Goal: Task Accomplishment & Management: Manage account settings

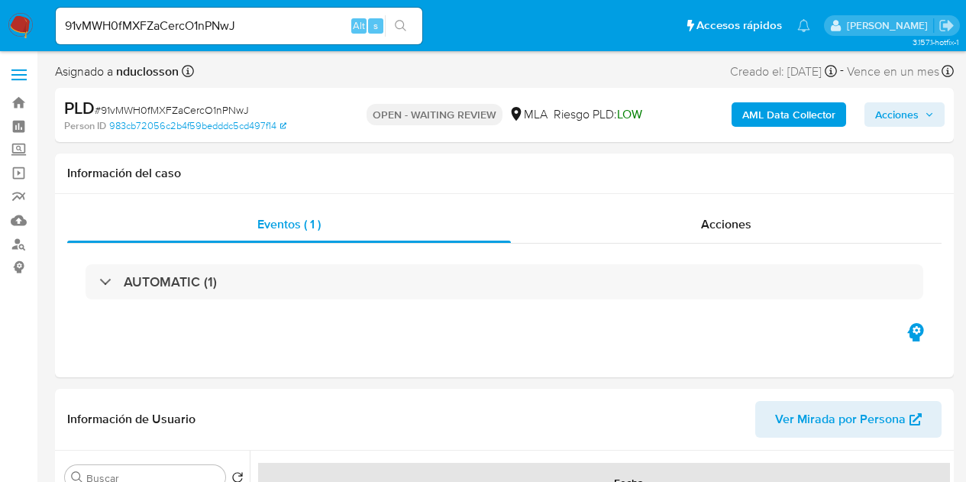
select select "10"
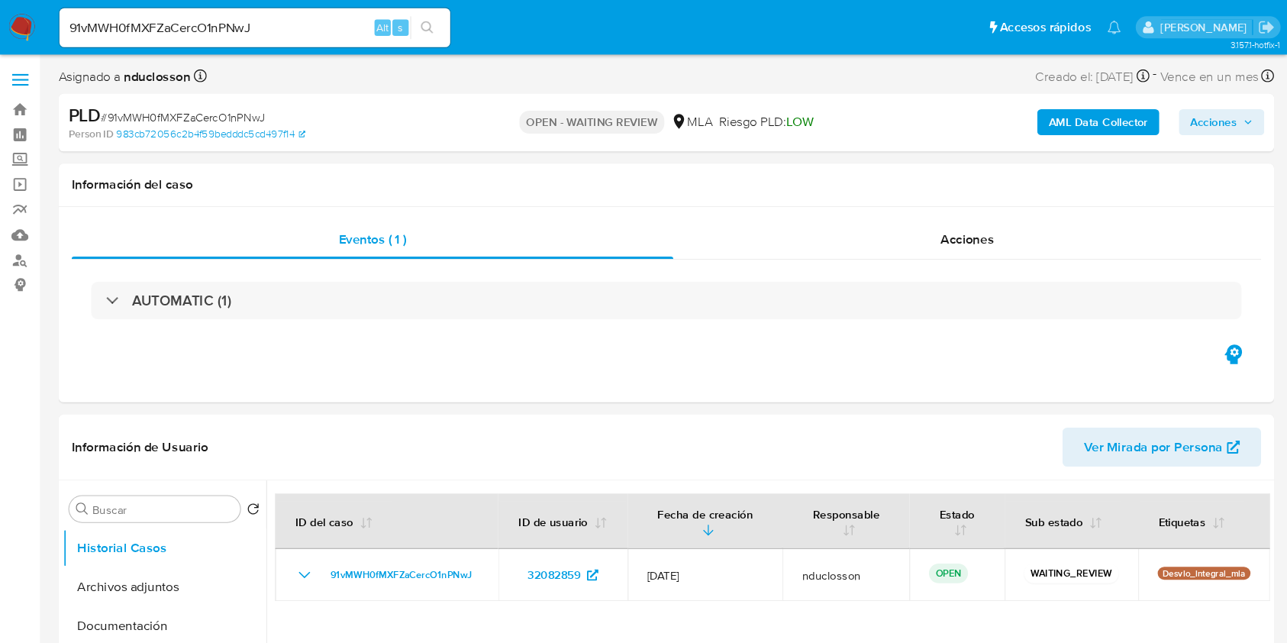
scroll to position [2510, 0]
drag, startPoint x: 738, startPoint y: 0, endPoint x: 622, endPoint y: 54, distance: 127.4
click at [597, 63] on div "Asignado a nduclosson Asignado el: 17/07/2025 16:33:42 Creado el: 12/07/2025 Cr…" at bounding box center [625, 74] width 1140 height 27
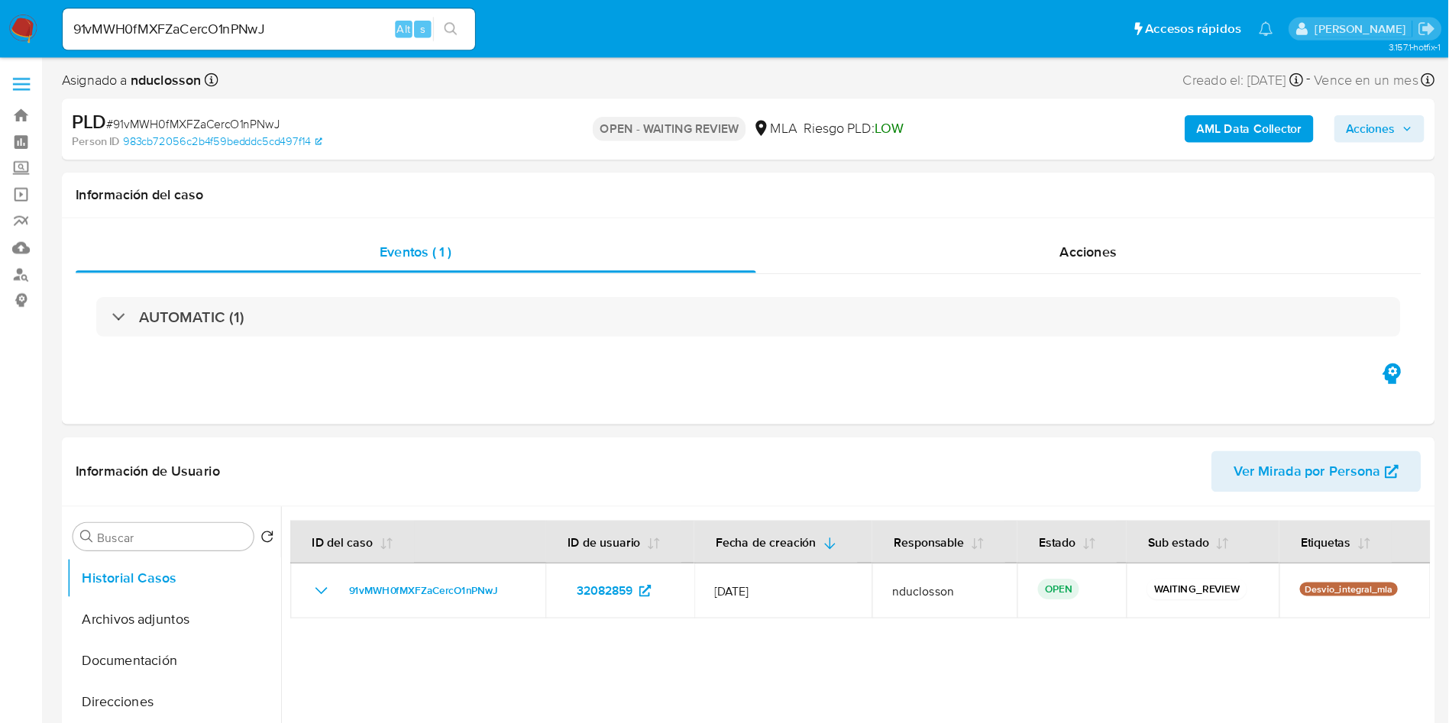
scroll to position [2483, 0]
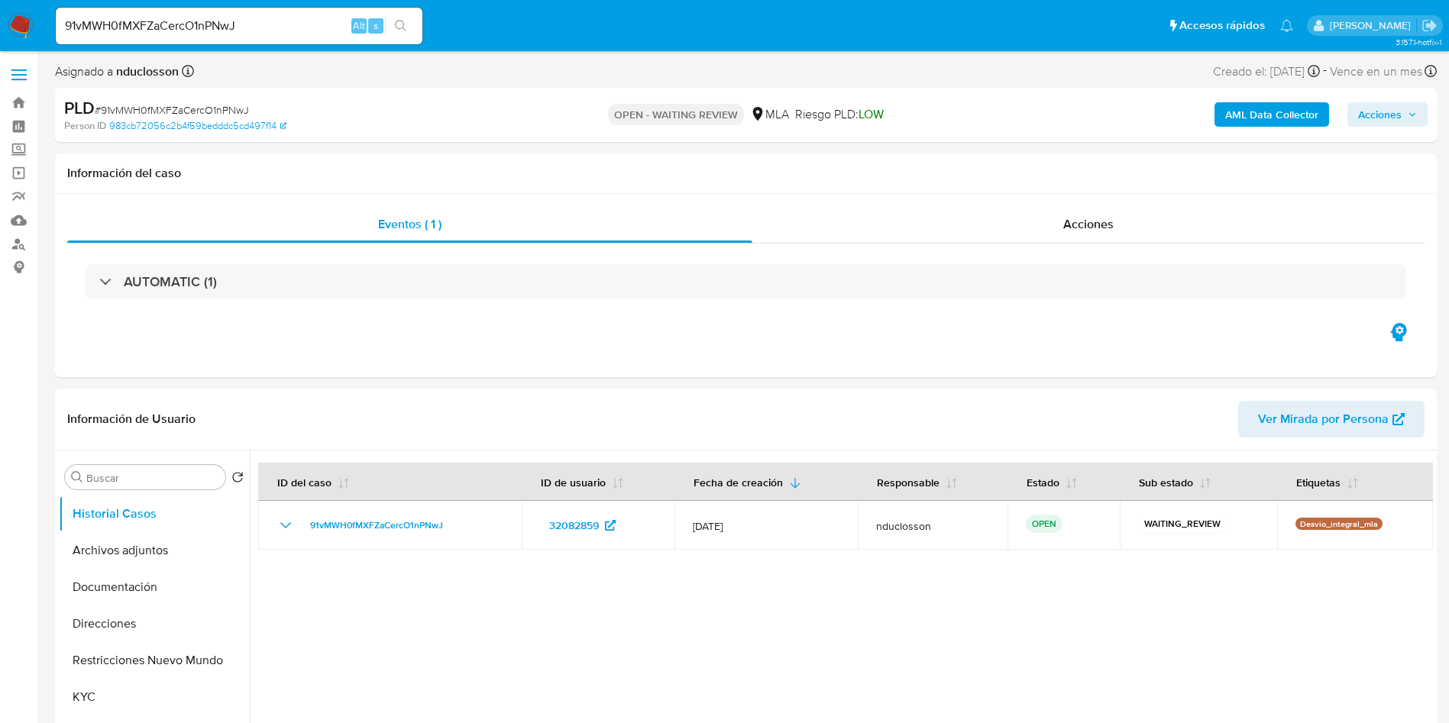
drag, startPoint x: 890, startPoint y: 2, endPoint x: 768, endPoint y: 31, distance: 124.8
click at [768, 31] on ul "Pausado Ver notificaciones 91vMWH0fMXFZaCercO1nPNwJ Alt s Accesos rápidos Presi…" at bounding box center [674, 25] width 1252 height 38
click at [893, 481] on div at bounding box center [841, 646] width 1183 height 391
click at [507, 302] on div "AUTOMATIC (1)" at bounding box center [745, 282] width 1357 height 76
click at [195, 35] on input "91vMWH0fMXFZaCercO1nPNwJ" at bounding box center [239, 26] width 367 height 20
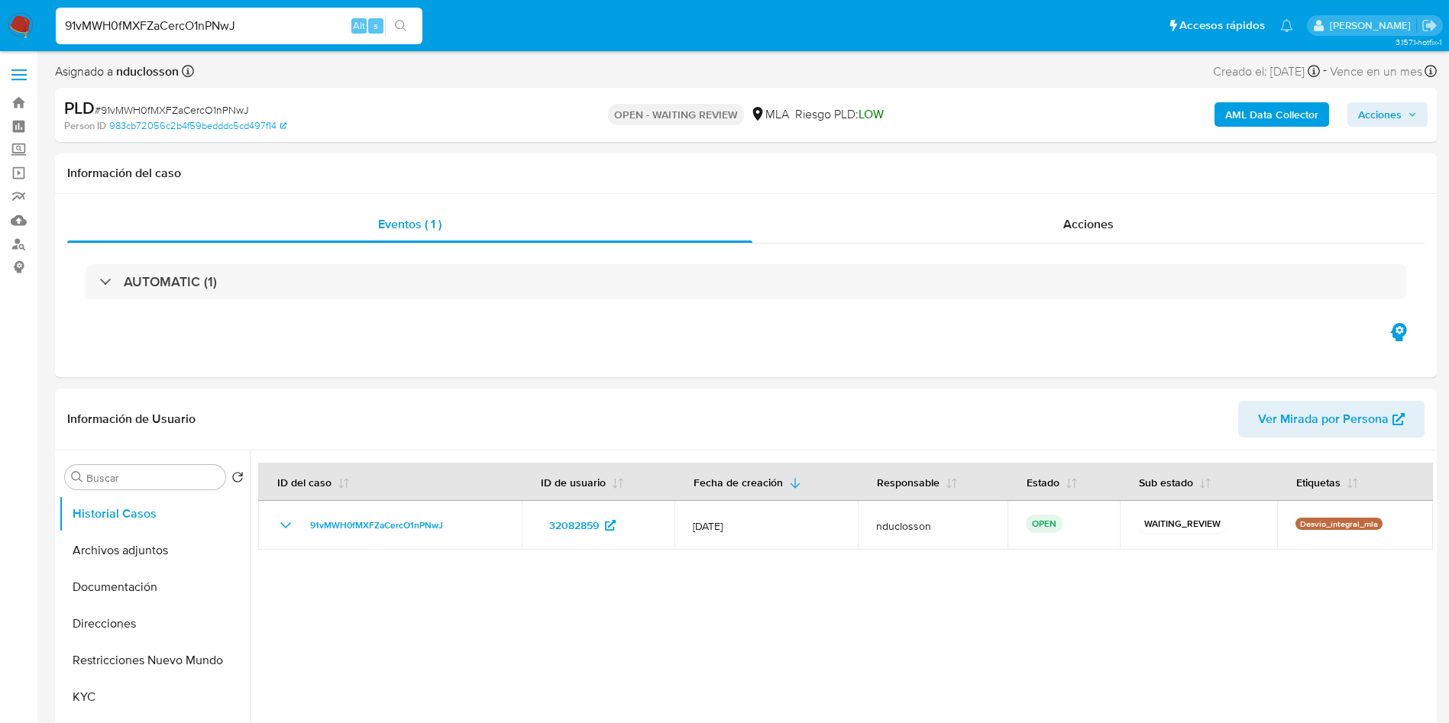
click at [195, 35] on input "91vMWH0fMXFZaCercO1nPNwJ" at bounding box center [239, 26] width 367 height 20
paste input "Kd6vN7wXn4OAtJx8XxtlK8Pl"
type input "Kd6vN7wXn4OAtJx8XxtlK8Pl"
click at [405, 18] on button "search-icon" at bounding box center [400, 25] width 31 height 21
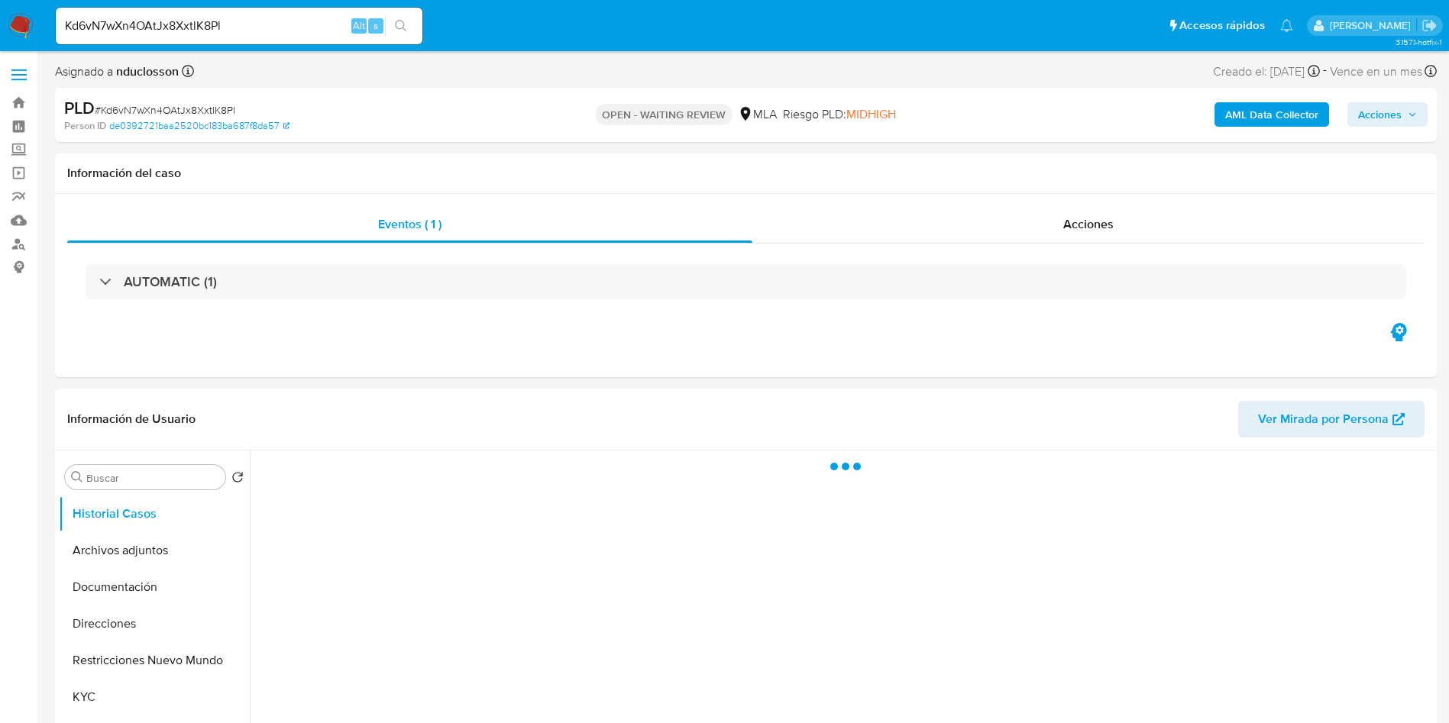
select select "10"
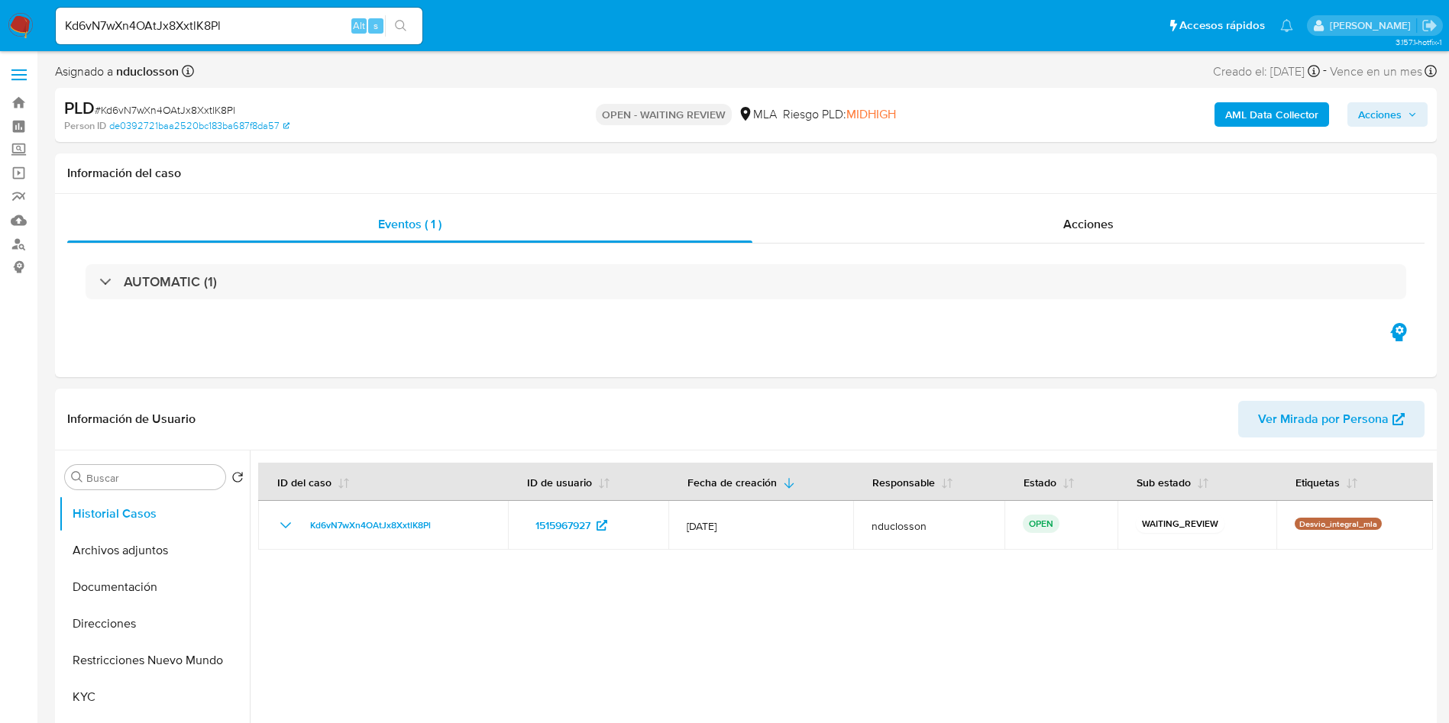
click at [134, 42] on div "Kd6vN7wXn4OAtJx8XxtlK8Pl Alt s" at bounding box center [239, 26] width 367 height 37
click at [133, 26] on input "Kd6vN7wXn4OAtJx8XxtlK8Pl" at bounding box center [239, 26] width 367 height 20
click at [409, 35] on button "search-icon" at bounding box center [400, 25] width 31 height 21
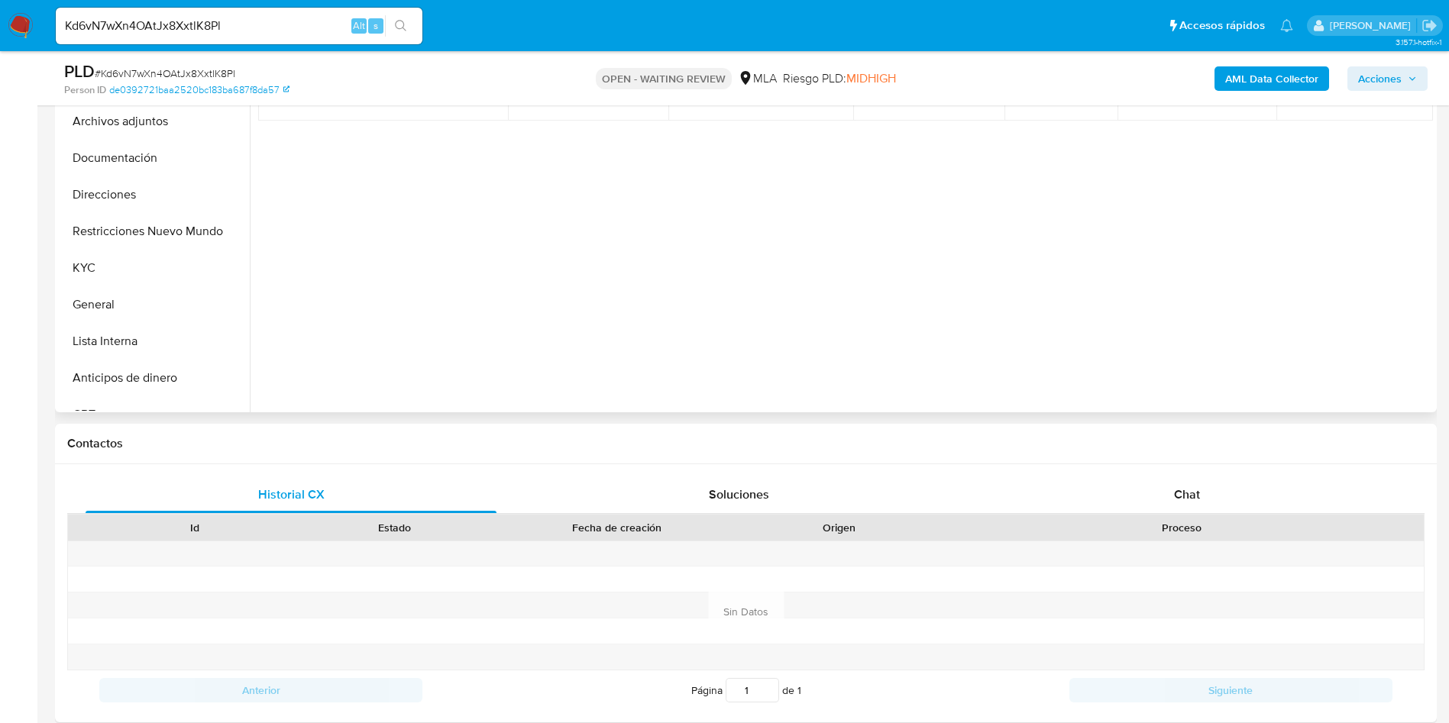
scroll to position [458, 0]
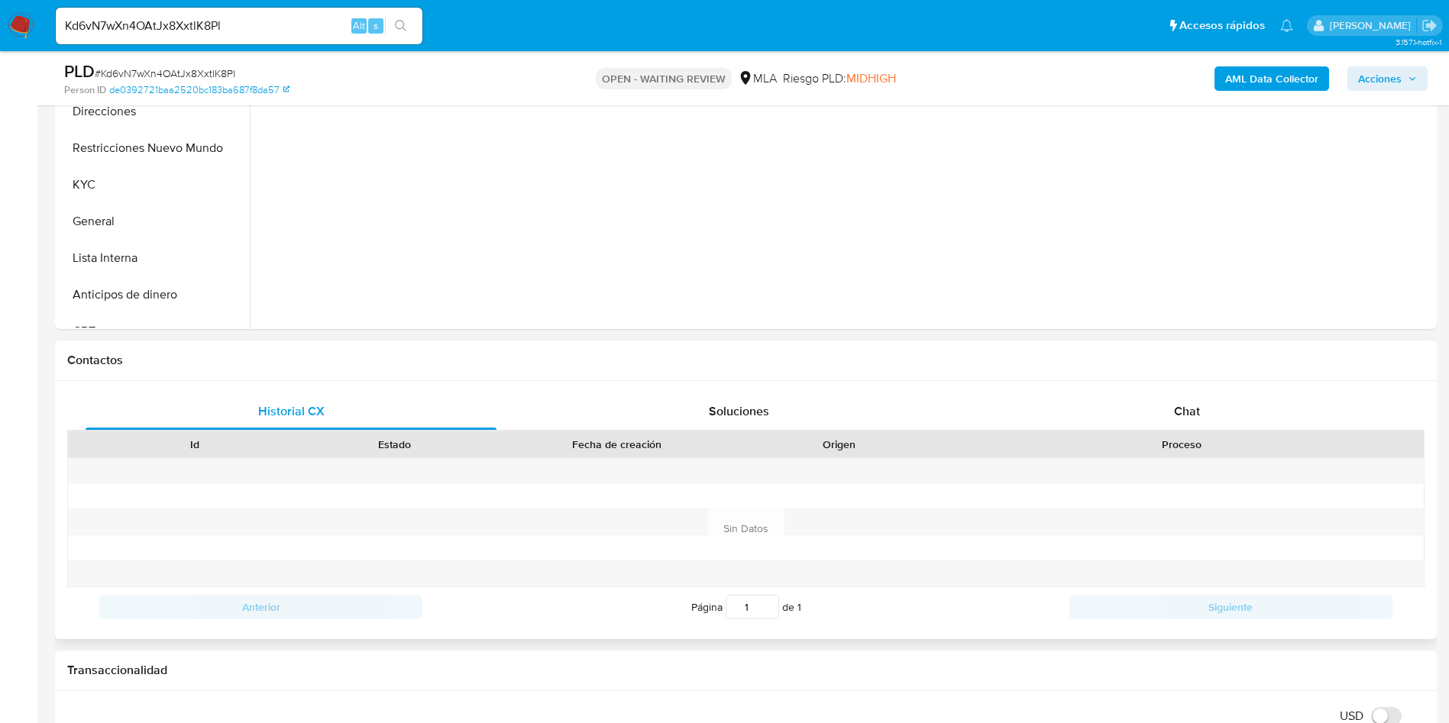
click at [965, 387] on div "Historial CX Soluciones Chat Id Estado Fecha de creación Origen Proceso Anterio…" at bounding box center [745, 510] width 1381 height 258
click at [965, 409] on div "Chat" at bounding box center [1186, 411] width 411 height 37
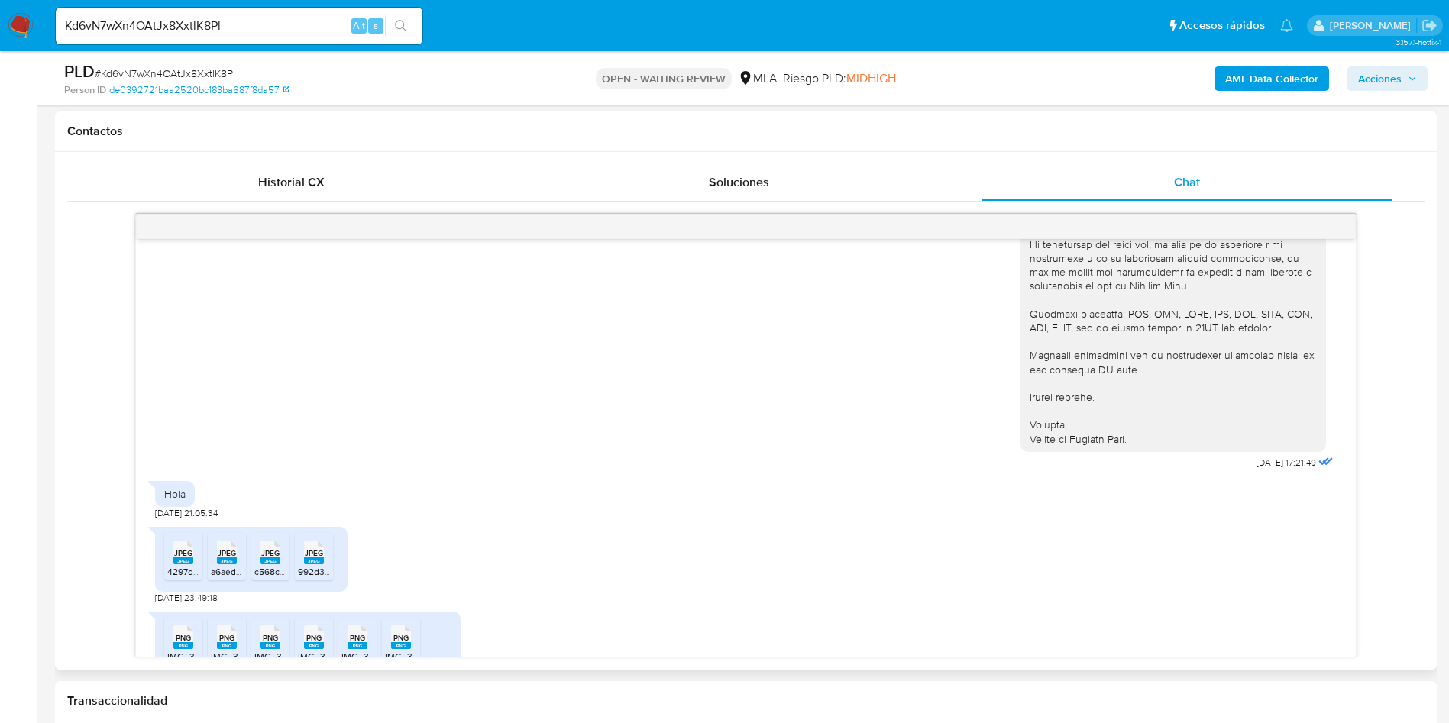
scroll to position [1323, 0]
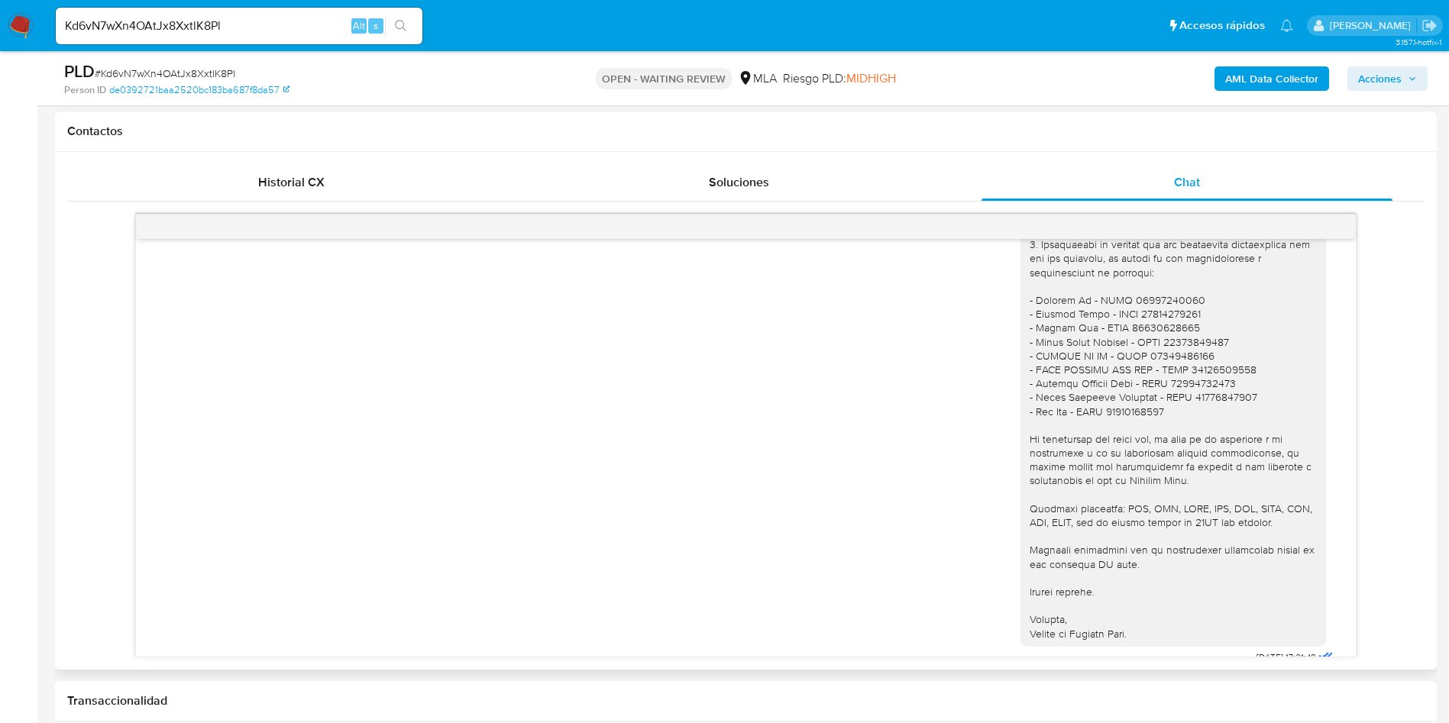
click at [965, 316] on div at bounding box center [1172, 363] width 287 height 556
drag, startPoint x: 1157, startPoint y: 448, endPoint x: 1003, endPoint y: 425, distance: 155.3
click at [965, 425] on div at bounding box center [1172, 363] width 305 height 568
copy div "- Agustin Abraham Ruiz - CUIT 20457621362 - Brisa Milagros Cuyupari - CUIT 2745…"
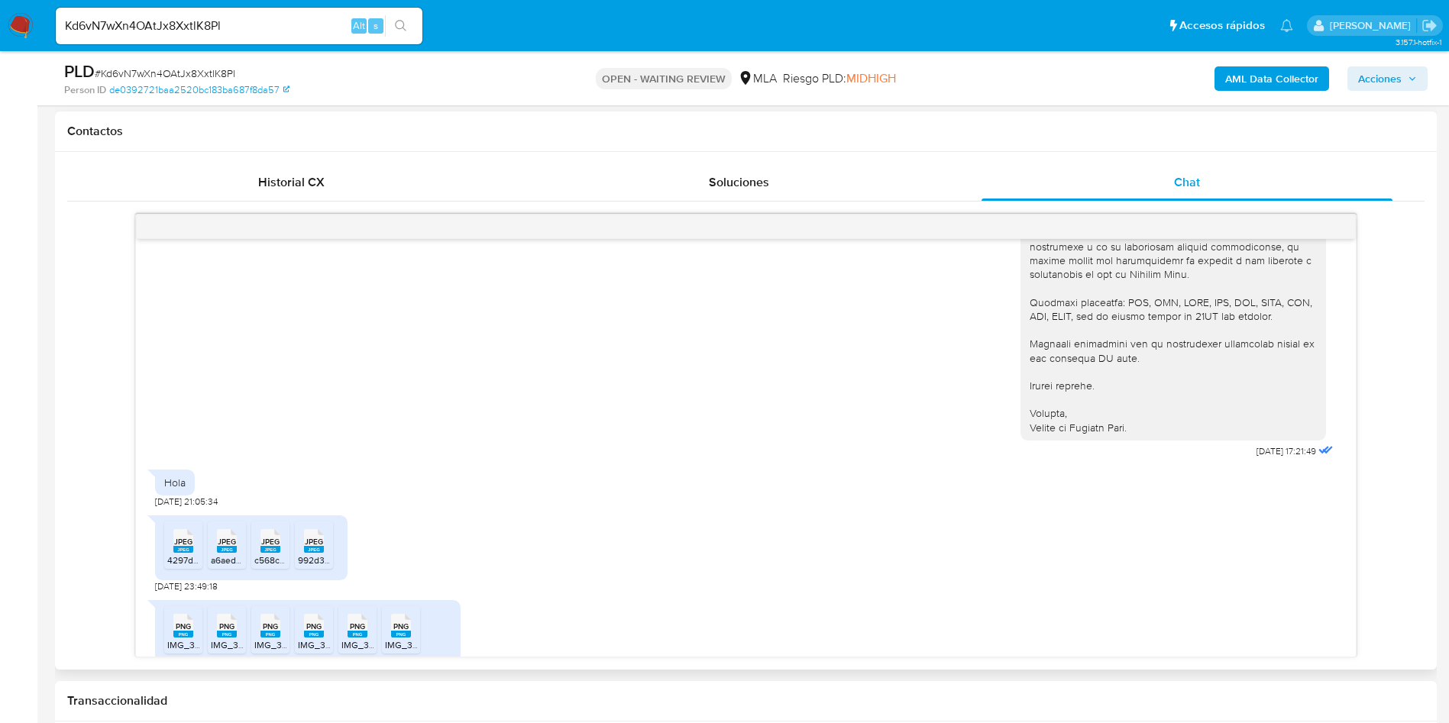
scroll to position [1665, 0]
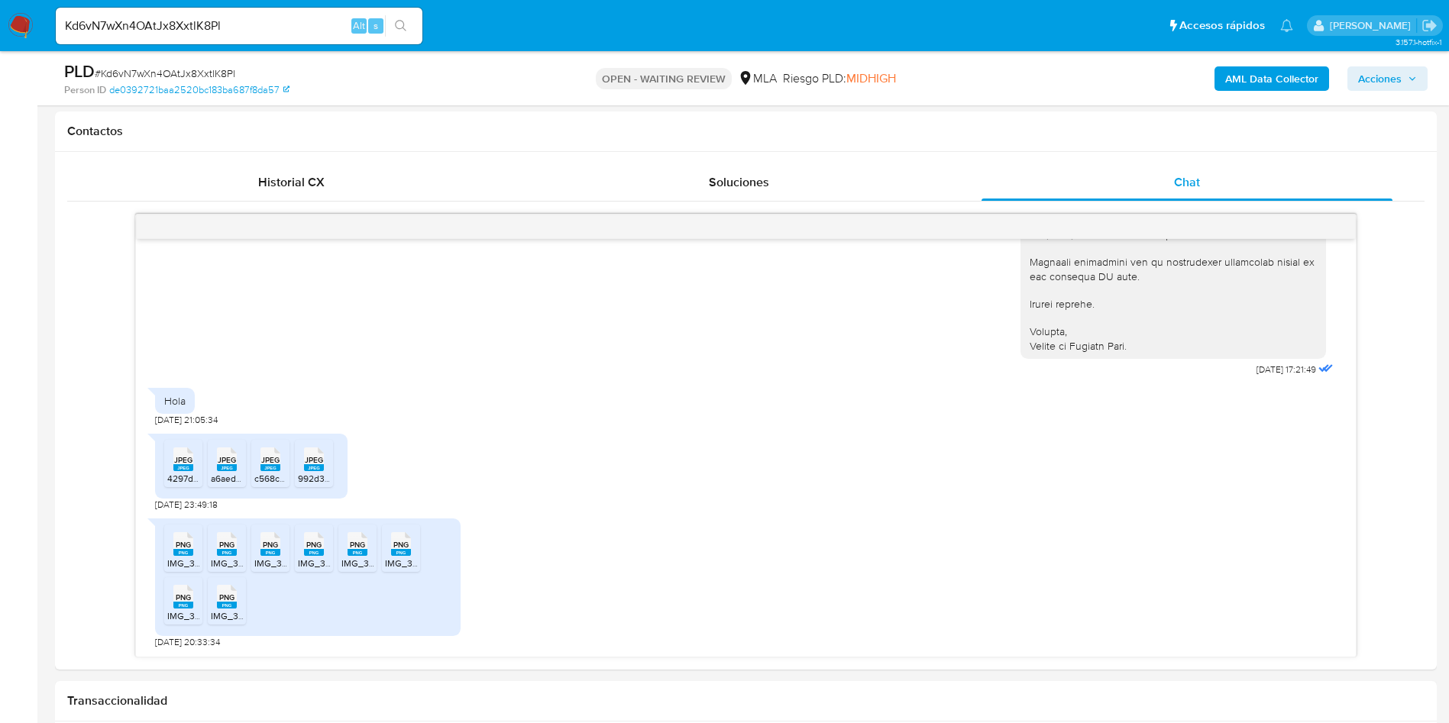
click at [140, 69] on span "# Kd6vN7wXn4OAtJx8XxtlK8Pl" at bounding box center [165, 73] width 141 height 15
click at [141, 70] on span "# Kd6vN7wXn4OAtJx8XxtlK8Pl" at bounding box center [165, 73] width 141 height 15
copy span "Kd6vN7wXn4OAtJx8XxtlK8Pl"
click at [137, 72] on span "# Kd6vN7wXn4OAtJx8XxtlK8Pl" at bounding box center [165, 73] width 141 height 15
drag, startPoint x: 137, startPoint y: 72, endPoint x: 120, endPoint y: 105, distance: 37.2
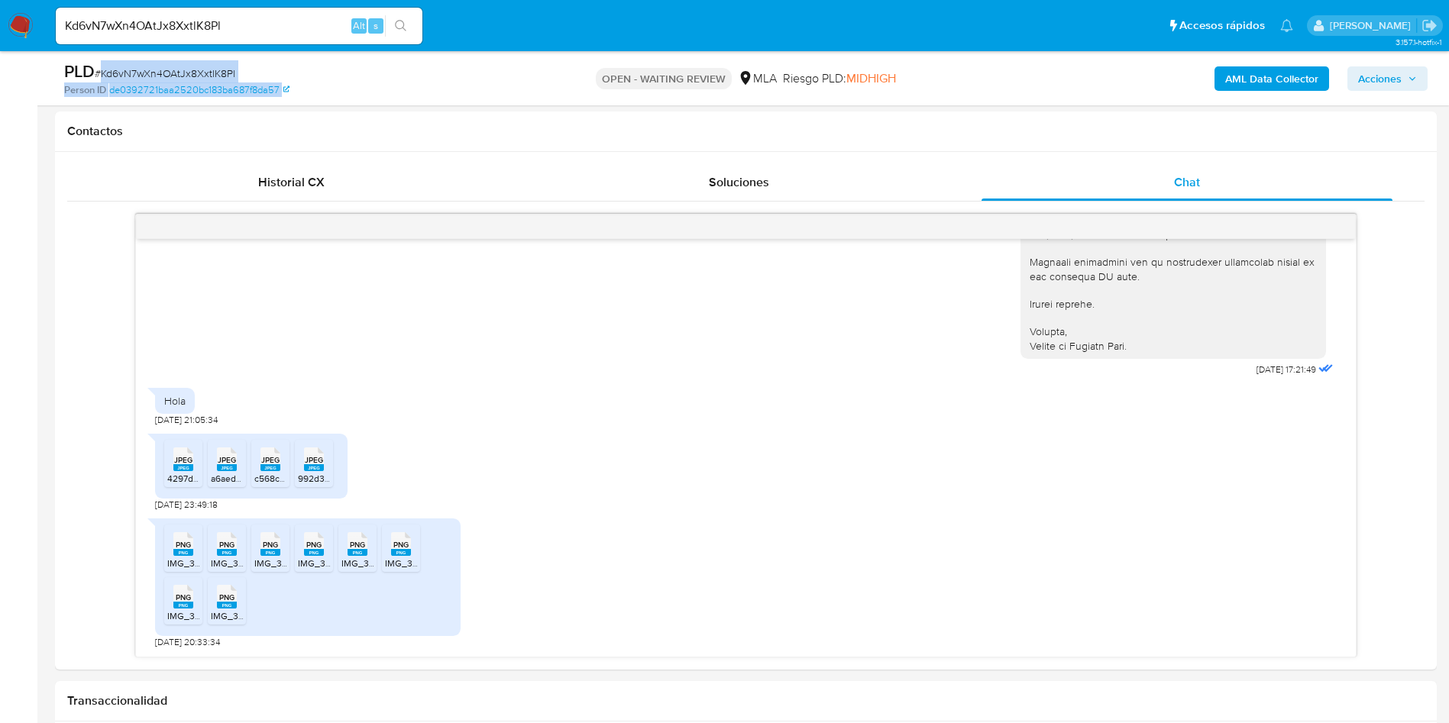
click at [120, 105] on div "PLD # Kd6vN7wXn4OAtJx8XxtlK8Pl Person ID de0392721baa2520bc183ba687f8da57 OPEN …" at bounding box center [745, 78] width 1381 height 54
click at [139, 136] on h1 "Contactos" at bounding box center [745, 131] width 1357 height 15
click at [148, 64] on div "PLD # Kd6vN7wXn4OAtJx8XxtlK8Pl" at bounding box center [288, 71] width 449 height 23
click at [149, 69] on span "# Kd6vN7wXn4OAtJx8XxtlK8Pl" at bounding box center [165, 73] width 141 height 15
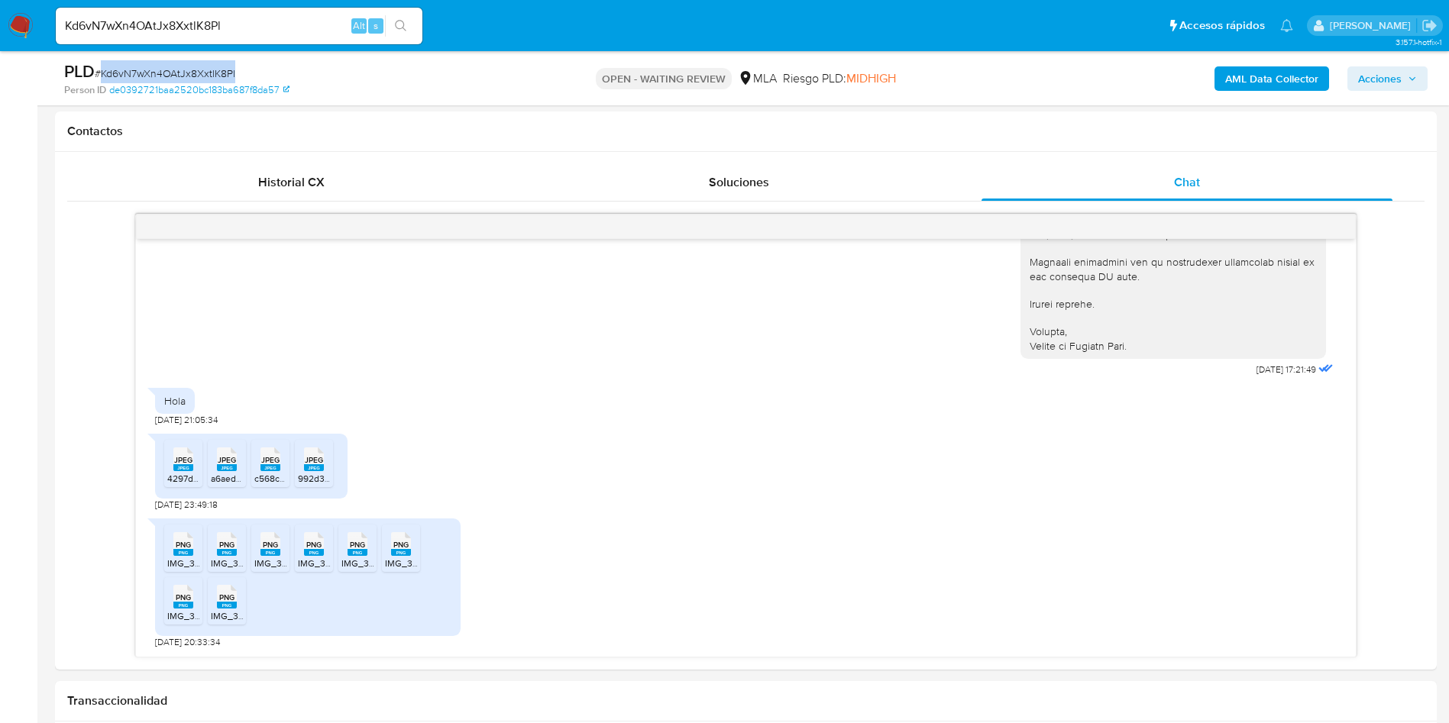
click at [149, 69] on span "# Kd6vN7wXn4OAtJx8XxtlK8Pl" at bounding box center [165, 73] width 141 height 15
click at [137, 152] on div "Historial CX Soluciones Chat Id Estado Fecha de creación Origen Proceso Anterio…" at bounding box center [745, 411] width 1381 height 518
click at [137, 71] on span "# Kd6vN7wXn4OAtJx8XxtlK8Pl" at bounding box center [165, 73] width 141 height 15
copy span "Kd6vN7wXn4OAtJx8XxtlK8Pl"
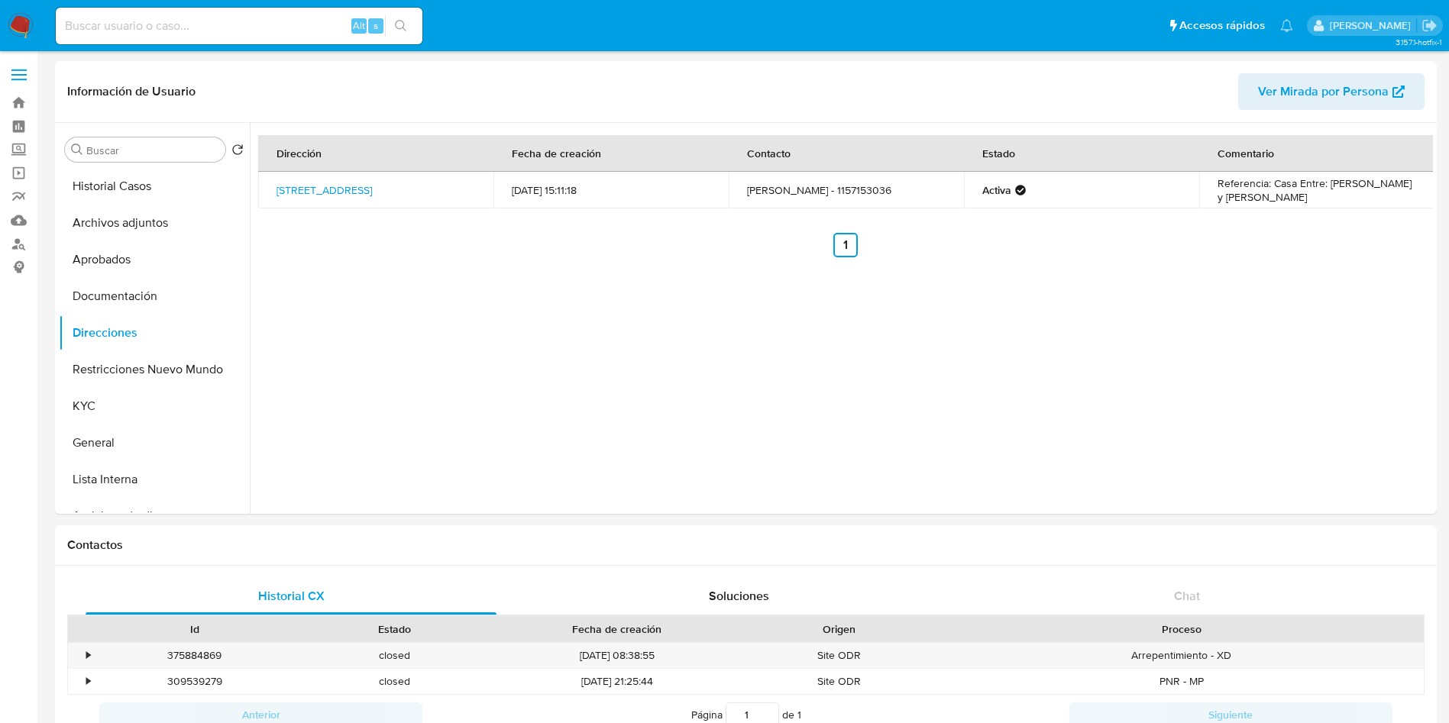
select select "10"
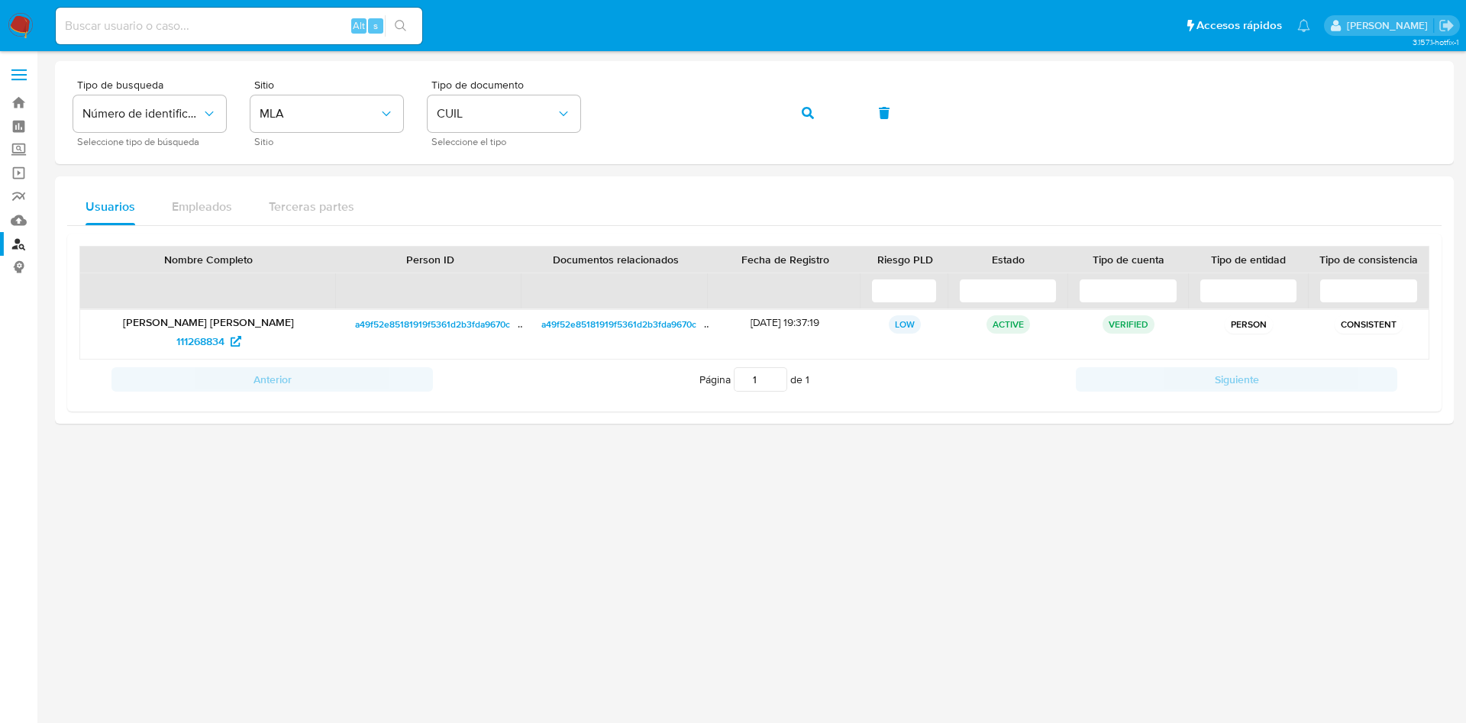
click at [30, 33] on img at bounding box center [21, 26] width 26 height 26
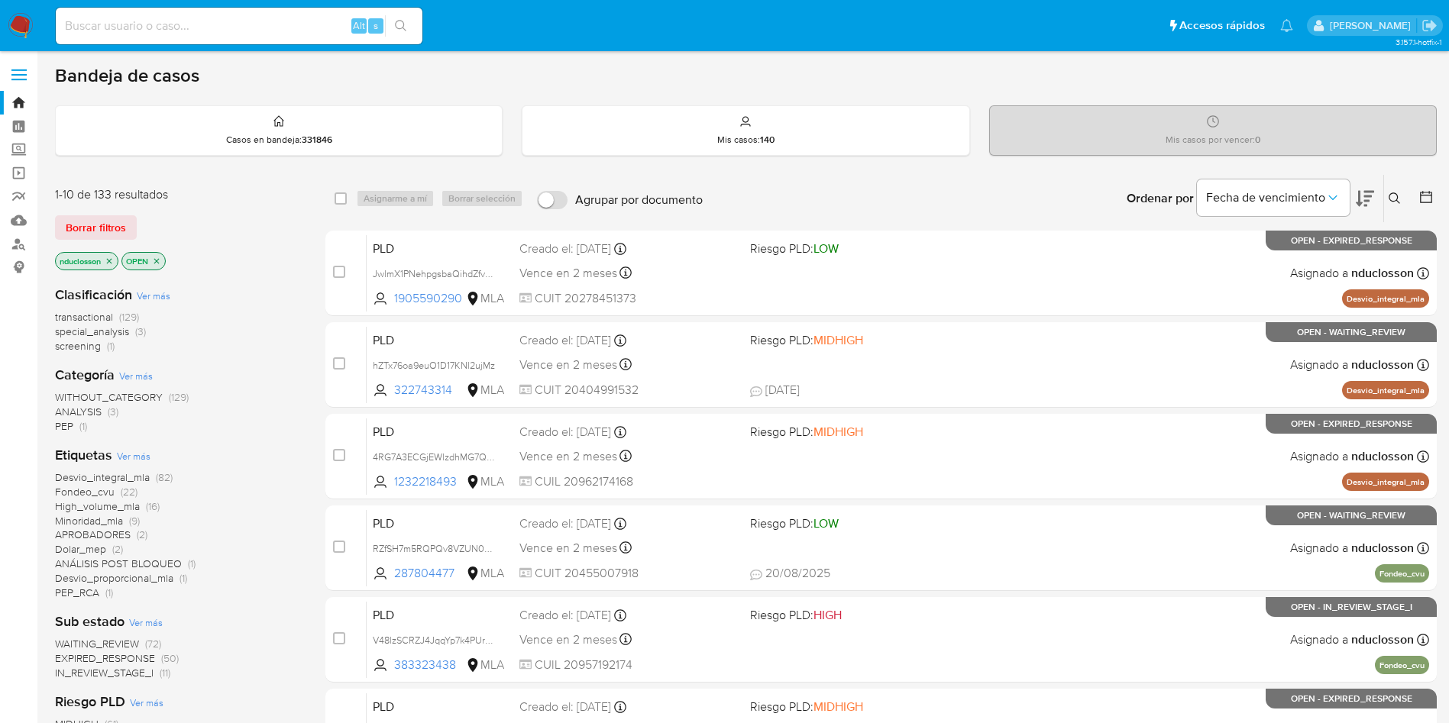
click at [1392, 204] on icon at bounding box center [1394, 198] width 12 height 12
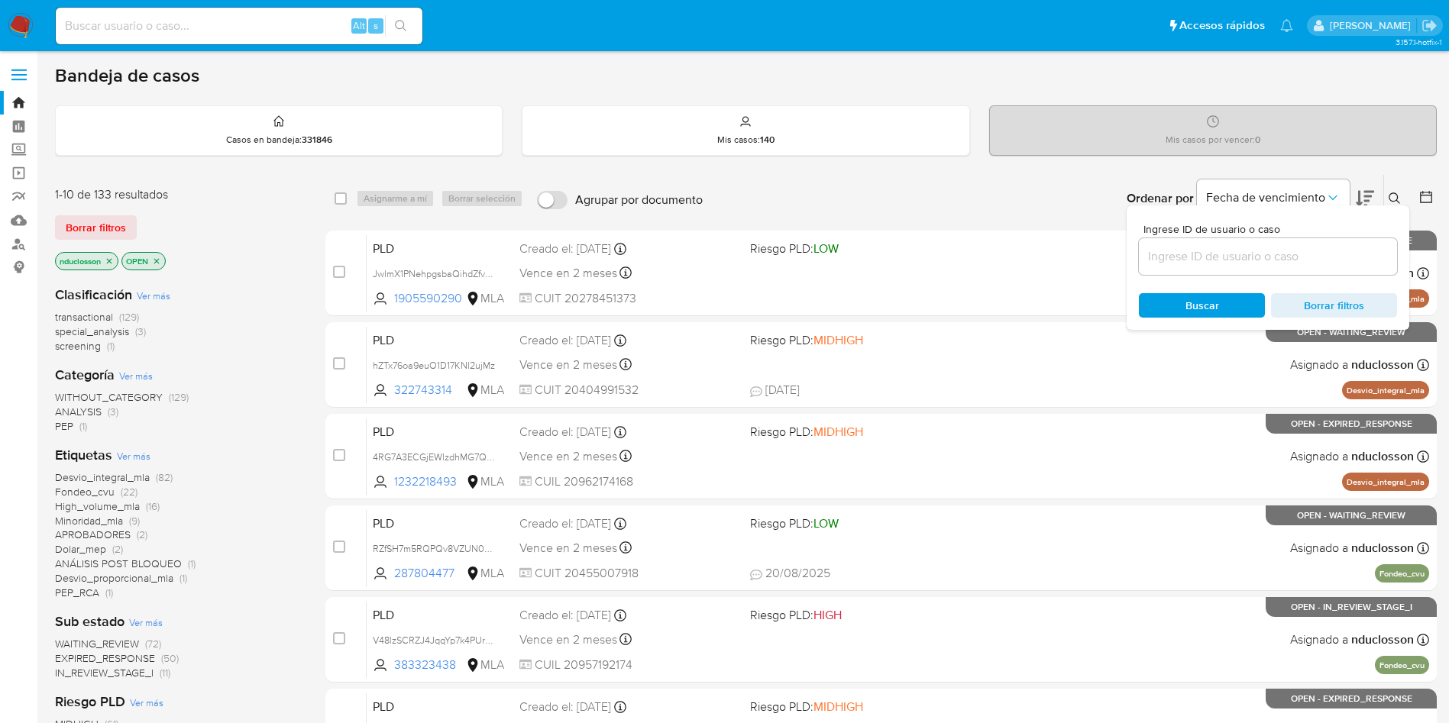
click at [1200, 257] on input at bounding box center [1268, 257] width 258 height 20
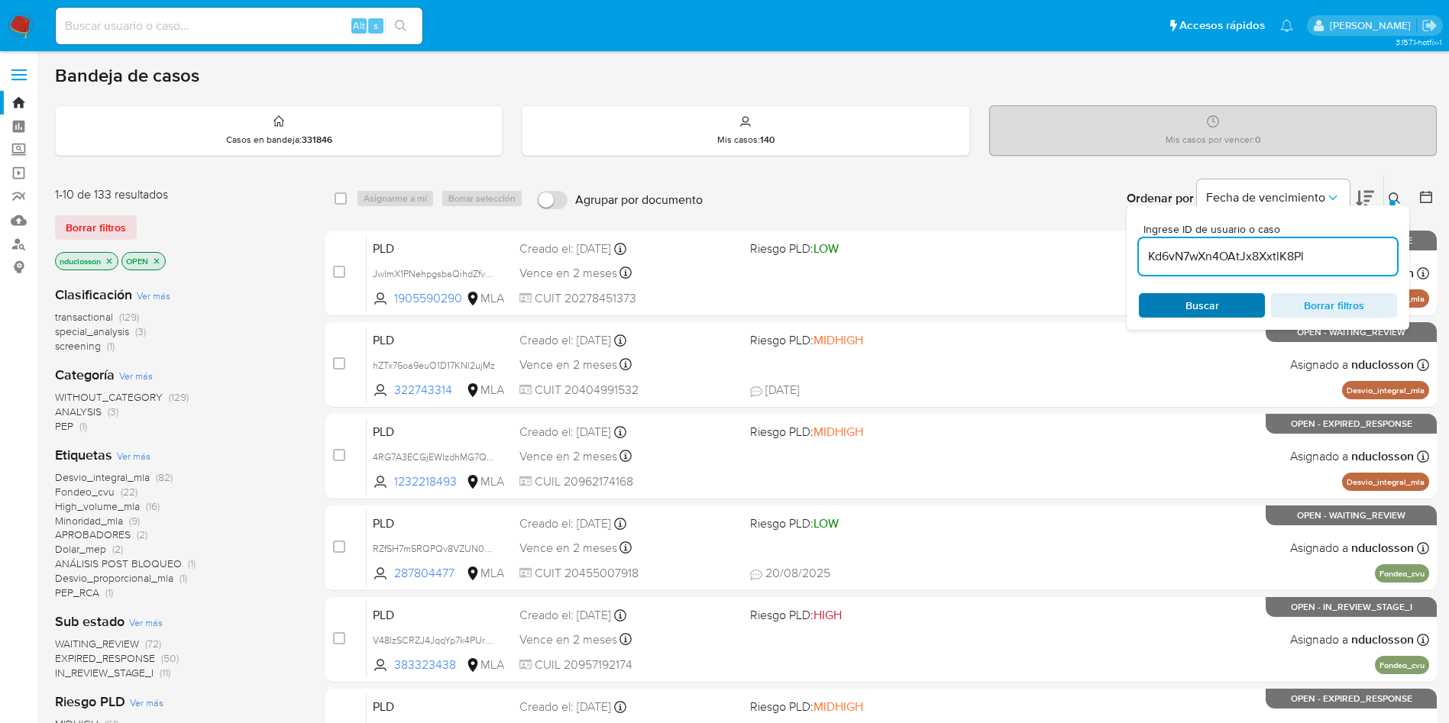
type input "Kd6vN7wXn4OAtJx8XxtlK8Pl"
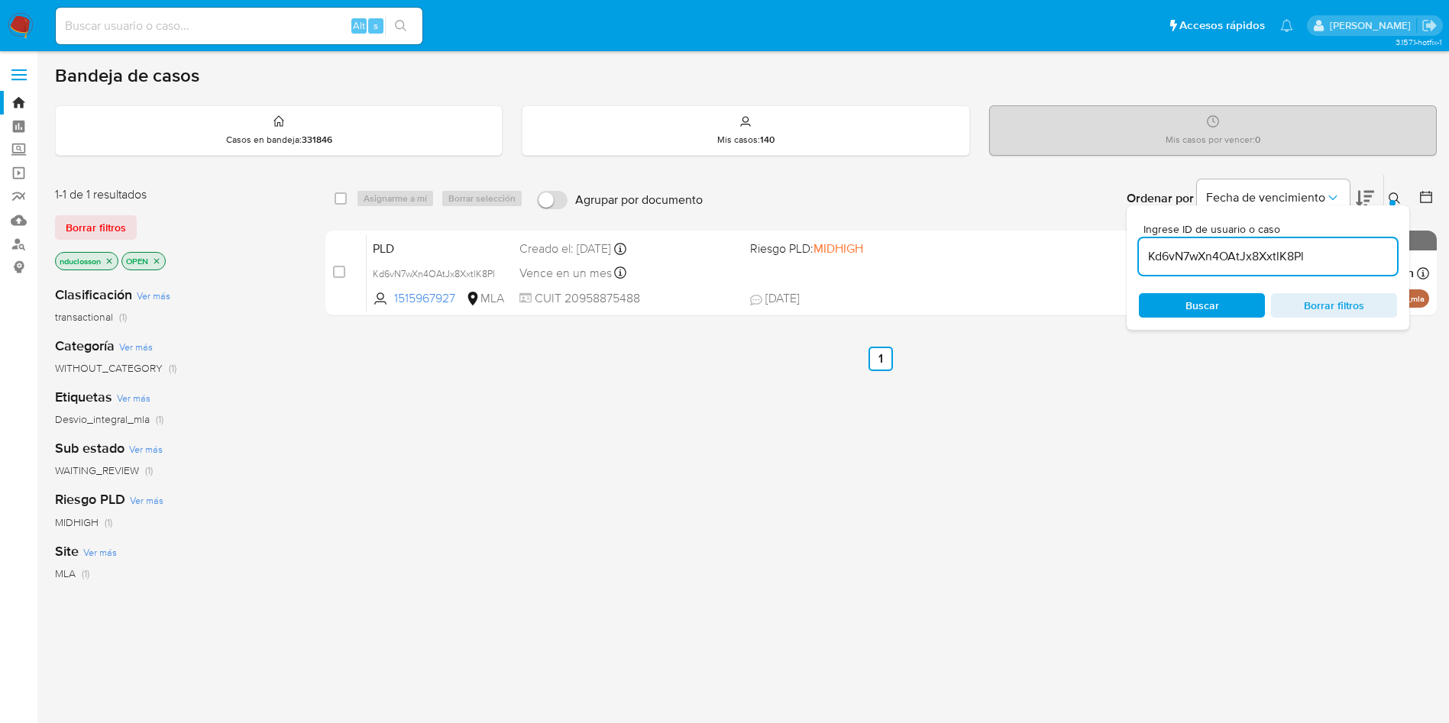
click at [1198, 309] on span "Buscar" at bounding box center [1202, 305] width 34 height 24
click at [345, 203] on input "checkbox" at bounding box center [340, 198] width 12 height 12
checkbox input "true"
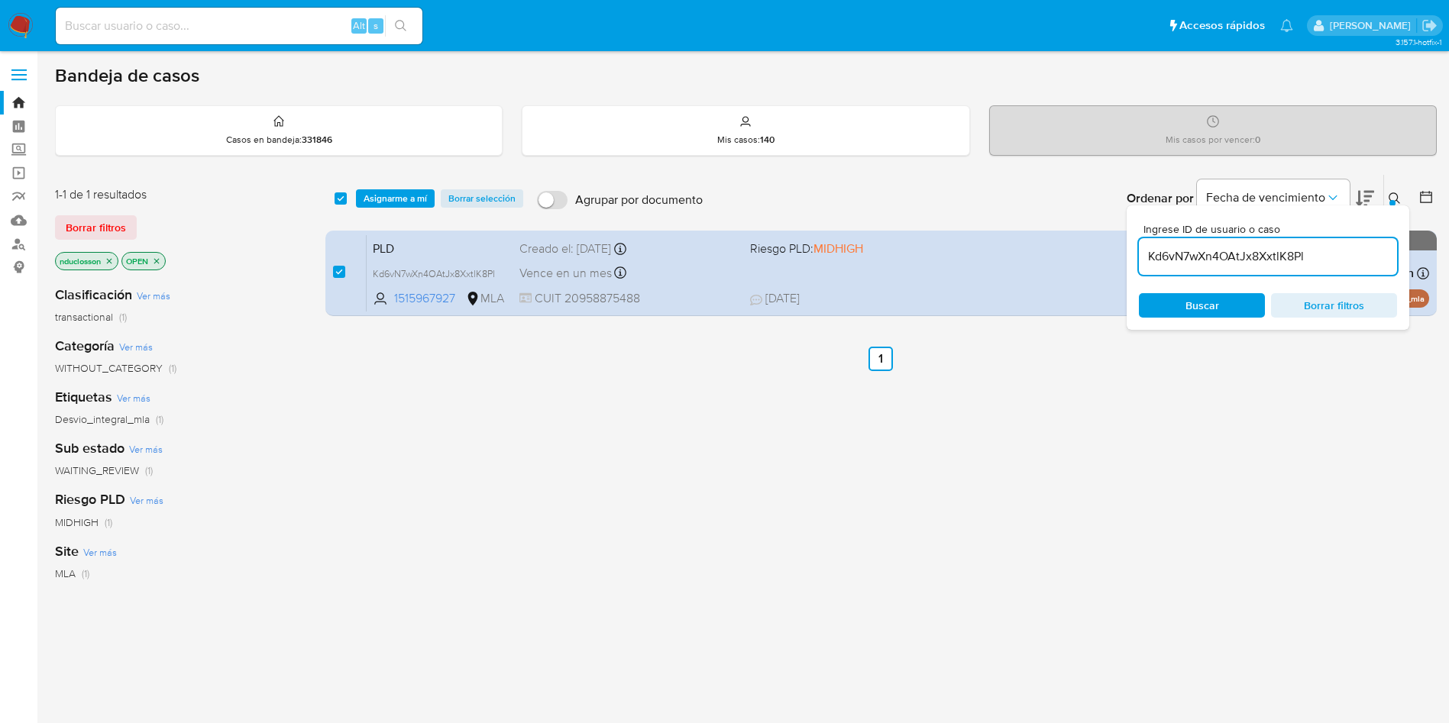
click at [1076, 79] on div "Bandeja de casos" at bounding box center [745, 75] width 1381 height 23
click at [386, 200] on span "Asignarme a mí" at bounding box center [394, 198] width 63 height 15
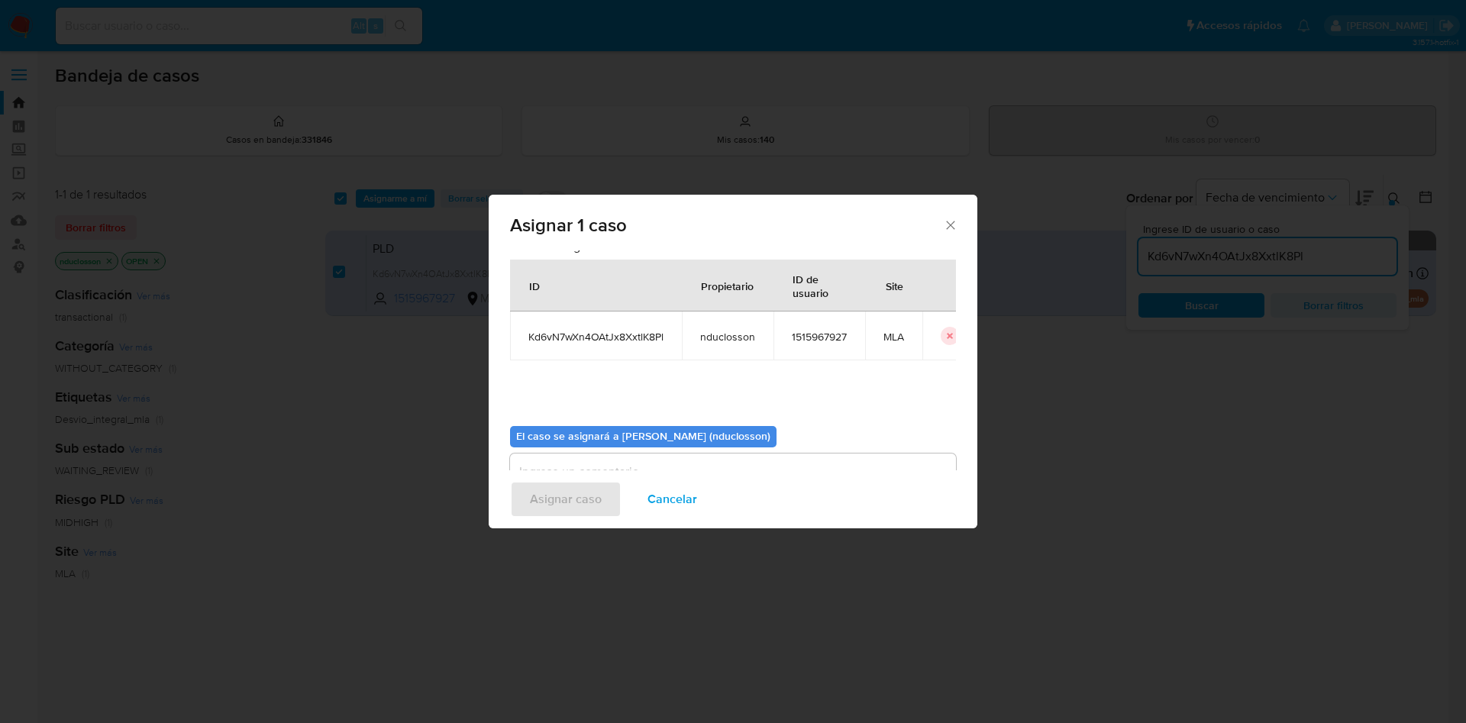
scroll to position [79, 0]
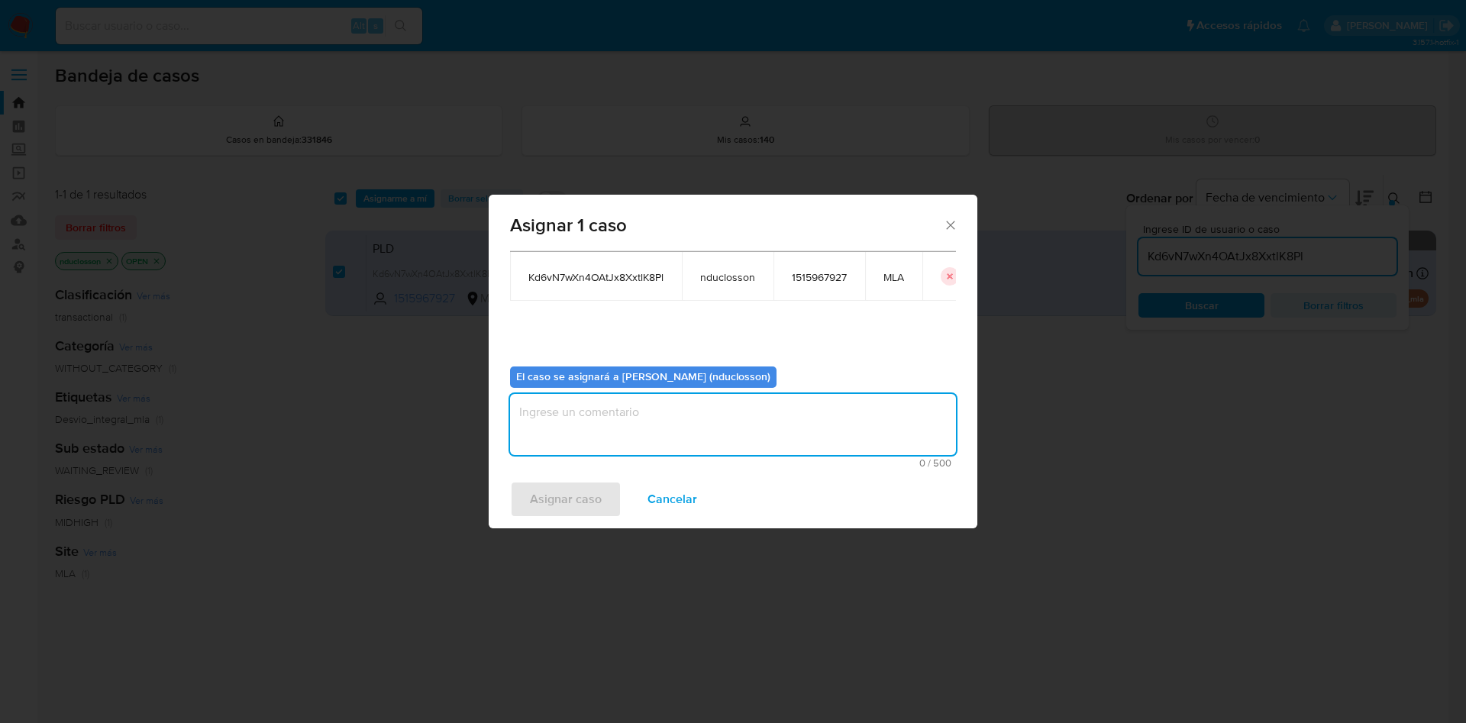
click at [699, 420] on textarea "assign-modal" at bounding box center [733, 424] width 446 height 61
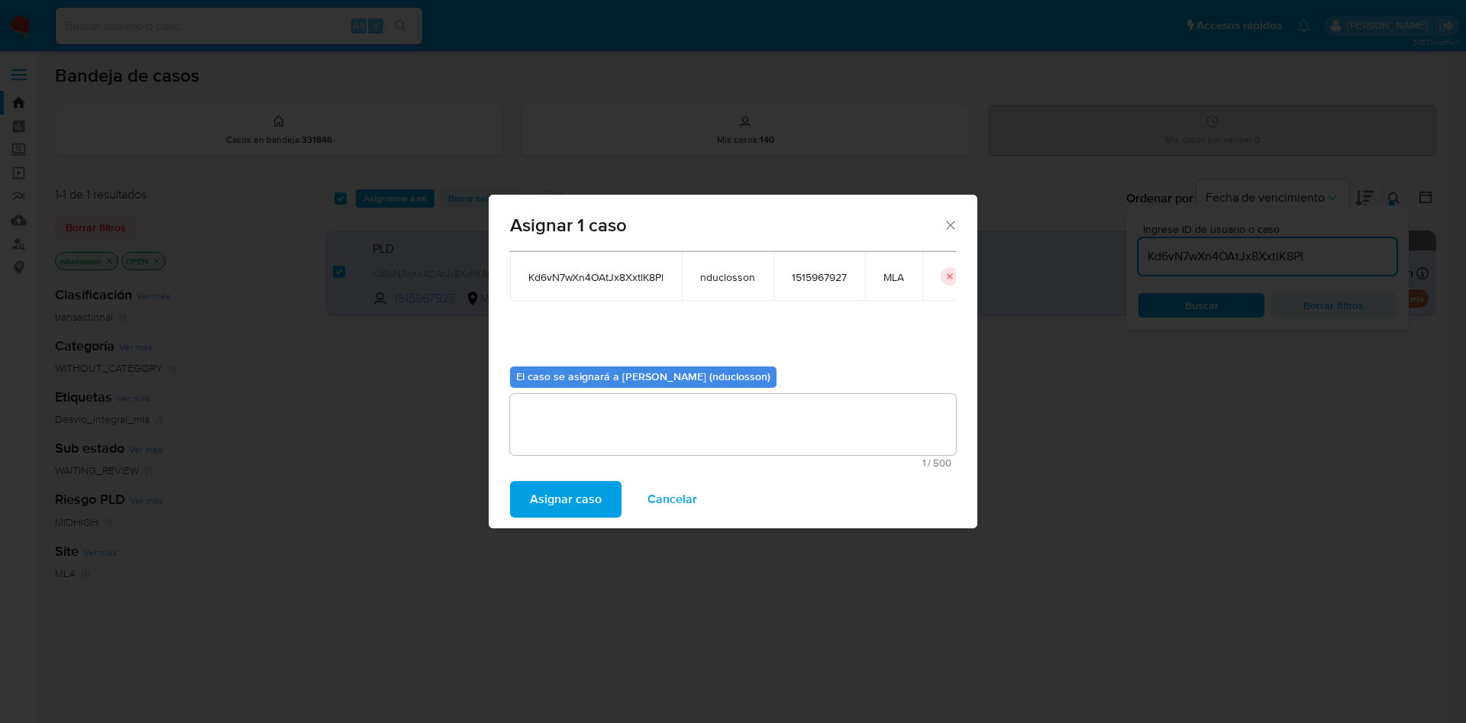
click at [596, 509] on span "Asignar caso" at bounding box center [566, 500] width 72 height 34
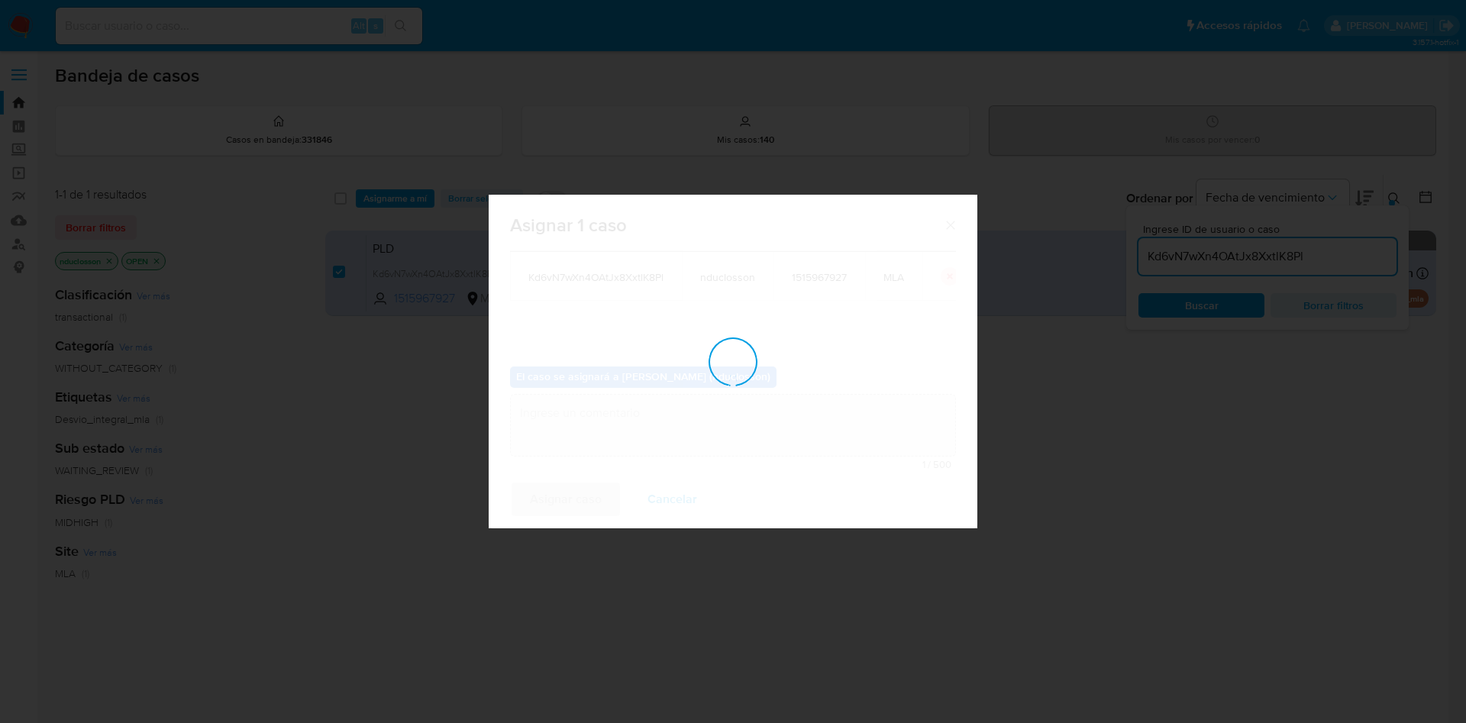
checkbox input "false"
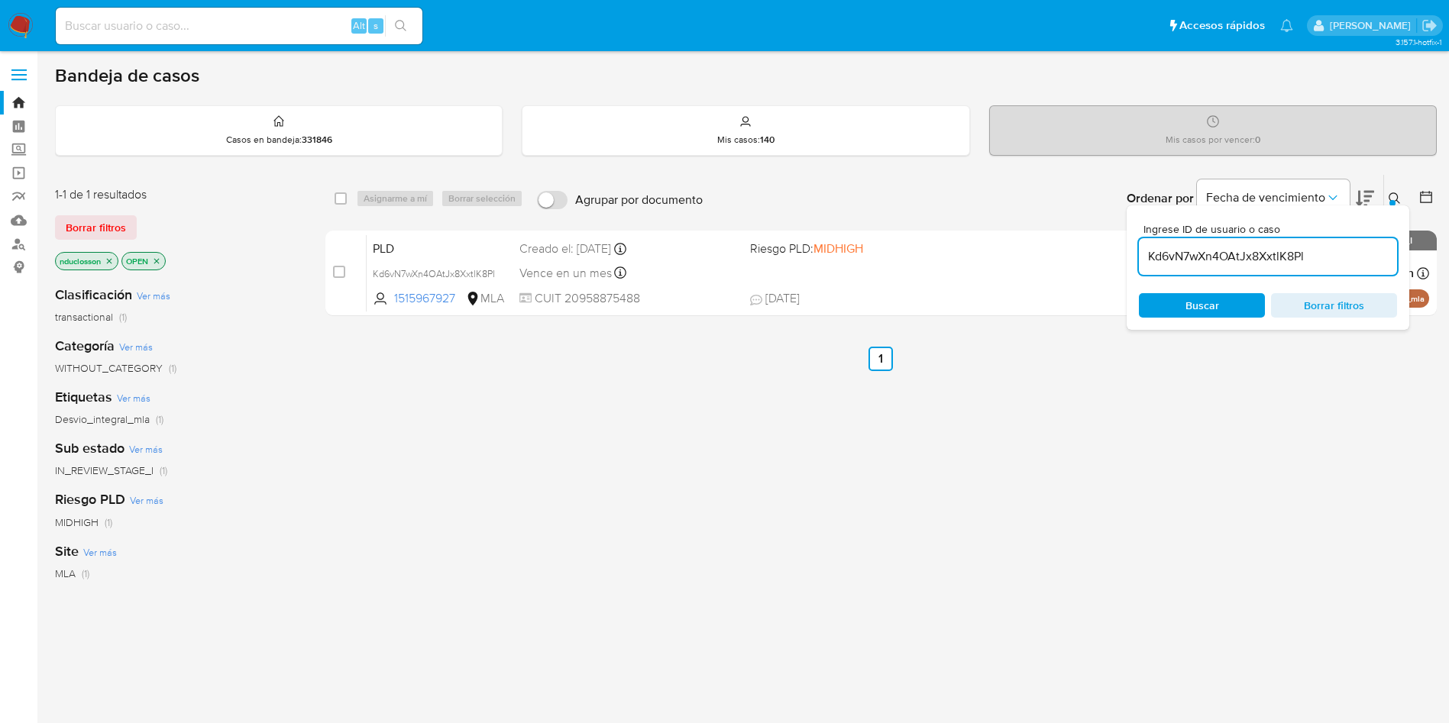
click at [1246, 254] on input "Kd6vN7wXn4OAtJx8XxtlK8Pl" at bounding box center [1268, 257] width 258 height 20
paste input "xqpLPmb9g4AqGG7R5HrUITvv"
type input "xqpLPmb9g4AqGG7R5HrUITvv"
click at [1179, 319] on div "Ingrese ID de usuario o caso xqpLPmb9g4AqGG7R5HrUITvv Buscar Borrar filtros" at bounding box center [1267, 267] width 283 height 124
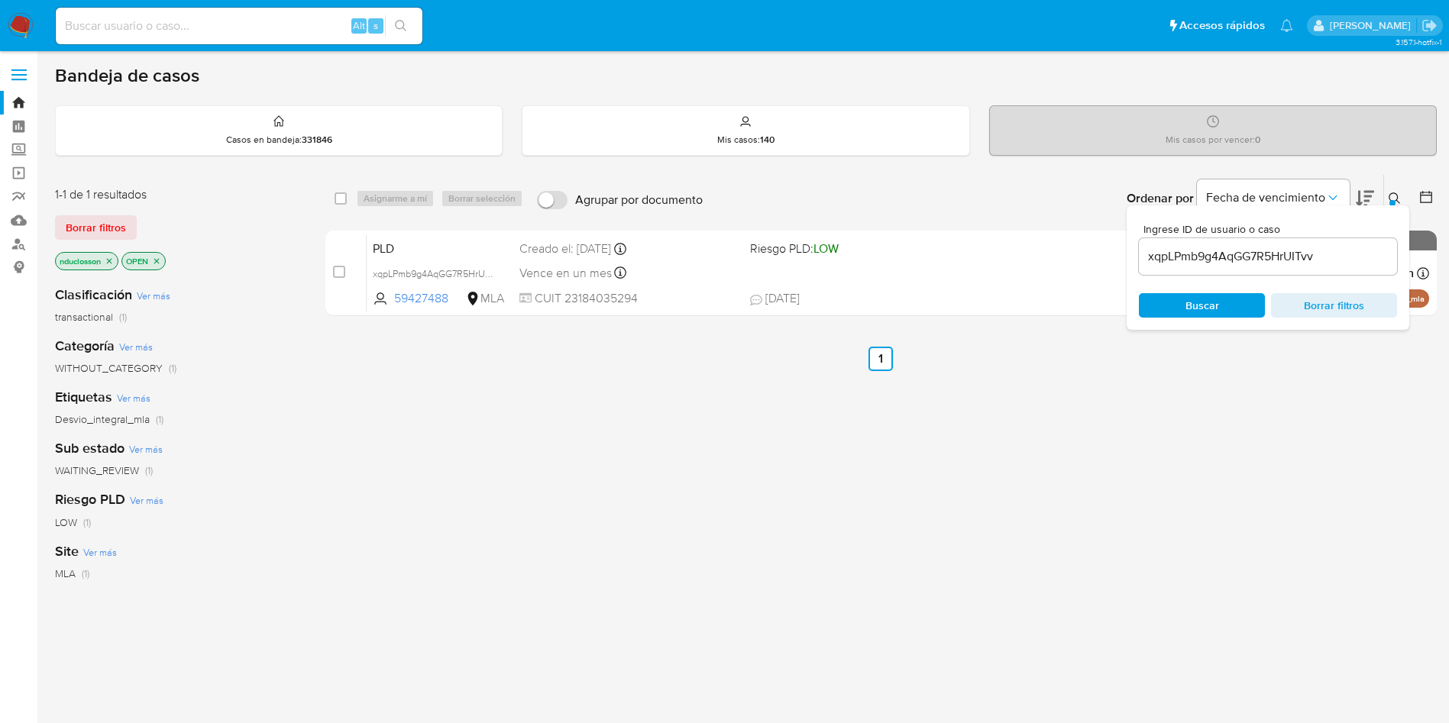
click at [347, 197] on div "select-all-cases-checkbox" at bounding box center [343, 198] width 18 height 18
click at [338, 197] on input "checkbox" at bounding box center [340, 198] width 12 height 12
checkbox input "true"
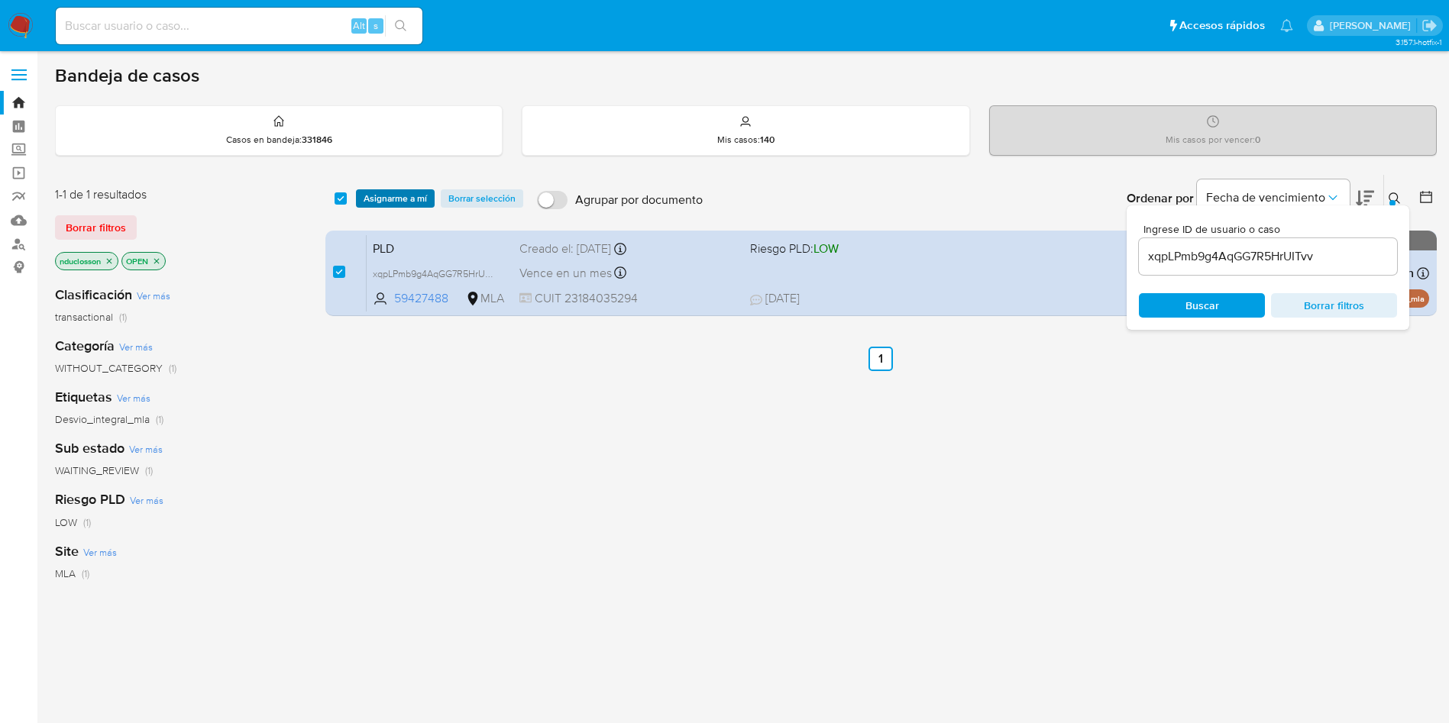
click at [381, 198] on span "Asignarme a mí" at bounding box center [394, 198] width 63 height 15
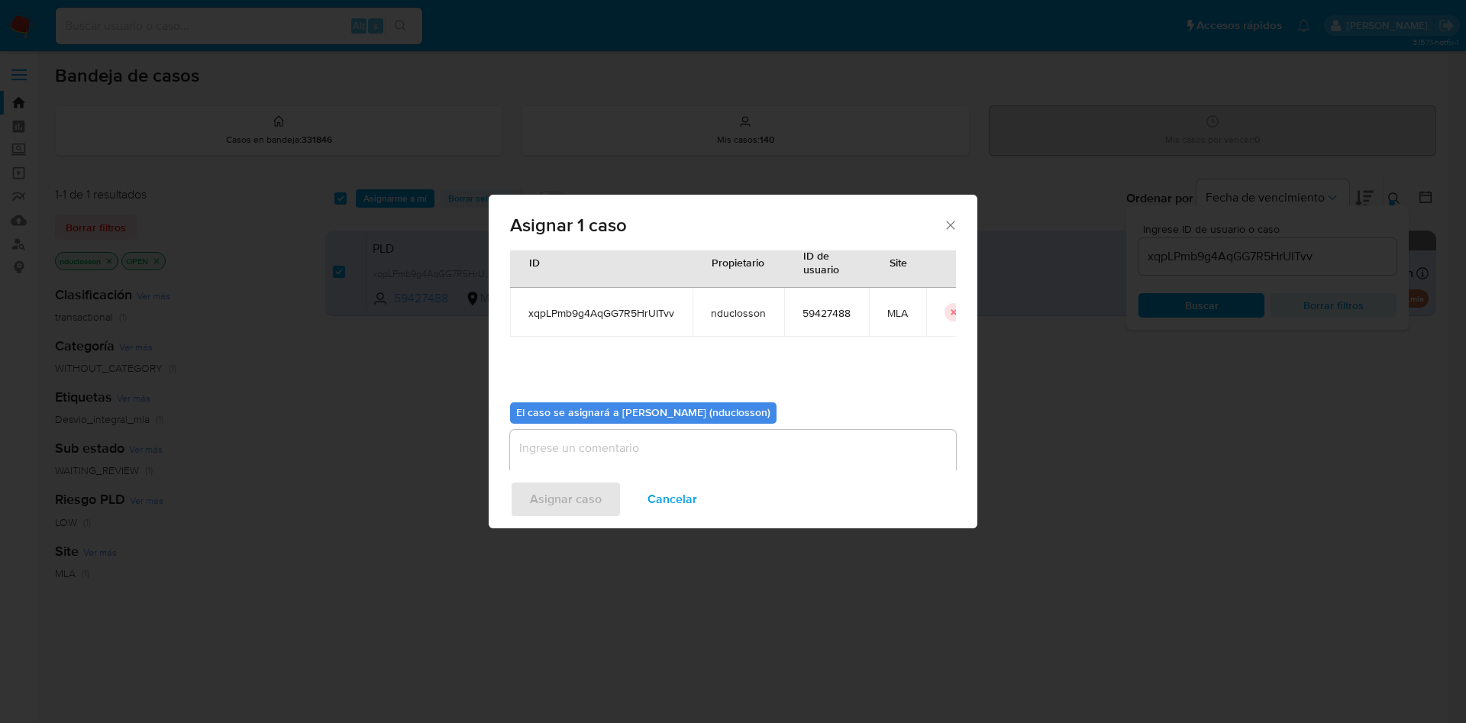
scroll to position [79, 0]
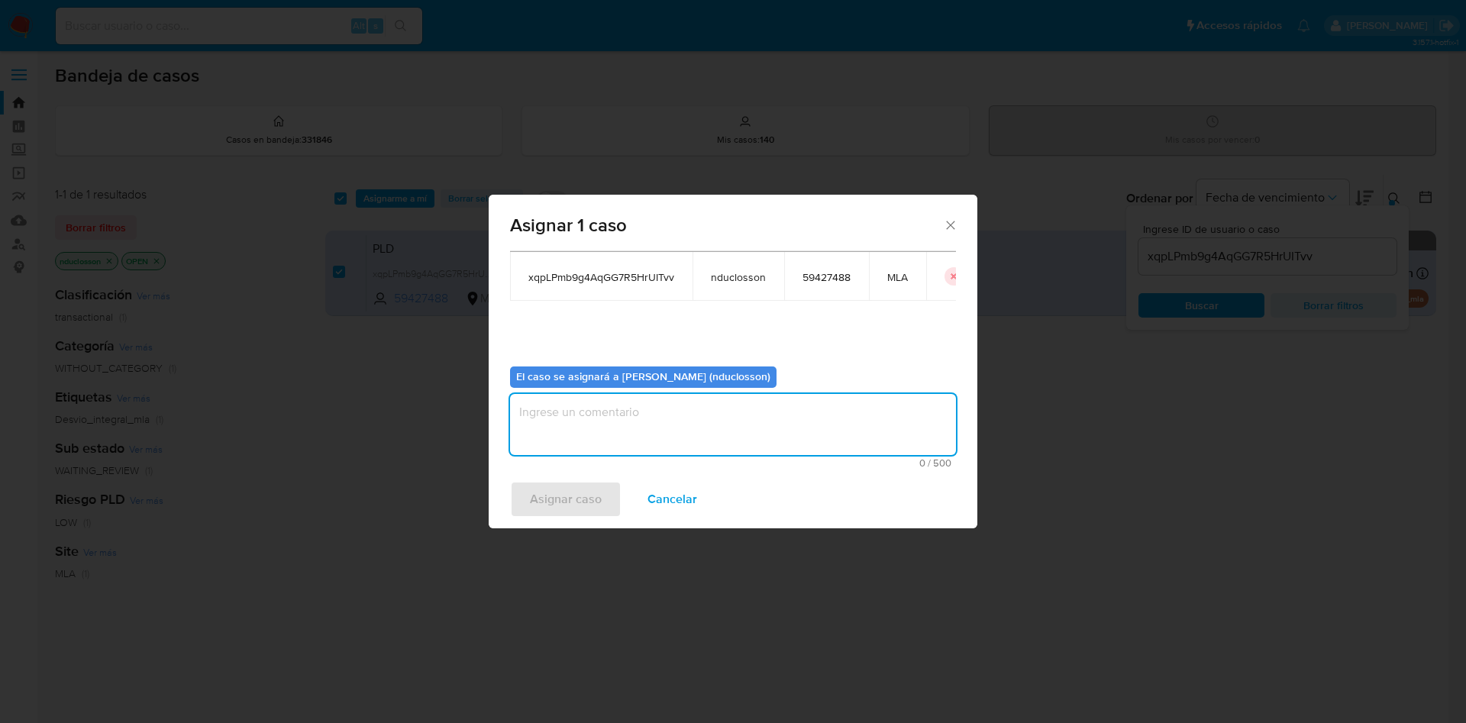
drag, startPoint x: 656, startPoint y: 413, endPoint x: 577, endPoint y: 465, distance: 94.2
click at [655, 412] on textarea "assign-modal" at bounding box center [733, 424] width 446 height 61
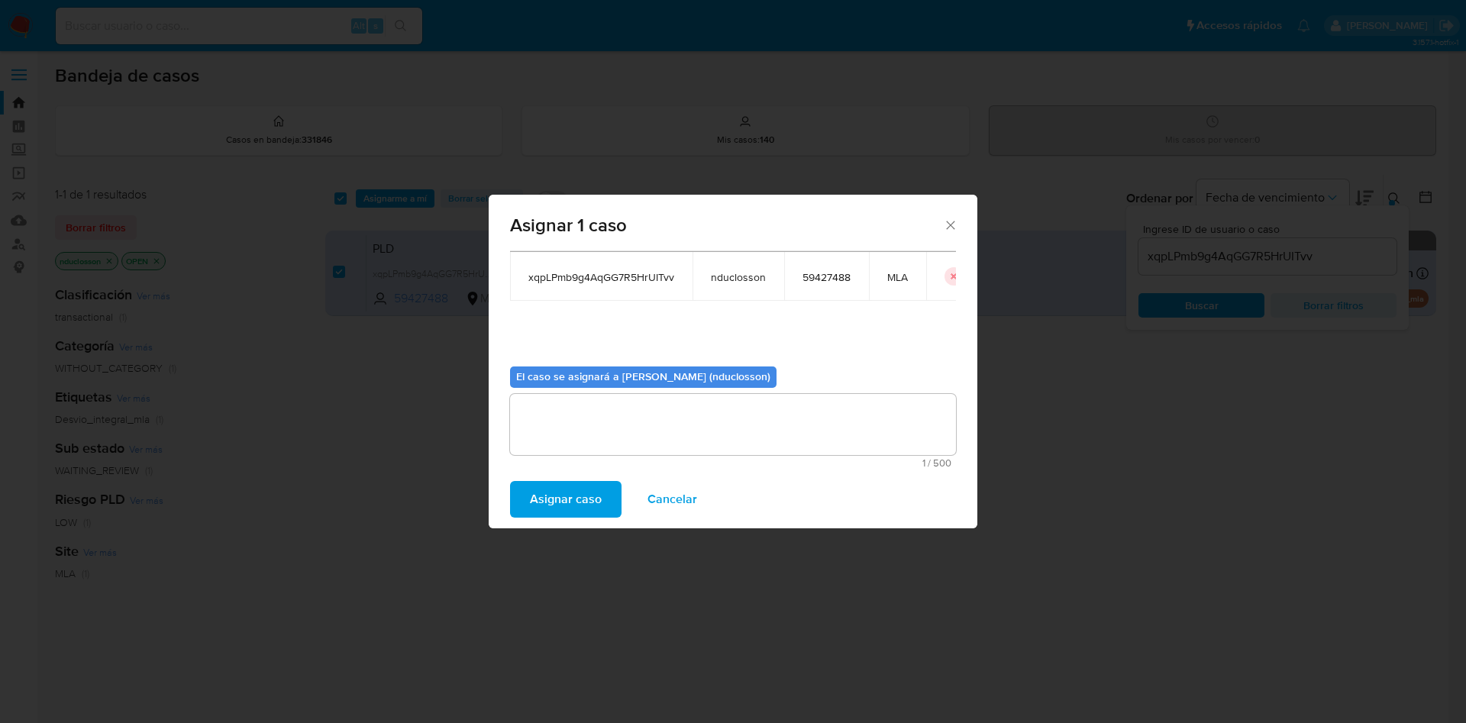
click at [563, 483] on span "Asignar caso" at bounding box center [566, 500] width 72 height 34
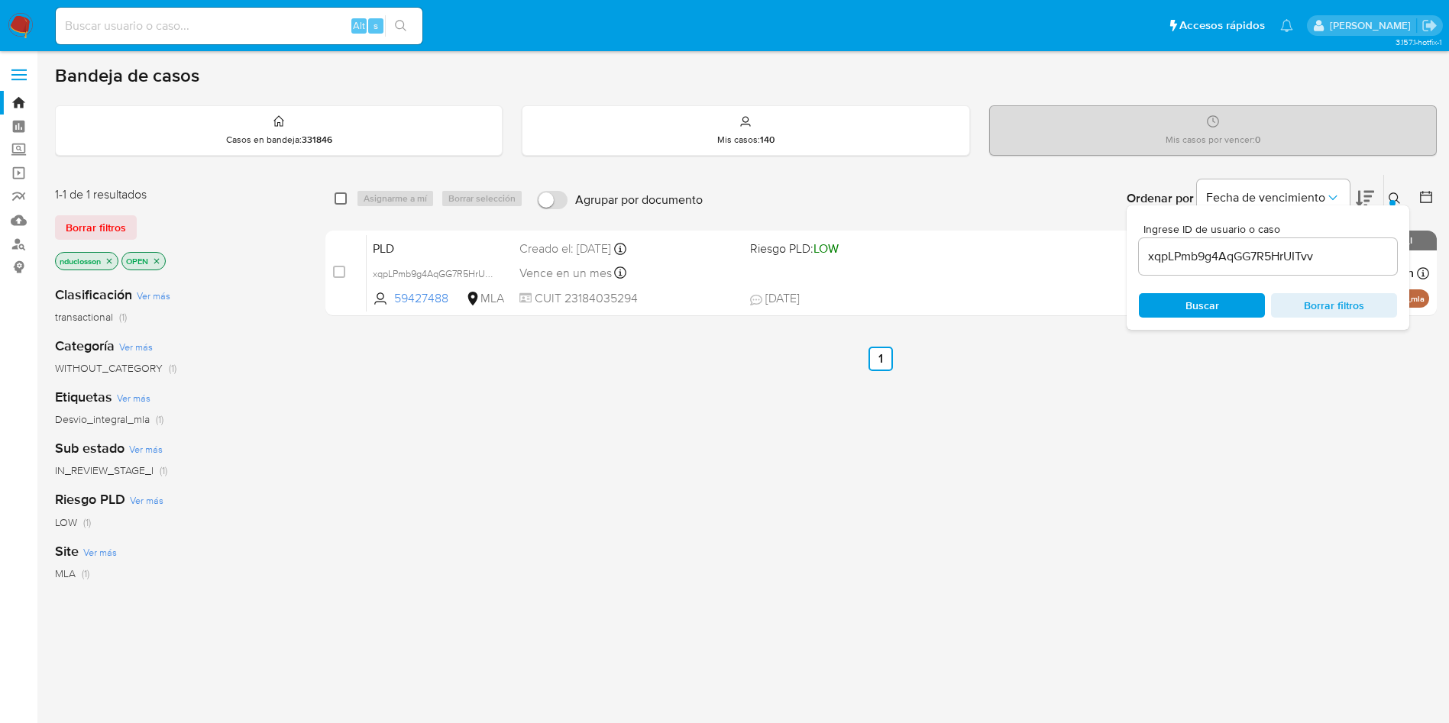
click at [335, 201] on input "checkbox" at bounding box center [340, 198] width 12 height 12
checkbox input "true"
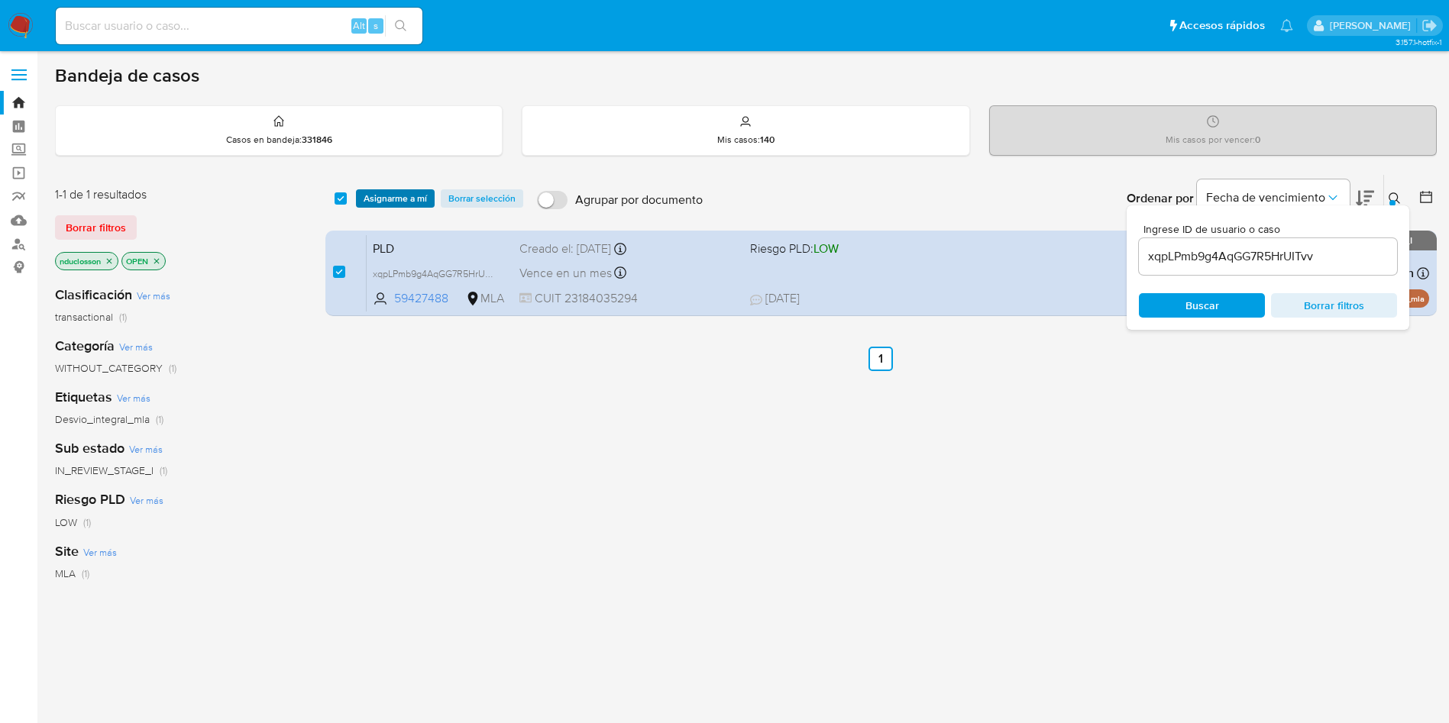
click at [393, 191] on span "Asignarme a mí" at bounding box center [394, 198] width 63 height 15
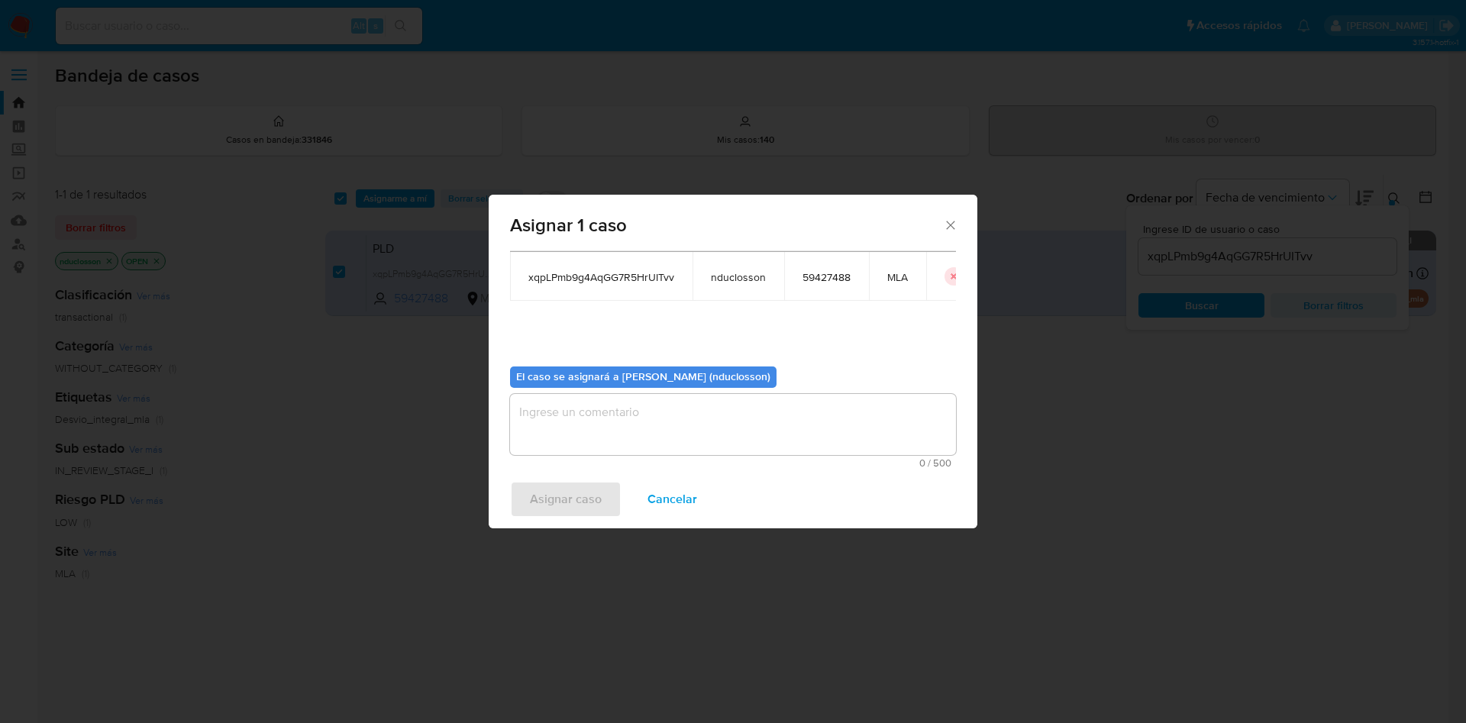
click at [552, 432] on textarea "assign-modal" at bounding box center [733, 424] width 446 height 61
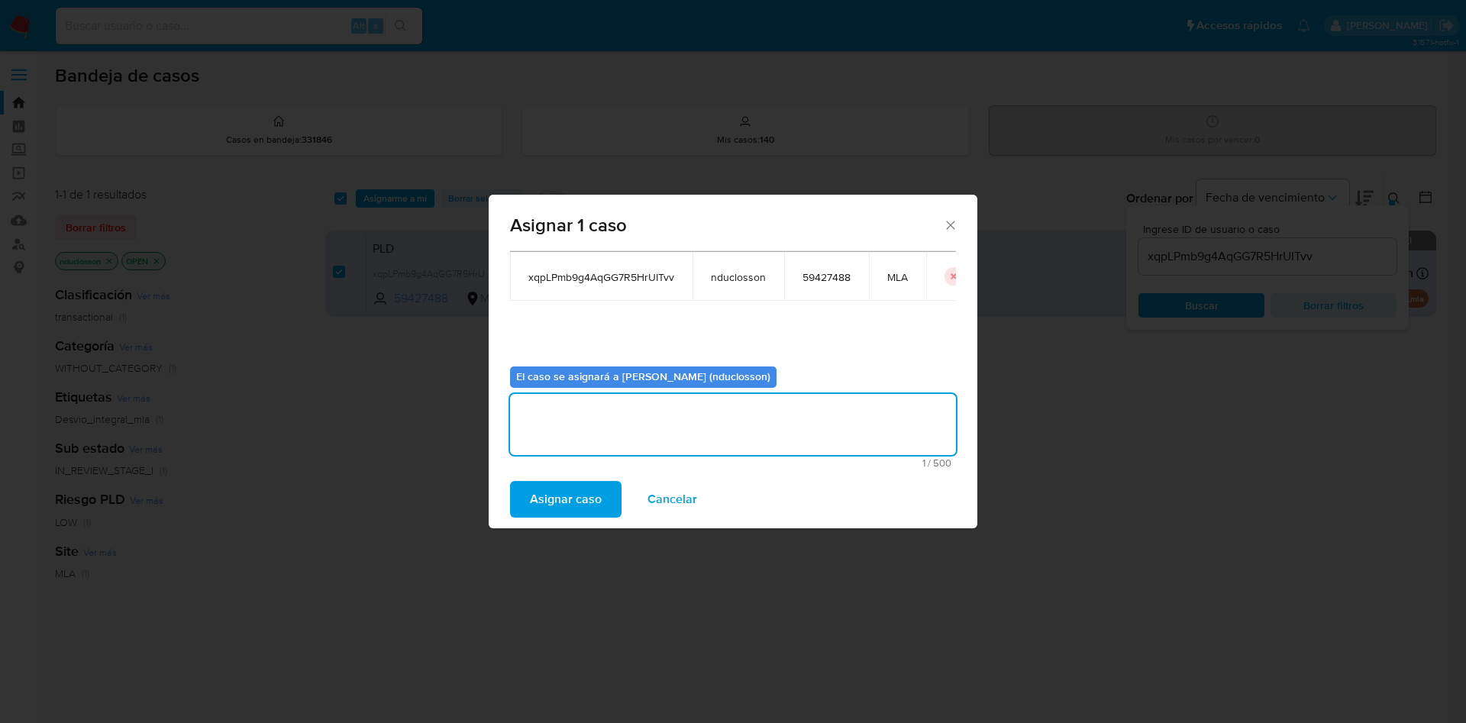
click at [580, 492] on span "Asignar caso" at bounding box center [566, 500] width 72 height 34
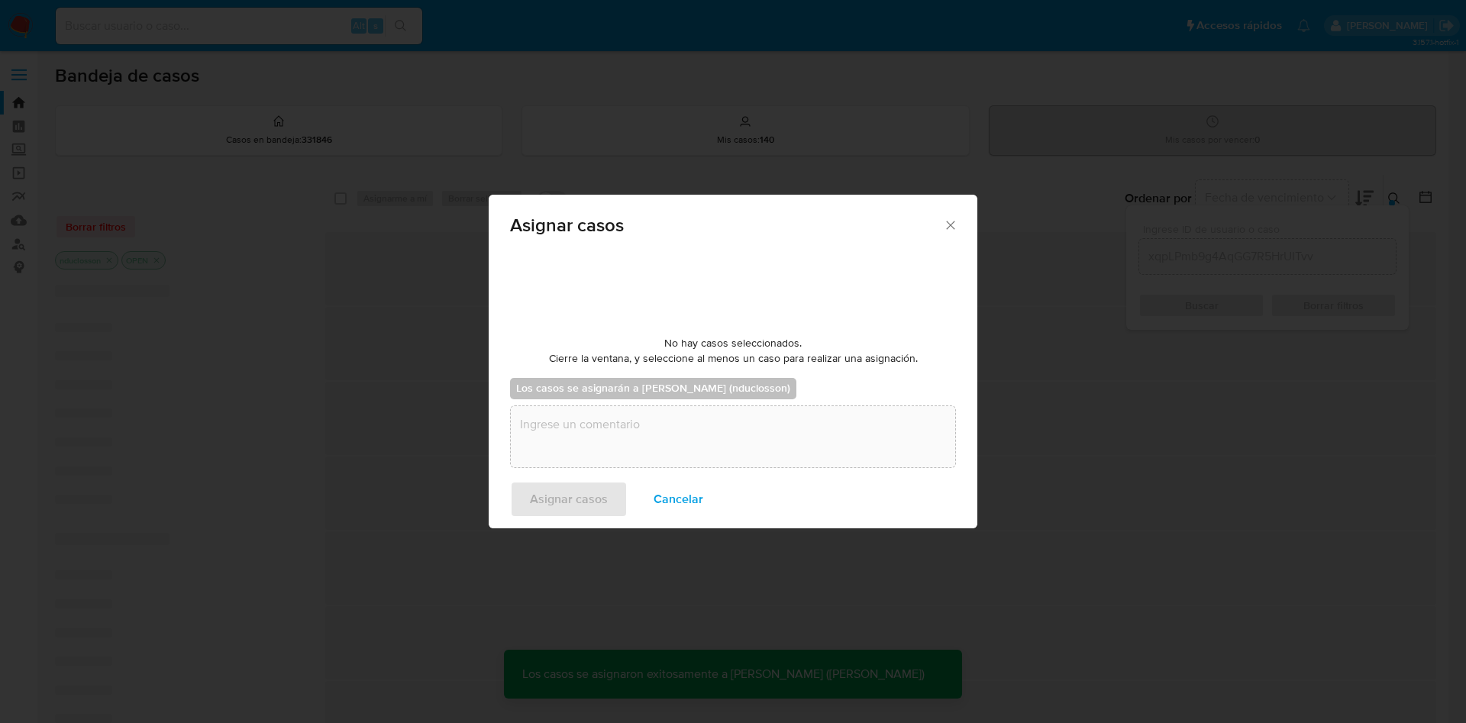
checkbox input "false"
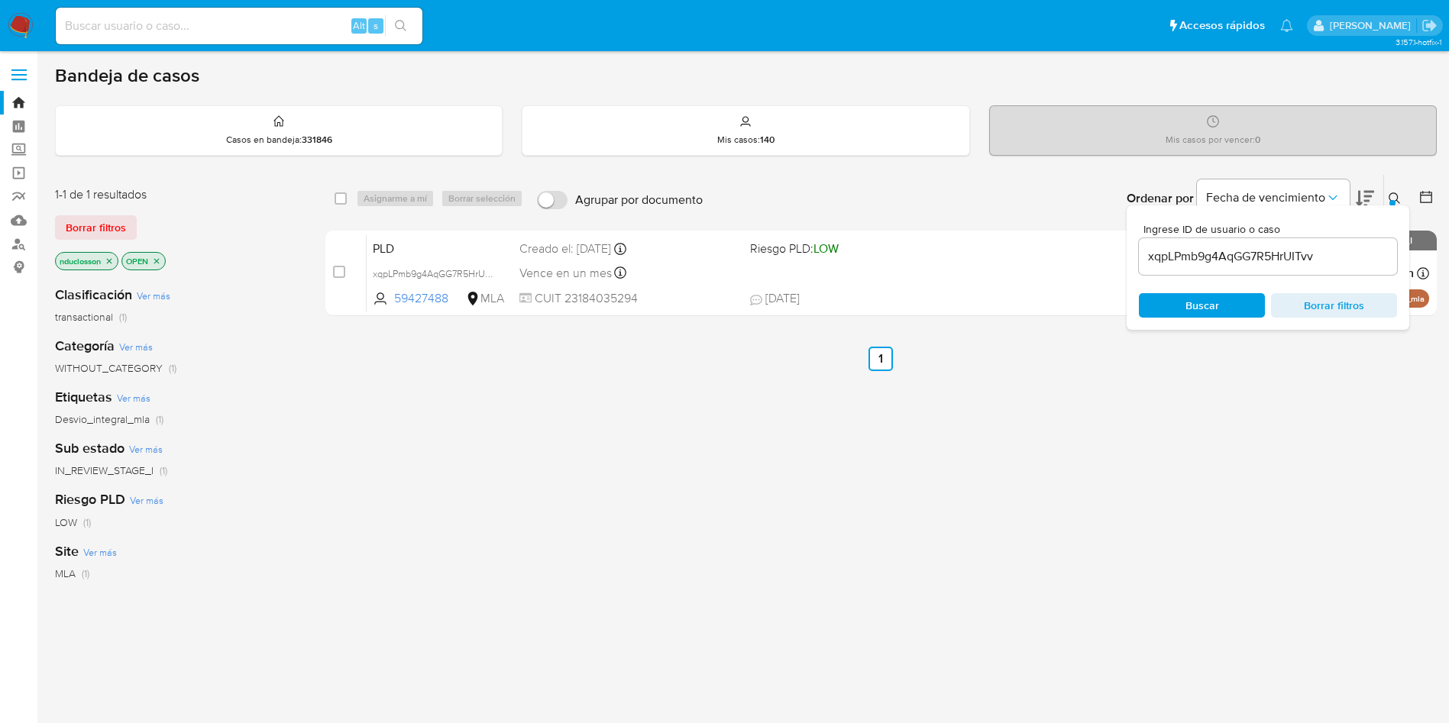
click at [1204, 257] on input "xqpLPmb9g4AqGG7R5HrUITvv" at bounding box center [1268, 257] width 258 height 20
paste input "TYnHyJ74FMCrxWghdkNHD9r6"
type input "TYnHyJ74FMCrxWghdkNHD9r6"
click at [1187, 312] on span "Buscar" at bounding box center [1202, 305] width 34 height 24
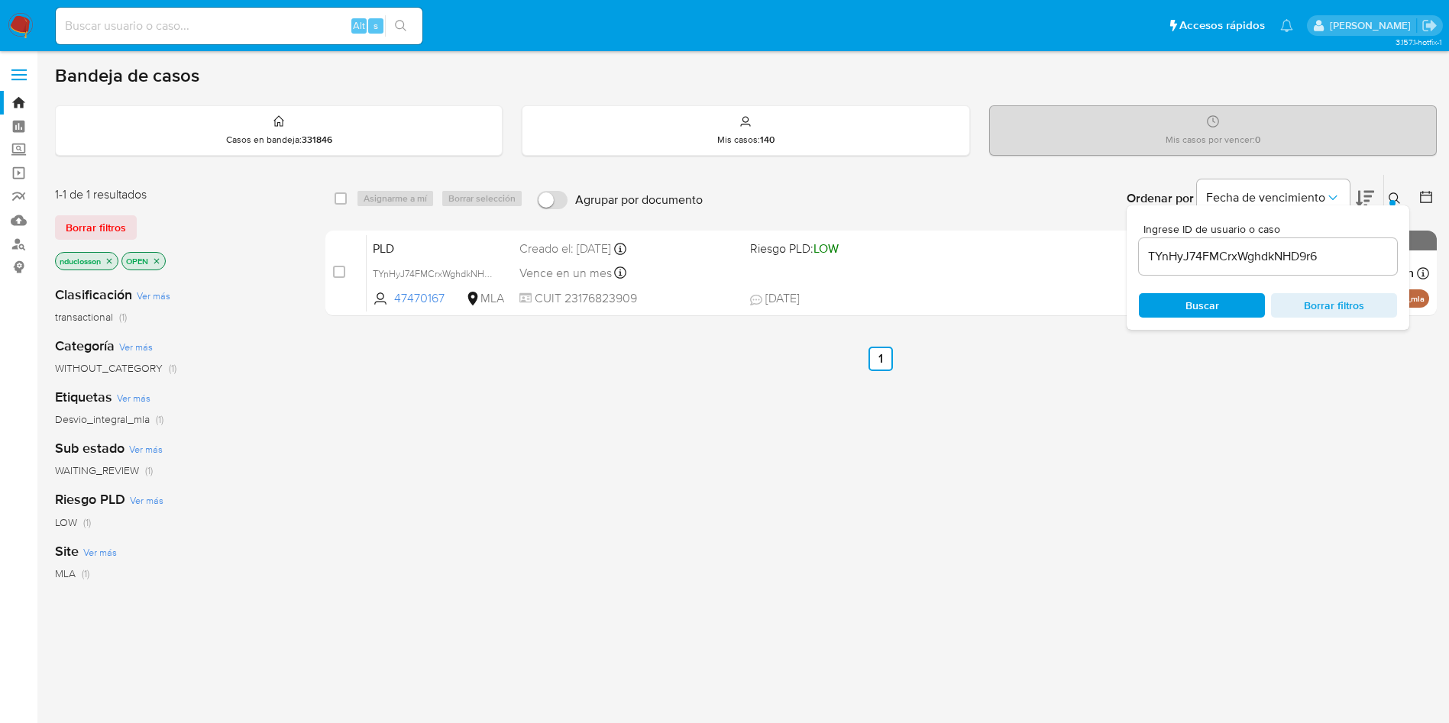
click at [333, 196] on div "select-all-cases-checkbox Asignarme a mí Borrar selección Agrupar por documento…" at bounding box center [880, 198] width 1111 height 47
click at [338, 196] on input "checkbox" at bounding box center [340, 198] width 12 height 12
checkbox input "true"
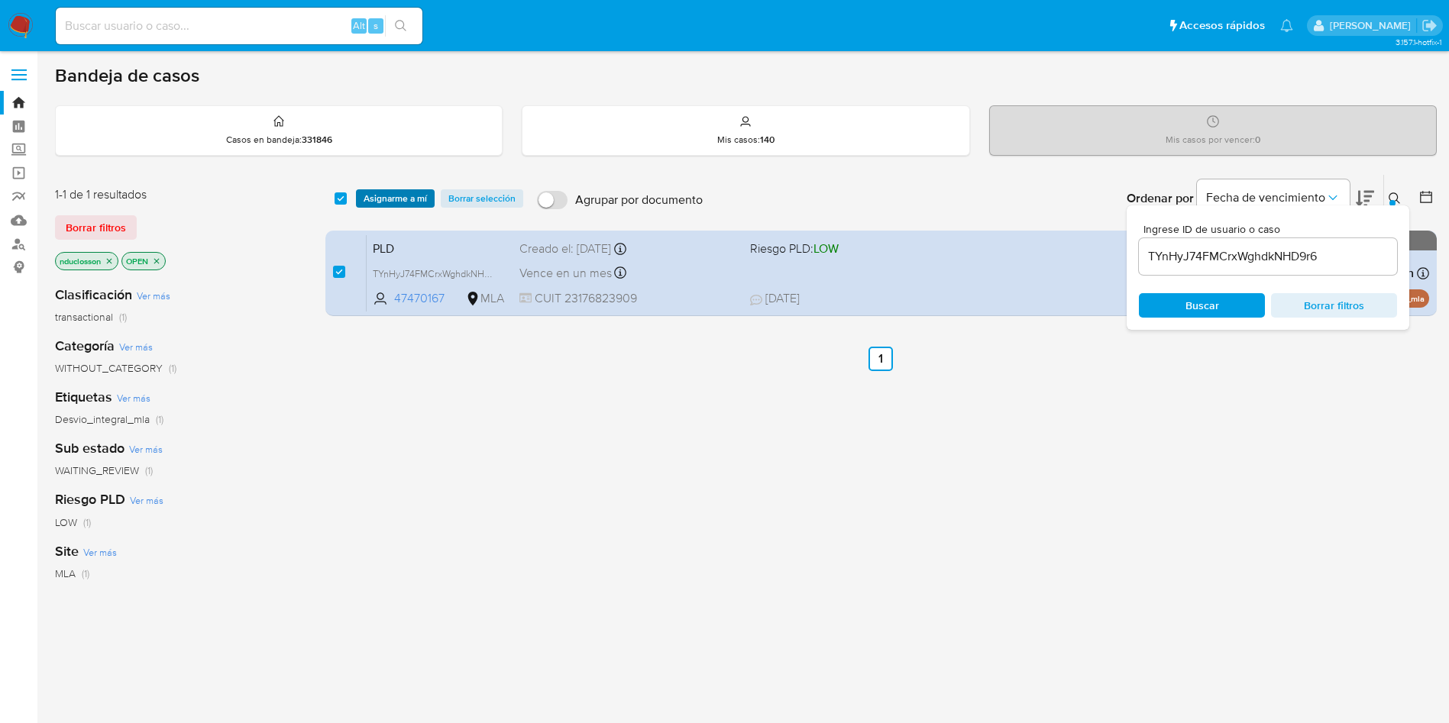
click at [381, 200] on span "Asignarme a mí" at bounding box center [394, 198] width 63 height 15
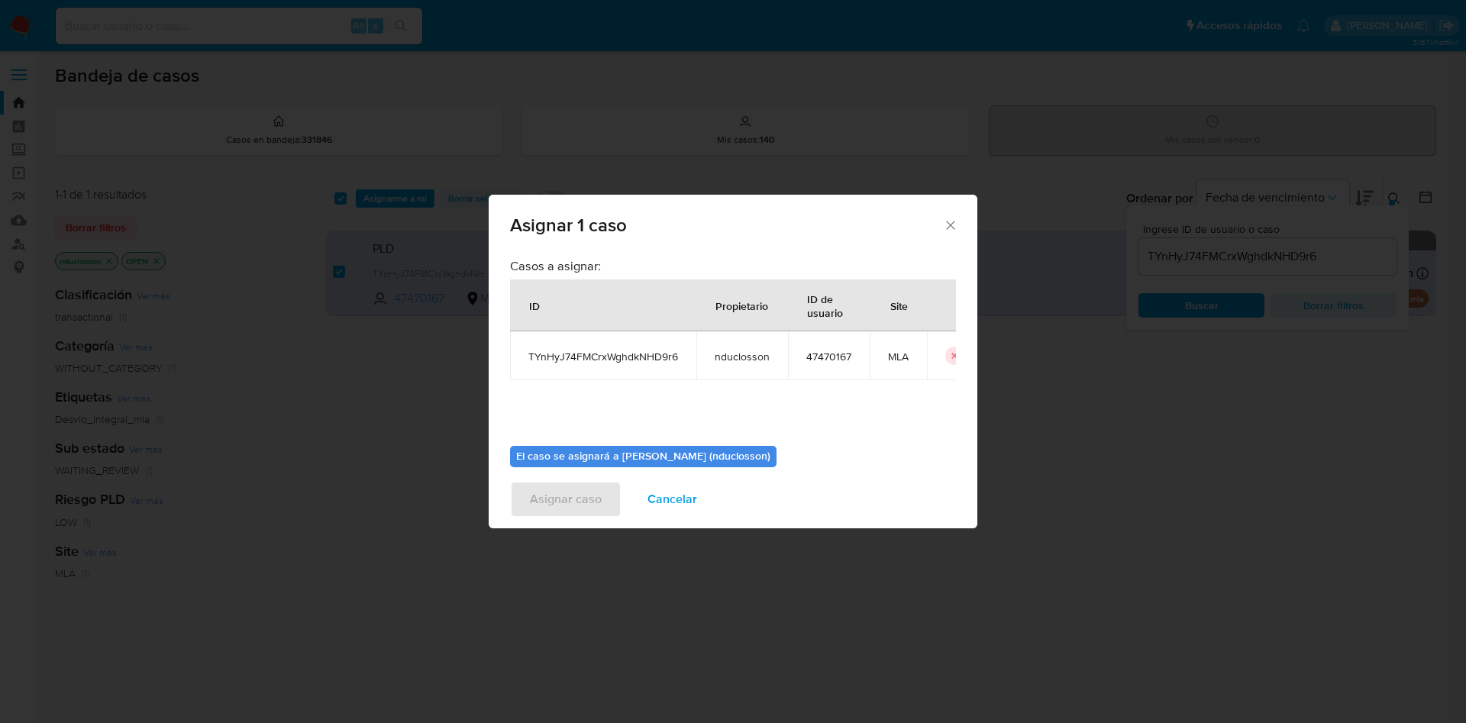
scroll to position [79, 0]
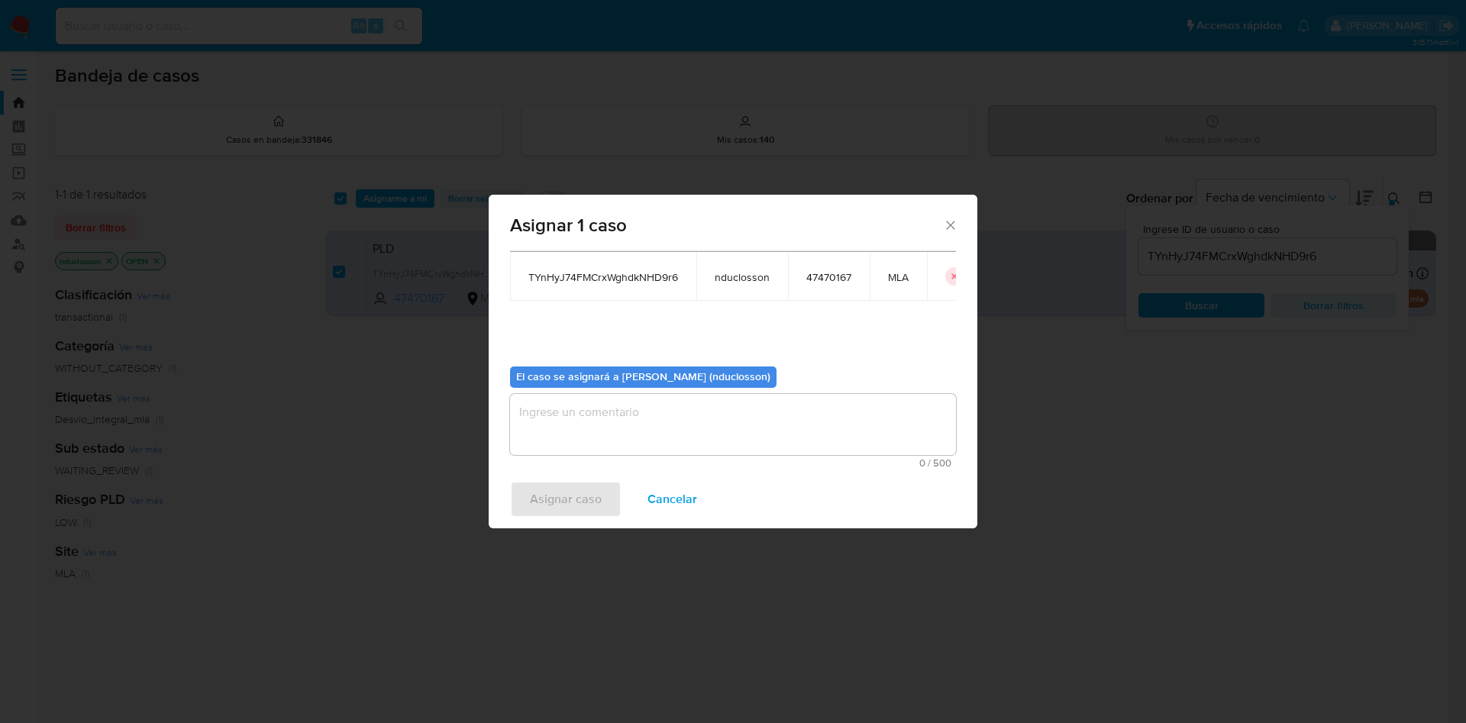
click at [635, 447] on textarea "assign-modal" at bounding box center [733, 424] width 446 height 61
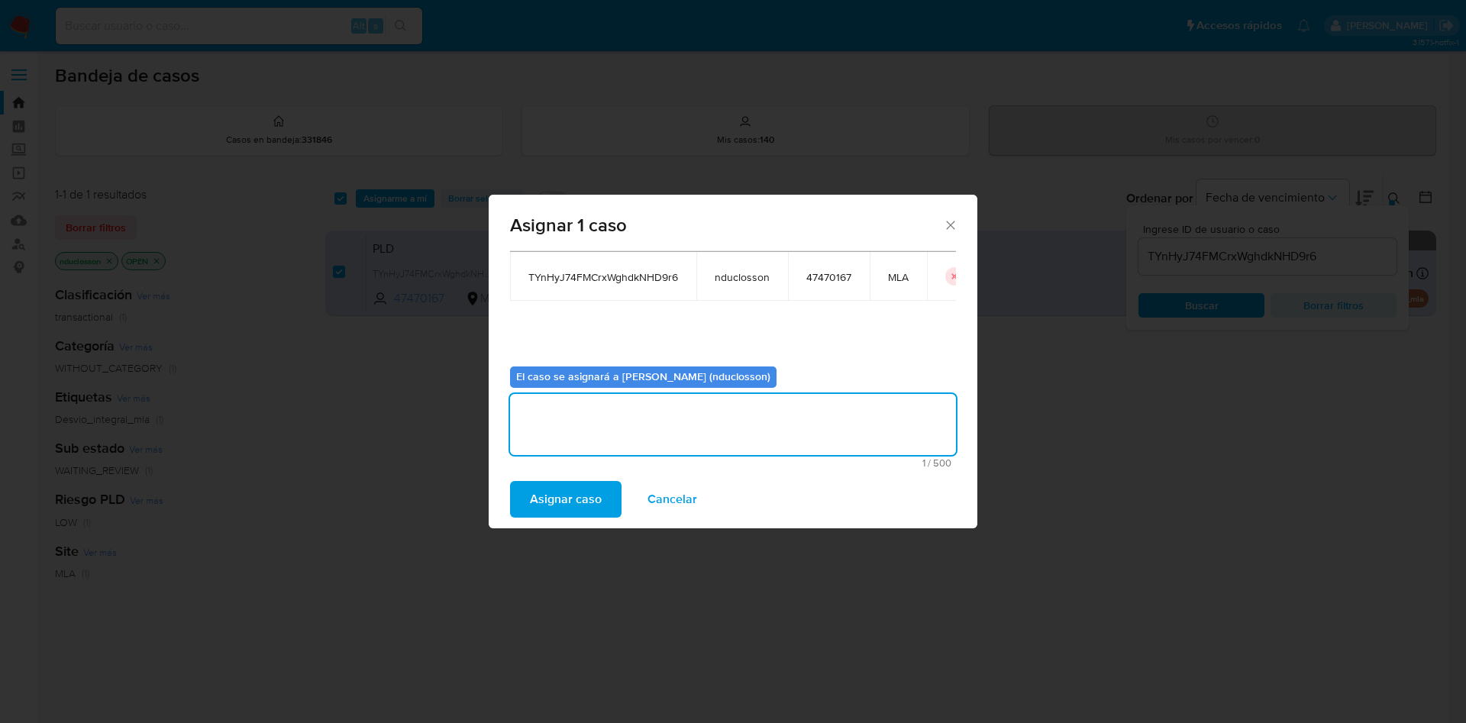
click at [602, 514] on button "Asignar caso" at bounding box center [565, 499] width 111 height 37
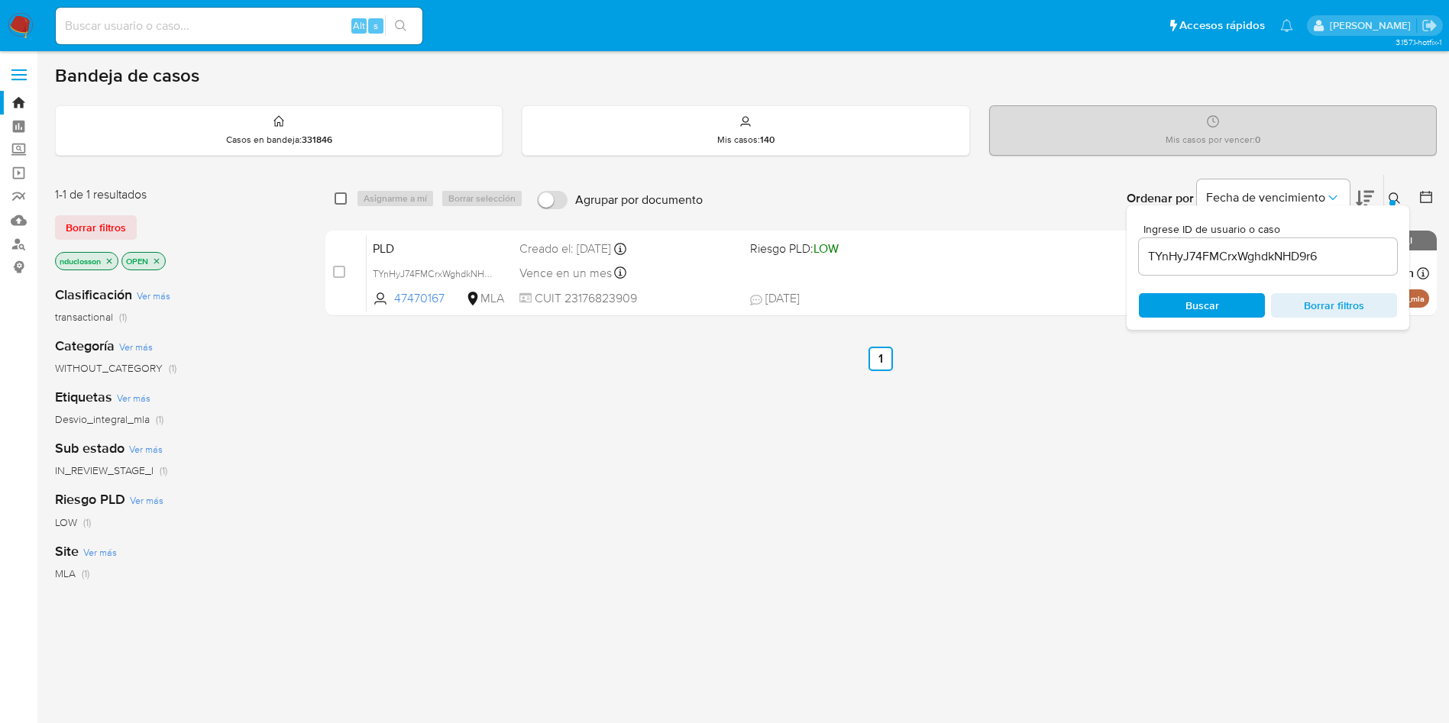
click at [345, 195] on input "checkbox" at bounding box center [340, 198] width 12 height 12
checkbox input "true"
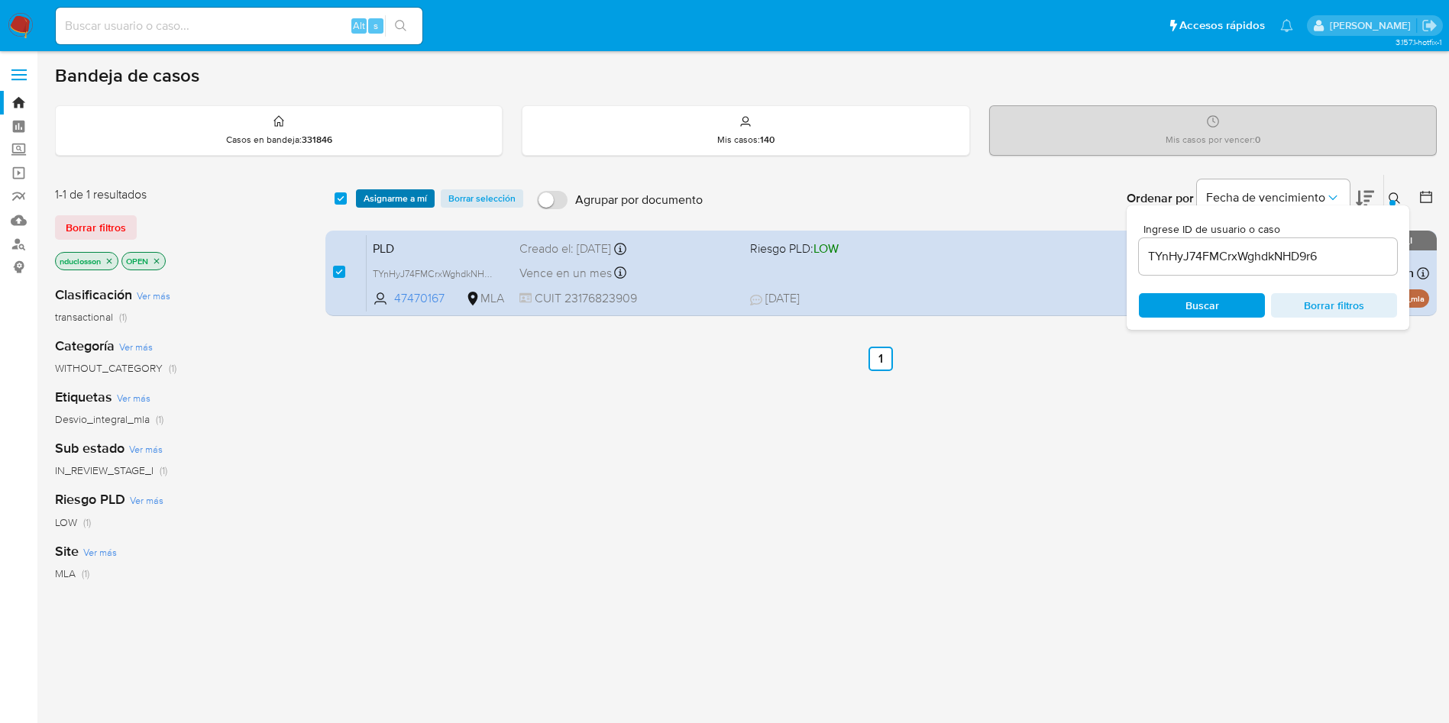
click at [385, 199] on span "Asignarme a mí" at bounding box center [394, 198] width 63 height 15
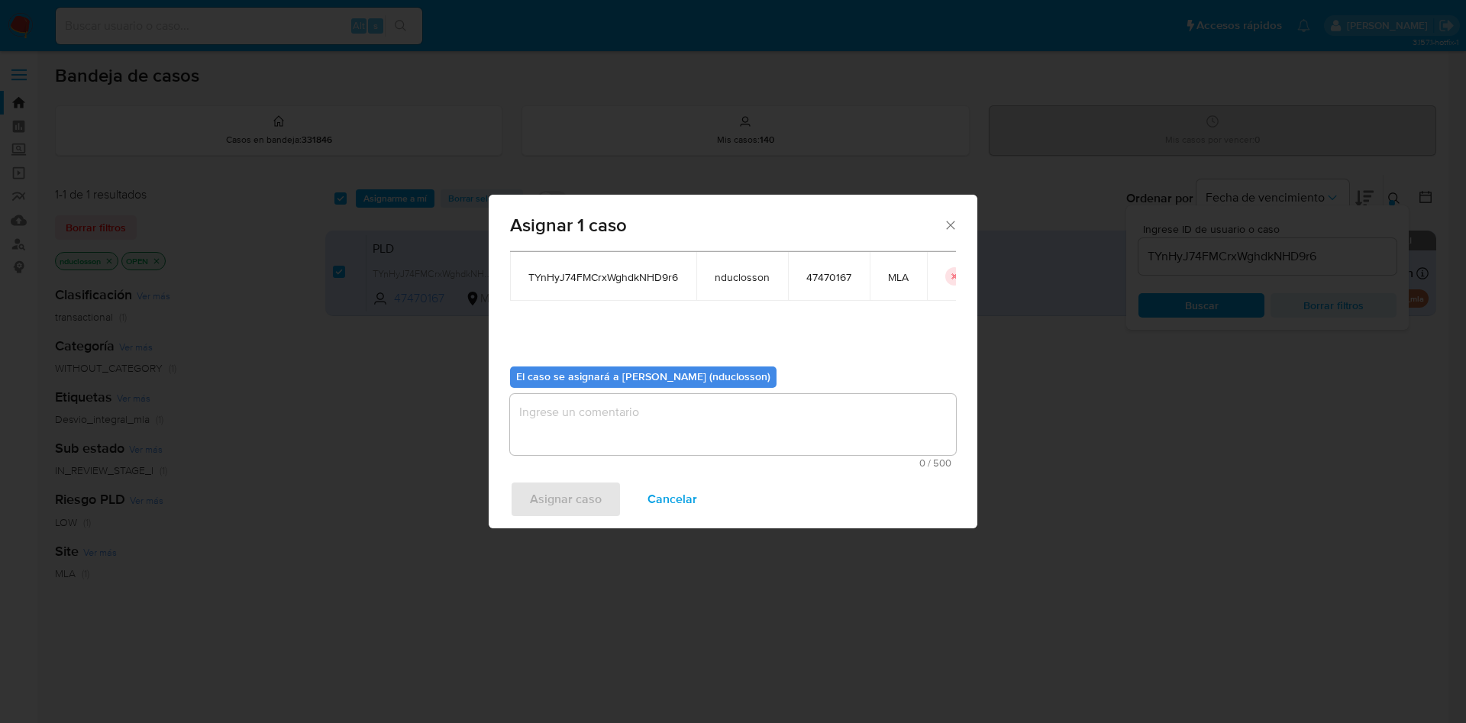
click at [638, 412] on textarea "assign-modal" at bounding box center [733, 424] width 446 height 61
click at [535, 489] on span "Asignar caso" at bounding box center [566, 500] width 72 height 34
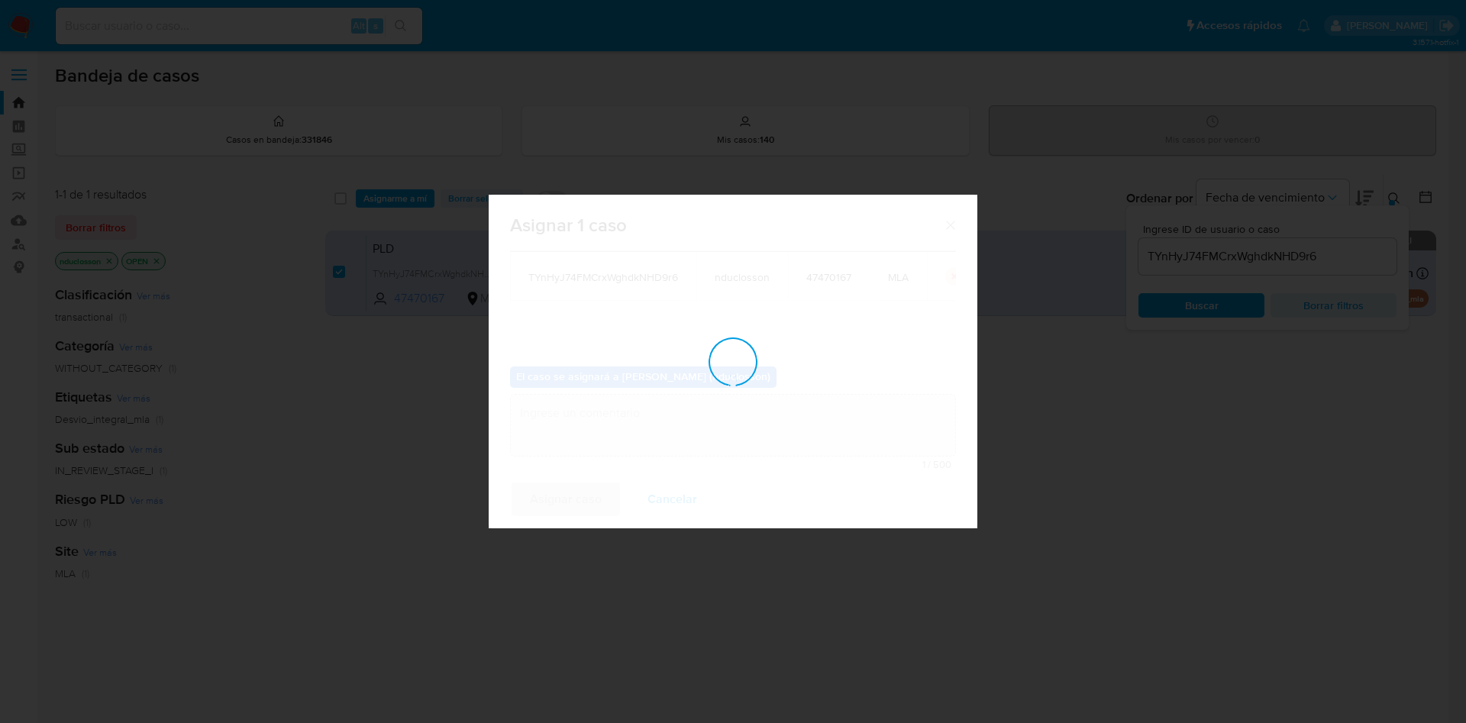
checkbox input "false"
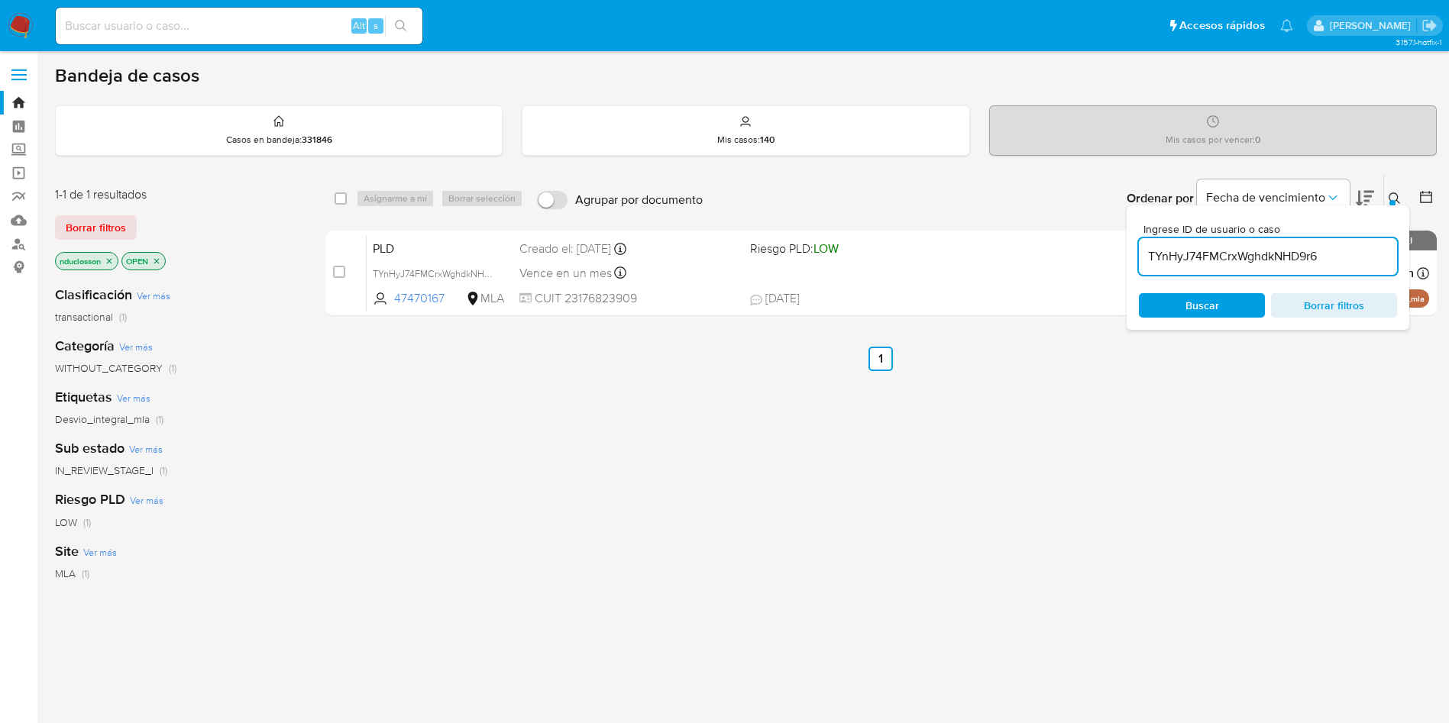
click at [1245, 251] on input "TYnHyJ74FMCrxWghdkNHD9r6" at bounding box center [1268, 257] width 258 height 20
paste input "6SJGcJY1OThpa2H24uHqXySN"
type input "6SJGcJY1OThpa2H24uHqXySN"
click at [1197, 318] on div "Ingrese ID de usuario o caso 6SJGcJY1OThpa2H24uHqXySN Buscar Borrar filtros" at bounding box center [1267, 267] width 283 height 124
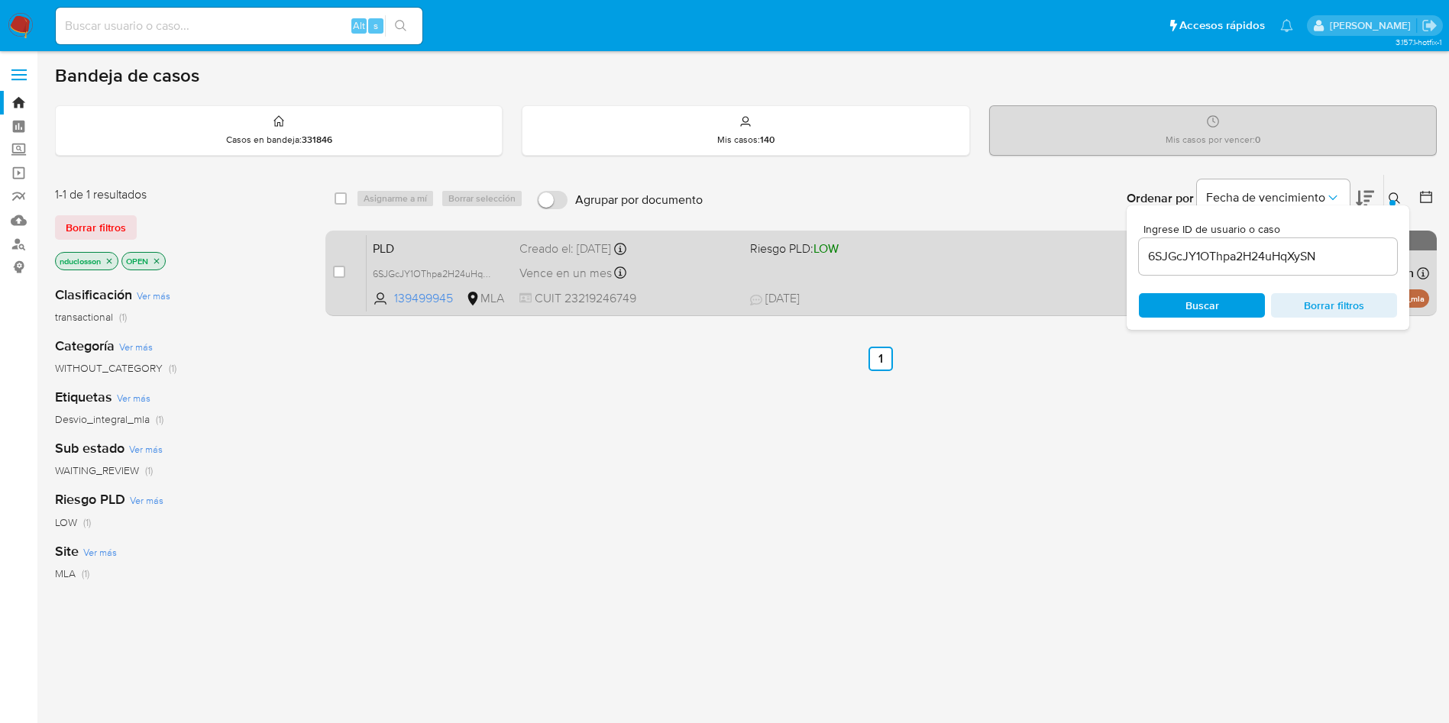
drag, startPoint x: 1193, startPoint y: 299, endPoint x: 522, endPoint y: 285, distance: 670.6
click at [522, 285] on div "select-all-cases-checkbox Asignarme a mí Borrar selección Agrupar por documento…" at bounding box center [880, 248] width 1111 height 148
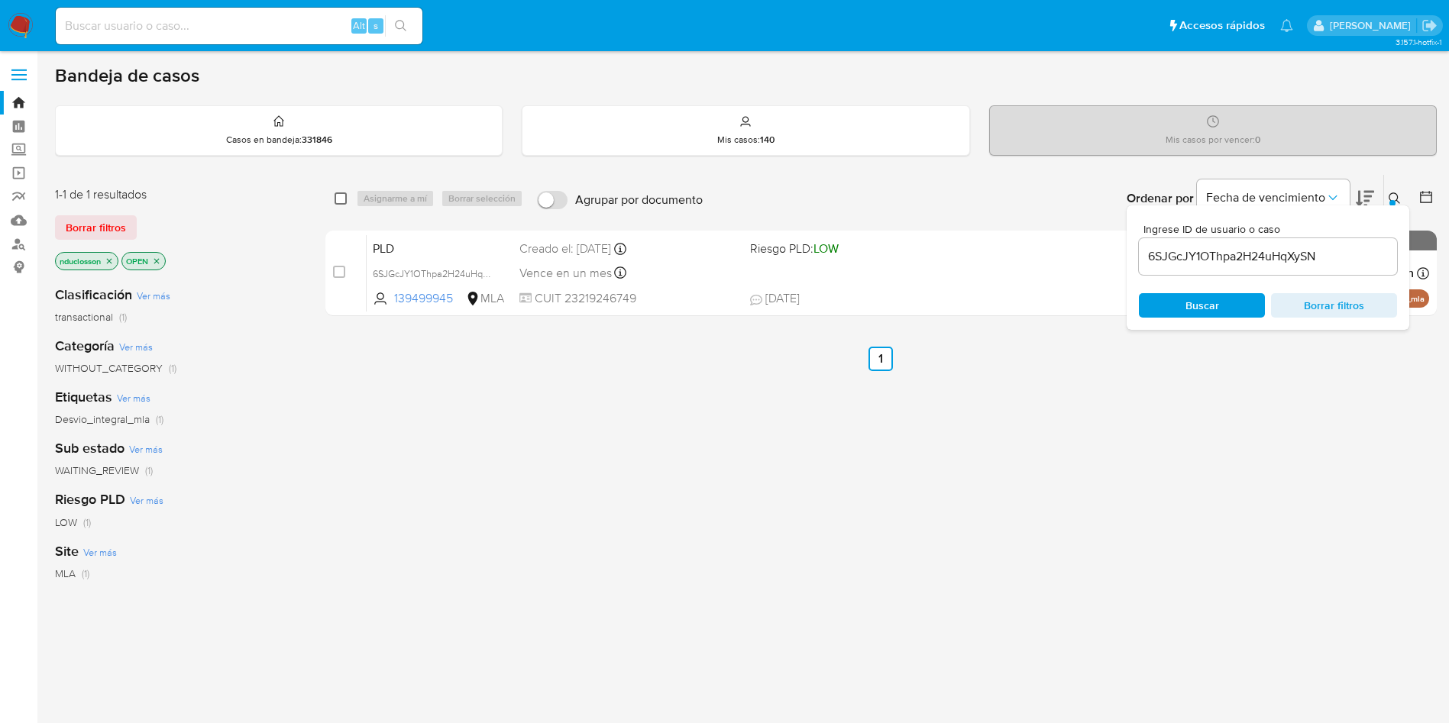
click at [338, 202] on input "checkbox" at bounding box center [340, 198] width 12 height 12
checkbox input "true"
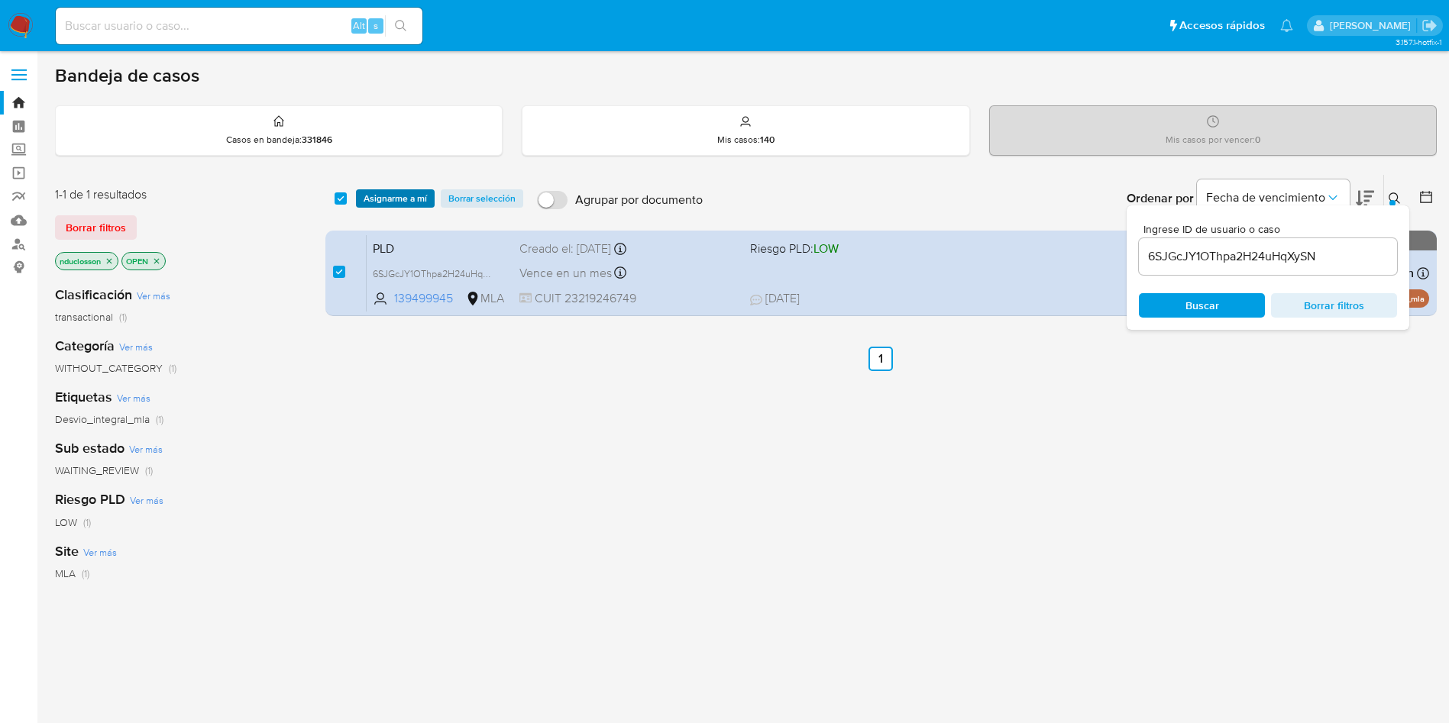
click at [389, 191] on span "Asignarme a mí" at bounding box center [394, 198] width 63 height 15
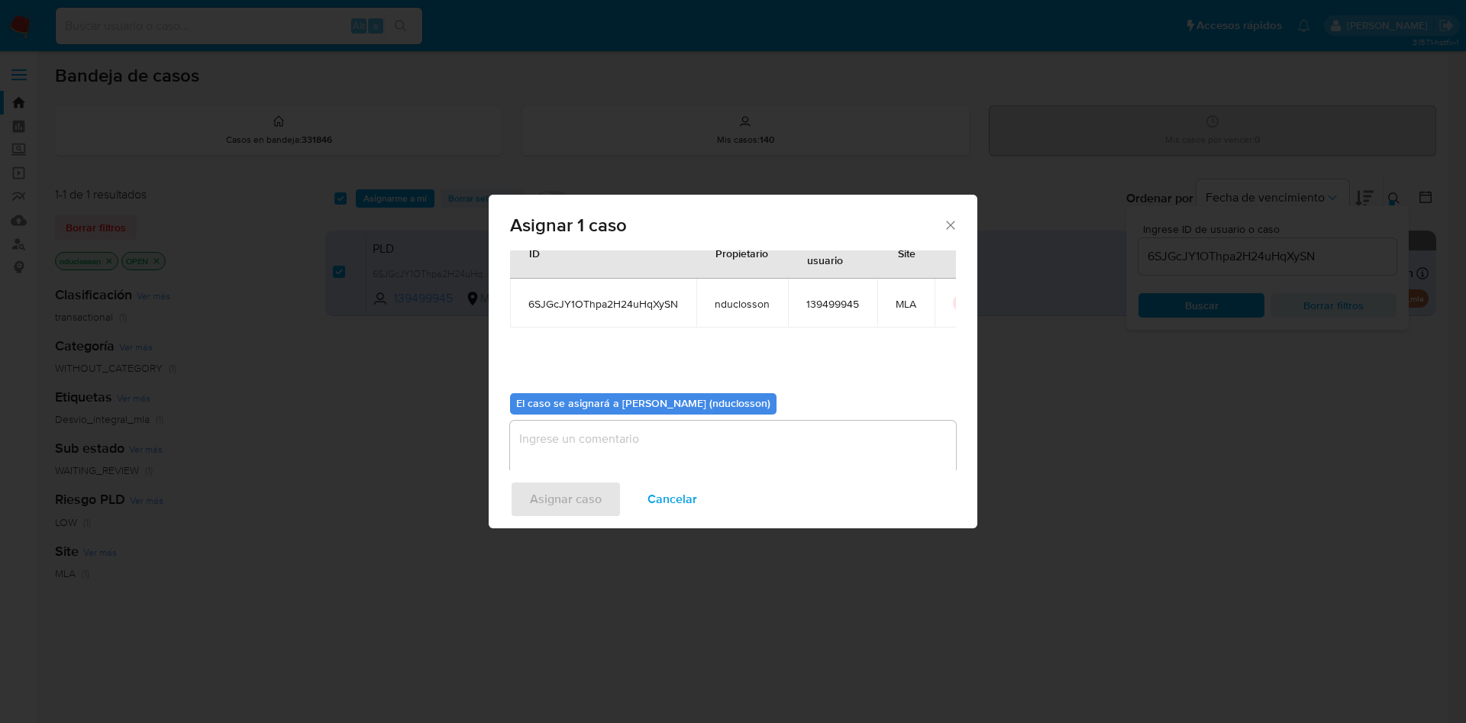
scroll to position [79, 0]
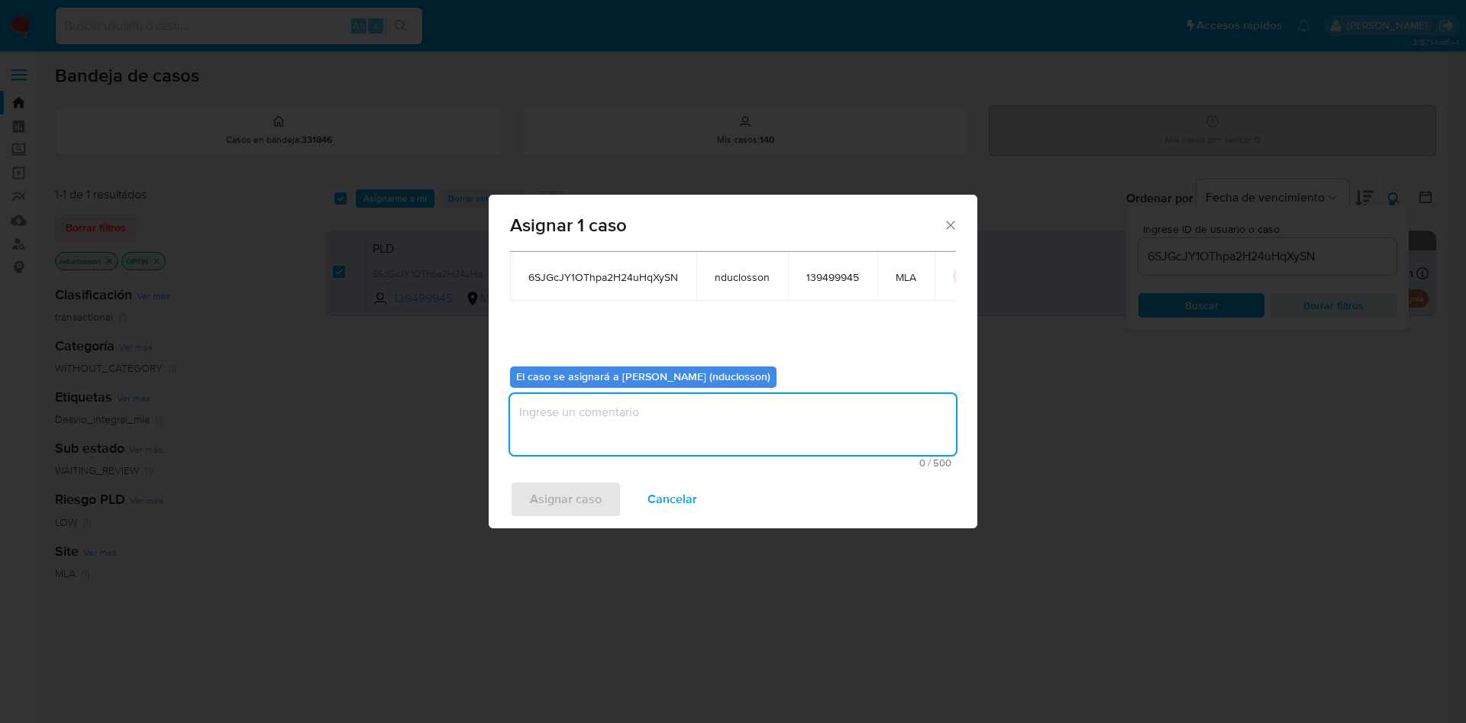
click at [544, 436] on textarea "assign-modal" at bounding box center [733, 424] width 446 height 61
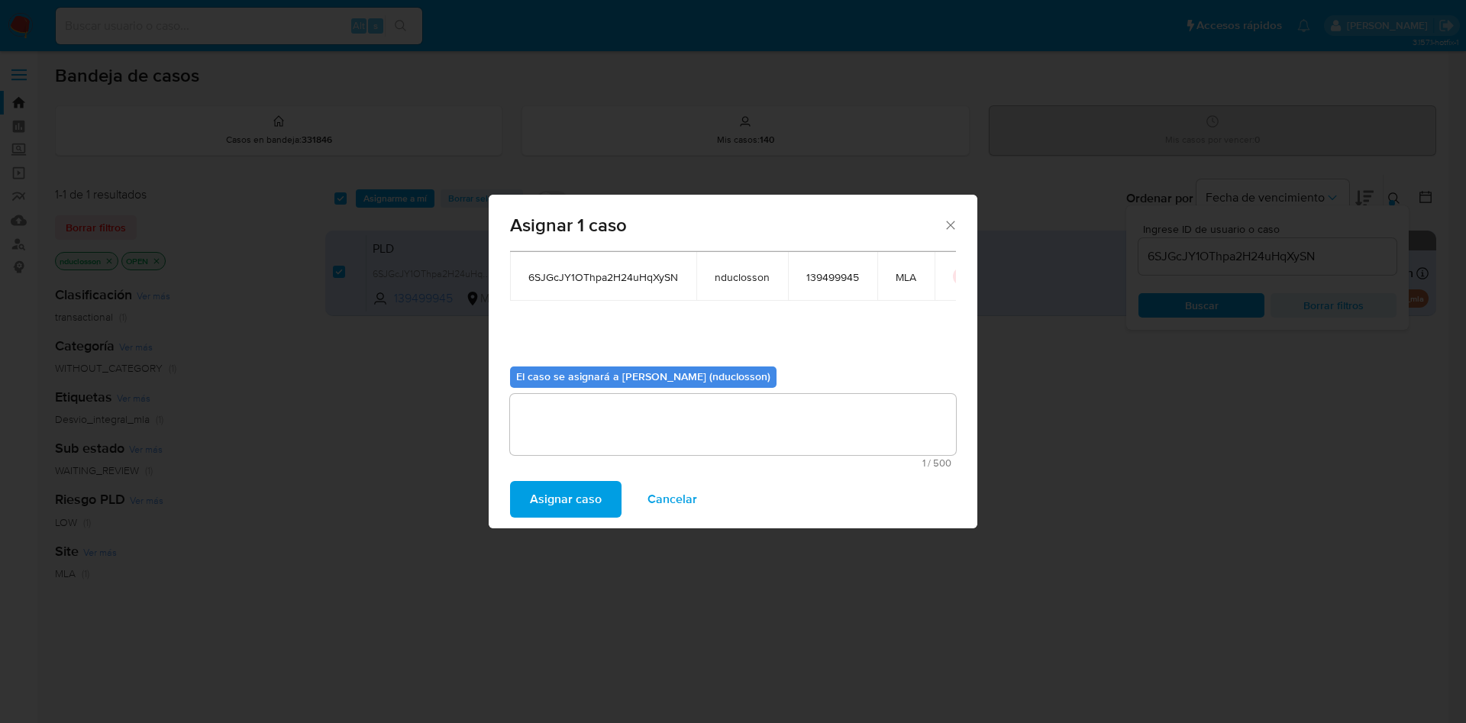
click at [573, 507] on span "Asignar caso" at bounding box center [566, 500] width 72 height 34
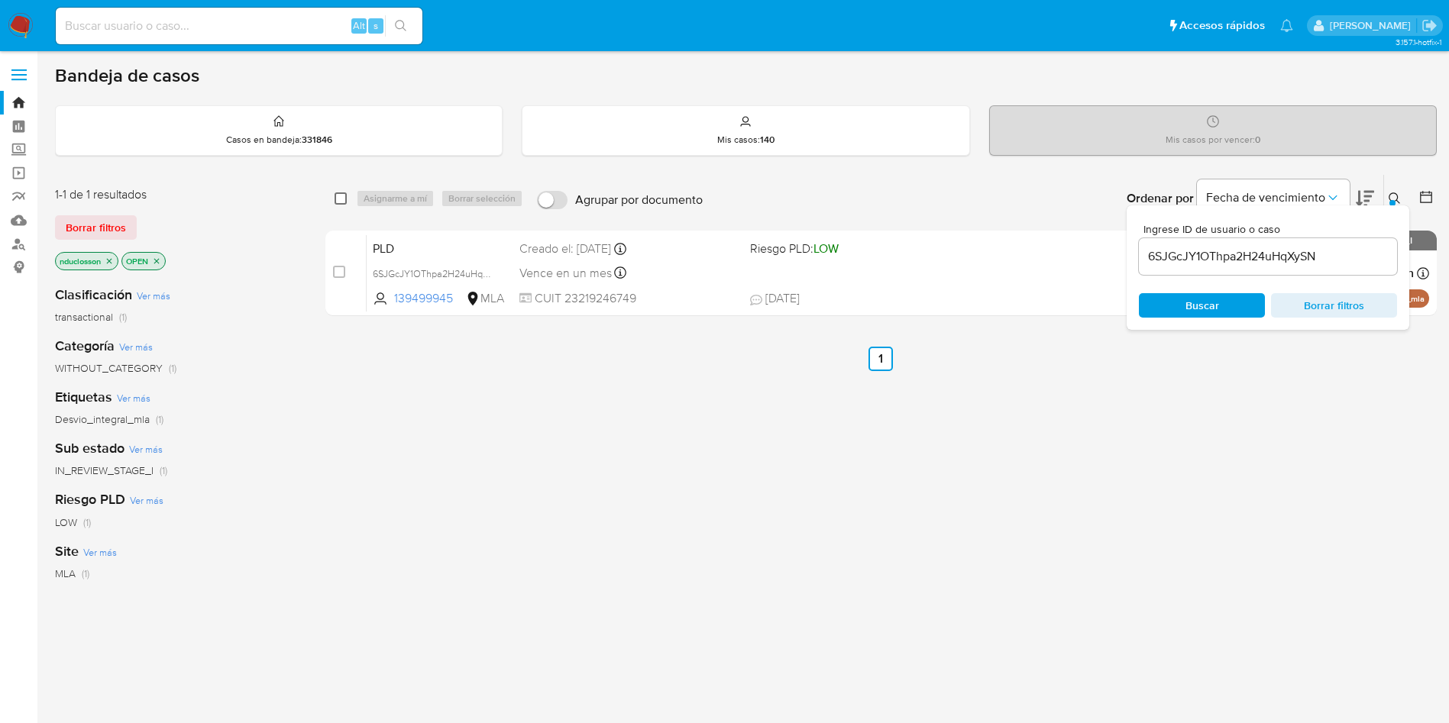
click at [338, 200] on input "checkbox" at bounding box center [340, 198] width 12 height 12
checkbox input "true"
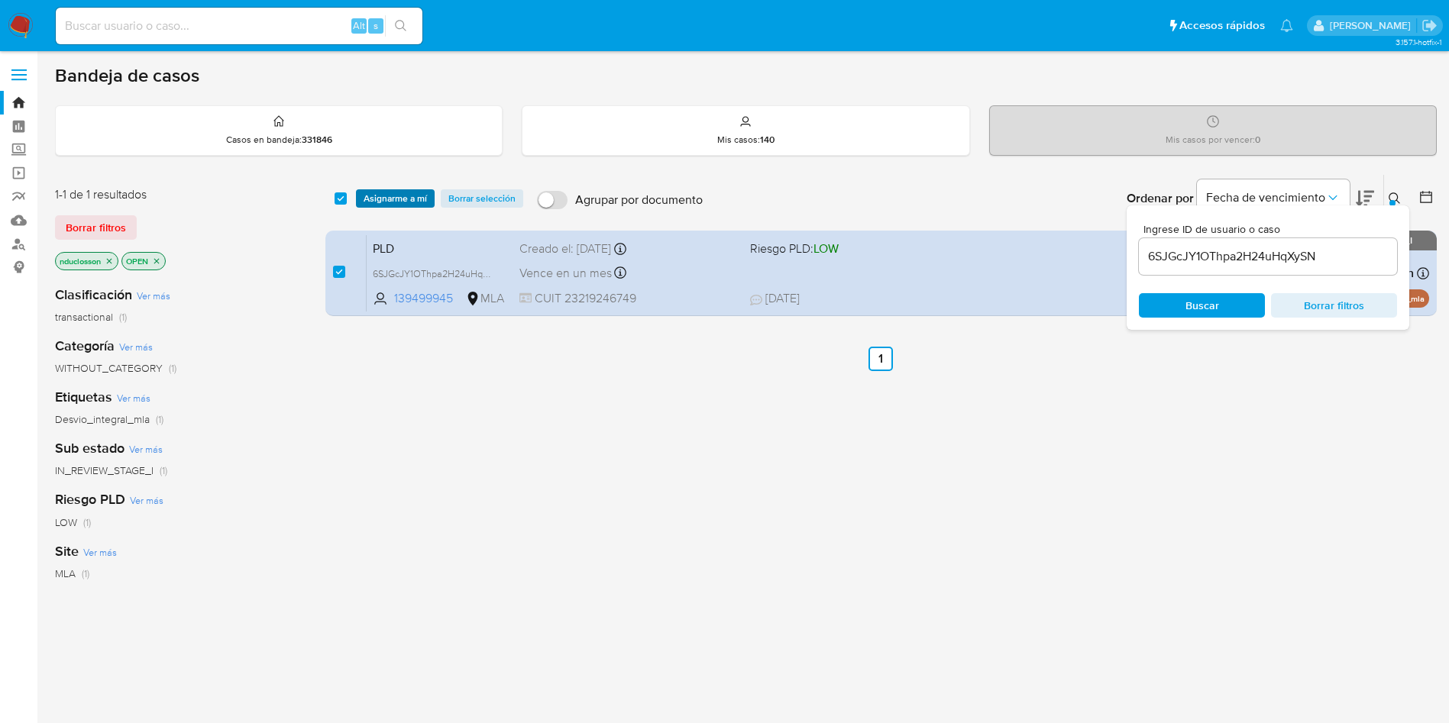
click at [372, 195] on span "Asignarme a mí" at bounding box center [394, 198] width 63 height 15
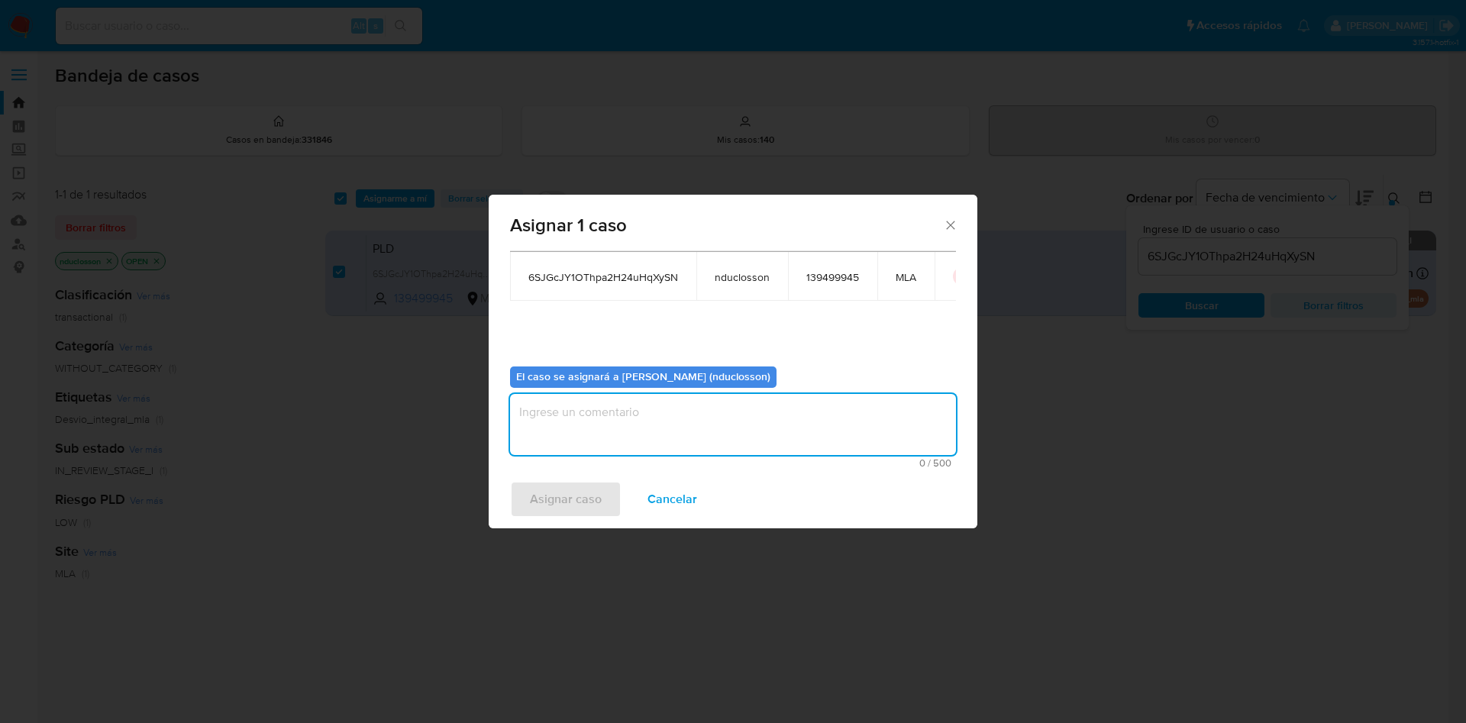
click at [619, 452] on textarea "assign-modal" at bounding box center [733, 424] width 446 height 61
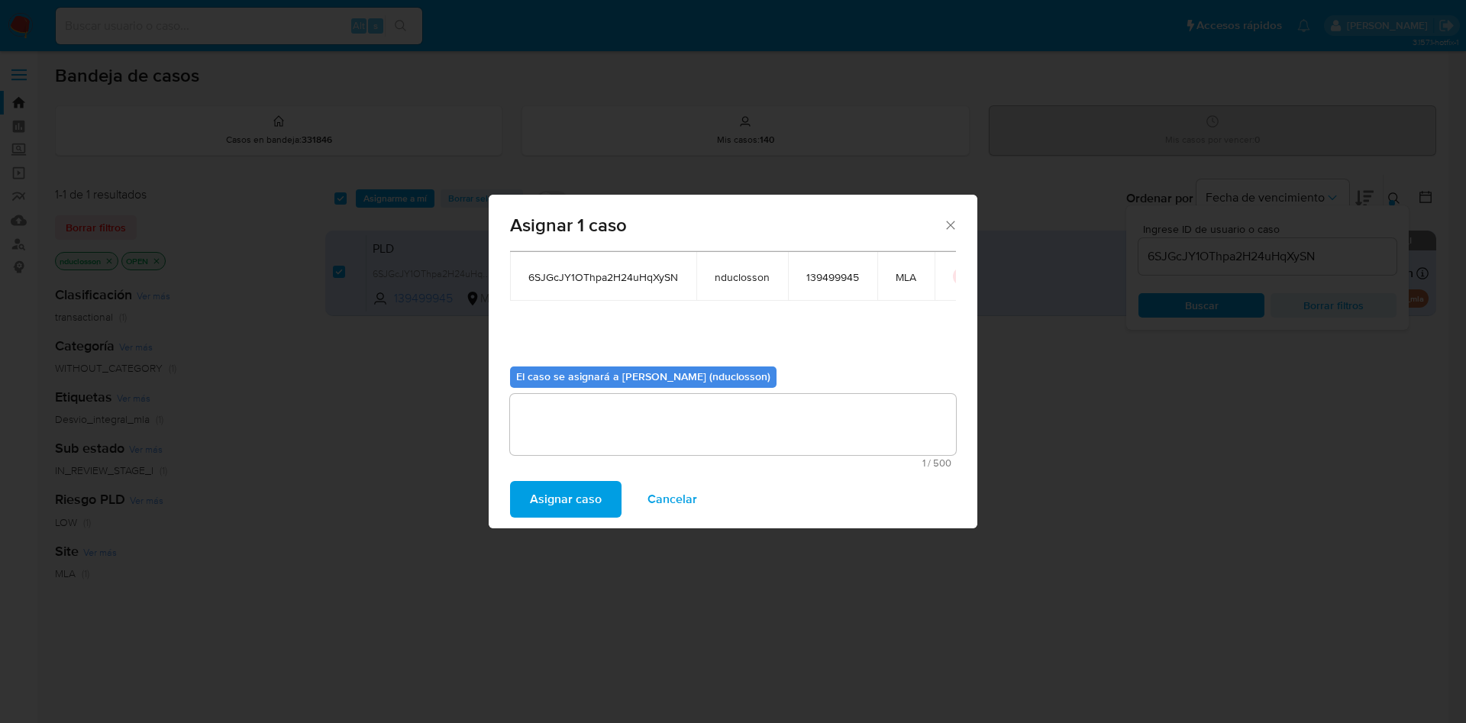
click at [590, 509] on span "Asignar caso" at bounding box center [566, 500] width 72 height 34
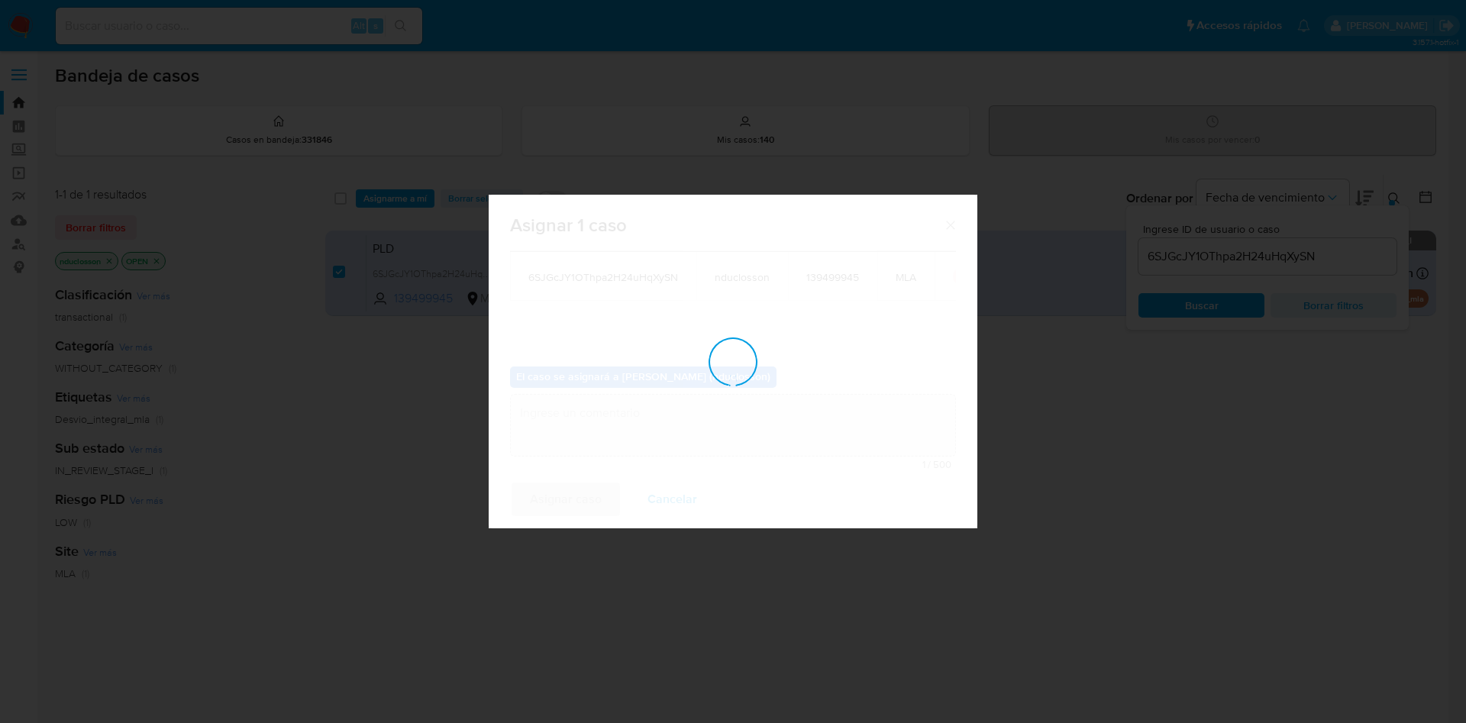
checkbox input "false"
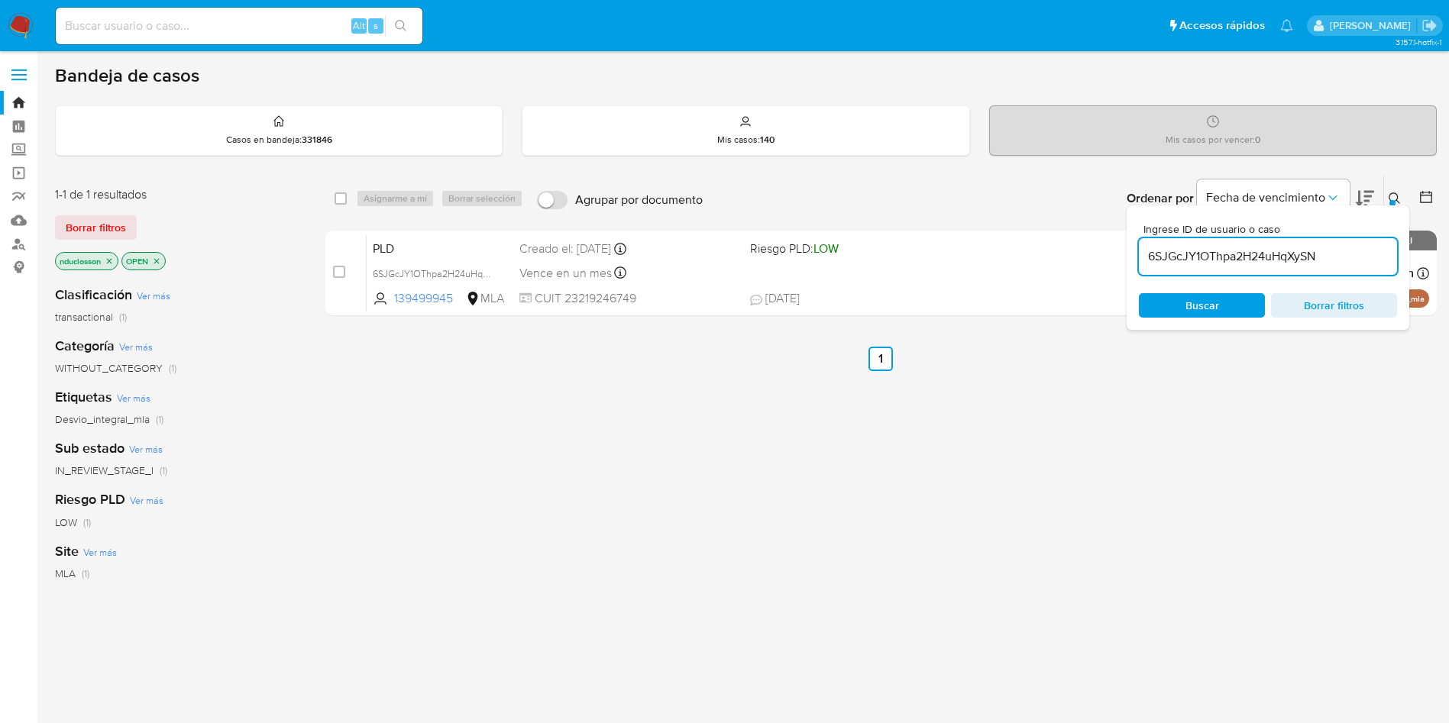
click at [1223, 259] on input "6SJGcJY1OThpa2H24uHqXySN" at bounding box center [1268, 257] width 258 height 20
paste input "PZp8992CZ1BNsvy0dgHp8p4l"
type input "PZp8992CZ1BNsvy0dgHp8p4l"
click at [341, 199] on input "checkbox" at bounding box center [340, 198] width 12 height 12
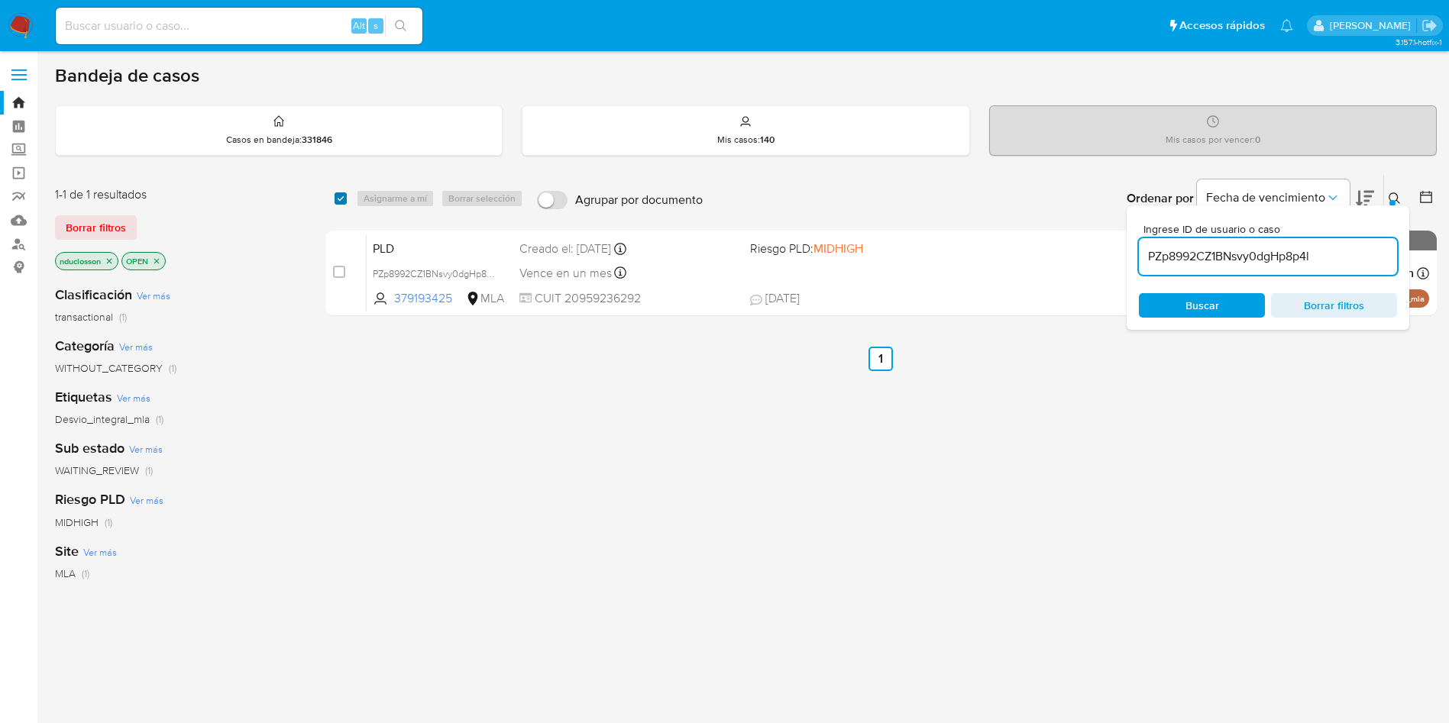
checkbox input "true"
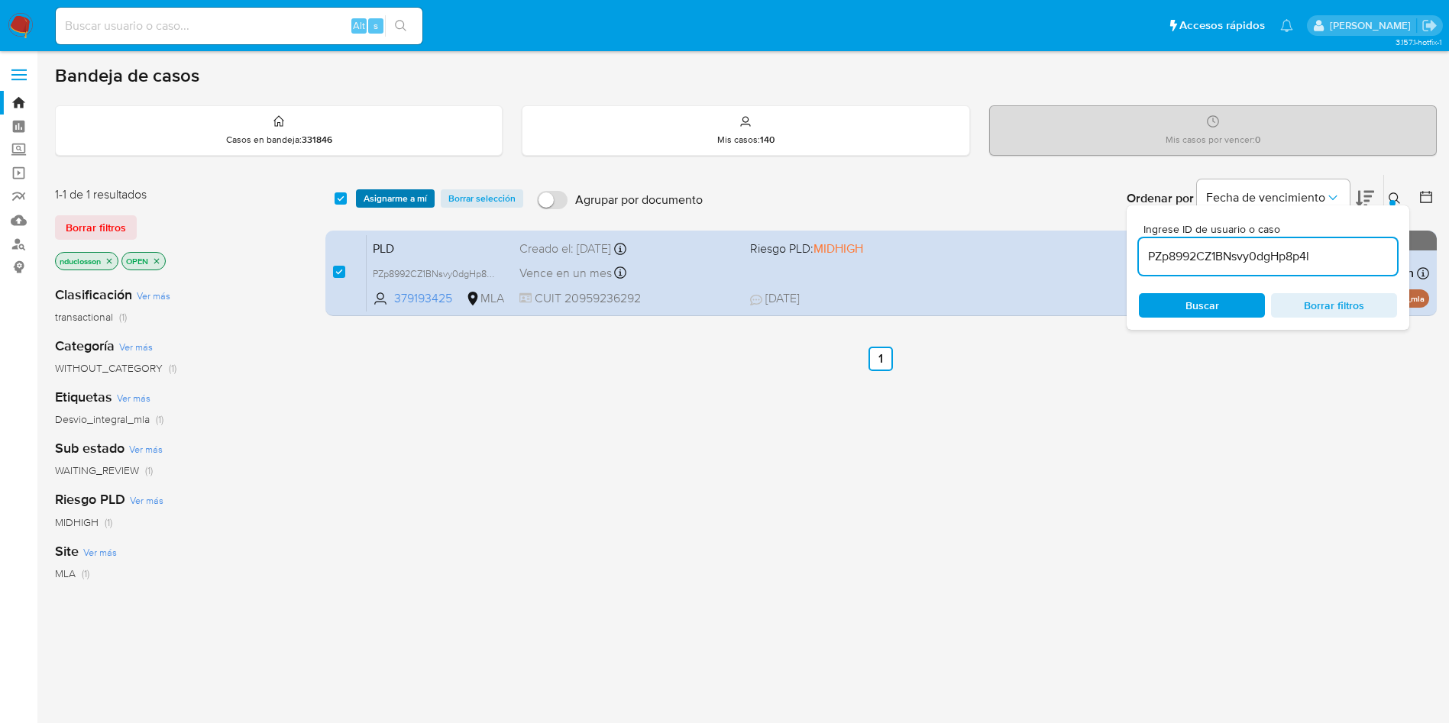
click at [380, 201] on span "Asignarme a mí" at bounding box center [394, 198] width 63 height 15
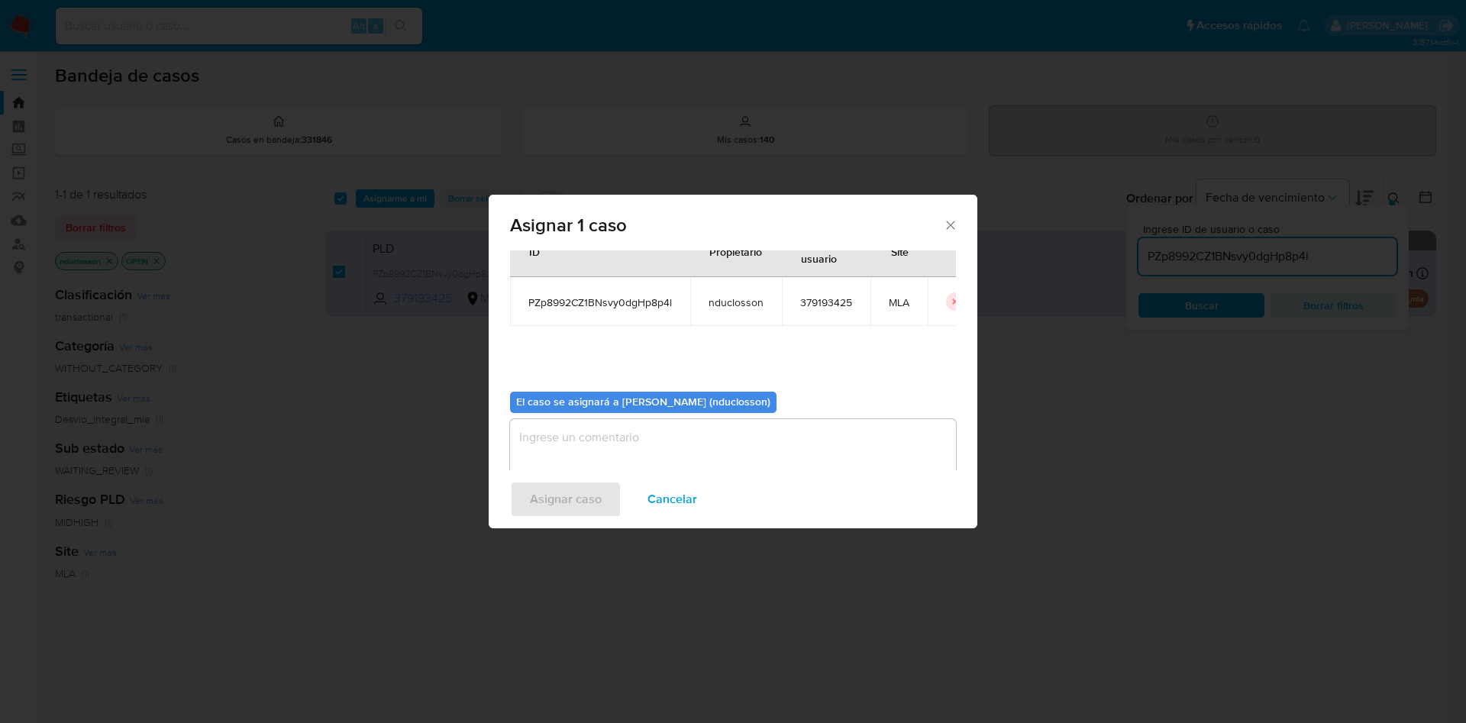
scroll to position [79, 0]
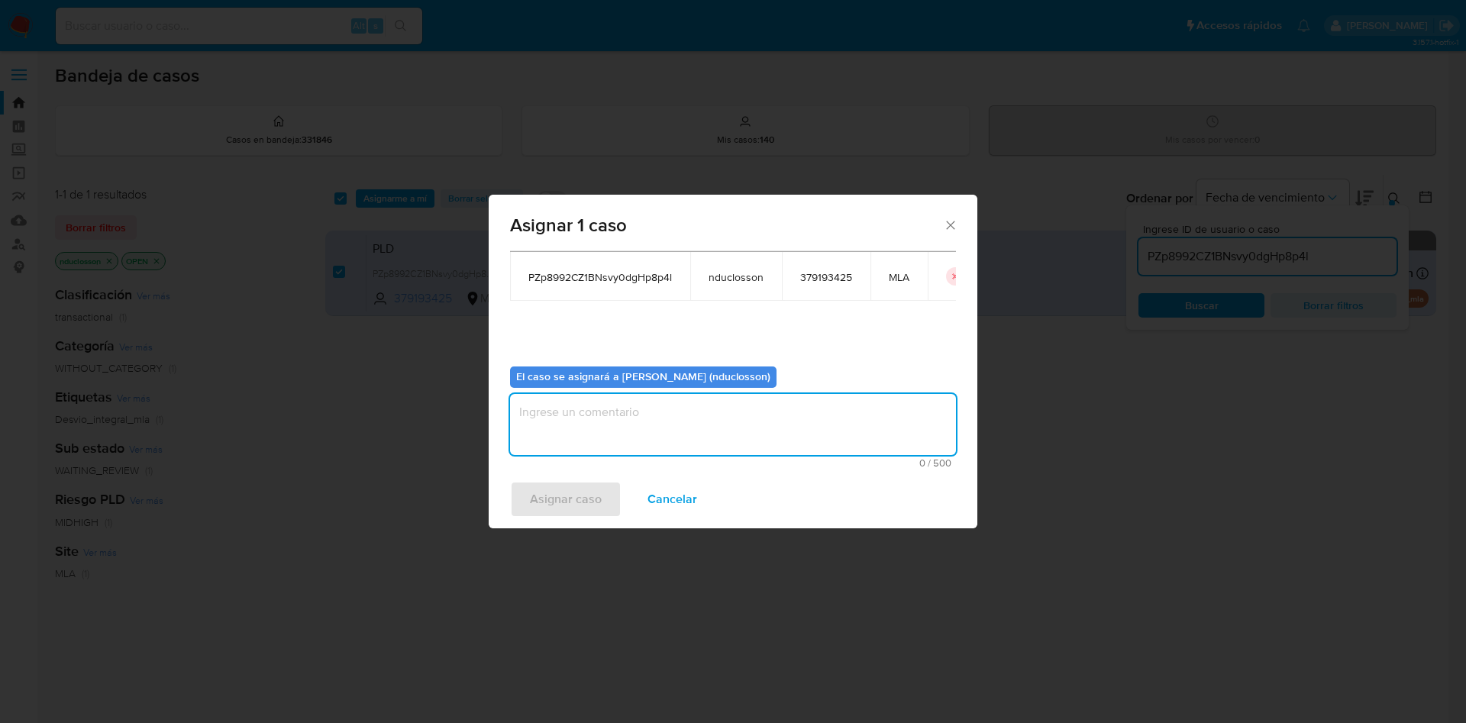
click at [678, 409] on textarea "assign-modal" at bounding box center [733, 424] width 446 height 61
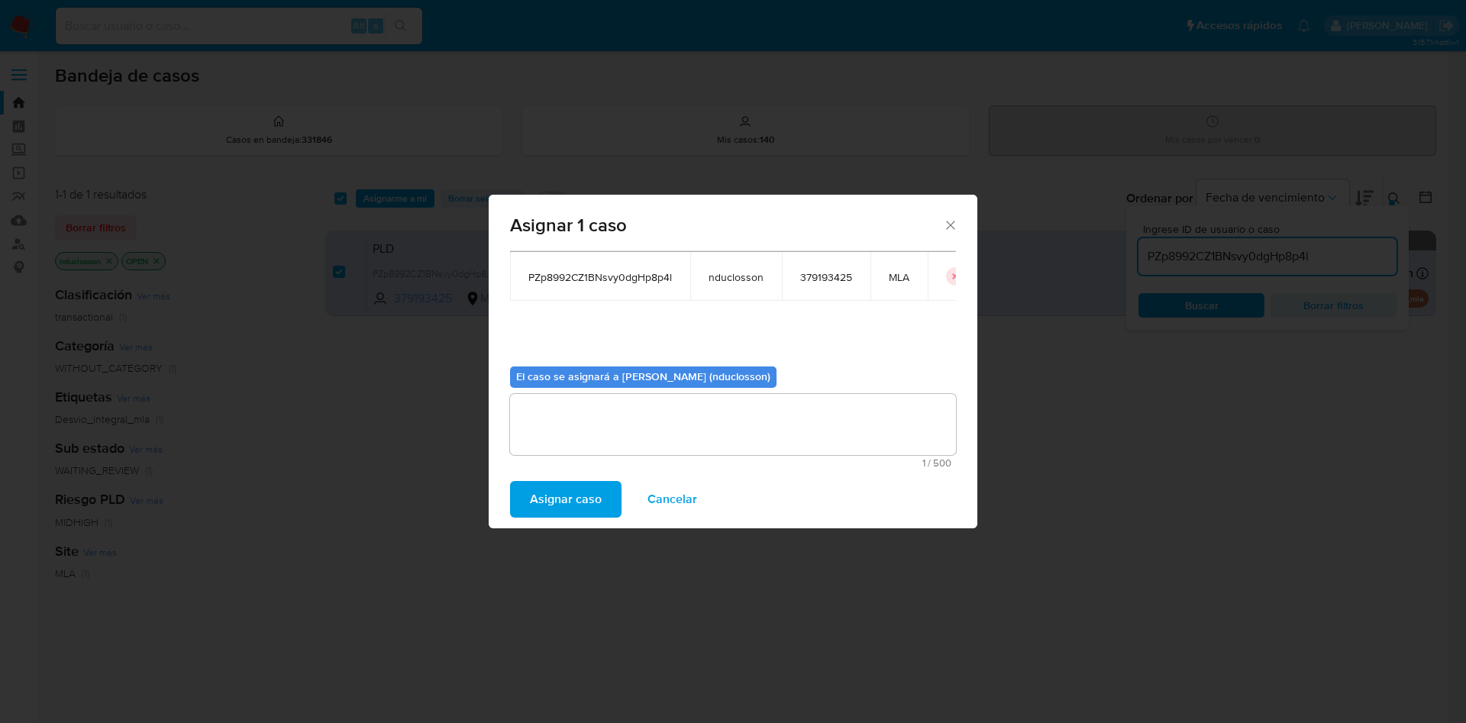
click at [567, 501] on span "Asignar caso" at bounding box center [566, 500] width 72 height 34
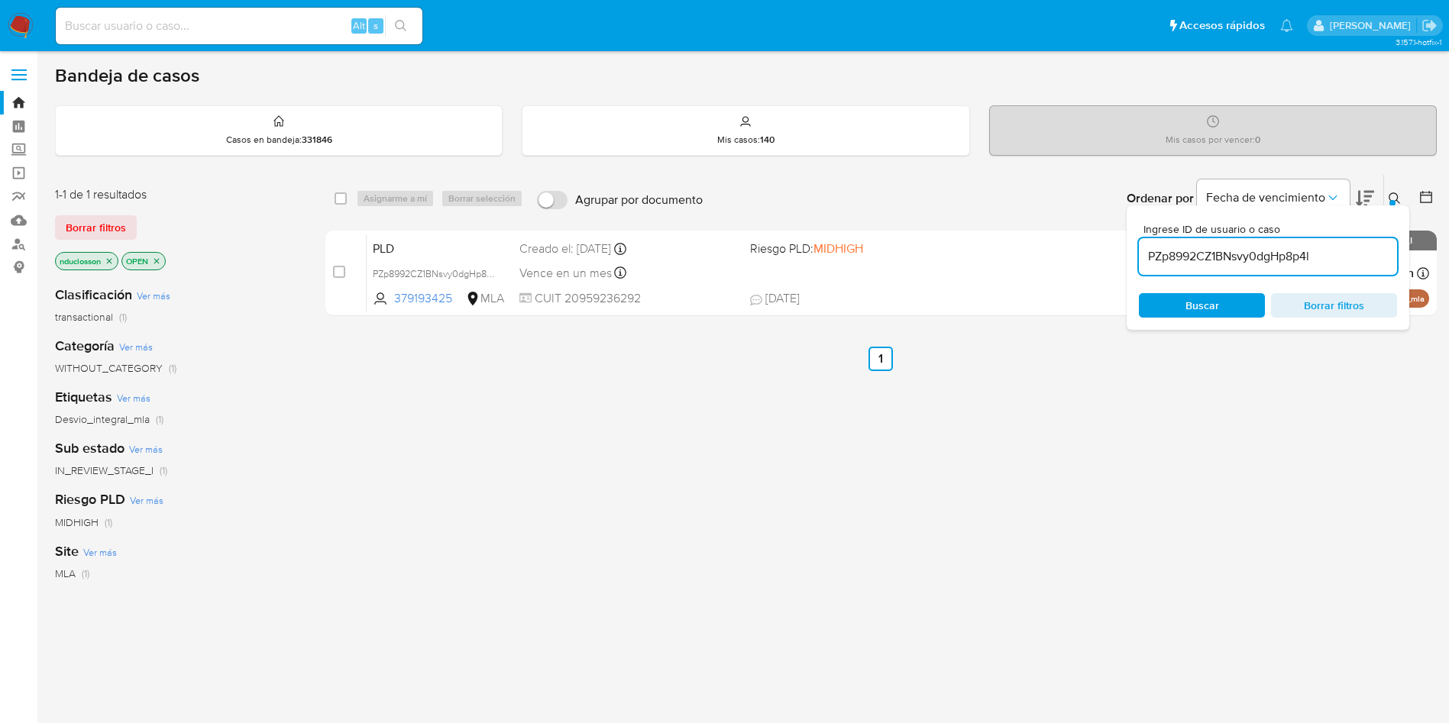
drag, startPoint x: 338, startPoint y: 197, endPoint x: 357, endPoint y: 199, distance: 19.2
click at [337, 198] on input "checkbox" at bounding box center [340, 198] width 12 height 12
checkbox input "true"
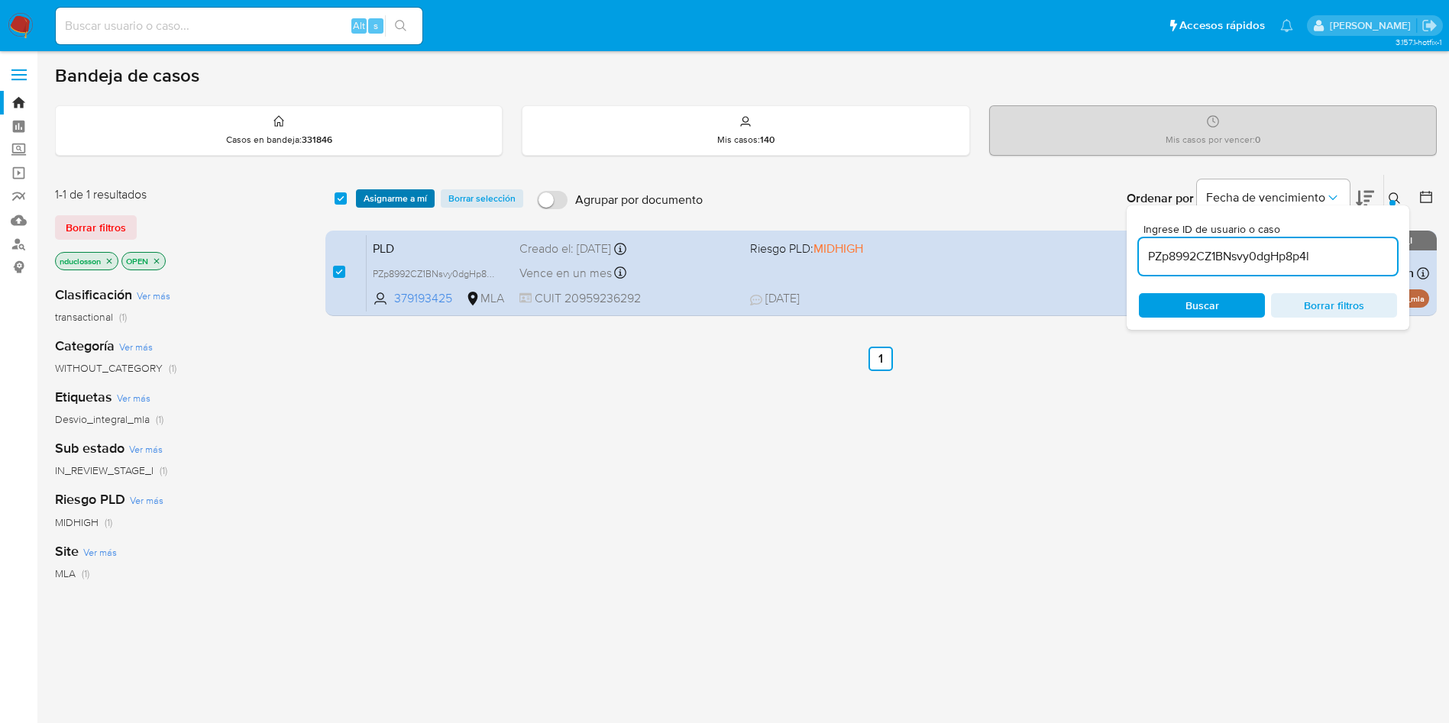
click at [383, 199] on span "Asignarme a mí" at bounding box center [394, 198] width 63 height 15
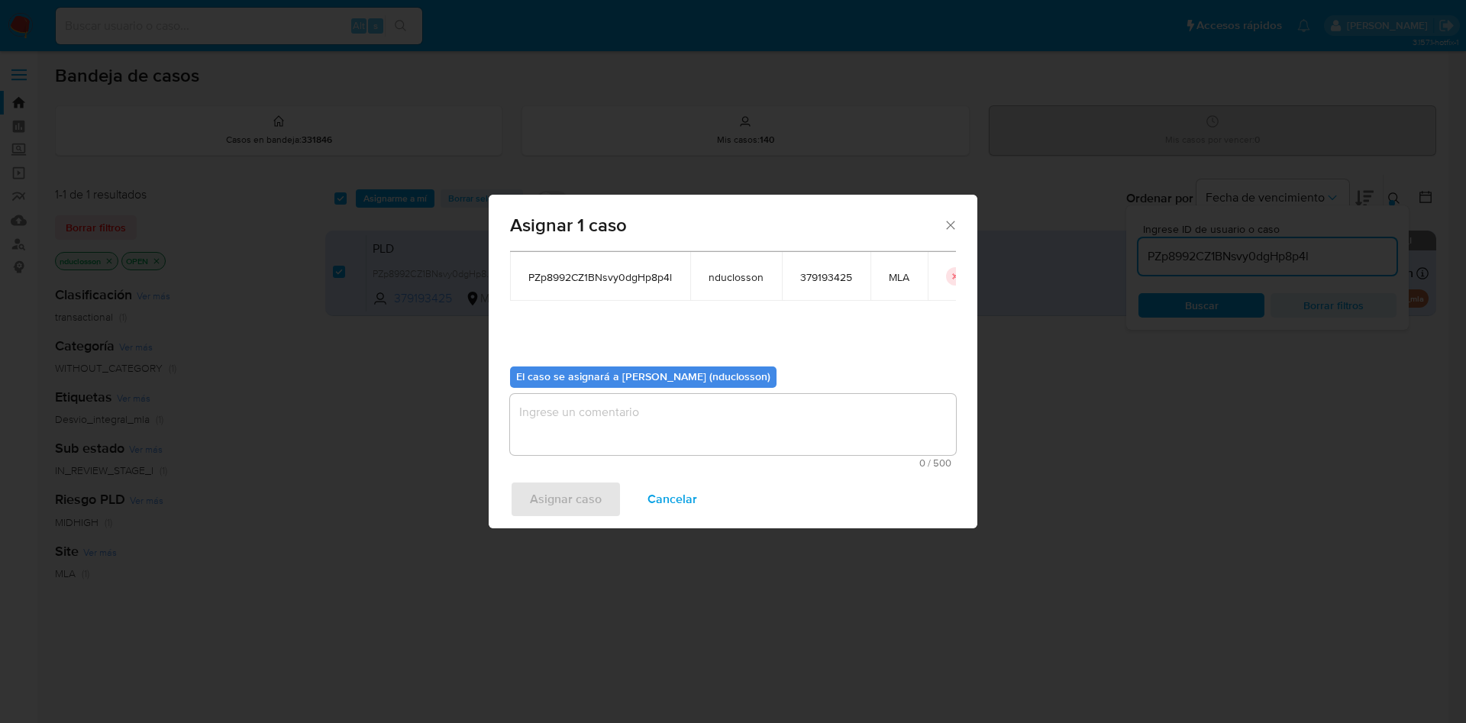
click at [733, 434] on textarea "assign-modal" at bounding box center [733, 424] width 446 height 61
click at [551, 493] on span "Asignar caso" at bounding box center [566, 500] width 72 height 34
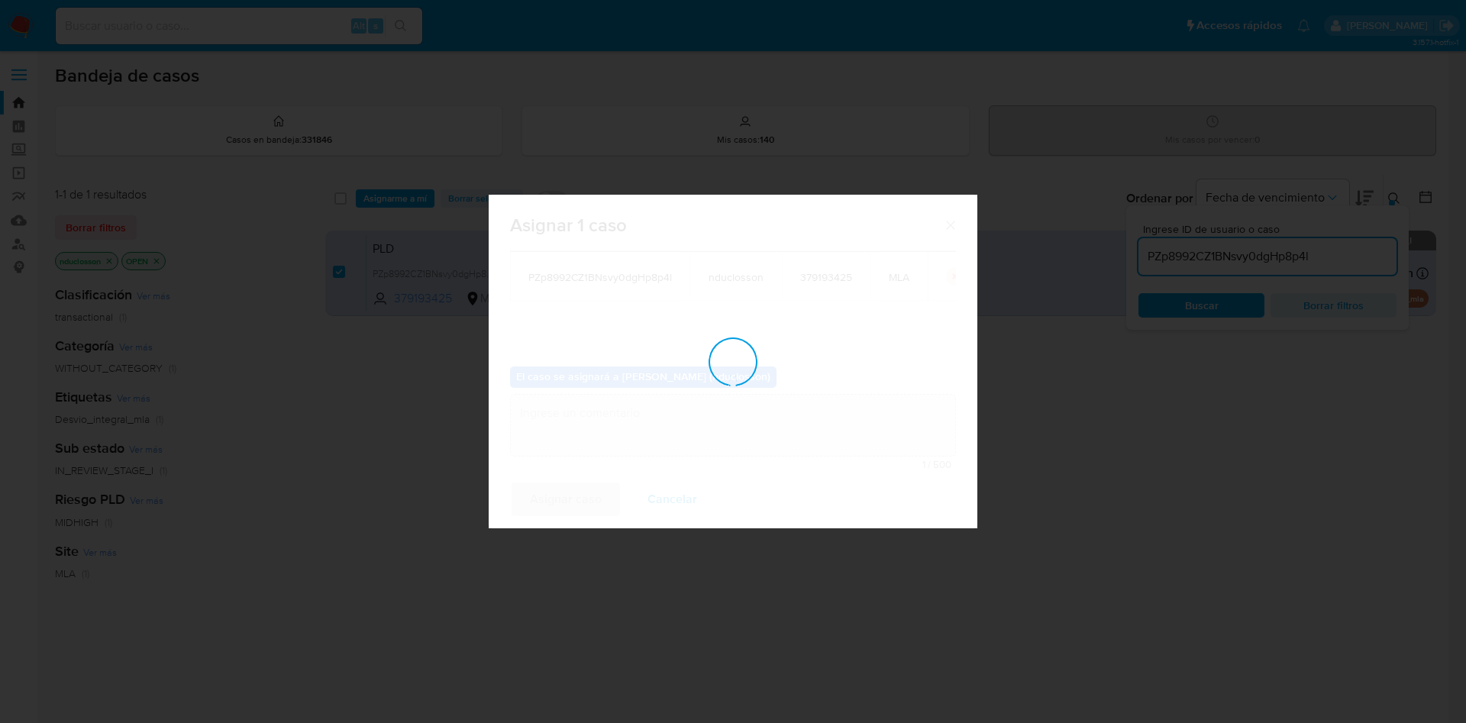
checkbox input "false"
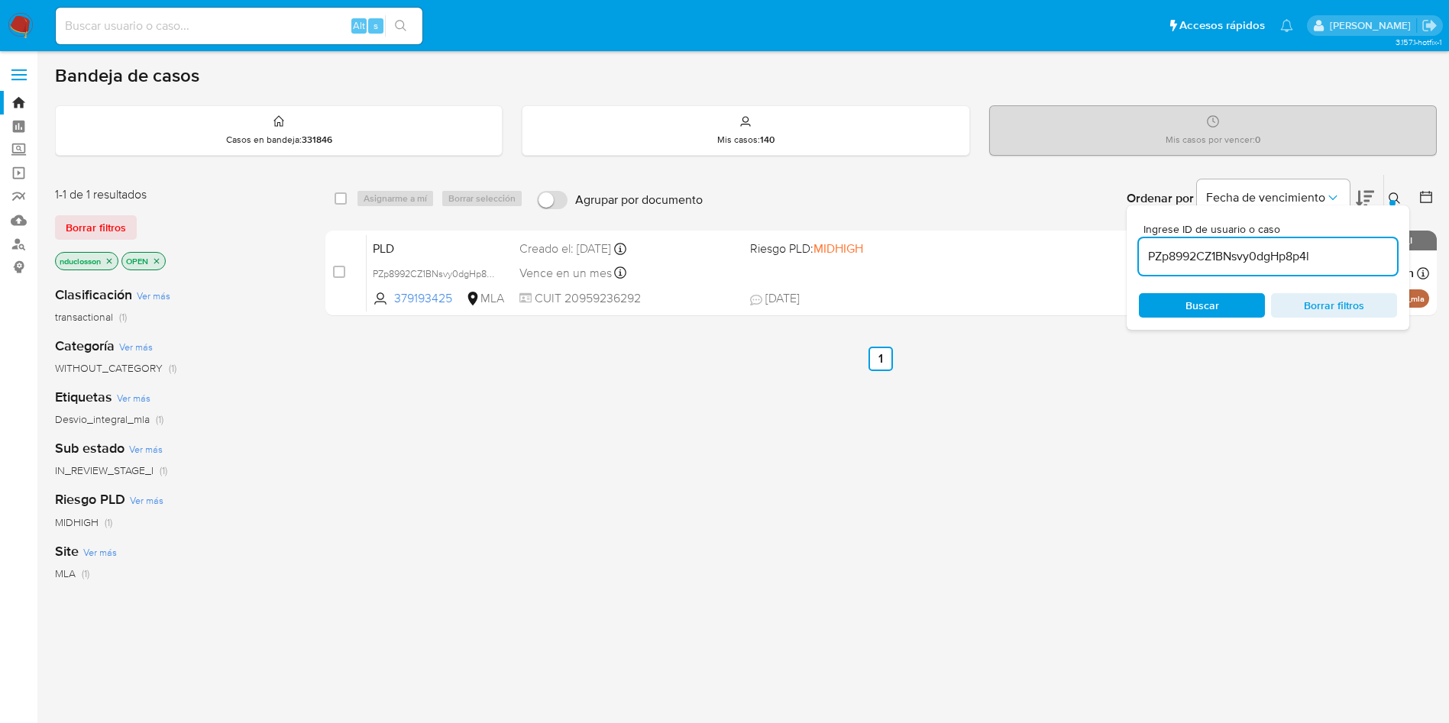
click at [1224, 267] on div "PZp8992CZ1BNsvy0dgHp8p4l" at bounding box center [1268, 256] width 258 height 37
click at [1223, 263] on input "PZp8992CZ1BNsvy0dgHp8p4l" at bounding box center [1268, 257] width 258 height 20
paste input "L3u7ZxGPYQm8G9MOJ4YA9KJT"
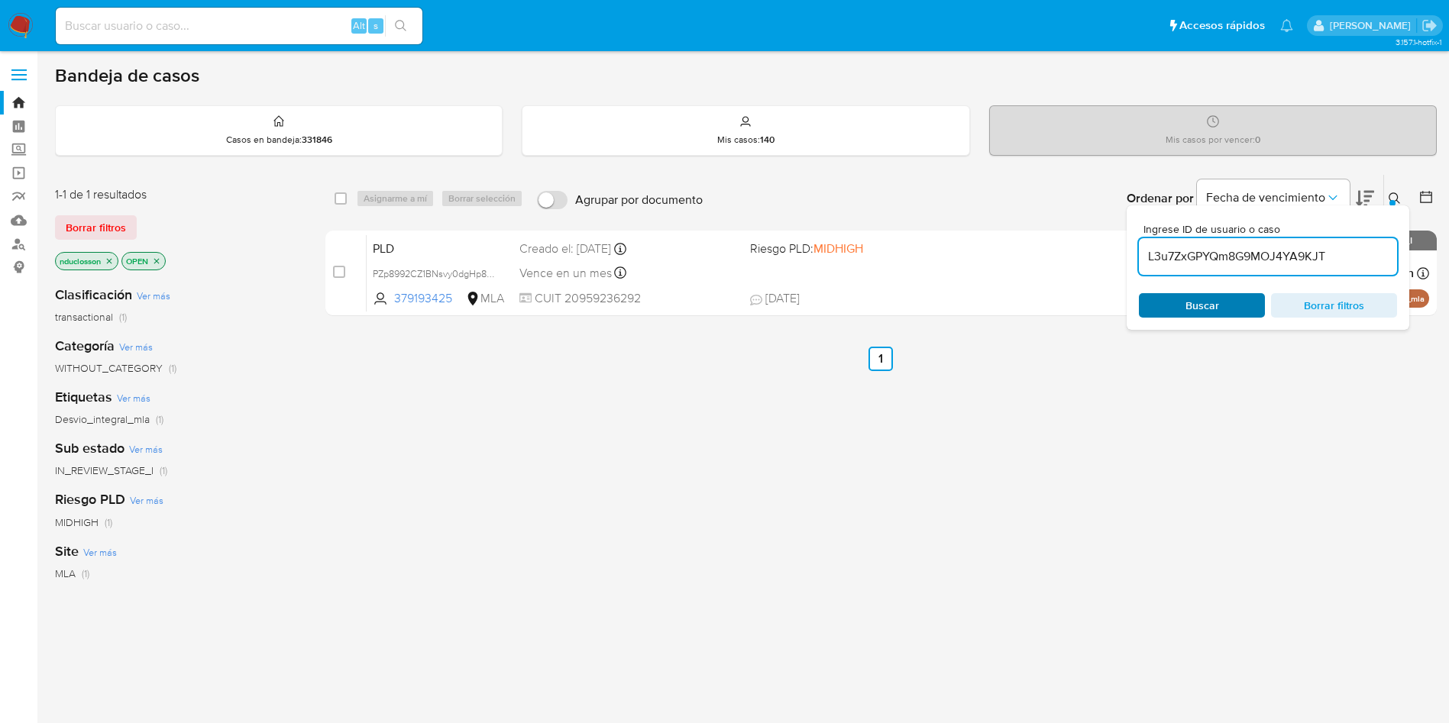
type input "L3u7ZxGPYQm8G9MOJ4YA9KJT"
click at [1199, 305] on span "Buscar" at bounding box center [1202, 305] width 34 height 24
click at [338, 197] on input "checkbox" at bounding box center [340, 198] width 12 height 12
checkbox input "true"
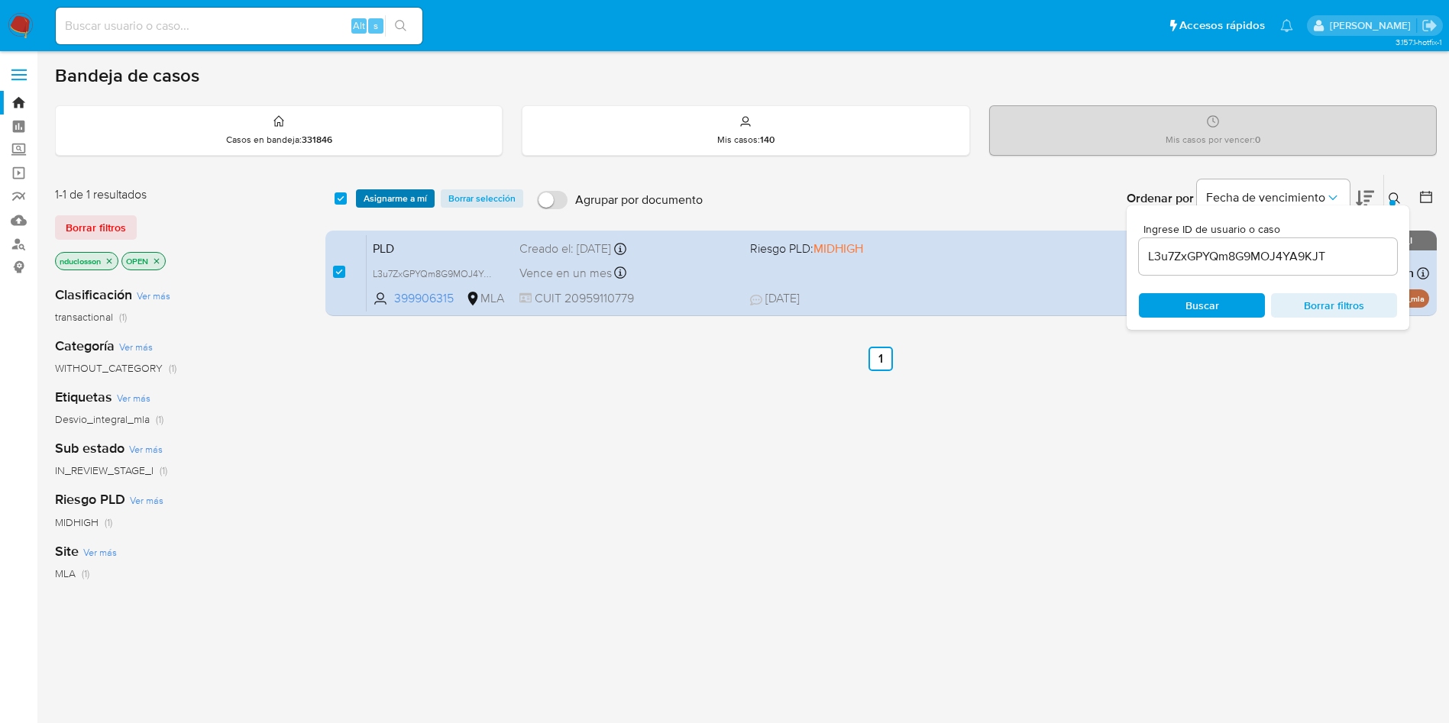
click at [386, 204] on span "Asignarme a mí" at bounding box center [394, 198] width 63 height 15
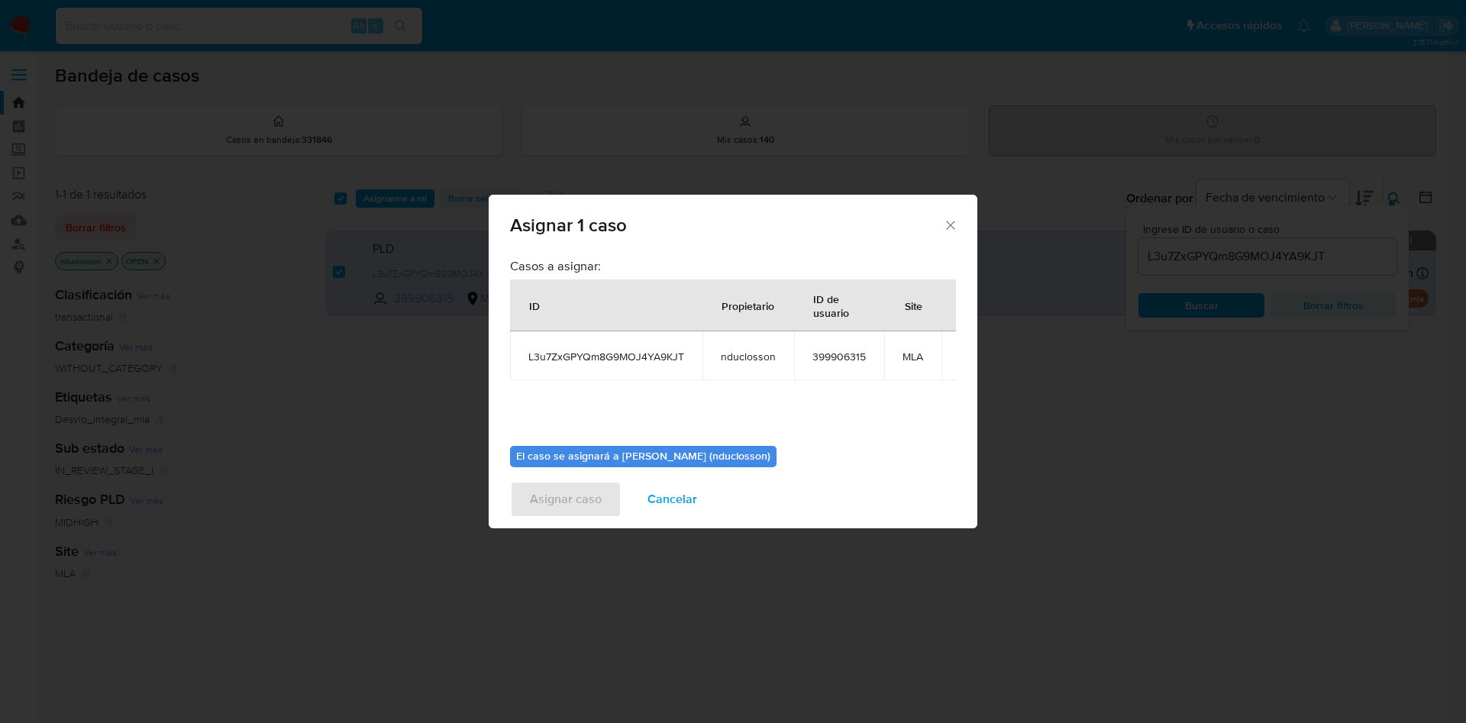
scroll to position [97, 0]
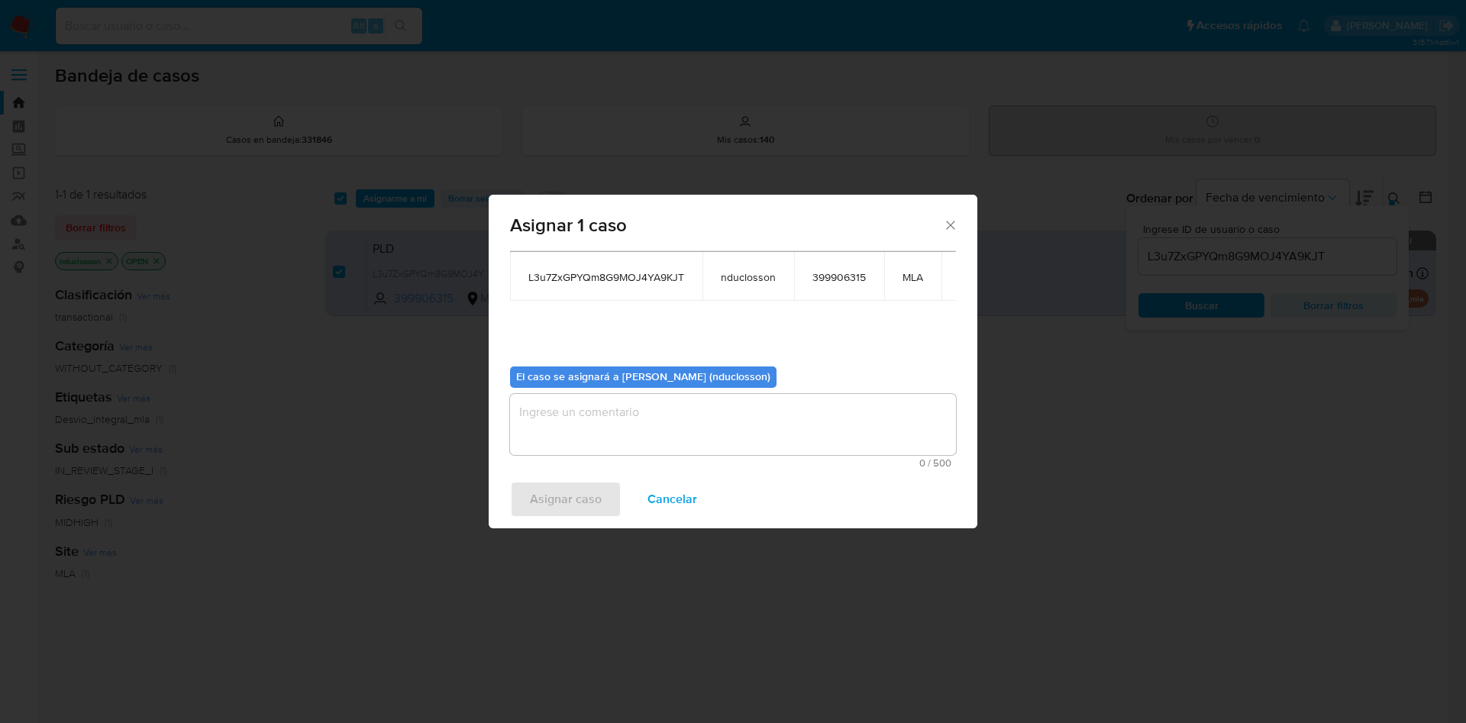
click at [693, 428] on textarea "assign-modal" at bounding box center [733, 424] width 446 height 61
click at [548, 499] on span "Asignar caso" at bounding box center [566, 500] width 72 height 34
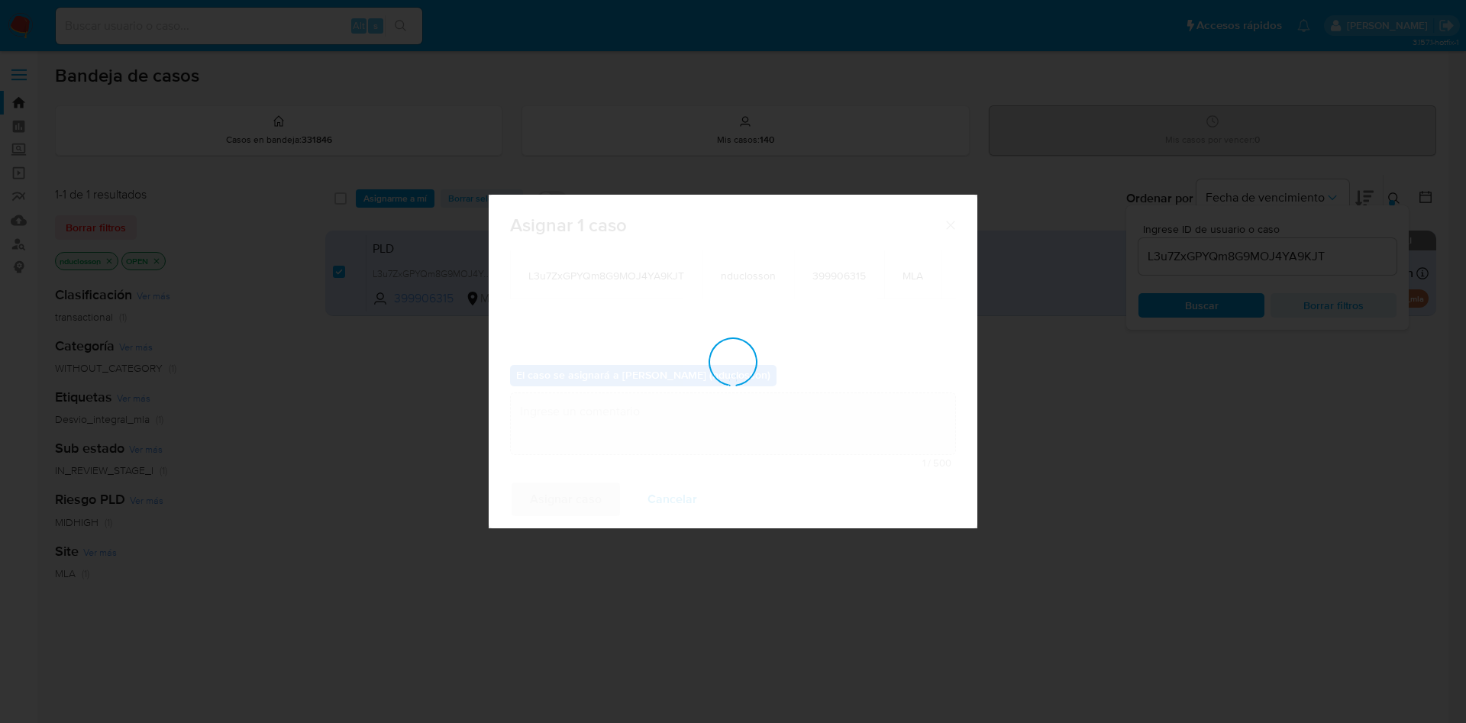
checkbox input "false"
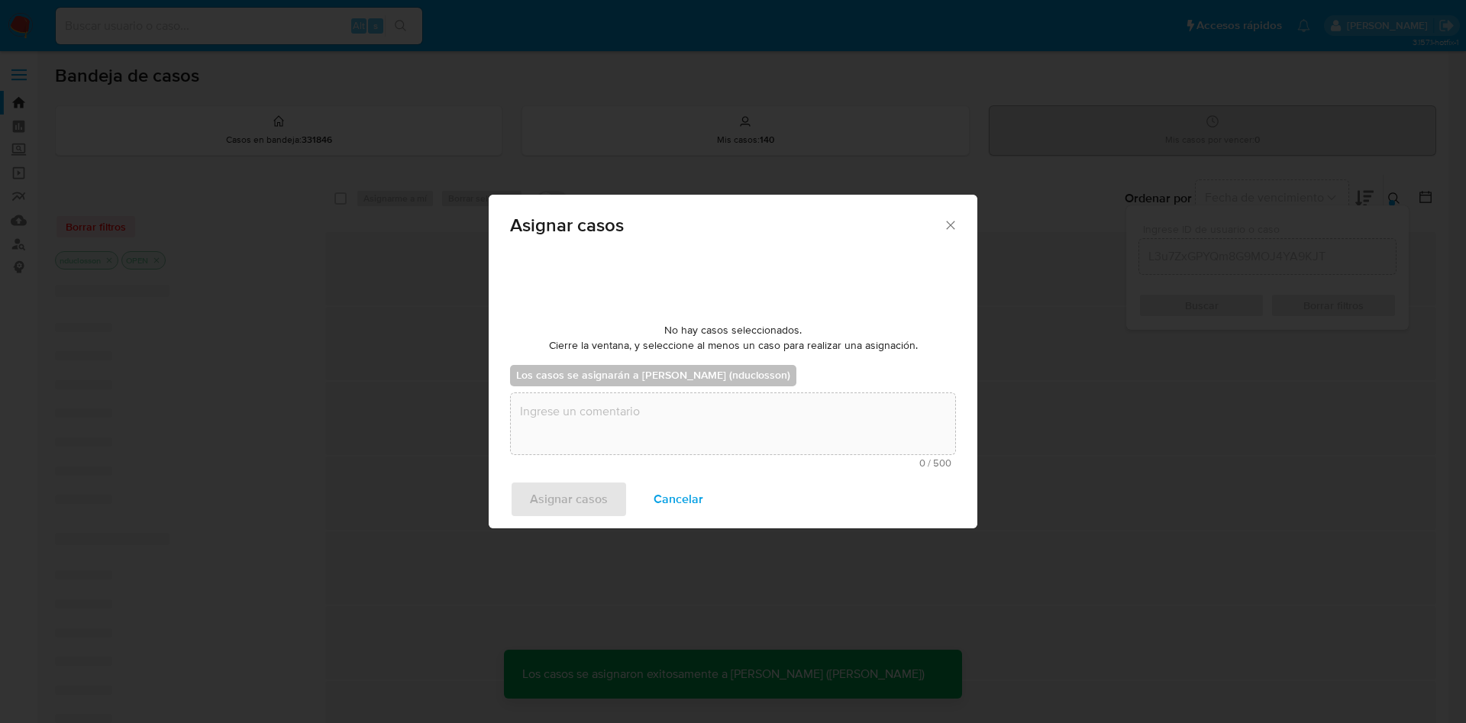
scroll to position [0, 0]
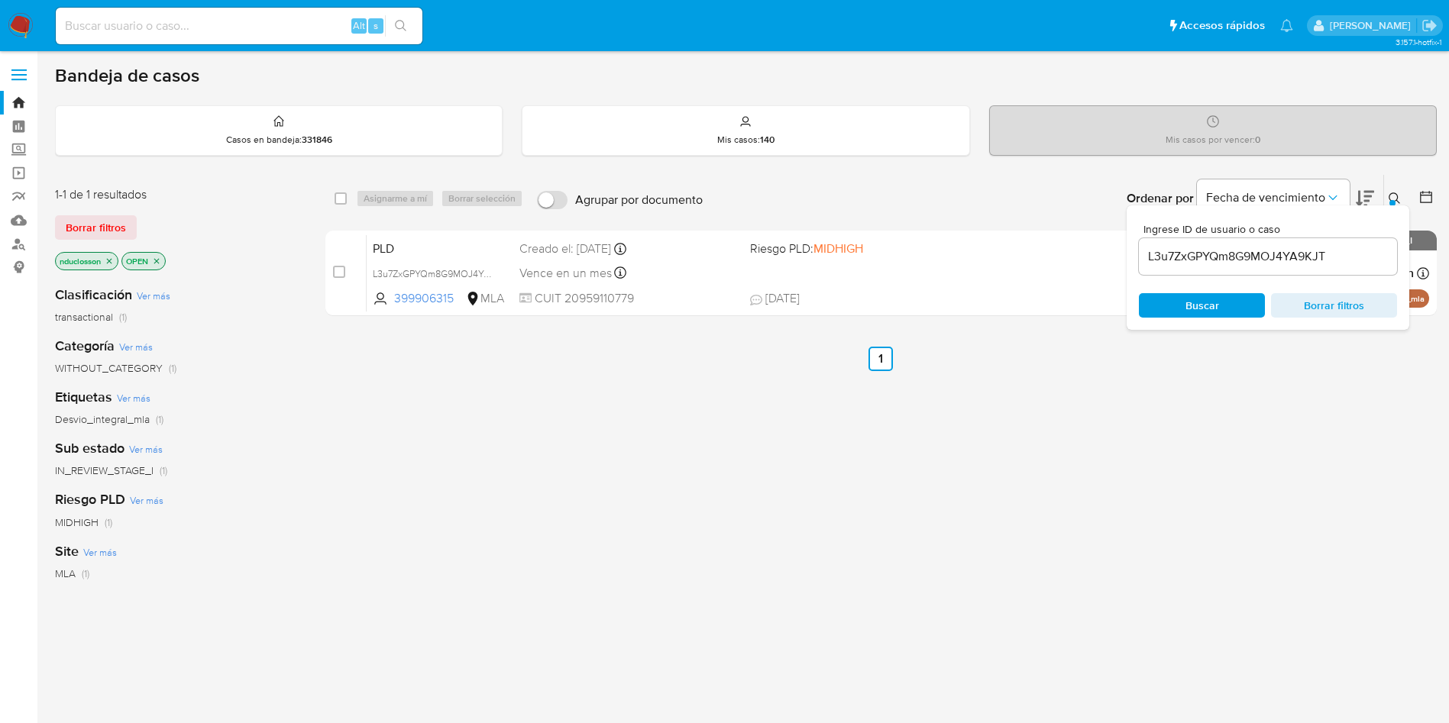
click at [1216, 248] on input "L3u7ZxGPYQm8G9MOJ4YA9KJT" at bounding box center [1268, 257] width 258 height 20
paste input "EHoCSPQX7zroq7mtIStowgRj"
type input "EHoCSPQX7zroq7mtIStowgRj"
click at [1204, 311] on span "Buscar" at bounding box center [1202, 305] width 34 height 24
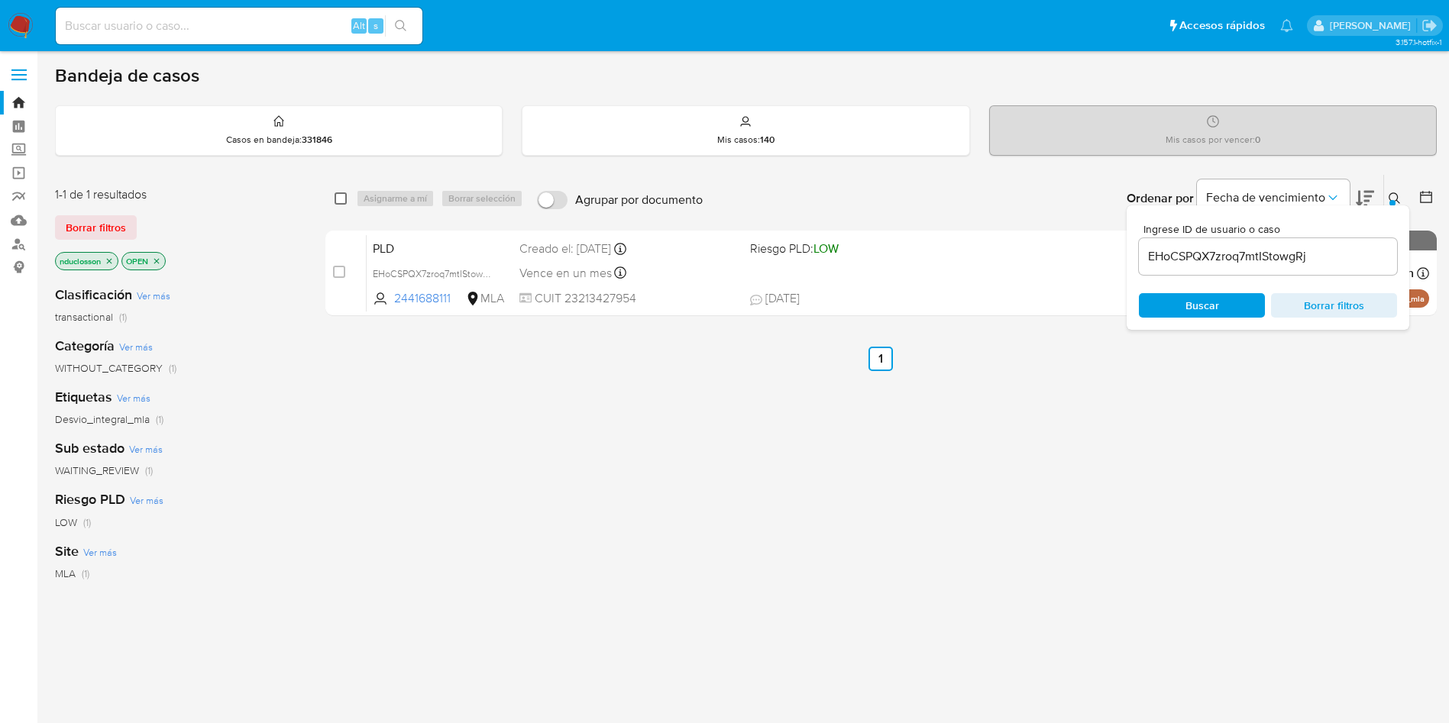
click at [341, 197] on input "checkbox" at bounding box center [340, 198] width 12 height 12
checkbox input "true"
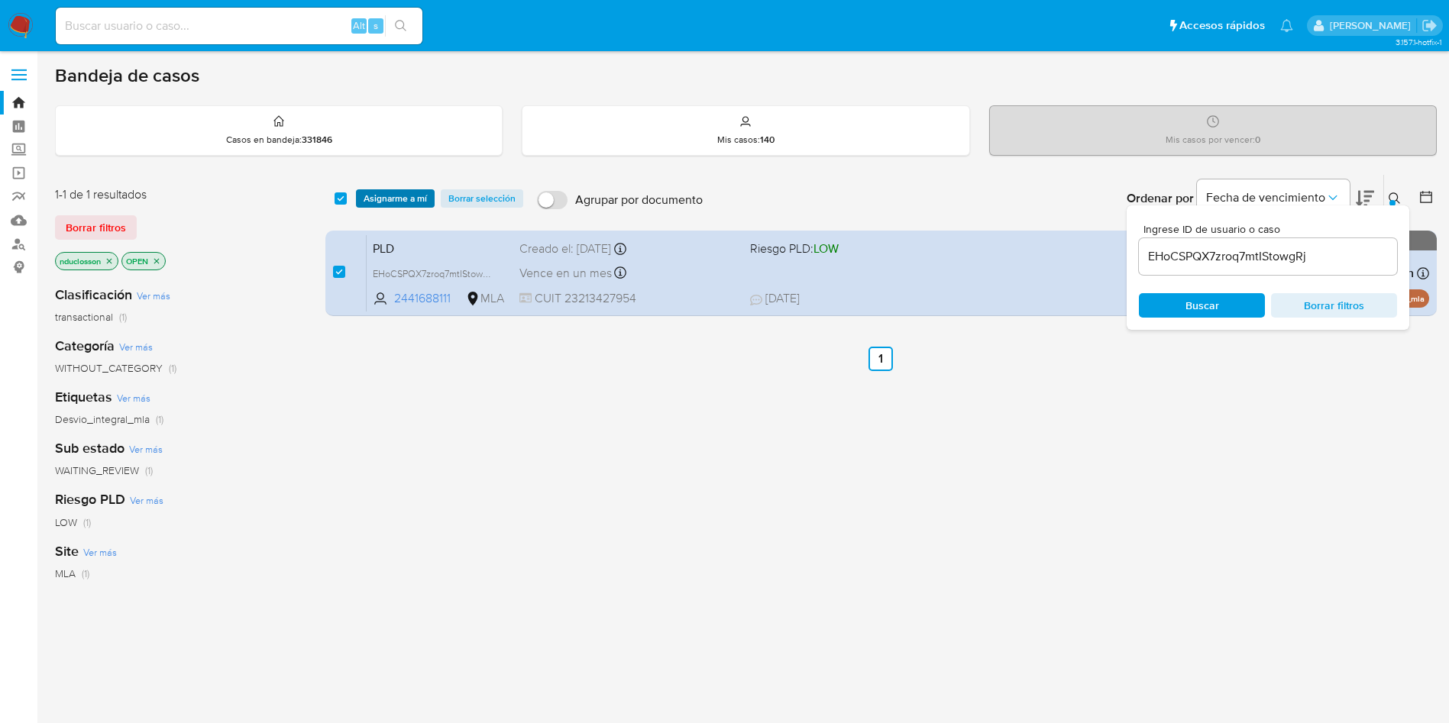
click at [415, 201] on span "Asignarme a mí" at bounding box center [394, 198] width 63 height 15
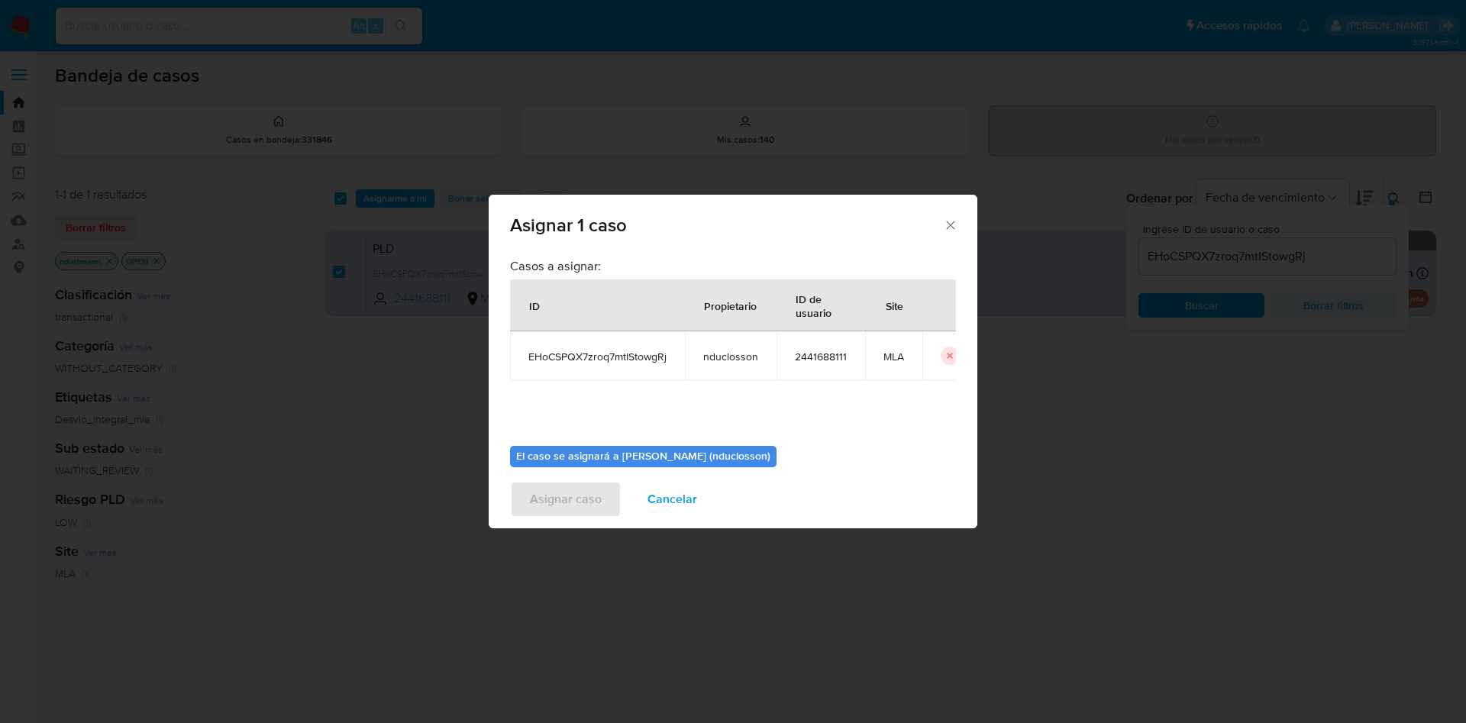
scroll to position [79, 0]
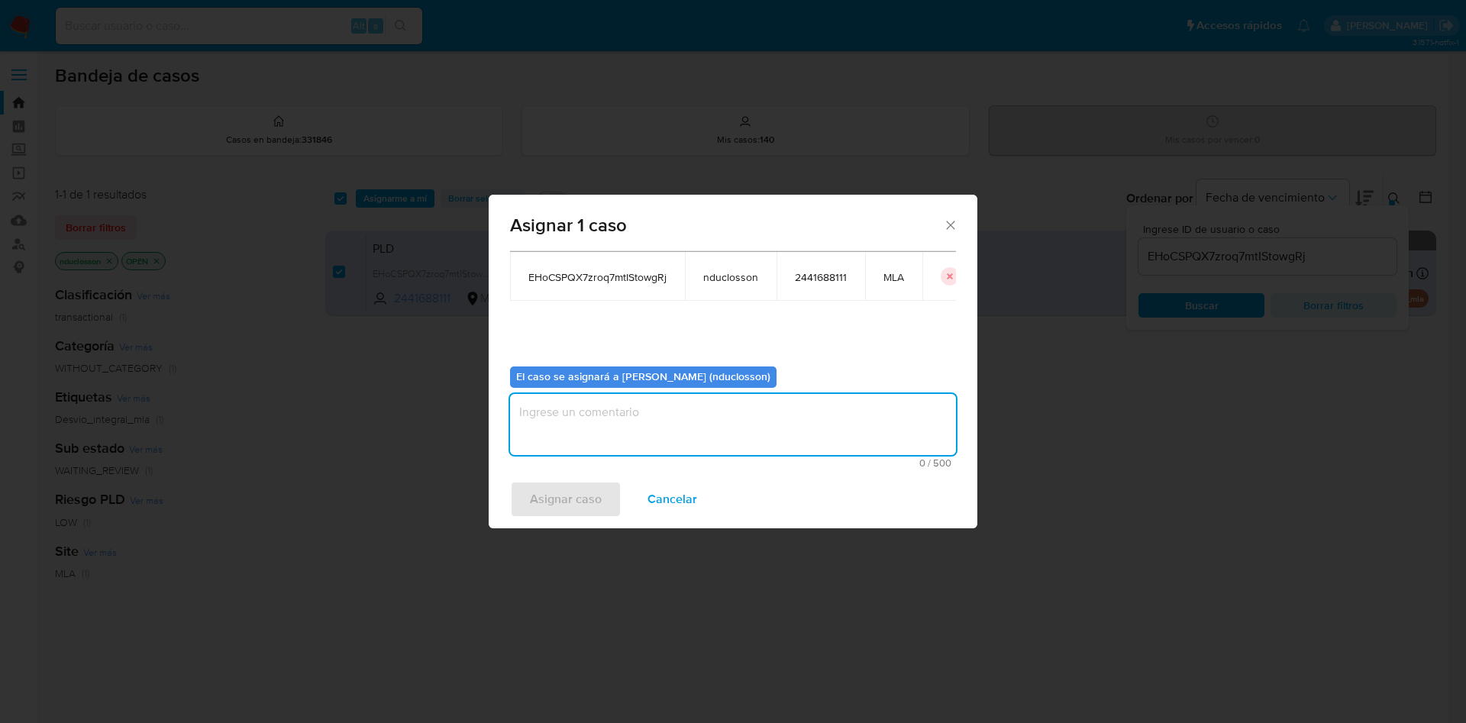
click at [565, 440] on textarea "assign-modal" at bounding box center [733, 424] width 446 height 61
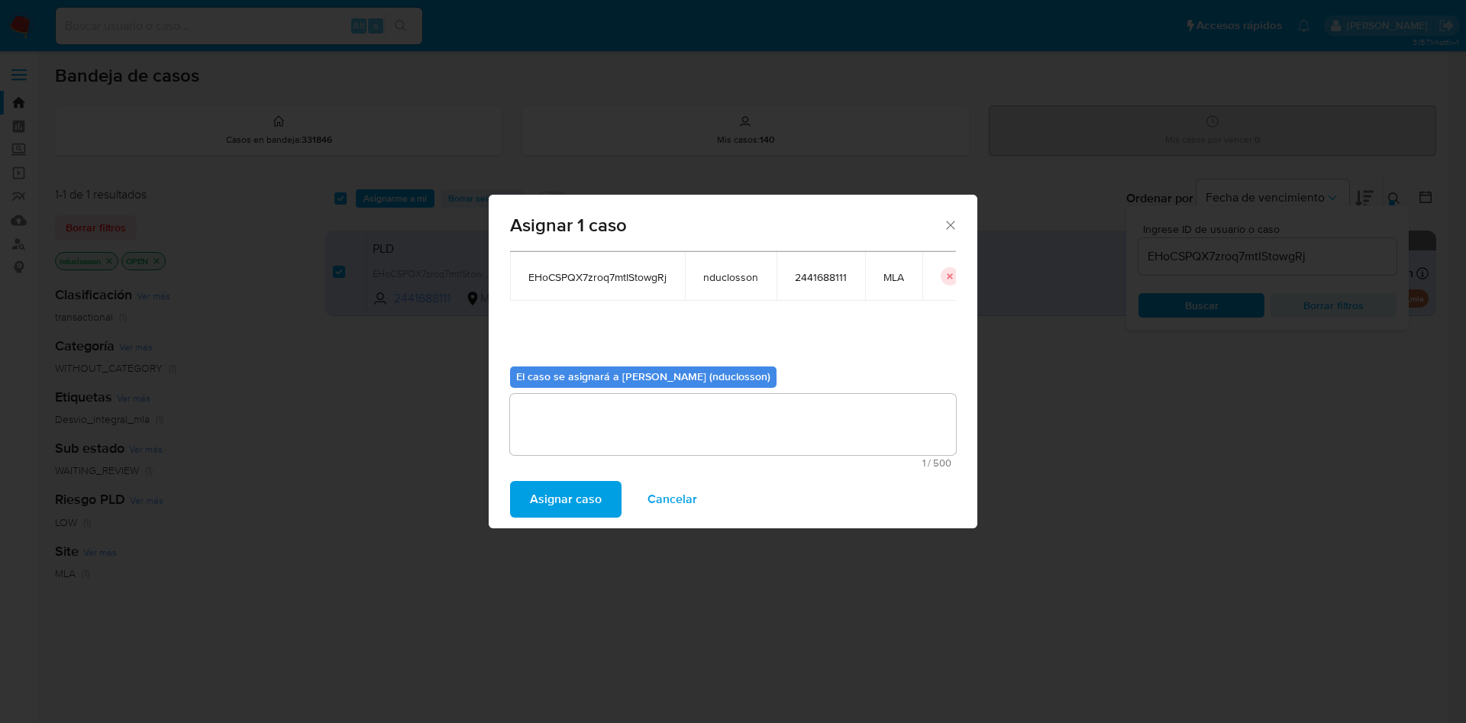
click at [577, 506] on span "Asignar caso" at bounding box center [566, 500] width 72 height 34
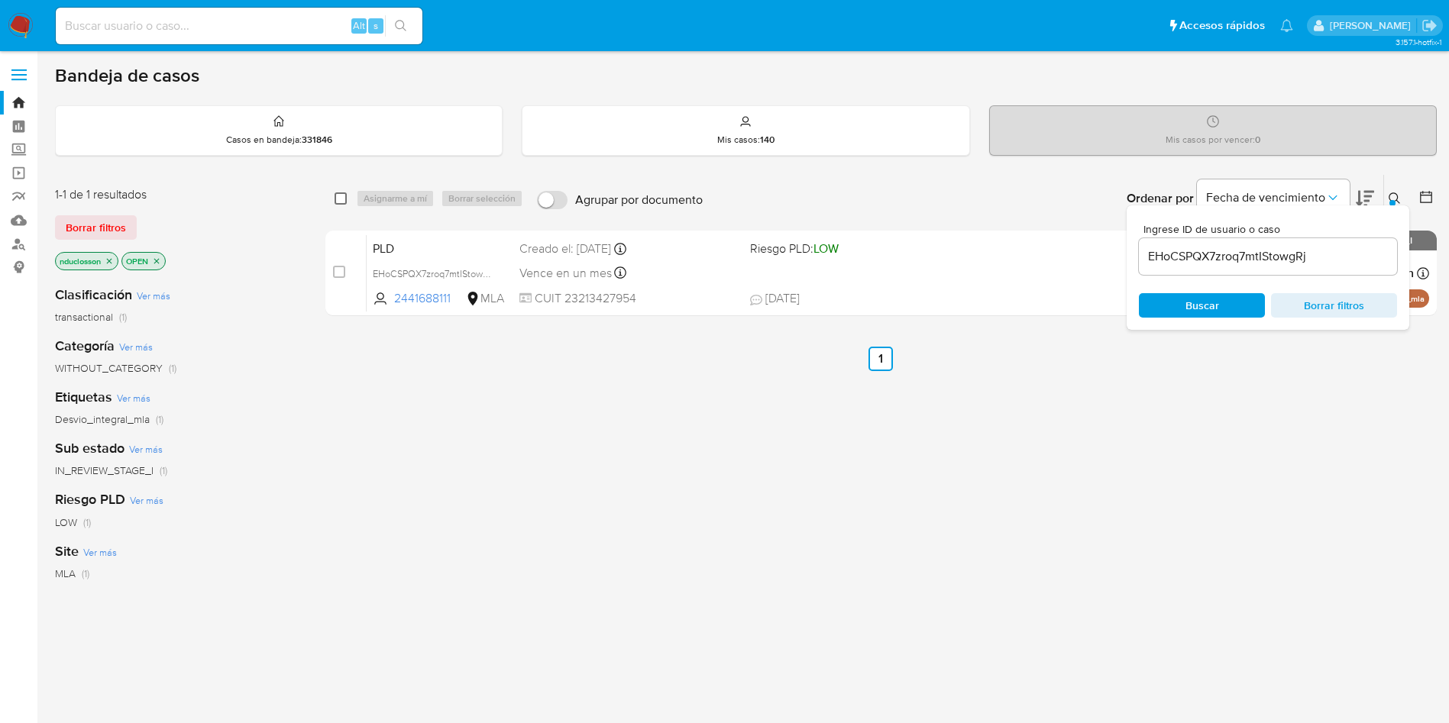
click at [336, 197] on input "checkbox" at bounding box center [340, 198] width 12 height 12
checkbox input "true"
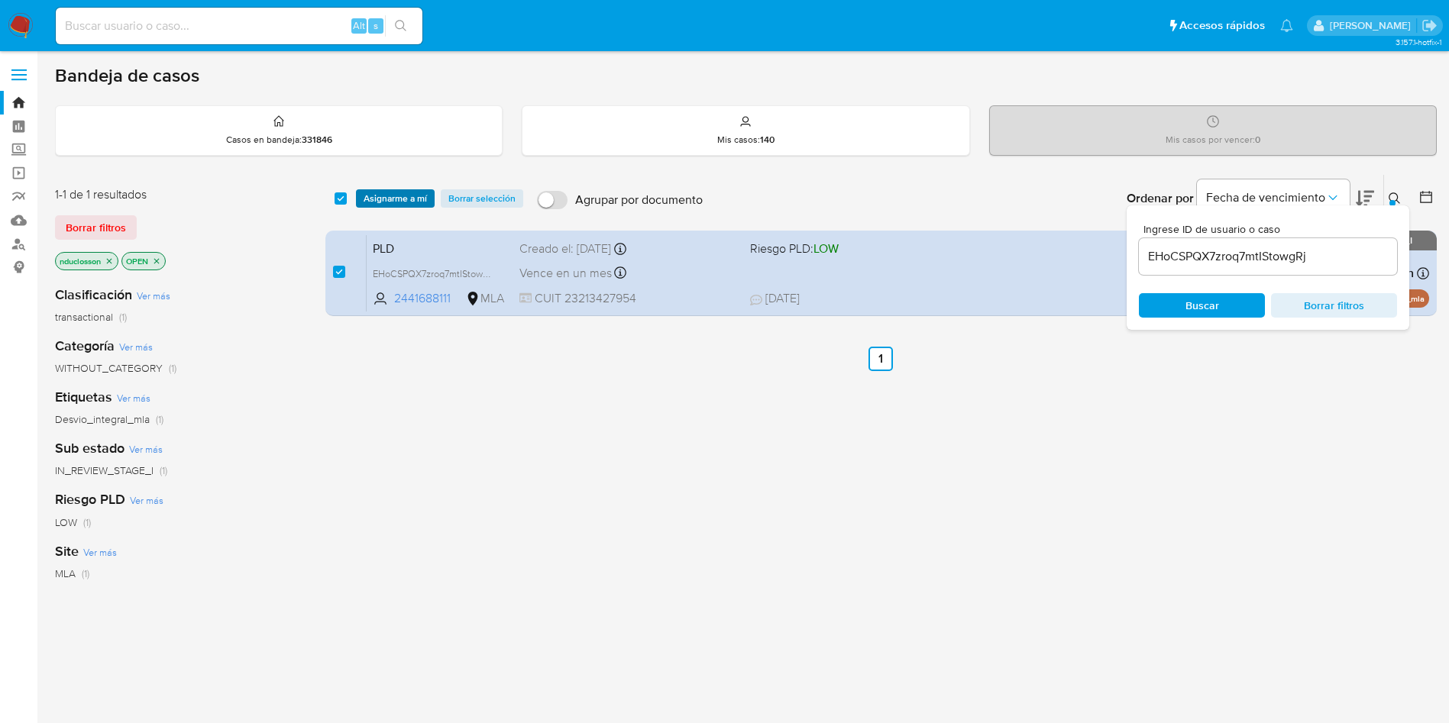
click at [399, 201] on span "Asignarme a mí" at bounding box center [394, 198] width 63 height 15
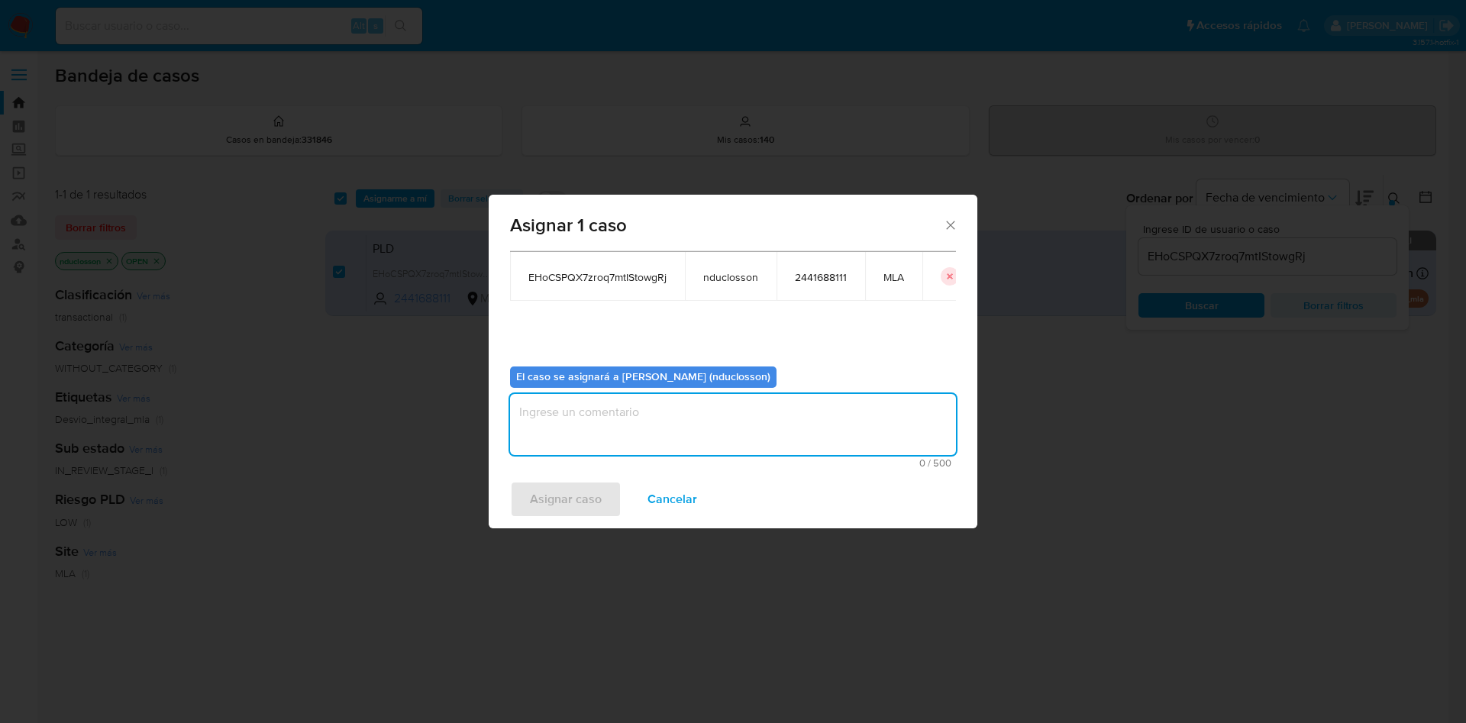
click at [761, 430] on textarea "assign-modal" at bounding box center [733, 424] width 446 height 61
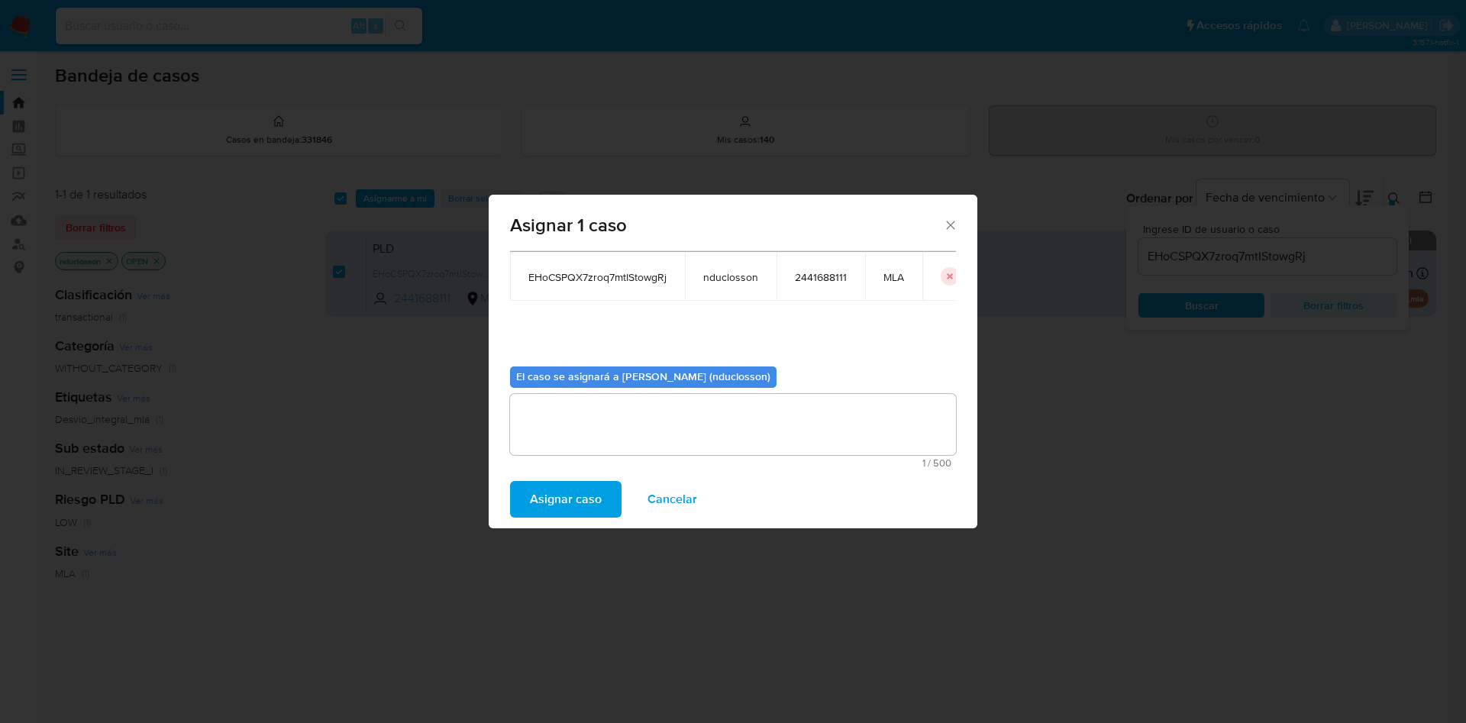
click at [595, 493] on span "Asignar caso" at bounding box center [566, 500] width 72 height 34
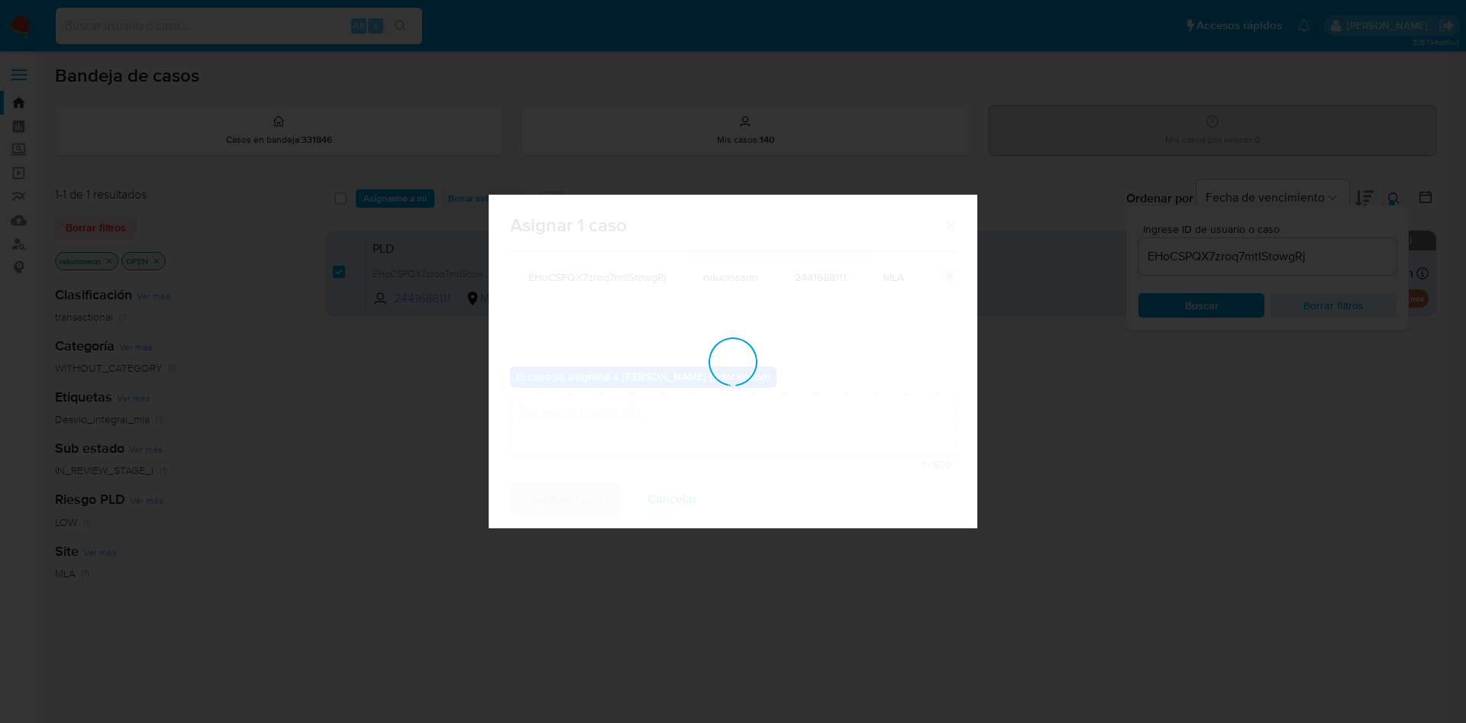
checkbox input "false"
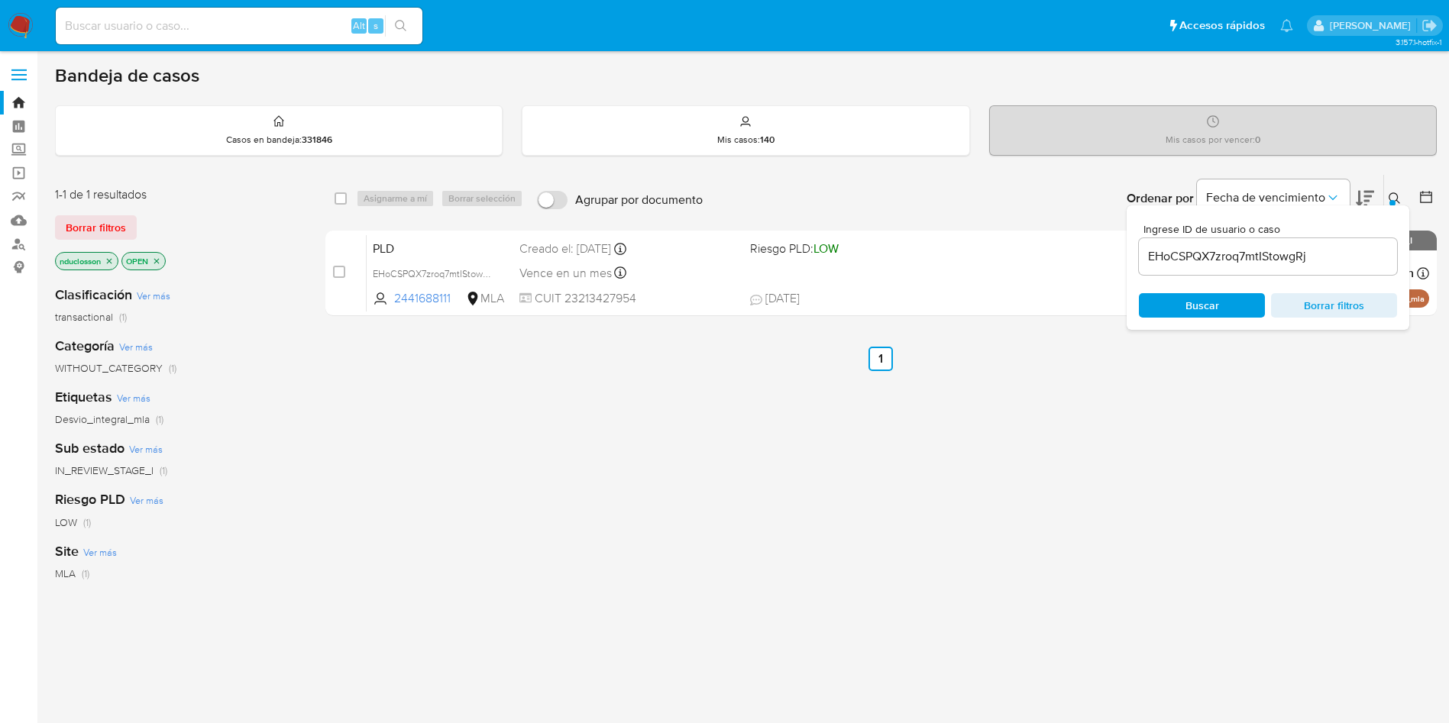
click at [1187, 262] on input "EHoCSPQX7zroq7mtIStowgRj" at bounding box center [1268, 257] width 258 height 20
click at [1187, 261] on input "EHoCSPQX7zroq7mtIStowgRj" at bounding box center [1268, 257] width 258 height 20
paste input "PCq3pO12F8P1wfjlzYXgzHfV"
type input "PCq3pO12F8P1wfjlzYXgzHfV"
click at [1187, 310] on span "Buscar" at bounding box center [1202, 305] width 34 height 24
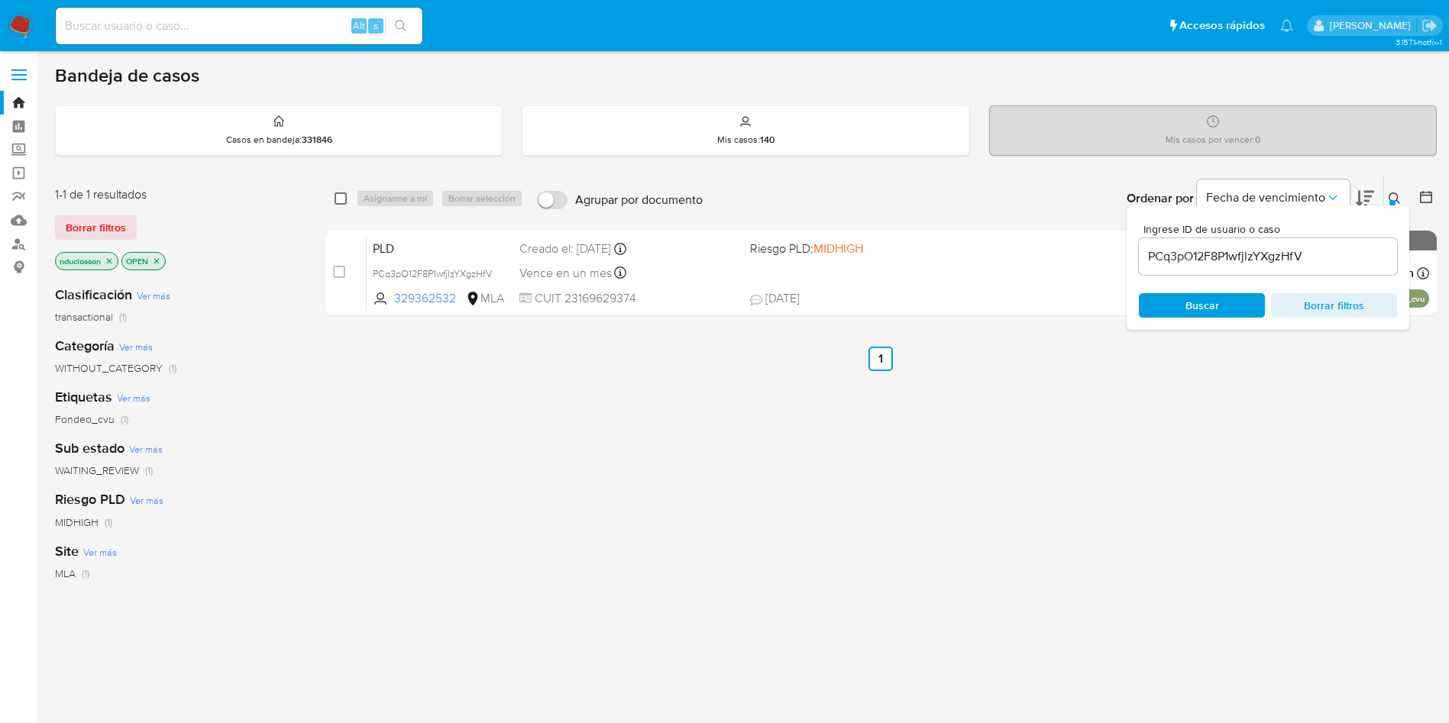
click at [342, 194] on input "checkbox" at bounding box center [340, 198] width 12 height 12
checkbox input "true"
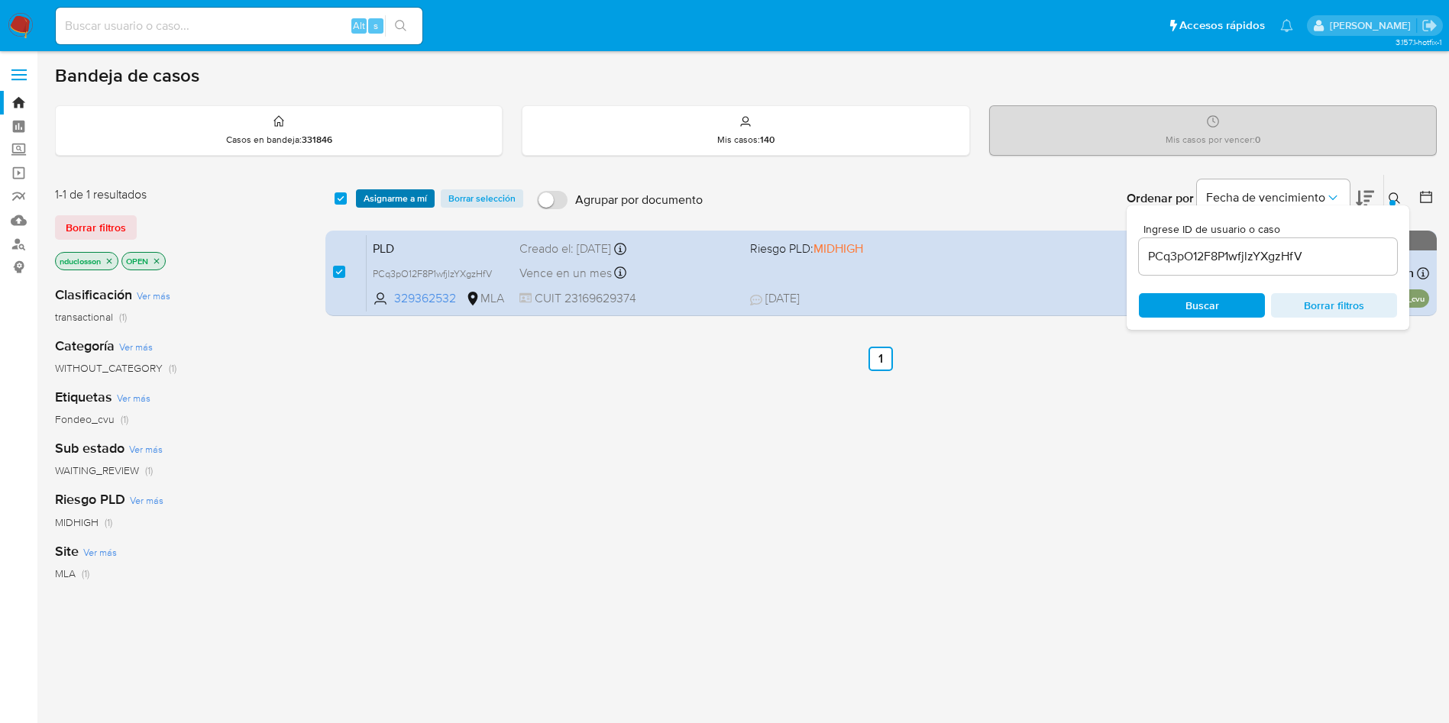
click at [399, 192] on span "Asignarme a mí" at bounding box center [394, 198] width 63 height 15
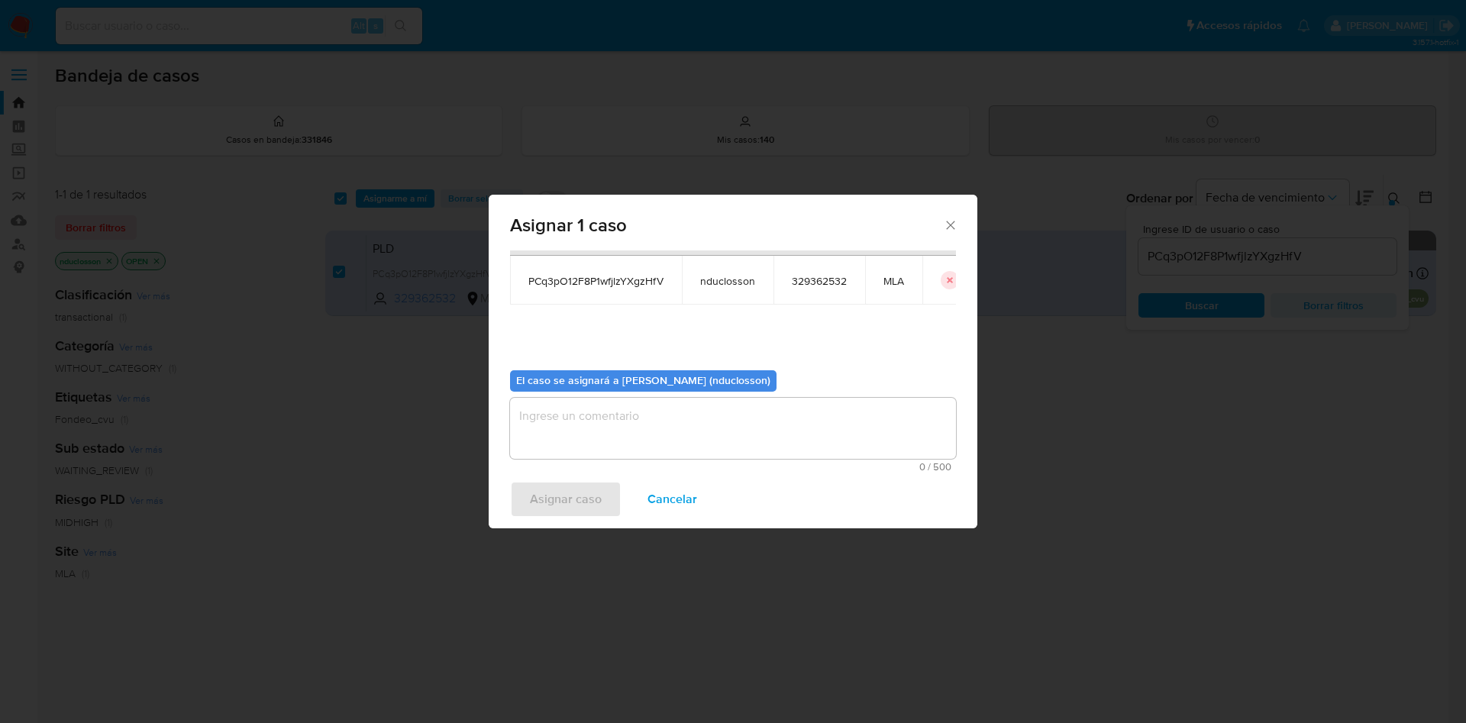
scroll to position [79, 0]
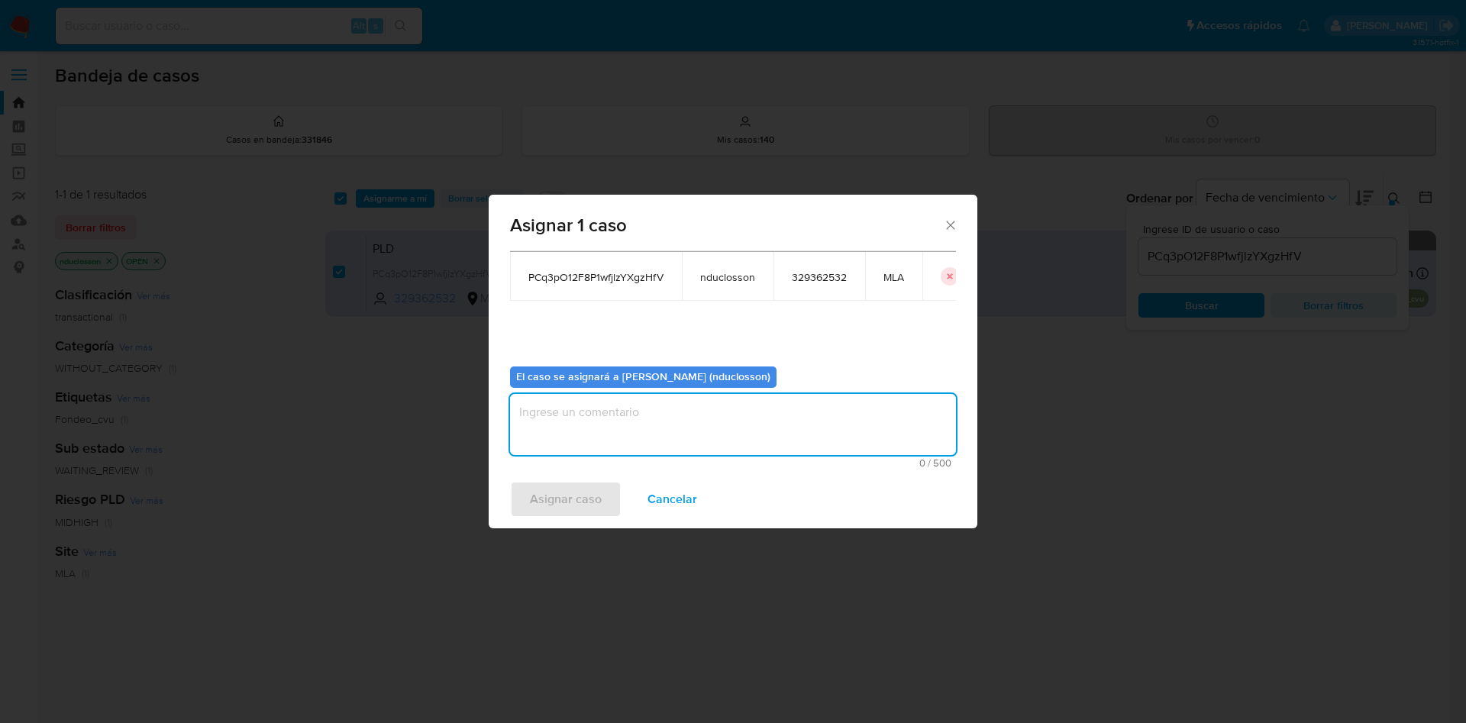
click at [692, 412] on textarea "assign-modal" at bounding box center [733, 424] width 446 height 61
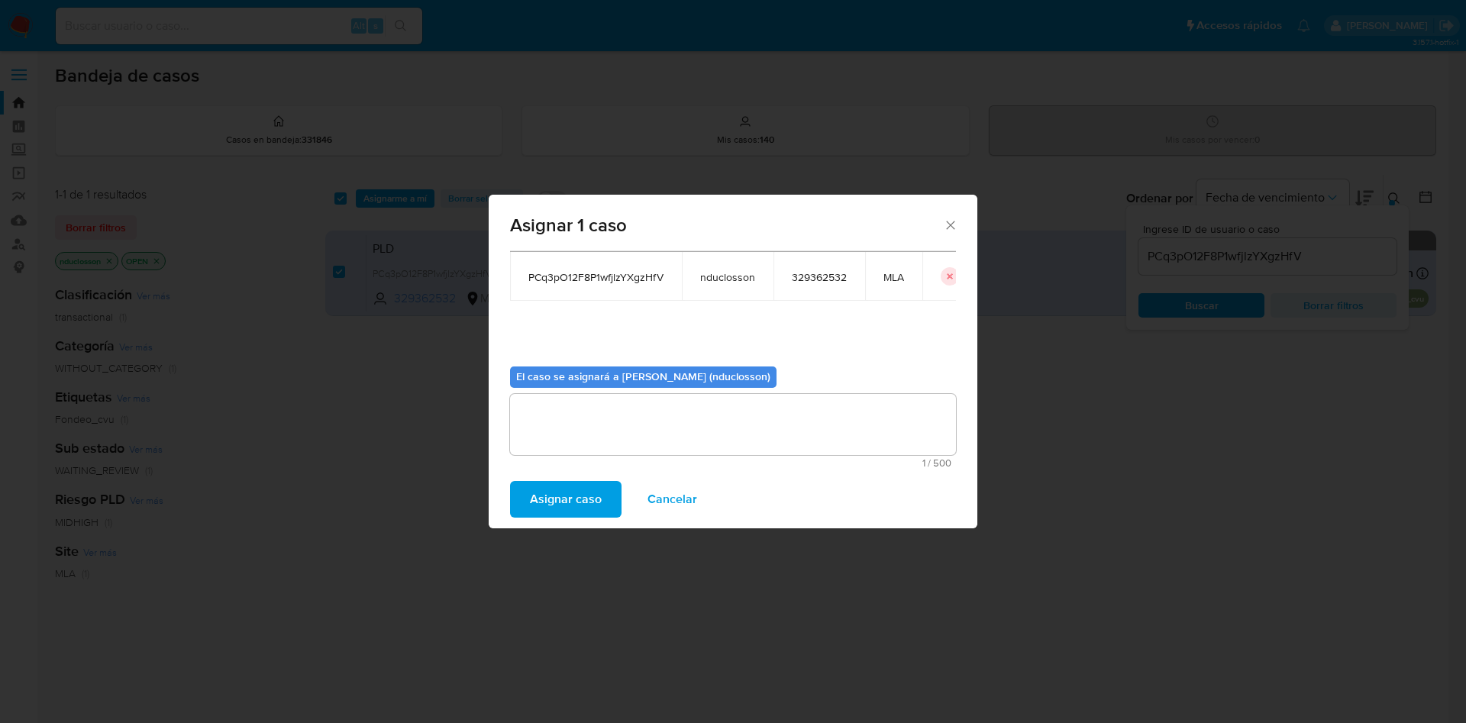
click at [580, 496] on span "Asignar caso" at bounding box center [566, 500] width 72 height 34
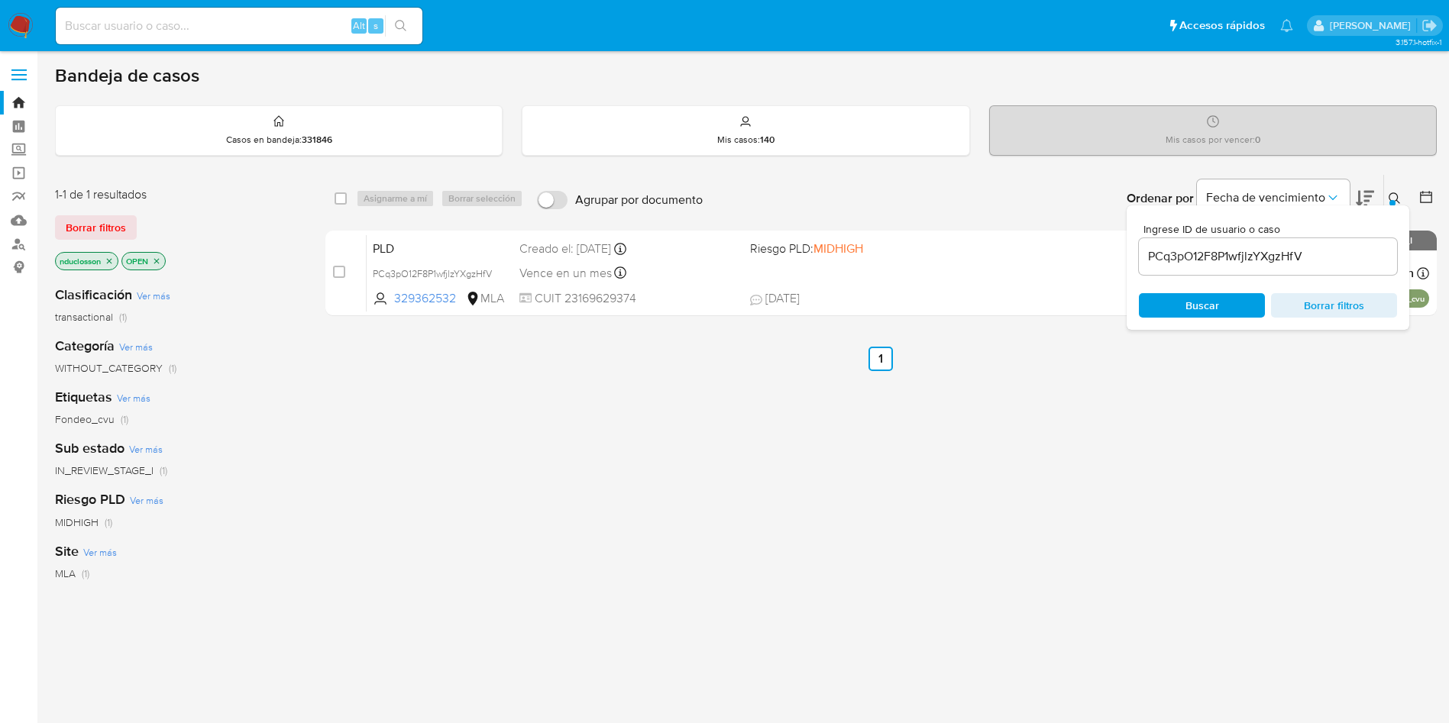
click at [341, 189] on div "select-all-cases-checkbox" at bounding box center [343, 198] width 18 height 18
click at [338, 197] on input "checkbox" at bounding box center [340, 198] width 12 height 12
checkbox input "true"
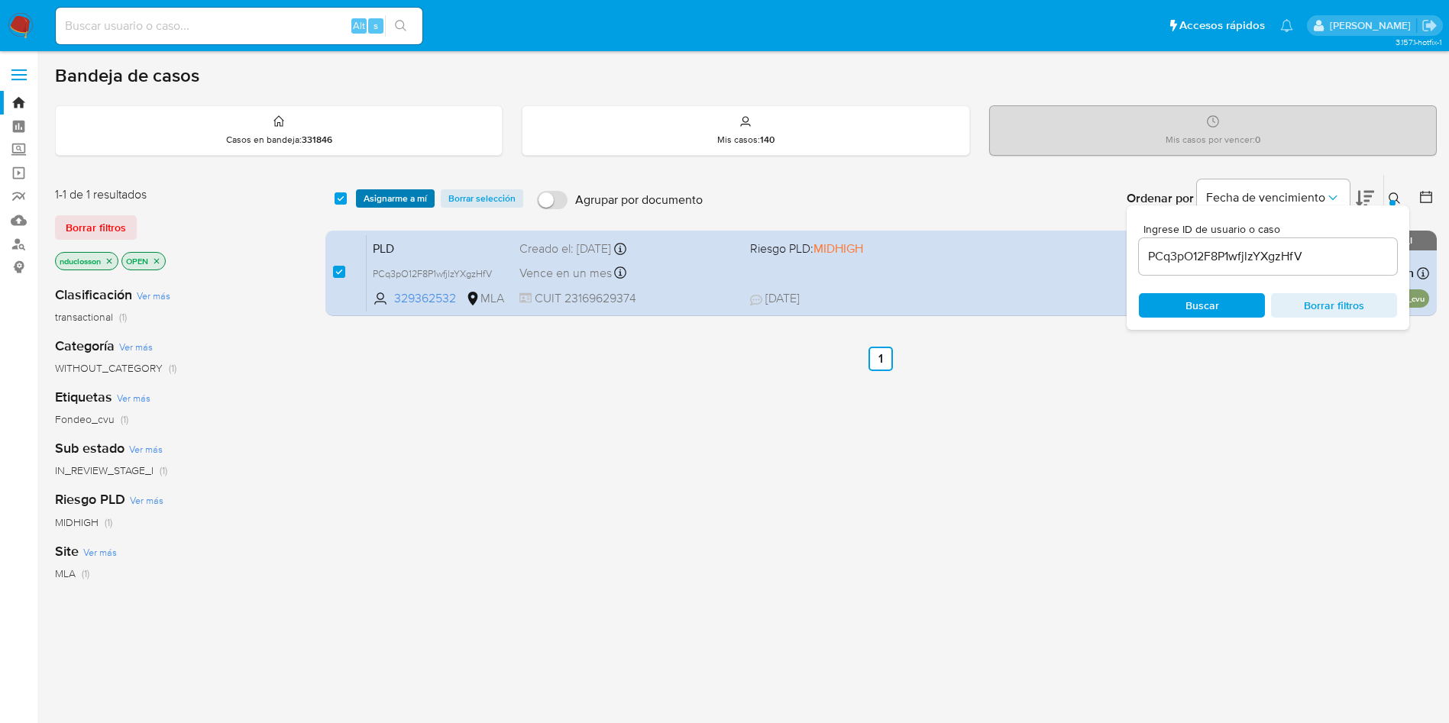
click at [382, 198] on span "Asignarme a mí" at bounding box center [394, 198] width 63 height 15
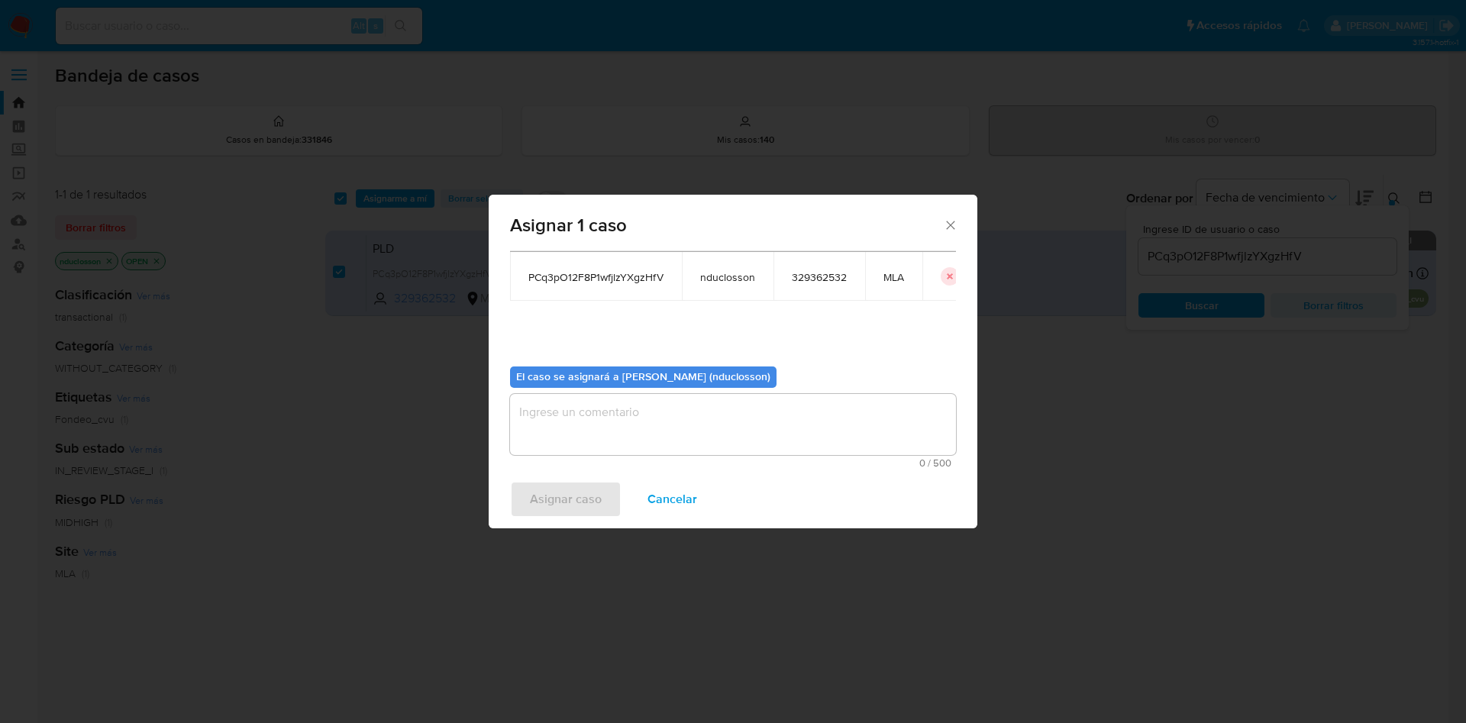
click at [664, 424] on textarea "assign-modal" at bounding box center [733, 424] width 446 height 61
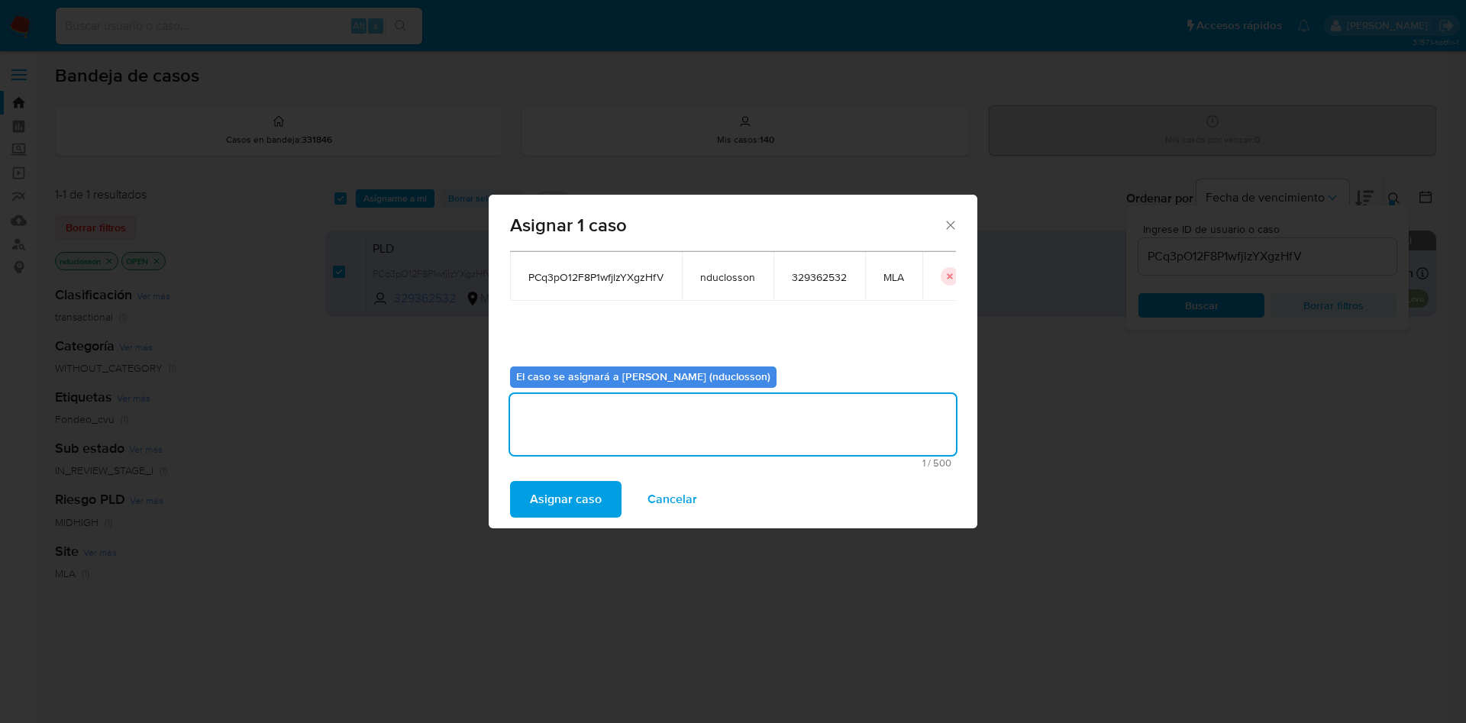
click at [541, 502] on span "Asignar caso" at bounding box center [566, 500] width 72 height 34
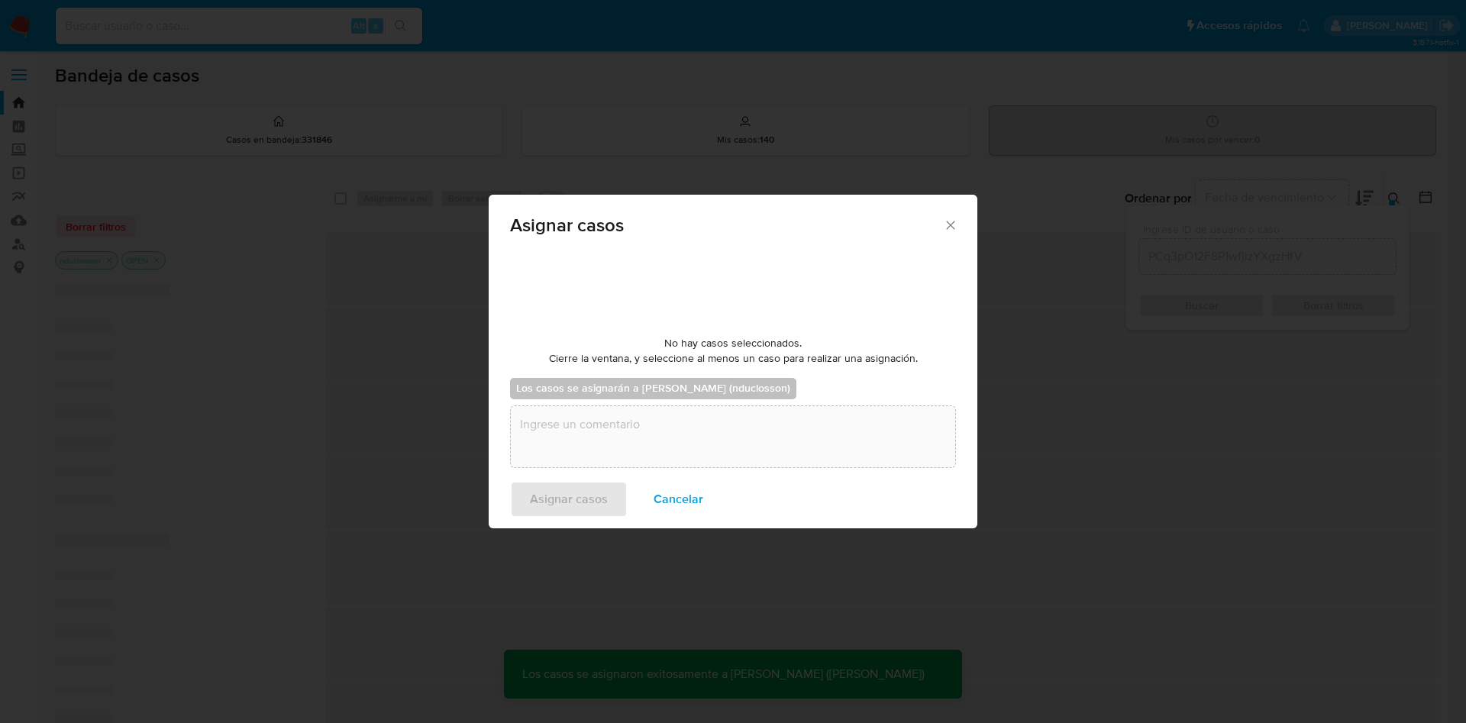
checkbox input "false"
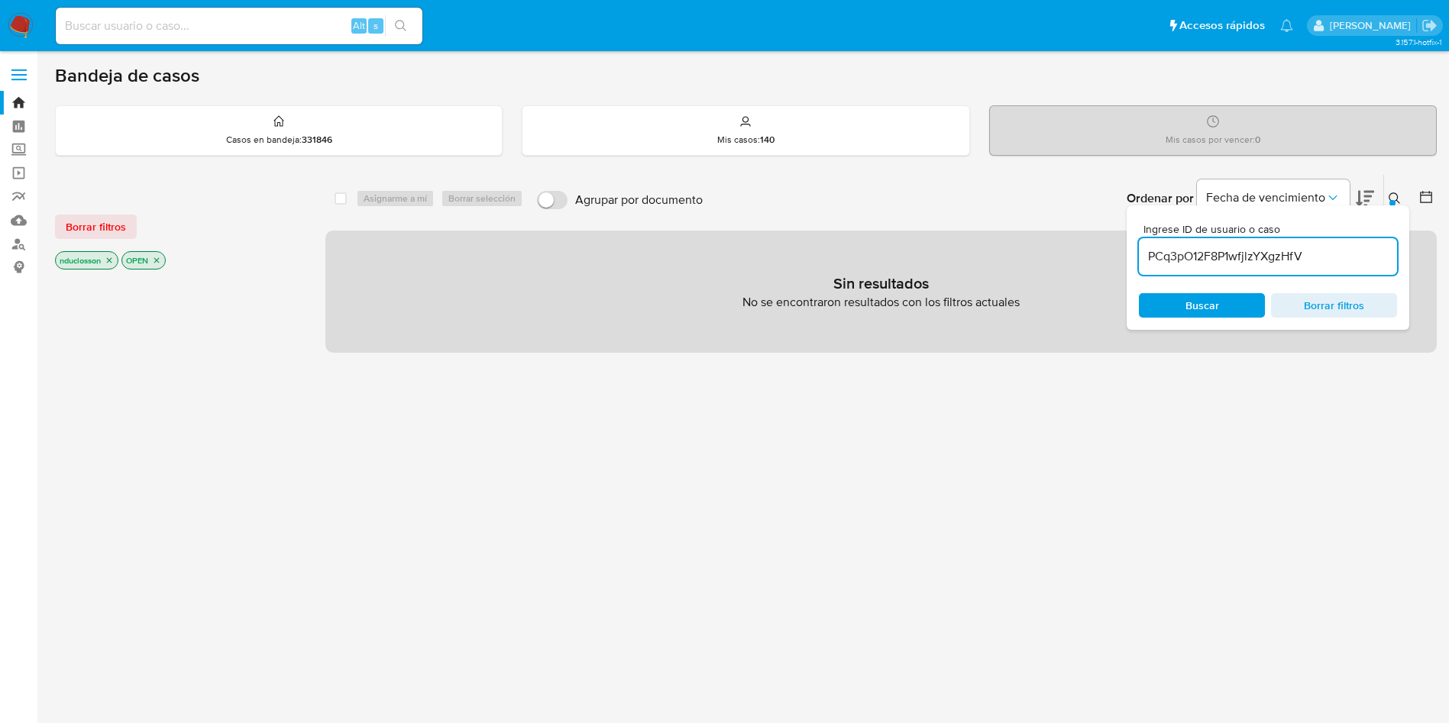
click at [1168, 260] on input "PCq3pO12F8P1wfjlzYXgzHfV" at bounding box center [1268, 257] width 258 height 20
click at [1169, 260] on input "PCq3pO12F8P1wfjlzYXgzHfV" at bounding box center [1268, 257] width 258 height 20
paste input "0WWyT96ft0KkEyhzPLgp4OeM"
type input "0WWyT96ft0KkEyhzPLgp4OeM"
click at [1181, 297] on span "Buscar" at bounding box center [1201, 305] width 105 height 21
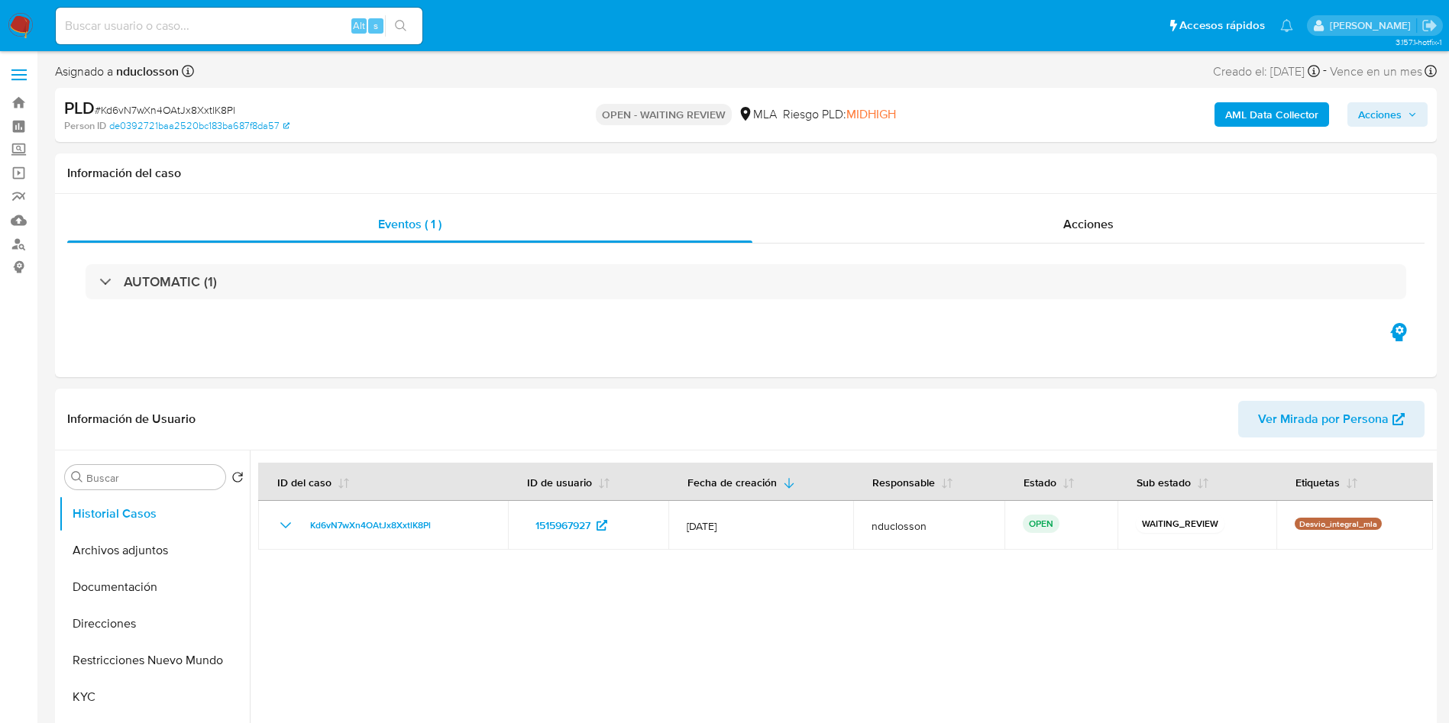
select select "10"
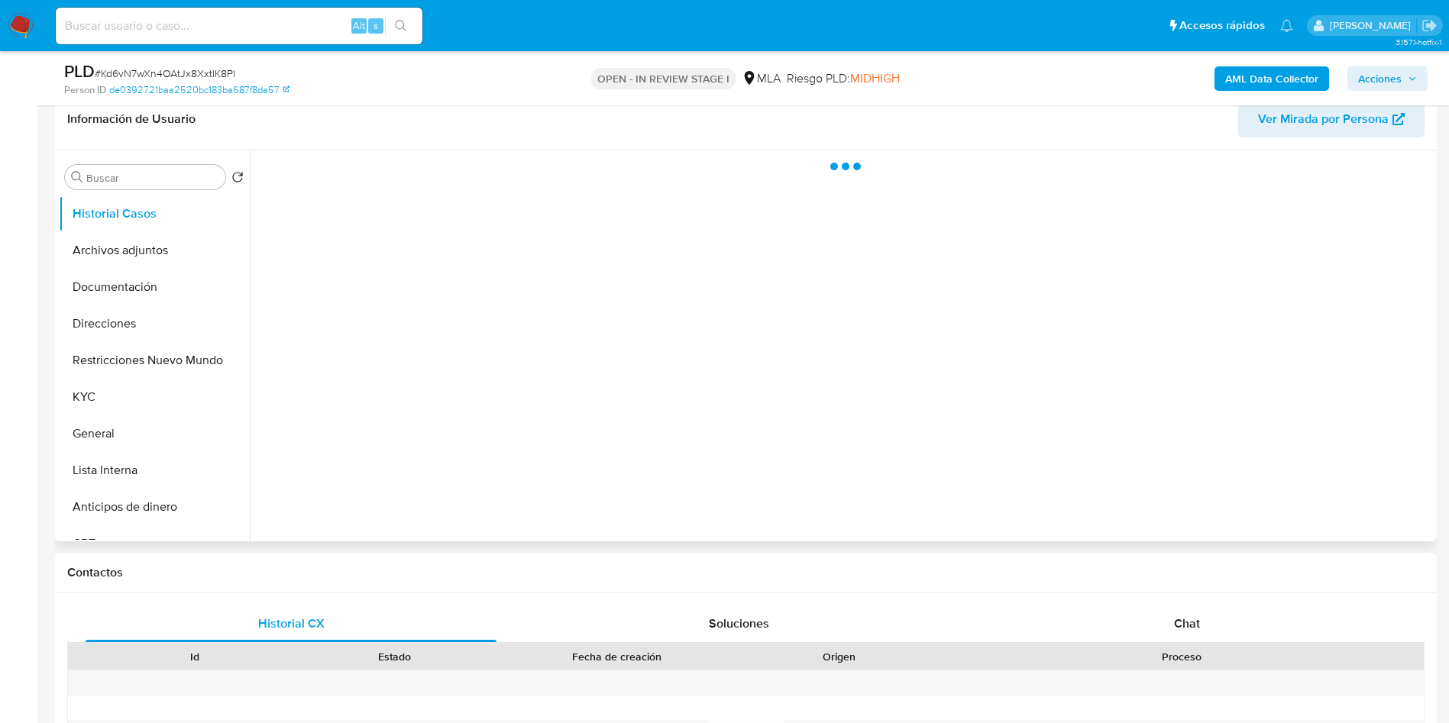
scroll to position [344, 0]
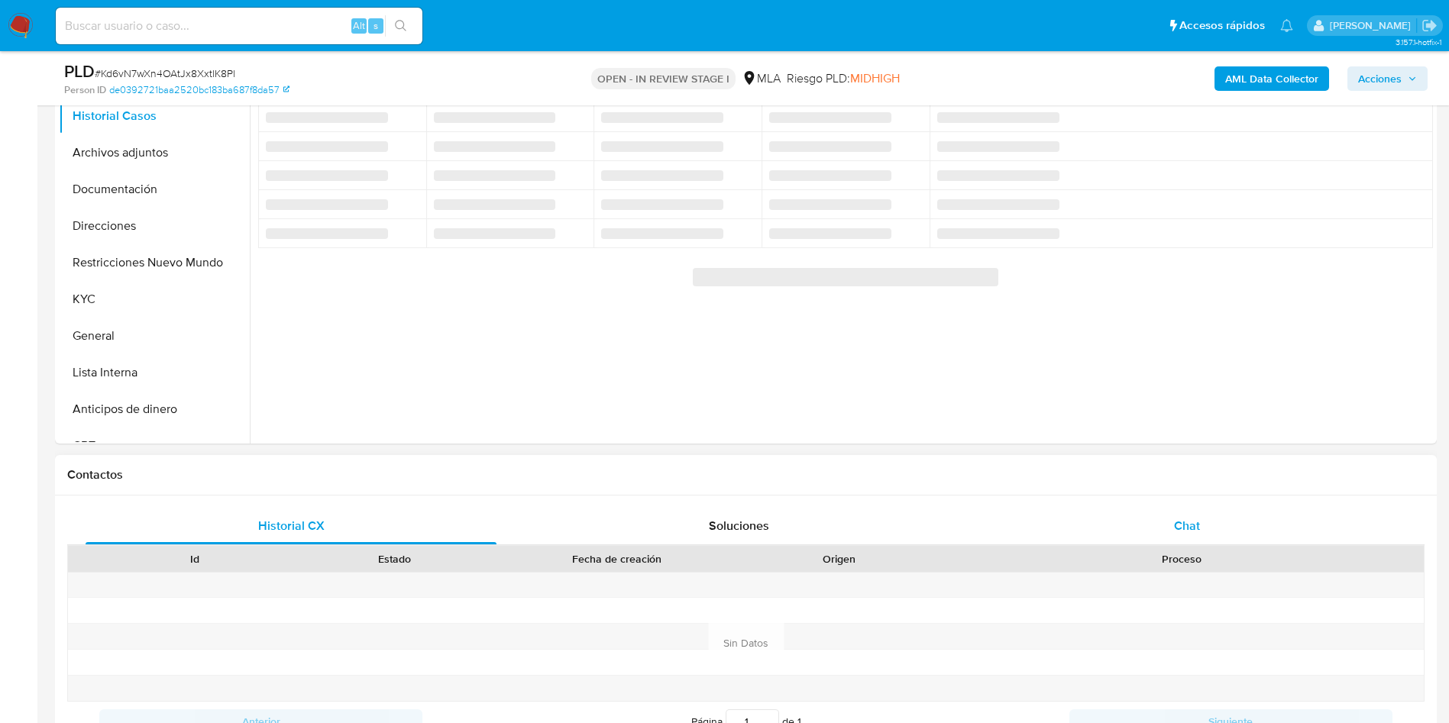
click at [1216, 528] on div "Chat" at bounding box center [1186, 526] width 411 height 37
select select "10"
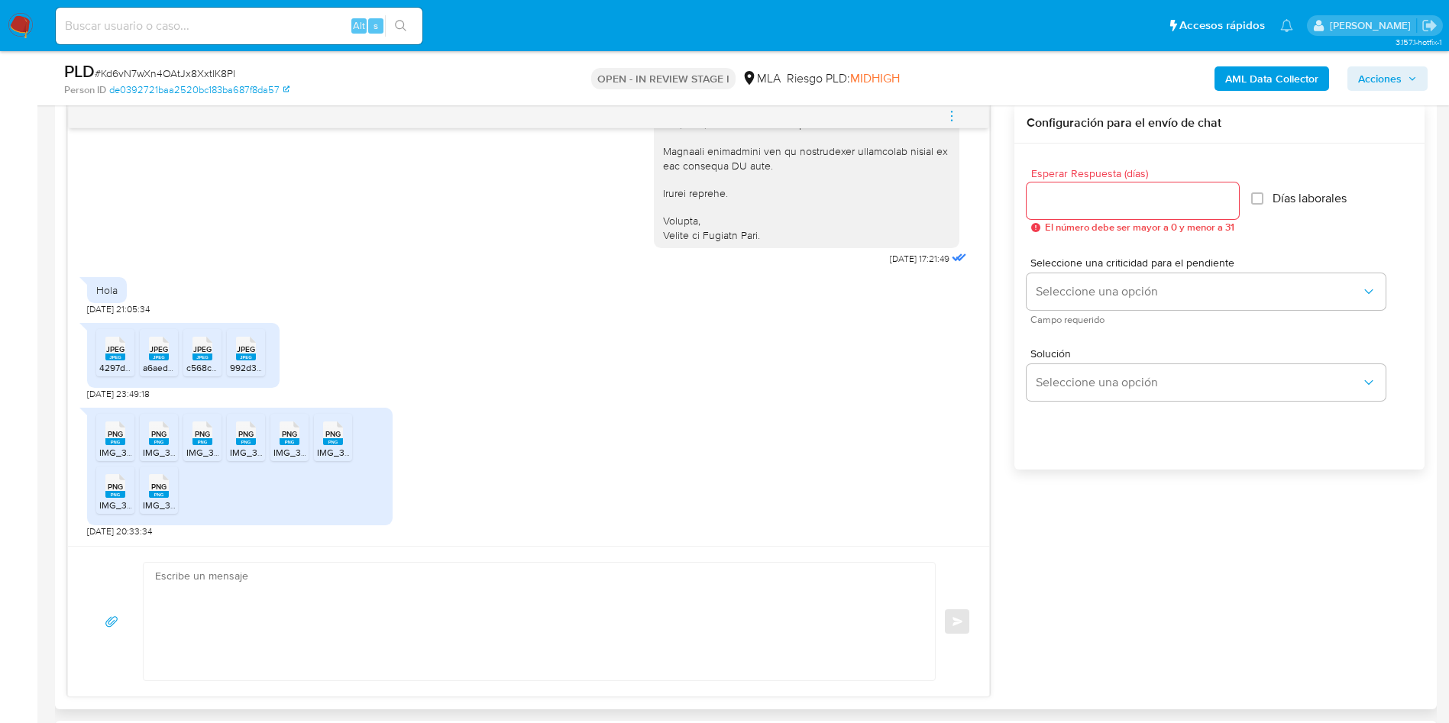
scroll to position [802, 0]
click at [444, 583] on textarea at bounding box center [535, 618] width 761 height 118
paste textarea "Hola, Muchas gracias por tu respuesta. No obstante, necesitamos que nos brindes…"
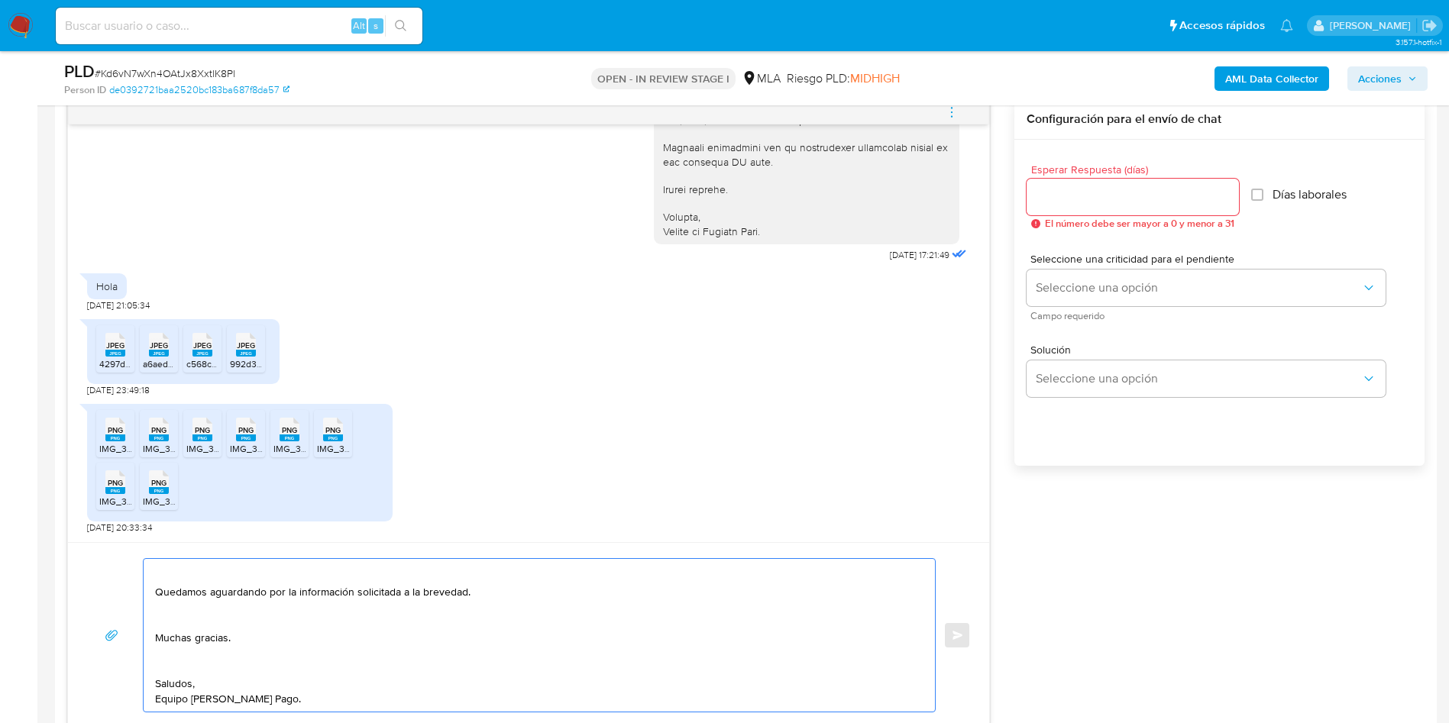
scroll to position [347, 0]
click at [204, 656] on textarea "Hola, Muchas gracias por tu respuesta. No obstante, necesitamos que nos brindes…" at bounding box center [535, 635] width 761 height 153
click at [189, 661] on textarea "Hola, Muchas gracias por tu respuesta. No obstante, necesitamos que nos brindes…" at bounding box center [535, 635] width 761 height 153
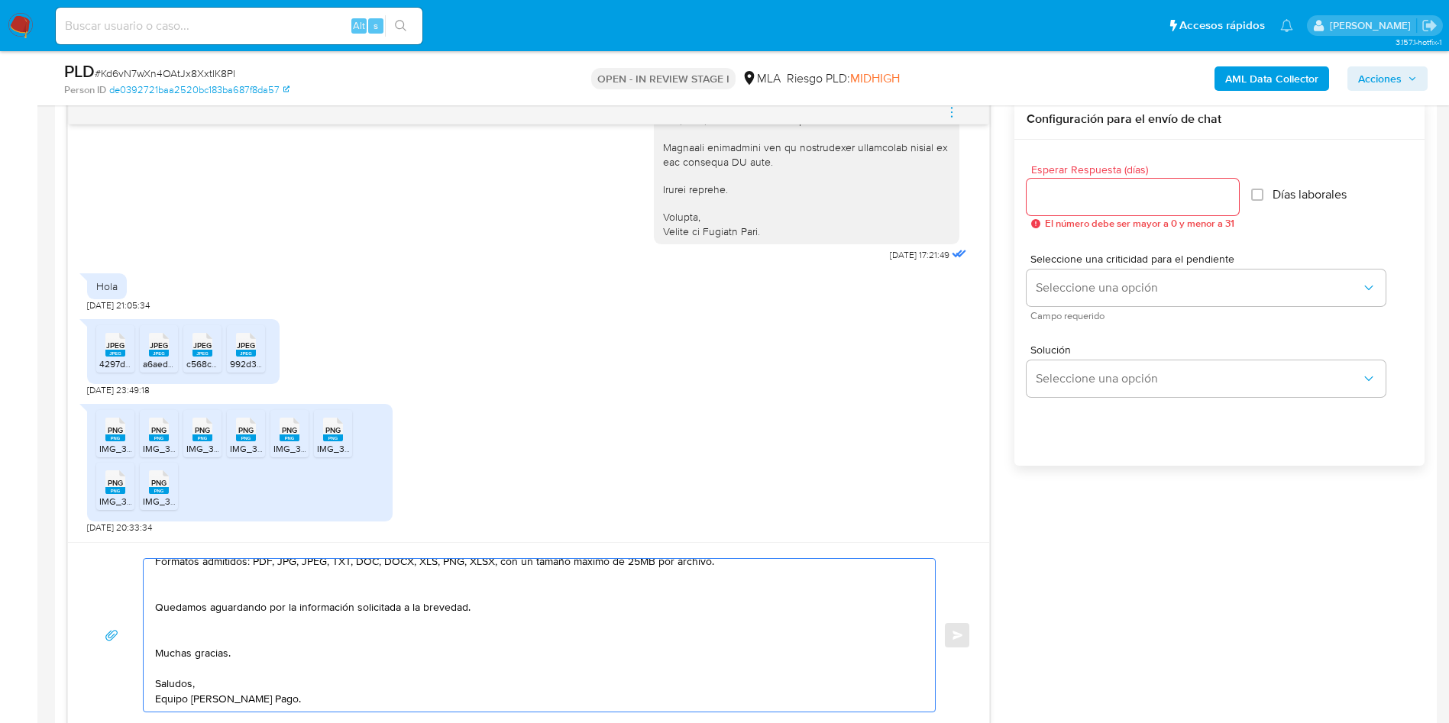
click at [173, 635] on textarea "Hola, Muchas gracias por tu respuesta. No obstante, necesitamos que nos brindes…" at bounding box center [535, 635] width 761 height 153
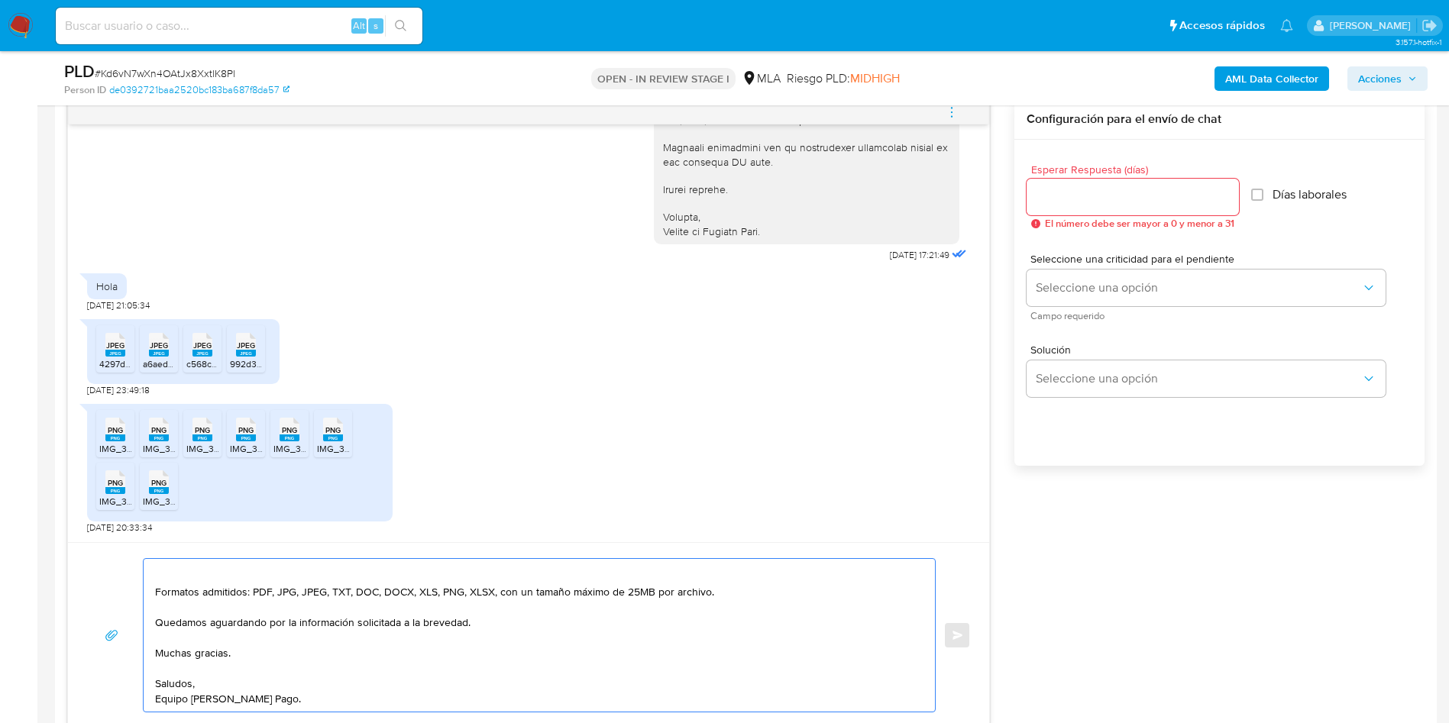
scroll to position [186, 0]
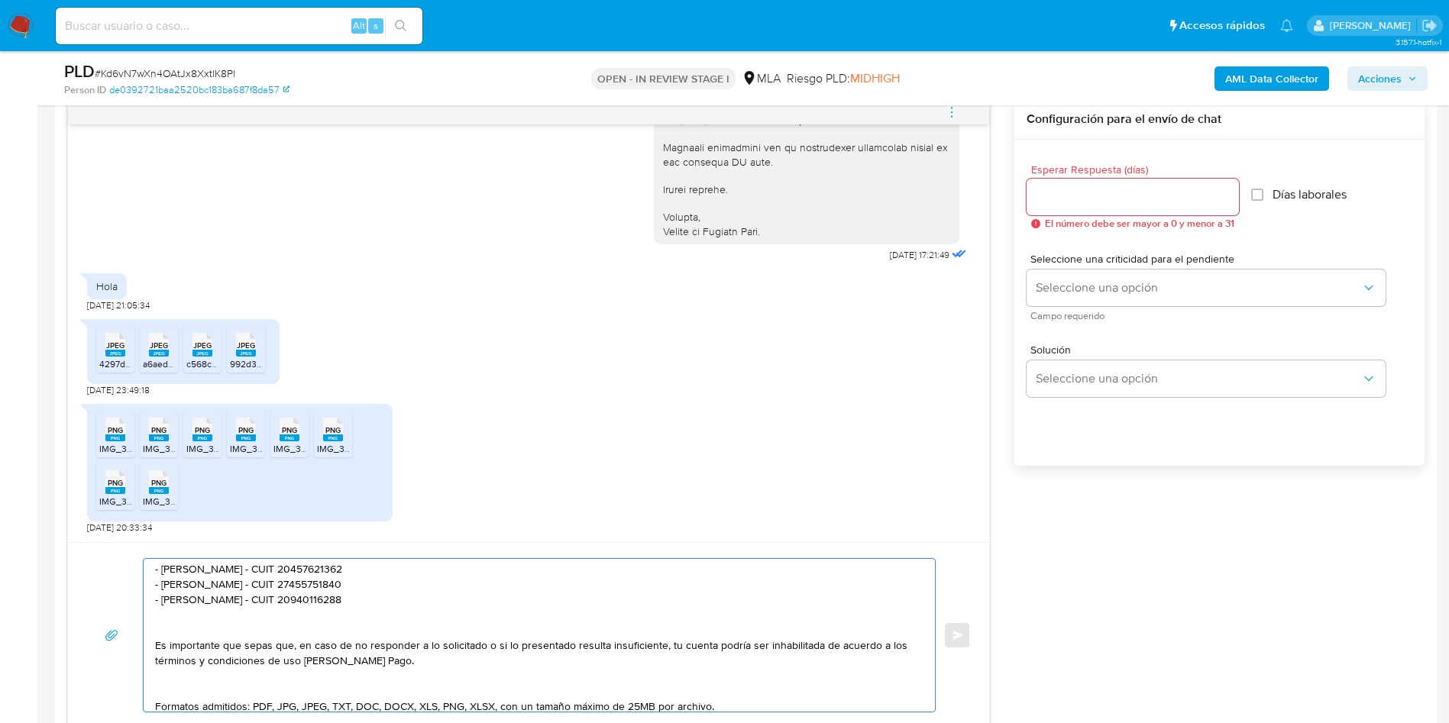
click at [172, 695] on textarea "Hola, Muchas gracias por tu respuesta. No obstante, necesitamos que nos brindes…" at bounding box center [535, 635] width 761 height 153
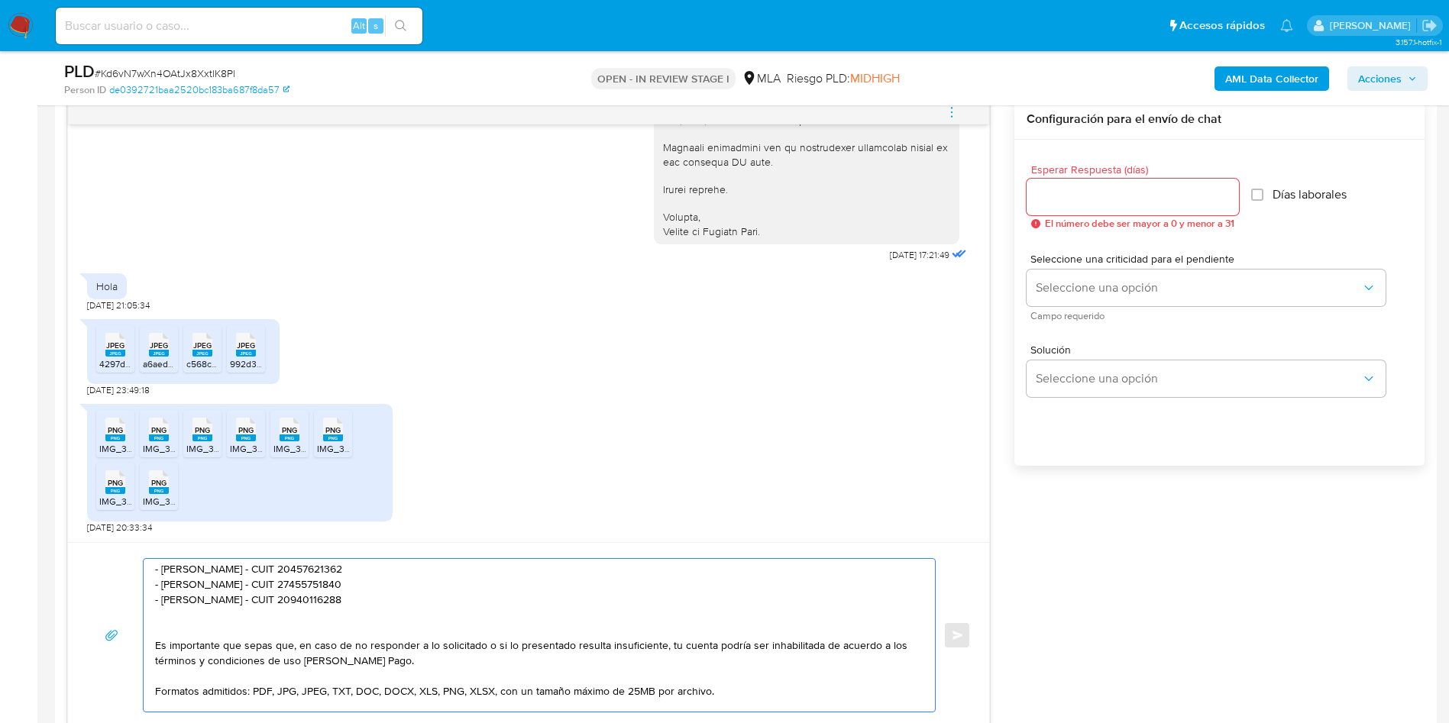
click at [176, 632] on textarea "Hola, Muchas gracias por tu respuesta. No obstante, necesitamos que nos brindes…" at bounding box center [535, 635] width 761 height 153
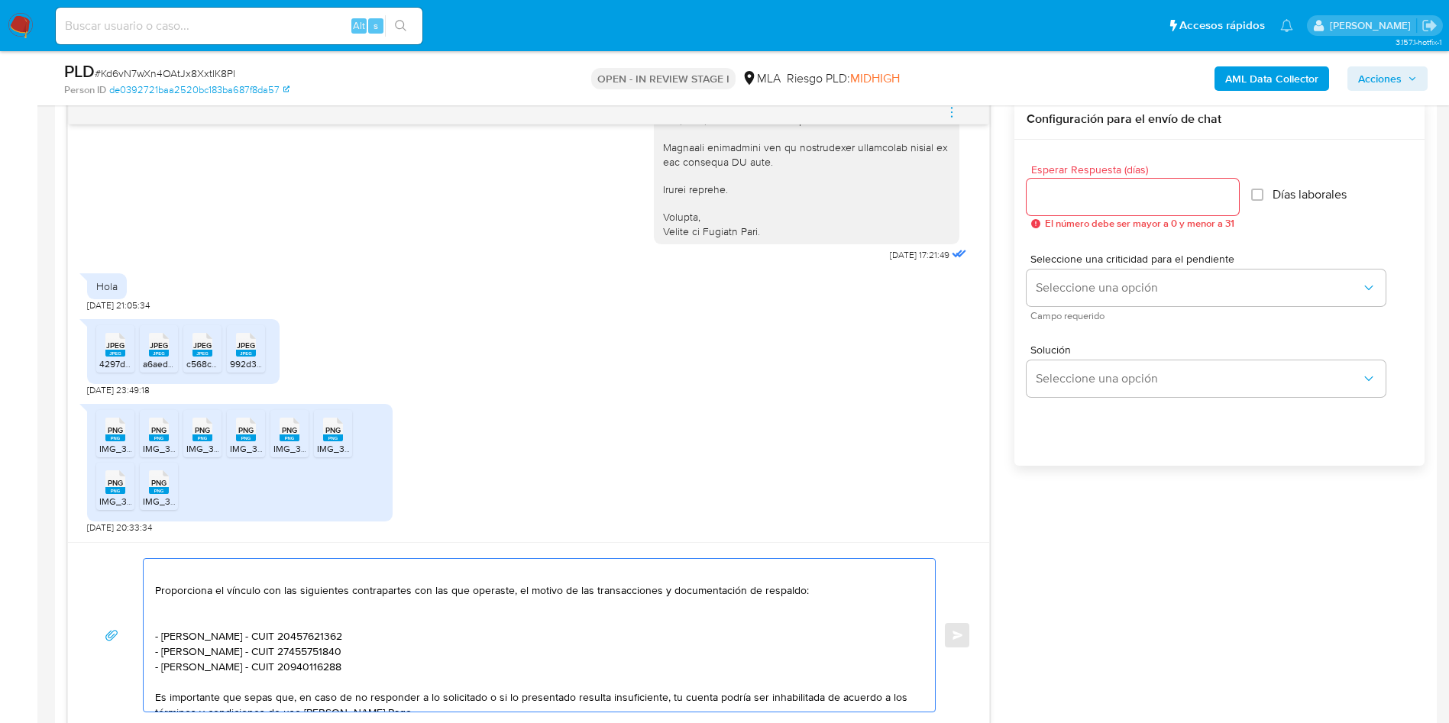
scroll to position [72, 0]
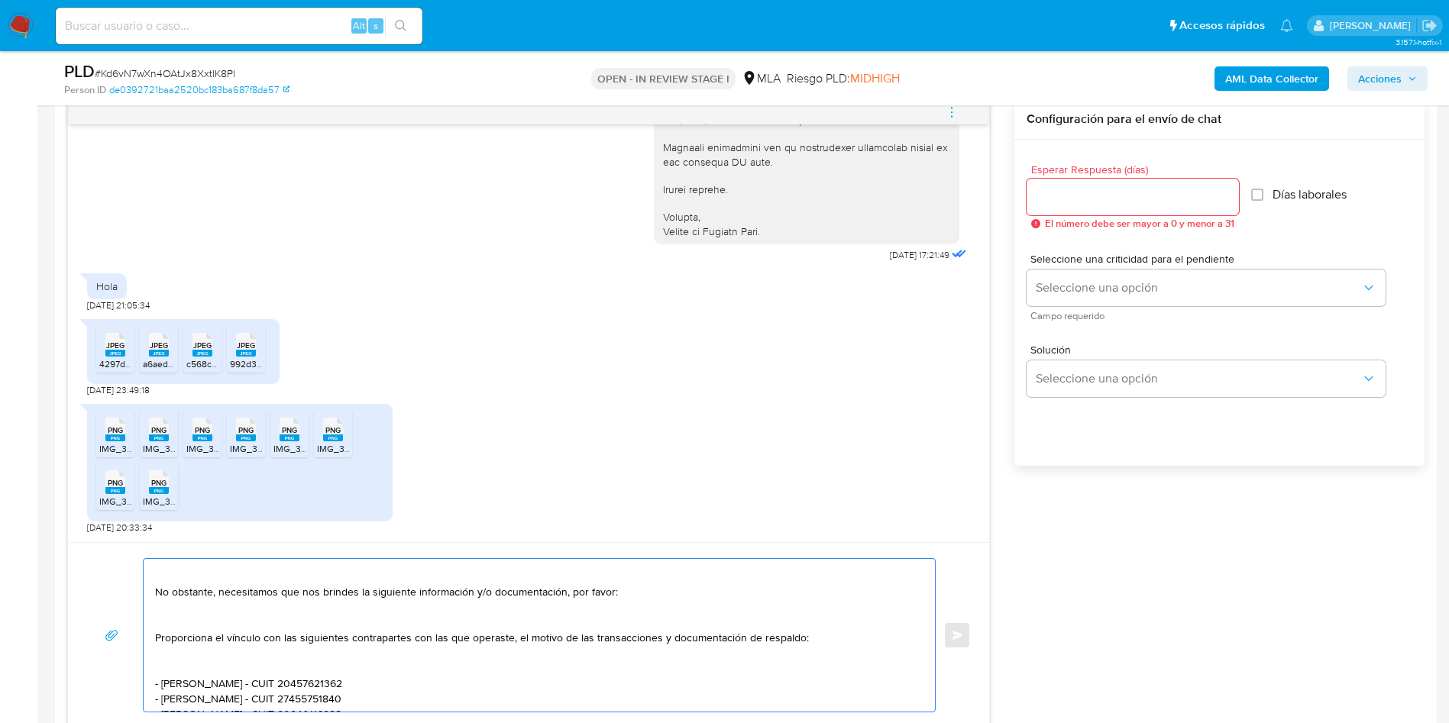
click at [186, 651] on textarea "Hola, Muchas gracias por tu respuesta. No obstante, necesitamos que nos brindes…" at bounding box center [535, 635] width 761 height 153
click at [175, 674] on textarea "Hola, Muchas gracias por tu respuesta. No obstante, necesitamos que nos brindes…" at bounding box center [535, 635] width 761 height 153
click at [183, 612] on textarea "Hola, Muchas gracias por tu respuesta. No obstante, necesitamos que nos brindes…" at bounding box center [535, 635] width 761 height 153
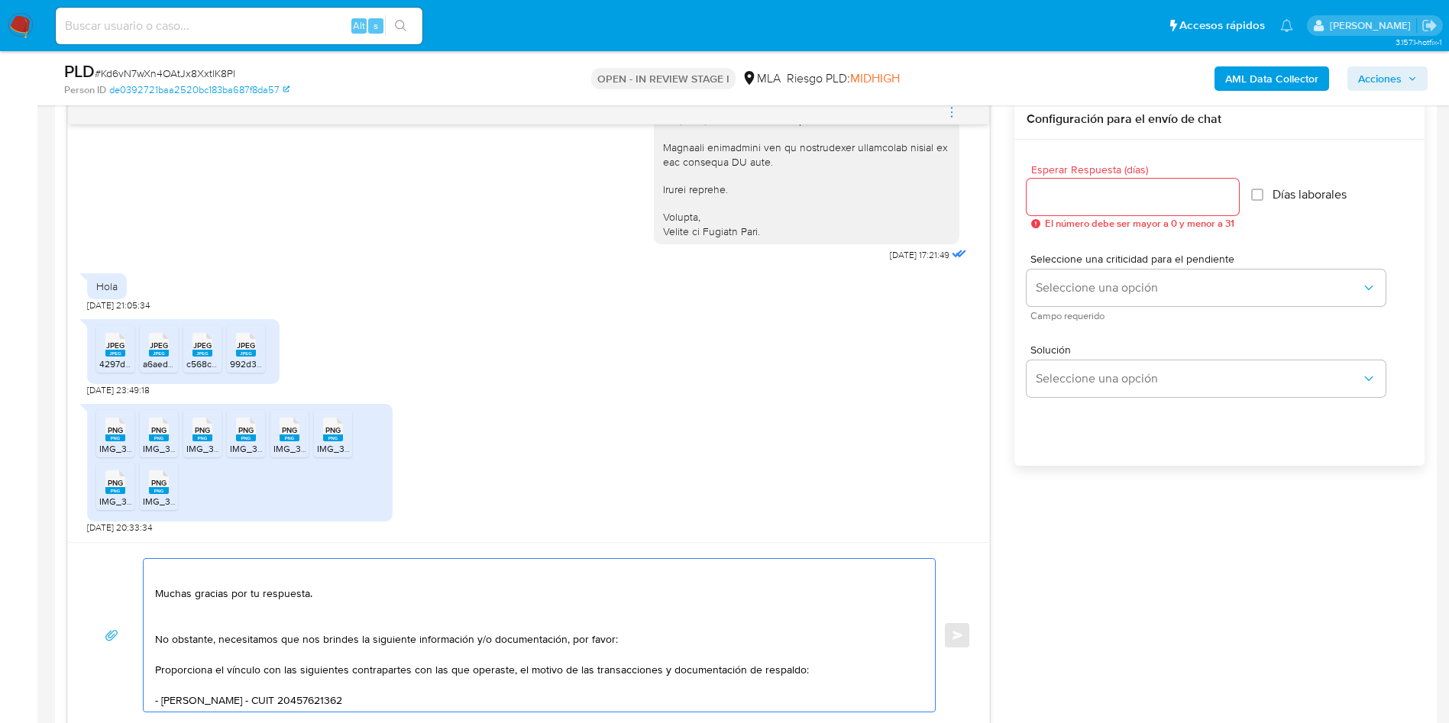
scroll to position [0, 0]
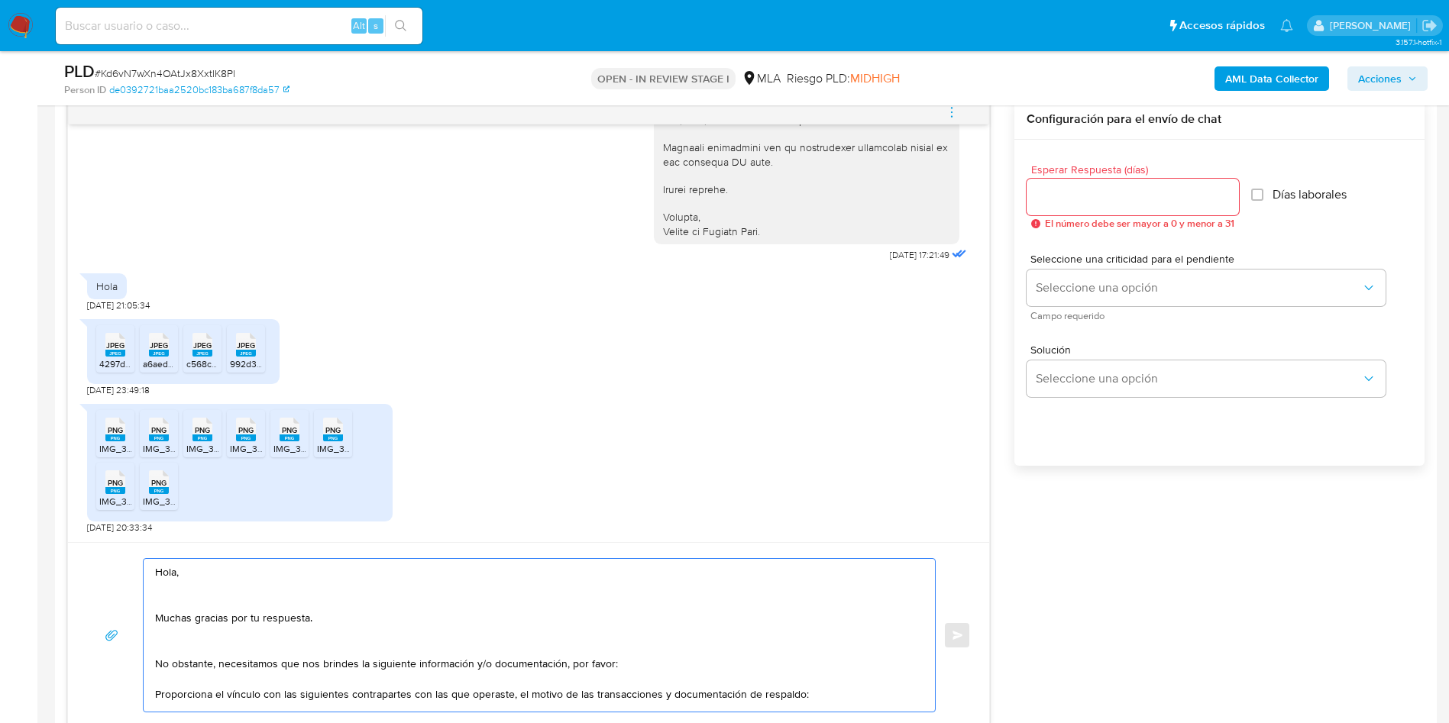
click at [181, 649] on textarea "Hola, Muchas gracias por tu respuesta. No obstante, necesitamos que nos brindes…" at bounding box center [535, 635] width 761 height 153
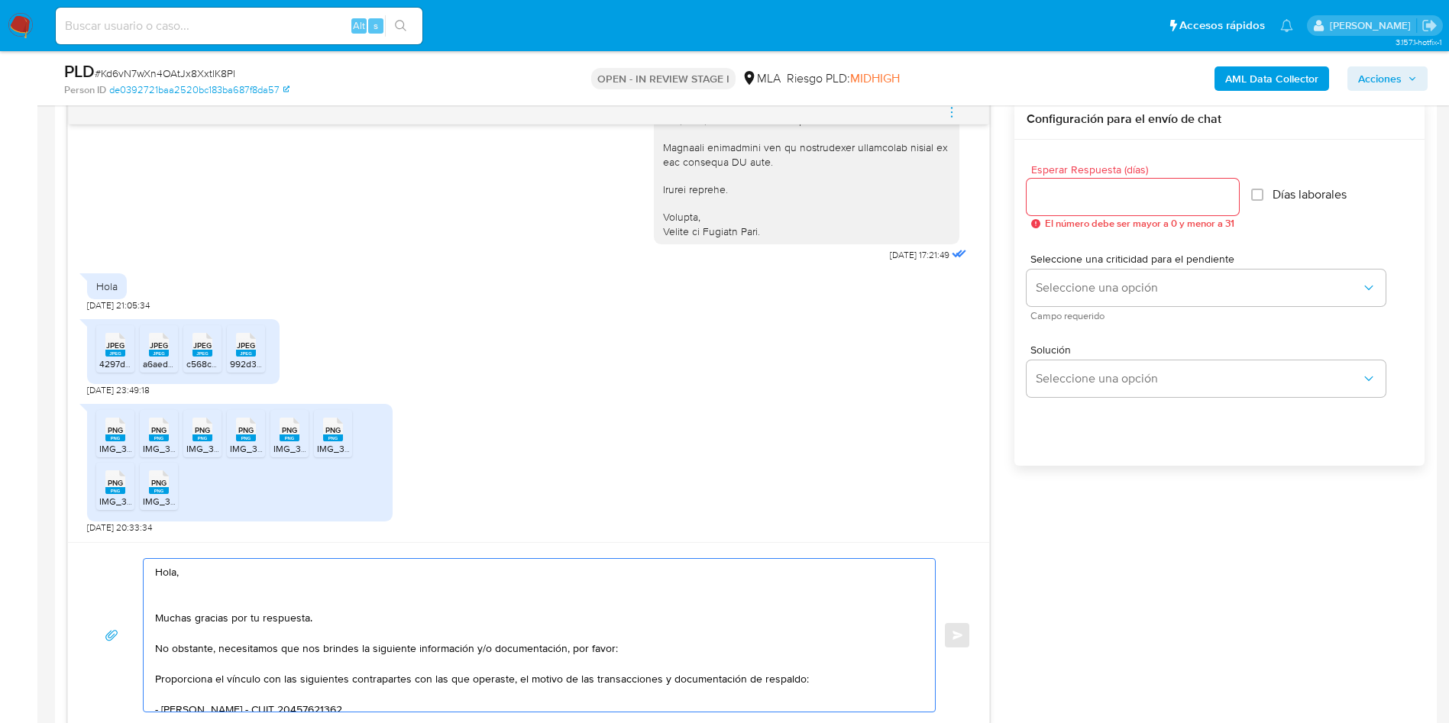
click at [181, 609] on textarea "Hola, Muchas gracias por tu respuesta. No obstante, necesitamos que nos brindes…" at bounding box center [535, 635] width 761 height 153
click at [295, 601] on textarea "Hola, Muchas gracias por tu respuesta. No obstante, necesitamos que nos brindes…" at bounding box center [535, 635] width 761 height 153
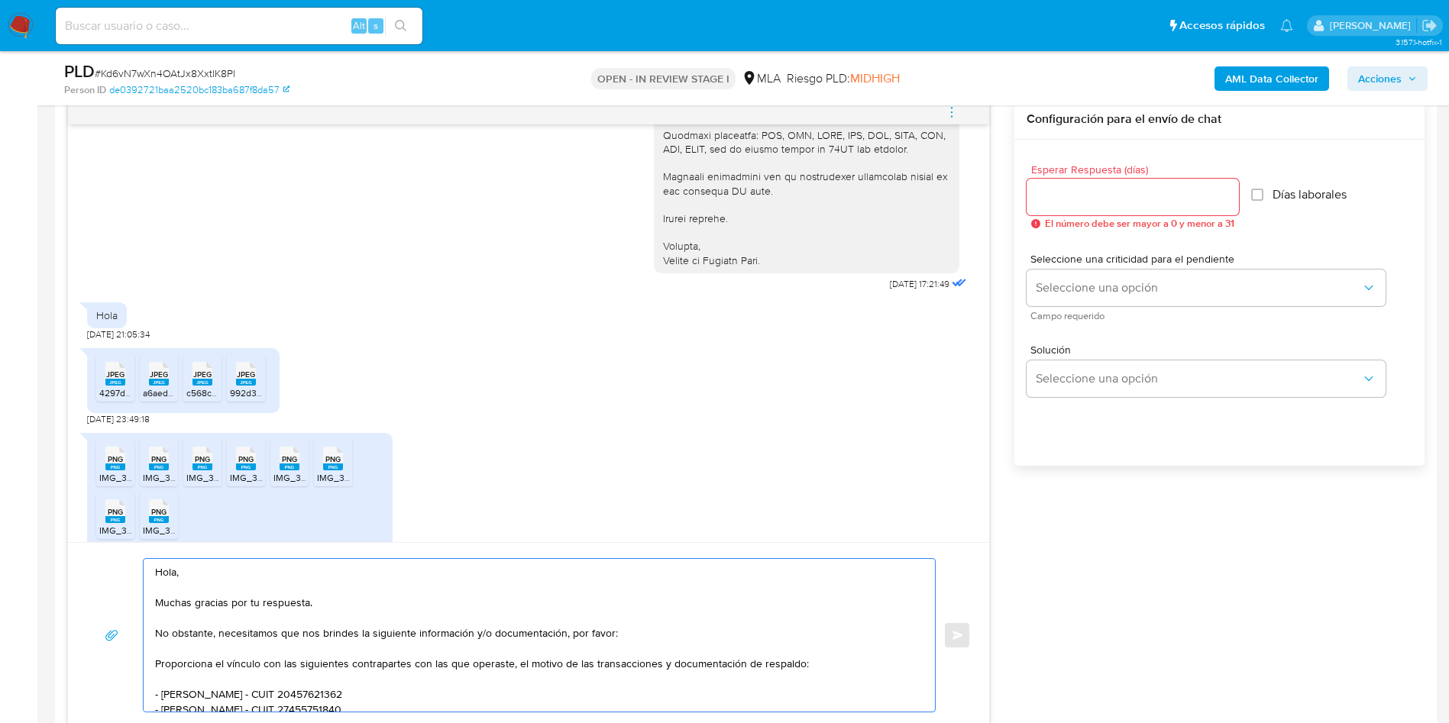
scroll to position [1552, 0]
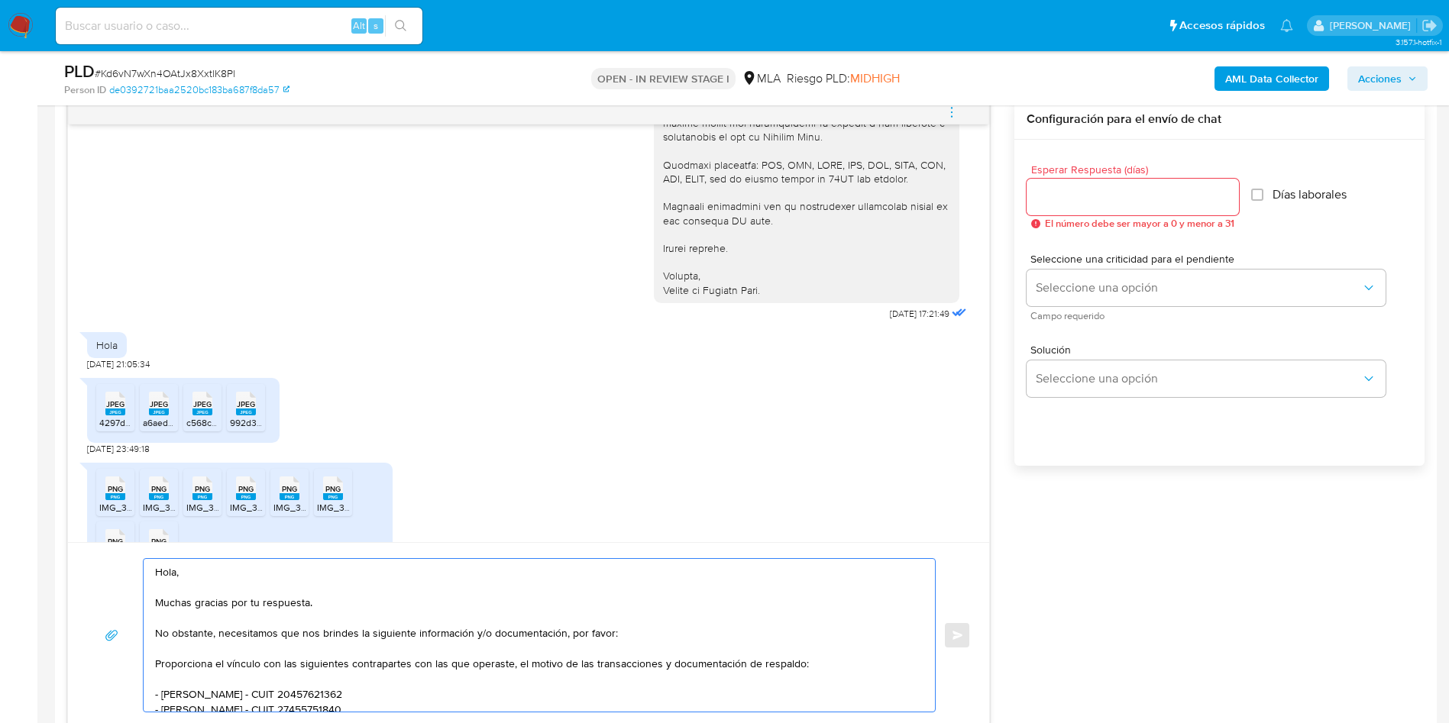
type textarea "Hola, Muchas gracias por tu respuesta. No obstante, necesitamos que nos brindes…"
click at [1136, 196] on input "Esperar Respuesta (días)" at bounding box center [1132, 197] width 212 height 20
type input "1"
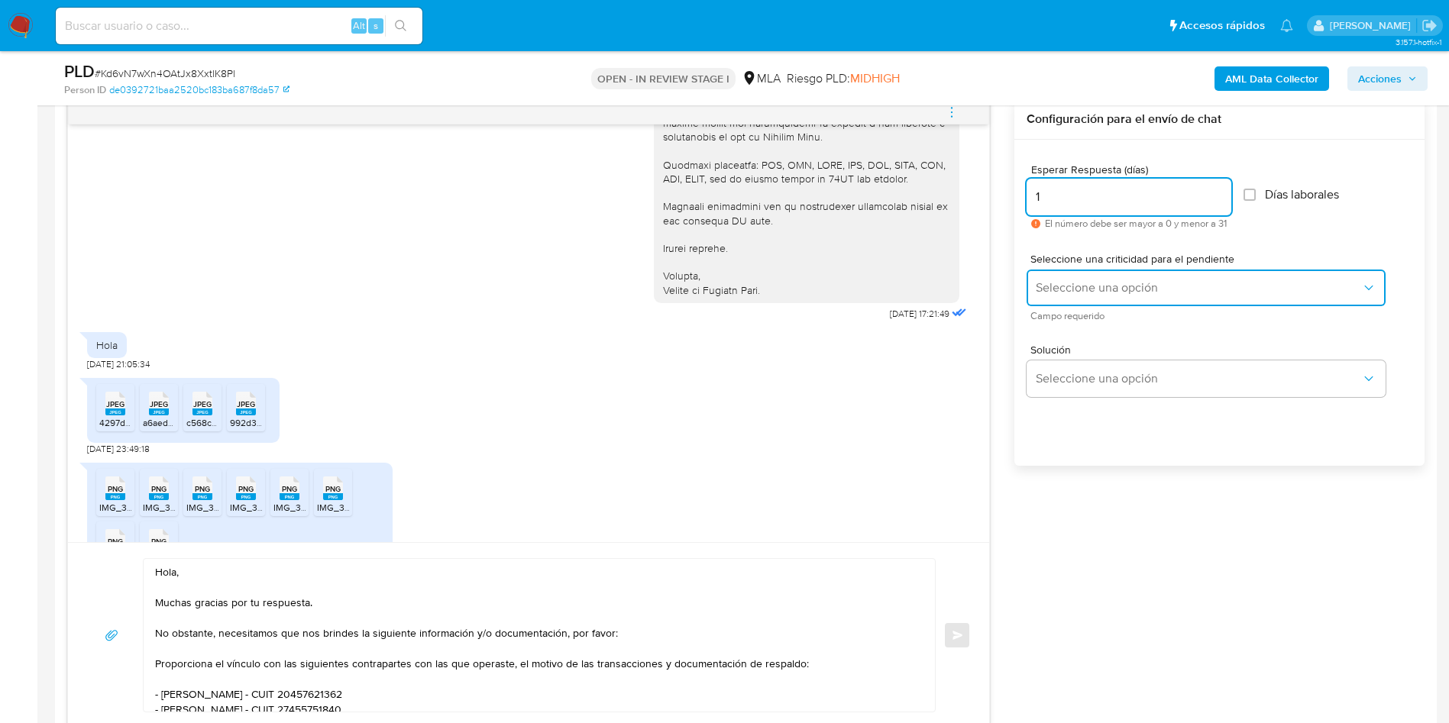
click at [1049, 301] on button "Seleccione una opción" at bounding box center [1205, 288] width 359 height 37
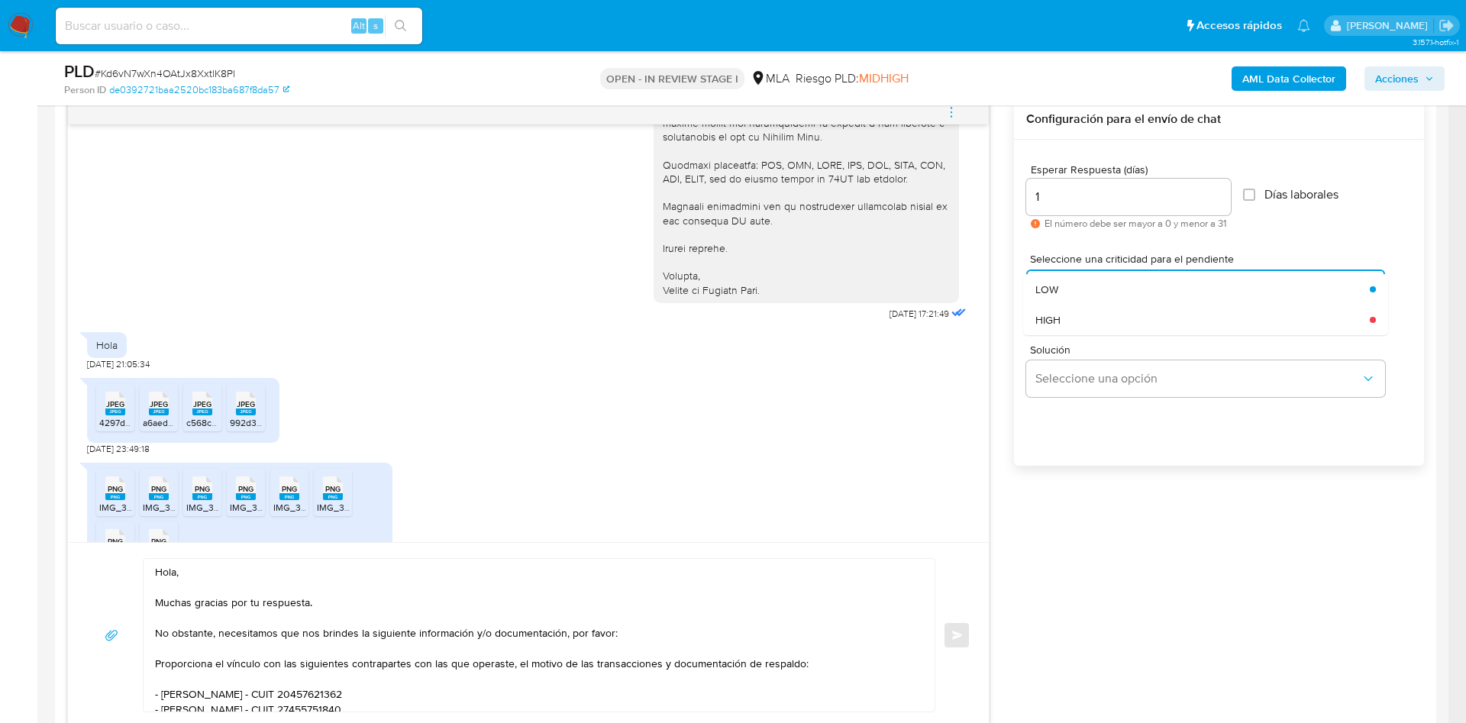
click at [1076, 325] on div "HIGH" at bounding box center [1197, 320] width 325 height 31
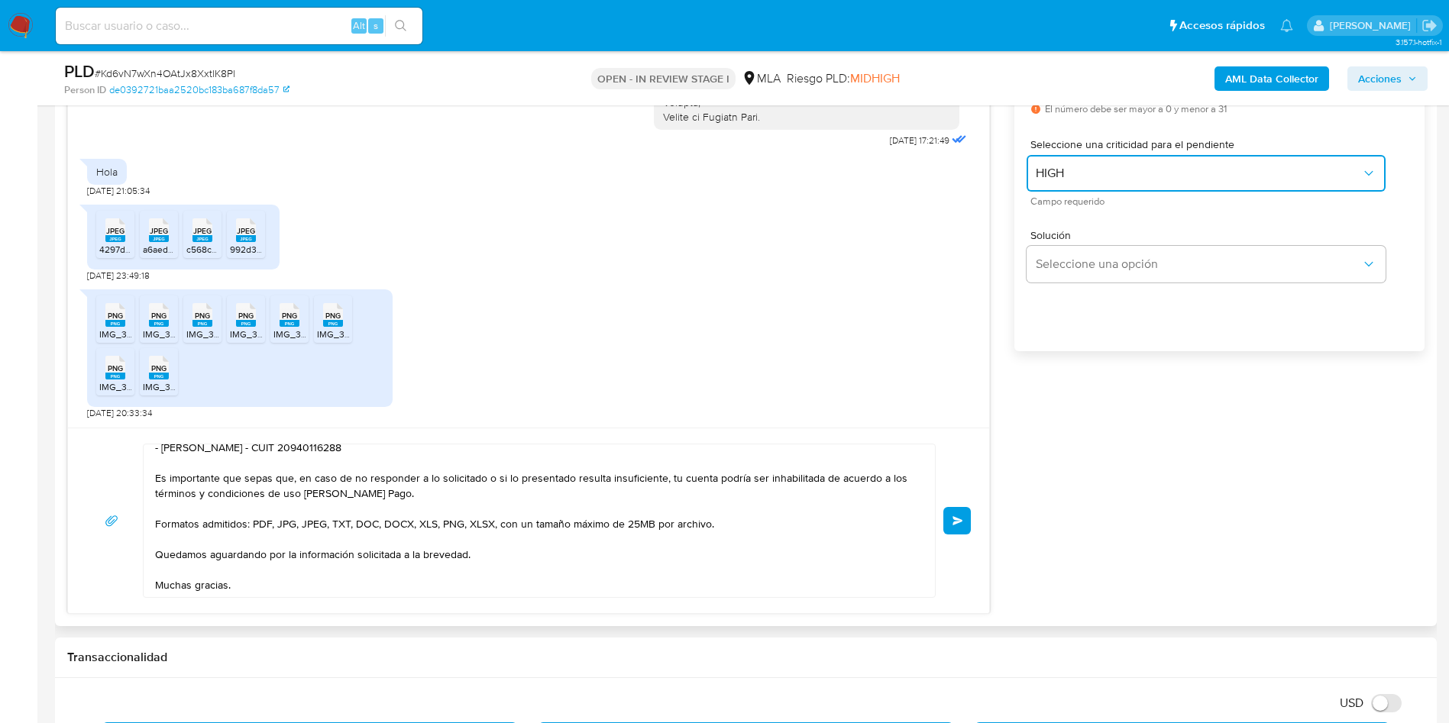
scroll to position [209, 0]
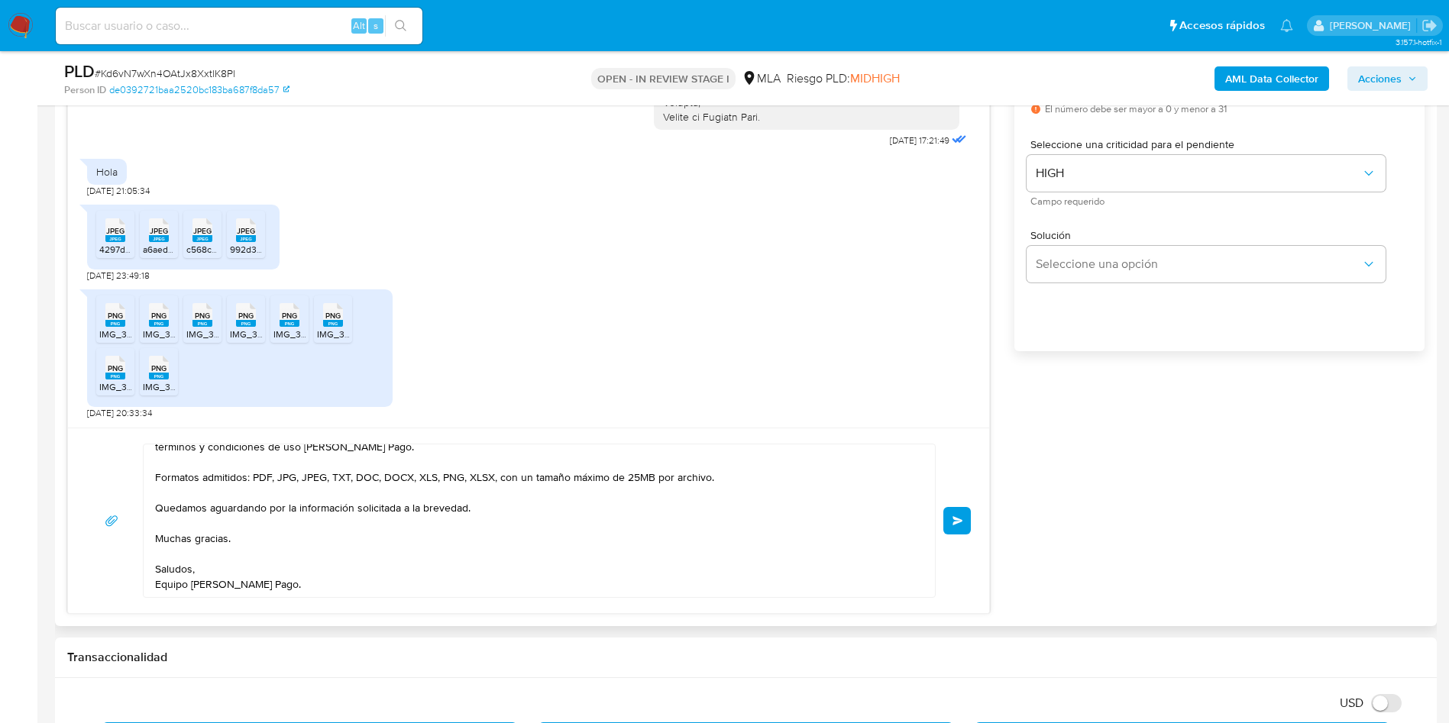
click at [949, 521] on button "Enviar" at bounding box center [956, 520] width 27 height 27
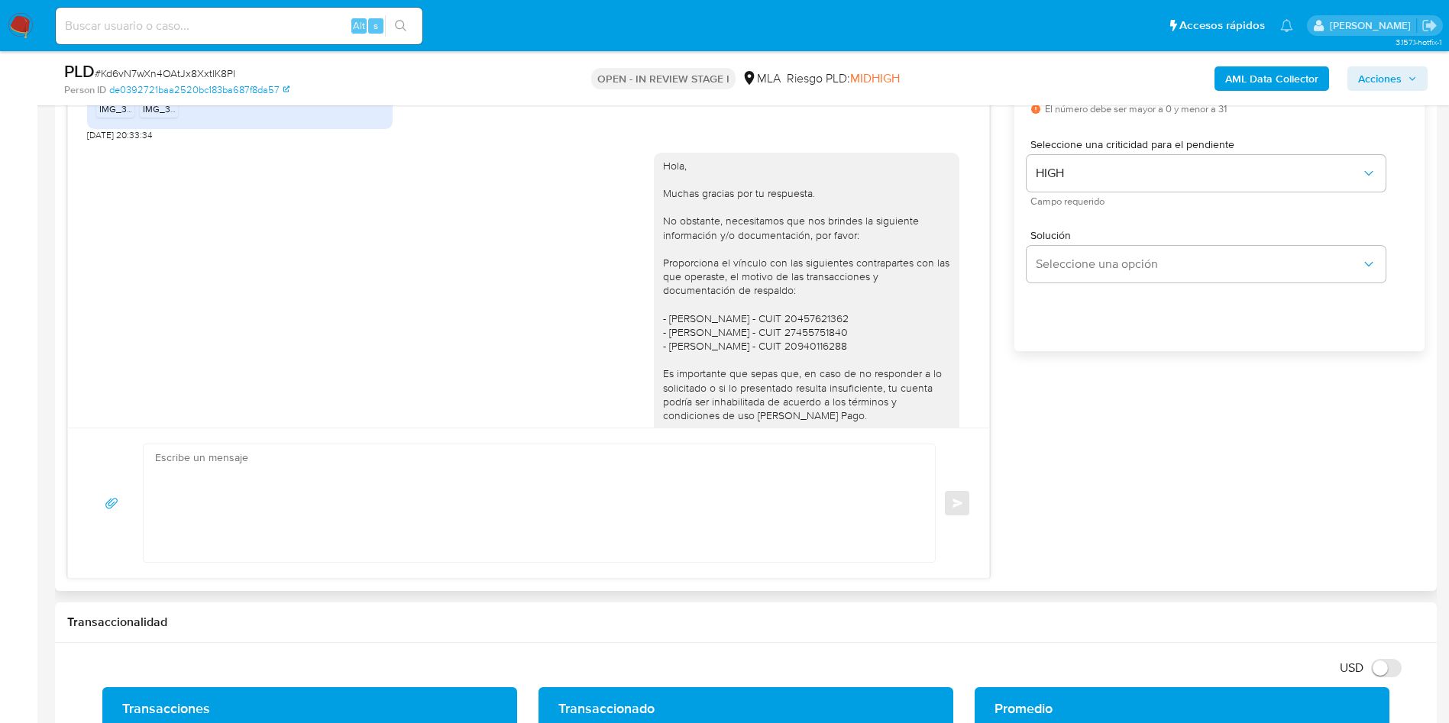
scroll to position [1784, 0]
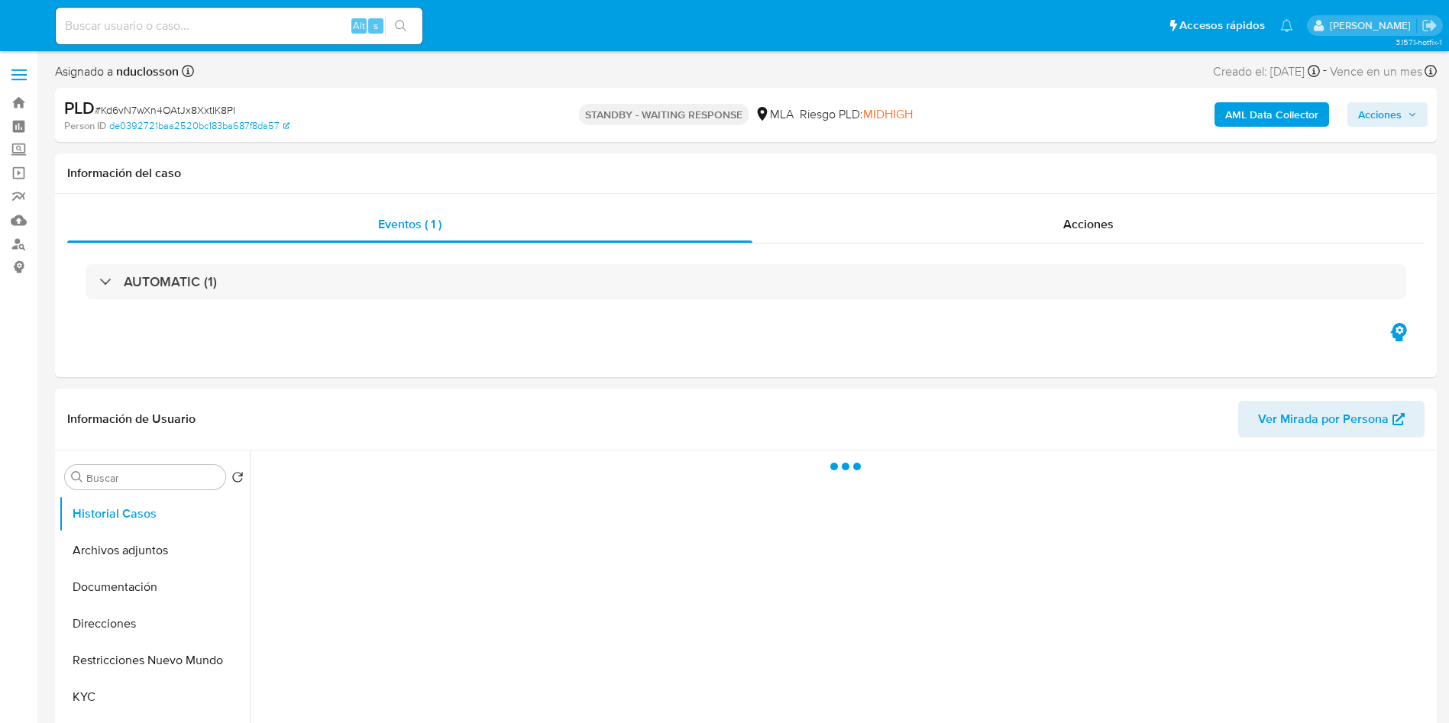
select select "10"
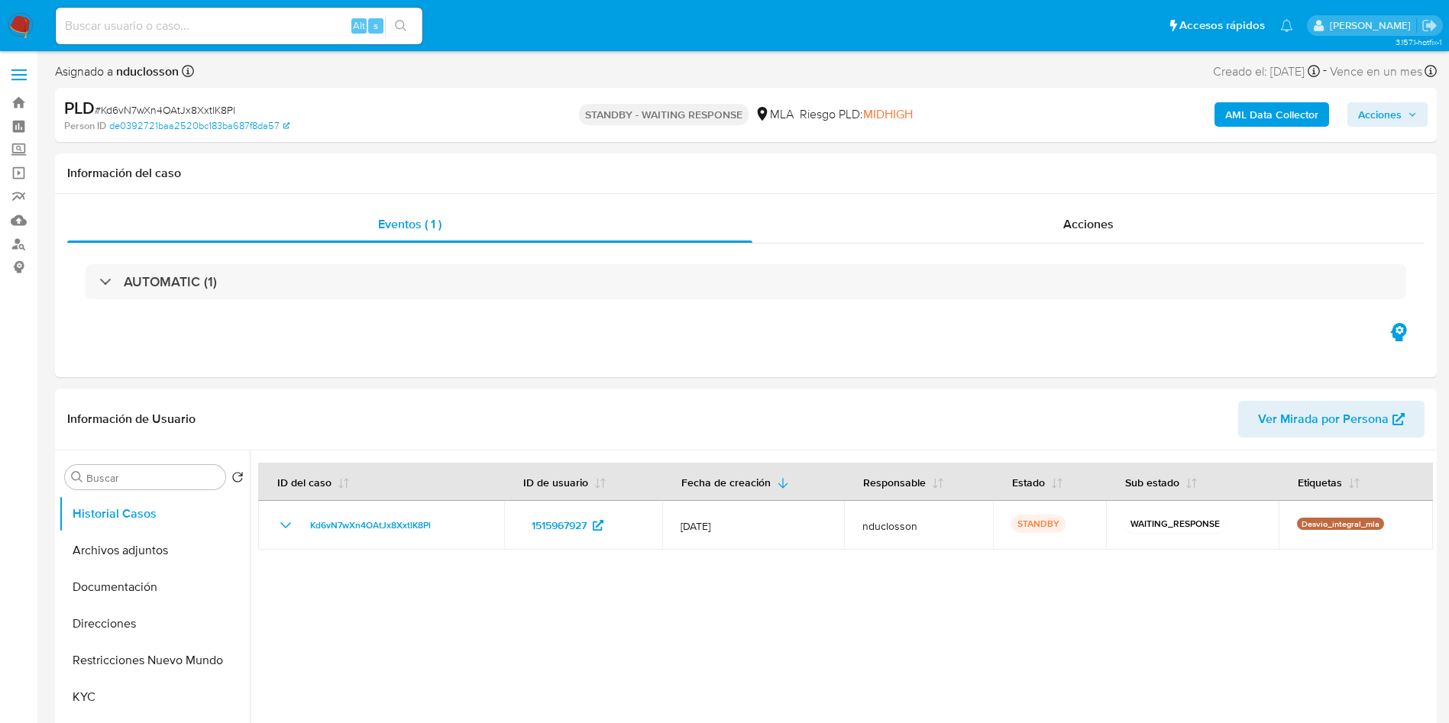
click at [128, 18] on input at bounding box center [239, 26] width 367 height 20
paste input "PzLuSxKrLuN4ZPRlegD1b4Zb"
type input "PzLuSxKrLuN4ZPRlegD1b4Zb"
click at [396, 21] on icon "search-icon" at bounding box center [400, 25] width 11 height 11
select select "10"
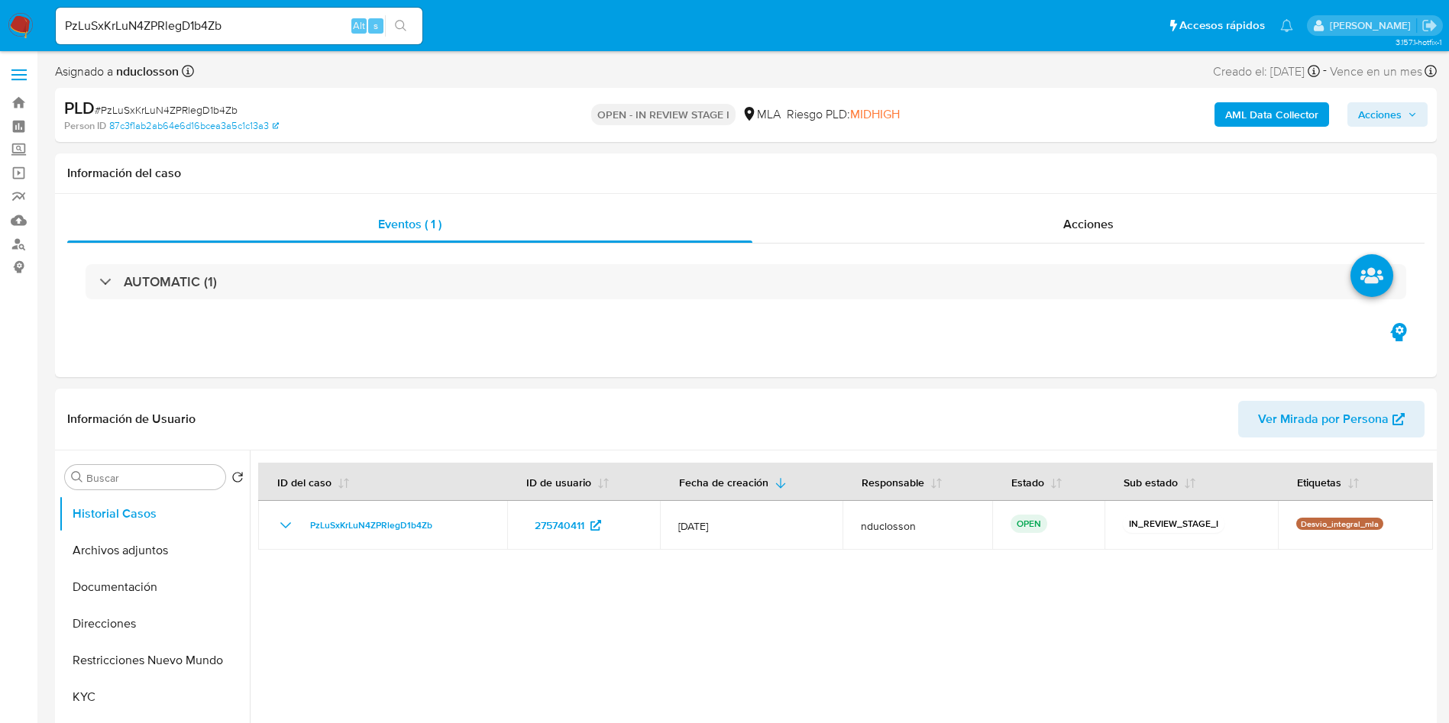
click at [117, 17] on input "PzLuSxKrLuN4ZPRlegD1b4Zb" at bounding box center [239, 26] width 367 height 20
click at [118, 17] on input "PzLuSxKrLuN4ZPRlegD1b4Zb" at bounding box center [239, 26] width 367 height 20
click at [392, 21] on button "search-icon" at bounding box center [400, 25] width 31 height 21
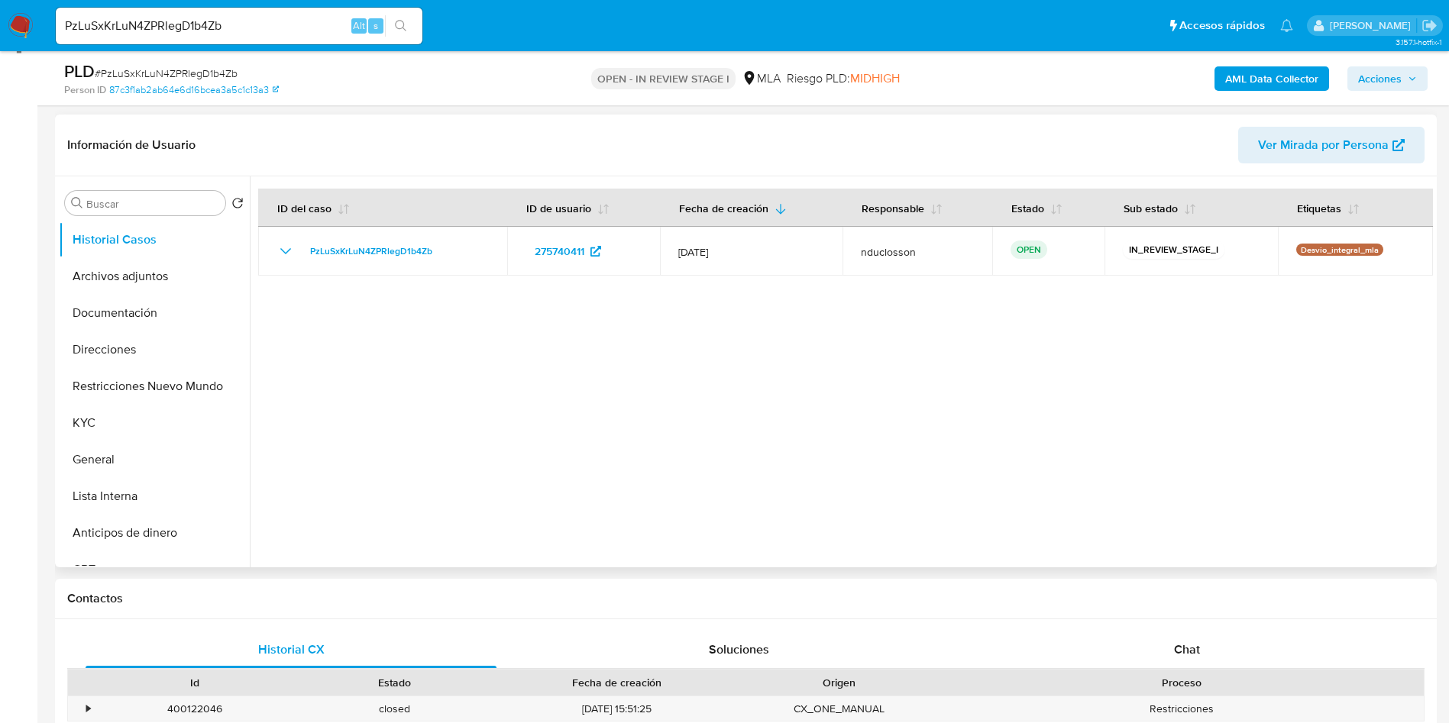
scroll to position [229, 0]
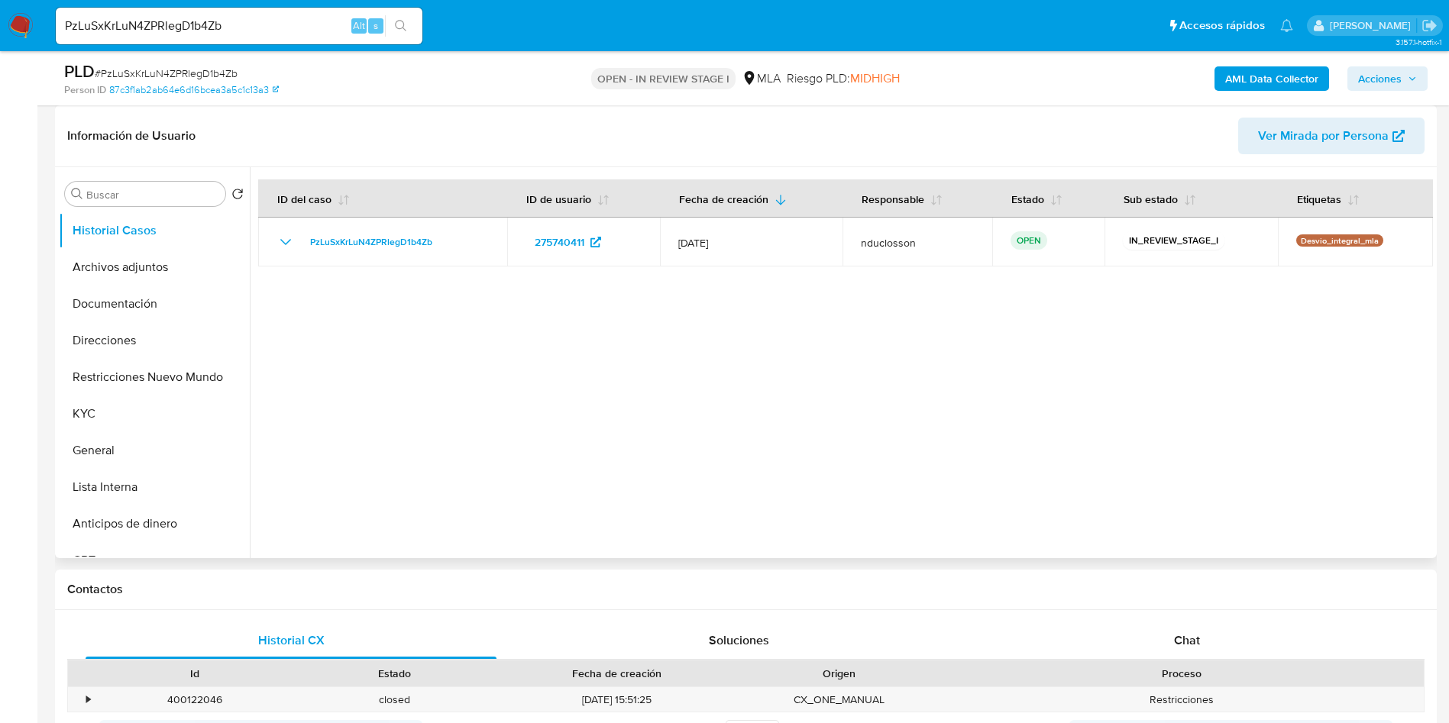
drag, startPoint x: 1167, startPoint y: 644, endPoint x: 1139, endPoint y: 556, distance: 92.2
click at [1167, 645] on div "Chat" at bounding box center [1186, 640] width 411 height 37
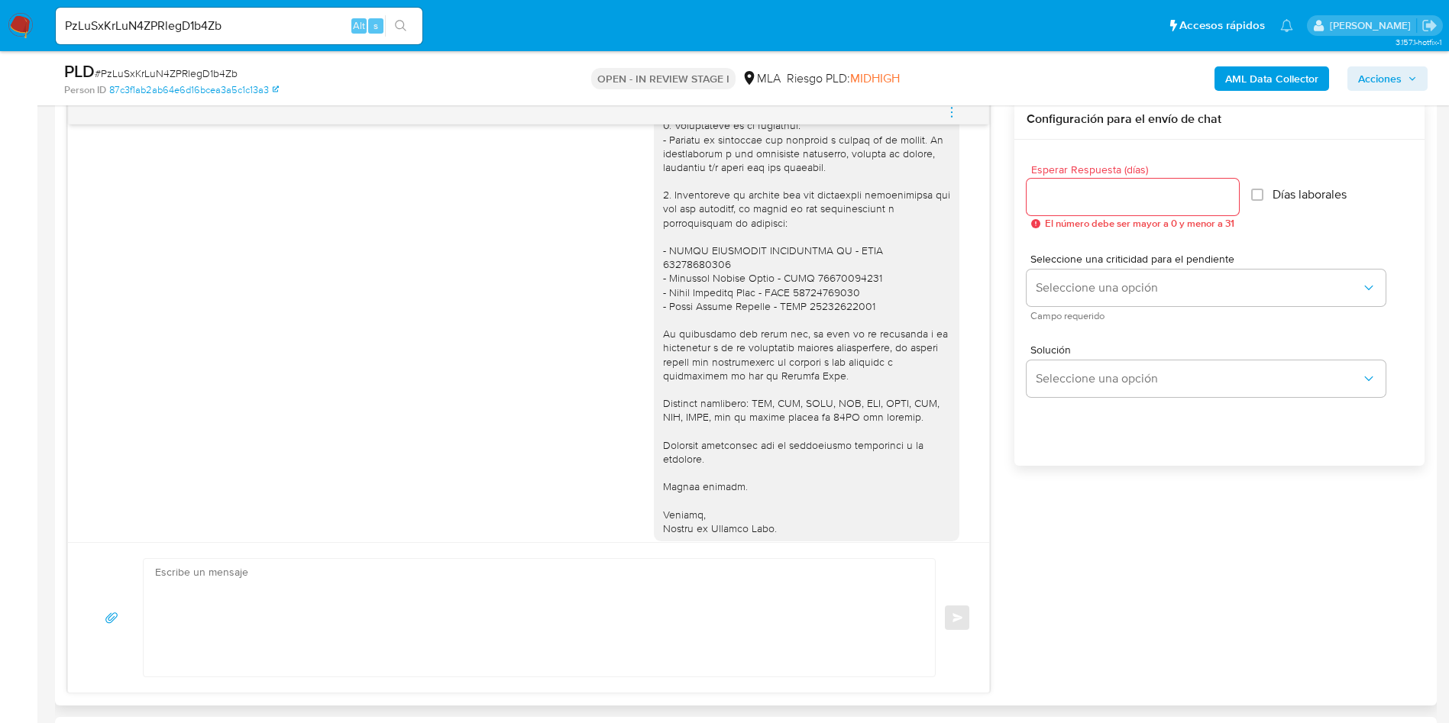
scroll to position [1314, 0]
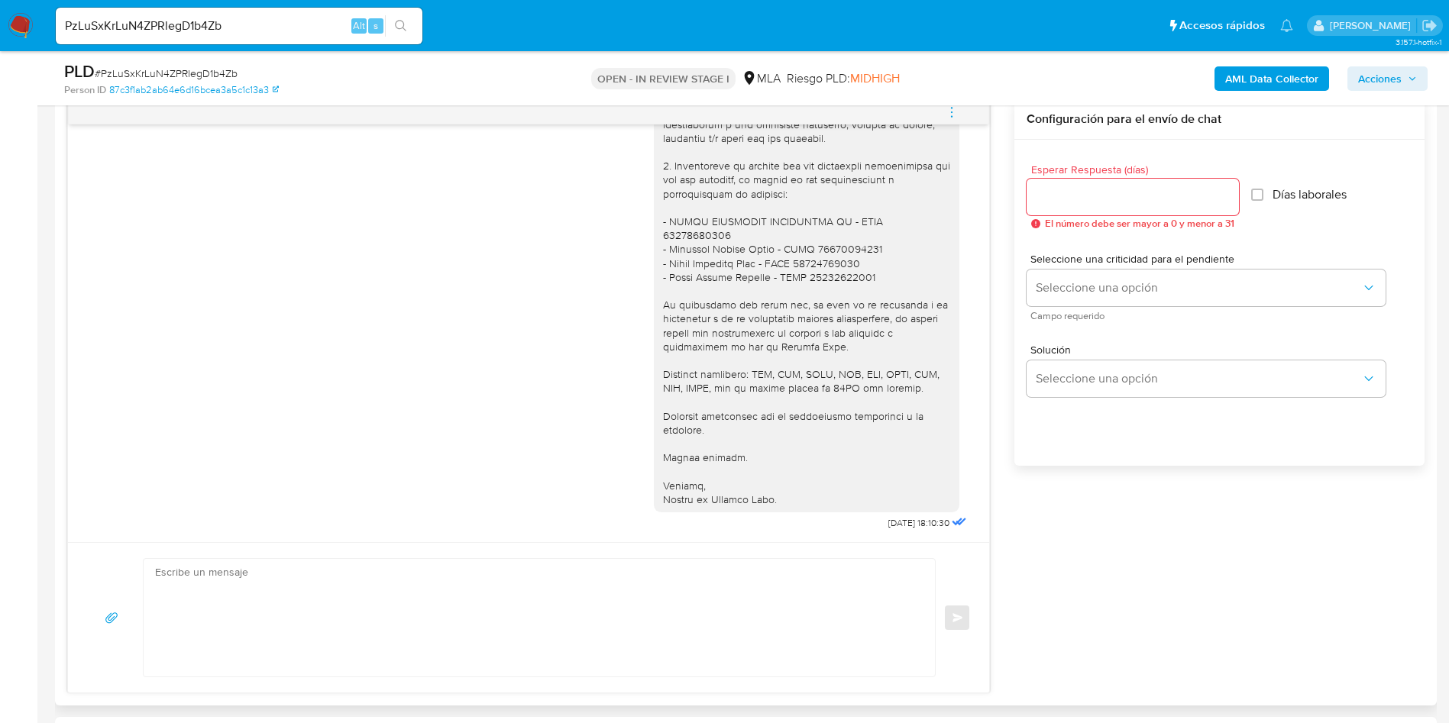
click at [564, 558] on div at bounding box center [539, 617] width 793 height 119
click at [535, 588] on textarea at bounding box center [535, 618] width 761 height 118
paste textarea "Hola, Esperamos que te encuentres muy bien. Te consultamos si tuviste oportunid…"
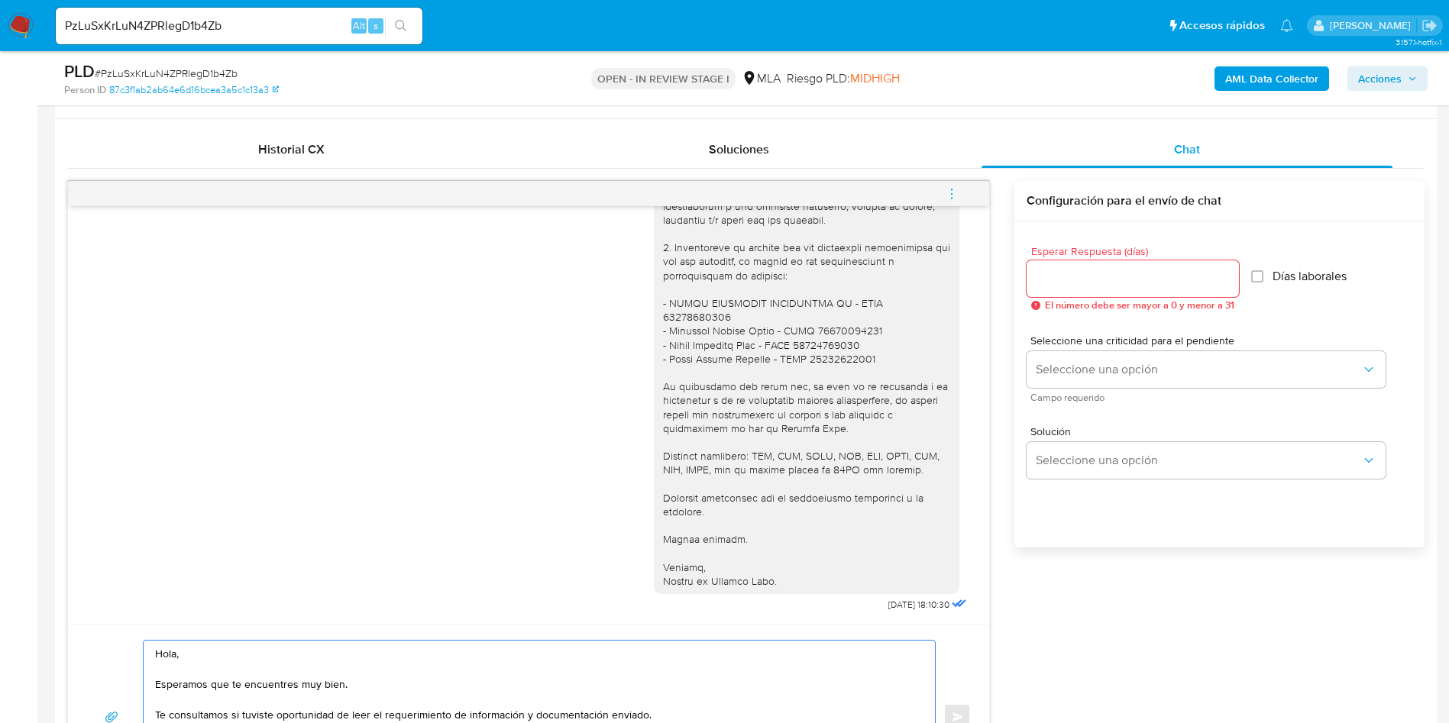
scroll to position [687, 0]
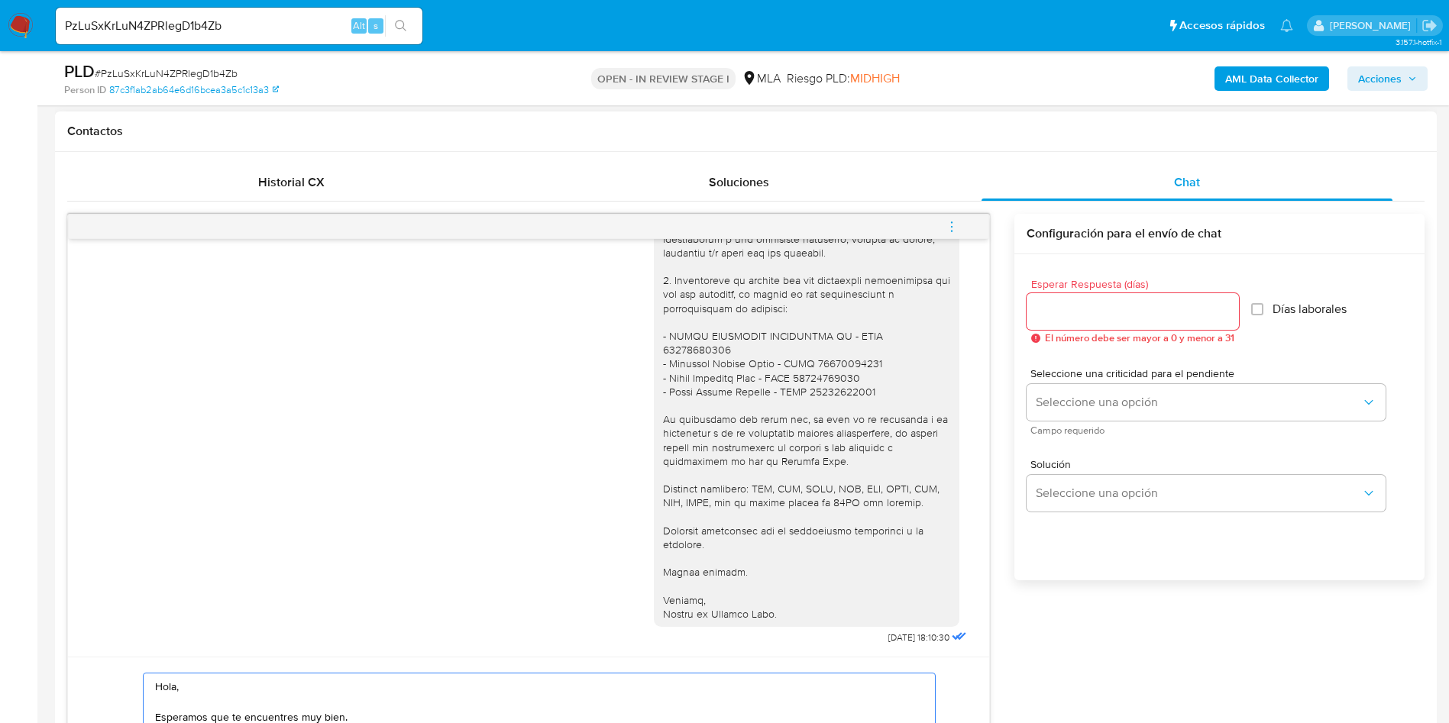
type textarea "Hola, Esperamos que te encuentres muy bien. Te consultamos si tuviste oportunid…"
click at [1051, 305] on input "Esperar Respuesta (días)" at bounding box center [1132, 312] width 212 height 20
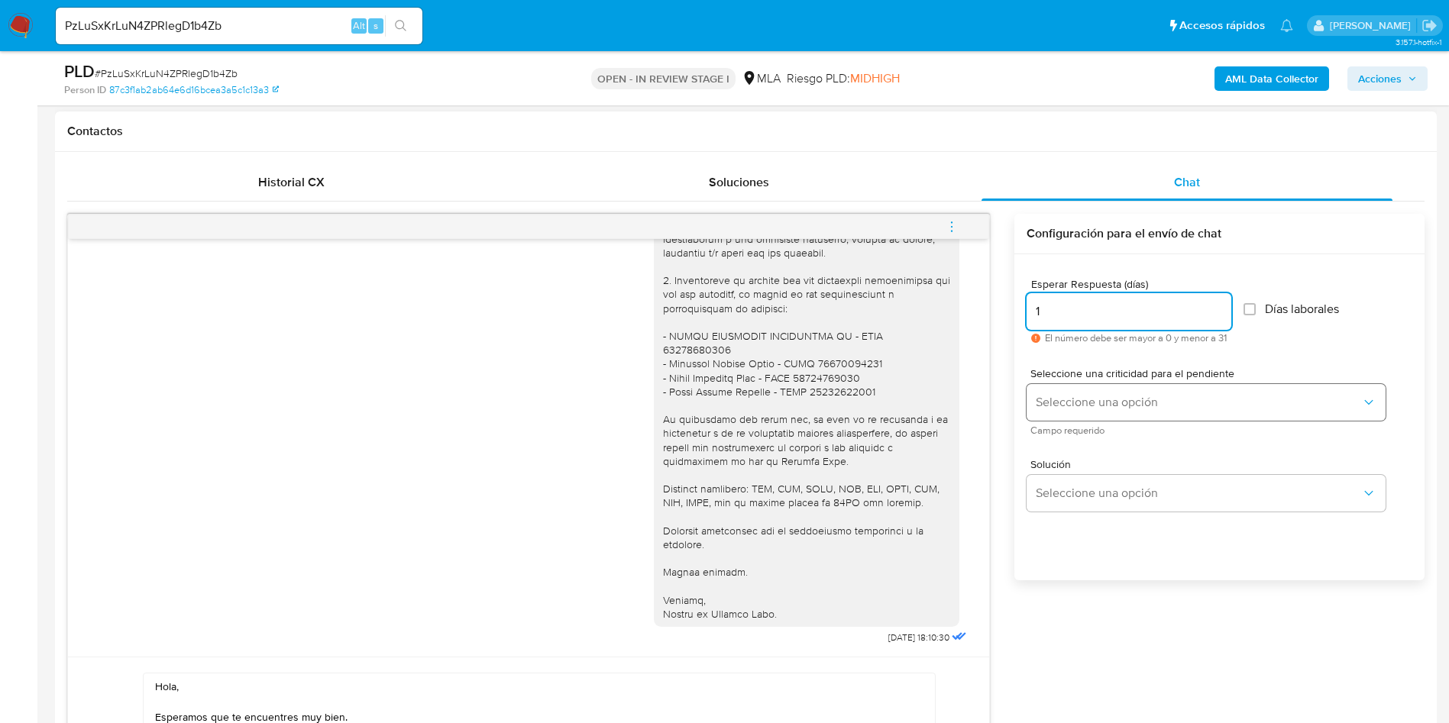
type input "1"
click at [1052, 393] on button "Seleccione una opción" at bounding box center [1205, 402] width 359 height 37
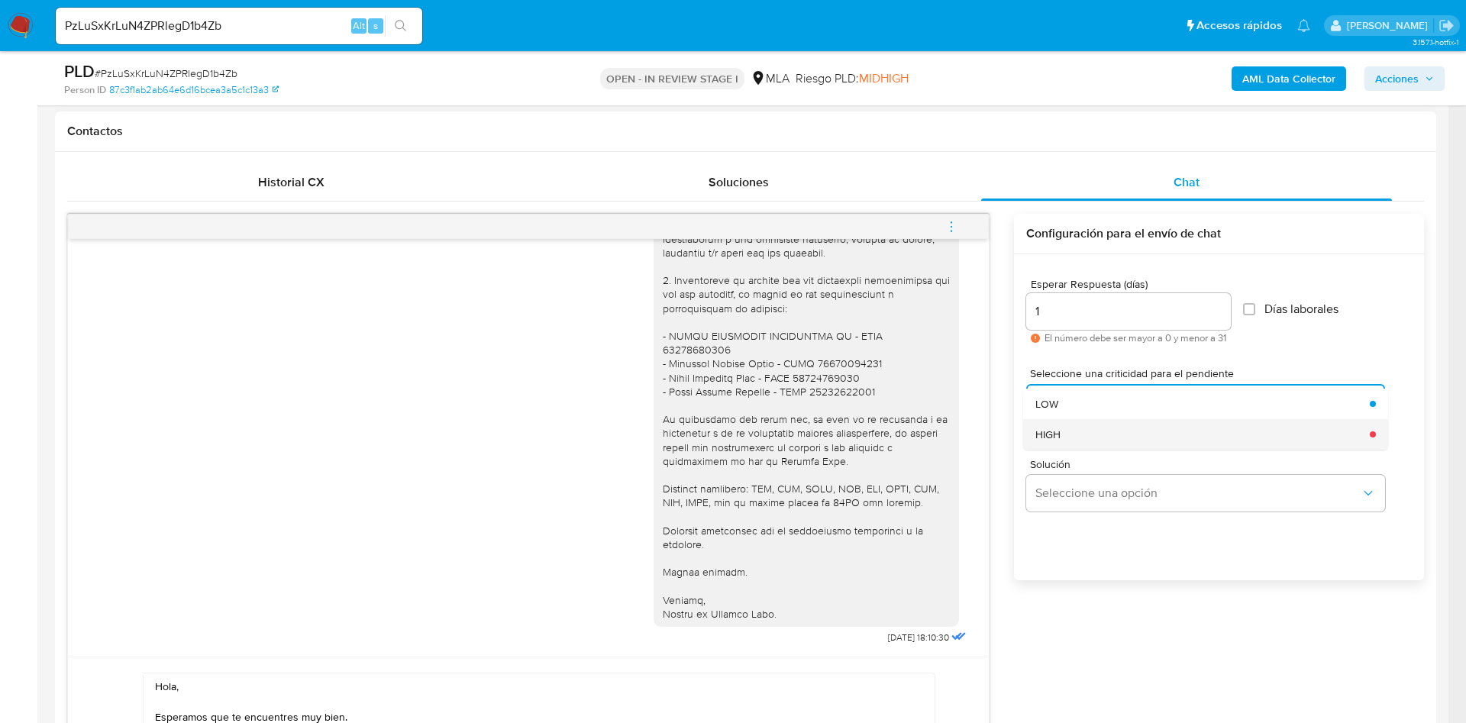
click at [1070, 431] on div "HIGH" at bounding box center [1197, 434] width 325 height 31
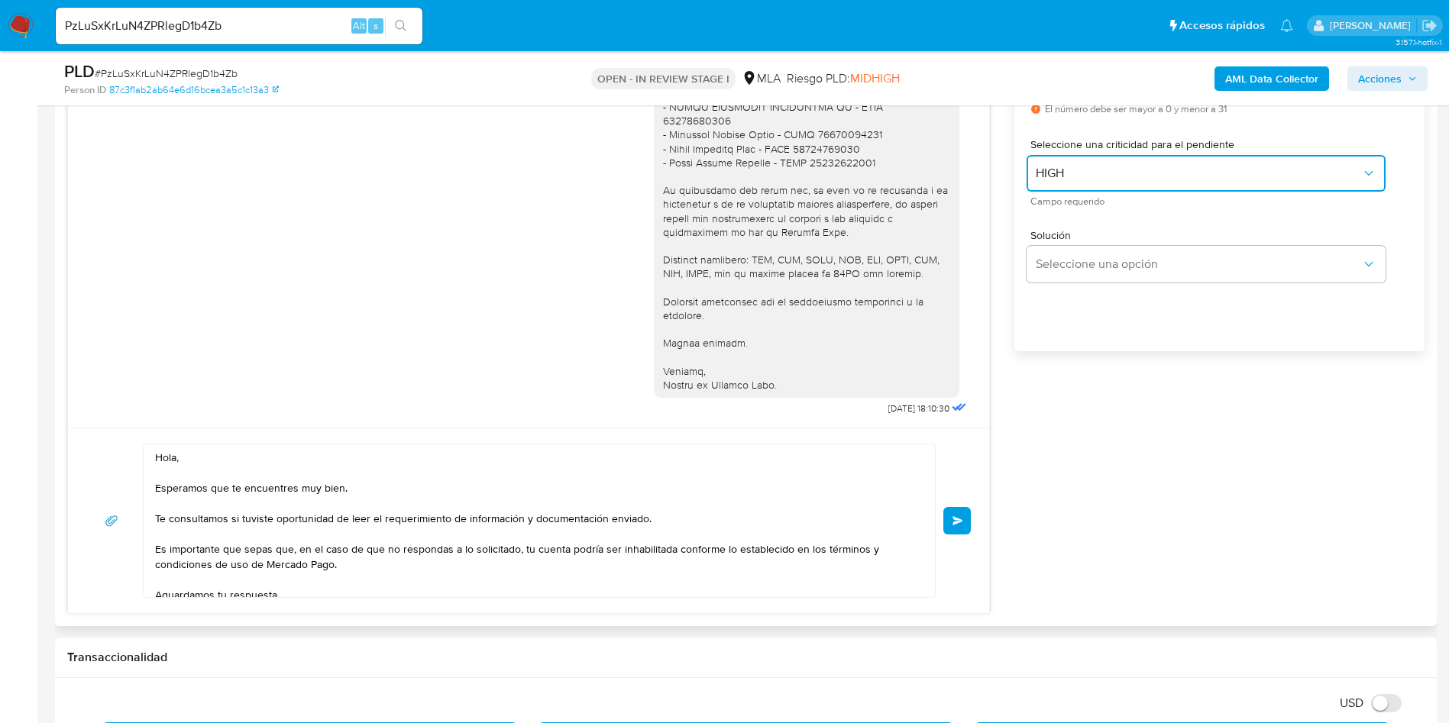
scroll to position [57, 0]
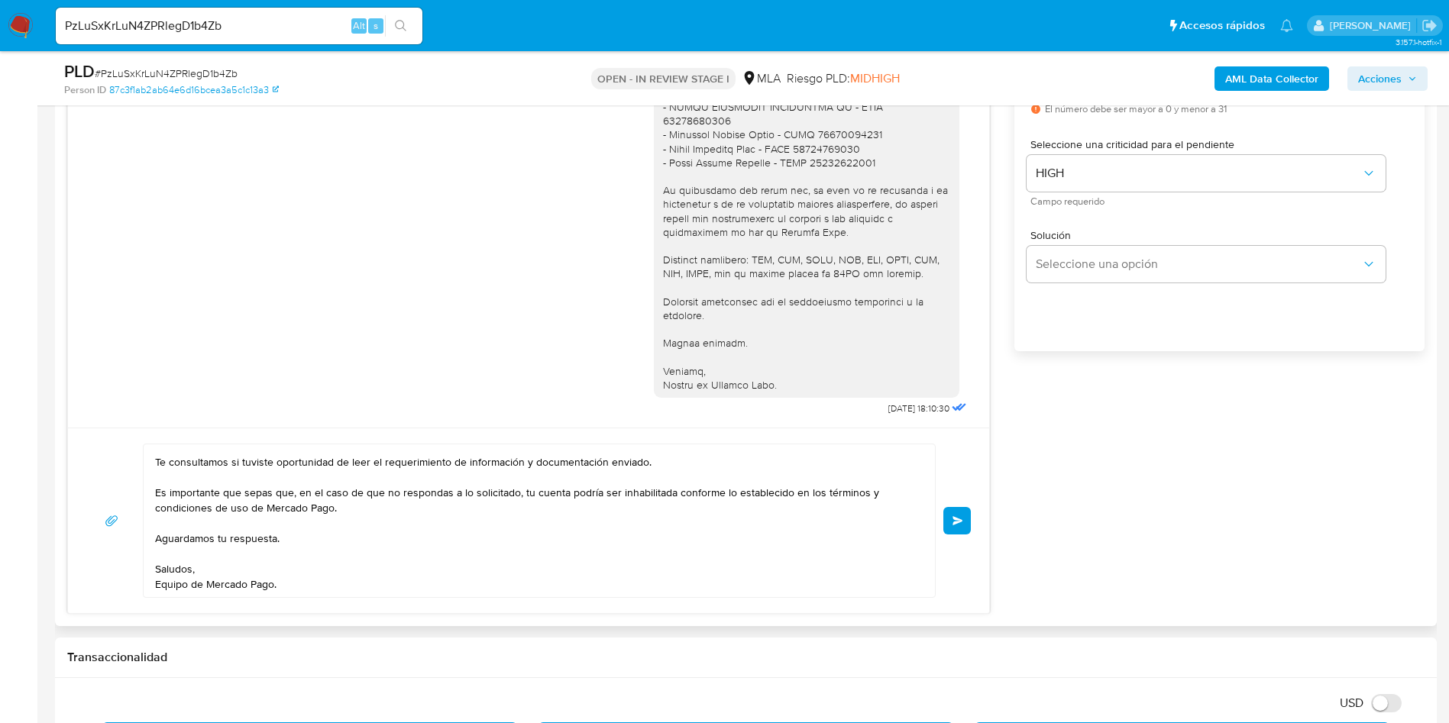
click at [961, 519] on span "Enviar" at bounding box center [957, 520] width 11 height 9
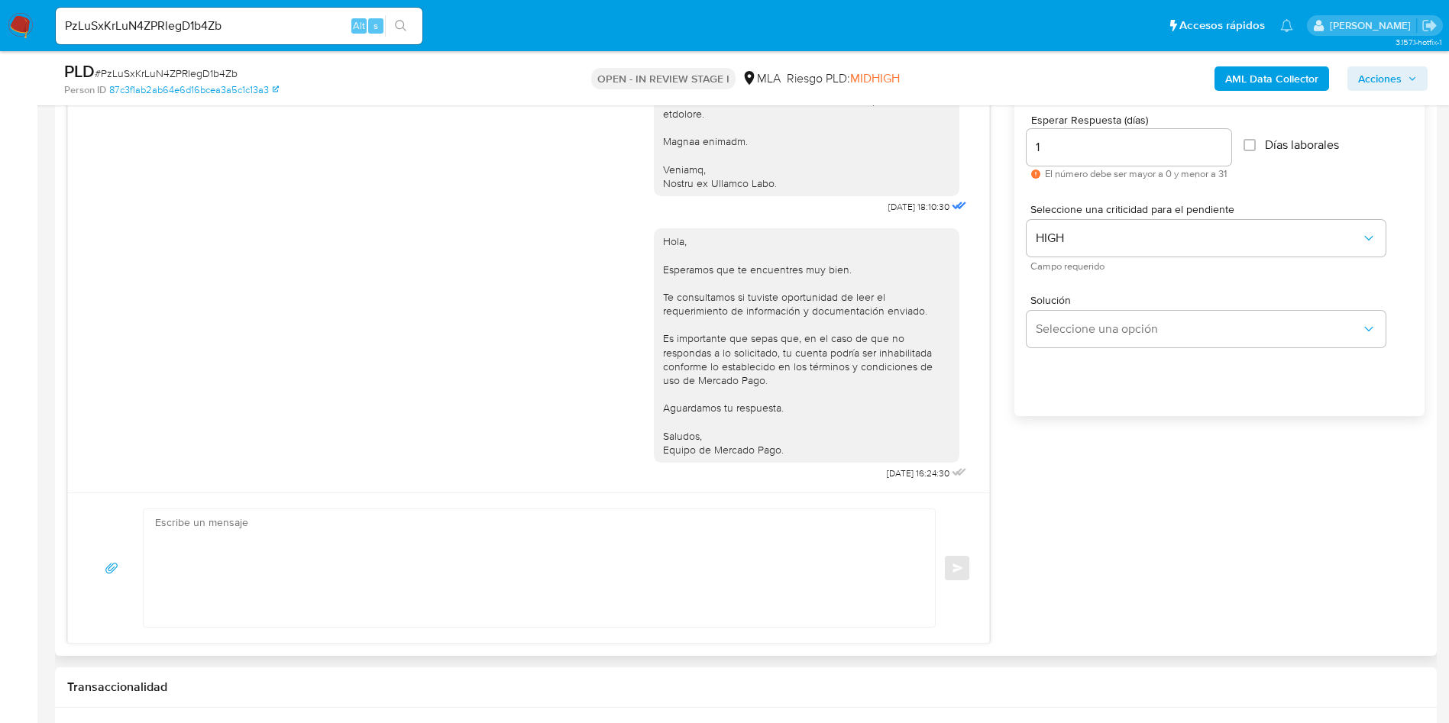
scroll to position [802, 0]
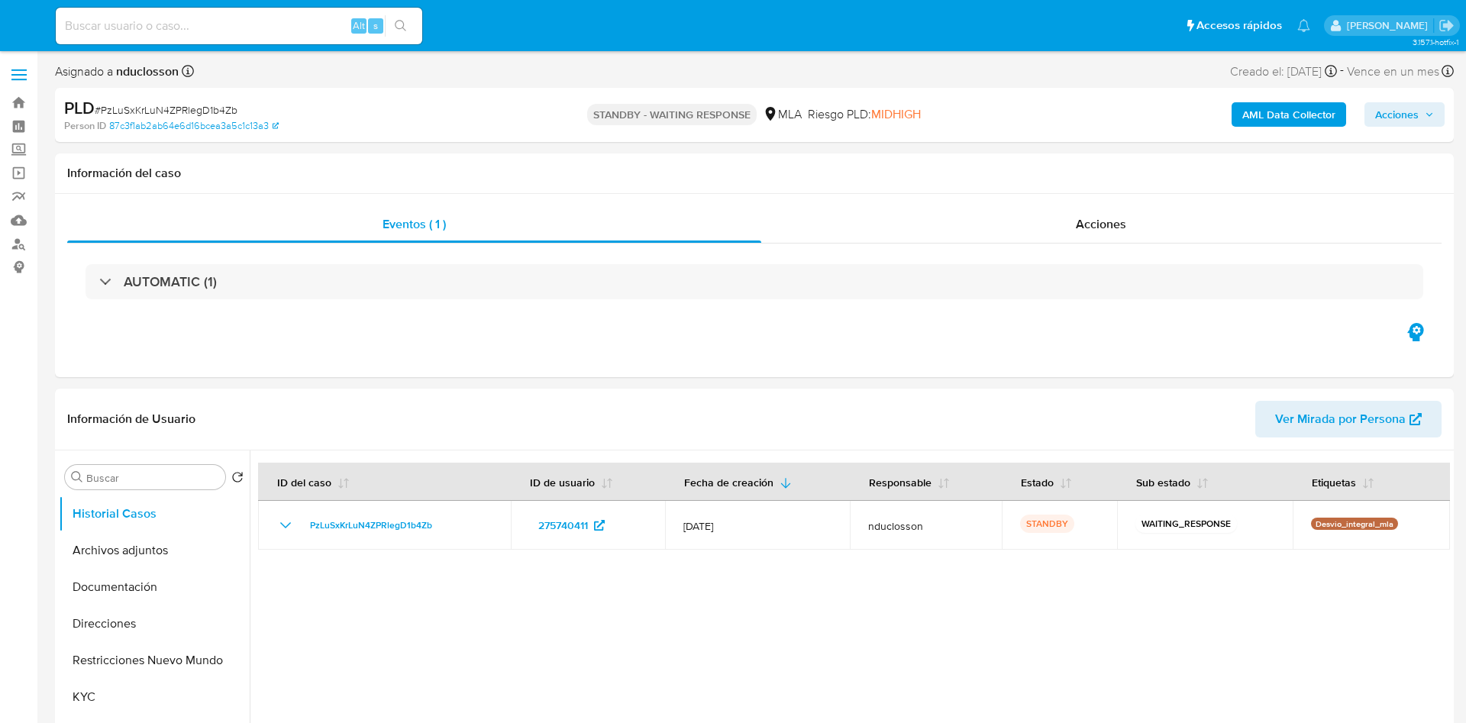
select select "10"
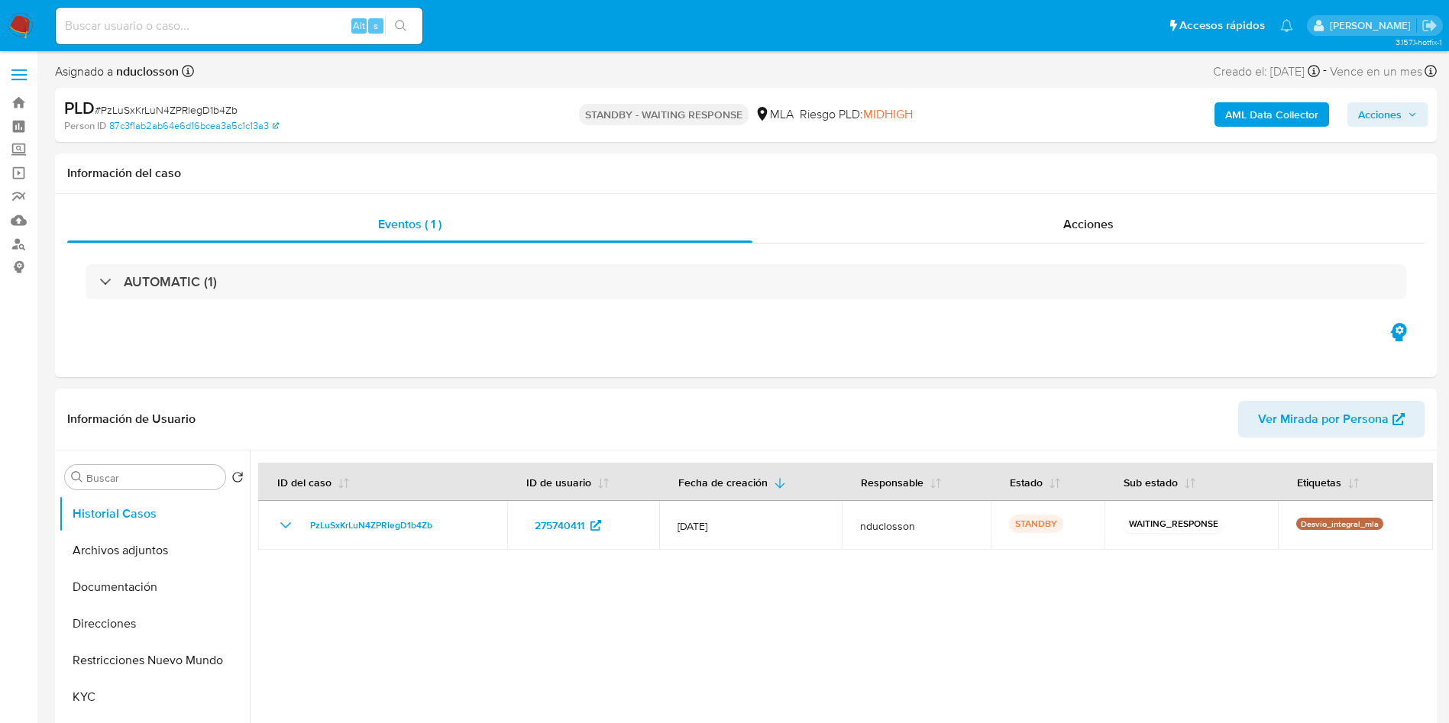
click at [184, 21] on input at bounding box center [239, 26] width 367 height 20
paste input "n0y9Cc7p2CV0NWWeGR4nOEIR"
type input "n0y9Cc7p2CV0NWWeGR4nOEIR"
click at [399, 12] on div "n0y9Cc7p2CV0NWWeGR4nOEIR Alt s" at bounding box center [239, 26] width 367 height 37
click at [396, 27] on icon "search-icon" at bounding box center [401, 26] width 12 height 12
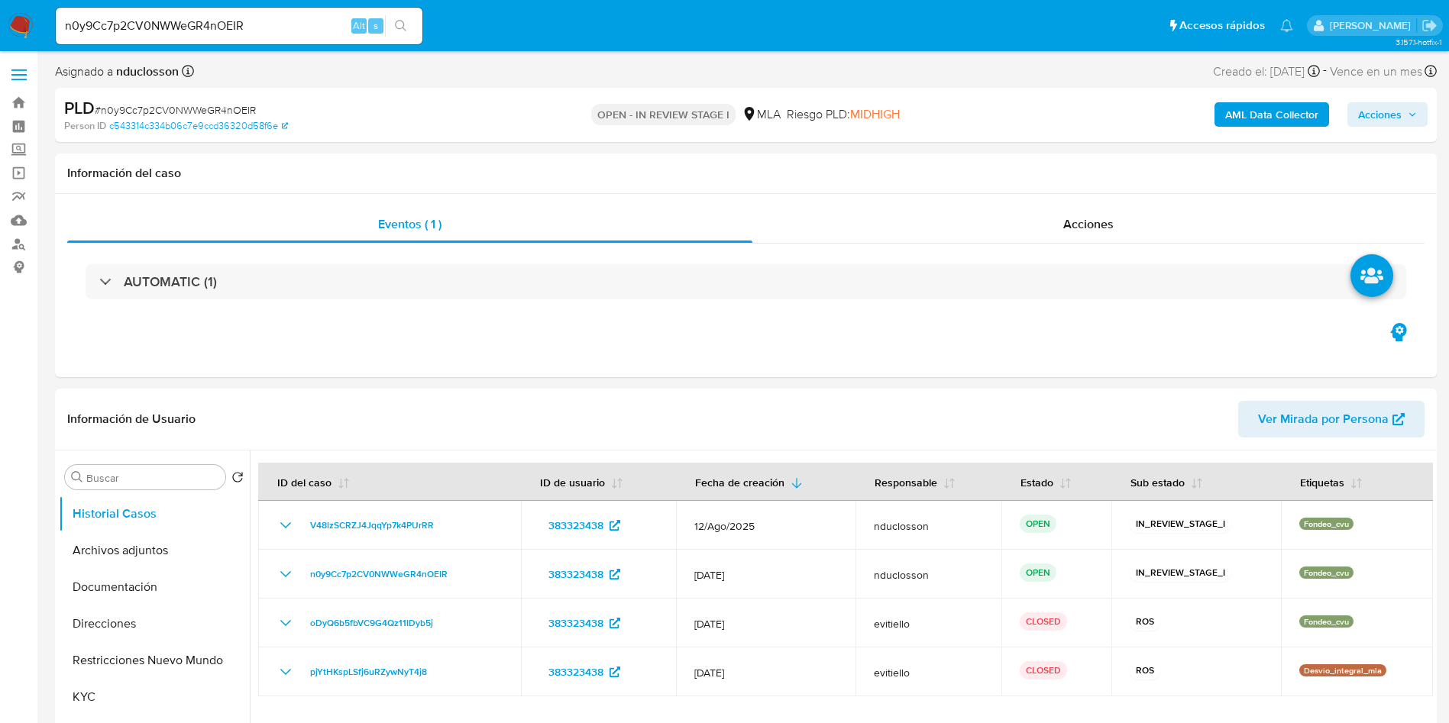
select select "10"
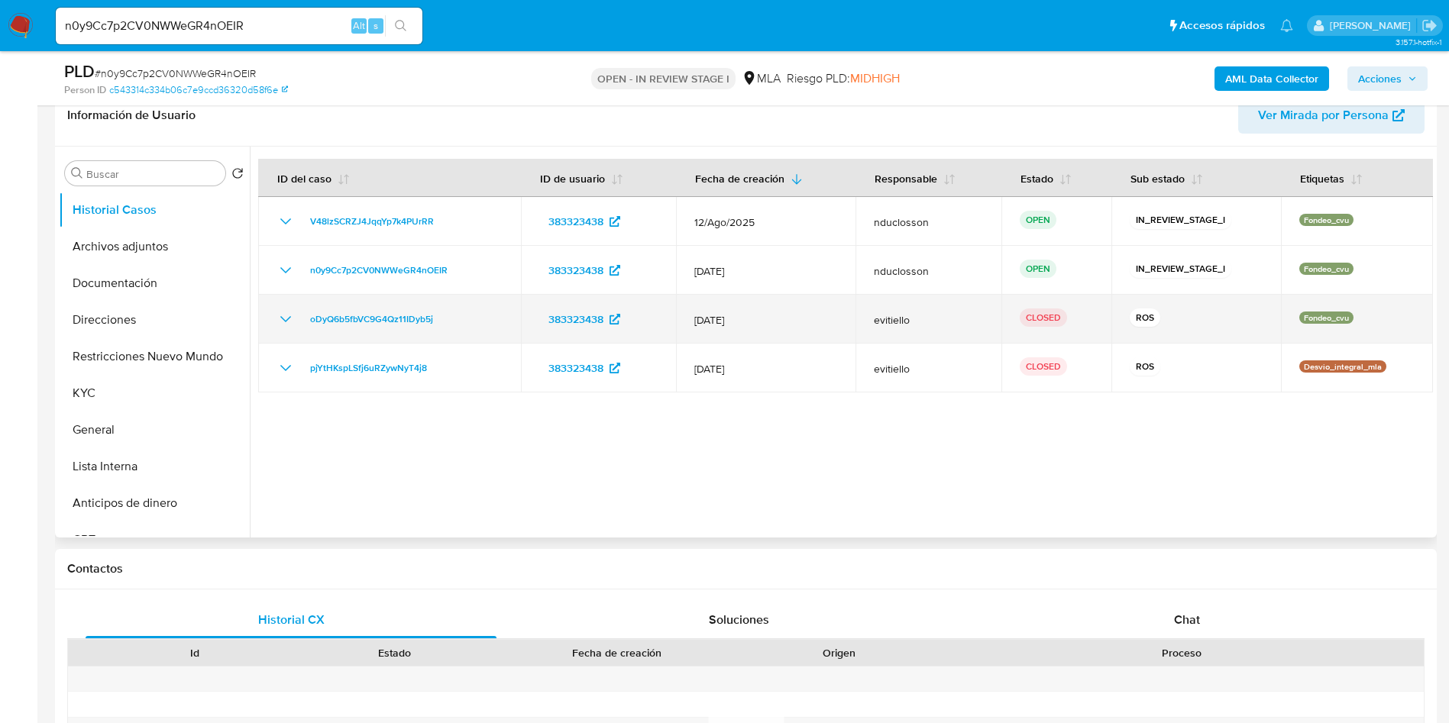
scroll to position [229, 0]
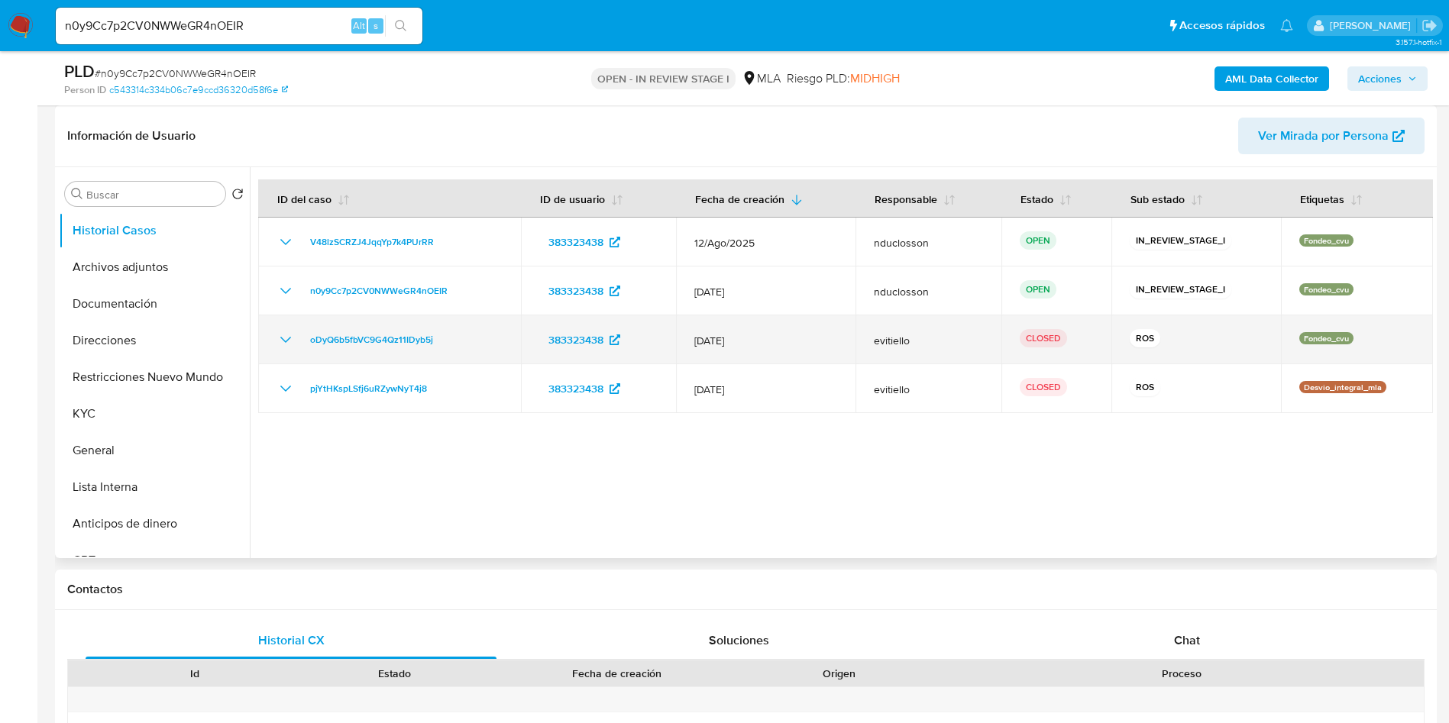
click at [278, 337] on icon "Mostrar/Ocultar" at bounding box center [285, 340] width 18 height 18
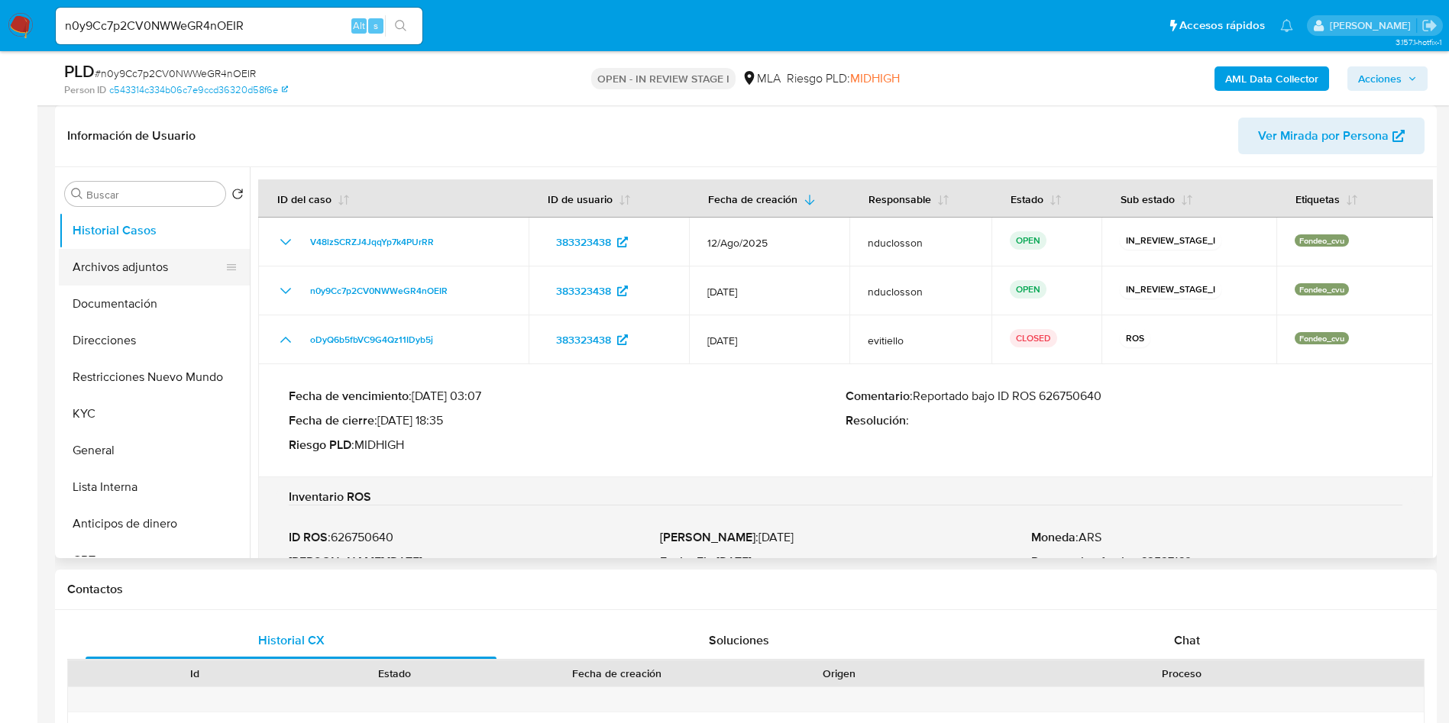
click at [140, 273] on button "Archivos adjuntos" at bounding box center [148, 267] width 179 height 37
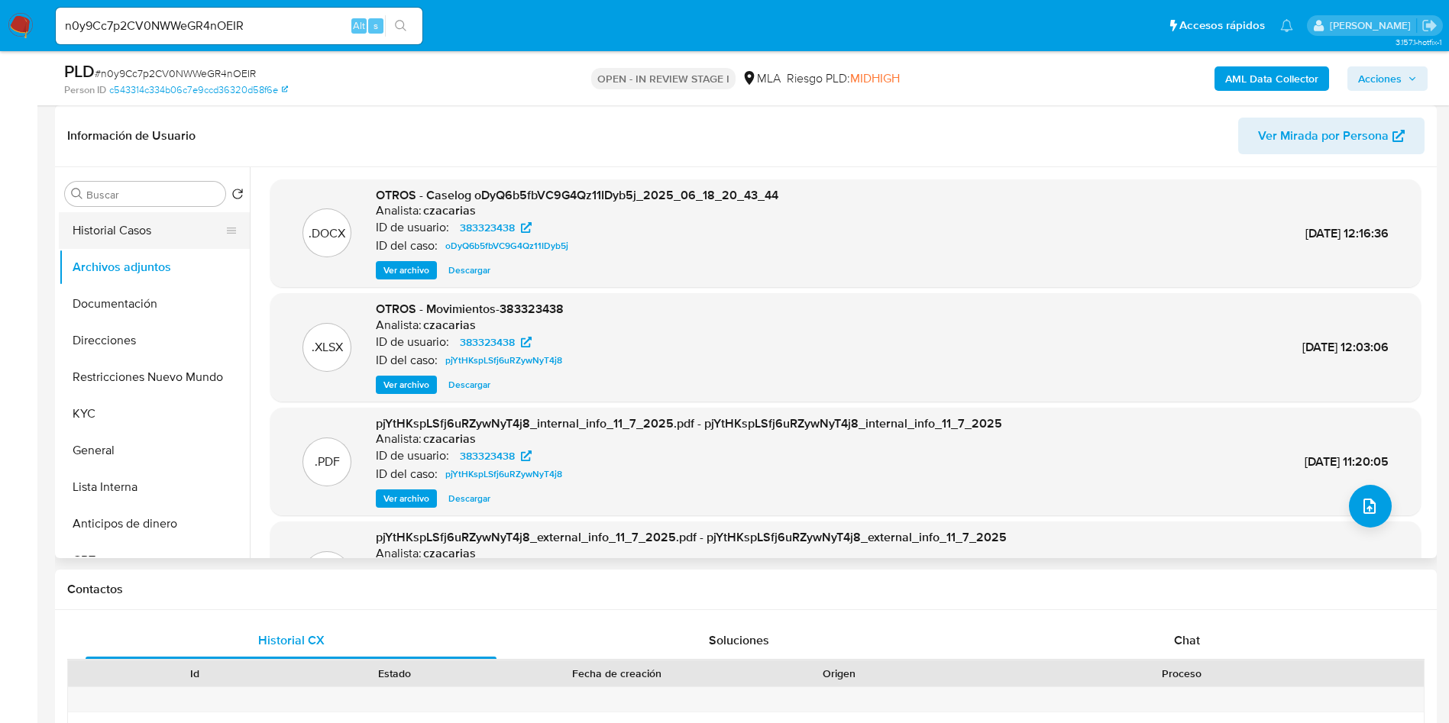
click at [141, 215] on button "Historial Casos" at bounding box center [148, 230] width 179 height 37
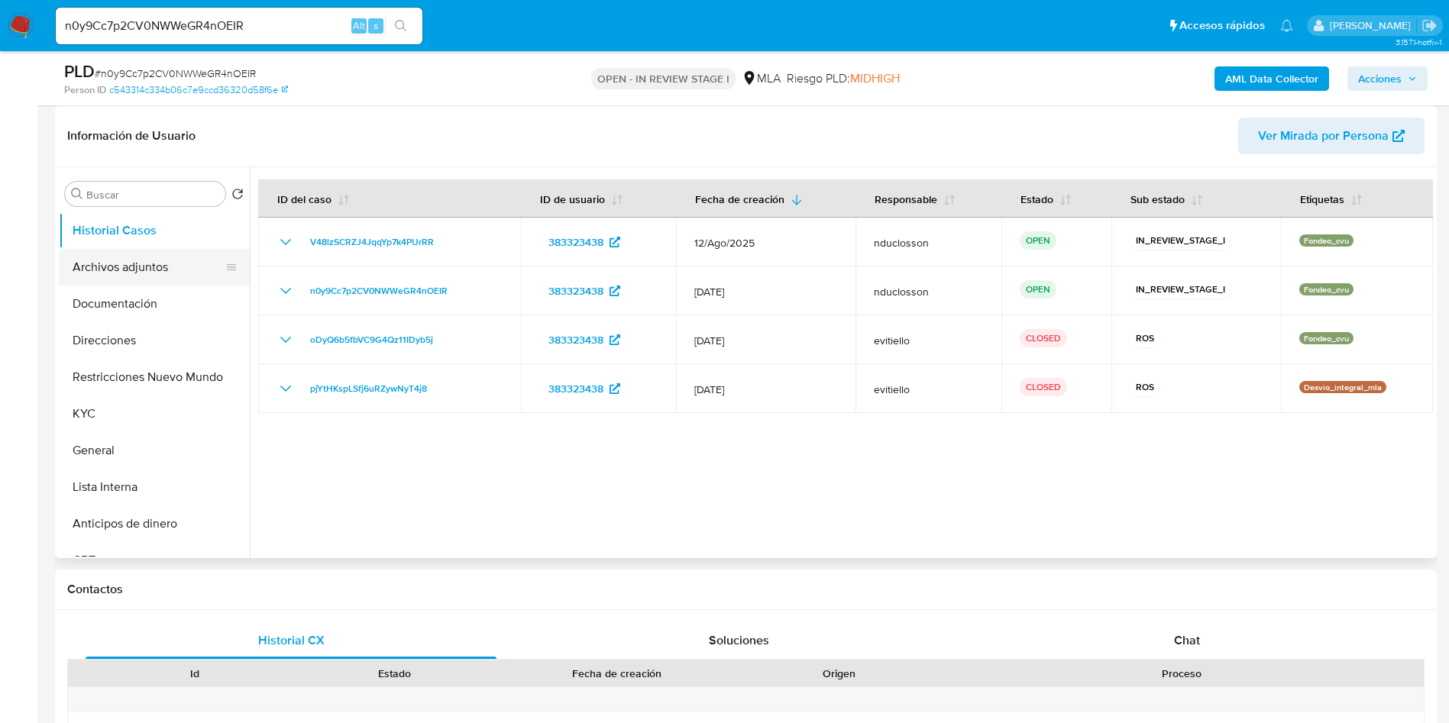
click at [87, 254] on button "Archivos adjuntos" at bounding box center [148, 267] width 179 height 37
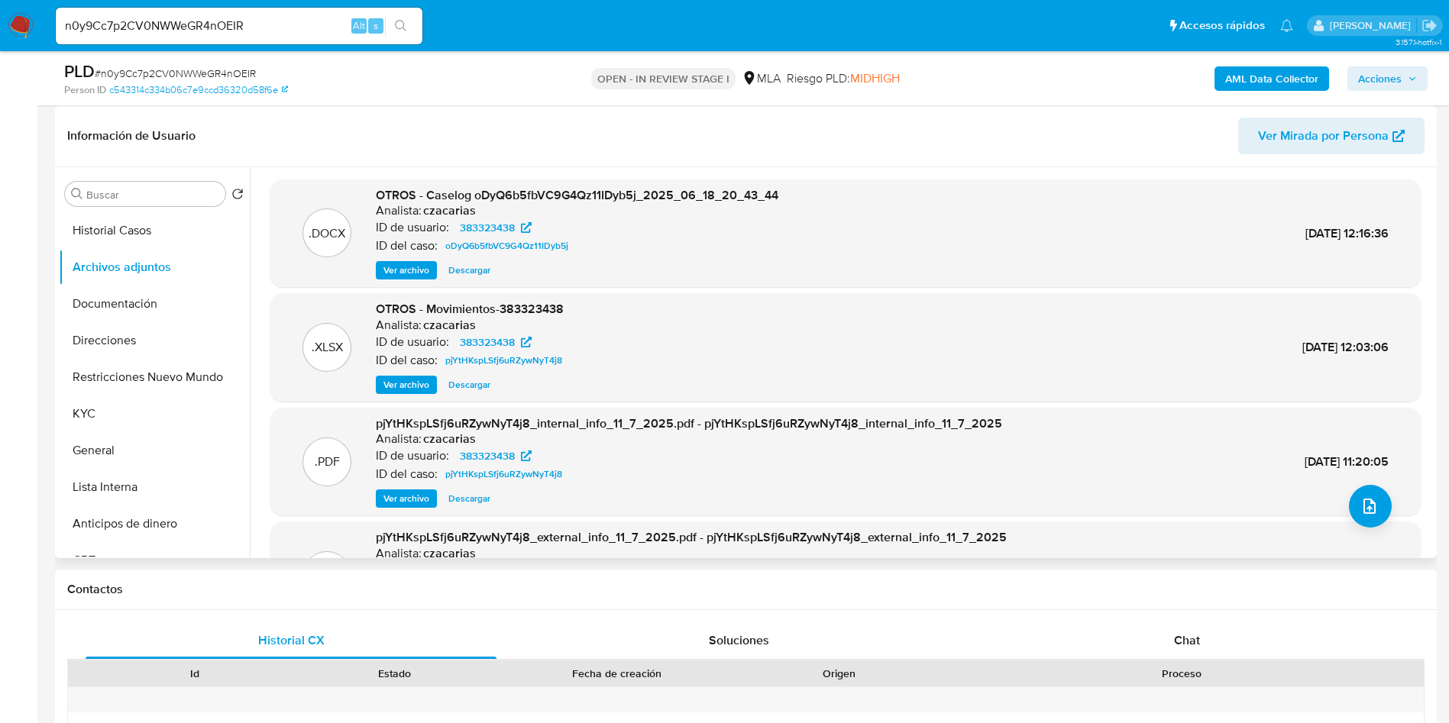
click at [463, 380] on span "Descargar" at bounding box center [469, 384] width 42 height 15
click at [453, 270] on span "Descargar" at bounding box center [469, 270] width 42 height 15
click at [400, 270] on span "Ver archivo" at bounding box center [406, 270] width 46 height 15
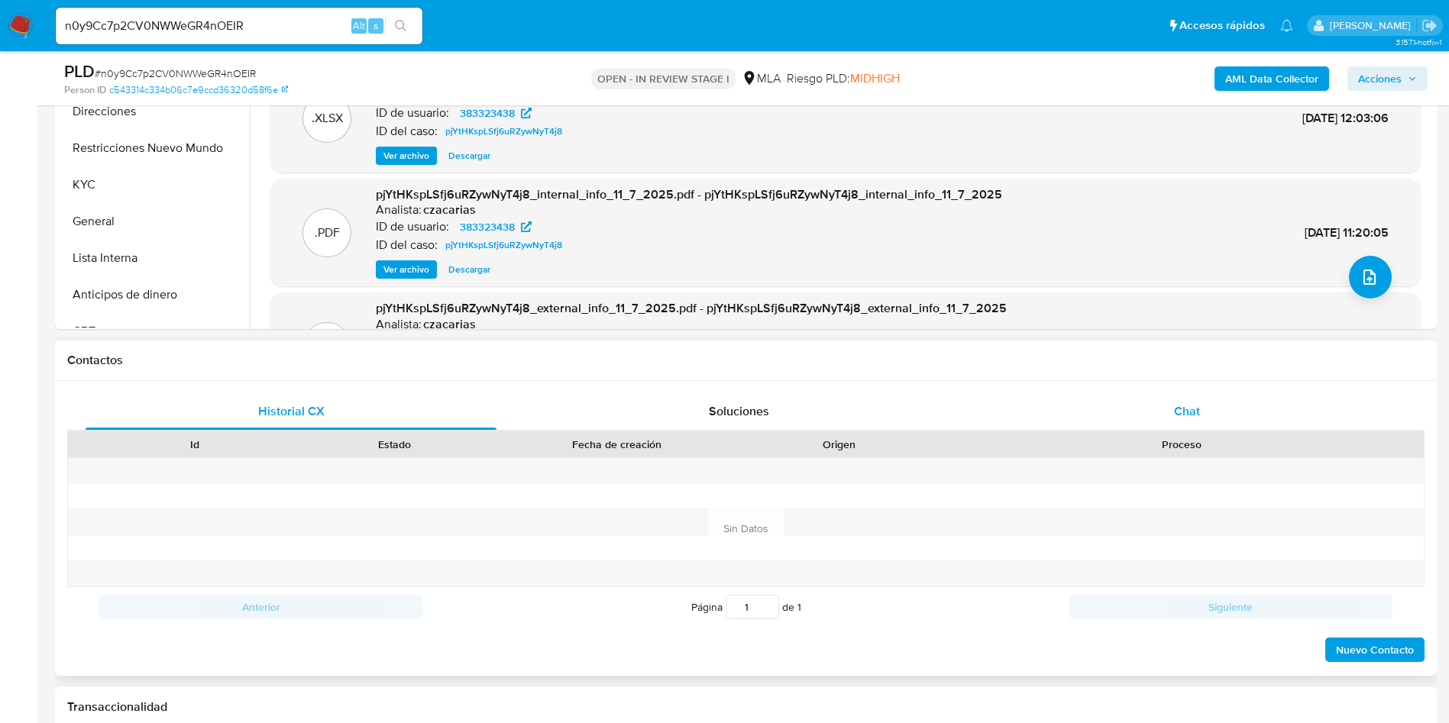
click at [1155, 414] on div "Chat" at bounding box center [1186, 411] width 411 height 37
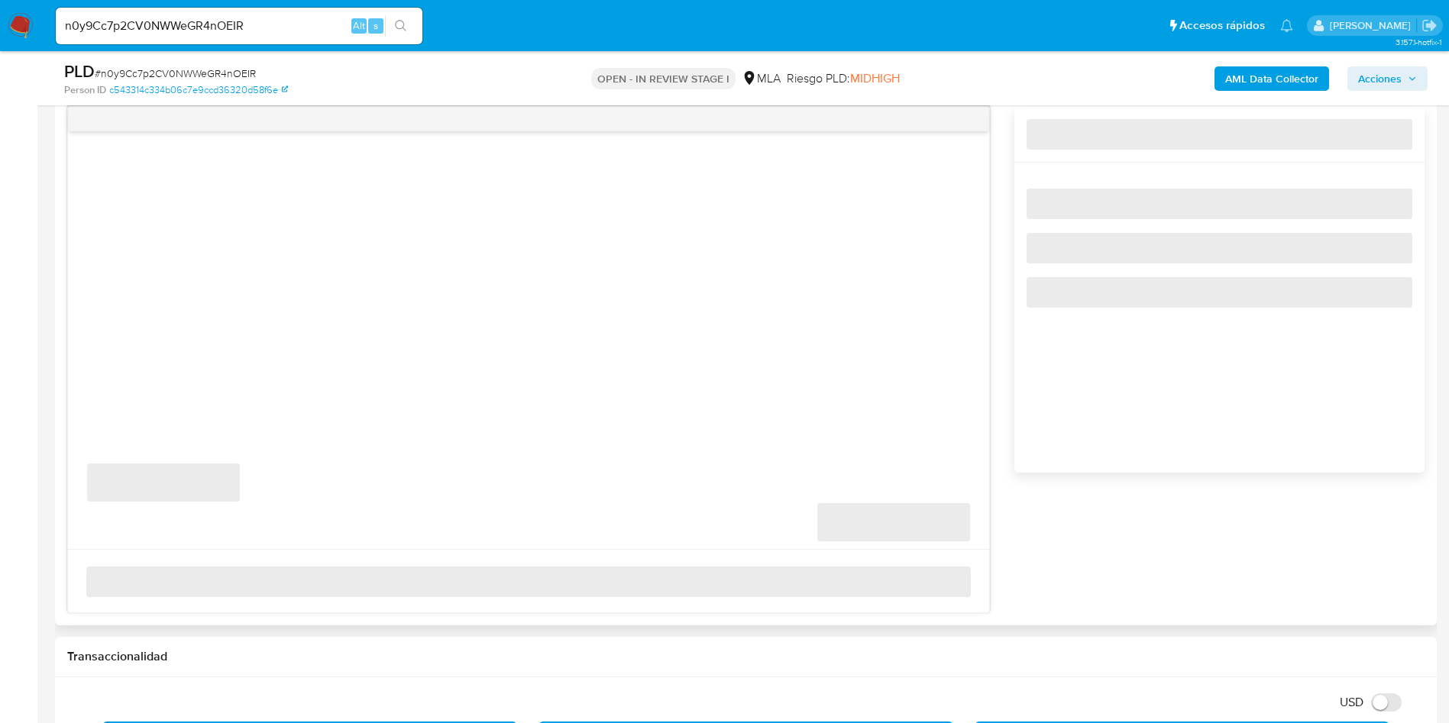
scroll to position [802, 0]
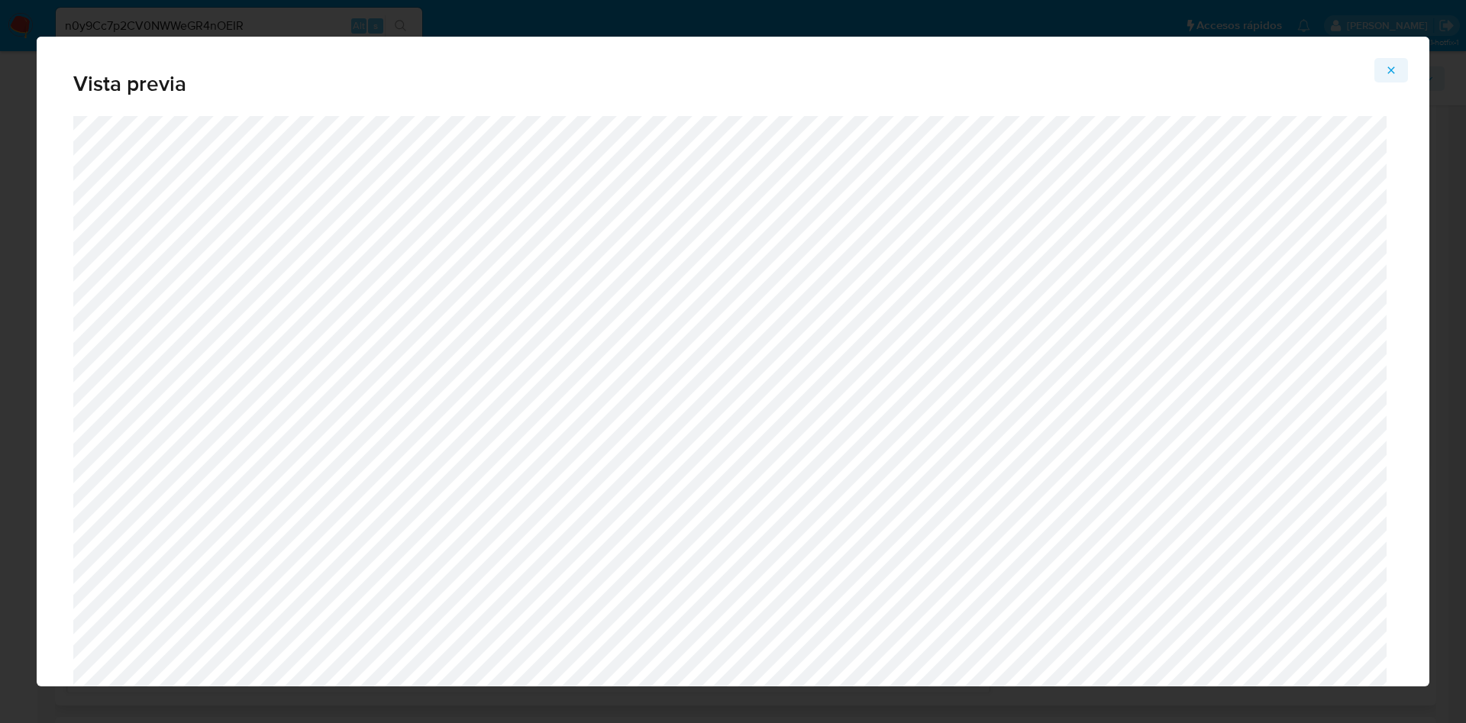
click at [1392, 74] on icon "Attachment preview" at bounding box center [1391, 70] width 12 height 12
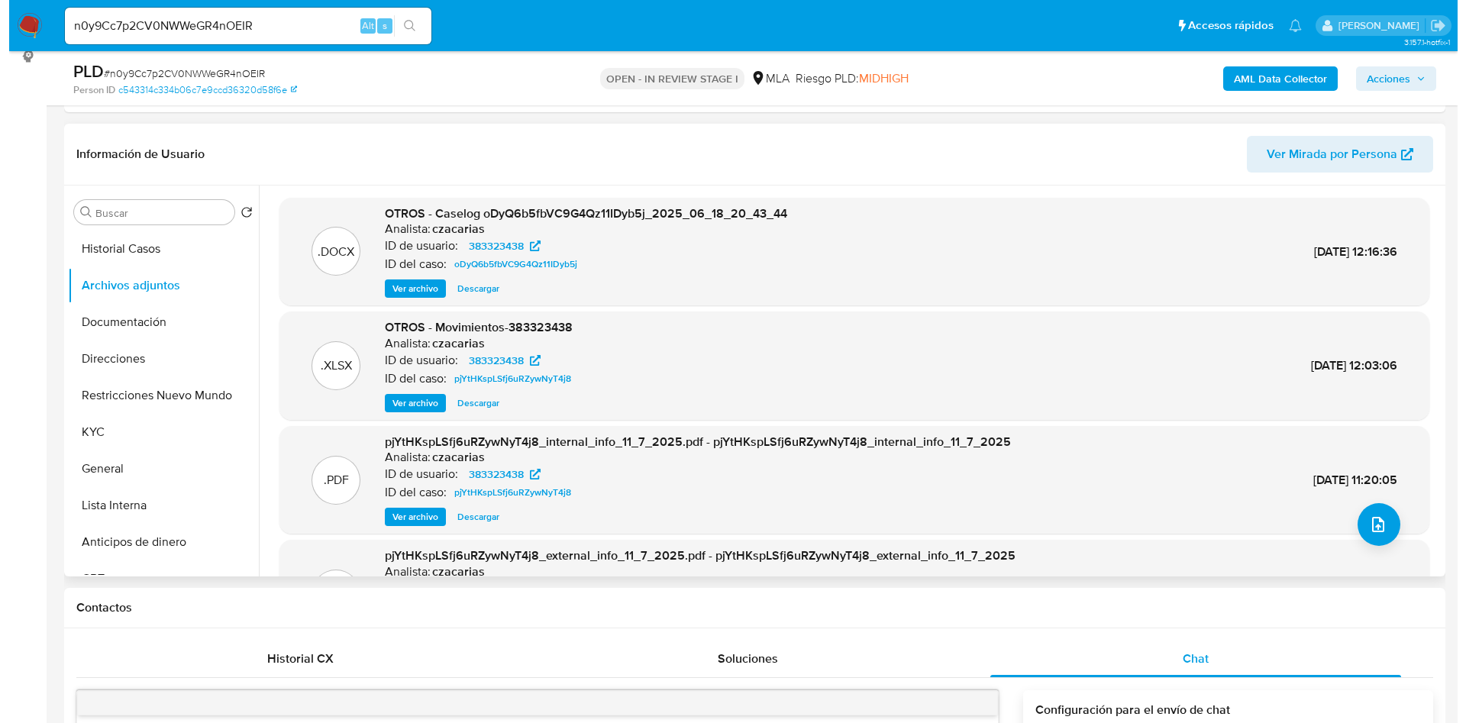
scroll to position [115, 0]
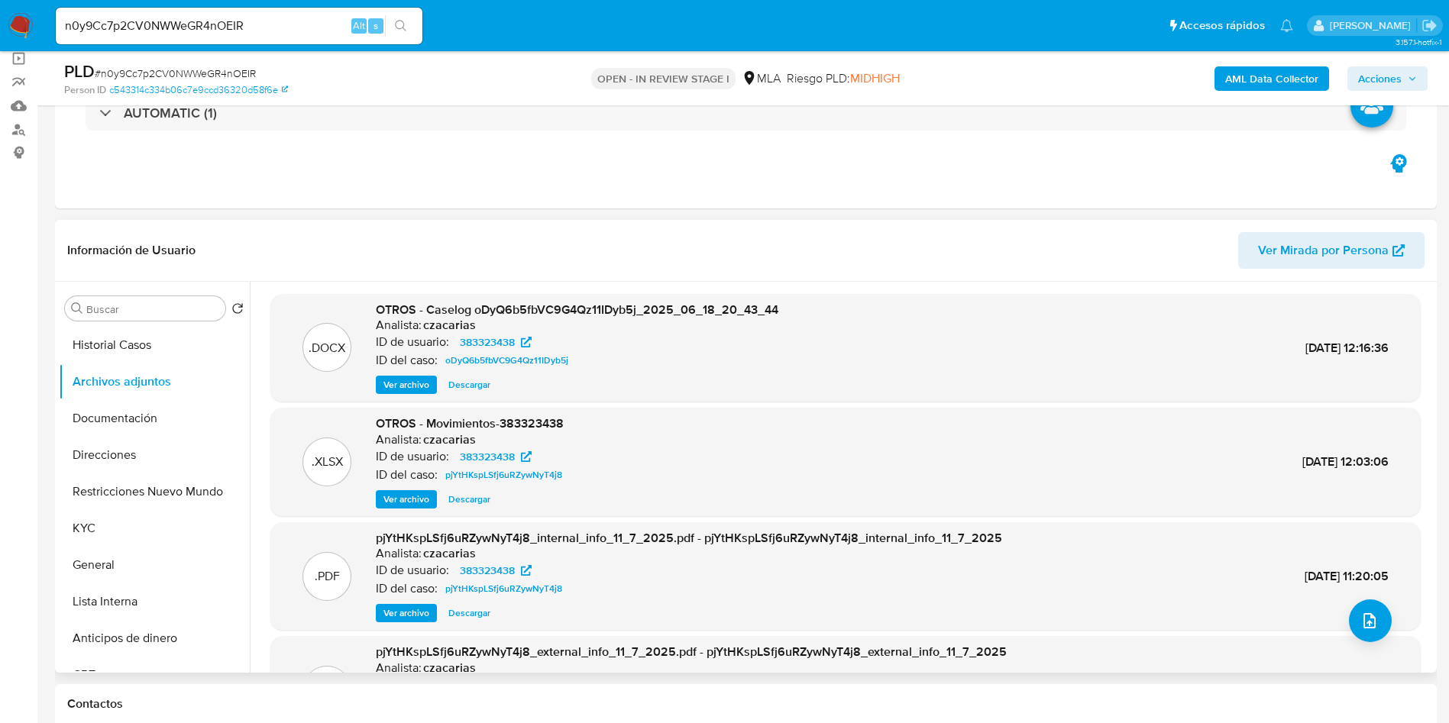
click at [416, 383] on span "Ver archivo" at bounding box center [406, 384] width 46 height 15
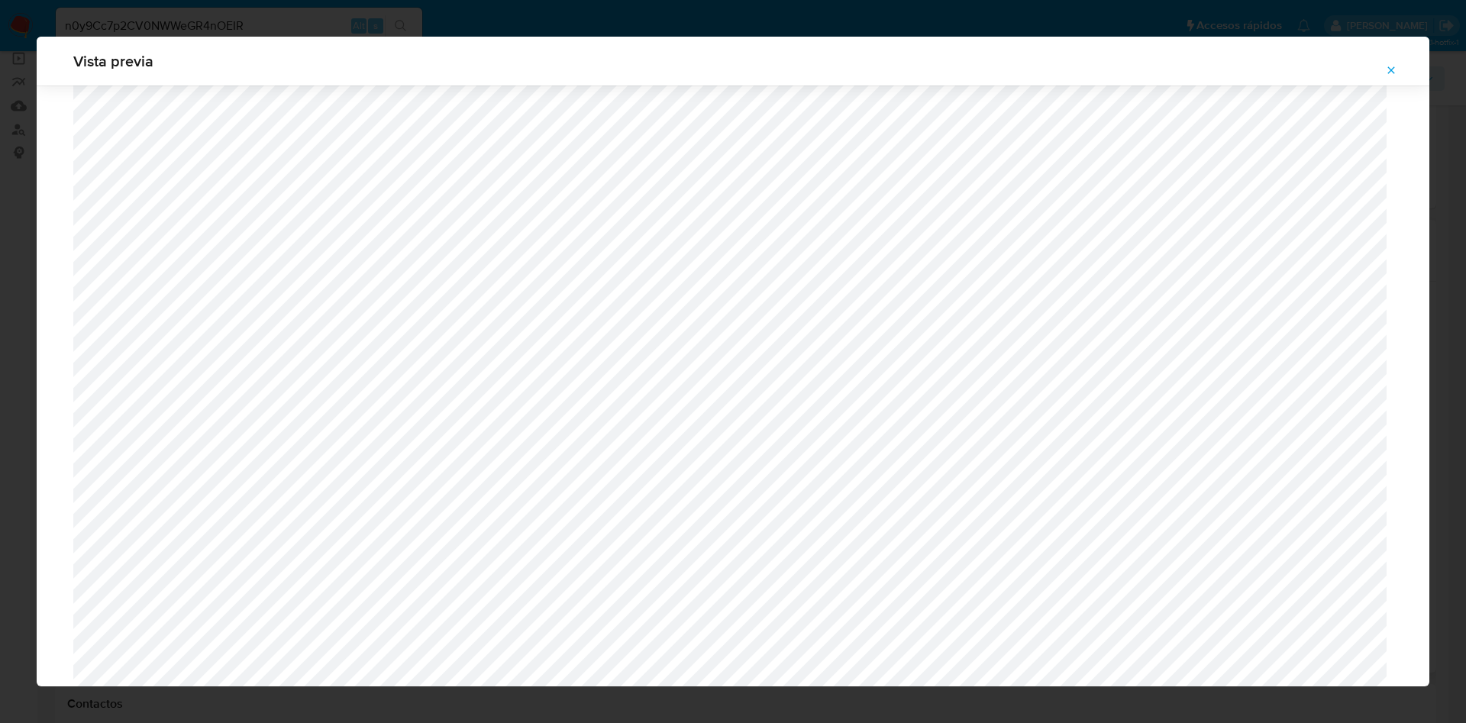
scroll to position [4550, 0]
click at [1394, 62] on span "Attachment preview" at bounding box center [1391, 70] width 12 height 21
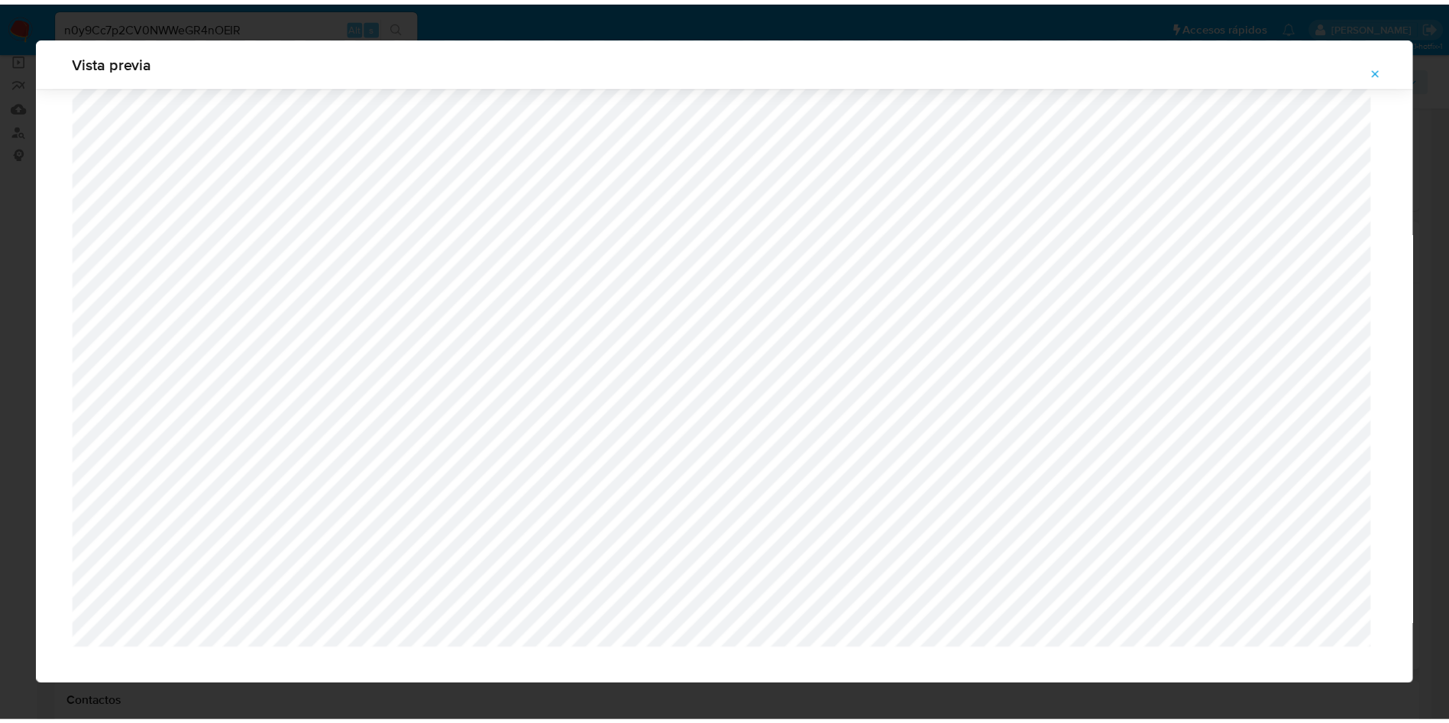
scroll to position [0, 0]
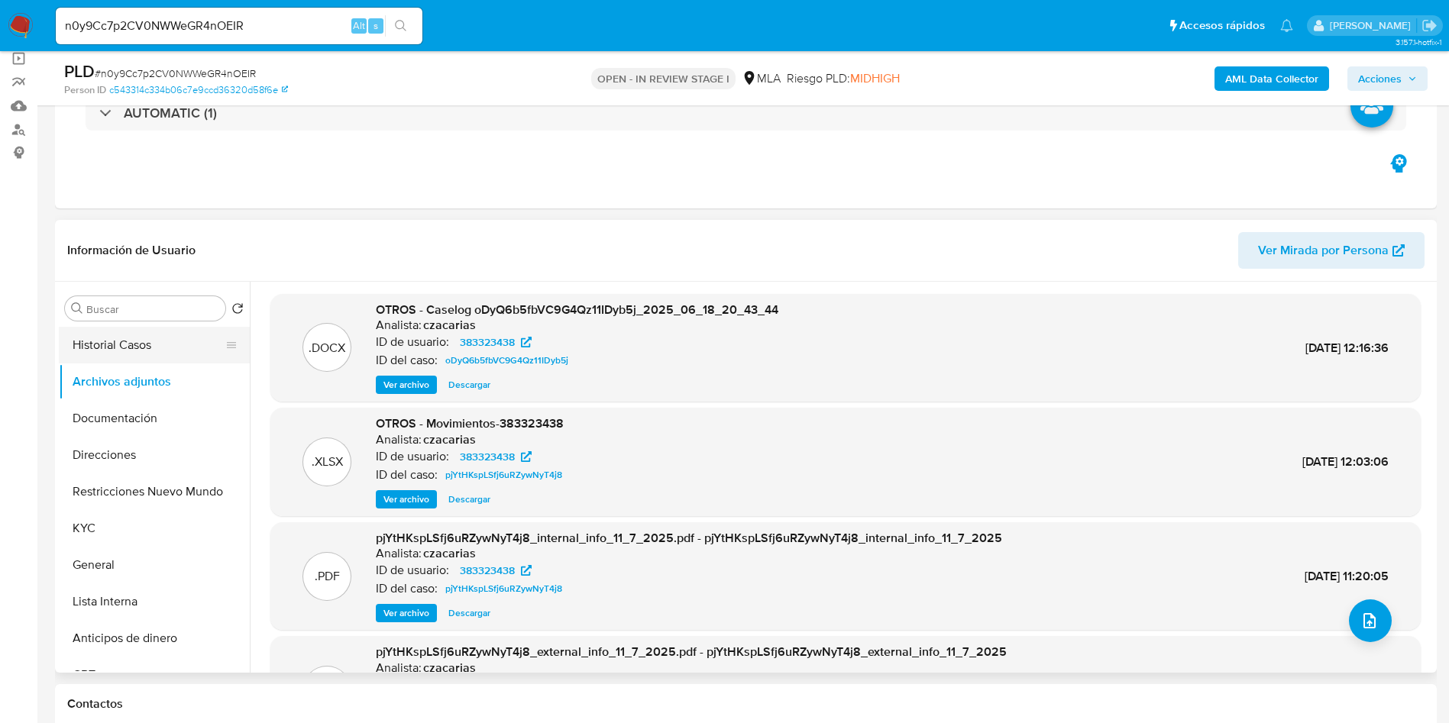
click at [147, 338] on button "Historial Casos" at bounding box center [148, 345] width 179 height 37
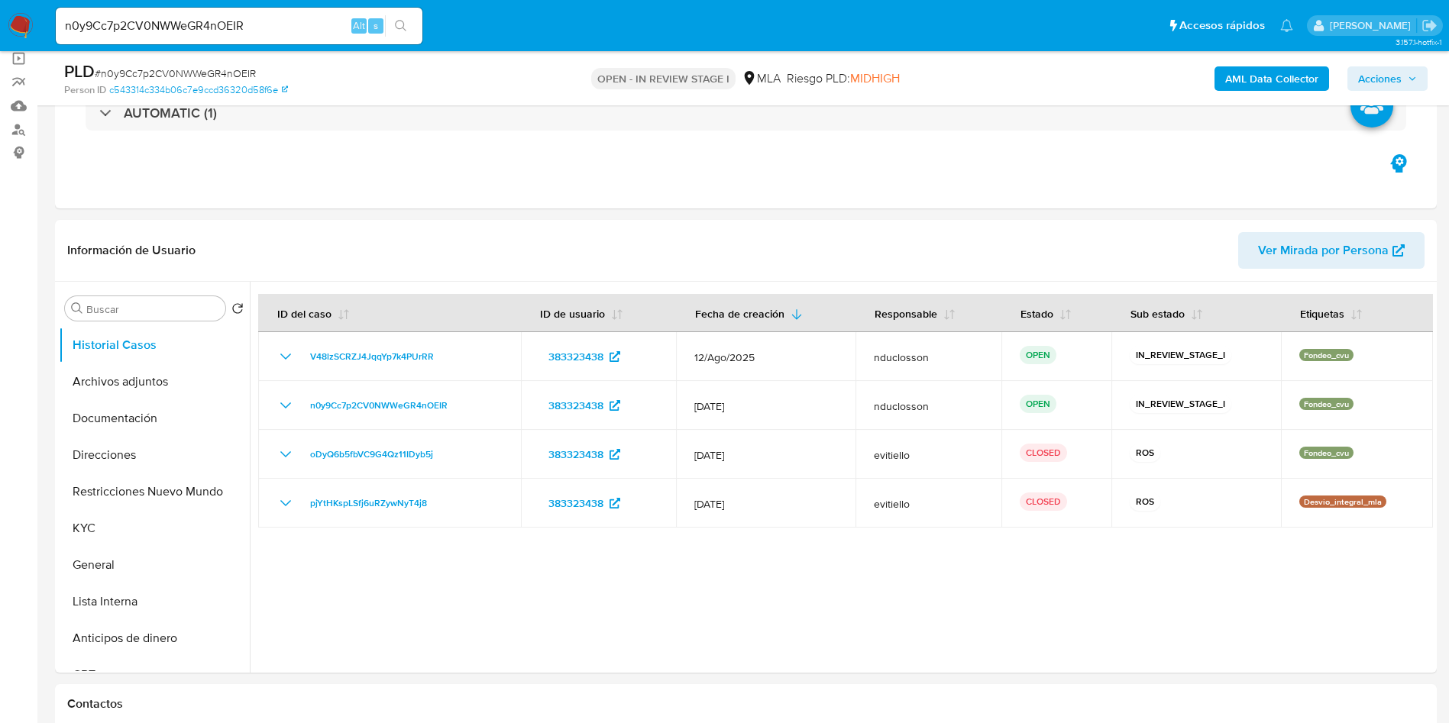
click at [157, 37] on div "n0y9Cc7p2CV0NWWeGR4nOEIR Alt s" at bounding box center [239, 26] width 367 height 37
click at [162, 18] on input "n0y9Cc7p2CV0NWWeGR4nOEIR" at bounding box center [239, 26] width 367 height 20
paste input "M52or86Lhoxjcf1yfAtdEk37"
type input "M52or86Lhoxjcf1yfAtdEk37"
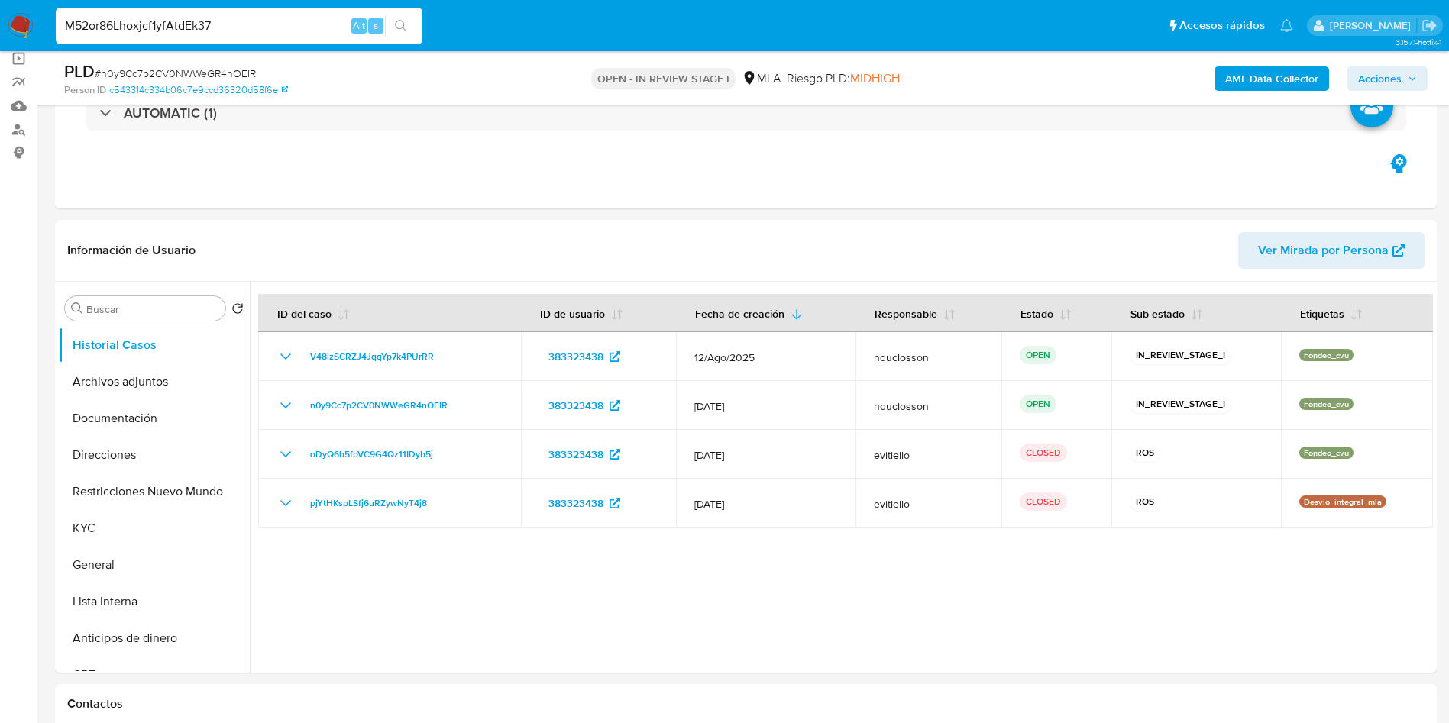
click at [410, 31] on button "search-icon" at bounding box center [400, 25] width 31 height 21
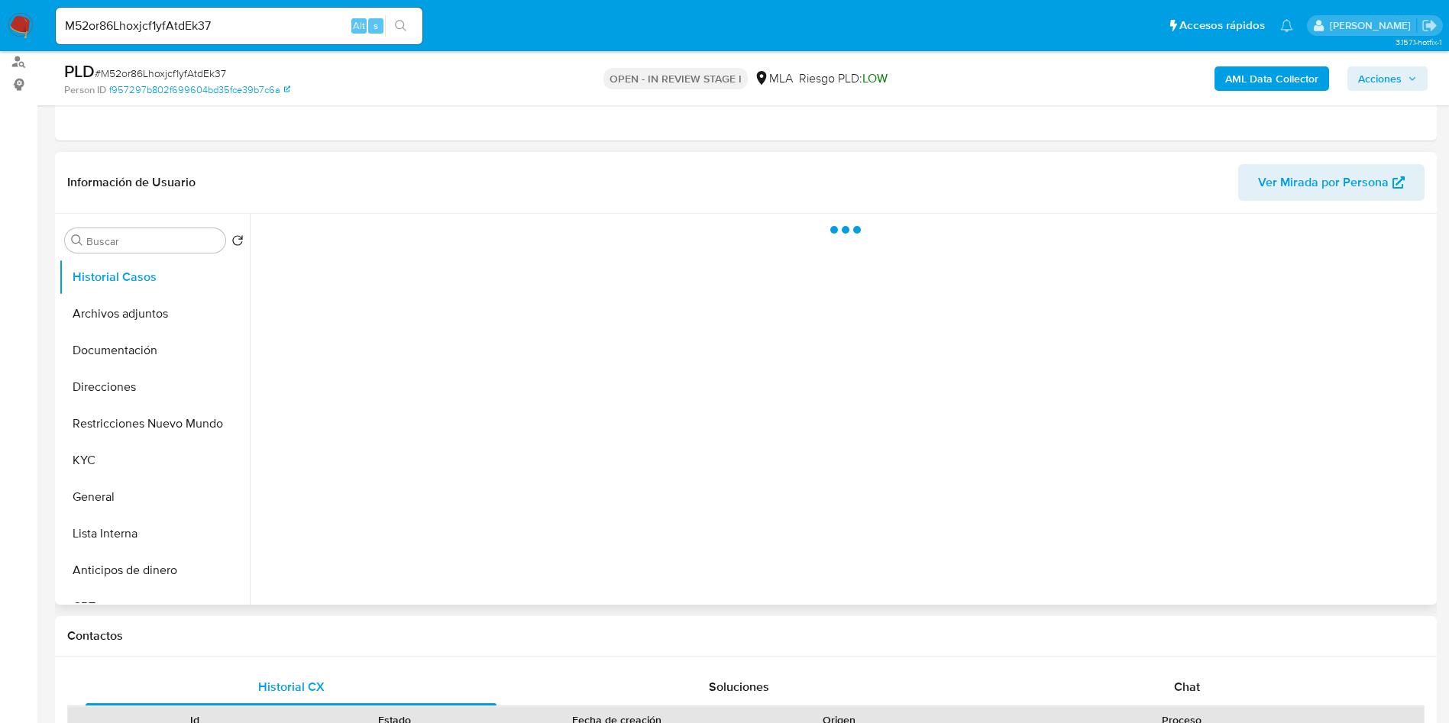
scroll to position [229, 0]
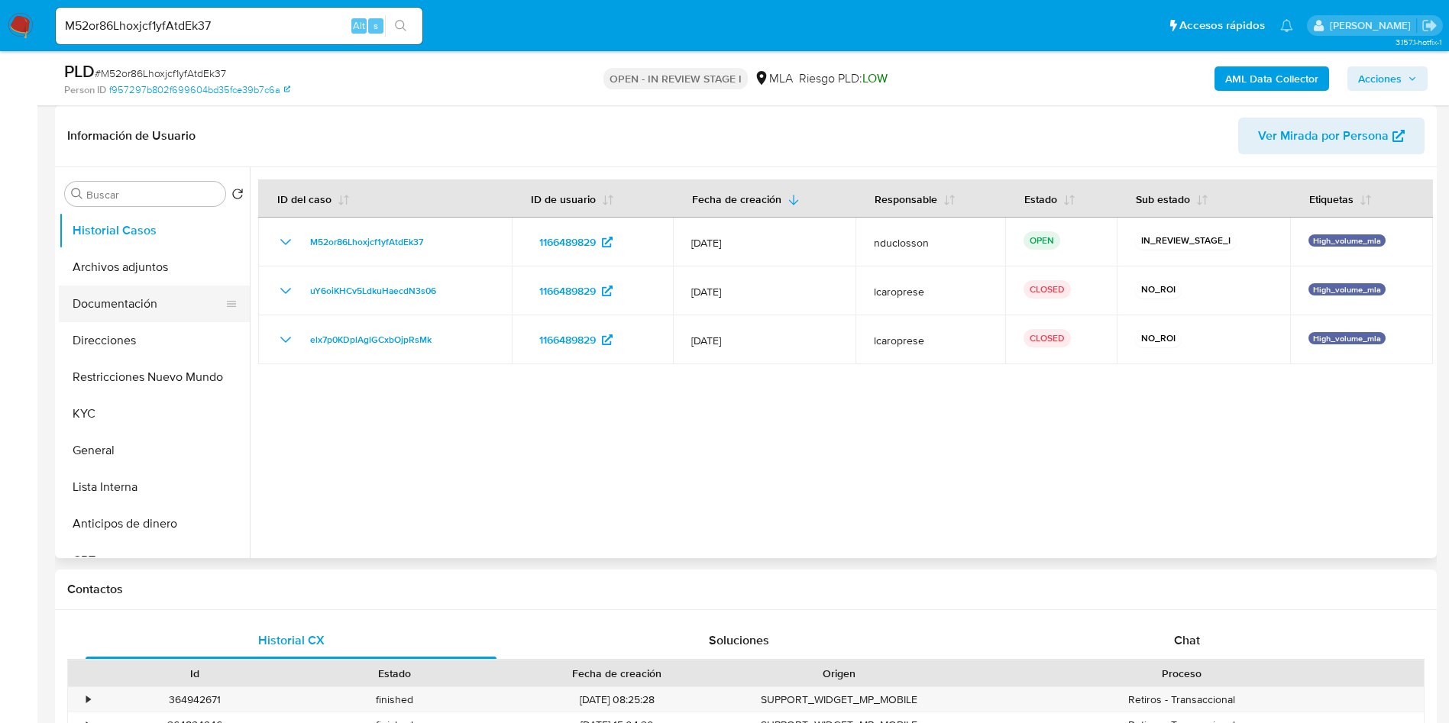
select select "10"
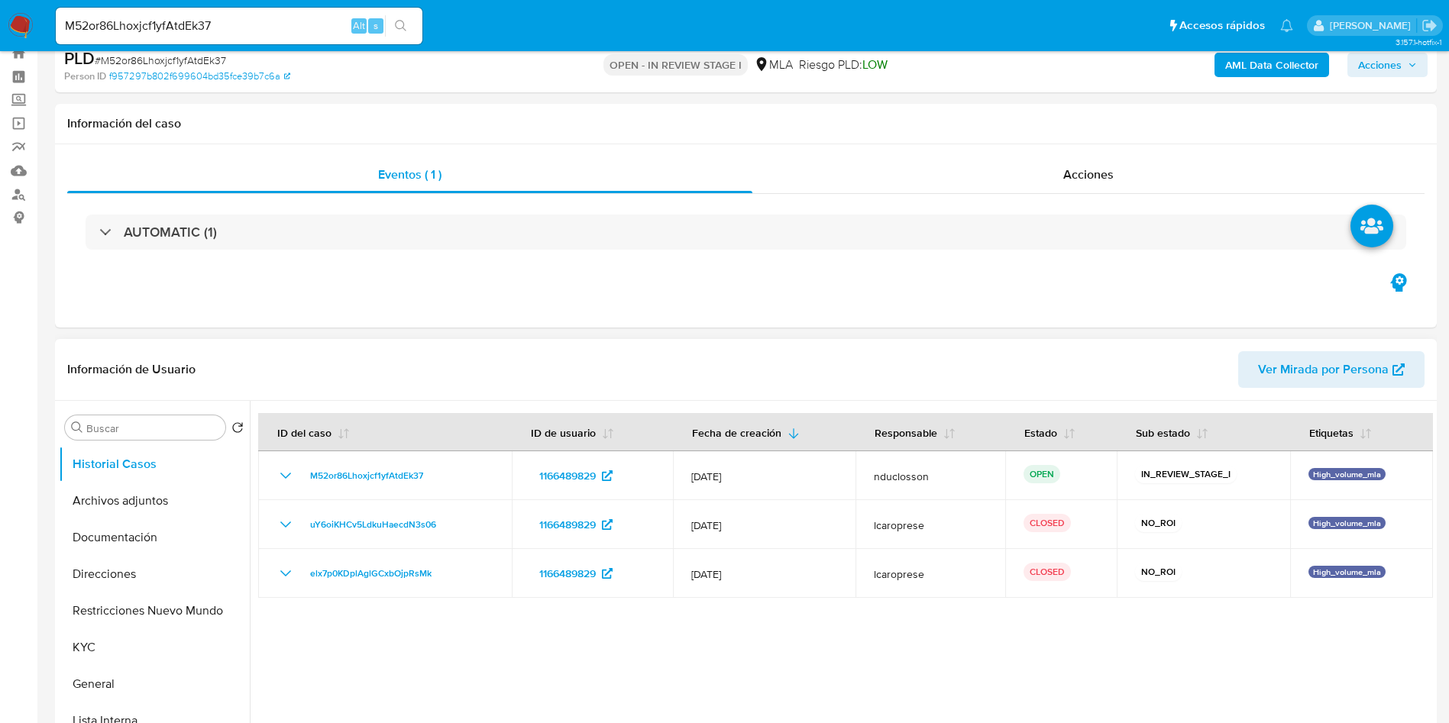
scroll to position [0, 0]
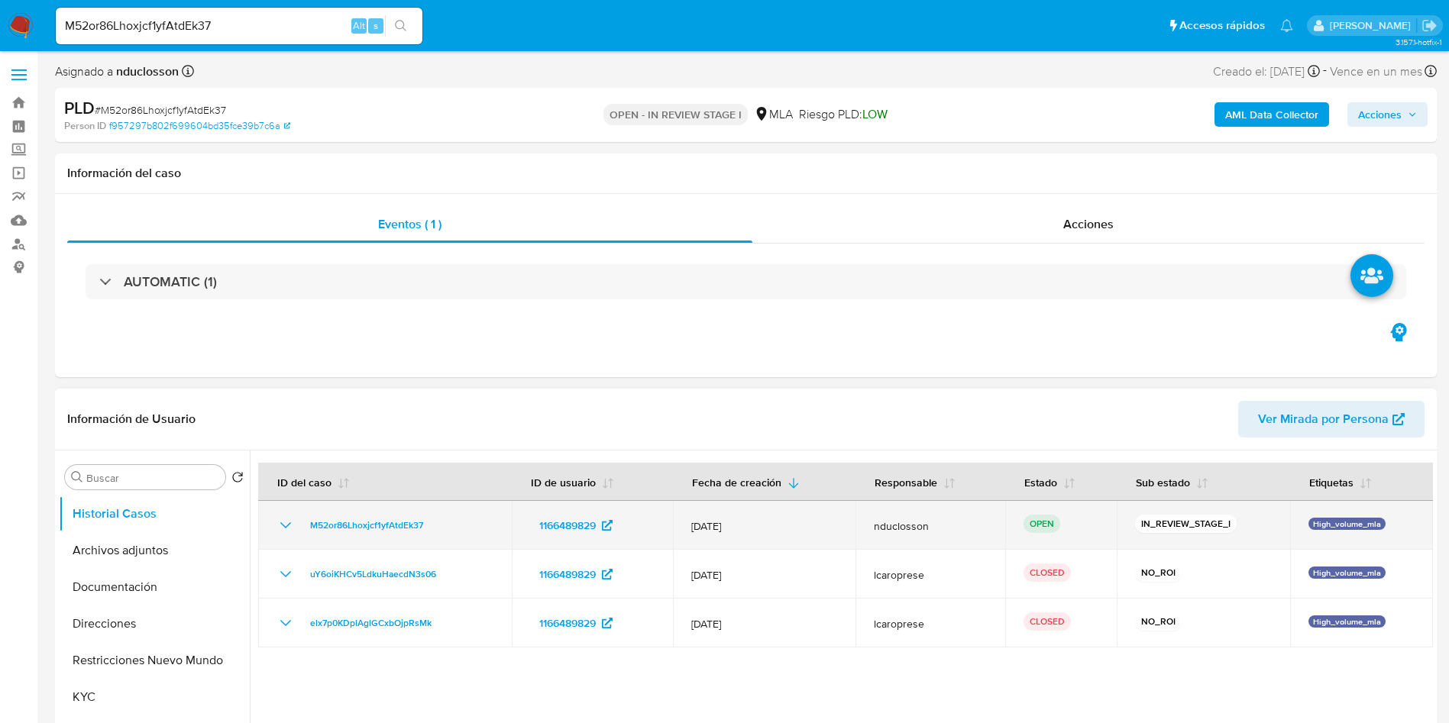
click at [294, 522] on icon "Mostrar/Ocultar" at bounding box center [285, 525] width 18 height 18
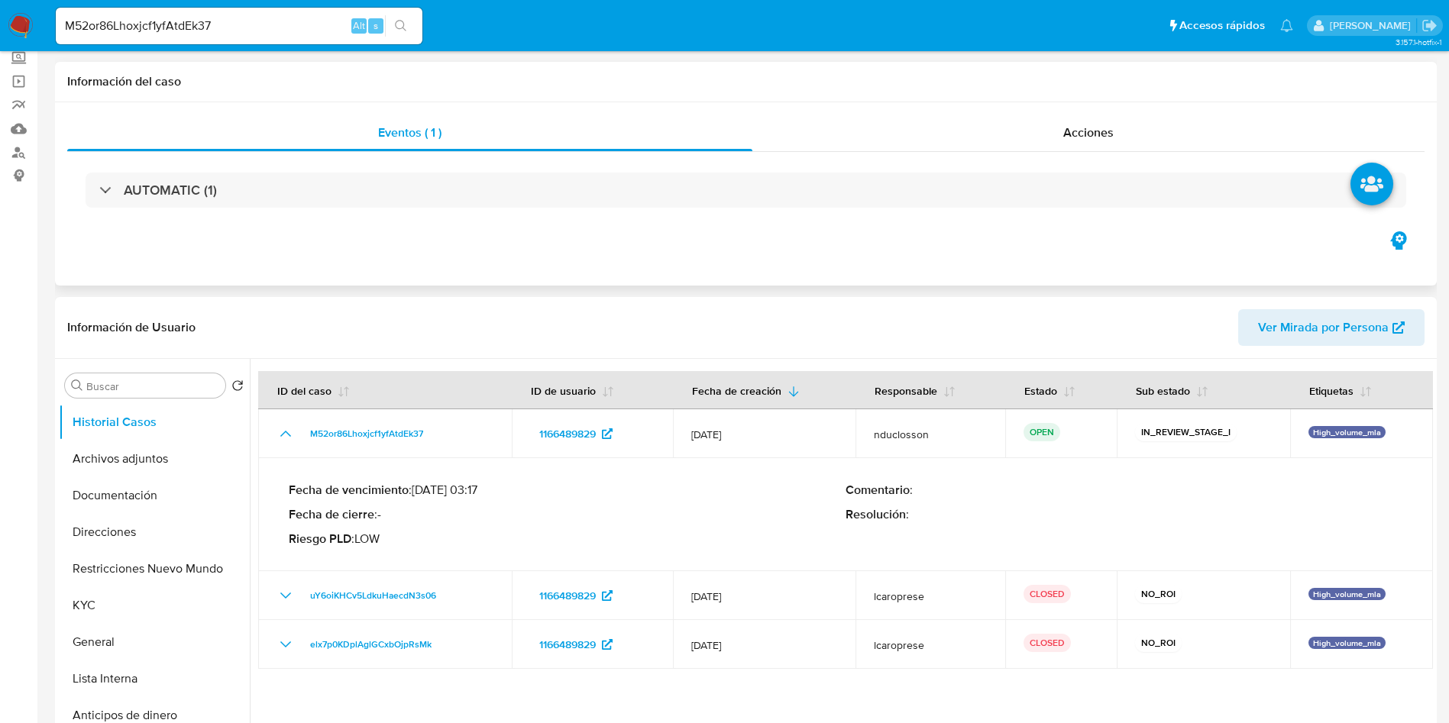
scroll to position [229, 0]
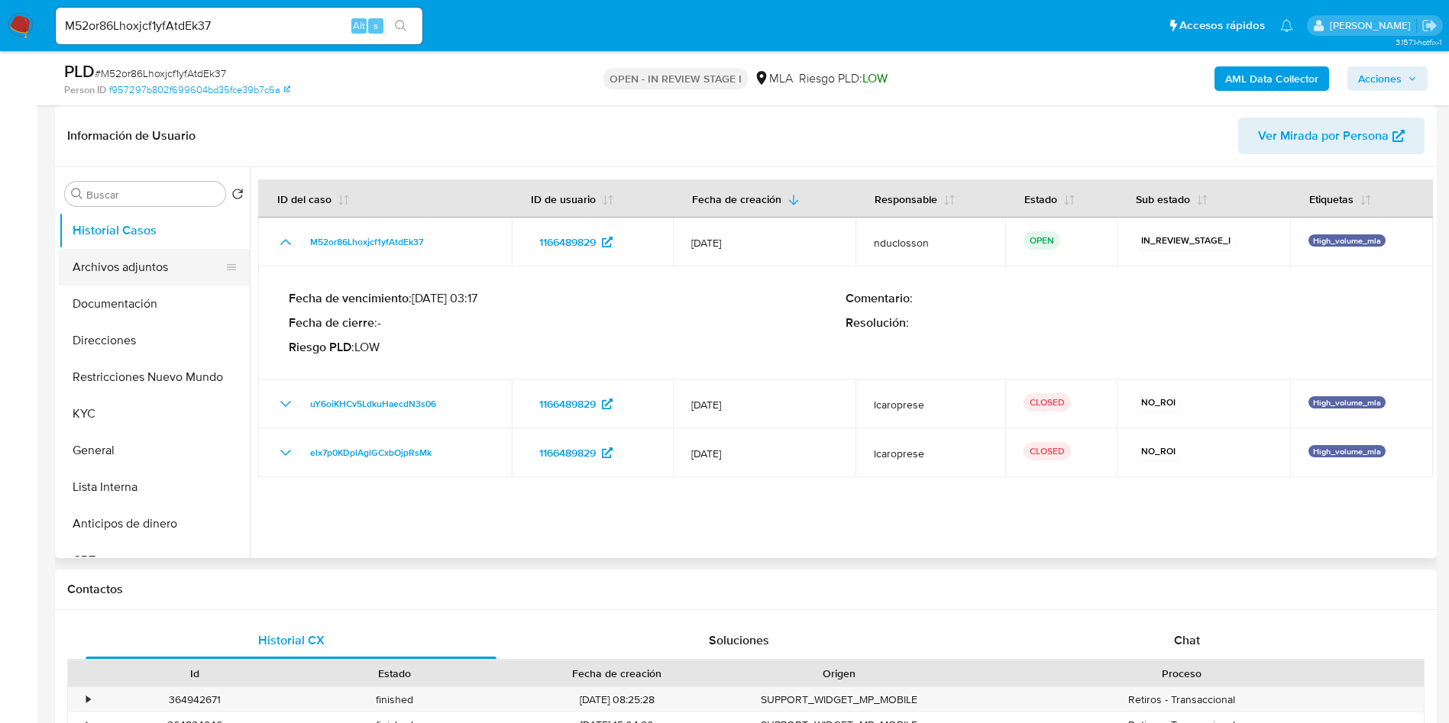
click at [130, 270] on button "Archivos adjuntos" at bounding box center [148, 267] width 179 height 37
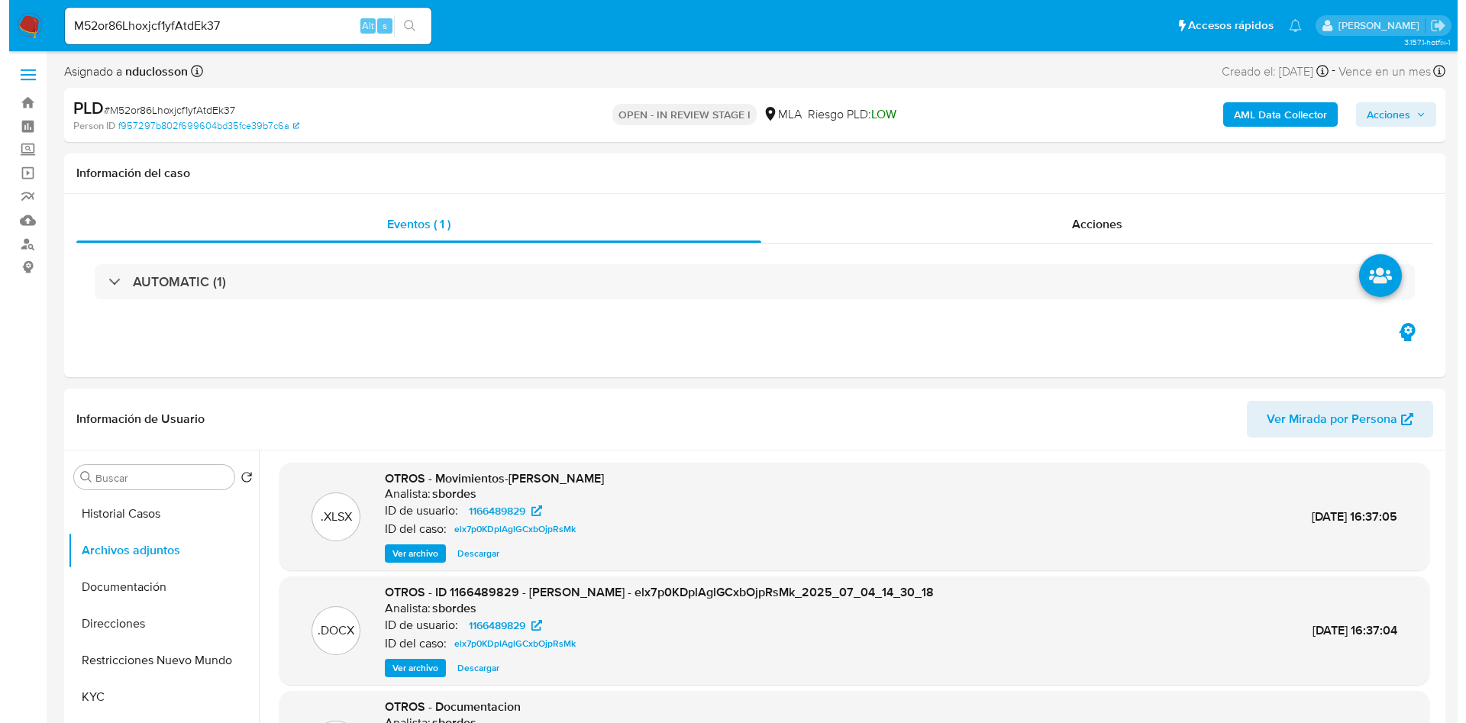
scroll to position [115, 0]
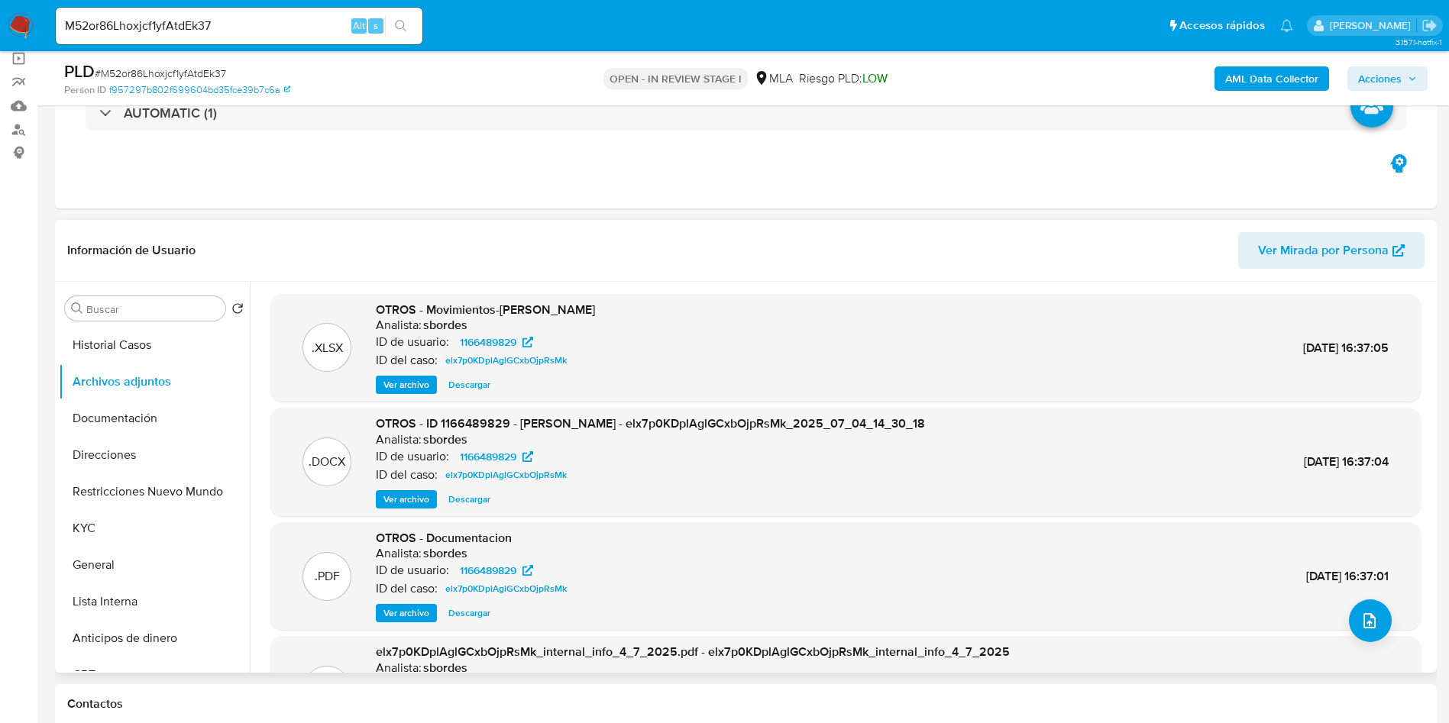
click at [420, 499] on span "Ver archivo" at bounding box center [406, 499] width 46 height 15
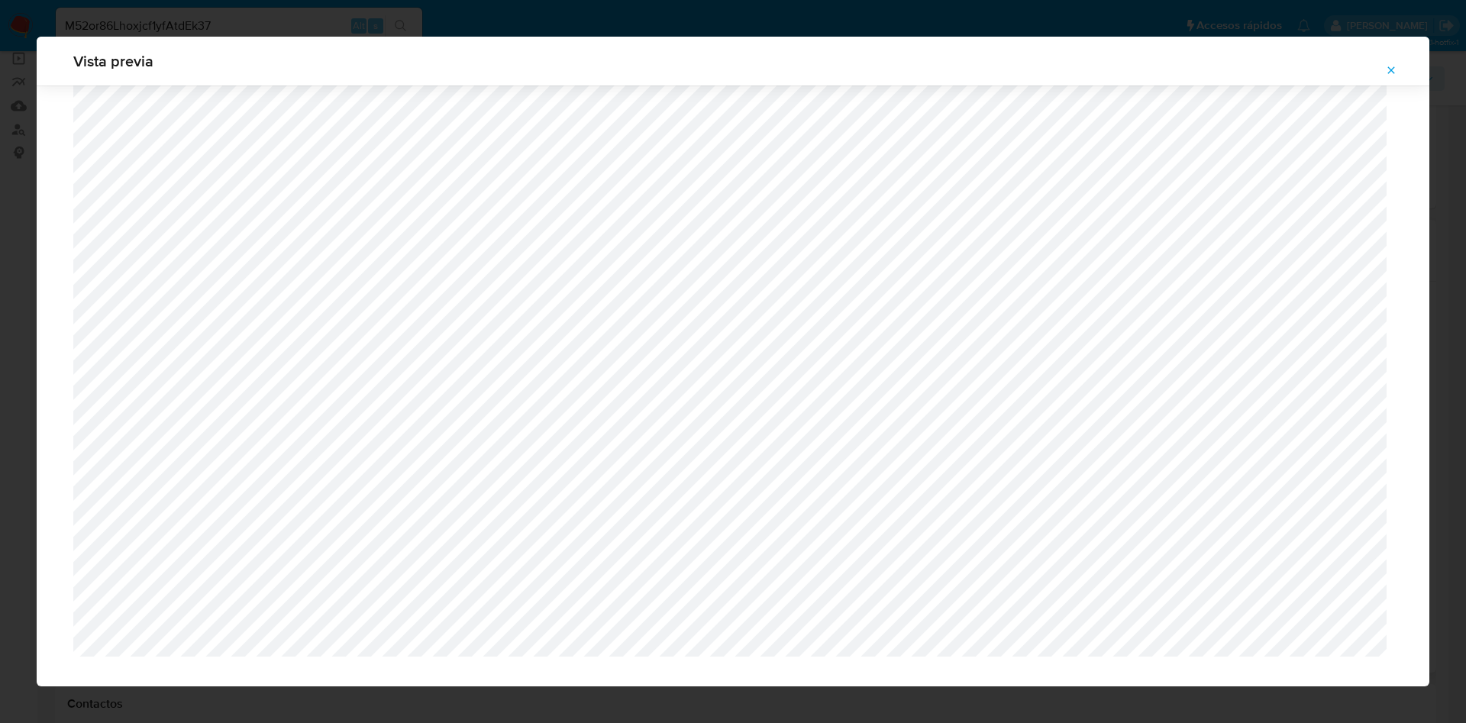
scroll to position [942, 0]
click at [1394, 68] on icon "Attachment preview" at bounding box center [1391, 70] width 12 height 12
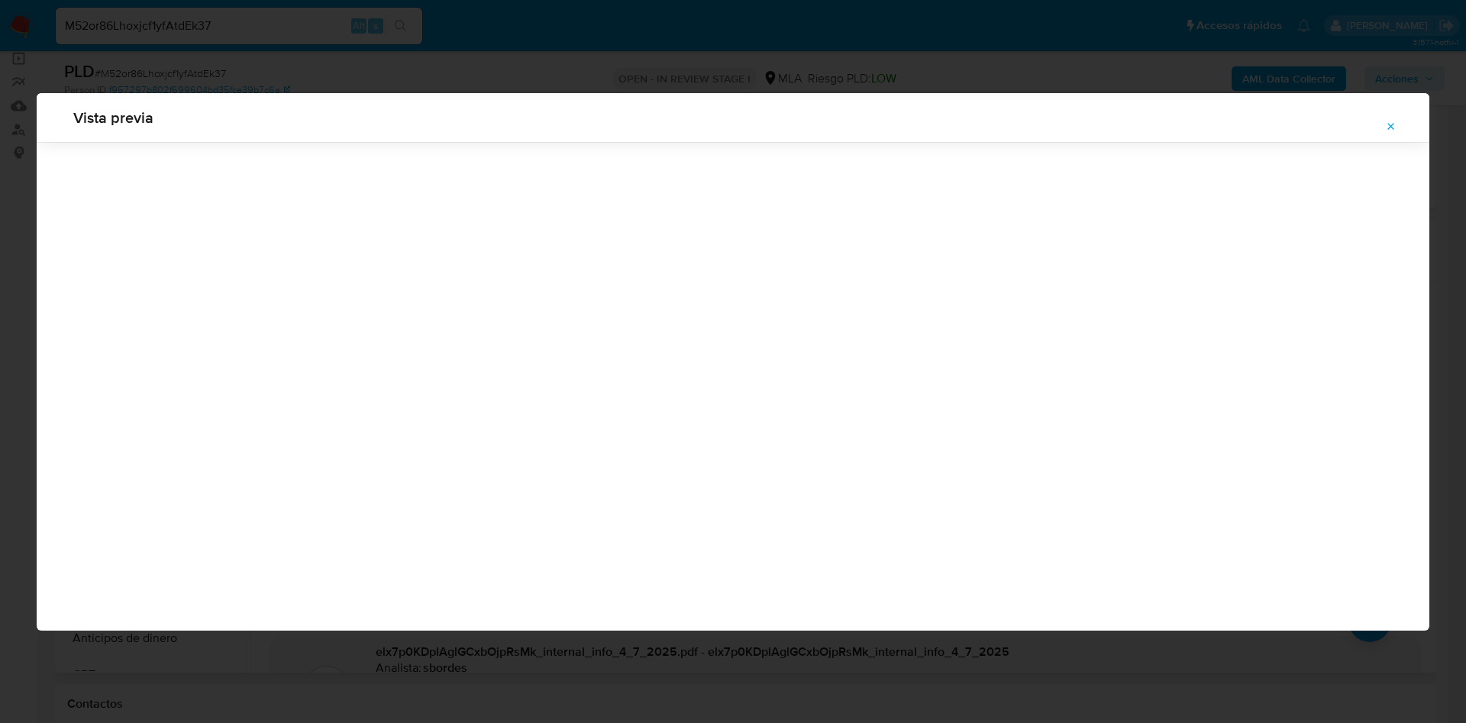
scroll to position [0, 0]
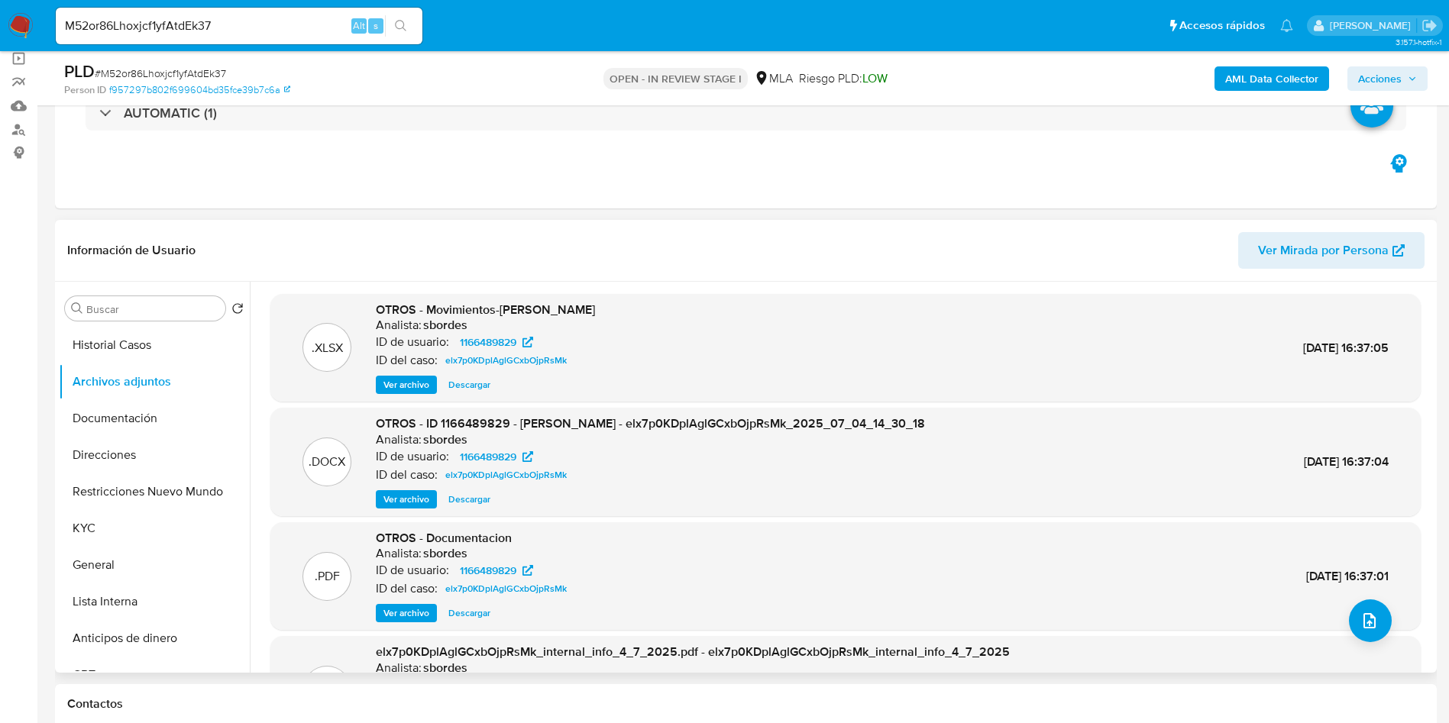
click at [419, 498] on span "Ver archivo" at bounding box center [406, 499] width 46 height 15
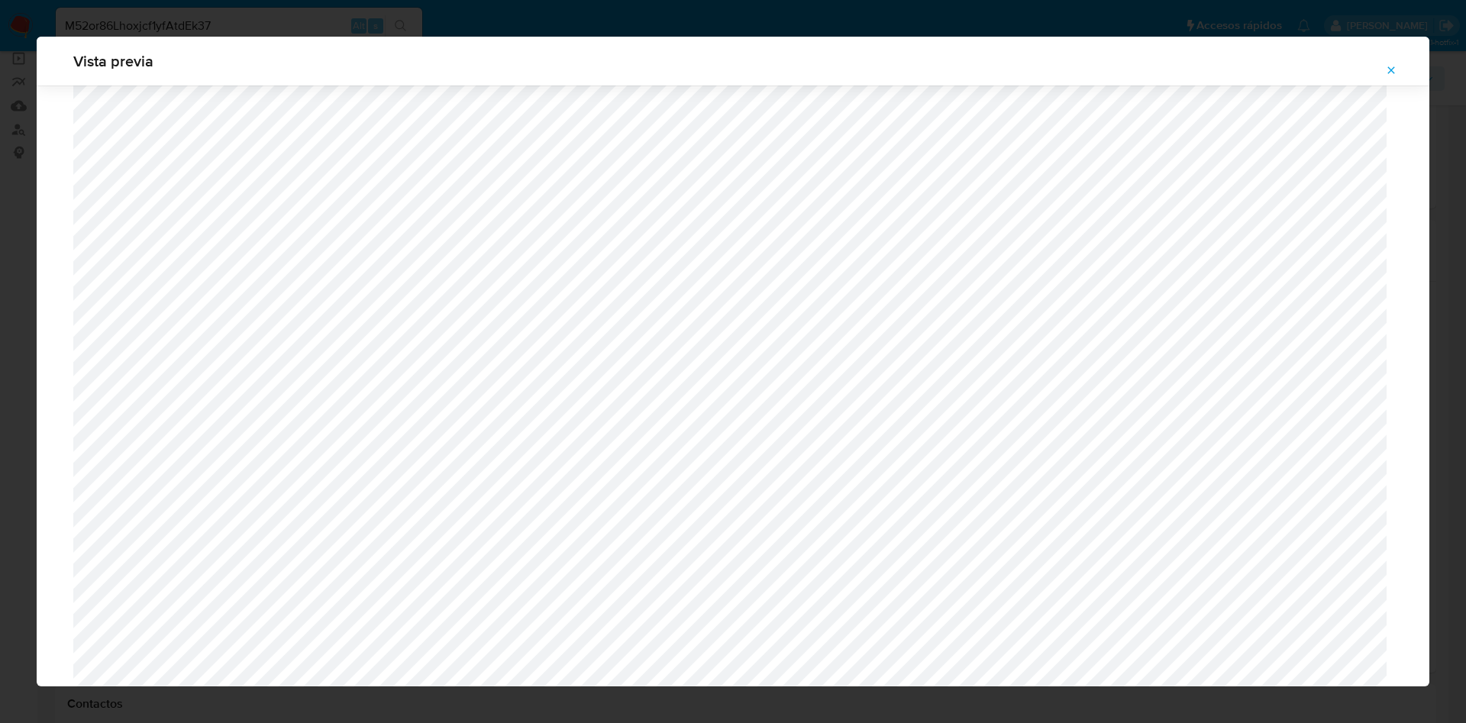
scroll to position [428, 0]
click at [1382, 63] on button "Attachment preview" at bounding box center [1392, 70] width 34 height 24
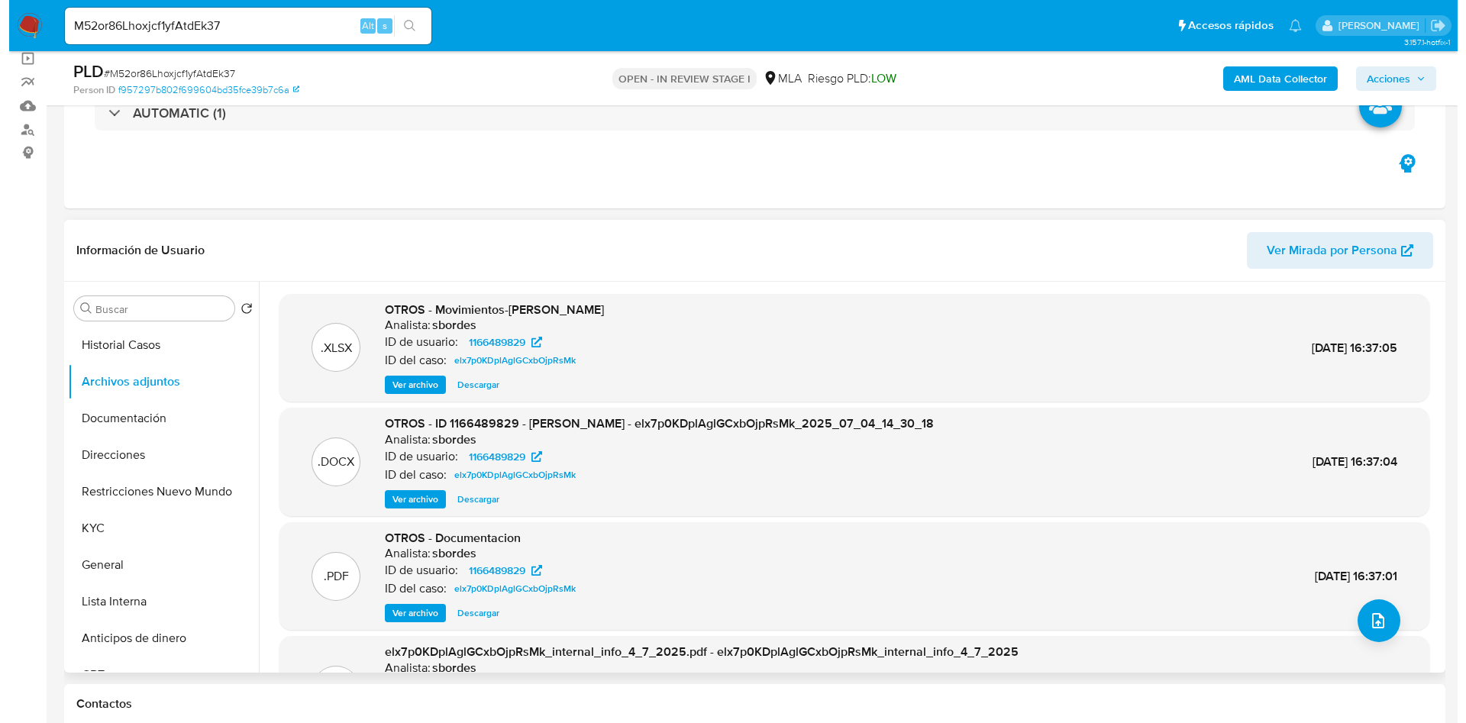
scroll to position [0, 0]
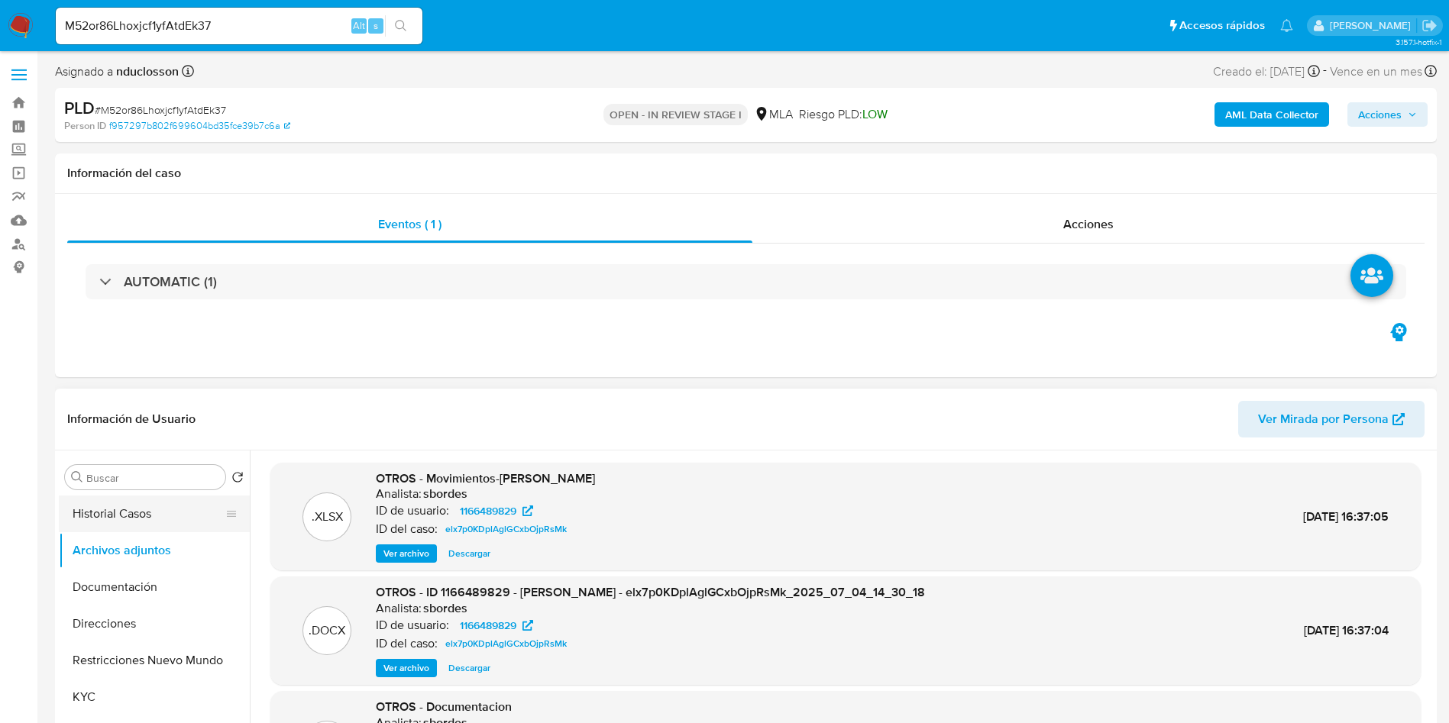
click at [124, 515] on button "Historial Casos" at bounding box center [148, 514] width 179 height 37
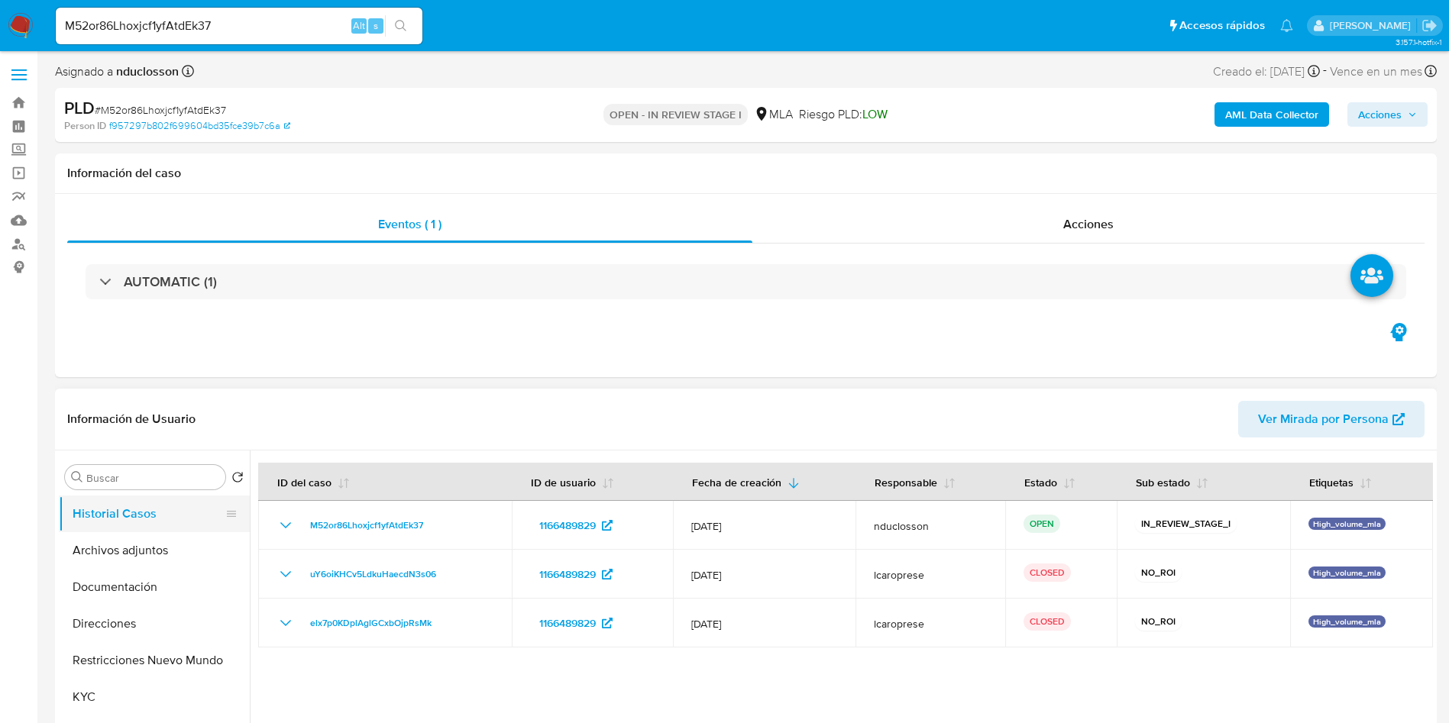
drag, startPoint x: 148, startPoint y: 551, endPoint x: 195, endPoint y: 526, distance: 53.6
click at [148, 551] on button "Archivos adjuntos" at bounding box center [154, 550] width 191 height 37
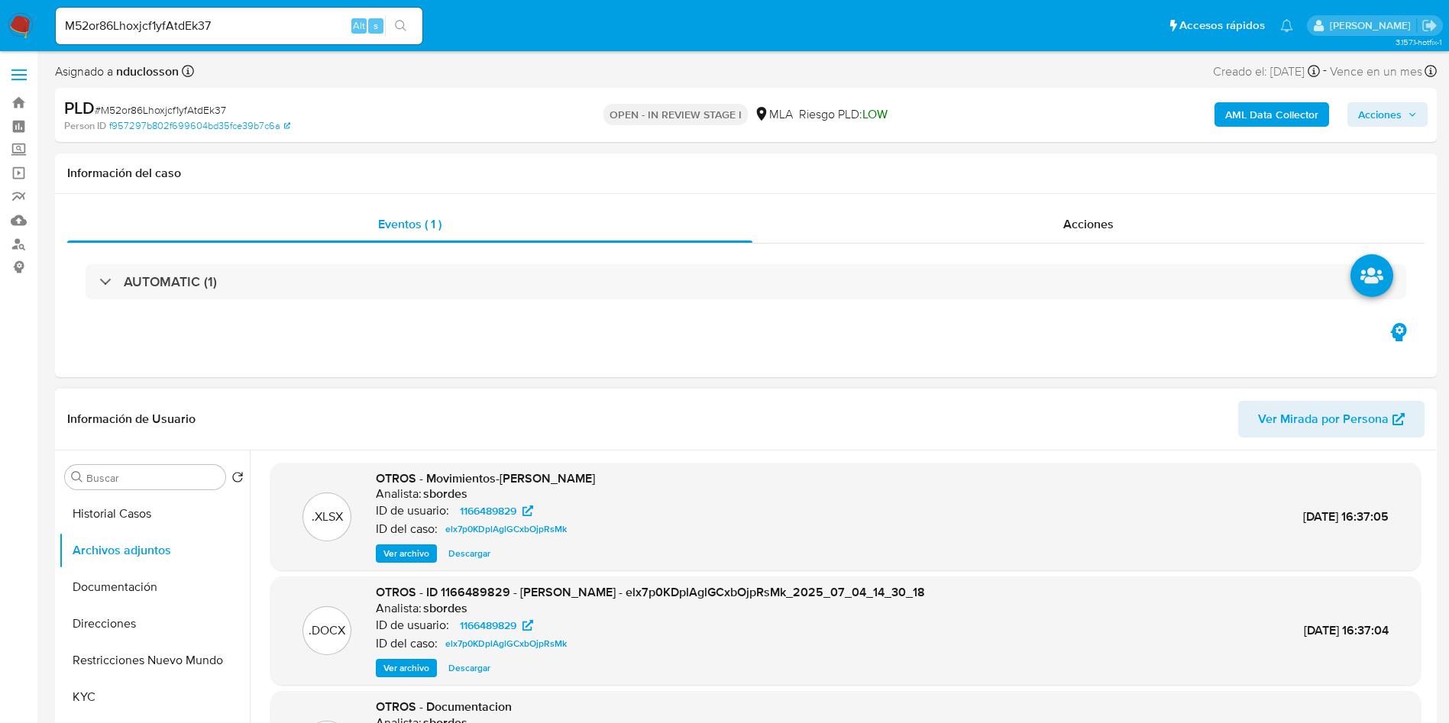
click at [394, 552] on span "Ver archivo" at bounding box center [406, 553] width 46 height 15
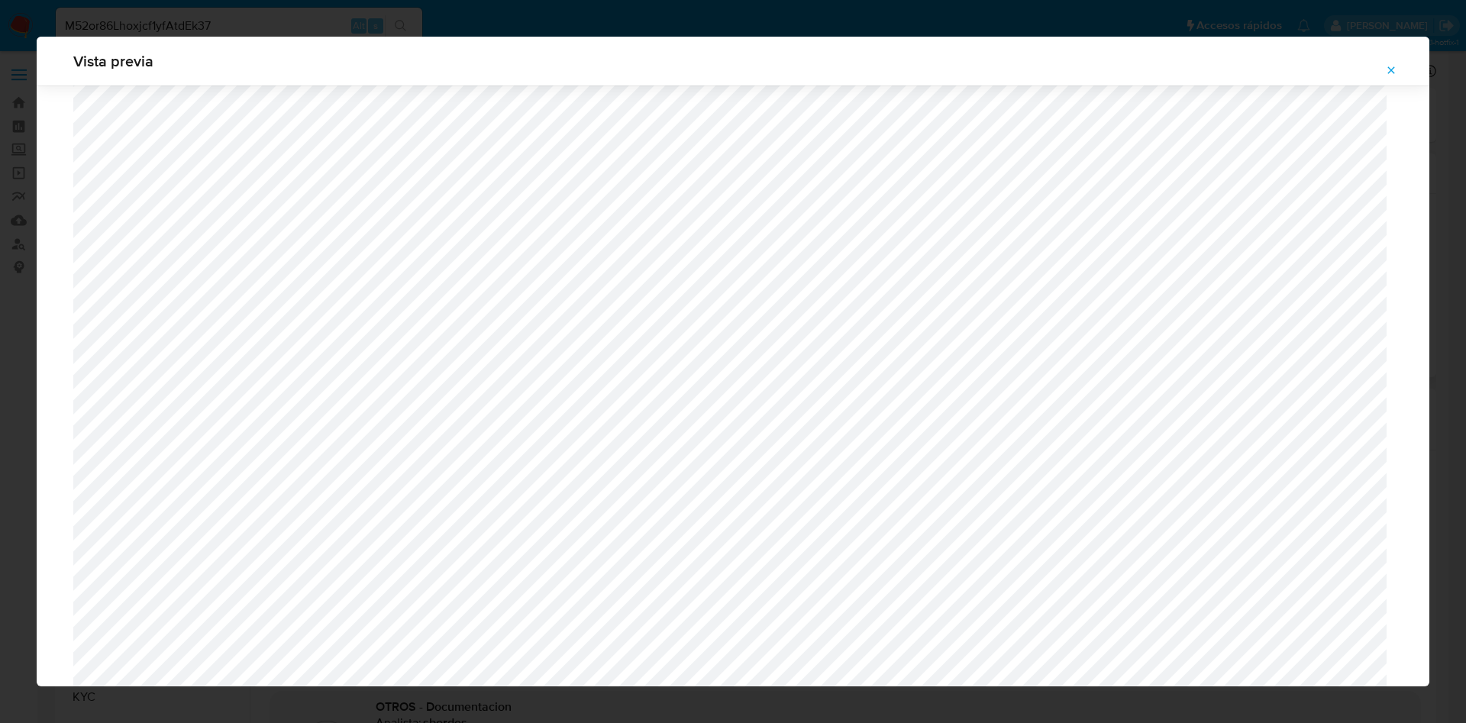
scroll to position [2802, 0]
click at [1393, 73] on icon "Attachment preview" at bounding box center [1391, 70] width 12 height 12
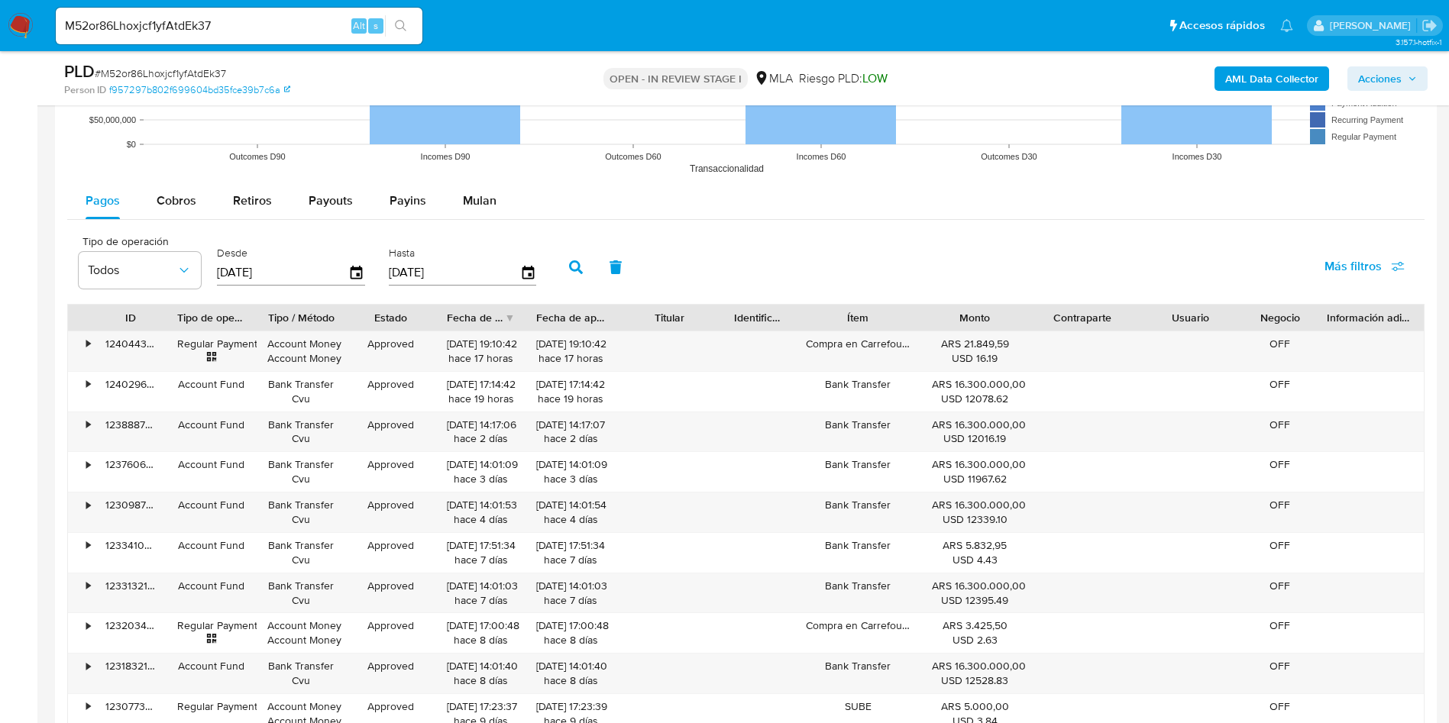
scroll to position [1433, 0]
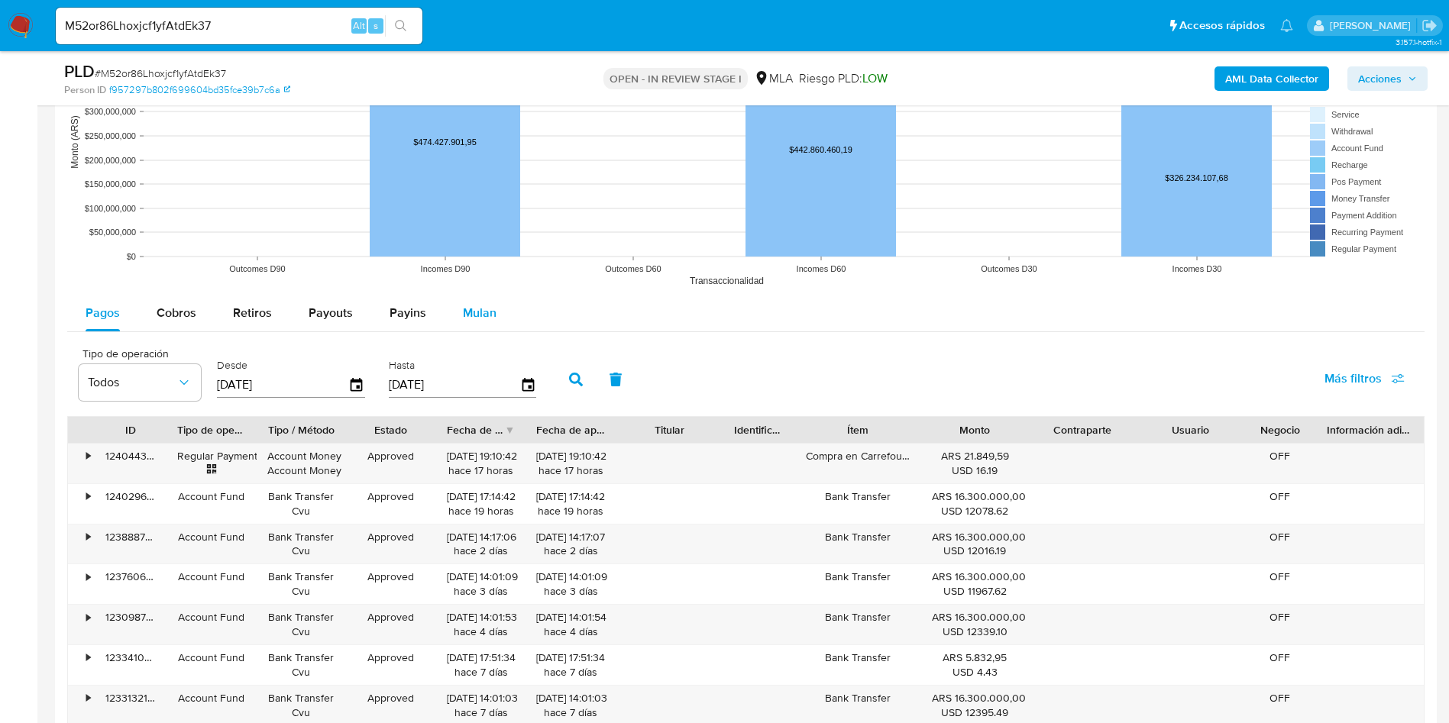
click at [491, 321] on div "Mulan" at bounding box center [480, 313] width 34 height 37
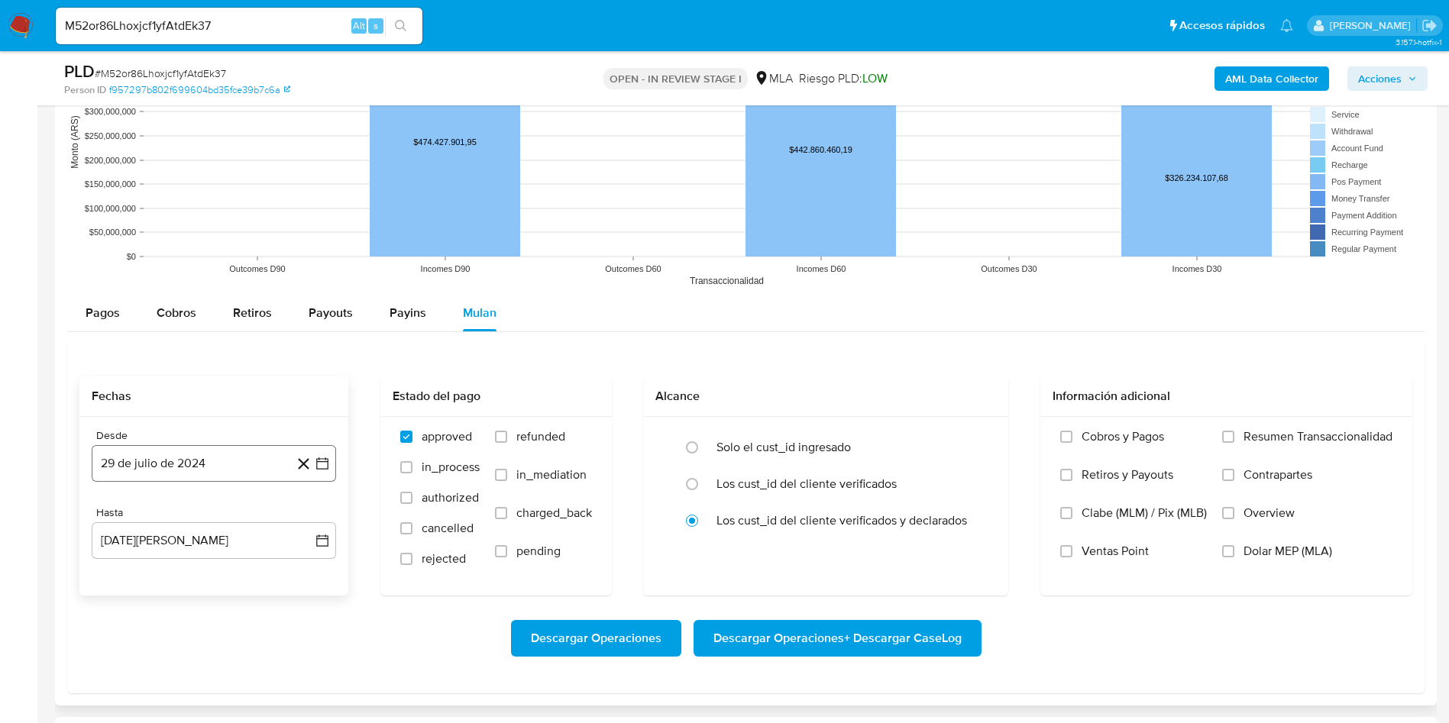
click at [178, 471] on button "29 de julio de 2024" at bounding box center [214, 463] width 244 height 37
click at [231, 228] on span "julio 2024" at bounding box center [206, 231] width 57 height 15
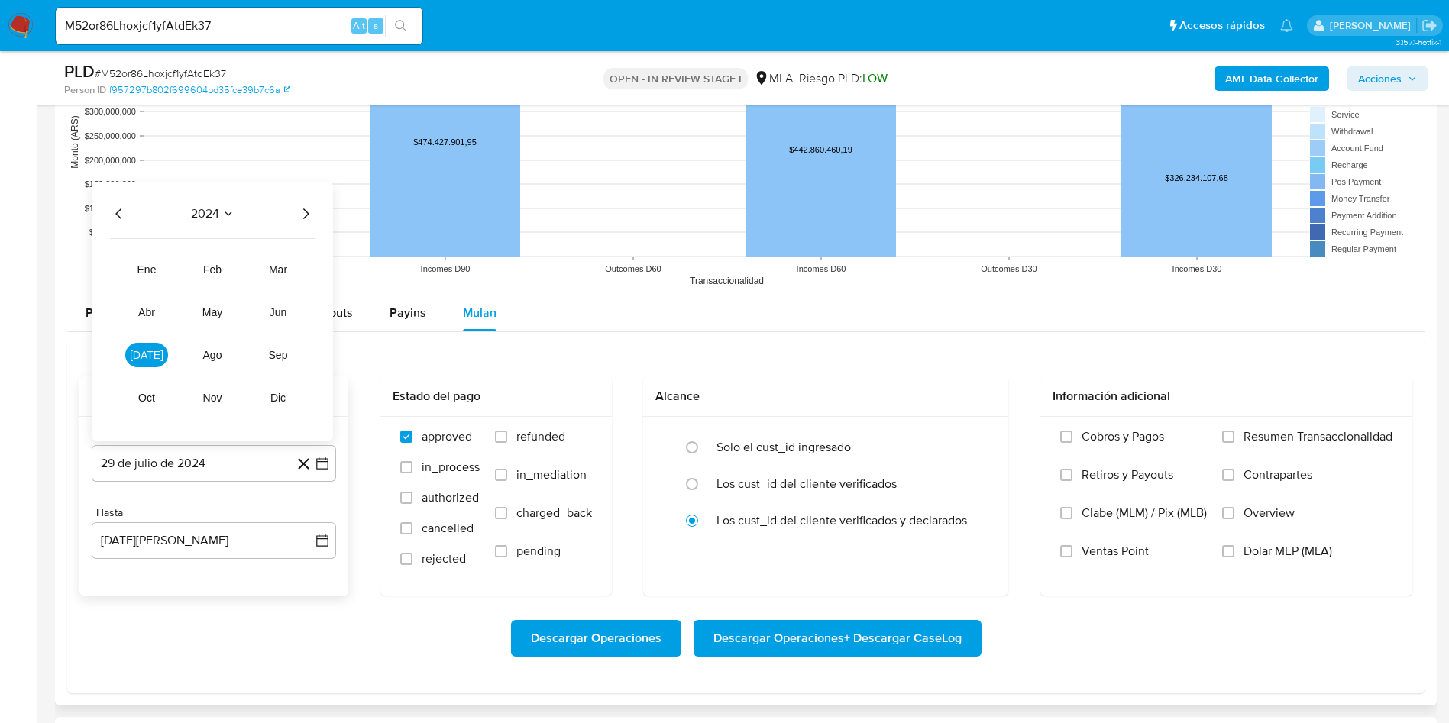
click at [313, 215] on icon "Año siguiente" at bounding box center [305, 214] width 18 height 18
click at [282, 314] on span "jun" at bounding box center [279, 312] width 18 height 12
click at [303, 258] on button "1" at bounding box center [305, 257] width 24 height 24
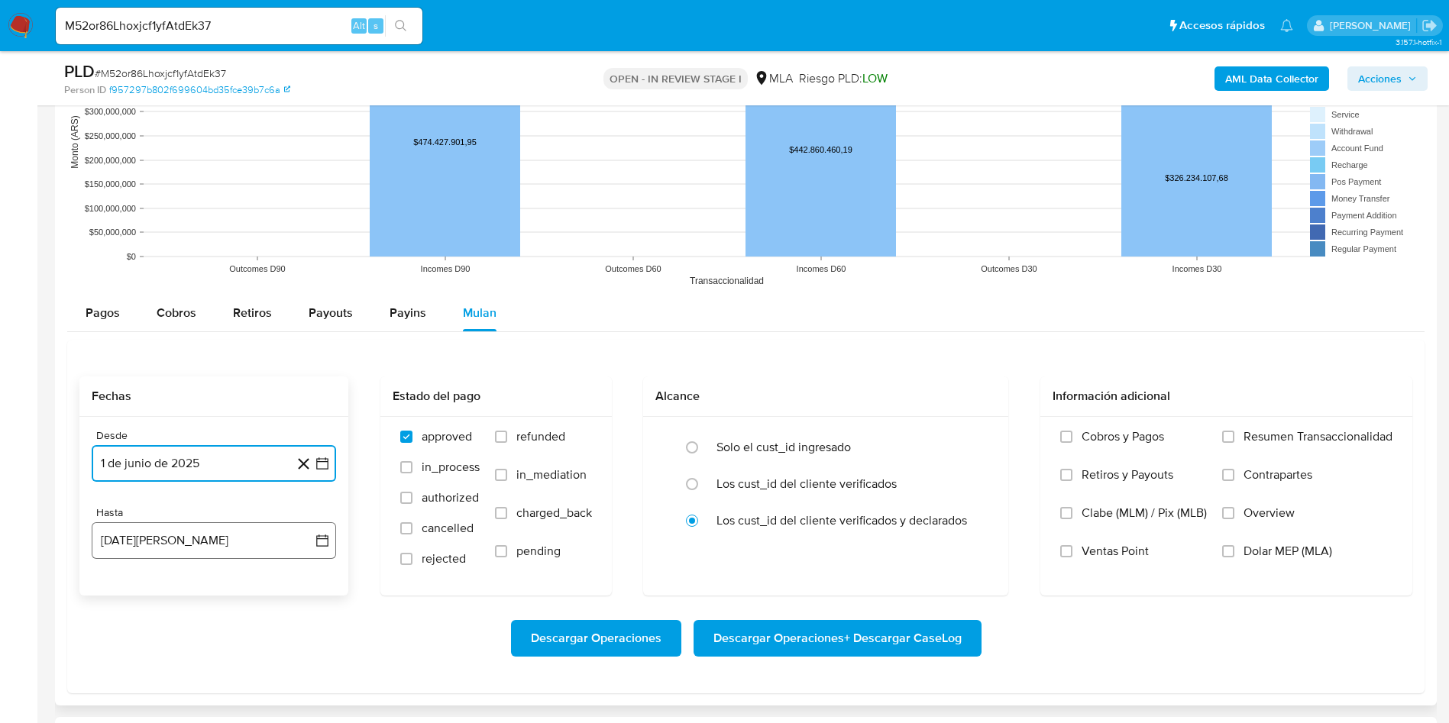
click at [209, 541] on button "29 de agosto de 2025" at bounding box center [214, 540] width 244 height 37
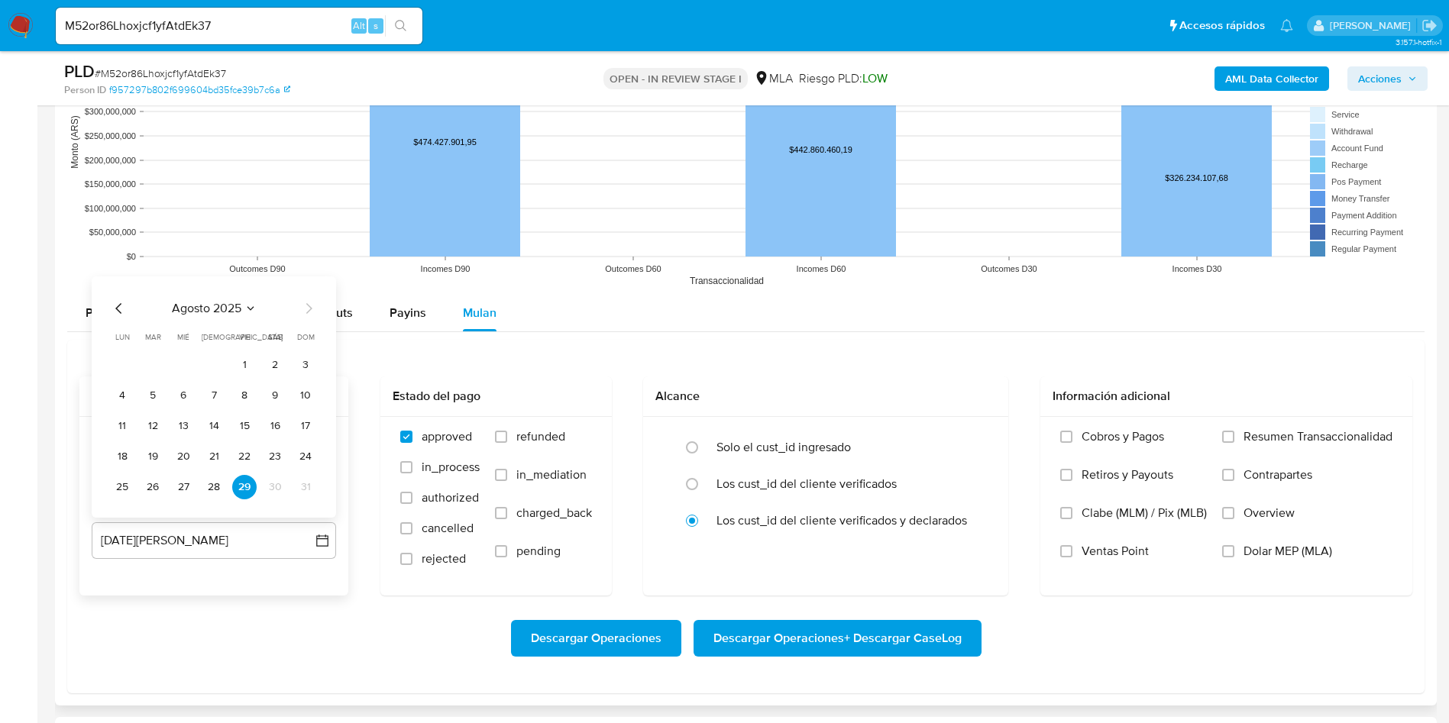
click at [120, 301] on icon "Mes anterior" at bounding box center [119, 308] width 18 height 18
click at [120, 300] on icon "Mes anterior" at bounding box center [119, 308] width 18 height 18
click at [121, 487] on button "30" at bounding box center [122, 487] width 24 height 24
drag, startPoint x: 869, startPoint y: 583, endPoint x: 1083, endPoint y: 577, distance: 213.9
click at [872, 585] on div "Alcance Solo el cust_id ingresado Los cust_id del cliente verificados Los cust_…" at bounding box center [825, 485] width 365 height 219
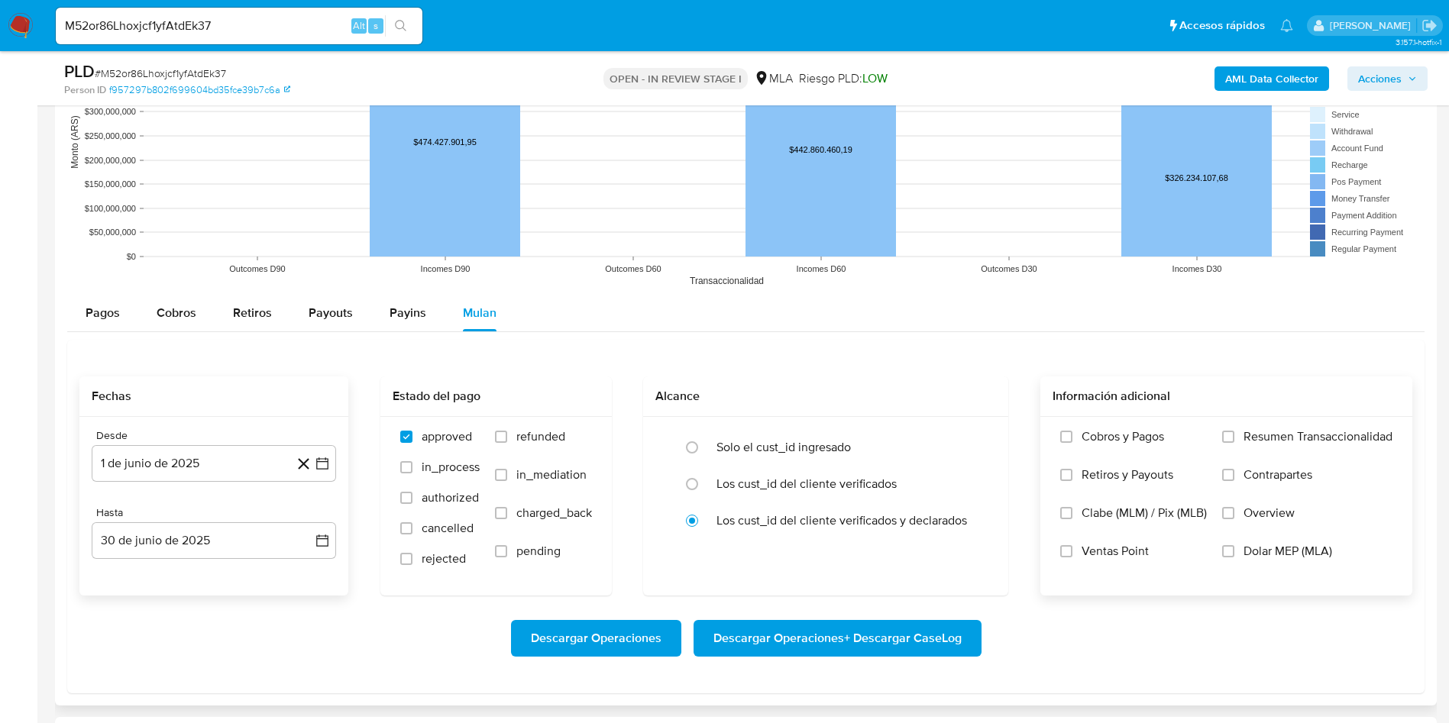
click at [1238, 544] on label "Dolar MEP (MLA)" at bounding box center [1307, 563] width 170 height 38
click at [1222, 554] on input "Dolar MEP (MLA)" at bounding box center [1228, 551] width 12 height 12
click at [763, 646] on span "Descargar Operaciones + Descargar CaseLog" at bounding box center [837, 639] width 248 height 34
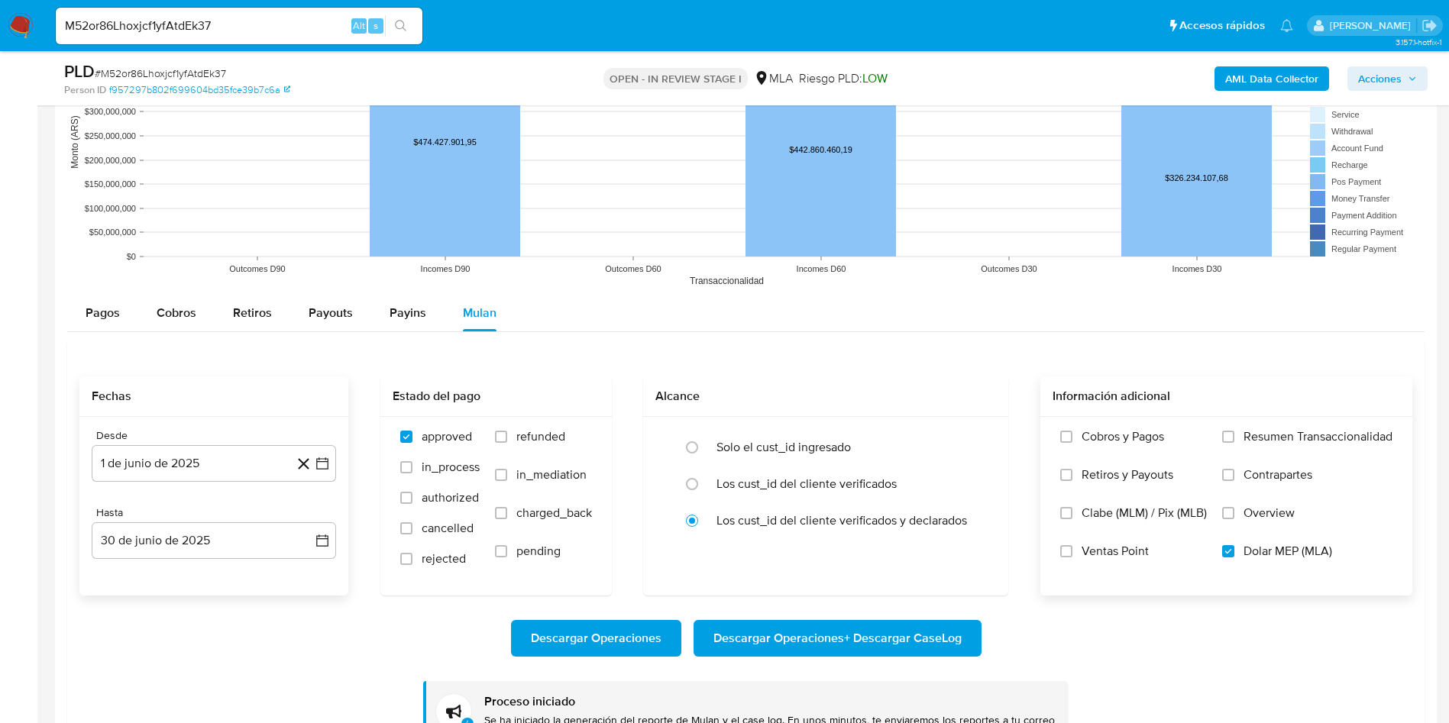
click at [189, 27] on input "M52or86Lhoxjcf1yfAtdEk37" at bounding box center [239, 26] width 367 height 20
click at [189, 28] on input "M52or86Lhoxjcf1yfAtdEk37" at bounding box center [239, 26] width 367 height 20
paste input "ptopuQdt8DBS05D9P62JHtzI"
type input "ptopuQdt8DBS05D9P62JHtzI"
click at [399, 28] on icon "search-icon" at bounding box center [400, 25] width 11 height 11
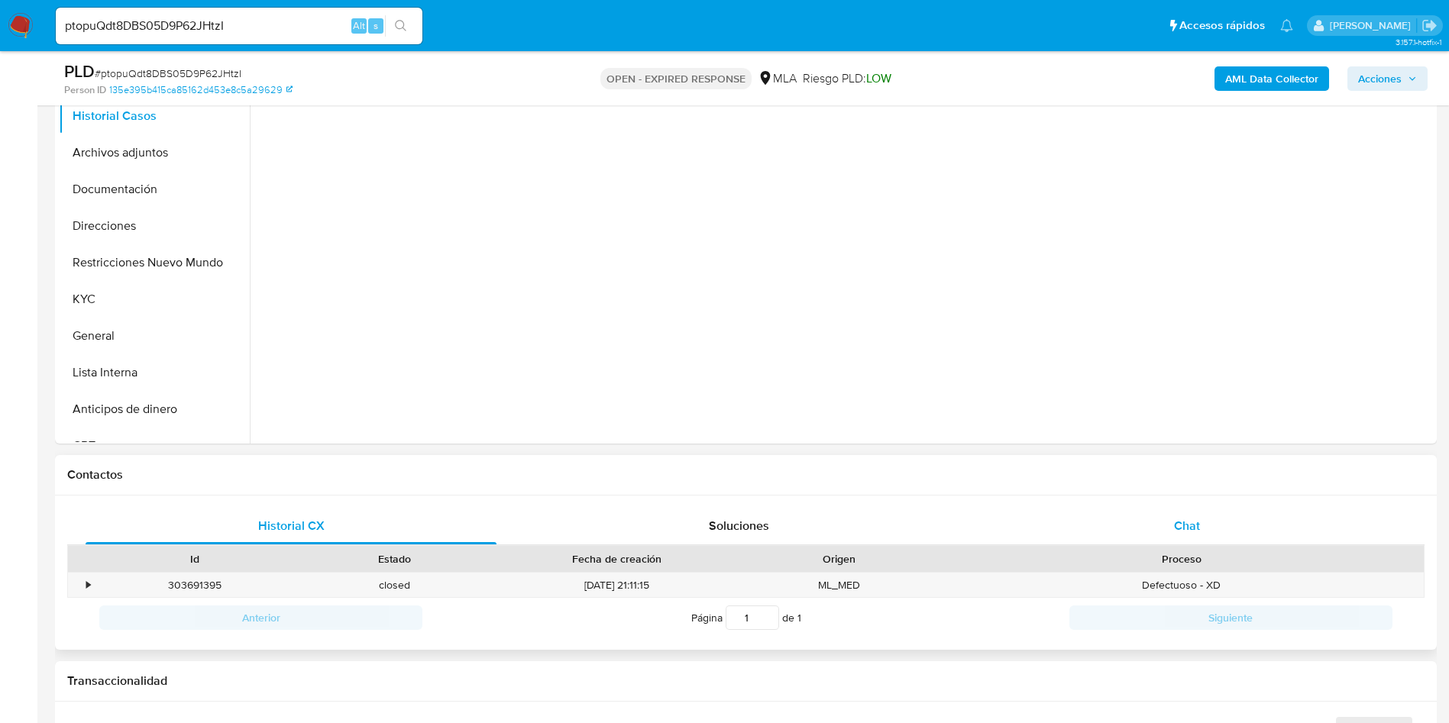
click at [1198, 508] on div "Chat" at bounding box center [1186, 526] width 411 height 37
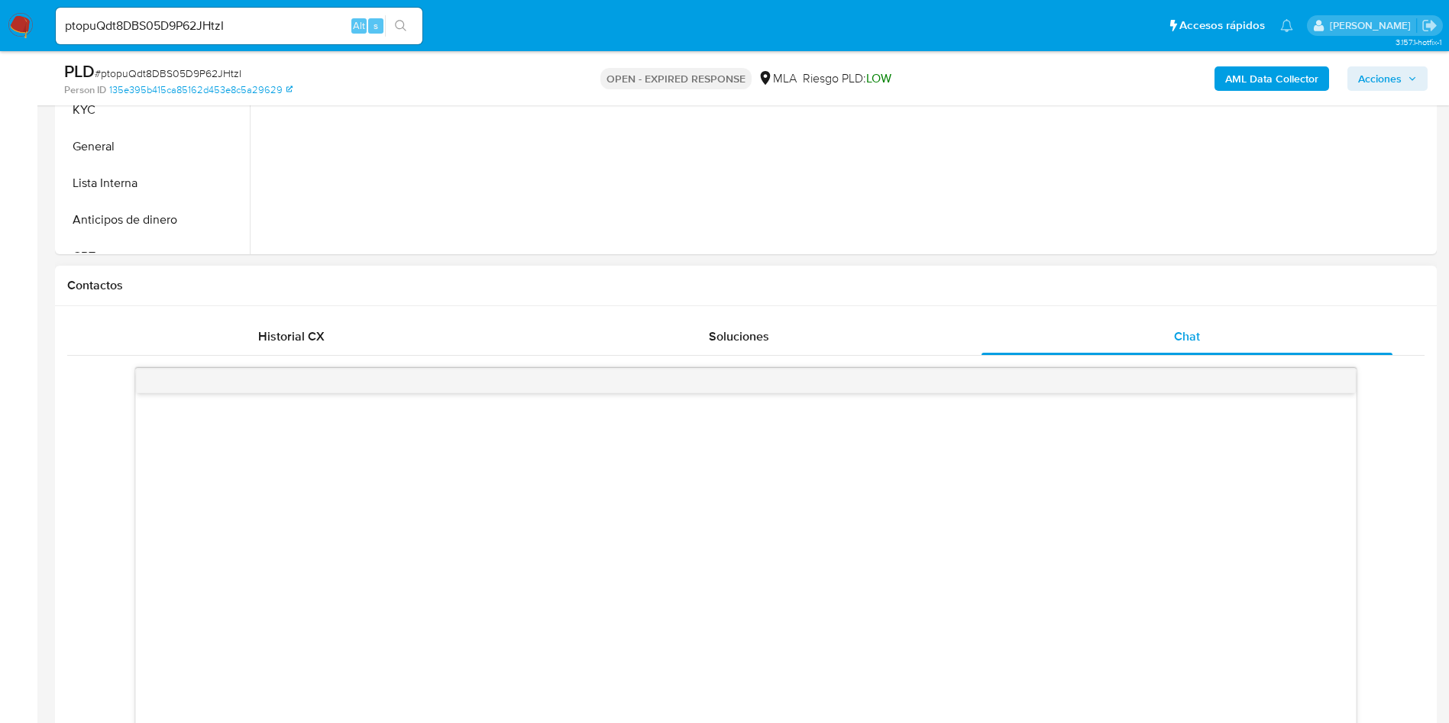
scroll to position [687, 0]
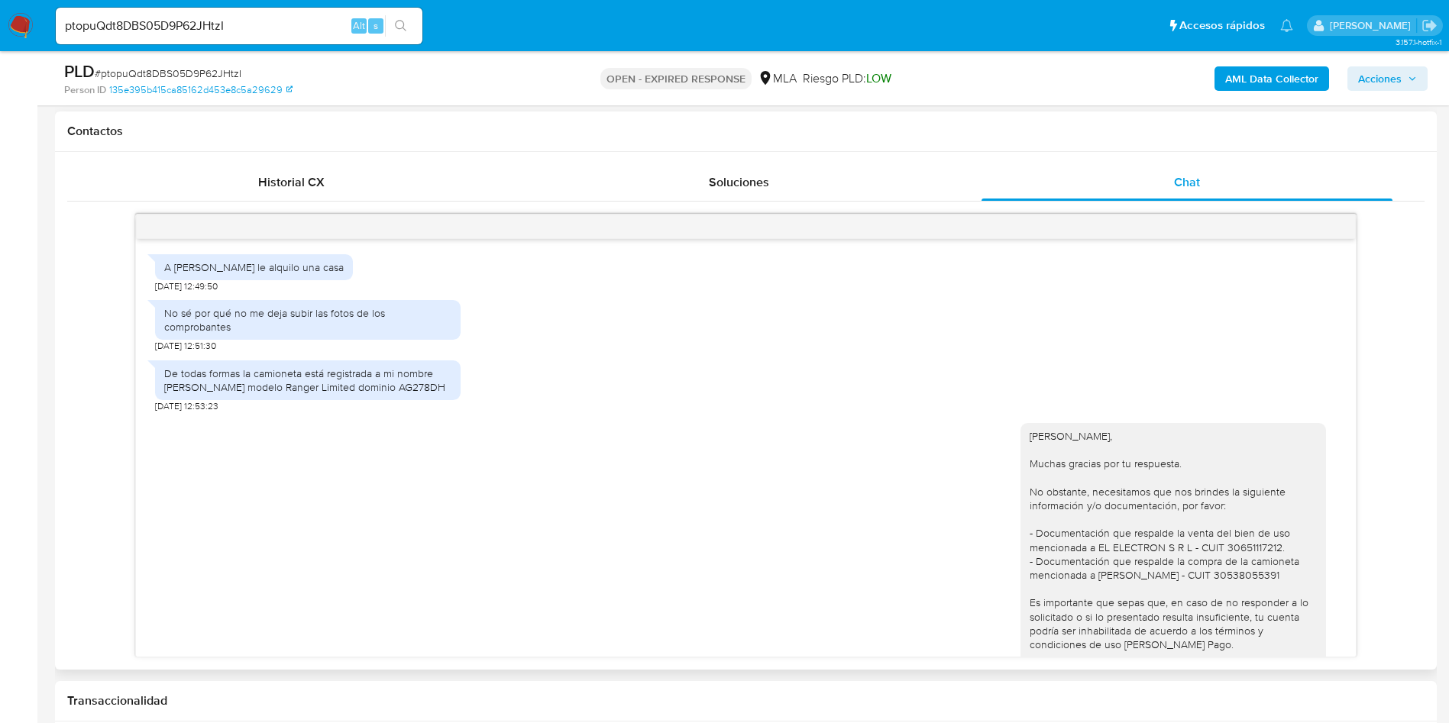
select select "10"
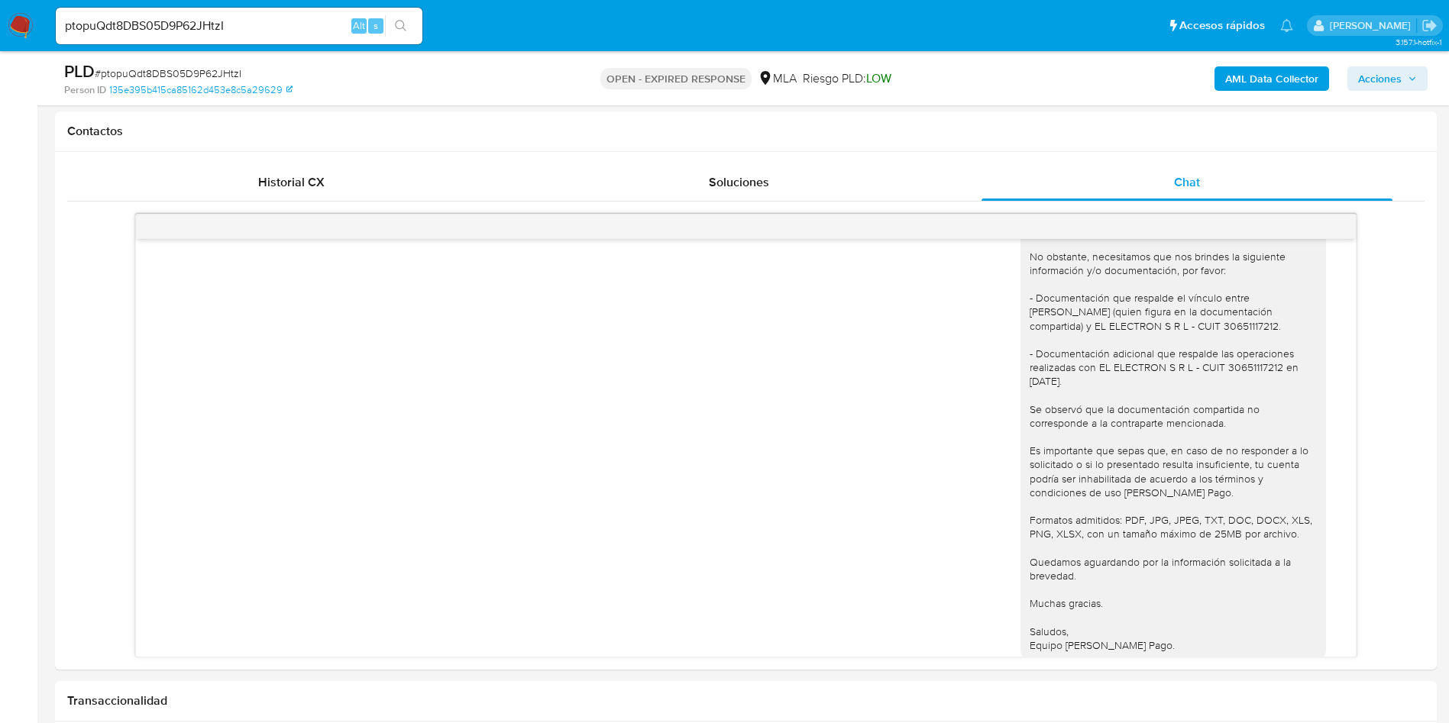
scroll to position [1433, 0]
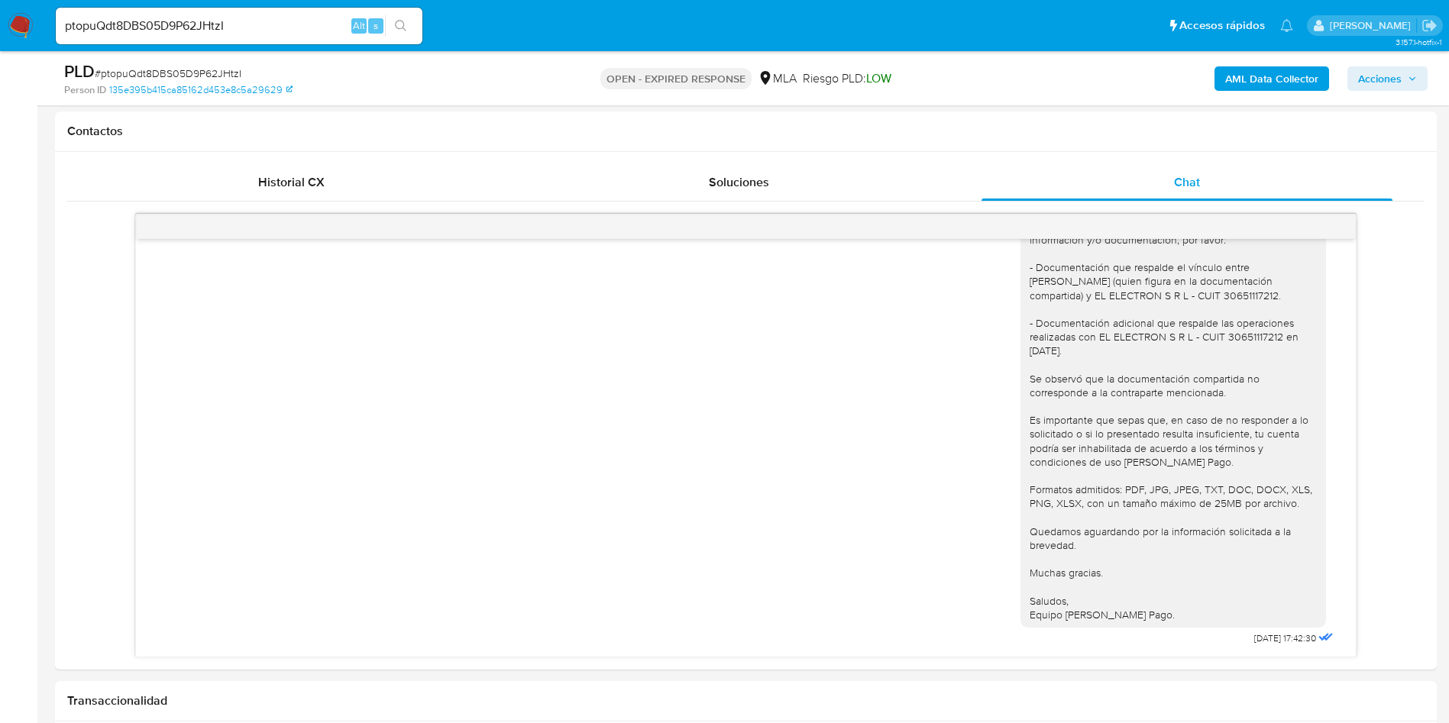
click at [215, 23] on input "ptopuQdt8DBS05D9P62JHtzI" at bounding box center [239, 26] width 367 height 20
paste input "iAZCTMw0Y1b3IvmMiJXDTFT0"
type input "iAZCTMw0Y1b3IvmMiJXDTFT0"
click at [408, 18] on button "search-icon" at bounding box center [400, 25] width 31 height 21
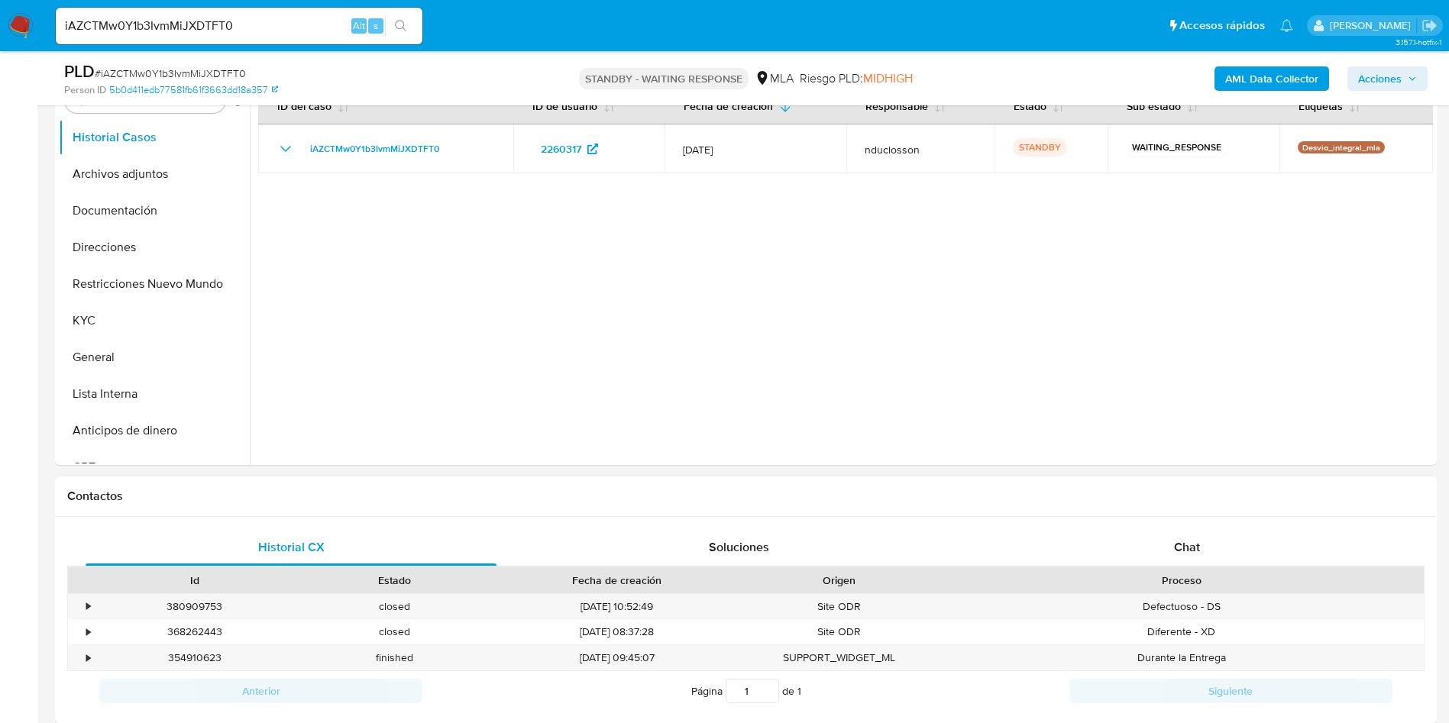
scroll to position [344, 0]
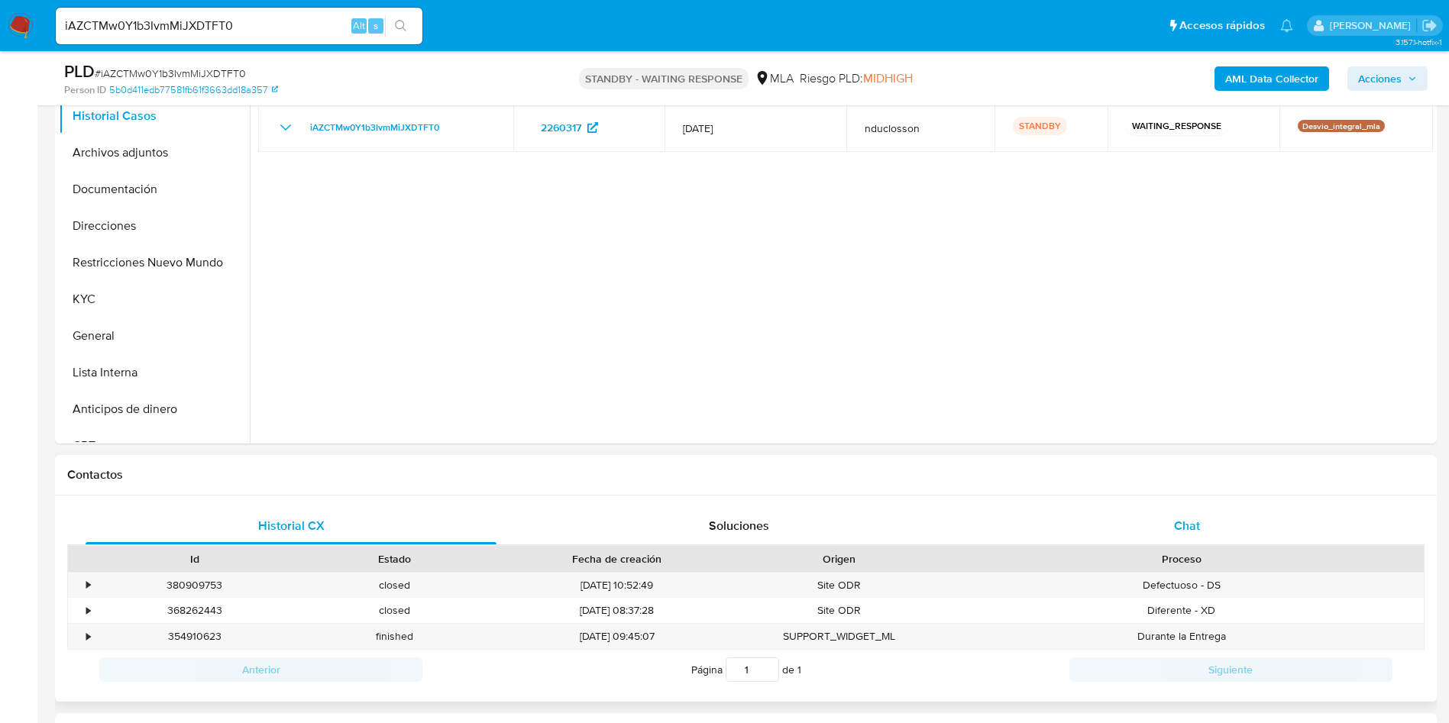
select select "10"
click at [1190, 534] on span "Chat" at bounding box center [1187, 526] width 26 height 18
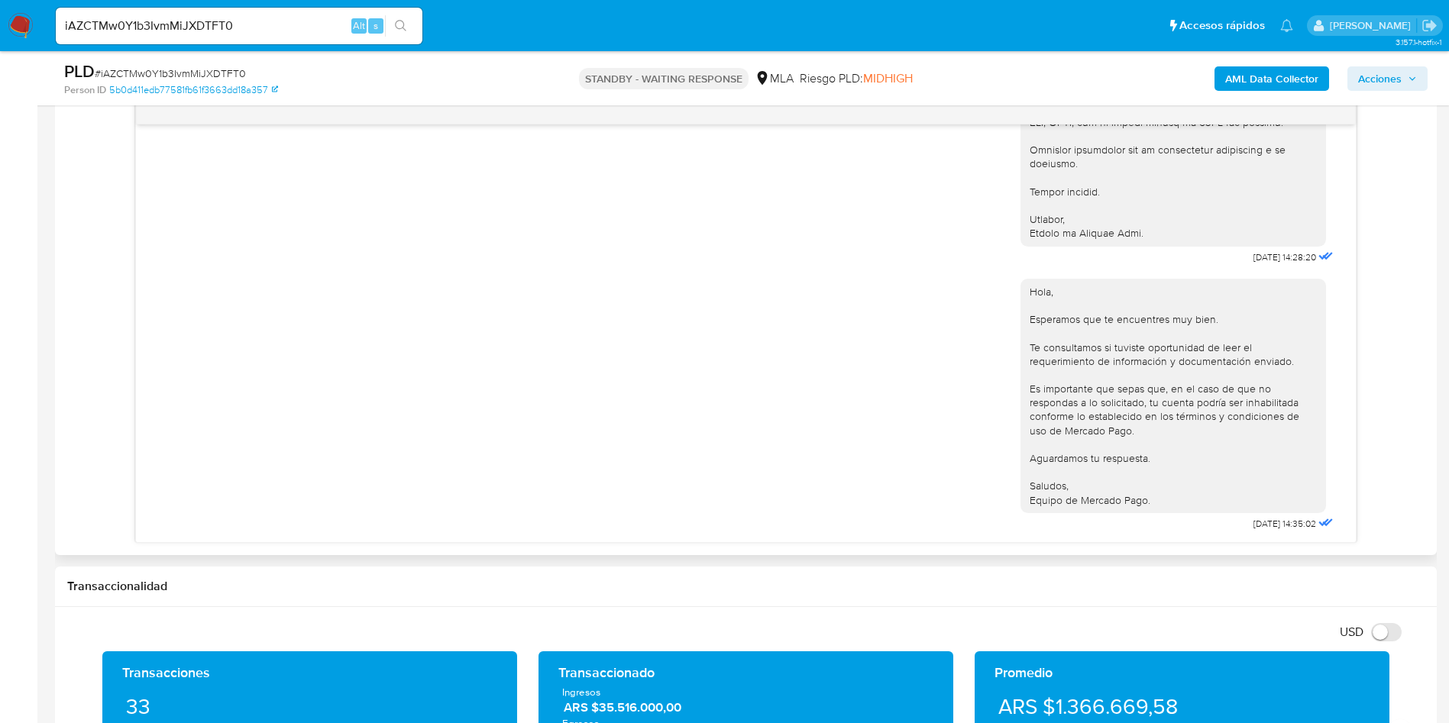
scroll to position [1567, 0]
click at [654, 85] on p "STANDBY - WAITING RESPONSE" at bounding box center [664, 78] width 170 height 21
click at [654, 84] on p "STANDBY - WAITING RESPONSE" at bounding box center [664, 78] width 170 height 21
click at [703, 65] on div "STANDBY - WAITING RESPONSE MLA Riesgo PLD: MIDHIGH" at bounding box center [746, 78] width 451 height 36
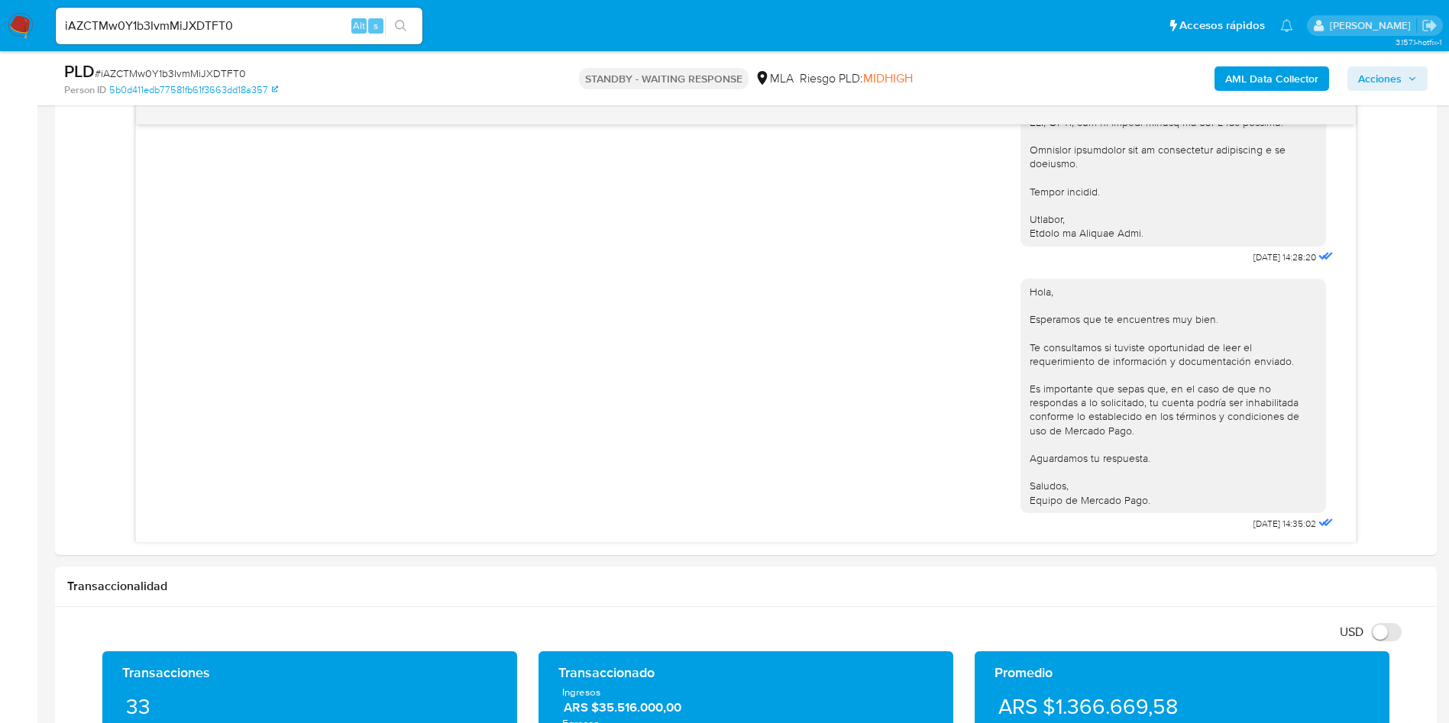
click at [713, 72] on p "STANDBY - WAITING RESPONSE" at bounding box center [664, 78] width 170 height 21
click at [641, 70] on p "STANDBY - WAITING RESPONSE" at bounding box center [664, 78] width 170 height 21
click at [663, 69] on p "STANDBY - WAITING RESPONSE" at bounding box center [664, 78] width 170 height 21
click at [962, 70] on div "STANDBY - WAITING RESPONSE MLA Riesgo PLD: MIDHIGH" at bounding box center [746, 78] width 451 height 36
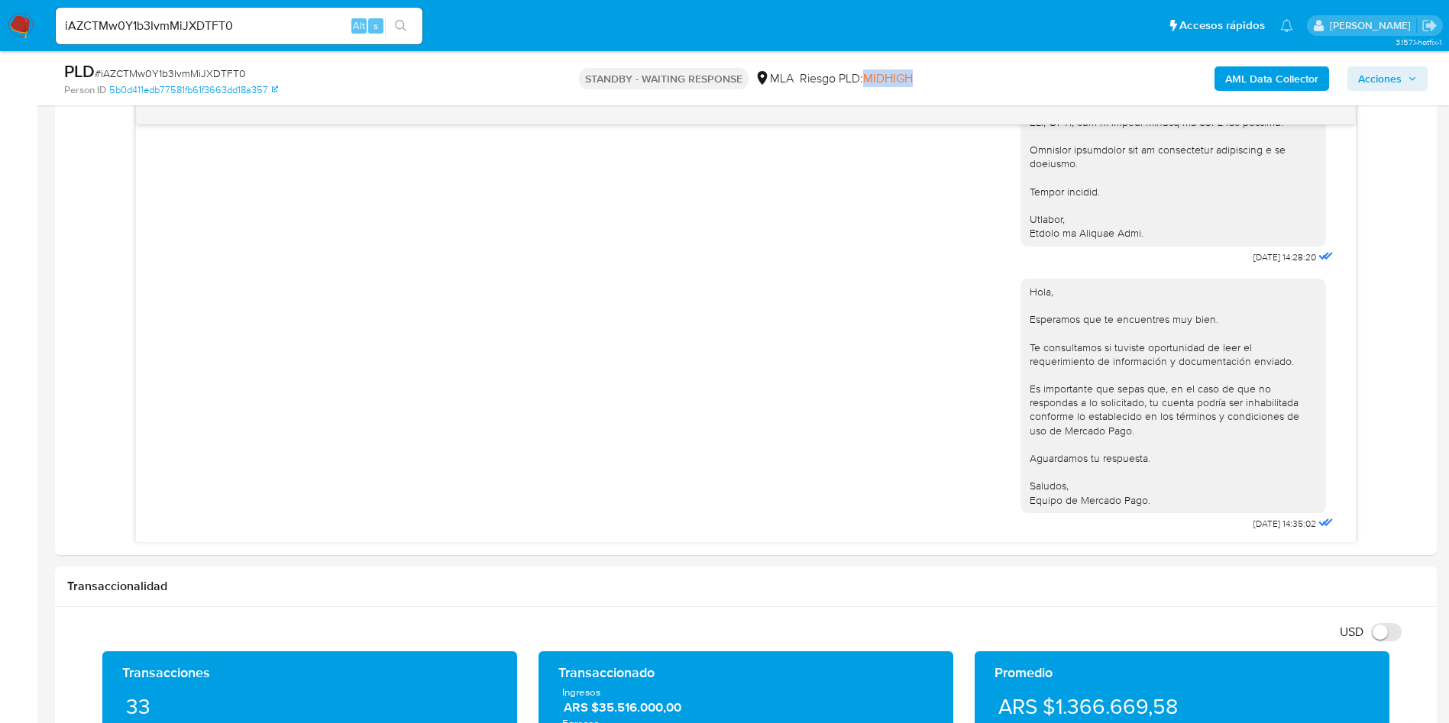
drag, startPoint x: 901, startPoint y: 70, endPoint x: 867, endPoint y: 54, distance: 37.2
click at [867, 54] on div "PLD # iAZCTMw0Y1b3IvmMiJXDTFT0 Person ID 5b0d411edb77581fb61f3663dd18a357 STAND…" at bounding box center [745, 78] width 1381 height 54
click at [1438, 226] on main "3.157.1-hotfix-1 Asignado a nduclosson Asignado el: 17/07/2025 16:33:42 Creado …" at bounding box center [724, 681] width 1449 height 2967
click at [1385, 258] on div "17/07/2025 19:55:49 Hola, Esperamos que te encuentres muy bien. Te consultamos …" at bounding box center [745, 321] width 1357 height 444
click at [160, 21] on input "iAZCTMw0Y1b3IvmMiJXDTFT0" at bounding box center [239, 26] width 367 height 20
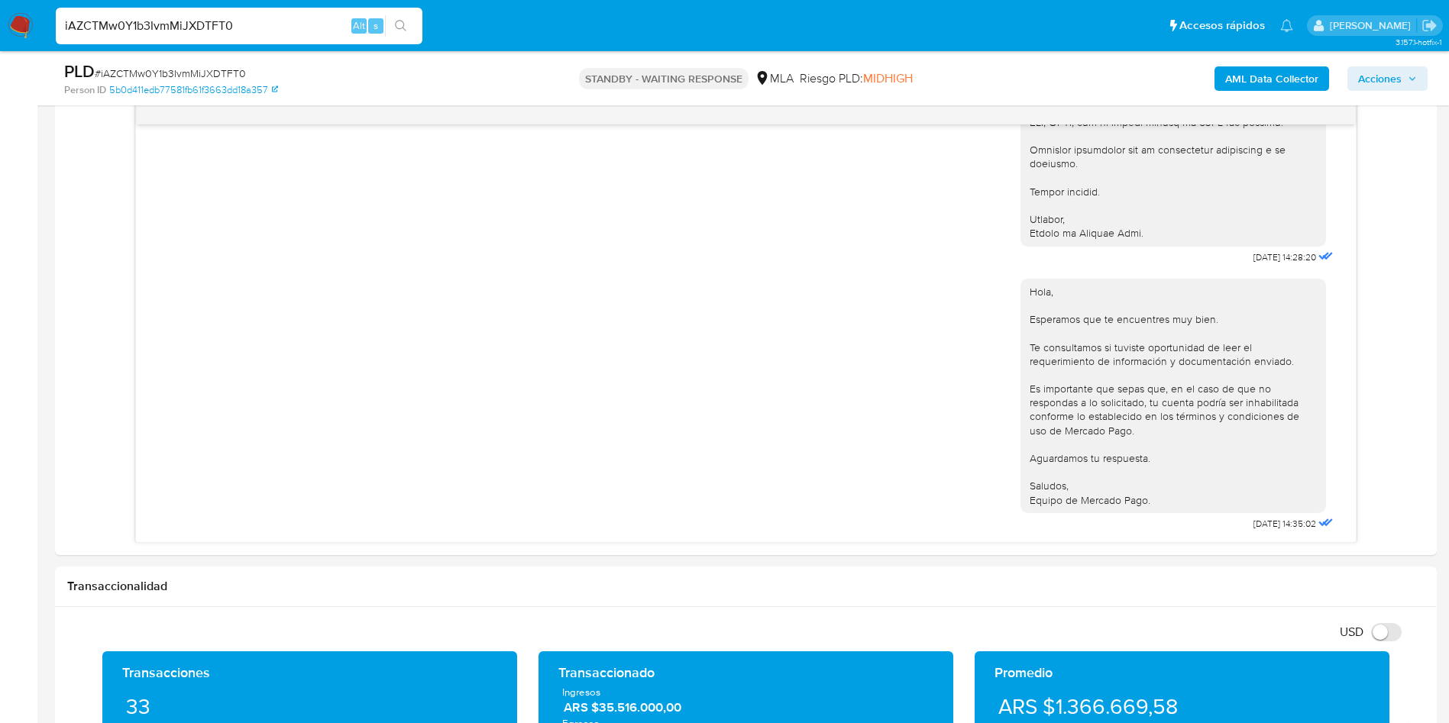
drag, startPoint x: 160, startPoint y: 21, endPoint x: 183, endPoint y: 21, distance: 22.1
click at [161, 21] on input "iAZCTMw0Y1b3IvmMiJXDTFT0" at bounding box center [239, 26] width 367 height 20
paste input "vcdlHq3llbua1FwRlpwWjTql"
type input "vcdlHq3llbua1FwRlpwWjTql"
click at [409, 13] on div "vcdlHq3llbua1FwRlpwWjTql Alt s" at bounding box center [239, 26] width 367 height 37
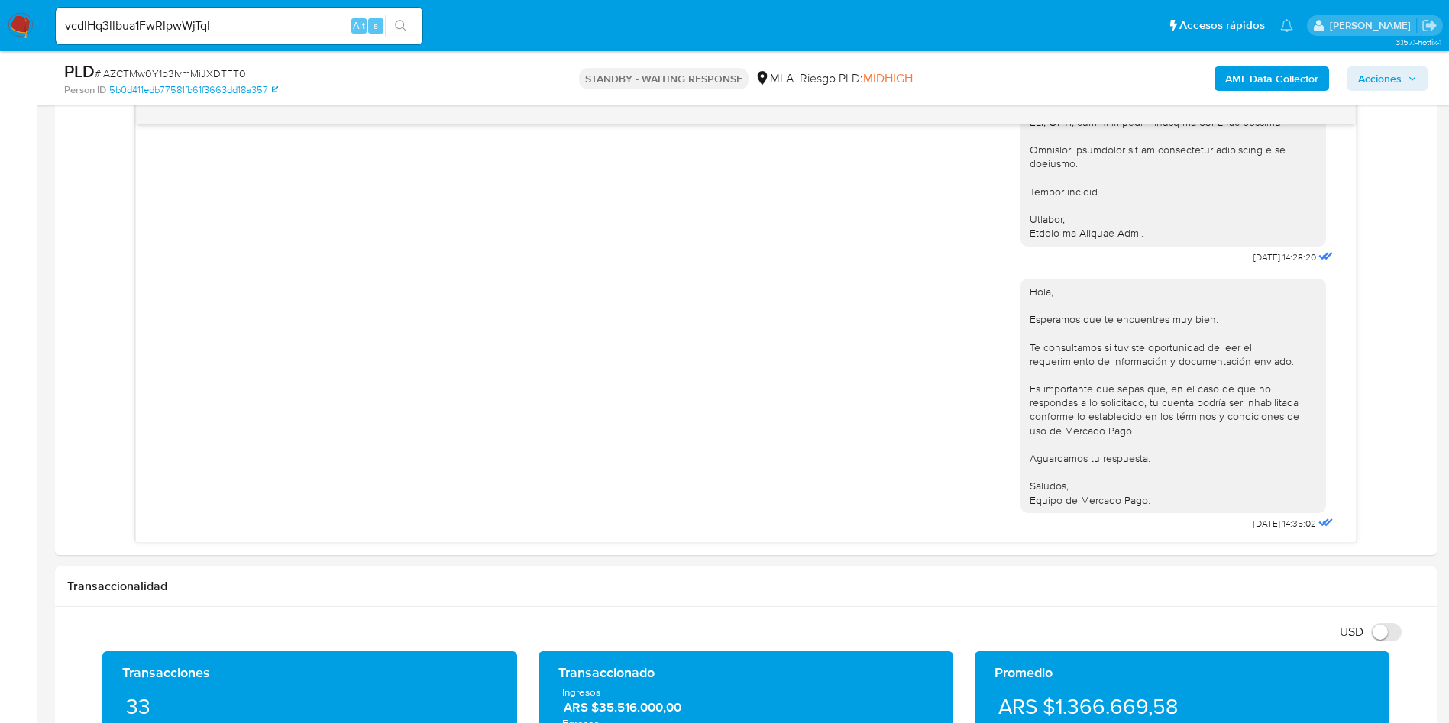
click at [410, 26] on button "search-icon" at bounding box center [400, 25] width 31 height 21
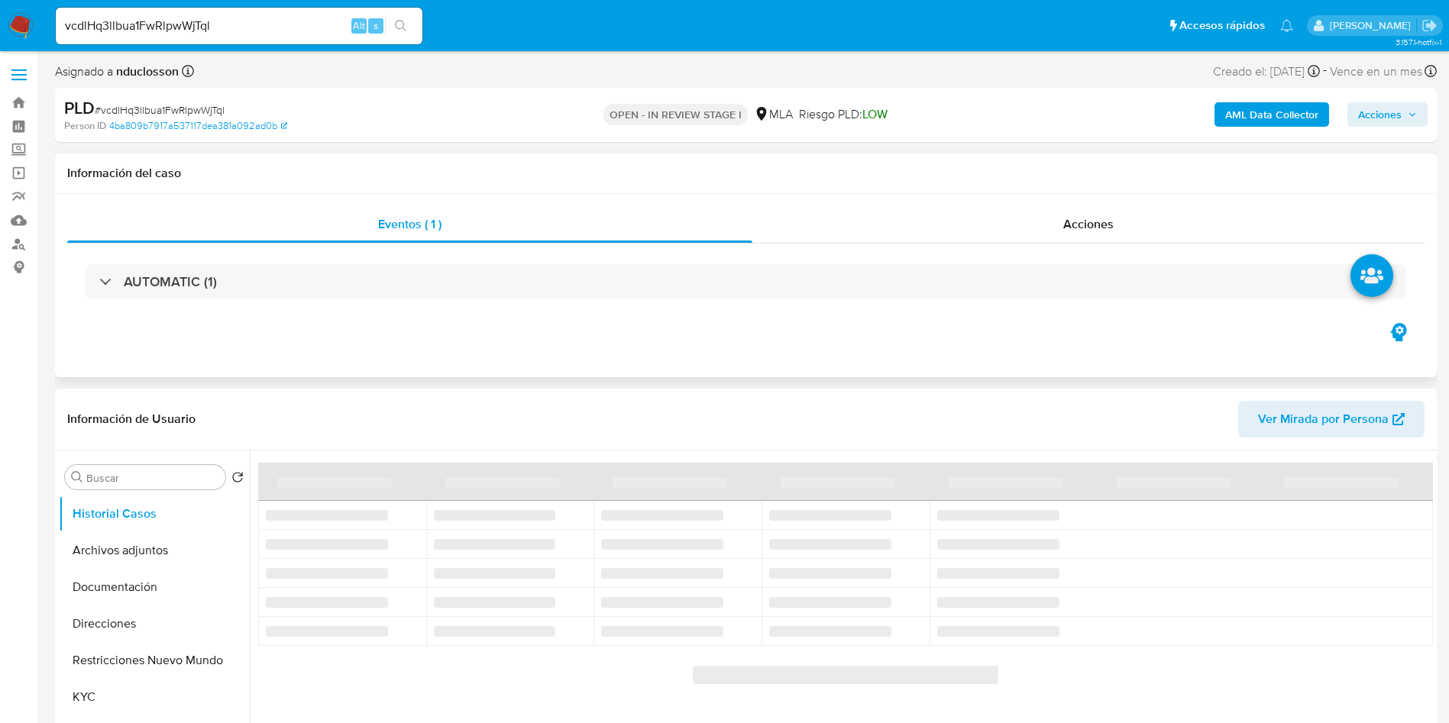
select select "10"
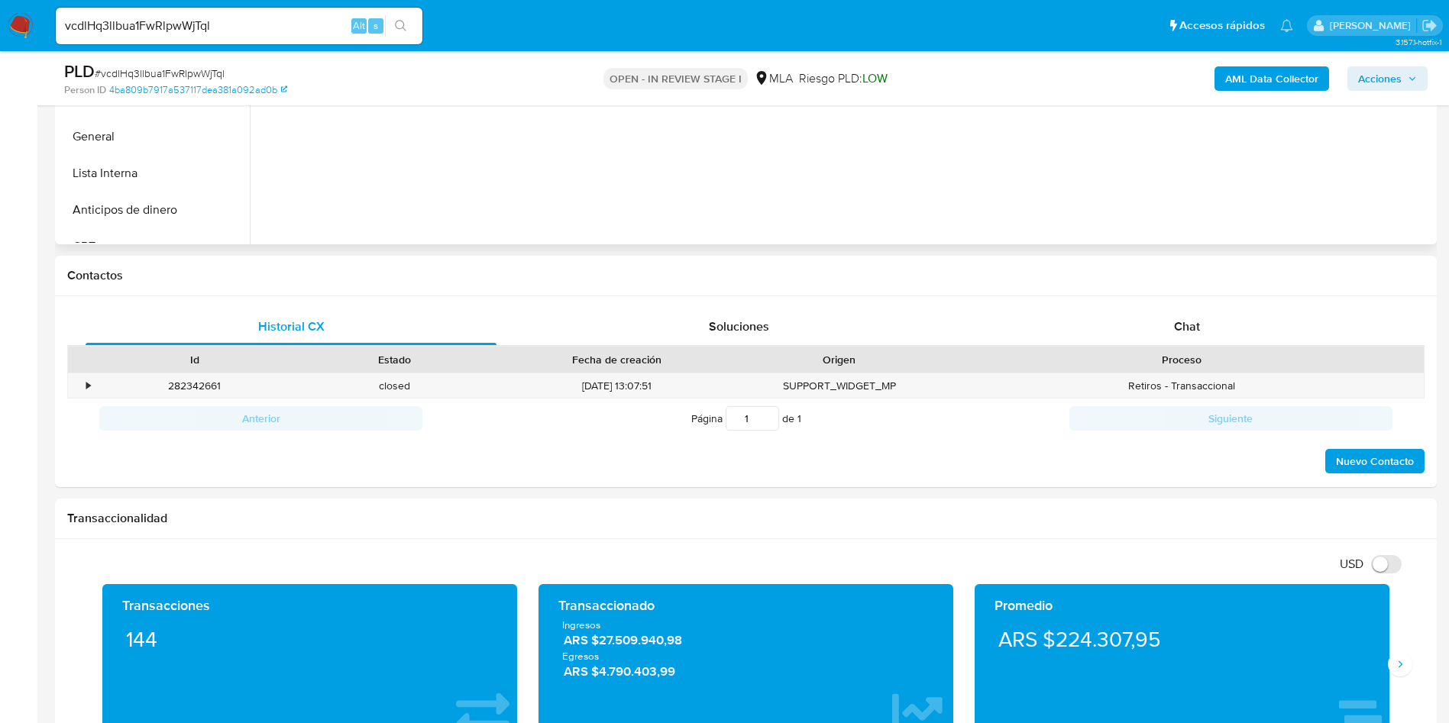
scroll to position [573, 0]
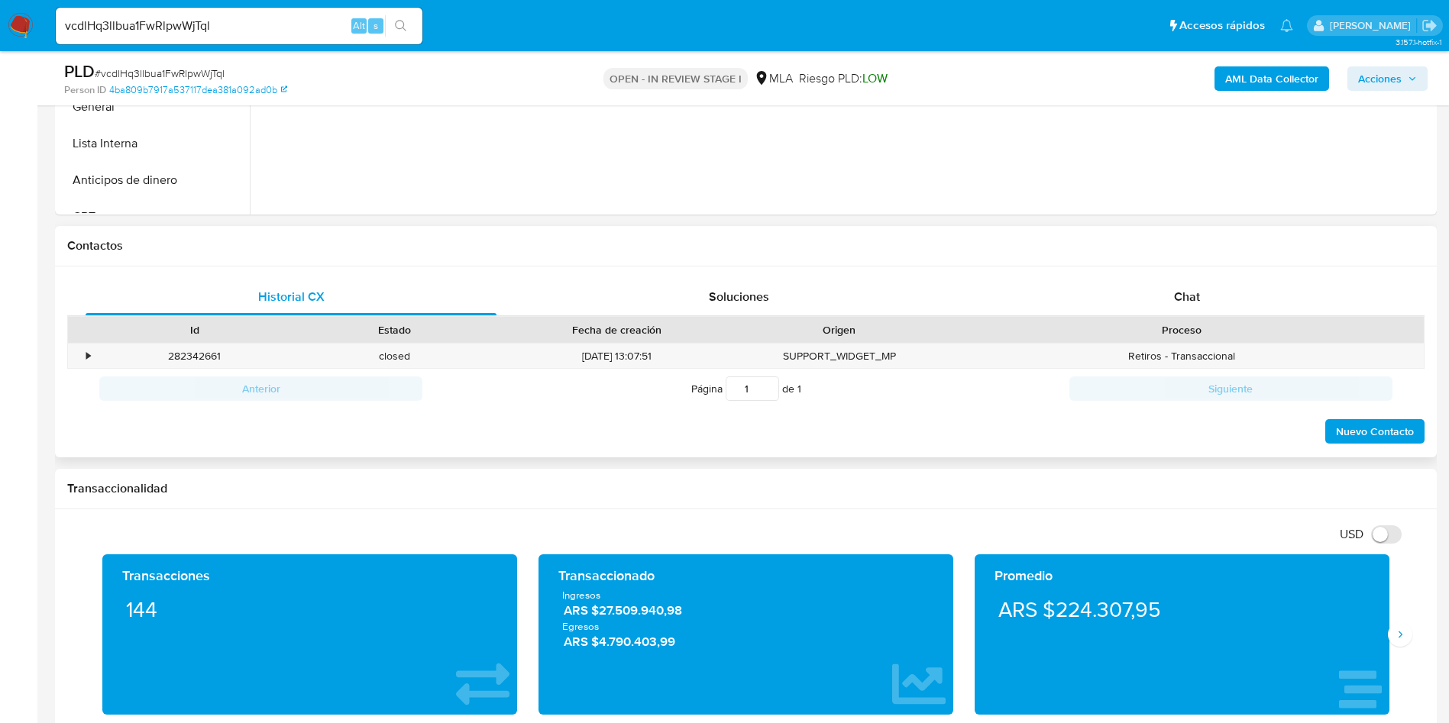
click at [1208, 321] on div "Proceso" at bounding box center [1181, 330] width 484 height 26
click at [1197, 302] on span "Chat" at bounding box center [1187, 297] width 26 height 18
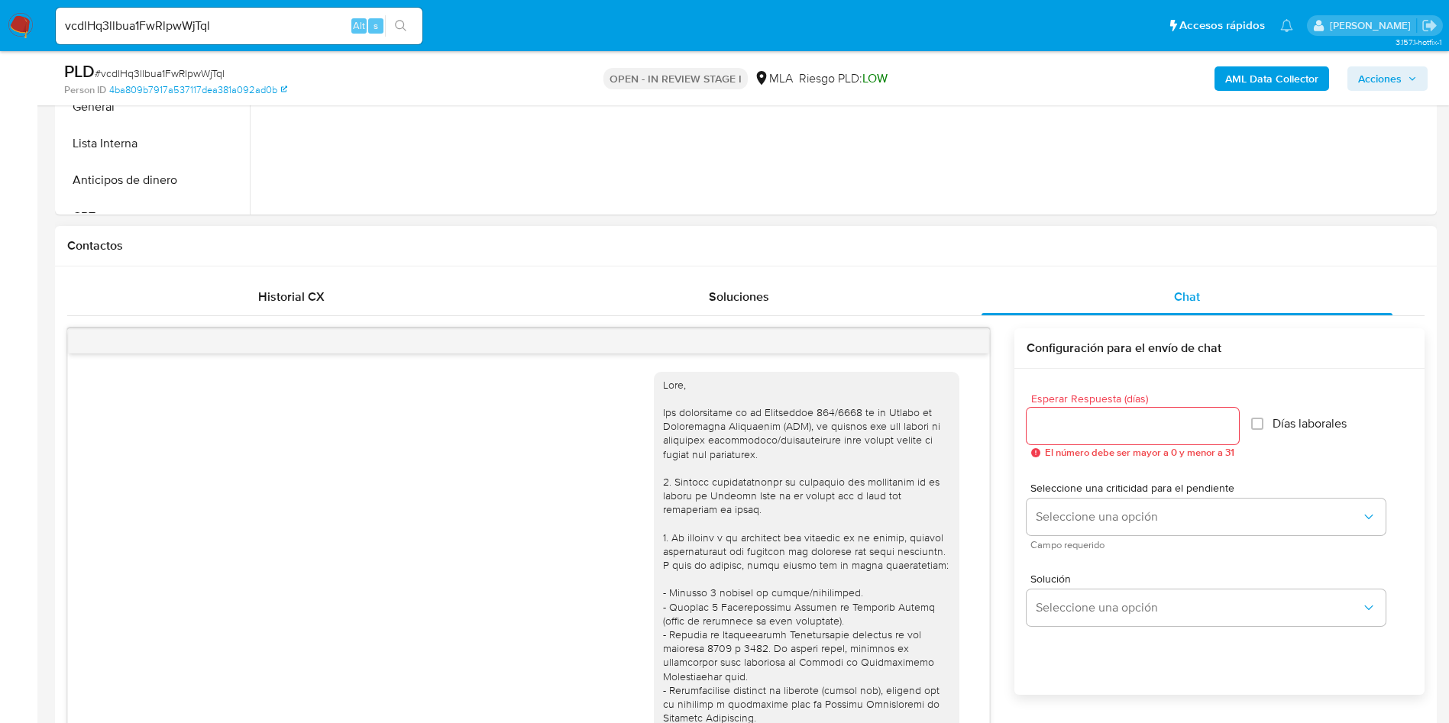
scroll to position [1762, 0]
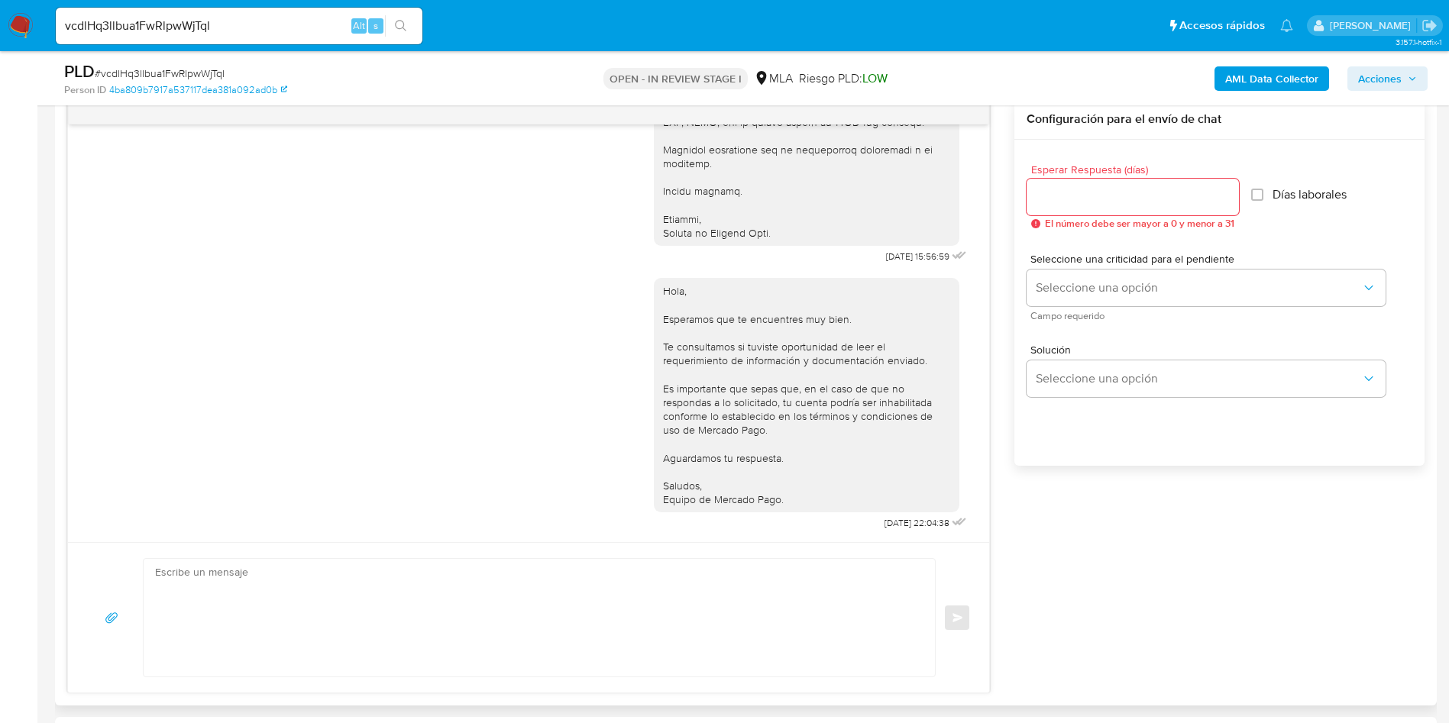
click at [1066, 563] on div "17/07/2025 19:55:42 Hola, Esperamos que te encuentres muy bien. Te consultamos …" at bounding box center [745, 396] width 1357 height 594
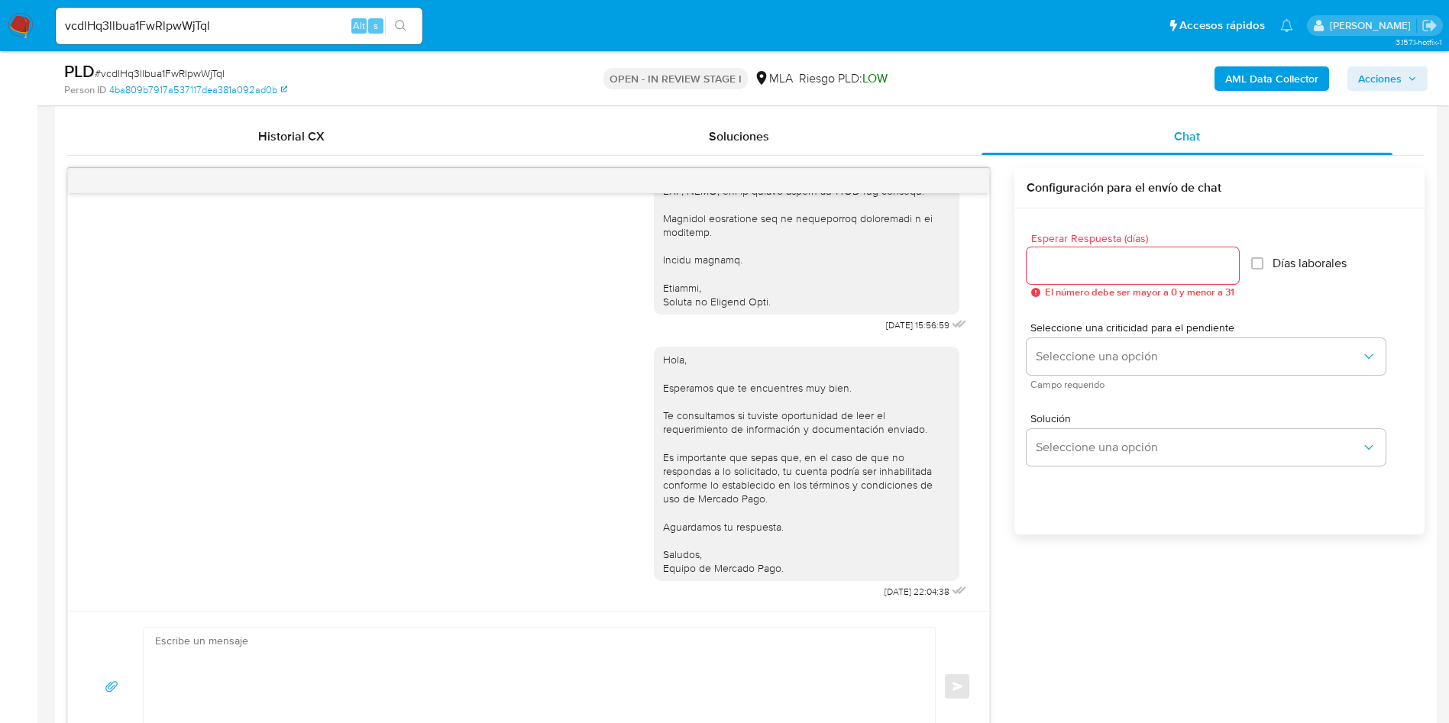
scroll to position [687, 0]
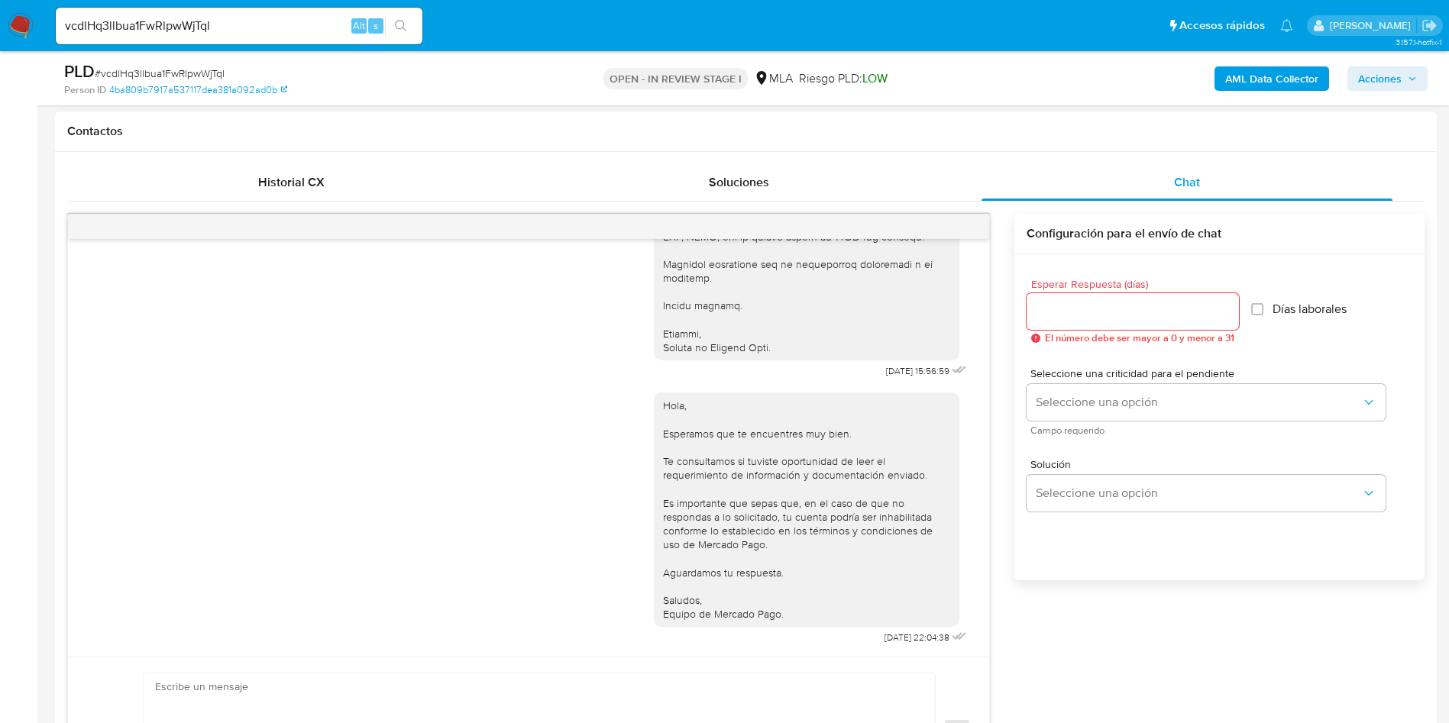
click at [970, 221] on div at bounding box center [528, 227] width 921 height 24
click at [971, 231] on div at bounding box center [528, 227] width 921 height 24
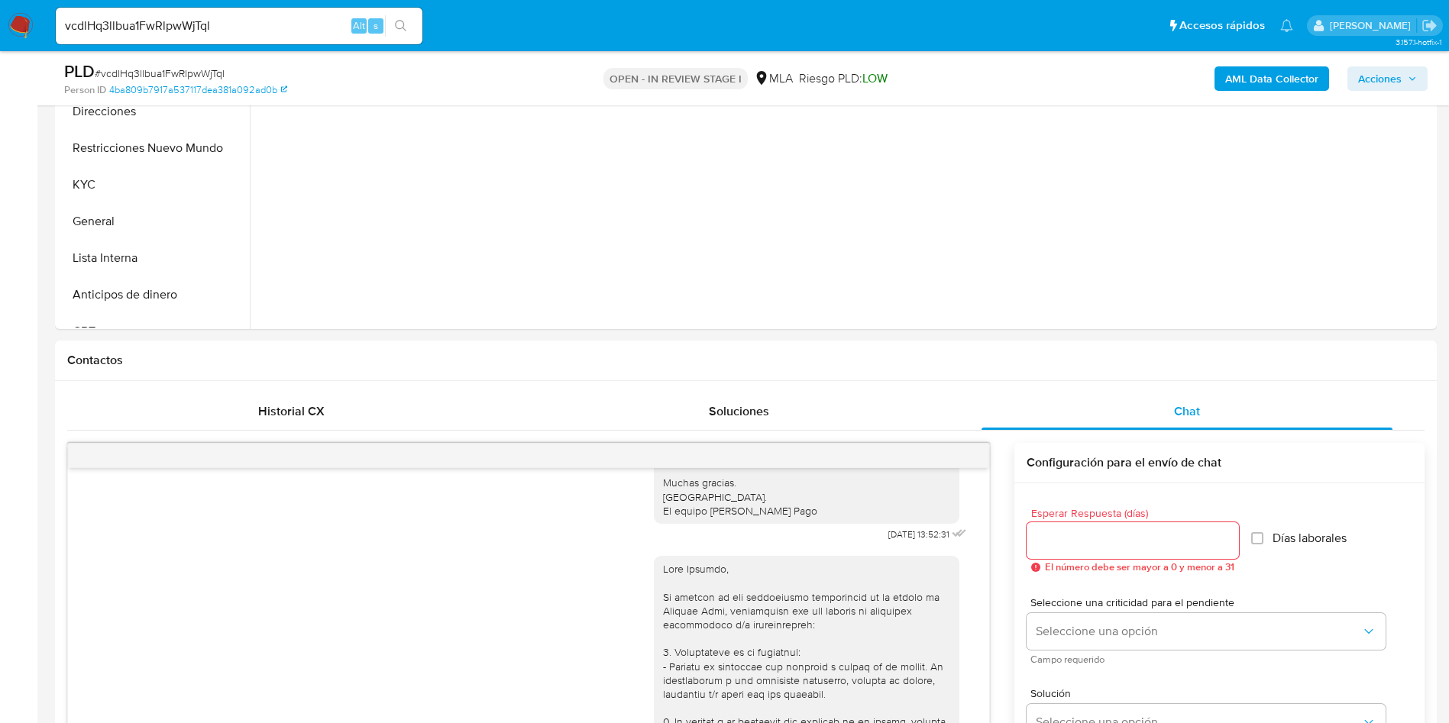
scroll to position [115, 0]
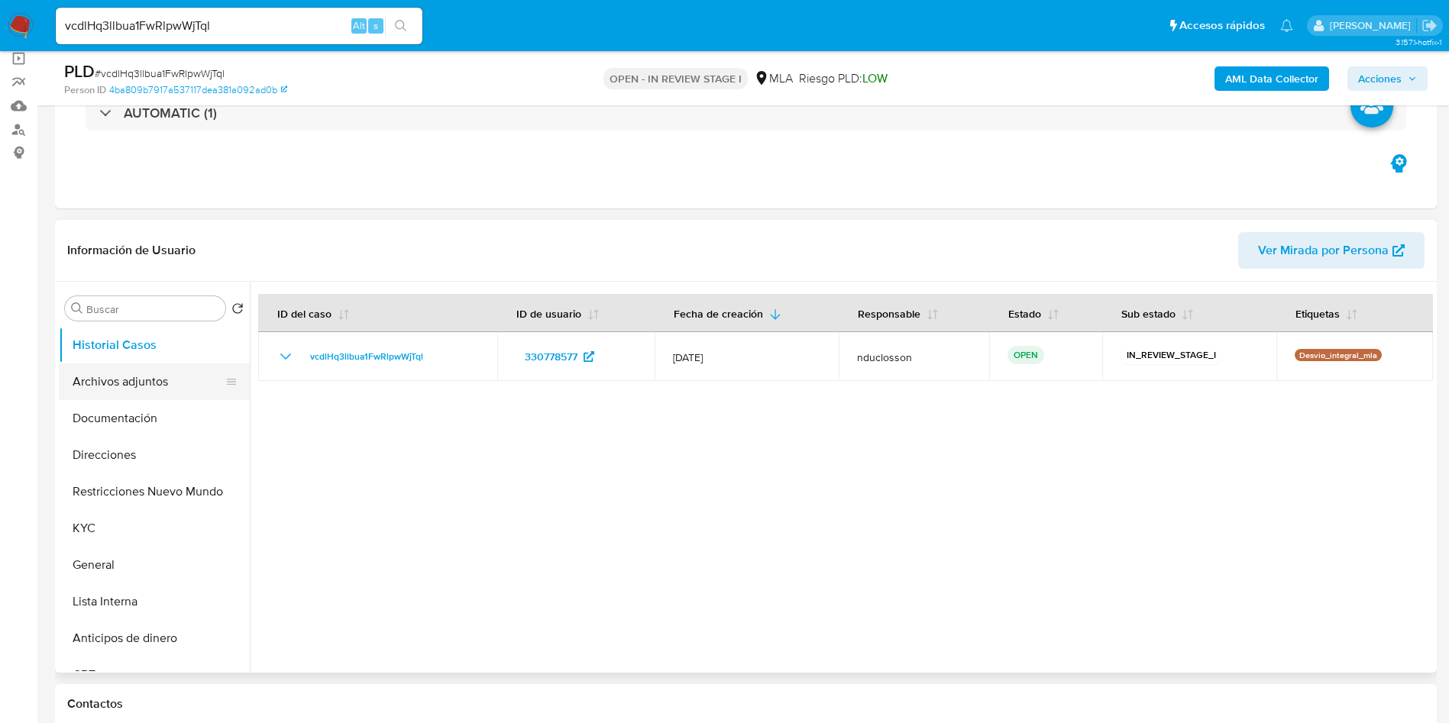
click at [114, 390] on button "Archivos adjuntos" at bounding box center [148, 381] width 179 height 37
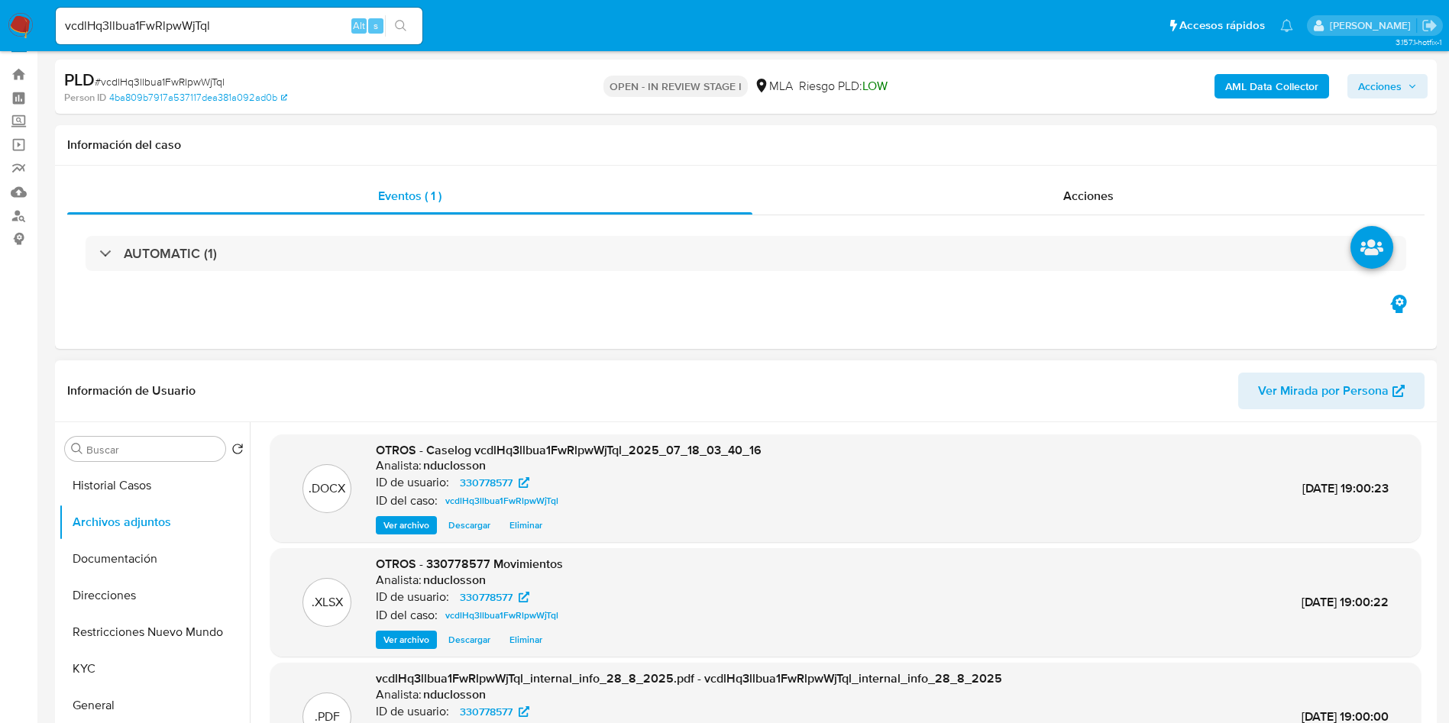
scroll to position [0, 0]
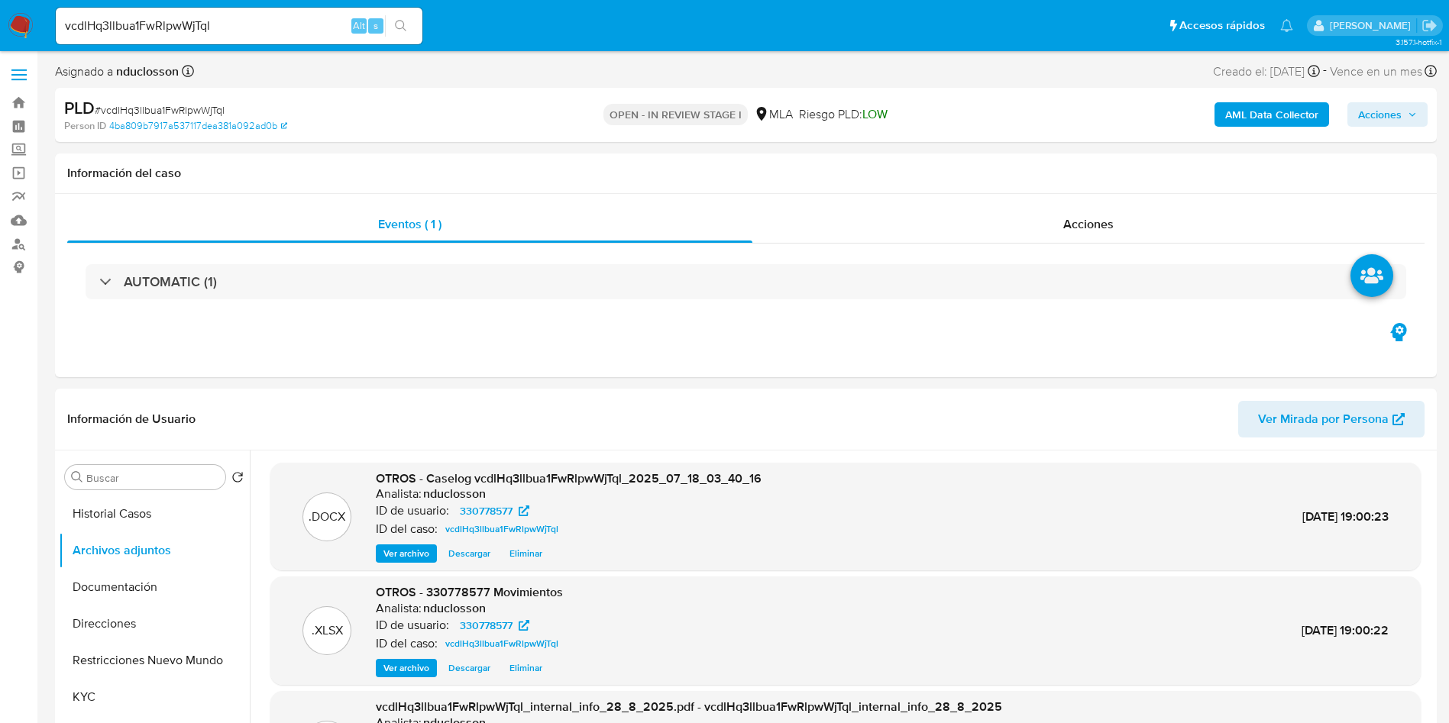
drag, startPoint x: 1394, startPoint y: 111, endPoint x: 1378, endPoint y: 121, distance: 19.5
click at [1394, 111] on span "Acciones" at bounding box center [1380, 114] width 44 height 24
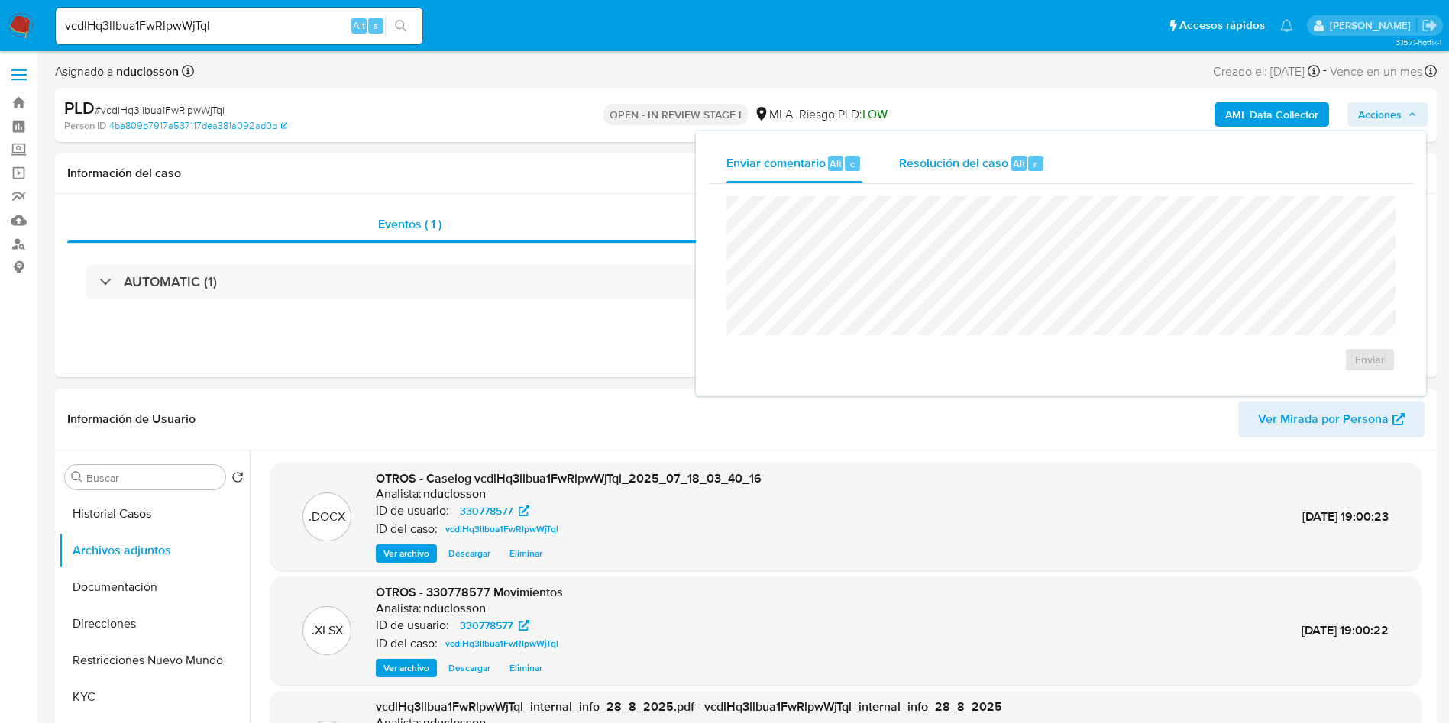
click at [1011, 165] on div "Alt" at bounding box center [1018, 163] width 15 height 15
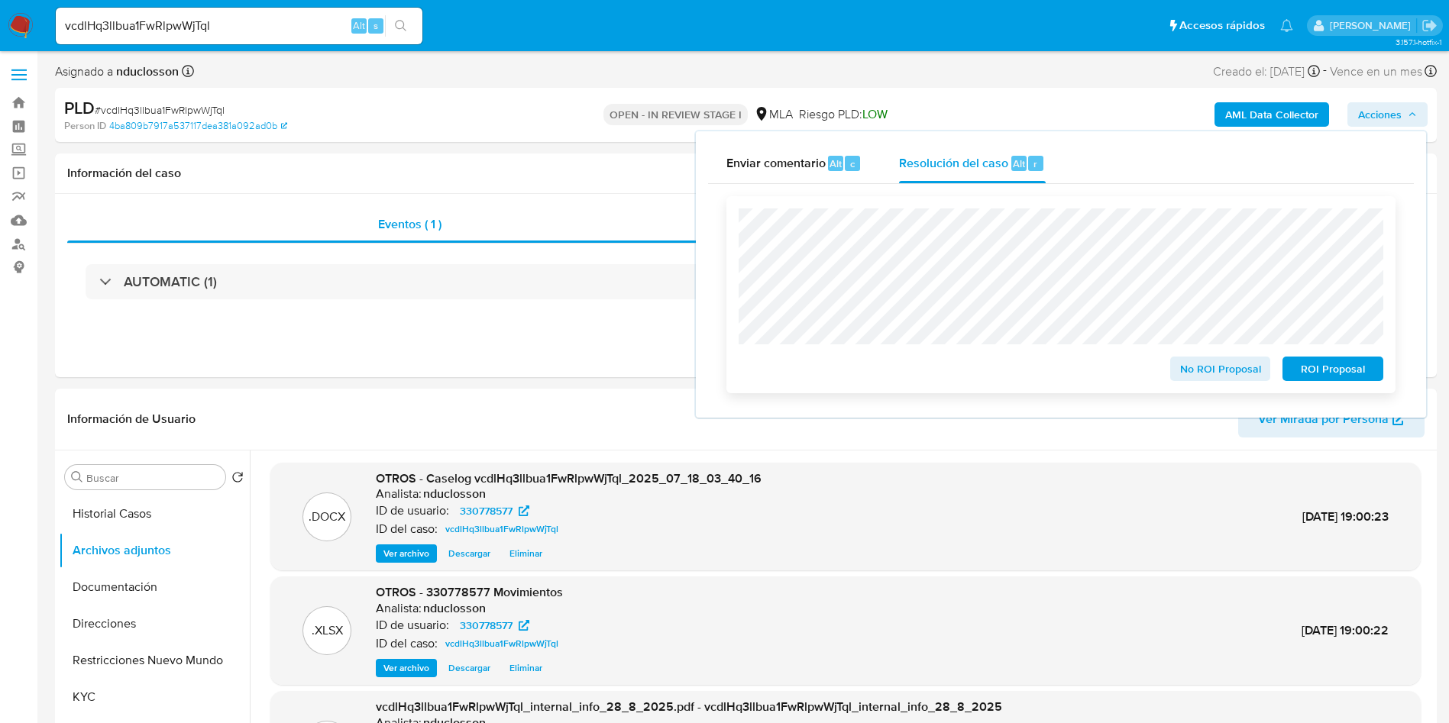
click at [1203, 370] on span "No ROI Proposal" at bounding box center [1220, 368] width 79 height 21
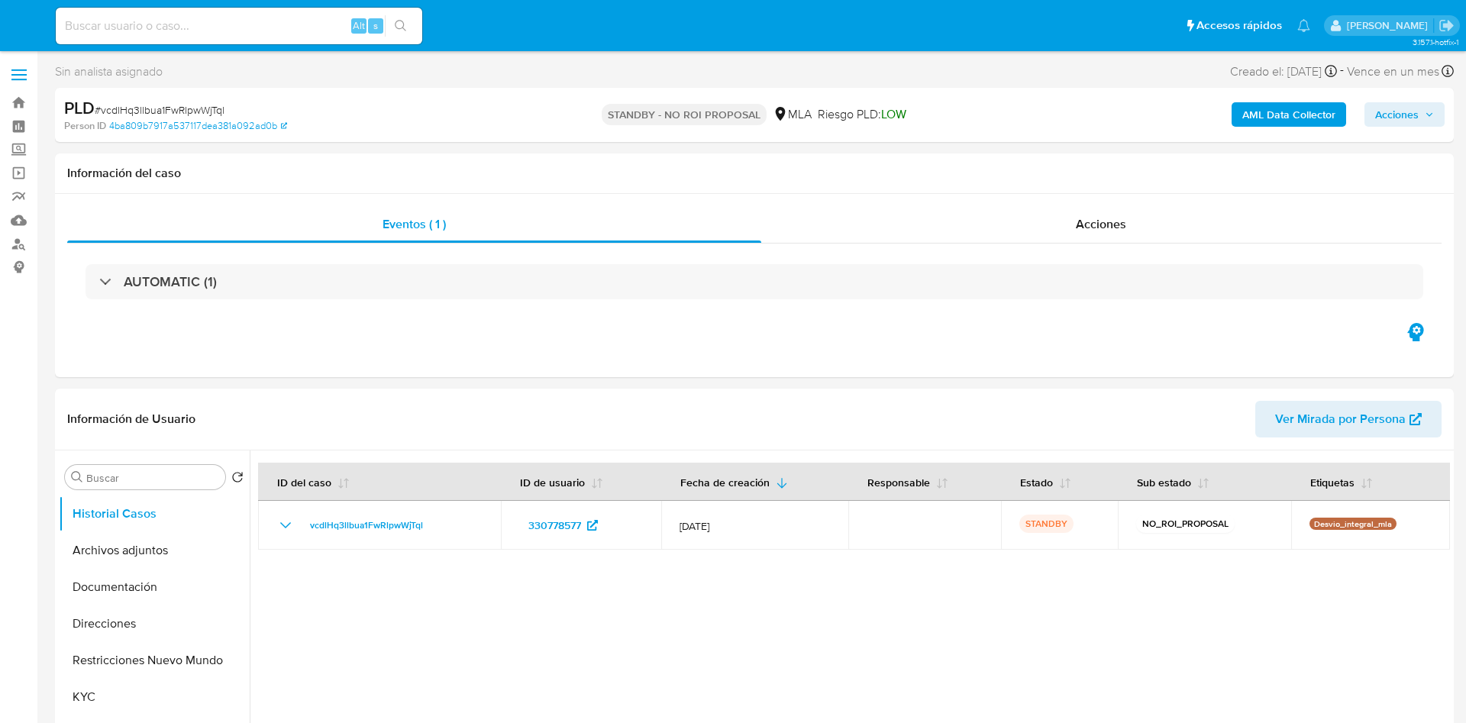
select select "10"
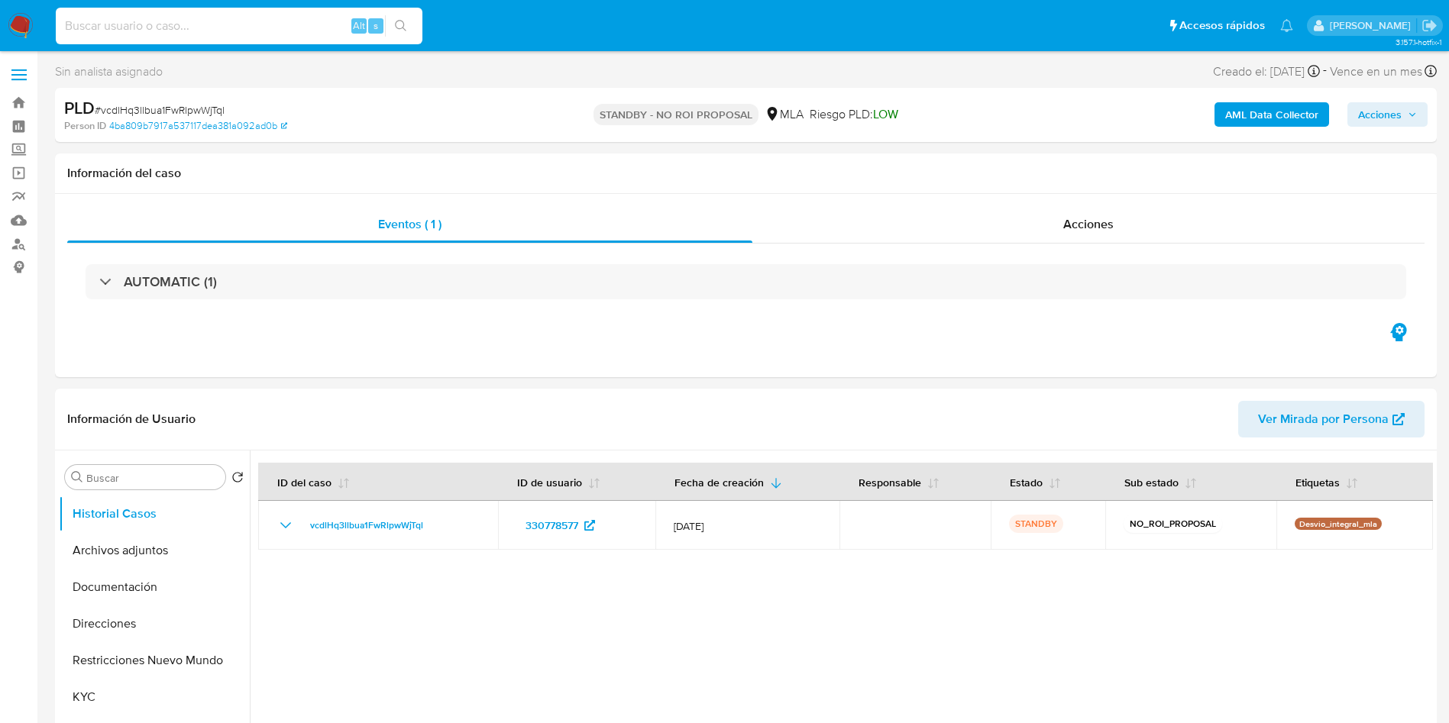
click at [250, 33] on input at bounding box center [239, 26] width 367 height 20
paste input "xqpLPmb9g4AqGG7R5HrUITvv"
type input "xqpLPmb9g4AqGG7R5HrUITvv"
click at [390, 21] on button "search-icon" at bounding box center [400, 25] width 31 height 21
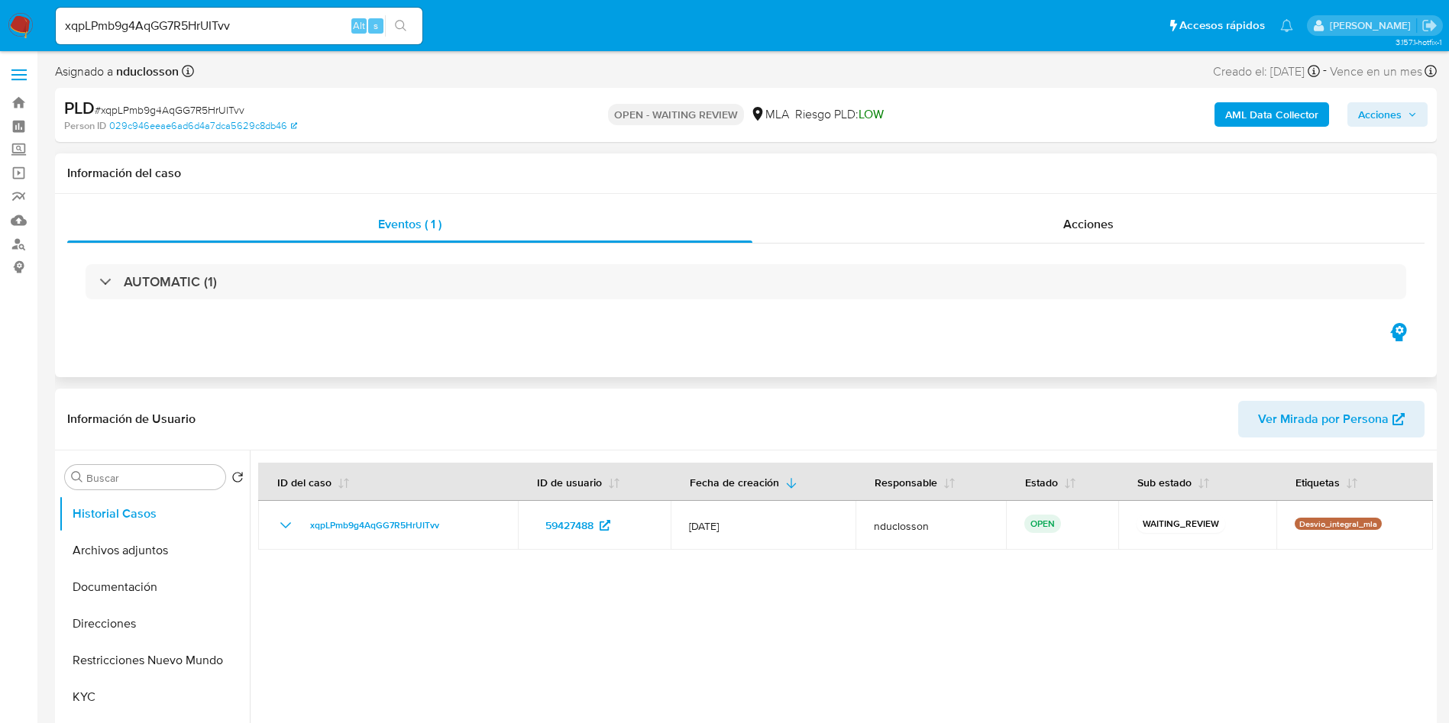
select select "10"
click at [117, 34] on input "xqpLPmb9g4AqGG7R5HrUITvv" at bounding box center [239, 26] width 367 height 20
click at [398, 27] on icon "search-icon" at bounding box center [401, 26] width 12 height 12
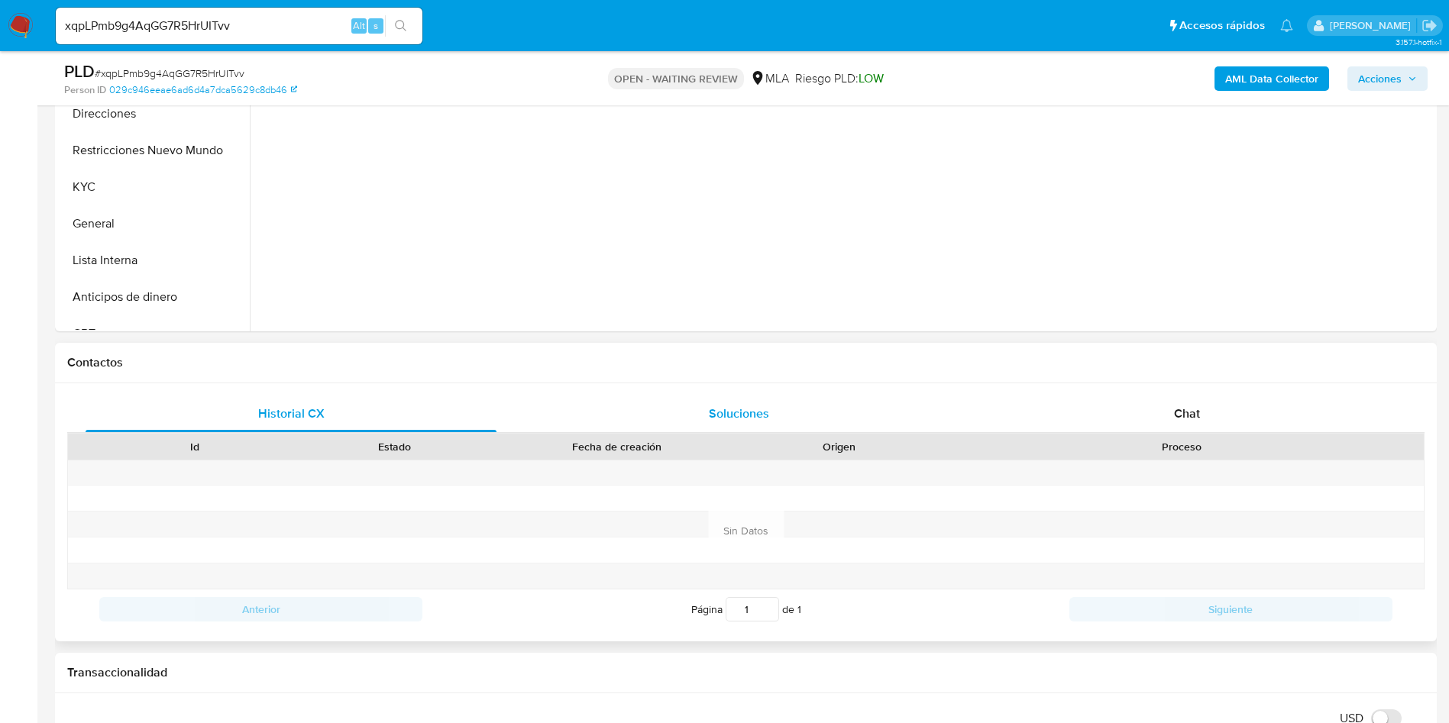
scroll to position [458, 0]
click at [1174, 388] on div "Historial CX Soluciones Chat Id Estado Fecha de creación Origen Proceso Anterio…" at bounding box center [745, 510] width 1381 height 258
click at [1176, 399] on div "Chat" at bounding box center [1186, 411] width 411 height 37
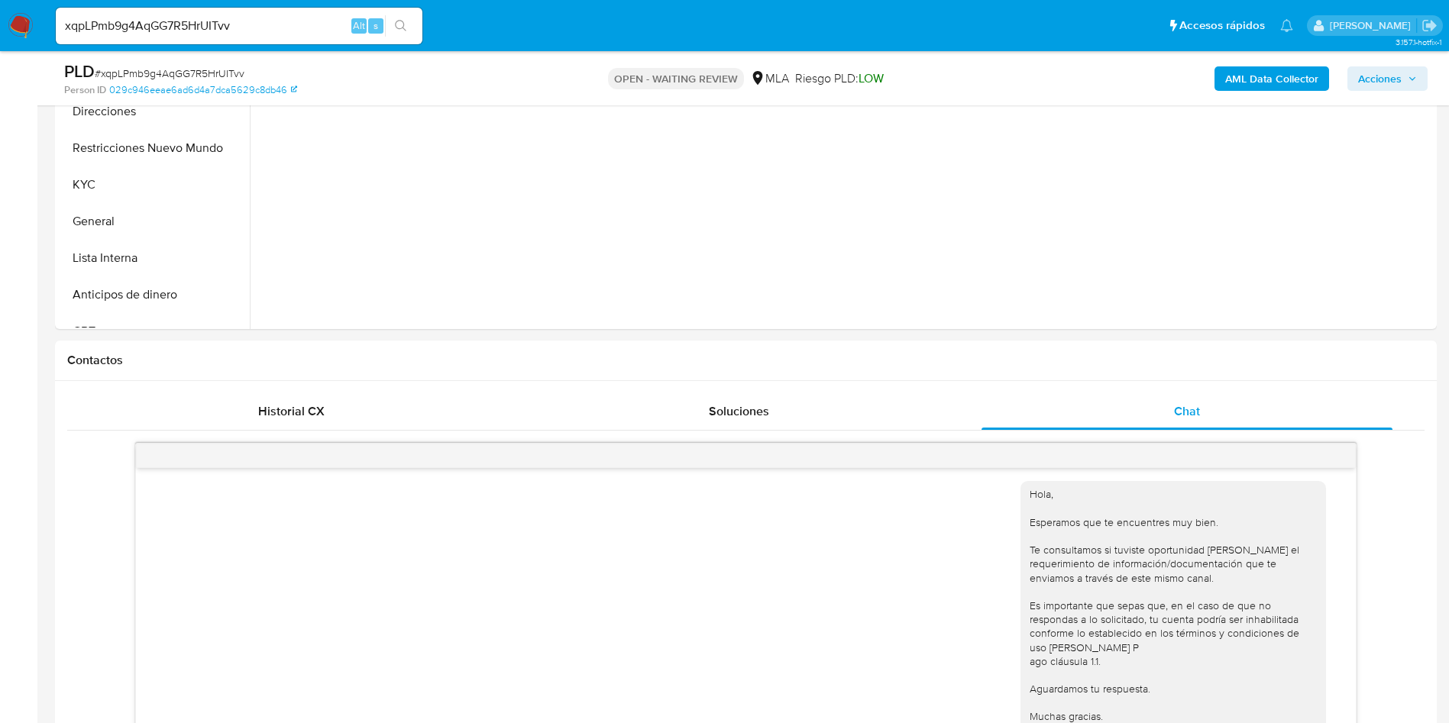
click at [189, 72] on span "# xqpLPmb9g4AqGG7R5HrUITvv" at bounding box center [170, 73] width 150 height 15
copy span "xqpLPmb9g4AqGG7R5HrUITvv"
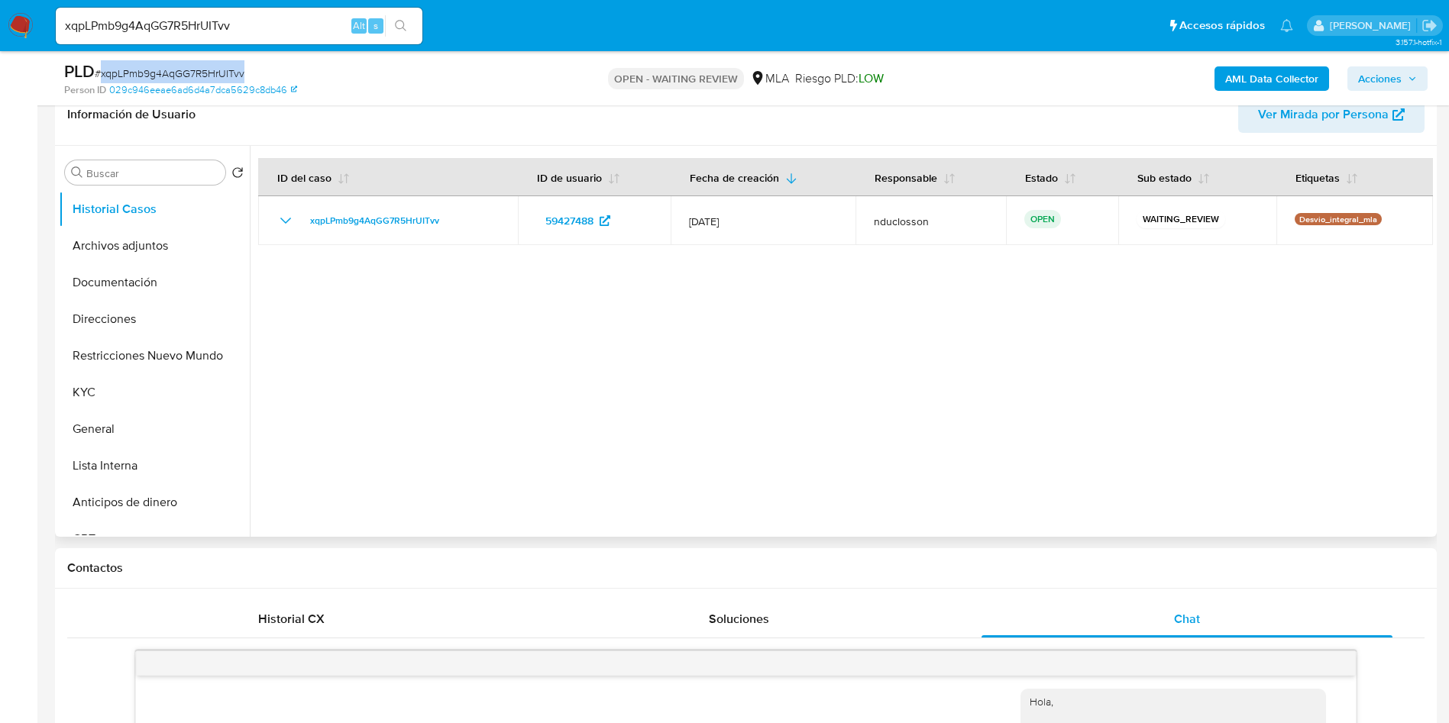
scroll to position [229, 0]
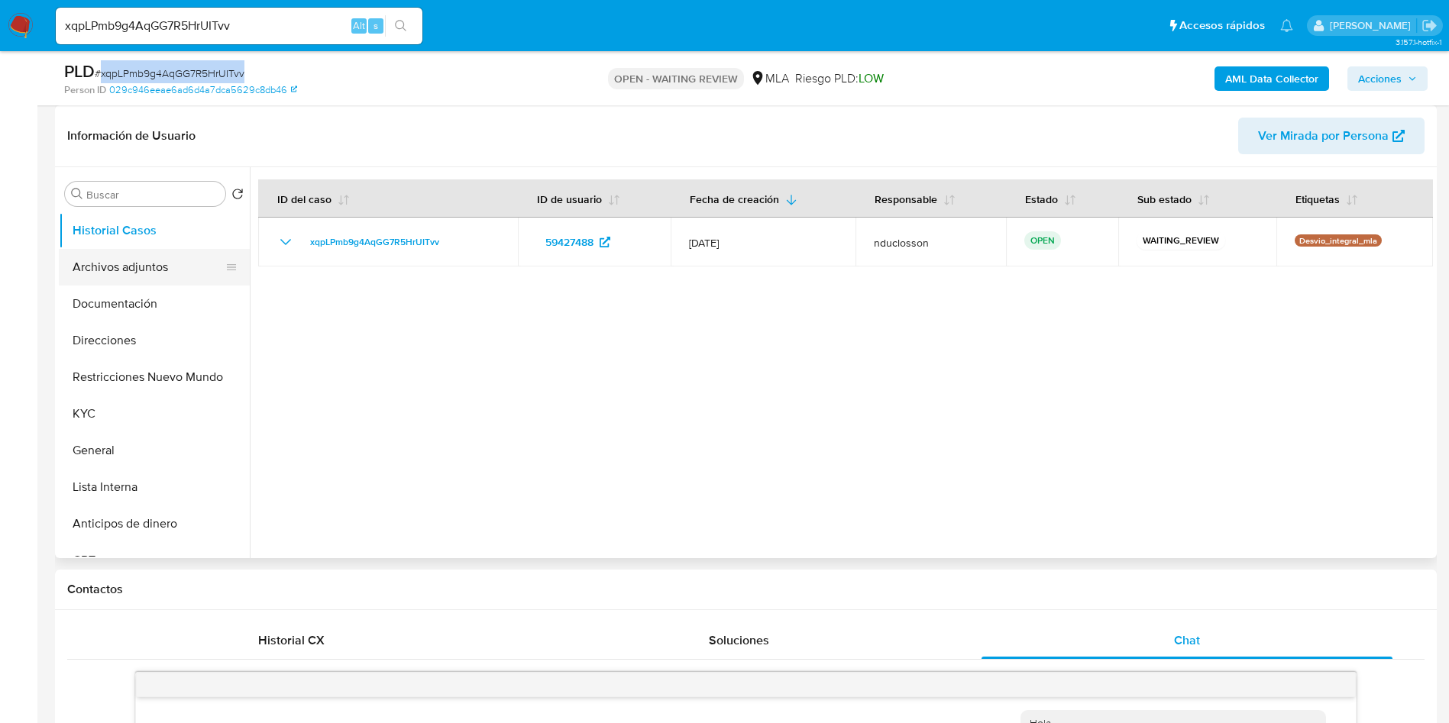
drag, startPoint x: 118, startPoint y: 266, endPoint x: 136, endPoint y: 264, distance: 17.6
click at [118, 266] on button "Archivos adjuntos" at bounding box center [148, 267] width 179 height 37
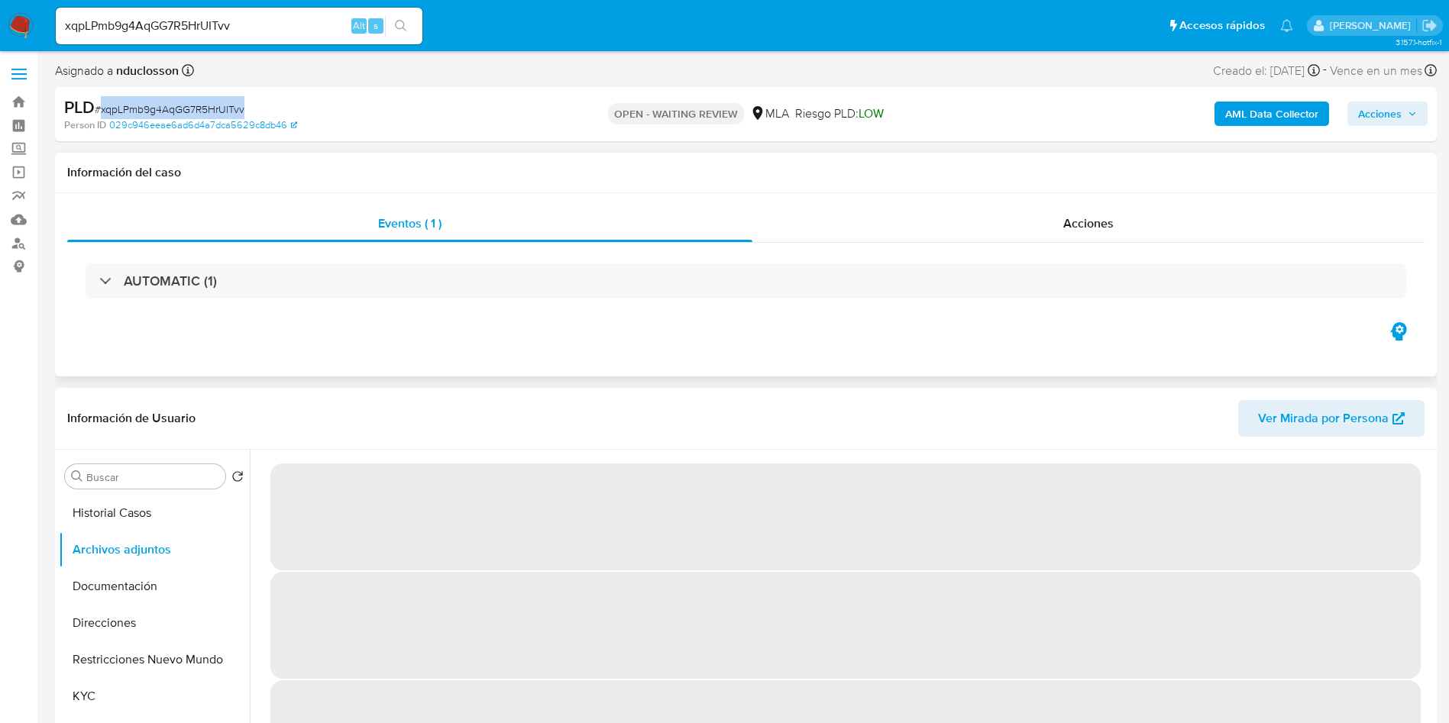
scroll to position [0, 0]
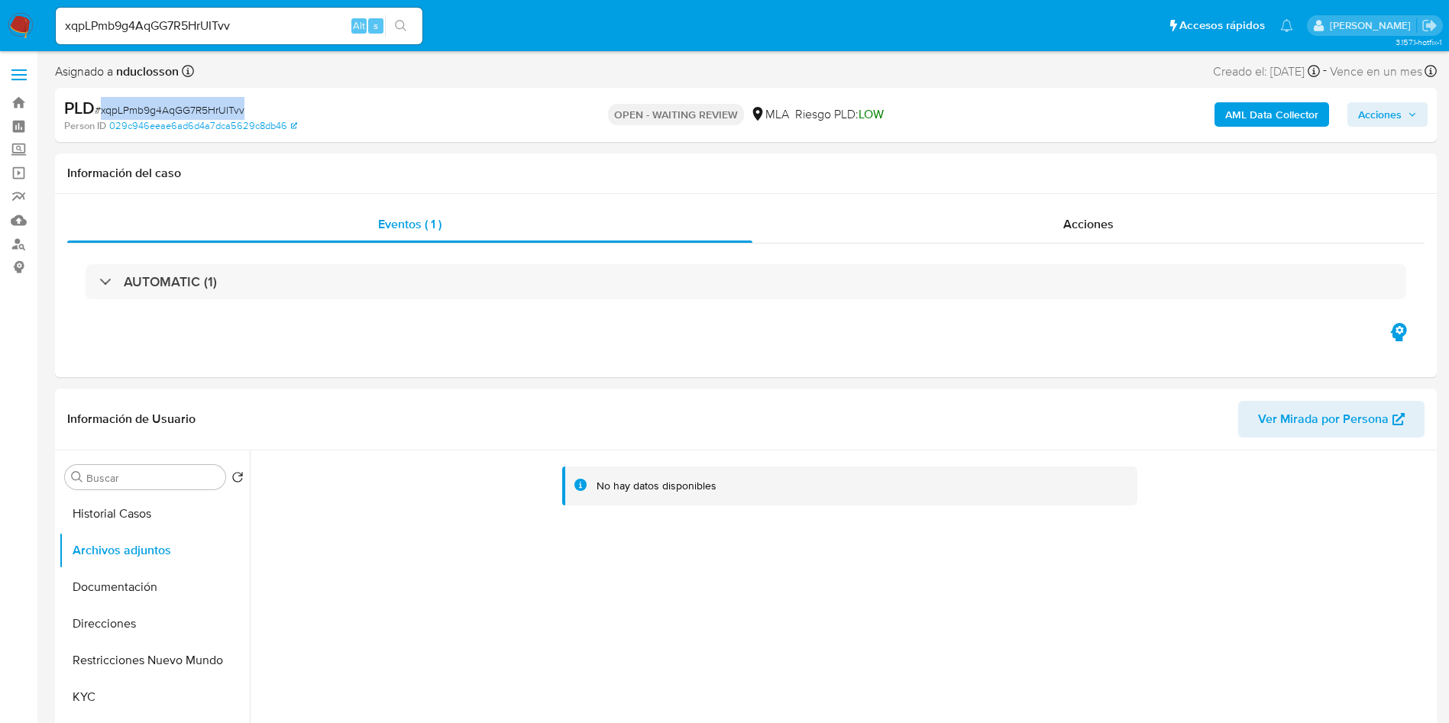
click at [1244, 113] on b "AML Data Collector" at bounding box center [1271, 114] width 93 height 24
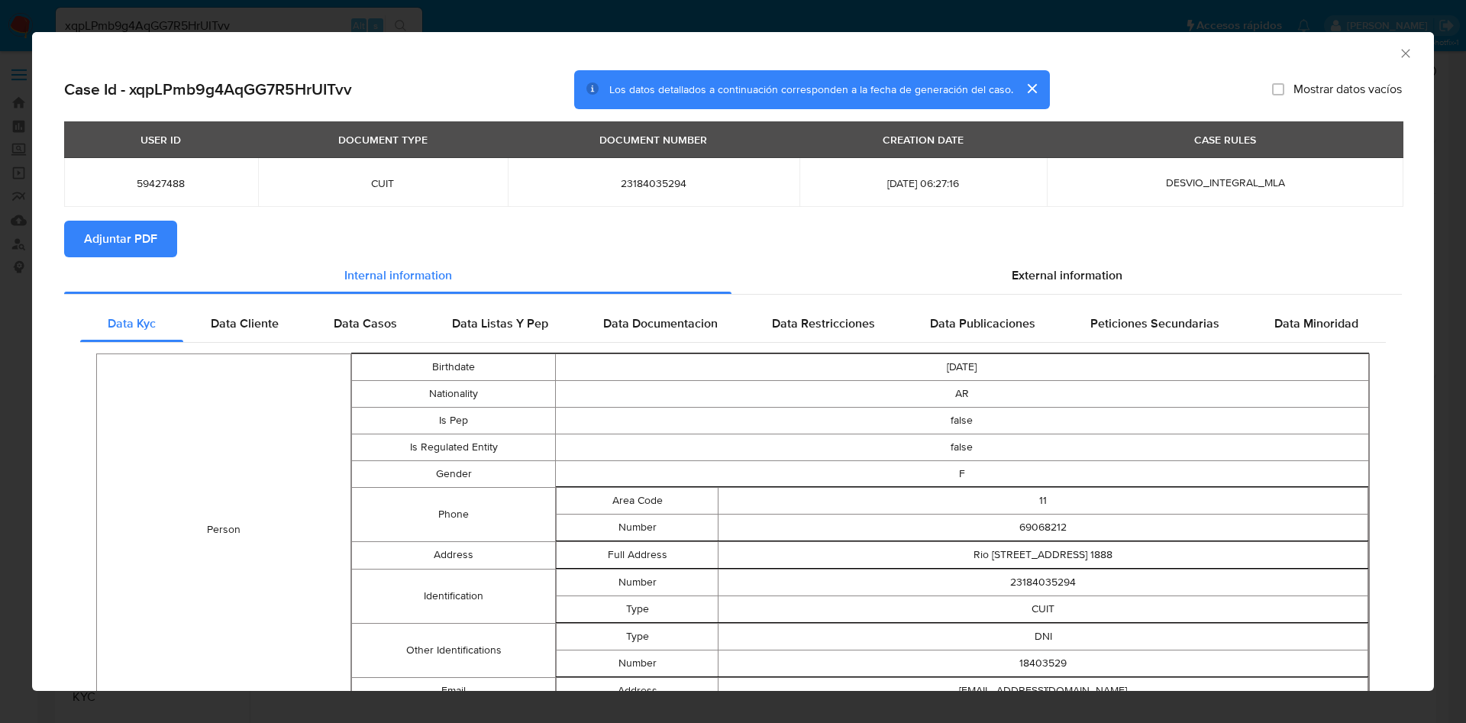
click at [993, 251] on section "Adjuntar PDF" at bounding box center [733, 239] width 1338 height 37
click at [993, 270] on div "External information" at bounding box center [1067, 275] width 670 height 37
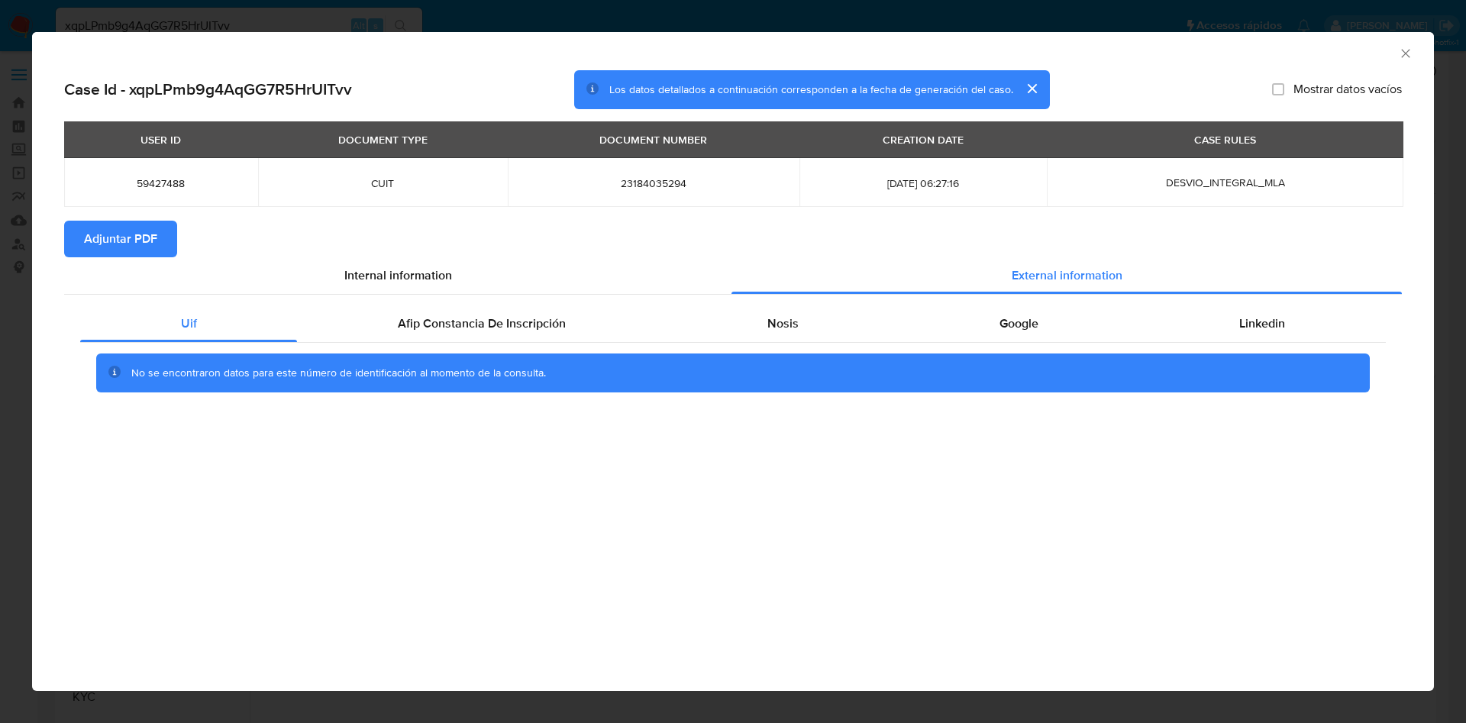
click at [1402, 51] on icon "Cerrar ventana" at bounding box center [1405, 53] width 15 height 15
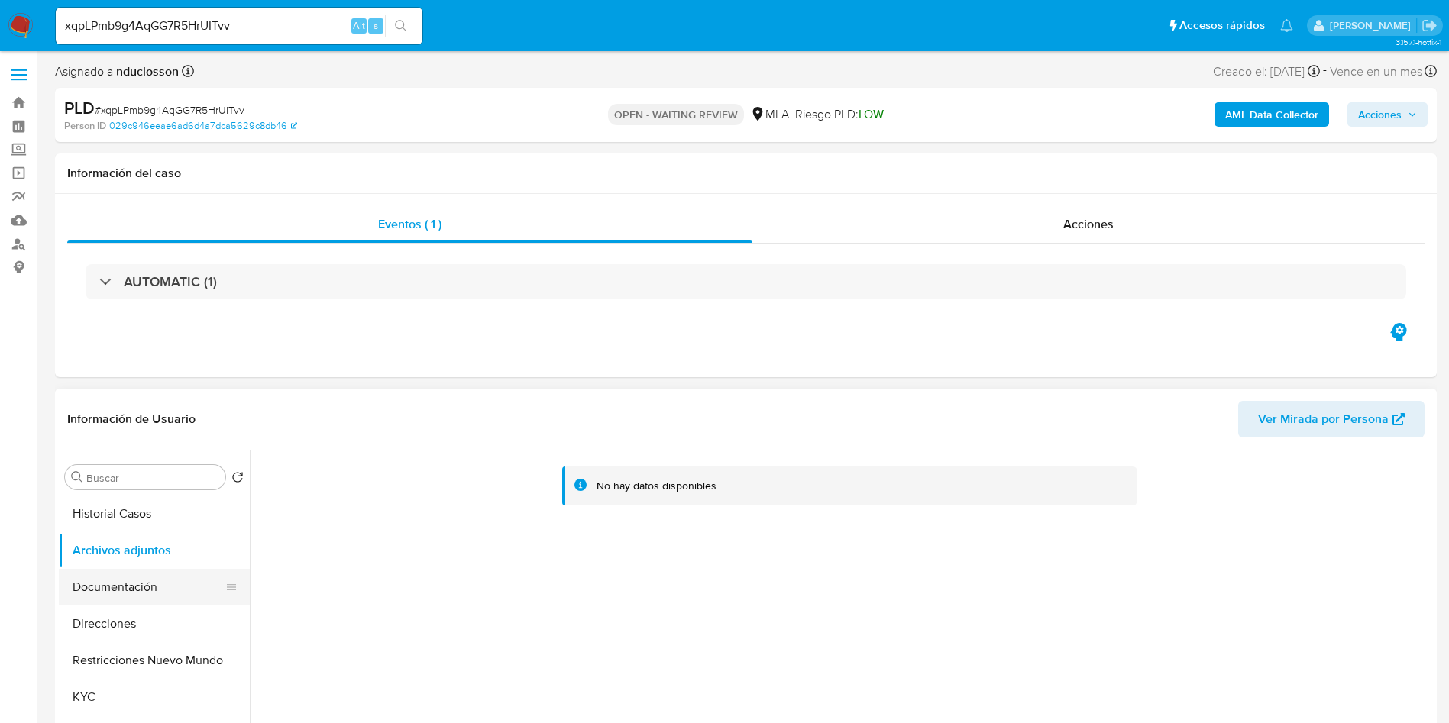
click at [119, 574] on button "Documentación" at bounding box center [148, 587] width 179 height 37
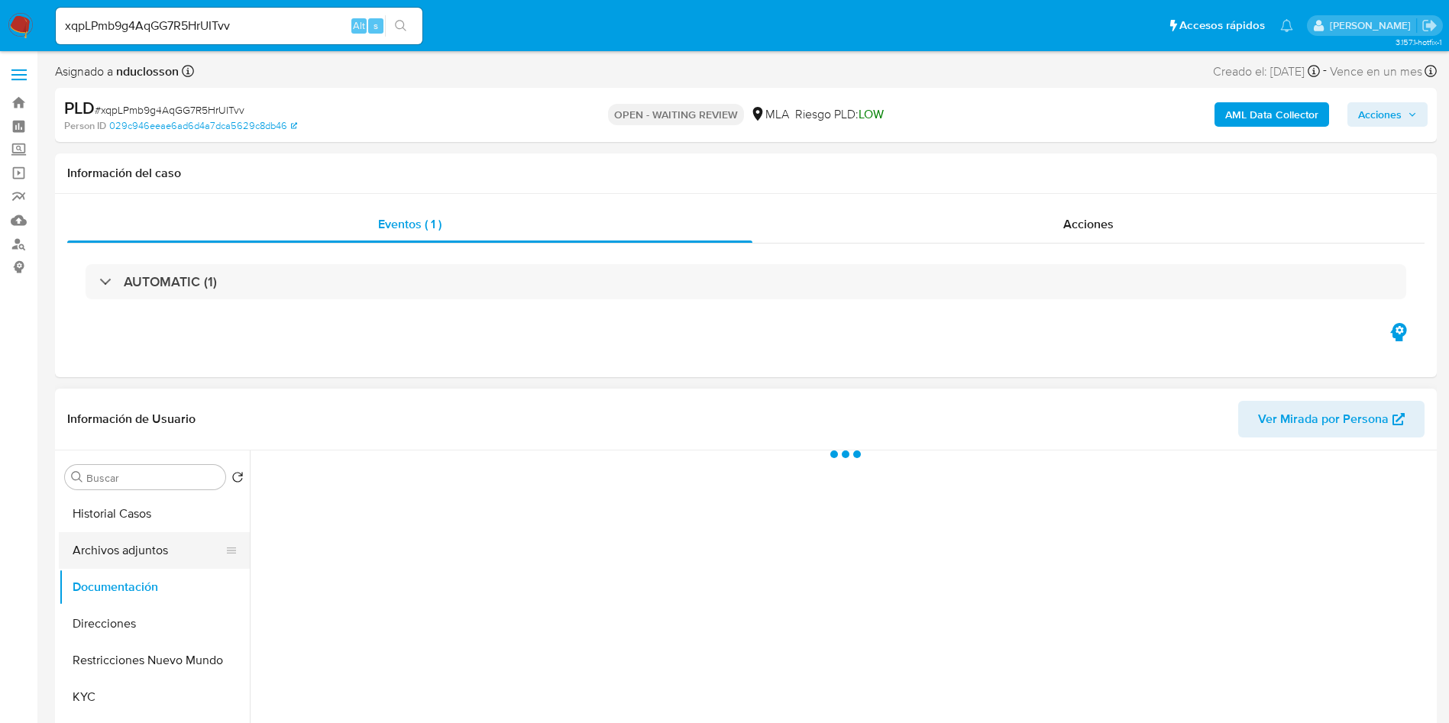
click at [116, 554] on button "Archivos adjuntos" at bounding box center [148, 550] width 179 height 37
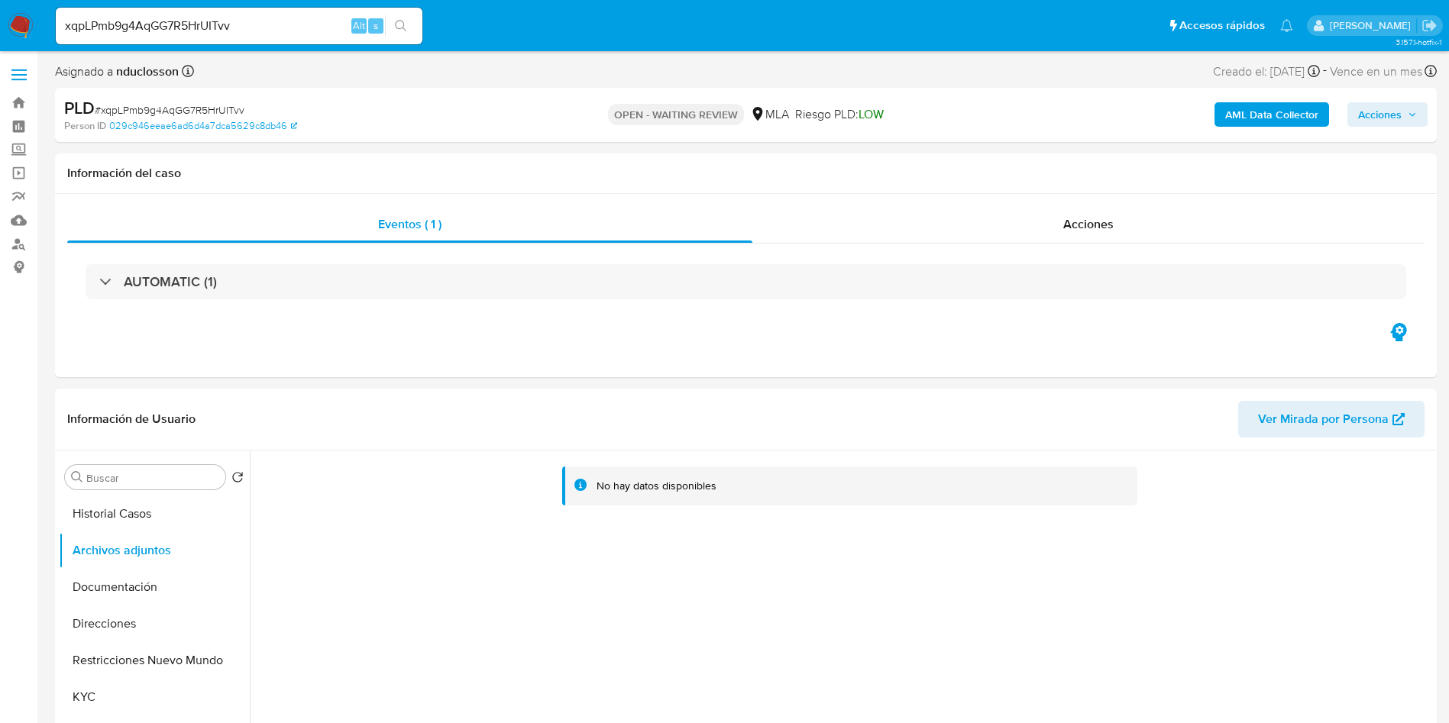
click at [1249, 123] on b "AML Data Collector" at bounding box center [1271, 114] width 93 height 24
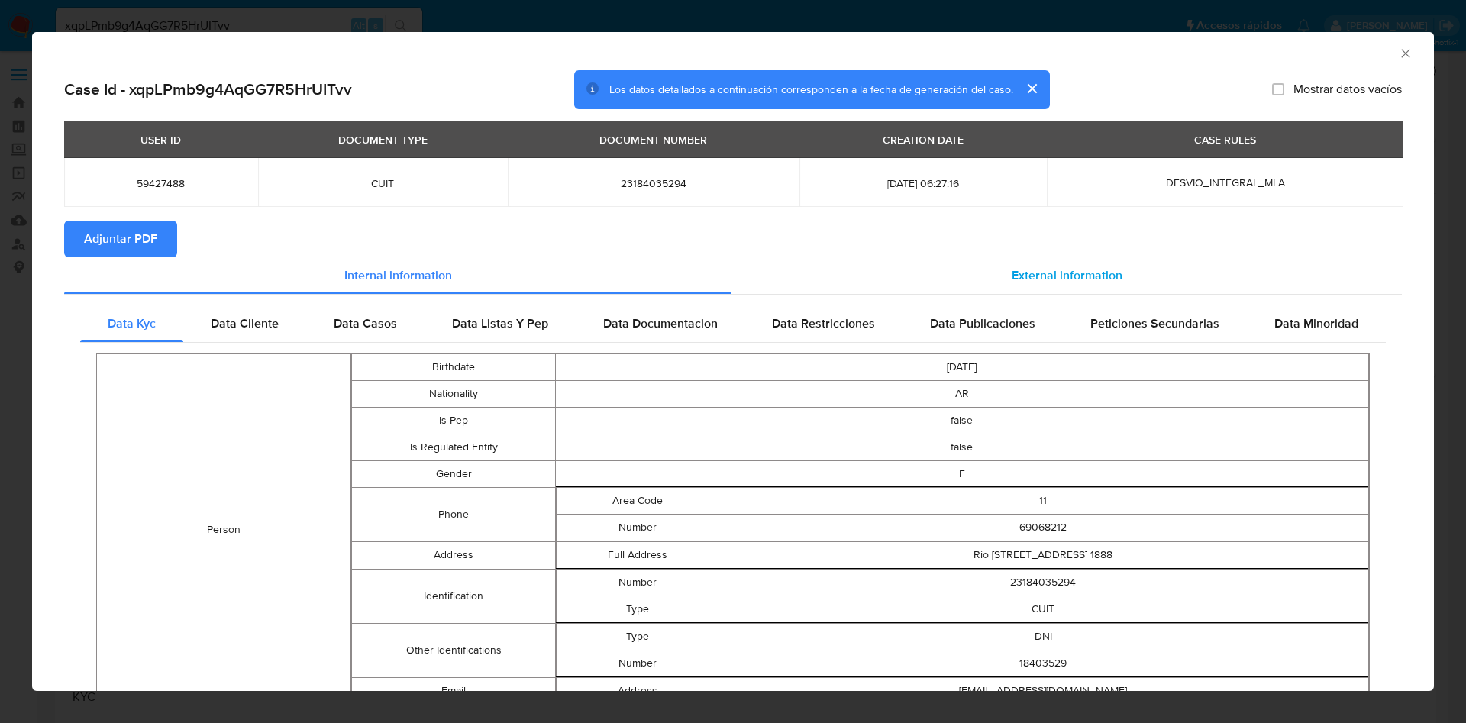
click at [958, 267] on div "External information" at bounding box center [1067, 275] width 670 height 37
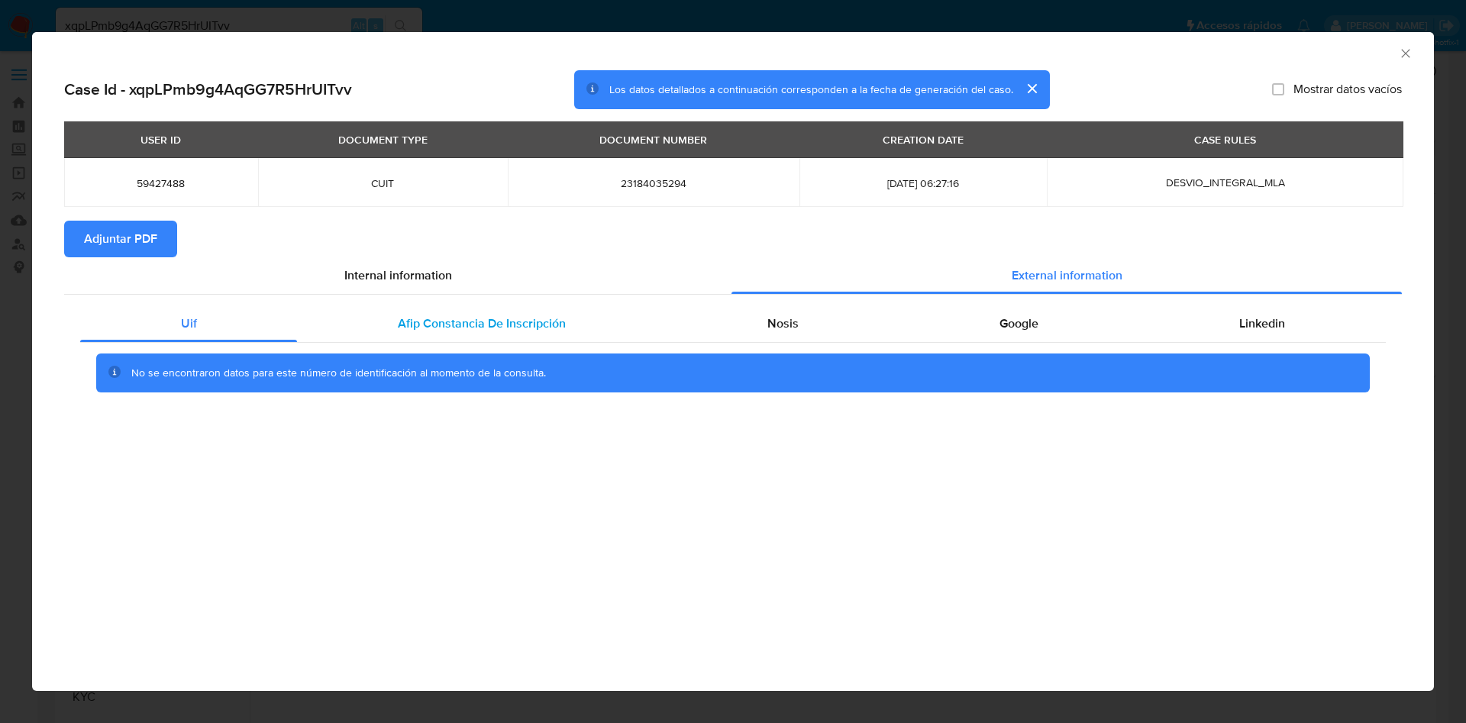
click at [413, 328] on span "Afip Constancia De Inscripción" at bounding box center [482, 324] width 168 height 18
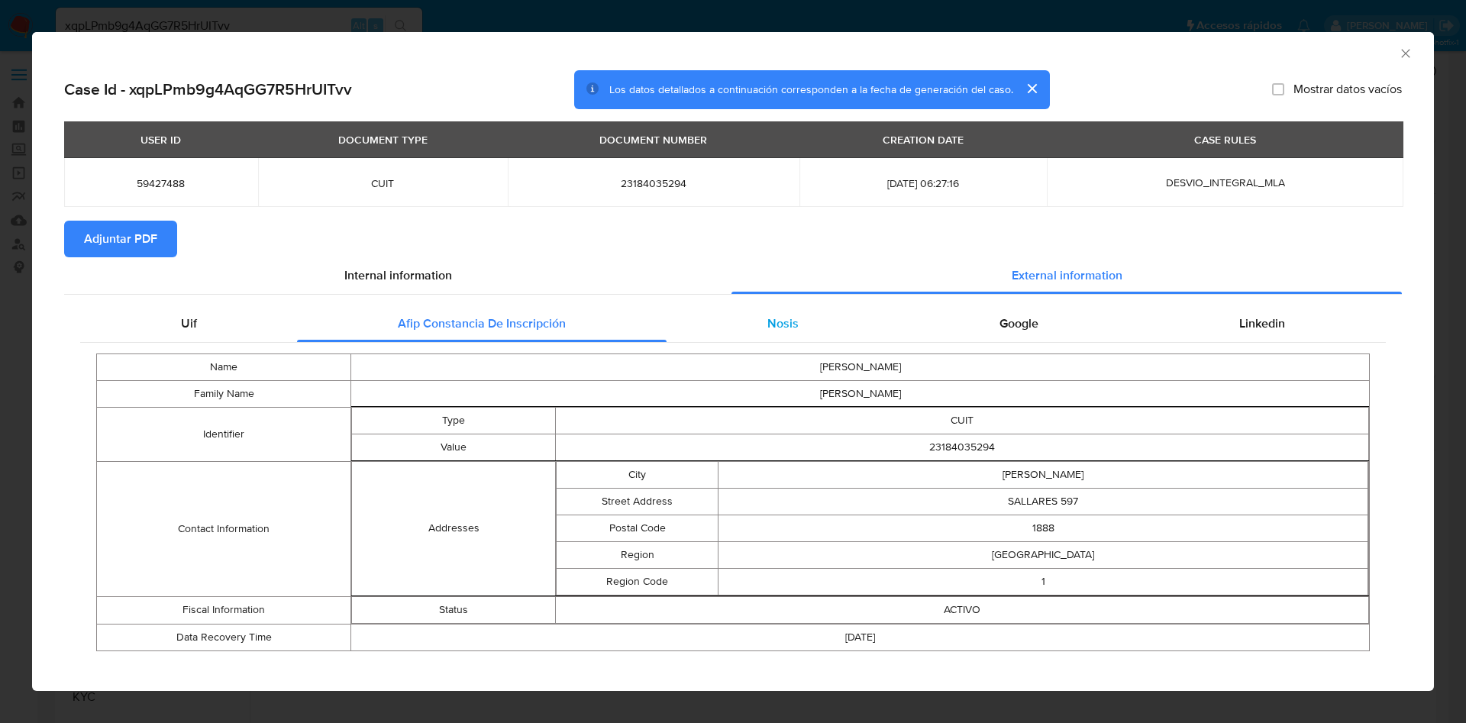
click at [746, 307] on div "Nosis" at bounding box center [783, 323] width 232 height 37
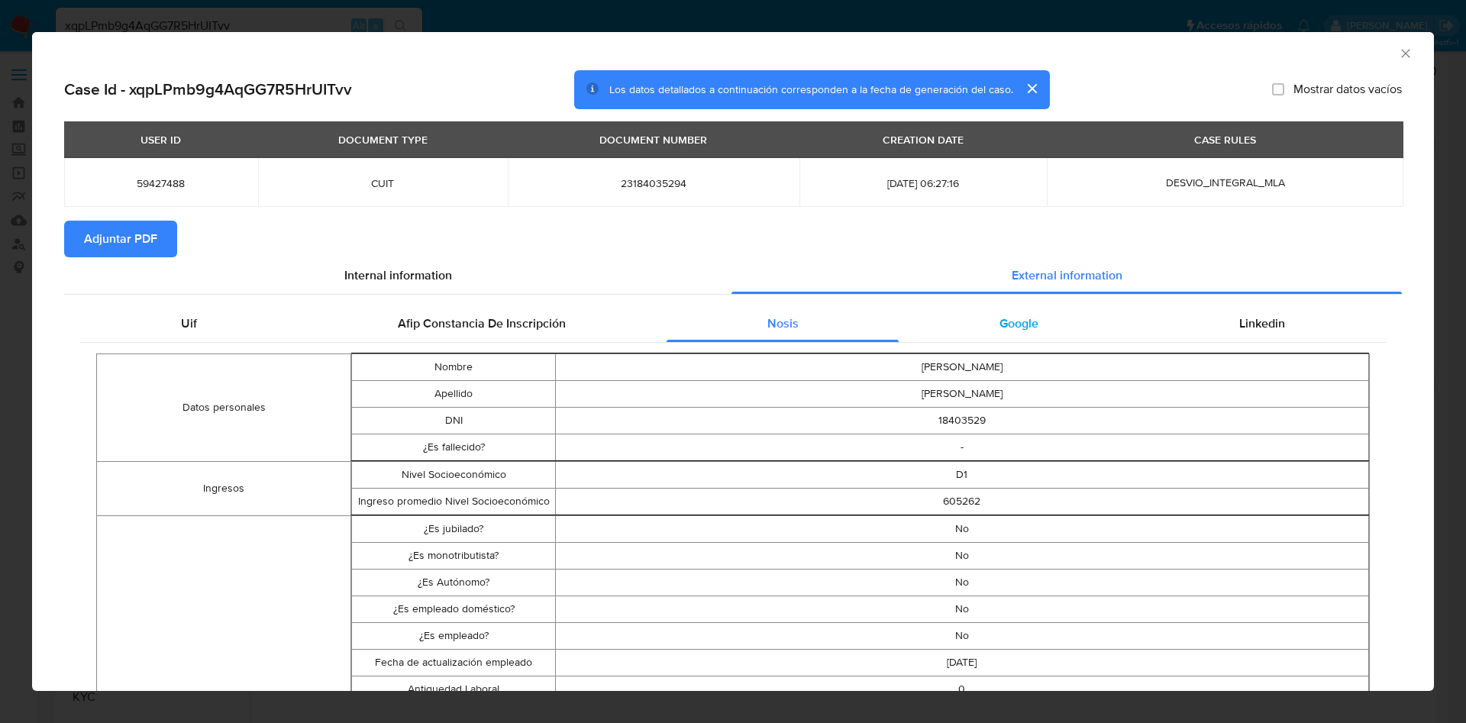
click at [1000, 322] on span "Google" at bounding box center [1019, 324] width 39 height 18
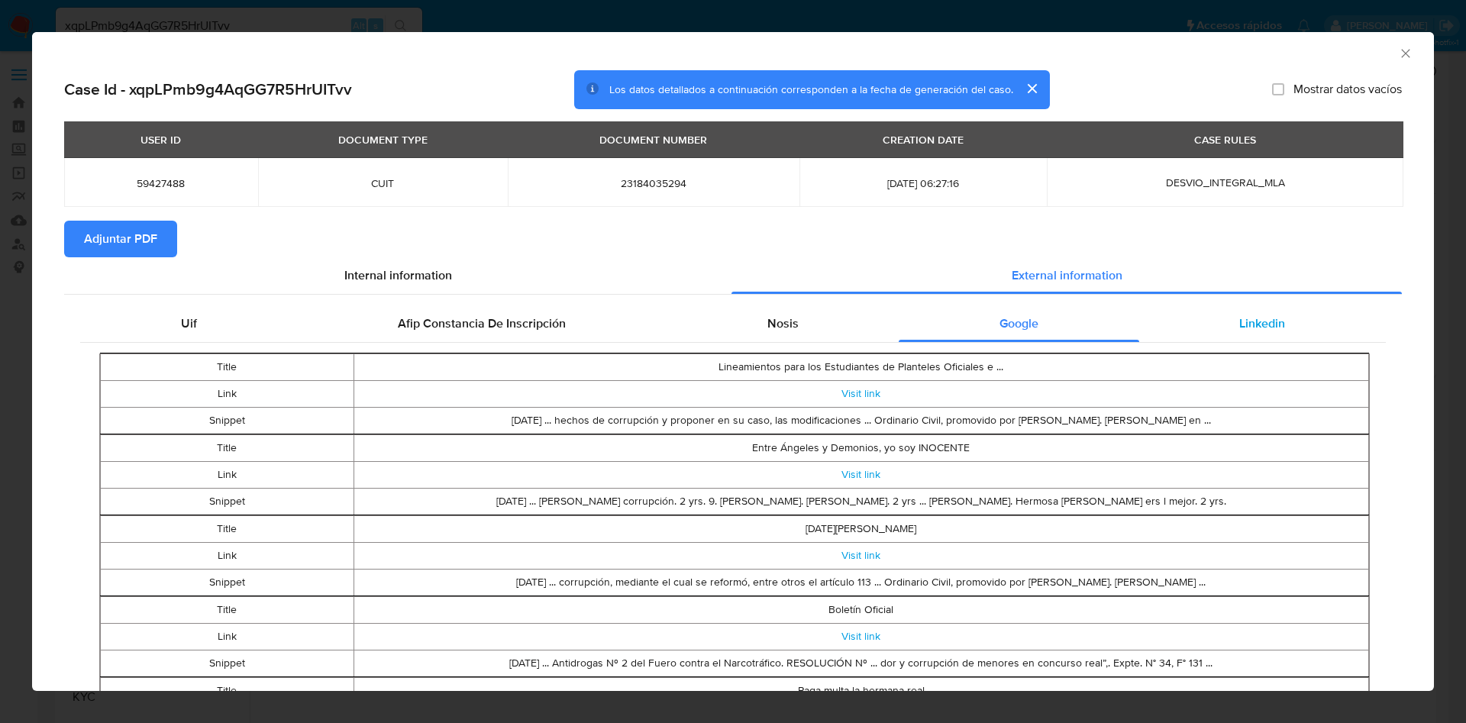
click at [1196, 323] on div "Linkedin" at bounding box center [1262, 323] width 247 height 37
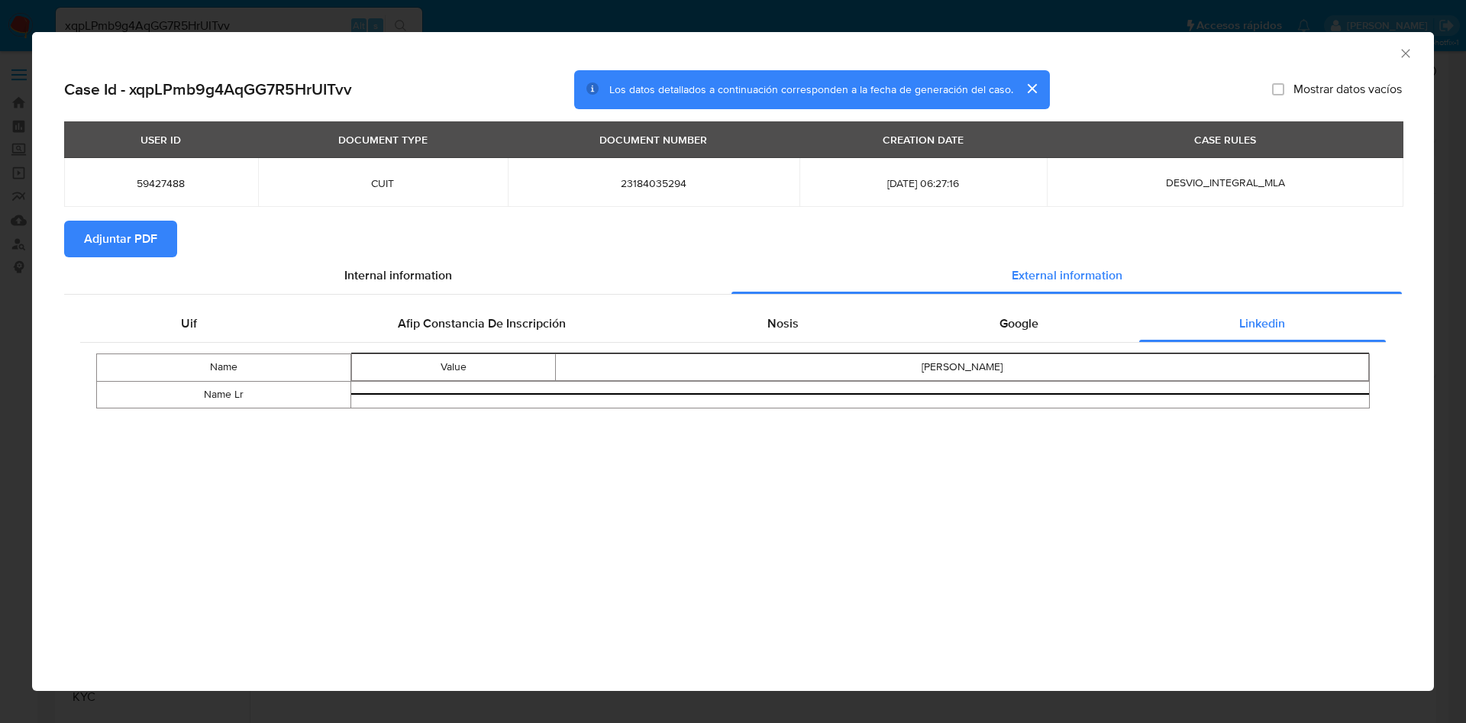
click at [90, 234] on span "Adjuntar PDF" at bounding box center [120, 239] width 73 height 34
click at [1406, 54] on icon "Cerrar ventana" at bounding box center [1405, 53] width 15 height 15
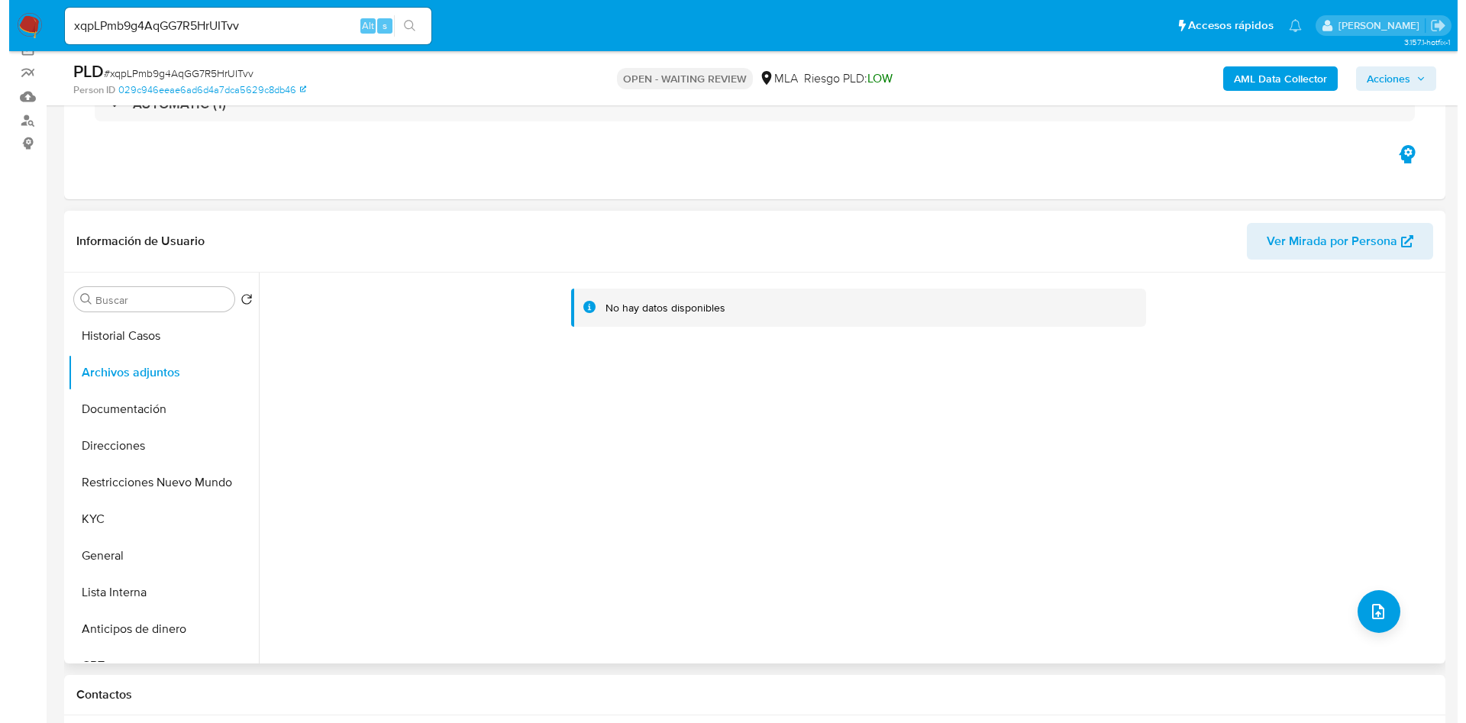
scroll to position [344, 0]
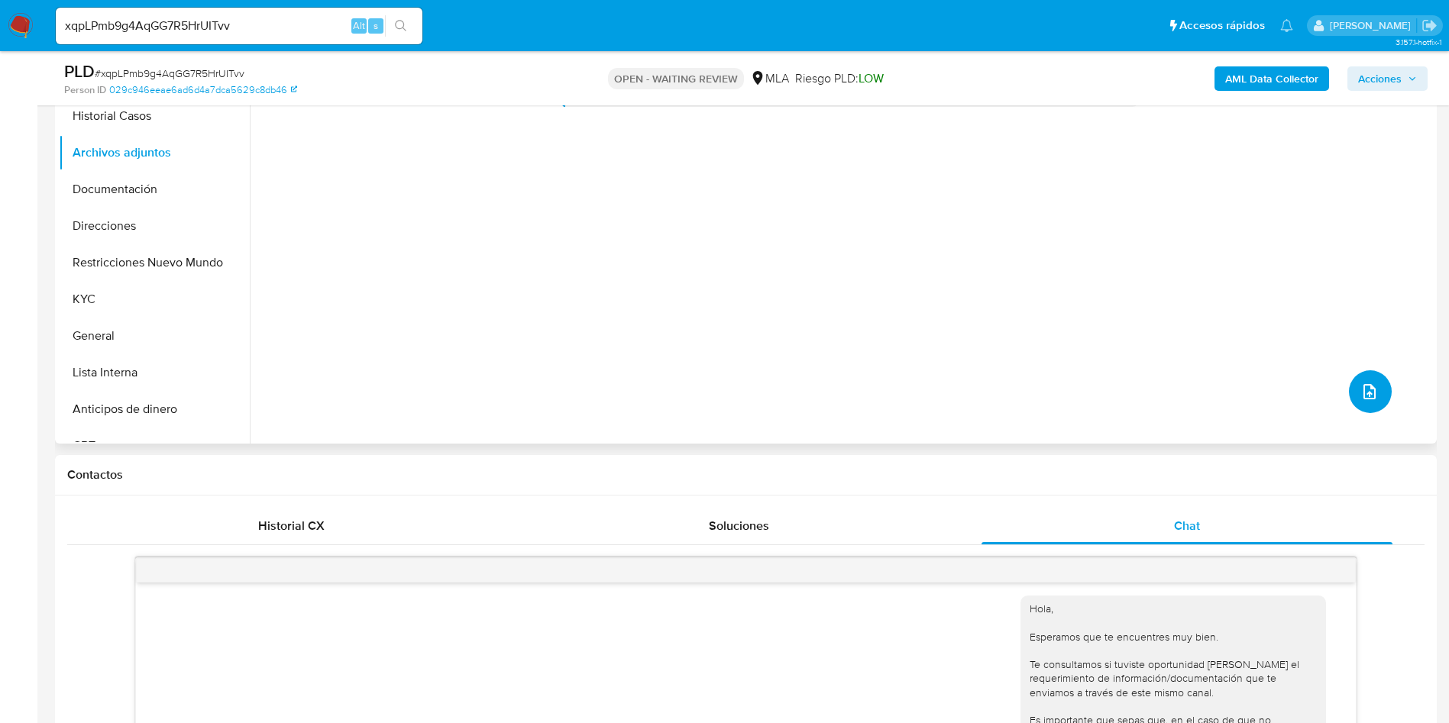
click at [1360, 399] on span "upload-file" at bounding box center [1369, 392] width 18 height 18
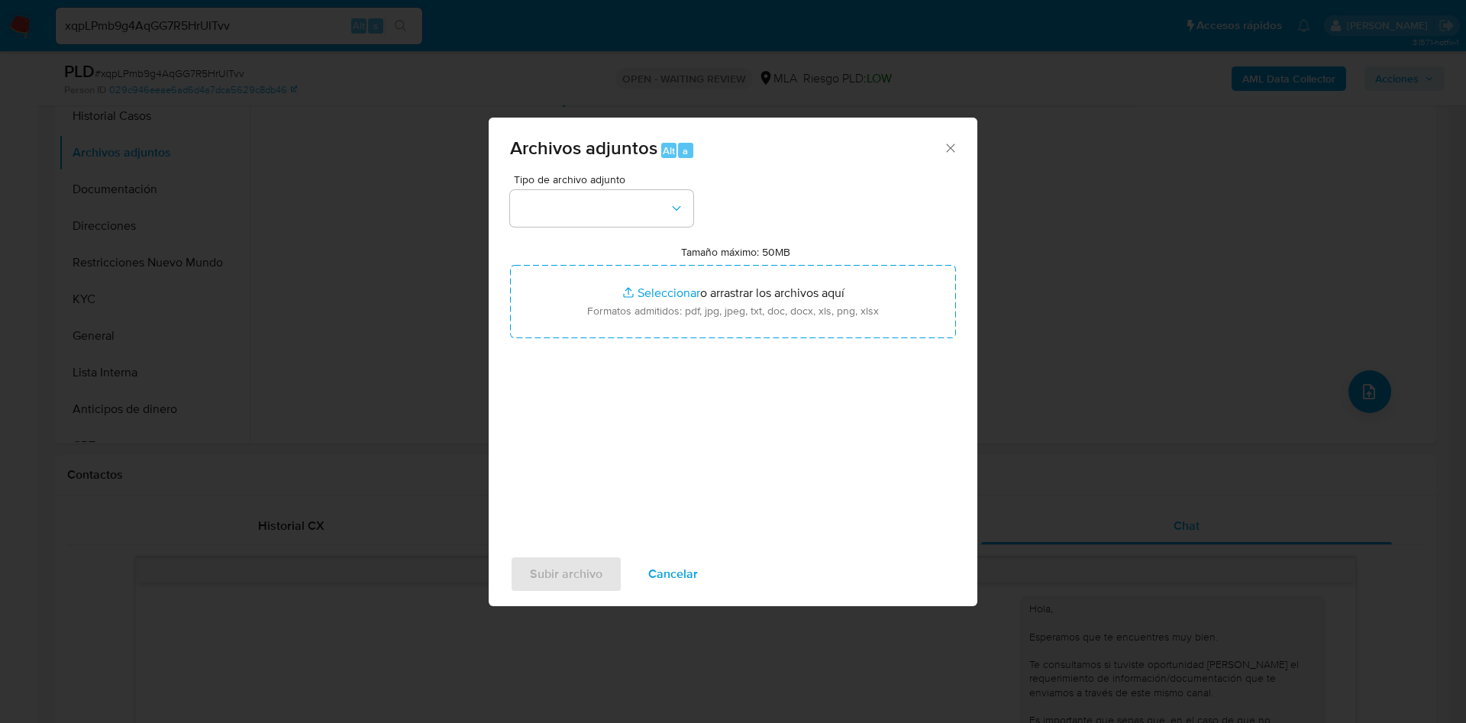
click at [544, 228] on div "Tipo de archivo adjunto Tamaño máximo: 50MB Seleccionar archivos Seleccionar o …" at bounding box center [733, 354] width 446 height 360
click at [552, 221] on button "button" at bounding box center [601, 208] width 183 height 37
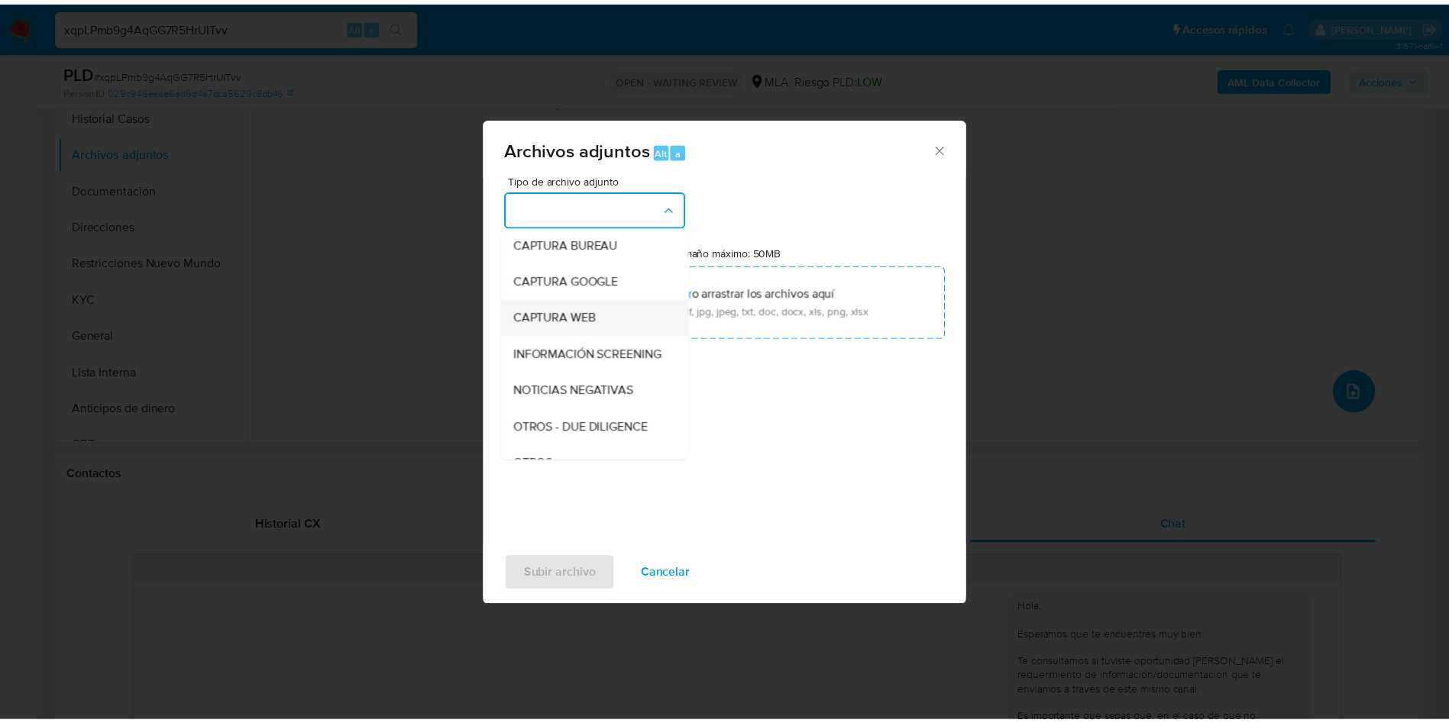
scroll to position [194, 0]
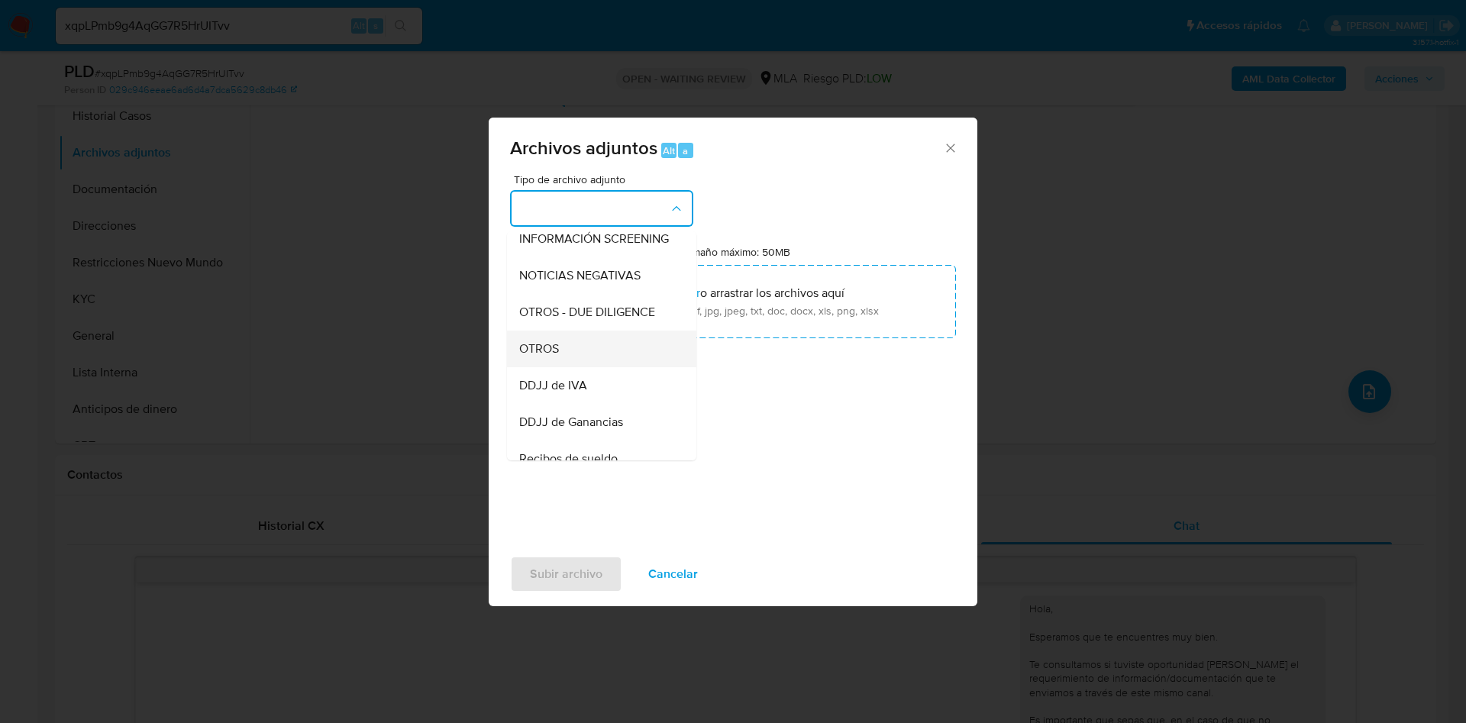
click at [580, 356] on div "OTROS" at bounding box center [597, 349] width 156 height 37
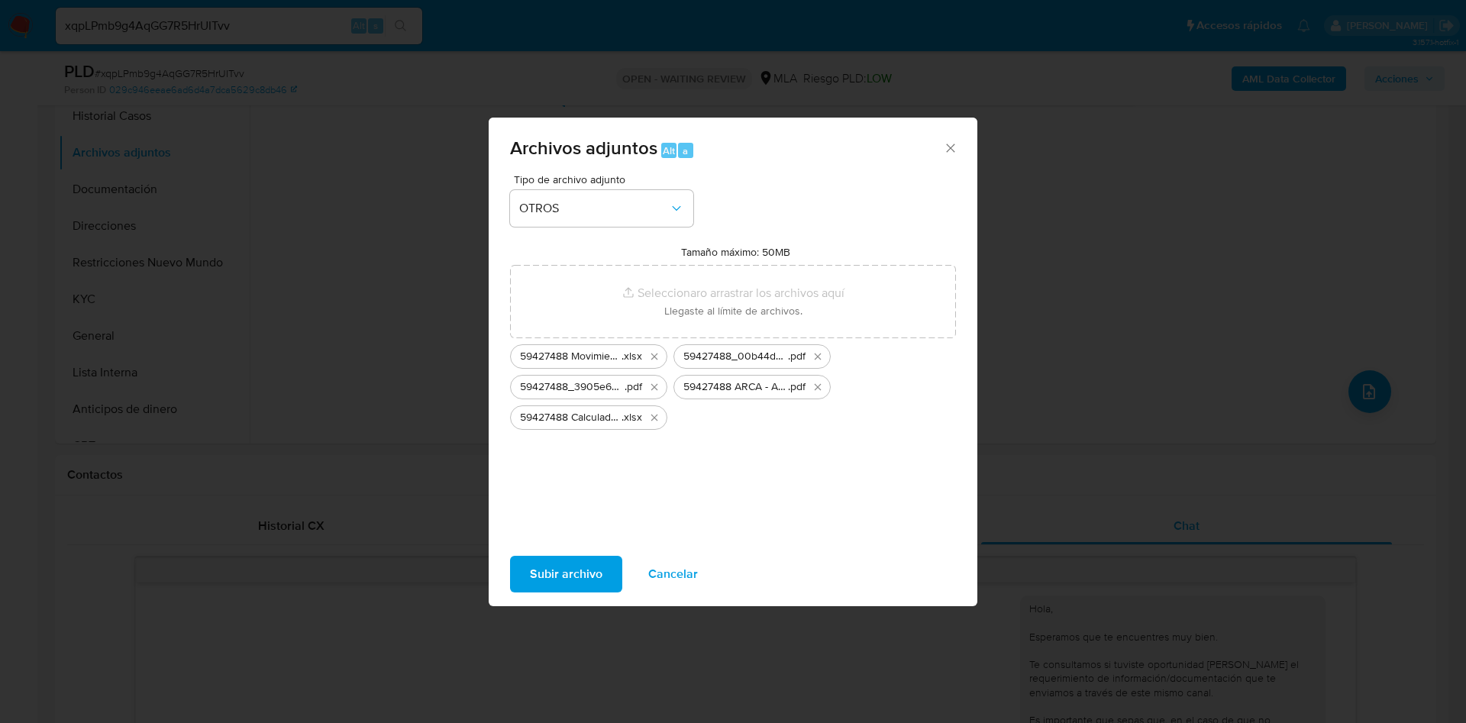
click at [557, 580] on span "Subir archivo" at bounding box center [566, 574] width 73 height 34
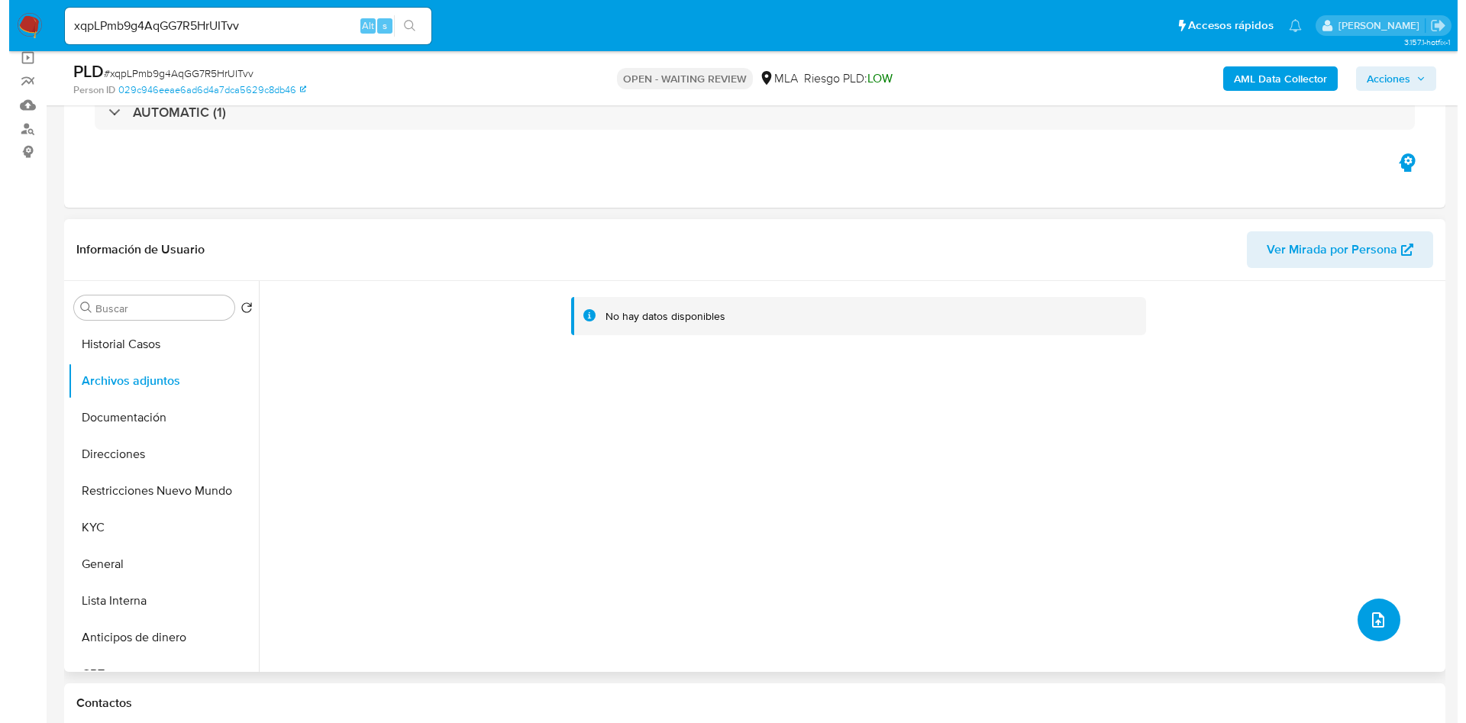
scroll to position [115, 0]
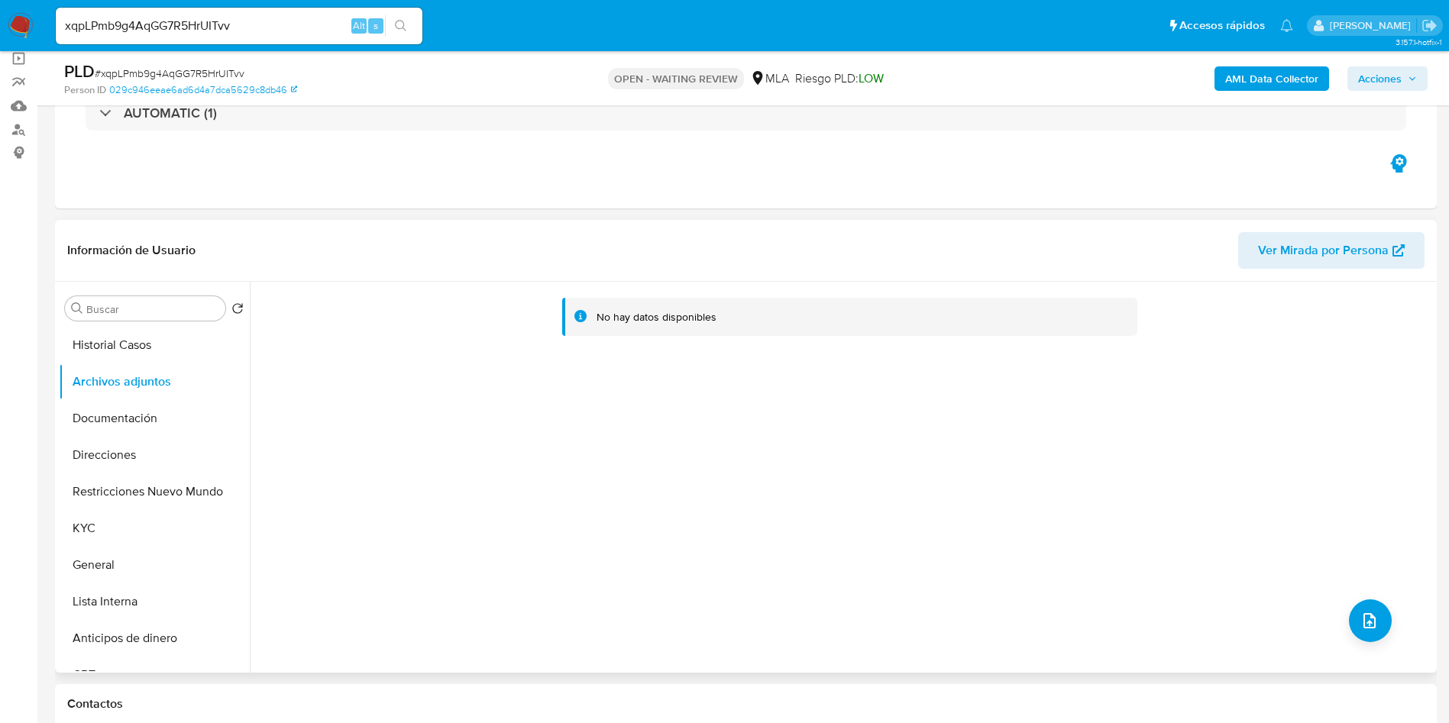
click at [1378, 637] on div "No hay datos disponibles" at bounding box center [841, 477] width 1183 height 391
click at [1360, 603] on button "upload-file" at bounding box center [1370, 620] width 43 height 43
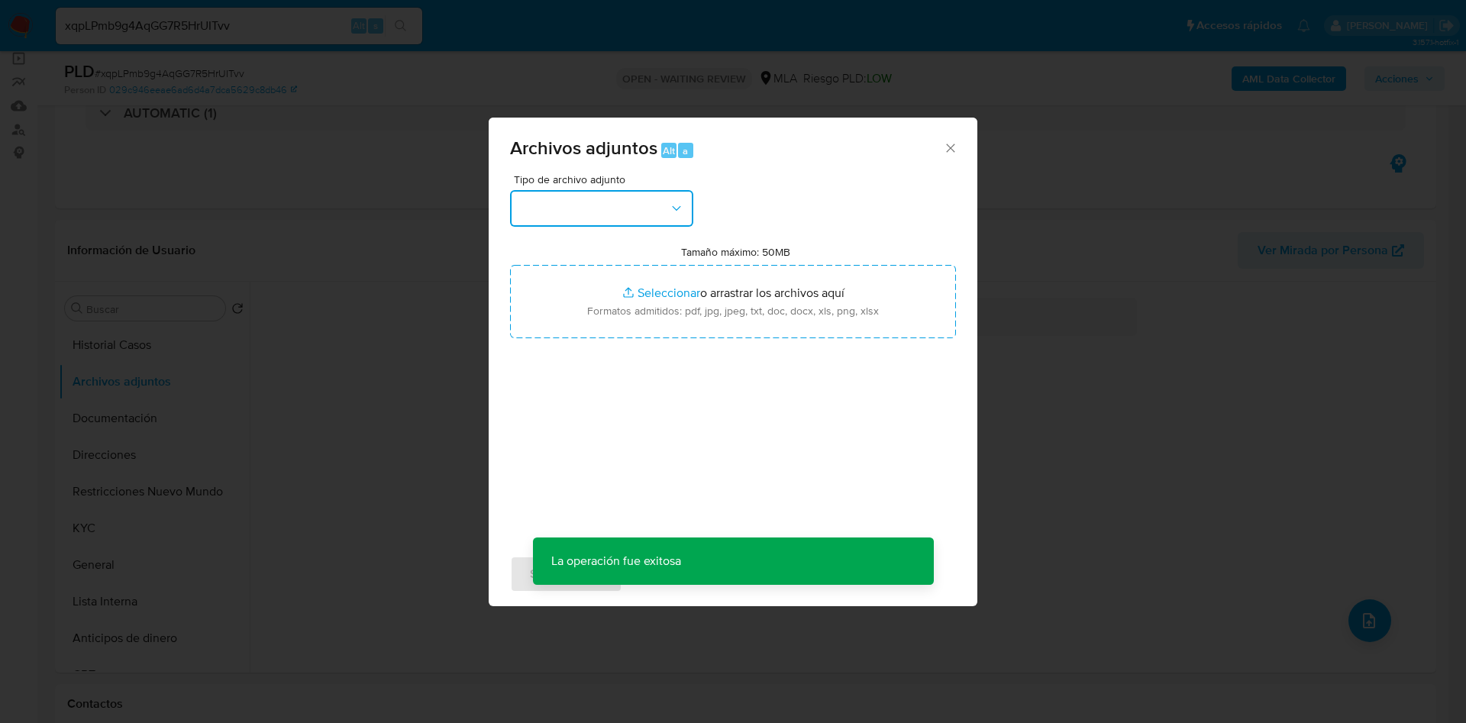
click at [619, 190] on button "button" at bounding box center [601, 208] width 183 height 37
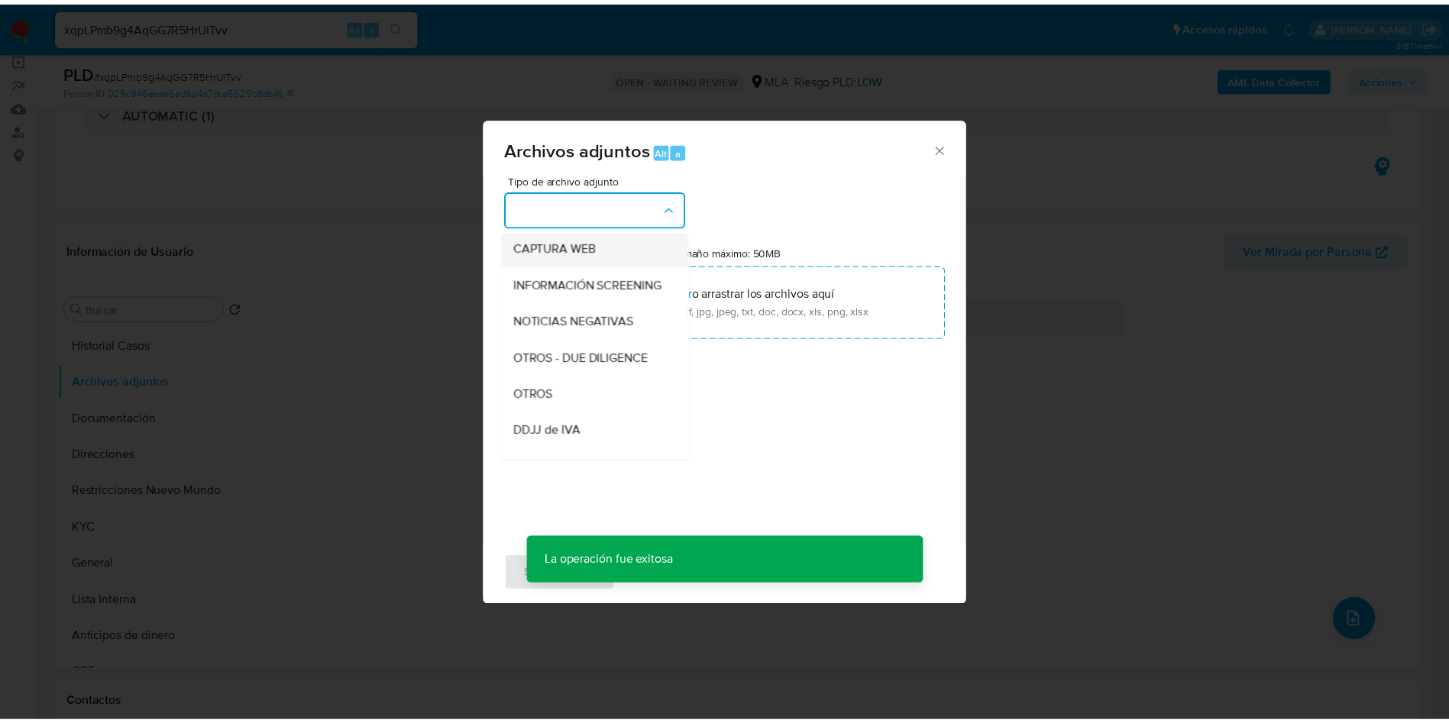
scroll to position [194, 0]
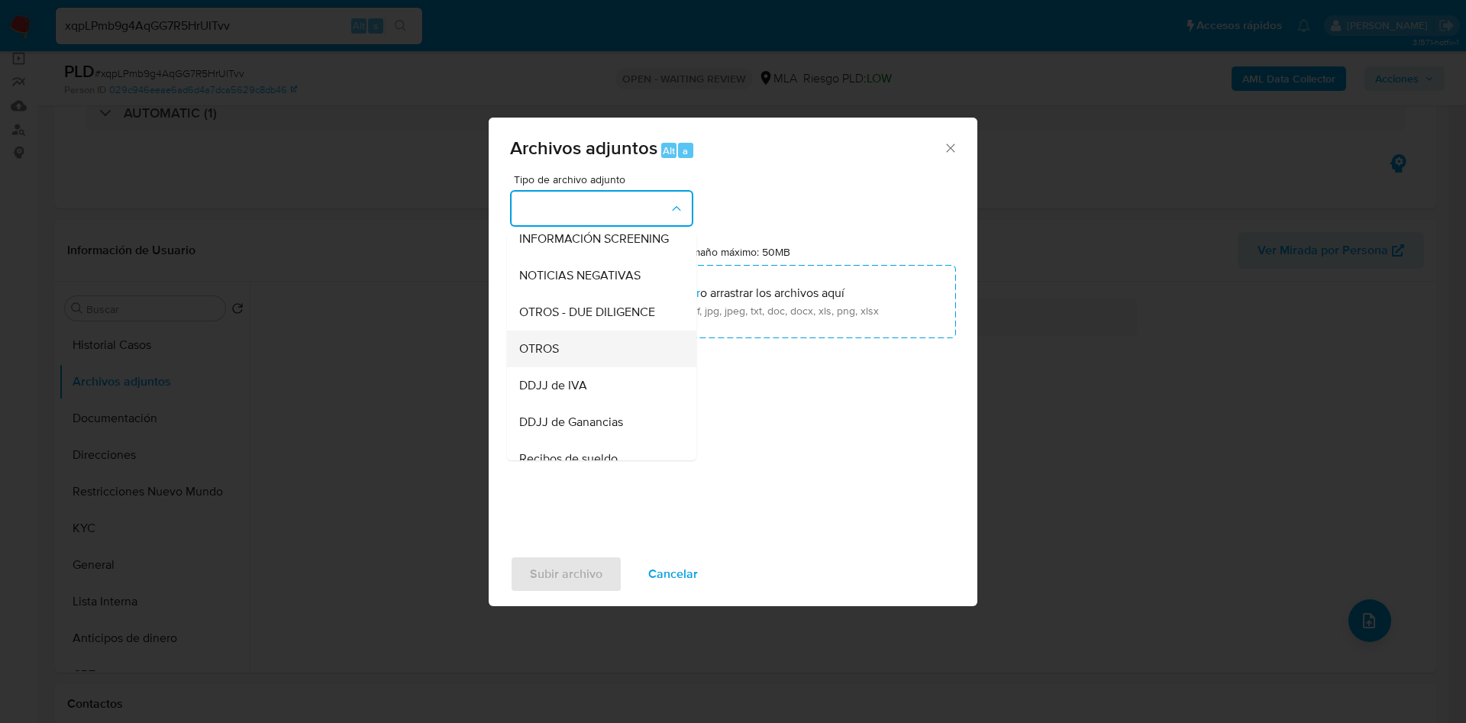
click at [564, 361] on div "OTROS" at bounding box center [597, 349] width 156 height 37
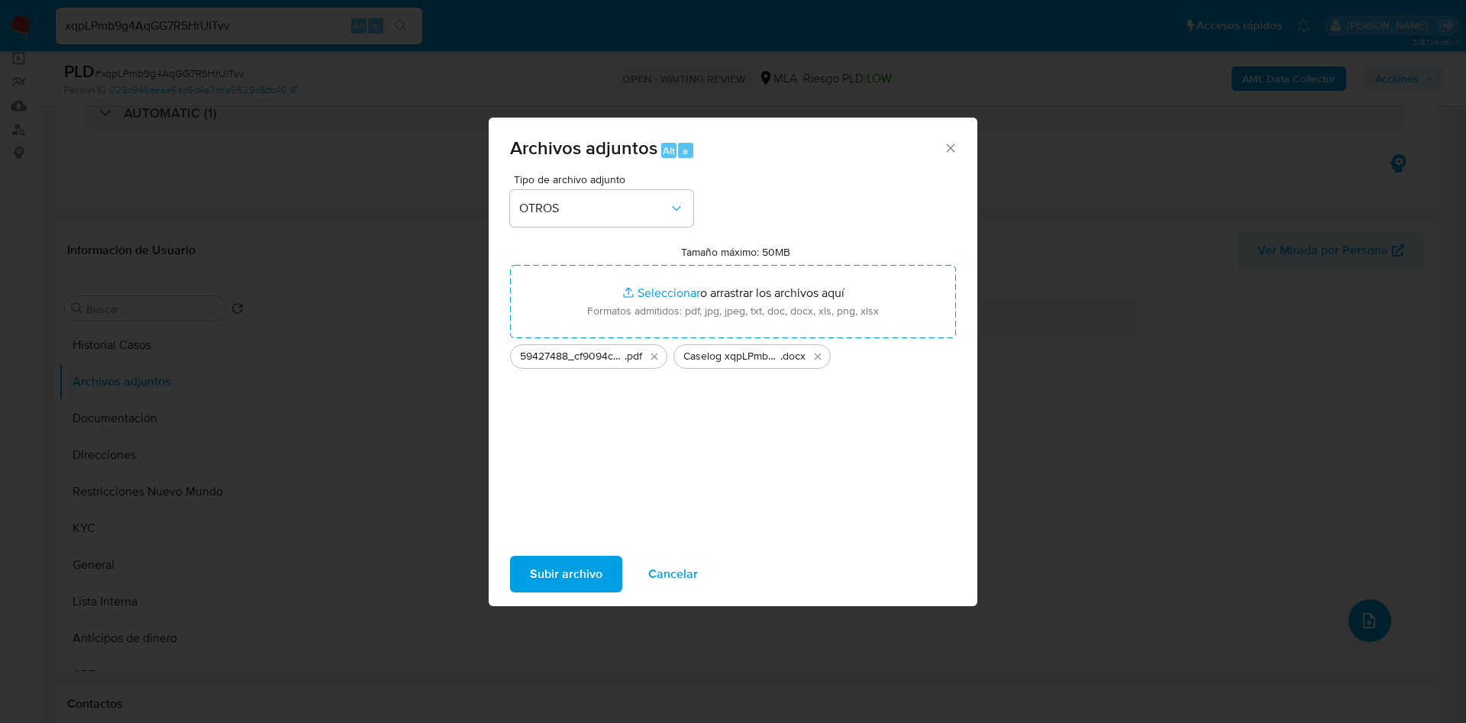
click at [546, 567] on span "Subir archivo" at bounding box center [566, 574] width 73 height 34
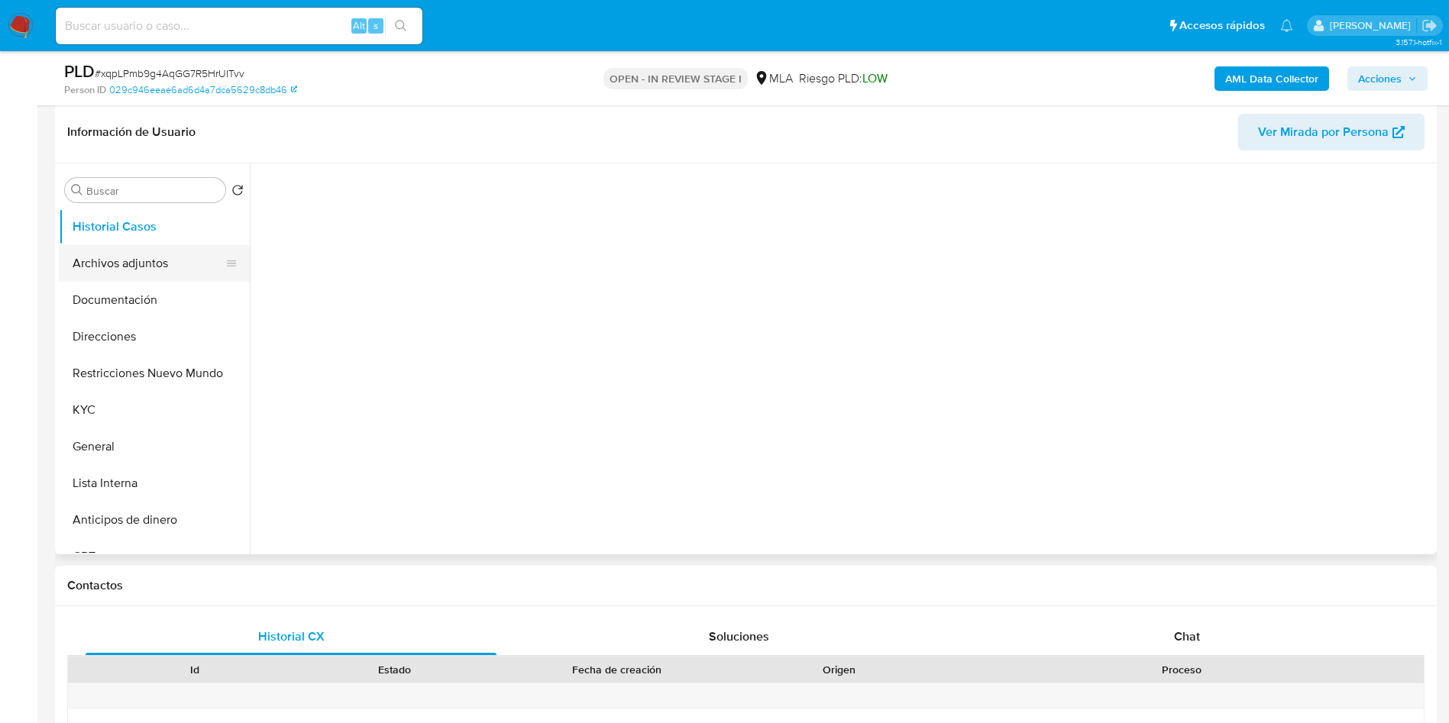
scroll to position [229, 0]
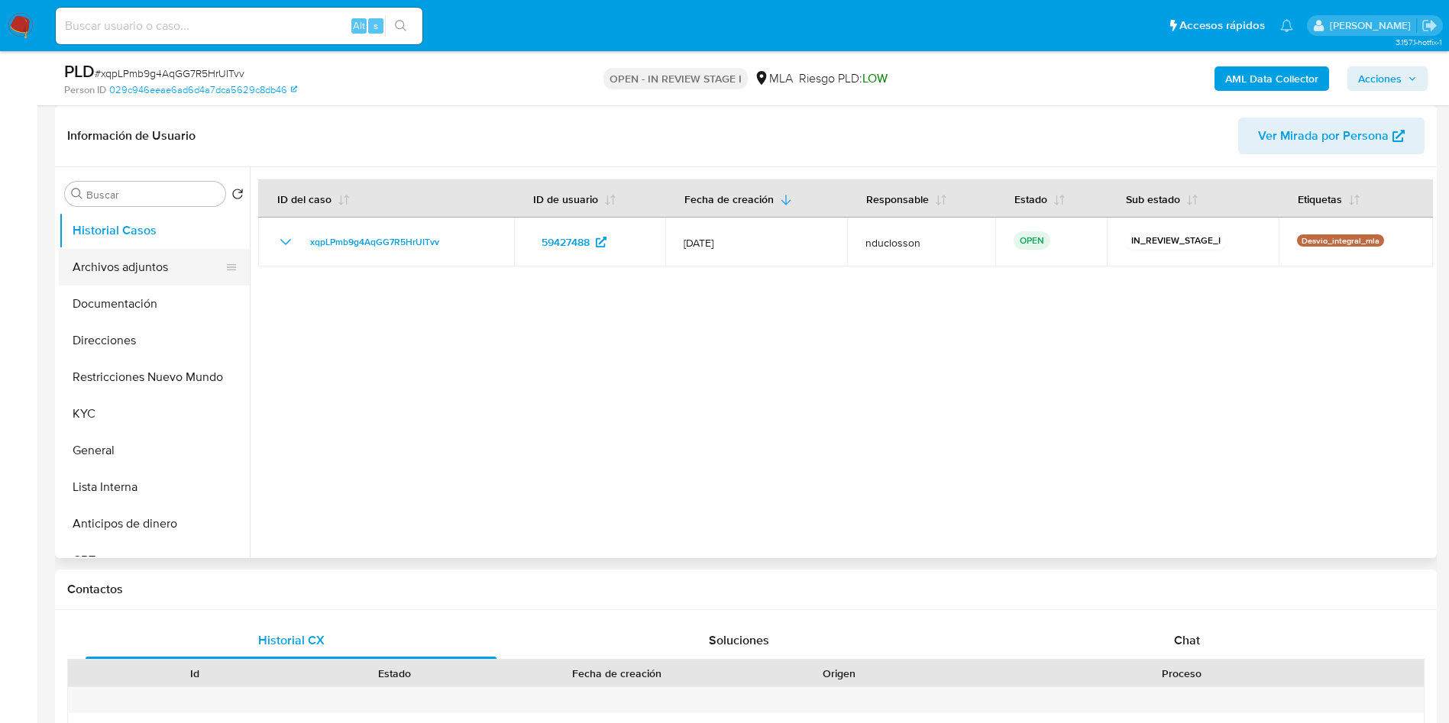
select select "10"
click at [157, 274] on button "Archivos adjuntos" at bounding box center [148, 267] width 179 height 37
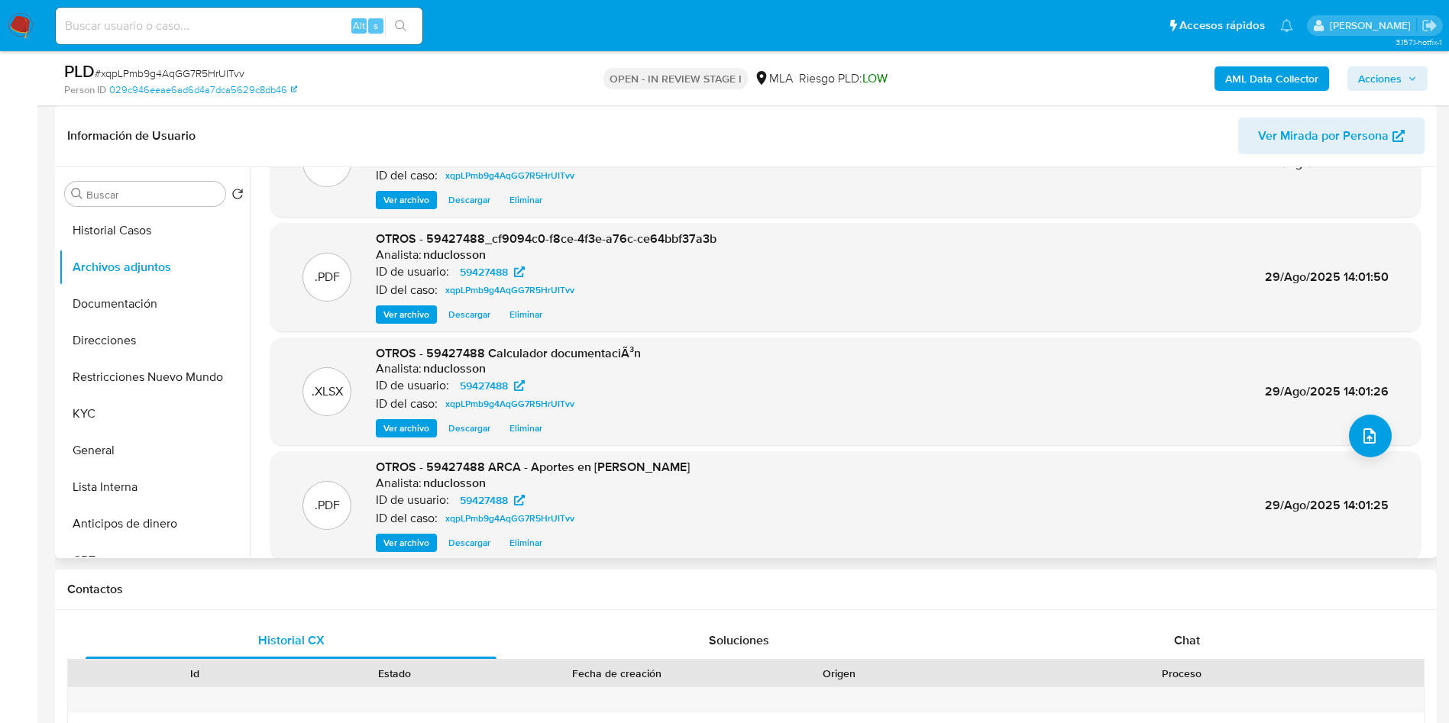
scroll to position [128, 0]
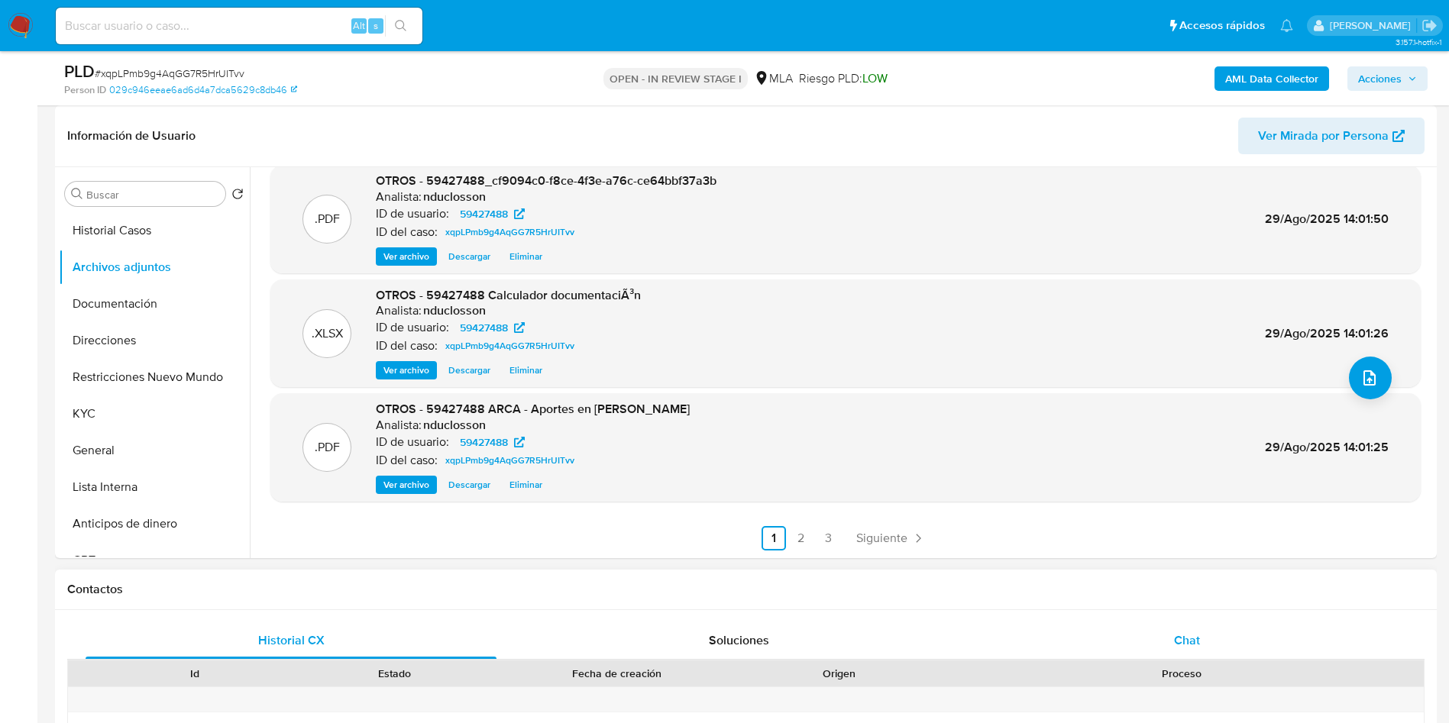
click at [1159, 641] on div "Chat" at bounding box center [1186, 640] width 411 height 37
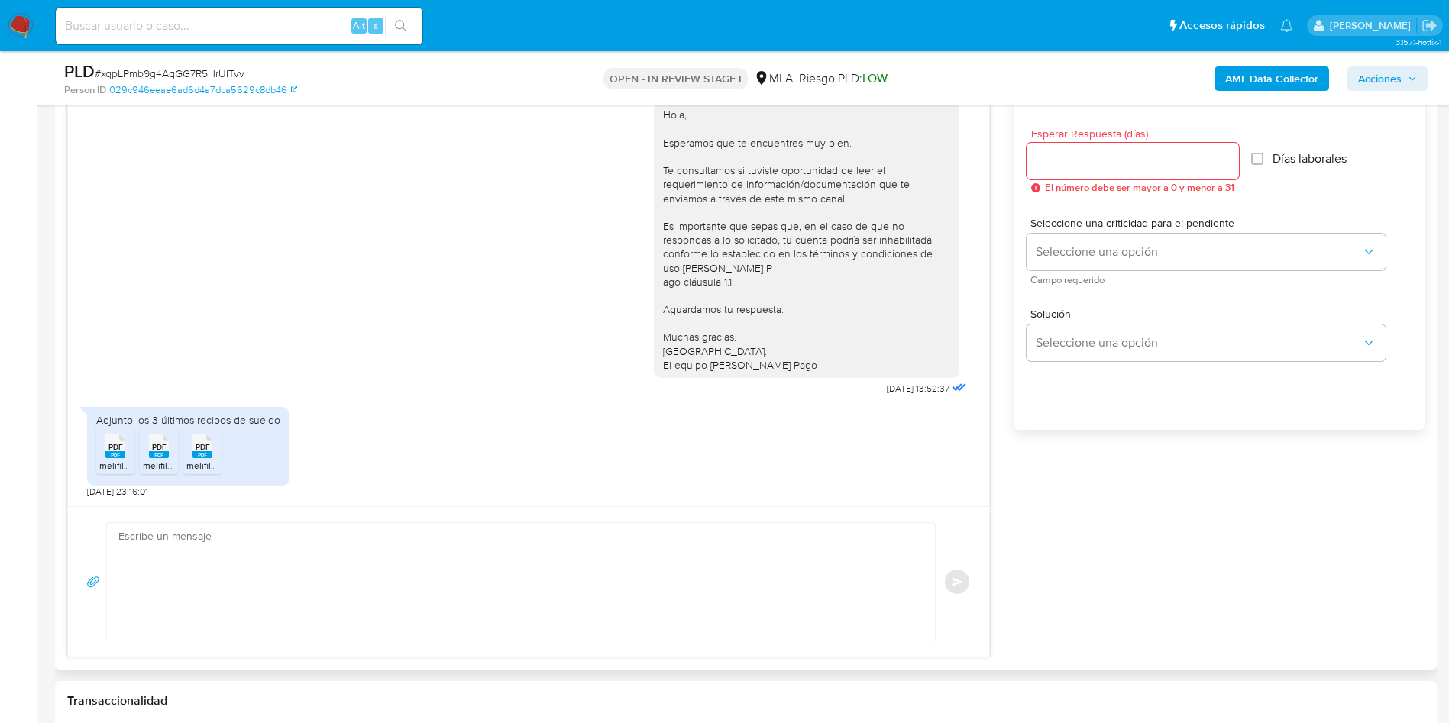
scroll to position [802, 0]
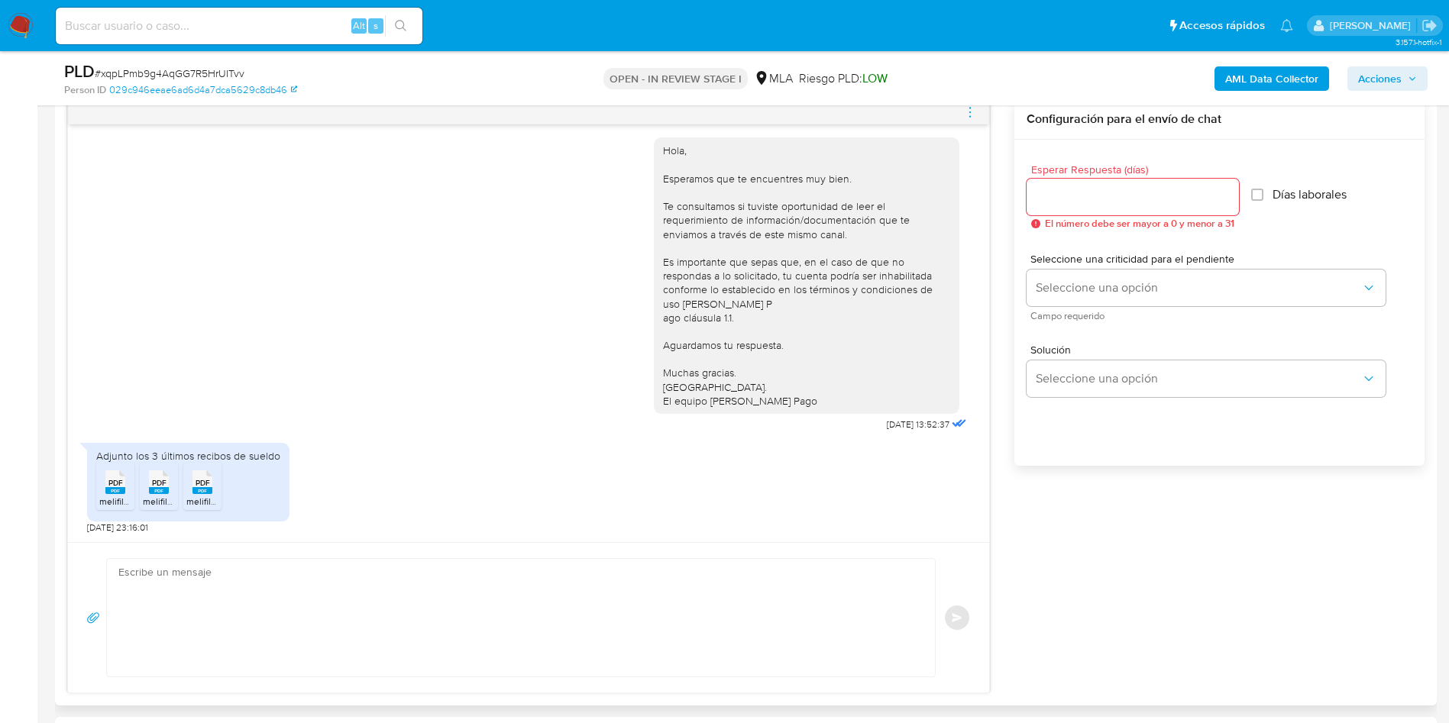
click at [491, 596] on textarea at bounding box center [516, 618] width 797 height 118
paste textarea "Hola, ¡Muchas gracias por tu respuesta! Confirmamos la recepción de la document…"
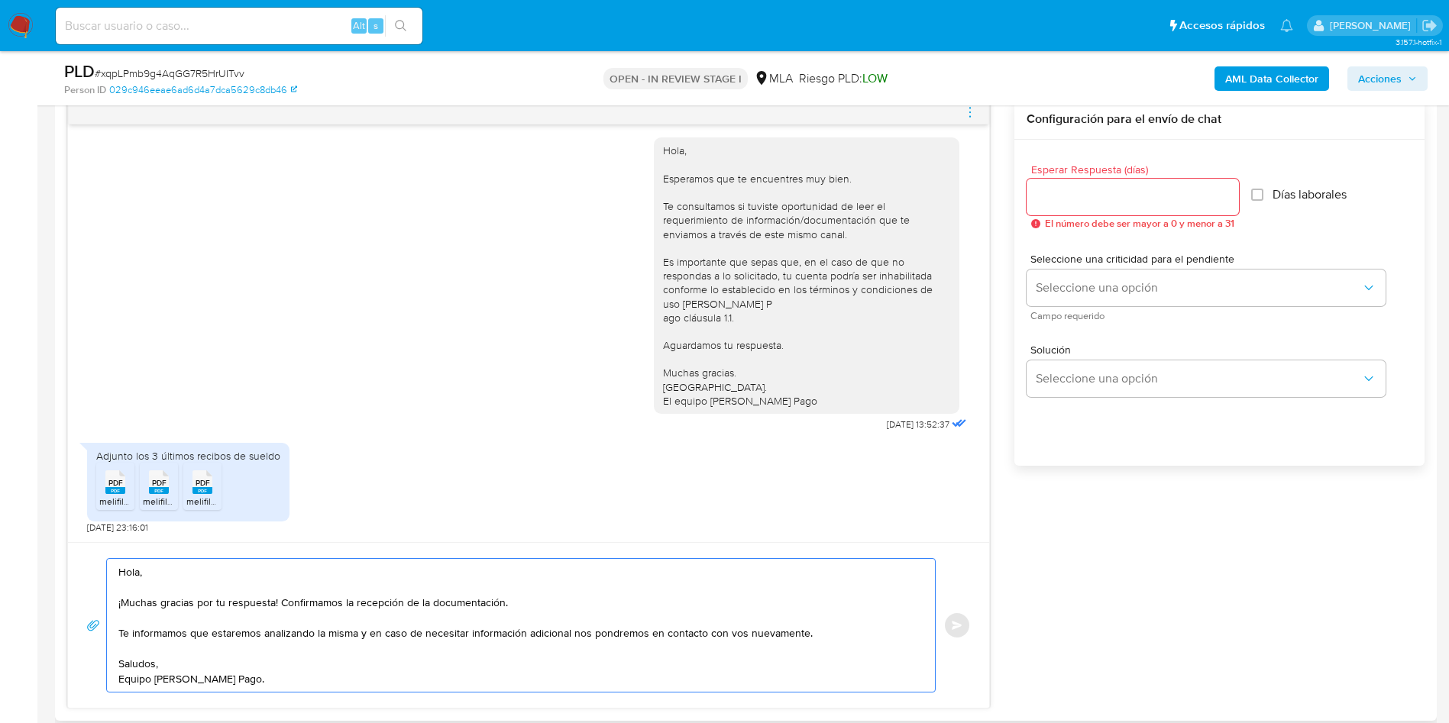
type textarea "Hola, ¡Muchas gracias por tu respuesta! Confirmamos la recepción de la document…"
click at [1071, 192] on input "Esperar Respuesta (días)" at bounding box center [1132, 197] width 212 height 20
type input "0"
click at [963, 616] on button "Enviar" at bounding box center [956, 625] width 27 height 27
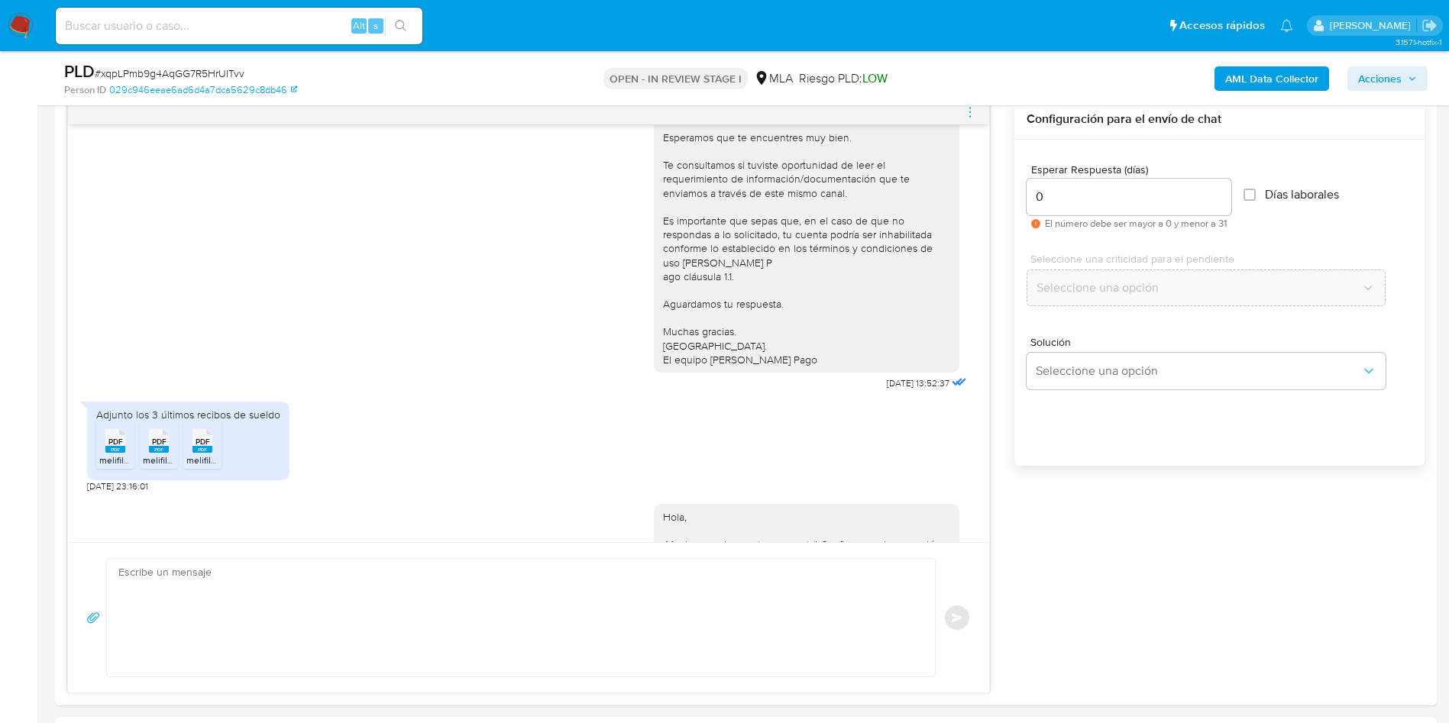
scroll to position [1080, 0]
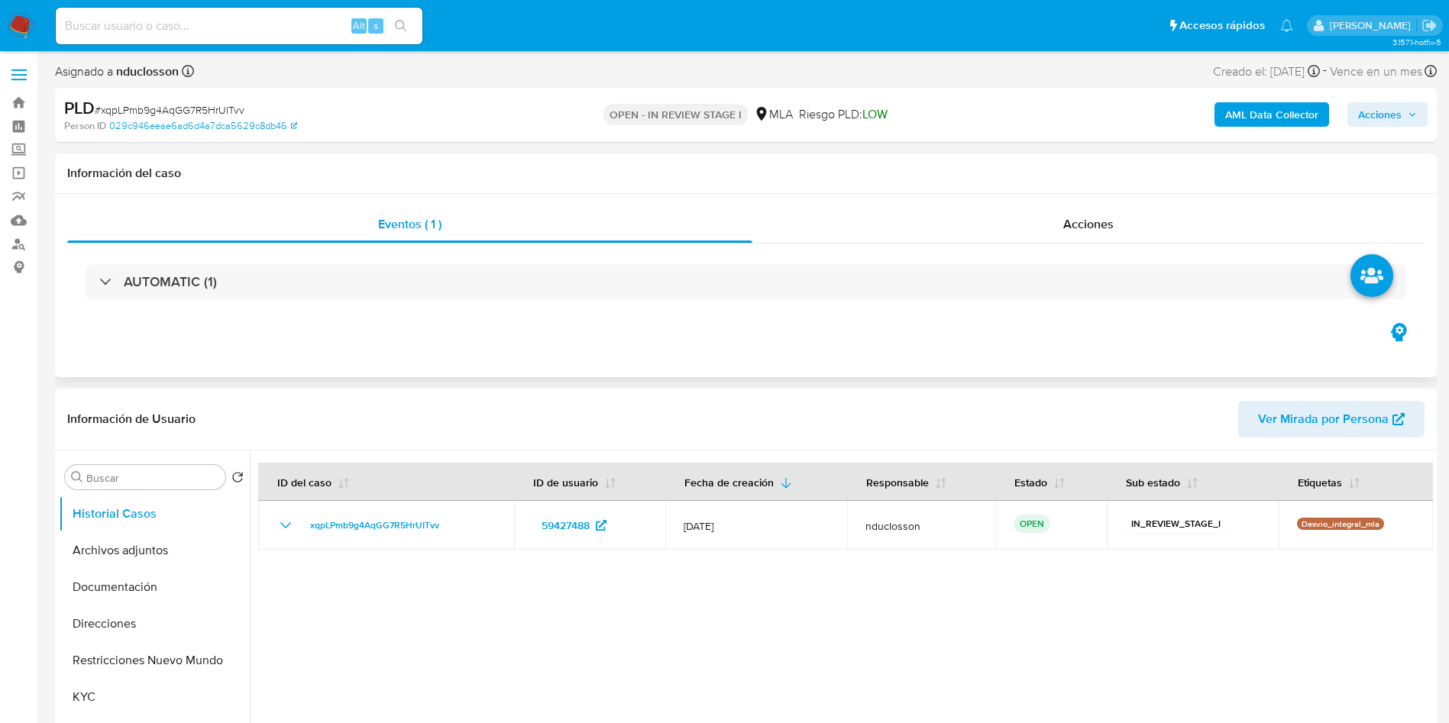
select select "10"
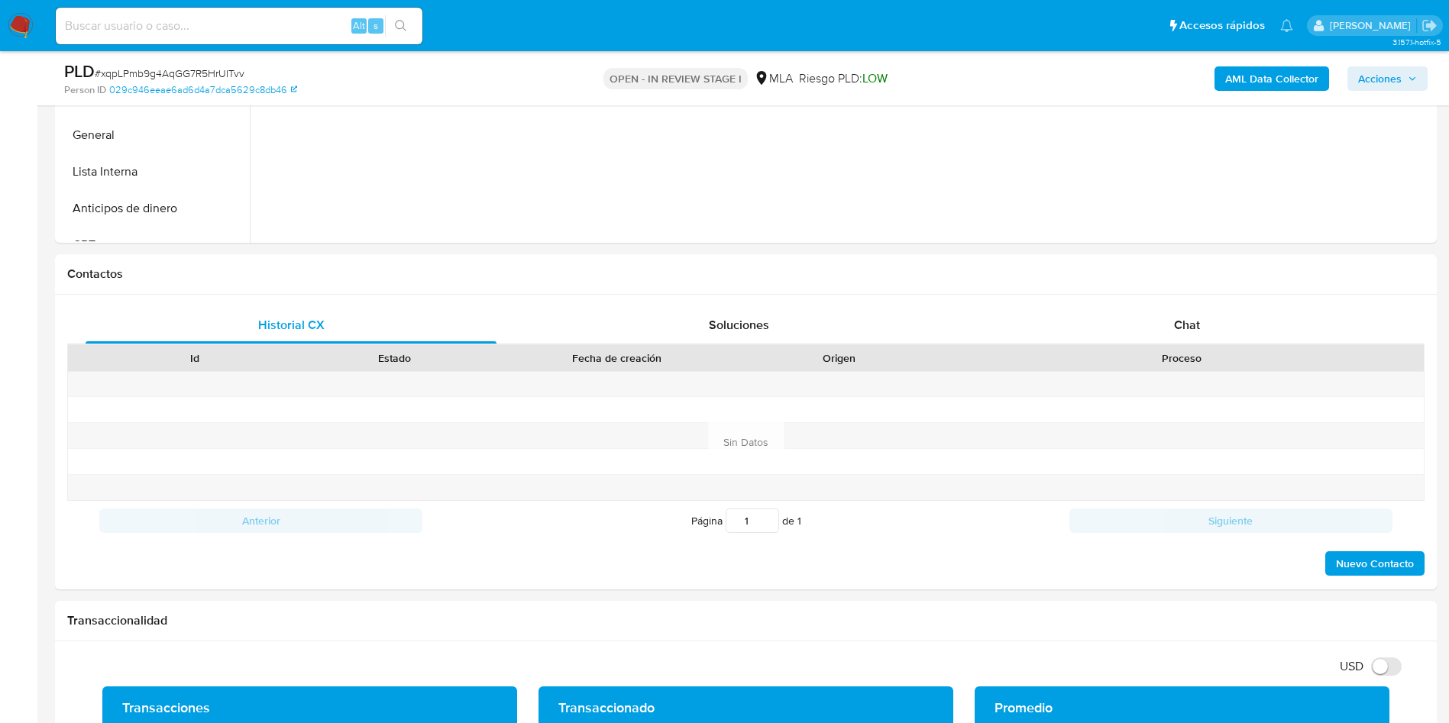
scroll to position [687, 0]
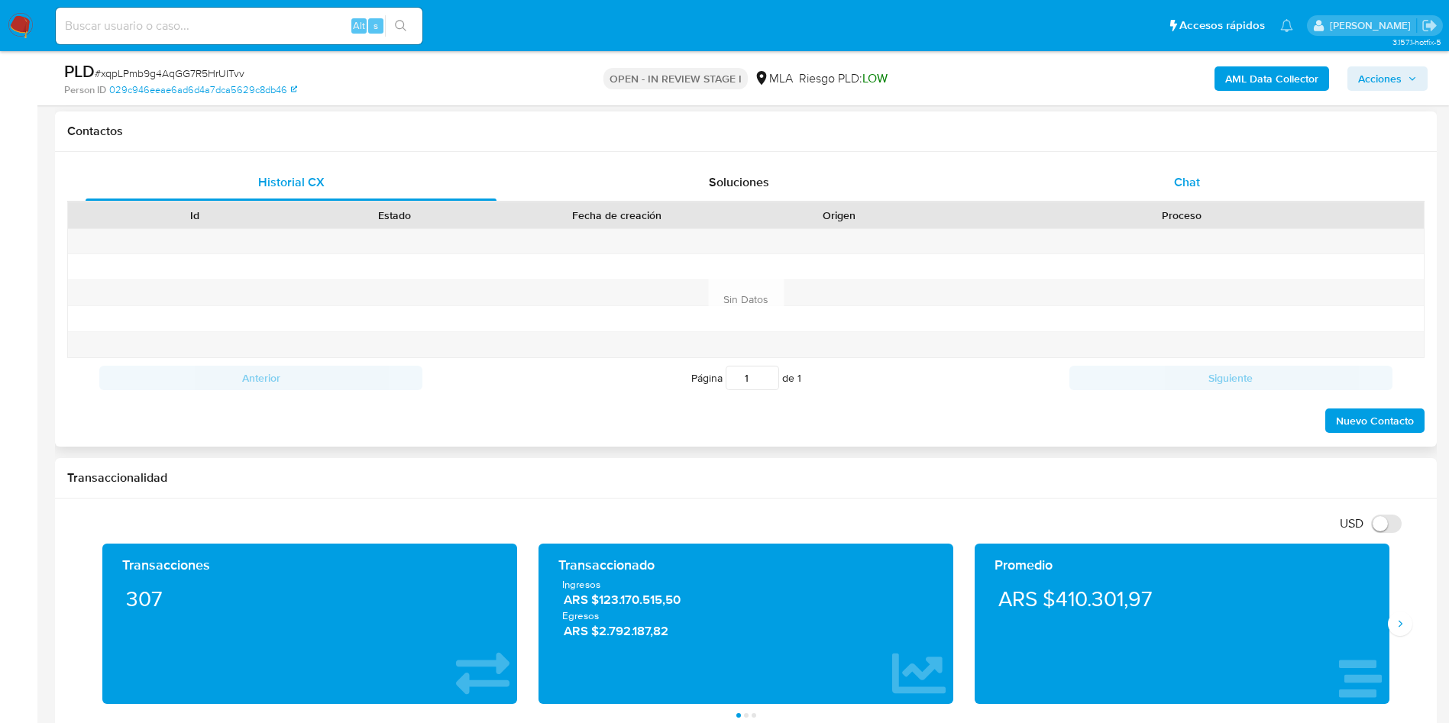
click at [1297, 170] on div "Chat" at bounding box center [1186, 182] width 411 height 37
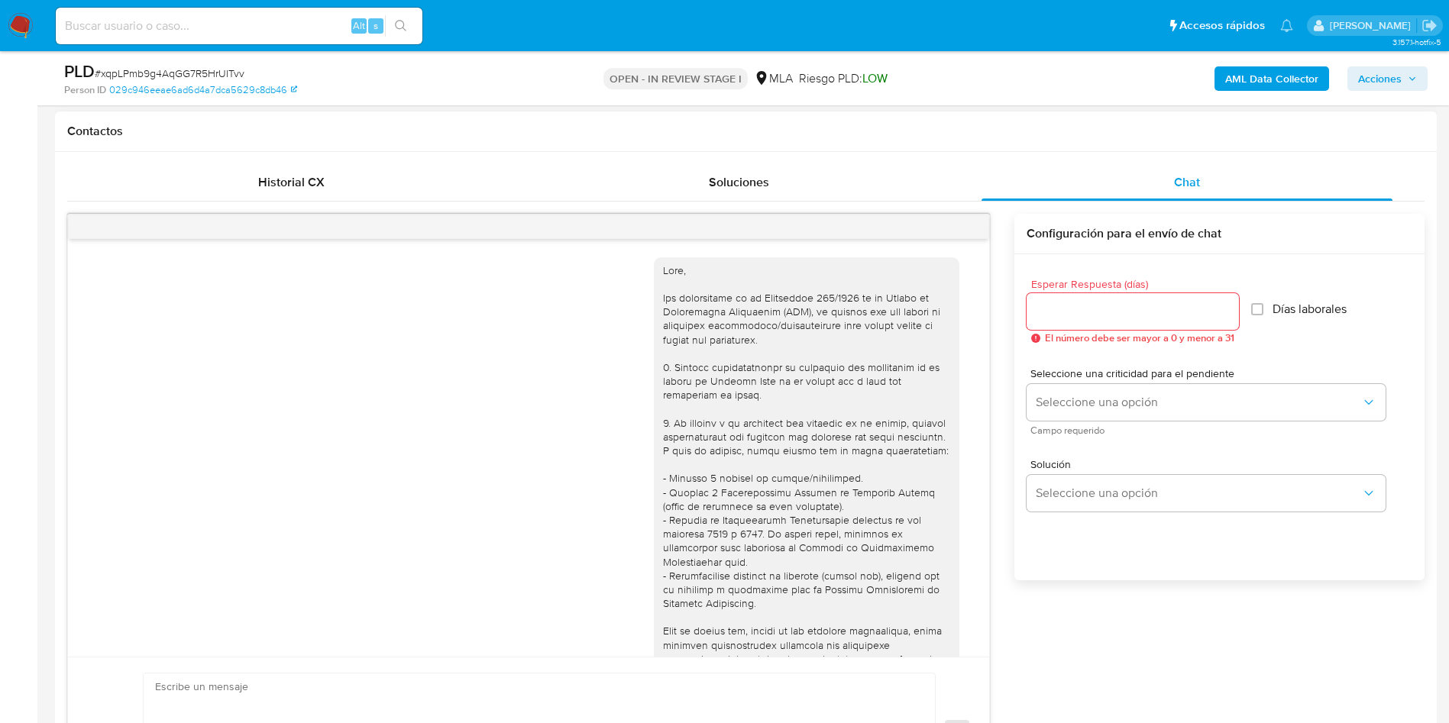
scroll to position [1080, 0]
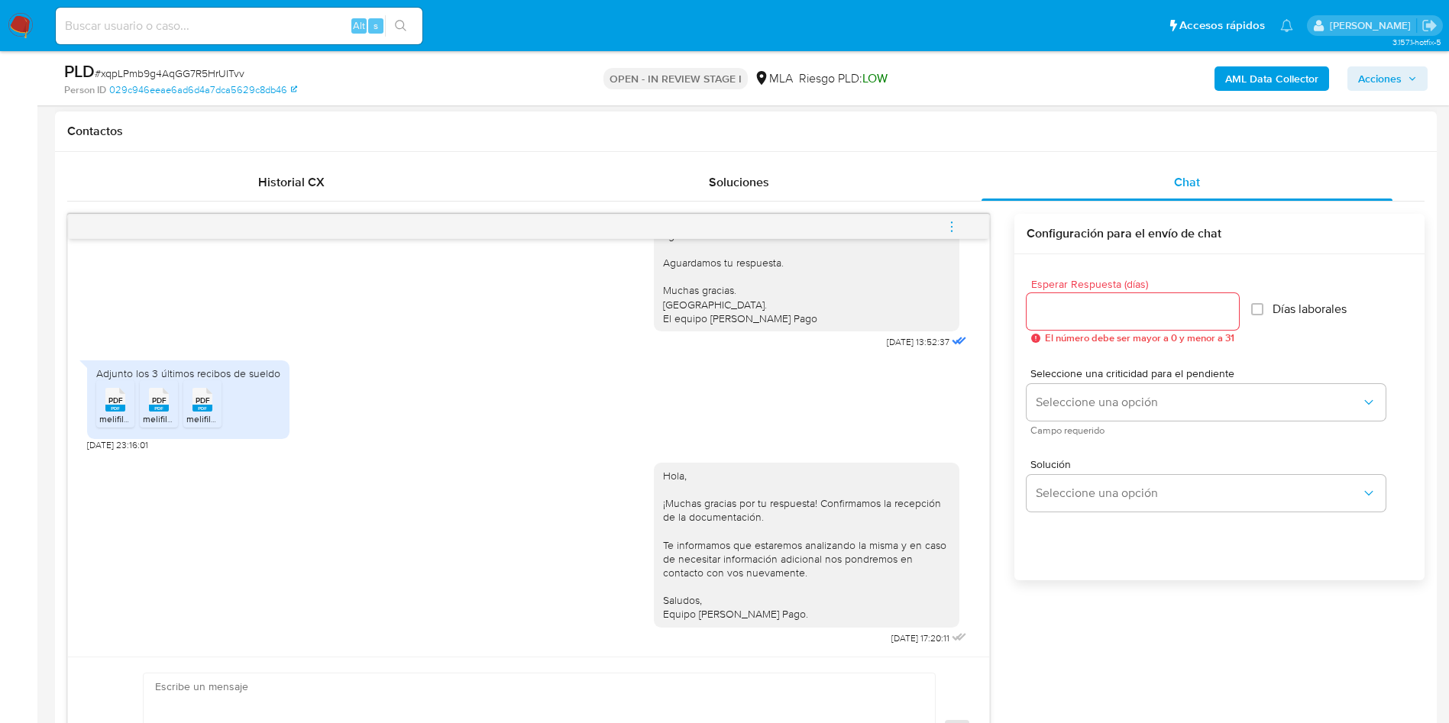
click at [961, 231] on button "menu-action" at bounding box center [951, 226] width 50 height 37
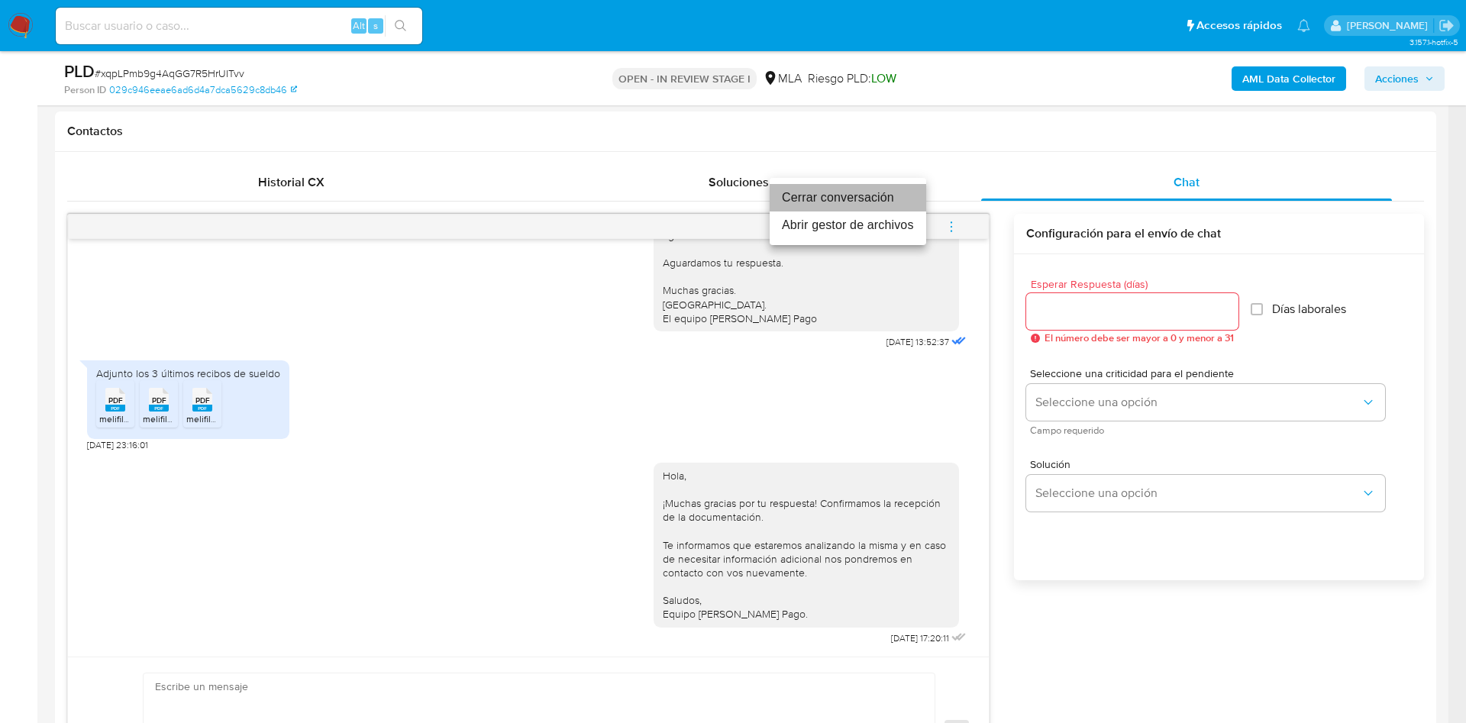
click at [870, 194] on li "Cerrar conversación" at bounding box center [848, 197] width 157 height 27
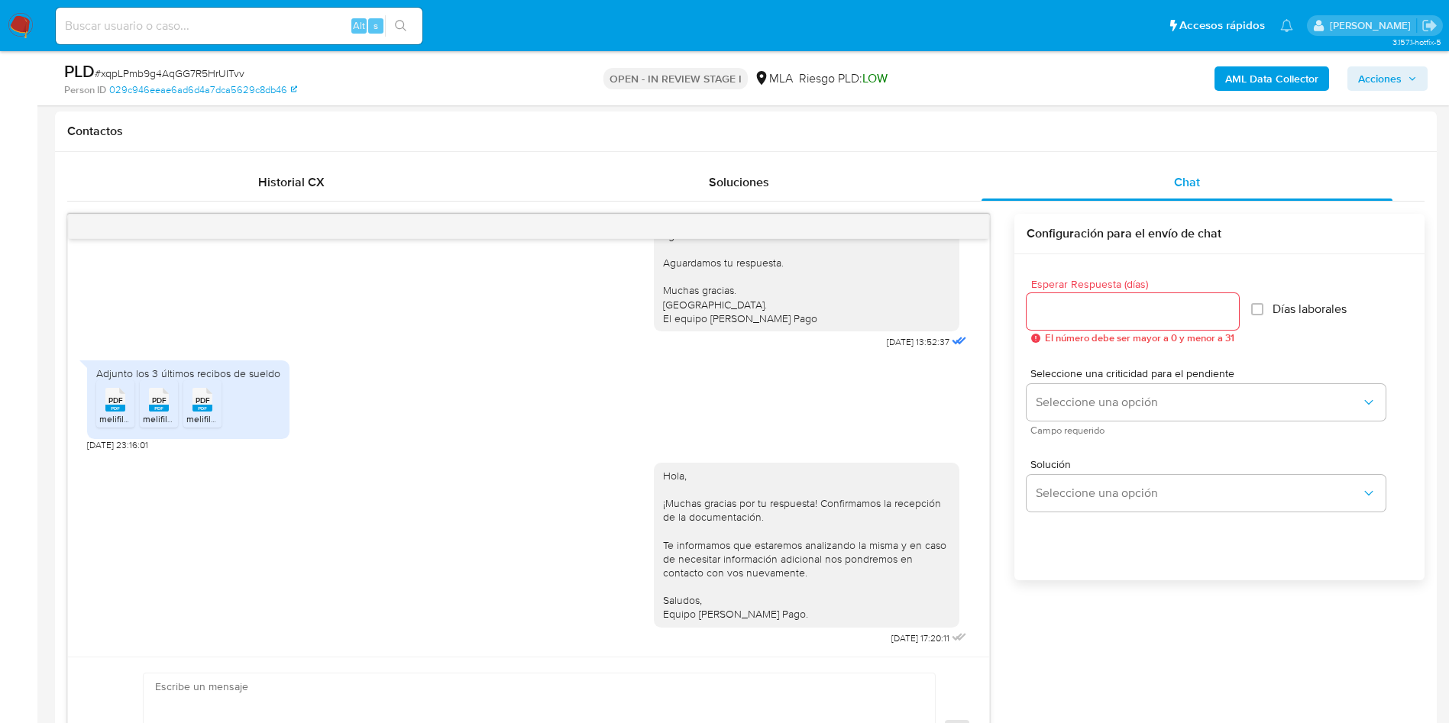
click at [1369, 72] on span "Acciones" at bounding box center [1380, 78] width 44 height 24
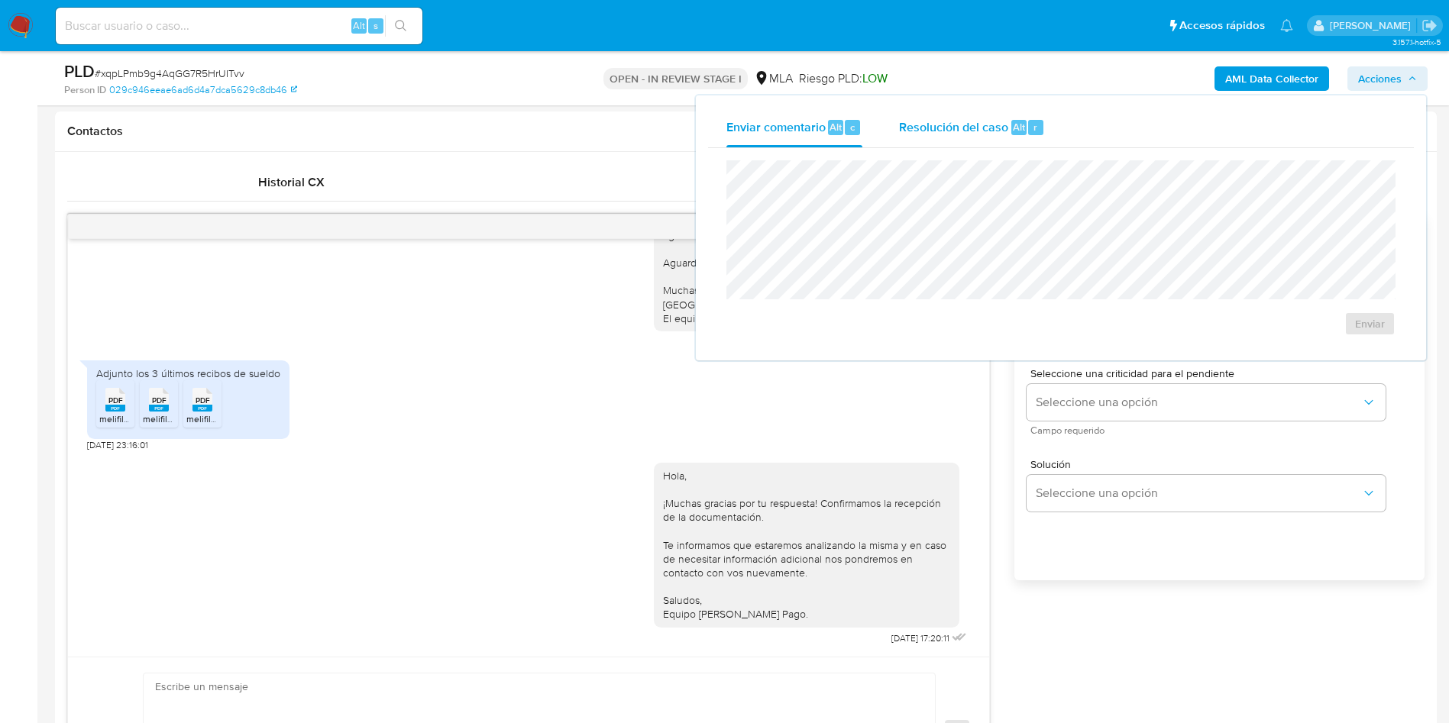
click at [901, 129] on span "Resolución del caso" at bounding box center [953, 127] width 109 height 18
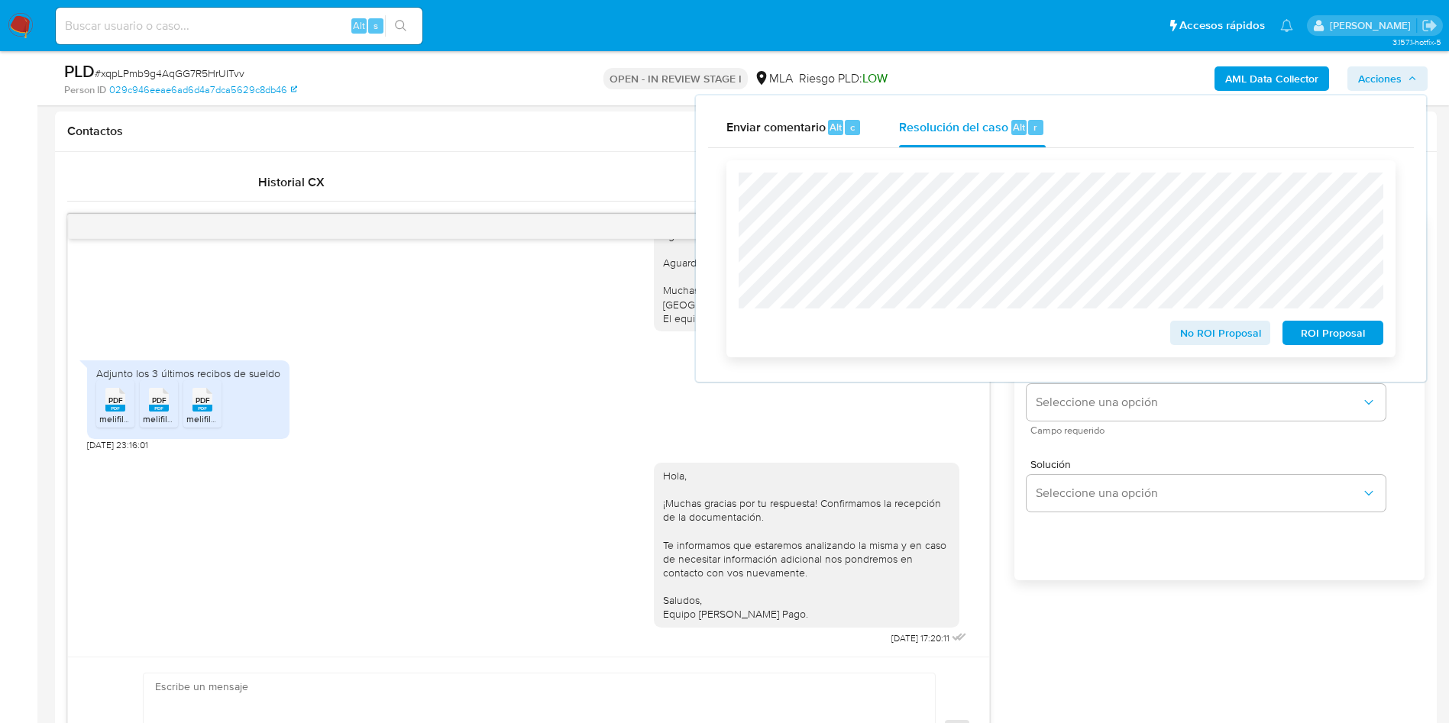
click at [1194, 335] on span "No ROI Proposal" at bounding box center [1220, 332] width 79 height 21
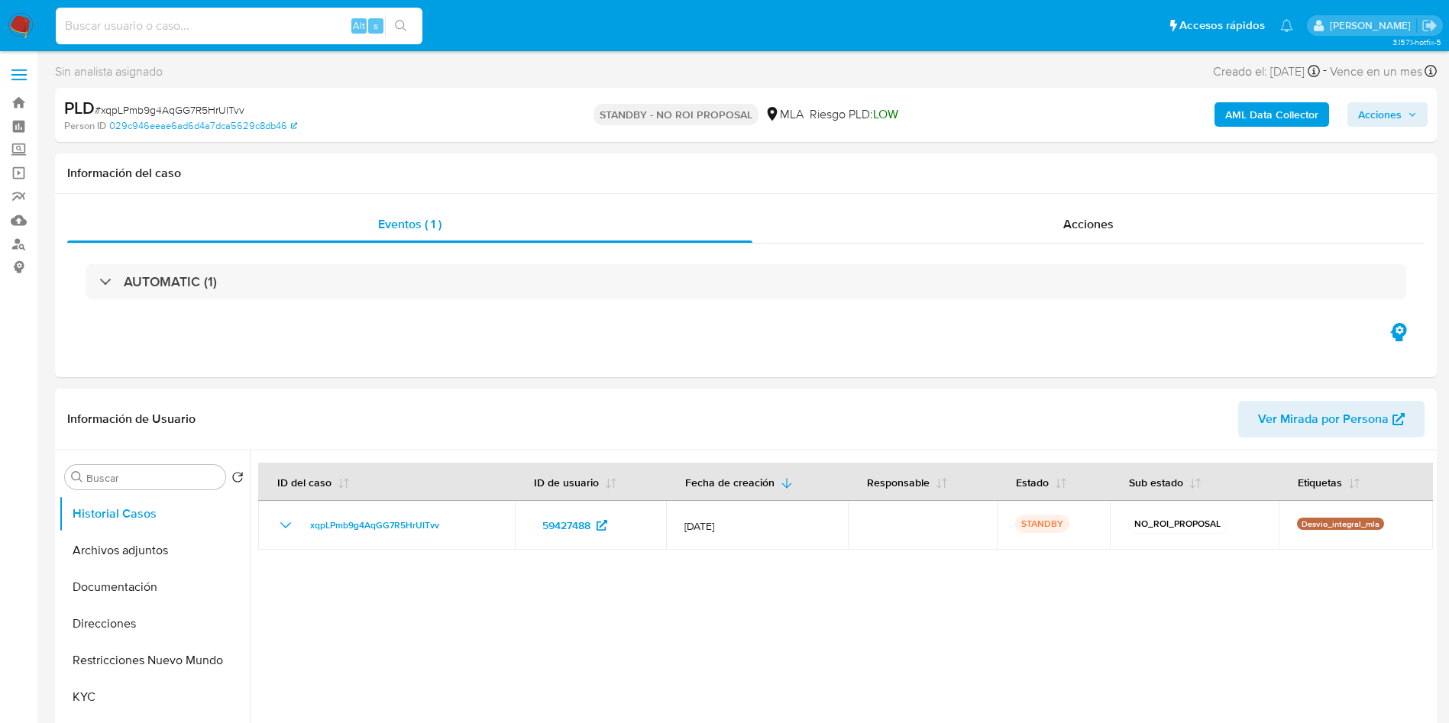
click at [166, 32] on input at bounding box center [239, 26] width 367 height 20
paste input "TYnHyJ74FMCrxWghdkNHD9r6"
type input "TYnHyJ74FMCrxWghdkNHD9r6"
select select "10"
type input "TYnHyJ74FMCrxWghdkNHD9r6"
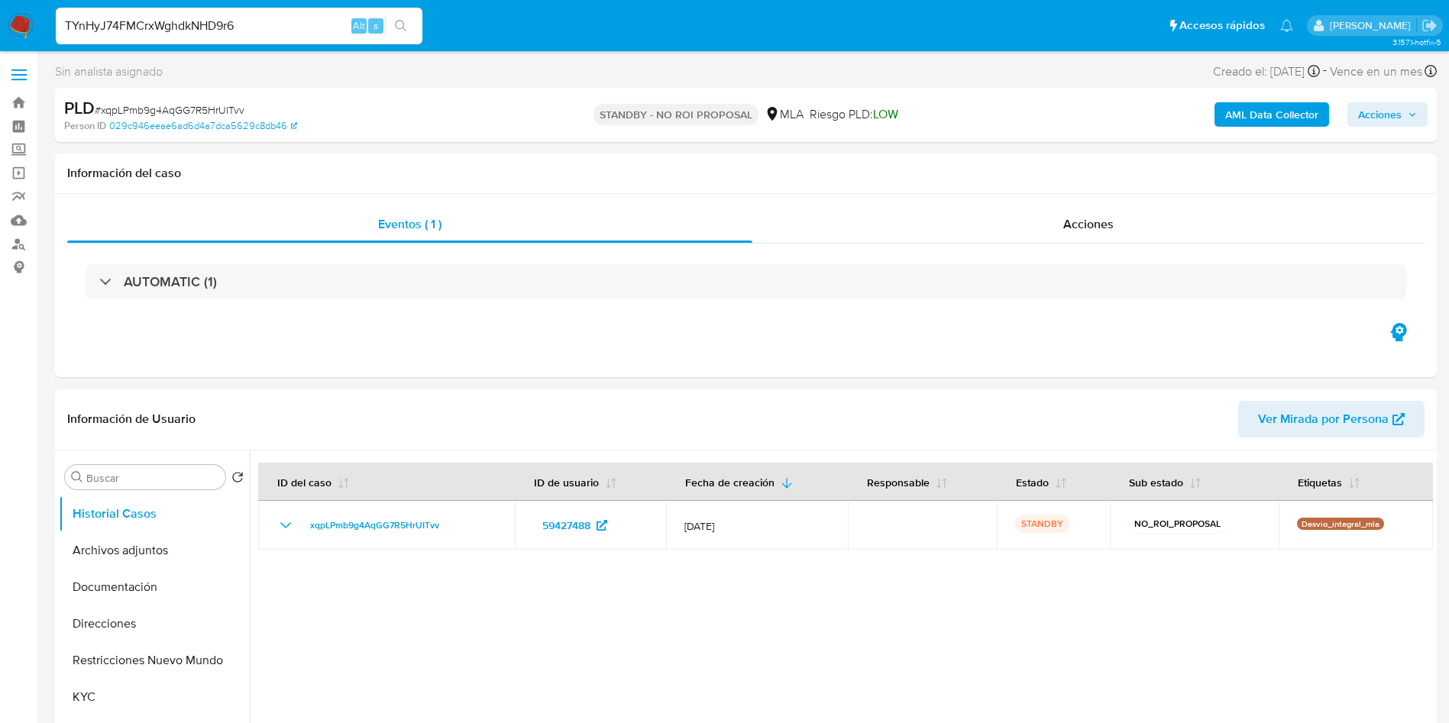
click at [421, 38] on div "TYnHyJ74FMCrxWghdkNHD9r6 Alt s" at bounding box center [239, 26] width 367 height 37
click at [406, 32] on button "search-icon" at bounding box center [400, 25] width 31 height 21
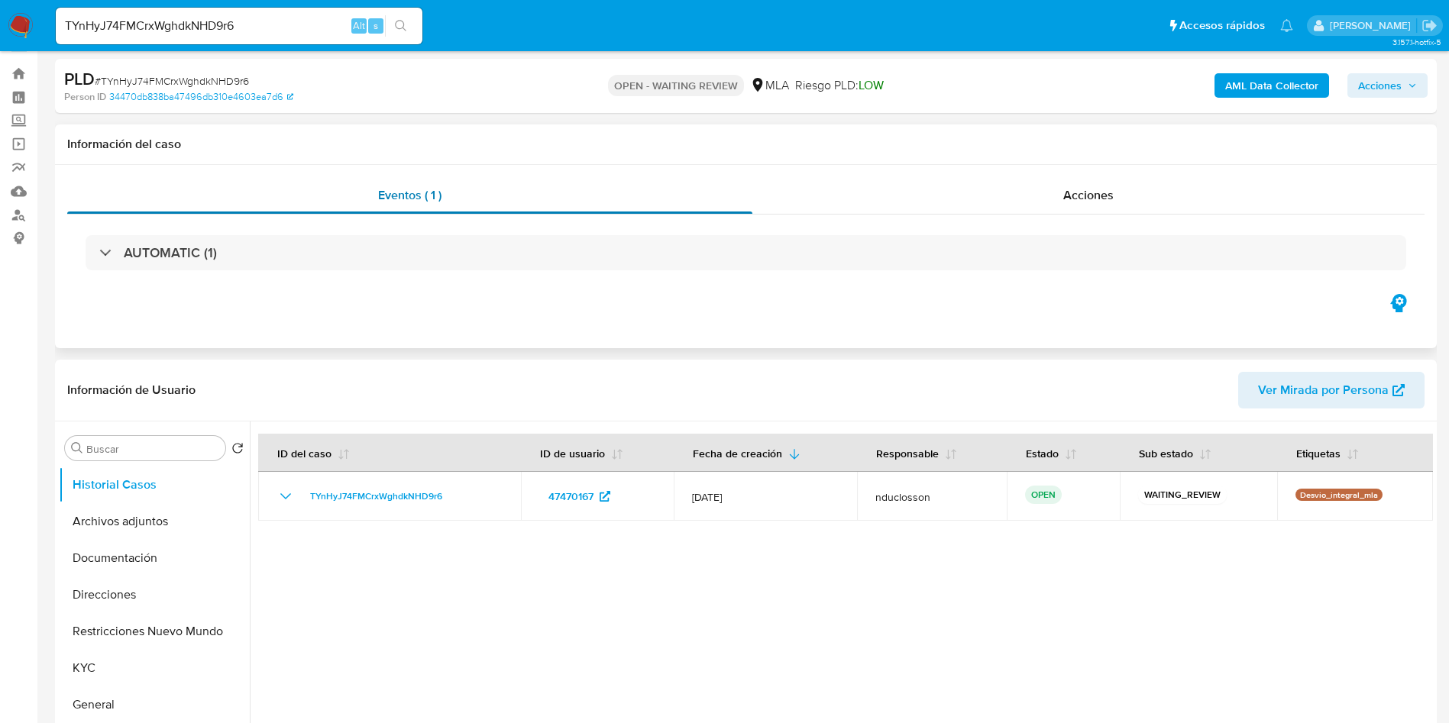
scroll to position [229, 0]
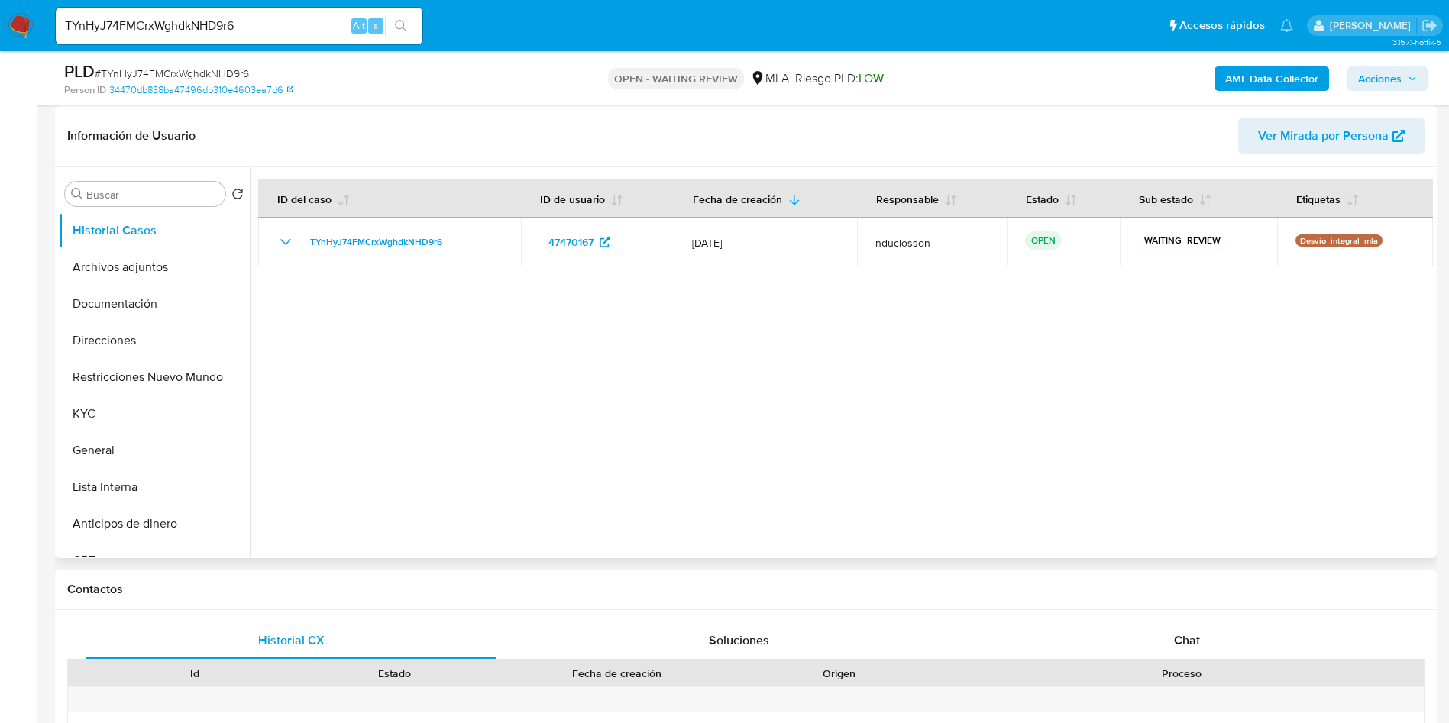
select select "10"
click at [1190, 644] on span "Chat" at bounding box center [1187, 641] width 26 height 18
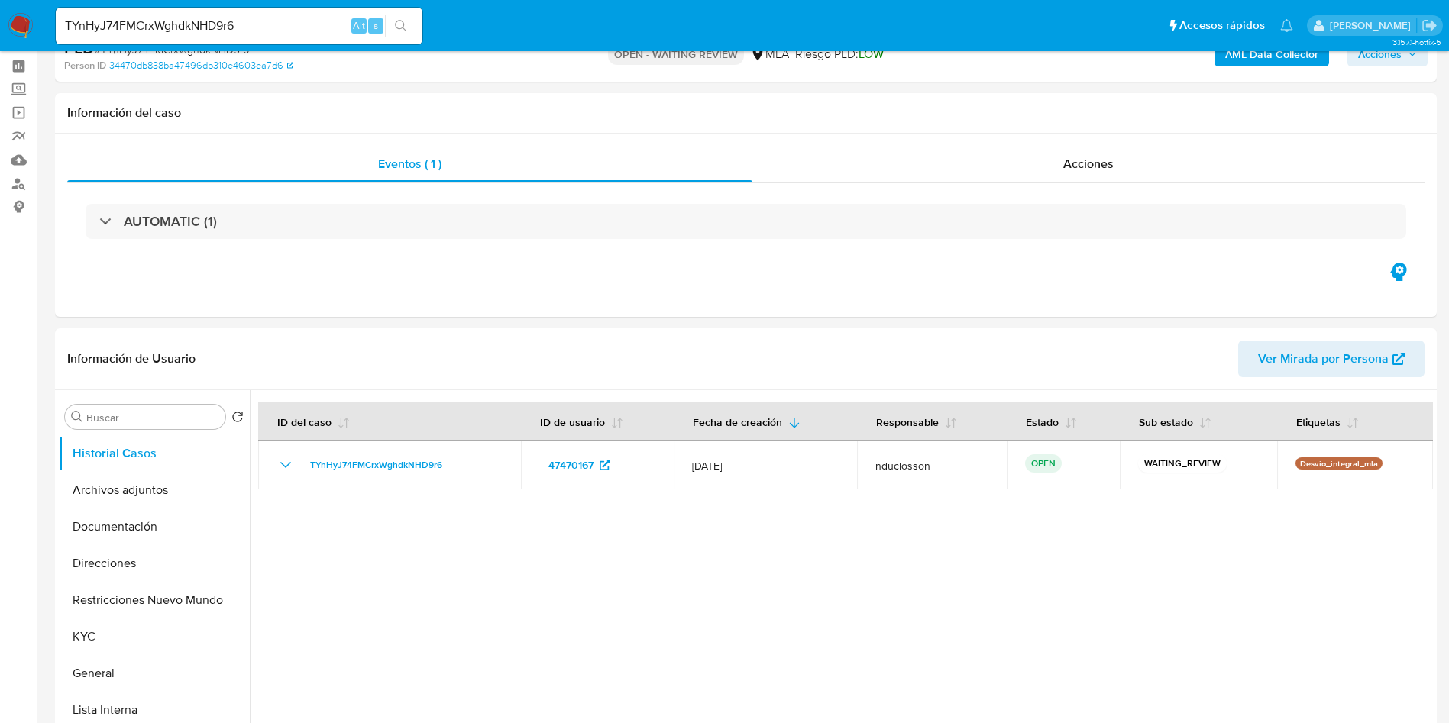
scroll to position [0, 0]
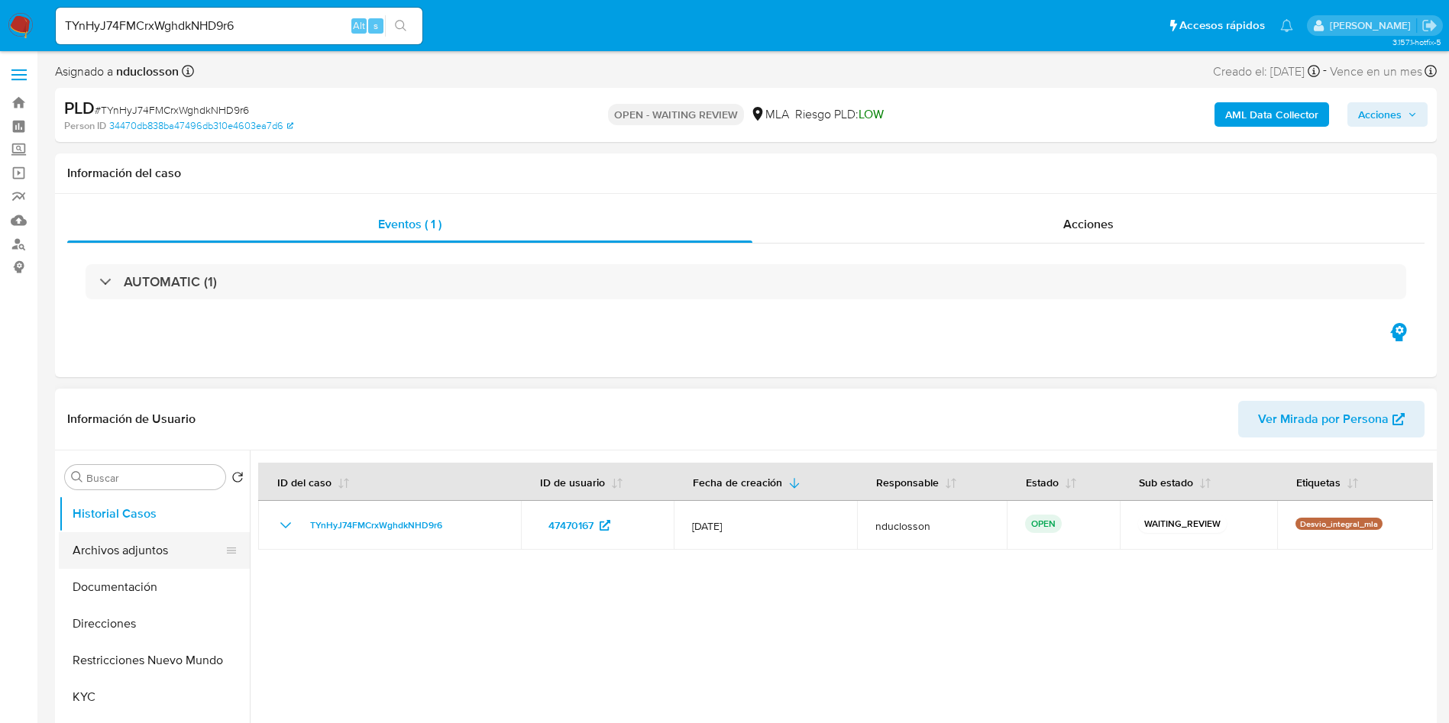
click at [104, 559] on button "Archivos adjuntos" at bounding box center [148, 550] width 179 height 37
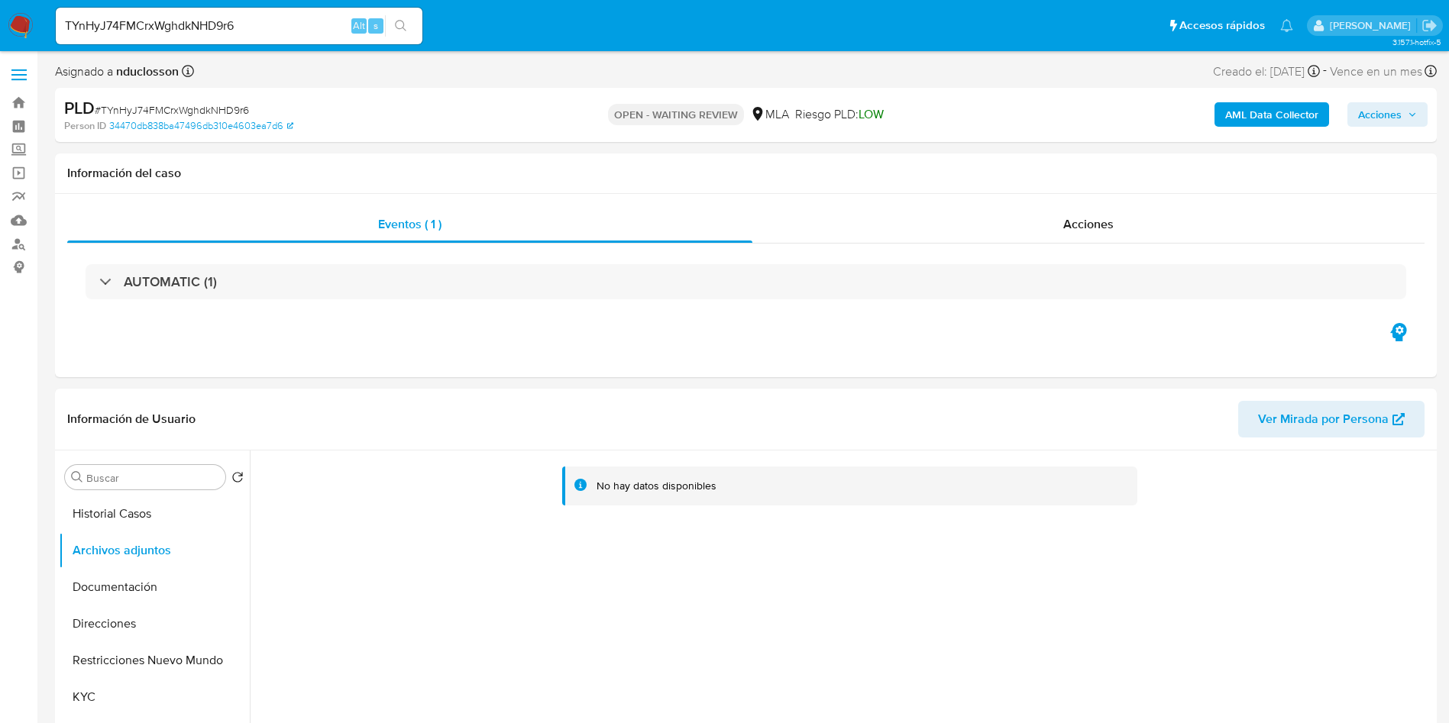
click at [1266, 113] on b "AML Data Collector" at bounding box center [1271, 114] width 93 height 24
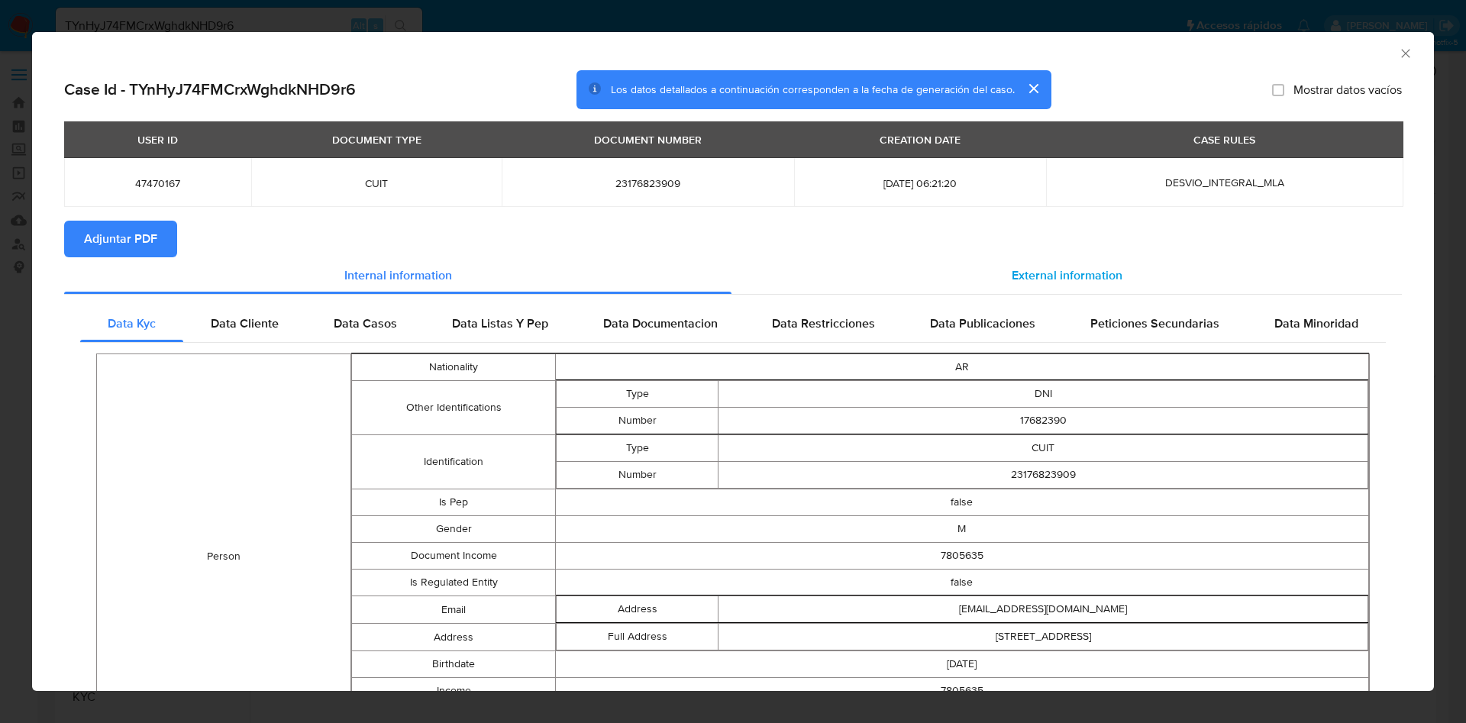
click at [1032, 285] on div "External information" at bounding box center [1067, 275] width 670 height 37
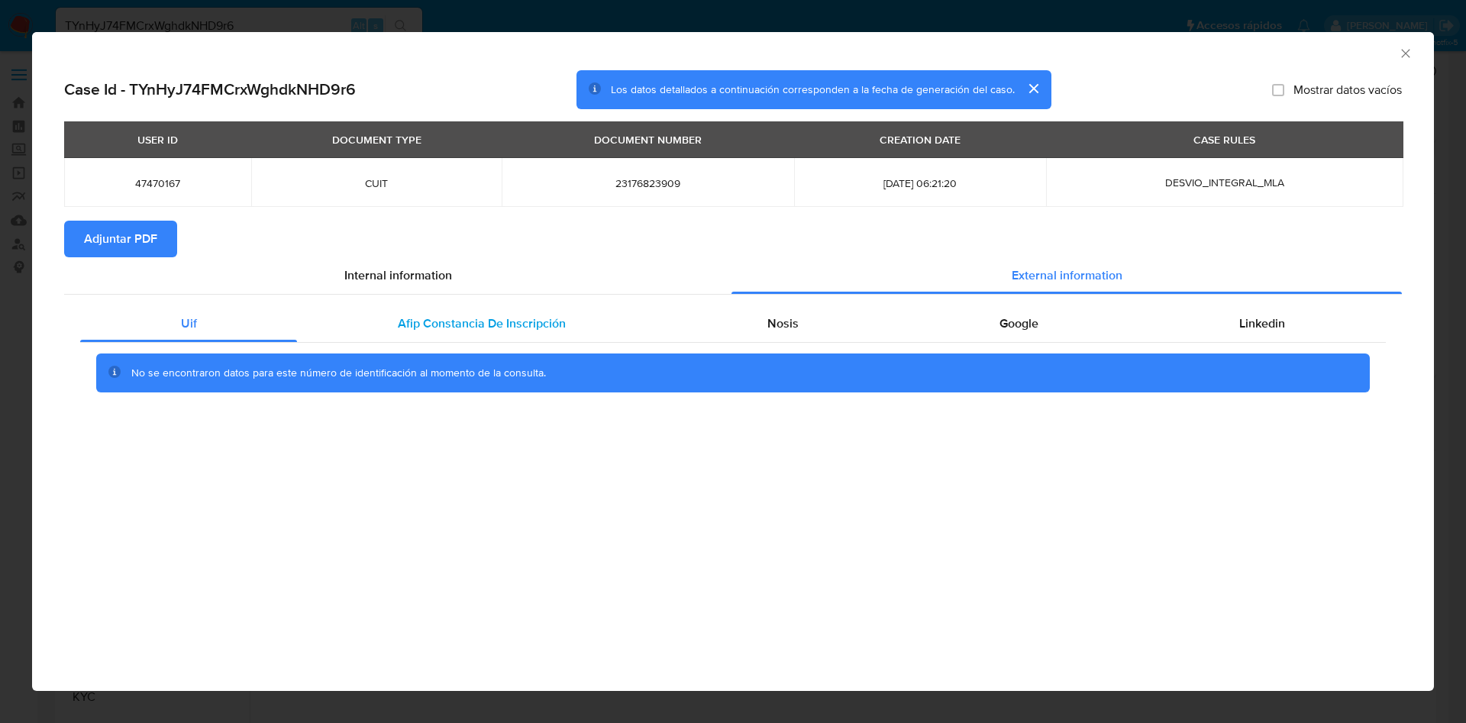
drag, startPoint x: 398, startPoint y: 316, endPoint x: 566, endPoint y: 310, distance: 168.1
click at [397, 316] on div "Afip Constancia De Inscripción" at bounding box center [481, 323] width 369 height 37
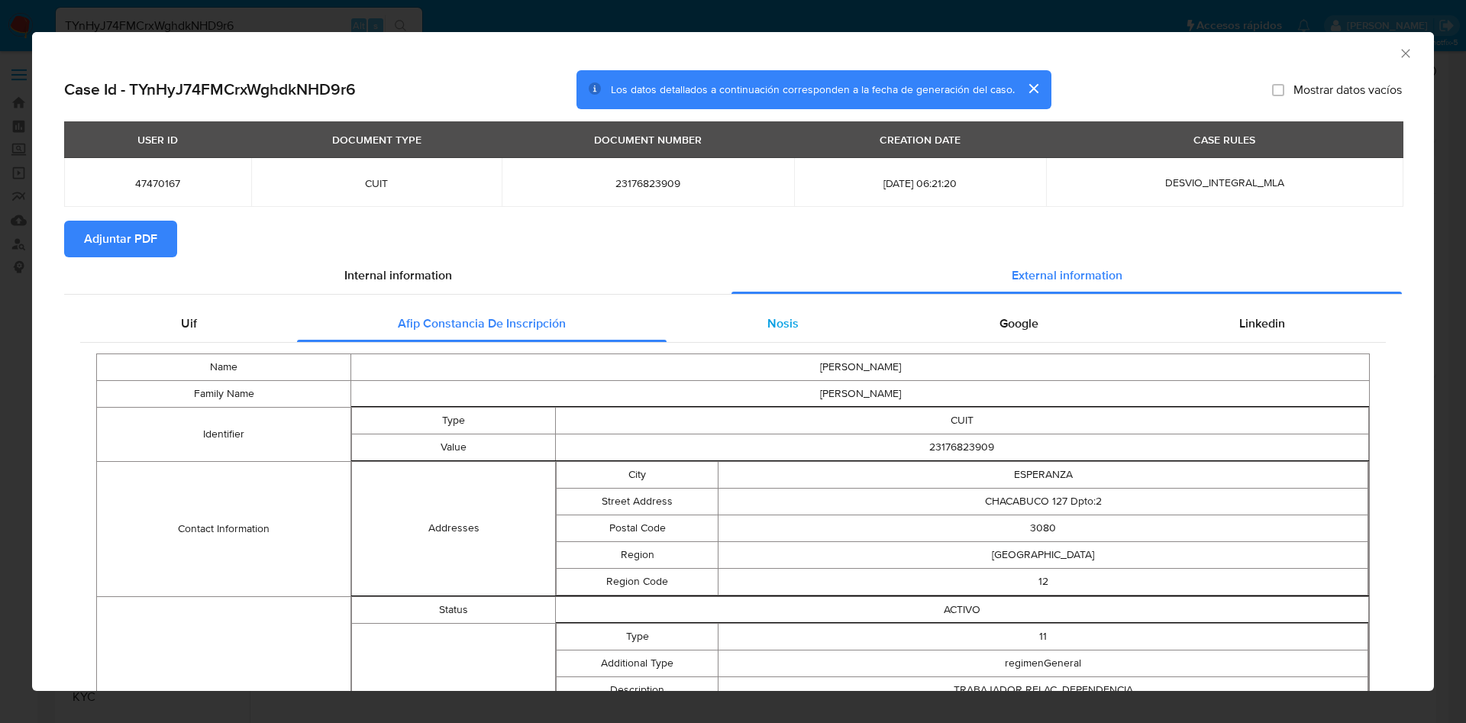
click at [716, 313] on div "Nosis" at bounding box center [783, 323] width 232 height 37
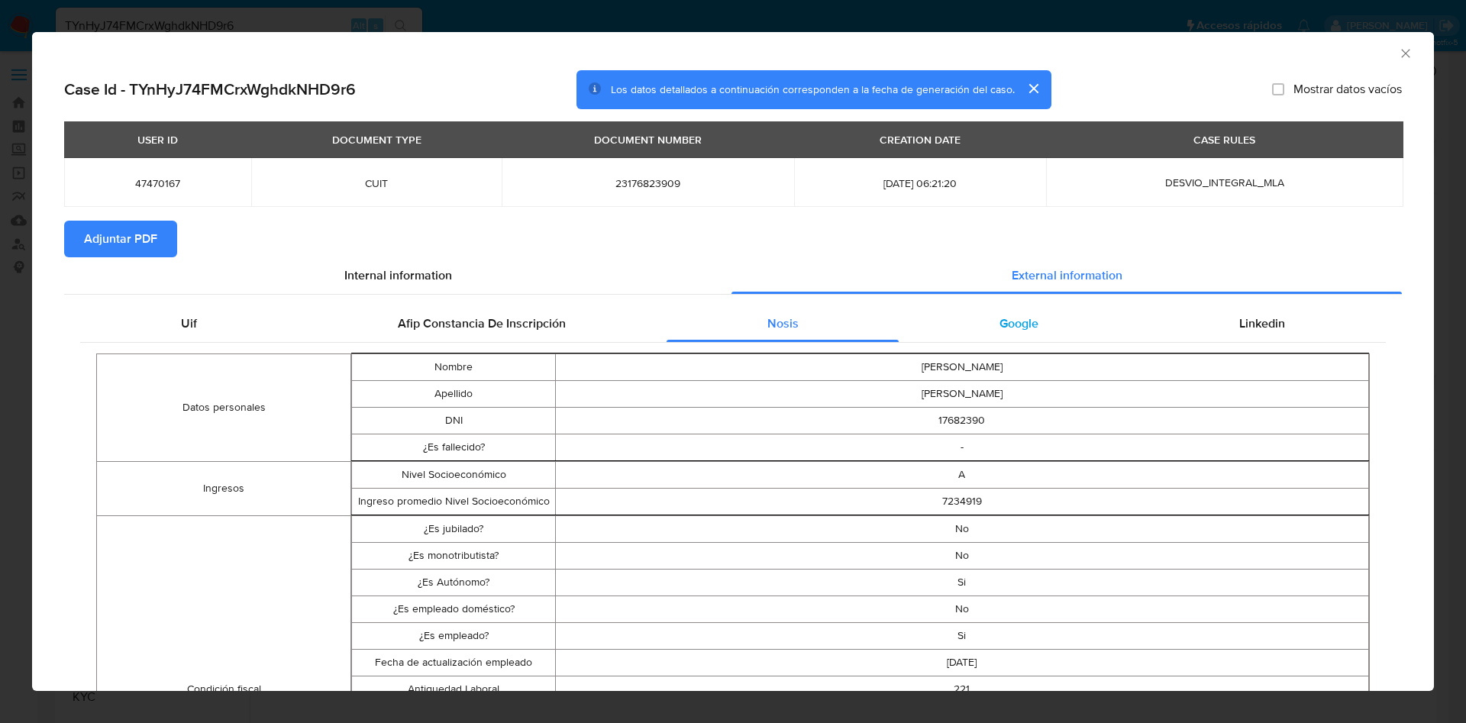
click at [1000, 321] on span "Google" at bounding box center [1019, 324] width 39 height 18
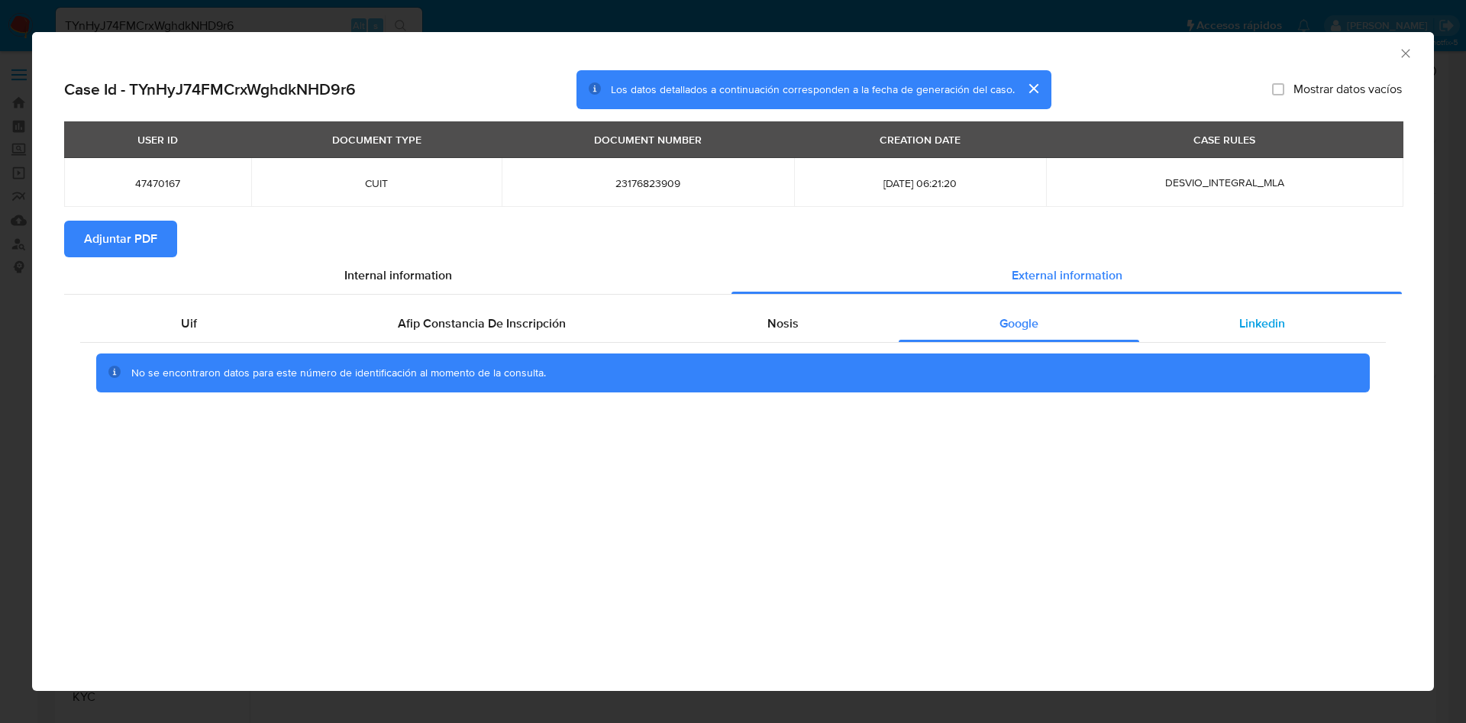
click at [1175, 324] on div "Linkedin" at bounding box center [1262, 323] width 247 height 37
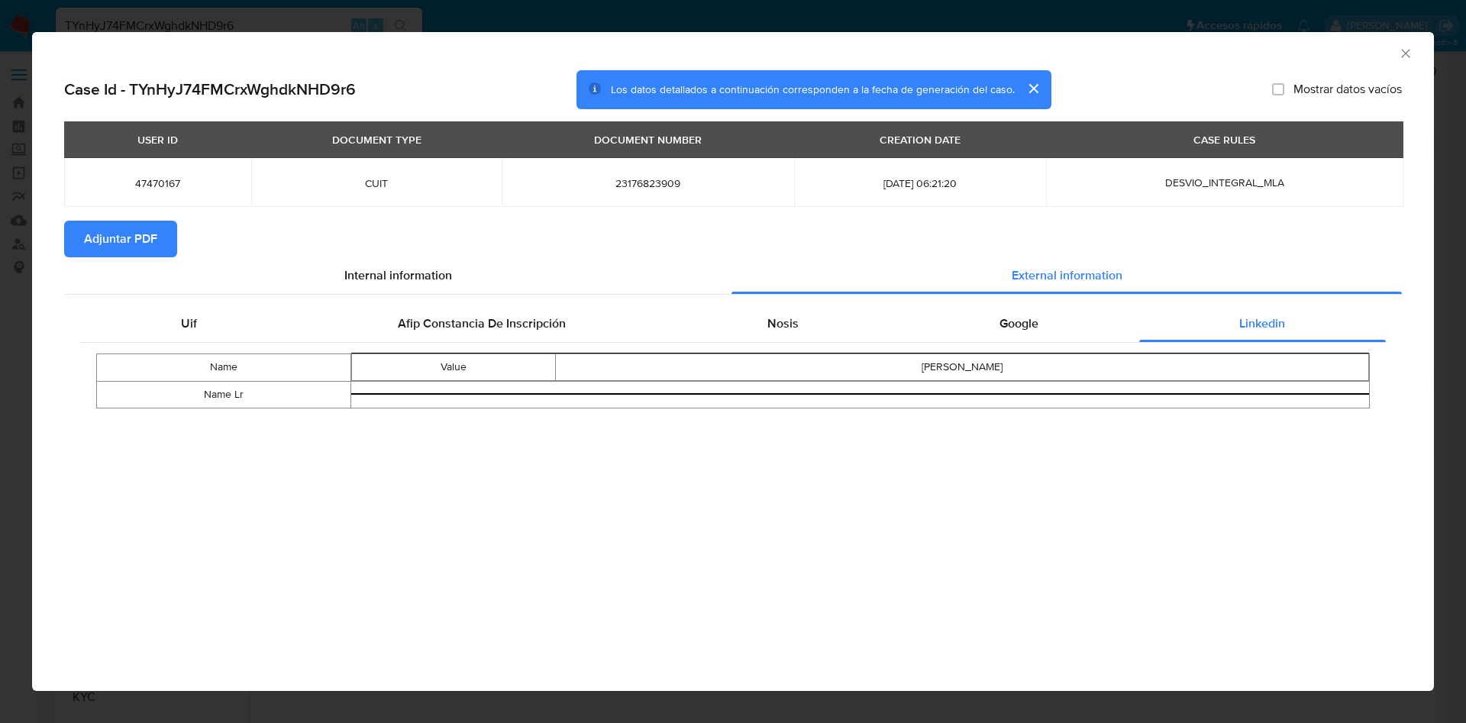
click at [140, 241] on span "Adjuntar PDF" at bounding box center [120, 239] width 73 height 34
click at [1035, 87] on button "cerrar" at bounding box center [1033, 88] width 37 height 37
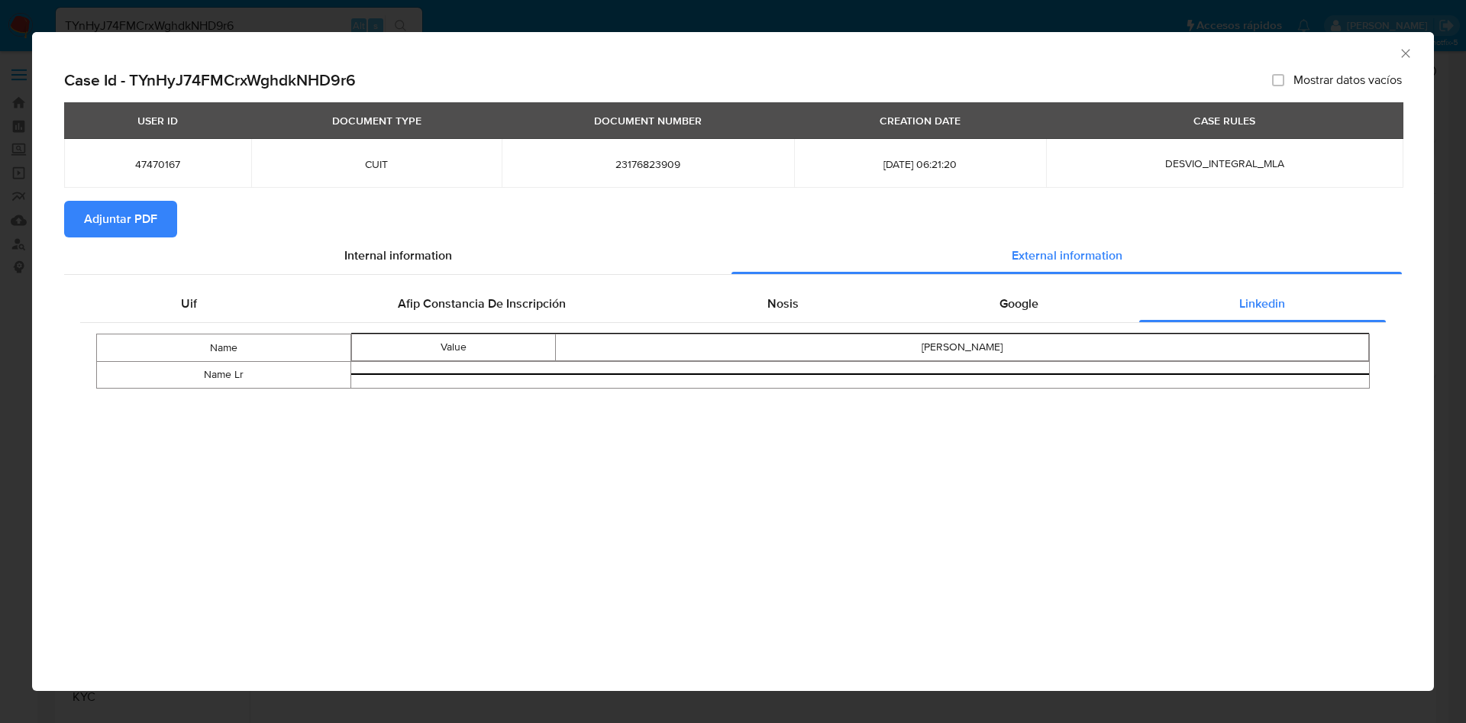
click at [1404, 54] on icon "Cerrar ventana" at bounding box center [1405, 53] width 15 height 15
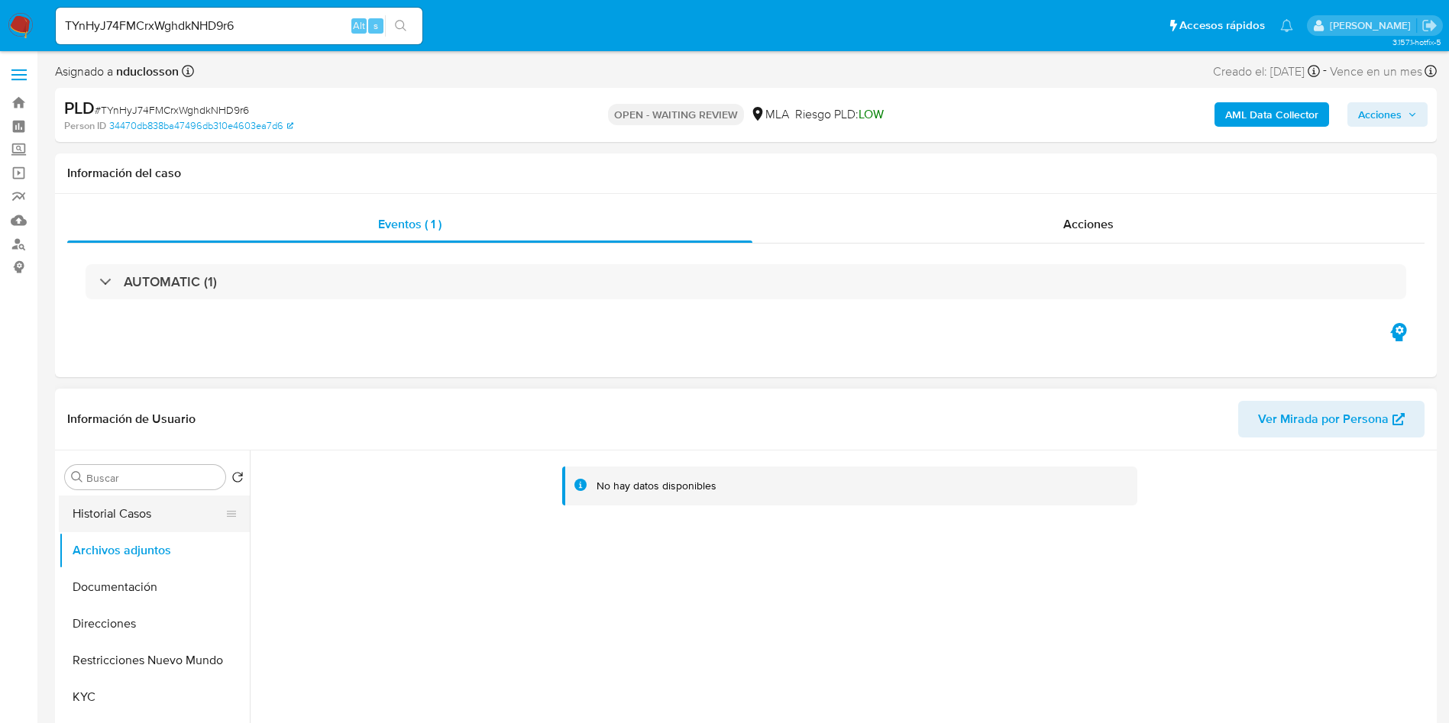
click at [147, 526] on button "Historial Casos" at bounding box center [148, 514] width 179 height 37
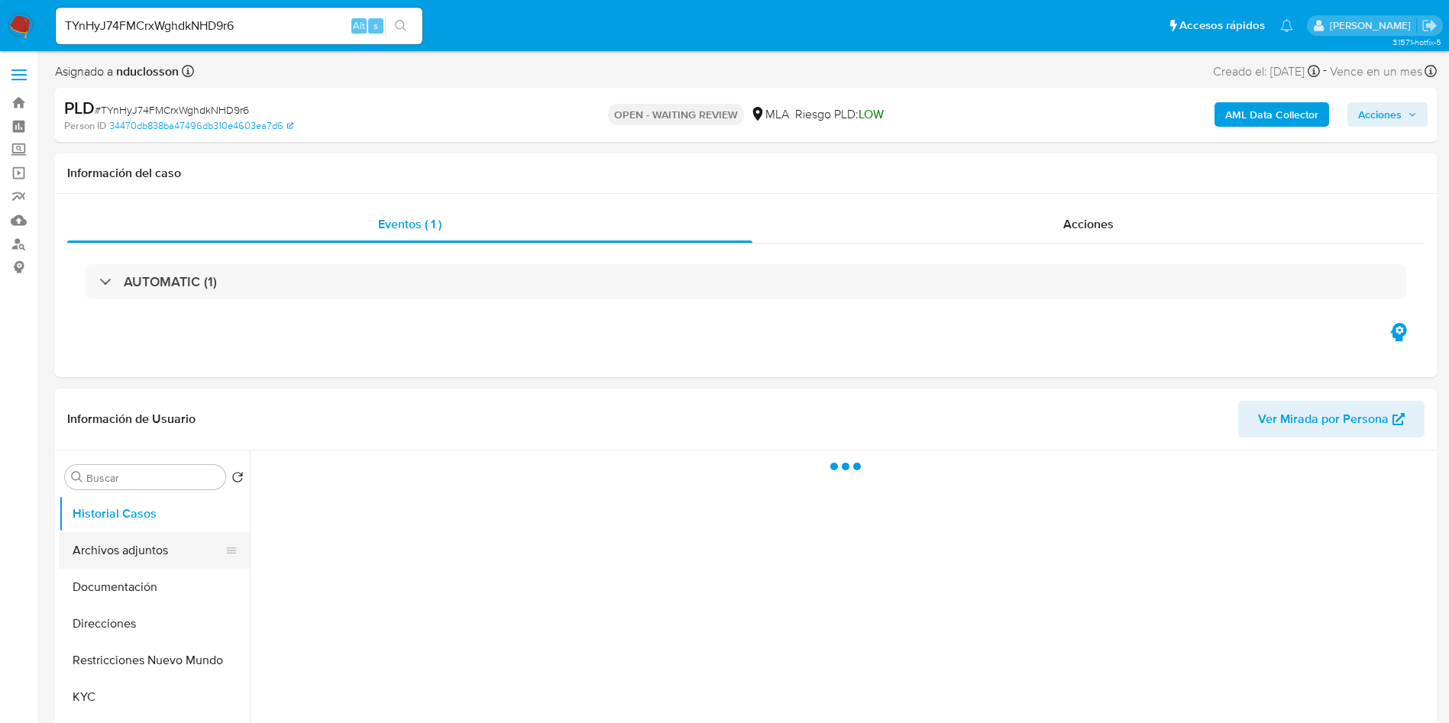
click at [126, 548] on button "Archivos adjuntos" at bounding box center [148, 550] width 179 height 37
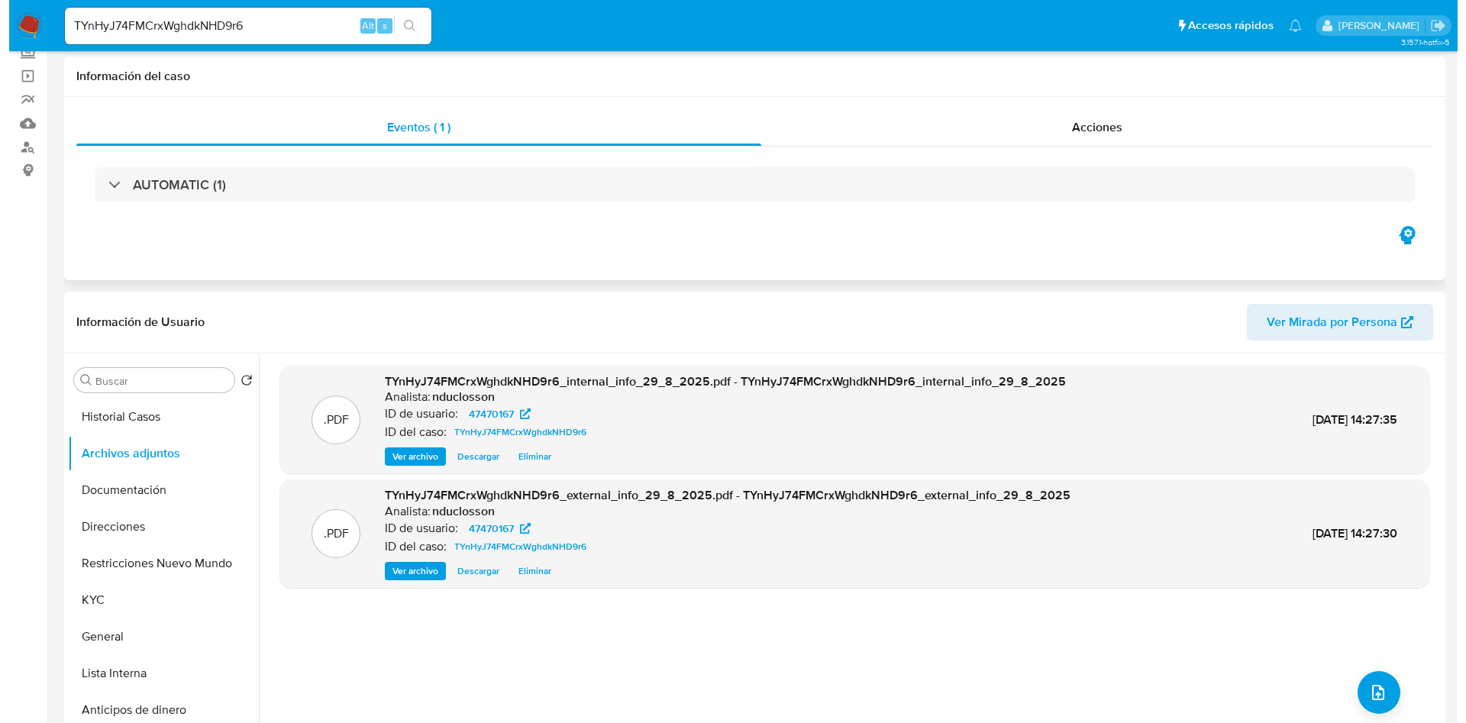
scroll to position [229, 0]
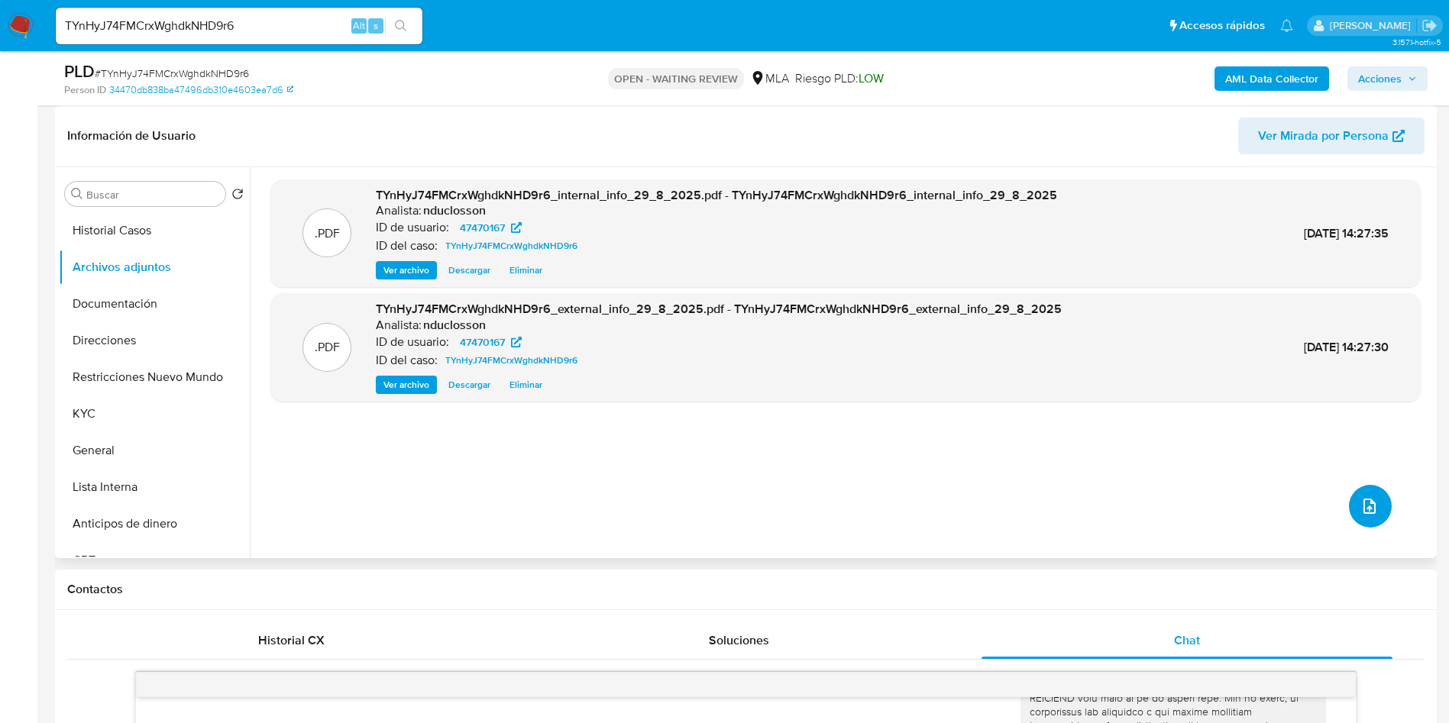
click at [1360, 504] on icon "upload-file" at bounding box center [1369, 506] width 18 height 18
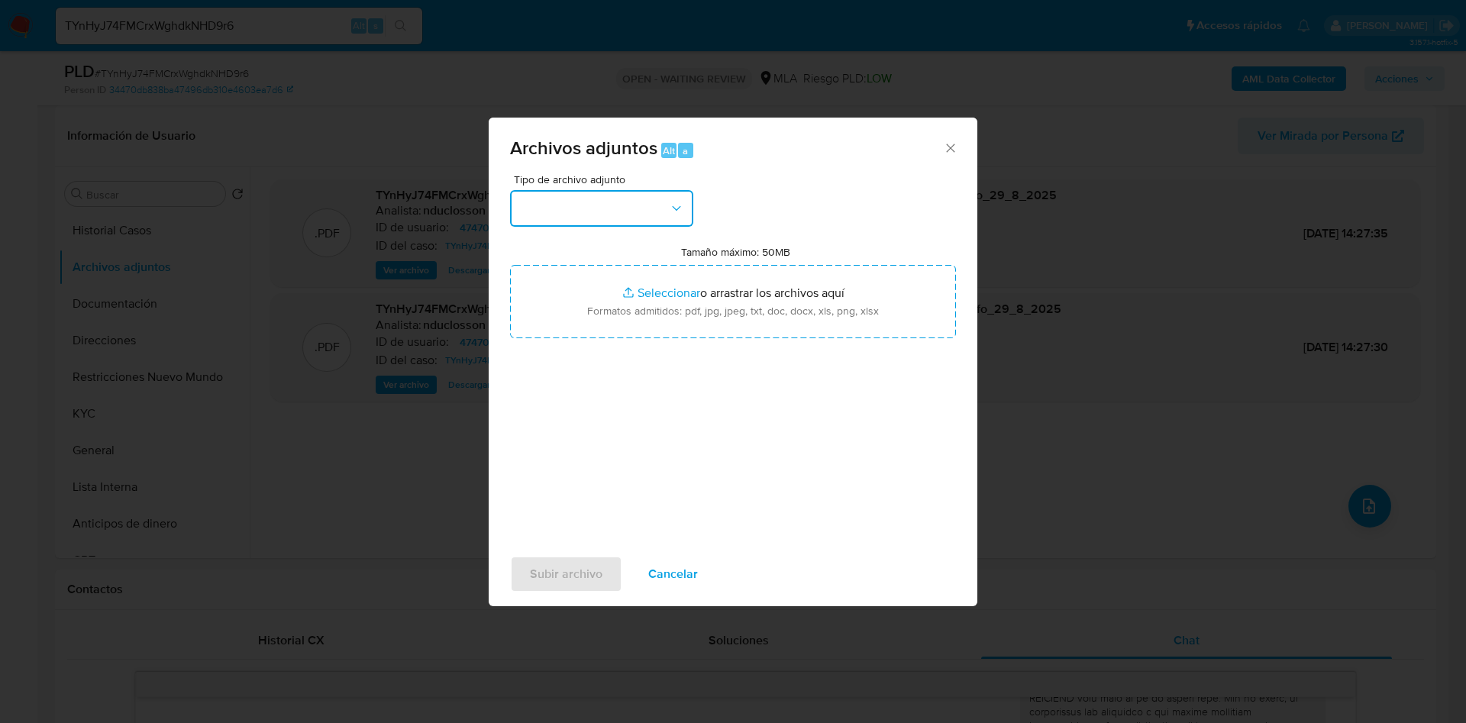
click at [594, 208] on button "button" at bounding box center [601, 208] width 183 height 37
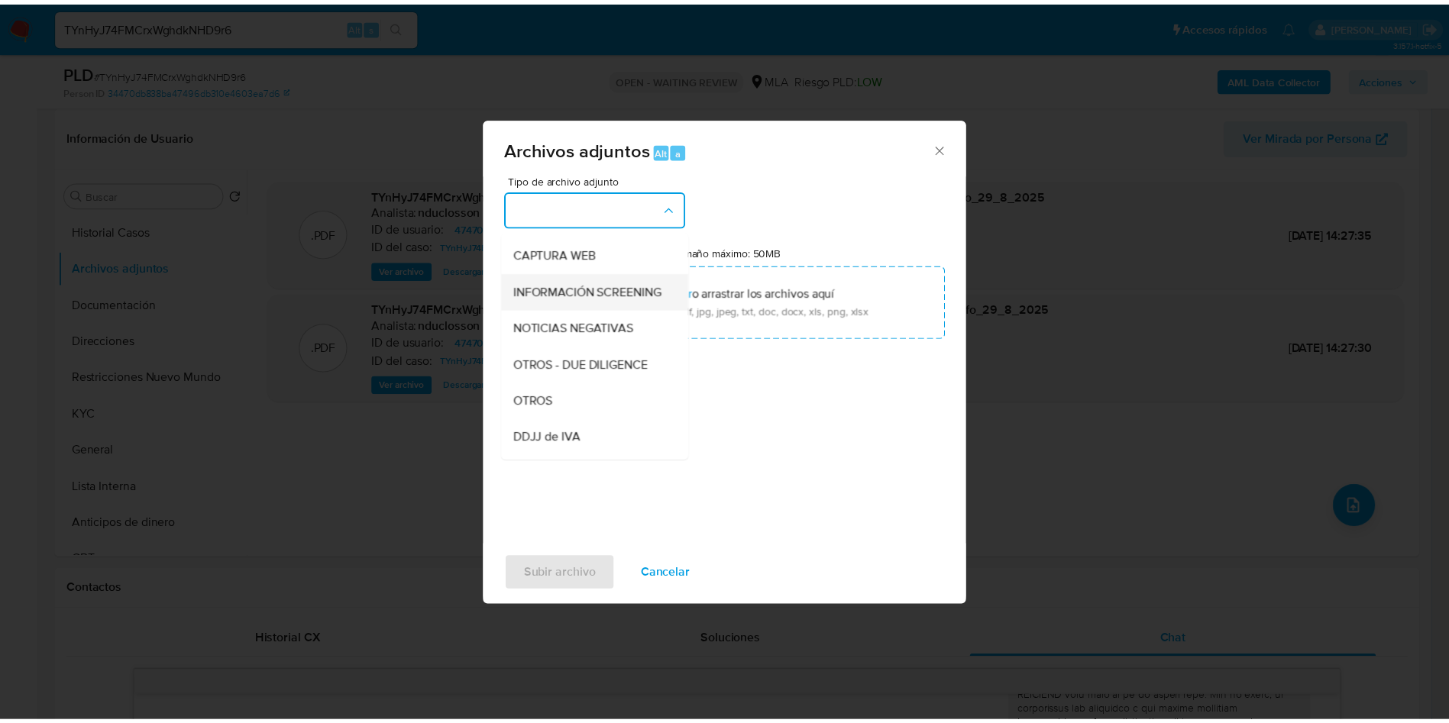
scroll to position [309, 0]
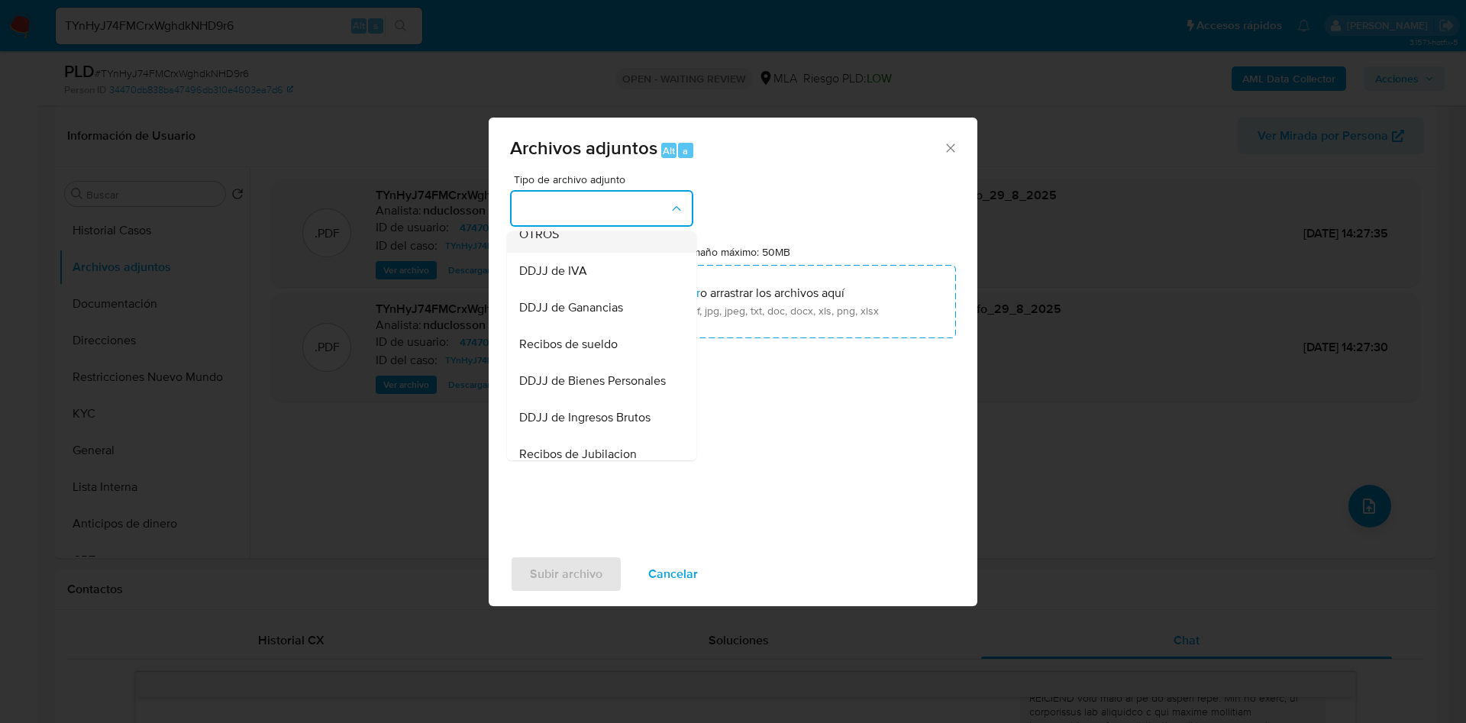
click at [538, 242] on span "OTROS" at bounding box center [539, 234] width 40 height 15
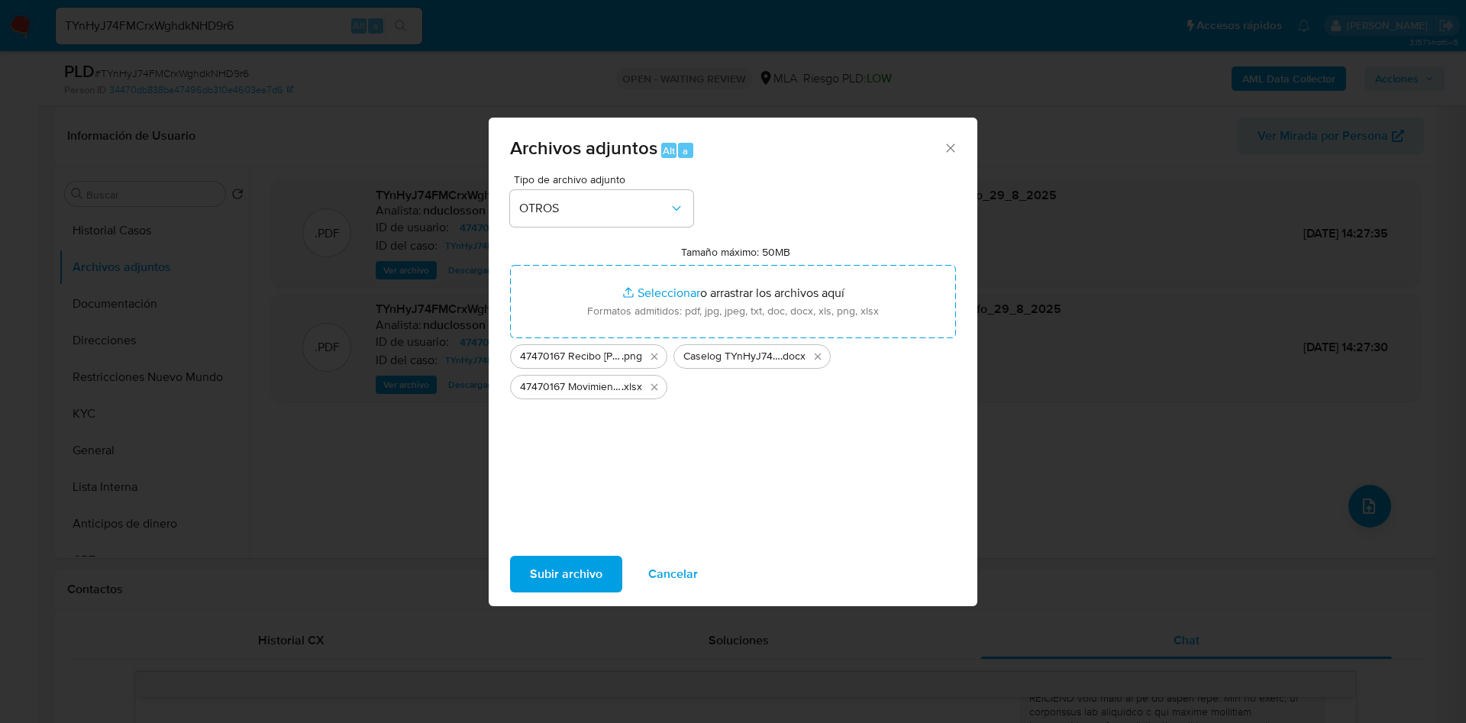
click at [563, 578] on span "Subir archivo" at bounding box center [566, 574] width 73 height 34
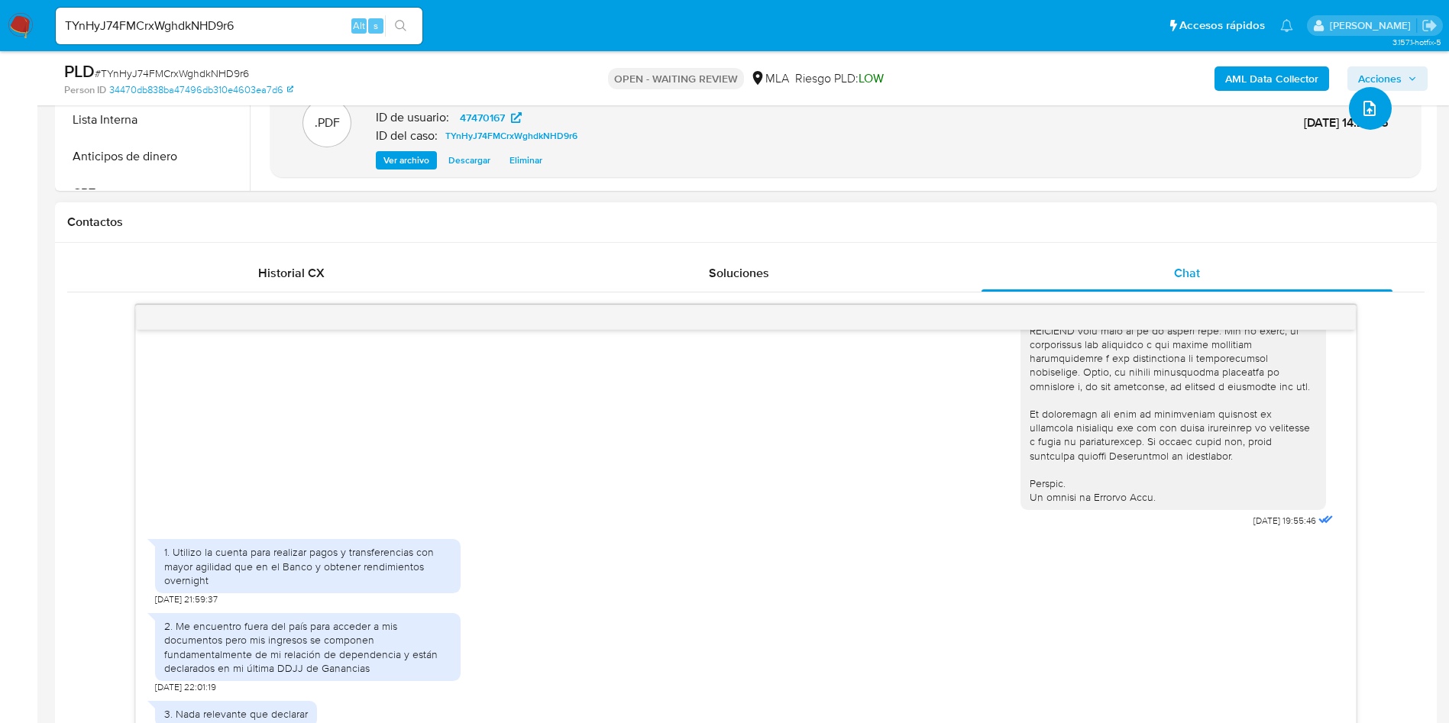
scroll to position [802, 0]
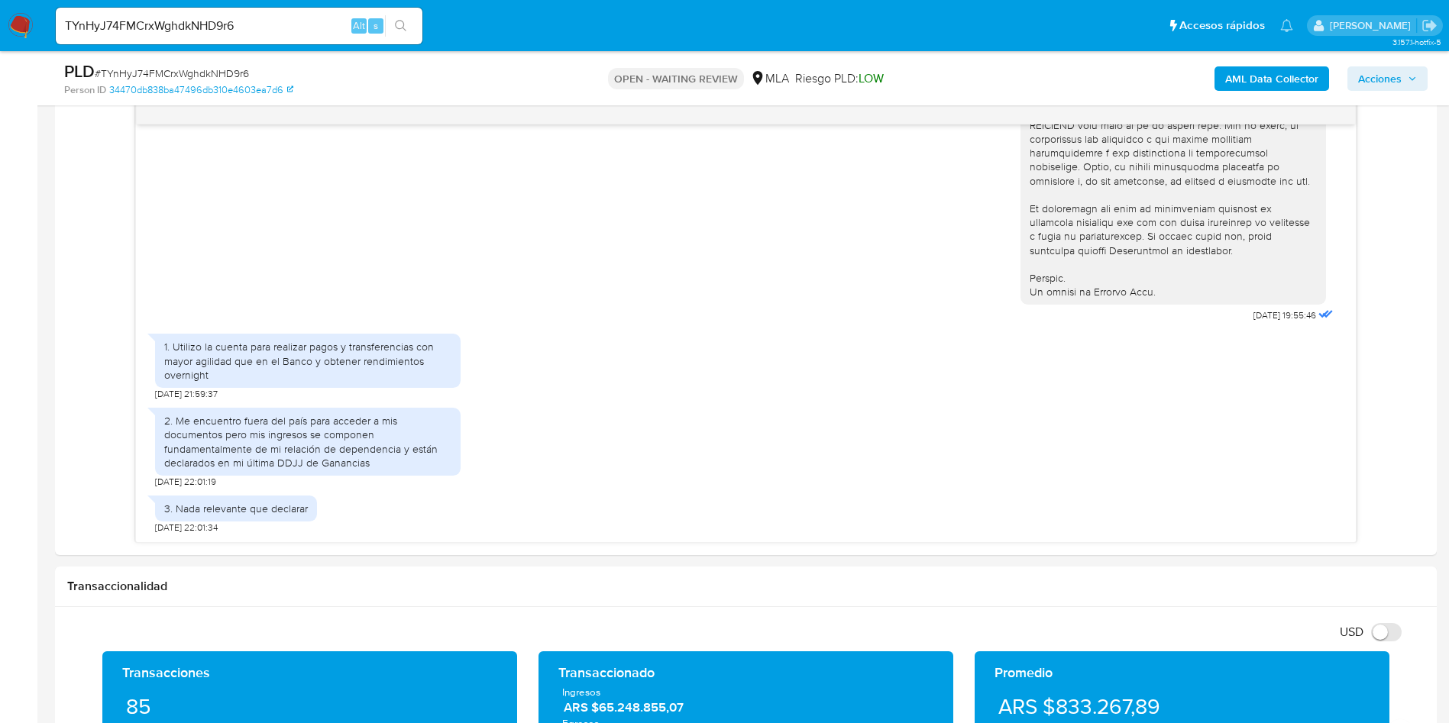
click at [156, 74] on span "# TYnHyJ74FMCrxWghdkNHD9r6" at bounding box center [172, 73] width 154 height 15
copy span "TYnHyJ74FMCrxWghdkNHD9r6"
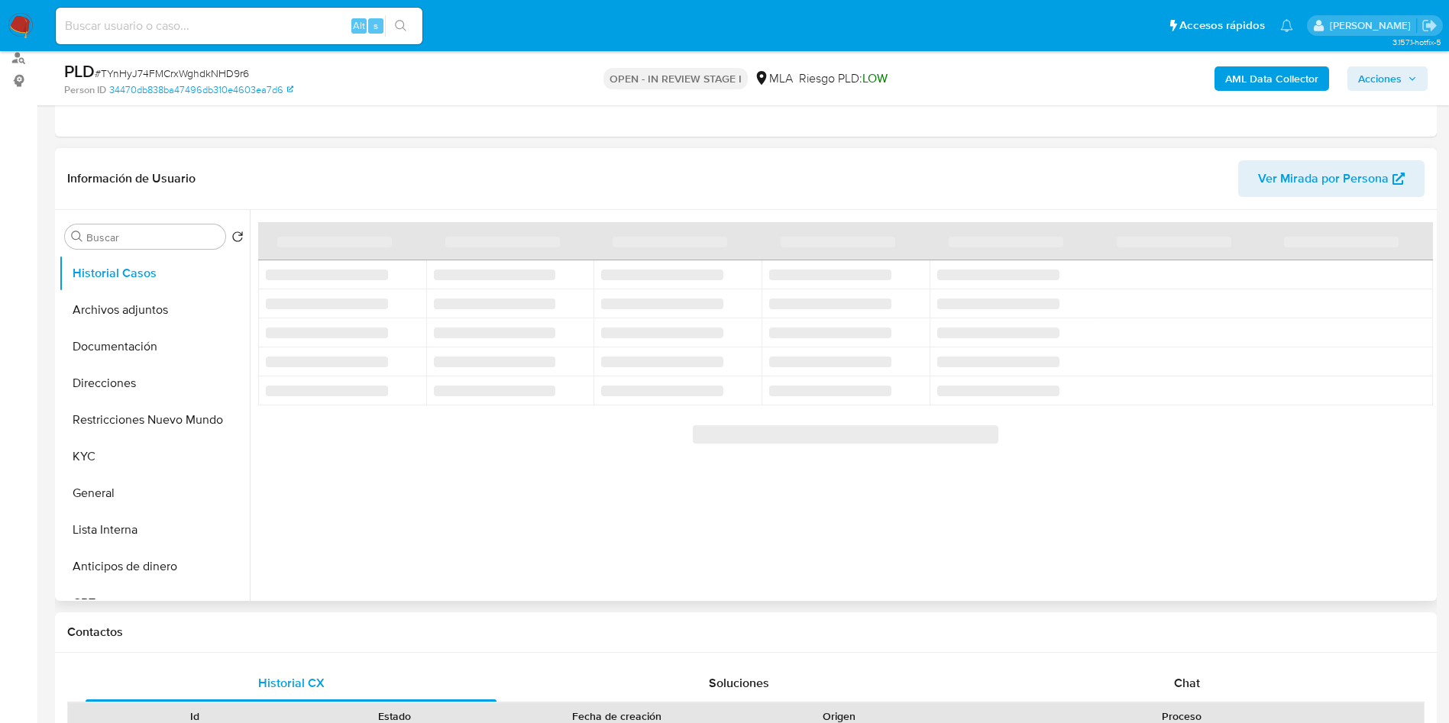
scroll to position [344, 0]
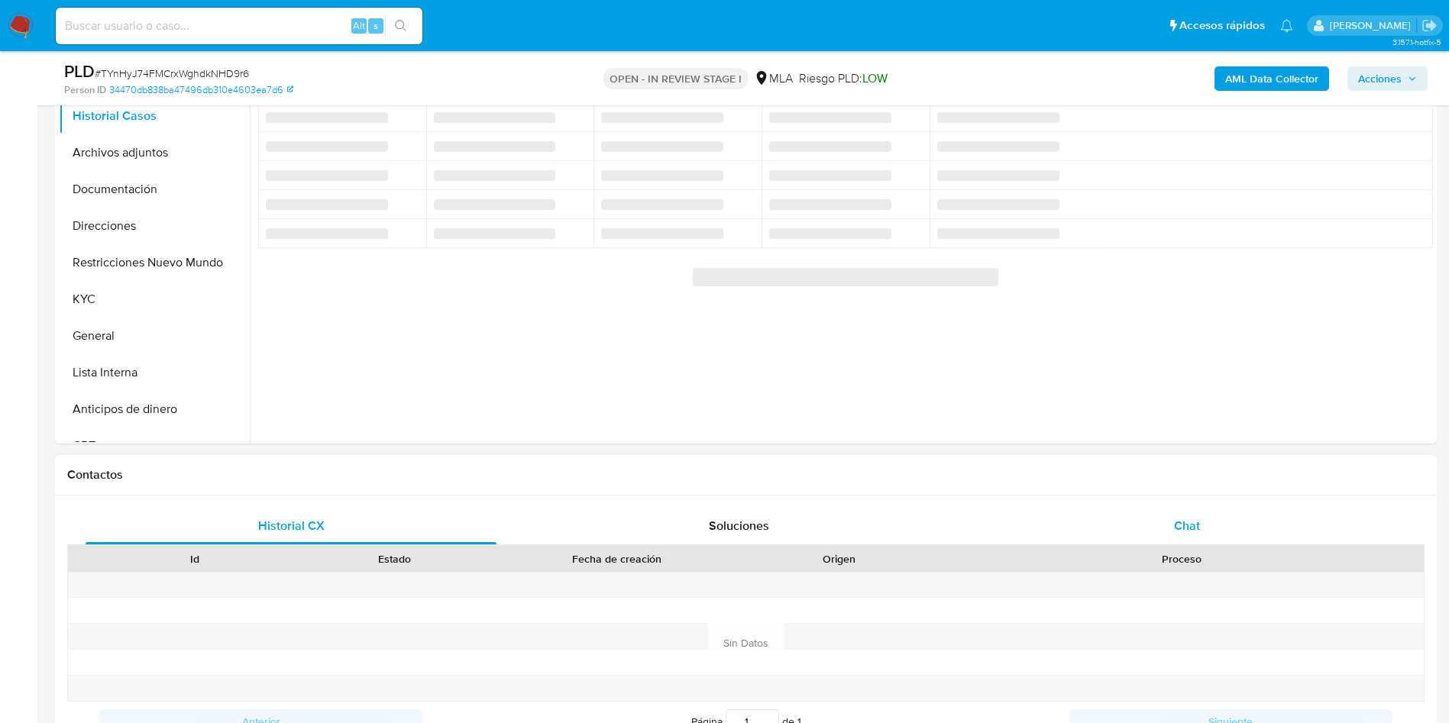
select select "10"
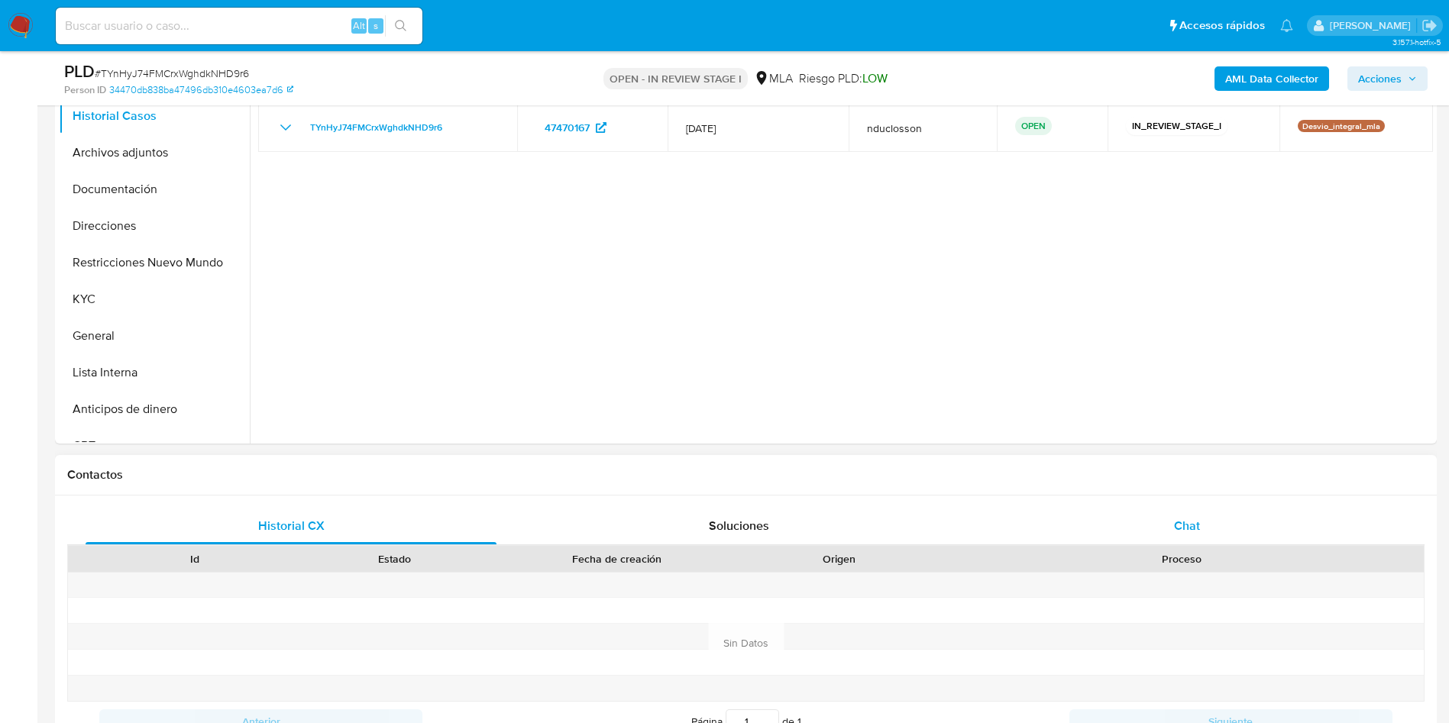
click at [1176, 536] on div "Chat" at bounding box center [1186, 526] width 411 height 37
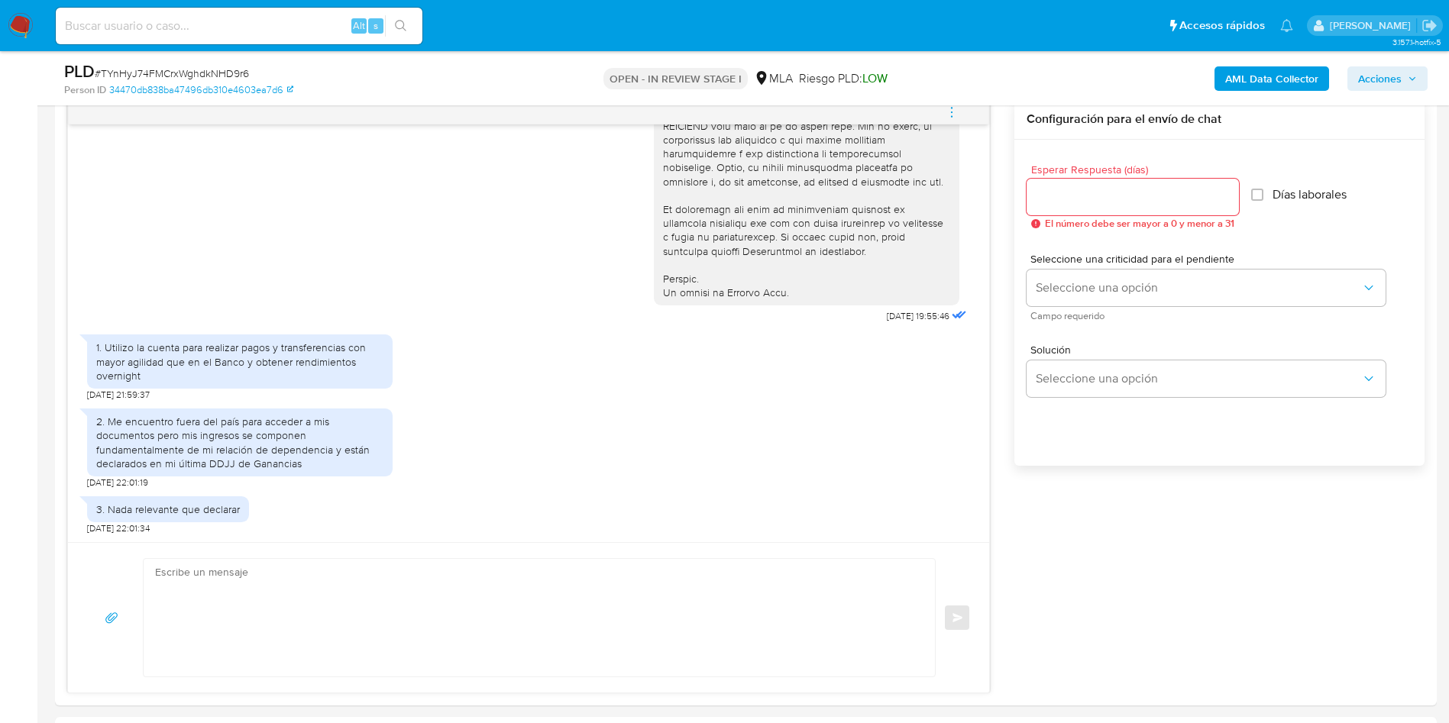
scroll to position [669, 0]
click at [460, 619] on textarea at bounding box center [535, 618] width 761 height 118
paste textarea "Hola, ¡Muchas gracias por tu respuesta! Confirmamos la recepción de la document…"
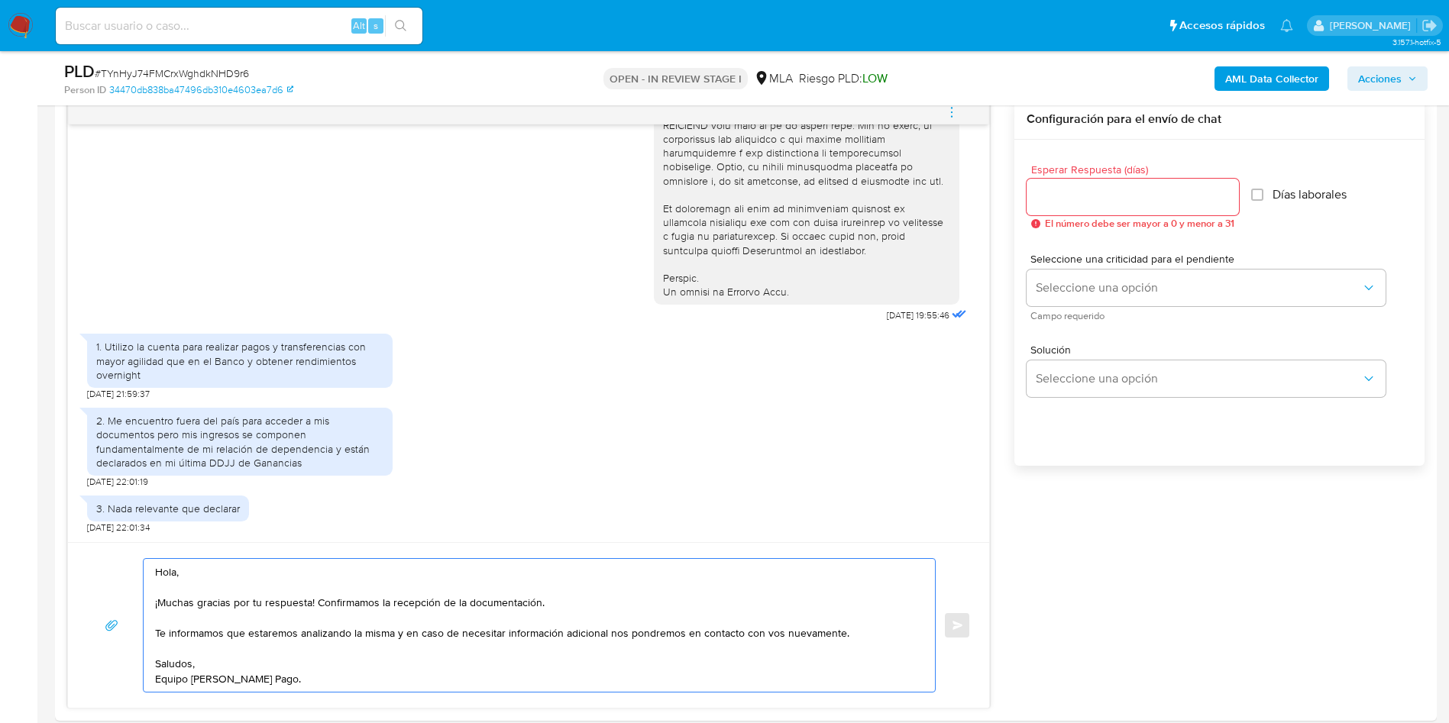
click at [492, 602] on textarea "Hola, ¡Muchas gracias por tu respuesta! Confirmamos la recepción de la document…" at bounding box center [535, 625] width 761 height 133
type textarea "Hola, ¡Muchas gracias por tu respuesta! Confirmamos la recepción de la informac…"
click at [1097, 199] on input "Esperar Respuesta (días)" at bounding box center [1132, 197] width 212 height 20
type input "0"
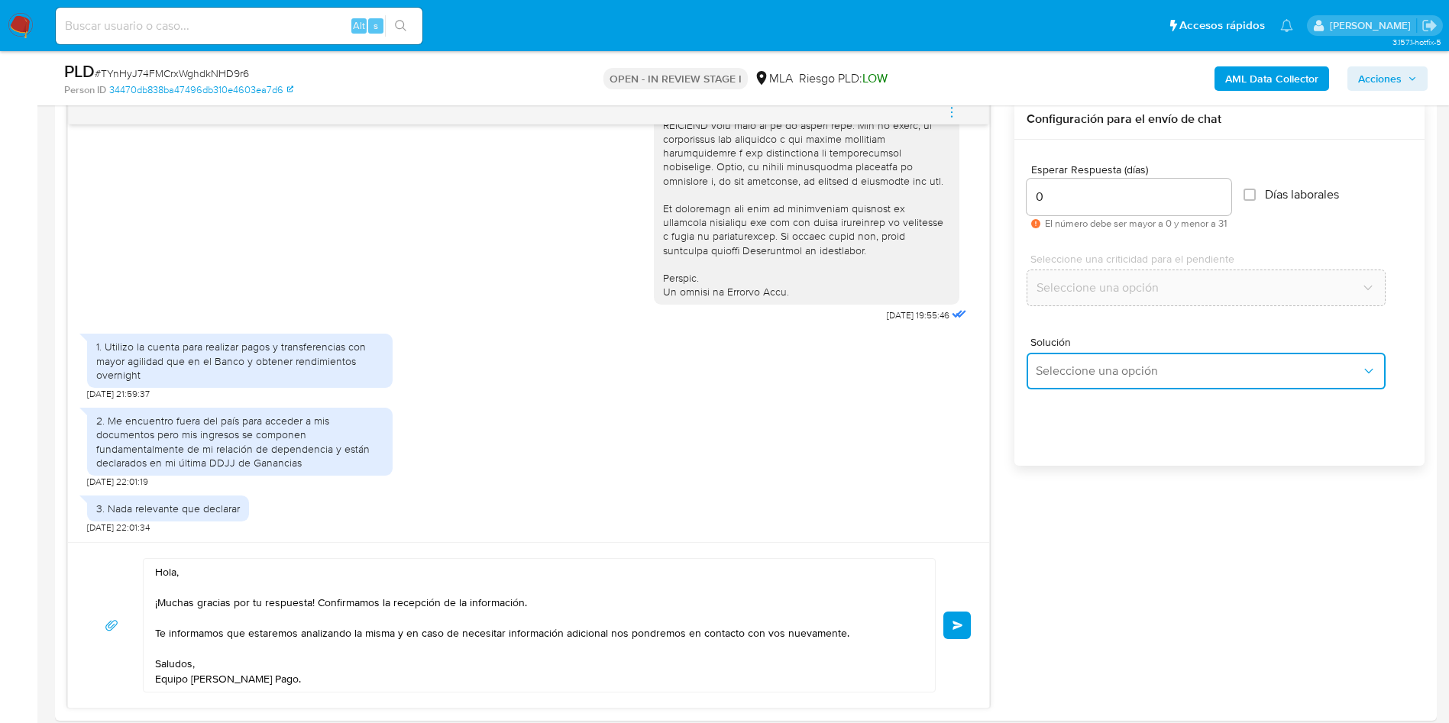
click at [1098, 362] on button "Seleccione una opción" at bounding box center [1205, 371] width 359 height 37
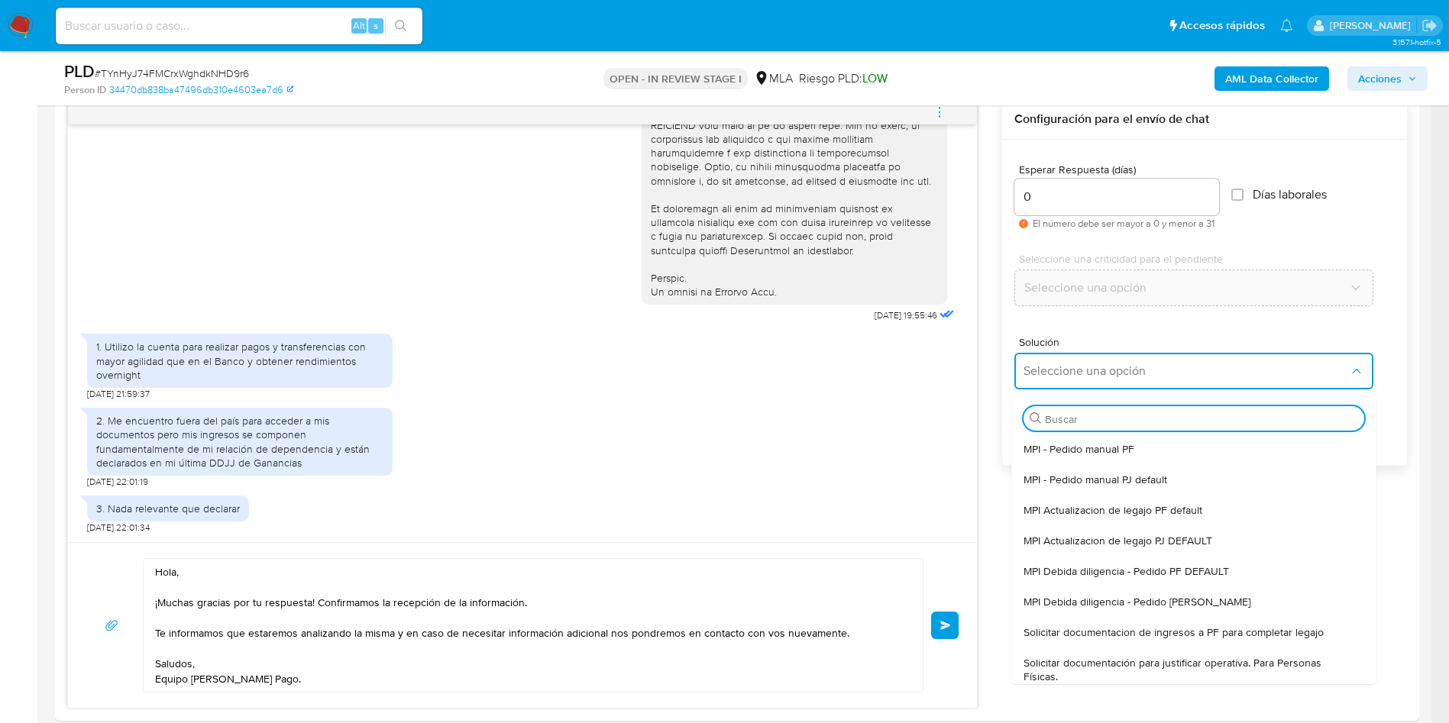
click at [1062, 257] on span "Seleccione una criticidad para el pendiente" at bounding box center [1198, 259] width 359 height 11
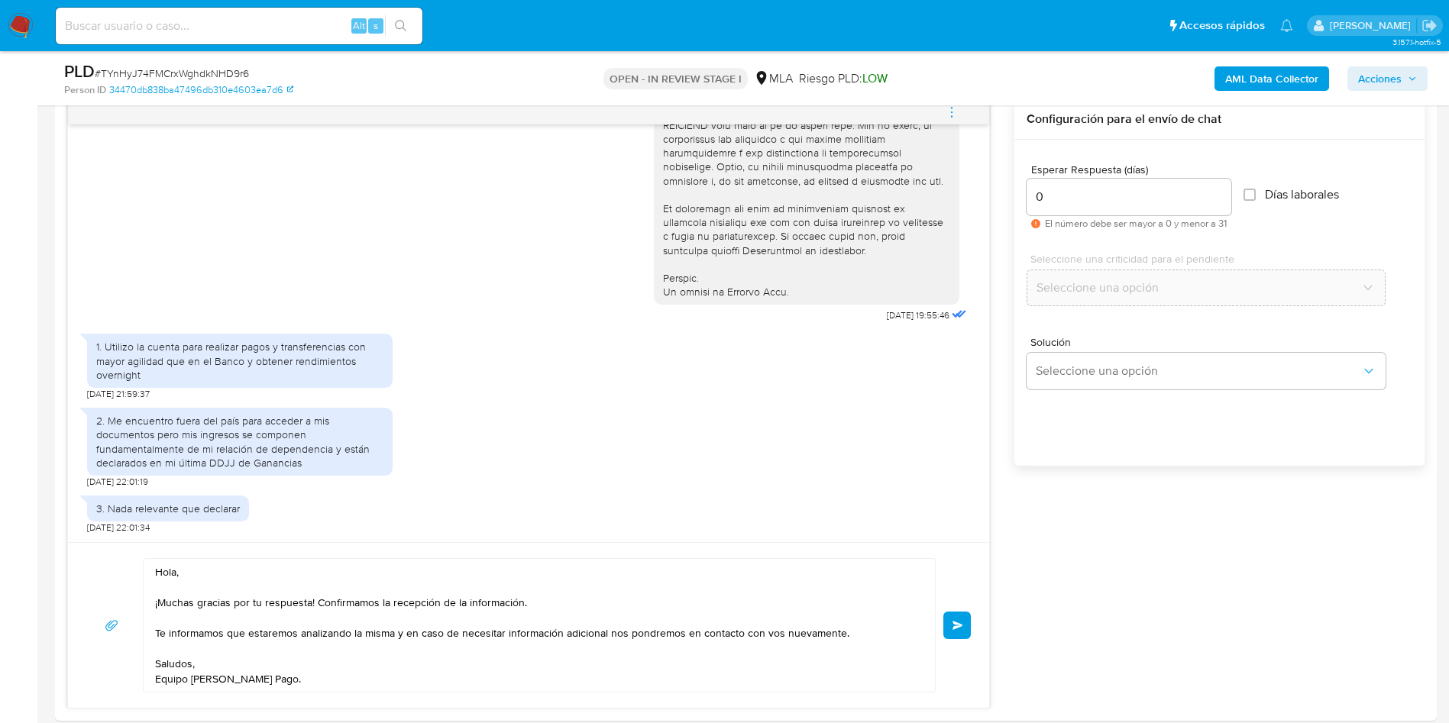
click at [1016, 498] on div "Esperar Respuesta (días) 0 El número debe ser mayor a 0 y menor a 31 Días labor…" at bounding box center [1219, 323] width 410 height 367
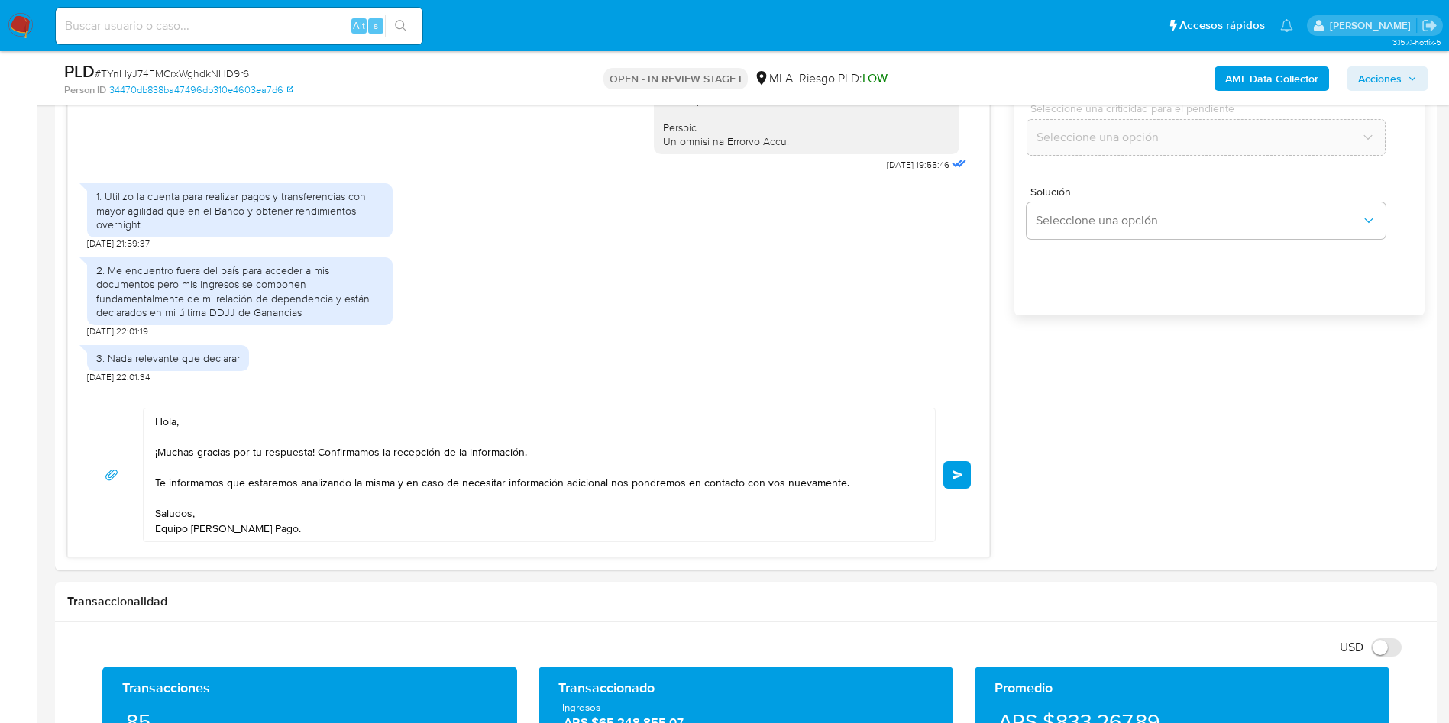
scroll to position [1031, 0]
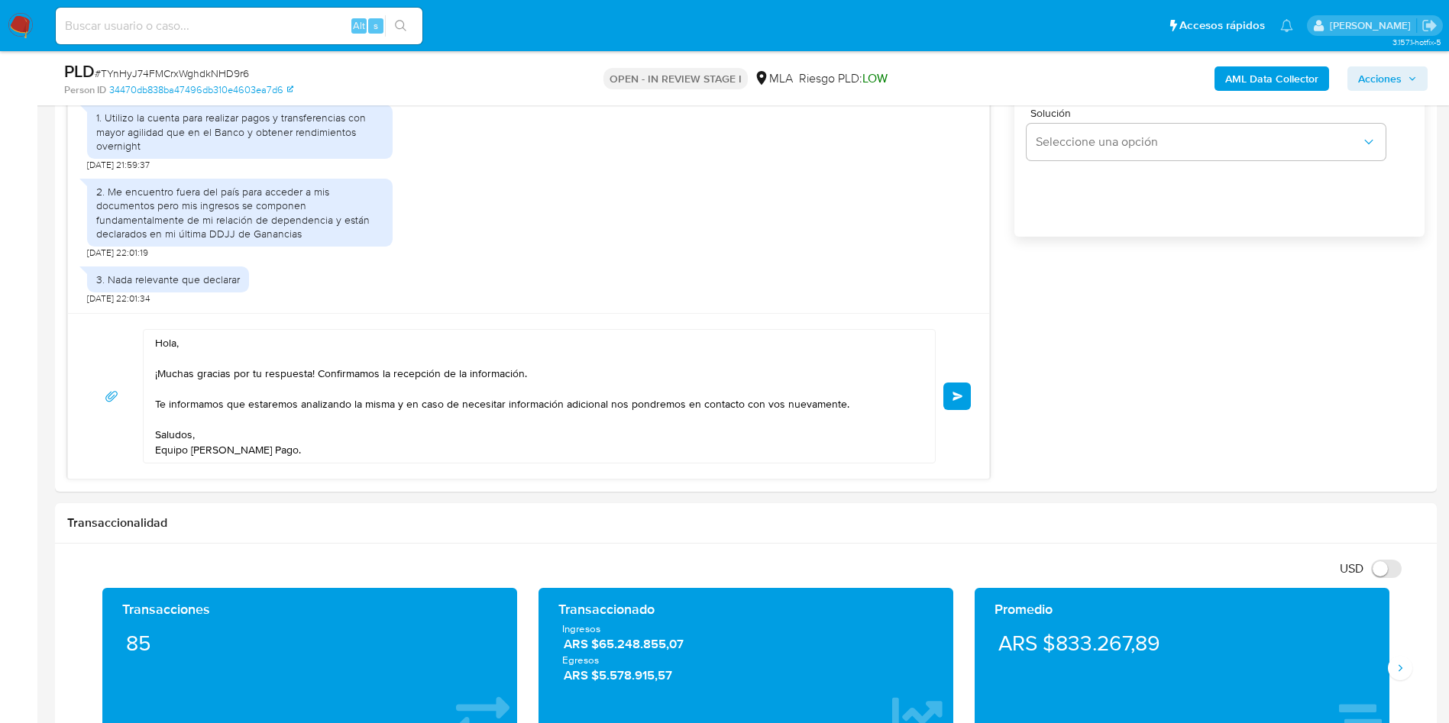
click at [959, 402] on button "Enviar" at bounding box center [956, 396] width 27 height 27
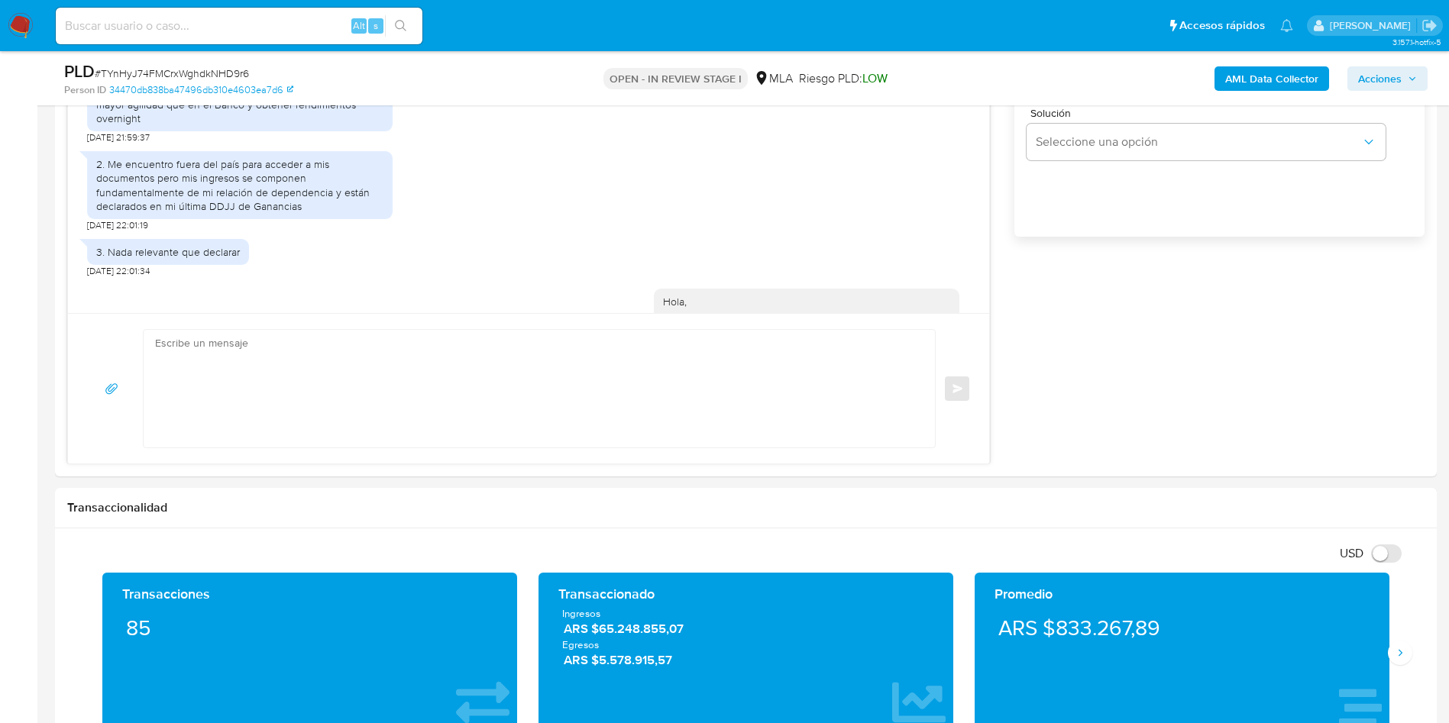
scroll to position [867, 0]
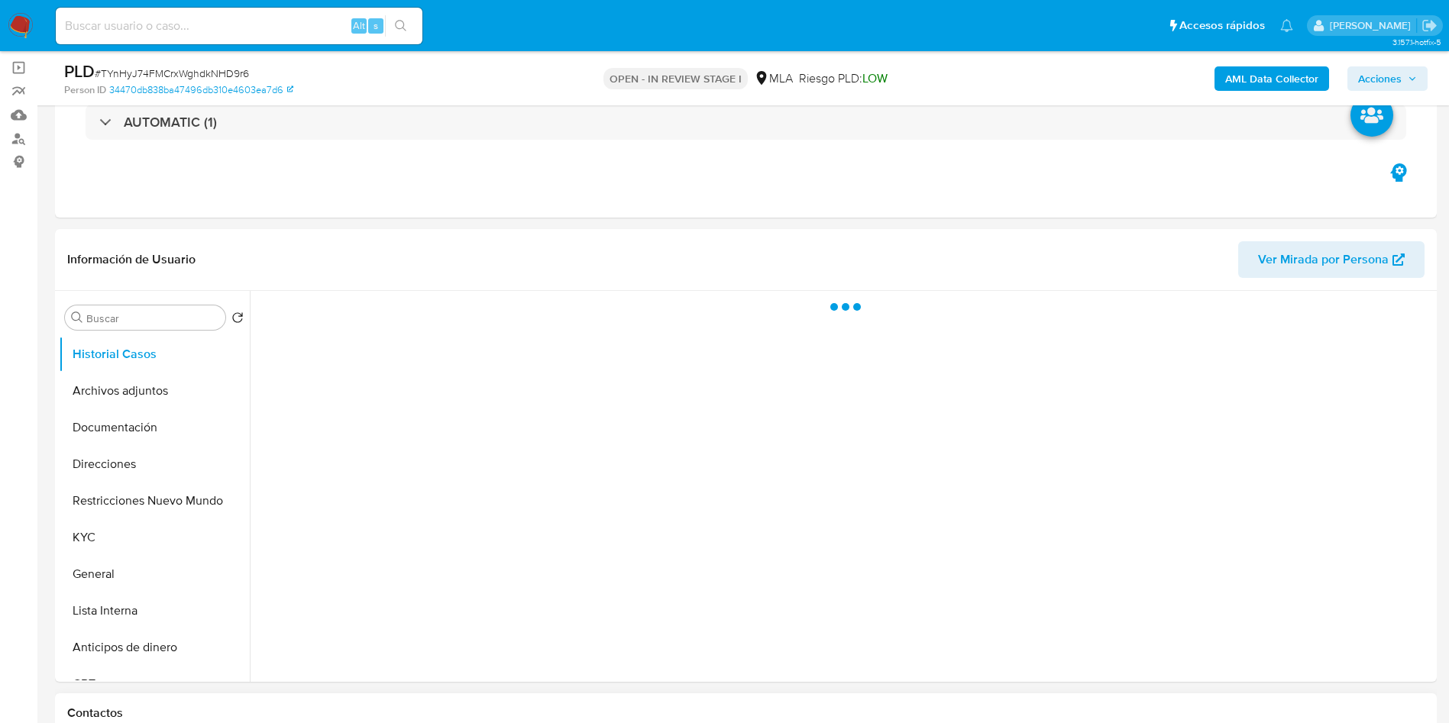
scroll to position [458, 0]
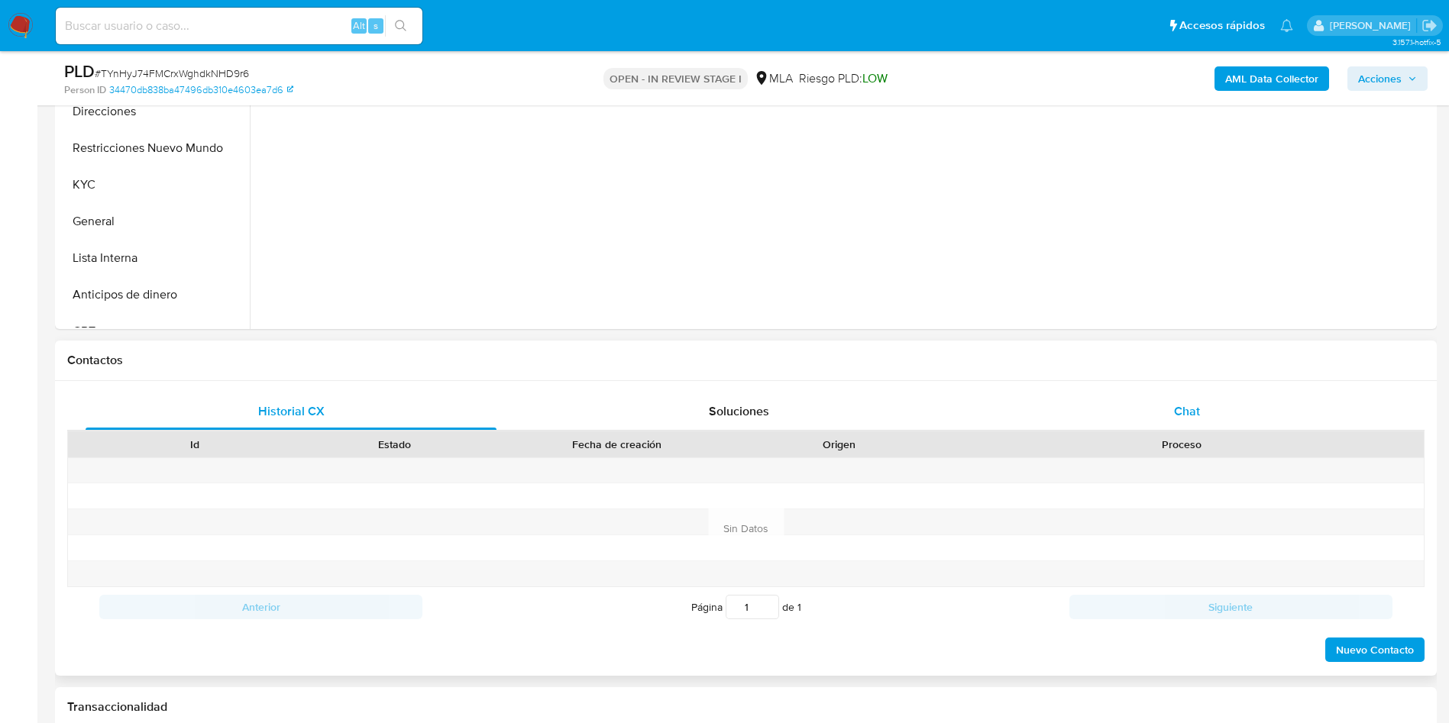
click at [1174, 416] on div "Chat" at bounding box center [1186, 411] width 411 height 37
select select "10"
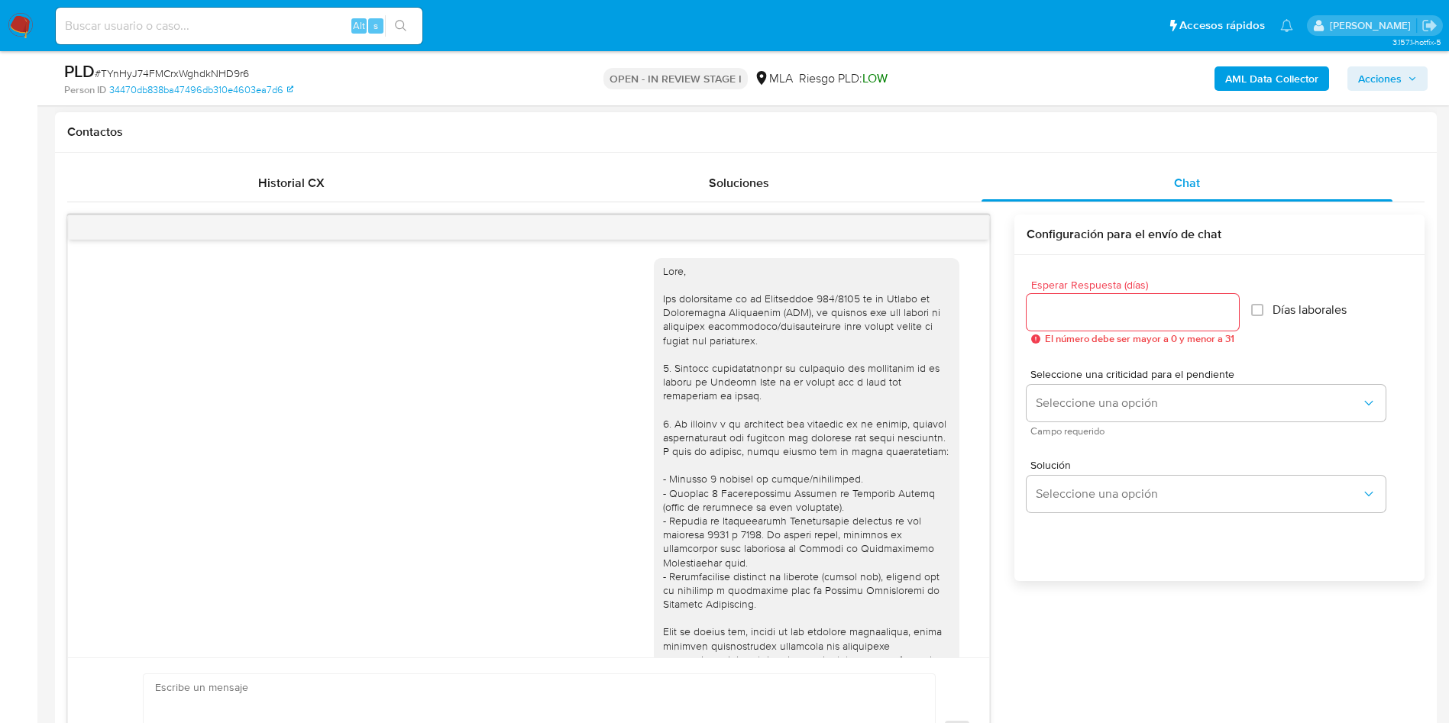
scroll to position [867, 0]
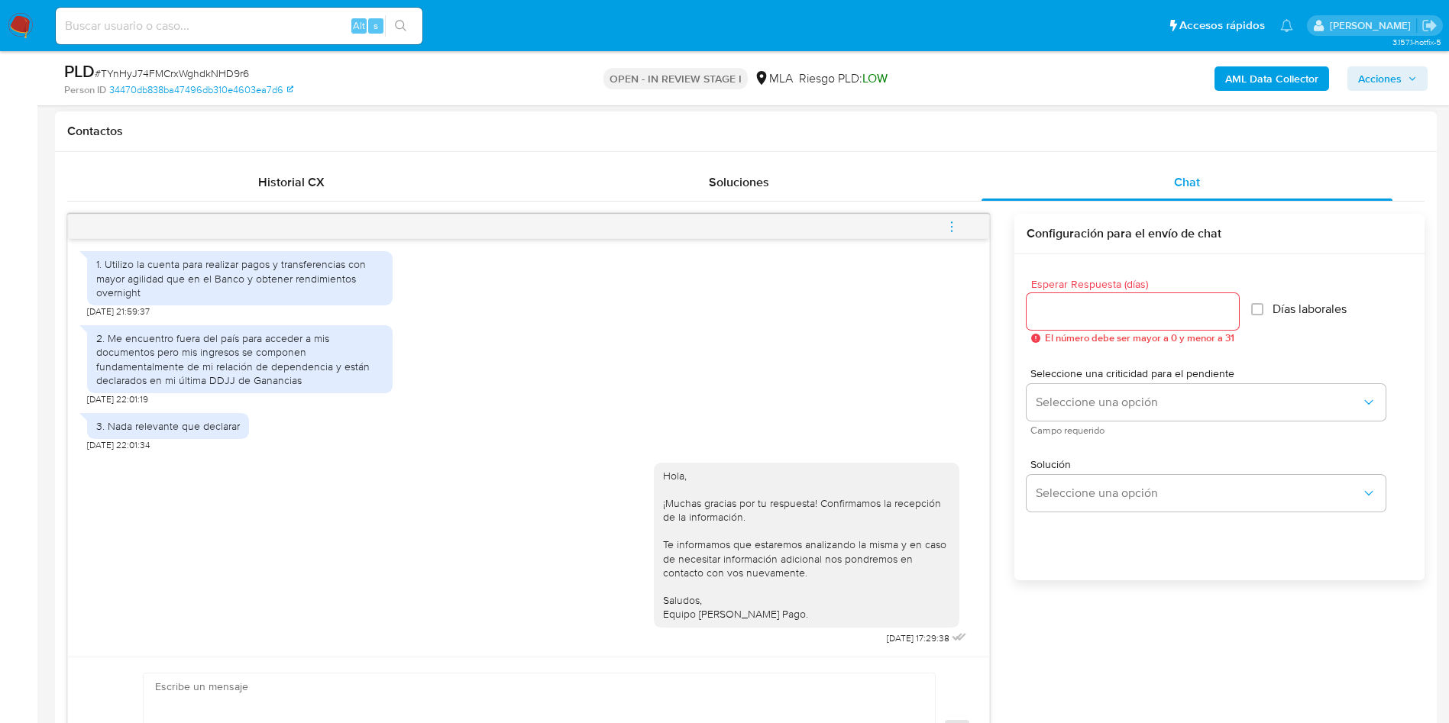
click at [955, 226] on icon "menu-action" at bounding box center [952, 227] width 14 height 14
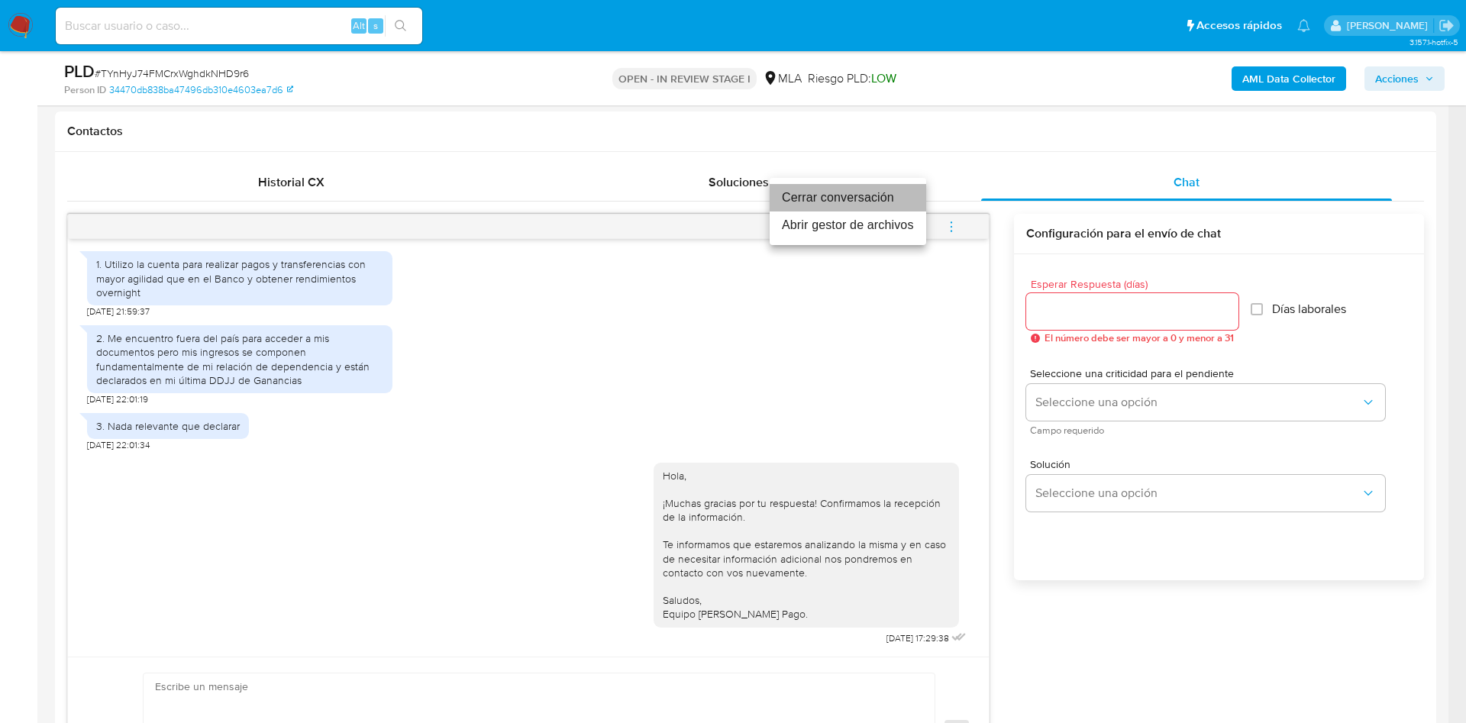
click at [835, 205] on li "Cerrar conversación" at bounding box center [848, 197] width 157 height 27
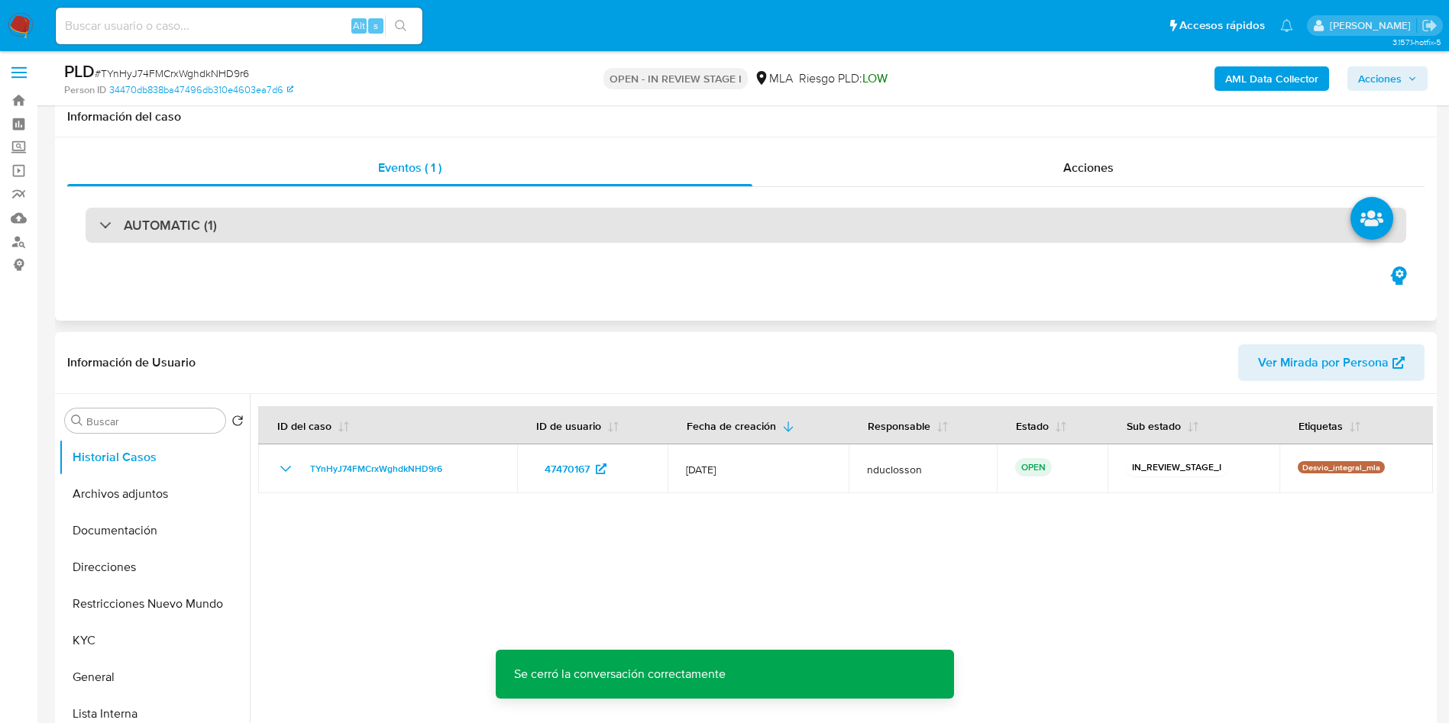
scroll to position [0, 0]
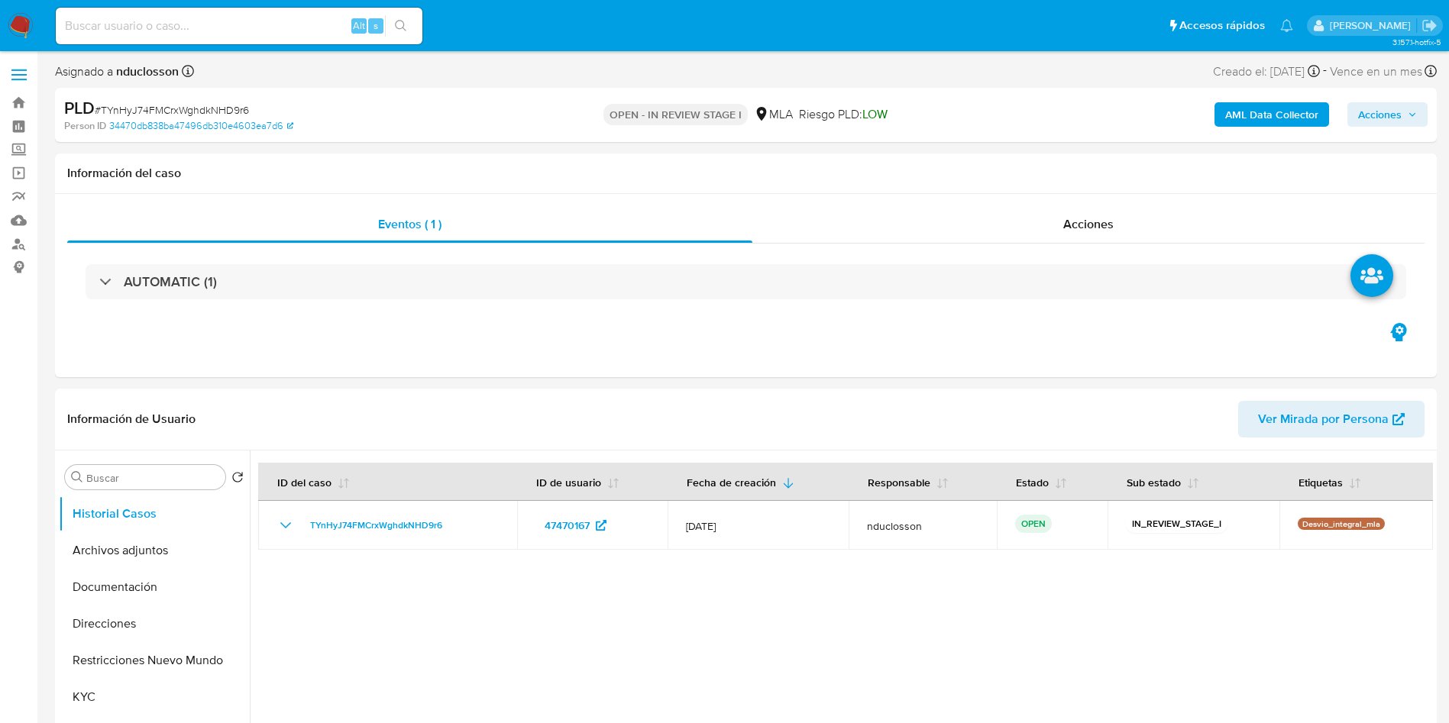
click at [1385, 115] on span "Acciones" at bounding box center [1380, 114] width 44 height 24
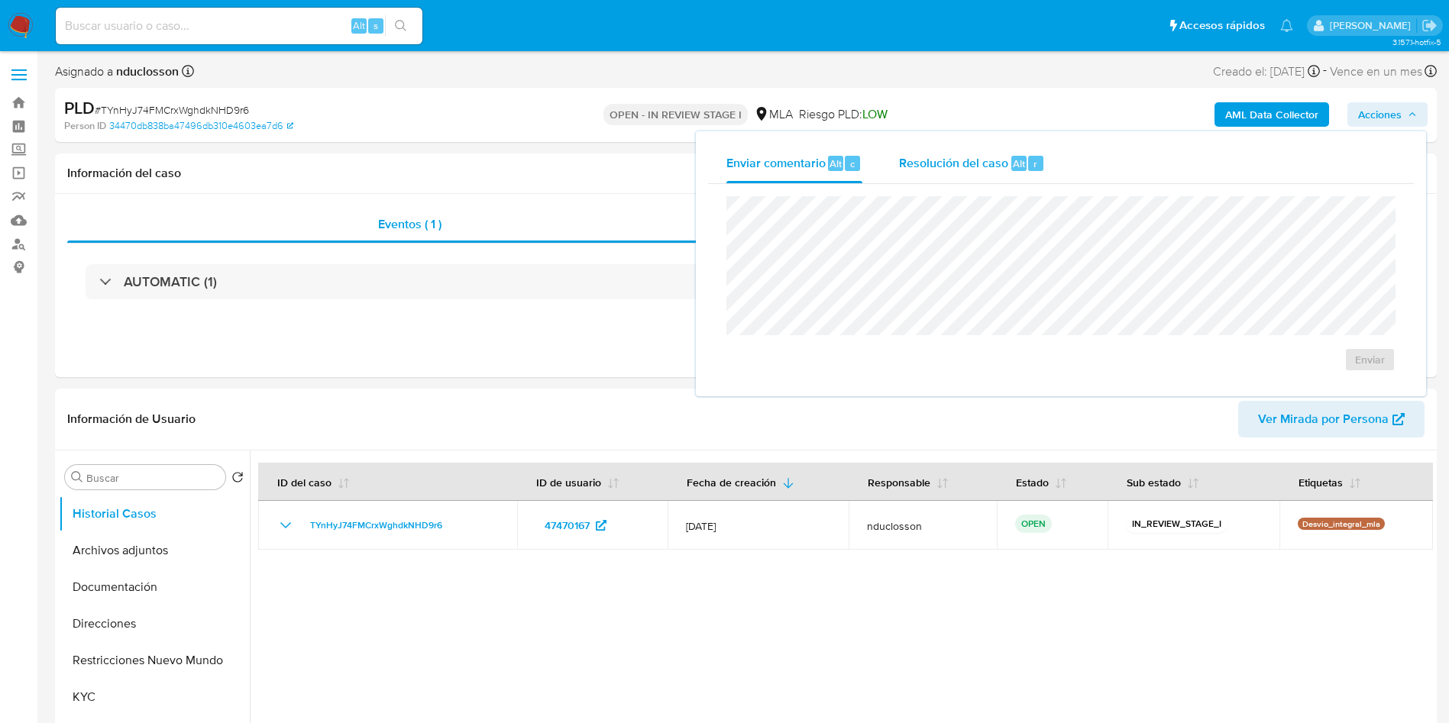
click at [946, 168] on span "Resolución del caso" at bounding box center [953, 163] width 109 height 18
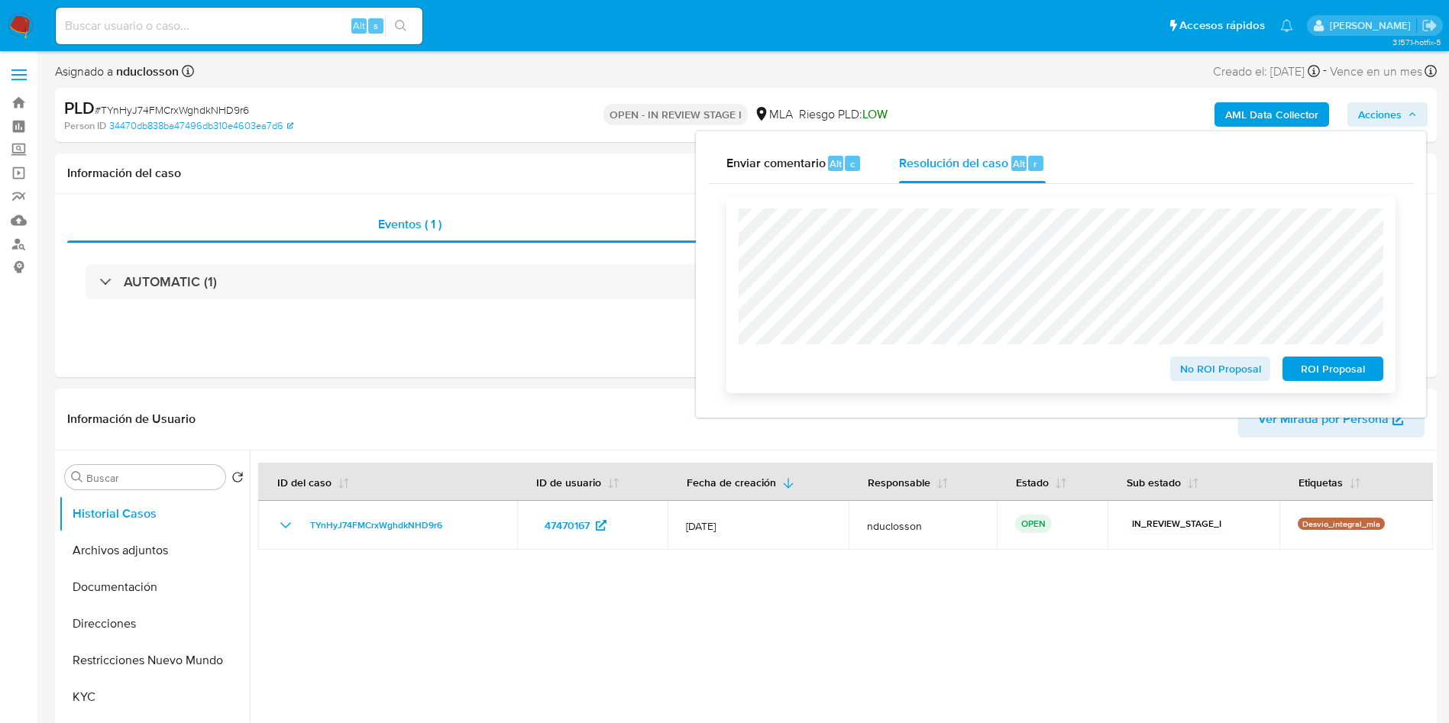
click at [1183, 377] on span "No ROI Proposal" at bounding box center [1220, 368] width 79 height 21
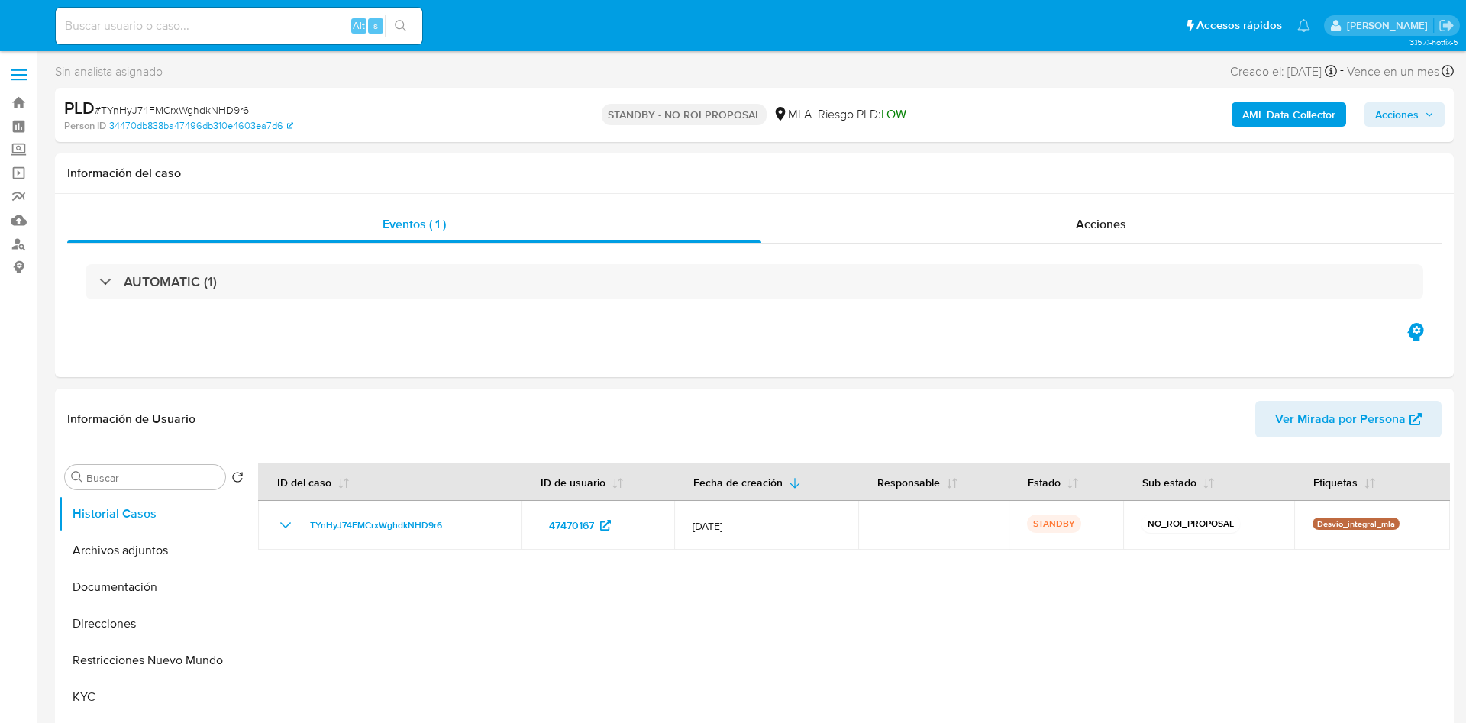
select select "10"
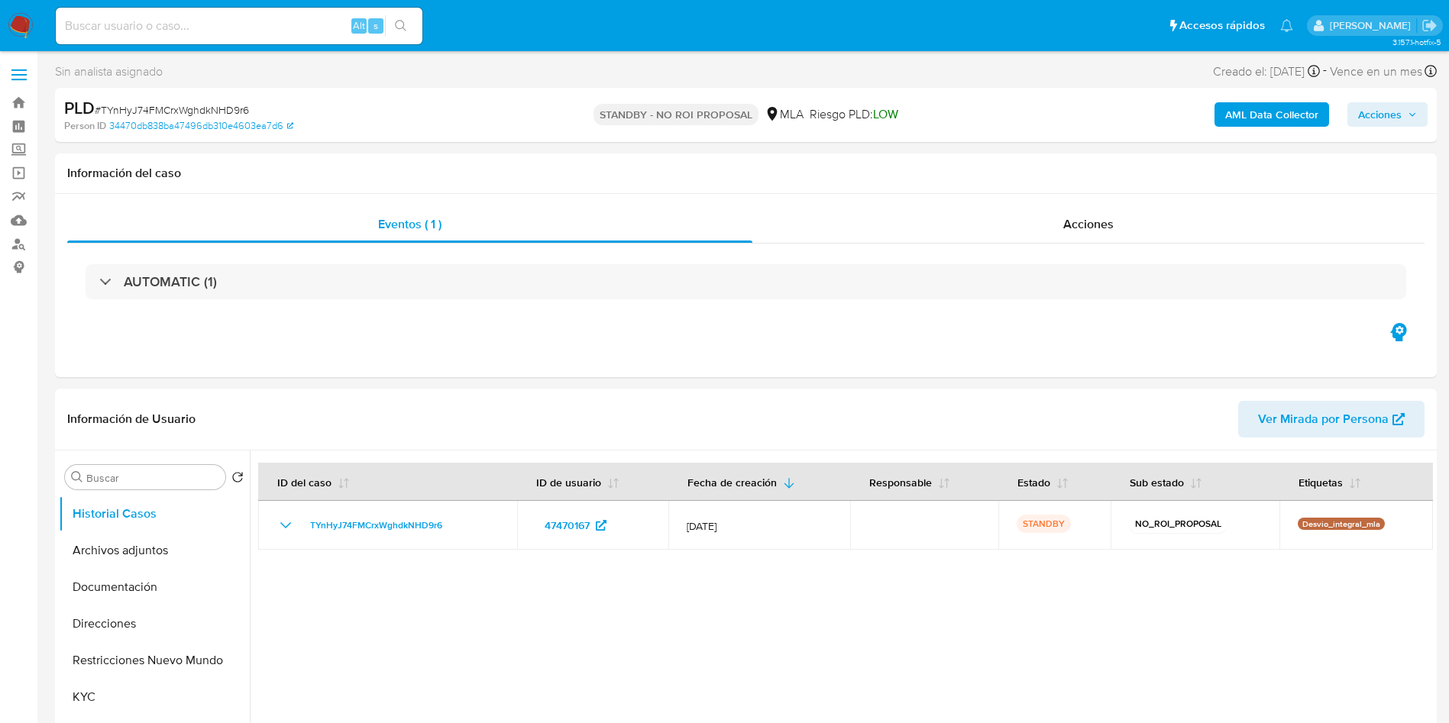
click at [182, 33] on input at bounding box center [239, 26] width 367 height 20
paste input "6SJGcJY1OThpa2H24uHqXySN"
type input "6SJGcJY1OThpa2H24uHqXySN"
click at [408, 37] on div "6SJGcJY1OThpa2H24uHqXySN Alt s" at bounding box center [239, 26] width 367 height 37
click at [407, 22] on icon "search-icon" at bounding box center [401, 26] width 12 height 12
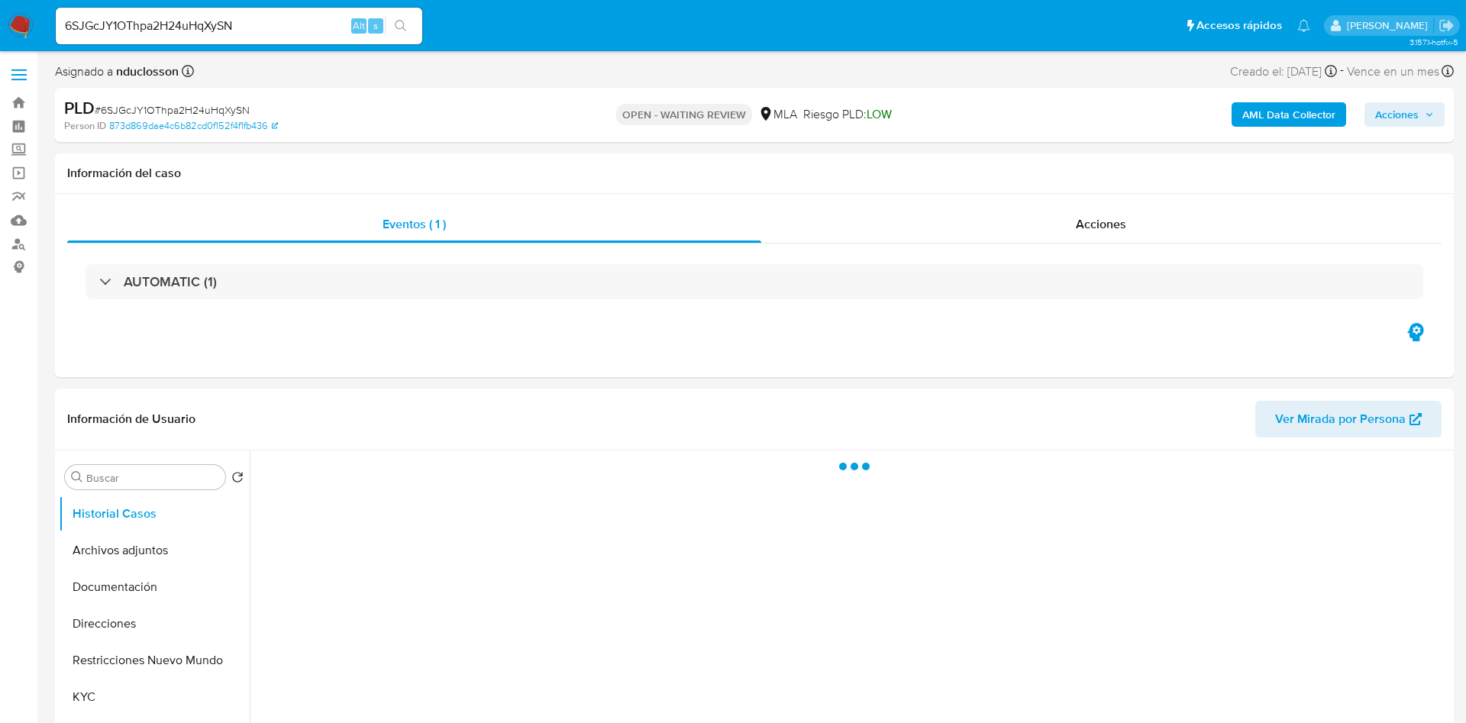
select select "10"
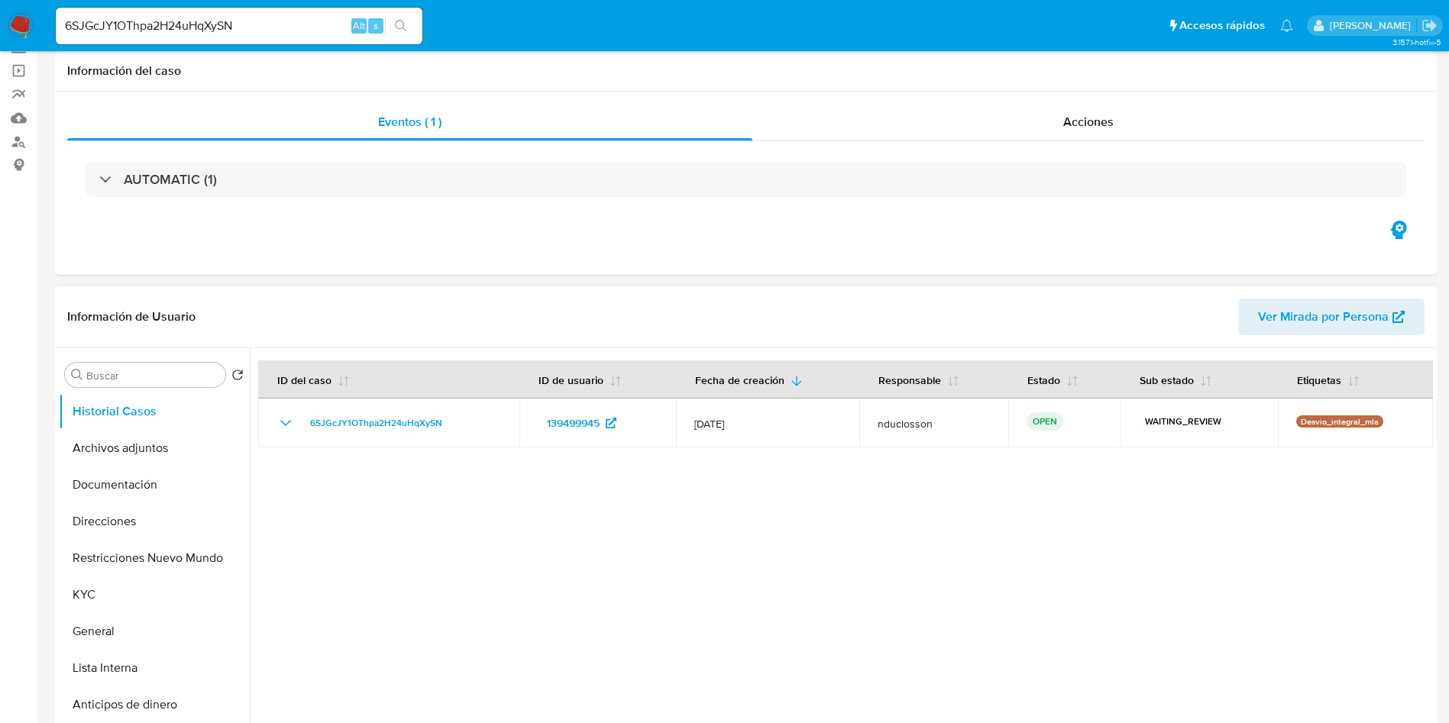
scroll to position [229, 0]
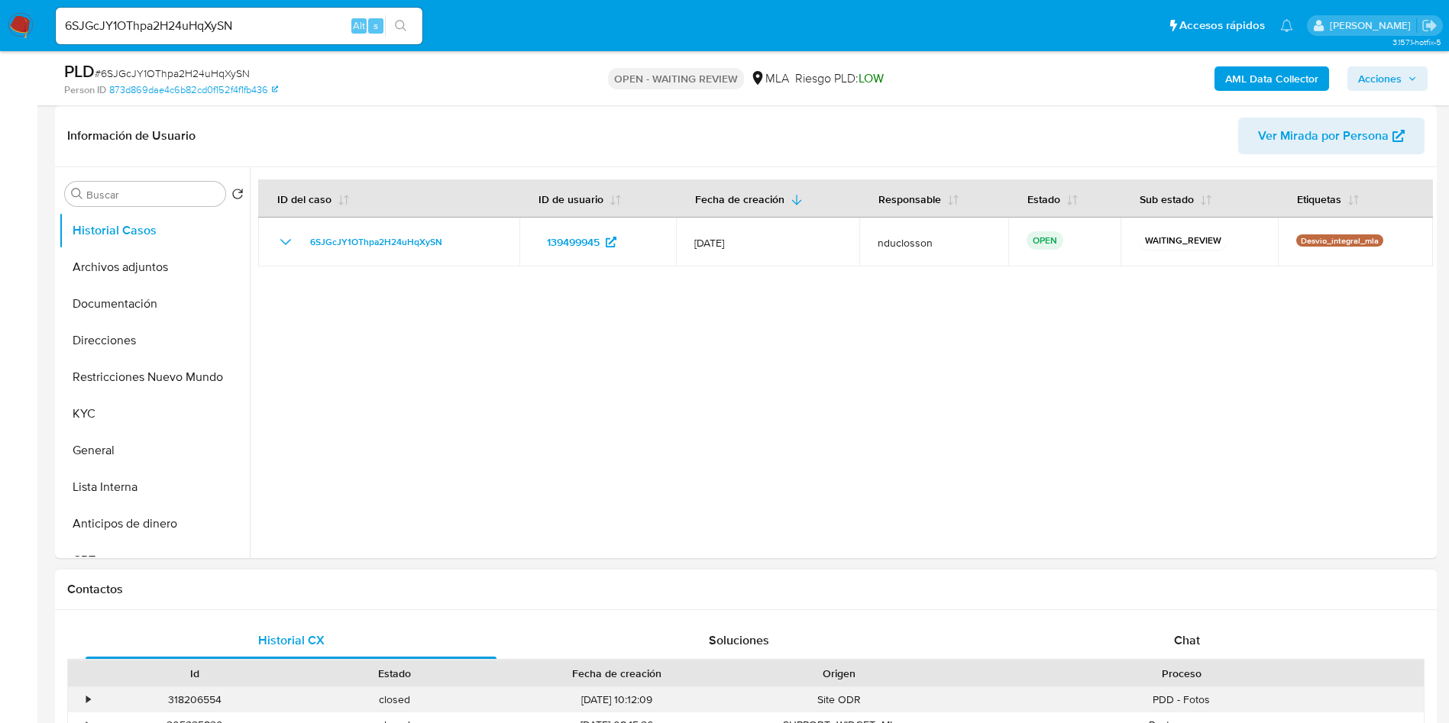
click at [1131, 690] on div "PDD - Fotos" at bounding box center [1181, 699] width 484 height 25
click at [1139, 648] on div "Chat" at bounding box center [1186, 640] width 411 height 37
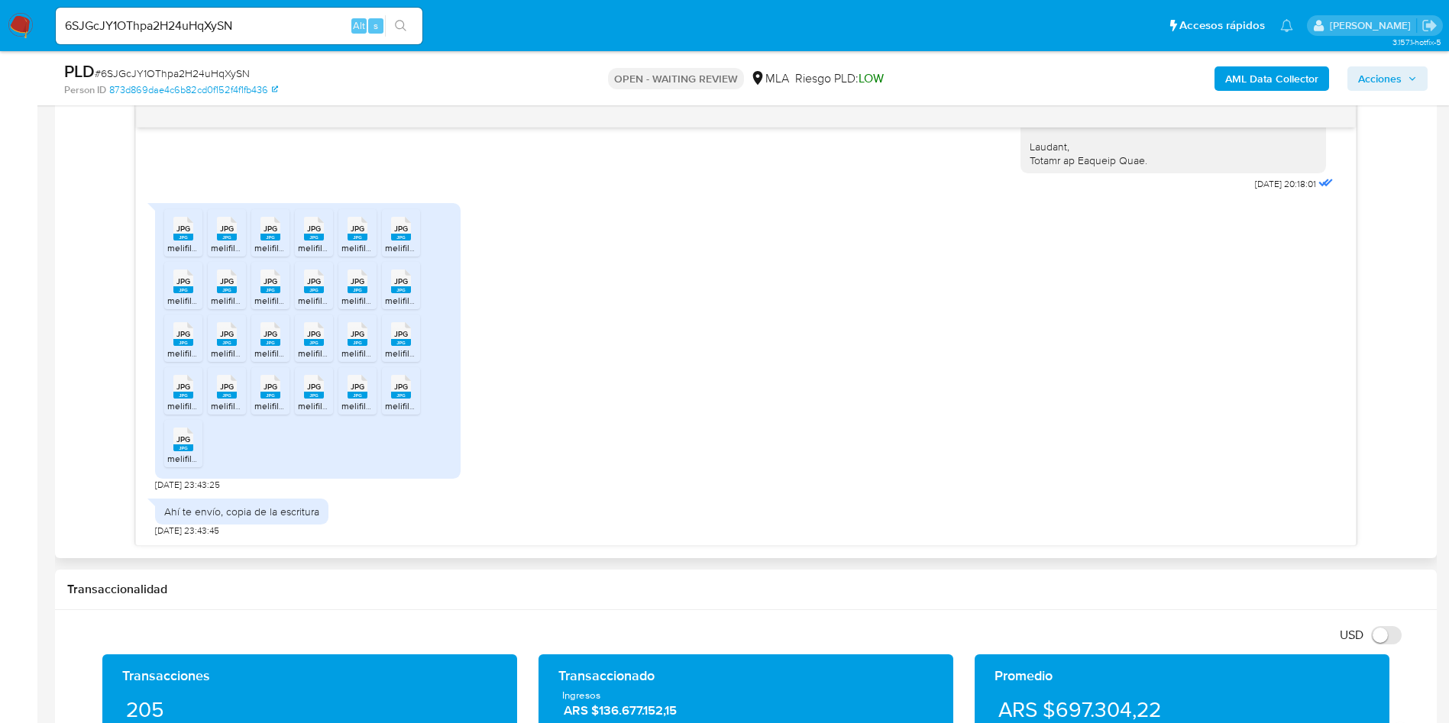
scroll to position [802, 0]
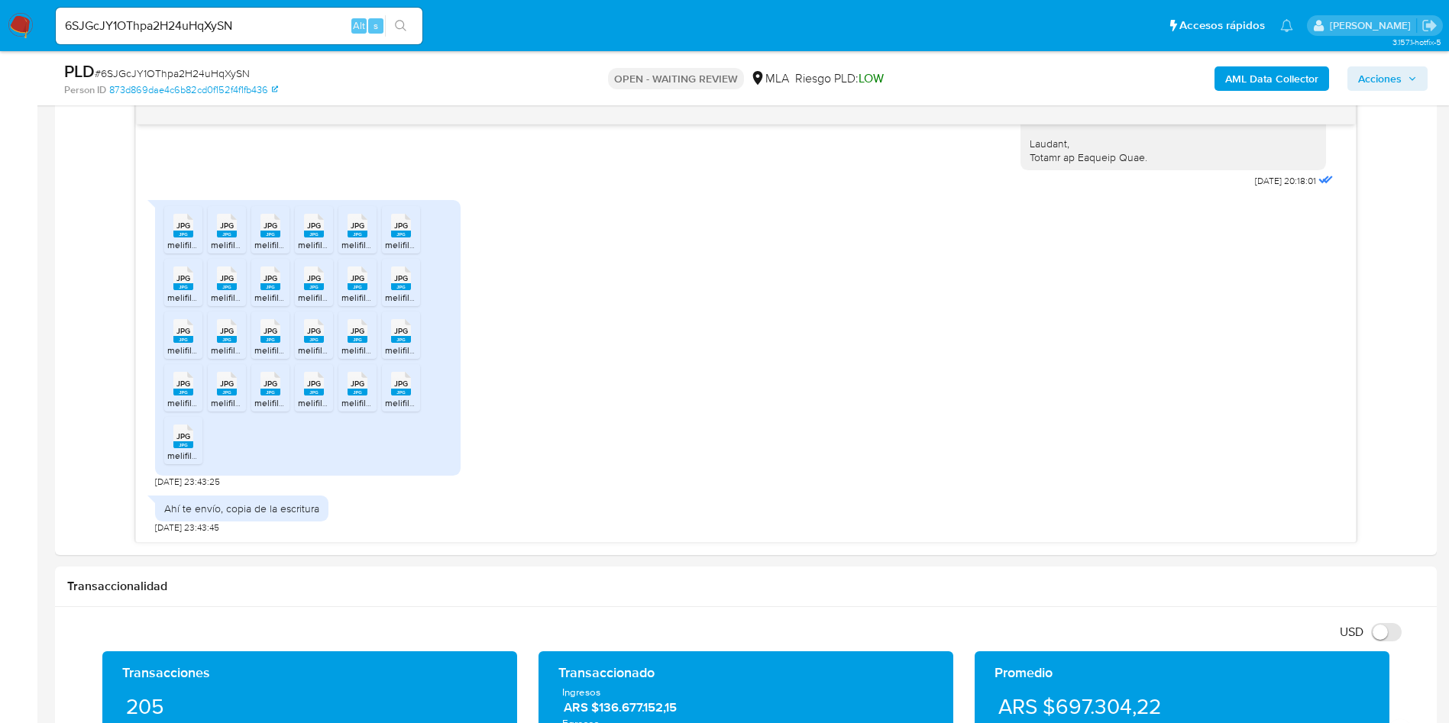
click at [160, 62] on div "PLD # 6SJGcJY1OThpa2H24uHqXySN" at bounding box center [288, 71] width 449 height 23
click at [158, 69] on span "# 6SJGcJY1OThpa2H24uHqXySN" at bounding box center [172, 73] width 155 height 15
copy span "6SJGcJY1OThpa2H24uHqXySN"
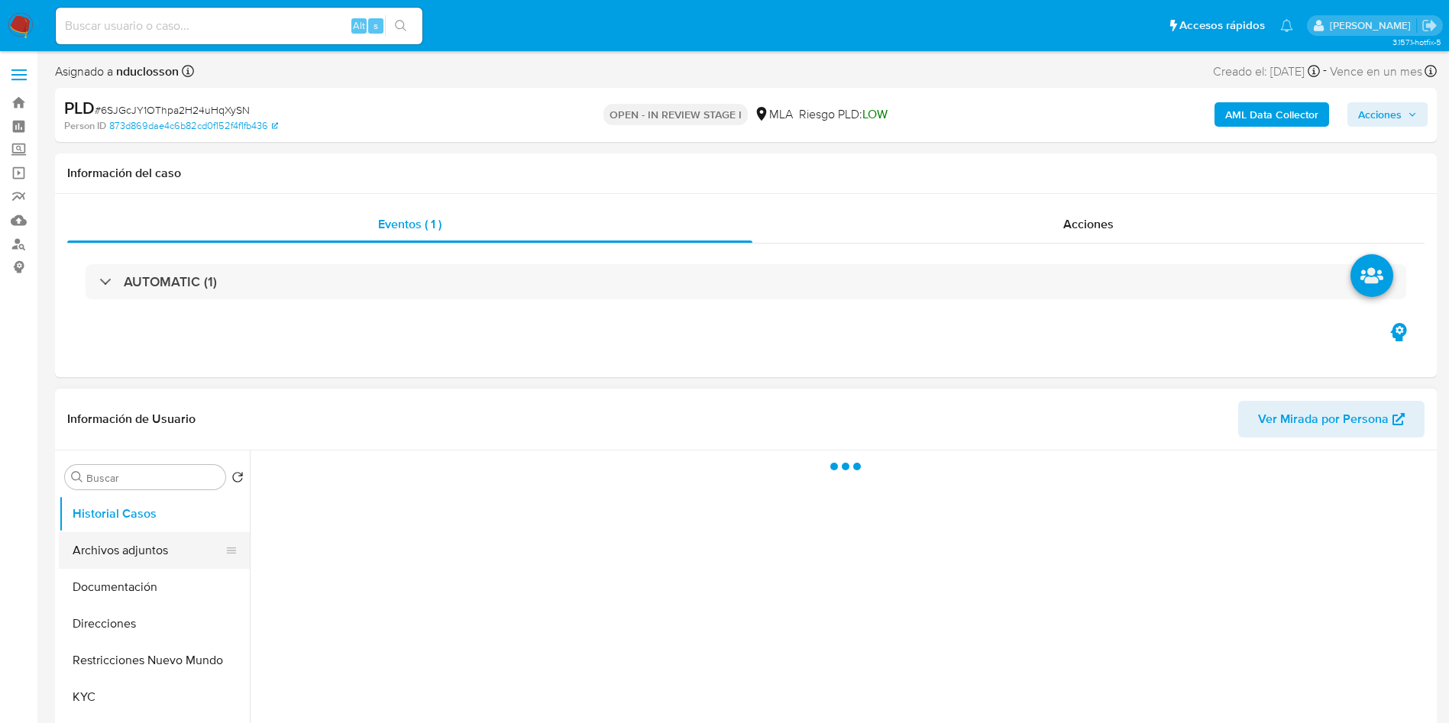
click at [130, 554] on button "Archivos adjuntos" at bounding box center [148, 550] width 179 height 37
click at [153, 515] on button "Historial Casos" at bounding box center [148, 514] width 179 height 37
select select "10"
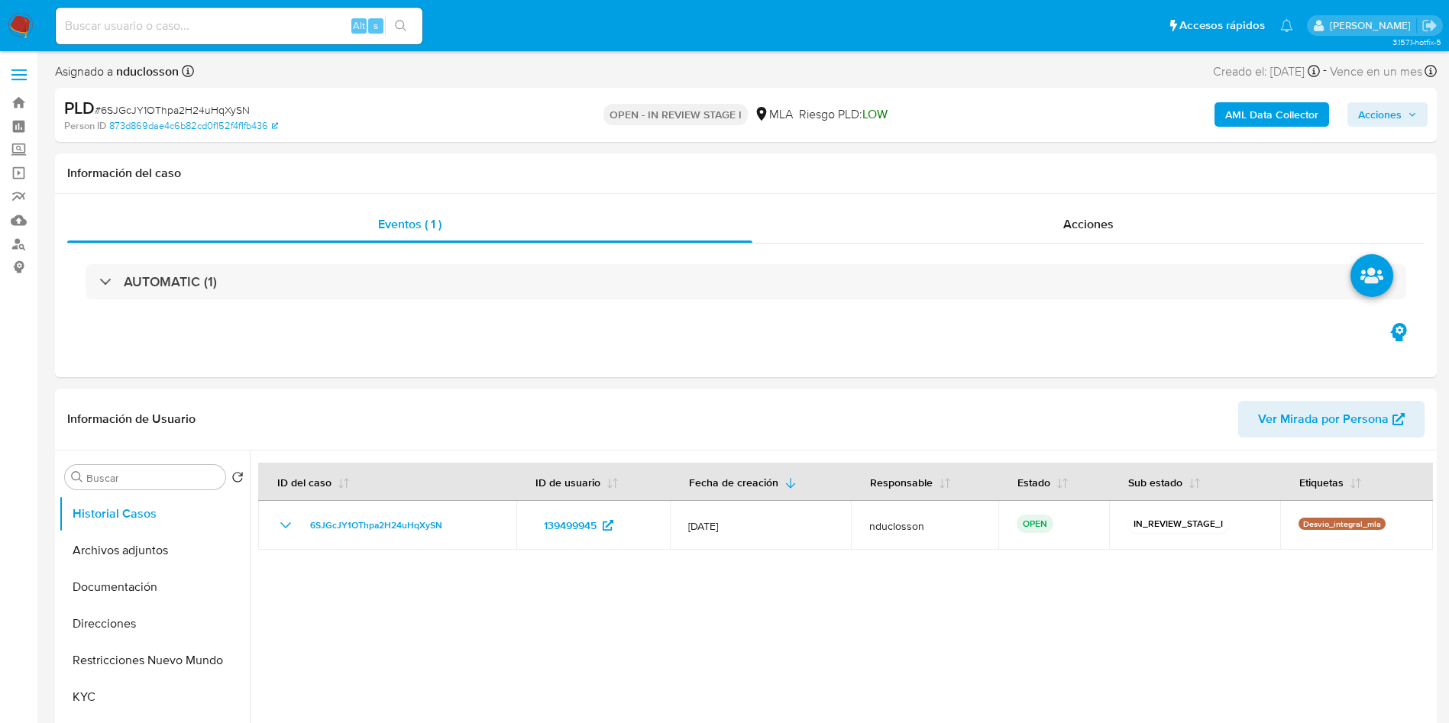
click at [1291, 118] on b "AML Data Collector" at bounding box center [1271, 114] width 93 height 24
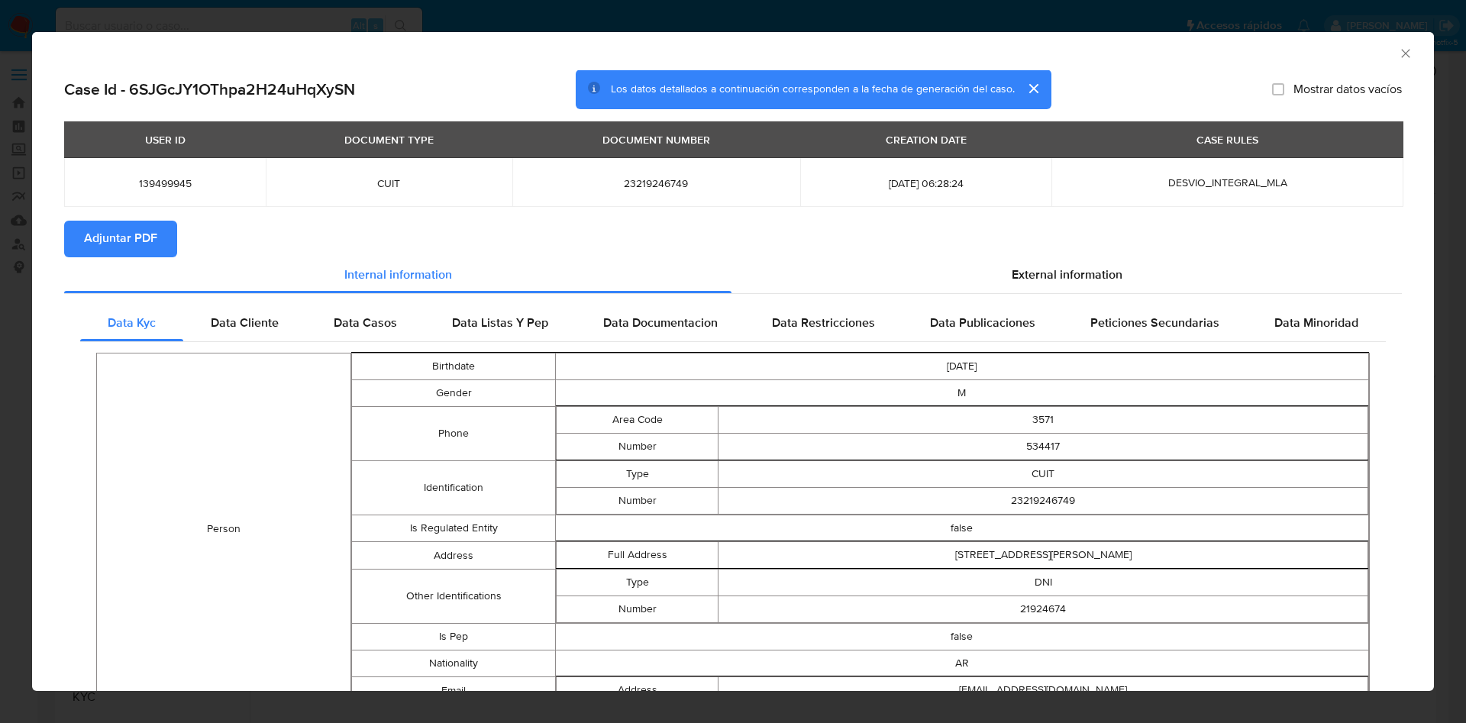
click at [1398, 42] on div "AML Data Collector" at bounding box center [733, 51] width 1402 height 38
click at [1398, 50] on div "AML Data Collector" at bounding box center [733, 51] width 1402 height 38
click at [1398, 49] on icon "Cerrar ventana" at bounding box center [1405, 53] width 15 height 15
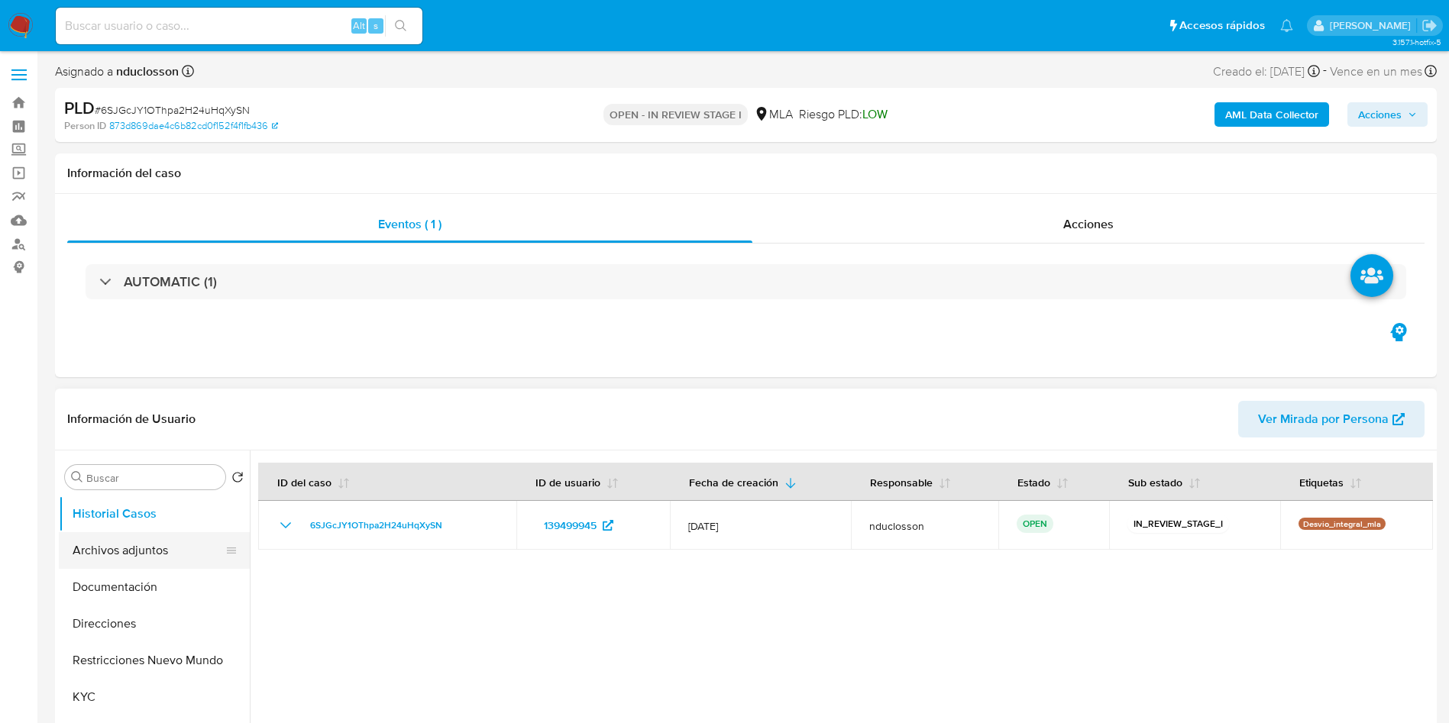
click at [153, 562] on button "Archivos adjuntos" at bounding box center [148, 550] width 179 height 37
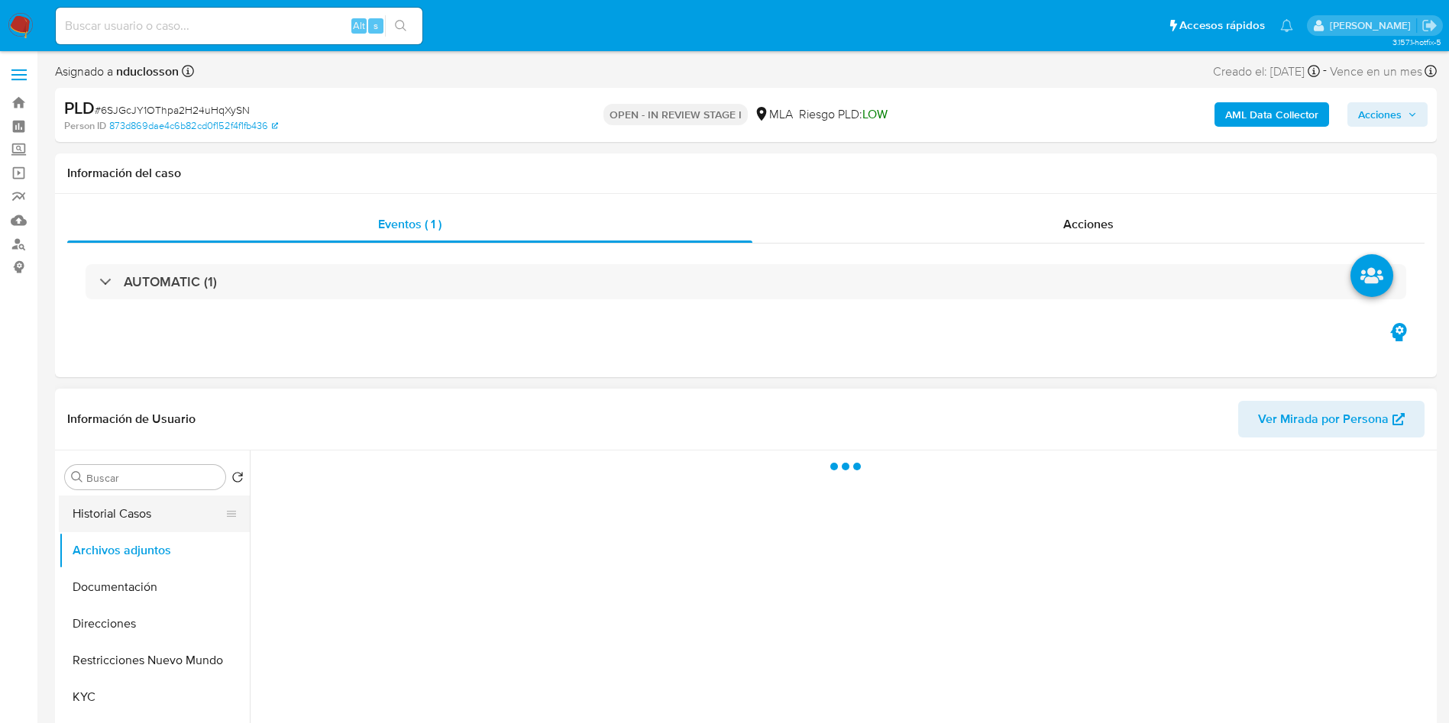
click at [134, 525] on button "Historial Casos" at bounding box center [148, 514] width 179 height 37
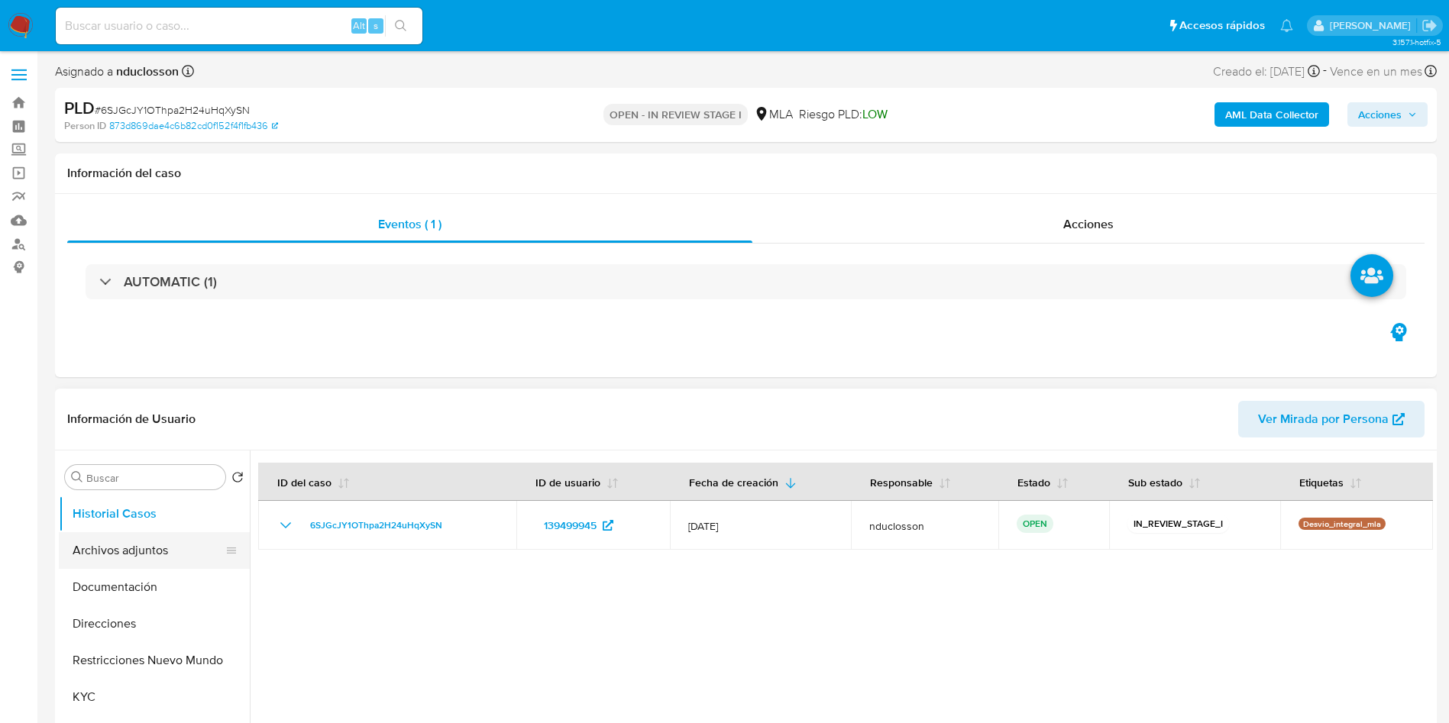
click at [76, 560] on button "Archivos adjuntos" at bounding box center [148, 550] width 179 height 37
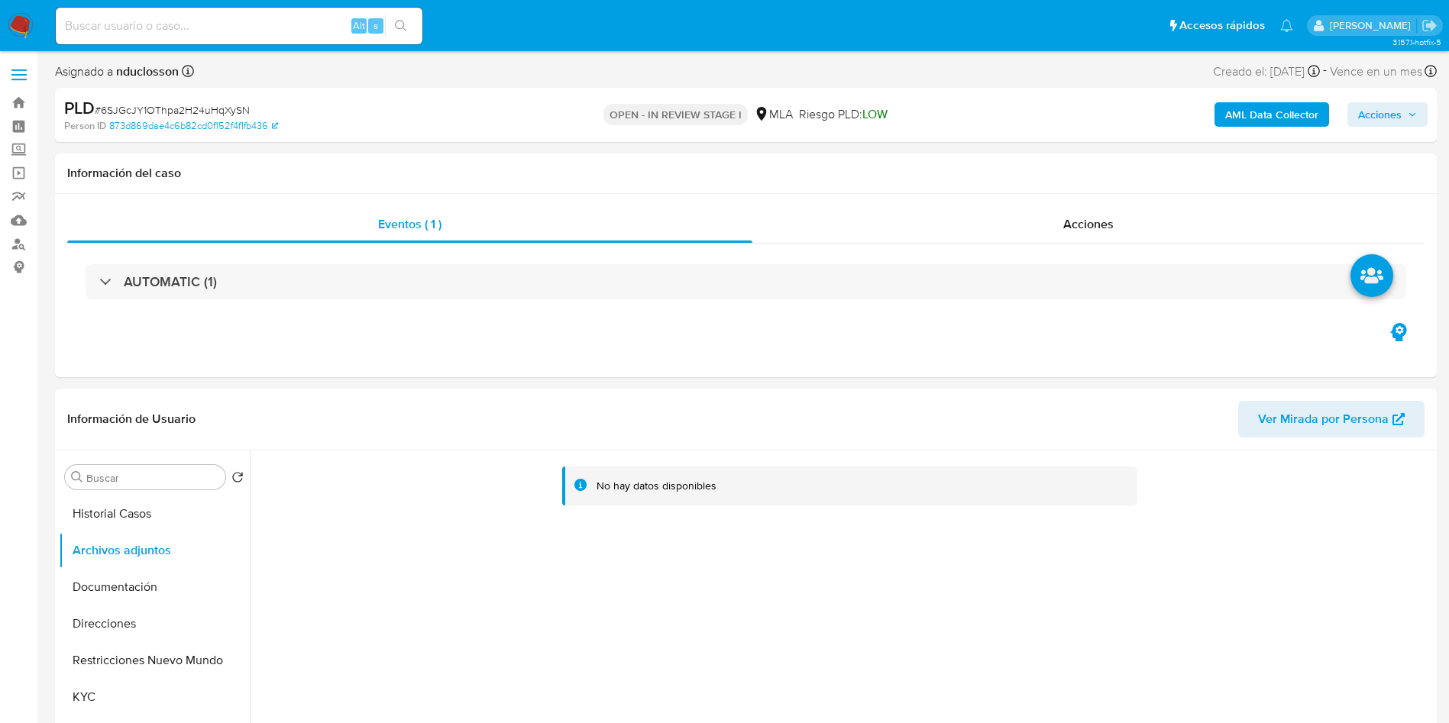
click at [1261, 107] on b "AML Data Collector" at bounding box center [1271, 114] width 93 height 24
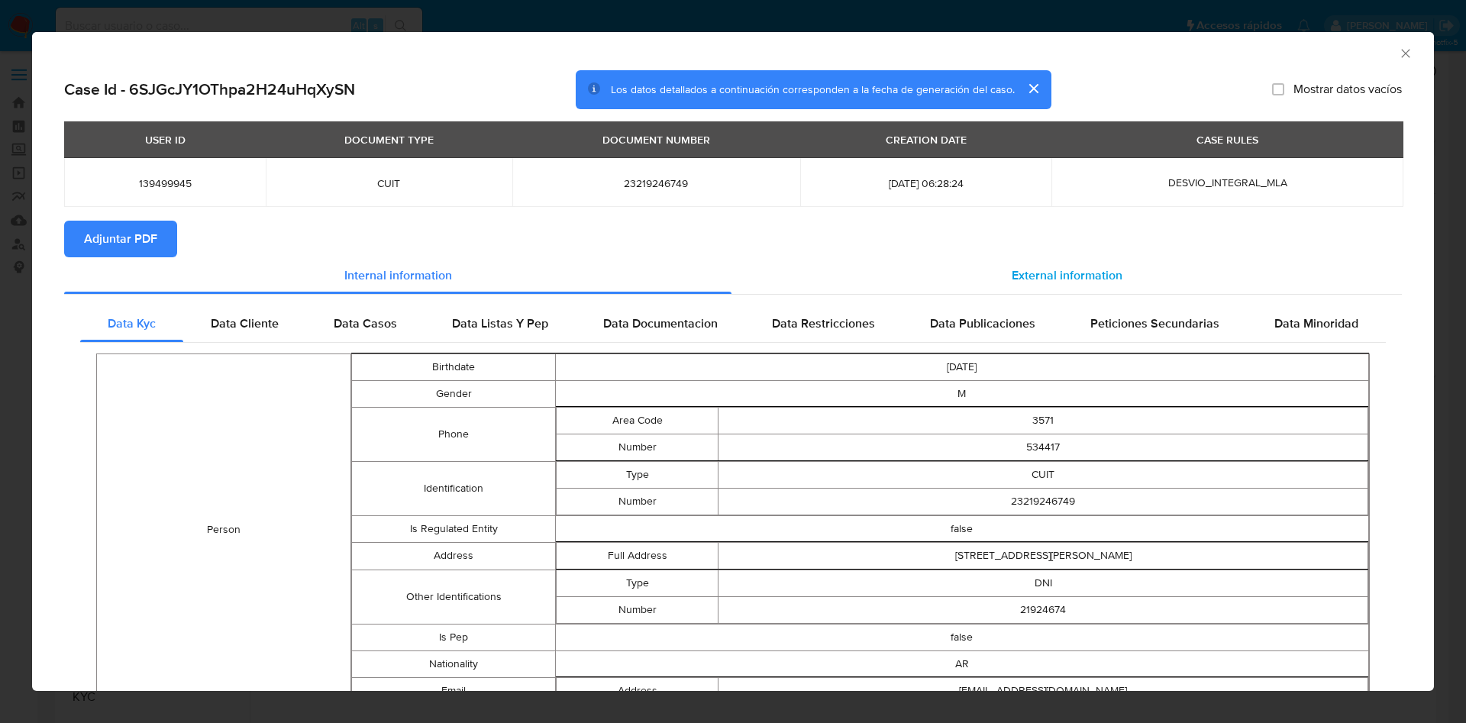
click at [1072, 273] on span "External information" at bounding box center [1067, 276] width 111 height 18
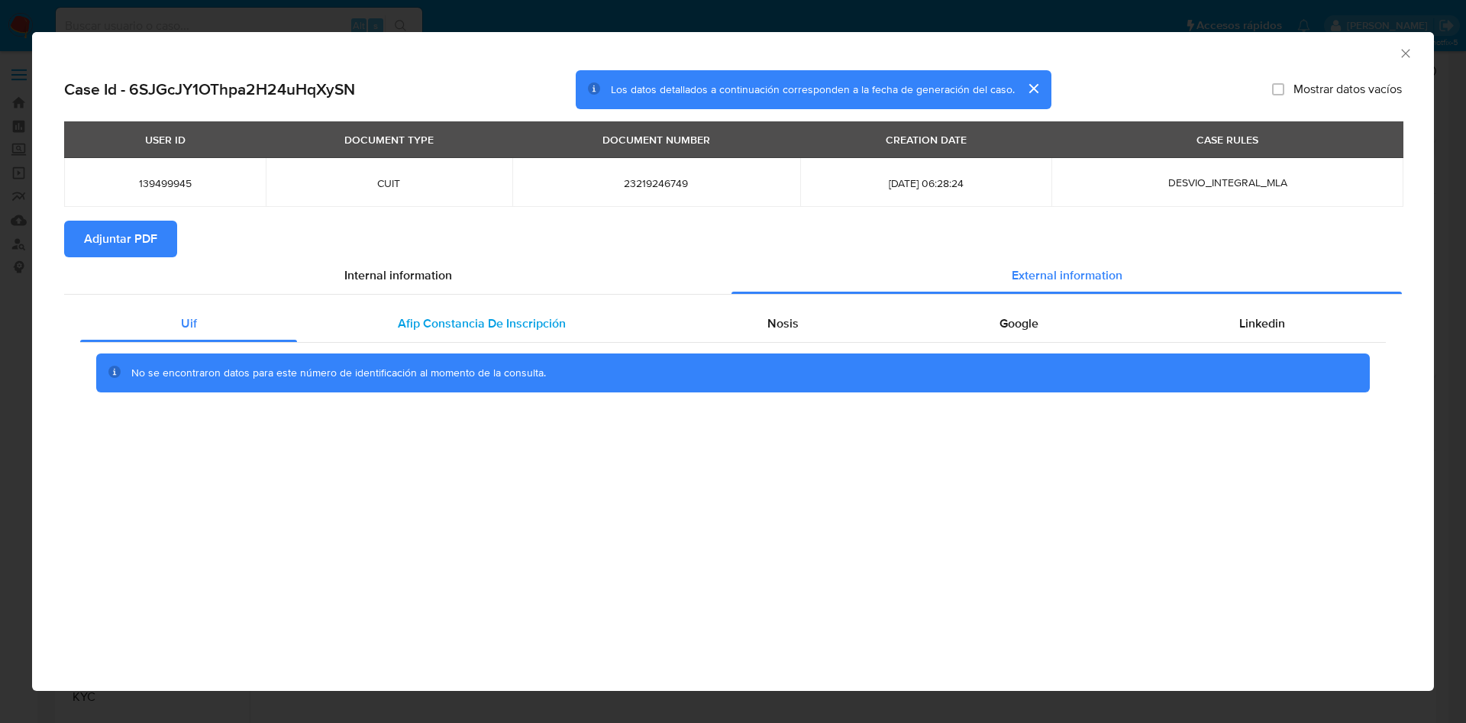
drag, startPoint x: 412, startPoint y: 329, endPoint x: 425, endPoint y: 325, distance: 13.8
click at [413, 329] on span "Afip Constancia De Inscripción" at bounding box center [482, 324] width 168 height 18
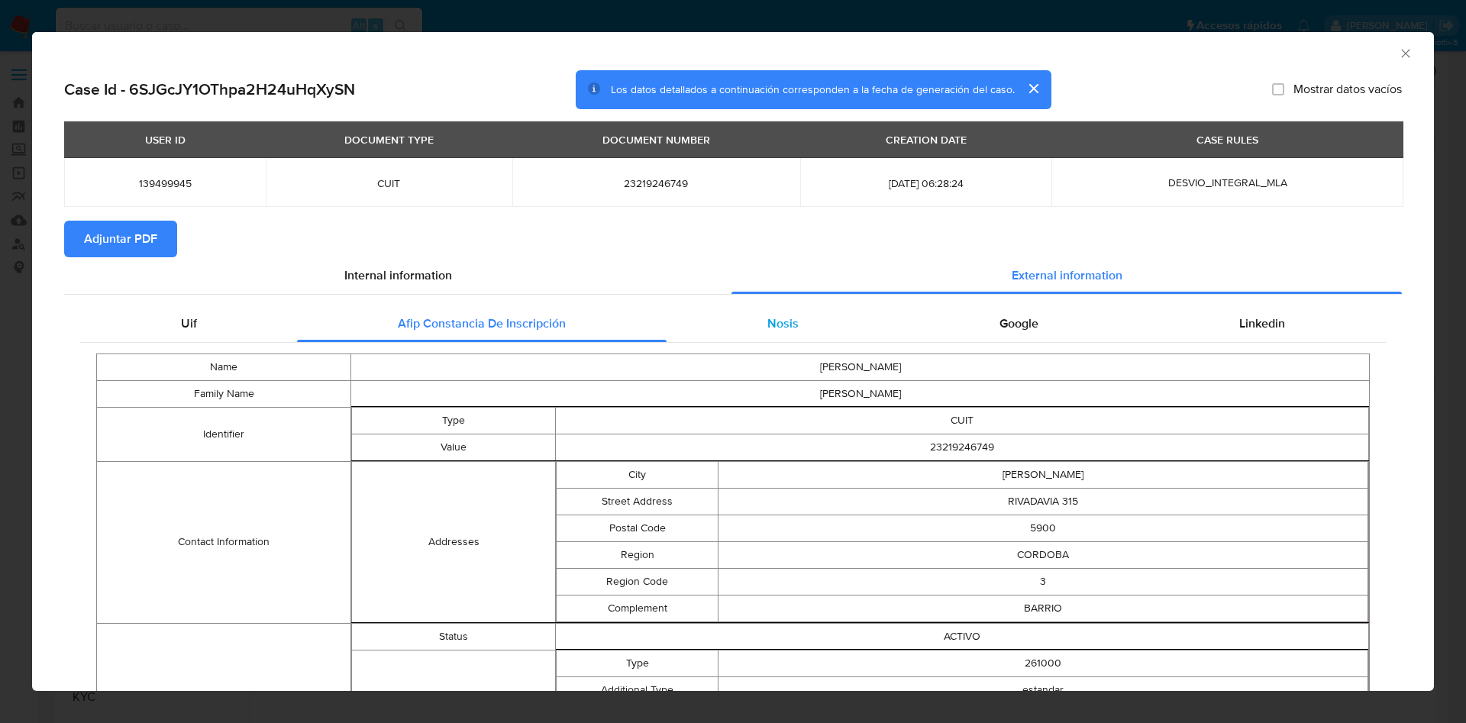
click at [750, 317] on div "Nosis" at bounding box center [783, 323] width 232 height 37
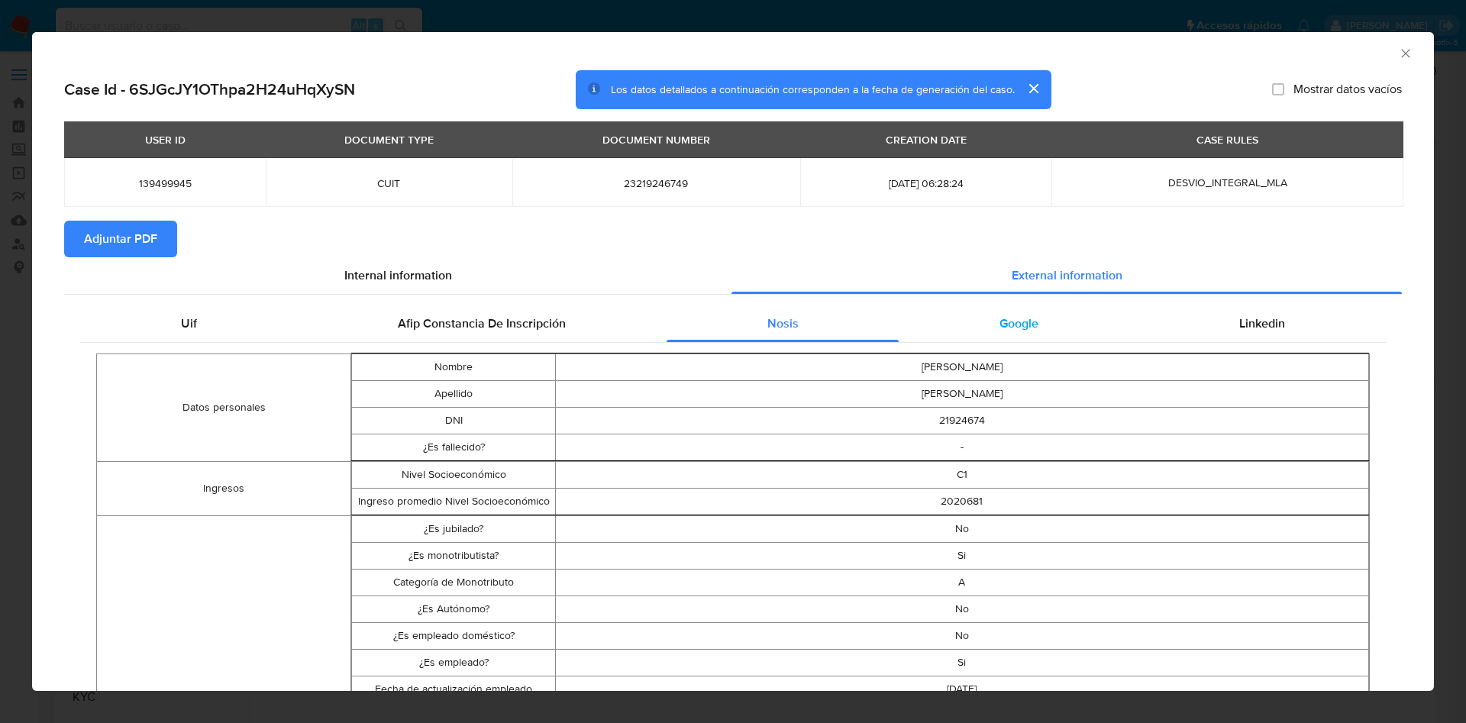
click at [972, 325] on div "Google" at bounding box center [1019, 323] width 240 height 37
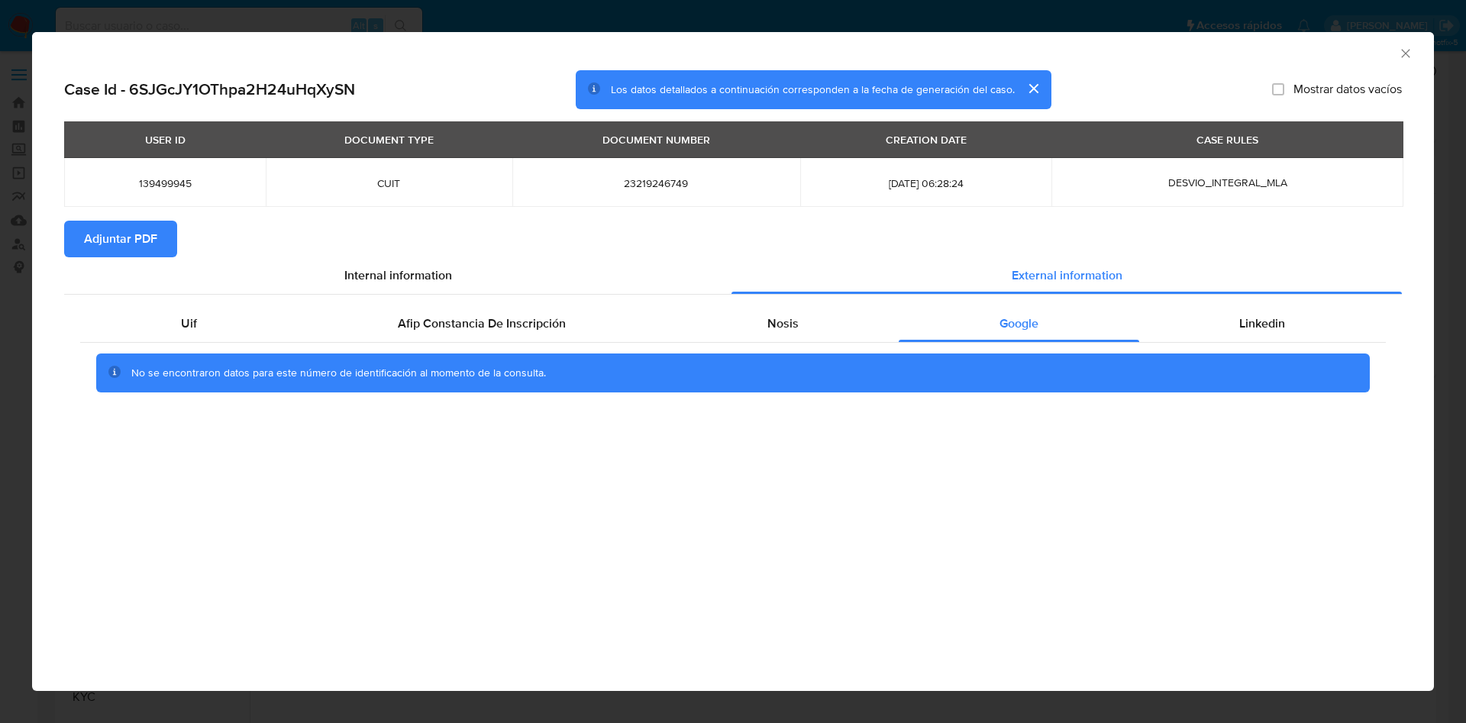
click at [1213, 299] on div "Uif Afip Constancia De Inscripción Nosis Google Linkedin No se encontraron dato…" at bounding box center [733, 355] width 1338 height 120
click at [1230, 325] on div "Linkedin" at bounding box center [1262, 323] width 247 height 37
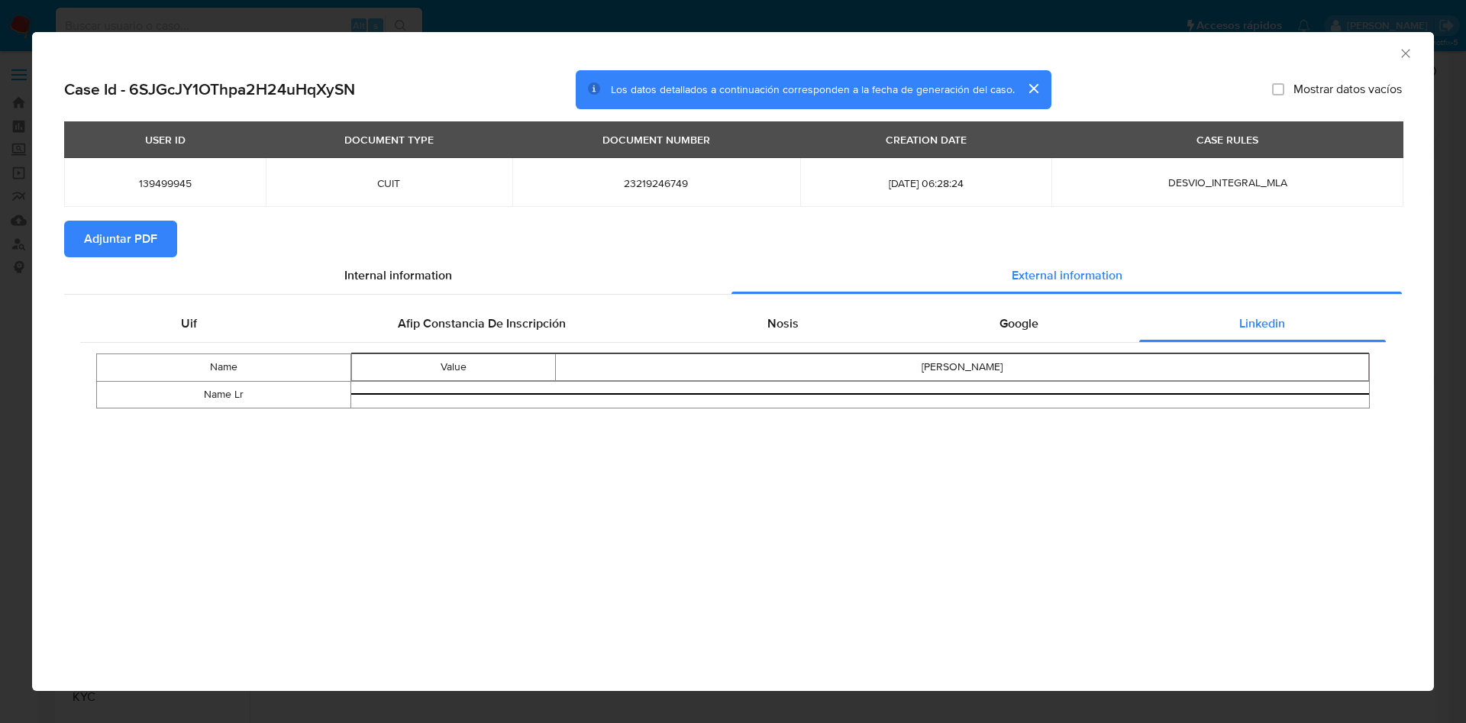
click at [147, 231] on span "Adjuntar PDF" at bounding box center [120, 239] width 73 height 34
drag, startPoint x: 1410, startPoint y: 57, endPoint x: 1351, endPoint y: 82, distance: 64.3
click at [1410, 55] on icon "Cerrar ventana" at bounding box center [1405, 53] width 15 height 15
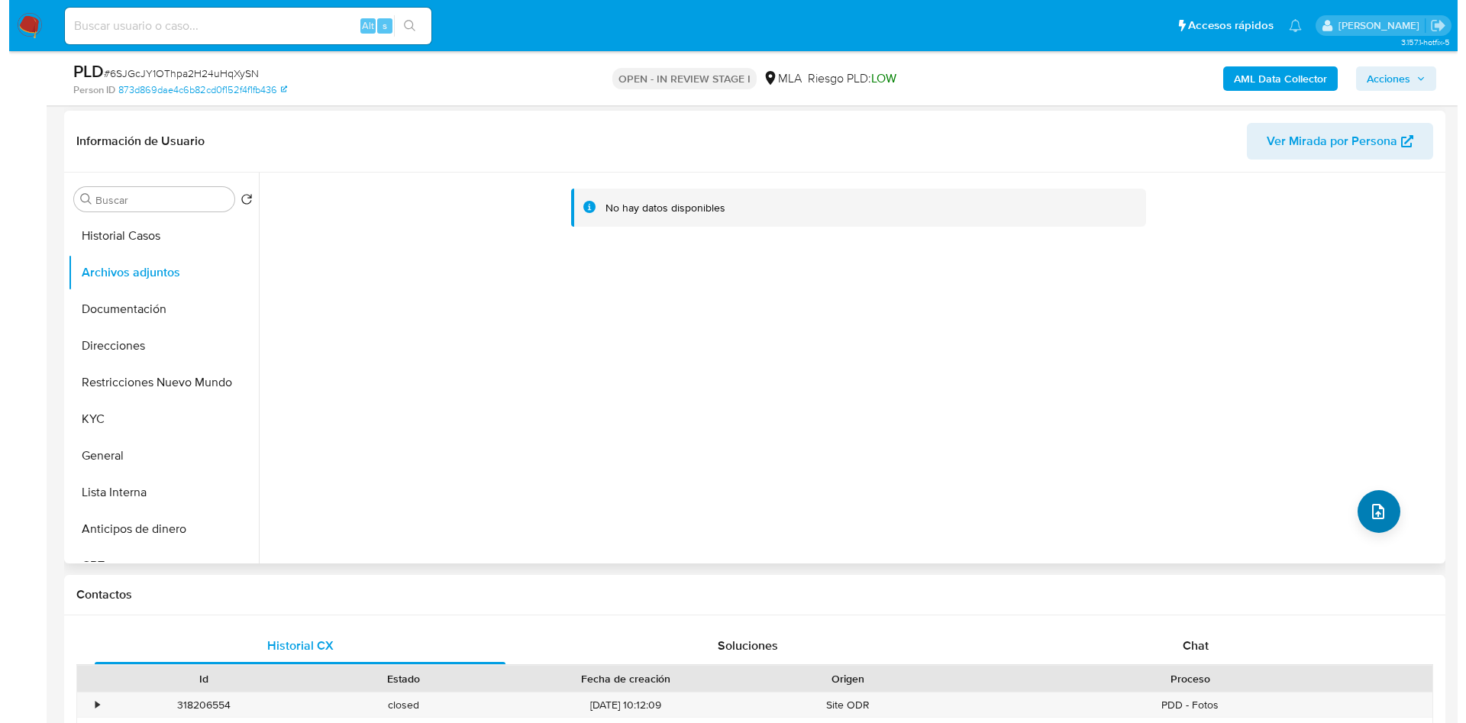
scroll to position [229, 0]
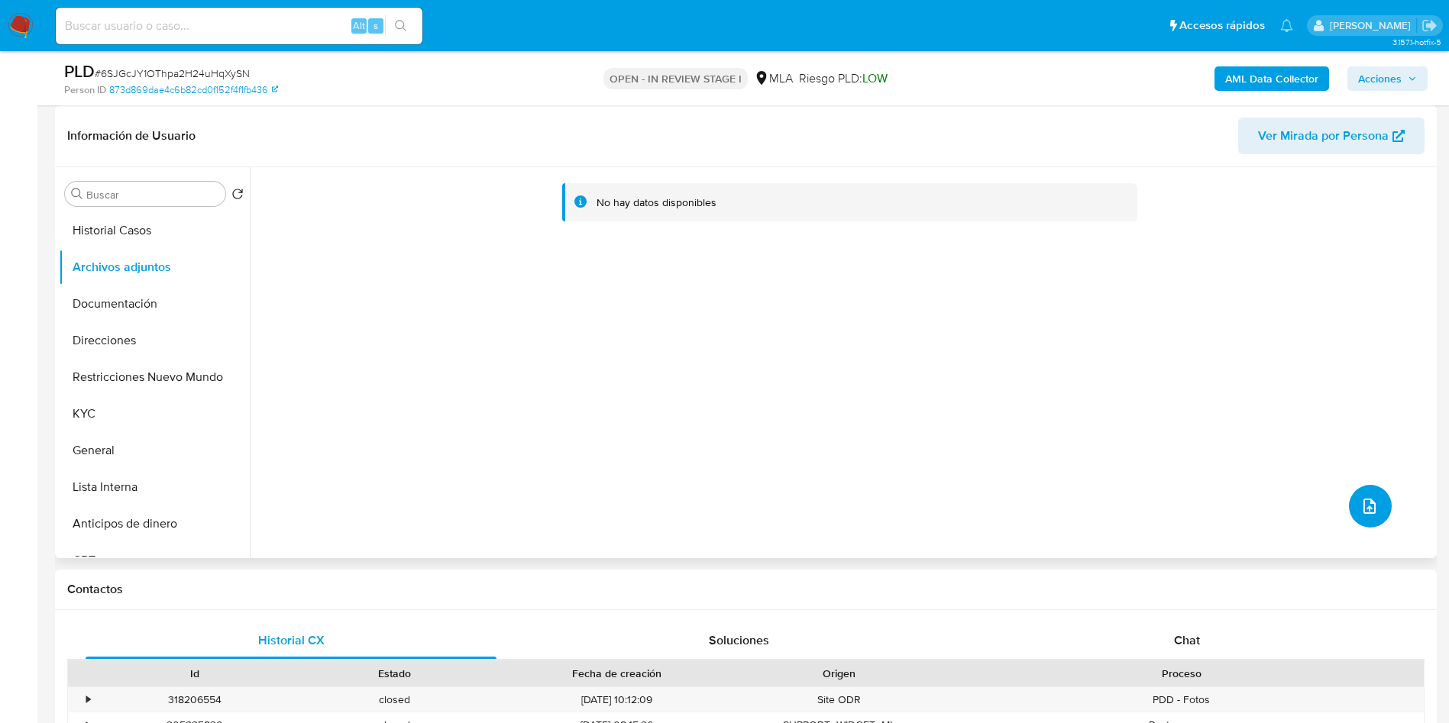
click at [1383, 513] on button "upload-file" at bounding box center [1370, 506] width 43 height 43
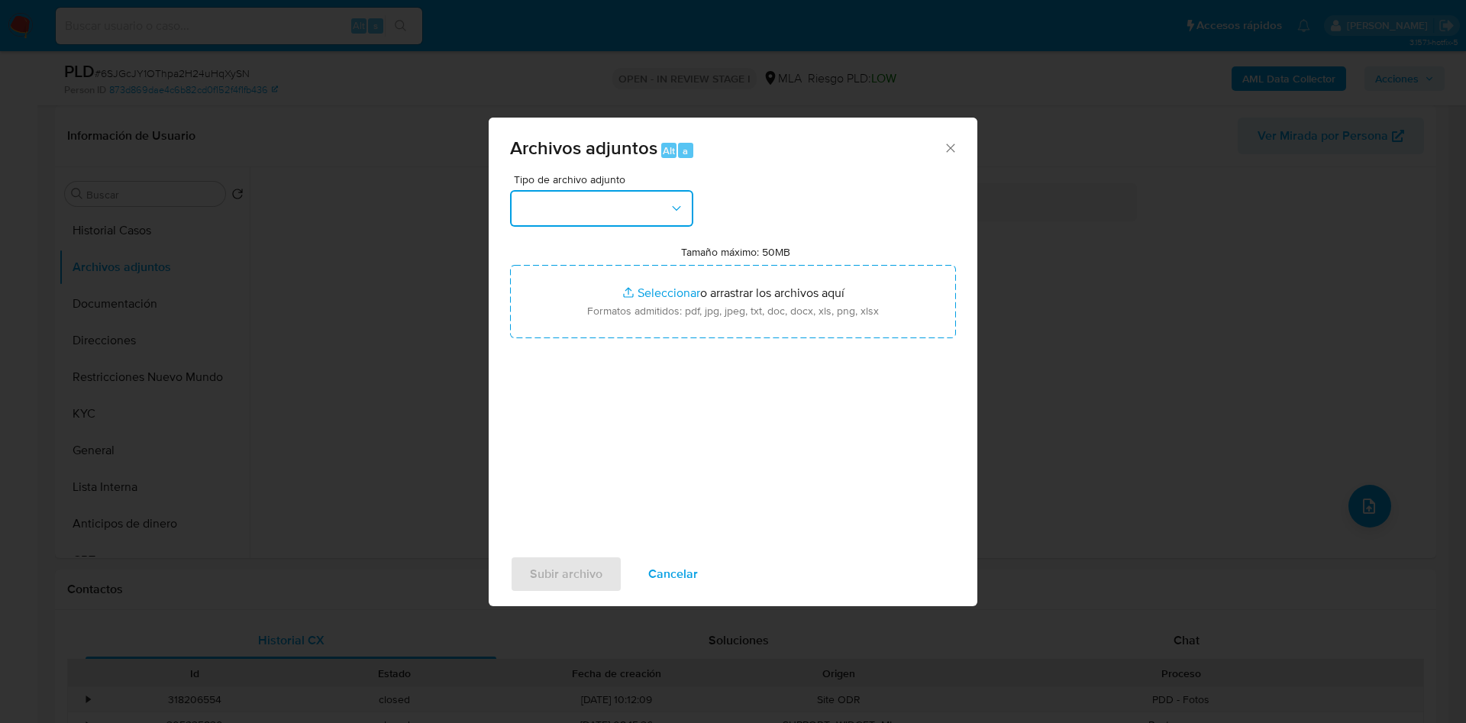
click at [600, 197] on button "button" at bounding box center [601, 208] width 183 height 37
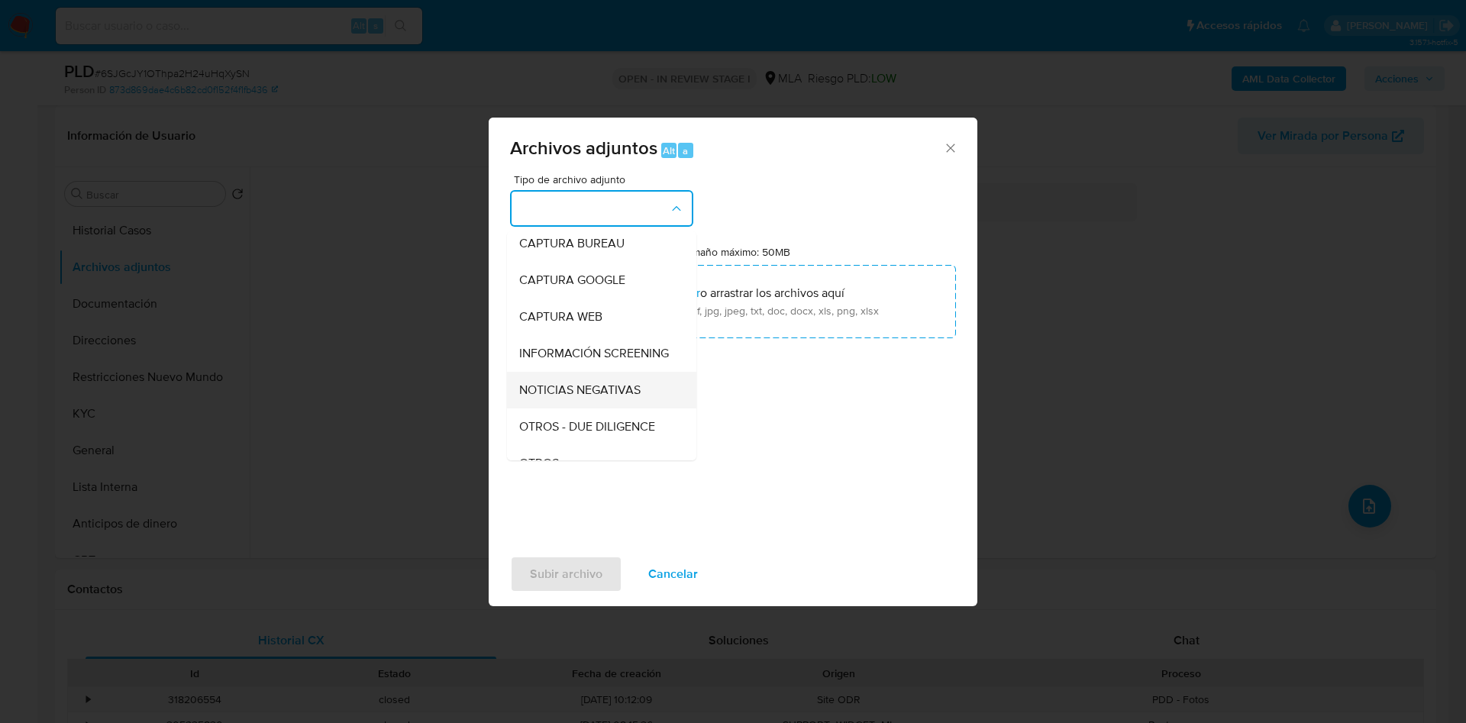
scroll to position [194, 0]
click at [567, 353] on div "OTROS" at bounding box center [597, 349] width 156 height 37
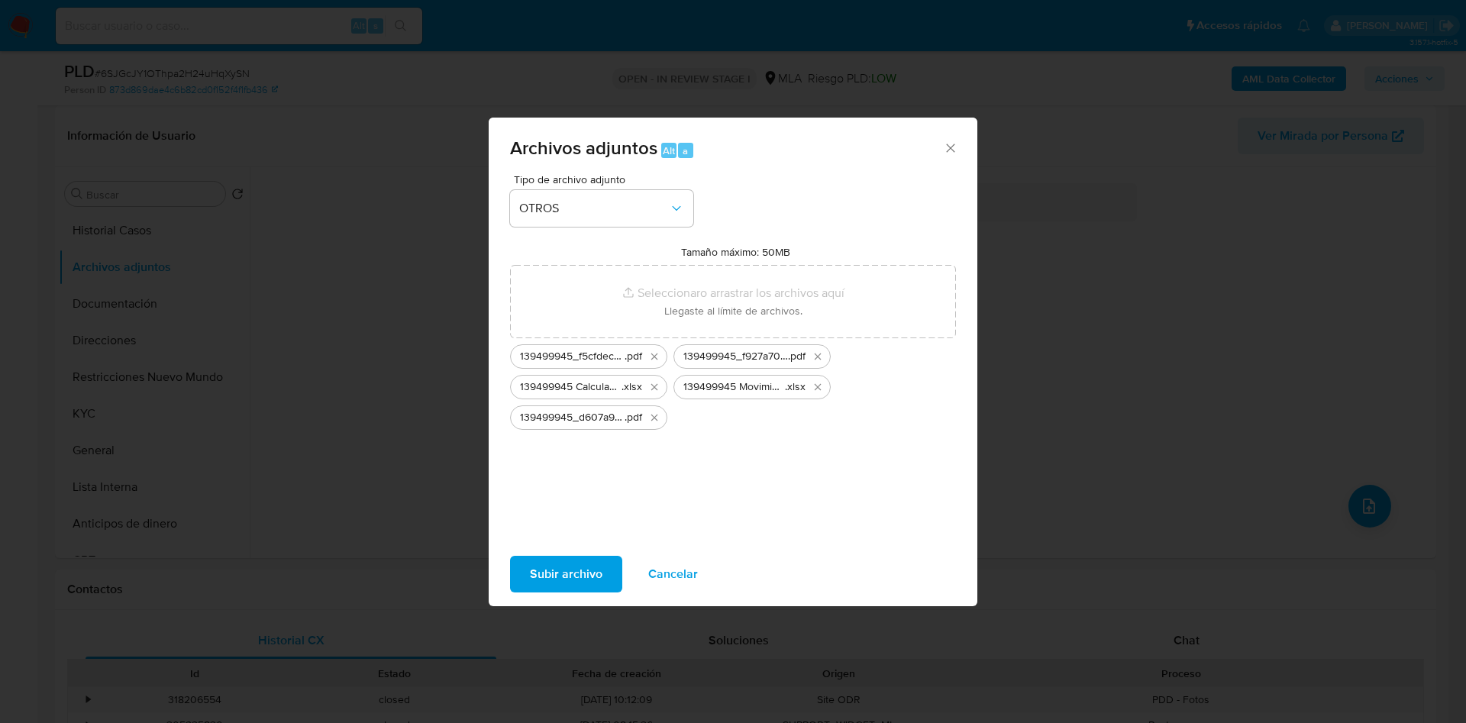
click at [577, 573] on span "Subir archivo" at bounding box center [566, 574] width 73 height 34
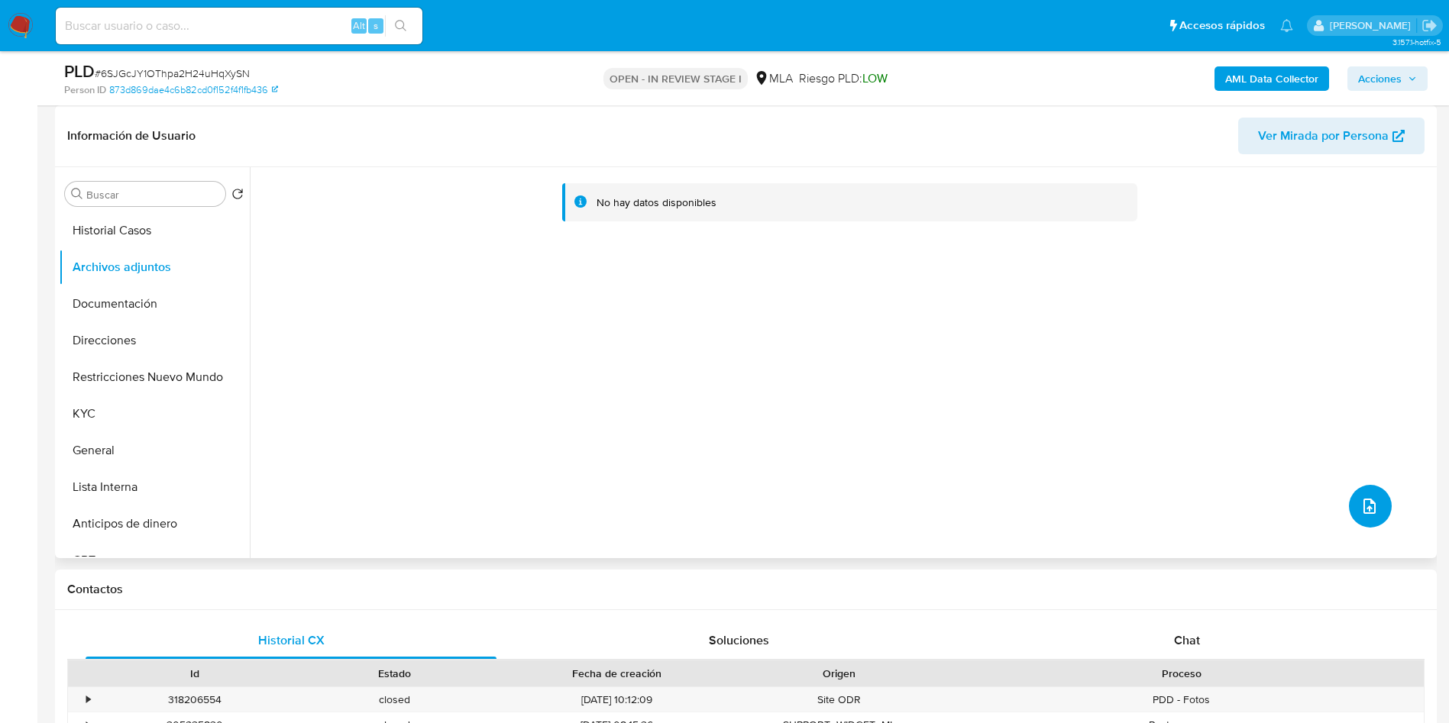
click at [1363, 509] on icon "upload-file" at bounding box center [1369, 506] width 12 height 15
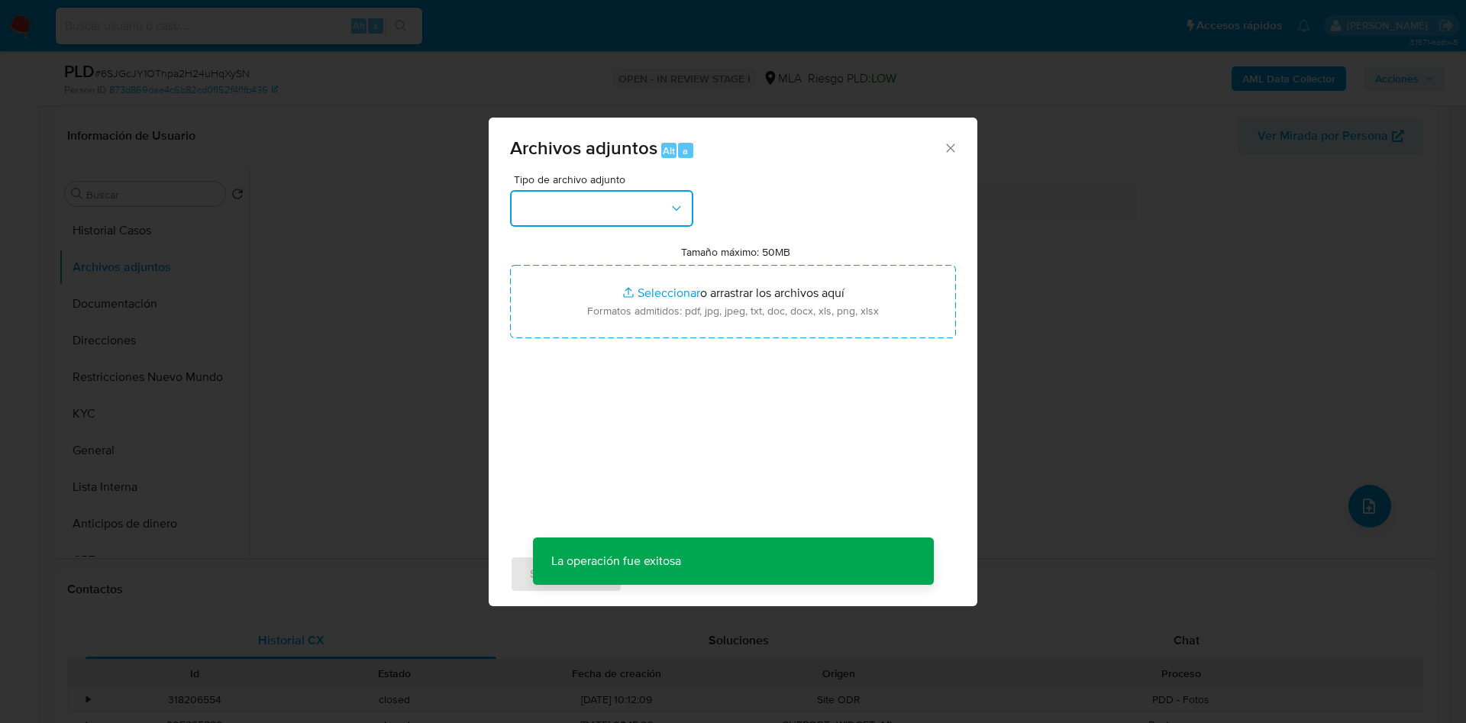
drag, startPoint x: 672, startPoint y: 218, endPoint x: 699, endPoint y: 199, distance: 33.3
click at [671, 218] on button "button" at bounding box center [601, 208] width 183 height 37
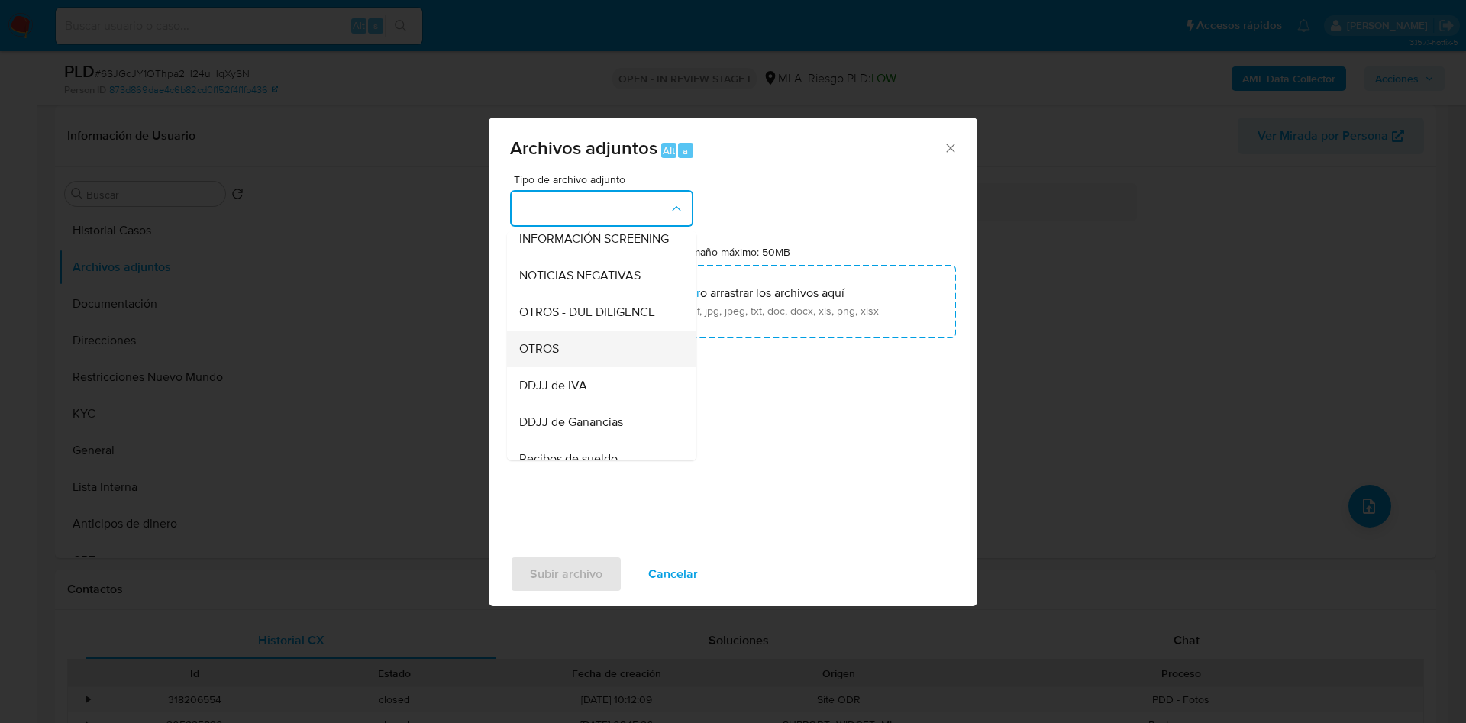
click at [564, 354] on div "OTROS" at bounding box center [597, 349] width 156 height 37
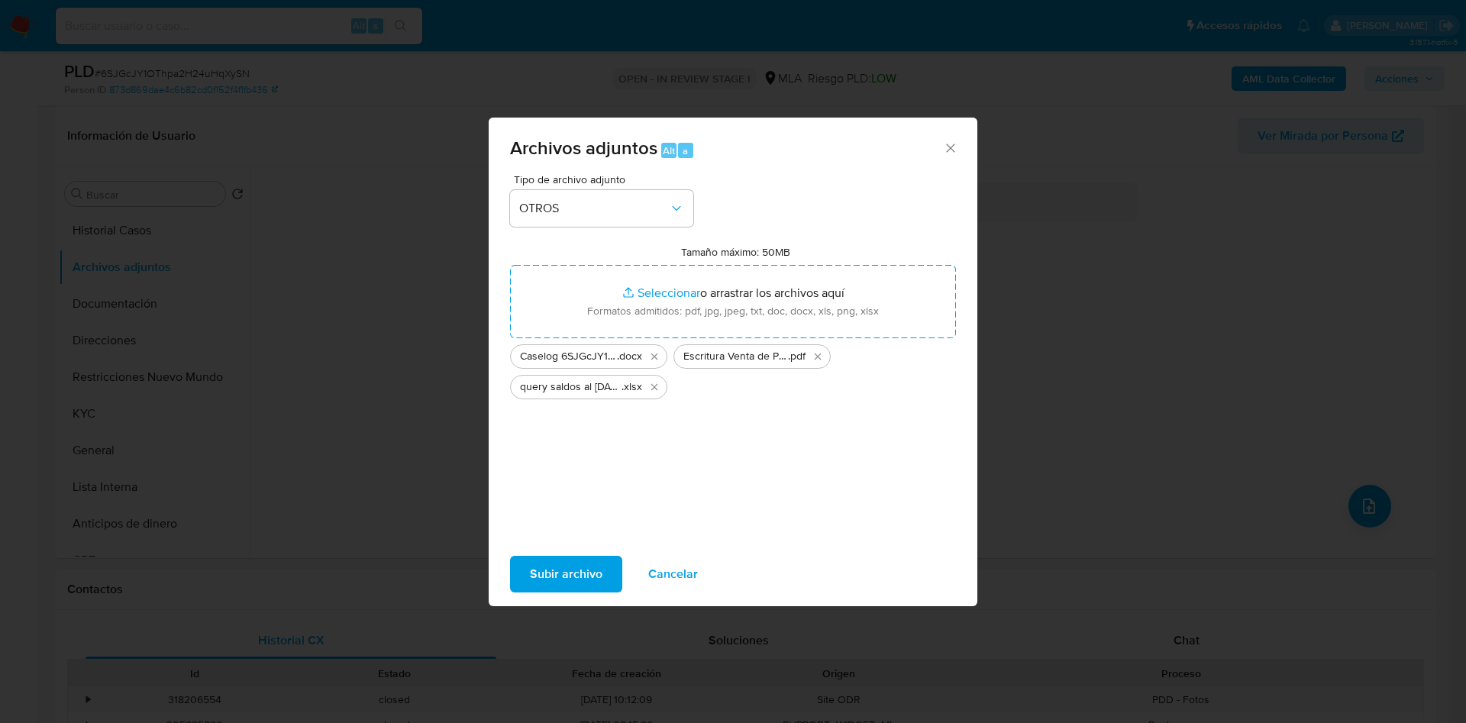
click at [601, 570] on span "Subir archivo" at bounding box center [566, 574] width 73 height 34
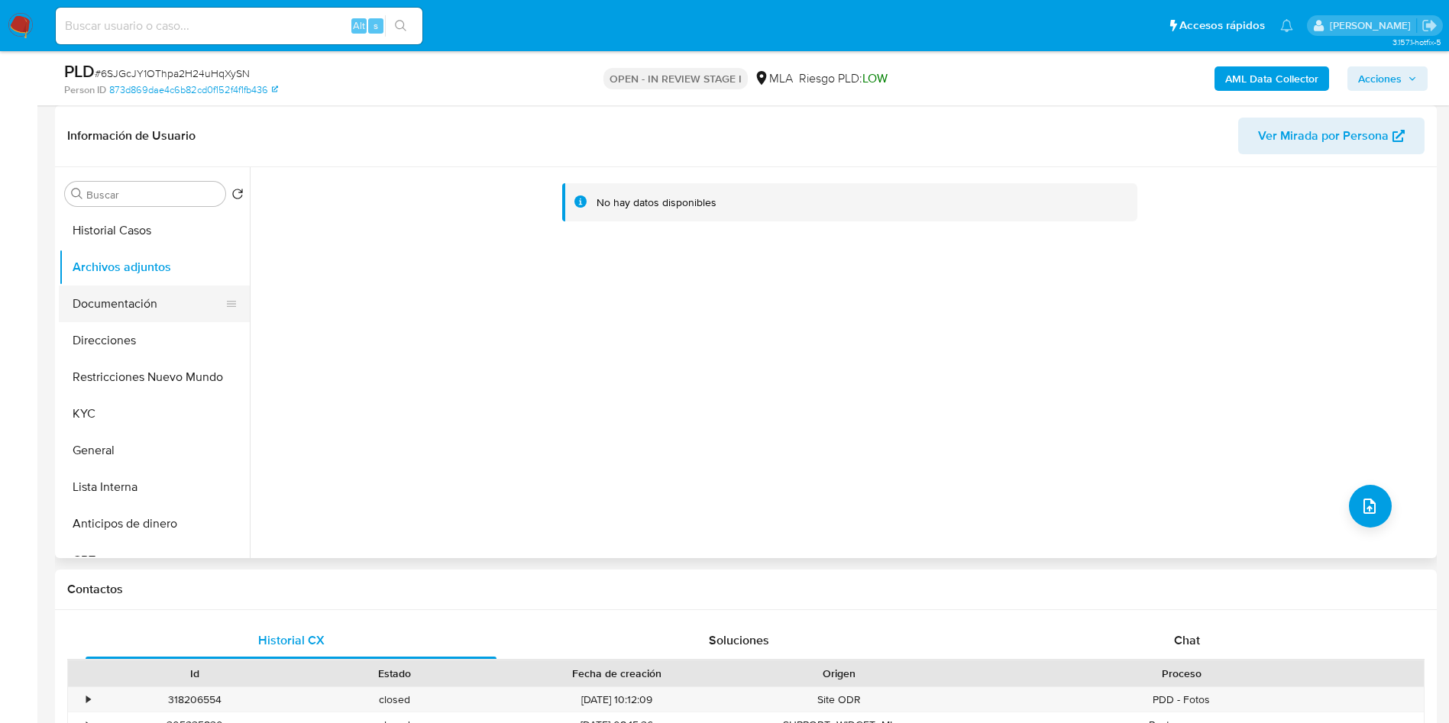
click at [120, 289] on button "Documentación" at bounding box center [148, 304] width 179 height 37
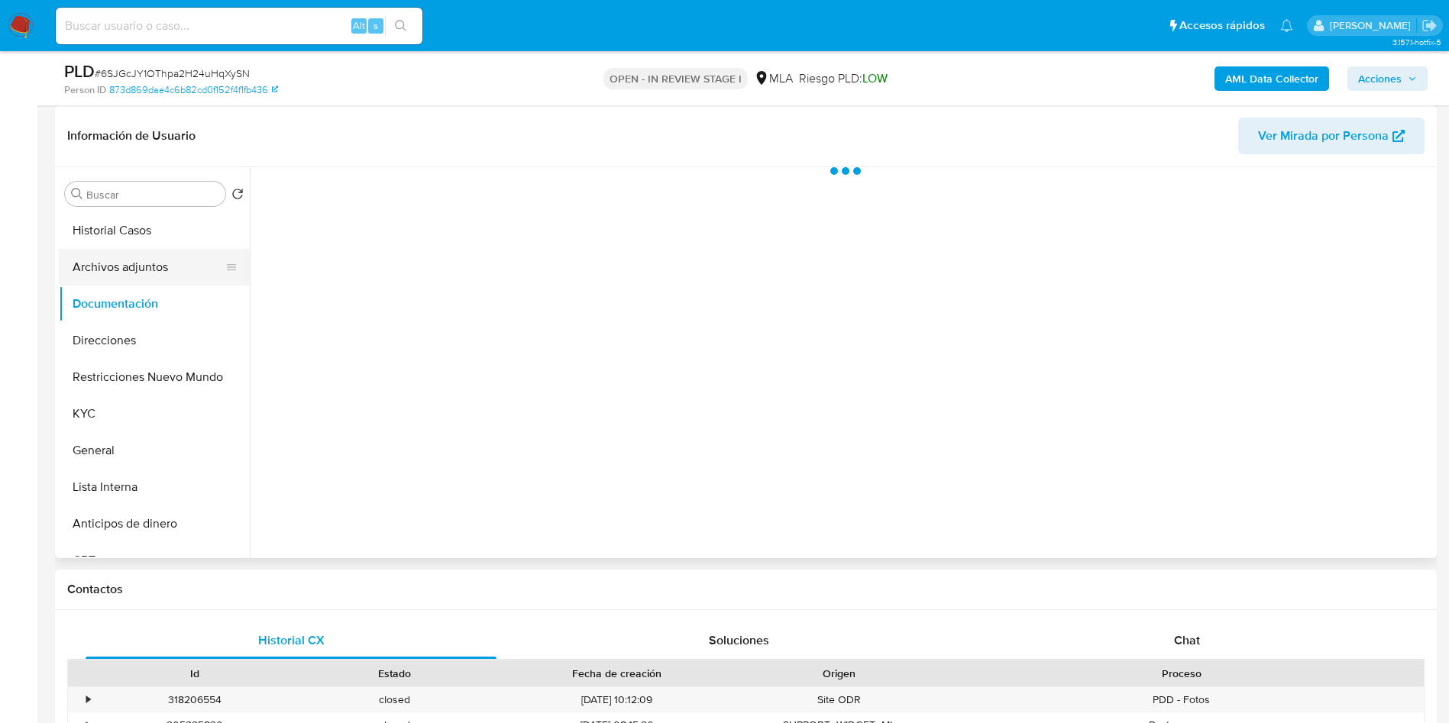
click at [126, 276] on button "Archivos adjuntos" at bounding box center [148, 267] width 179 height 37
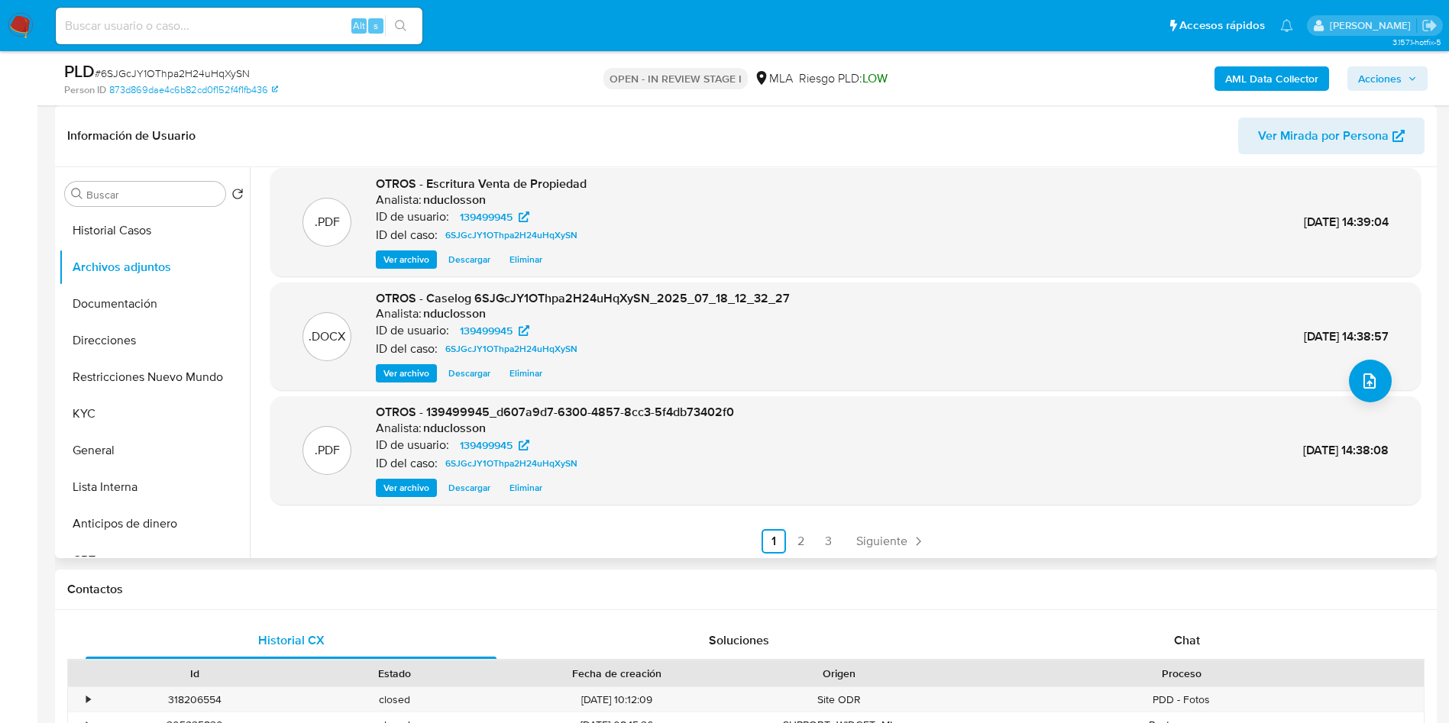
scroll to position [128, 0]
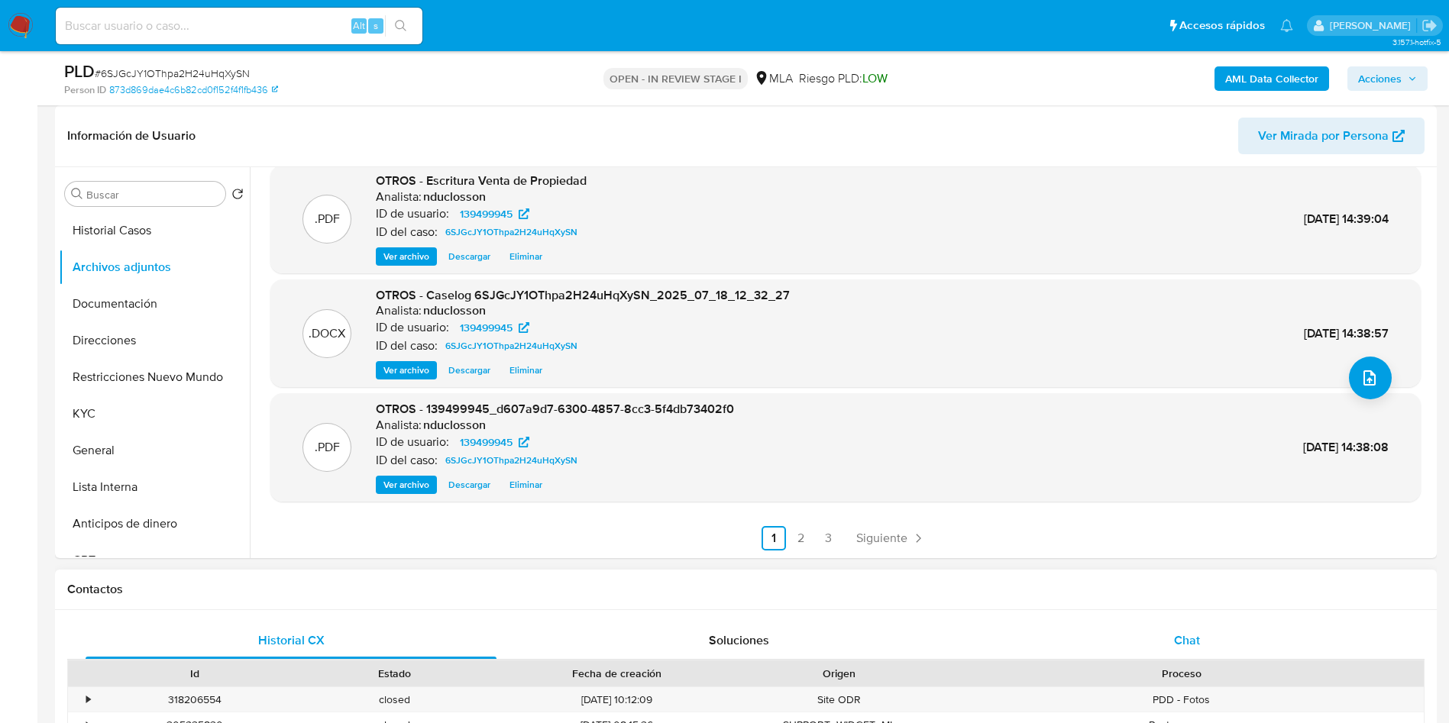
click at [1181, 631] on div "Chat" at bounding box center [1186, 640] width 411 height 37
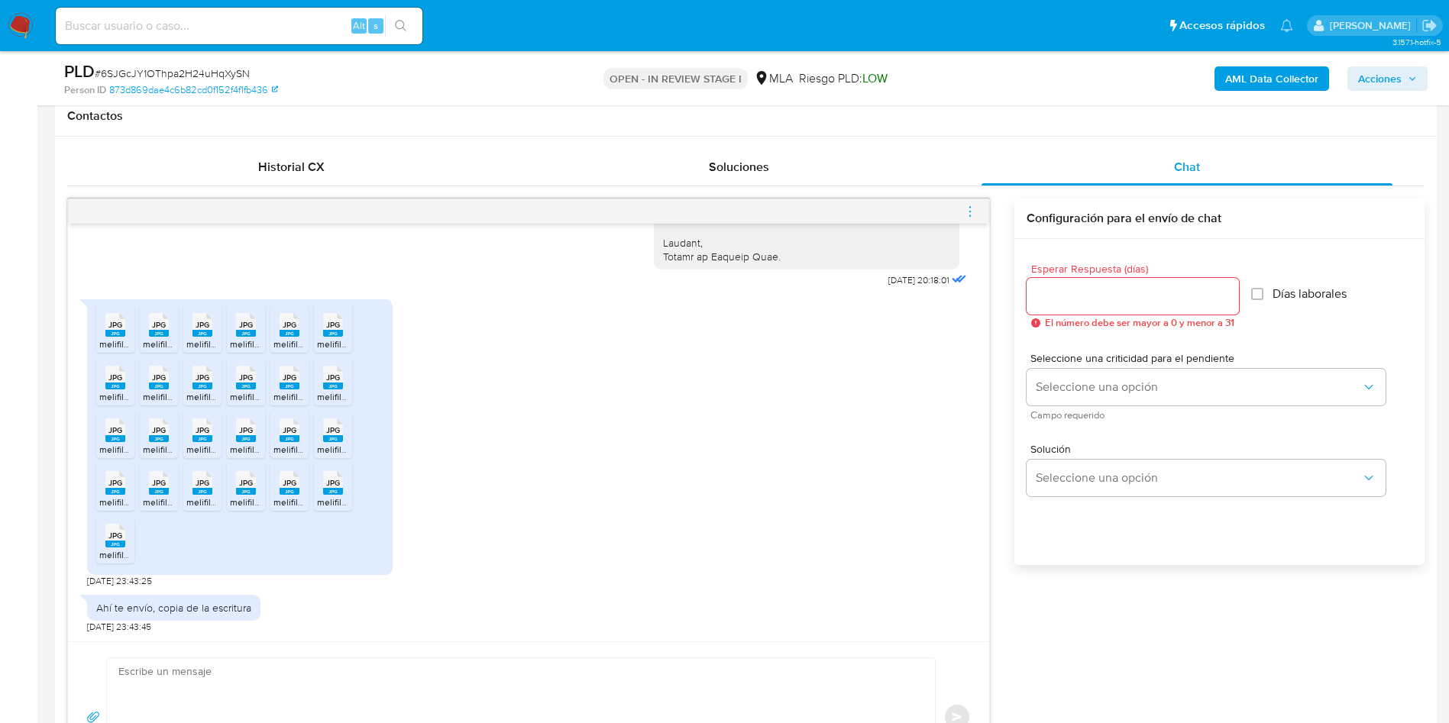
scroll to position [802, 0]
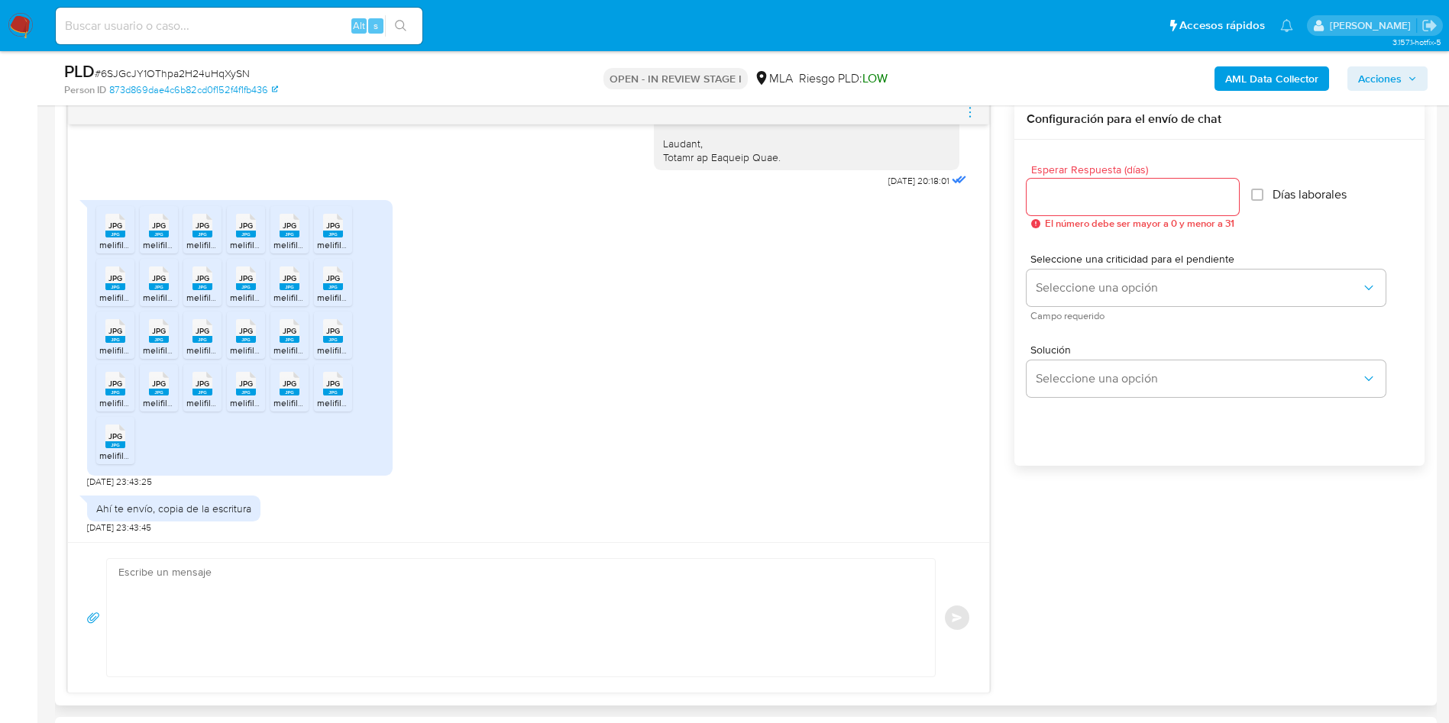
click at [387, 633] on textarea at bounding box center [516, 618] width 797 height 118
paste textarea "Hola, ¡Muchas gracias por tu respuesta! Confirmamos la recepción de la document…"
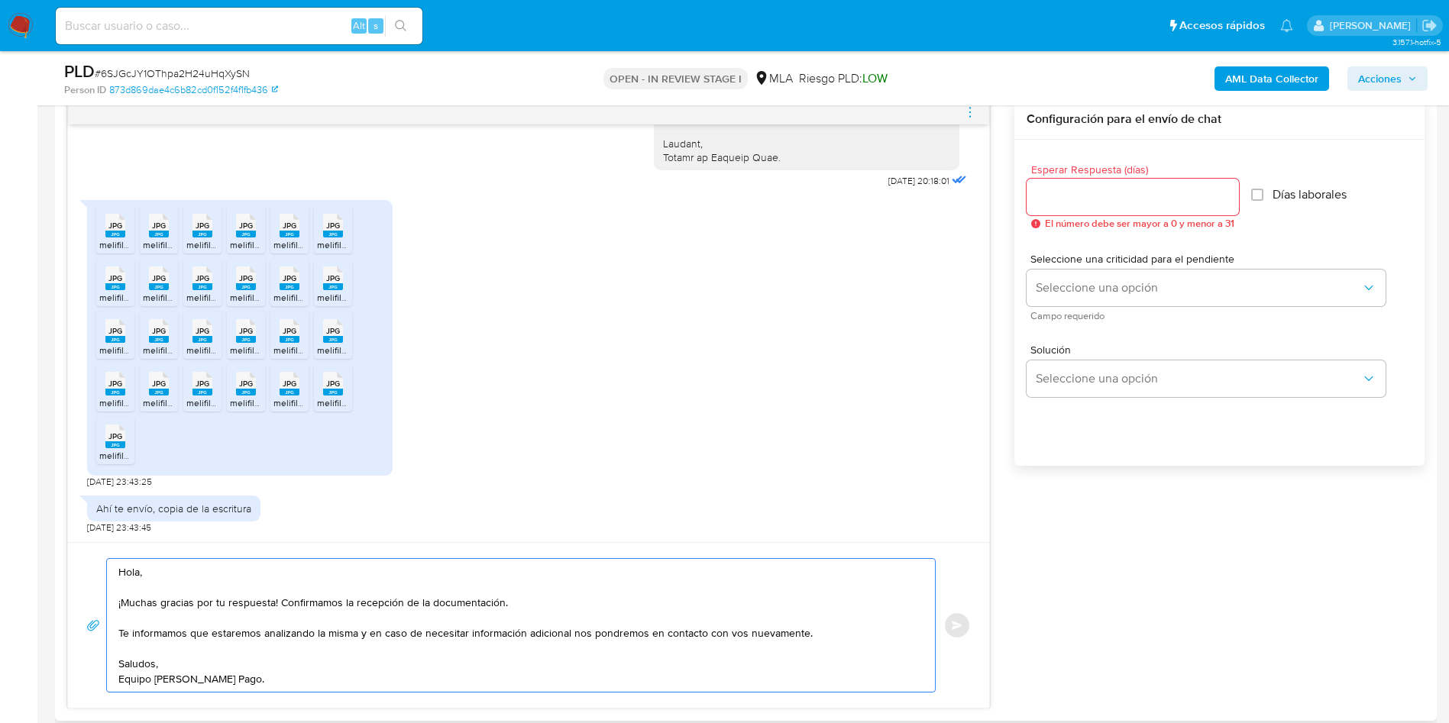
type textarea "Hola, ¡Muchas gracias por tu respuesta! Confirmamos la recepción de la document…"
click at [1092, 188] on input "Esperar Respuesta (días)" at bounding box center [1132, 197] width 212 height 20
type input "0"
click at [959, 628] on span "Enviar" at bounding box center [956, 625] width 11 height 9
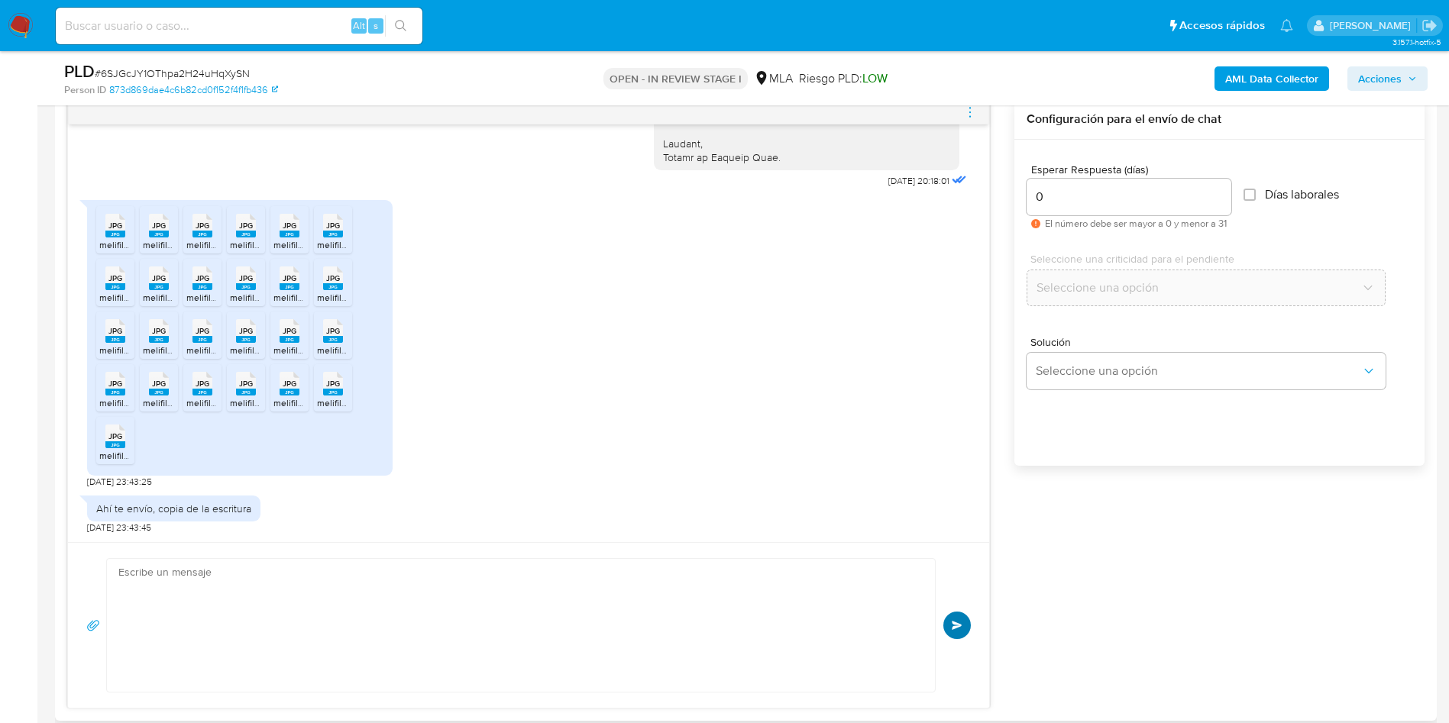
scroll to position [2326, 0]
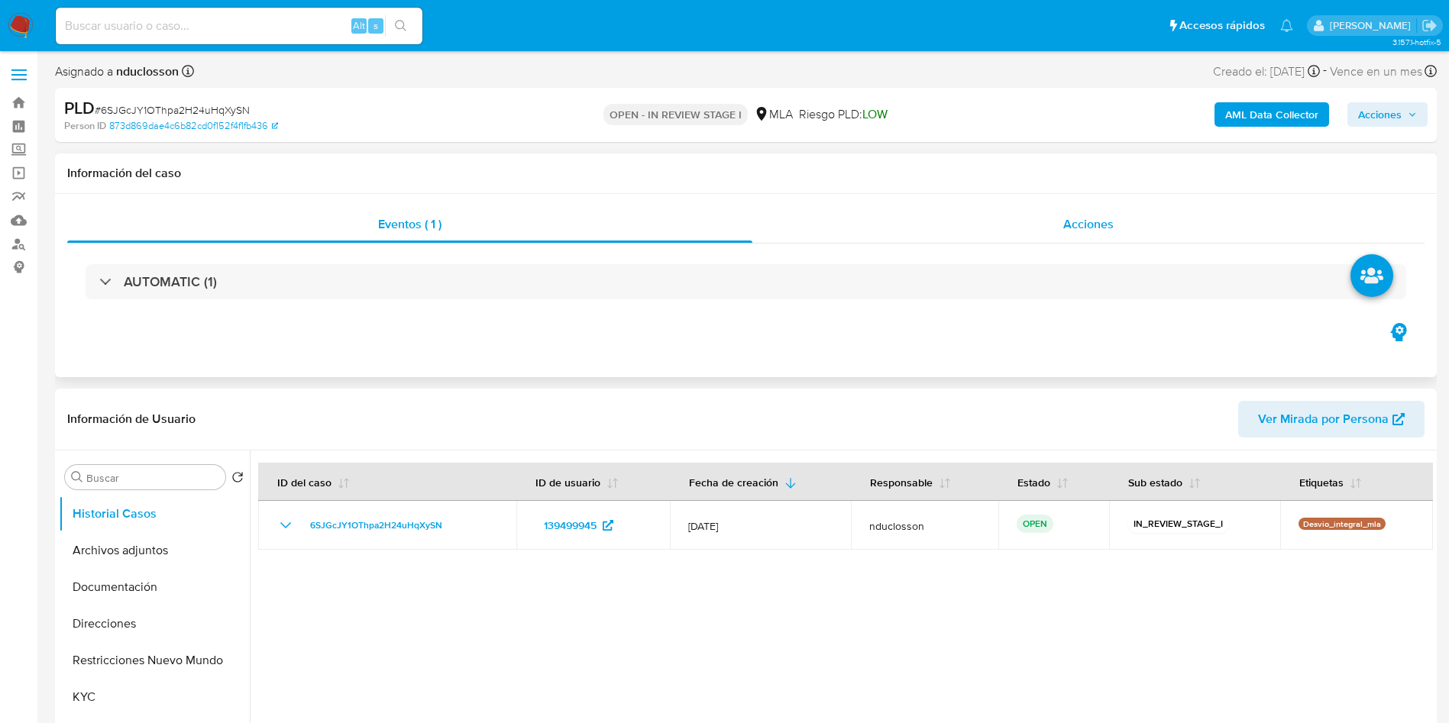
select select "10"
click at [1393, 109] on span "Acciones" at bounding box center [1380, 114] width 44 height 24
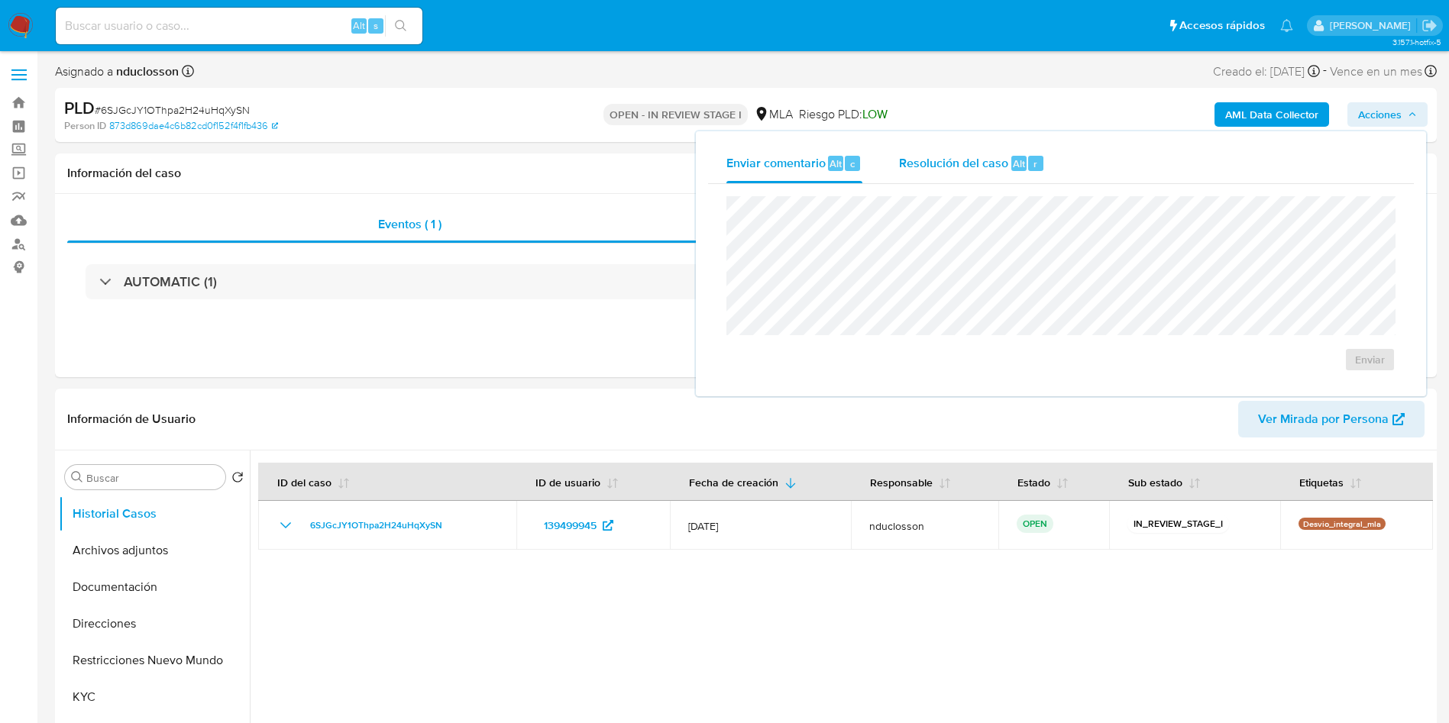
click at [941, 179] on div "Resolución del caso Alt r" at bounding box center [972, 164] width 146 height 40
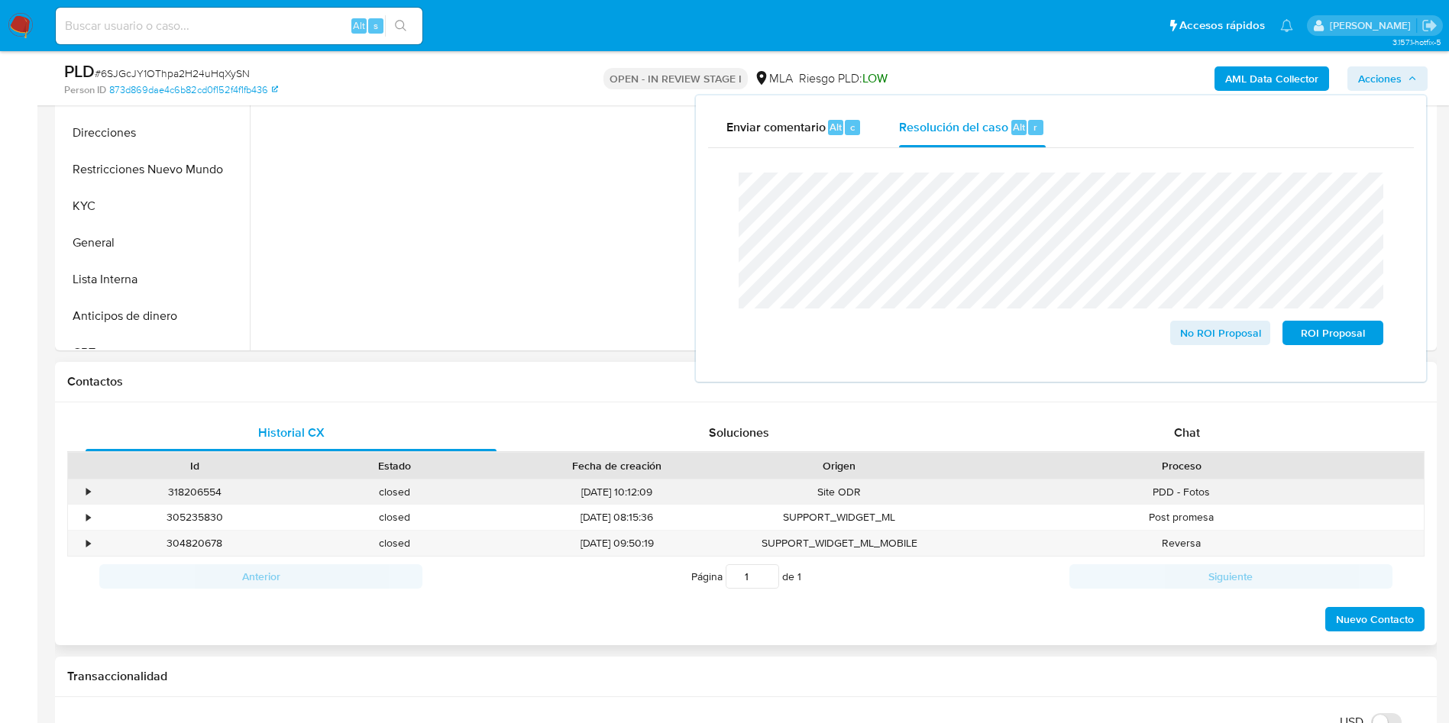
scroll to position [458, 0]
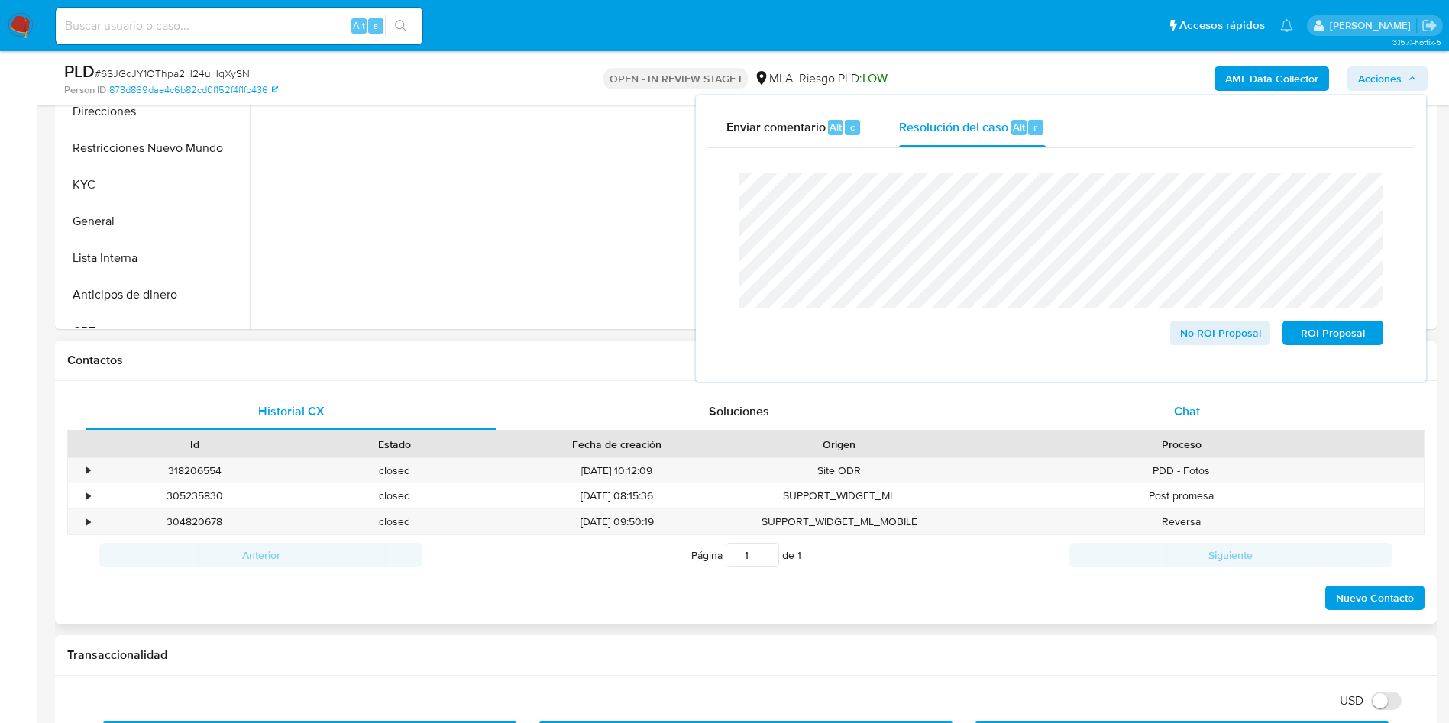
click at [1191, 409] on span "Chat" at bounding box center [1187, 411] width 26 height 18
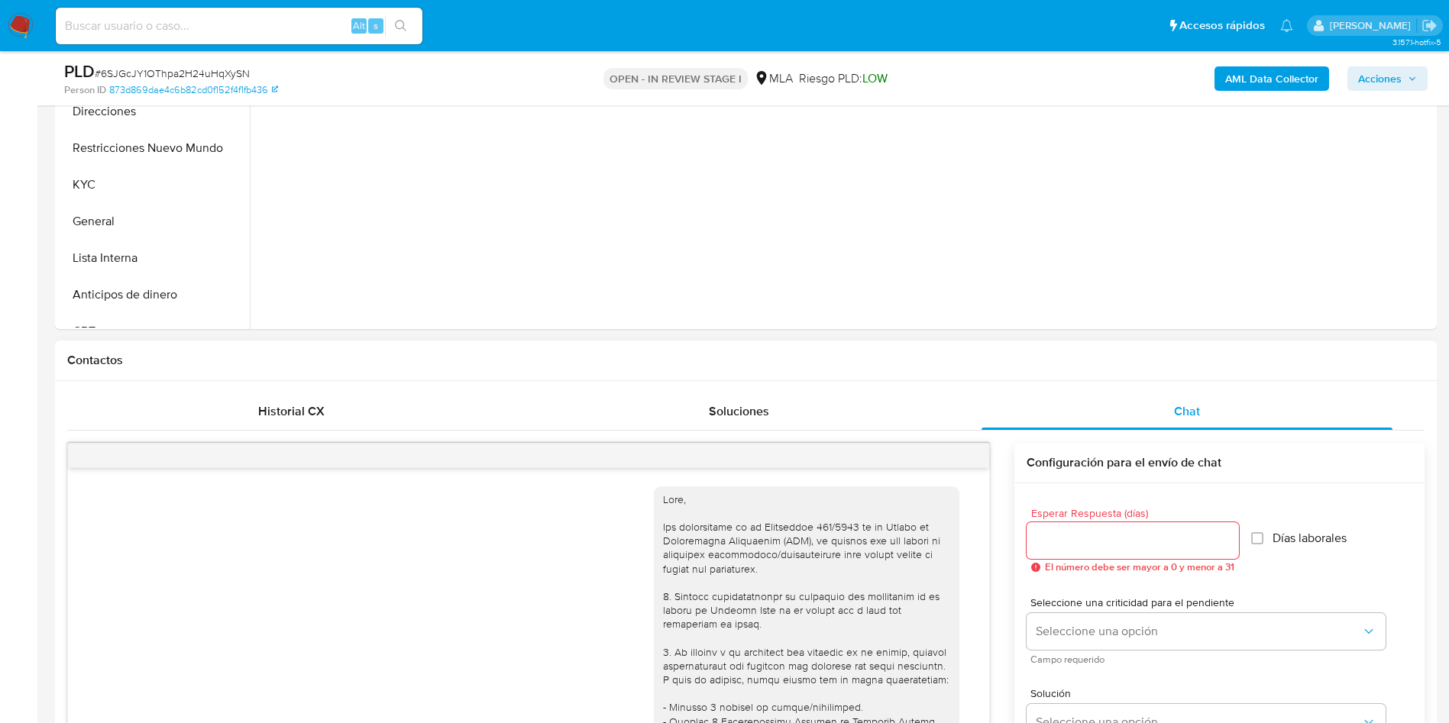
scroll to position [2326, 0]
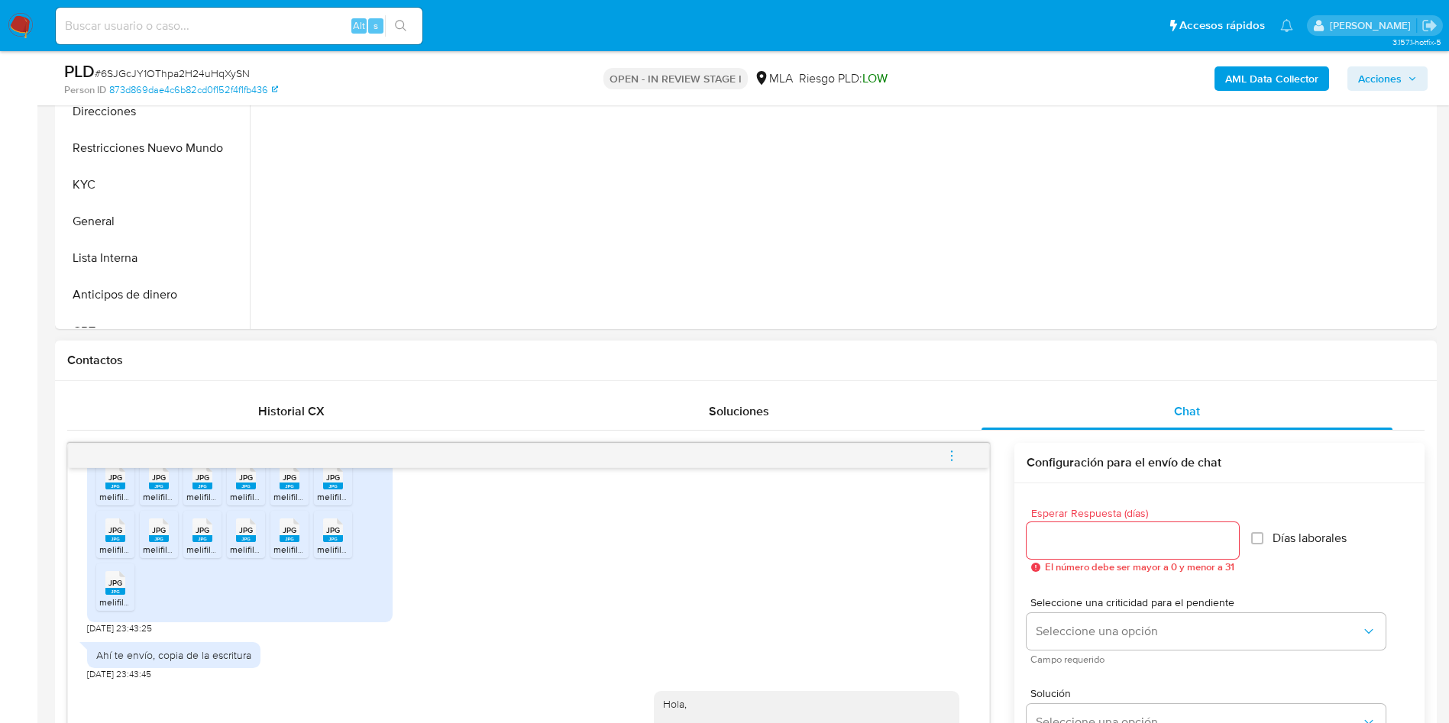
click at [965, 455] on button "menu-action" at bounding box center [951, 456] width 50 height 37
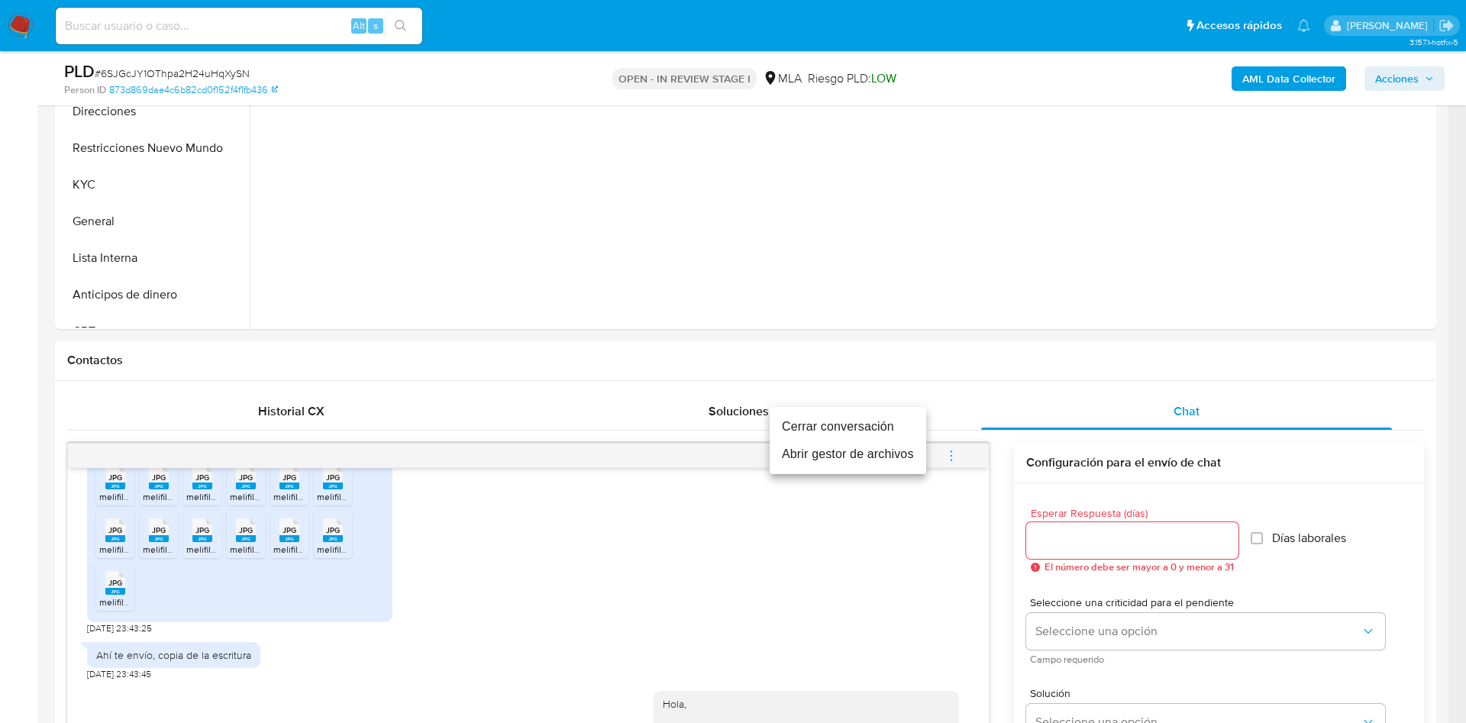
click at [884, 425] on li "Cerrar conversación" at bounding box center [848, 426] width 157 height 27
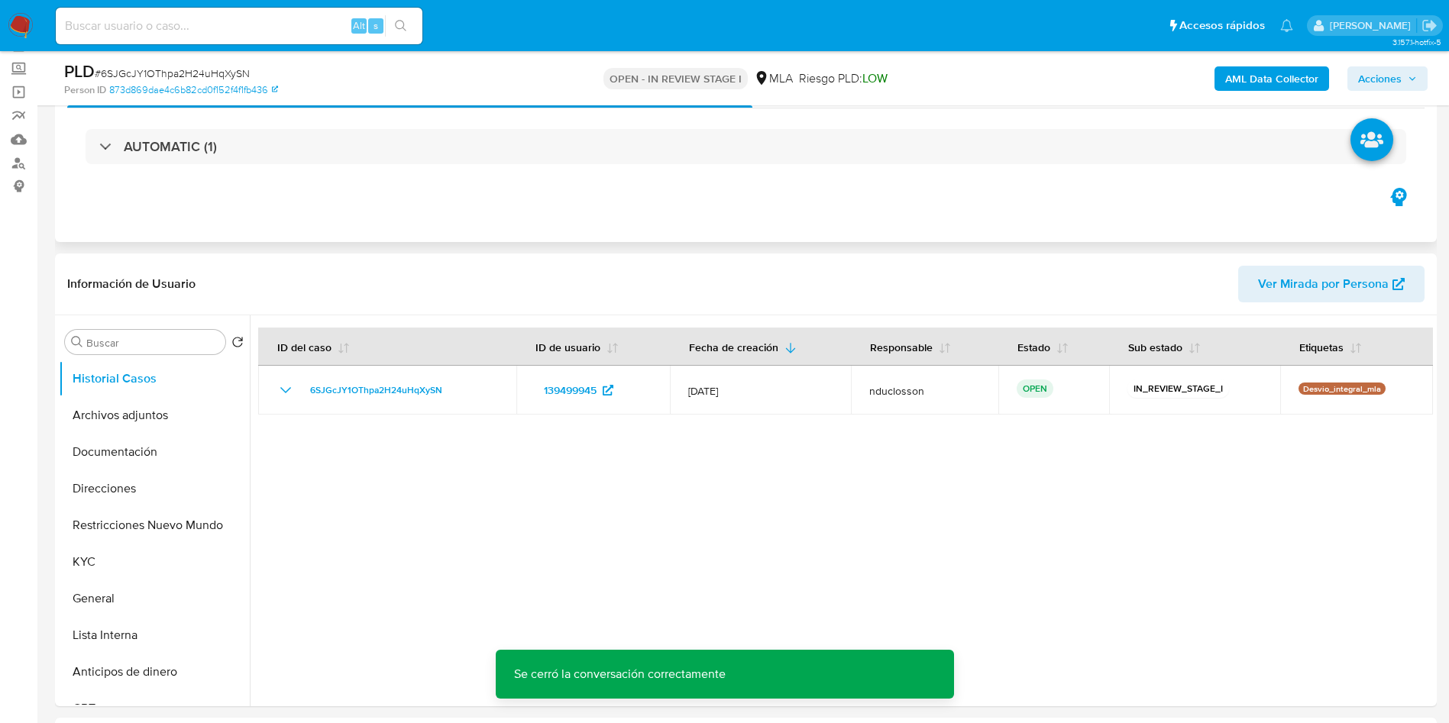
scroll to position [0, 0]
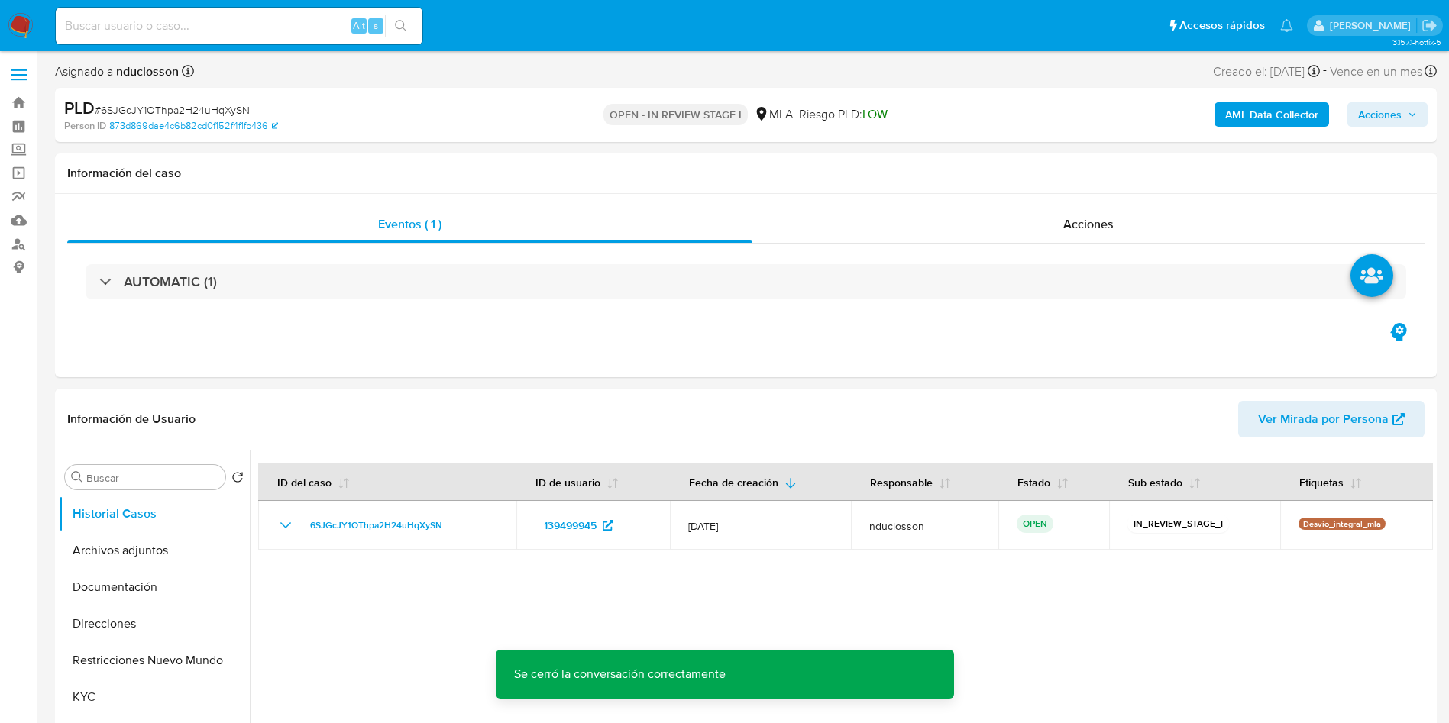
drag, startPoint x: 1368, startPoint y: 115, endPoint x: 1358, endPoint y: 124, distance: 13.0
click at [1368, 115] on span "Acciones" at bounding box center [1380, 114] width 44 height 24
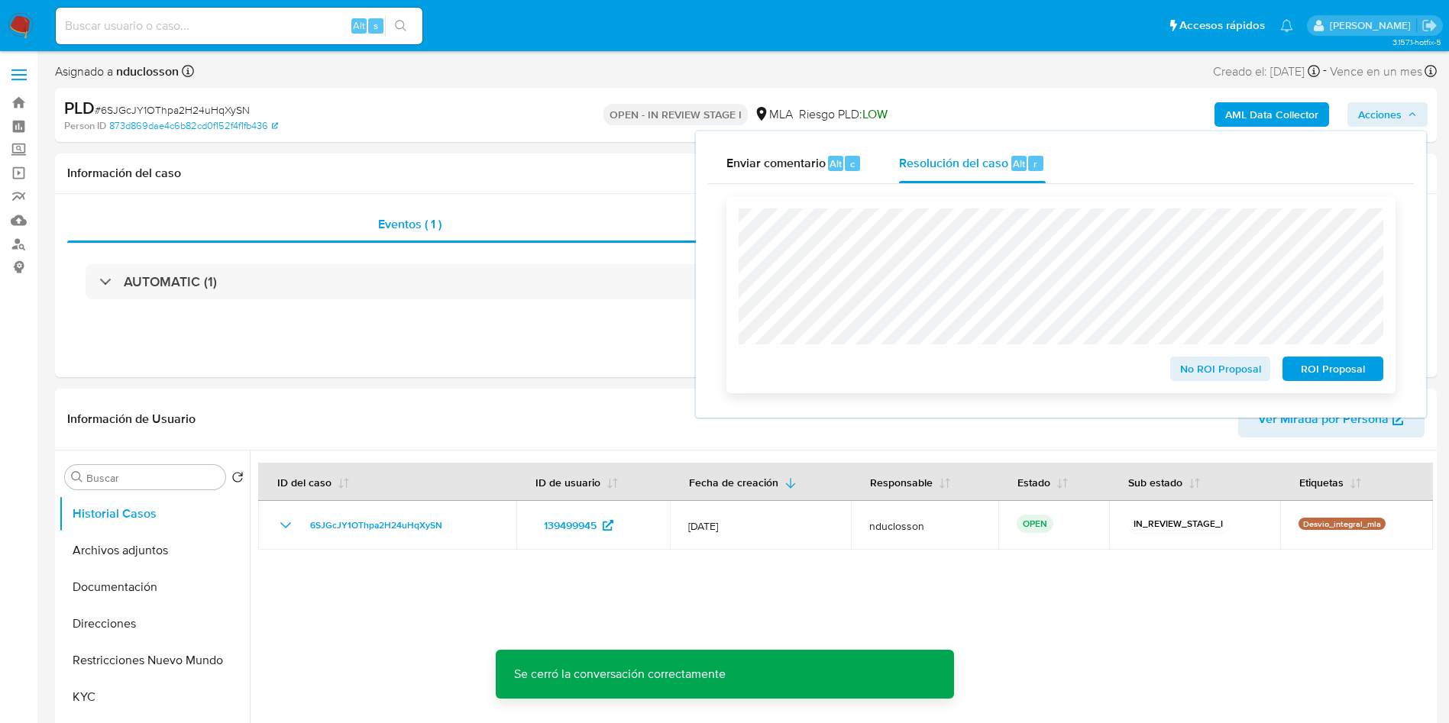
click at [1215, 371] on span "No ROI Proposal" at bounding box center [1220, 368] width 79 height 21
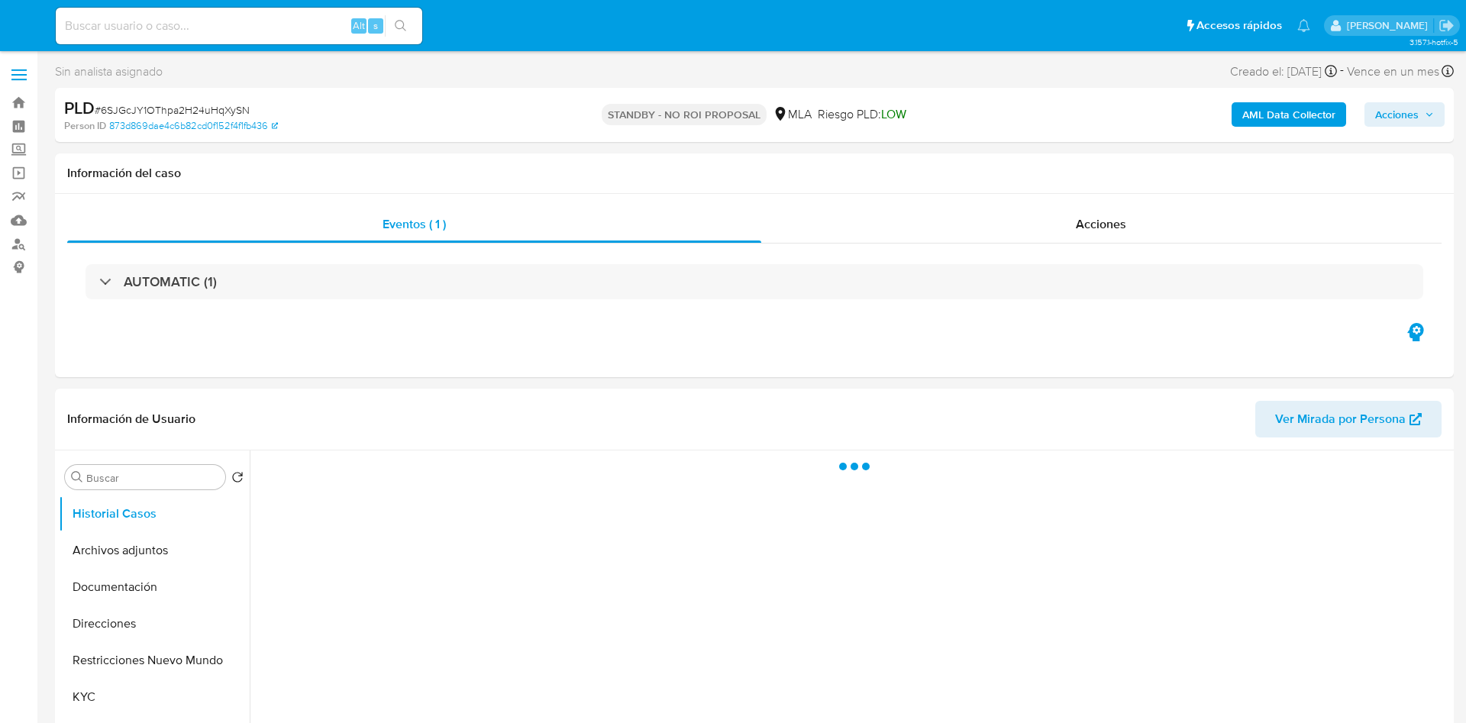
select select "10"
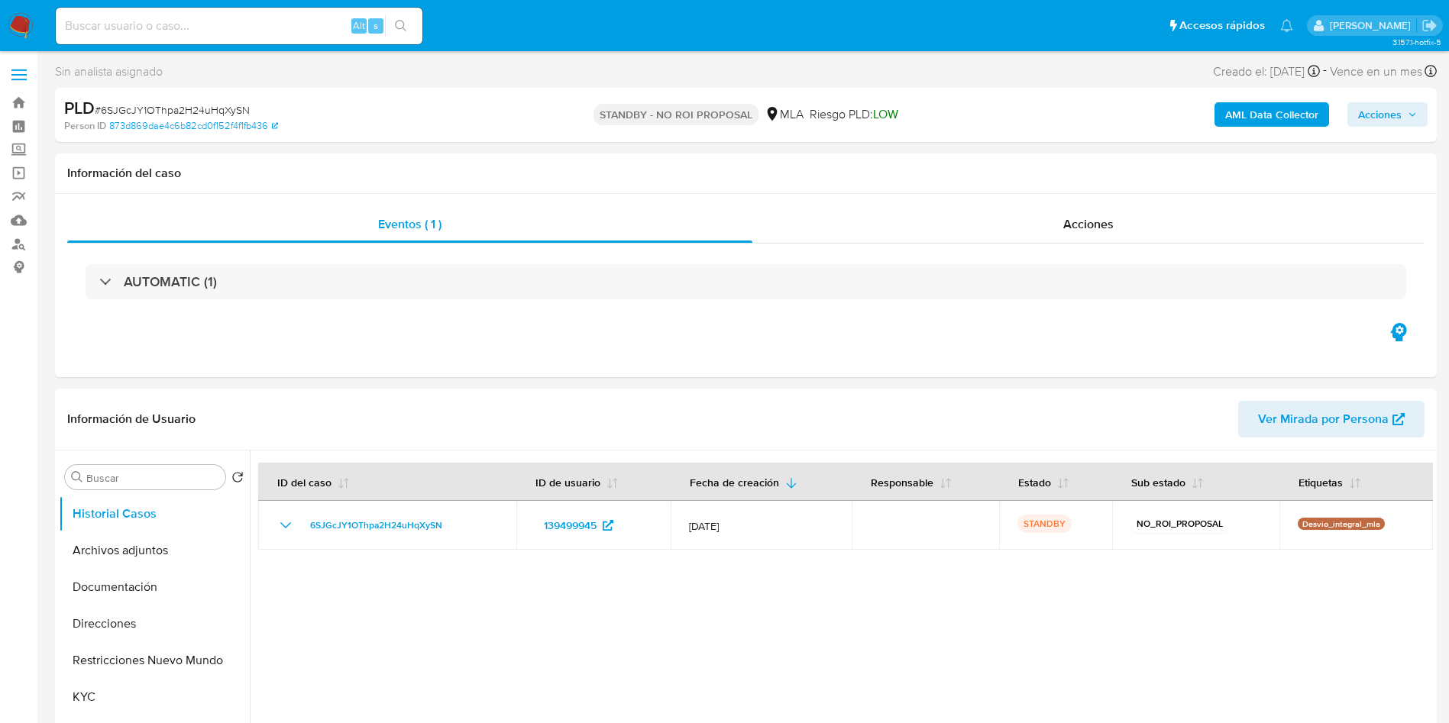
click at [277, 24] on input at bounding box center [239, 26] width 367 height 20
paste input "PZp8992CZ1BNsvy0dgHp8p4l"
type input "PZp8992CZ1BNsvy0dgHp8p4l"
click at [403, 22] on icon "search-icon" at bounding box center [400, 25] width 11 height 11
select select "10"
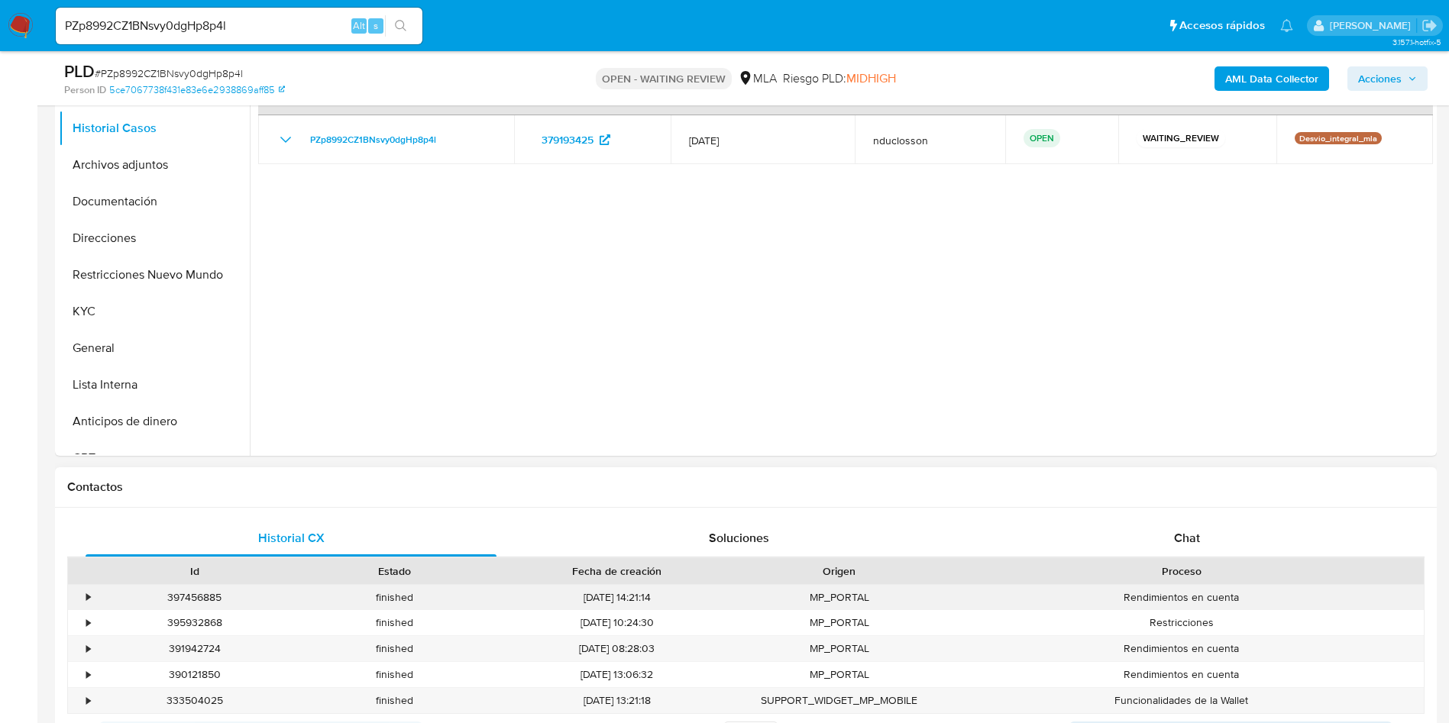
scroll to position [458, 0]
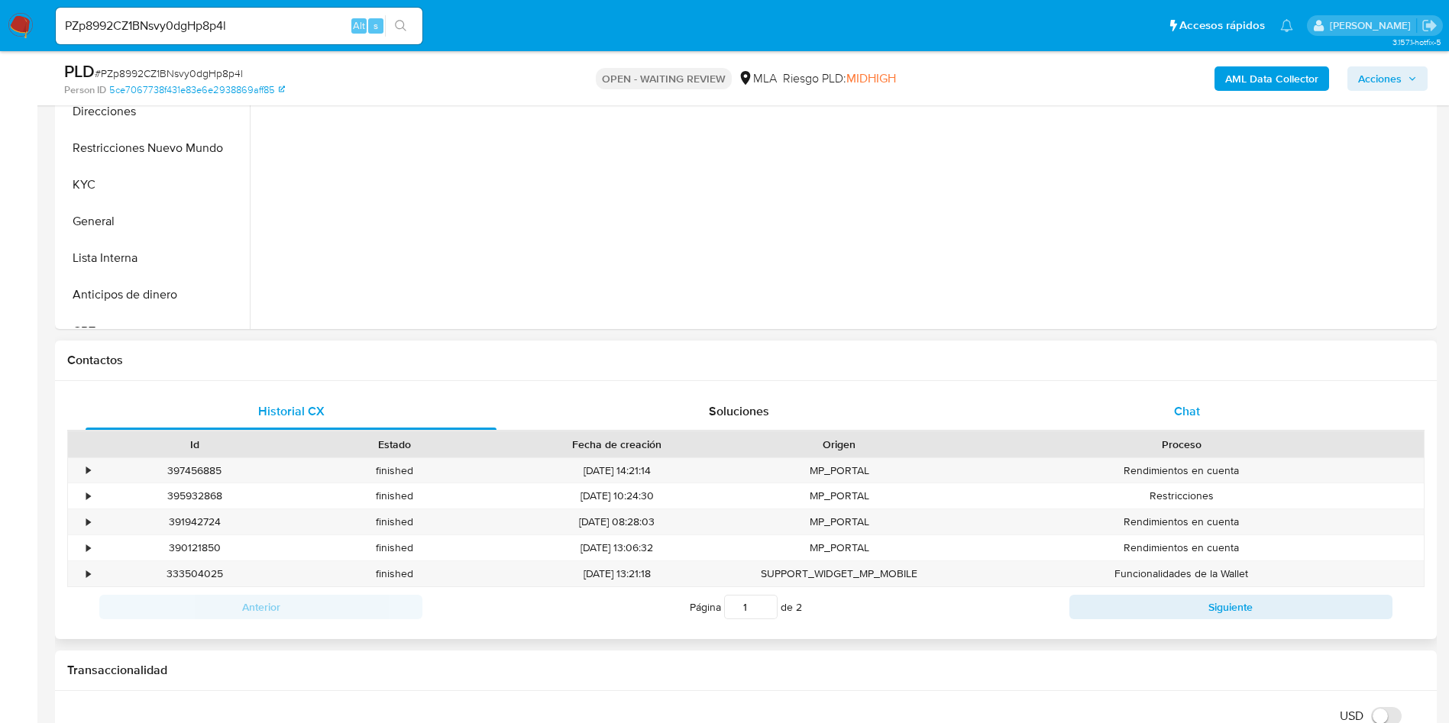
click at [1126, 397] on div "Chat" at bounding box center [1186, 411] width 411 height 37
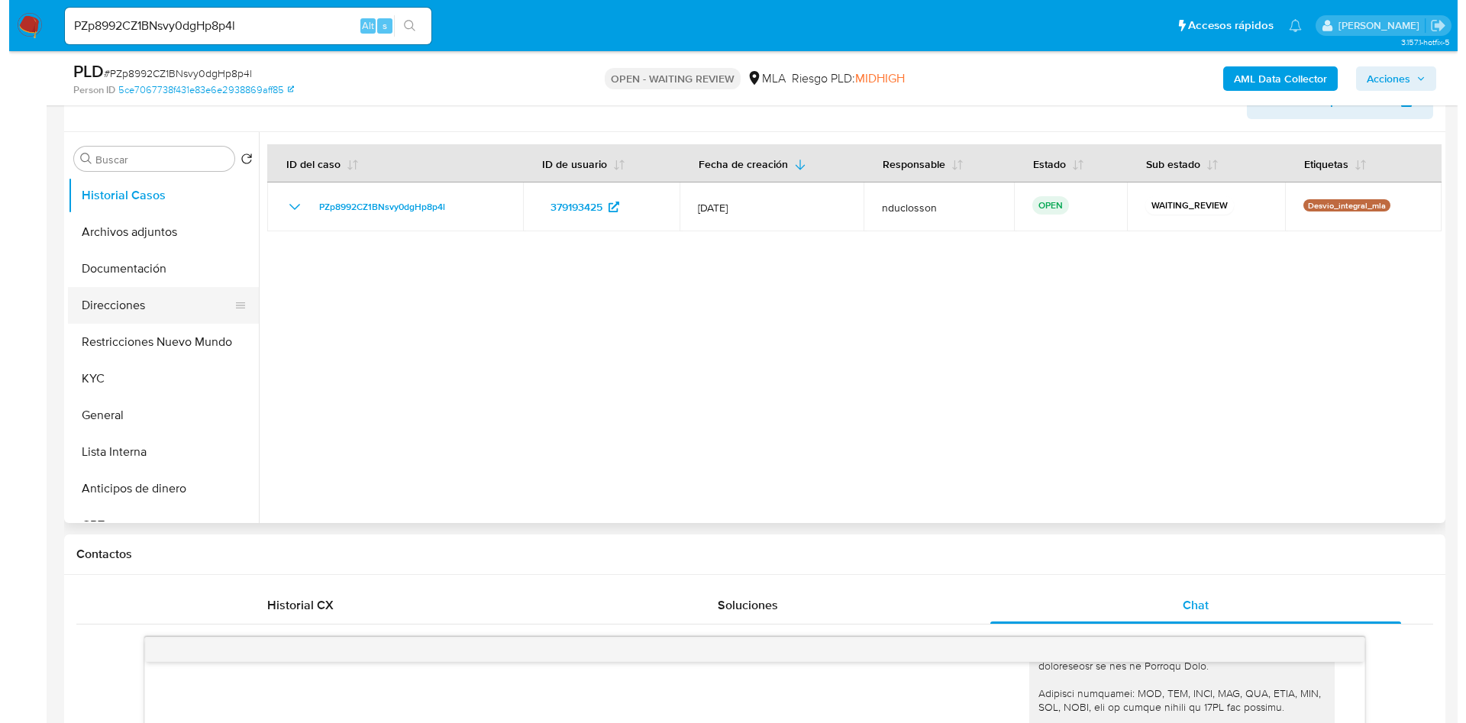
scroll to position [229, 0]
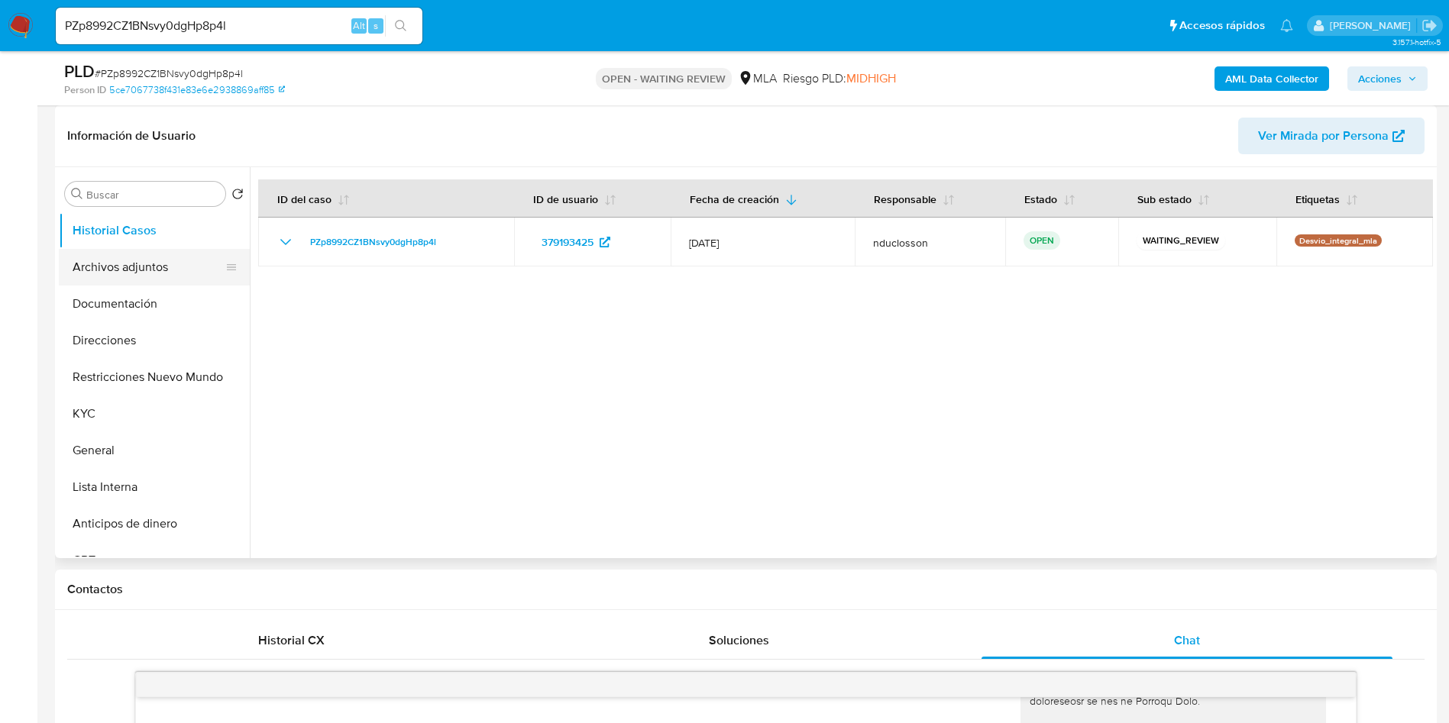
click at [148, 271] on button "Archivos adjuntos" at bounding box center [148, 267] width 179 height 37
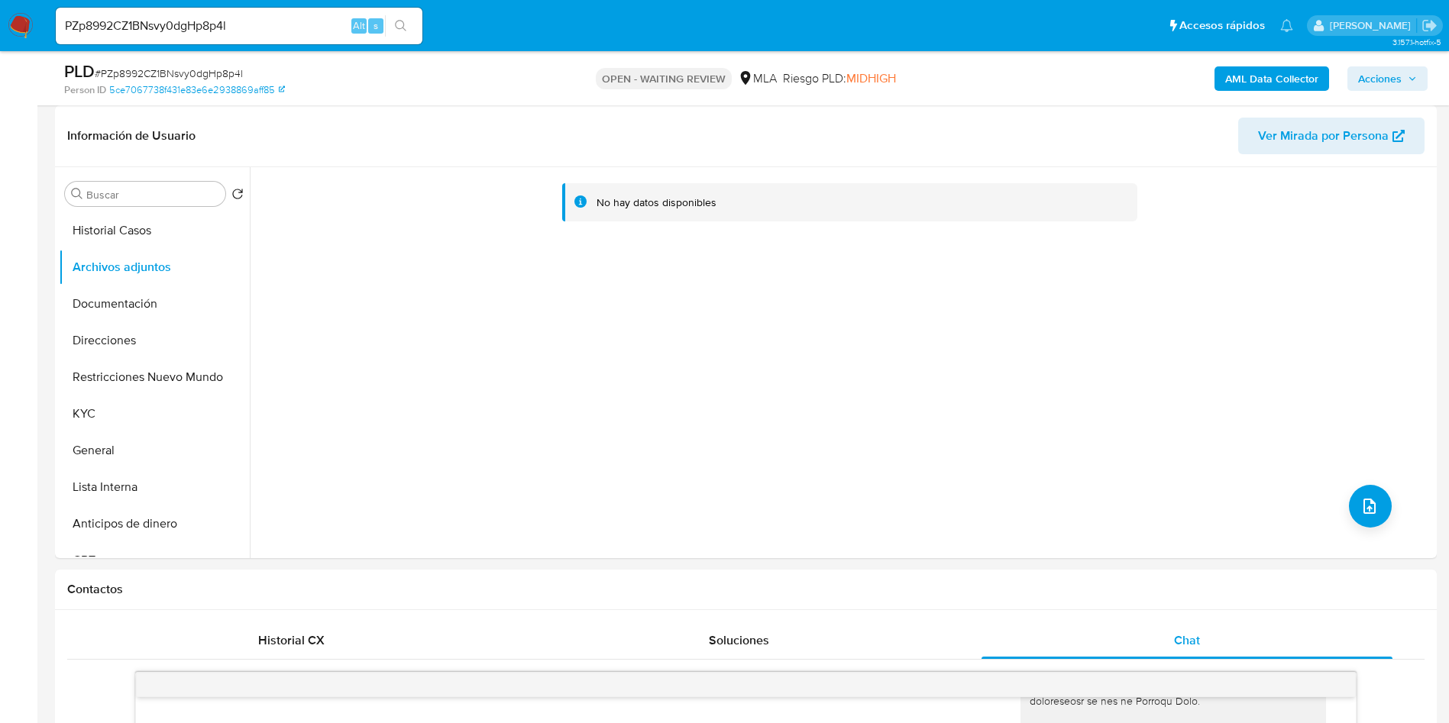
click at [1245, 76] on b "AML Data Collector" at bounding box center [1271, 78] width 93 height 24
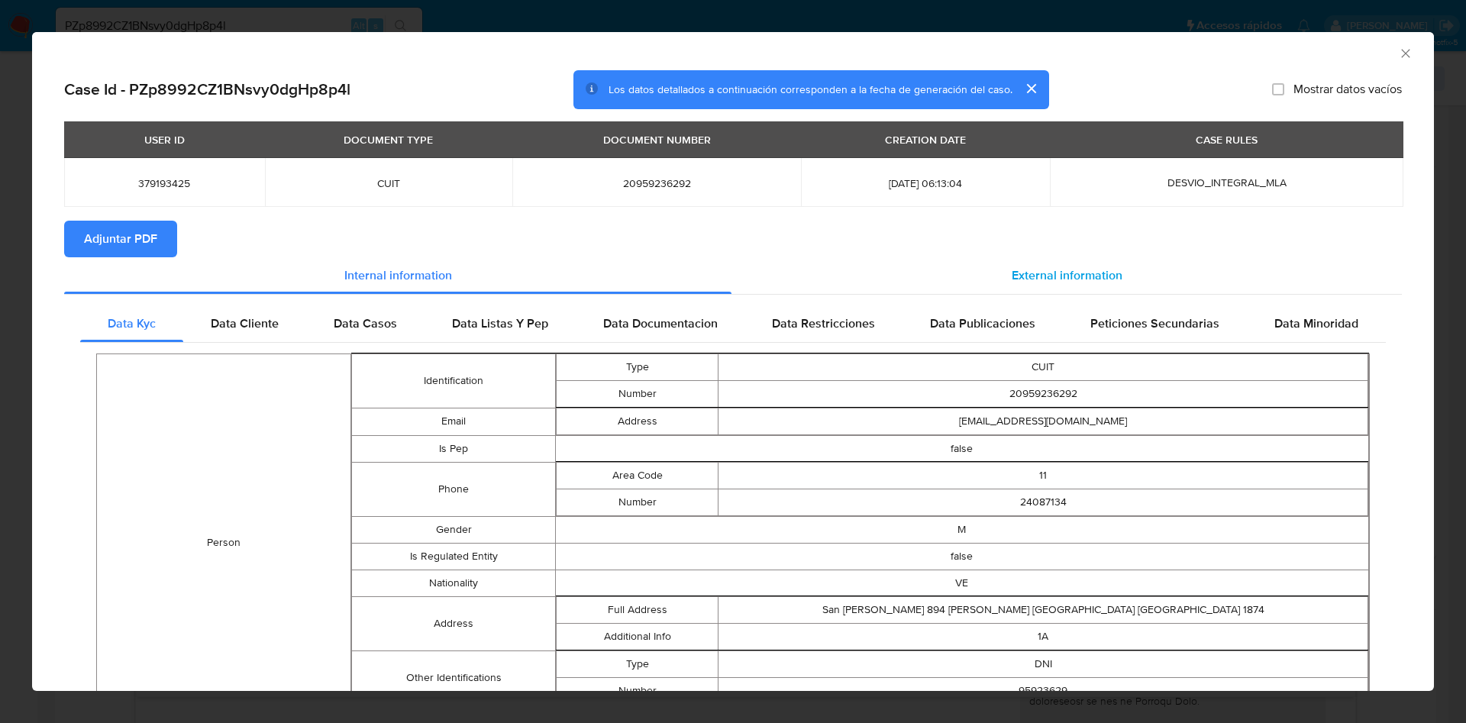
click at [1067, 267] on span "External information" at bounding box center [1067, 276] width 111 height 18
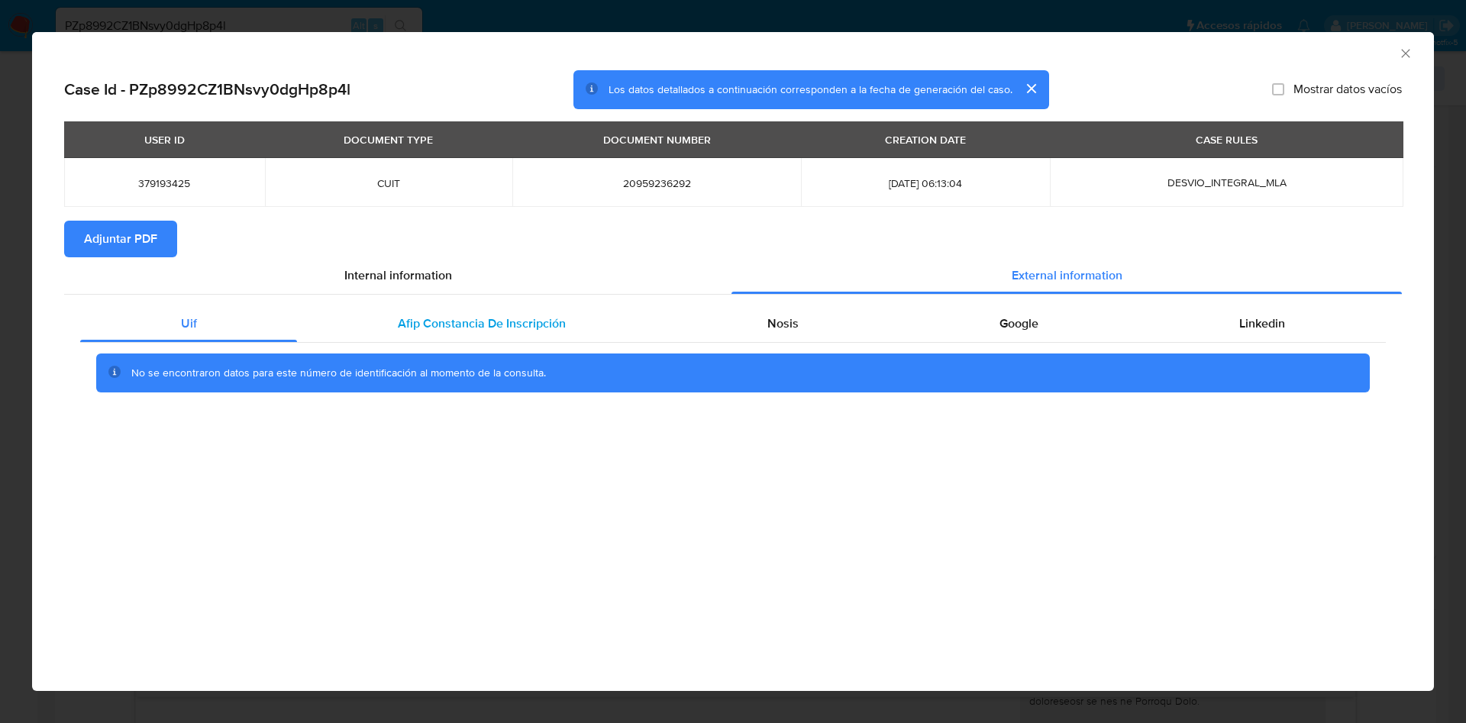
click at [575, 343] on div "No se encontraron datos para este número de identificación al momento de la con…" at bounding box center [733, 373] width 1306 height 61
click at [578, 328] on div "Afip Constancia De Inscripción" at bounding box center [481, 323] width 369 height 37
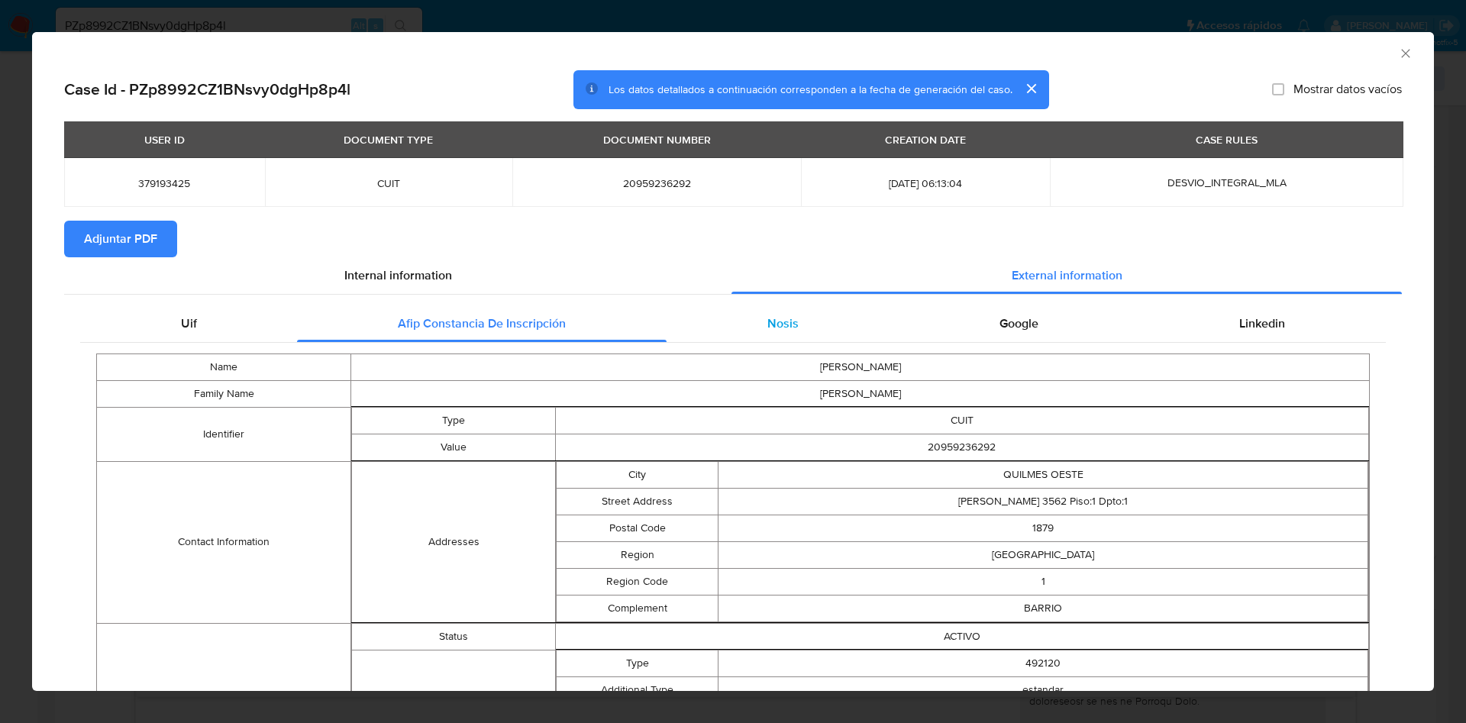
click at [778, 326] on span "Nosis" at bounding box center [782, 324] width 31 height 18
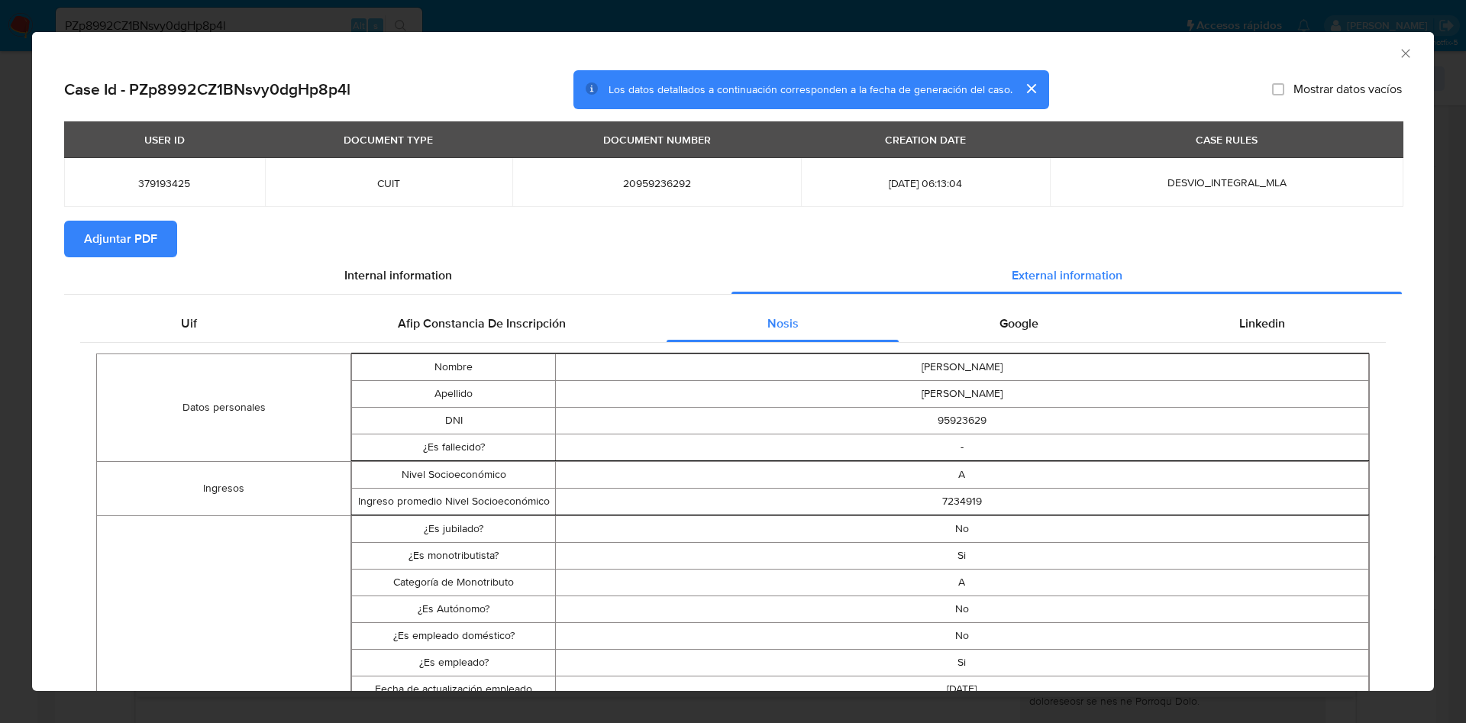
click at [992, 340] on div "Google" at bounding box center [1019, 323] width 240 height 37
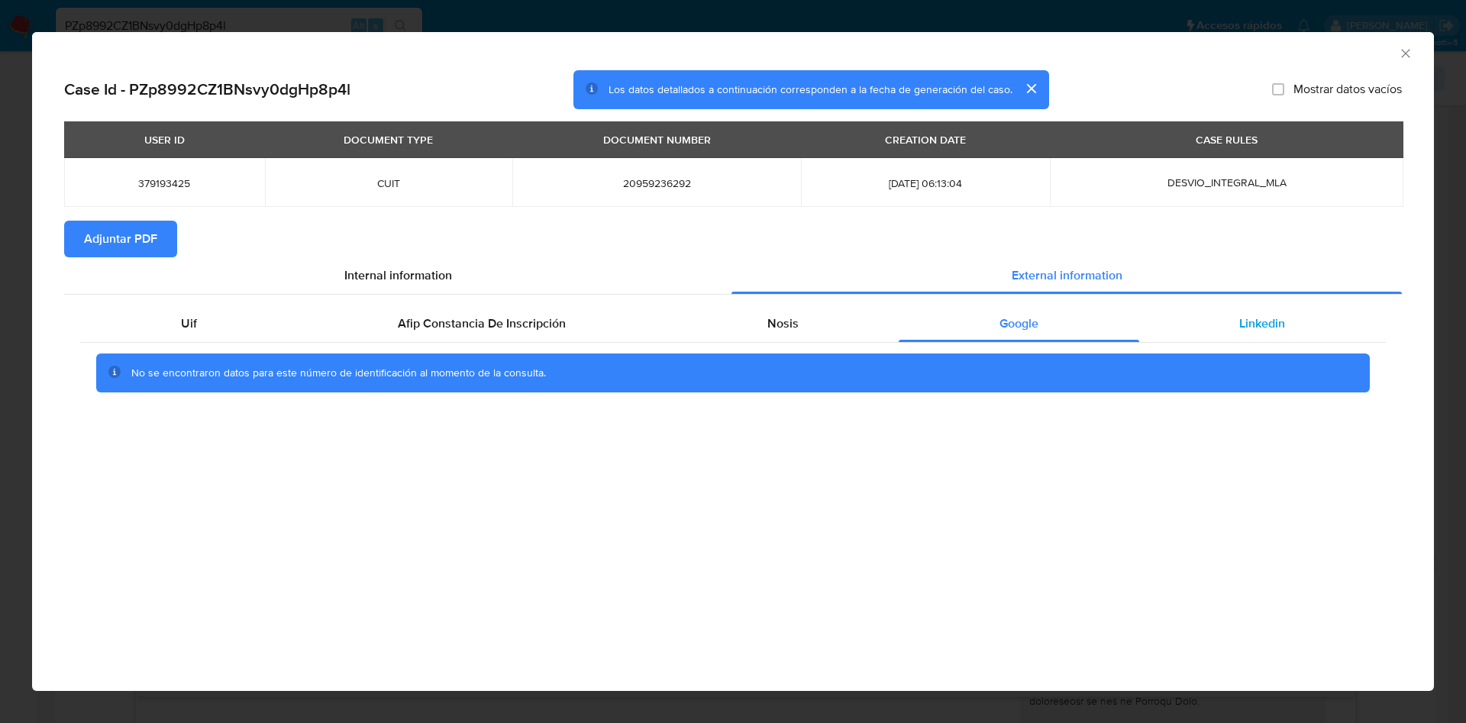
drag, startPoint x: 1279, startPoint y: 315, endPoint x: 1218, endPoint y: 330, distance: 63.0
click at [1279, 316] on span "Linkedin" at bounding box center [1262, 324] width 46 height 18
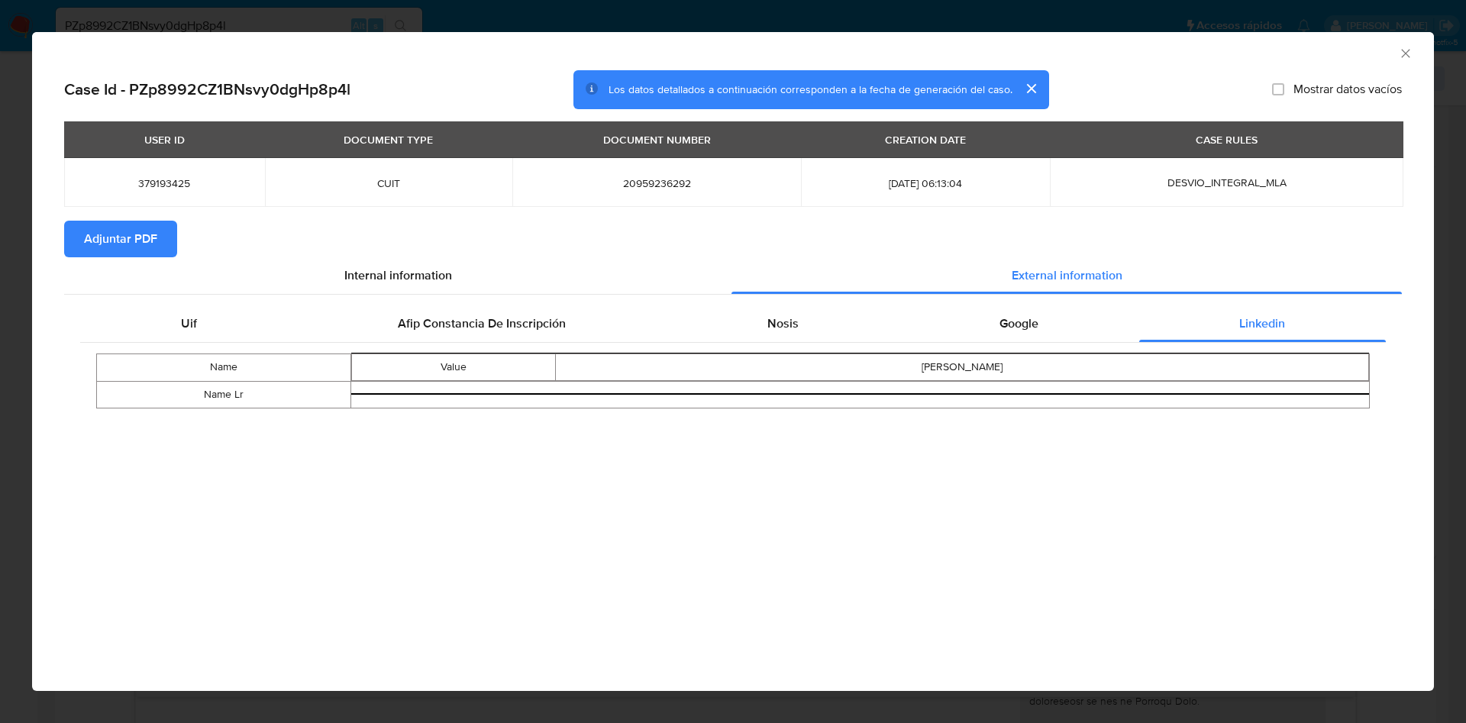
click at [144, 231] on span "Adjuntar PDF" at bounding box center [120, 239] width 73 height 34
click at [1408, 56] on icon "Cerrar ventana" at bounding box center [1405, 53] width 8 height 8
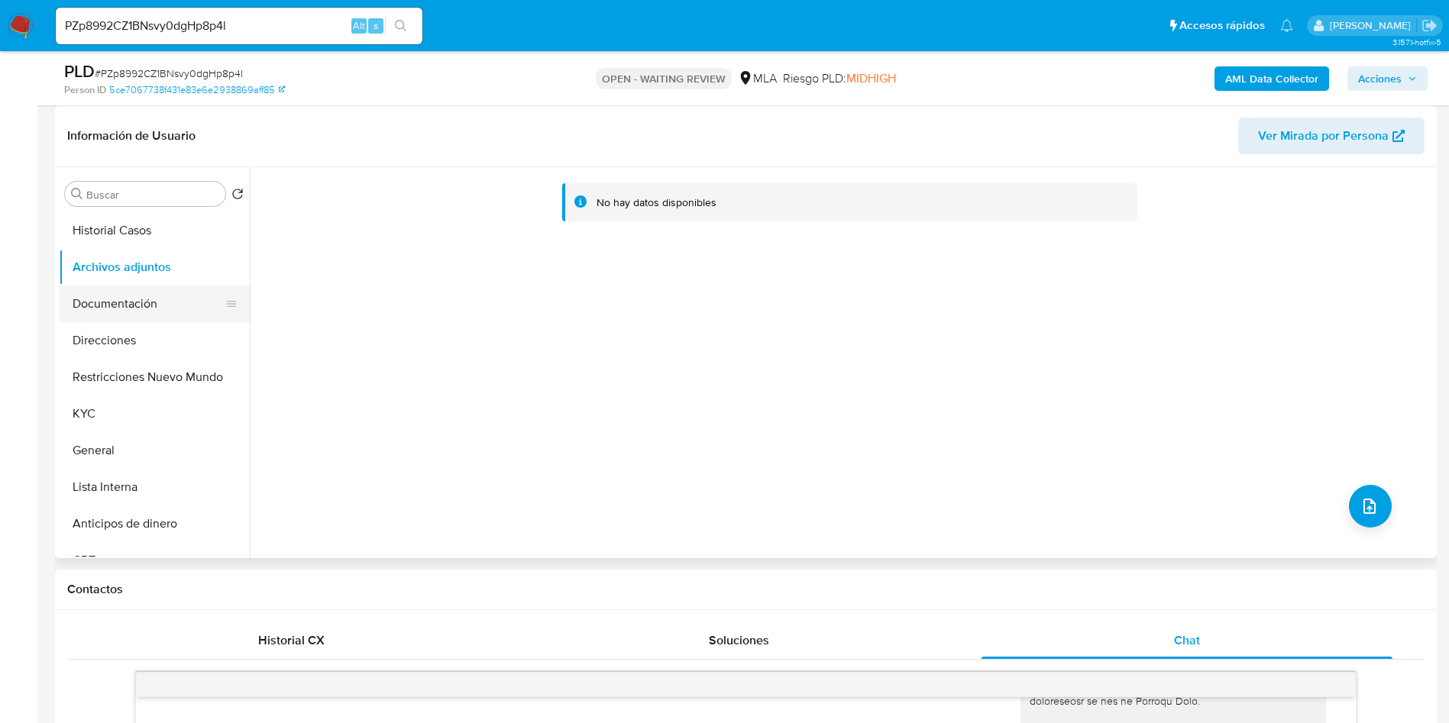
click at [157, 296] on button "Documentación" at bounding box center [148, 304] width 179 height 37
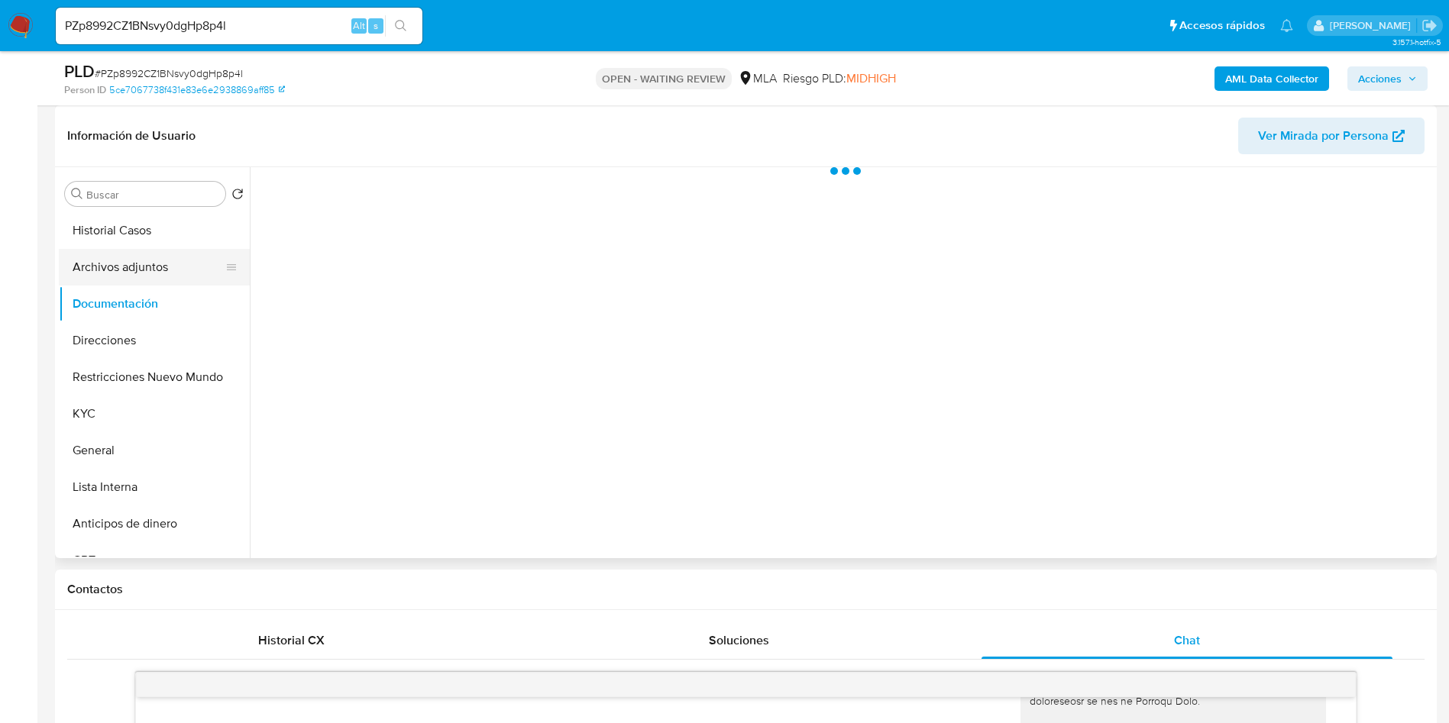
click at [144, 267] on button "Archivos adjuntos" at bounding box center [148, 267] width 179 height 37
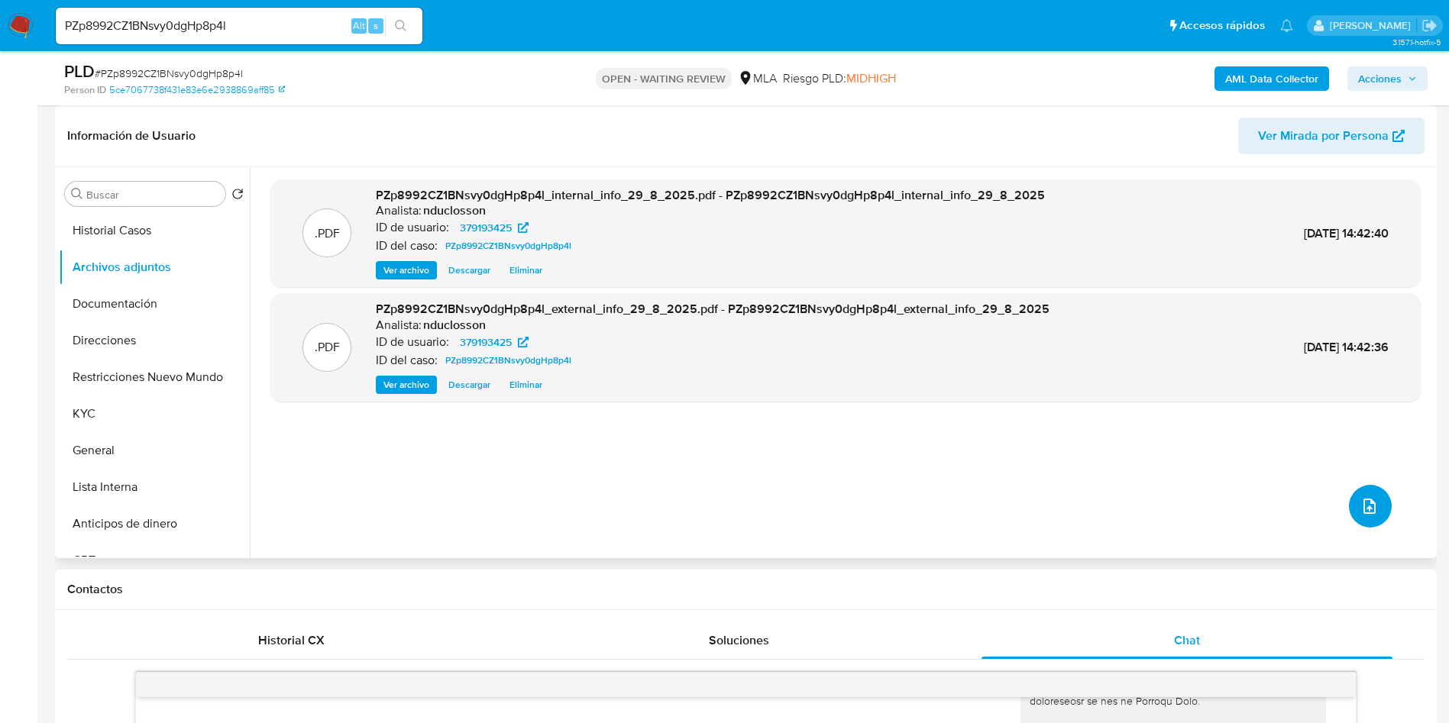
click at [1360, 506] on icon "upload-file" at bounding box center [1369, 506] width 18 height 18
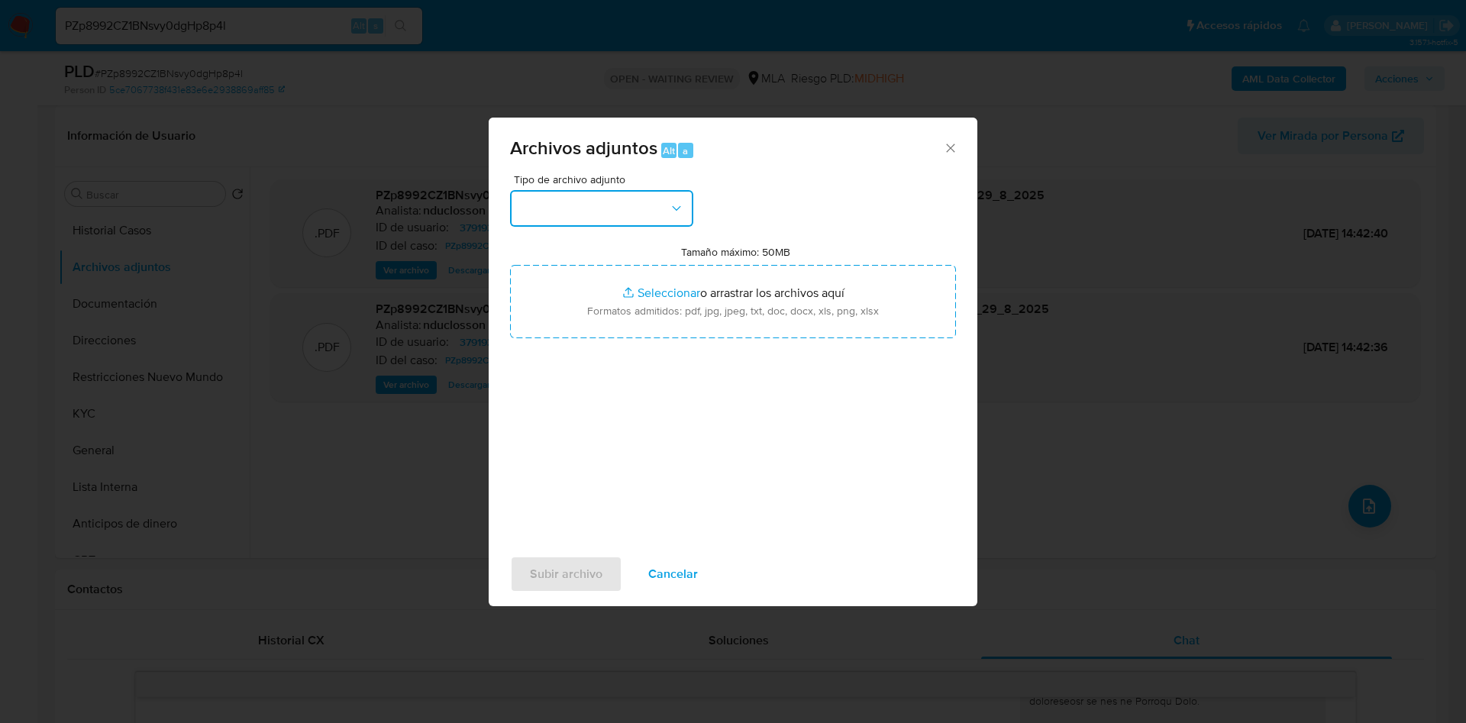
click at [633, 192] on button "button" at bounding box center [601, 208] width 183 height 37
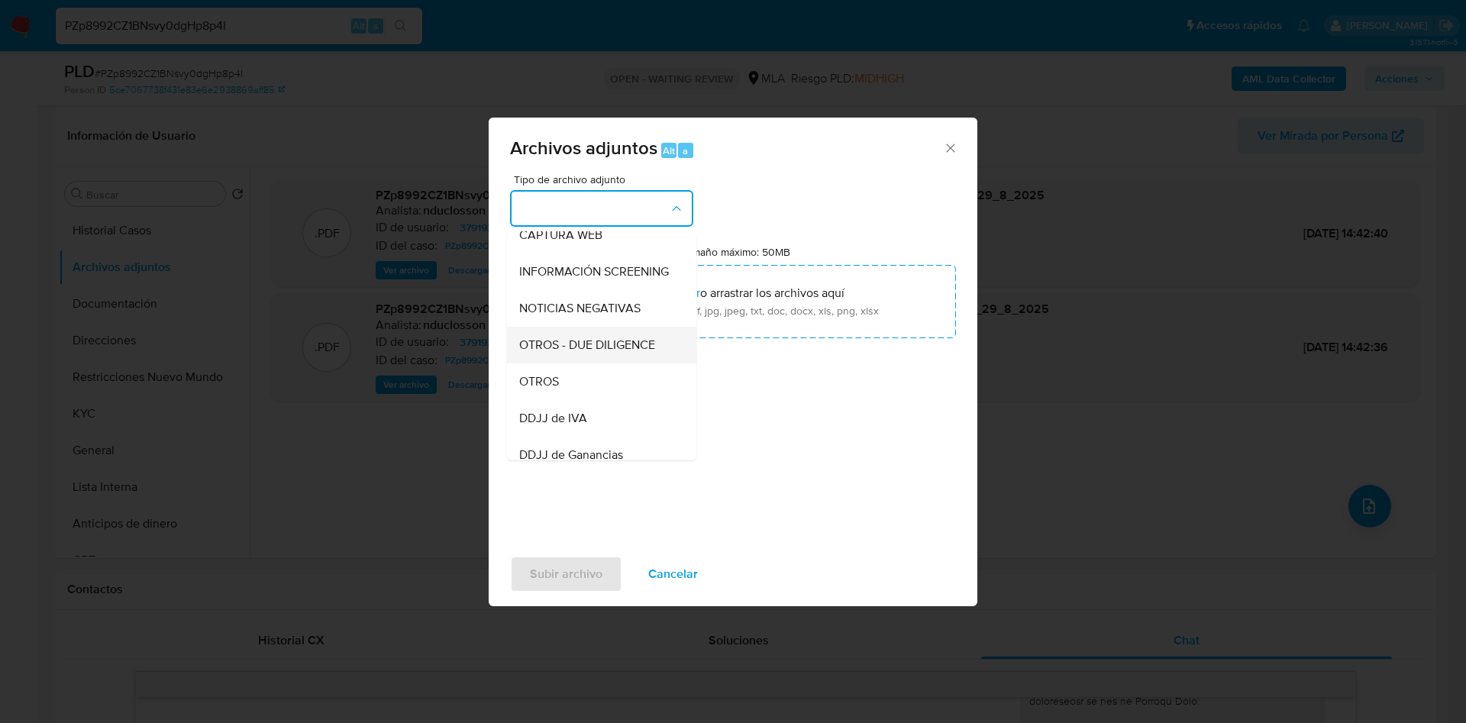
scroll to position [194, 0]
click at [560, 351] on div "OTROS" at bounding box center [597, 349] width 156 height 37
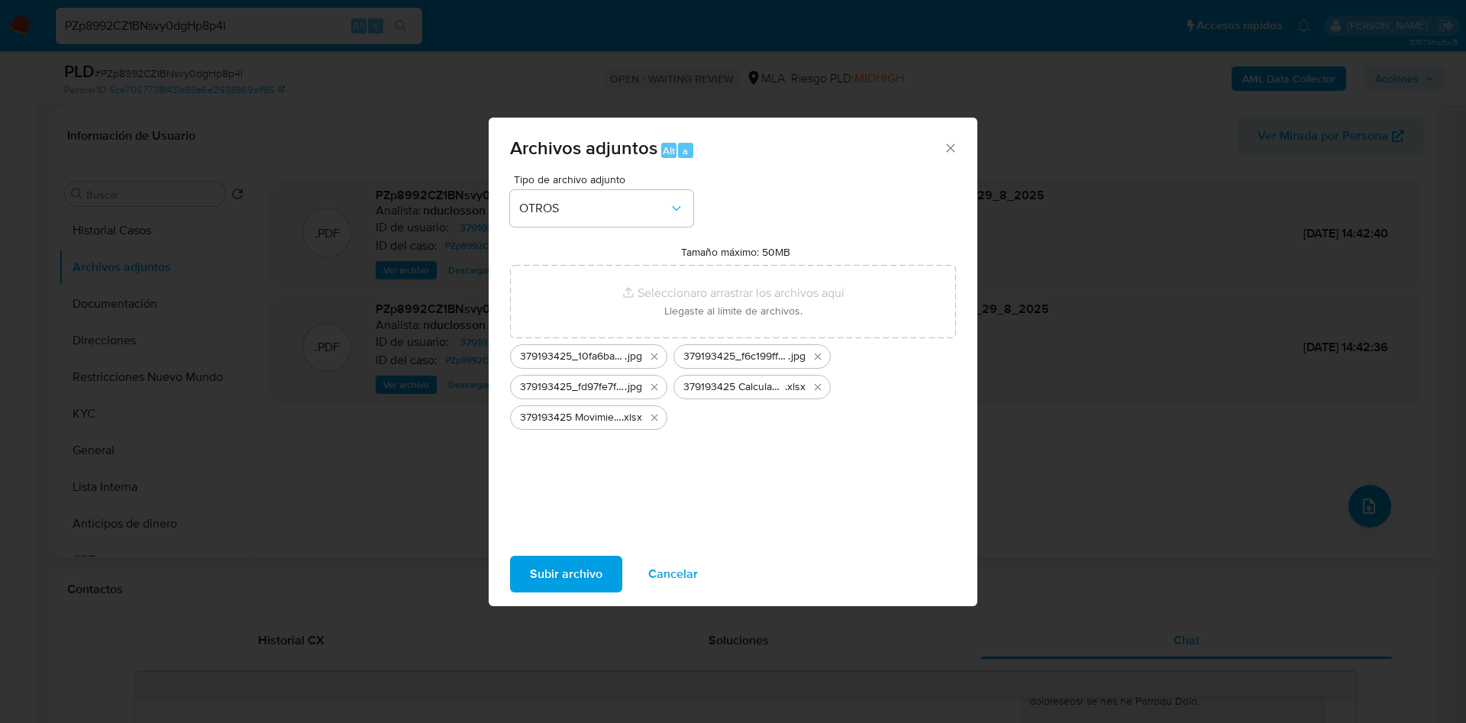
click at [567, 560] on span "Subir archivo" at bounding box center [566, 574] width 73 height 34
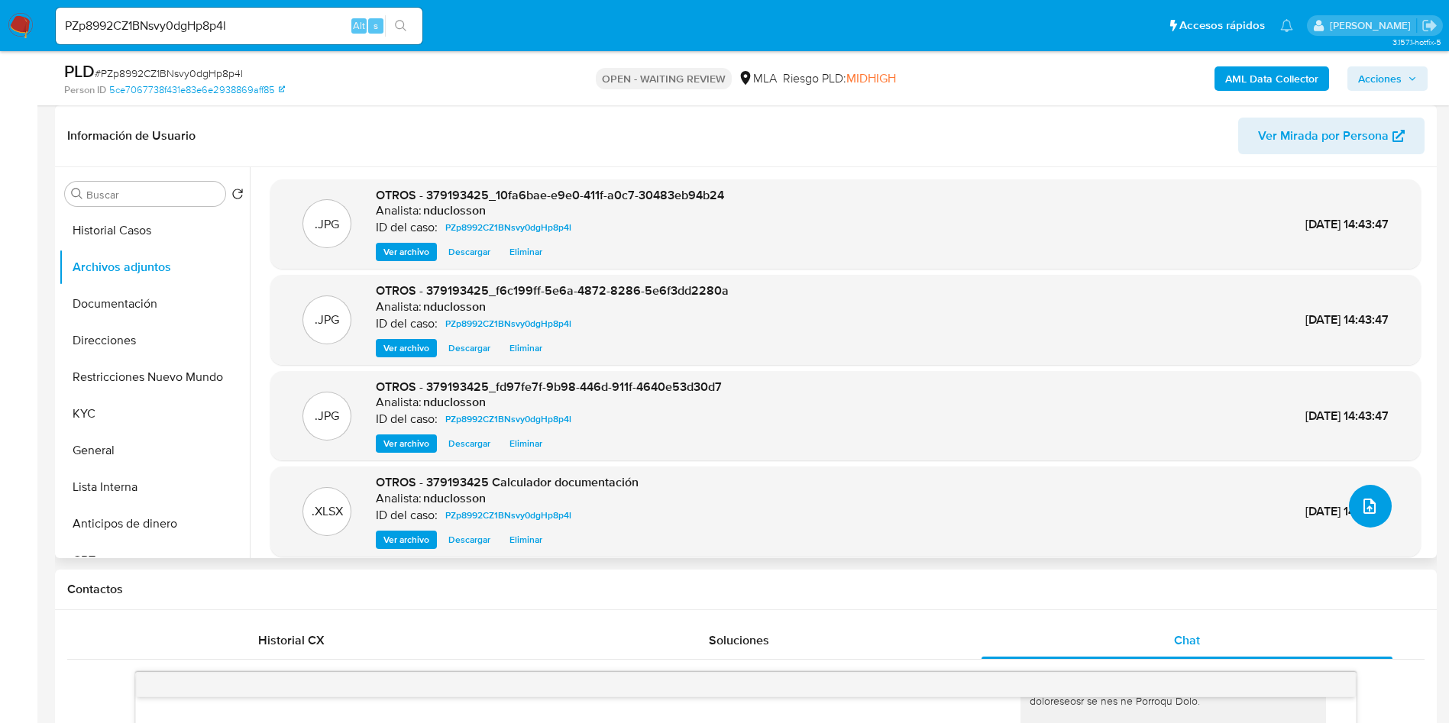
click at [1383, 514] on button "upload-file" at bounding box center [1370, 506] width 43 height 43
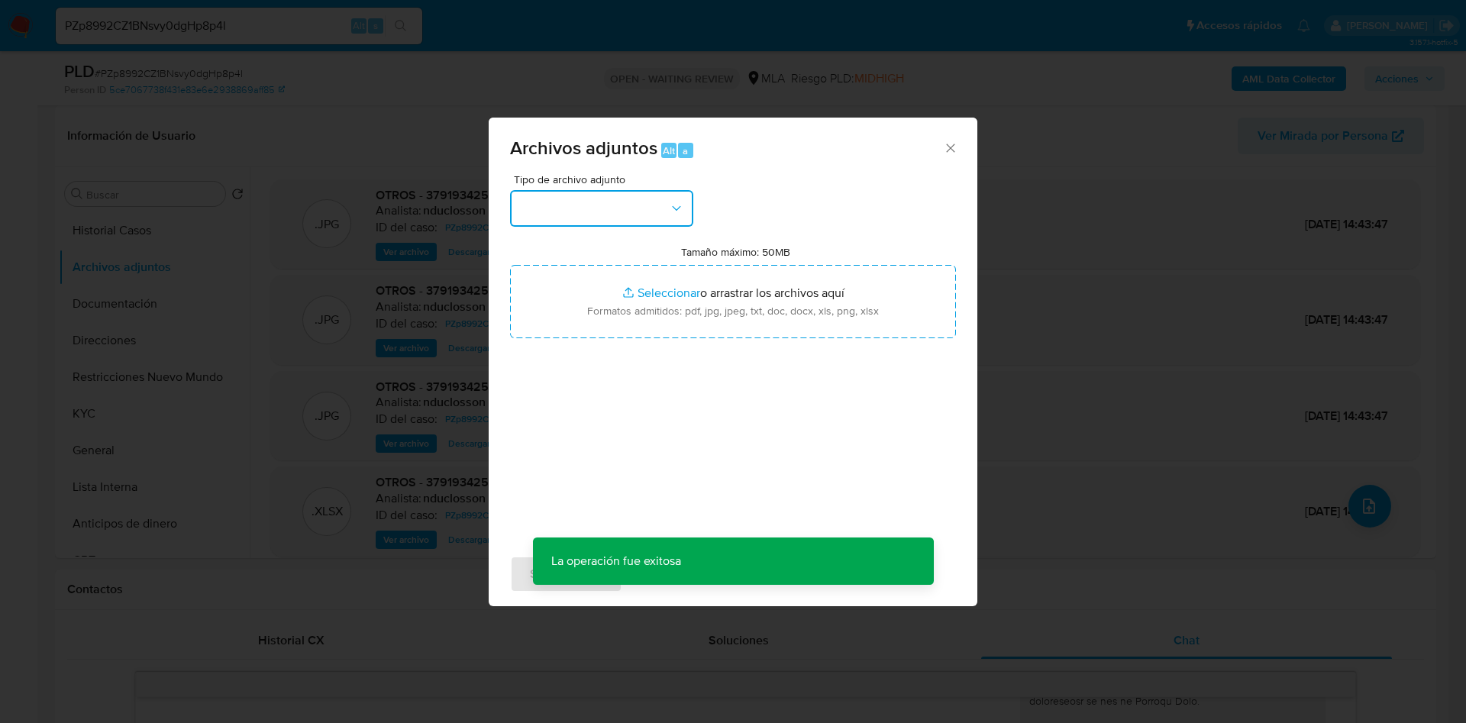
click at [632, 219] on button "button" at bounding box center [601, 208] width 183 height 37
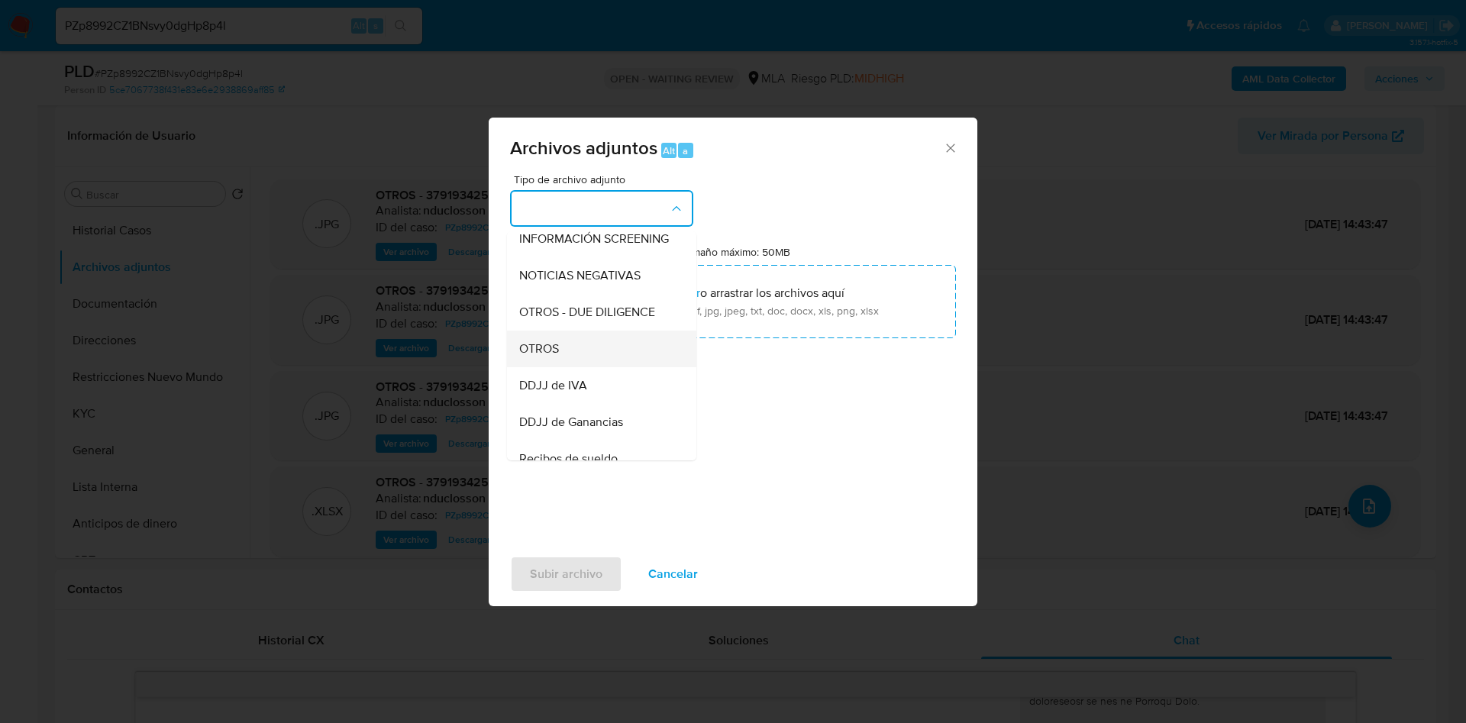
click at [525, 367] on div "OTROS" at bounding box center [597, 349] width 156 height 37
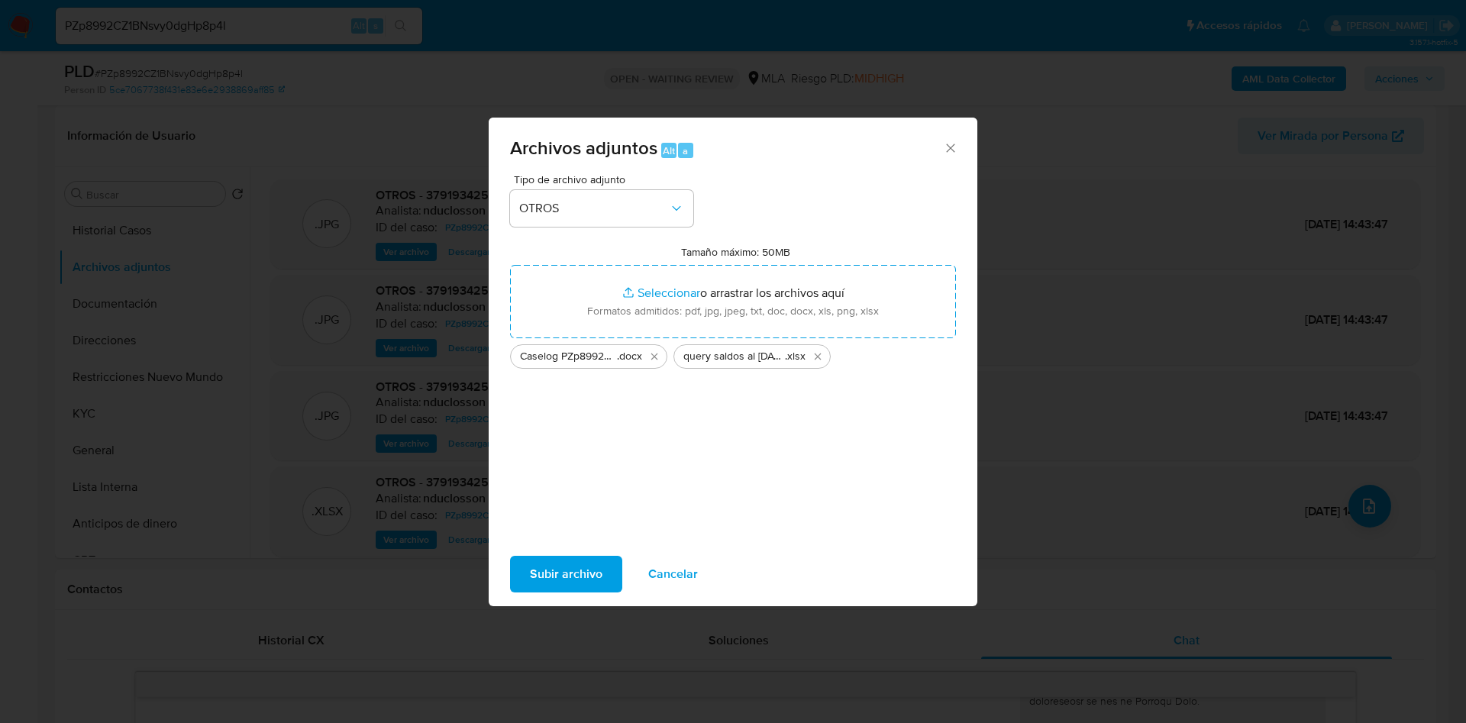
click at [570, 558] on span "Subir archivo" at bounding box center [566, 574] width 73 height 34
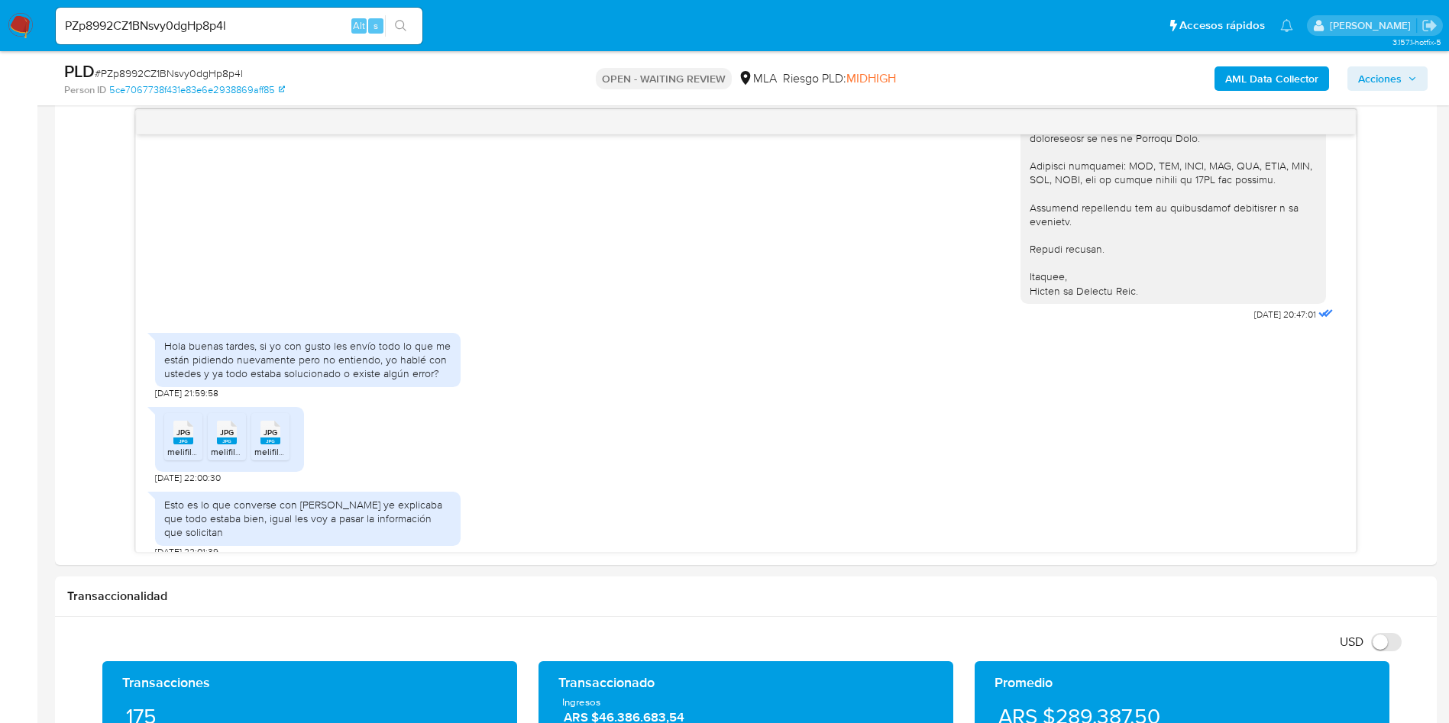
scroll to position [916, 0]
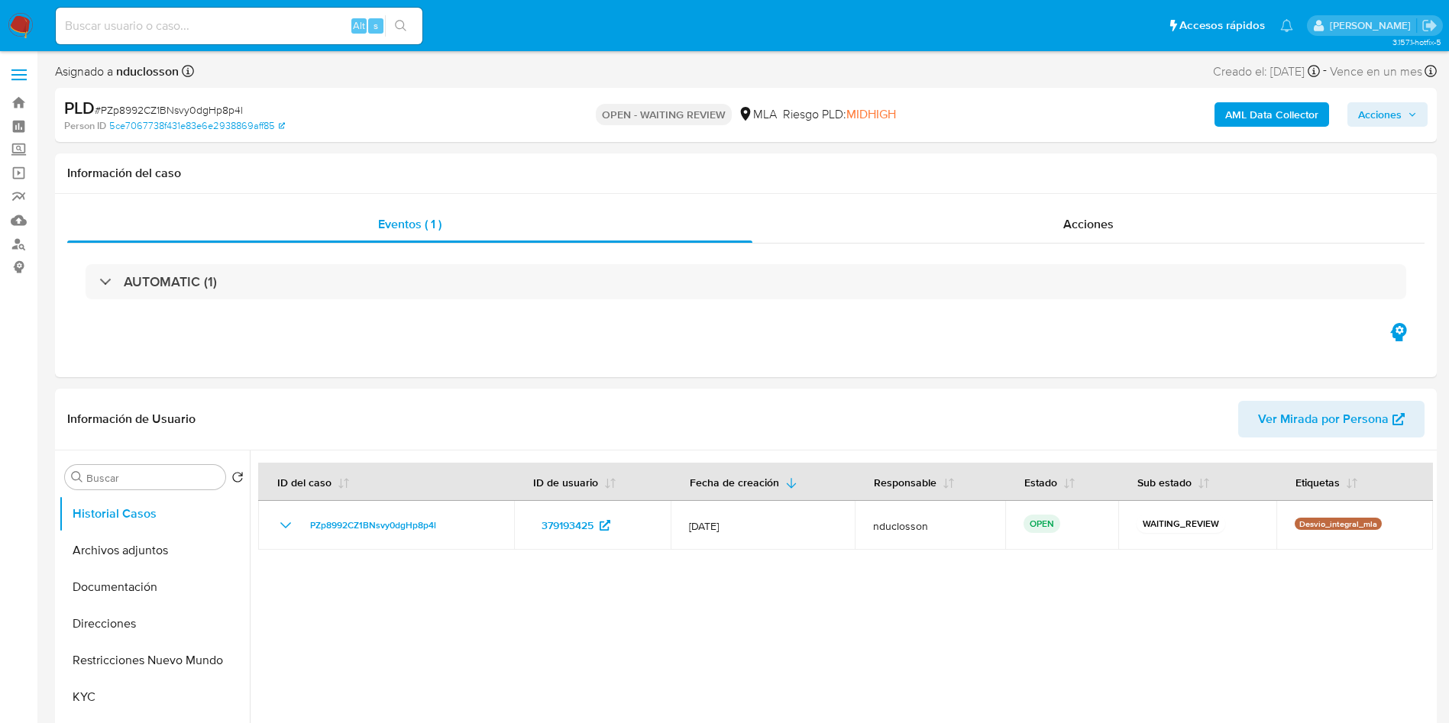
select select "10"
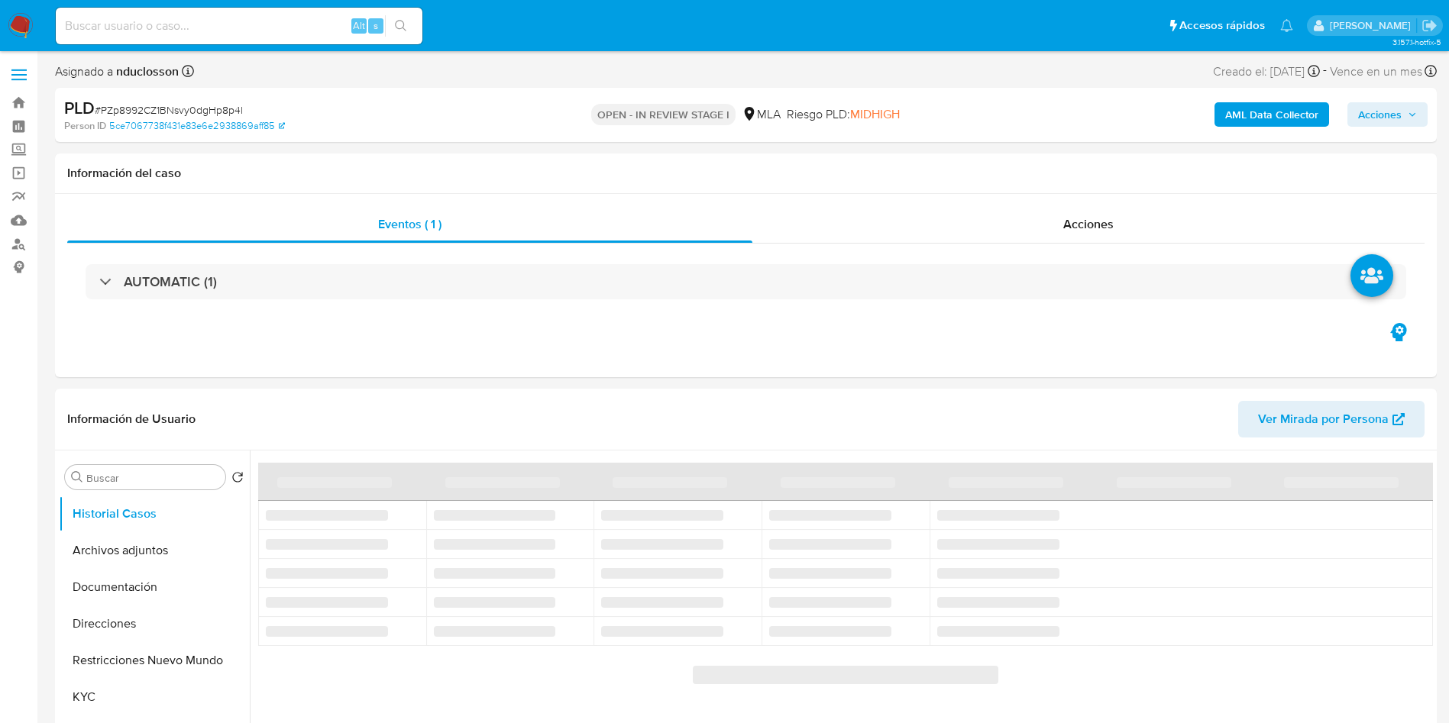
select select "10"
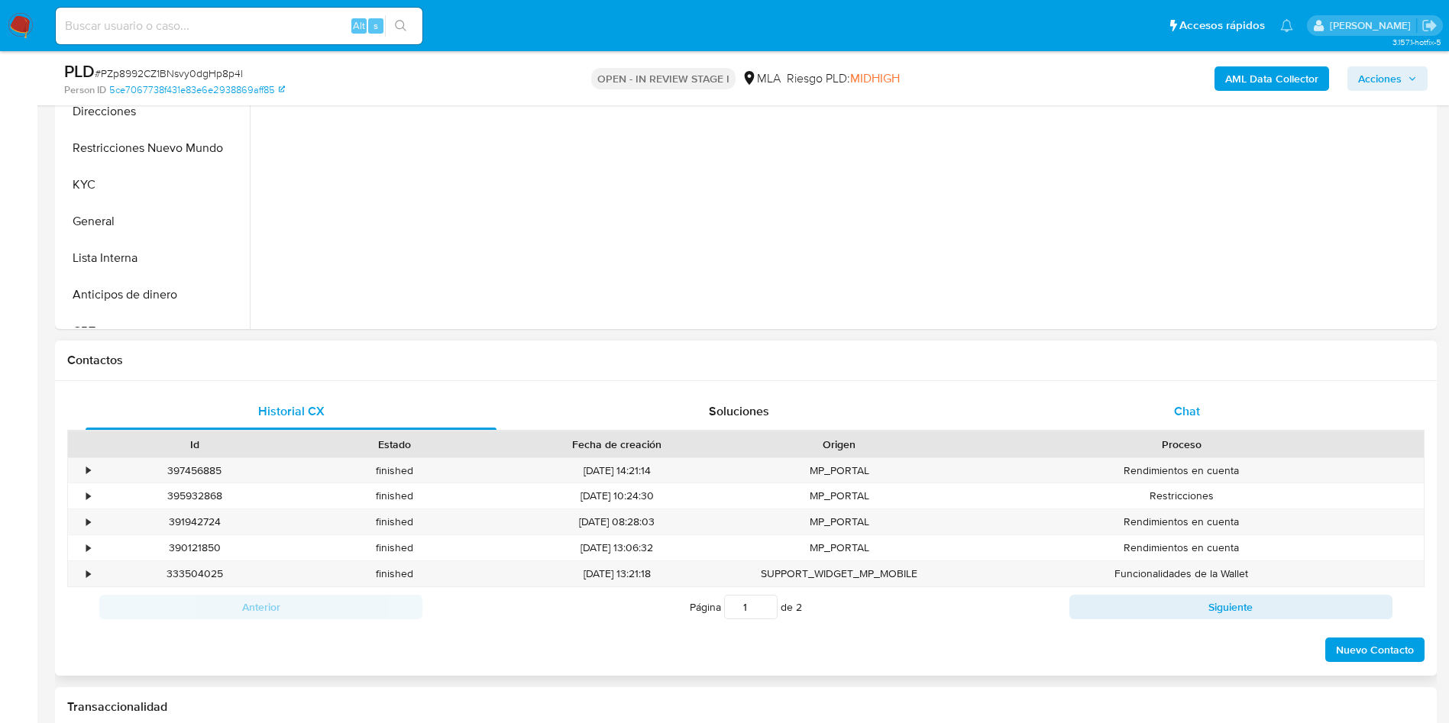
click at [1142, 413] on div "Chat" at bounding box center [1186, 411] width 411 height 37
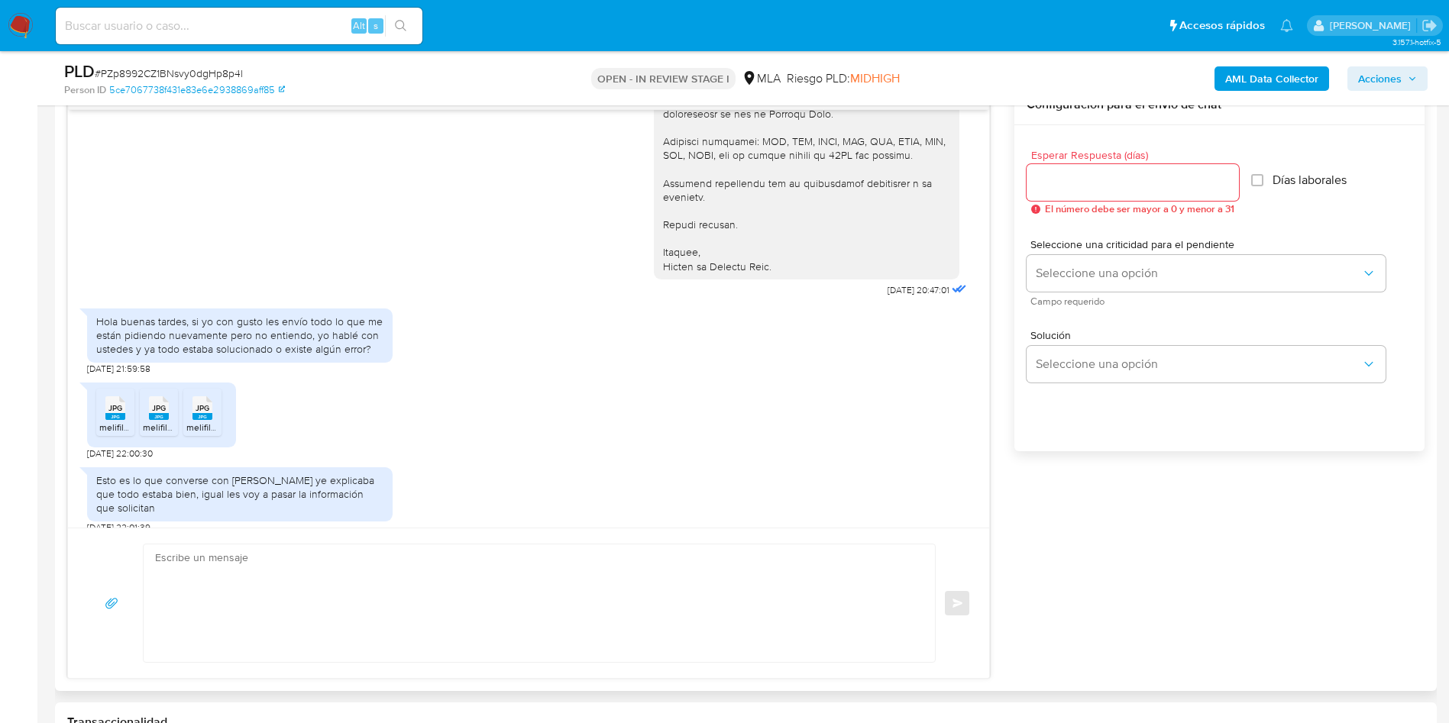
scroll to position [916, 0]
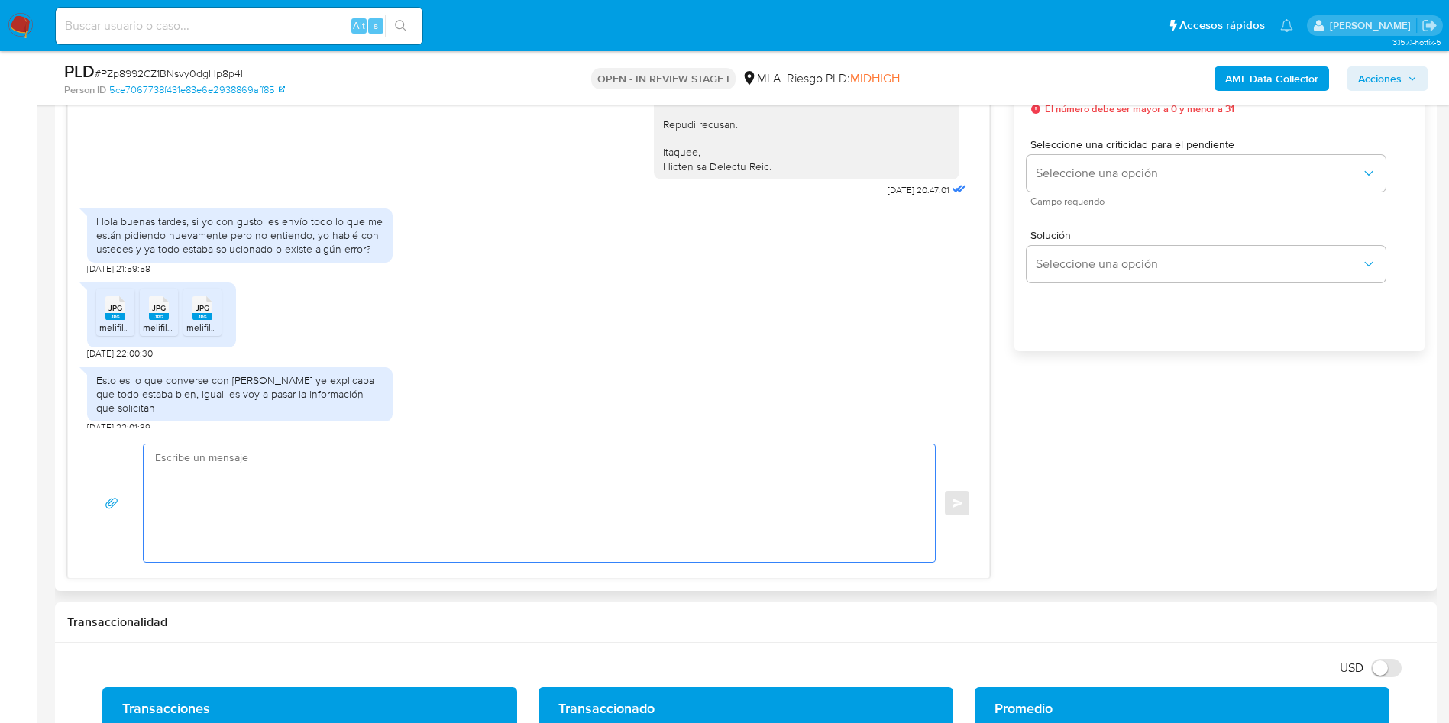
click at [739, 473] on textarea at bounding box center [535, 503] width 761 height 118
paste textarea "Hola, ¡Muchas gracias por tu respuesta! Confirmamos la recepción de la document…"
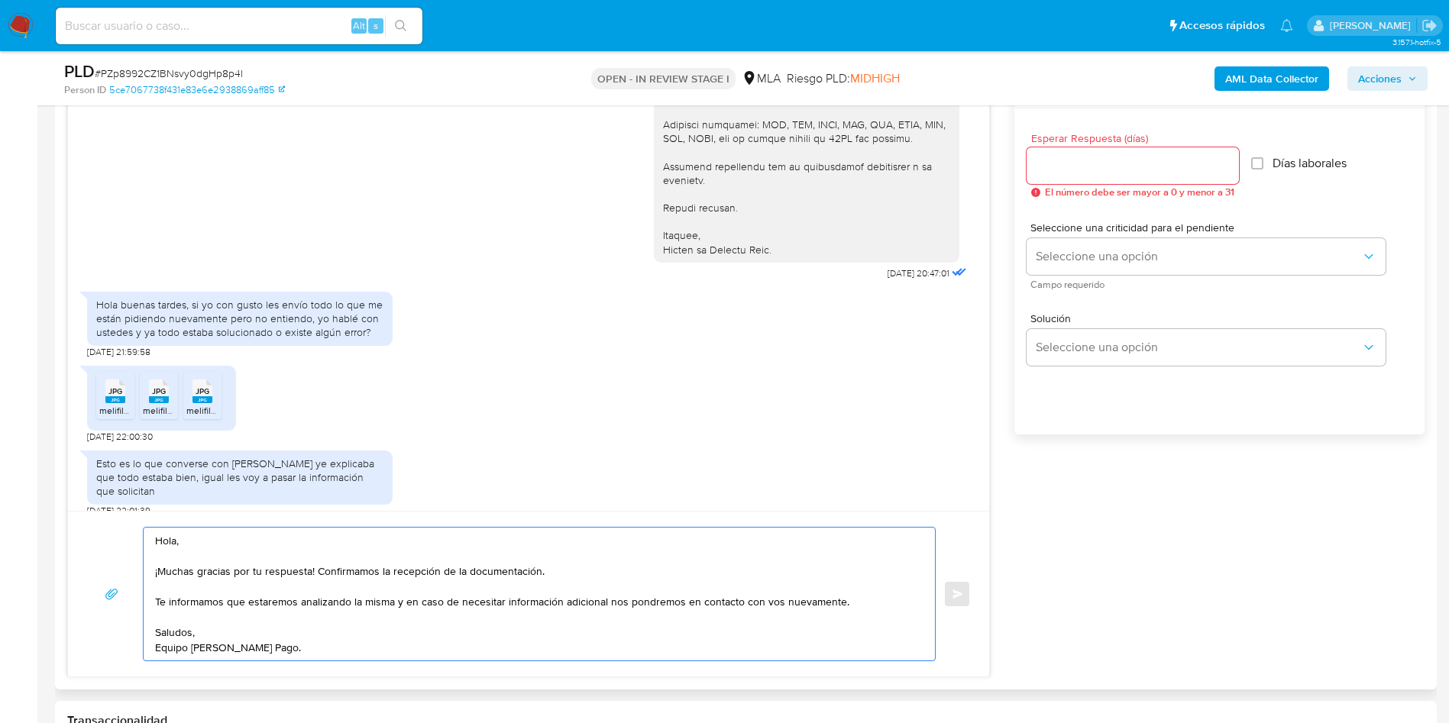
scroll to position [802, 0]
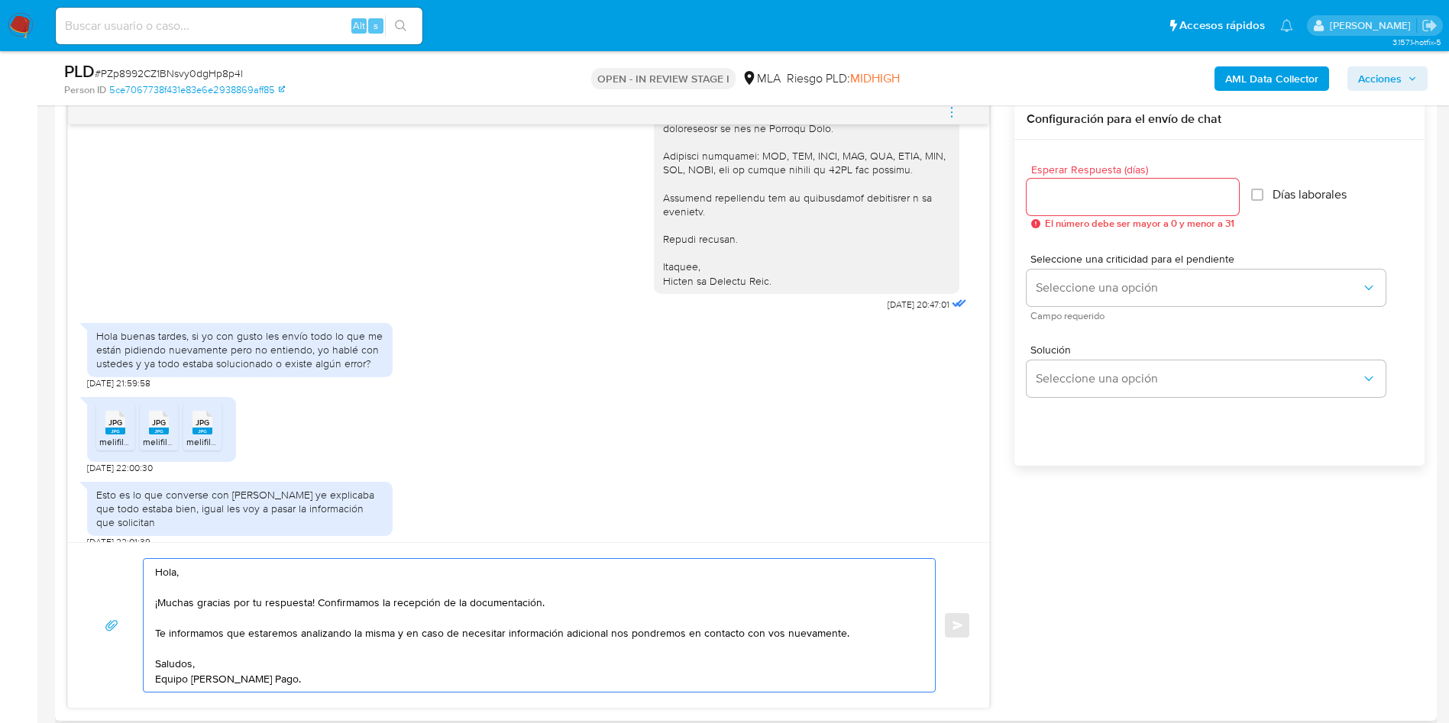
type textarea "Hola, ¡Muchas gracias por tu respuesta! Confirmamos la recepción de la document…"
click at [1073, 206] on input "Esperar Respuesta (días)" at bounding box center [1132, 197] width 212 height 20
type input "0"
click at [887, 606] on textarea "Hola, ¡Muchas gracias por tu respuesta! Confirmamos la recepción de la document…" at bounding box center [535, 625] width 761 height 133
click at [495, 620] on textarea "Hola, ¡Muchas gracias por tu respuesta! Confirmamos la recepción de la document…" at bounding box center [535, 625] width 761 height 133
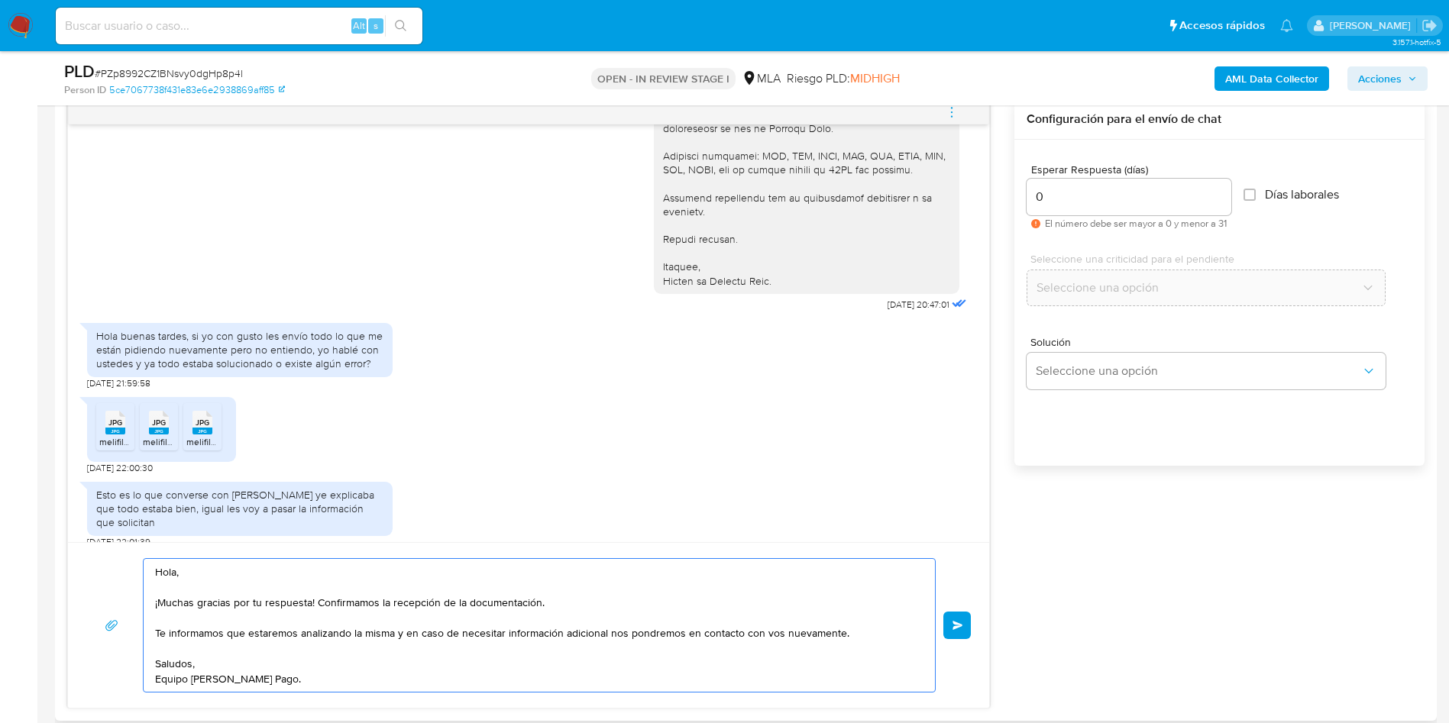
click at [476, 641] on textarea "Hola, ¡Muchas gracias por tu respuesta! Confirmamos la recepción de la document…" at bounding box center [535, 625] width 761 height 133
click at [951, 629] on button "Enviar" at bounding box center [956, 625] width 27 height 27
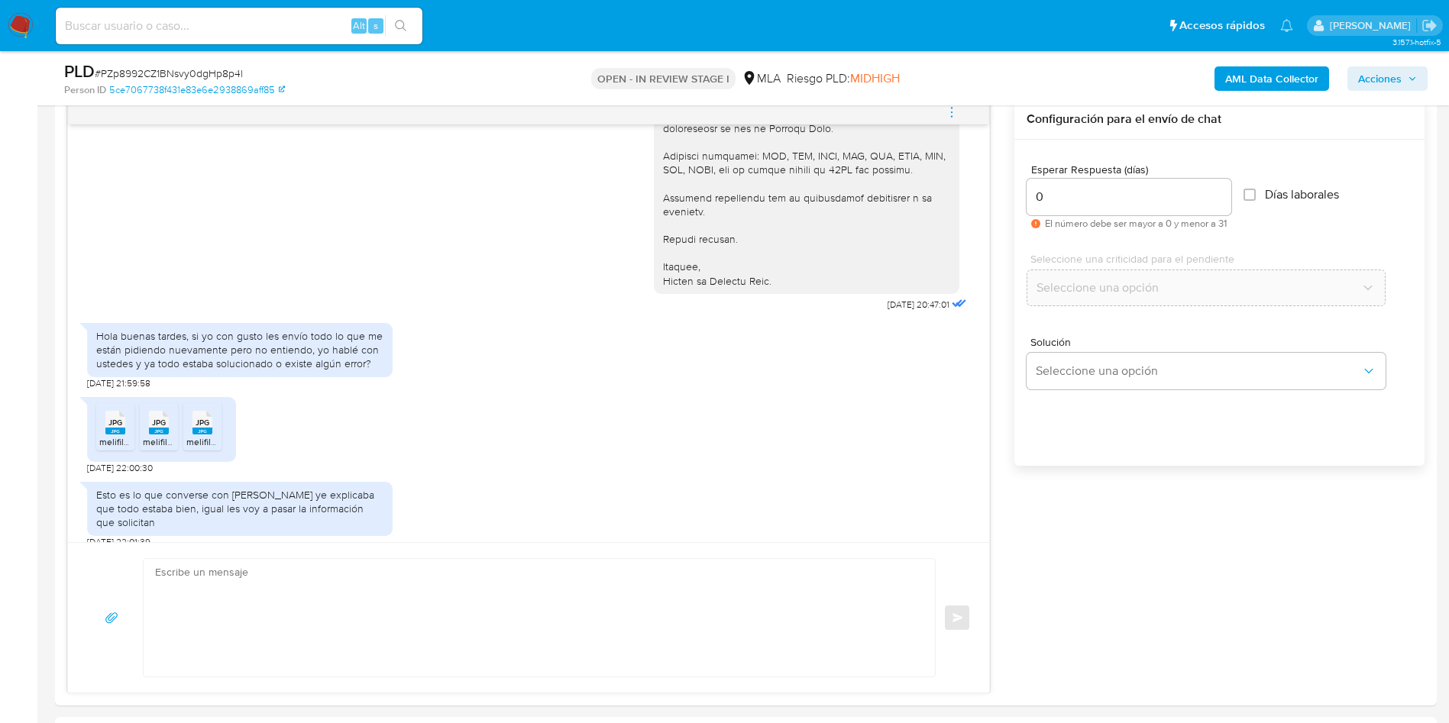
scroll to position [1212, 0]
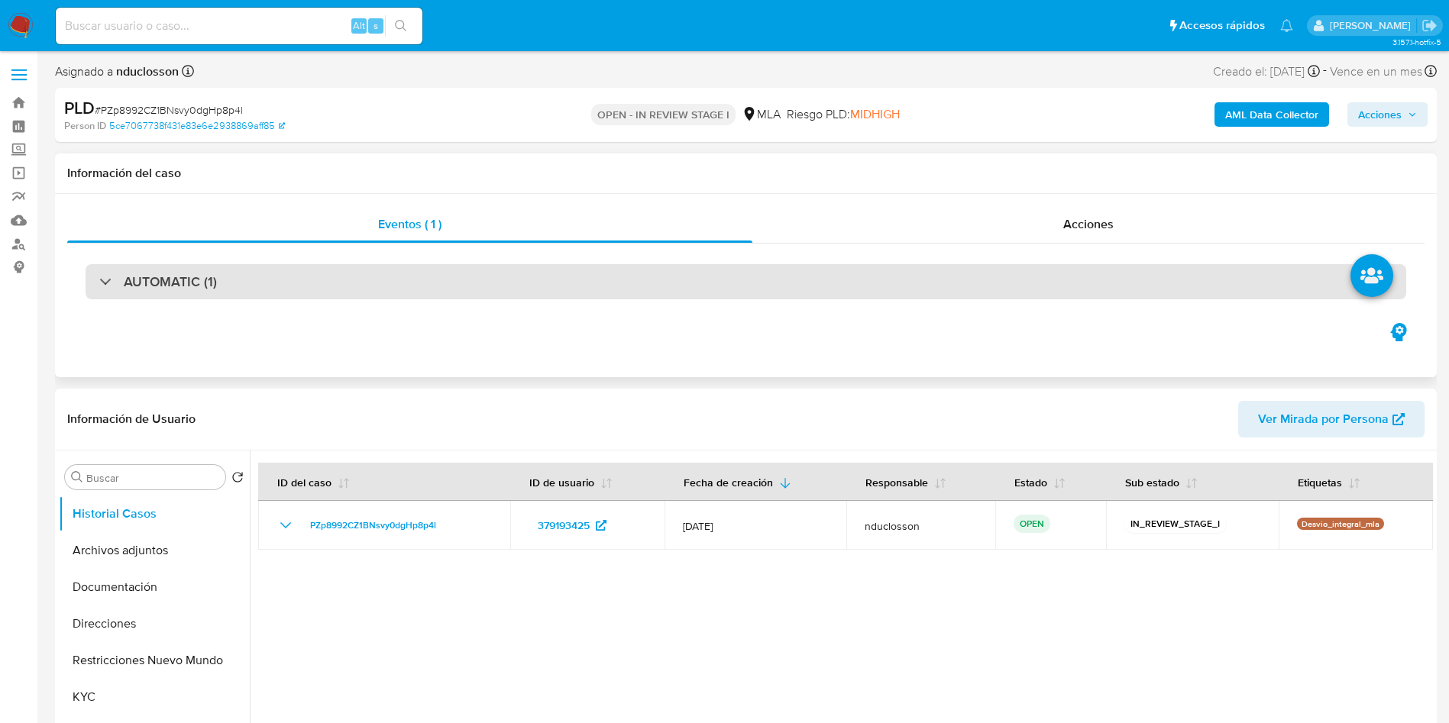
select select "10"
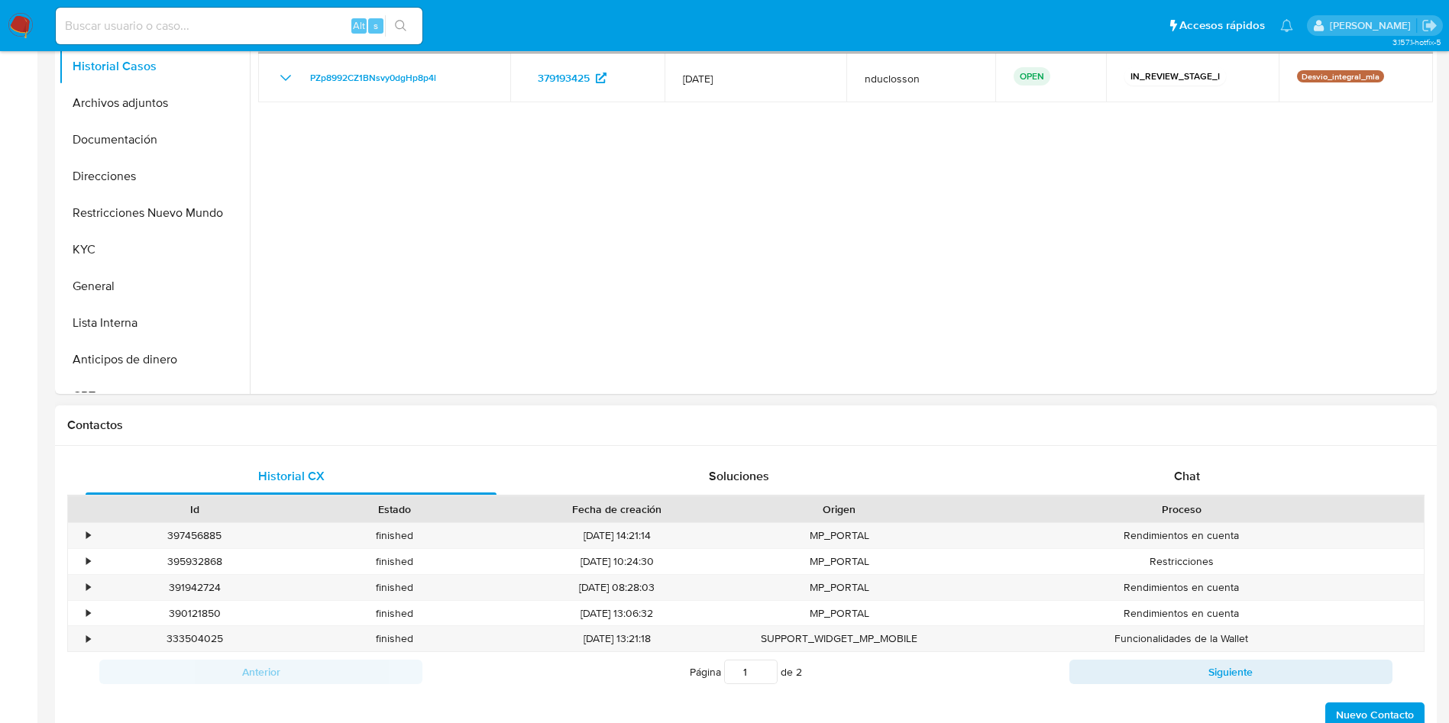
scroll to position [458, 0]
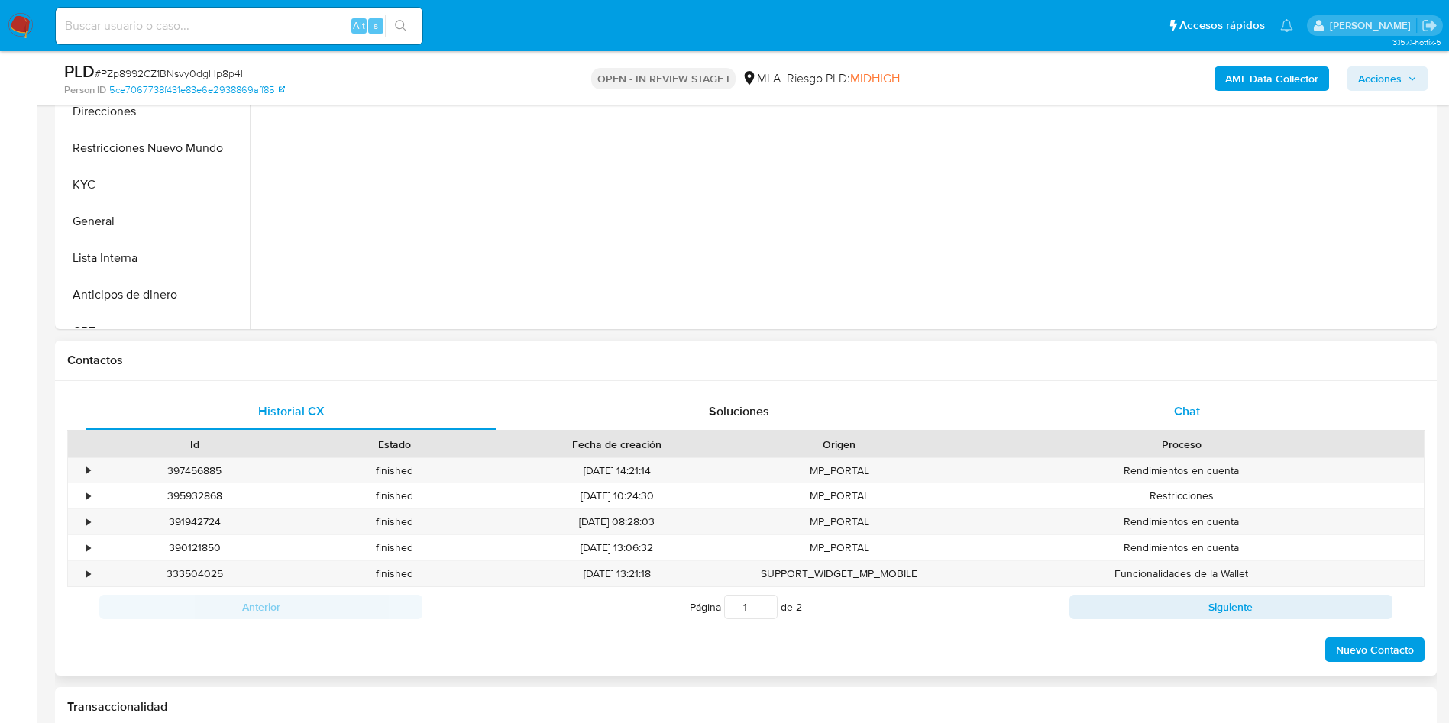
click at [1154, 422] on div "Chat" at bounding box center [1186, 411] width 411 height 37
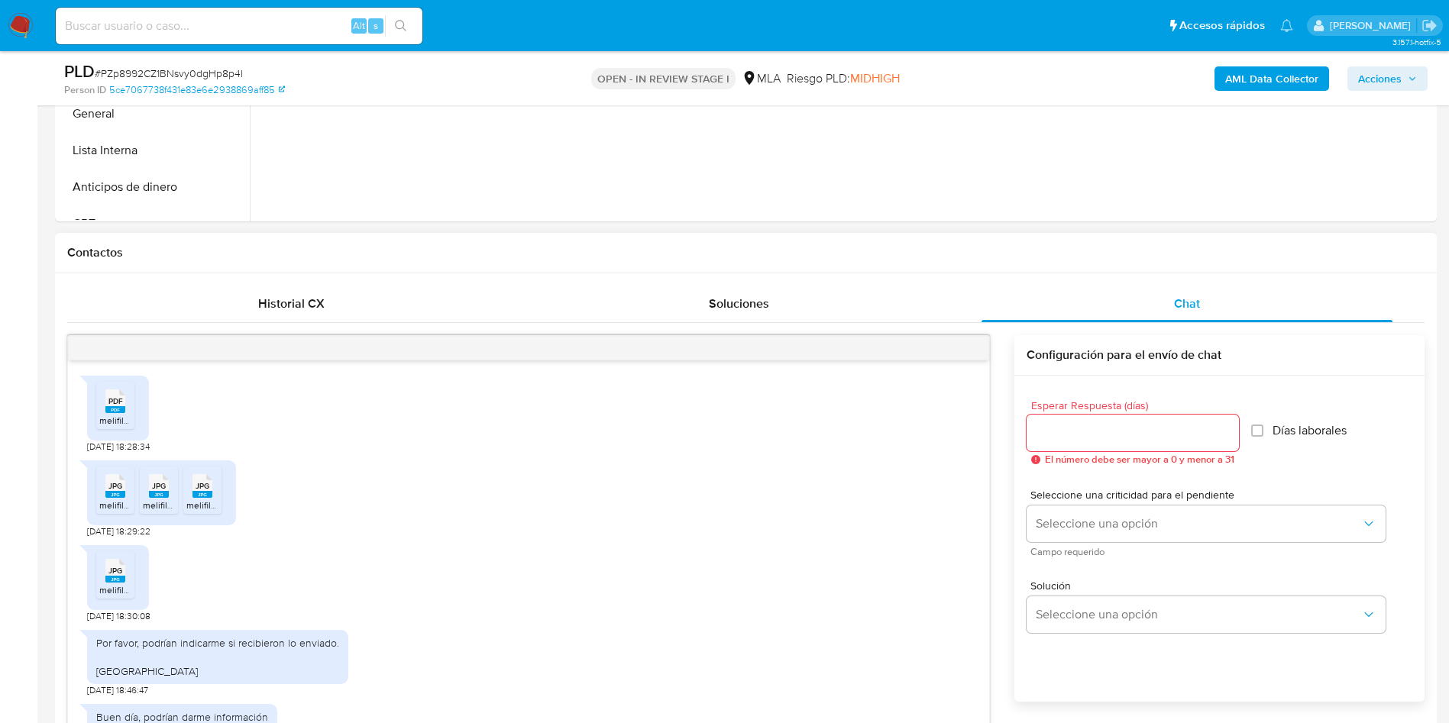
scroll to position [687, 0]
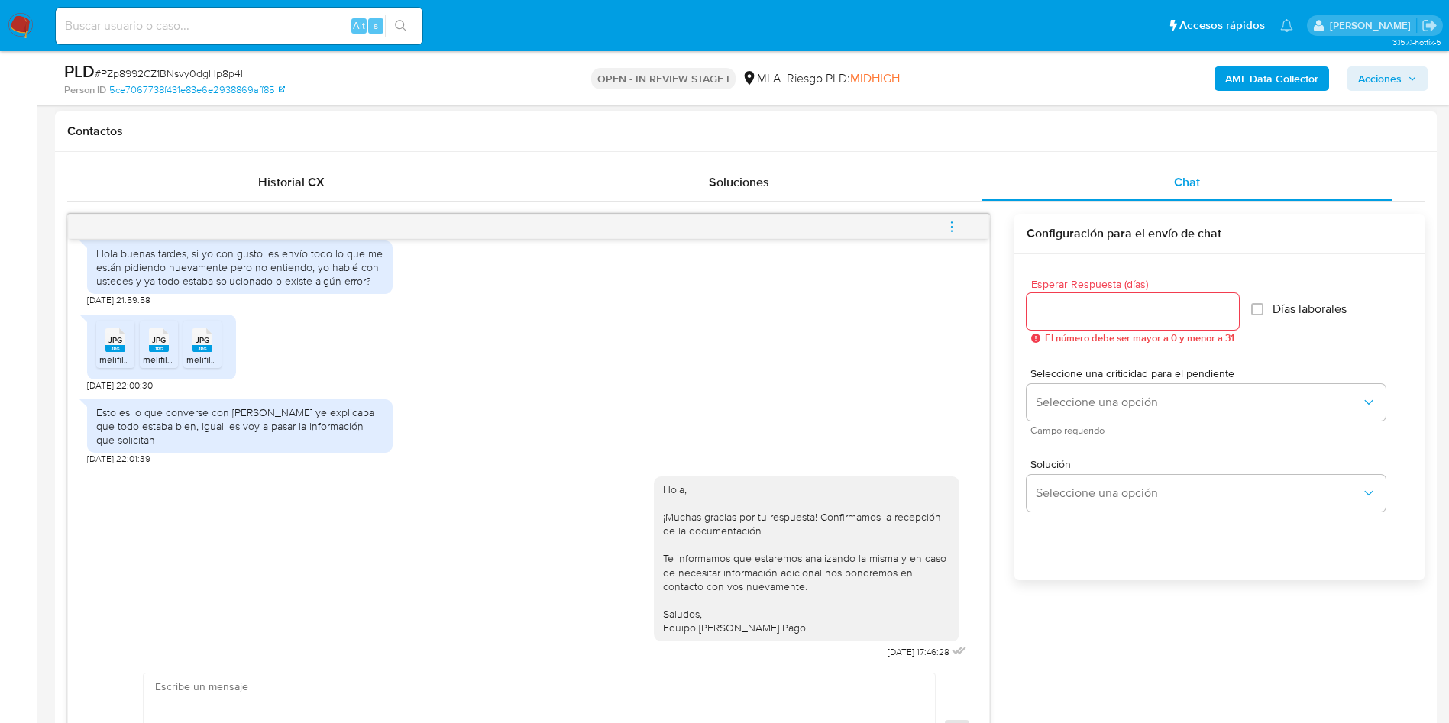
click at [958, 216] on span "menu-action" at bounding box center [952, 226] width 14 height 37
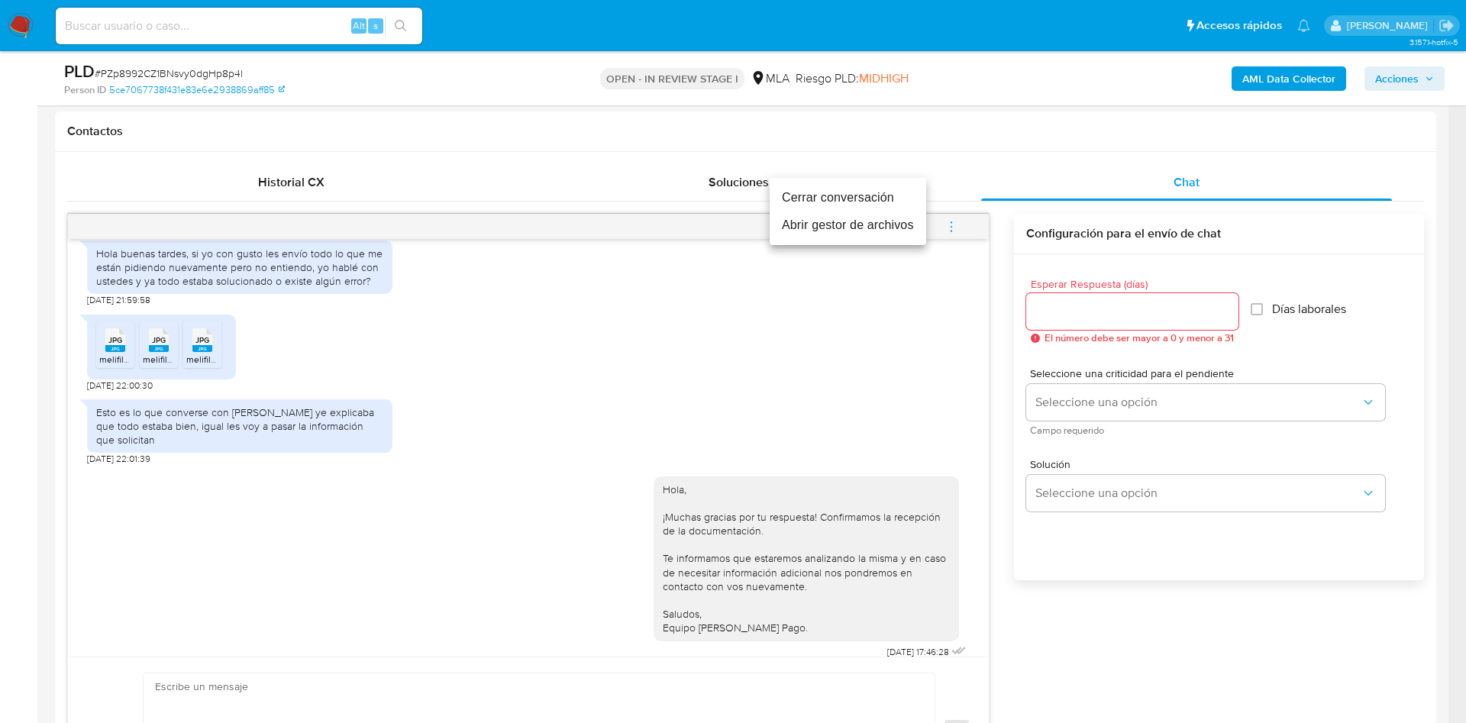
click at [812, 195] on li "Cerrar conversación" at bounding box center [848, 197] width 157 height 27
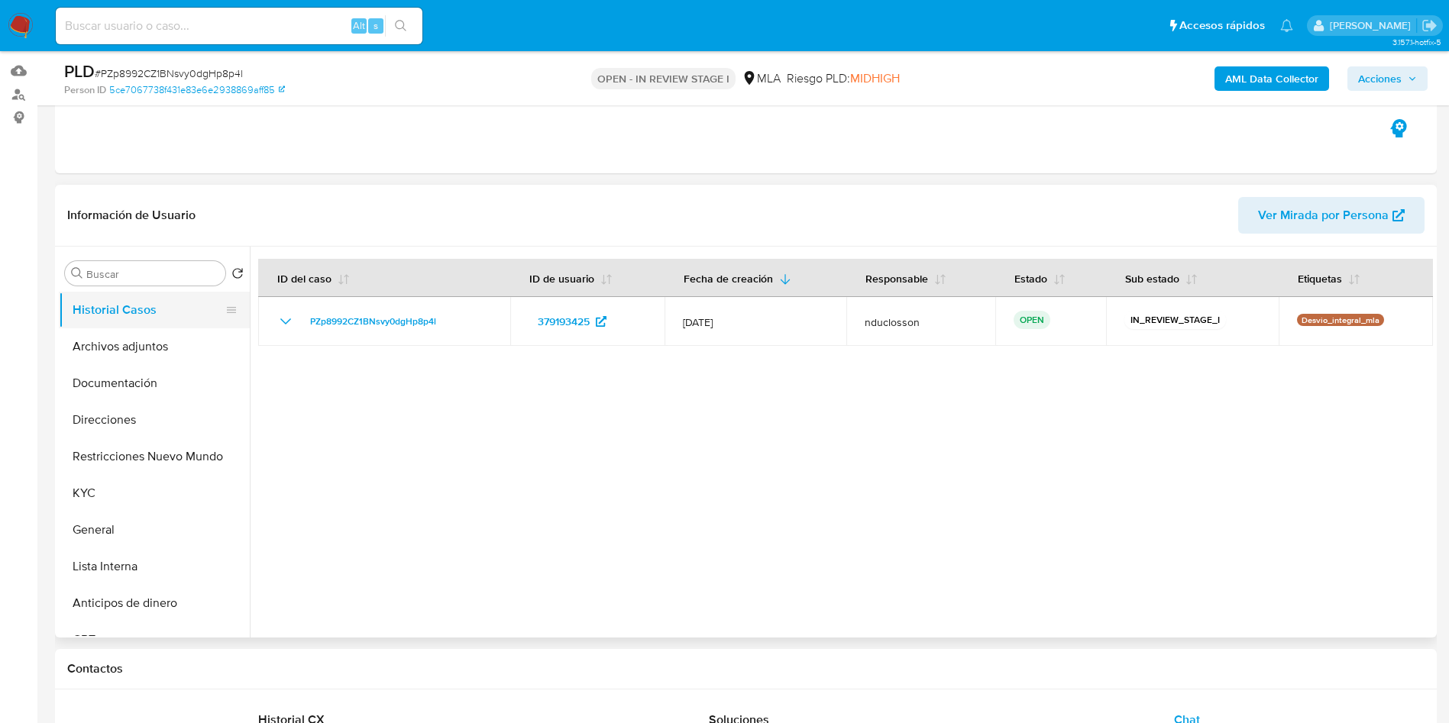
scroll to position [115, 0]
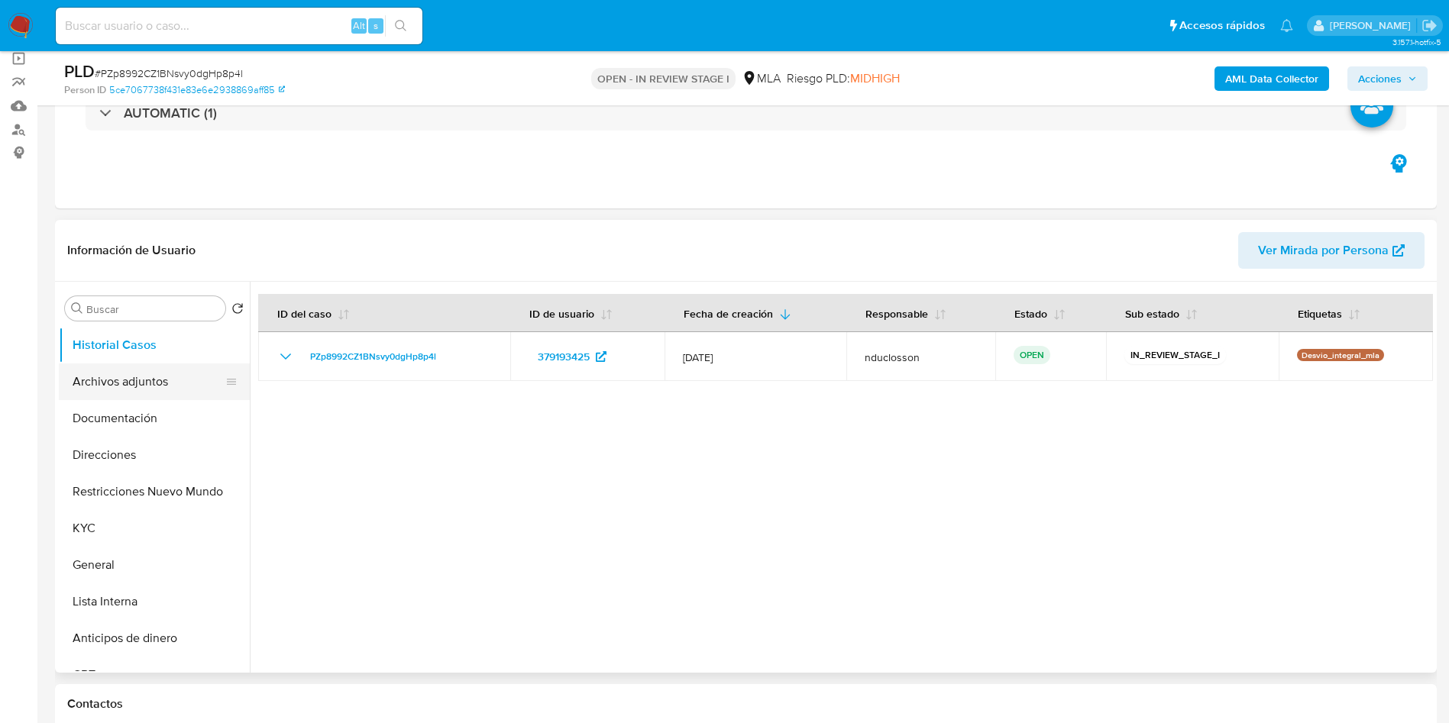
click at [80, 385] on button "Archivos adjuntos" at bounding box center [148, 381] width 179 height 37
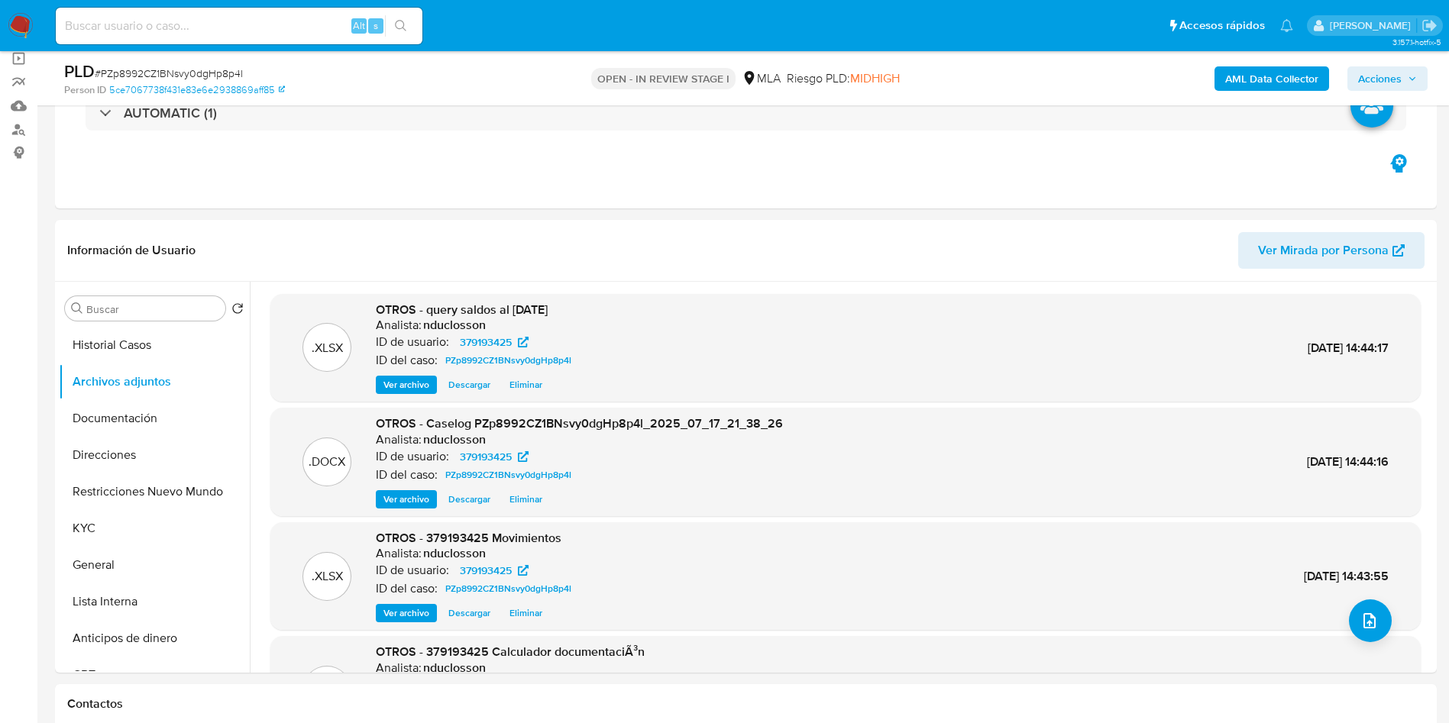
click at [1371, 95] on div "AML Data Collector Acciones" at bounding box center [1202, 78] width 451 height 36
click at [1373, 78] on span "Acciones" at bounding box center [1380, 78] width 44 height 24
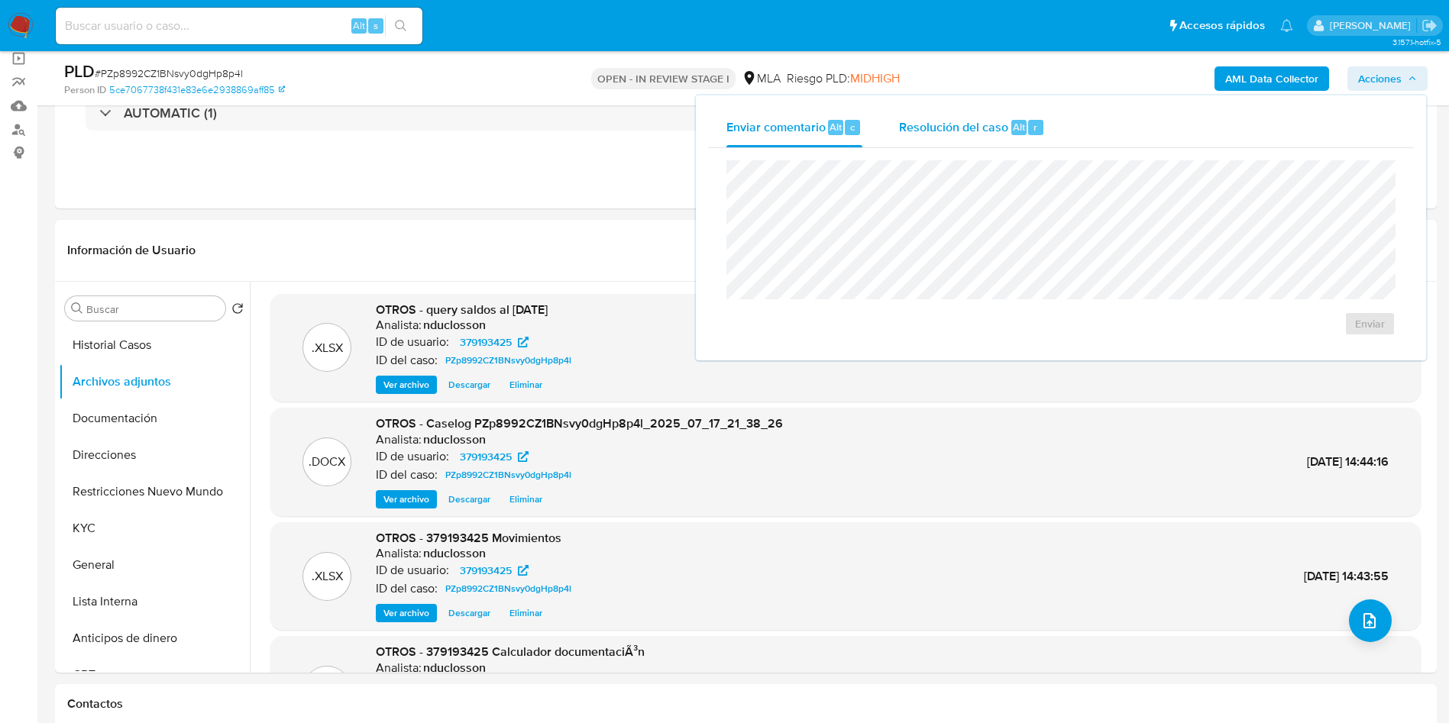
click at [937, 115] on div "Resolución del caso Alt r" at bounding box center [972, 128] width 146 height 40
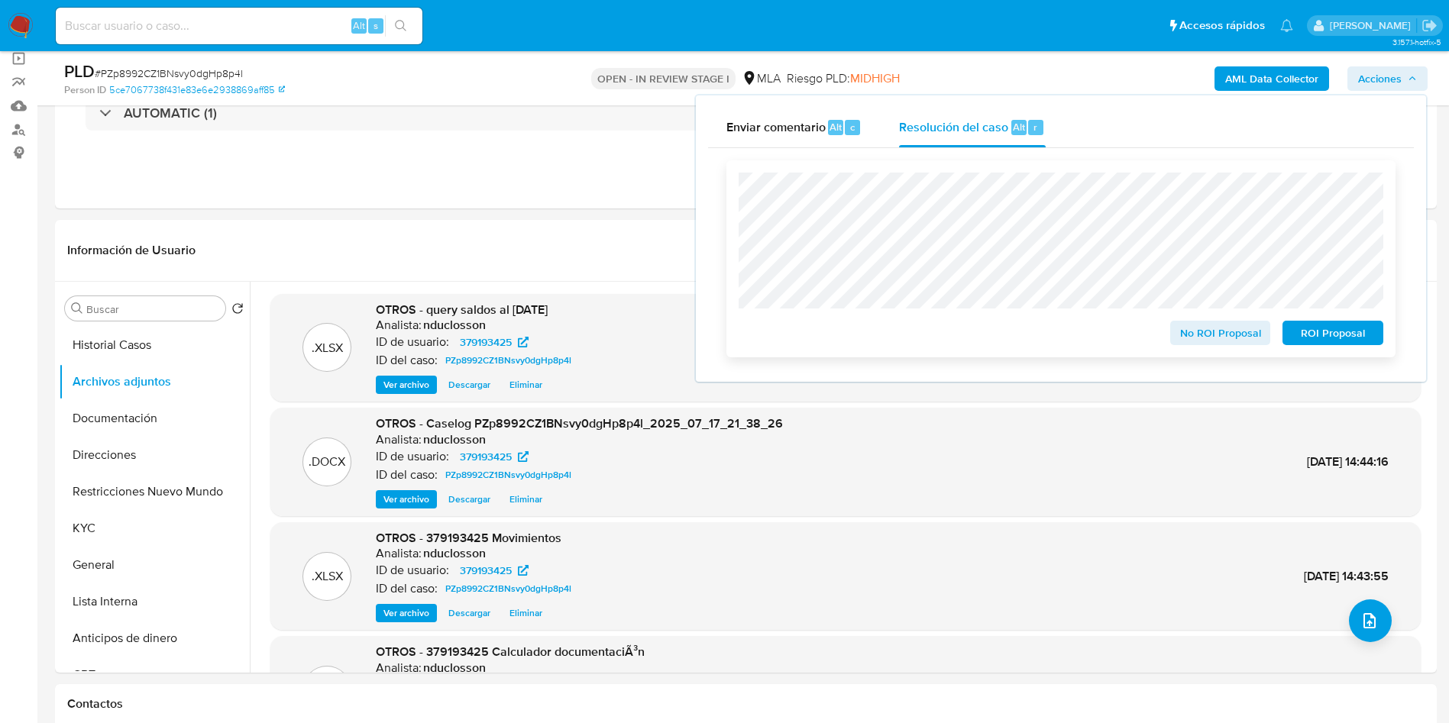
click at [1209, 341] on span "No ROI Proposal" at bounding box center [1220, 332] width 79 height 21
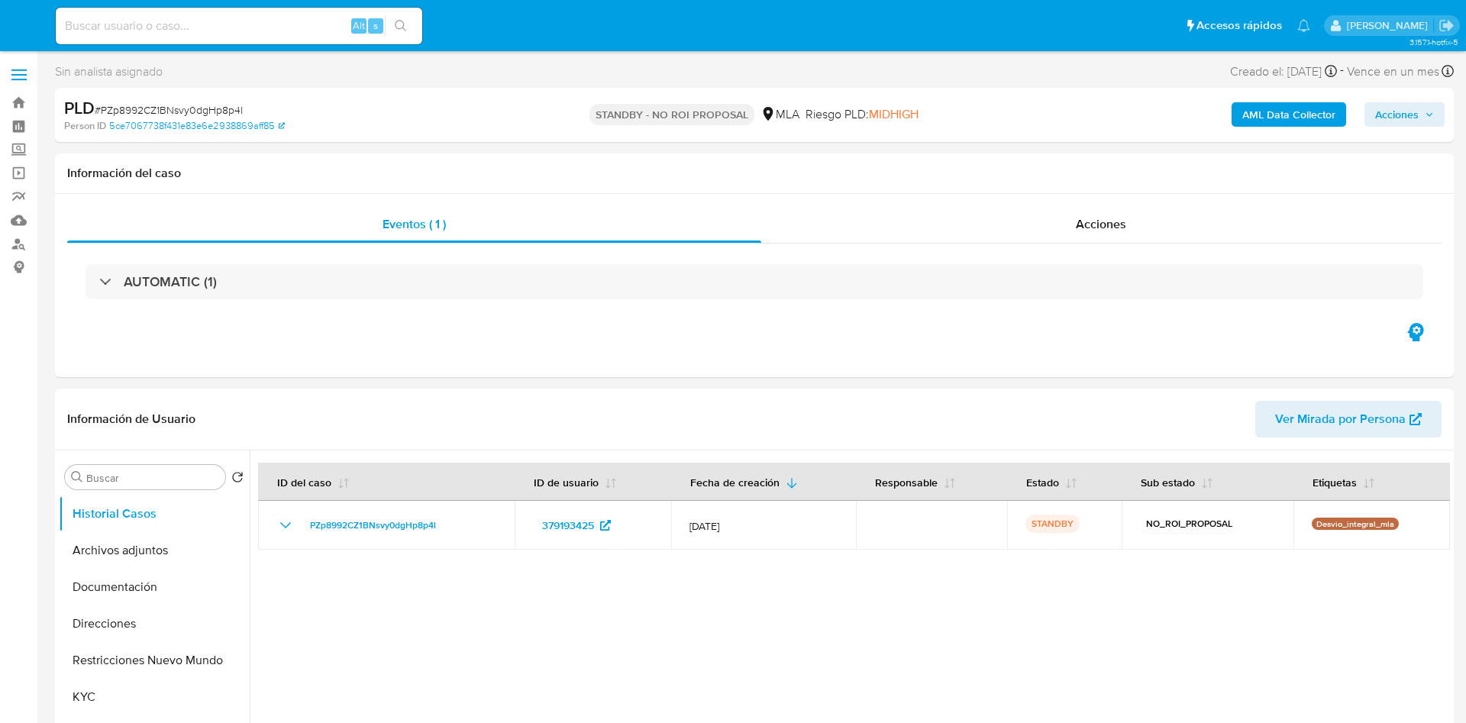
select select "10"
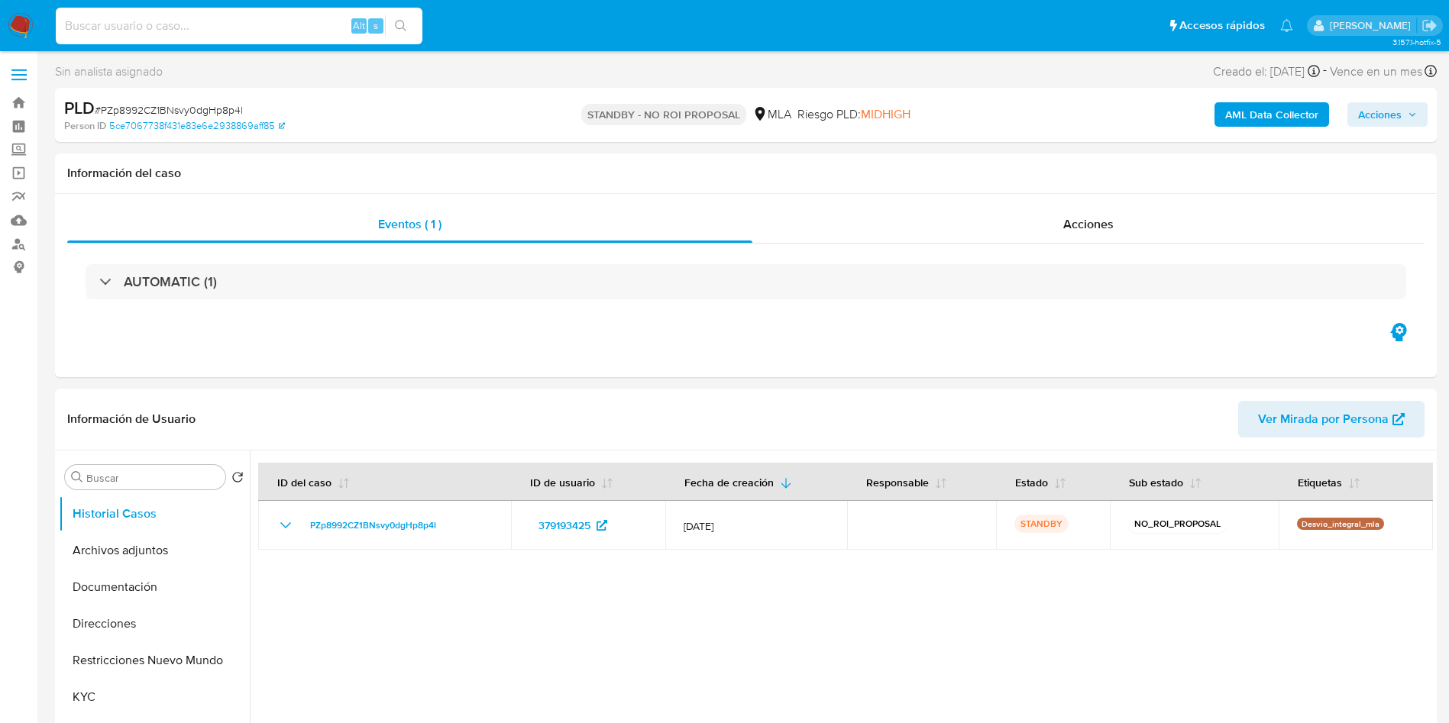
drag, startPoint x: 198, startPoint y: 23, endPoint x: 218, endPoint y: 23, distance: 20.6
click at [197, 23] on input at bounding box center [239, 26] width 367 height 20
paste input "L3u7ZxGPYQm8G9MOJ4YA9KJT"
type input "L3u7ZxGPYQm8G9MOJ4YA9KJT"
click at [415, 21] on button "search-icon" at bounding box center [400, 25] width 31 height 21
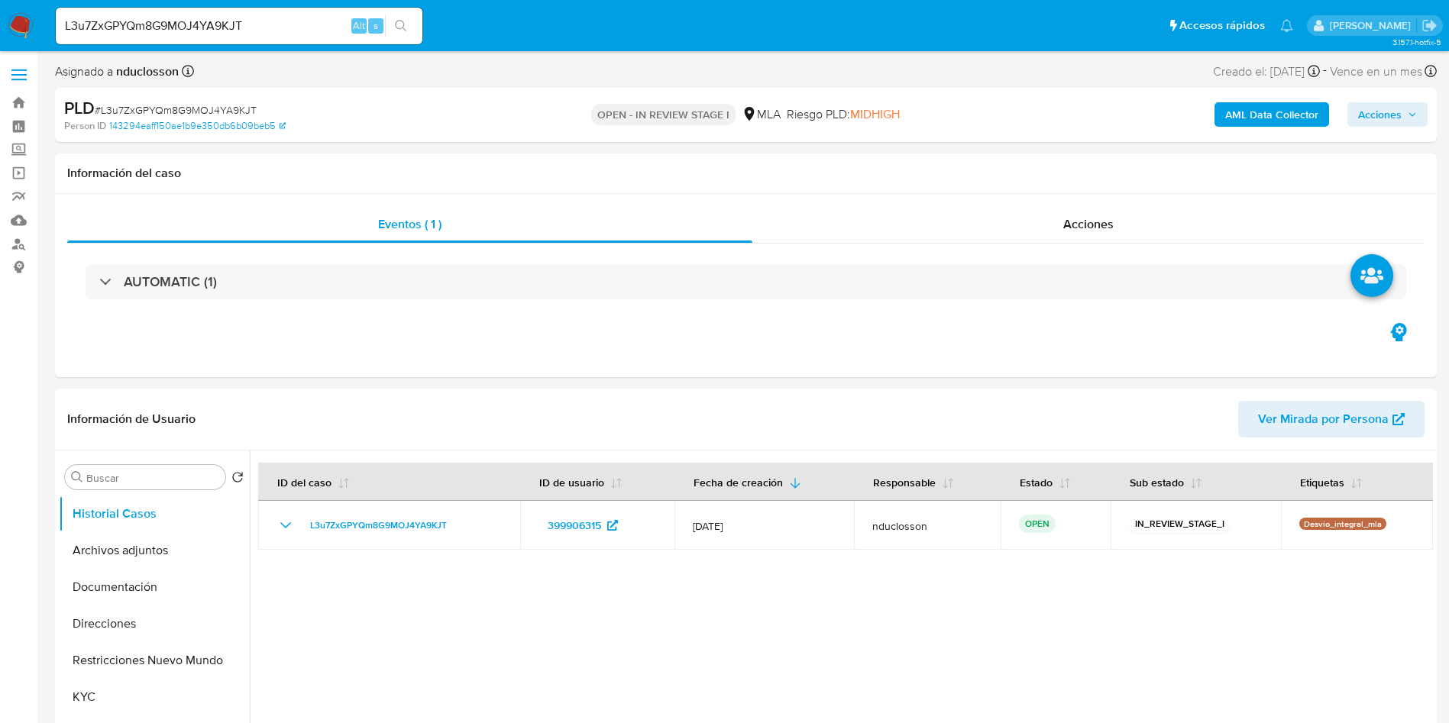
select select "10"
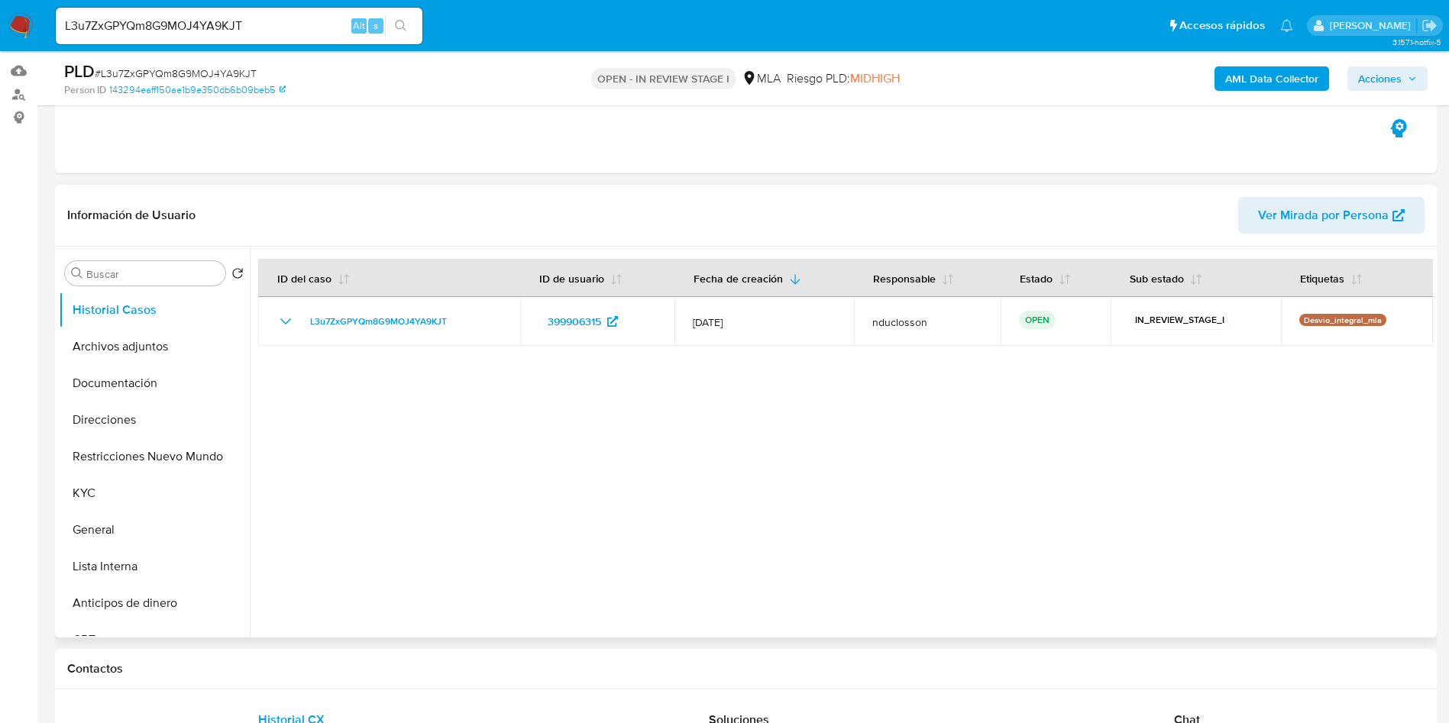
scroll to position [229, 0]
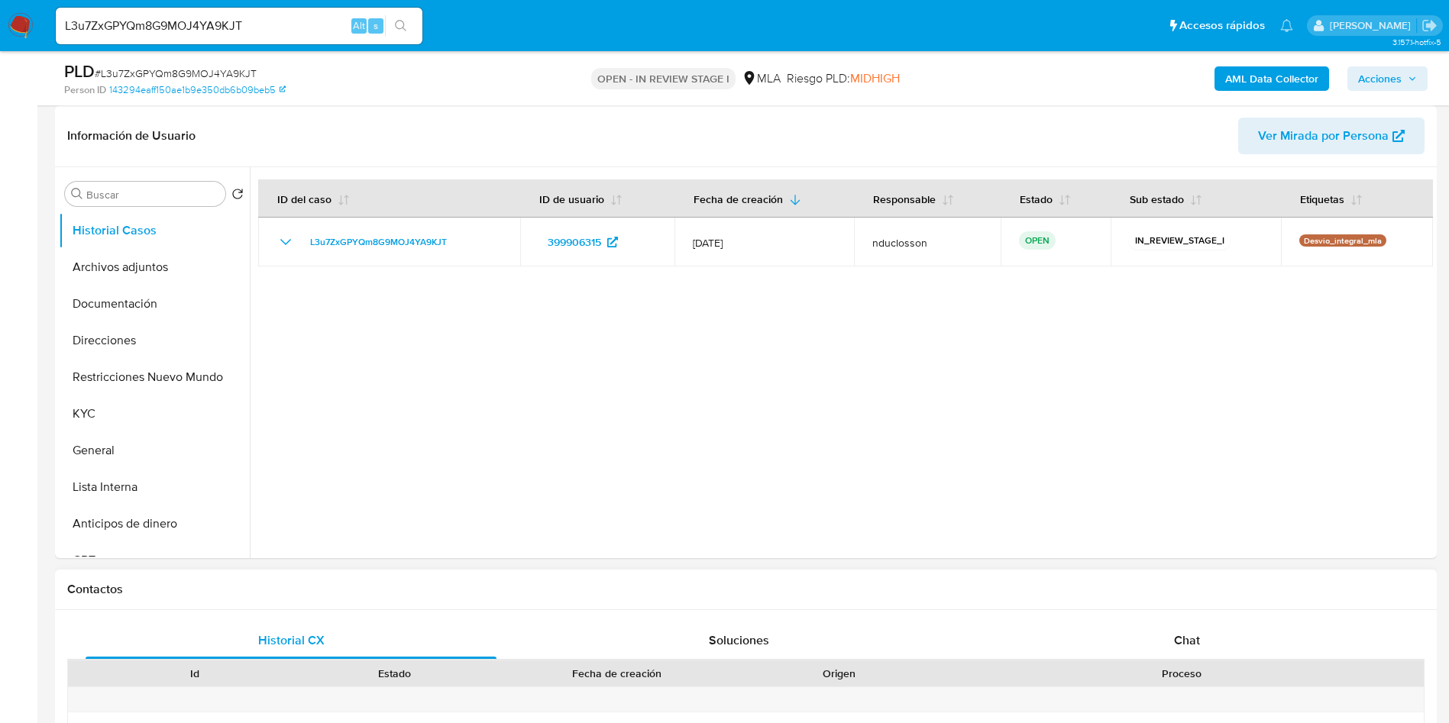
click at [1145, 609] on div "Contactos" at bounding box center [745, 590] width 1381 height 40
click at [1162, 634] on div "Chat" at bounding box center [1186, 640] width 411 height 37
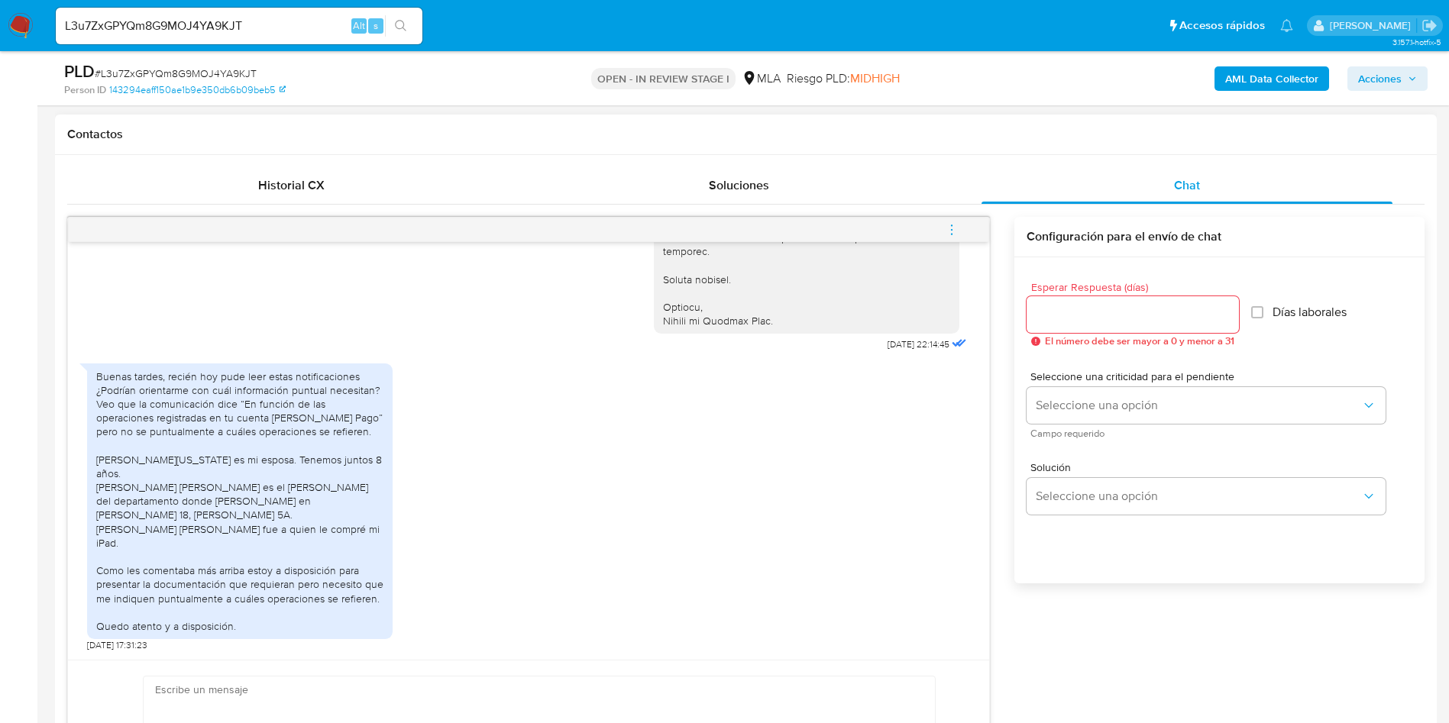
scroll to position [916, 0]
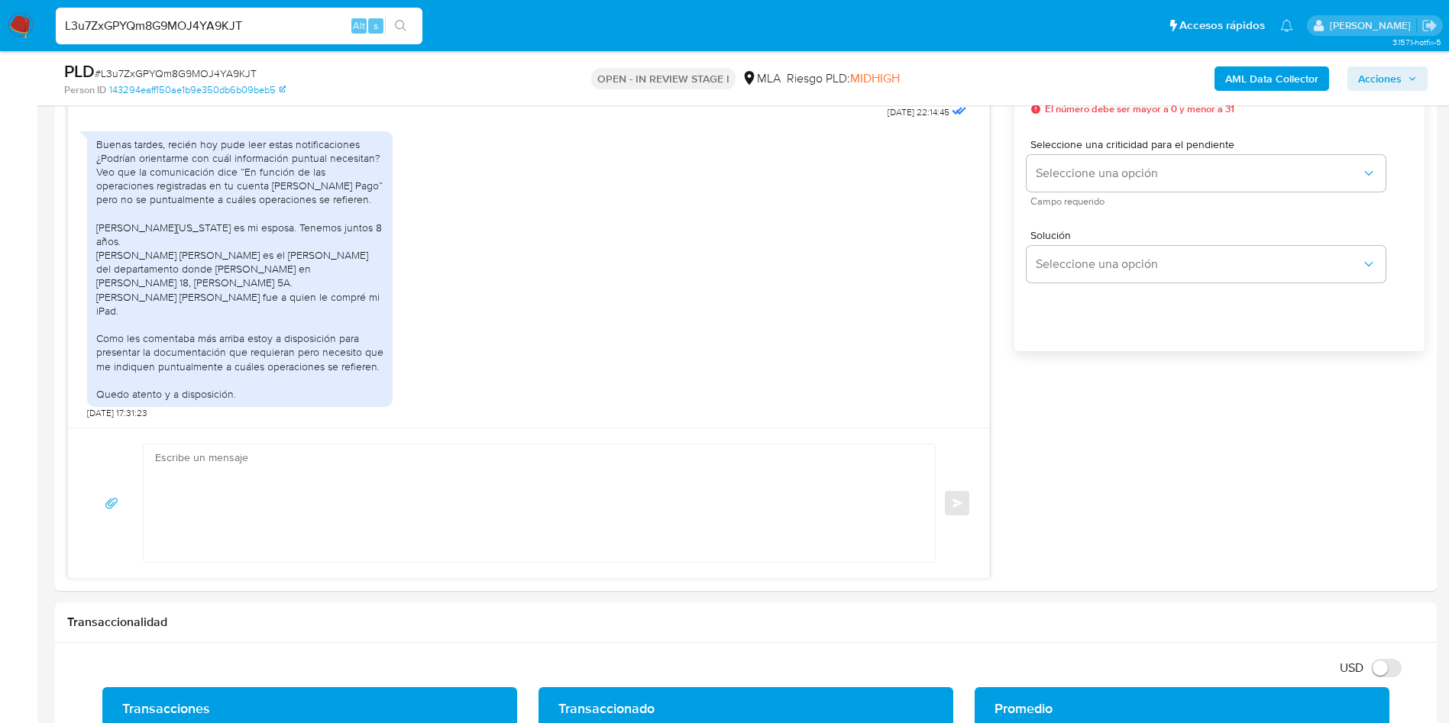
click at [150, 29] on input "L3u7ZxGPYQm8G9MOJ4YA9KJT" at bounding box center [239, 26] width 367 height 20
click at [404, 25] on icon "search-icon" at bounding box center [400, 25] width 11 height 11
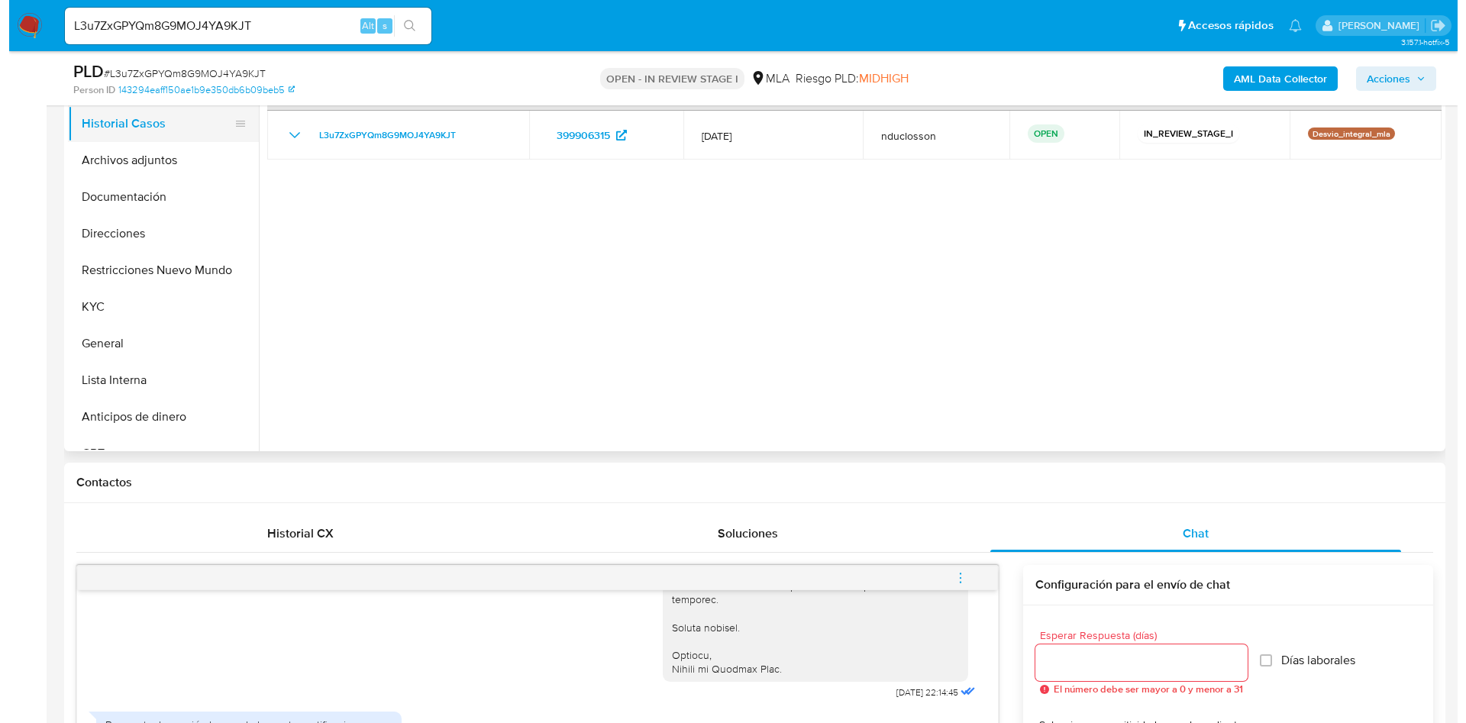
scroll to position [229, 0]
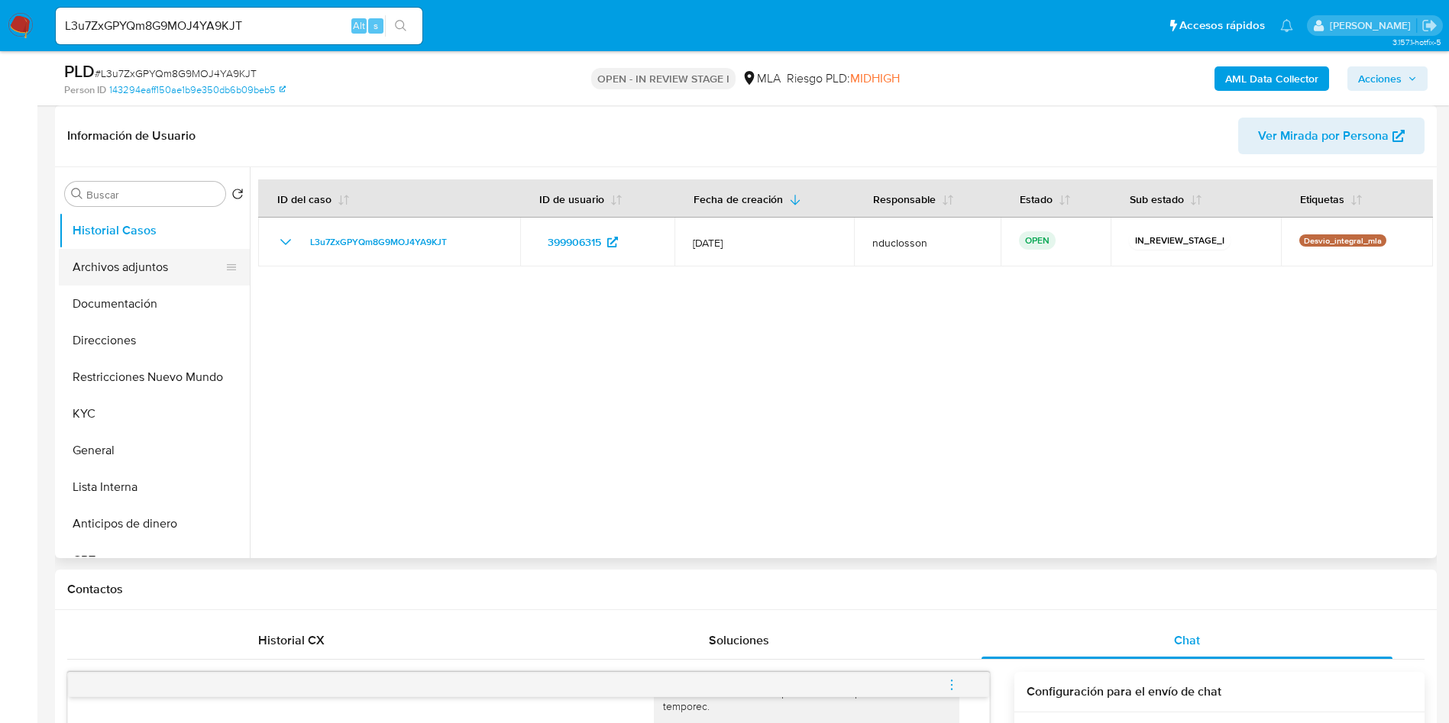
click at [118, 277] on button "Archivos adjuntos" at bounding box center [148, 267] width 179 height 37
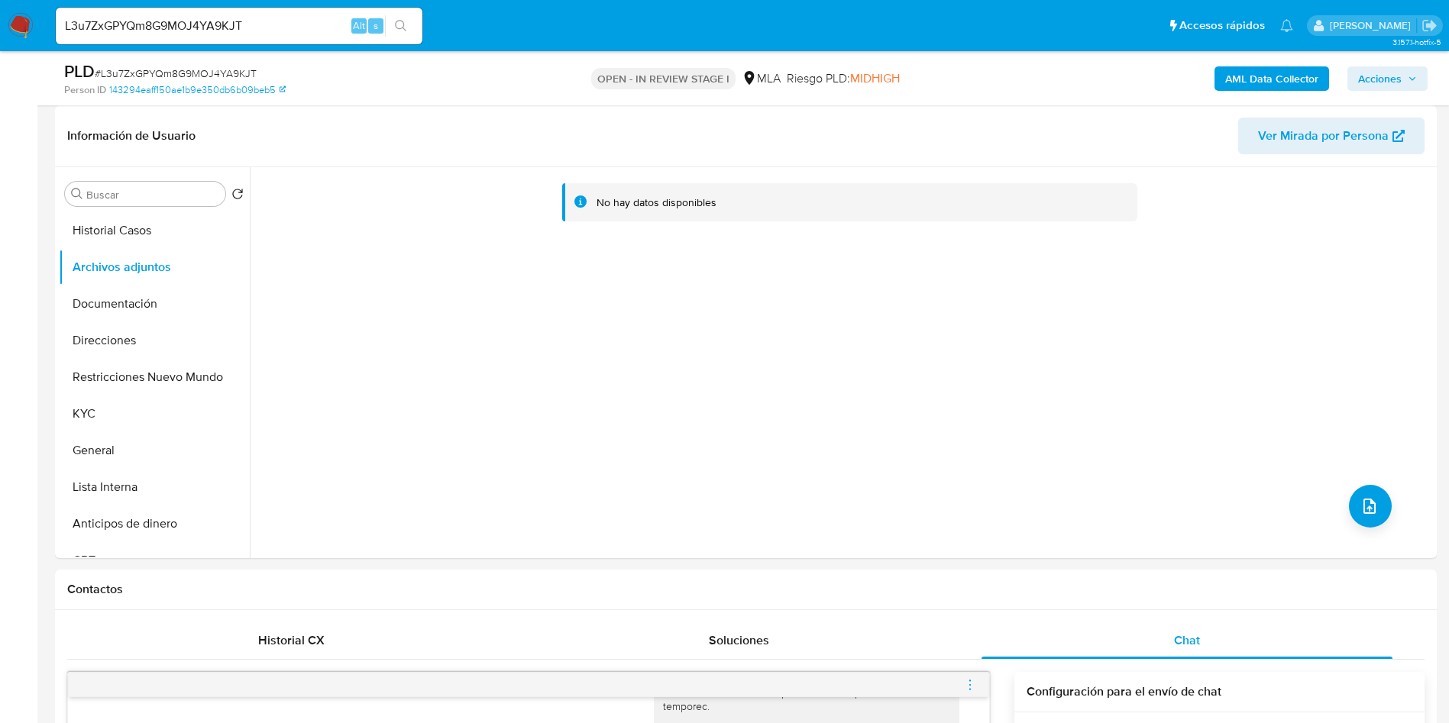
click at [1247, 80] on b "AML Data Collector" at bounding box center [1271, 78] width 93 height 24
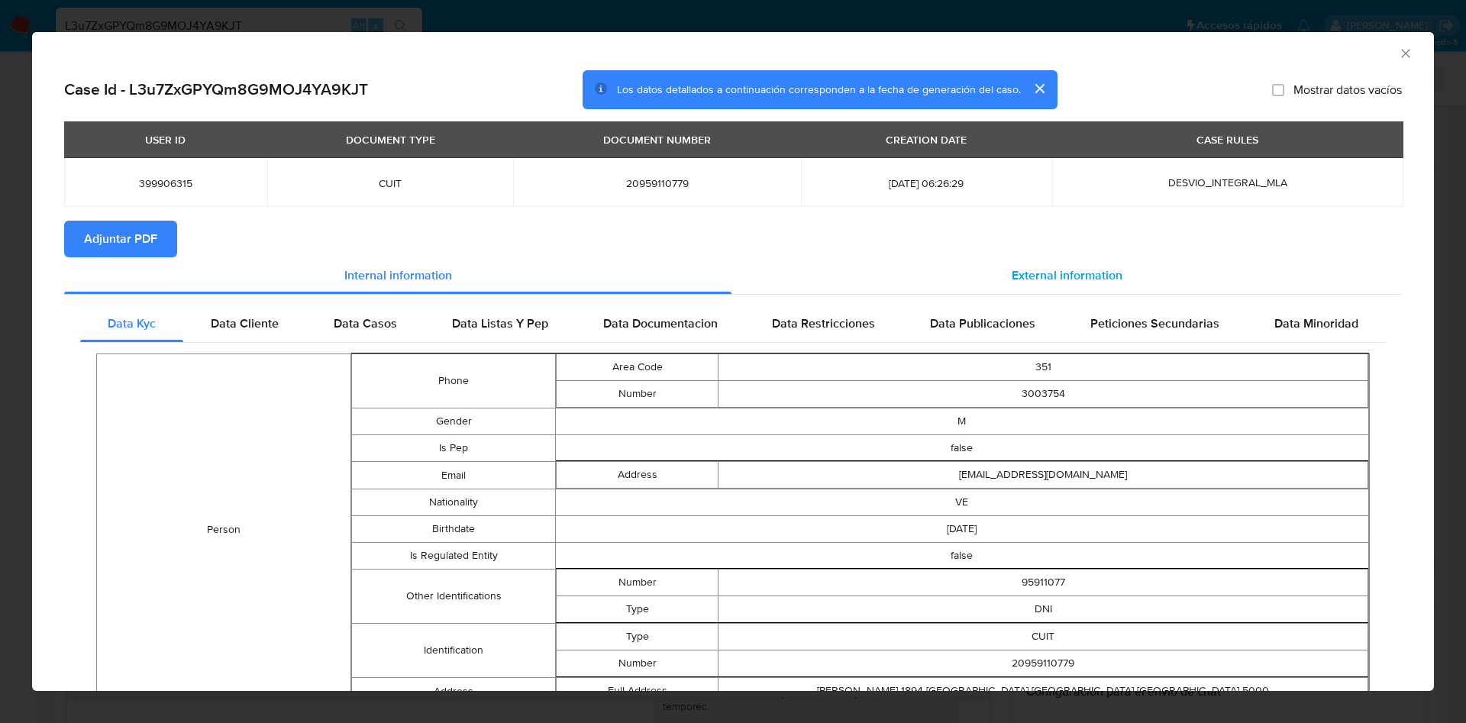
click at [980, 283] on div "External information" at bounding box center [1067, 275] width 670 height 37
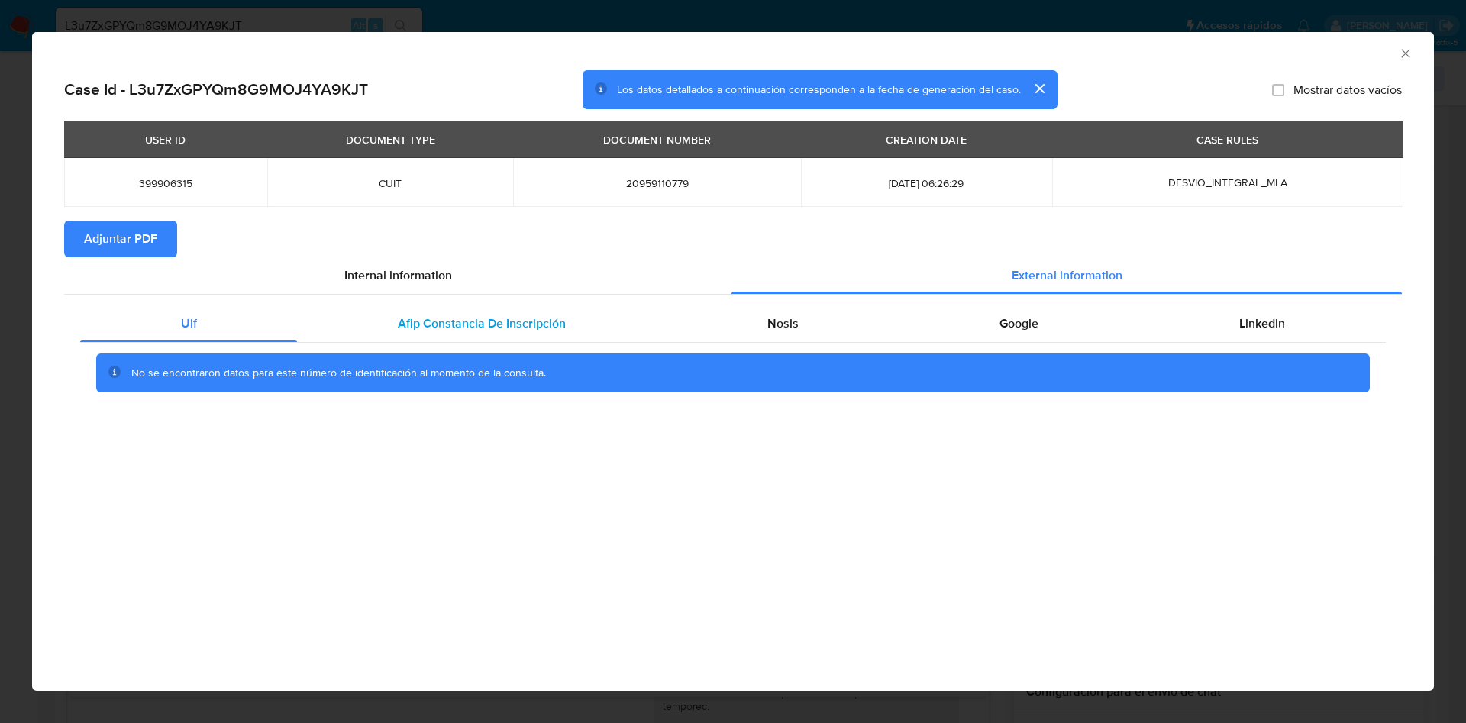
click at [387, 326] on div "Afip Constancia De Inscripción" at bounding box center [481, 323] width 369 height 37
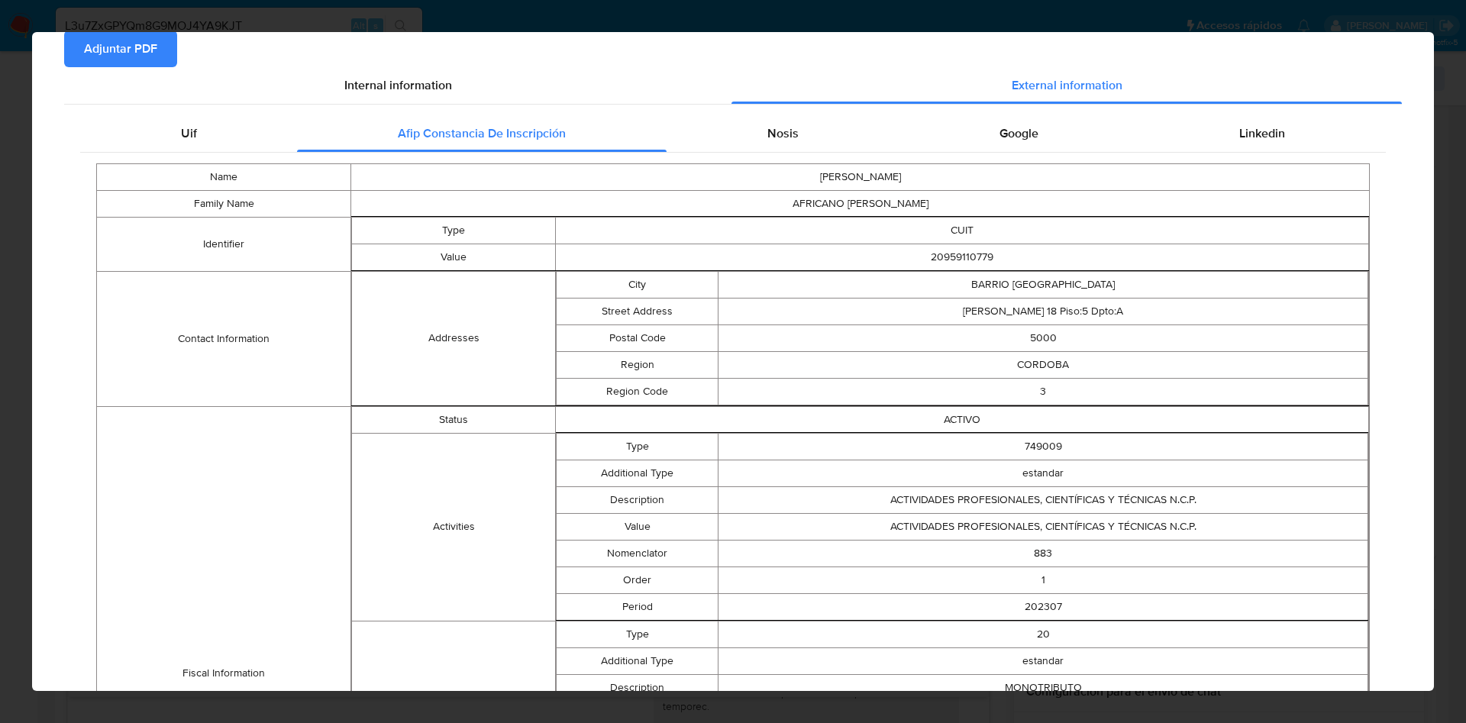
scroll to position [0, 0]
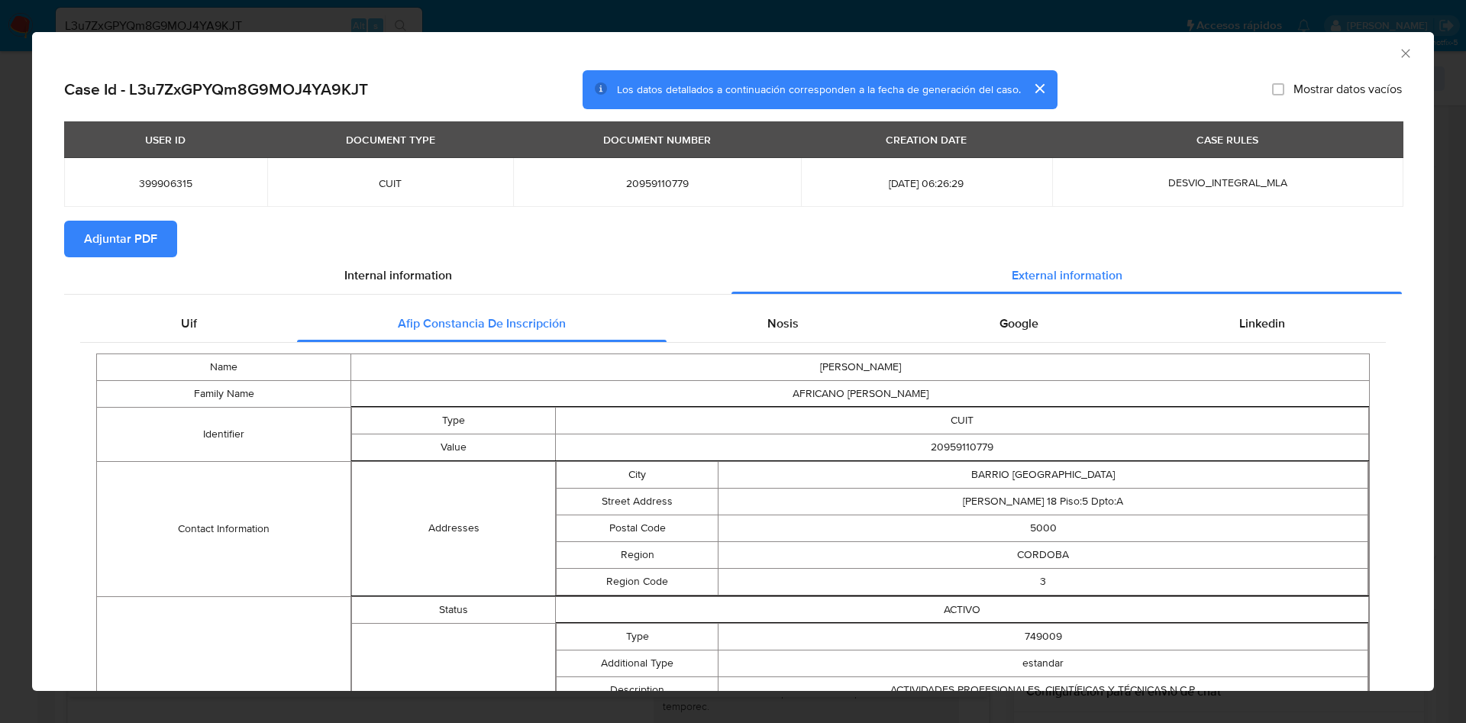
drag, startPoint x: 768, startPoint y: 318, endPoint x: 873, endPoint y: 302, distance: 106.0
click at [767, 319] on span "Nosis" at bounding box center [782, 324] width 31 height 18
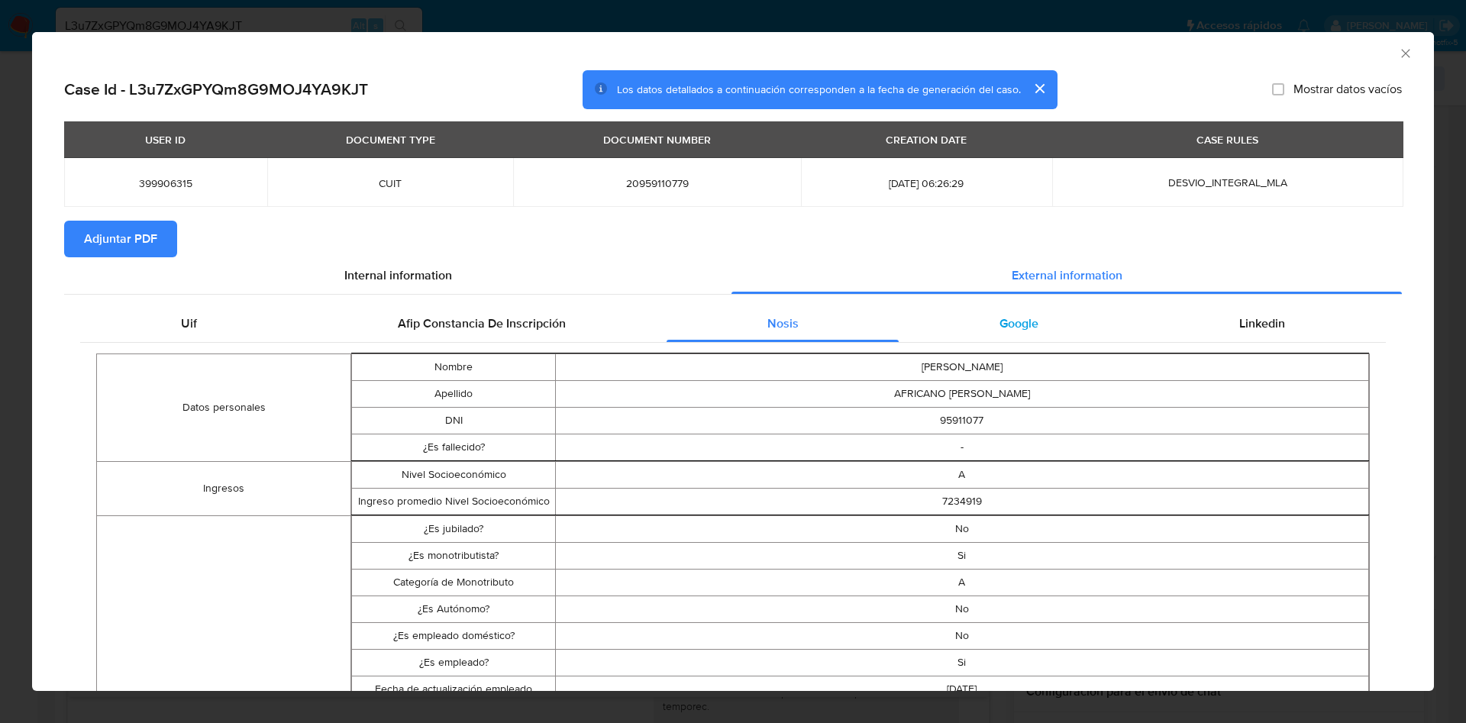
click at [1028, 337] on div "Google" at bounding box center [1019, 323] width 240 height 37
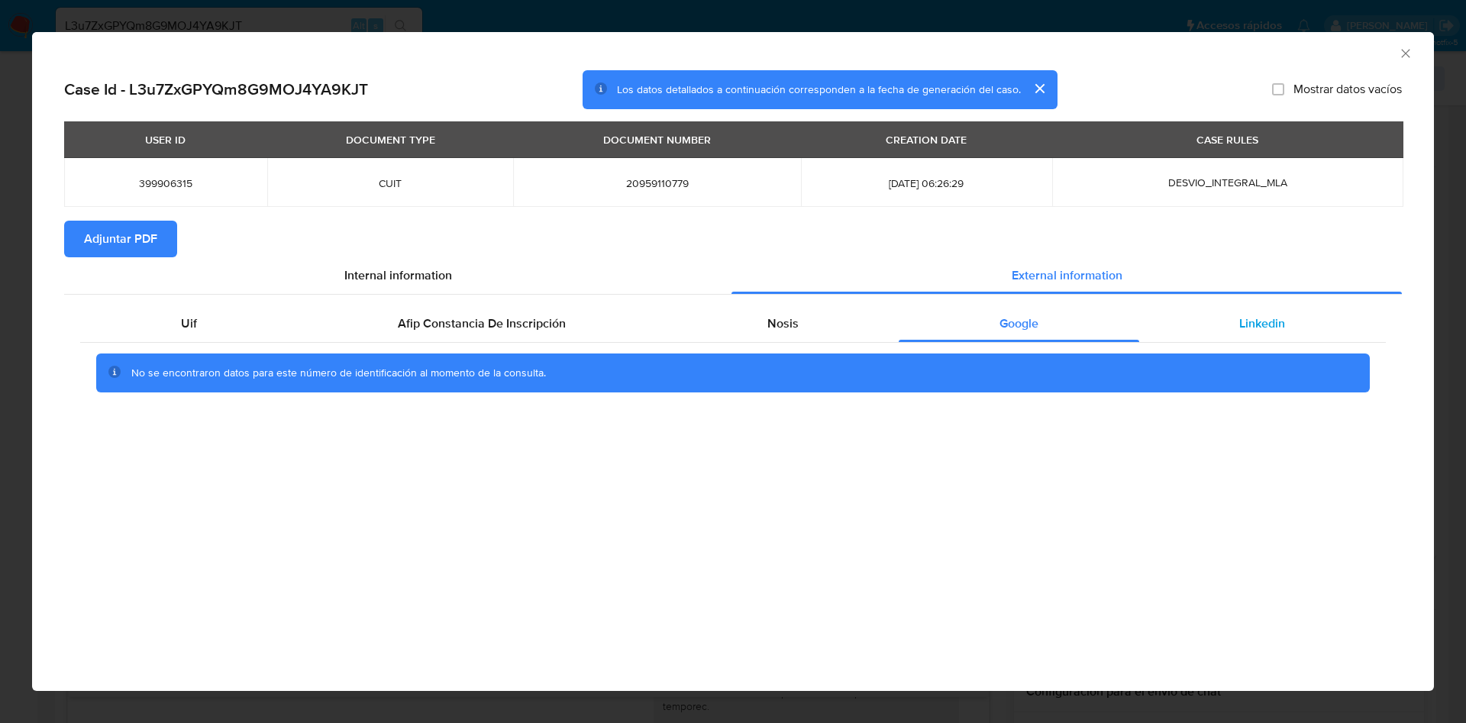
click at [1222, 338] on div "Linkedin" at bounding box center [1262, 323] width 247 height 37
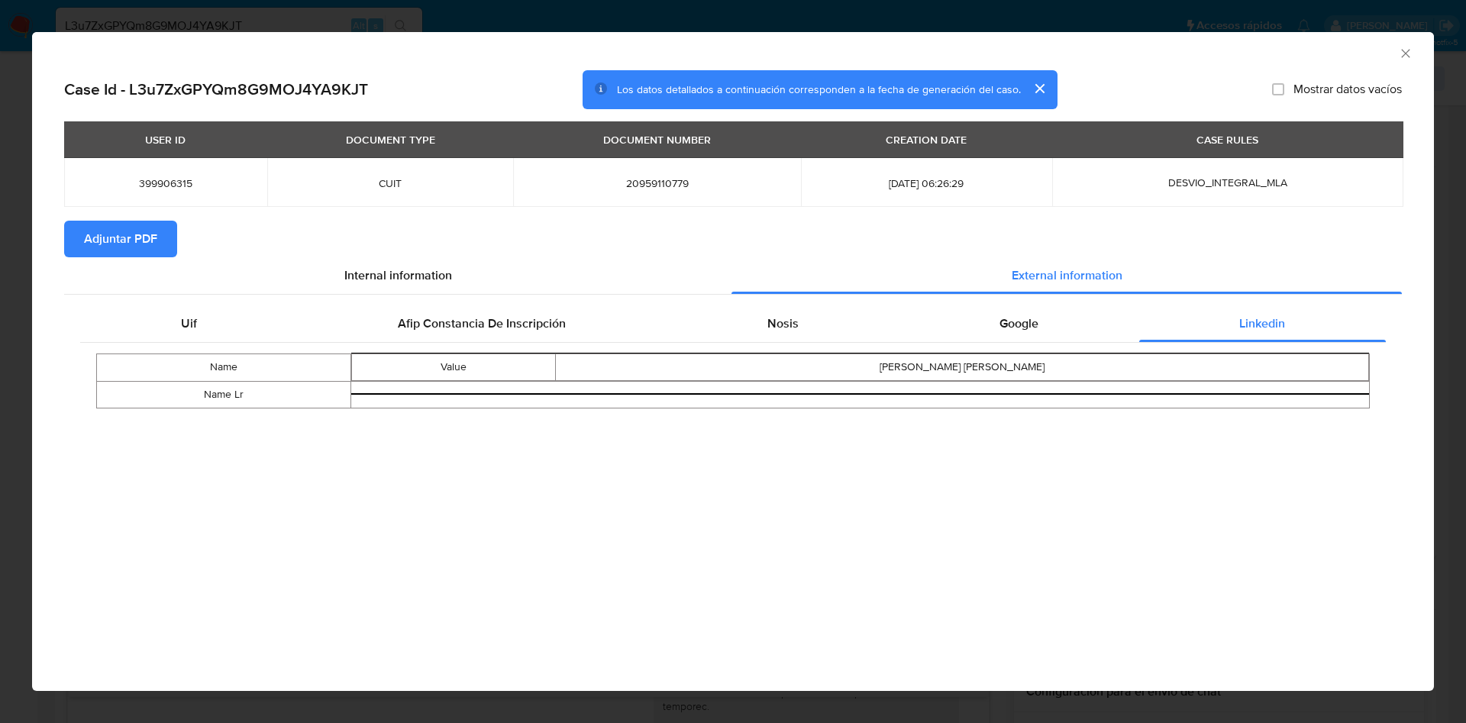
click at [114, 238] on span "Adjuntar PDF" at bounding box center [120, 239] width 73 height 34
click at [1400, 55] on icon "Cerrar ventana" at bounding box center [1405, 53] width 15 height 15
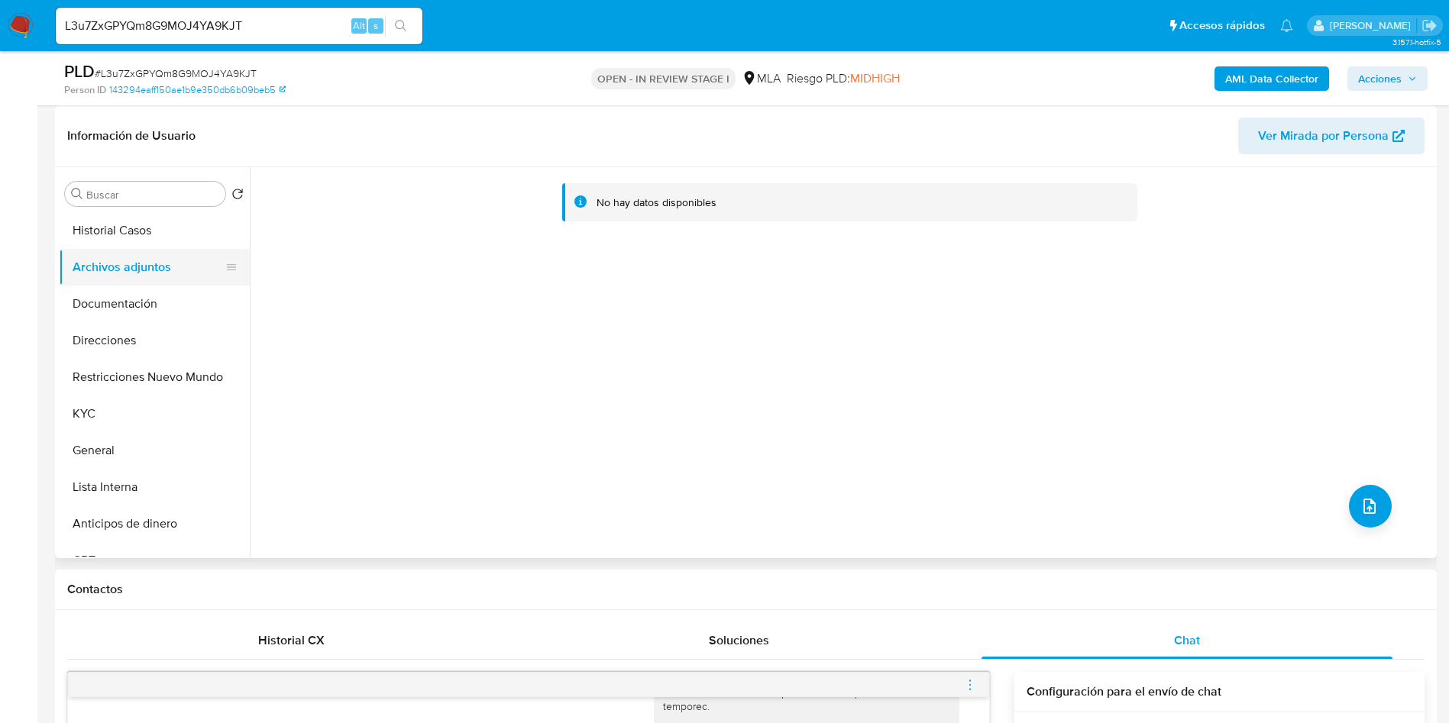
drag, startPoint x: 110, startPoint y: 302, endPoint x: 131, endPoint y: 263, distance: 44.4
click at [111, 301] on button "Documentación" at bounding box center [154, 304] width 191 height 37
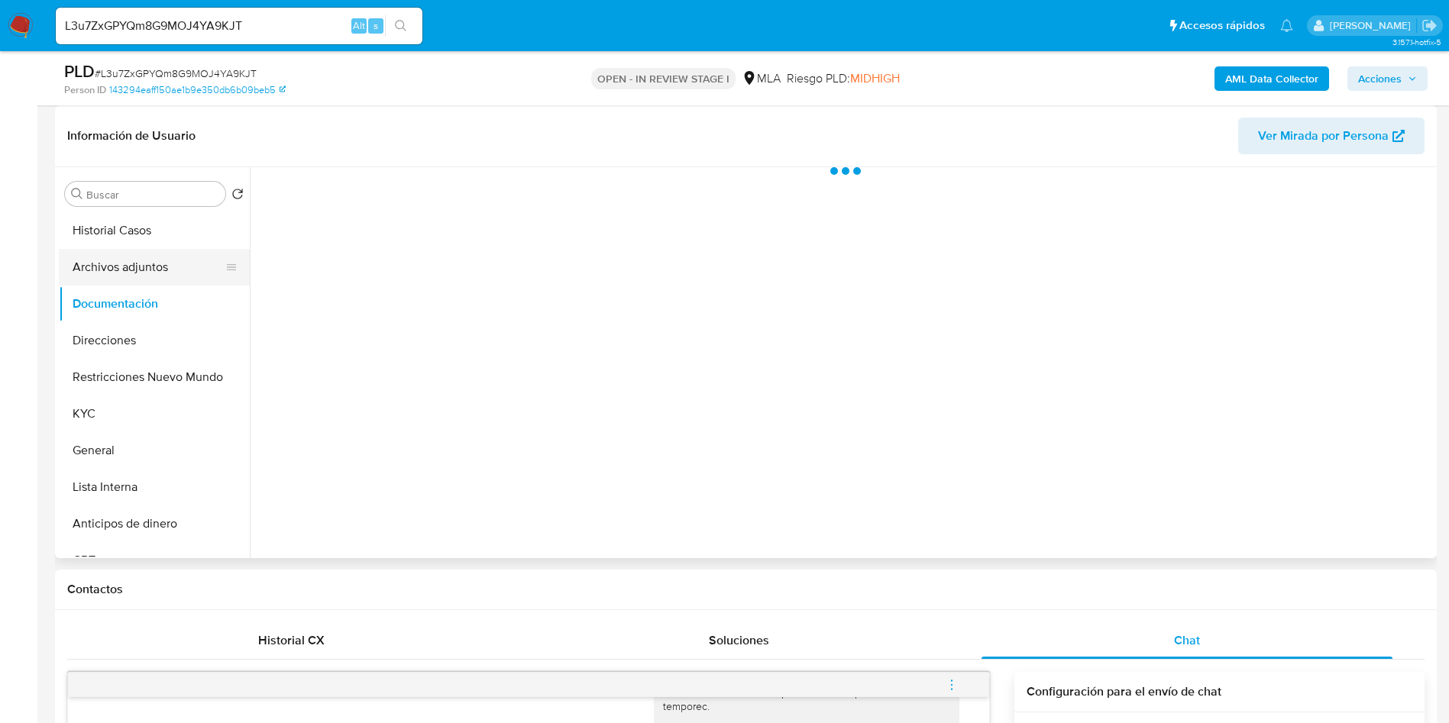
click at [131, 257] on button "Archivos adjuntos" at bounding box center [148, 267] width 179 height 37
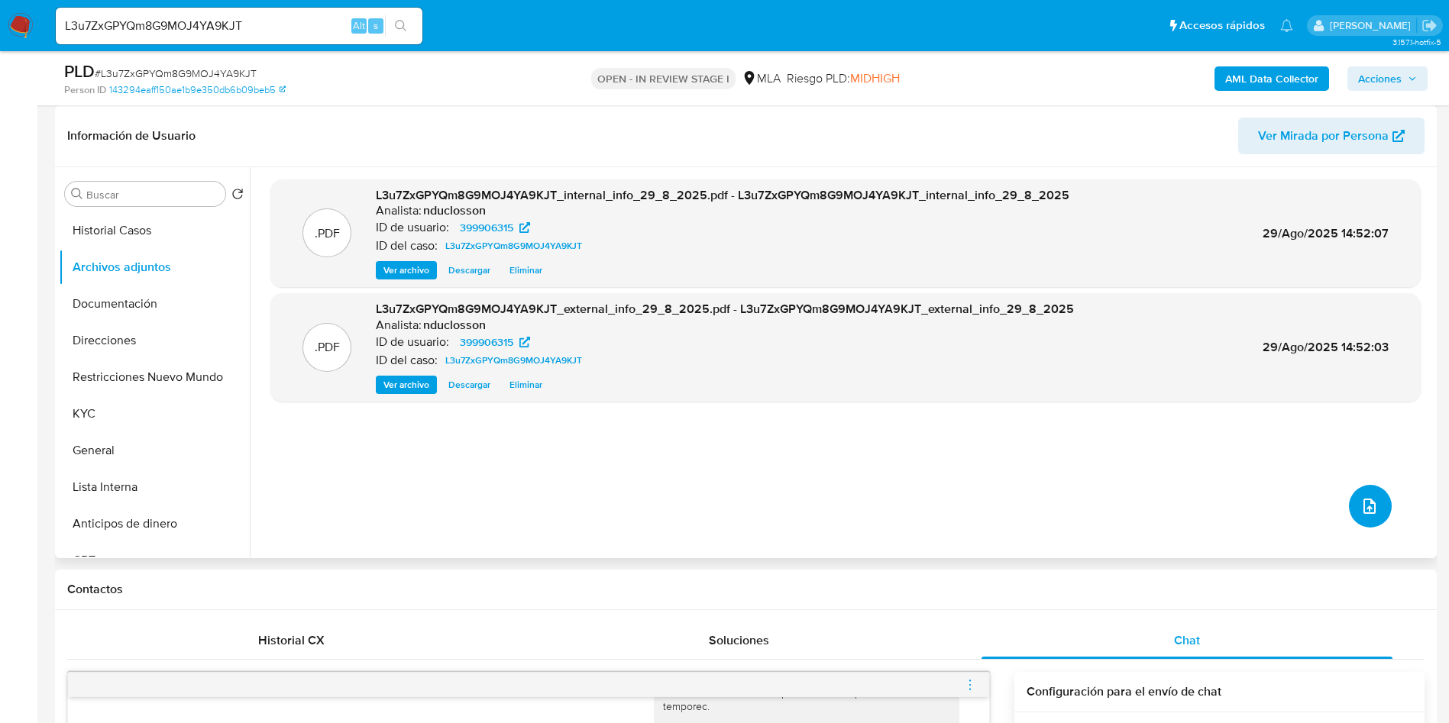
click at [1351, 489] on button "upload-file" at bounding box center [1370, 506] width 43 height 43
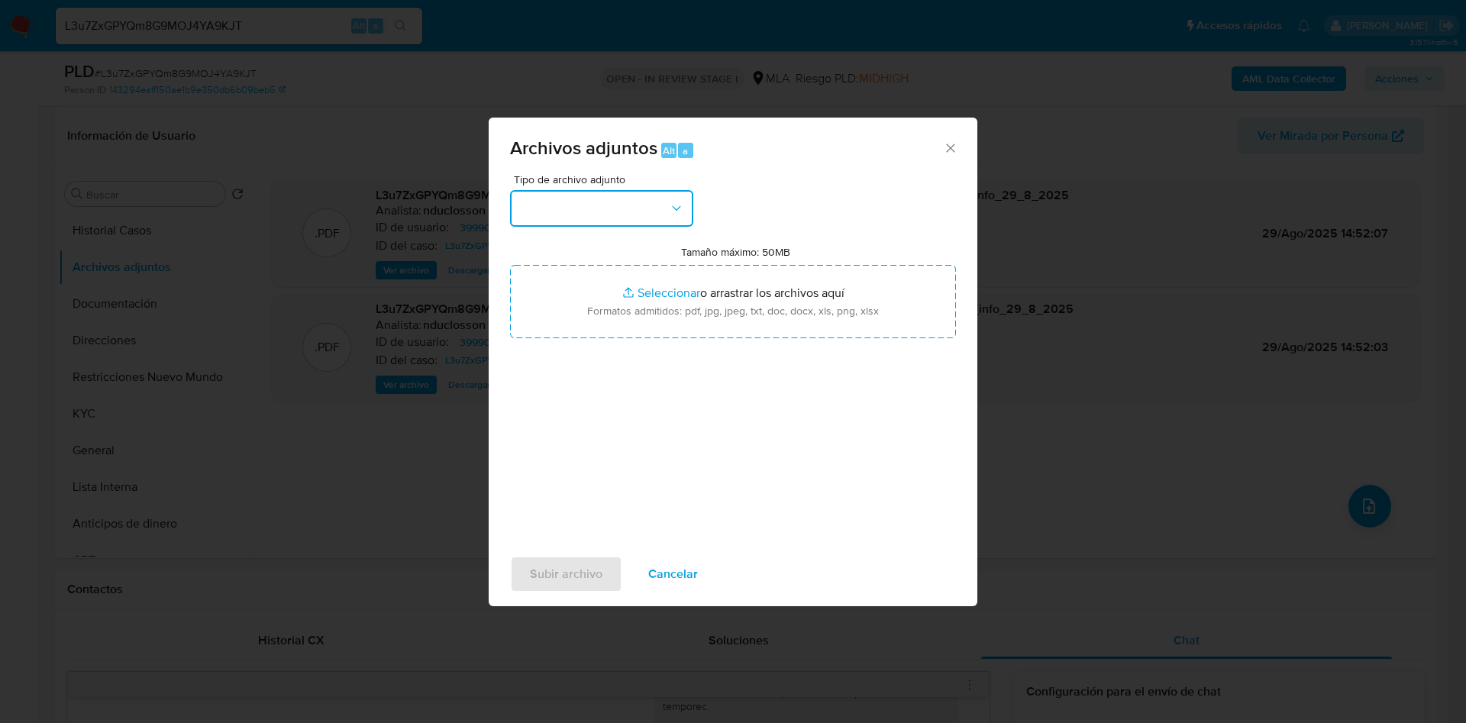
click at [620, 199] on button "button" at bounding box center [601, 208] width 183 height 37
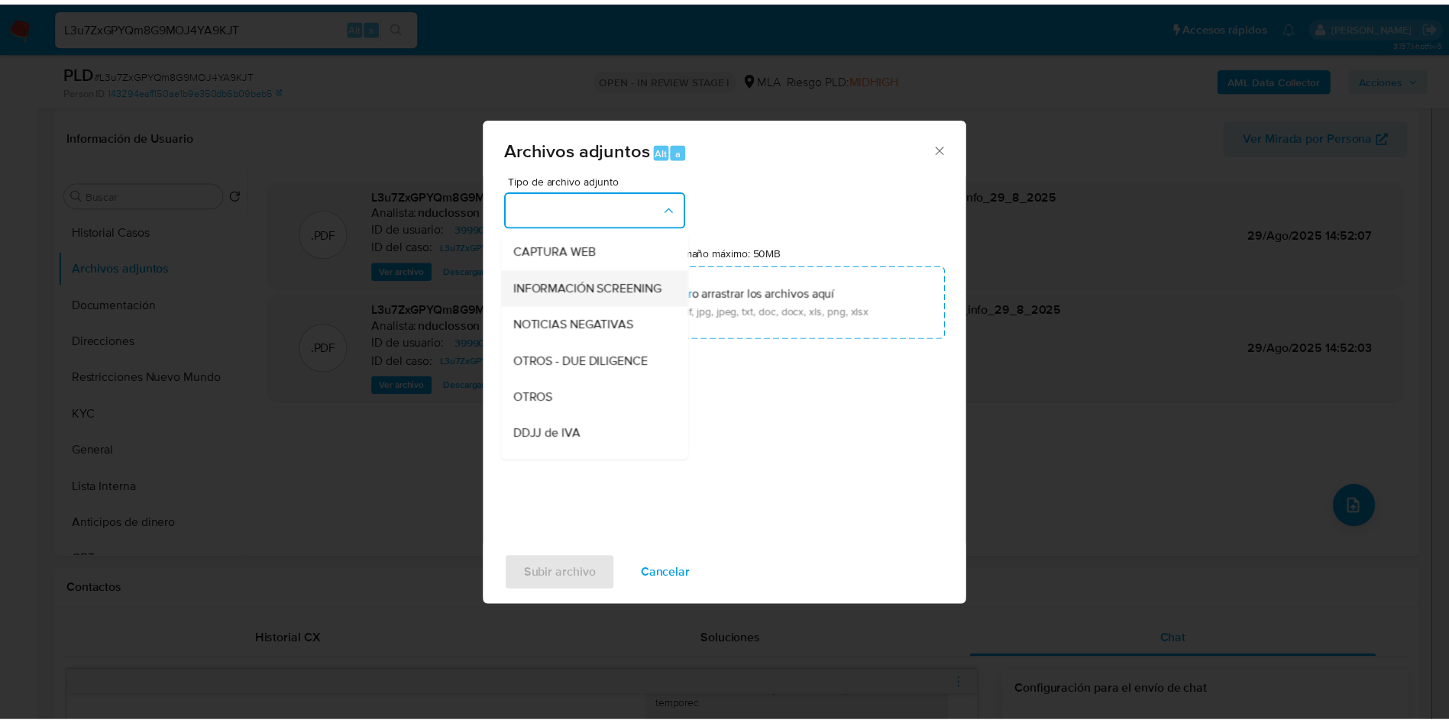
scroll to position [194, 0]
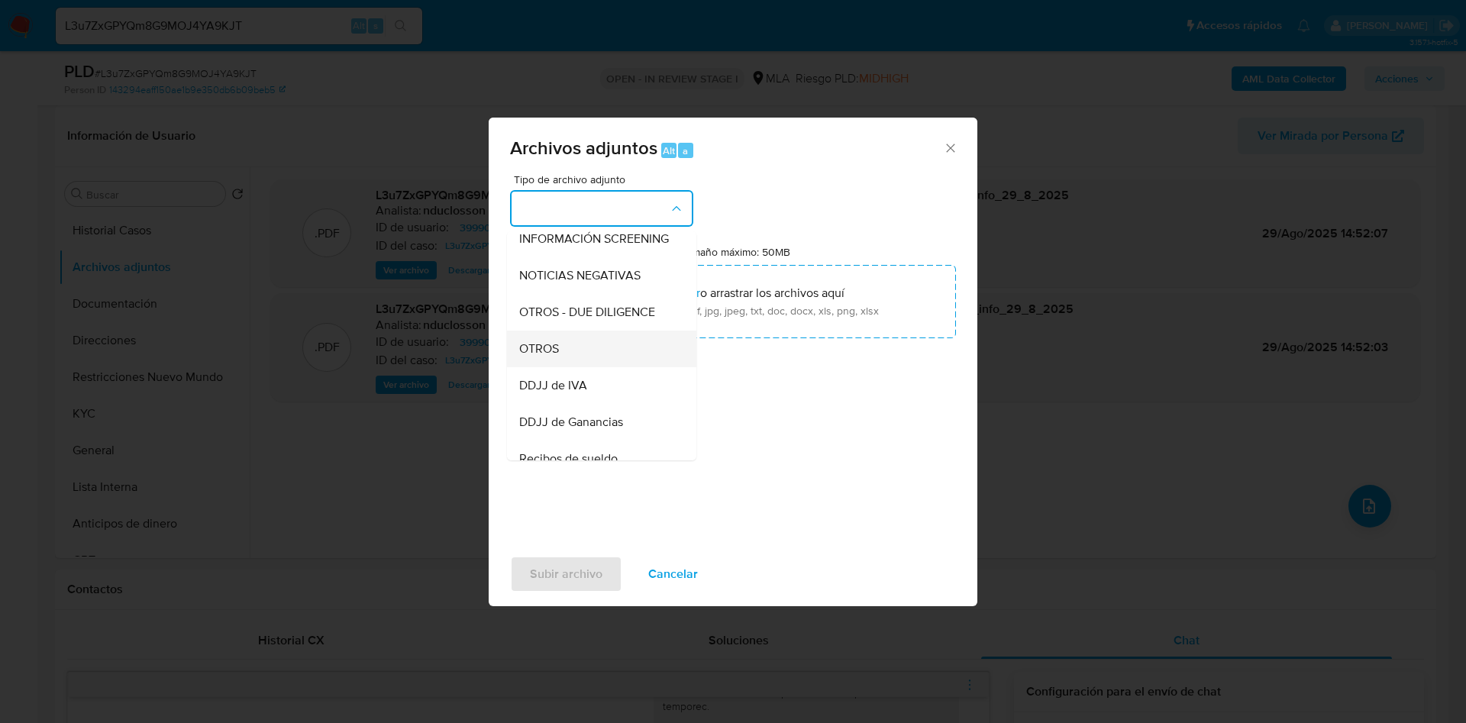
click at [578, 367] on div "OTROS" at bounding box center [597, 349] width 156 height 37
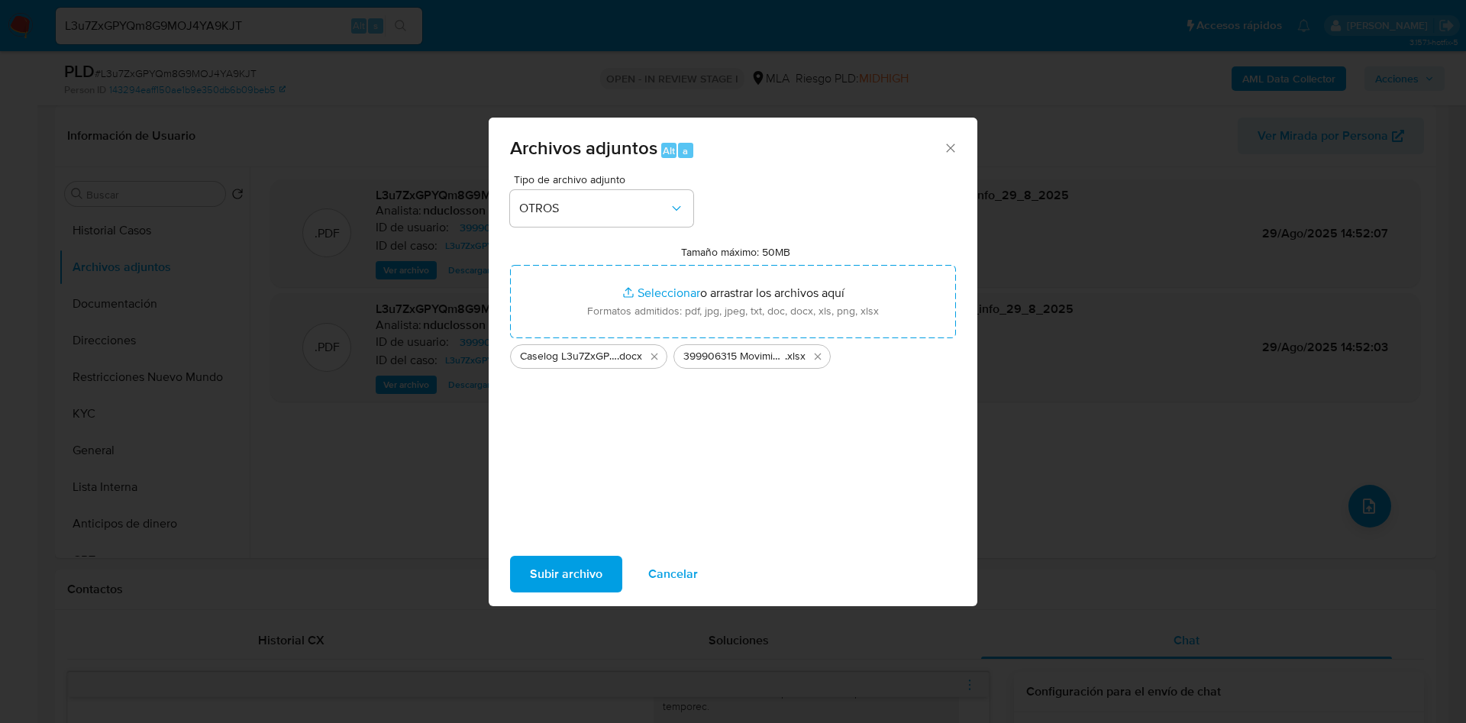
click at [554, 558] on span "Subir archivo" at bounding box center [566, 574] width 73 height 34
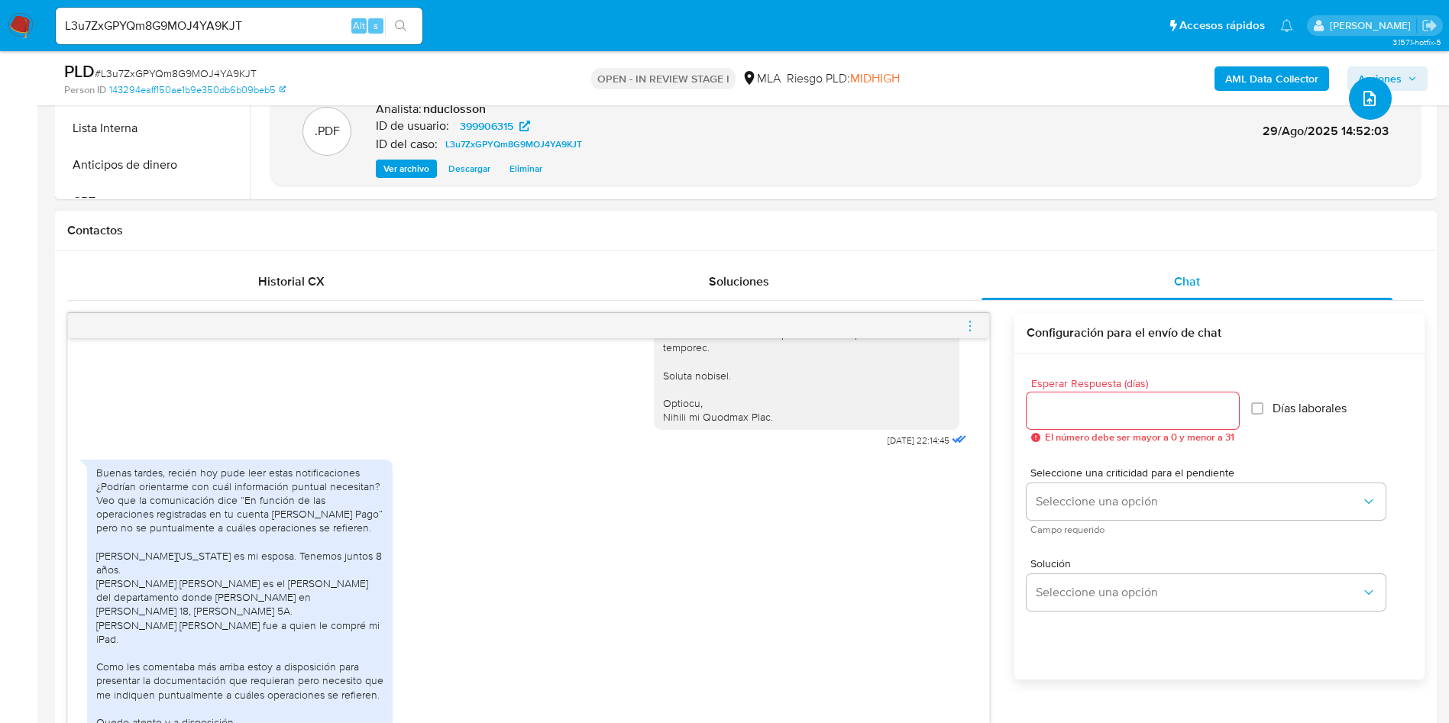
scroll to position [802, 0]
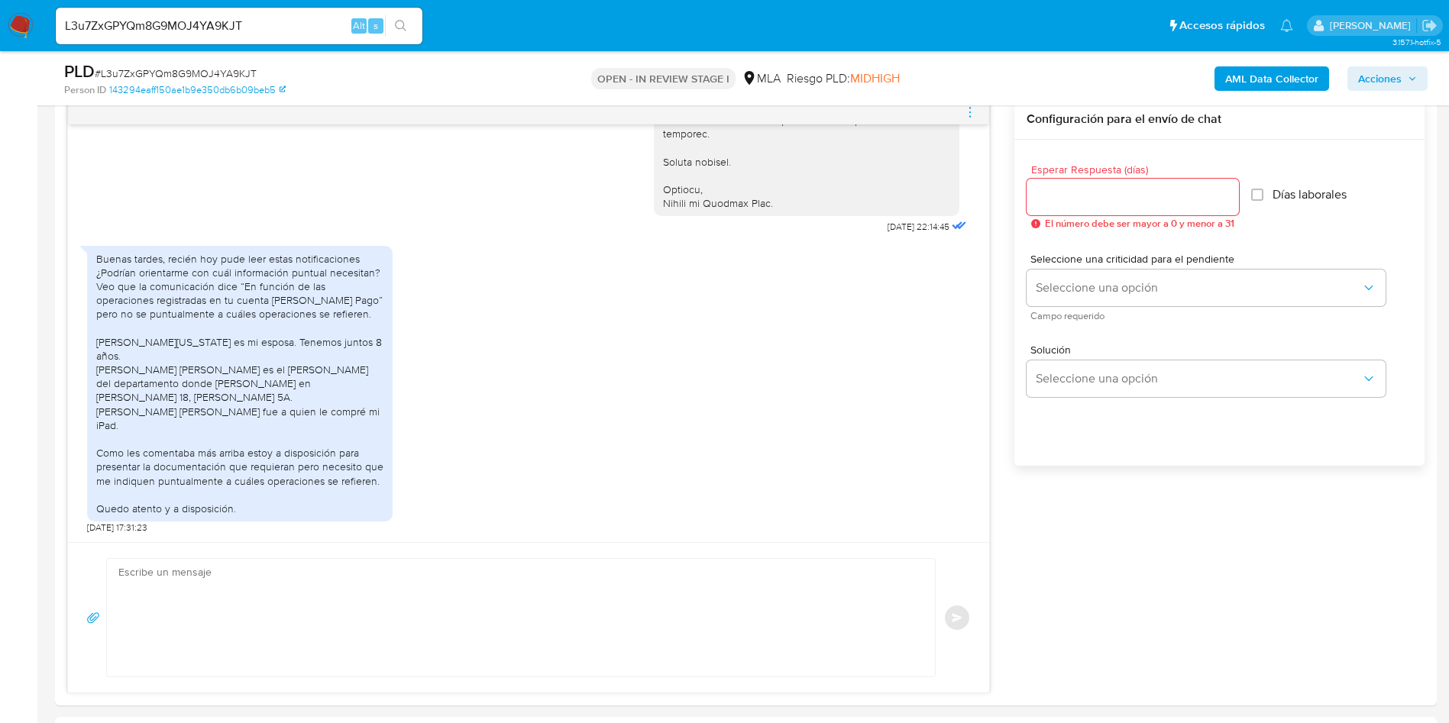
click at [208, 70] on span "# L3u7ZxGPYQm8G9MOJ4YA9KJT" at bounding box center [176, 73] width 162 height 15
copy span "L3u7ZxGPYQm8G9MOJ4YA9KJT"
click at [286, 575] on textarea at bounding box center [516, 618] width 797 height 118
paste textarea "Hola, ¡Muchas gracias por tu respuesta! Confirmamos la recepción de la document…"
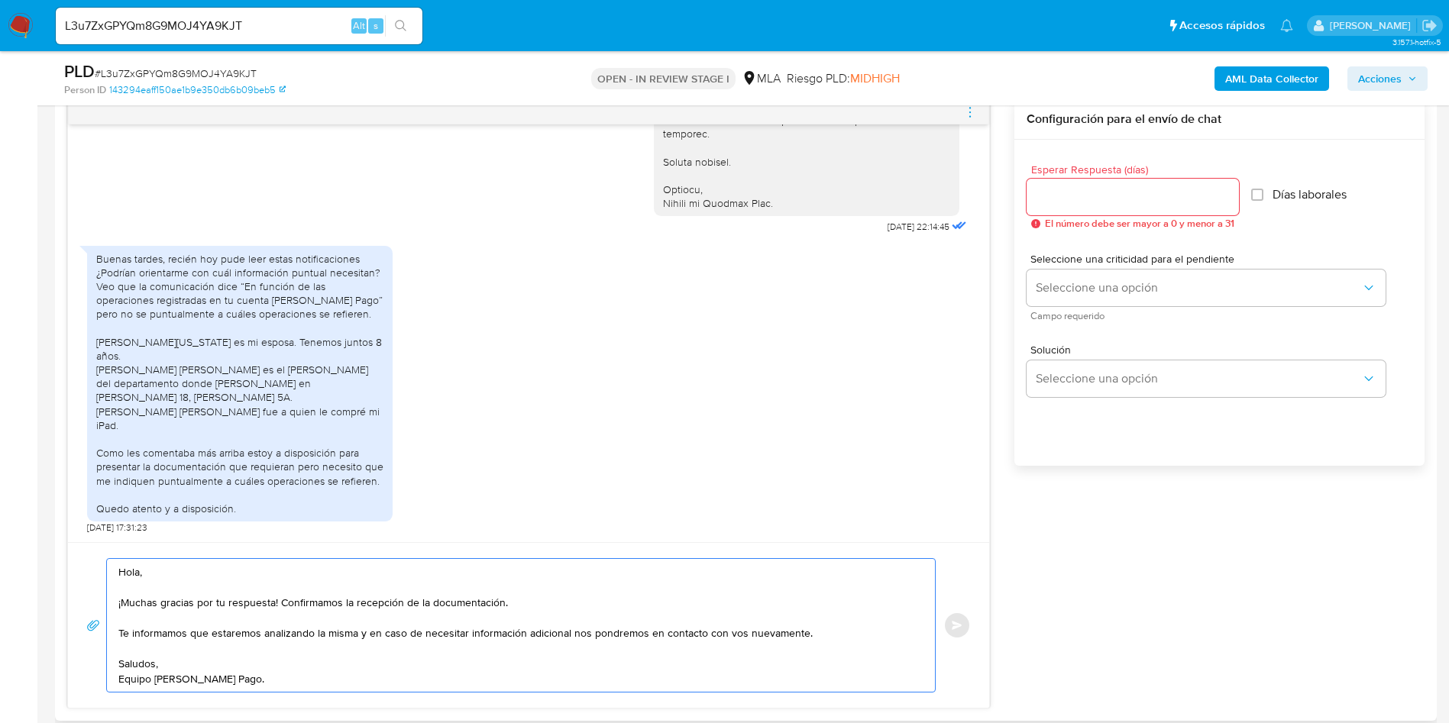
type textarea "Hola, ¡Muchas gracias por tu respuesta! Confirmamos la recepción de la document…"
click at [1140, 204] on input "Esperar Respuesta (días)" at bounding box center [1132, 197] width 212 height 20
type input "0"
click at [1032, 247] on div "Seleccione una criticidad para el pendiente Seleccione una opción" at bounding box center [1219, 282] width 386 height 83
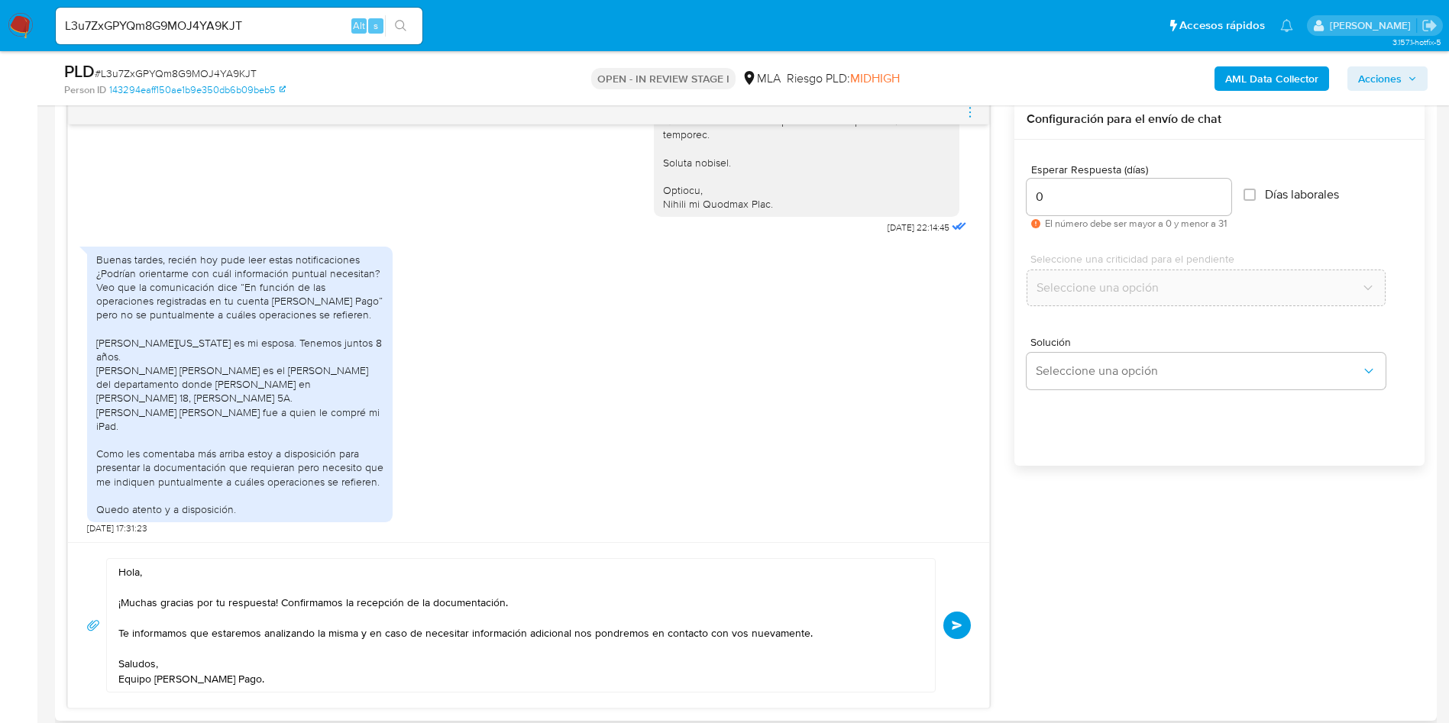
click at [961, 619] on button "Enviar" at bounding box center [956, 625] width 27 height 27
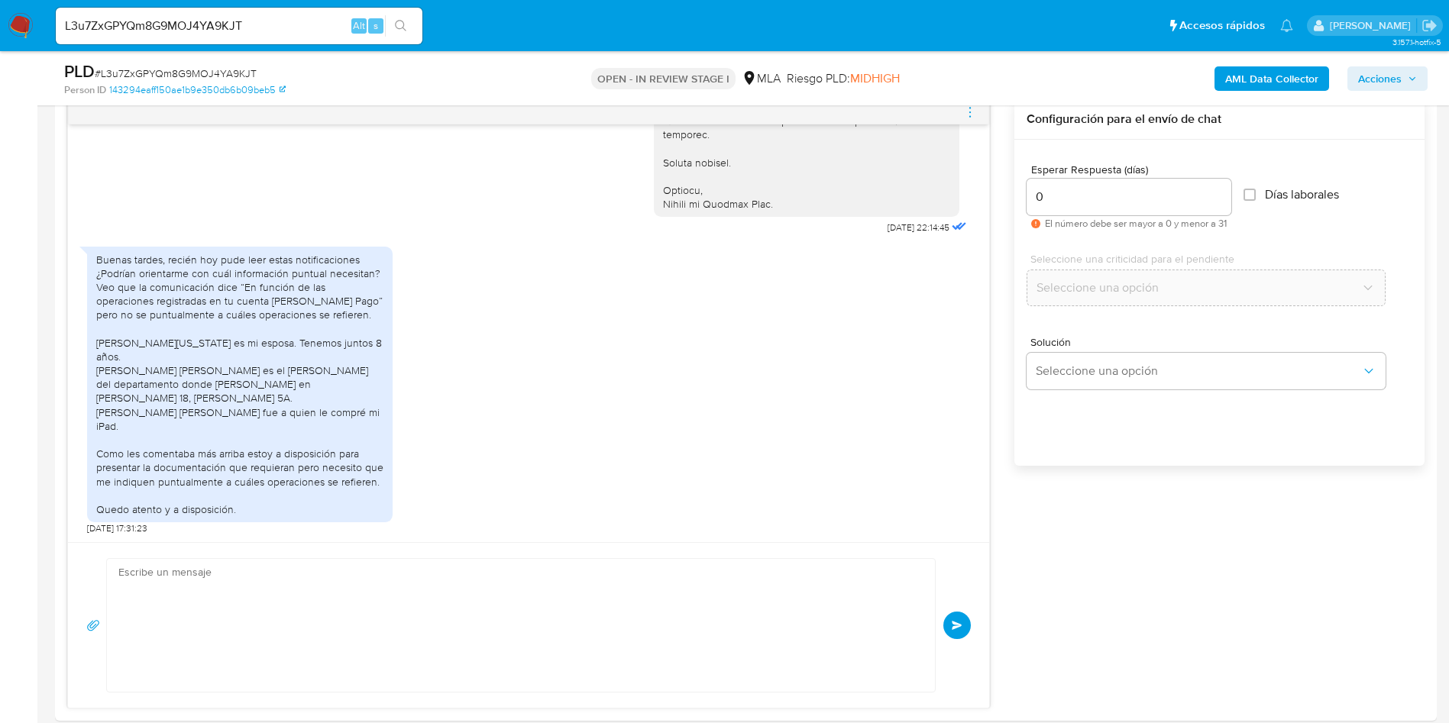
scroll to position [2030, 0]
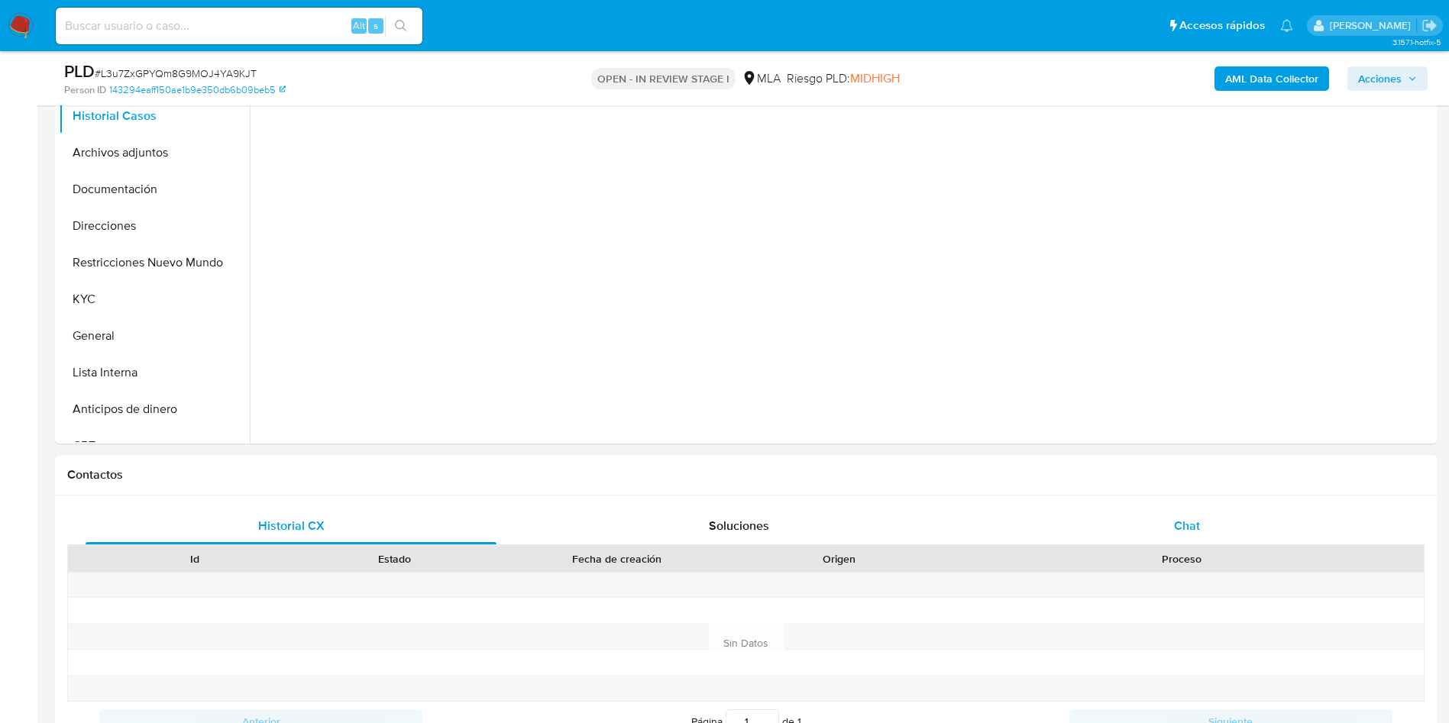
click at [1155, 533] on div "Chat" at bounding box center [1186, 526] width 411 height 37
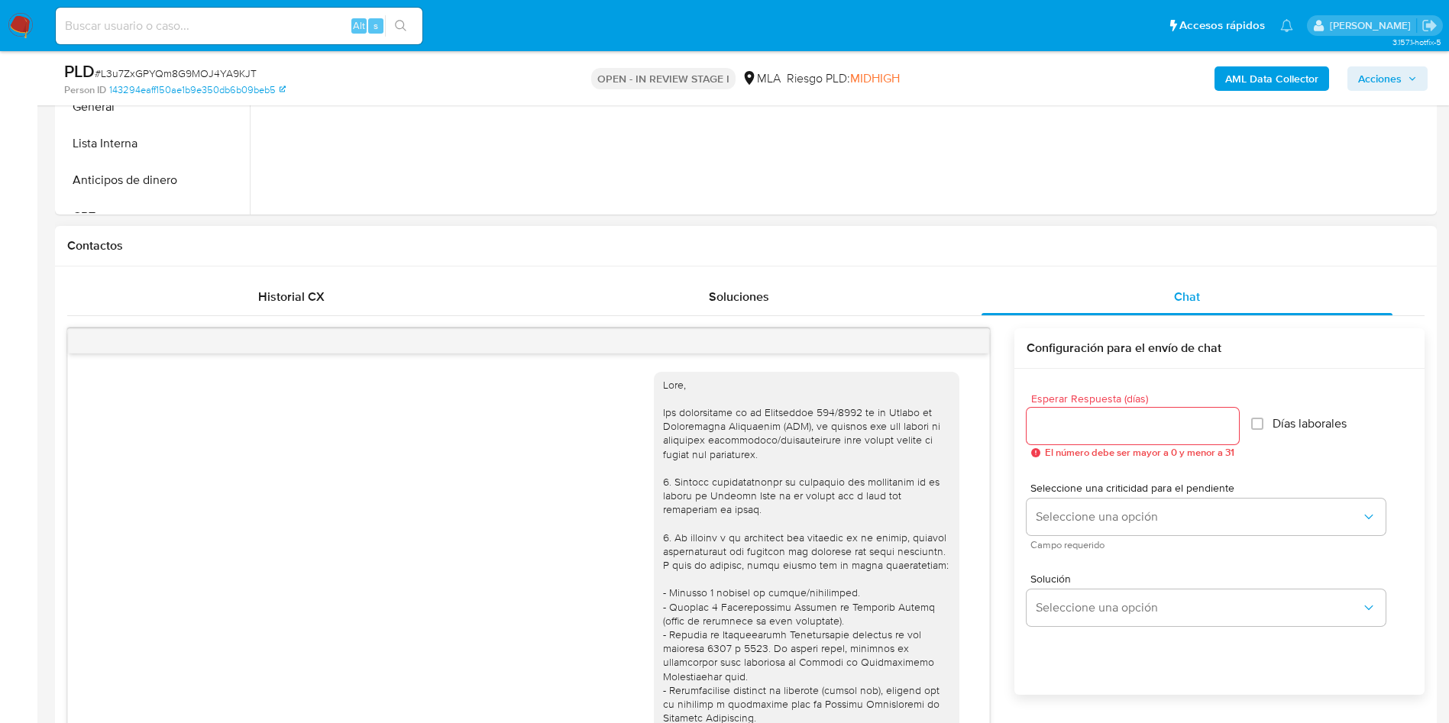
scroll to position [666, 0]
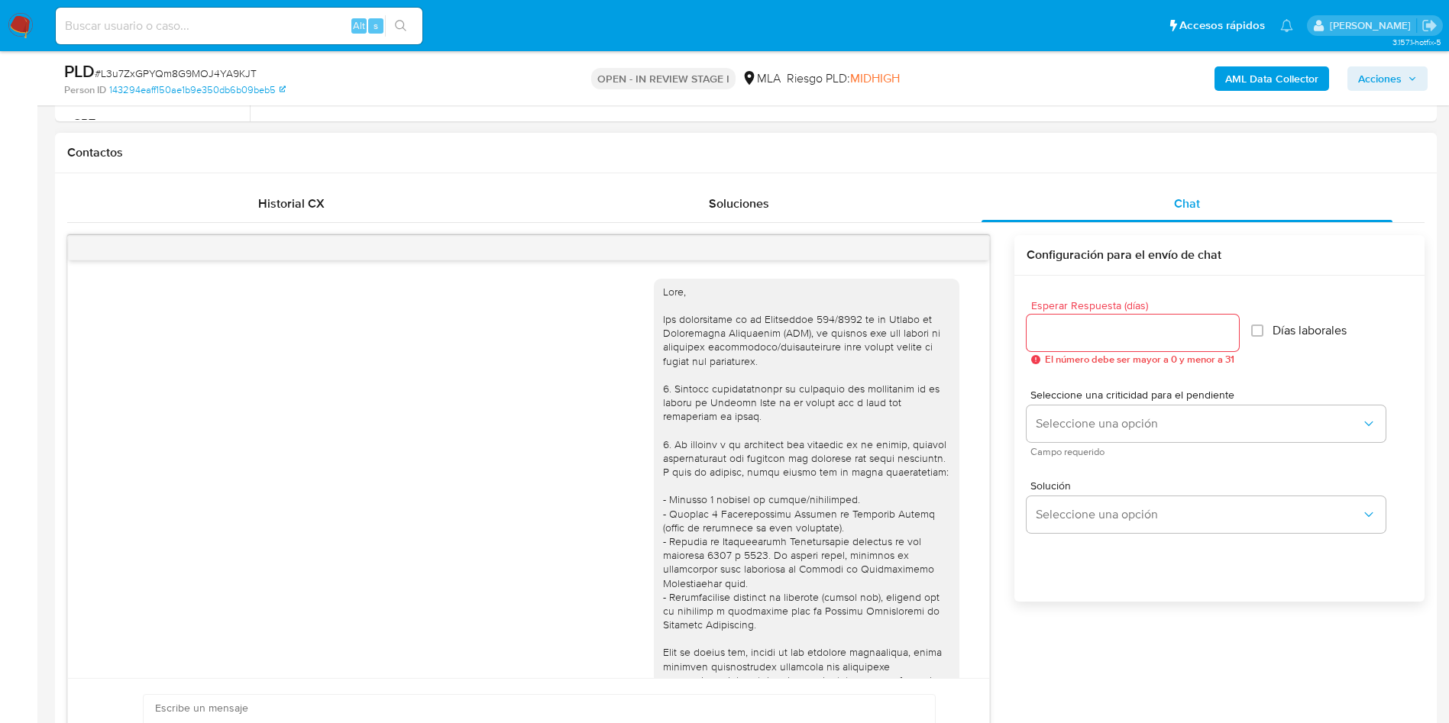
select select "10"
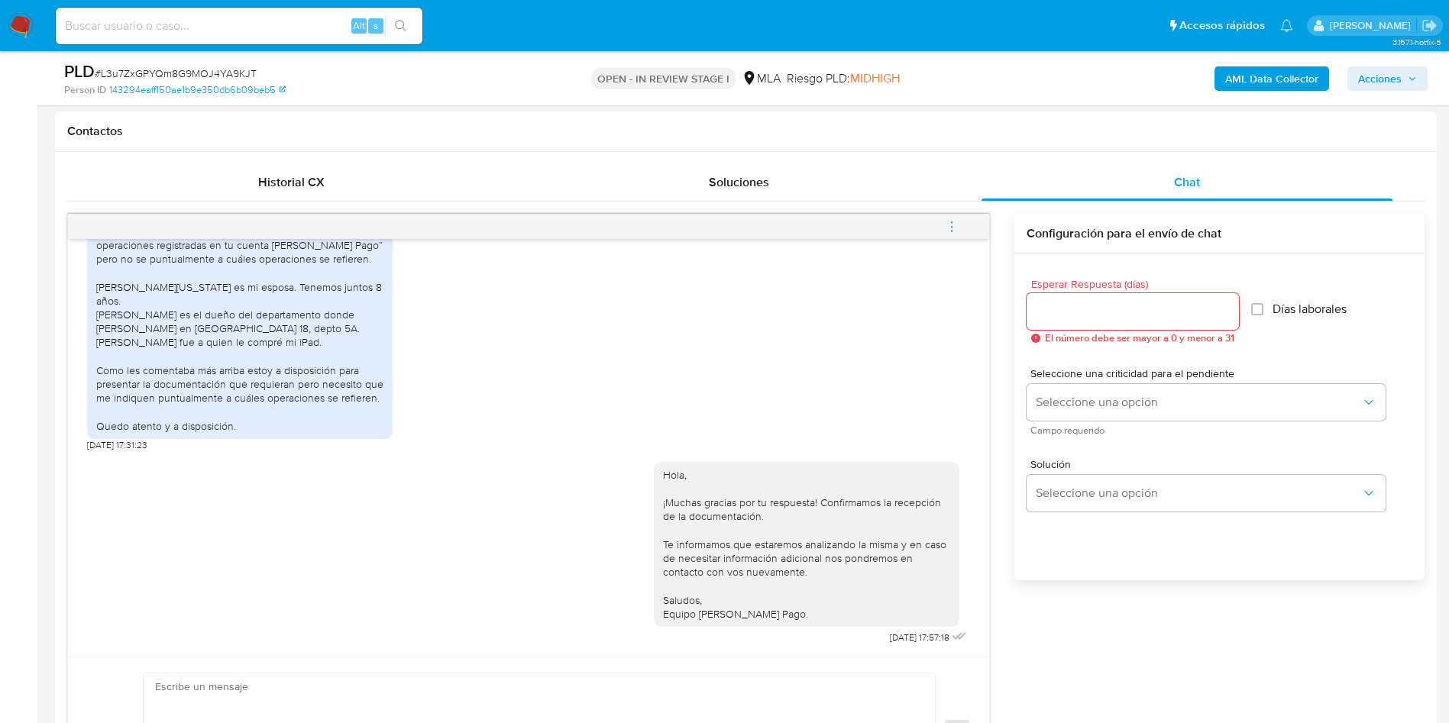
click at [947, 222] on icon "menu-action" at bounding box center [952, 227] width 14 height 14
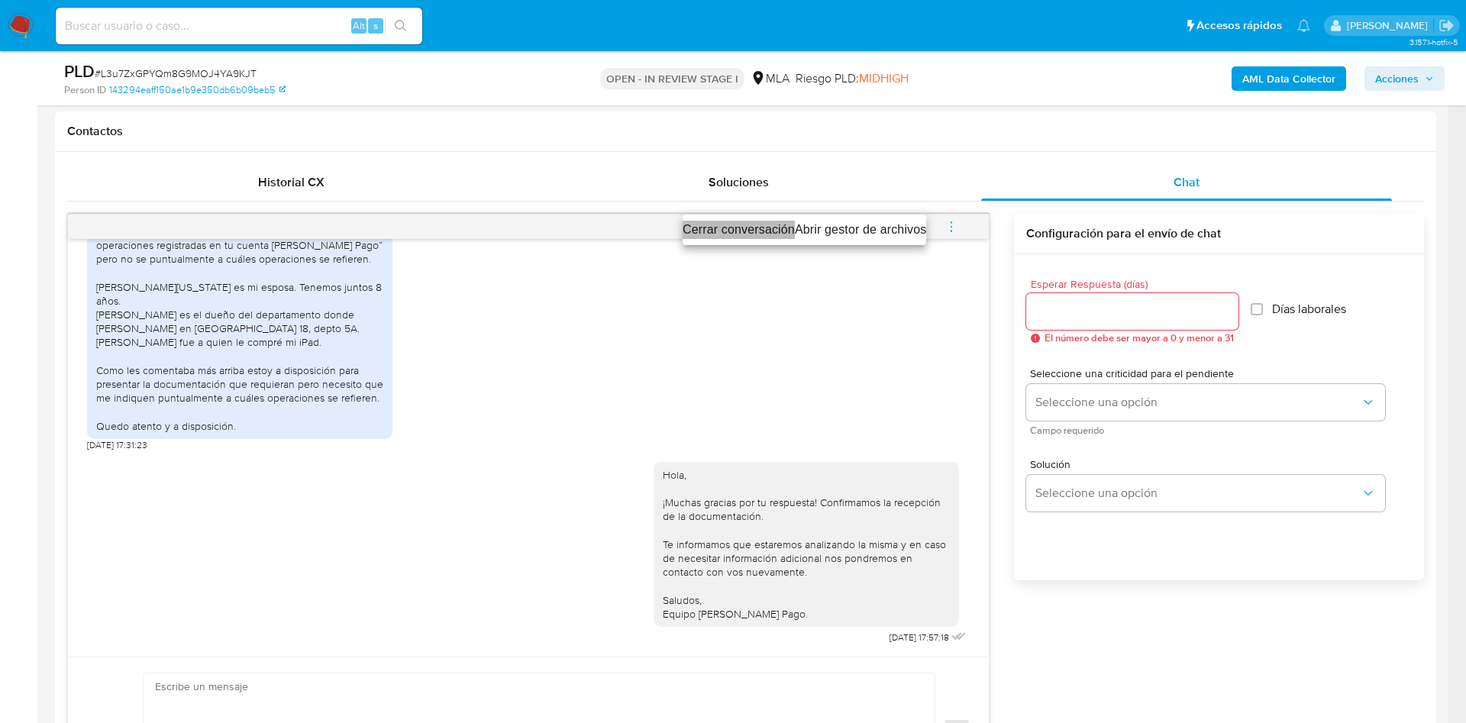
click at [696, 227] on li "Cerrar conversación" at bounding box center [739, 230] width 112 height 18
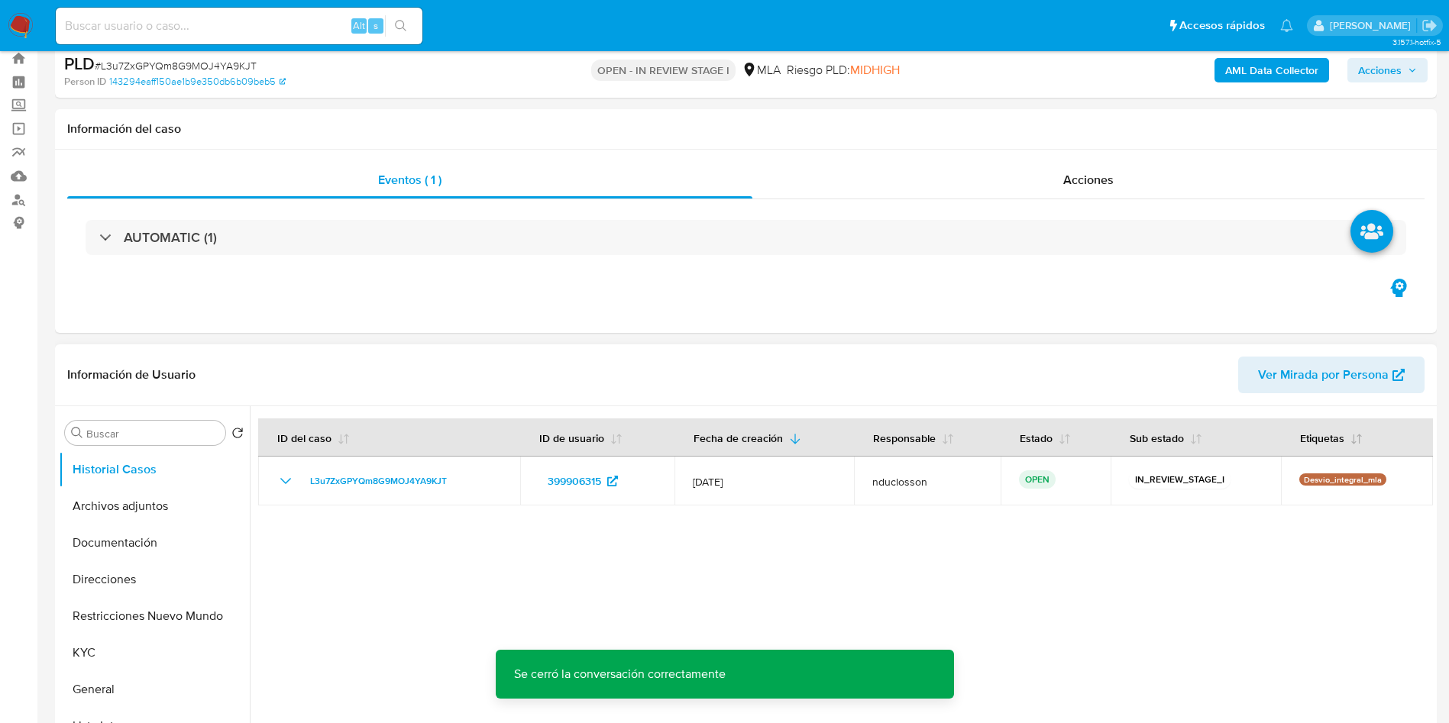
scroll to position [0, 0]
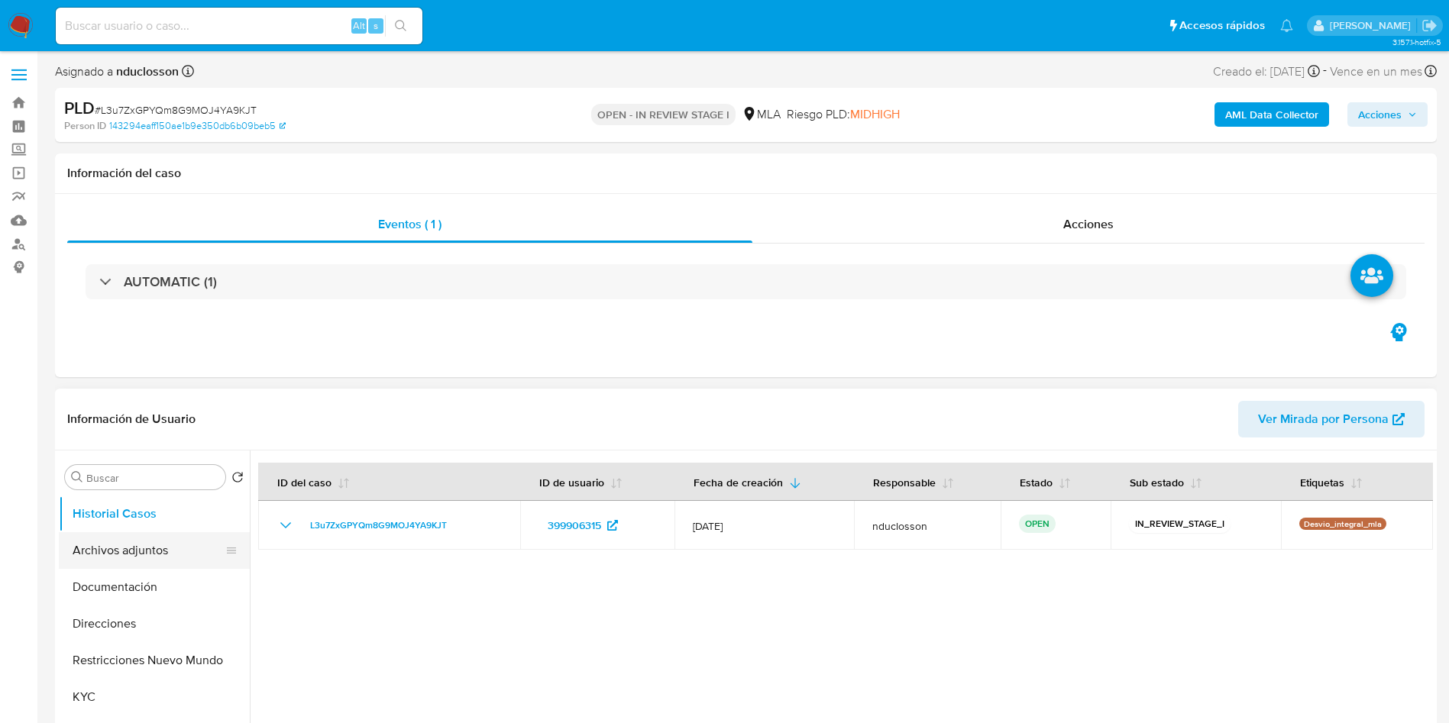
click at [124, 554] on button "Archivos adjuntos" at bounding box center [148, 550] width 179 height 37
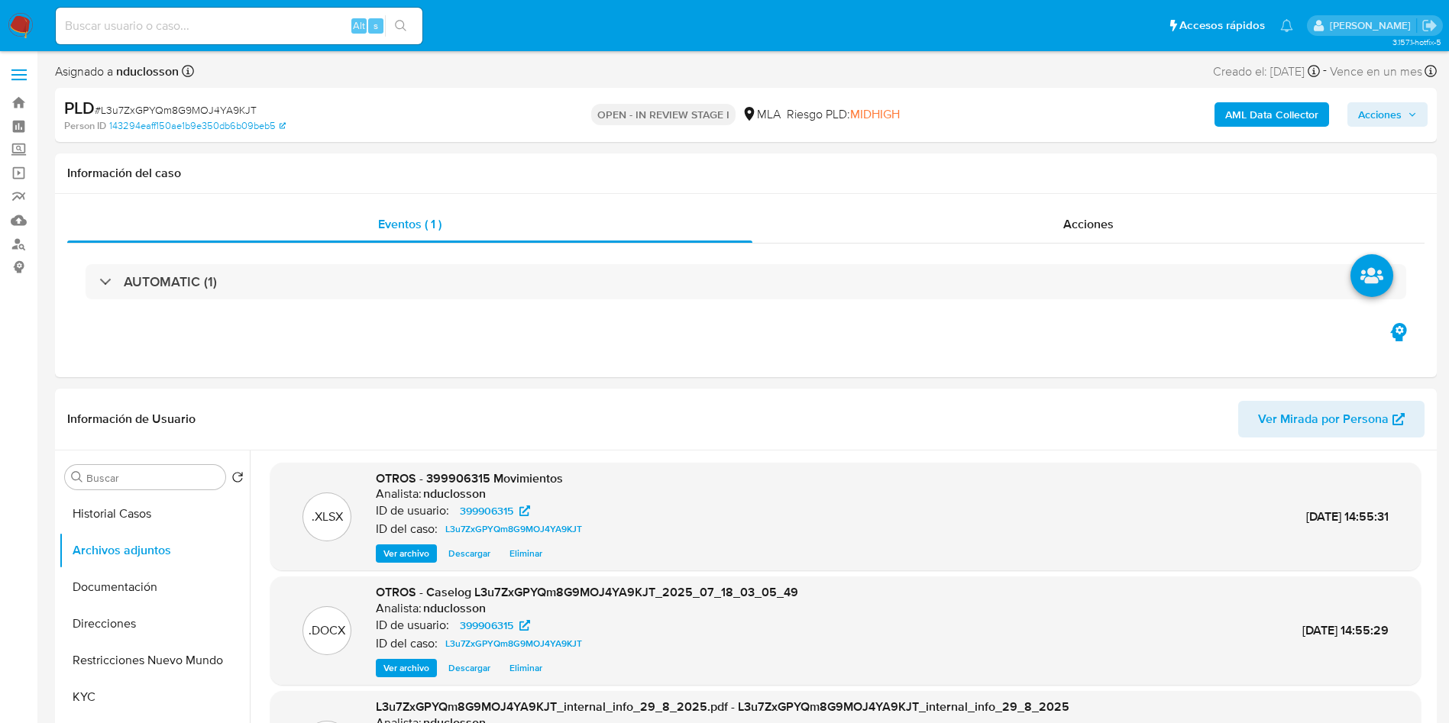
click at [1387, 108] on span "Acciones" at bounding box center [1380, 114] width 44 height 24
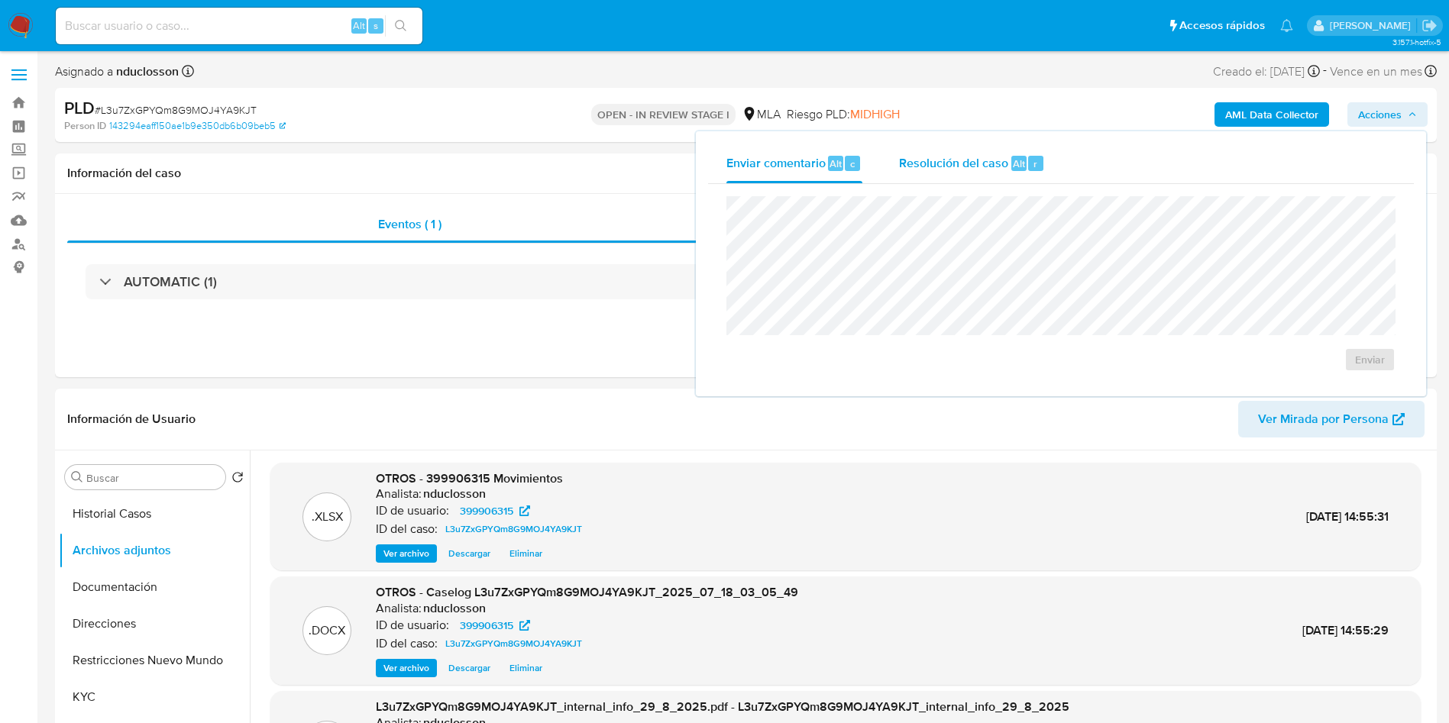
click at [900, 163] on span "Resolución del caso" at bounding box center [953, 163] width 109 height 18
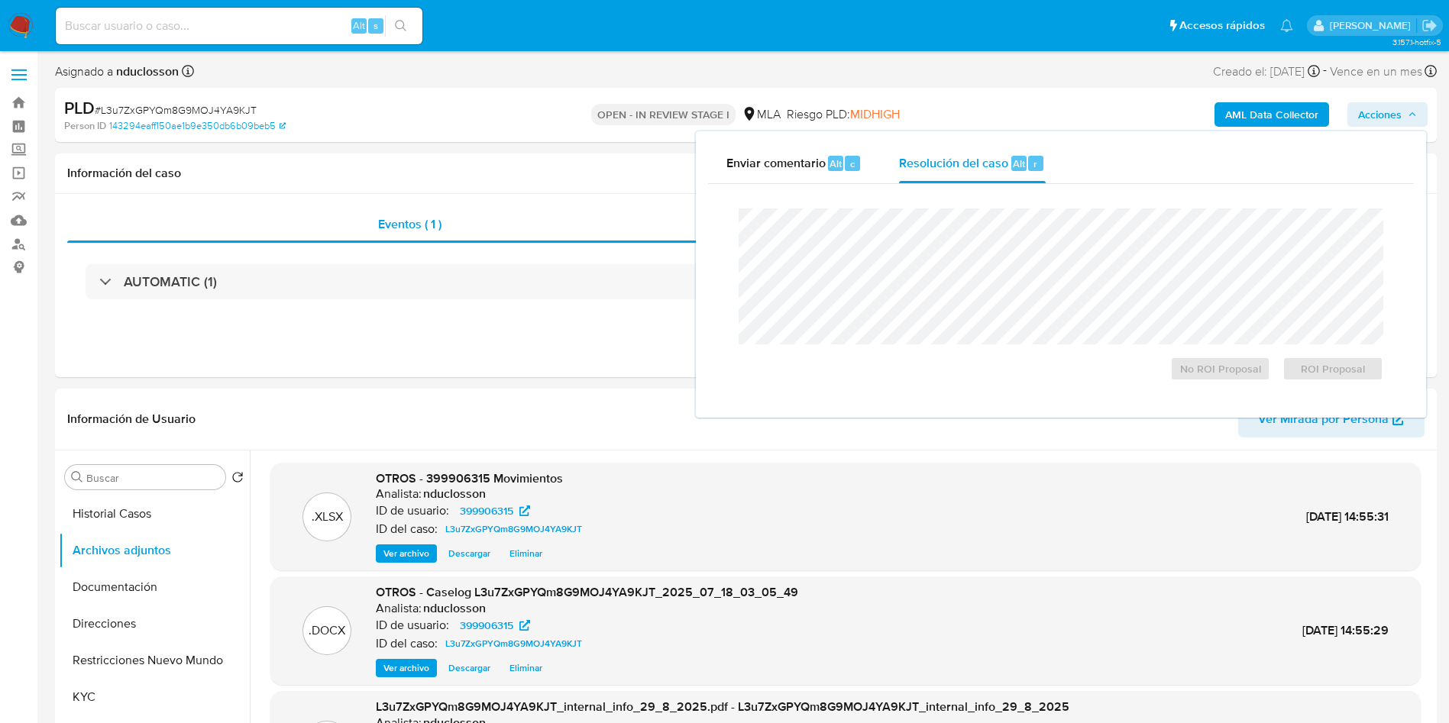
click at [900, 205] on div "No ROI Proposal ROI Proposal" at bounding box center [1060, 294] width 669 height 197
click at [1190, 372] on span "No ROI Proposal" at bounding box center [1220, 368] width 79 height 21
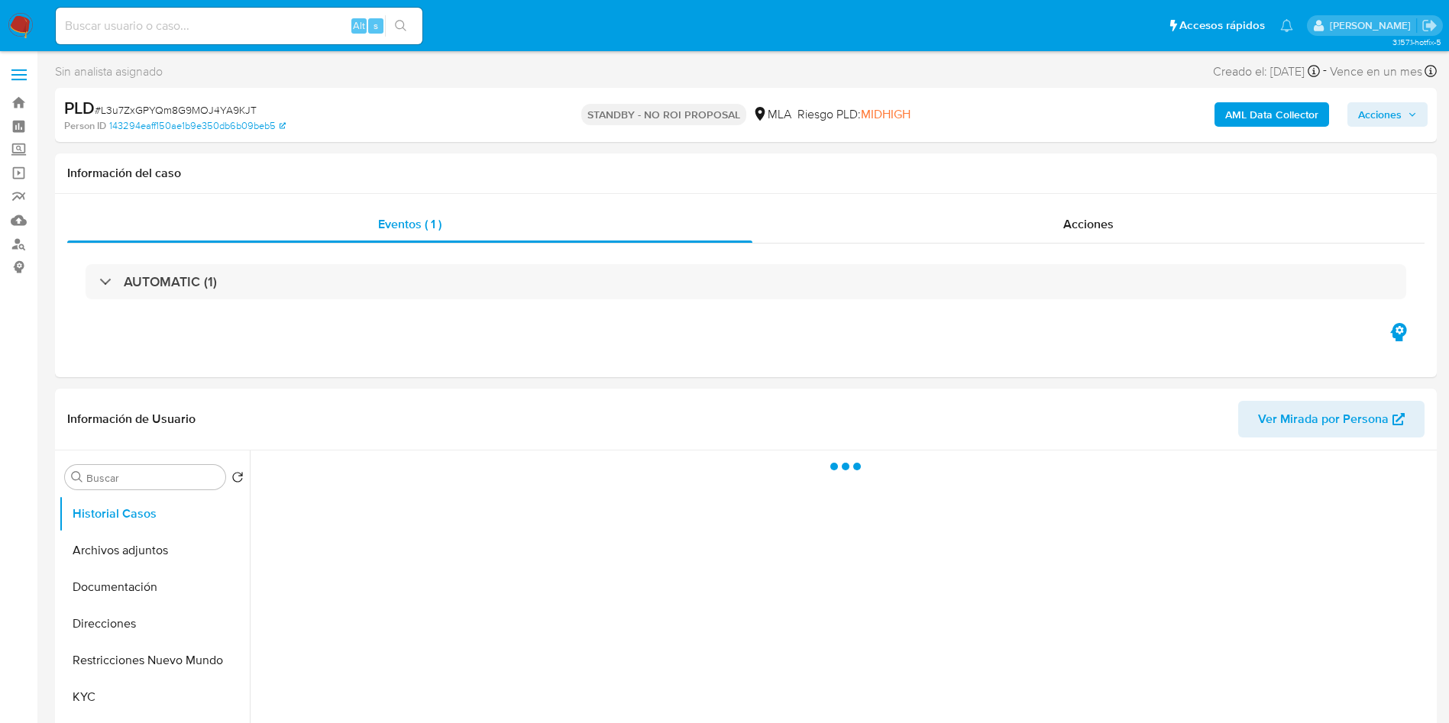
click at [144, 31] on input at bounding box center [239, 26] width 367 height 20
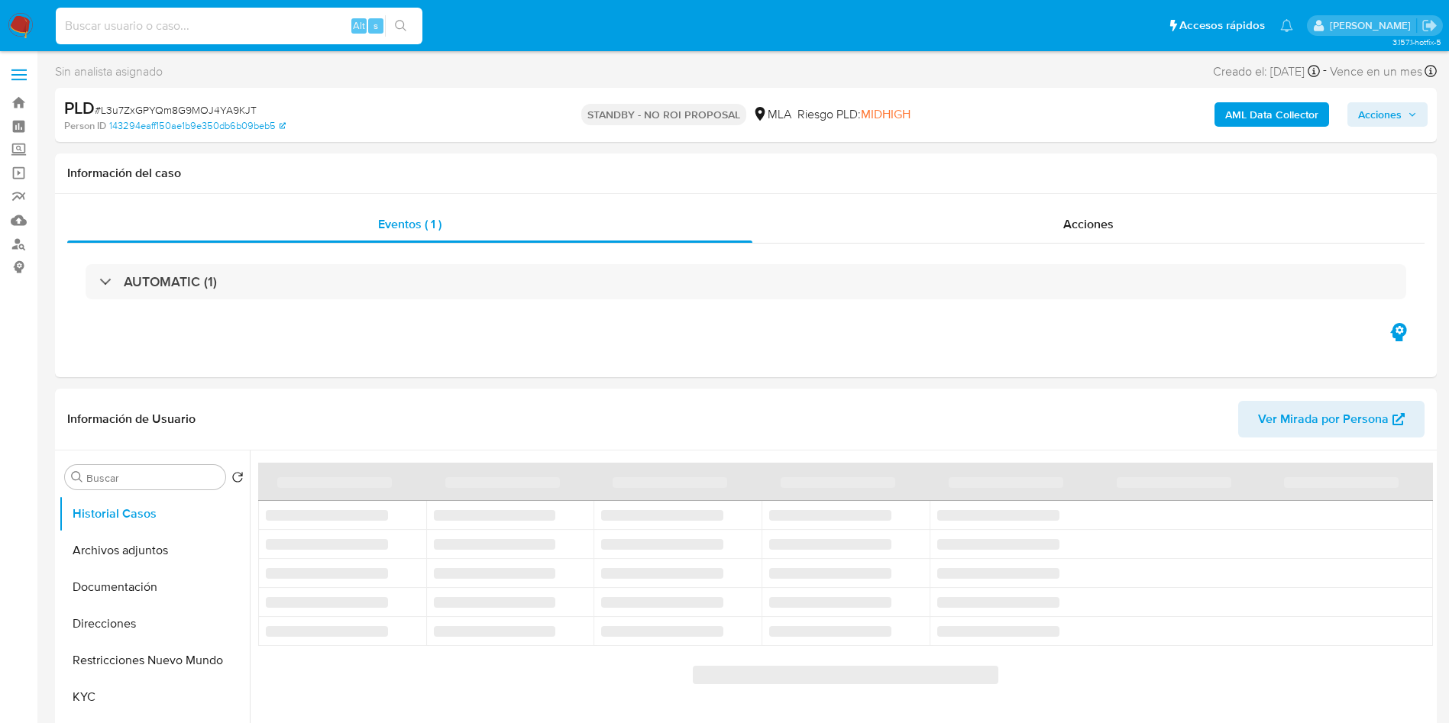
paste input "EHoCSPQX7zroq7mtIStowgRj"
type input "EHoCSPQX7zroq7mtIStowgRj"
select select "10"
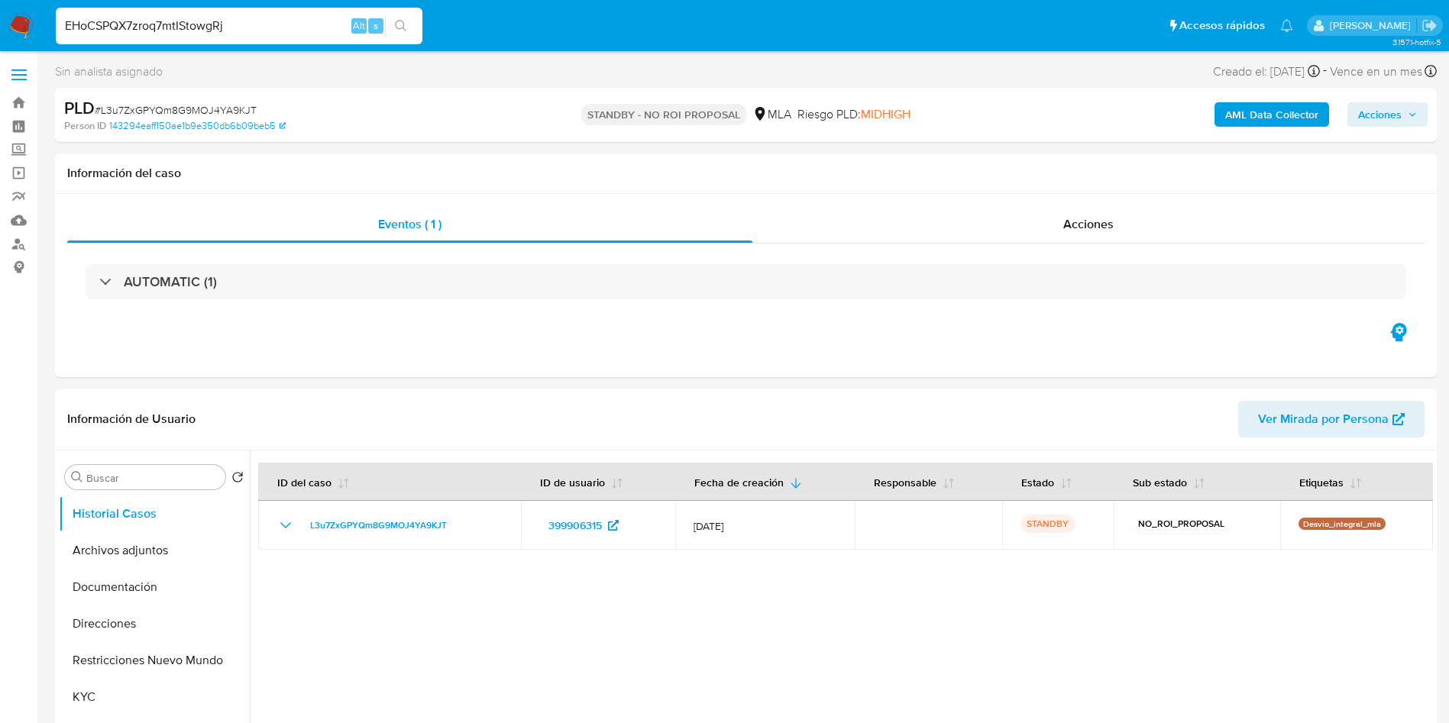
type input "EHoCSPQX7zroq7mtIStowgRj"
click at [406, 24] on icon "search-icon" at bounding box center [401, 26] width 12 height 12
select select "10"
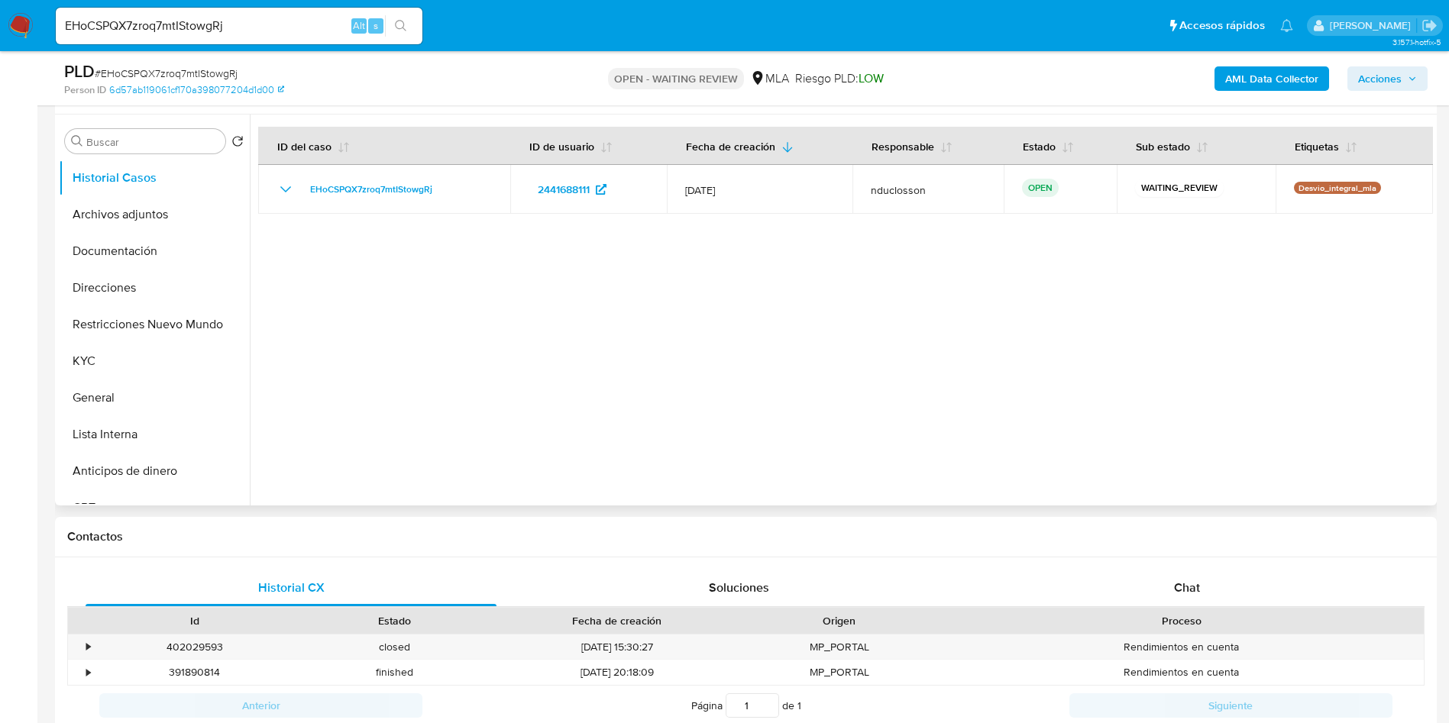
scroll to position [458, 0]
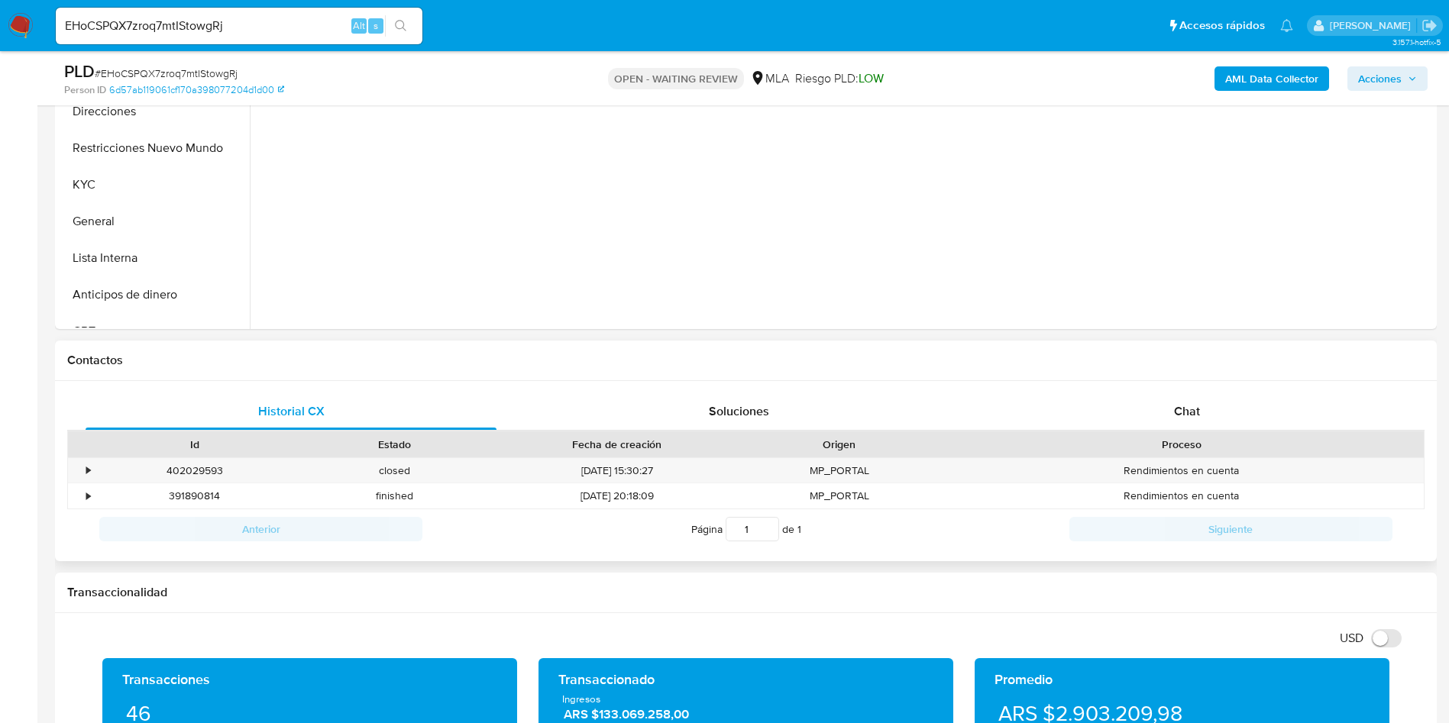
click at [1189, 385] on div "Historial CX Soluciones Chat Id Estado Fecha de creación Origen Proceso • 40202…" at bounding box center [745, 471] width 1381 height 181
click at [1177, 392] on div "Historial CX Soluciones Chat Id Estado Fecha de creación Origen Proceso • 40202…" at bounding box center [745, 471] width 1381 height 181
drag, startPoint x: 1168, startPoint y: 401, endPoint x: 1149, endPoint y: 383, distance: 25.9
click at [1167, 402] on div "Chat" at bounding box center [1186, 411] width 411 height 37
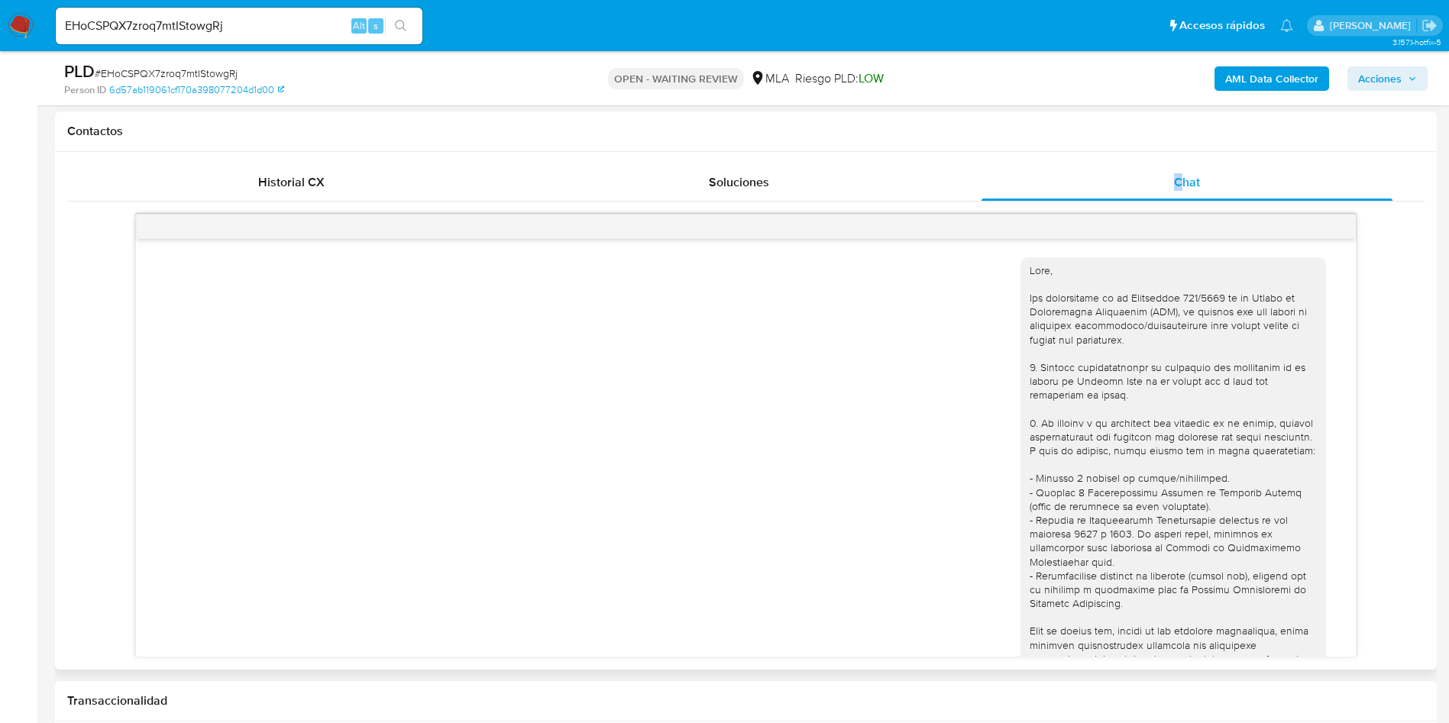
scroll to position [1168, 0]
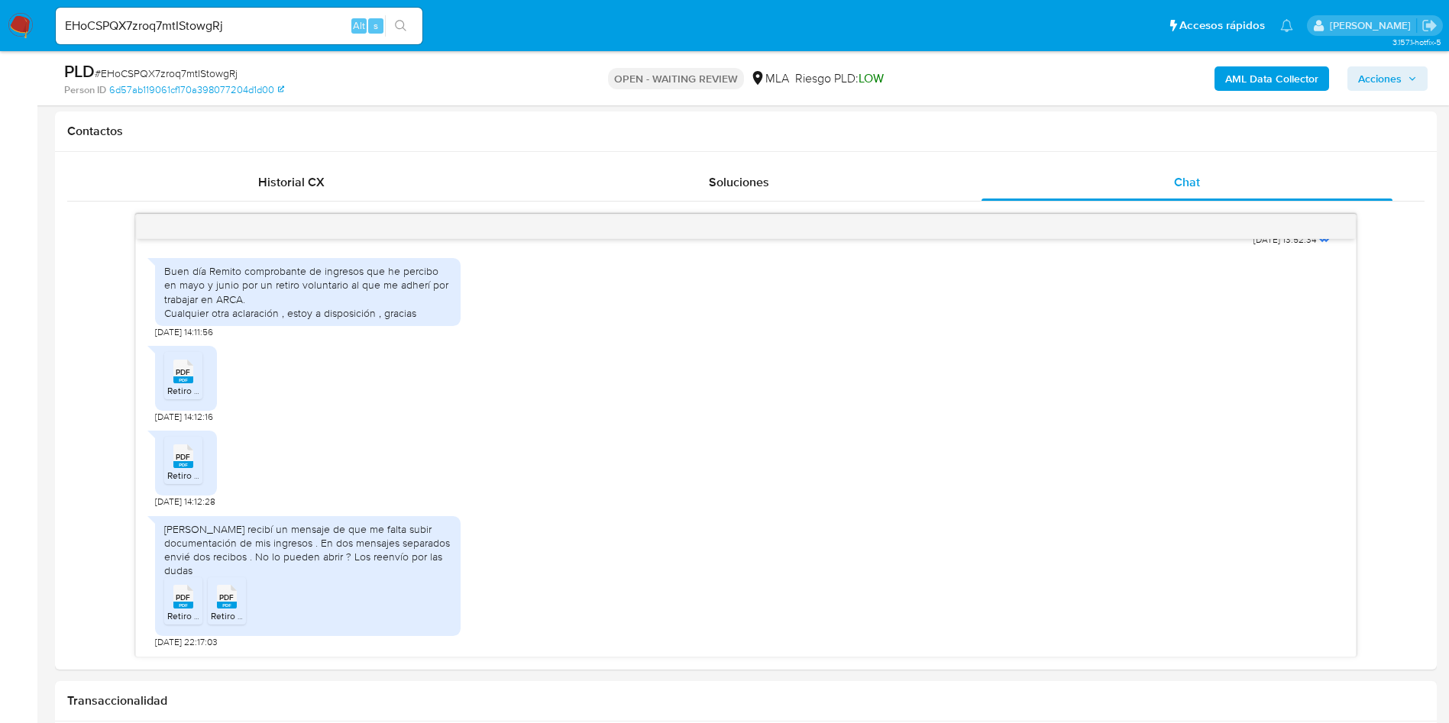
click at [186, 72] on span "# EHoCSPQX7zroq7mtIStowgRj" at bounding box center [166, 73] width 143 height 15
copy span "EHoCSPQX7zroq7mtIStowgRj"
click at [173, 76] on span "# EHoCSPQX7zroq7mtIStowgRj" at bounding box center [166, 73] width 143 height 15
click at [174, 76] on span "# EHoCSPQX7zroq7mtIStowgRj" at bounding box center [166, 73] width 143 height 15
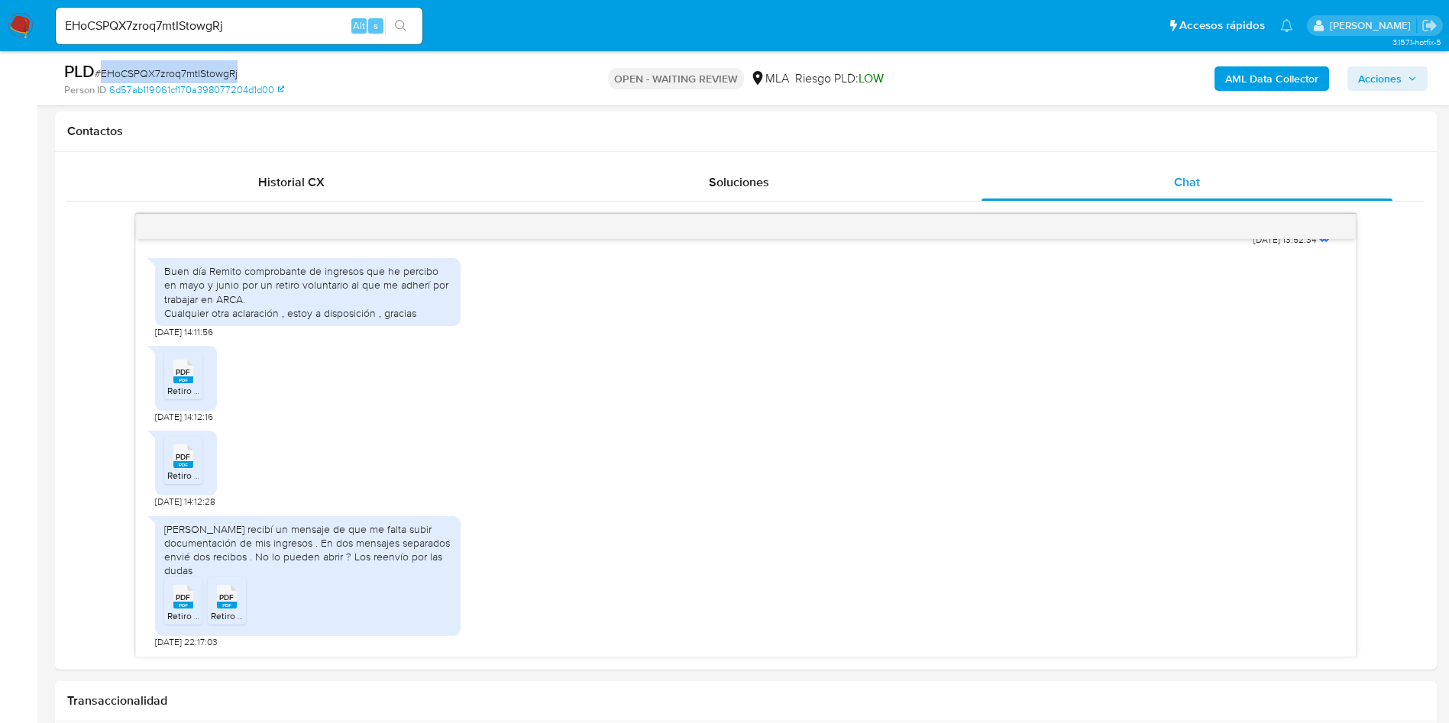
click at [193, 75] on span "# EHoCSPQX7zroq7mtIStowgRj" at bounding box center [166, 73] width 143 height 15
click at [195, 73] on span "# EHoCSPQX7zroq7mtIStowgRj" at bounding box center [166, 73] width 143 height 15
click at [197, 73] on span "# EHoCSPQX7zroq7mtIStowgRj" at bounding box center [166, 73] width 143 height 15
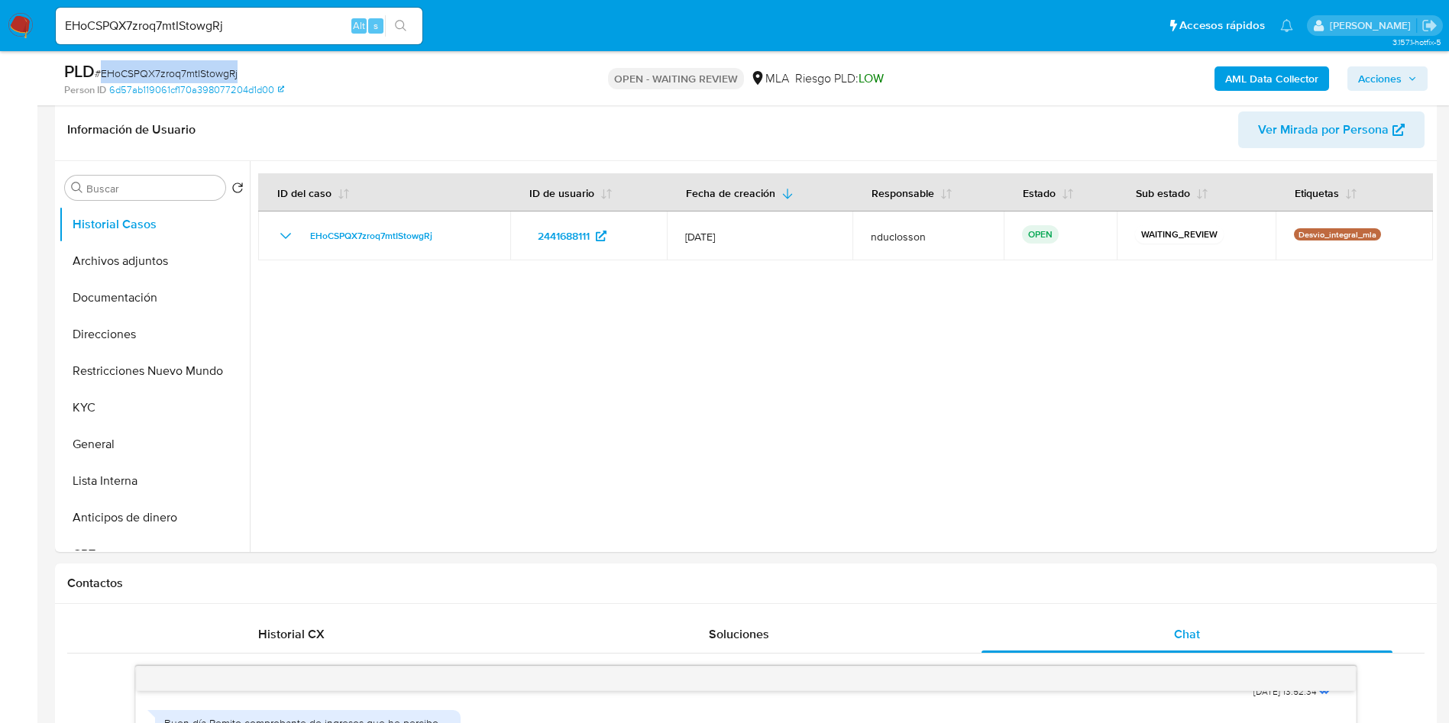
scroll to position [115, 0]
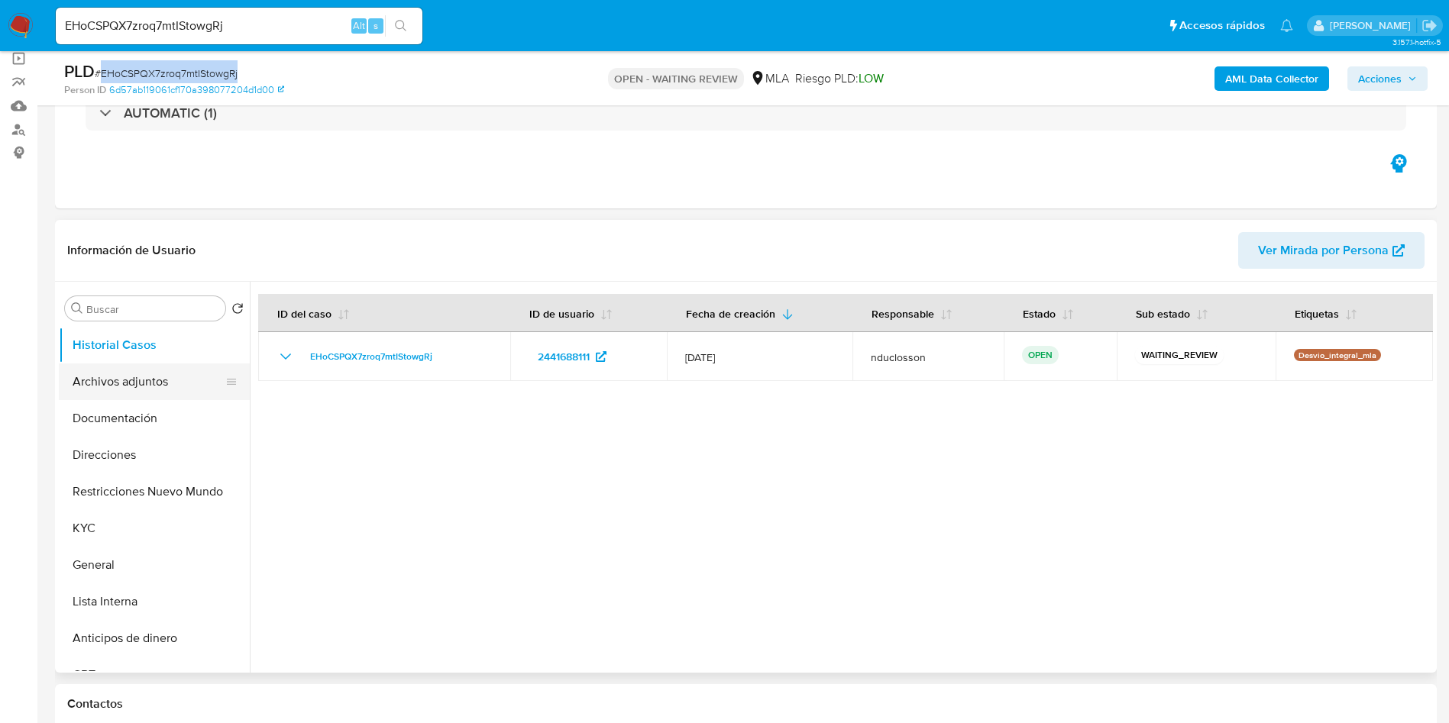
click at [115, 396] on button "Archivos adjuntos" at bounding box center [148, 381] width 179 height 37
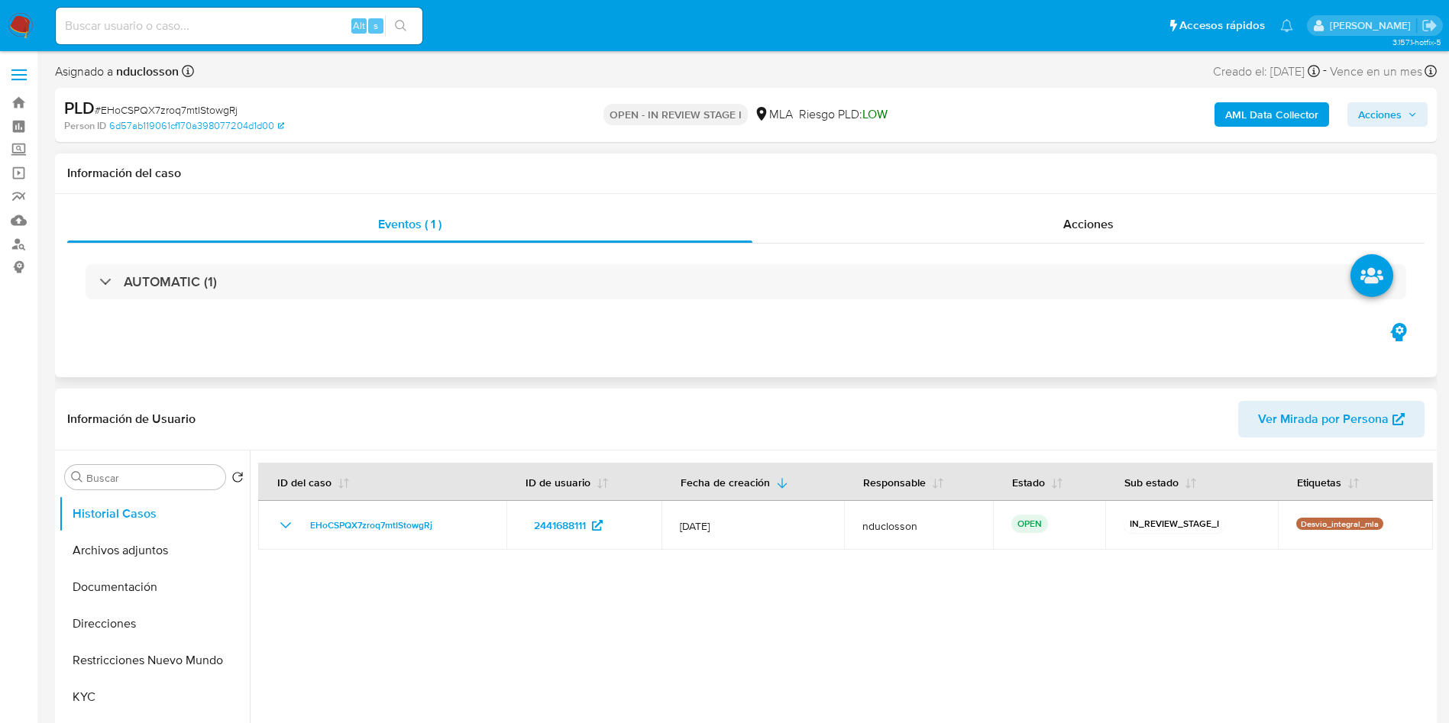
select select "10"
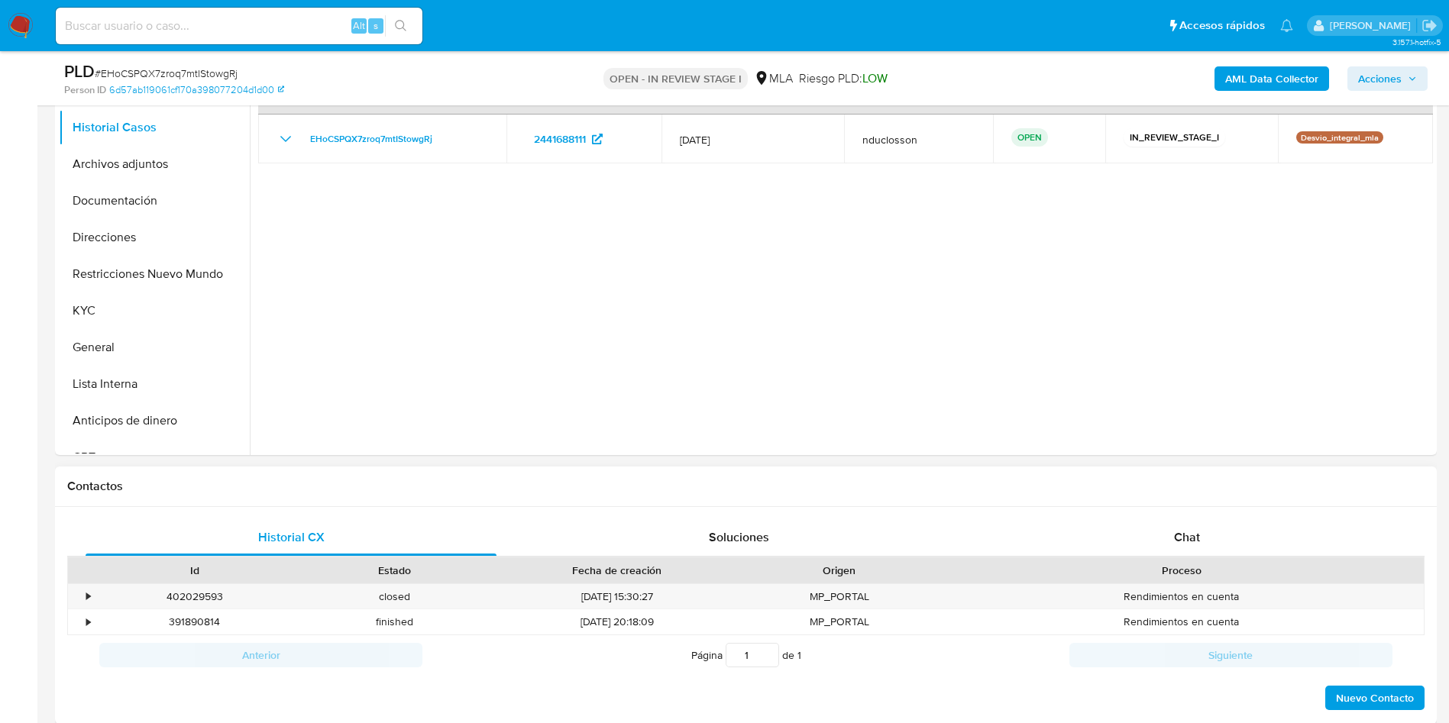
scroll to position [344, 0]
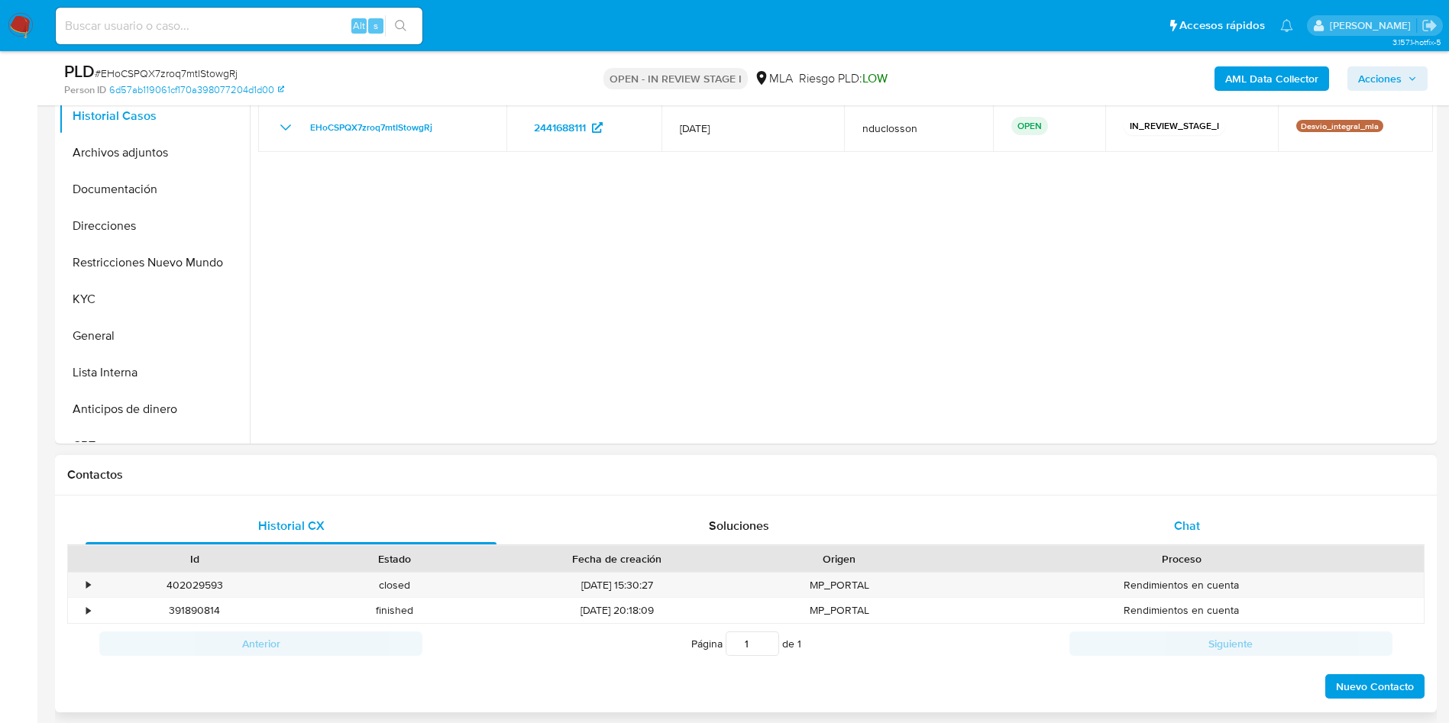
click at [1181, 511] on div "Chat" at bounding box center [1186, 526] width 411 height 37
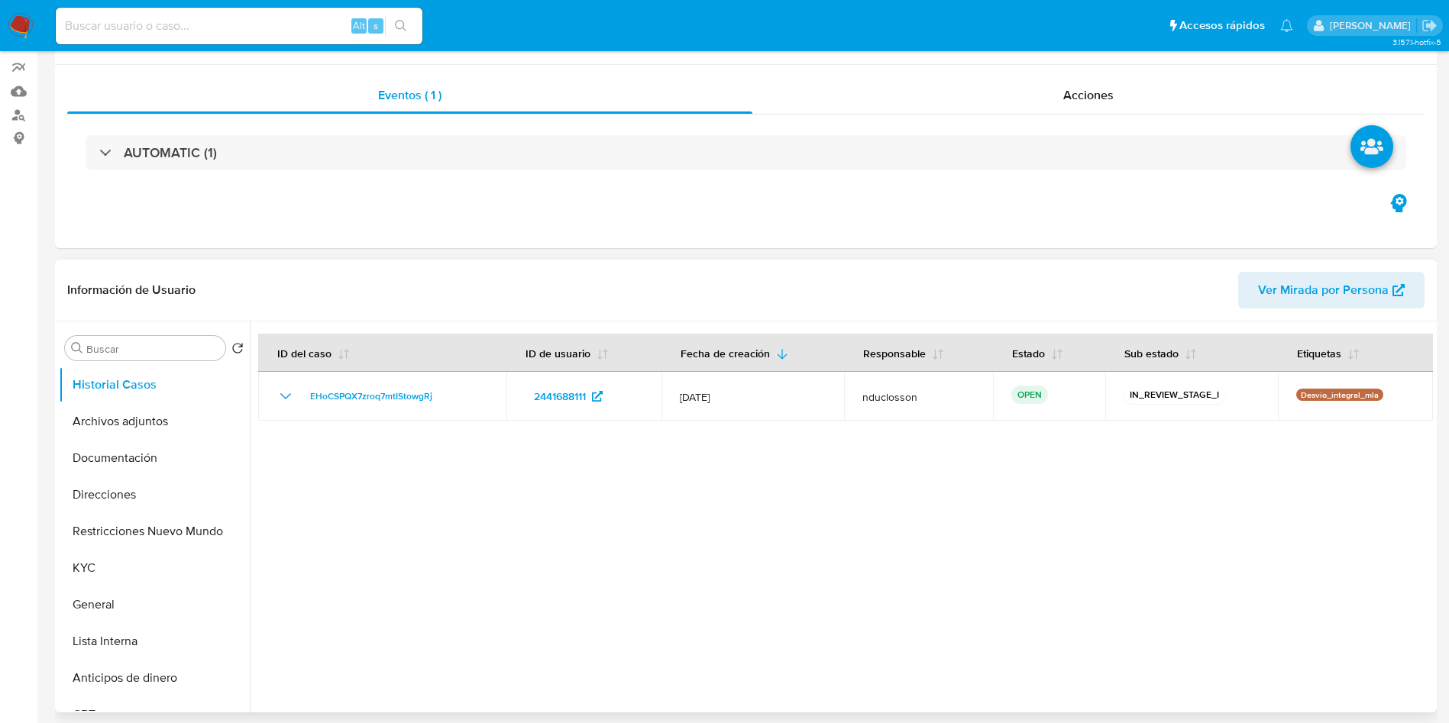
scroll to position [0, 0]
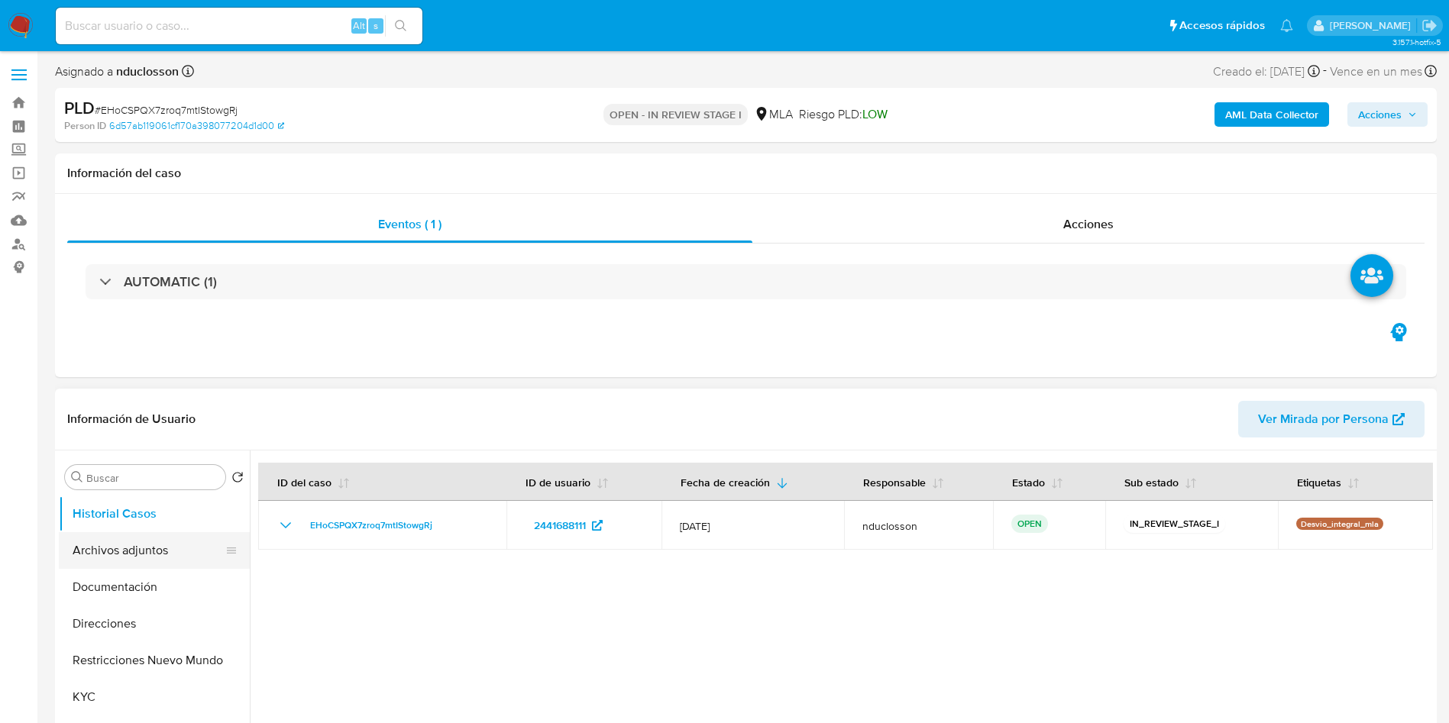
click at [153, 551] on button "Archivos adjuntos" at bounding box center [148, 550] width 179 height 37
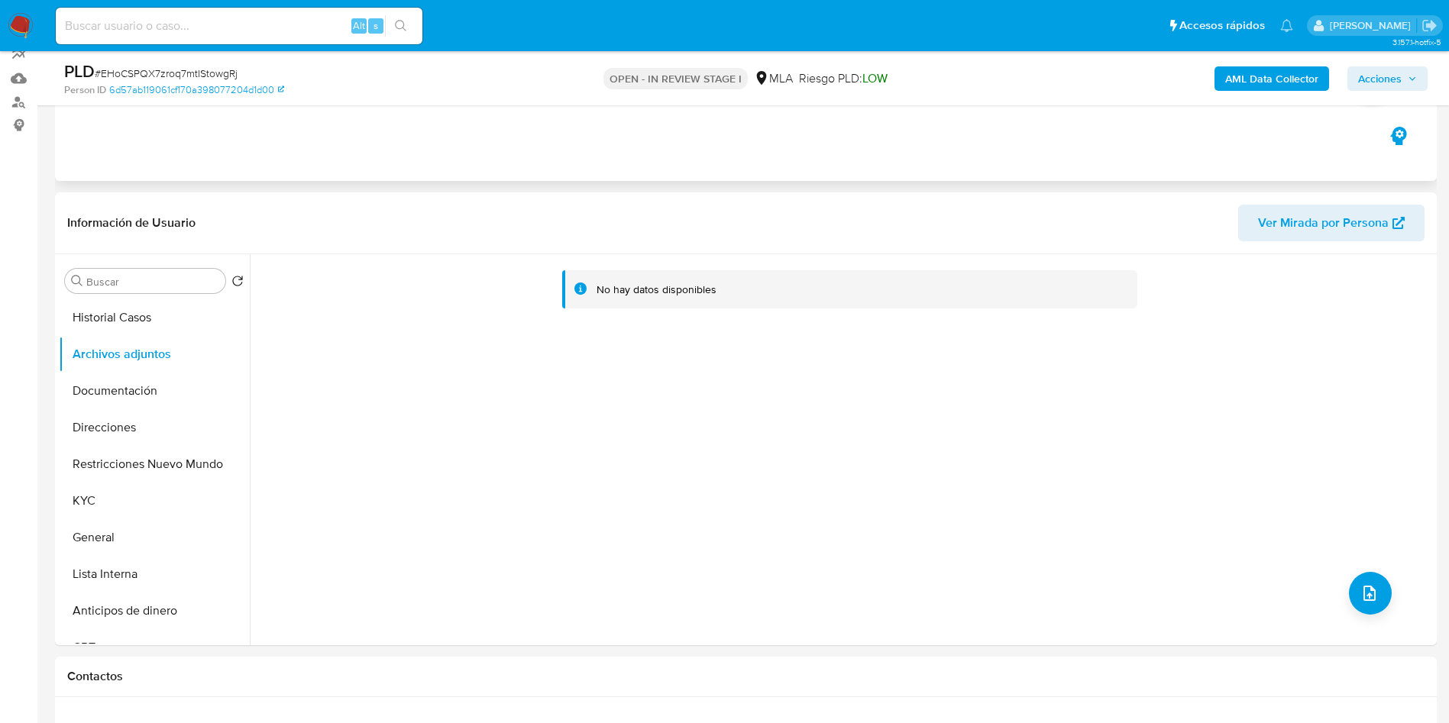
scroll to position [229, 0]
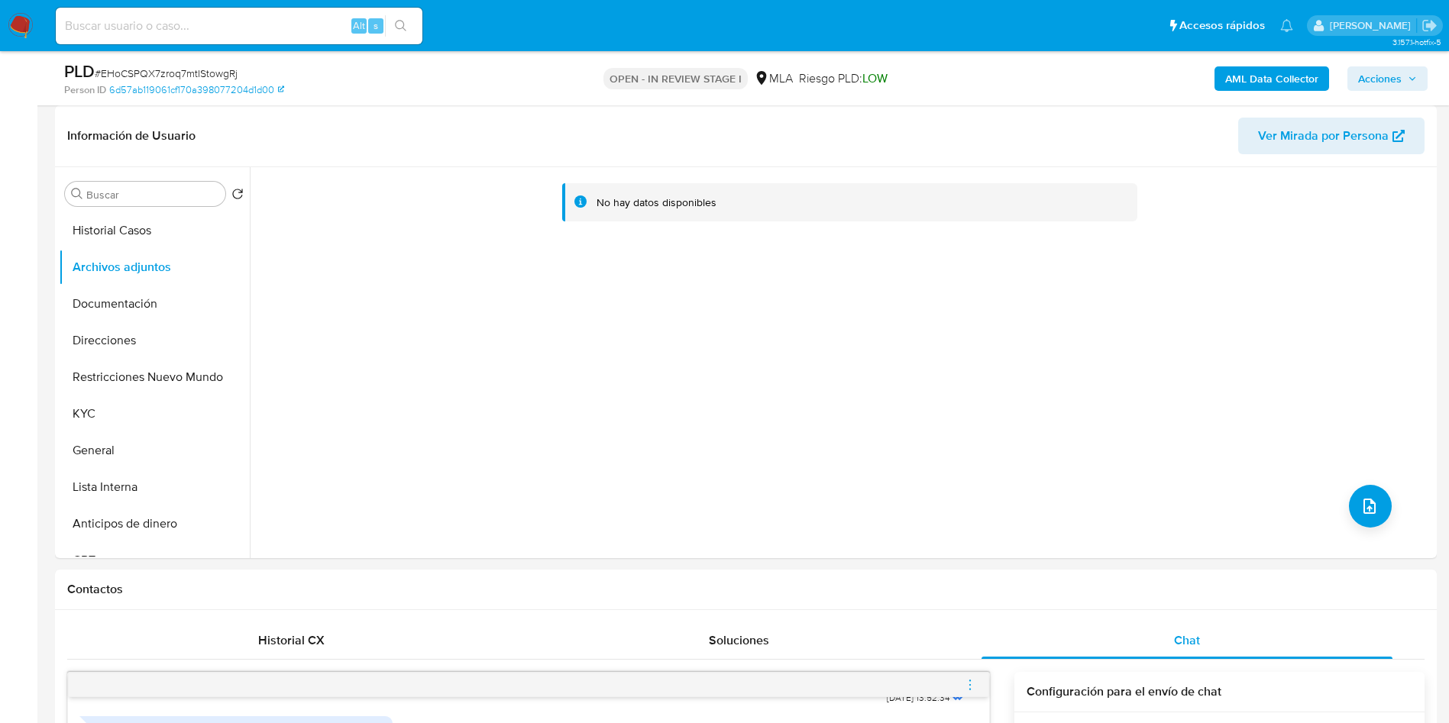
click at [1249, 81] on b "AML Data Collector" at bounding box center [1271, 78] width 93 height 24
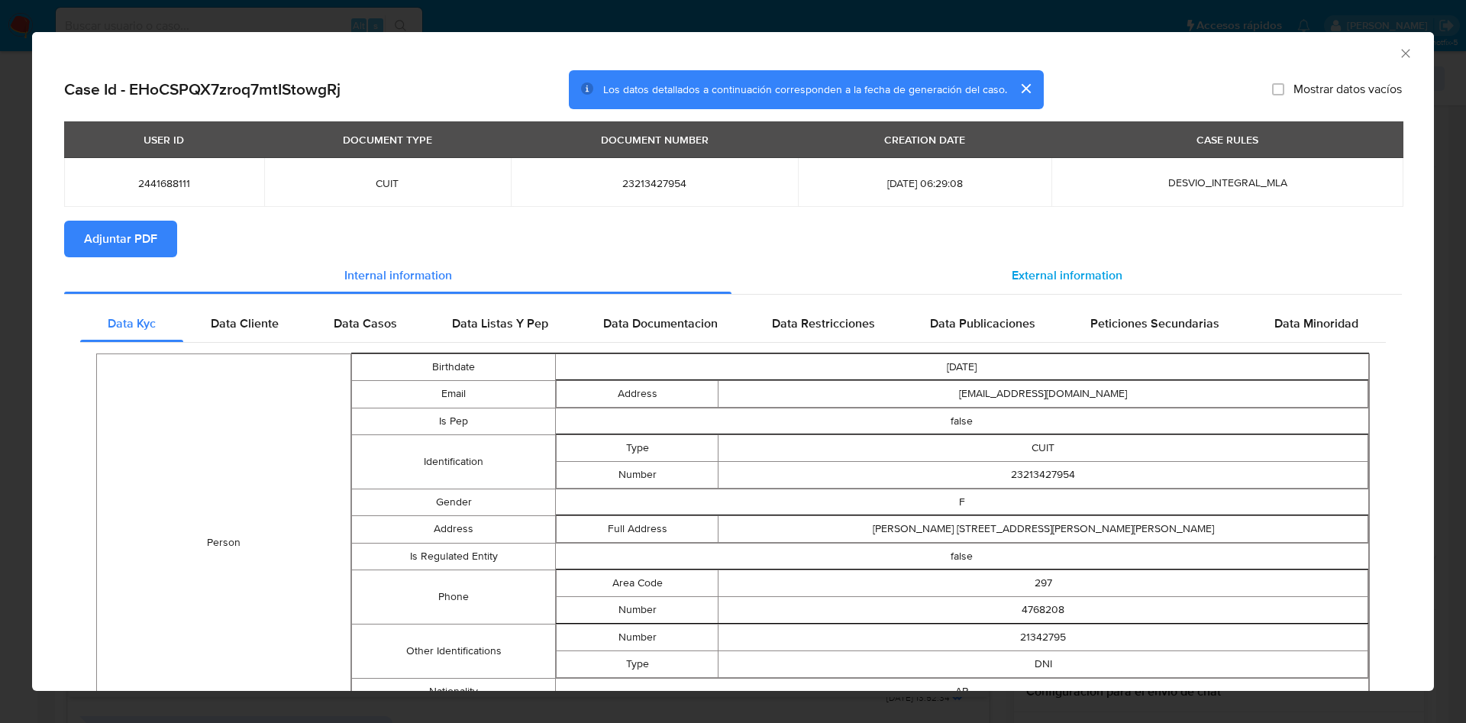
click at [1044, 270] on span "External information" at bounding box center [1067, 276] width 111 height 18
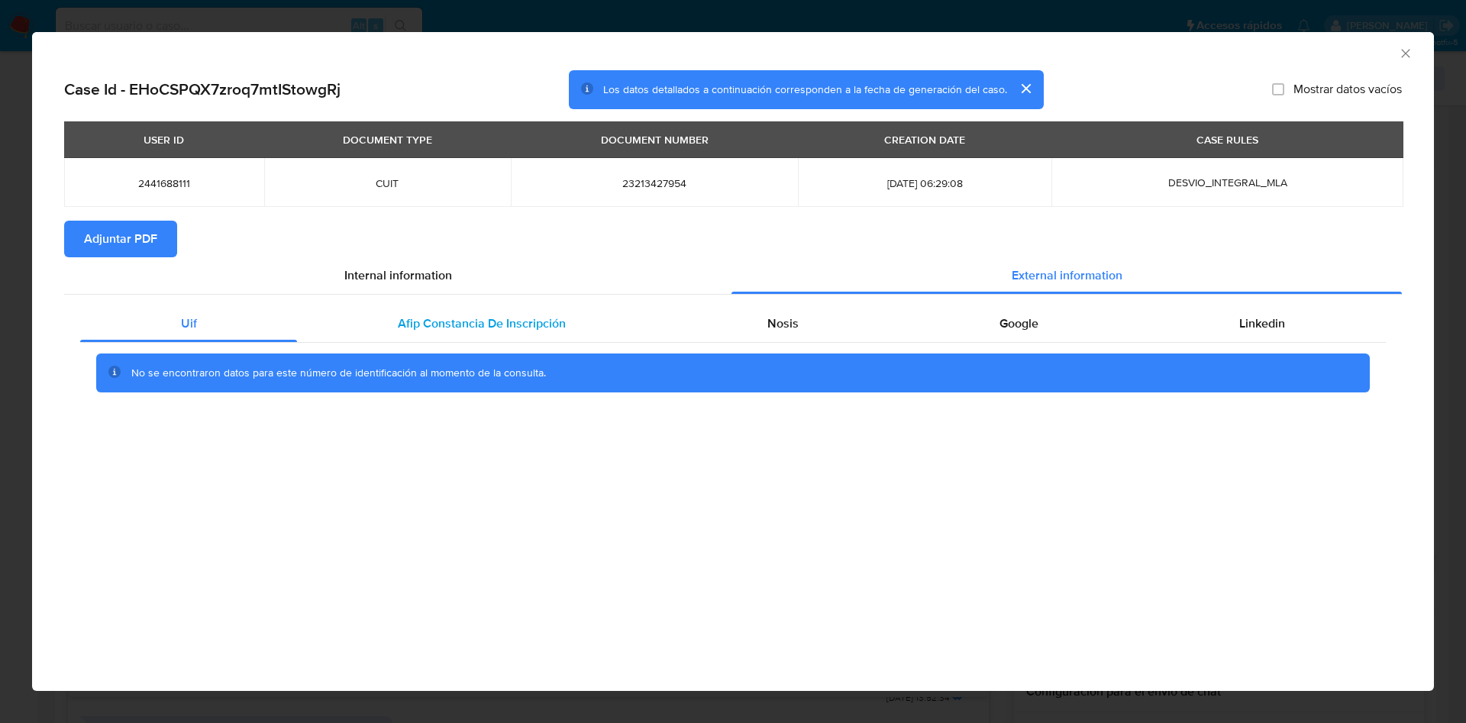
click at [381, 318] on div "Afip Constancia De Inscripción" at bounding box center [481, 323] width 369 height 37
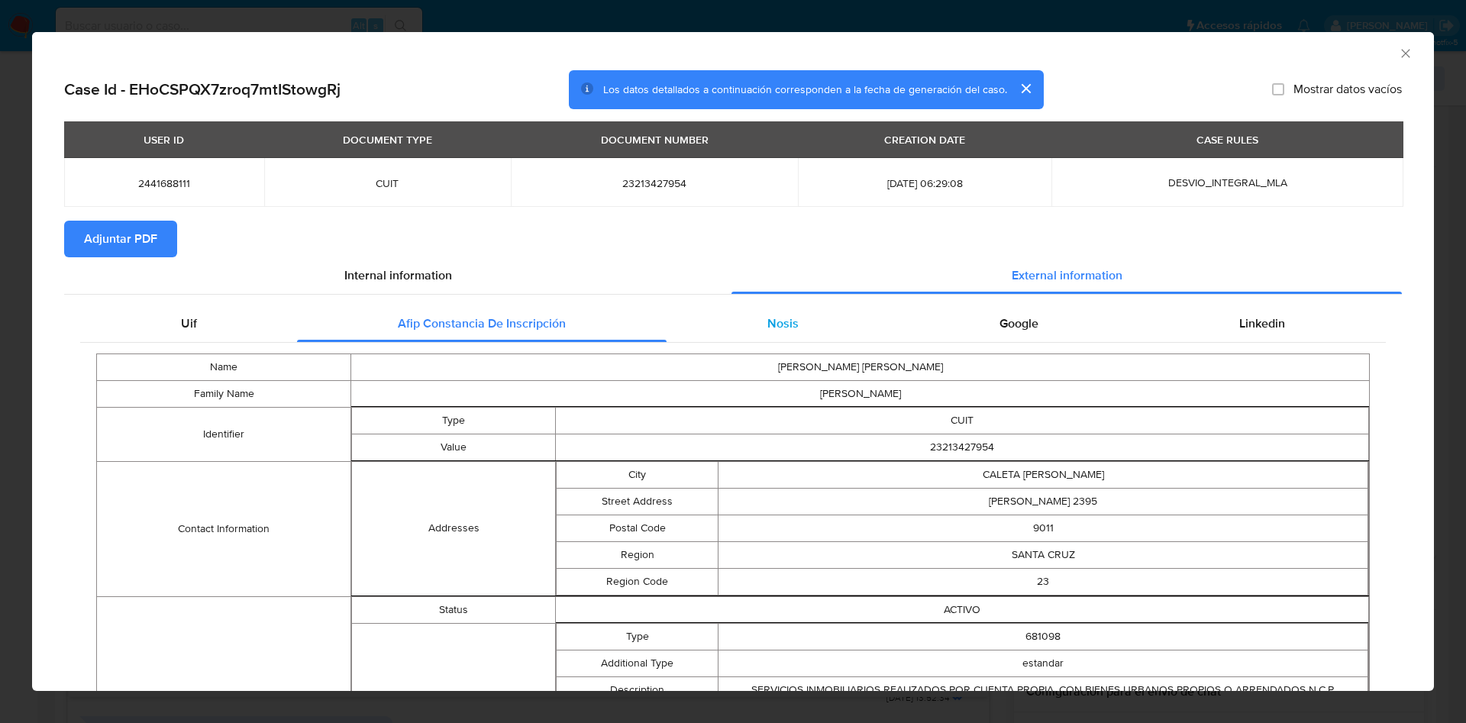
click at [790, 324] on div "Nosis" at bounding box center [783, 323] width 232 height 37
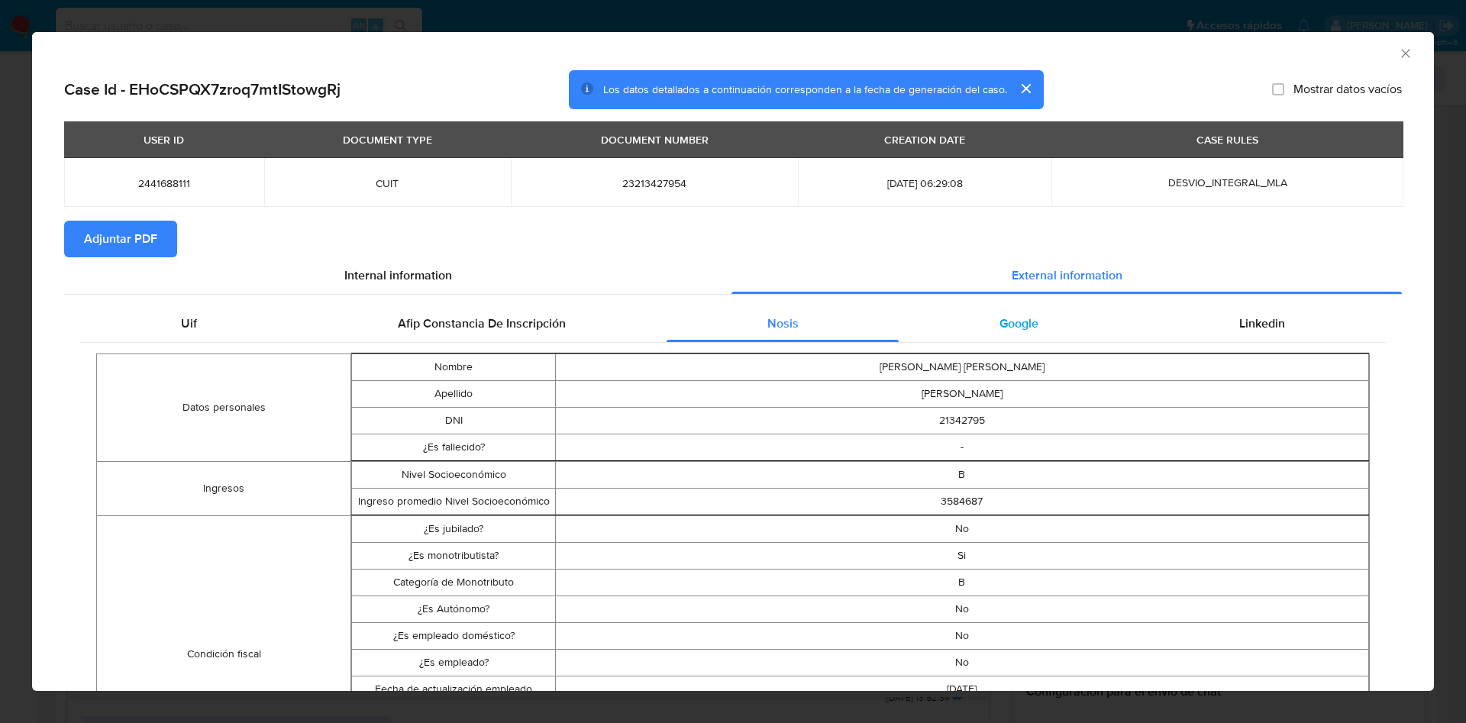
click at [1026, 330] on div "Google" at bounding box center [1019, 323] width 240 height 37
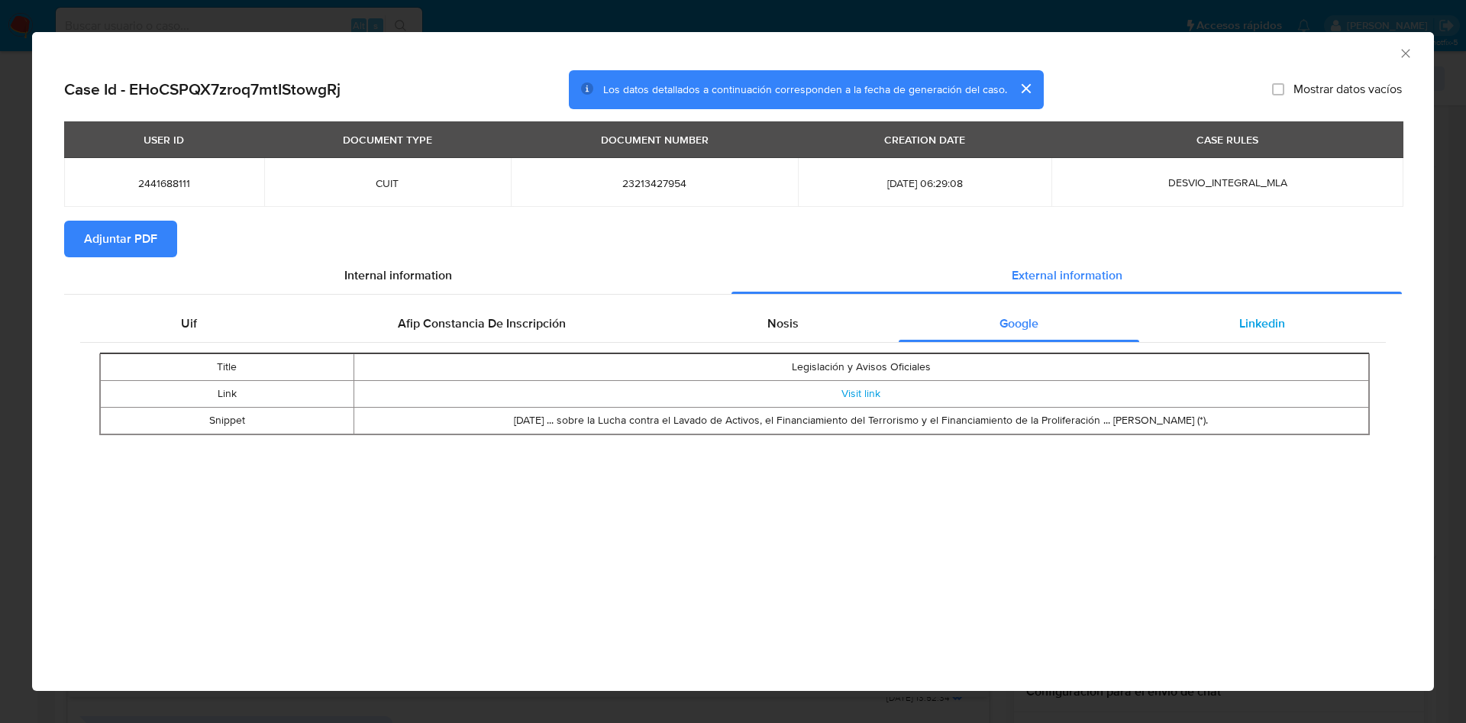
click at [1257, 333] on div "Linkedin" at bounding box center [1262, 323] width 247 height 37
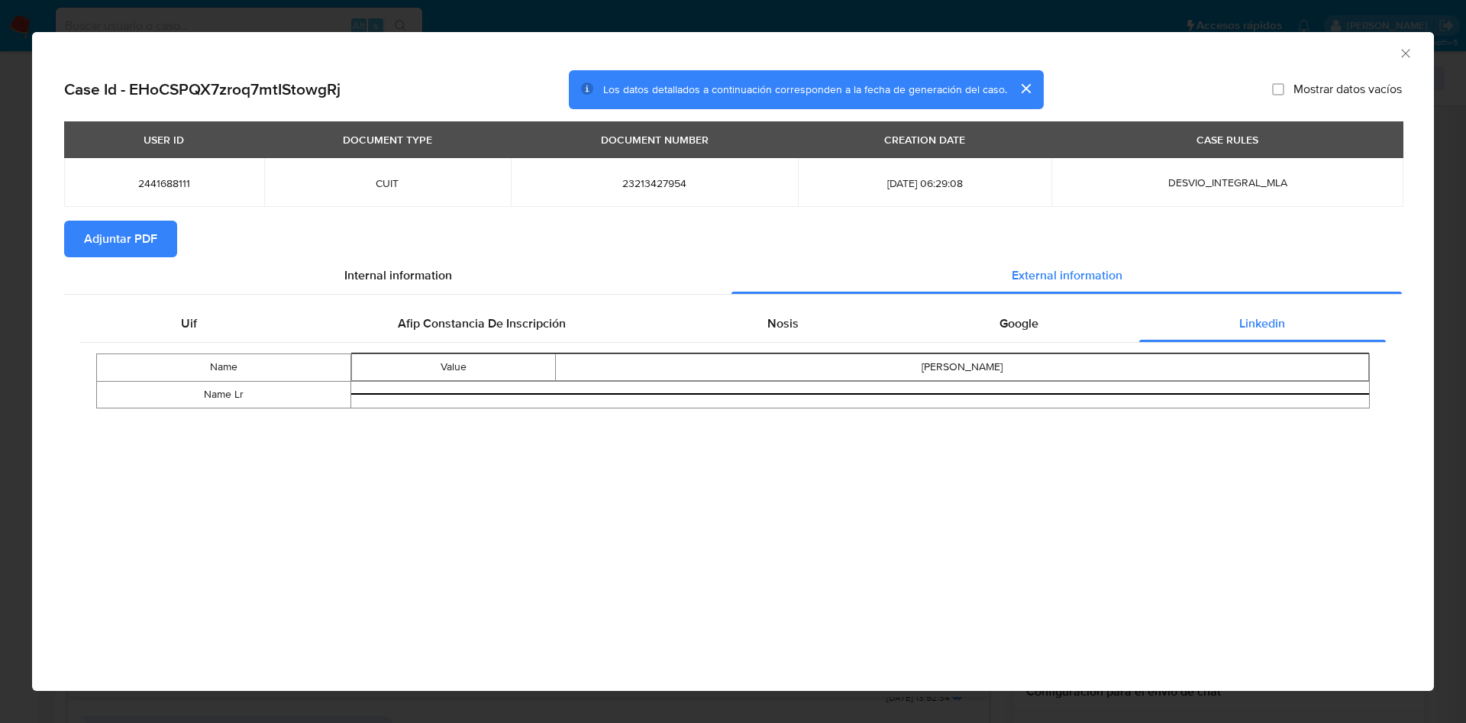
click at [114, 235] on span "Adjuntar PDF" at bounding box center [120, 239] width 73 height 34
click at [1409, 50] on icon "Cerrar ventana" at bounding box center [1405, 53] width 15 height 15
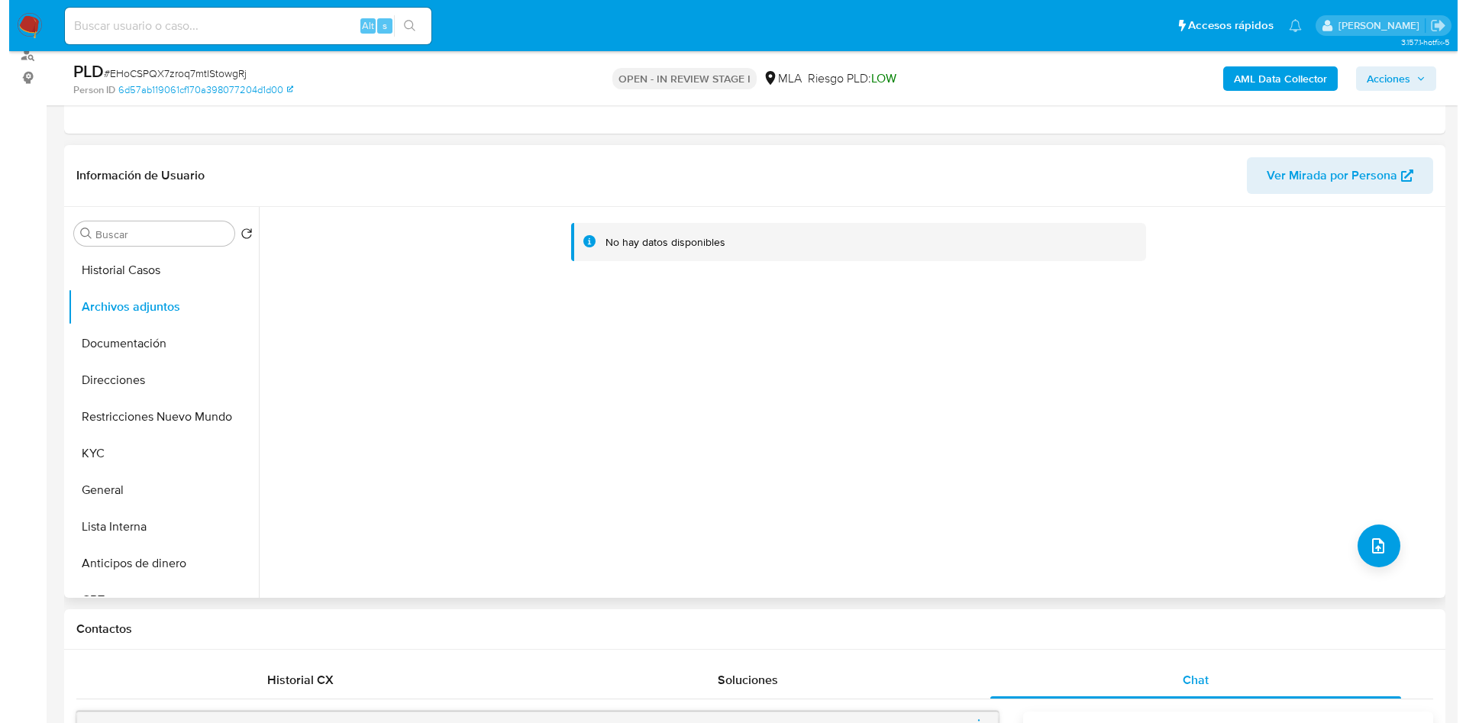
scroll to position [115, 0]
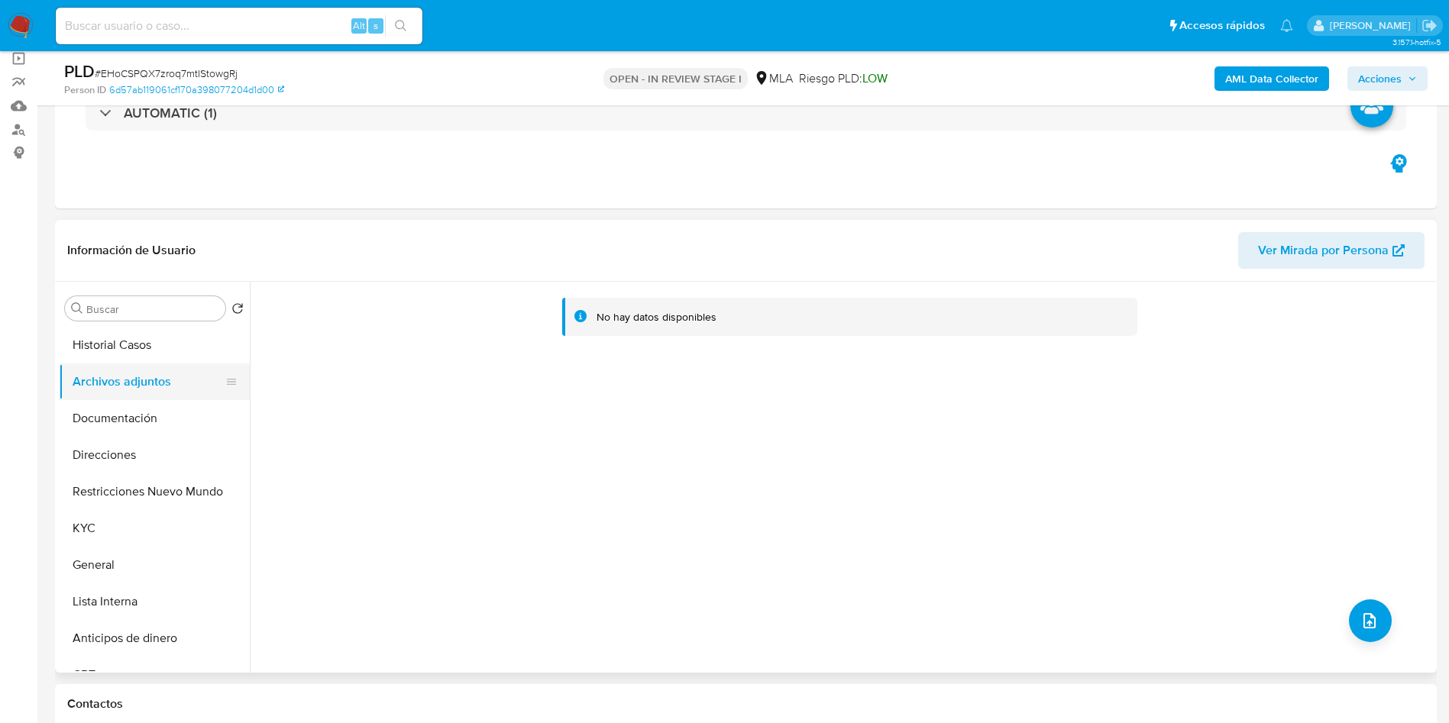
drag, startPoint x: 137, startPoint y: 418, endPoint x: 144, endPoint y: 392, distance: 26.9
click at [138, 418] on button "Documentación" at bounding box center [154, 418] width 191 height 37
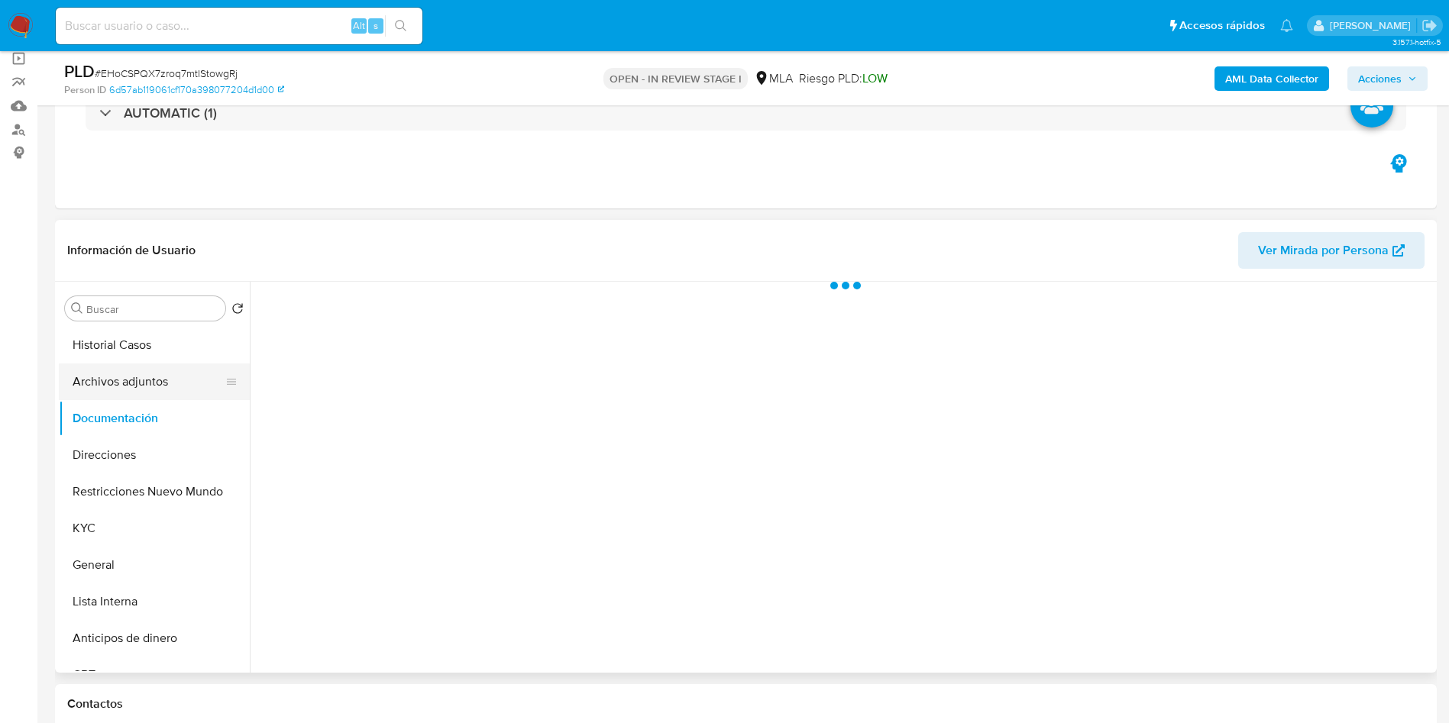
click at [150, 363] on button "Archivos adjuntos" at bounding box center [148, 381] width 179 height 37
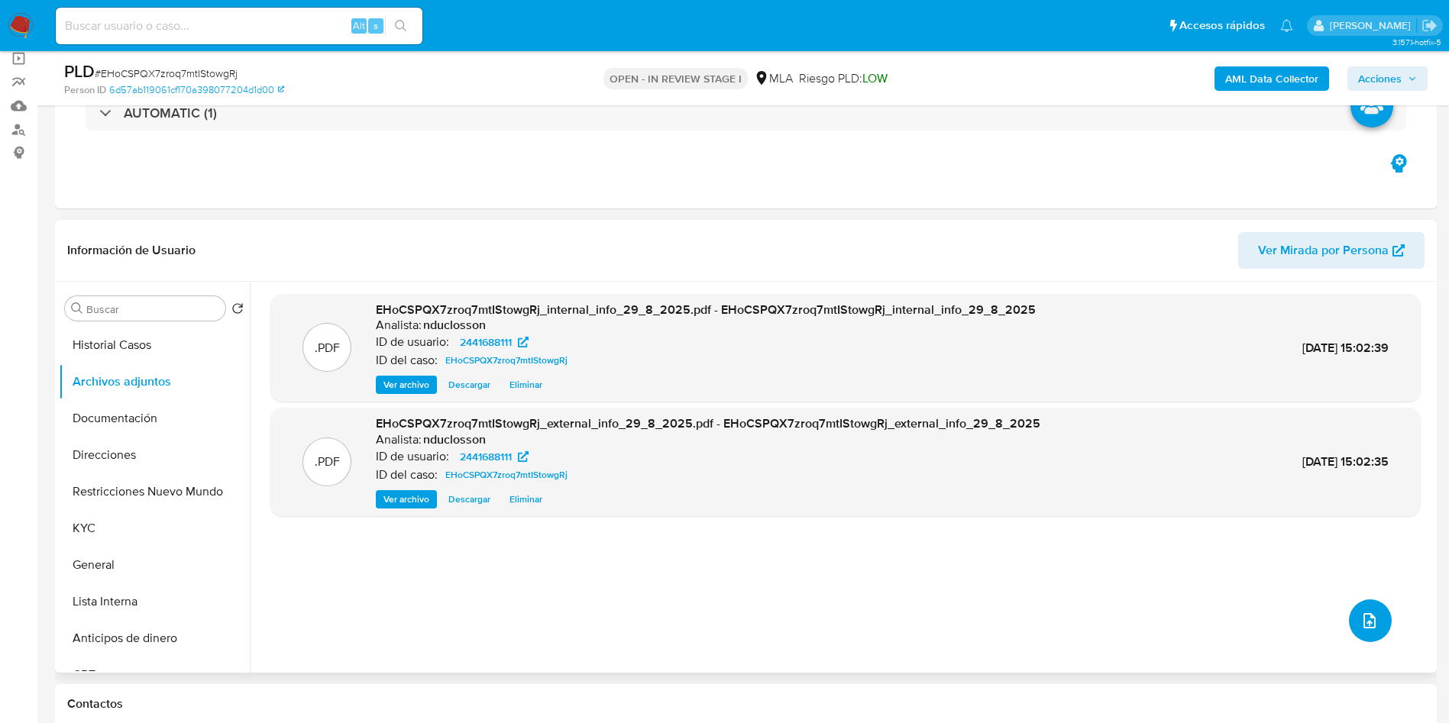
click at [1365, 613] on icon "upload-file" at bounding box center [1369, 621] width 18 height 18
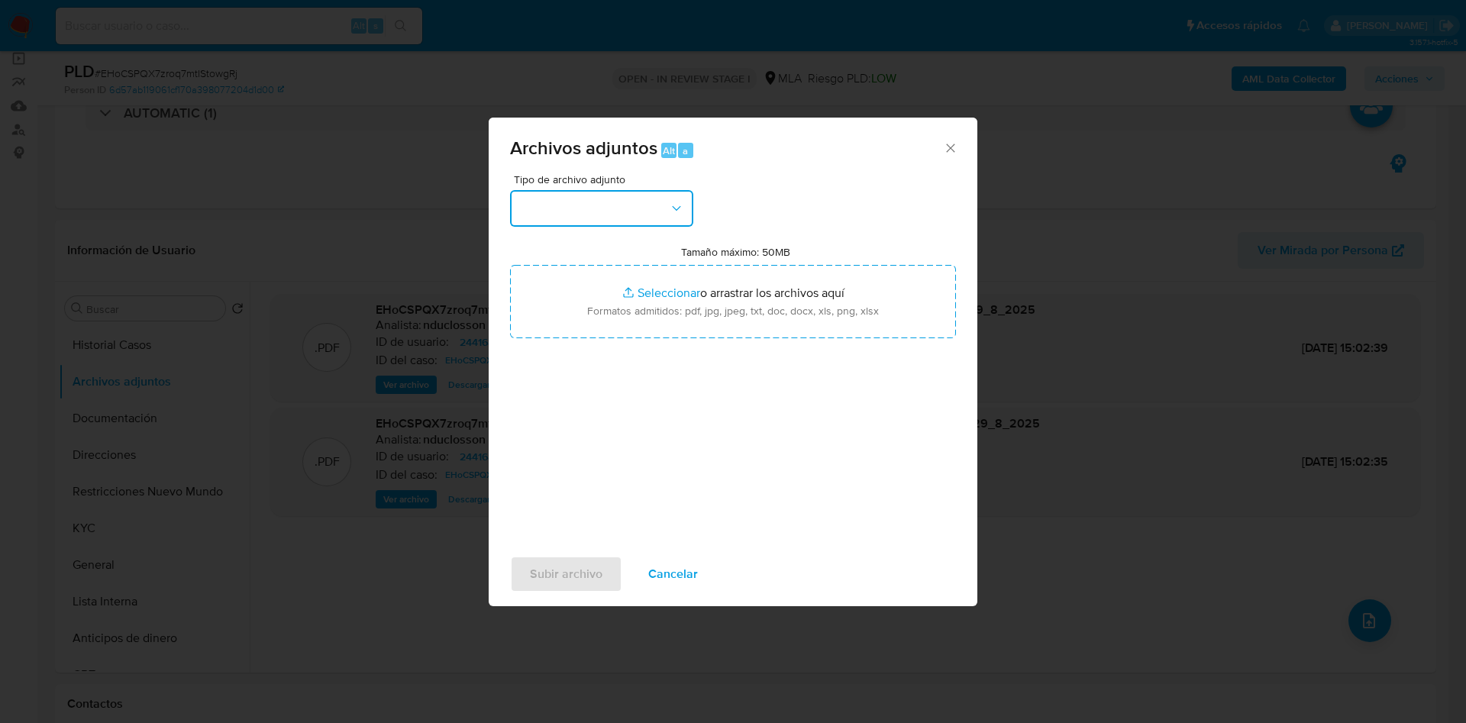
click at [627, 192] on button "button" at bounding box center [601, 208] width 183 height 37
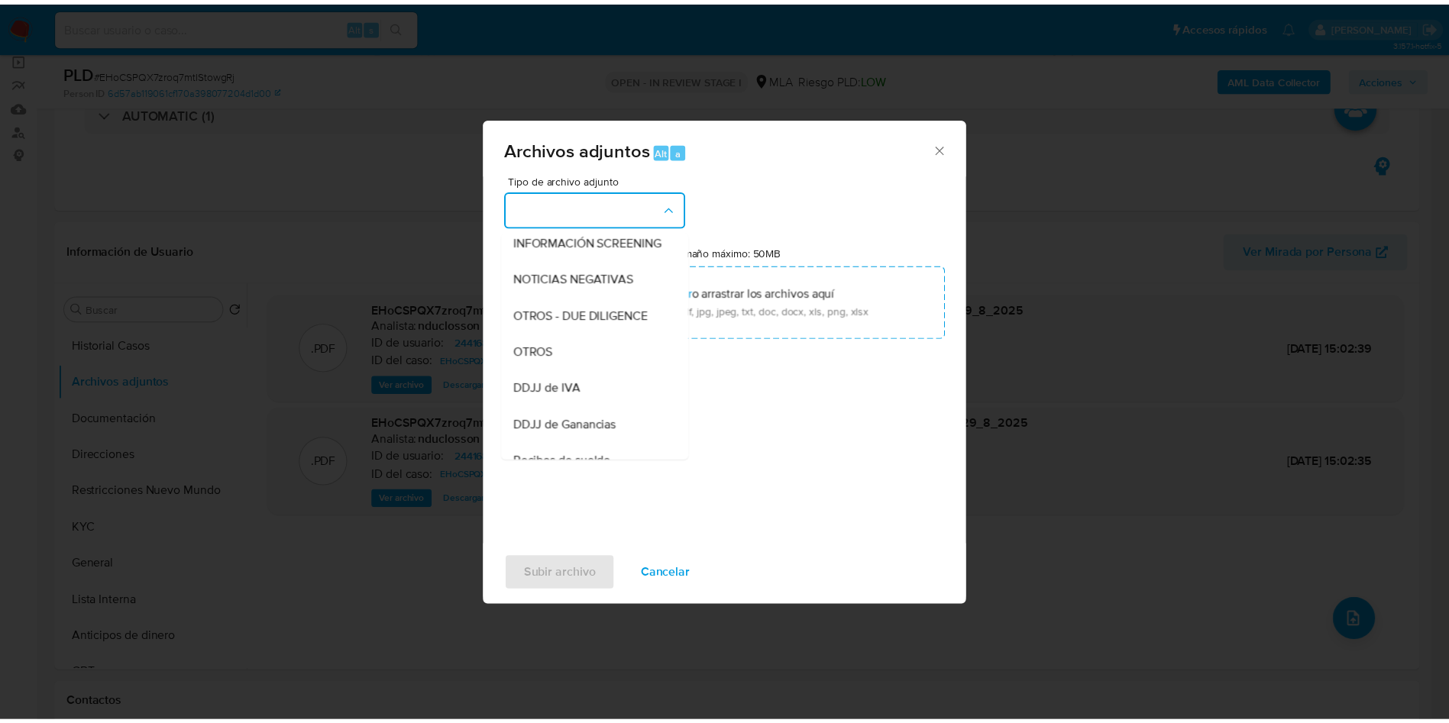
scroll to position [194, 0]
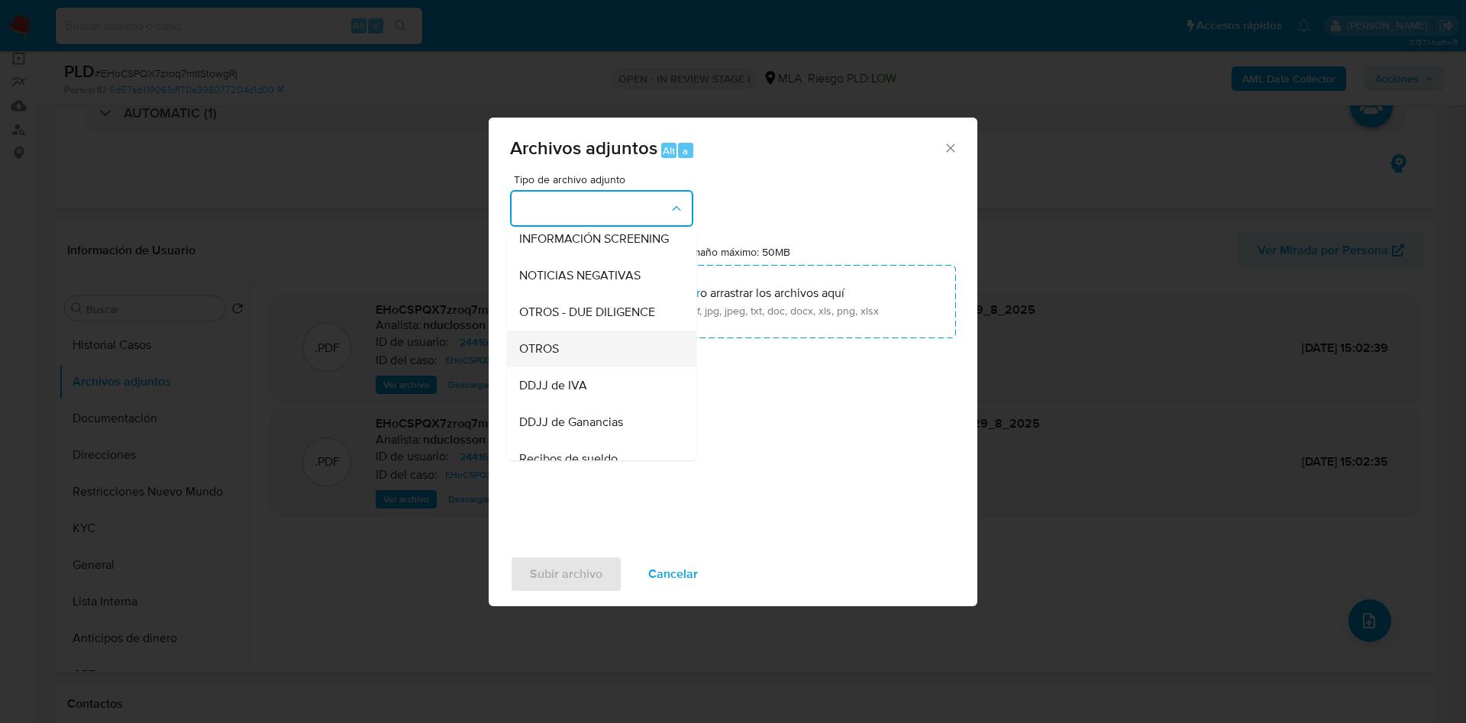
click at [548, 357] on span "OTROS" at bounding box center [539, 348] width 40 height 15
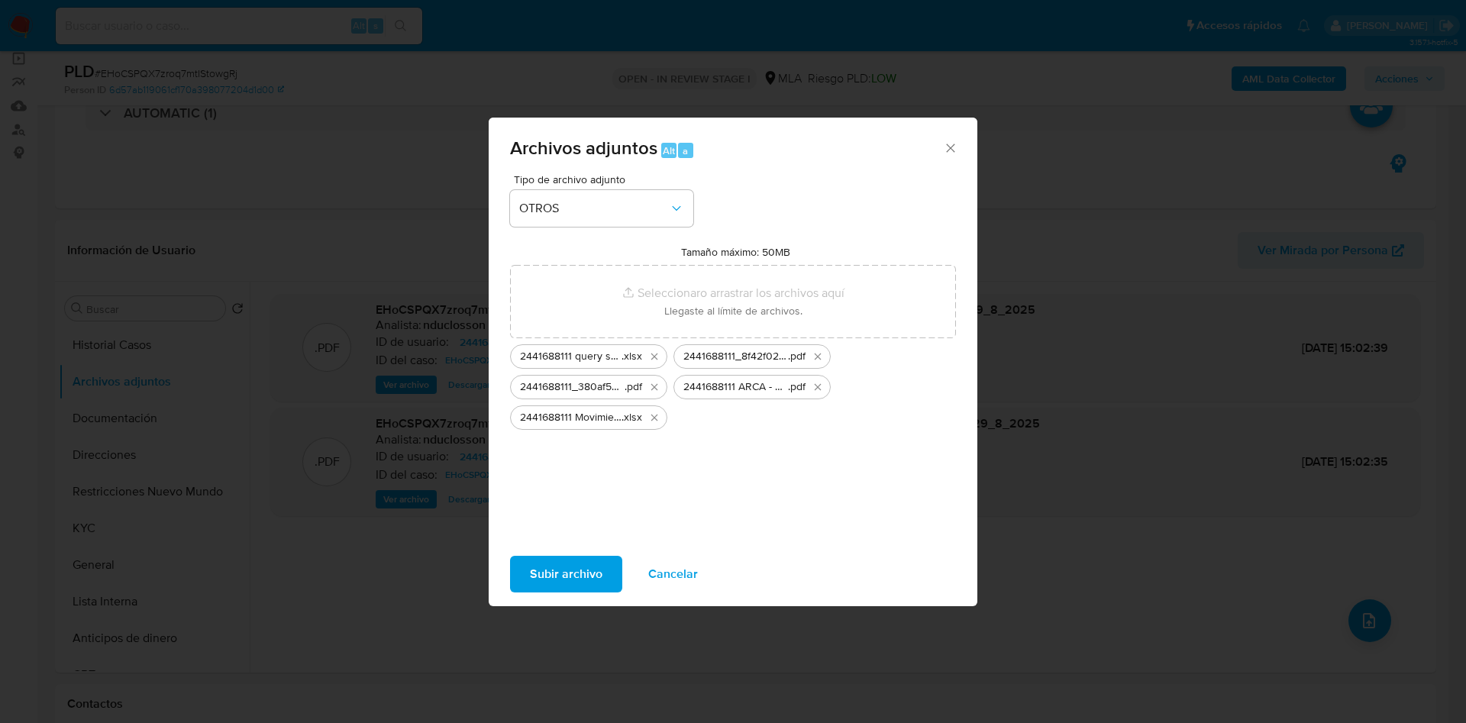
click at [576, 570] on span "Subir archivo" at bounding box center [566, 574] width 73 height 34
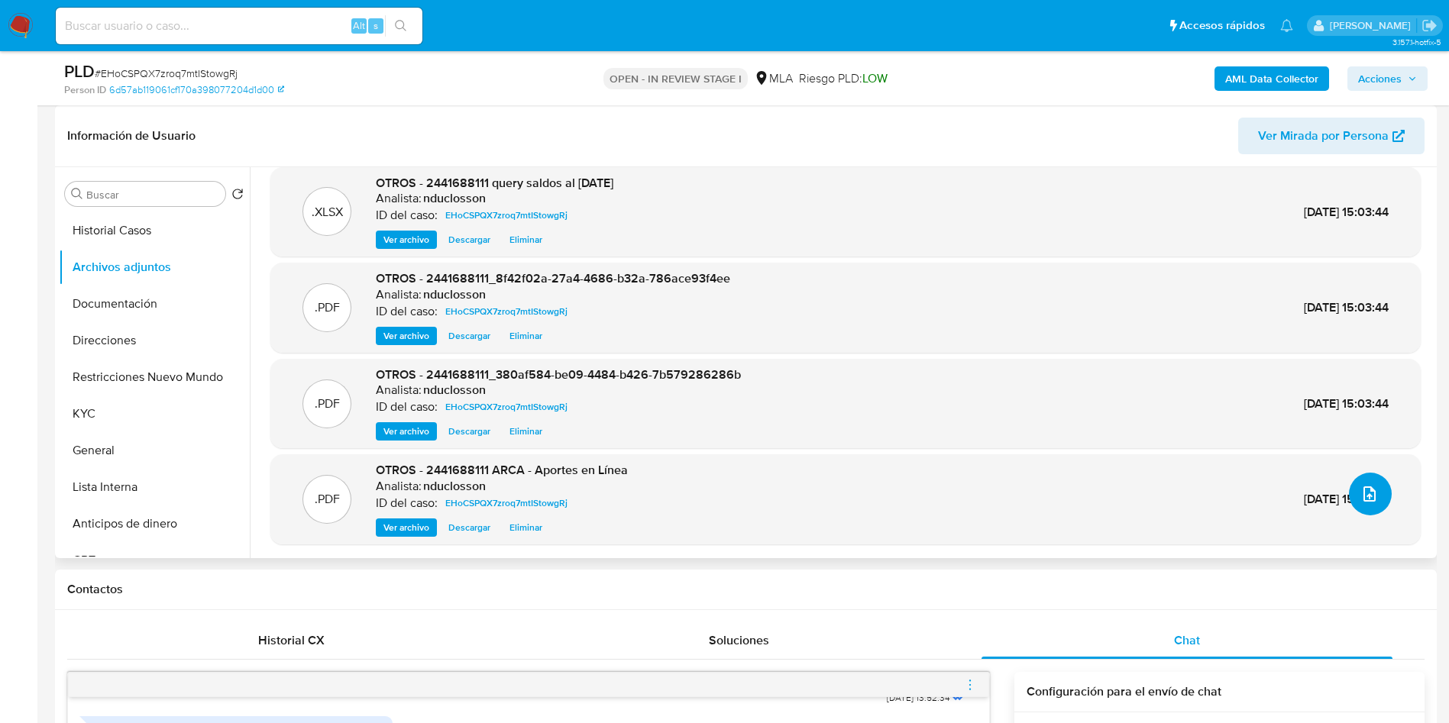
scroll to position [0, 0]
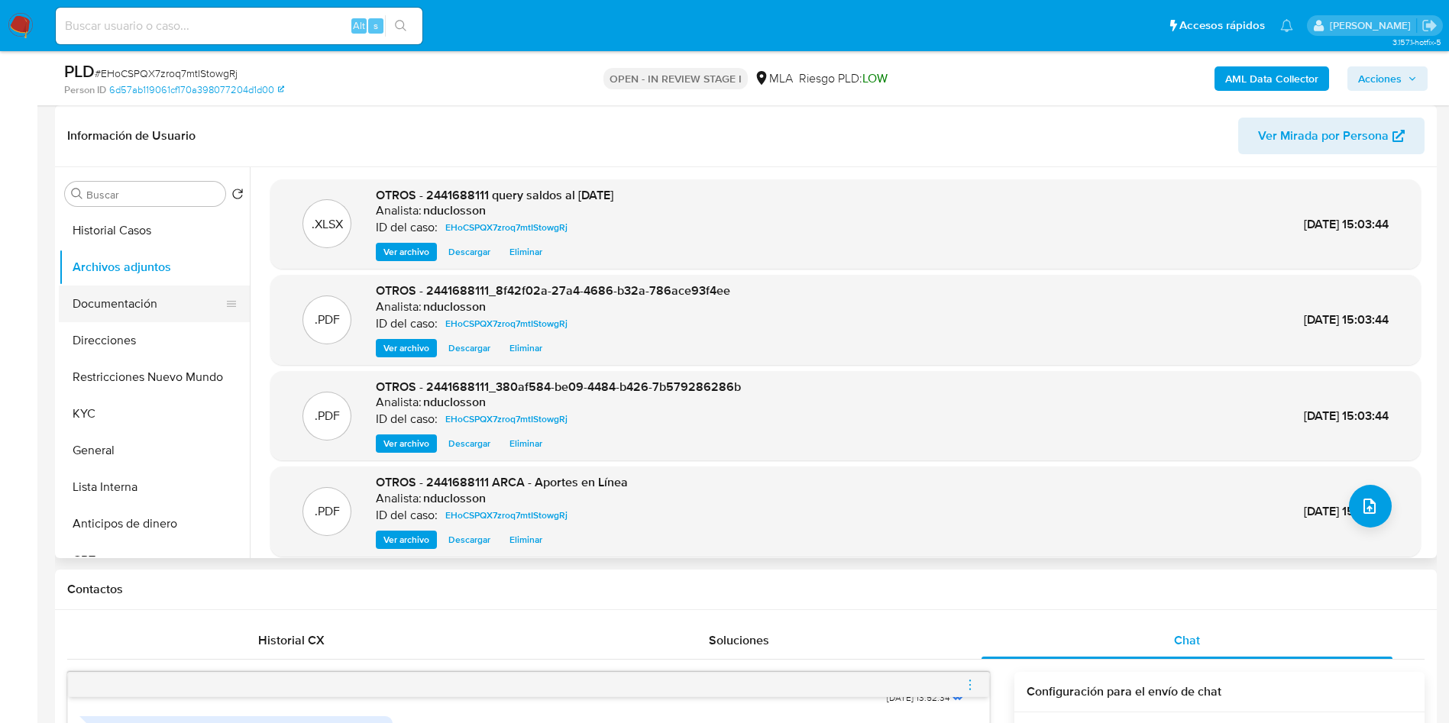
click at [92, 320] on button "Documentación" at bounding box center [148, 304] width 179 height 37
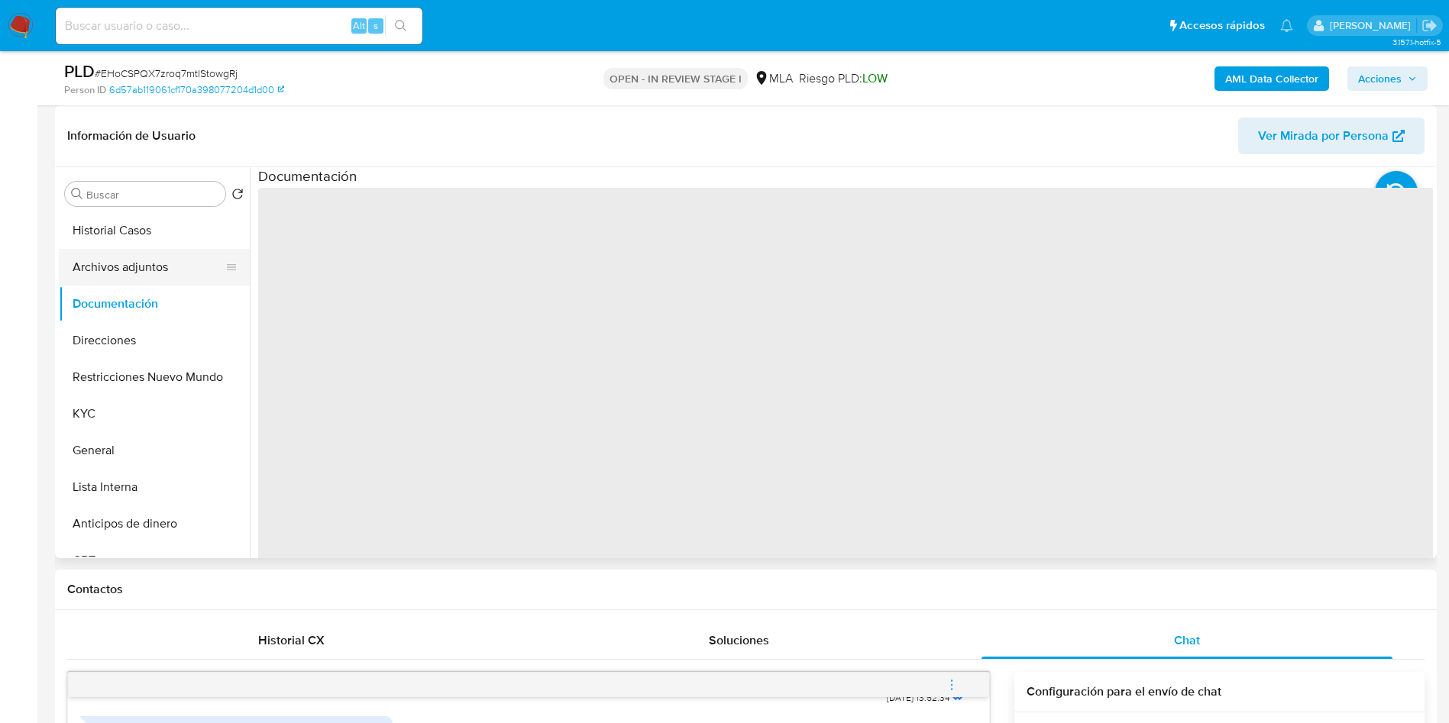
click at [99, 276] on button "Archivos adjuntos" at bounding box center [148, 267] width 179 height 37
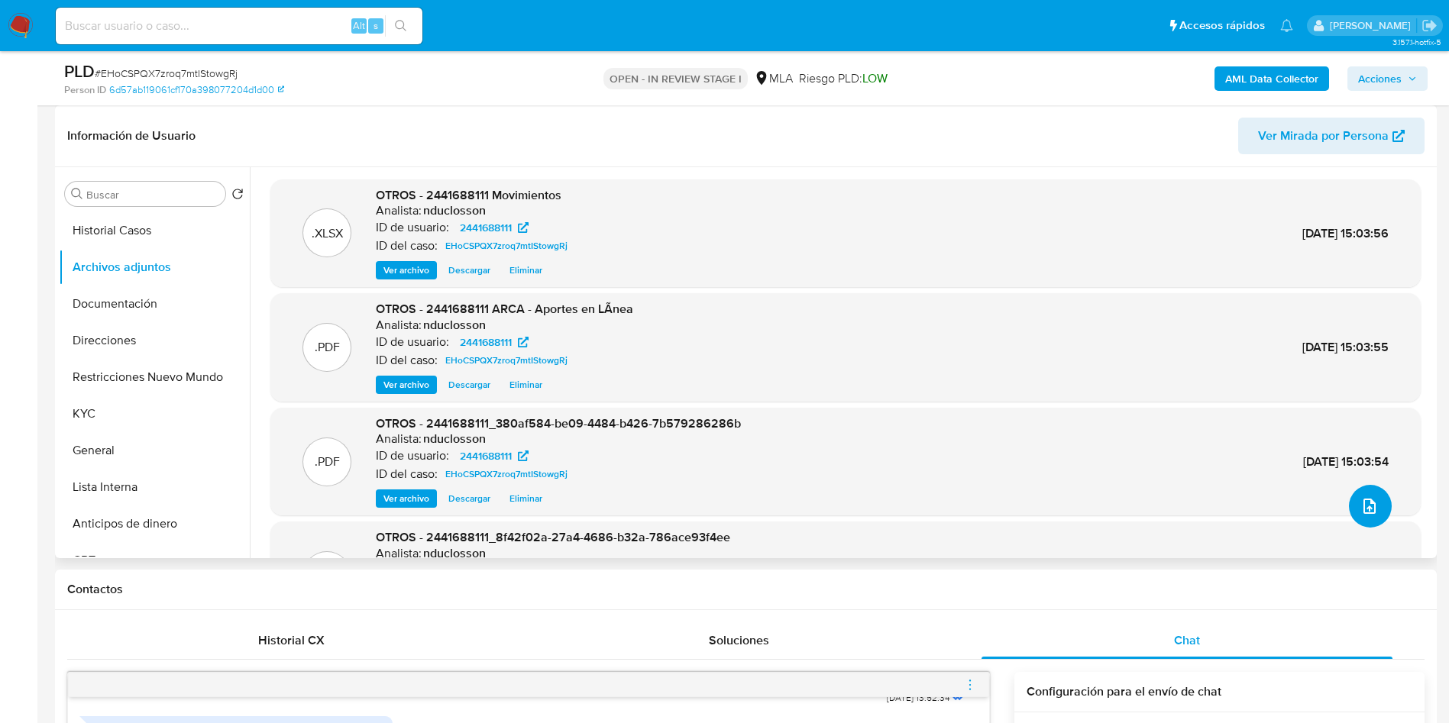
click at [1350, 496] on button "upload-file" at bounding box center [1370, 506] width 43 height 43
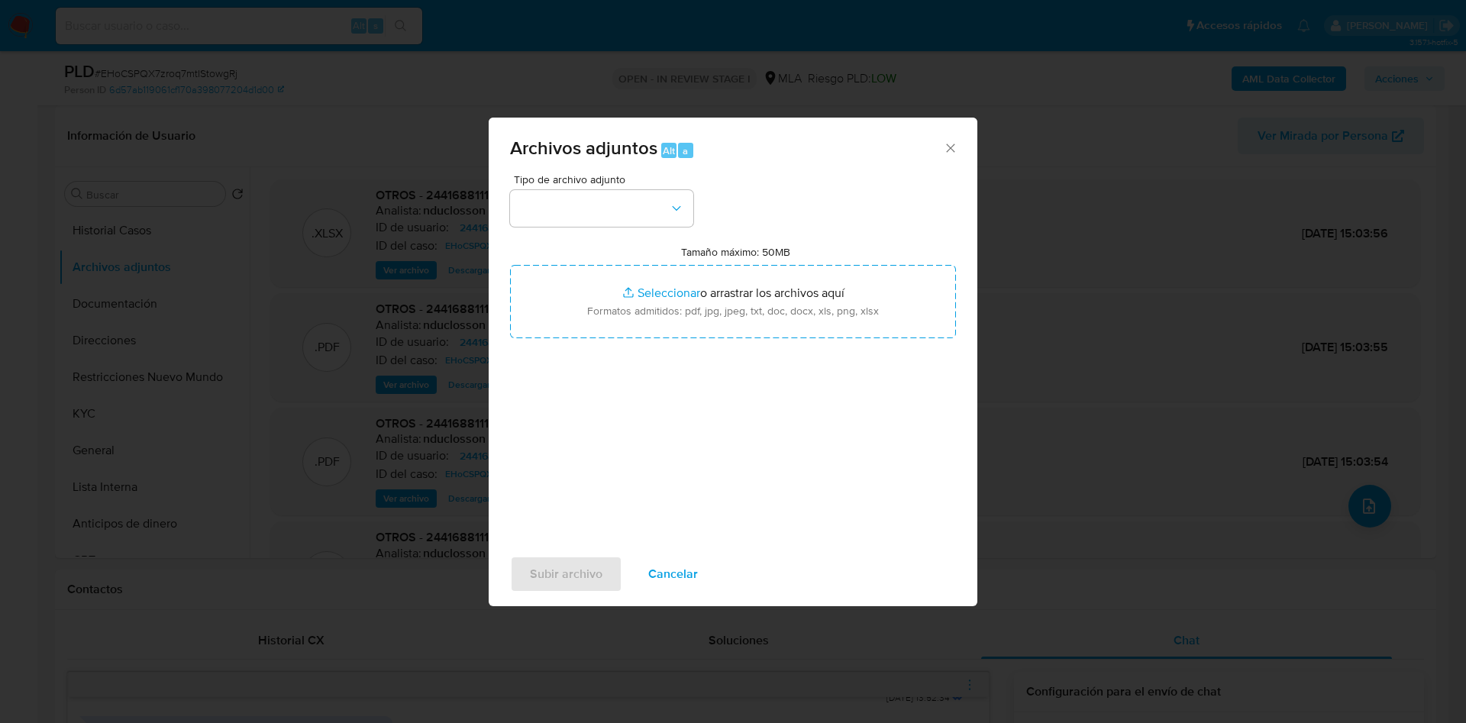
click at [632, 171] on div "Archivos adjuntos Alt a" at bounding box center [733, 146] width 489 height 57
click at [627, 217] on button "button" at bounding box center [601, 208] width 183 height 37
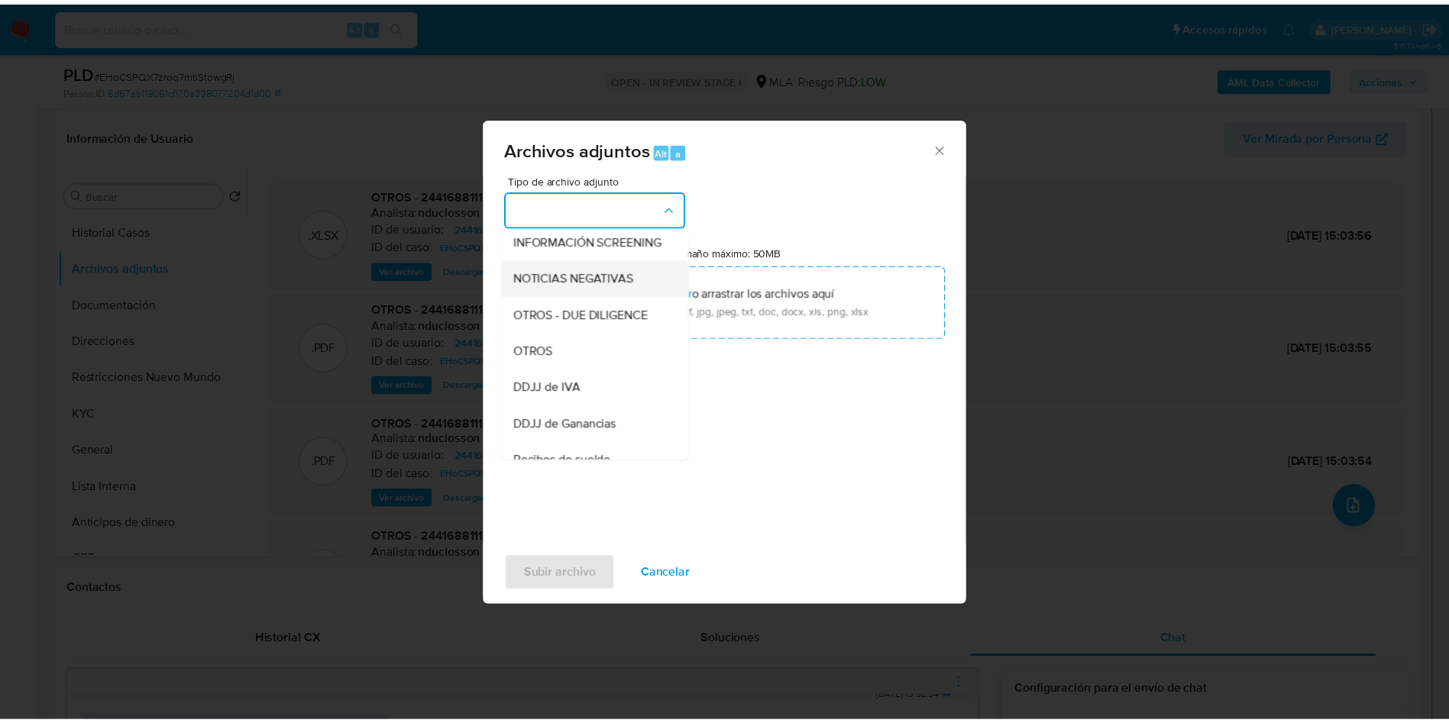
scroll to position [194, 0]
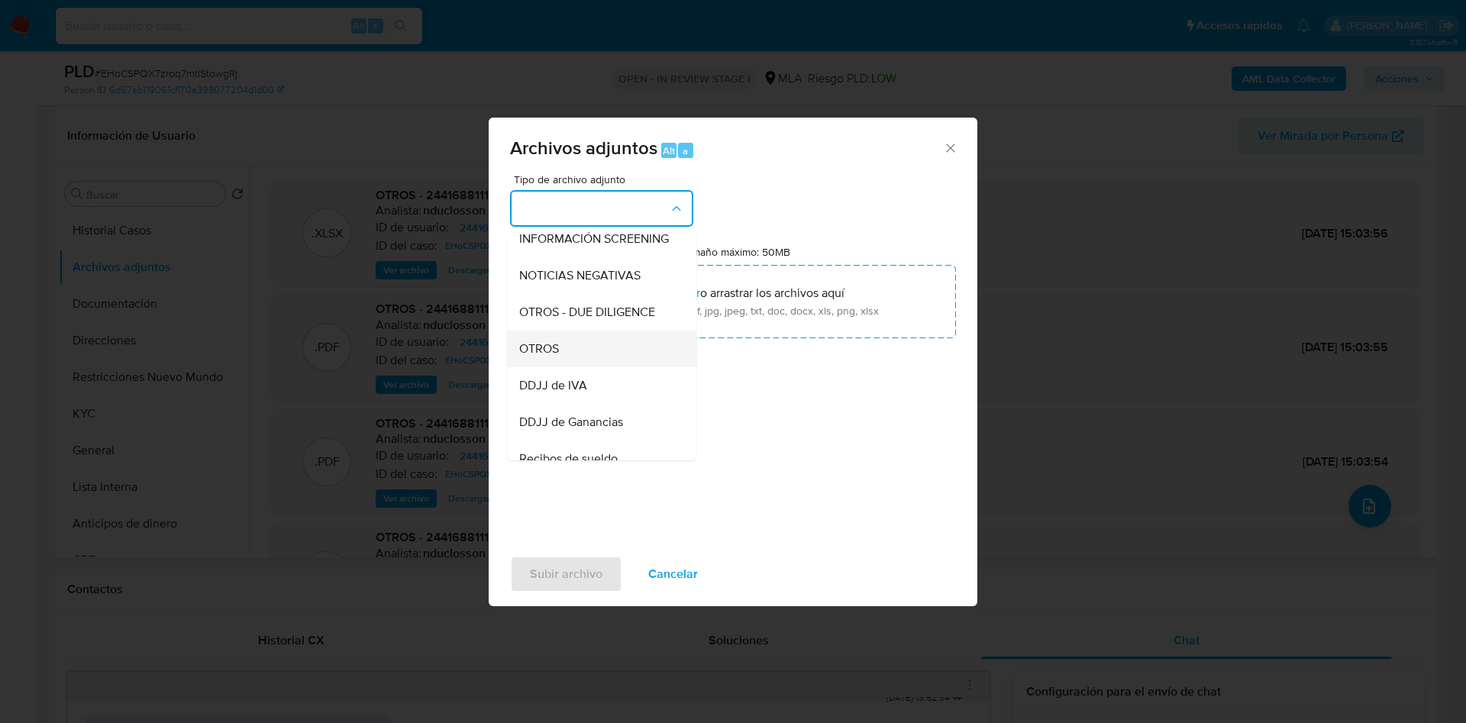
click at [567, 353] on div "OTROS" at bounding box center [597, 349] width 156 height 37
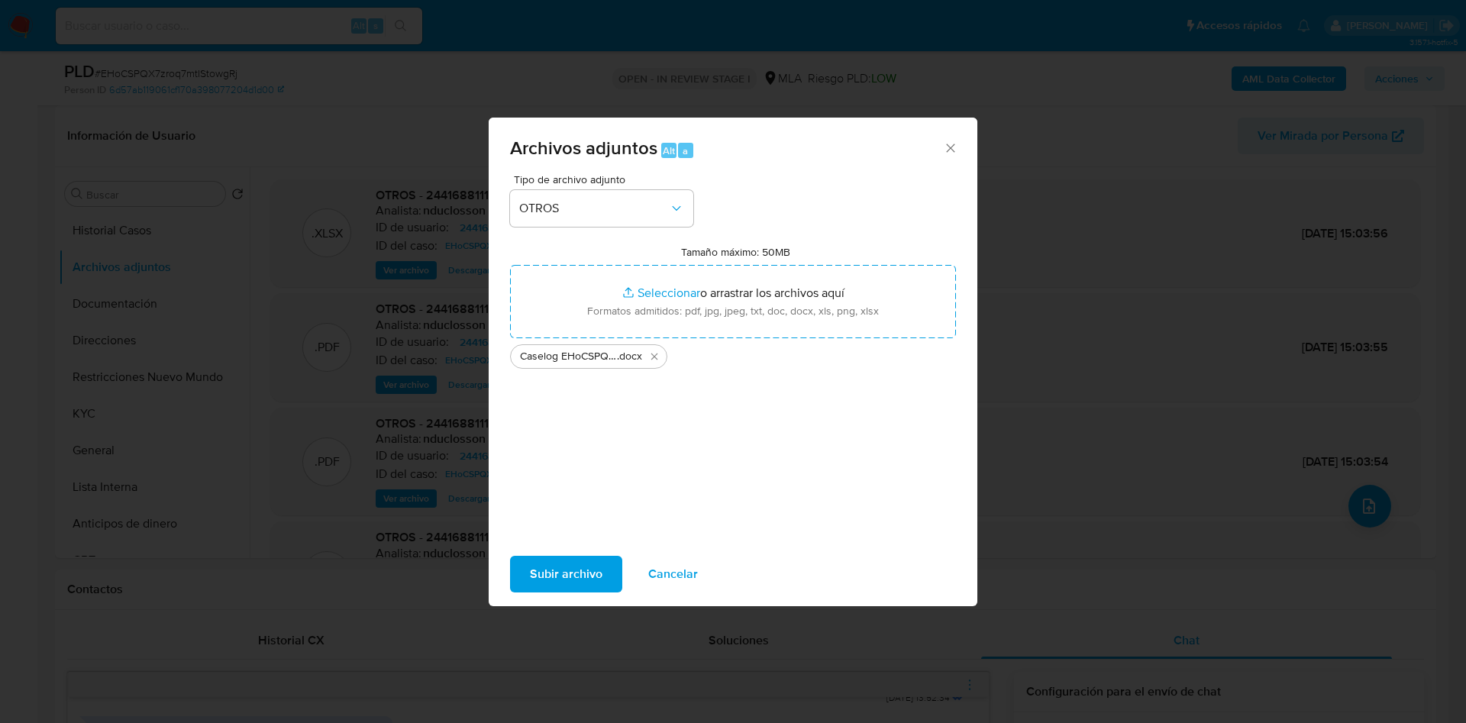
click at [693, 476] on div "Tipo de archivo adjunto OTROS Tamaño máximo: 50MB Seleccionar archivos Seleccio…" at bounding box center [733, 354] width 446 height 360
click at [539, 577] on span "Subir archivo" at bounding box center [566, 574] width 73 height 34
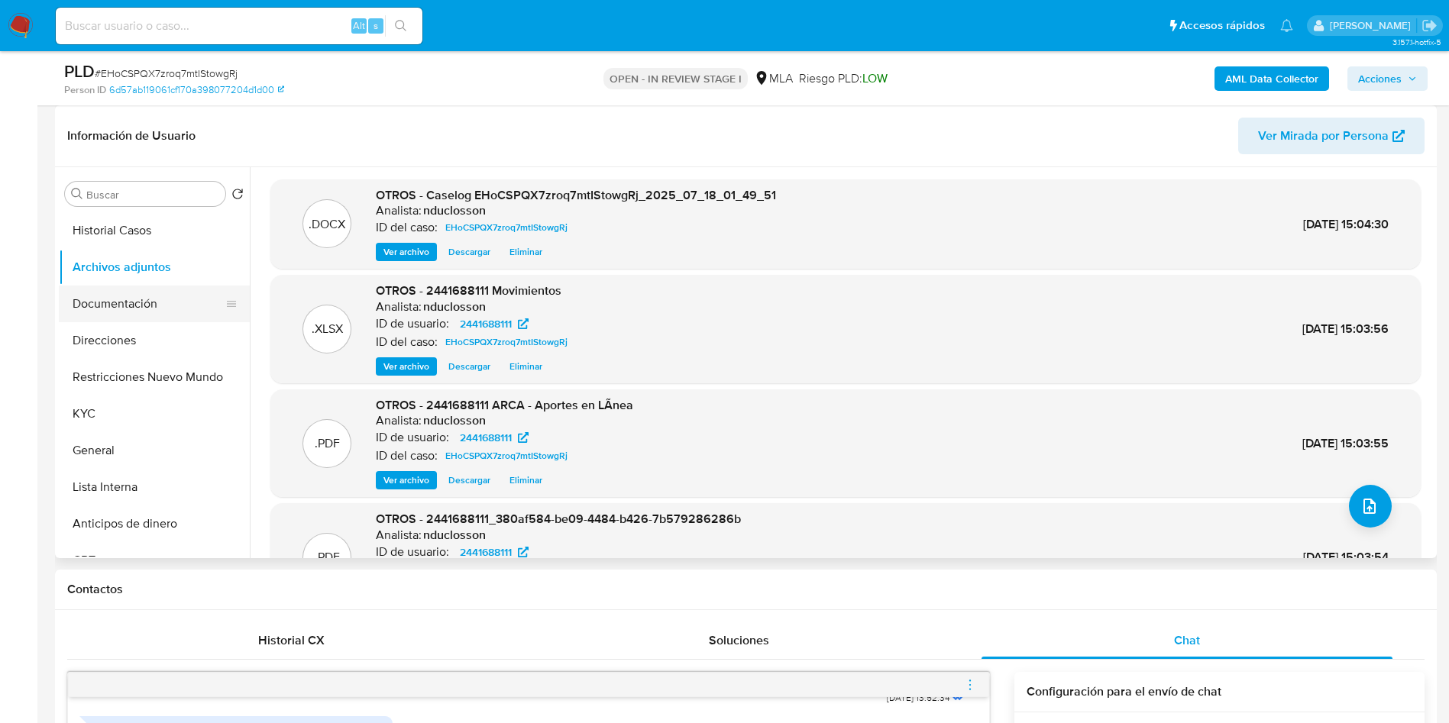
click at [143, 295] on button "Documentación" at bounding box center [148, 304] width 179 height 37
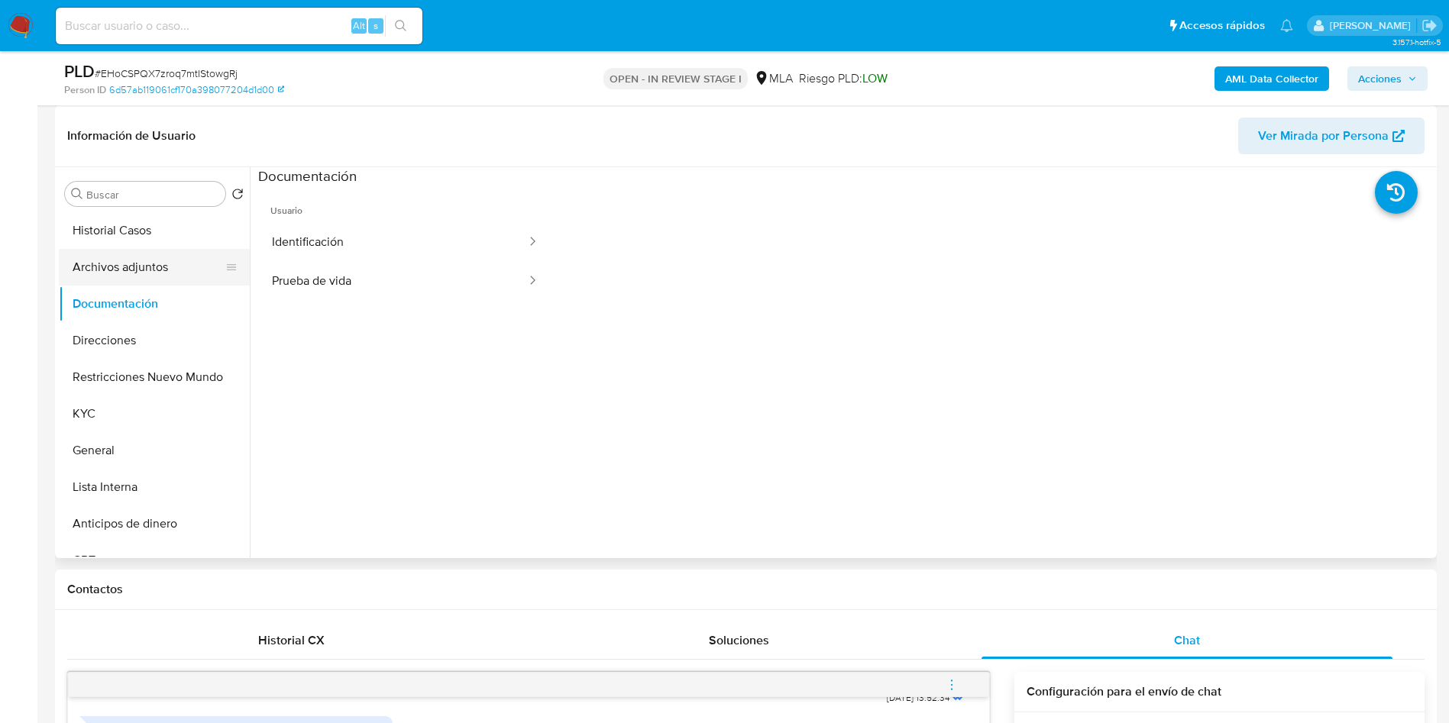
click at [131, 276] on button "Archivos adjuntos" at bounding box center [148, 267] width 179 height 37
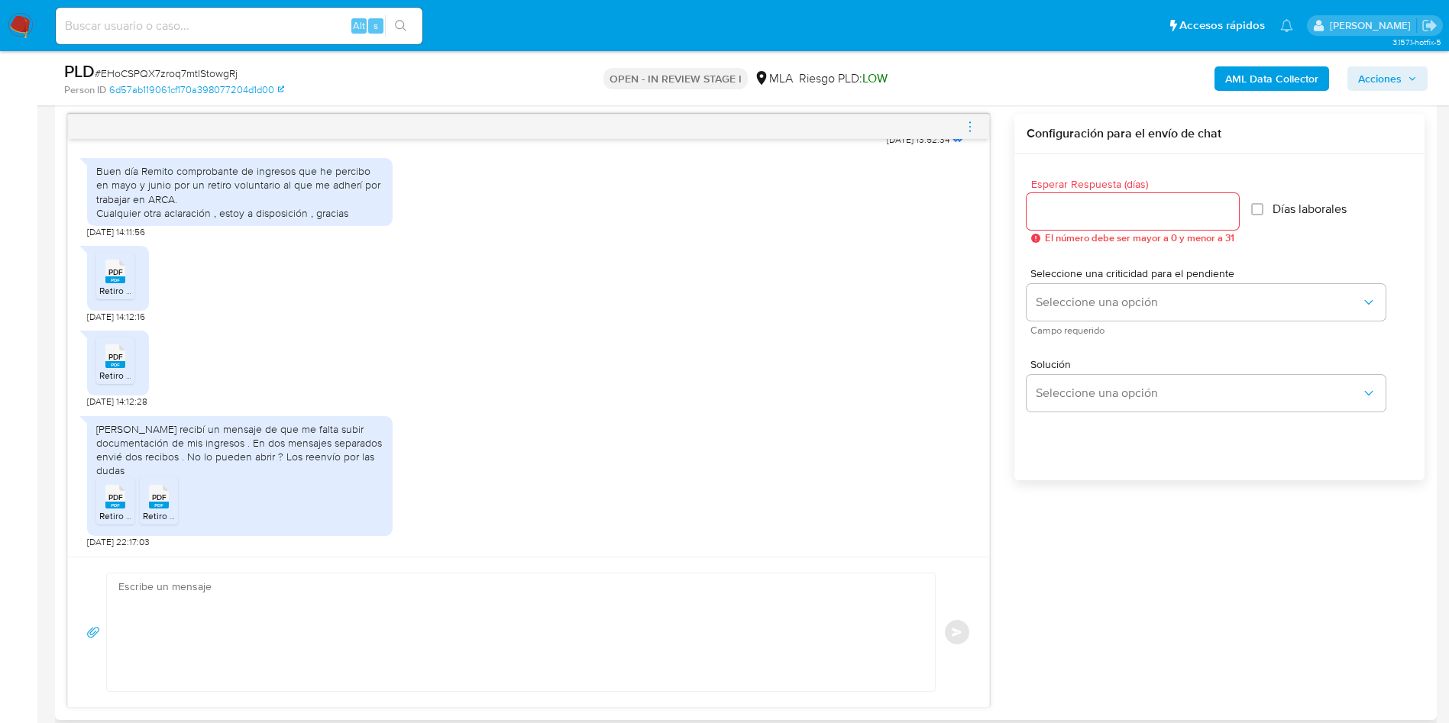
scroll to position [802, 0]
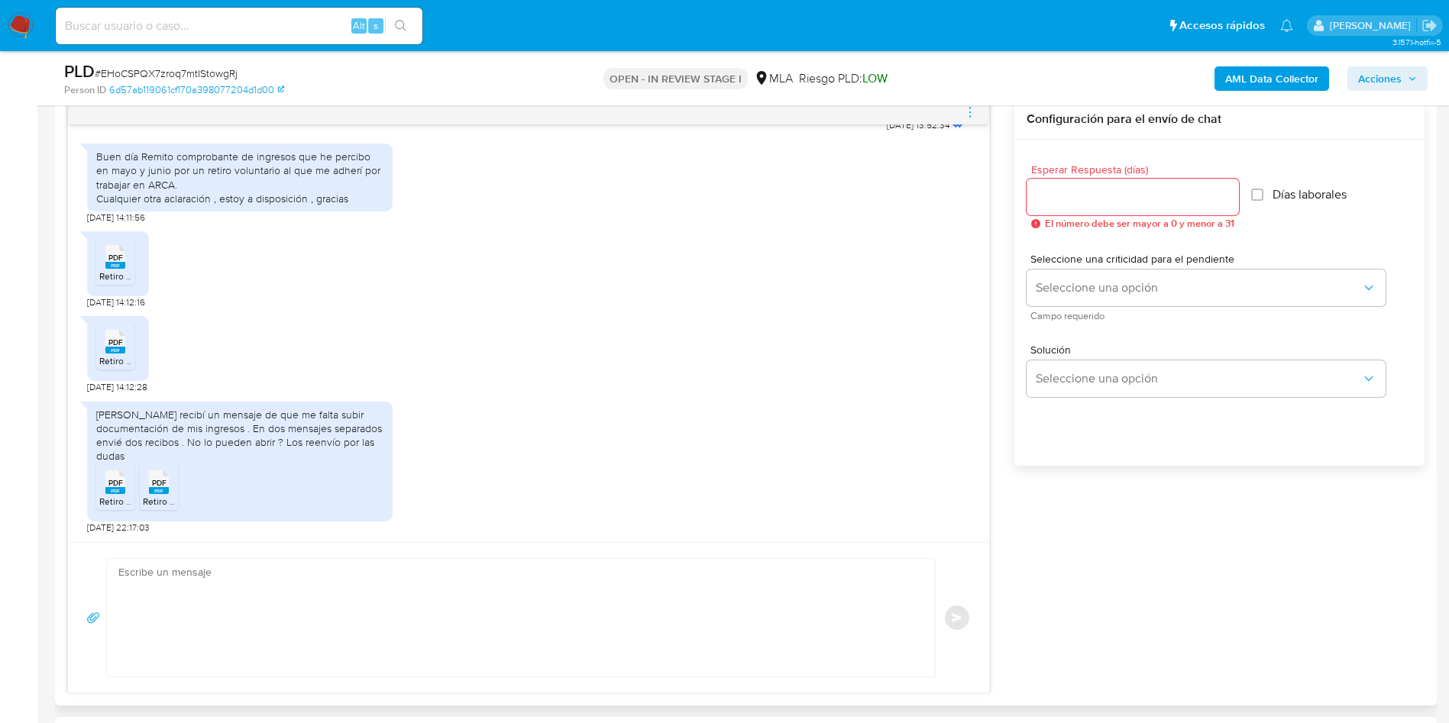
click at [663, 587] on textarea at bounding box center [516, 618] width 797 height 118
paste textarea "Hola, ¡Muchas gracias por tu respuesta! Confirmamos la recepción de la document…"
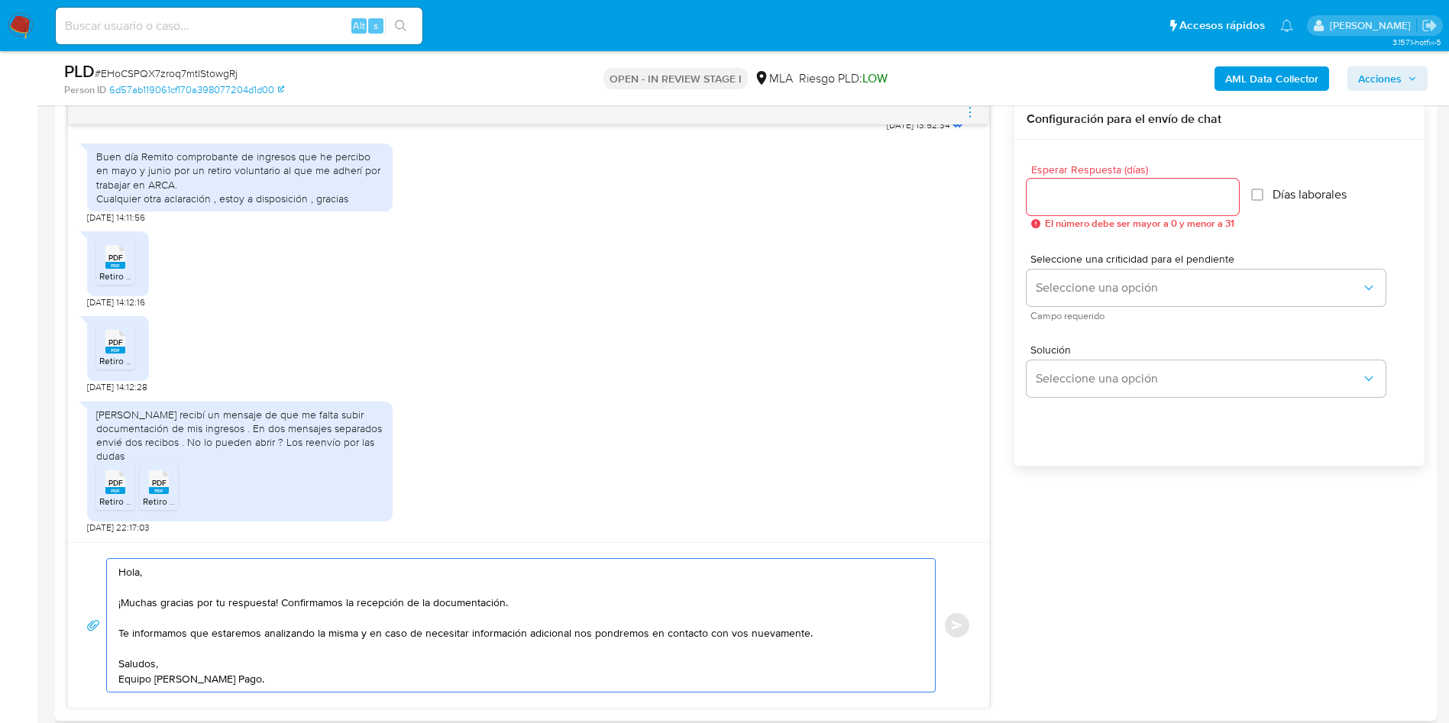
type textarea "Hola, ¡Muchas gracias por tu respuesta! Confirmamos la recepción de la document…"
click at [1102, 203] on input "Esperar Respuesta (días)" at bounding box center [1132, 197] width 212 height 20
type input "0"
click at [961, 614] on button "Enviar" at bounding box center [956, 625] width 27 height 27
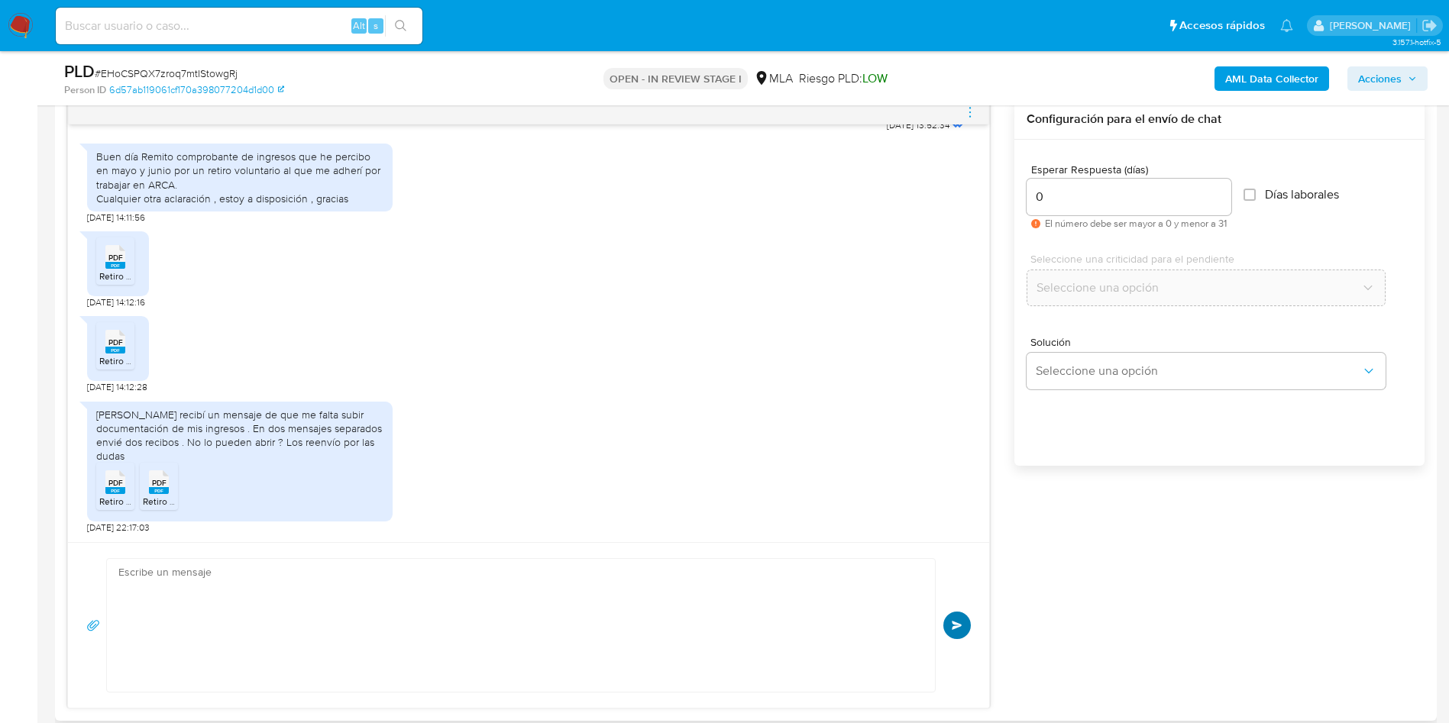
scroll to position [1365, 0]
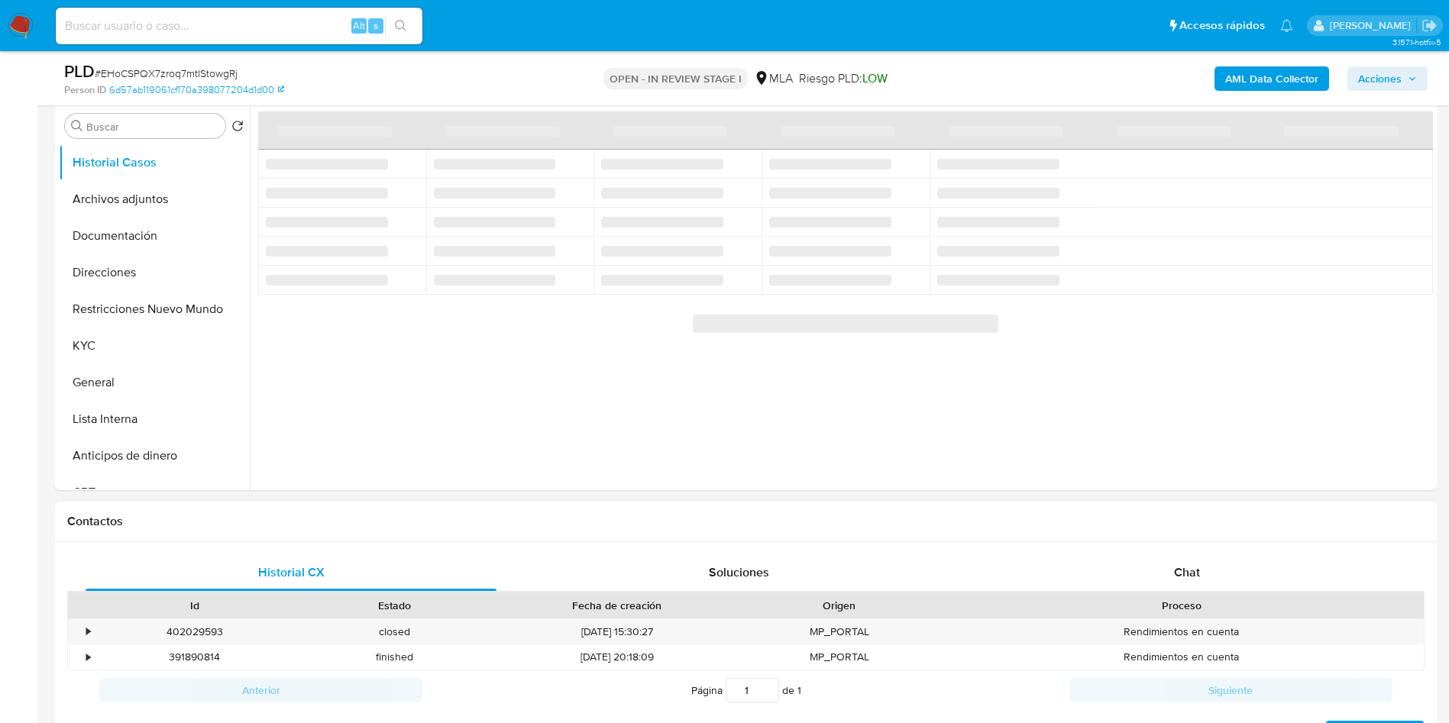
scroll to position [344, 0]
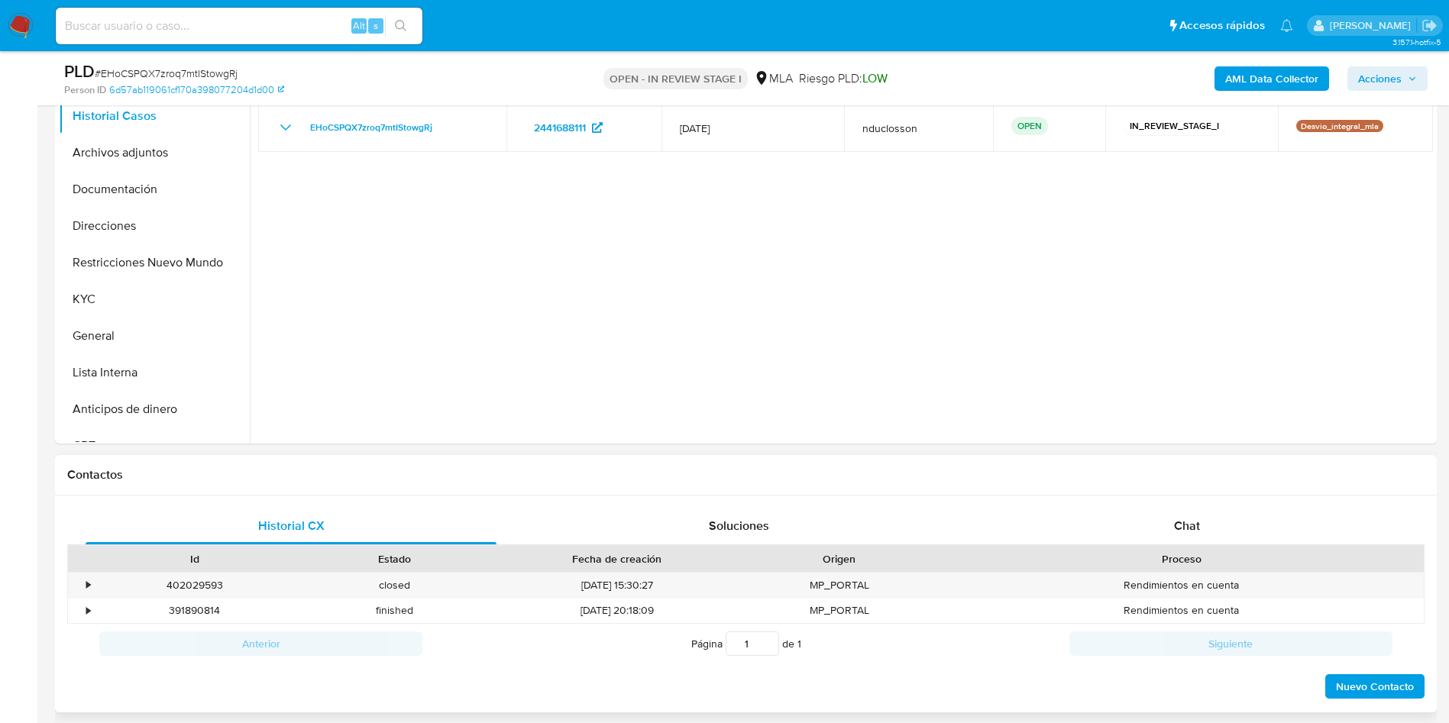
click at [1114, 496] on div "Historial CX Soluciones Chat Id Estado Fecha de creación Origen Proceso • 40202…" at bounding box center [745, 605] width 1381 height 218
select select "10"
click at [1136, 518] on div "Chat" at bounding box center [1186, 526] width 411 height 37
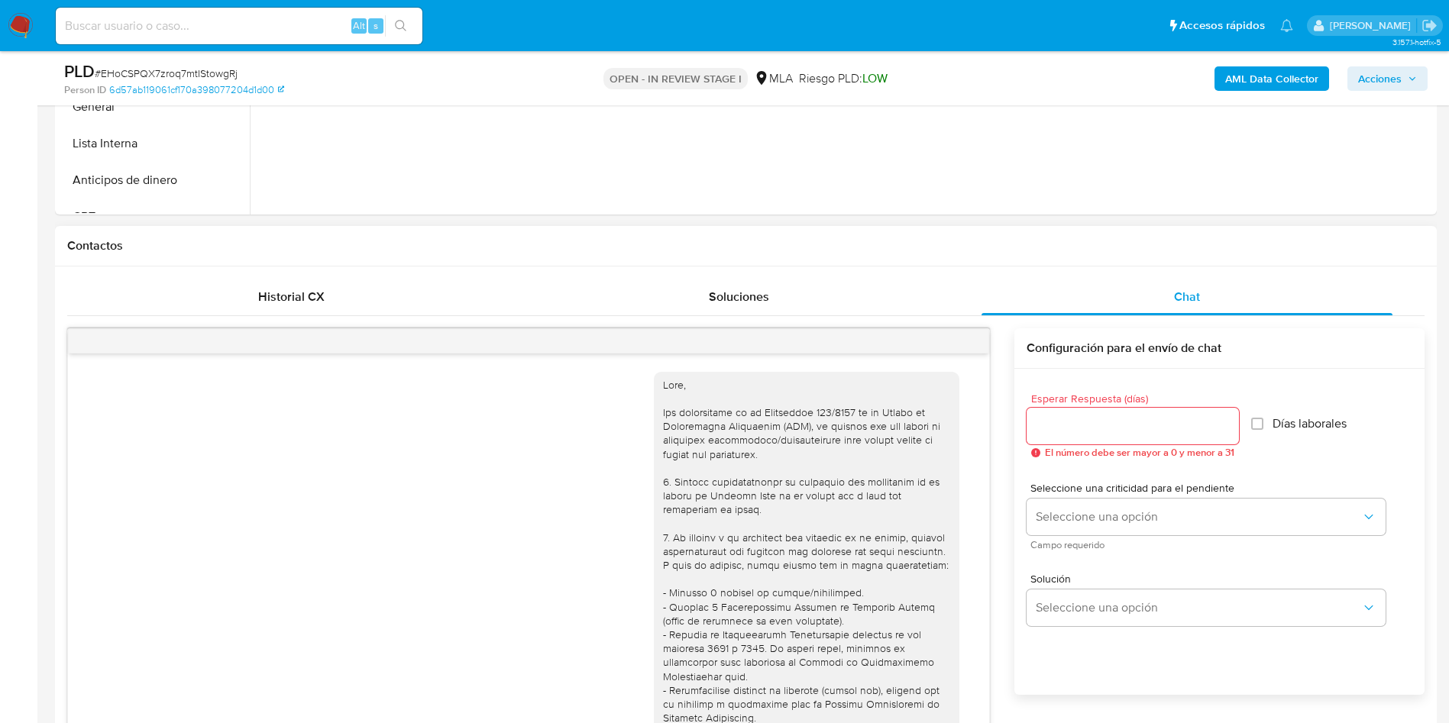
scroll to position [1365, 0]
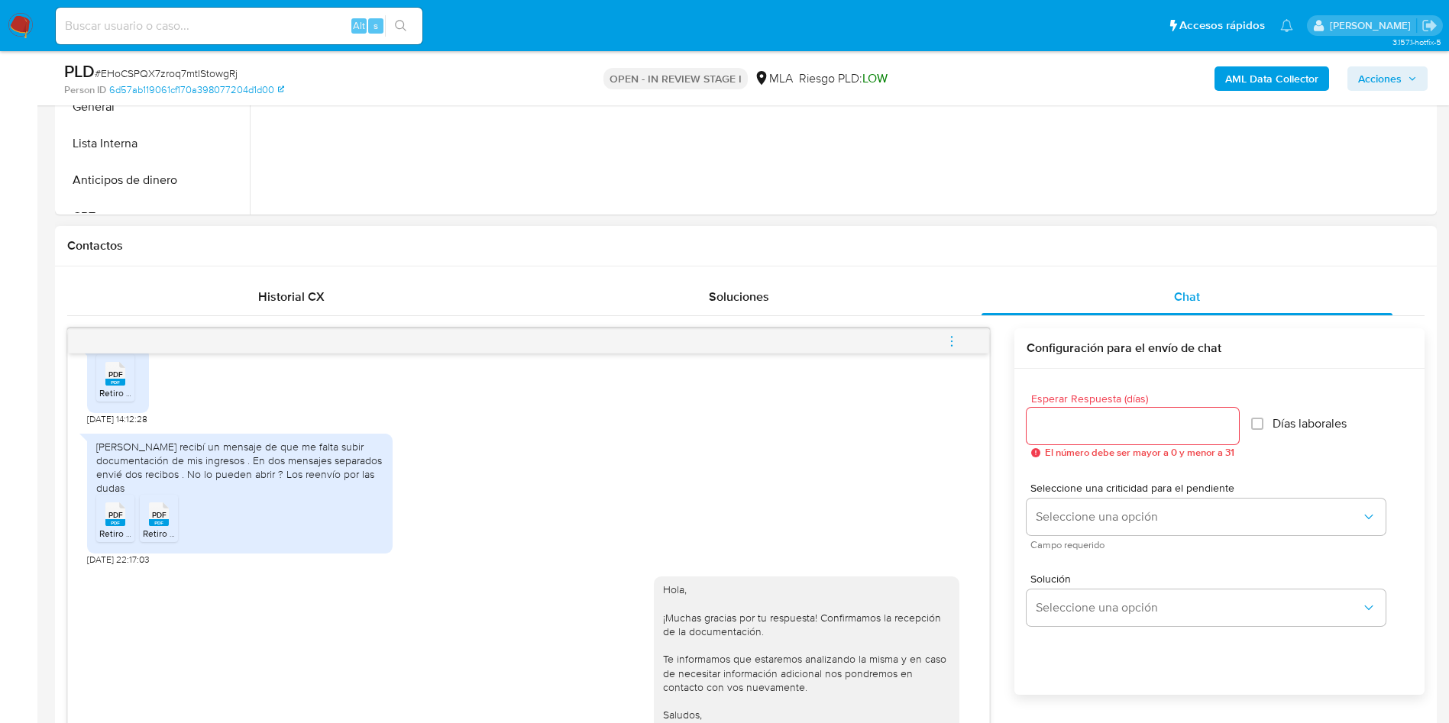
click at [953, 344] on icon "menu-action" at bounding box center [952, 341] width 14 height 14
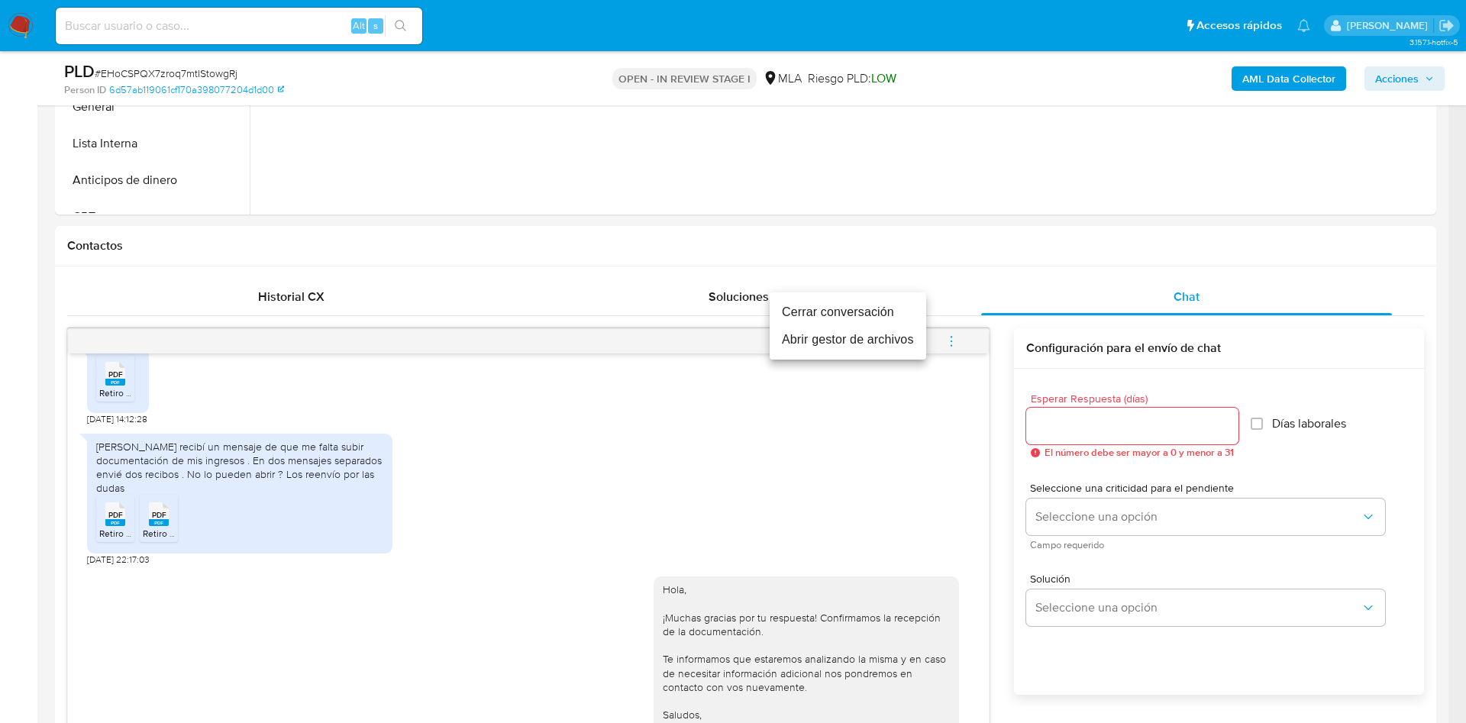
click at [831, 306] on li "Cerrar conversación" at bounding box center [848, 312] width 157 height 27
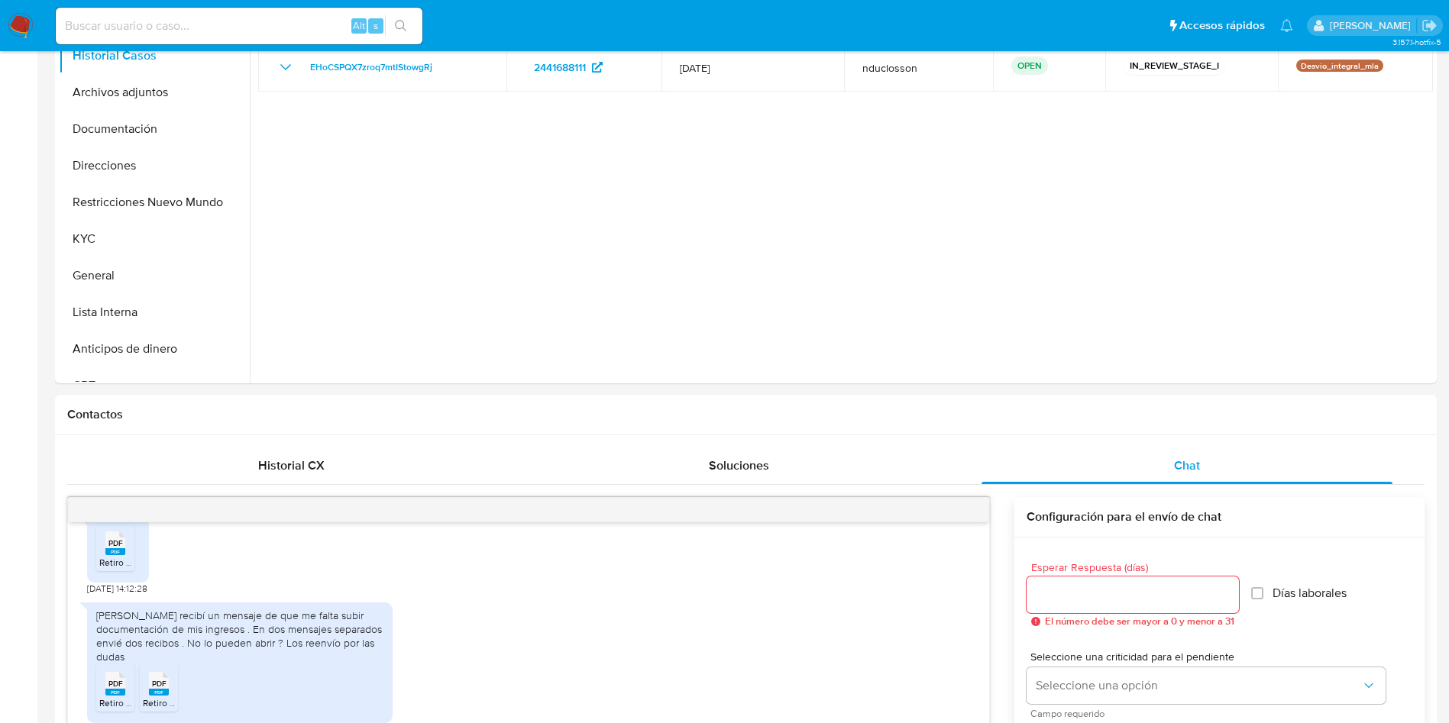
scroll to position [0, 0]
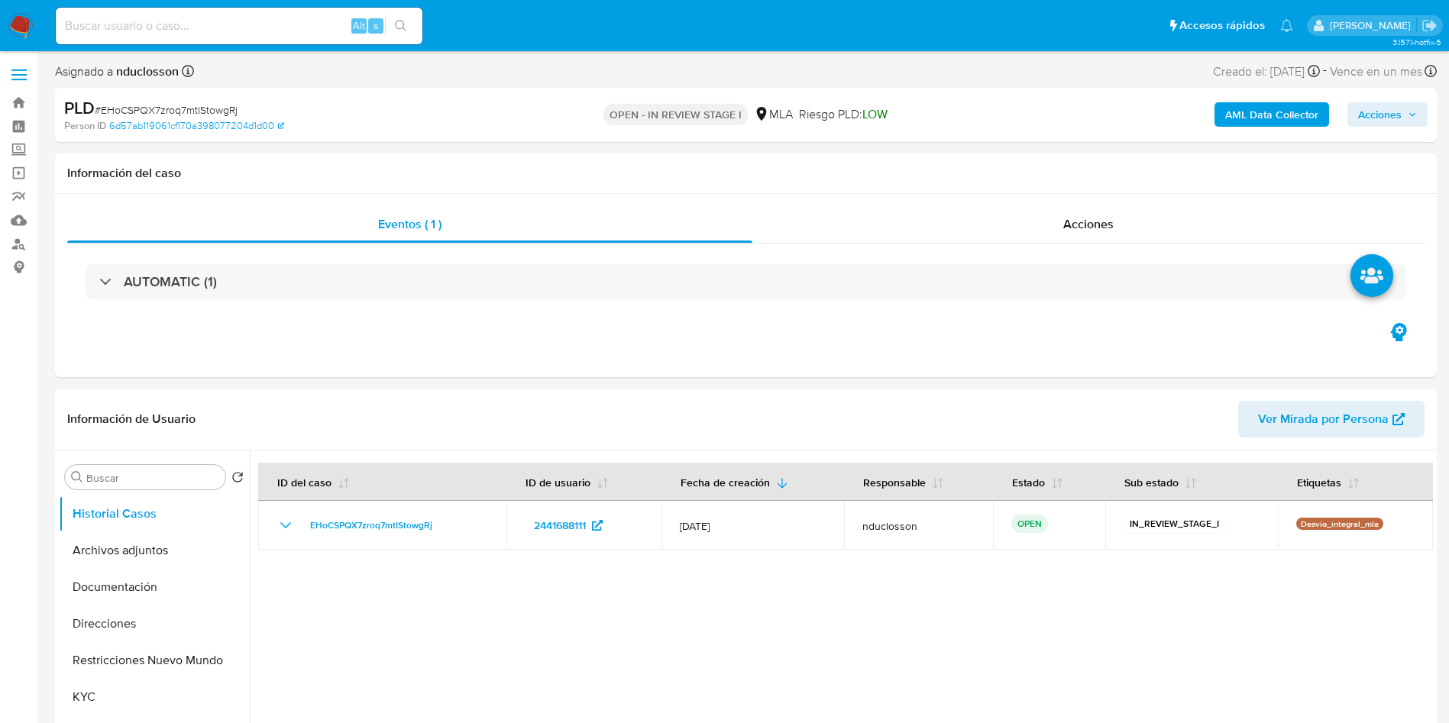
click at [1397, 119] on span "Acciones" at bounding box center [1380, 114] width 44 height 24
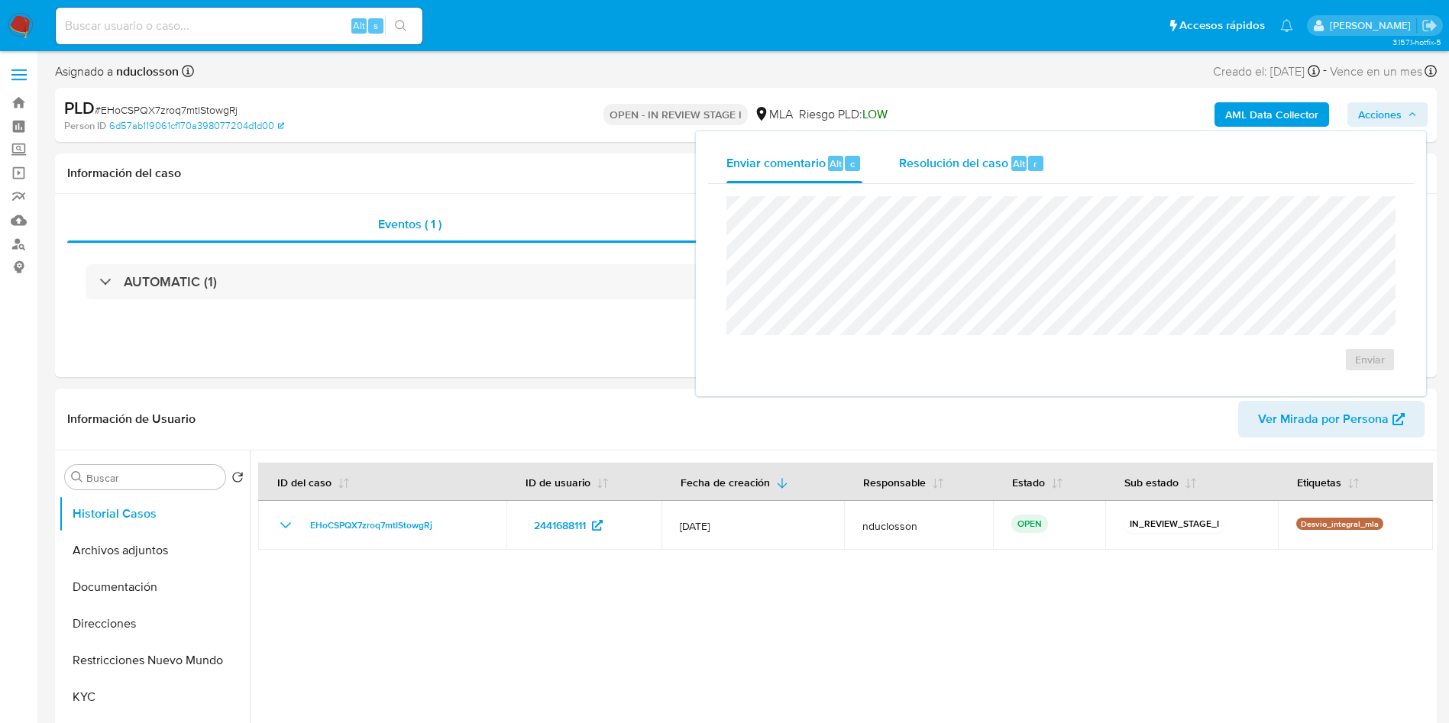
click at [946, 147] on div "Resolución del caso Alt r" at bounding box center [972, 164] width 146 height 40
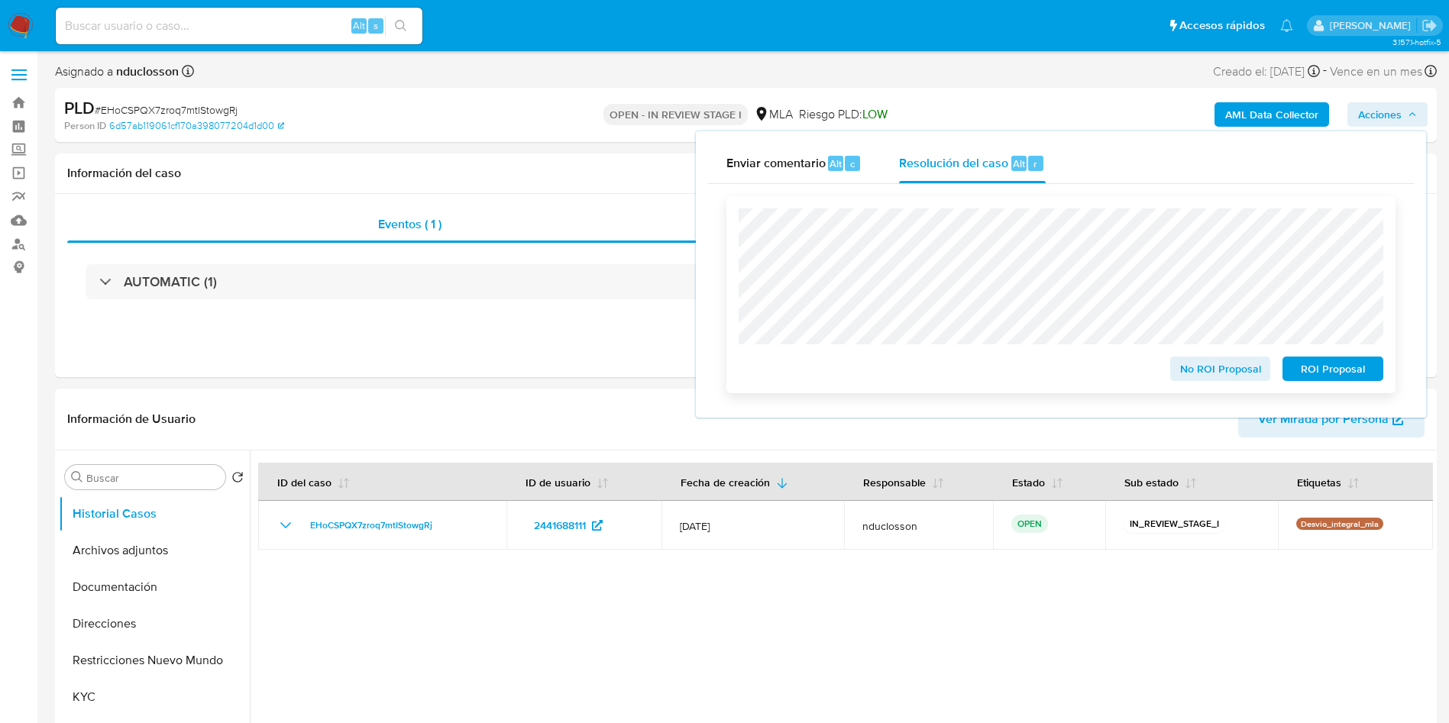
click at [1198, 370] on span "No ROI Proposal" at bounding box center [1220, 368] width 79 height 21
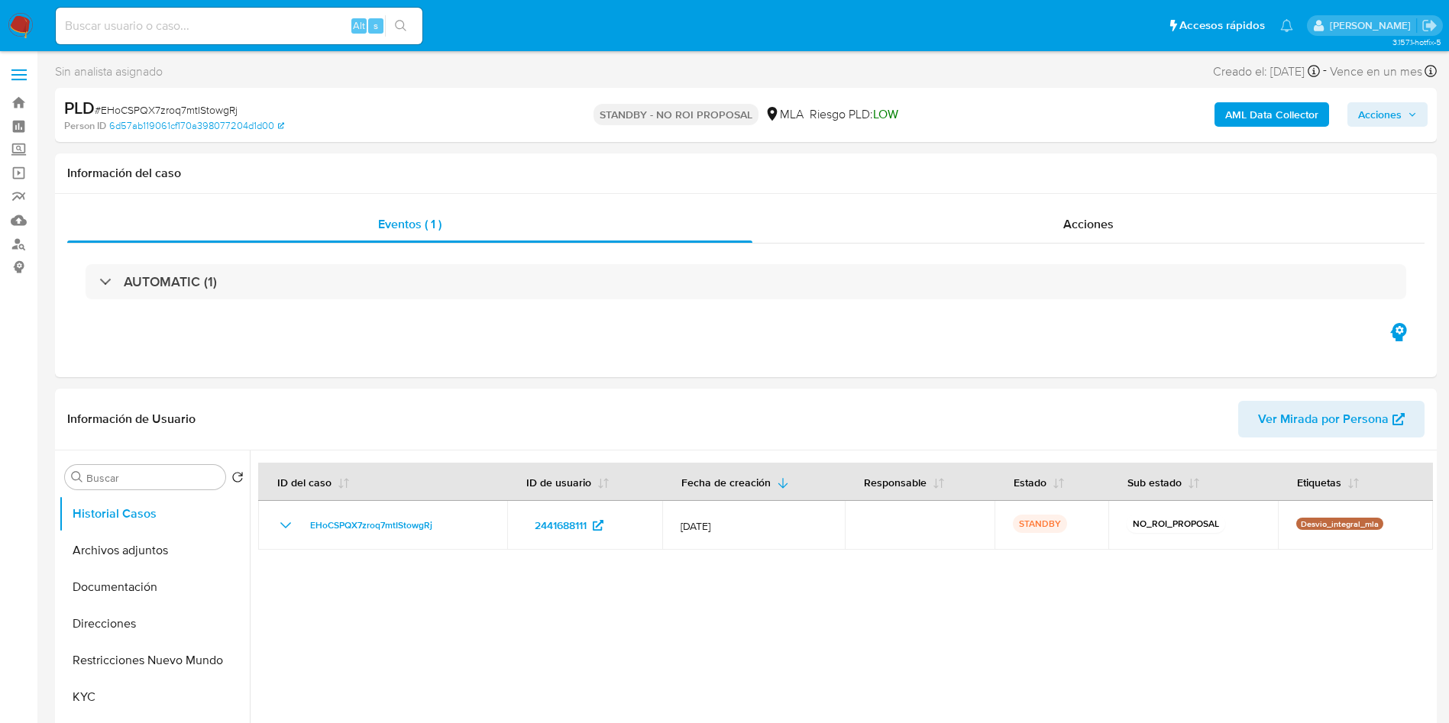
select select "10"
click at [236, 31] on input at bounding box center [239, 26] width 367 height 20
paste input "PCq3pO12F8P1wfjlzYXgzHfV"
type input "PCq3pO12F8P1wfjlzYXgzHfV"
click at [407, 37] on div "PCq3pO12F8P1wfjlzYXgzHfV Alt s" at bounding box center [239, 26] width 367 height 37
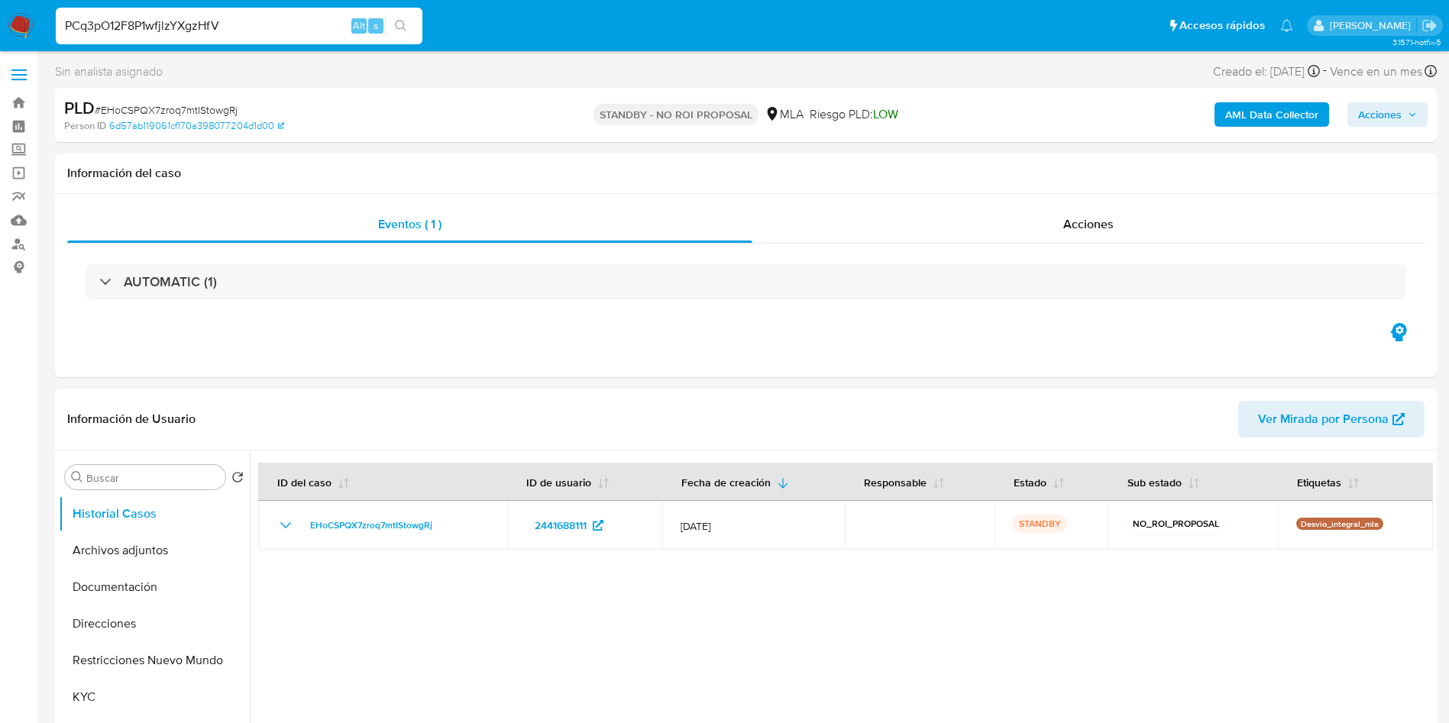
click at [84, 29] on input "PCq3pO12F8P1wfjlzYXgzHfV" at bounding box center [239, 26] width 367 height 20
click at [412, 37] on div "PCq3pO12F8P1wfjlzYXgzHfV Alt s" at bounding box center [239, 26] width 367 height 37
click at [404, 24] on icon "search-icon" at bounding box center [400, 25] width 11 height 11
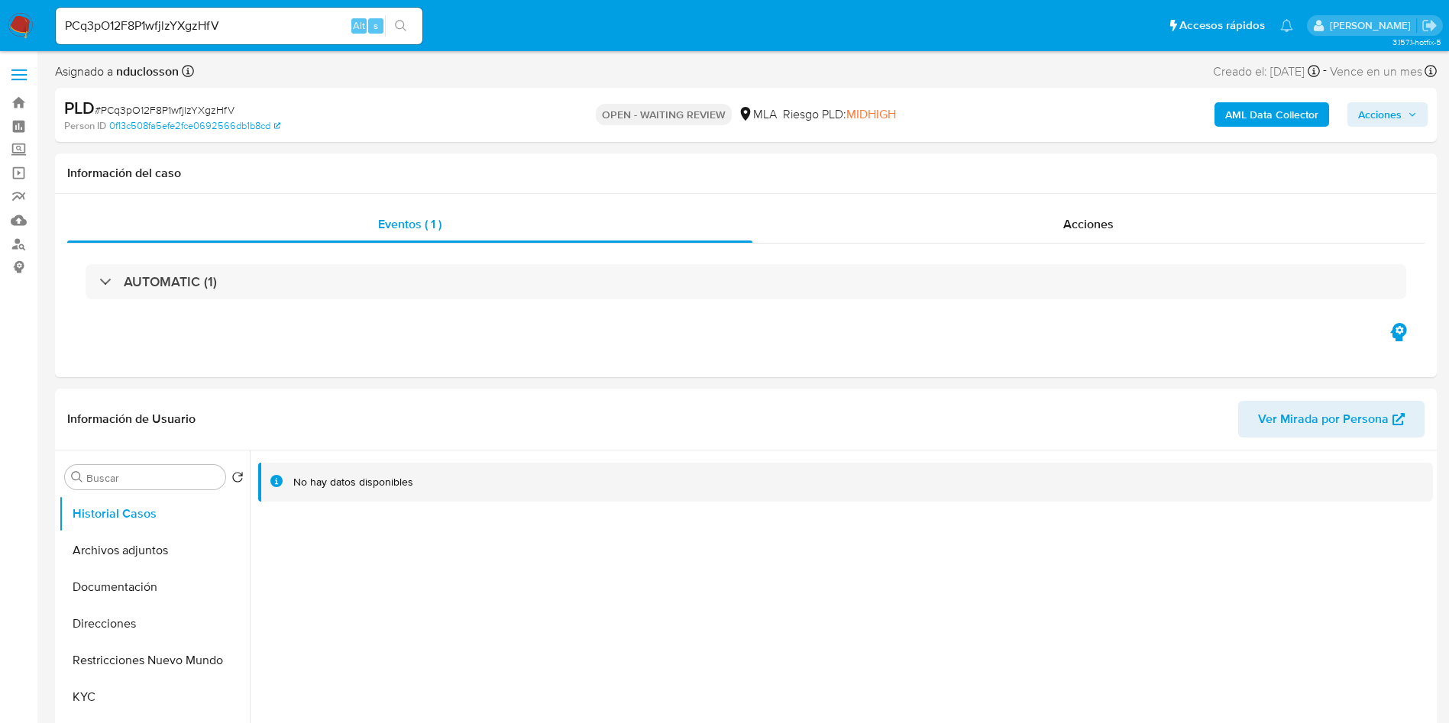
select select "10"
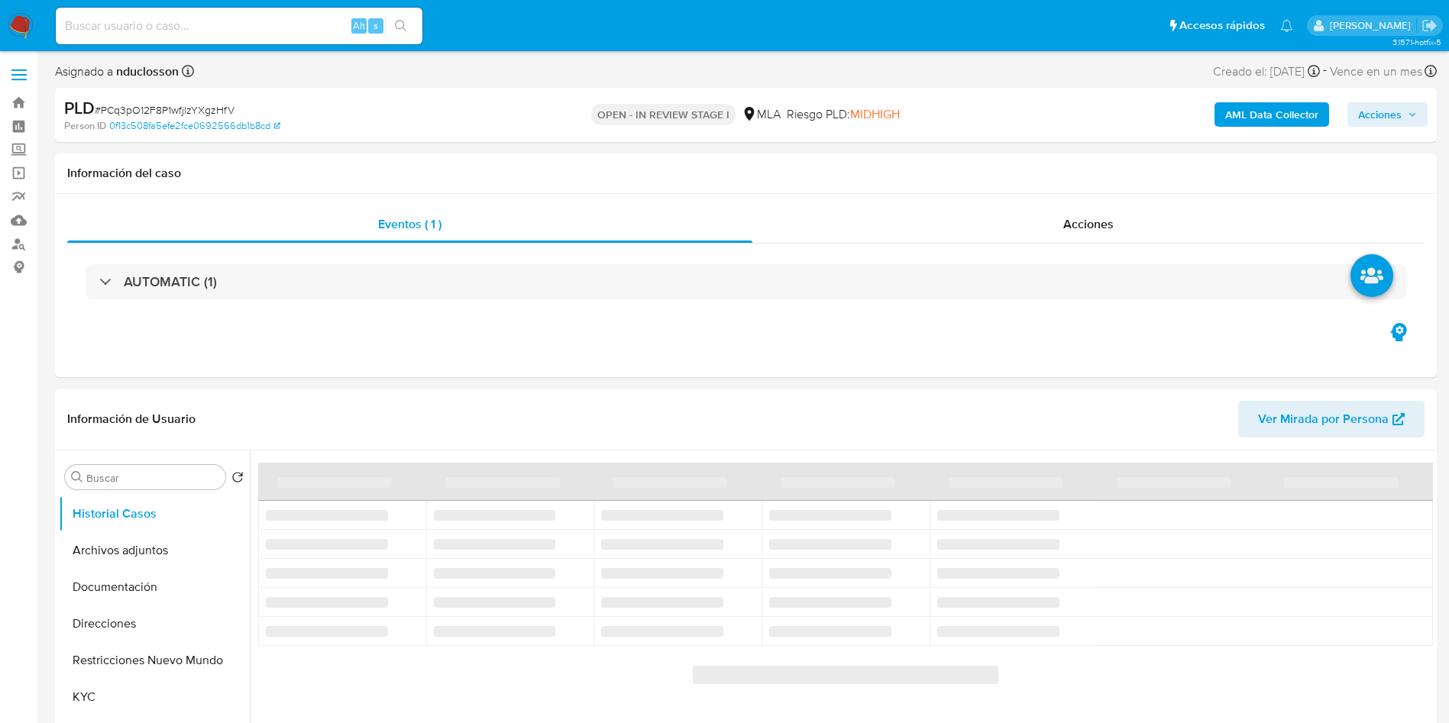
select select "10"
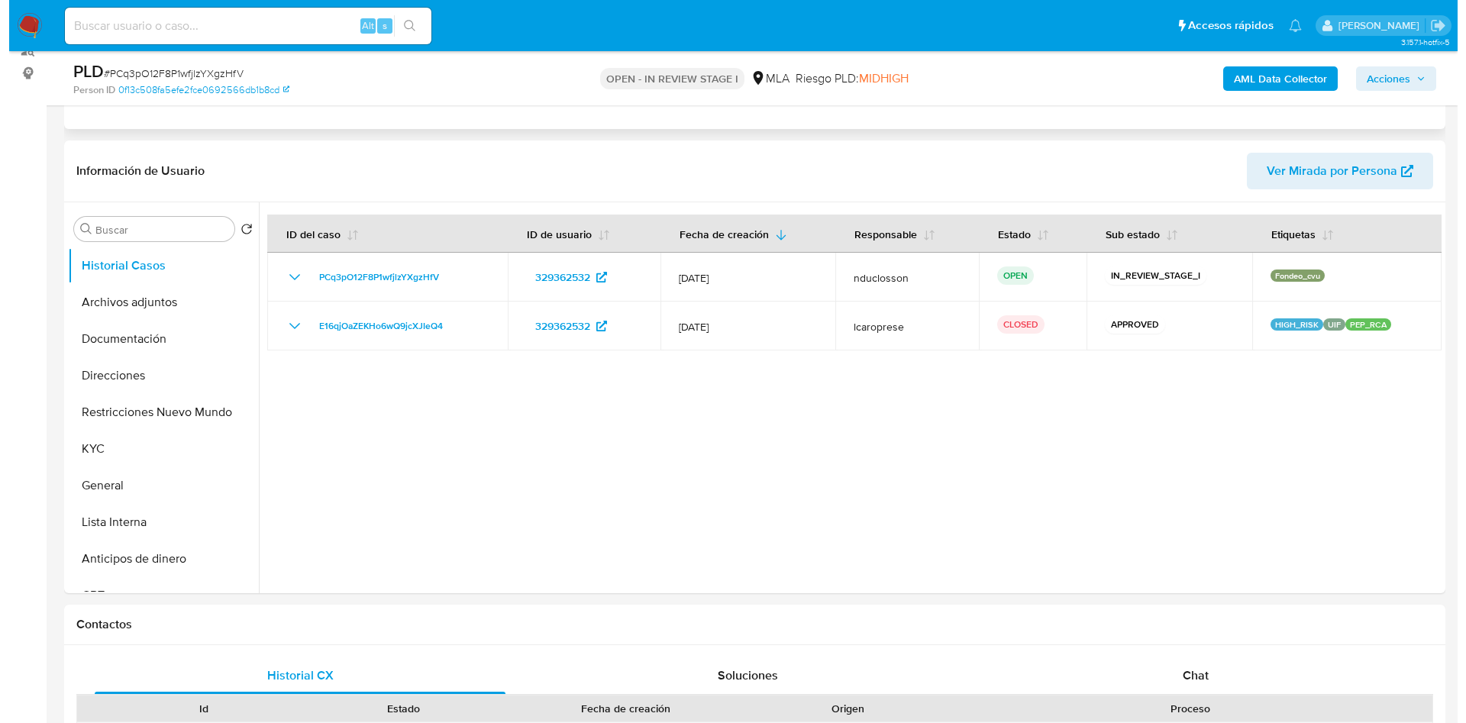
scroll to position [229, 0]
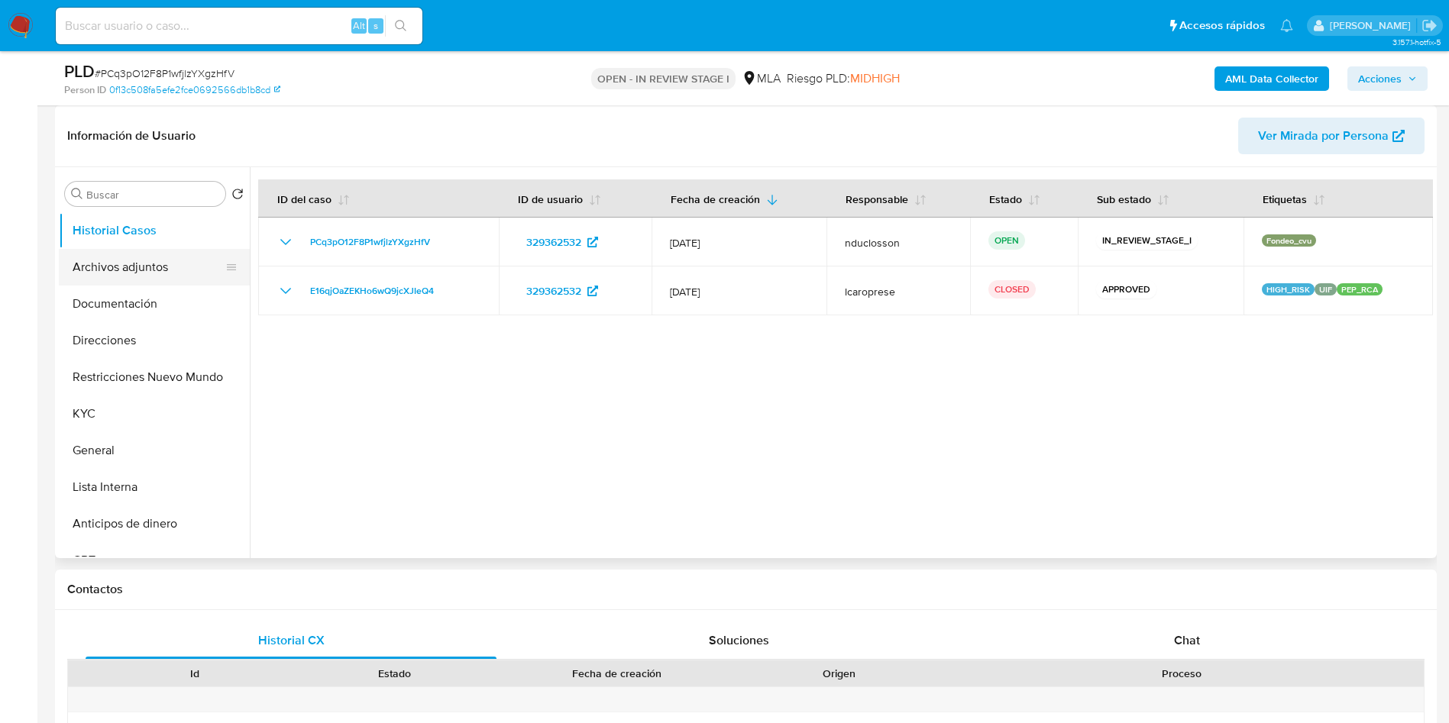
click at [108, 276] on button "Archivos adjuntos" at bounding box center [148, 267] width 179 height 37
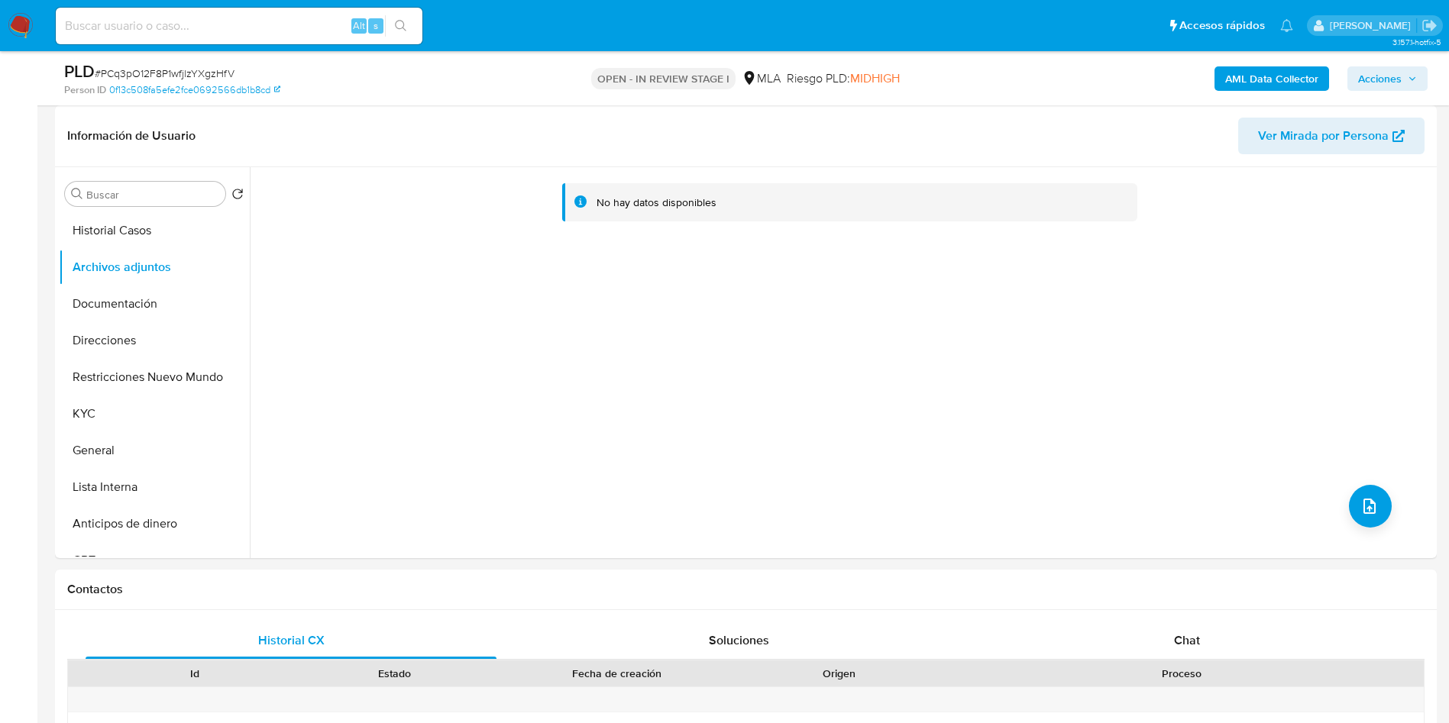
click at [1269, 80] on b "AML Data Collector" at bounding box center [1271, 78] width 93 height 24
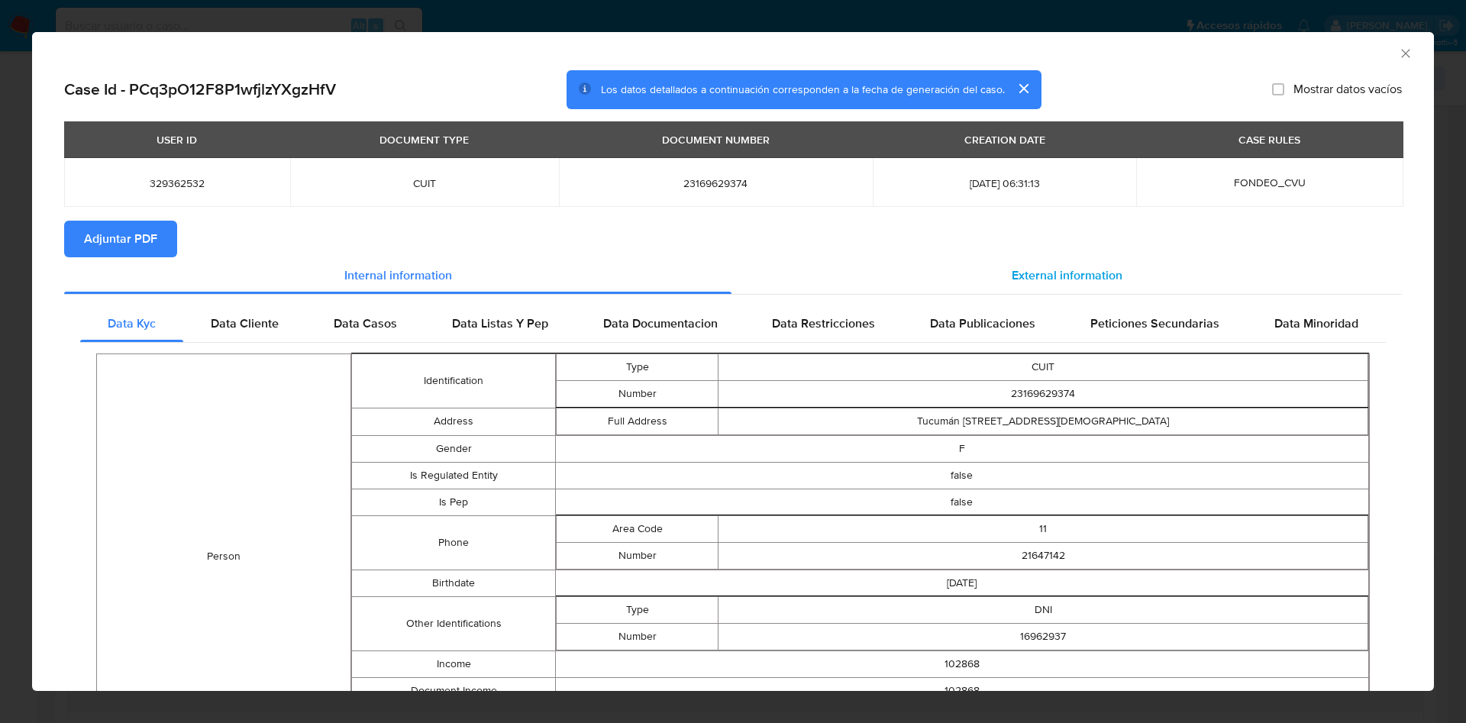
click at [1016, 267] on span "External information" at bounding box center [1067, 276] width 111 height 18
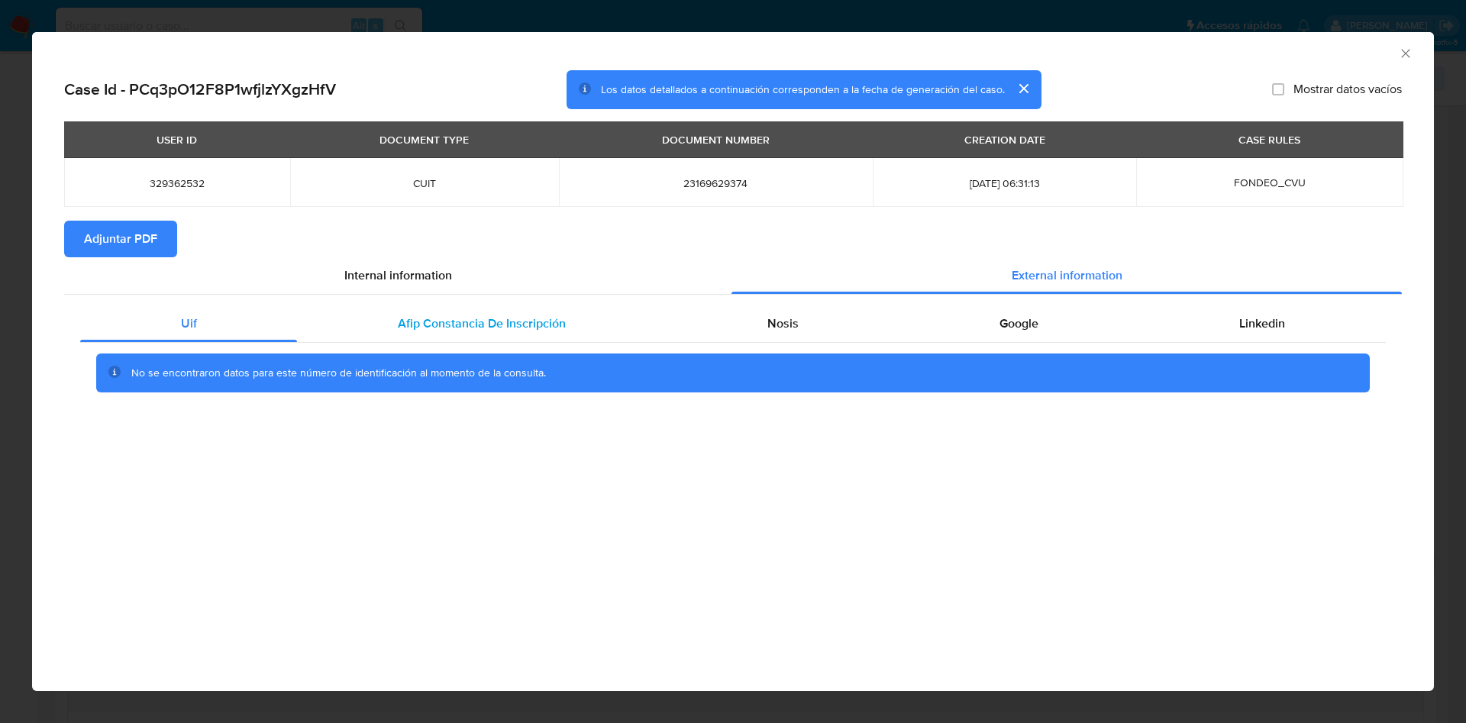
click at [564, 341] on div "Afip Constancia De Inscripción" at bounding box center [481, 323] width 369 height 37
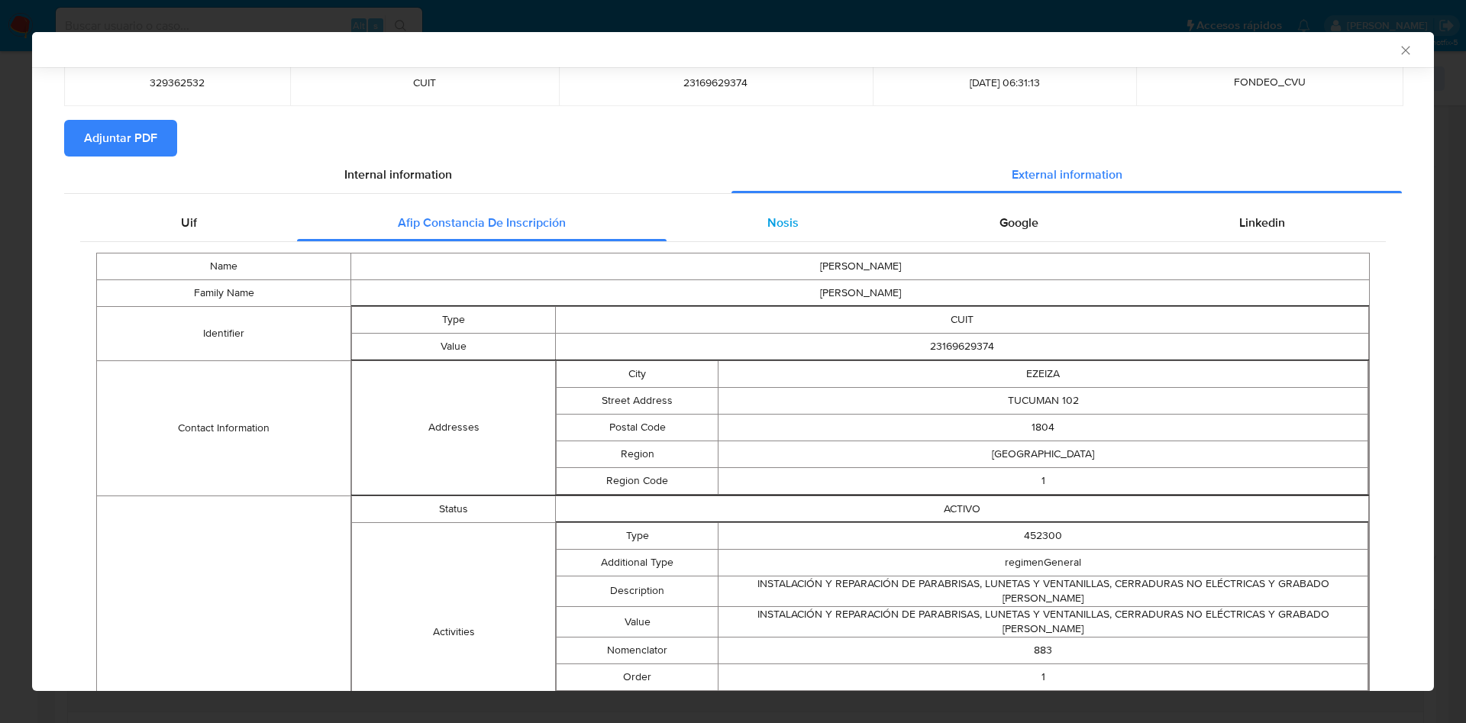
scroll to position [111, 0]
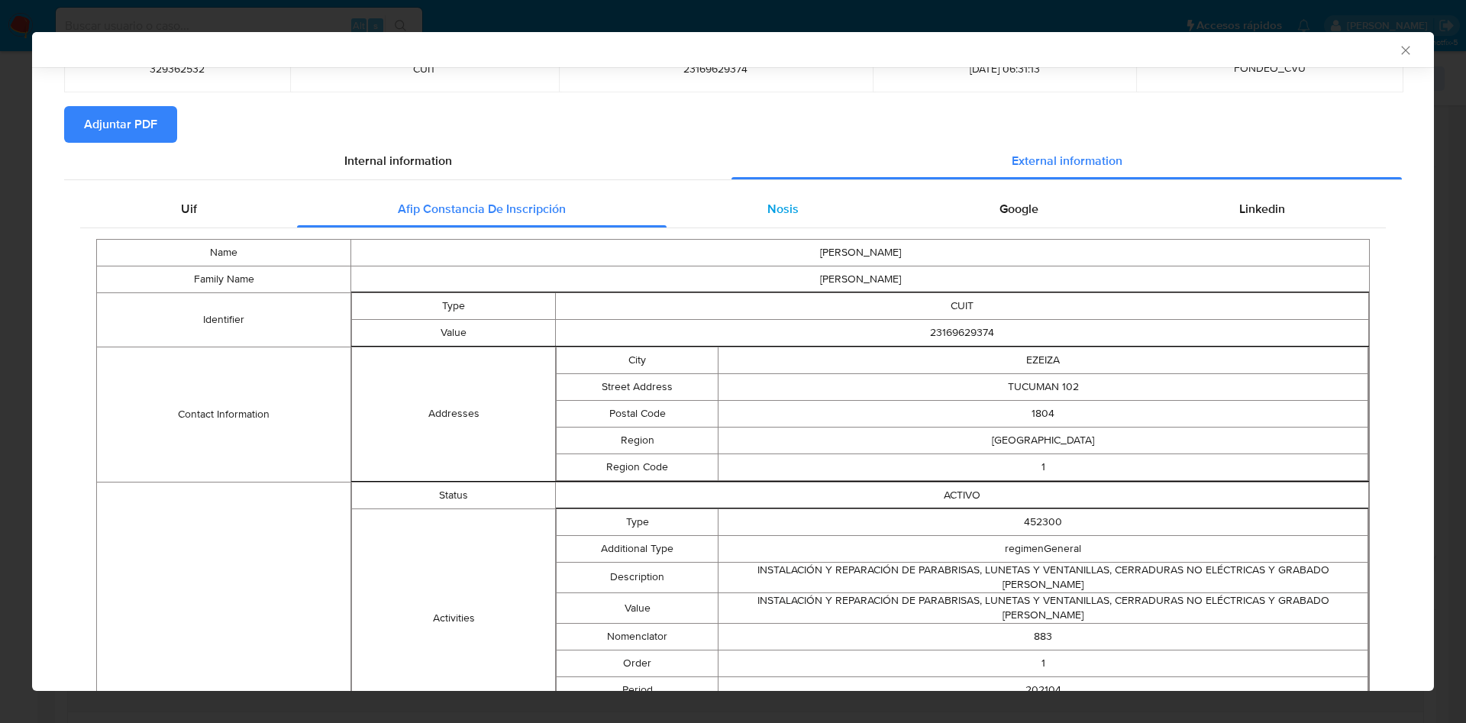
click at [748, 220] on div "Nosis" at bounding box center [783, 209] width 232 height 37
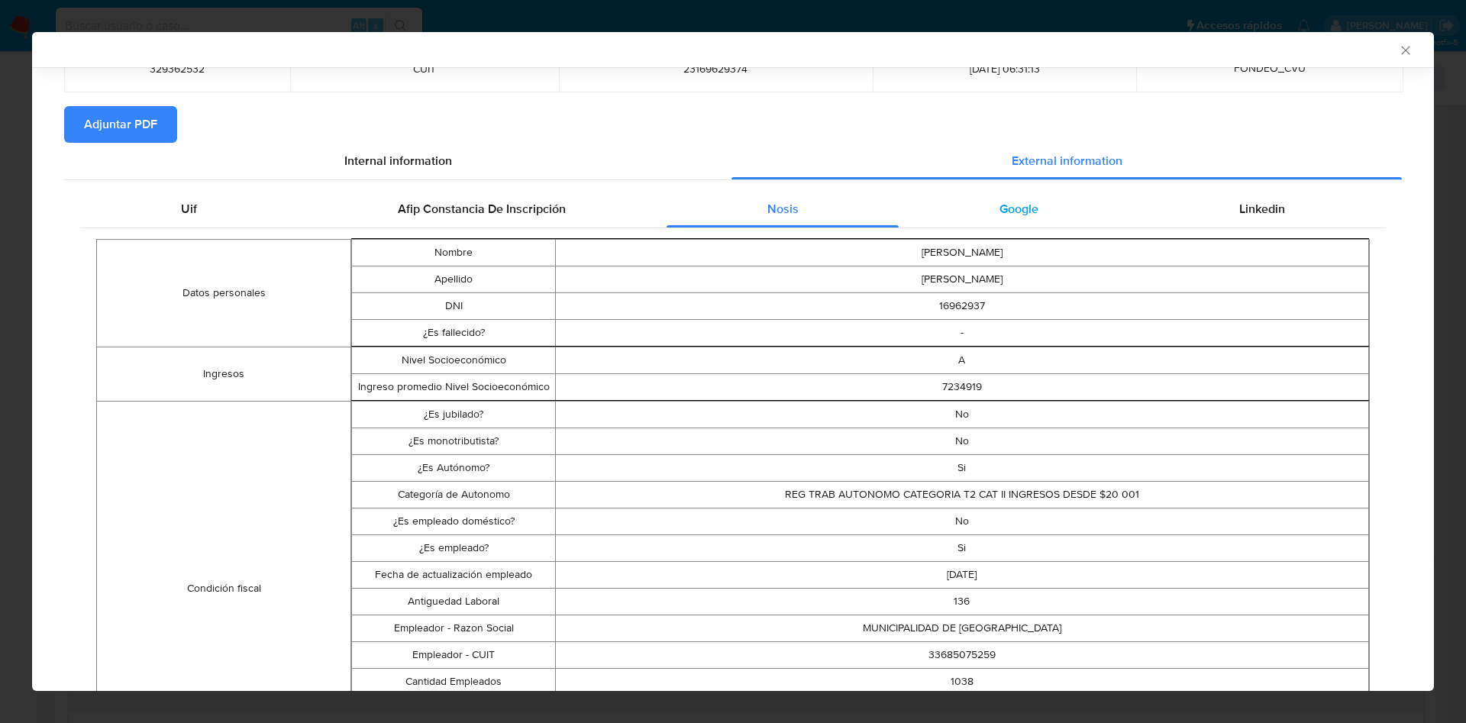
click at [1001, 218] on div "Google" at bounding box center [1019, 209] width 240 height 37
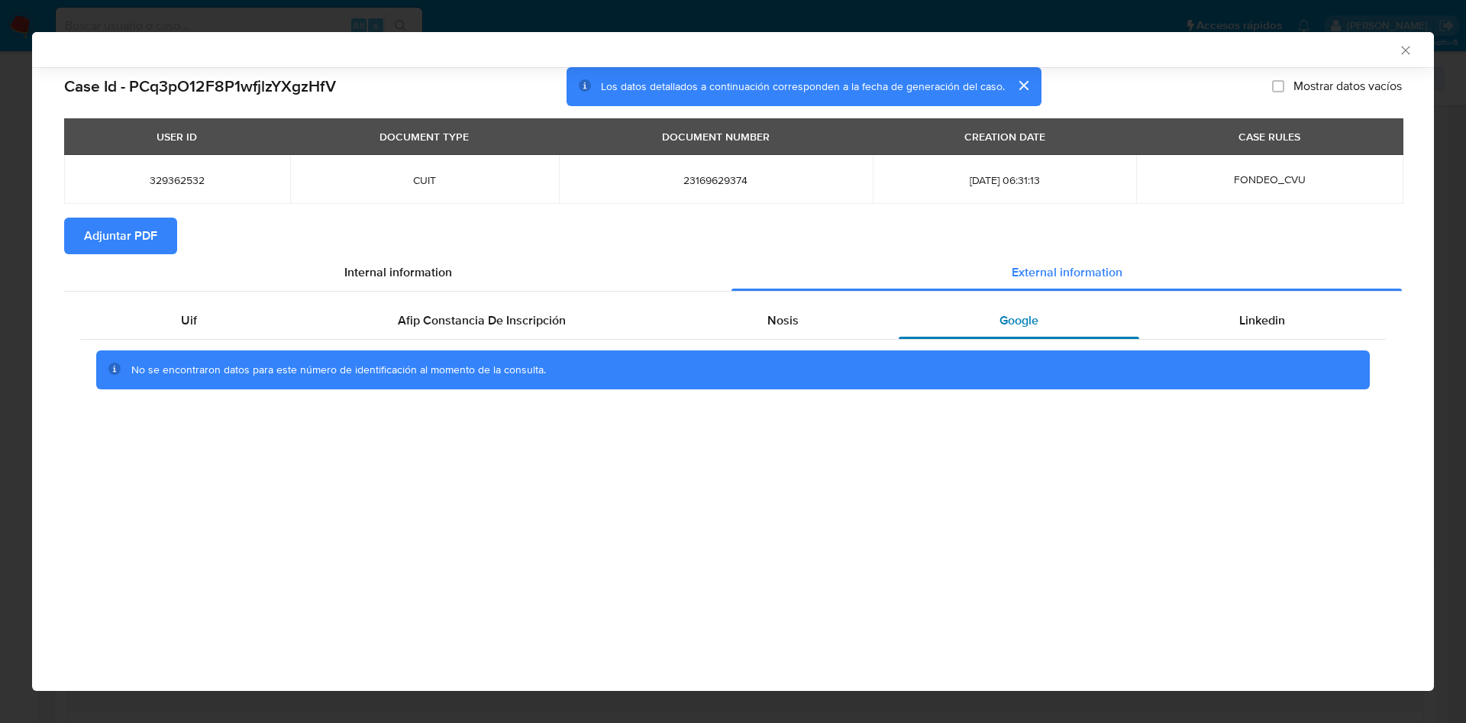
scroll to position [0, 0]
click at [1215, 321] on div "Linkedin" at bounding box center [1262, 320] width 247 height 37
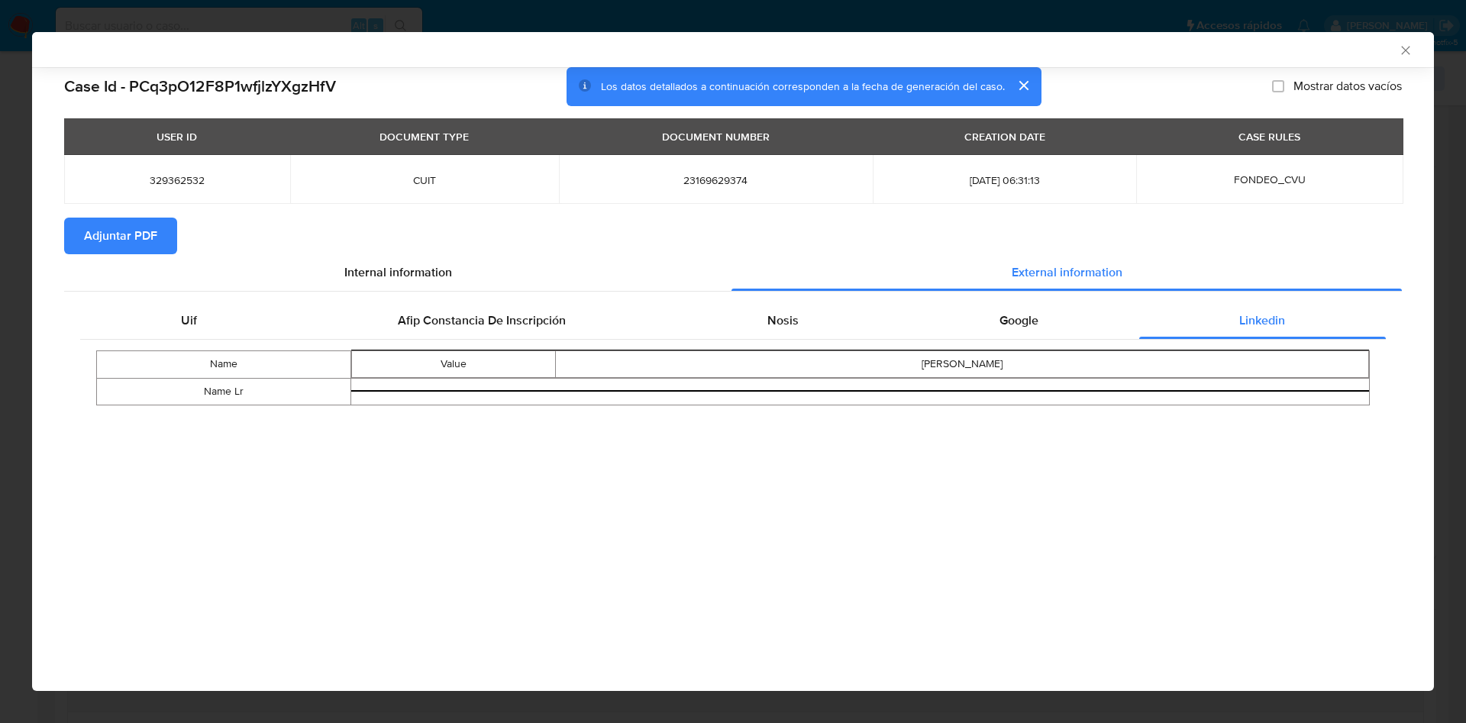
click at [1407, 46] on icon "Cerrar ventana" at bounding box center [1405, 50] width 15 height 15
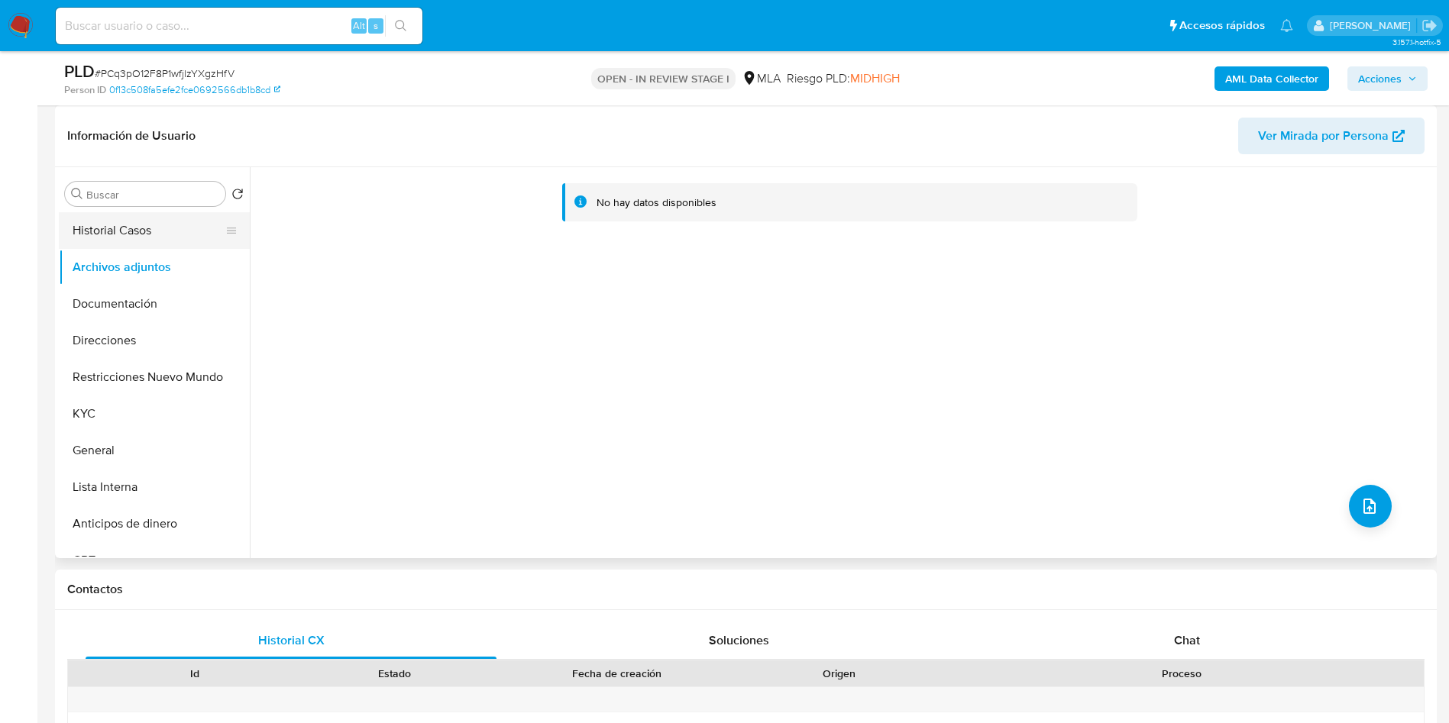
click at [174, 231] on button "Historial Casos" at bounding box center [148, 230] width 179 height 37
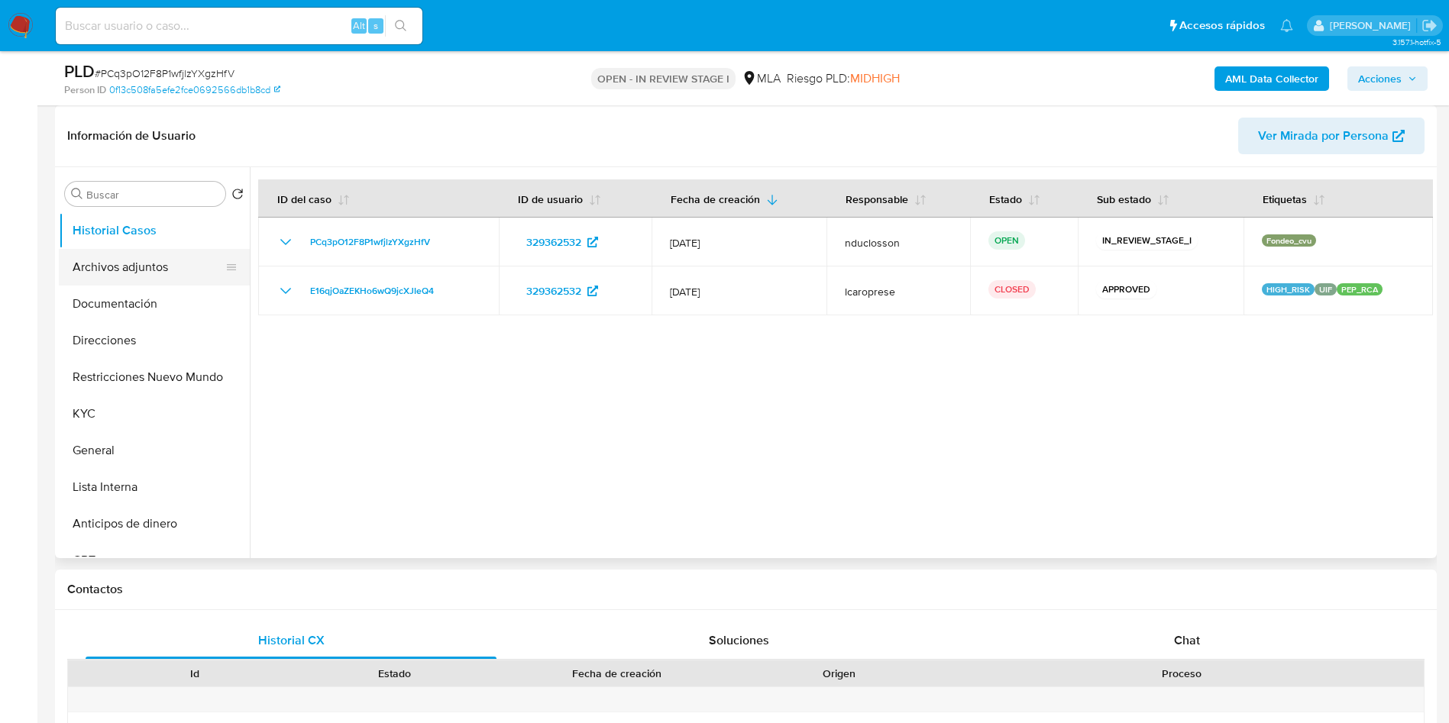
click at [173, 283] on button "Archivos adjuntos" at bounding box center [148, 267] width 179 height 37
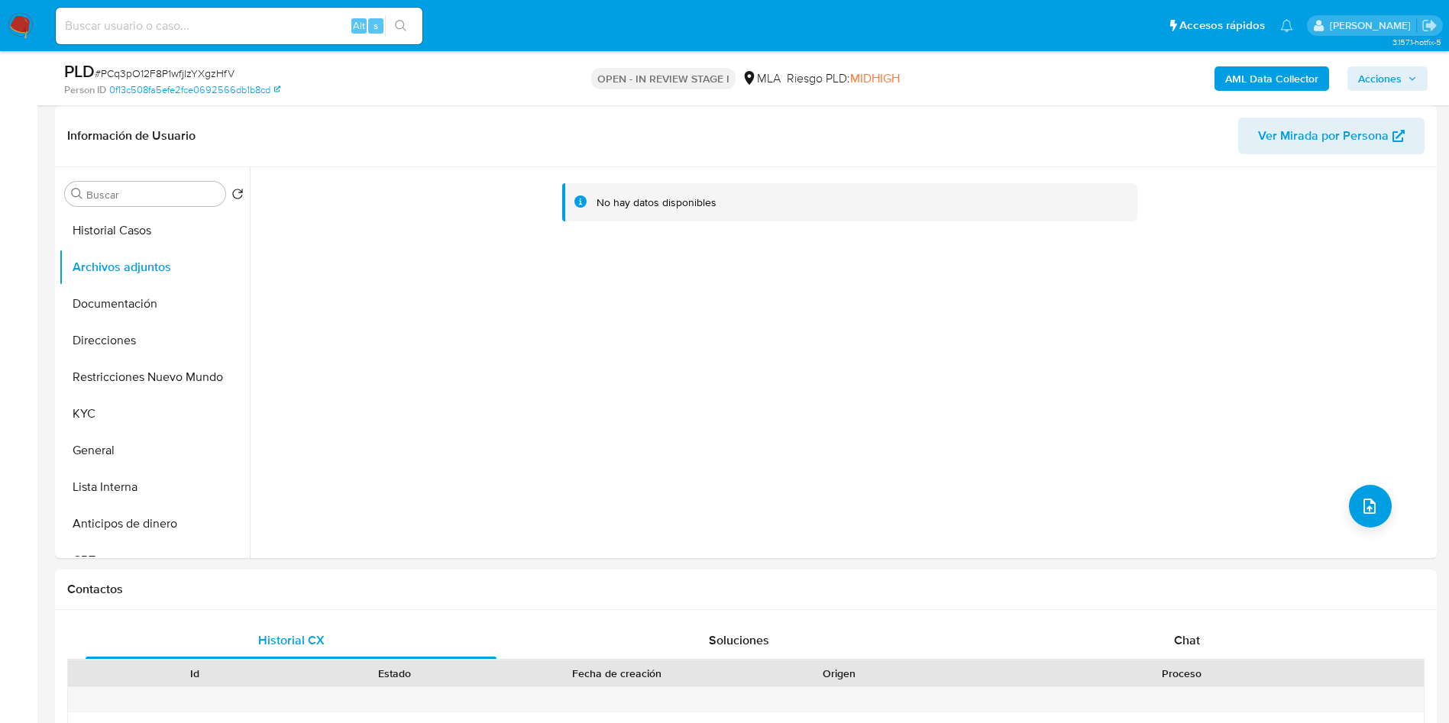
click at [1287, 73] on b "AML Data Collector" at bounding box center [1271, 78] width 93 height 24
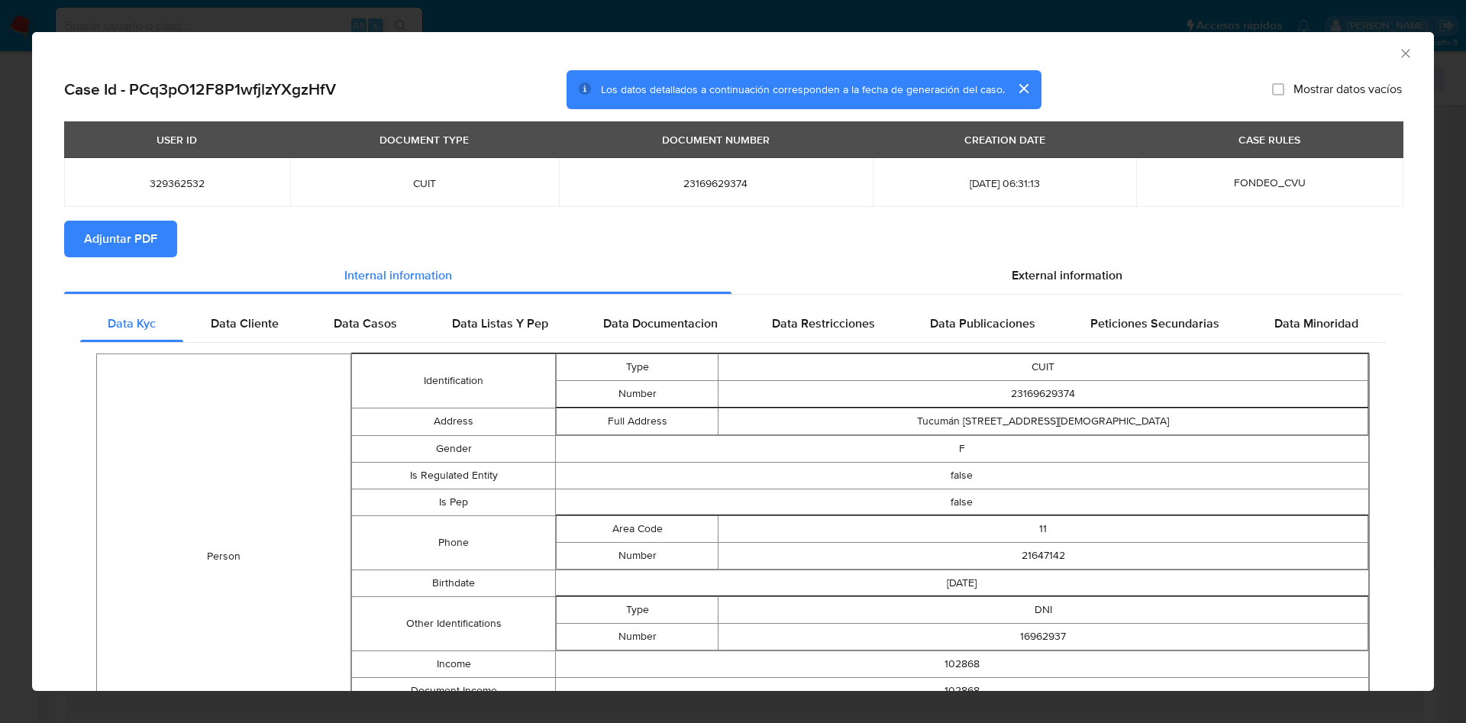
click at [115, 241] on span "Adjuntar PDF" at bounding box center [120, 239] width 73 height 34
click at [1063, 260] on div "External information" at bounding box center [1067, 275] width 670 height 37
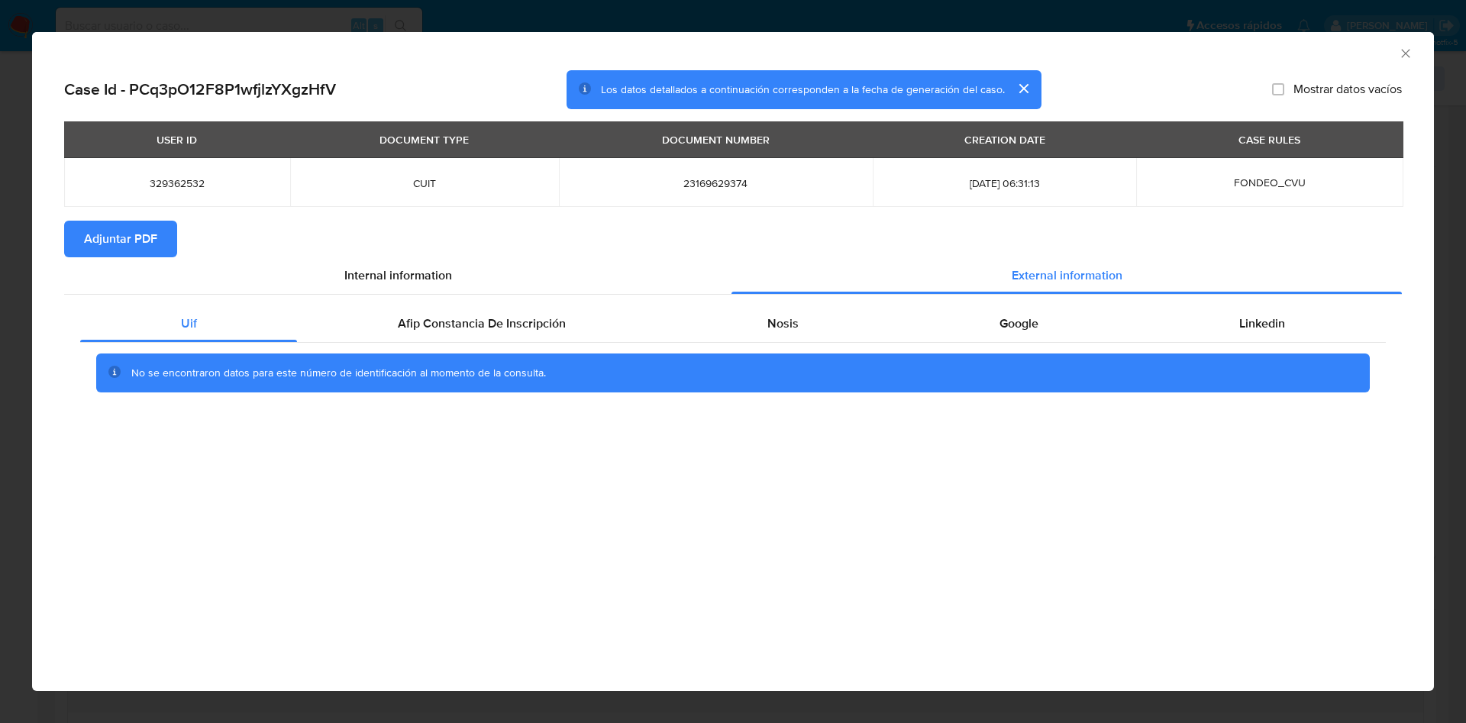
click at [1404, 53] on icon "Cerrar ventana" at bounding box center [1405, 53] width 15 height 15
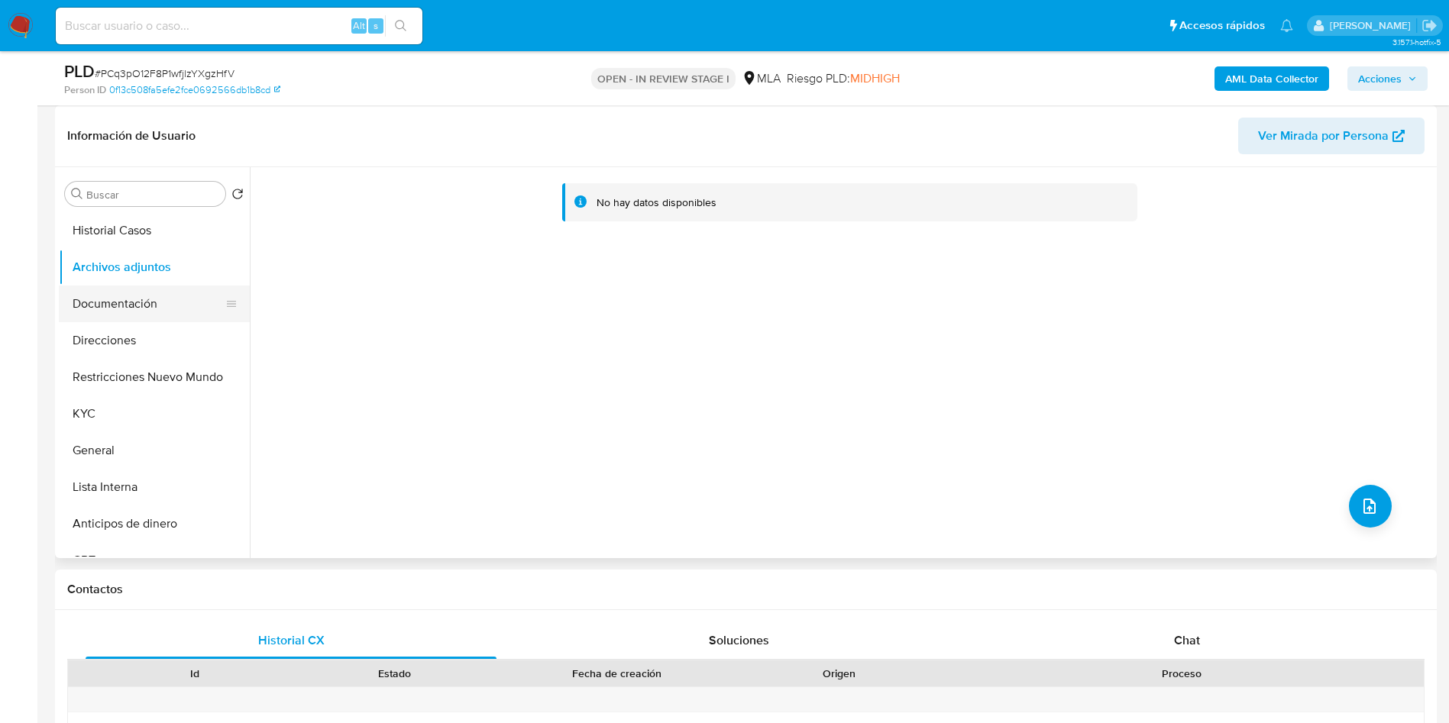
click at [145, 307] on button "Documentación" at bounding box center [148, 304] width 179 height 37
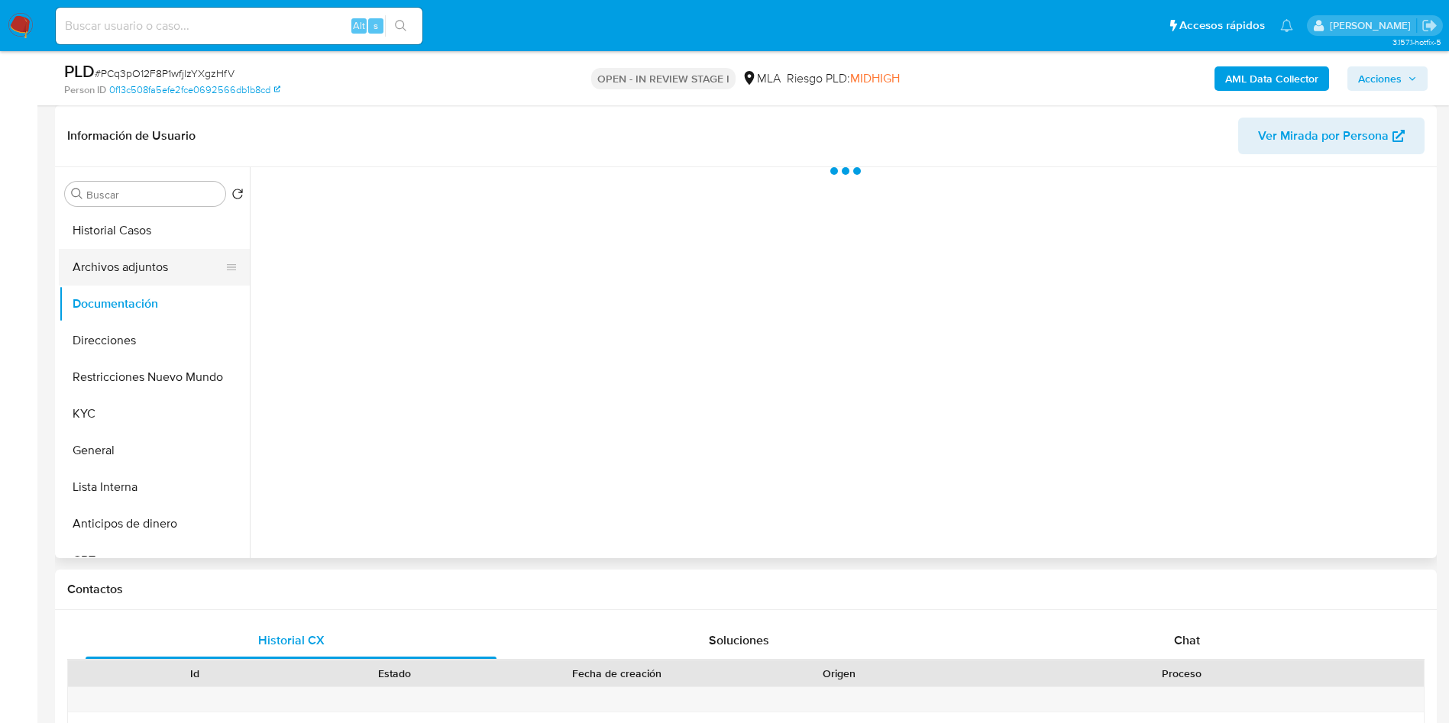
click at [132, 274] on button "Archivos adjuntos" at bounding box center [148, 267] width 179 height 37
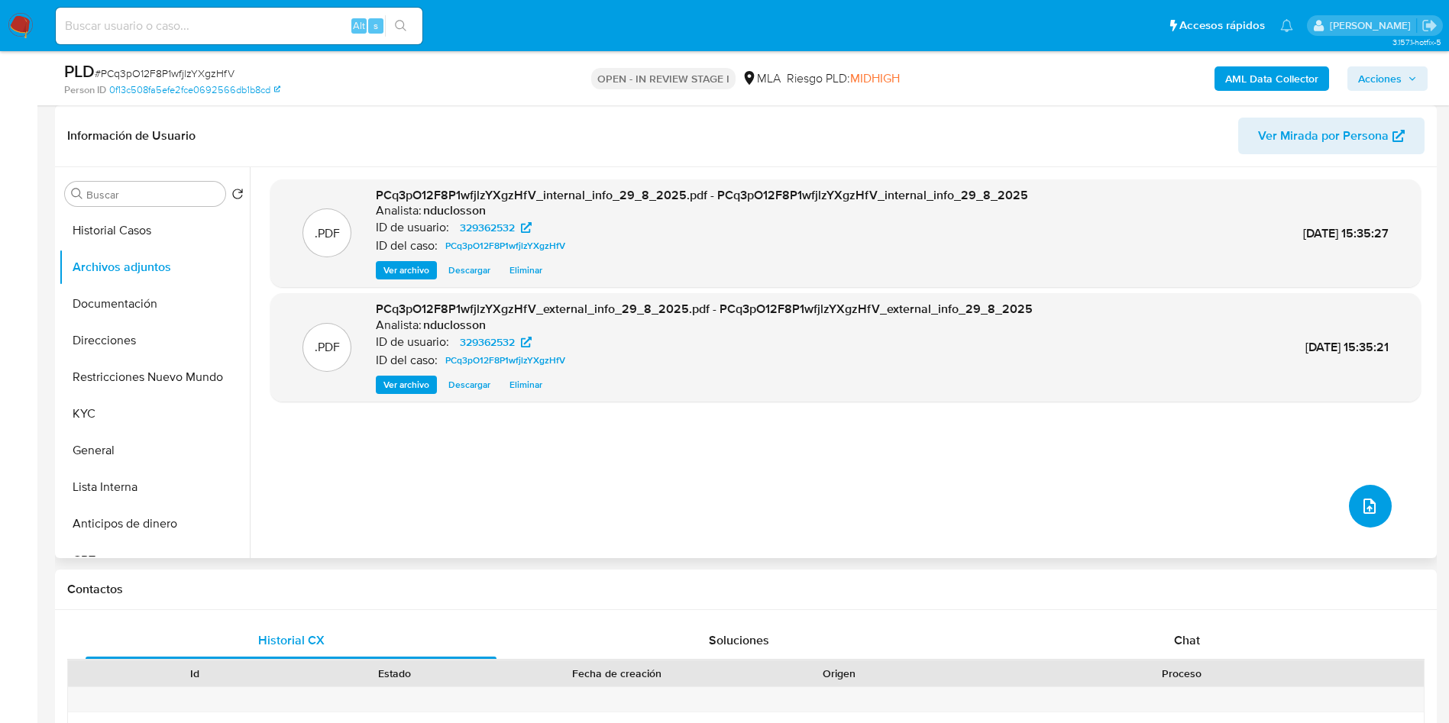
click at [1374, 497] on button "upload-file" at bounding box center [1370, 506] width 43 height 43
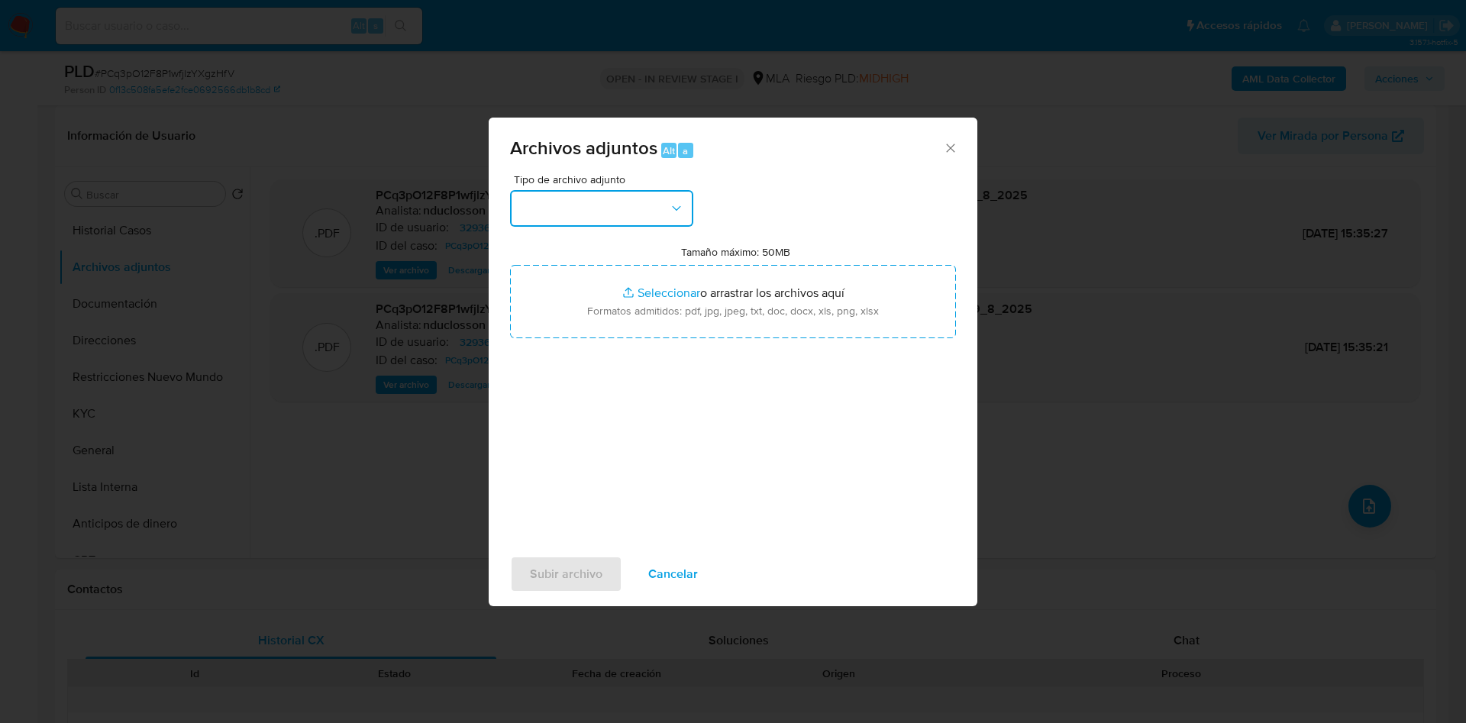
click at [544, 216] on button "button" at bounding box center [601, 208] width 183 height 37
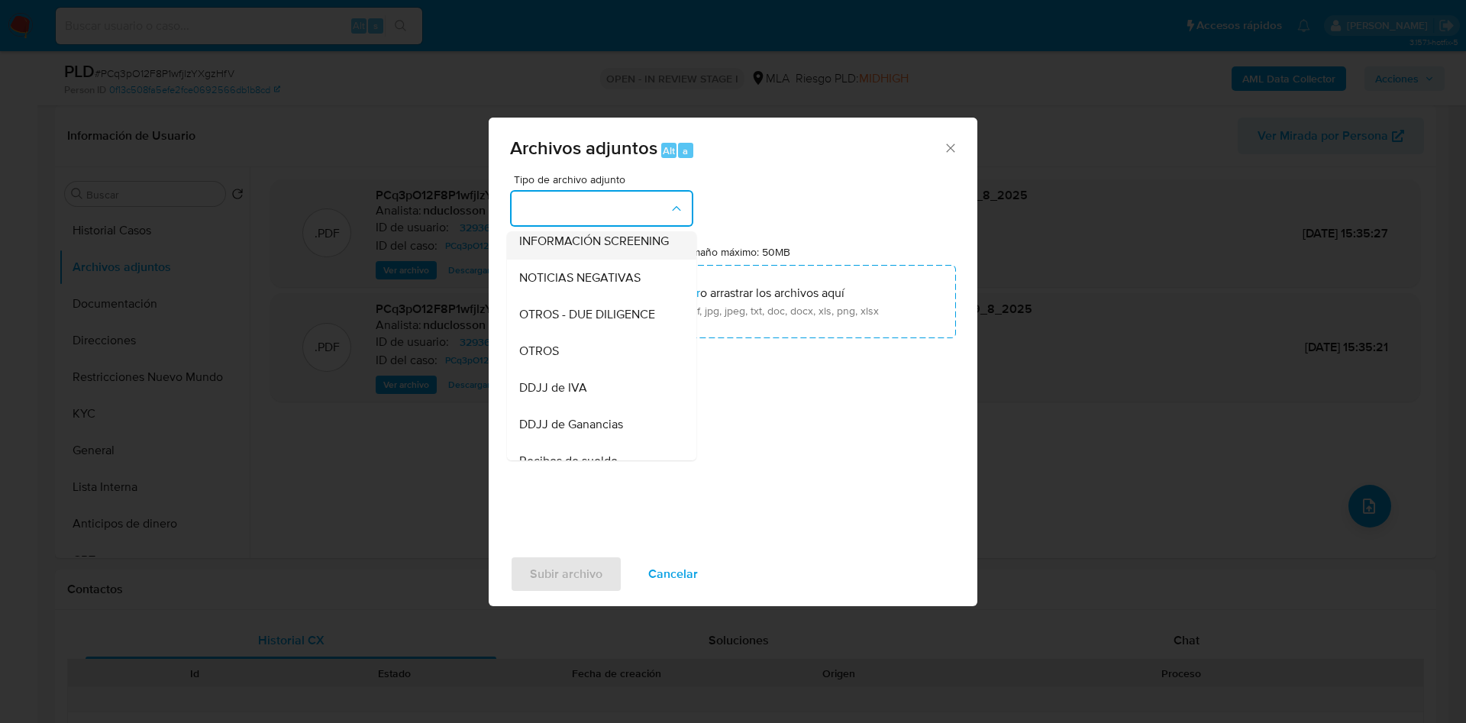
scroll to position [194, 0]
click at [559, 357] on span "OTROS" at bounding box center [539, 348] width 40 height 15
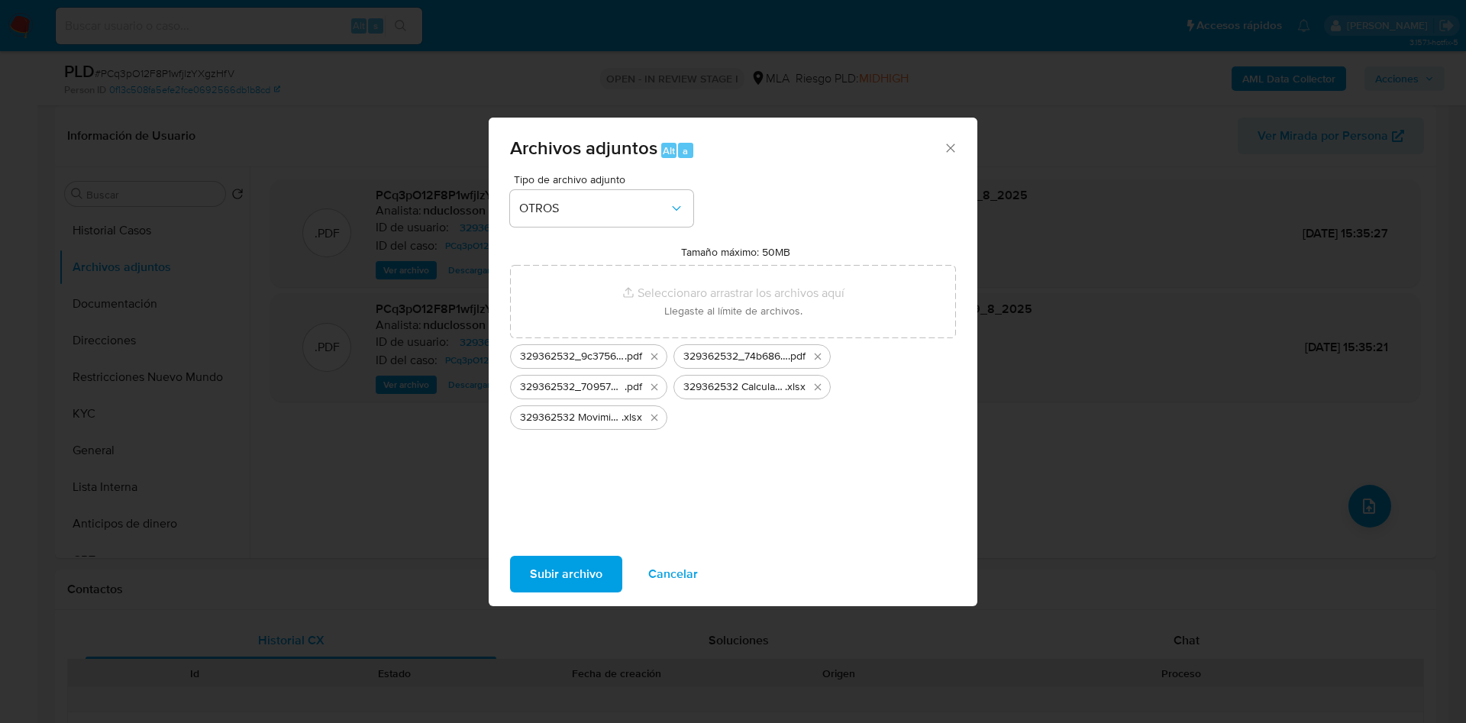
click at [566, 563] on span "Subir archivo" at bounding box center [566, 574] width 73 height 34
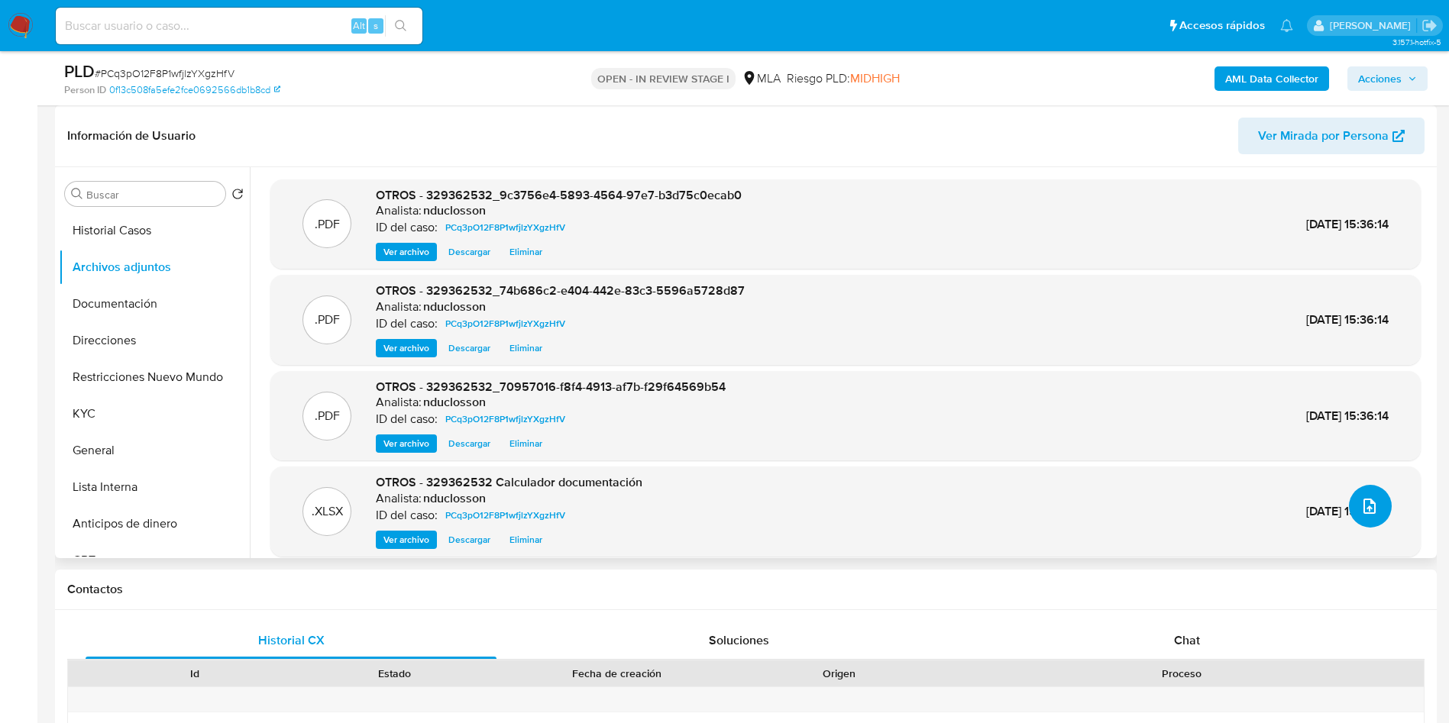
click at [1362, 522] on button "upload-file" at bounding box center [1370, 506] width 43 height 43
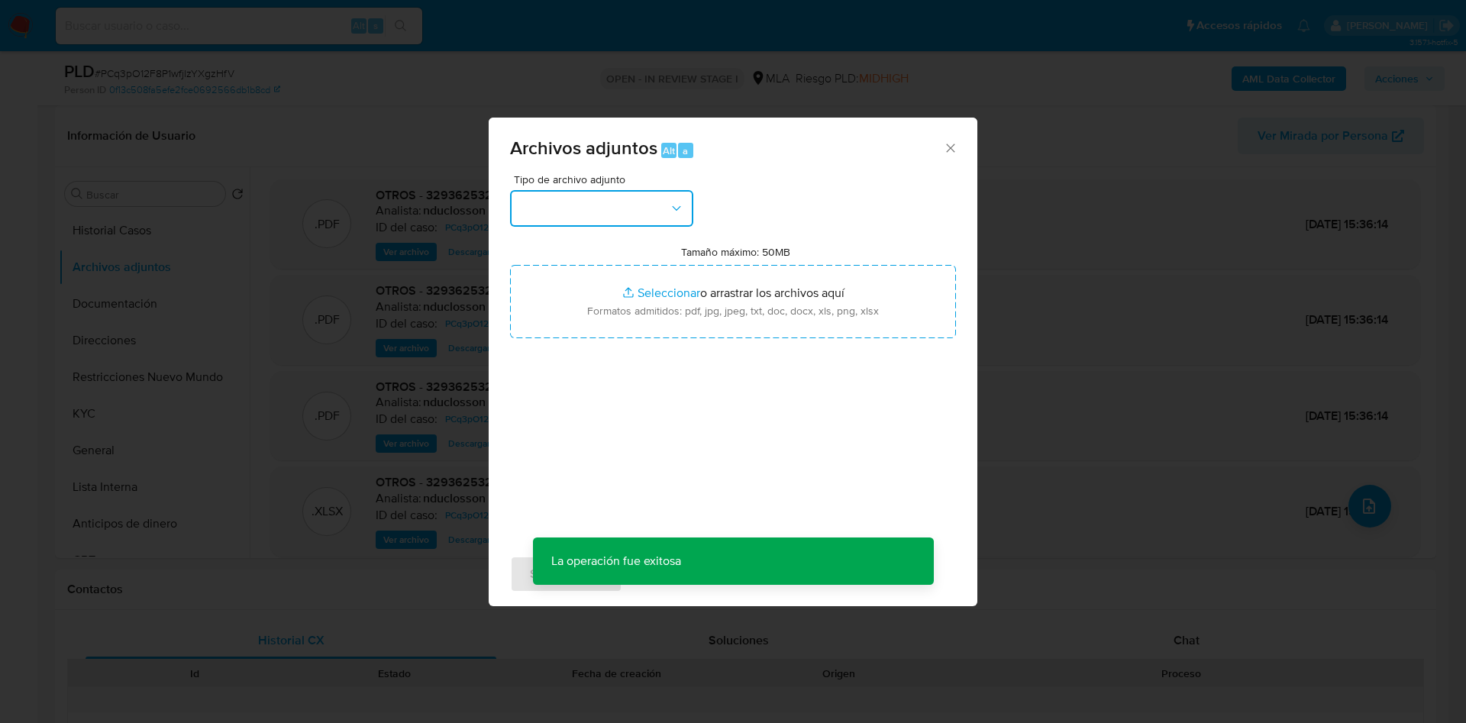
click at [629, 215] on button "button" at bounding box center [601, 208] width 183 height 37
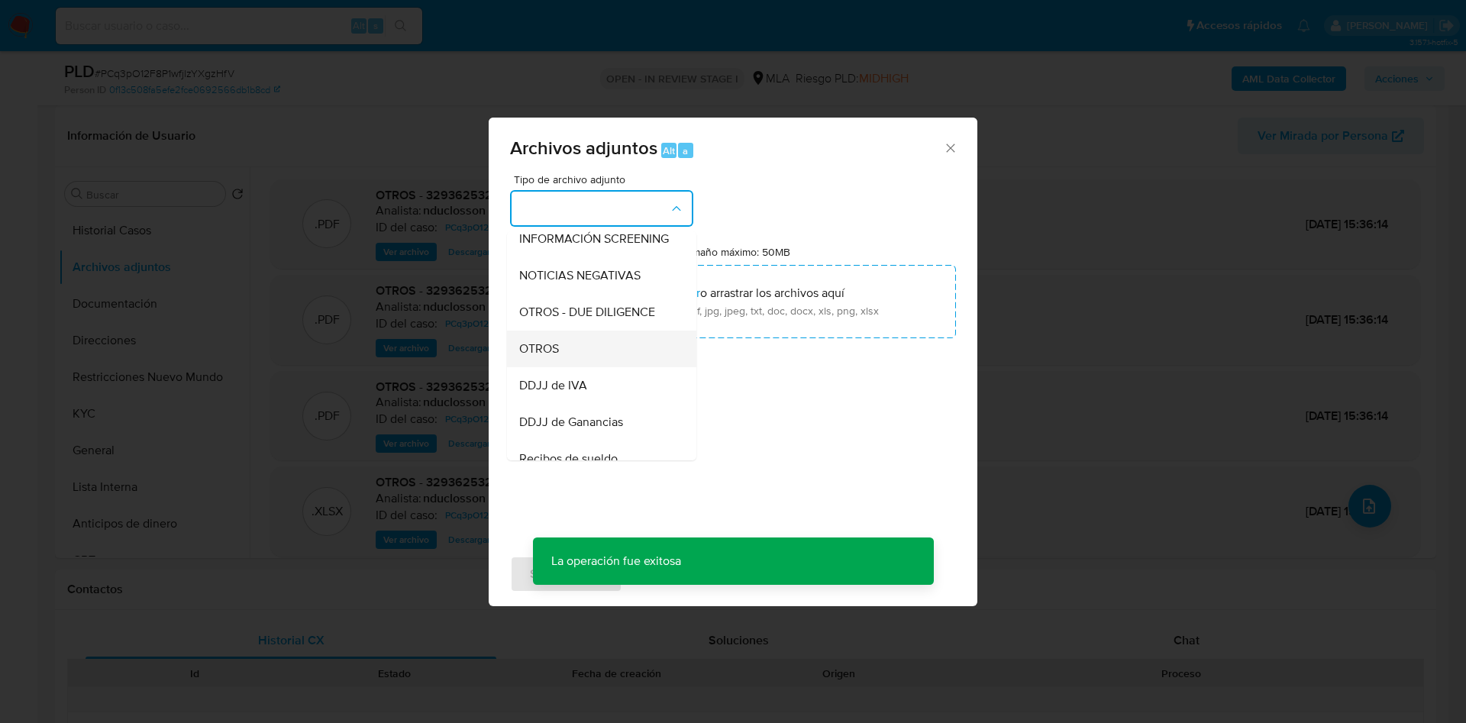
click at [562, 362] on div "OTROS" at bounding box center [597, 349] width 156 height 37
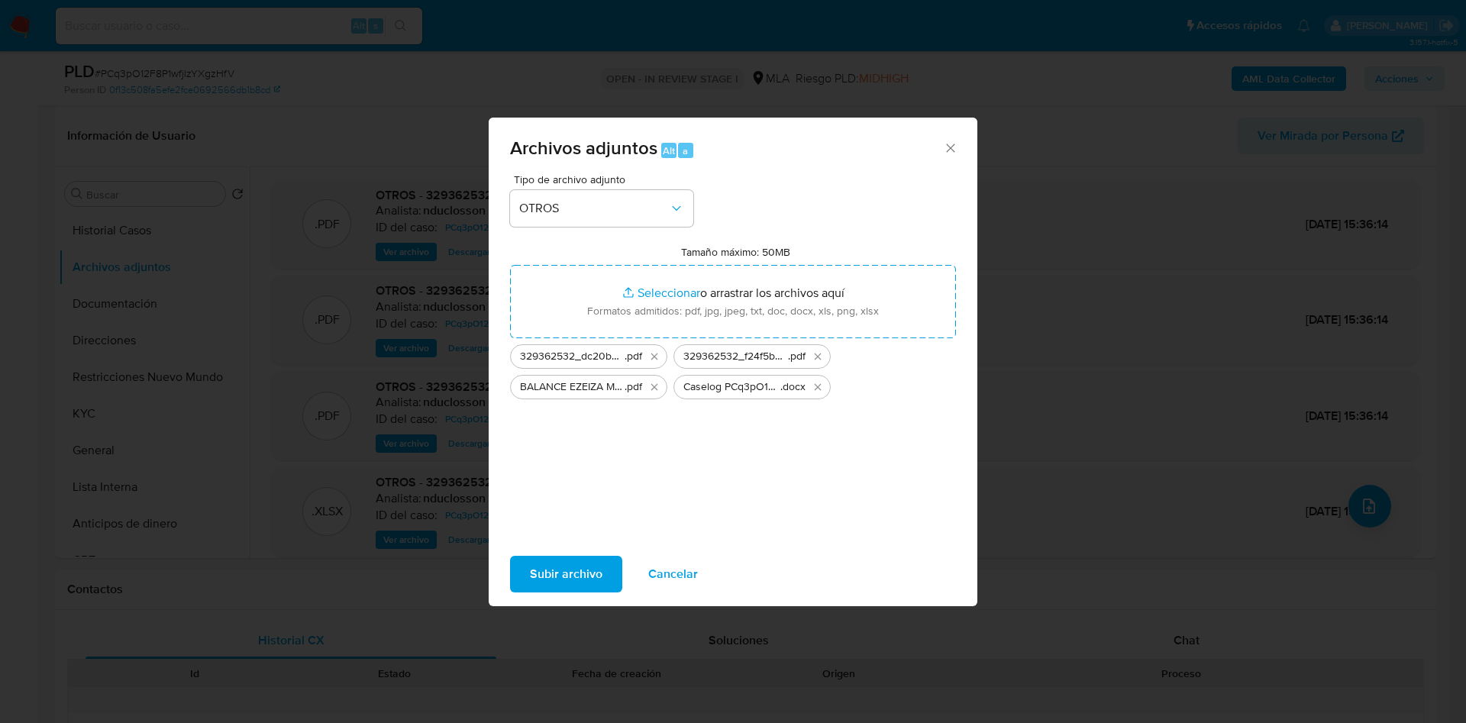
click at [564, 565] on span "Subir archivo" at bounding box center [566, 574] width 73 height 34
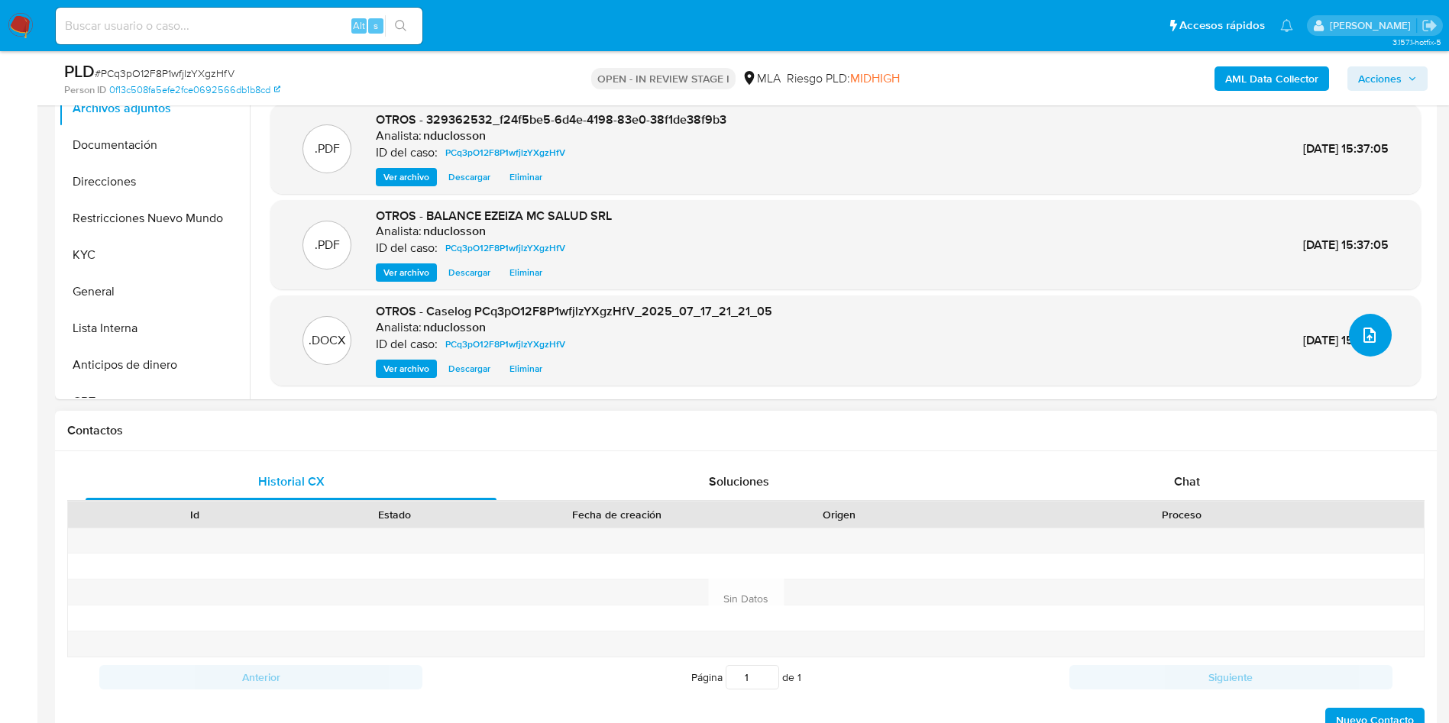
scroll to position [458, 0]
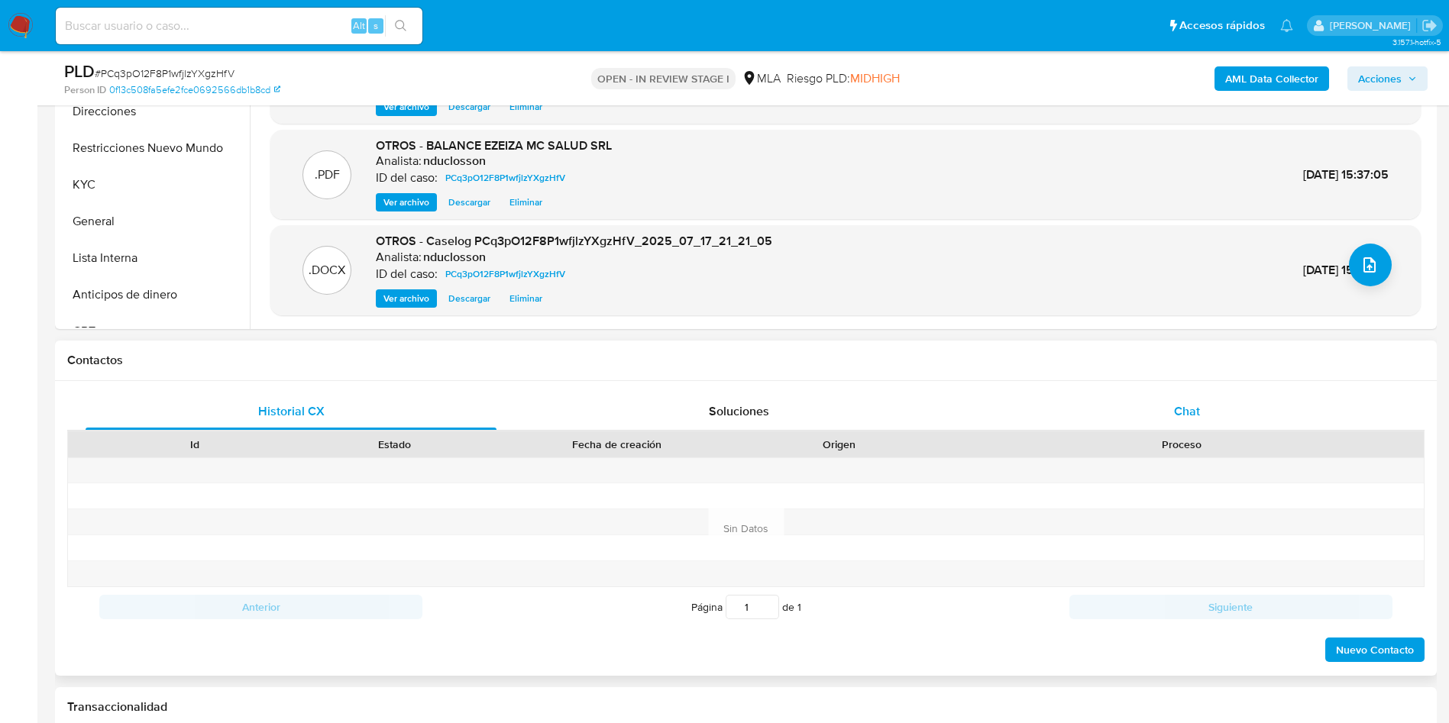
click at [1158, 413] on div "Chat" at bounding box center [1186, 411] width 411 height 37
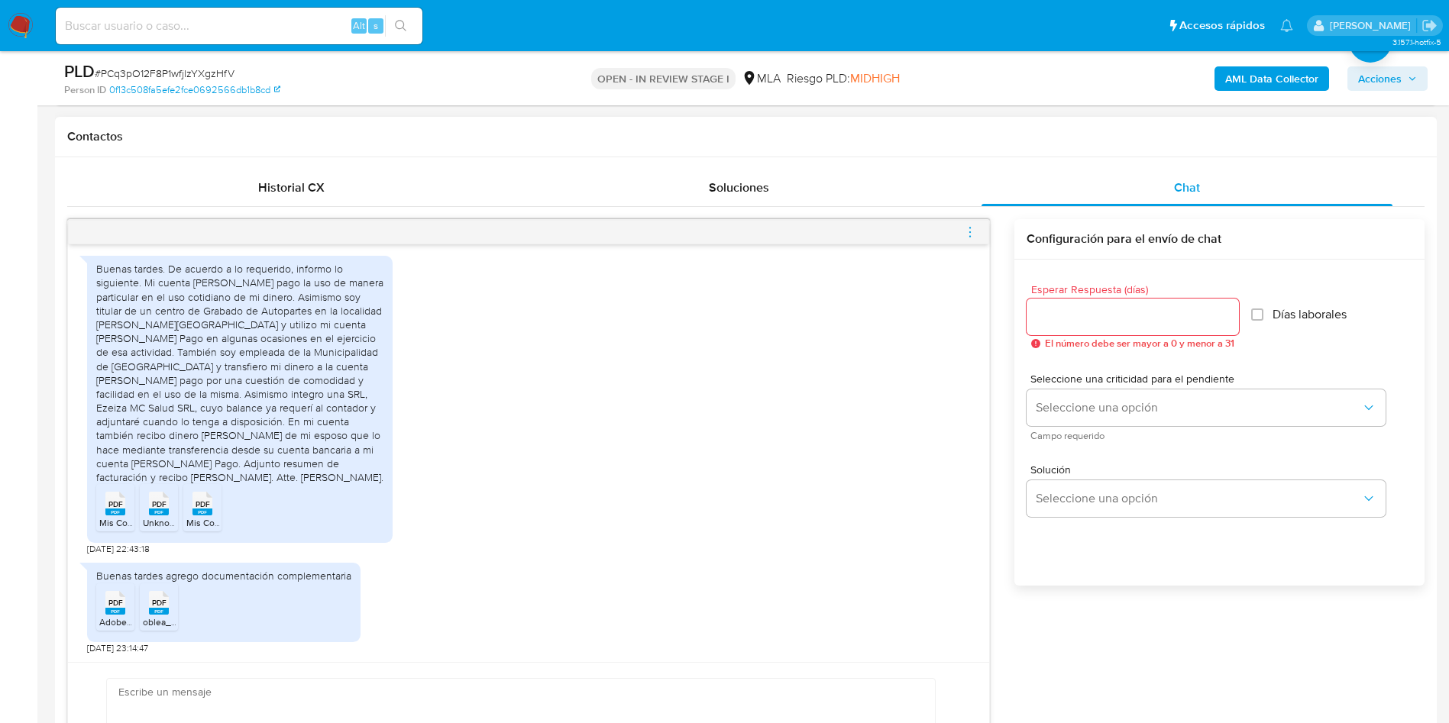
scroll to position [687, 0]
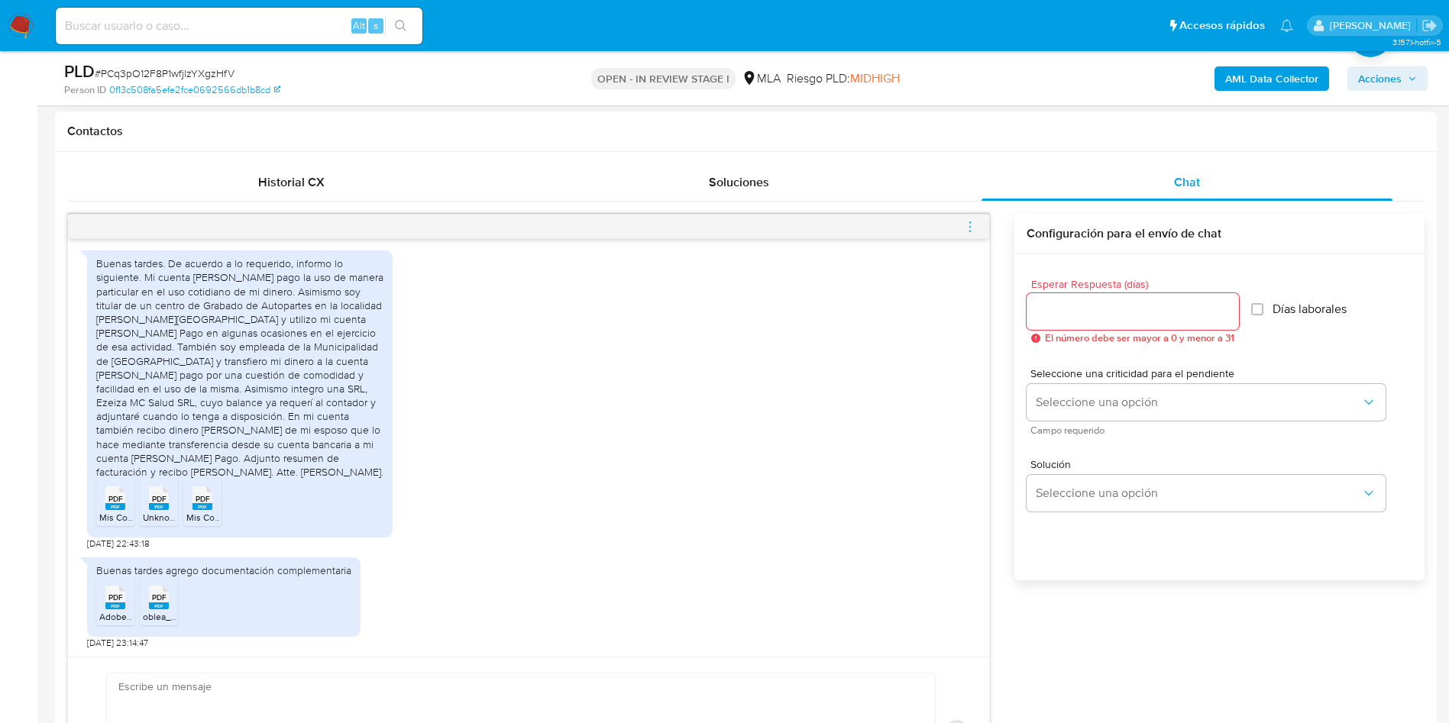
click at [369, 678] on textarea at bounding box center [516, 733] width 797 height 118
paste textarea "Hola, ¡Muchas gracias por tu respuesta! Confirmamos la recepción de la document…"
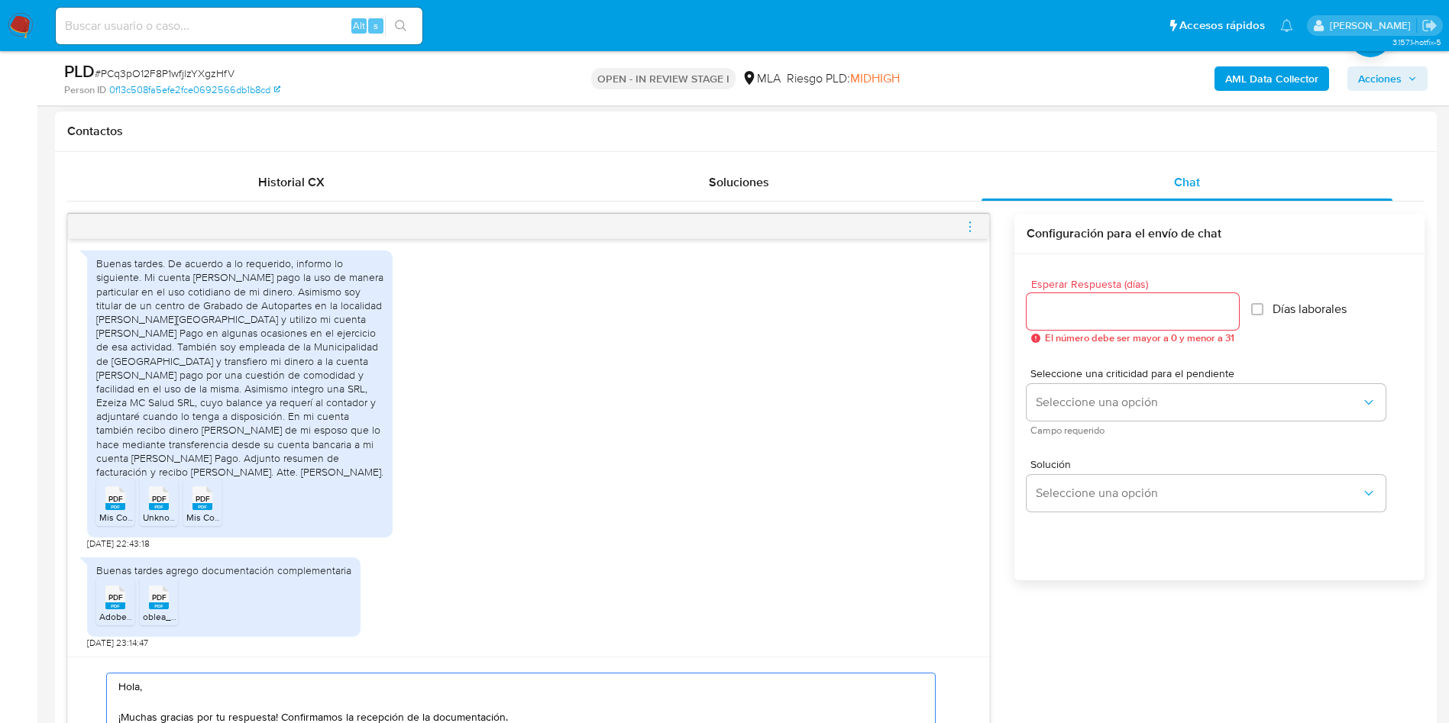
scroll to position [780, 0]
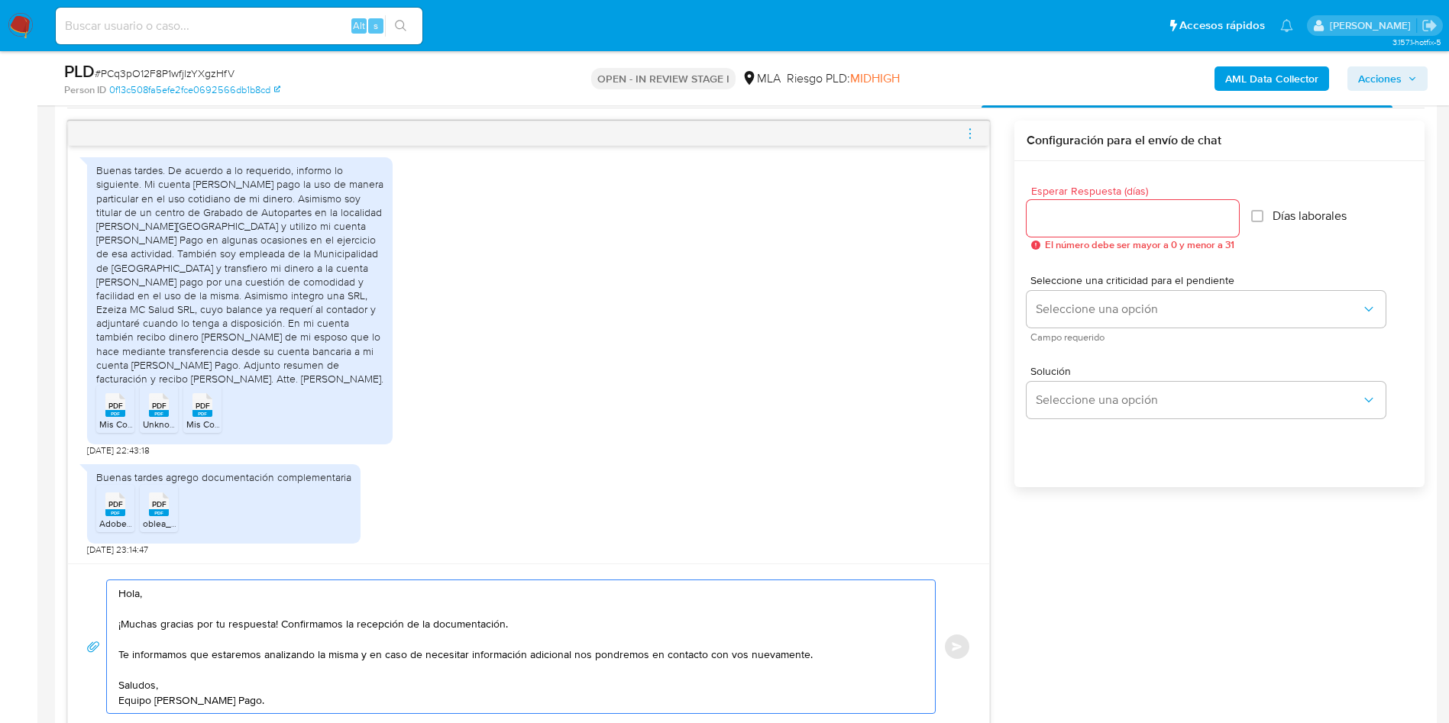
type textarea "Hola, ¡Muchas gracias por tu respuesta! Confirmamos la recepción de la document…"
click at [1105, 216] on input "Esperar Respuesta (días)" at bounding box center [1132, 218] width 212 height 20
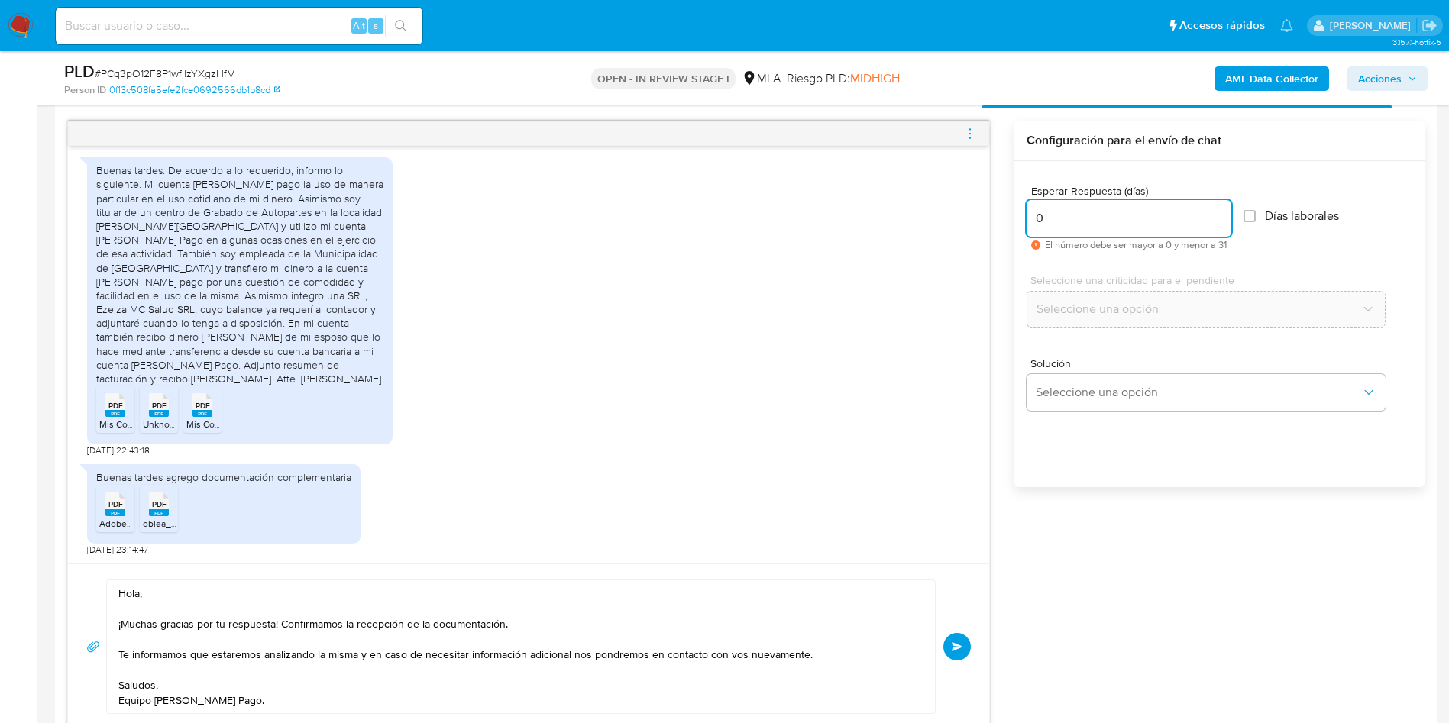
type input "0"
click at [1090, 488] on div "Esperar Respuesta (días) 0 El número debe ser mayor a 0 y menor a 31 Días labor…" at bounding box center [1219, 344] width 410 height 367
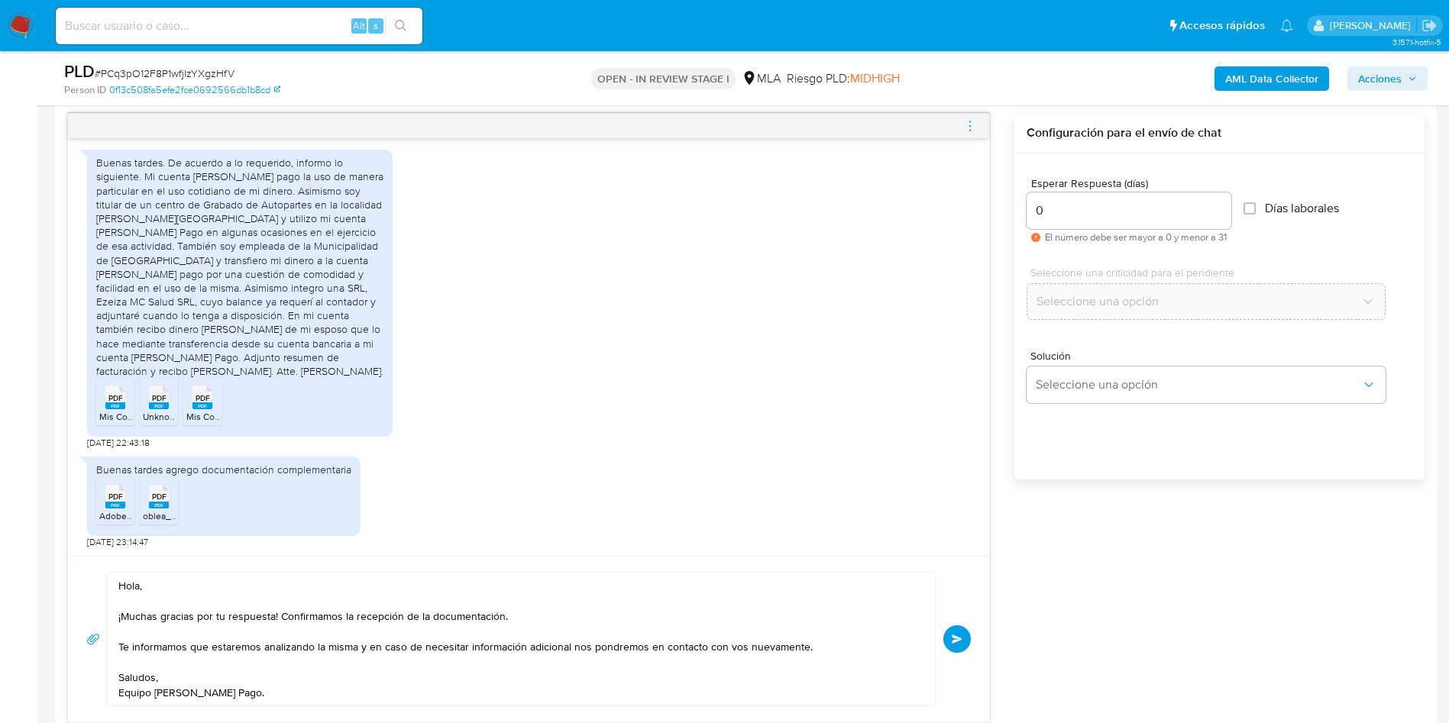
scroll to position [895, 0]
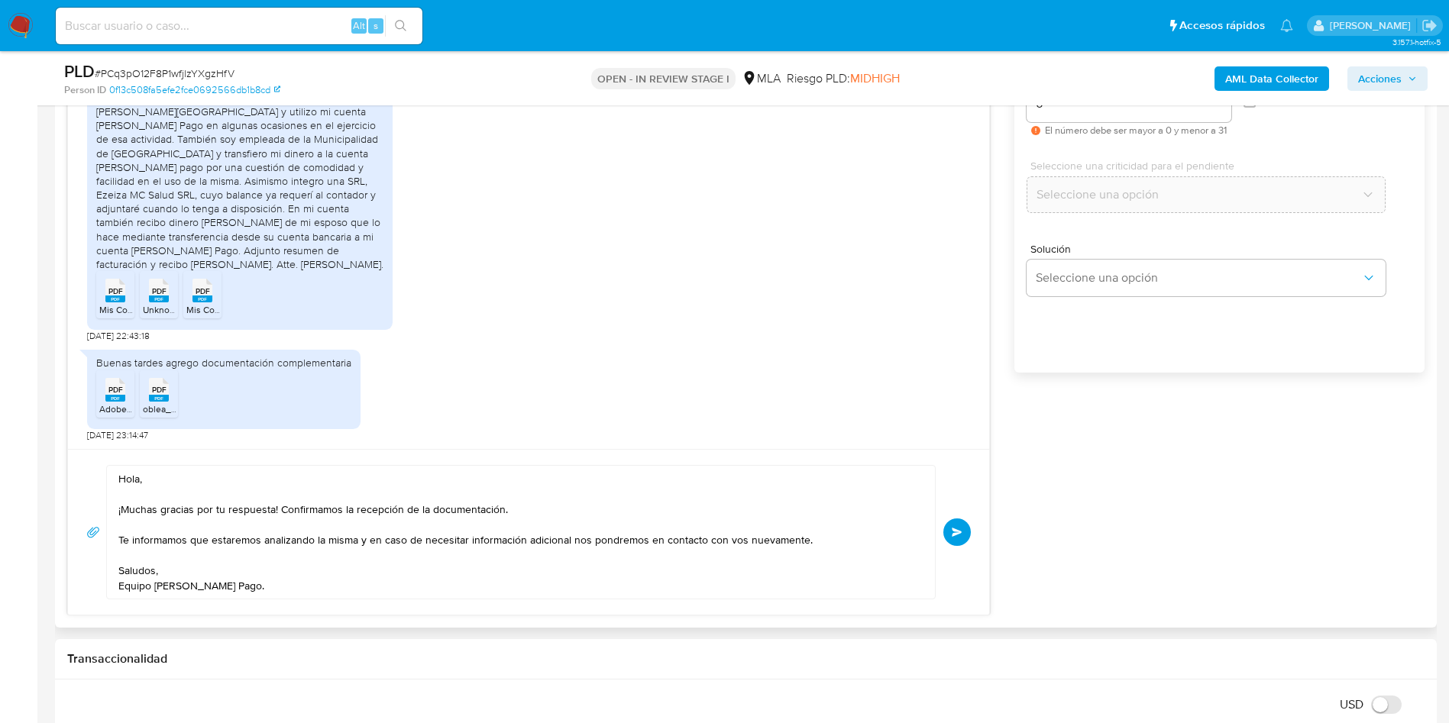
click at [961, 528] on span "Enviar" at bounding box center [956, 532] width 11 height 9
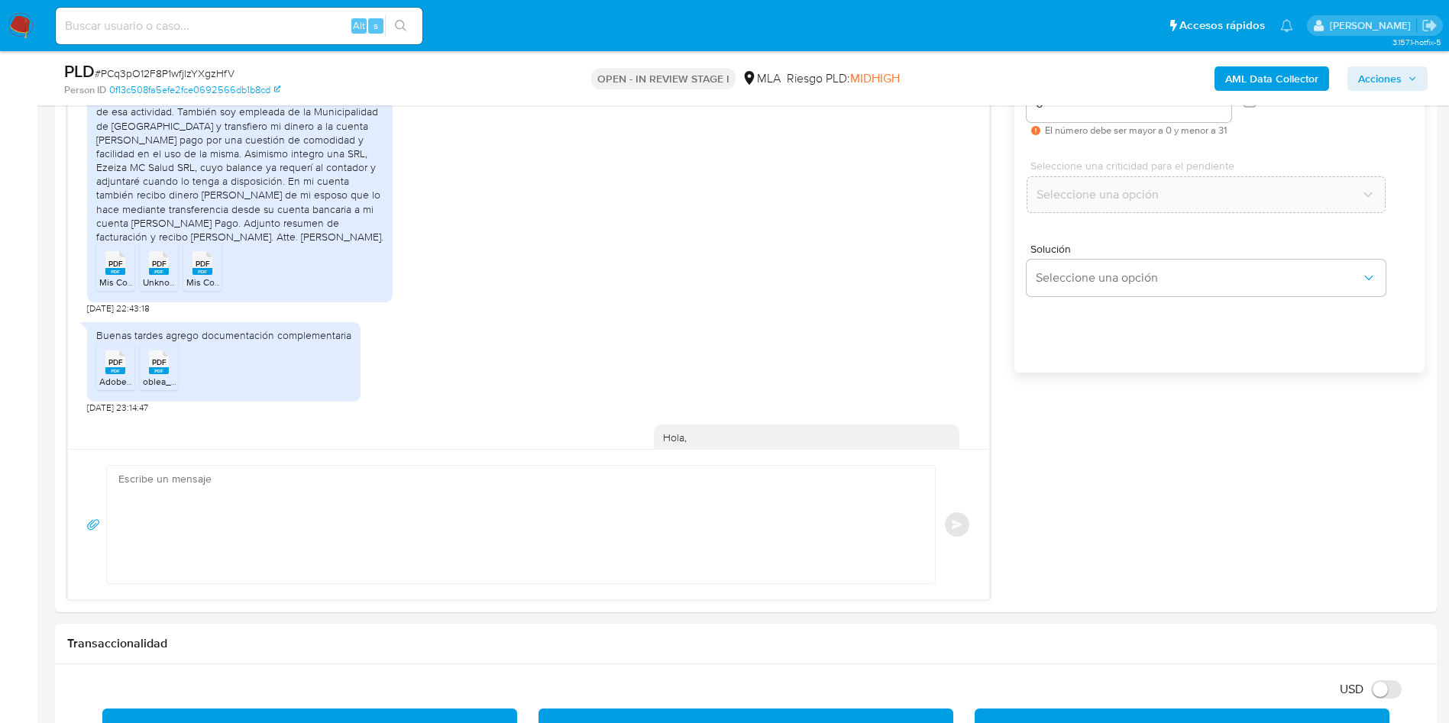
scroll to position [1373, 0]
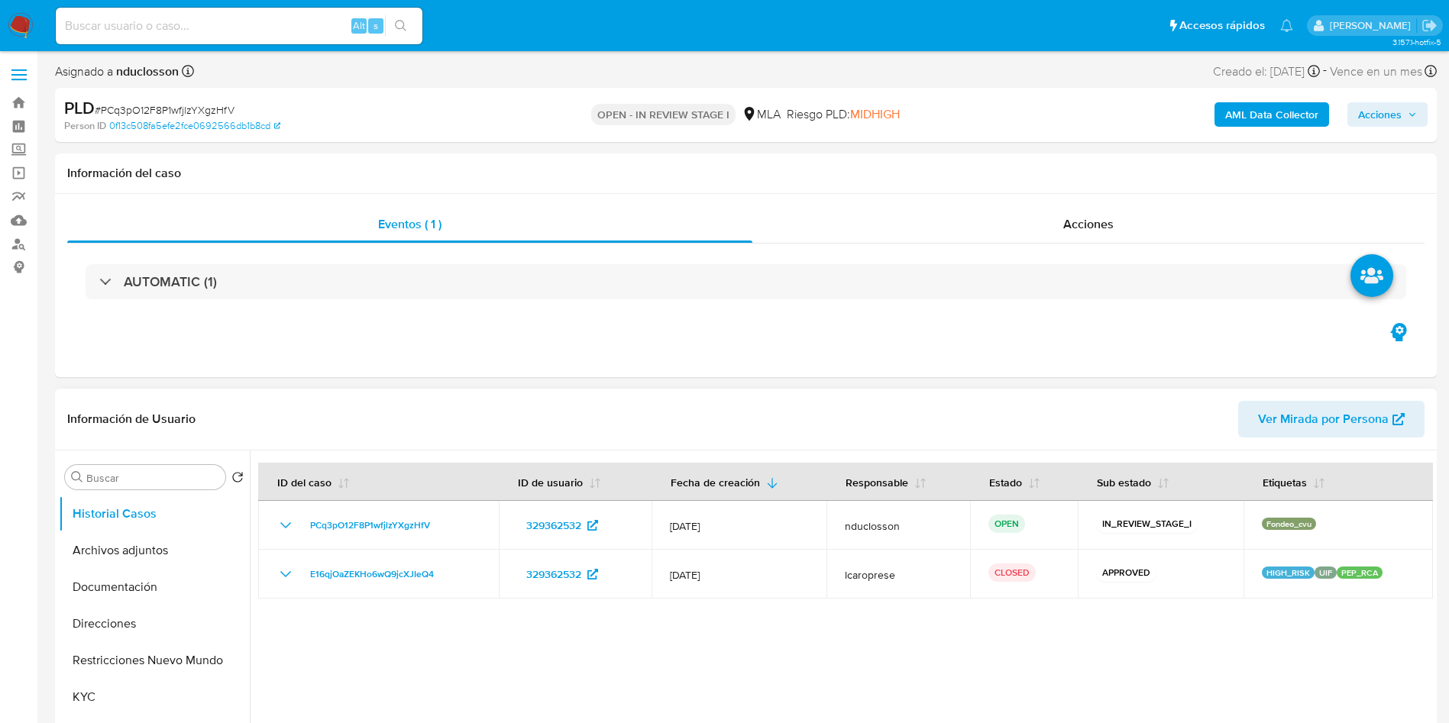
select select "10"
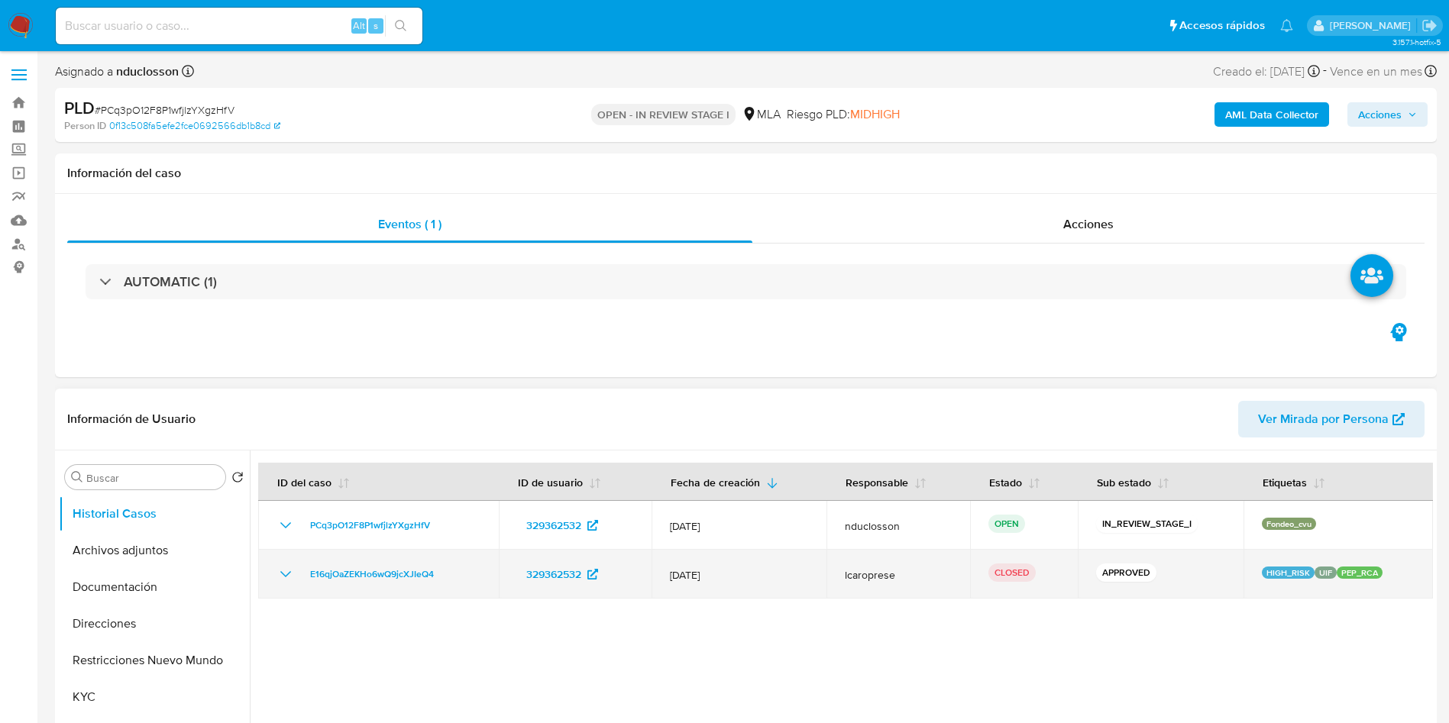
scroll to position [229, 0]
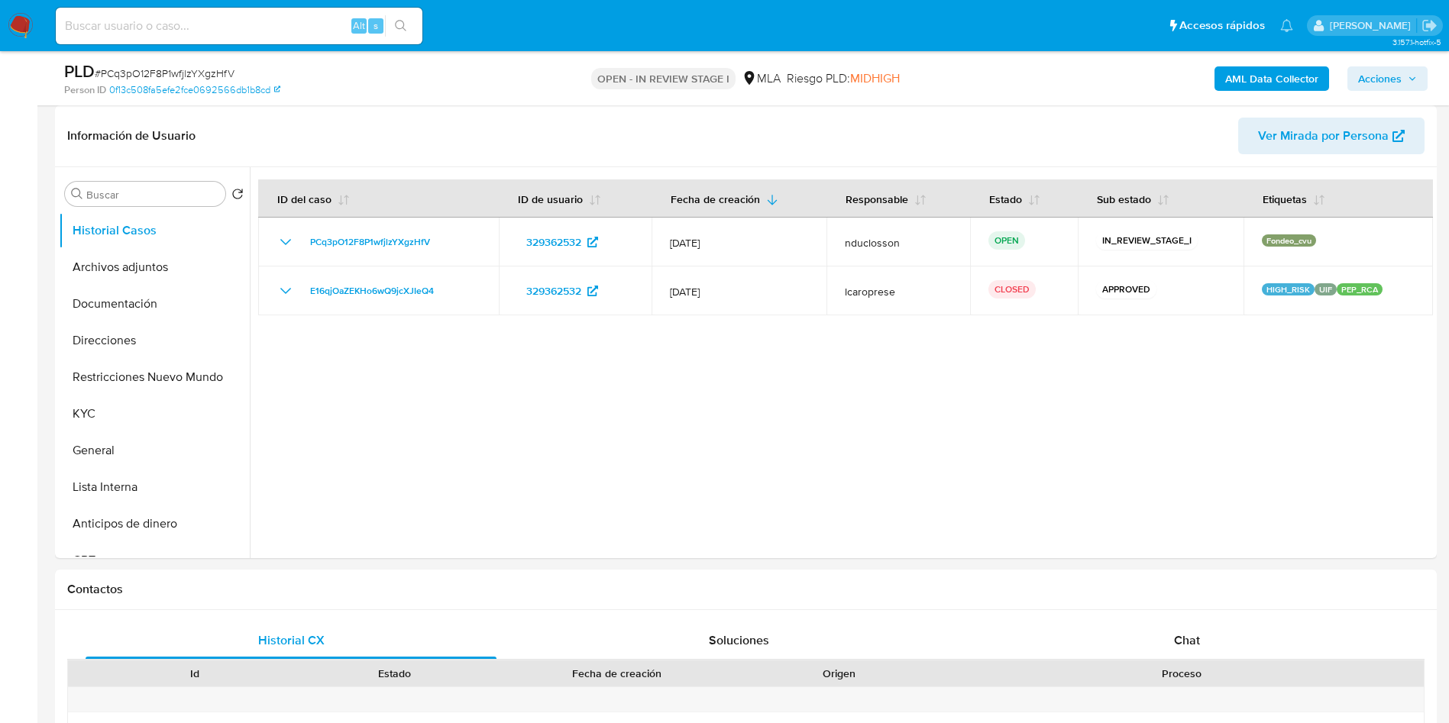
click at [1381, 82] on span "Acciones" at bounding box center [1380, 78] width 44 height 24
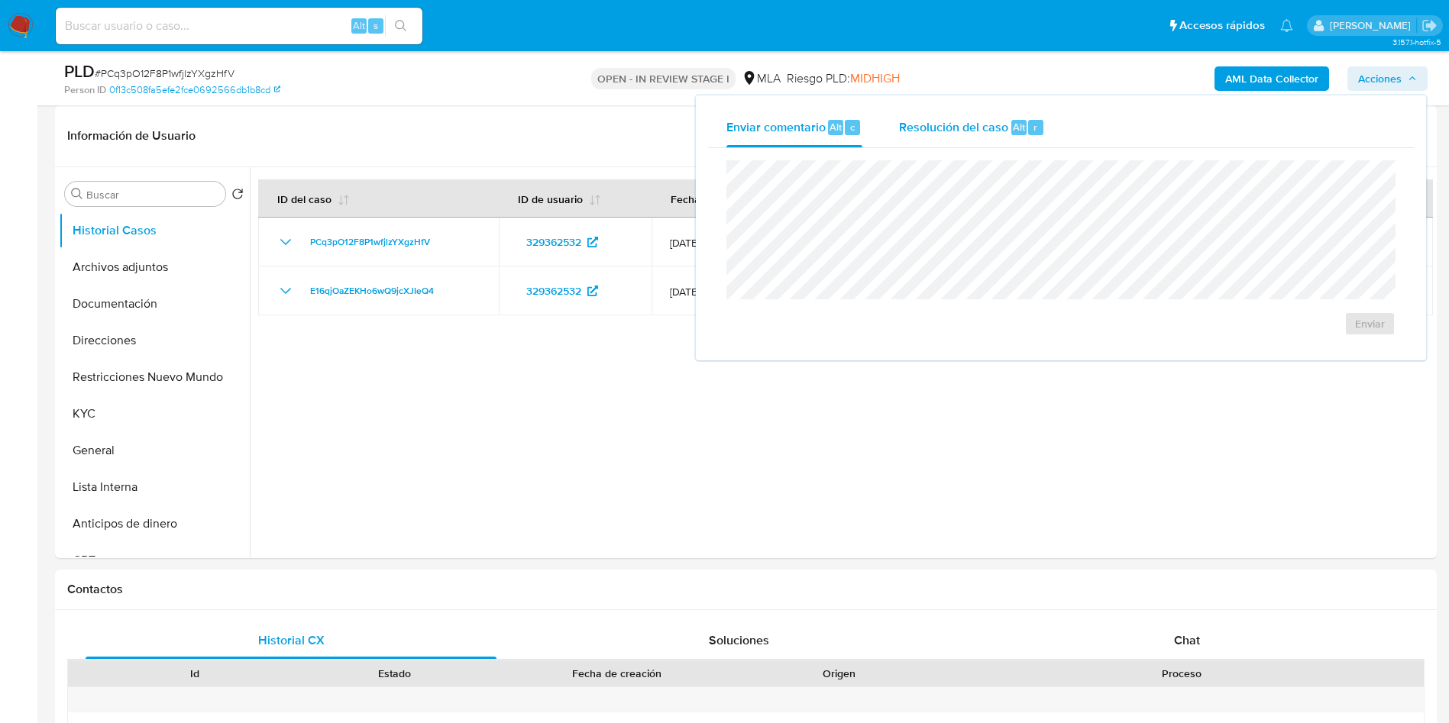
click at [904, 127] on span "Resolución del caso" at bounding box center [953, 127] width 109 height 18
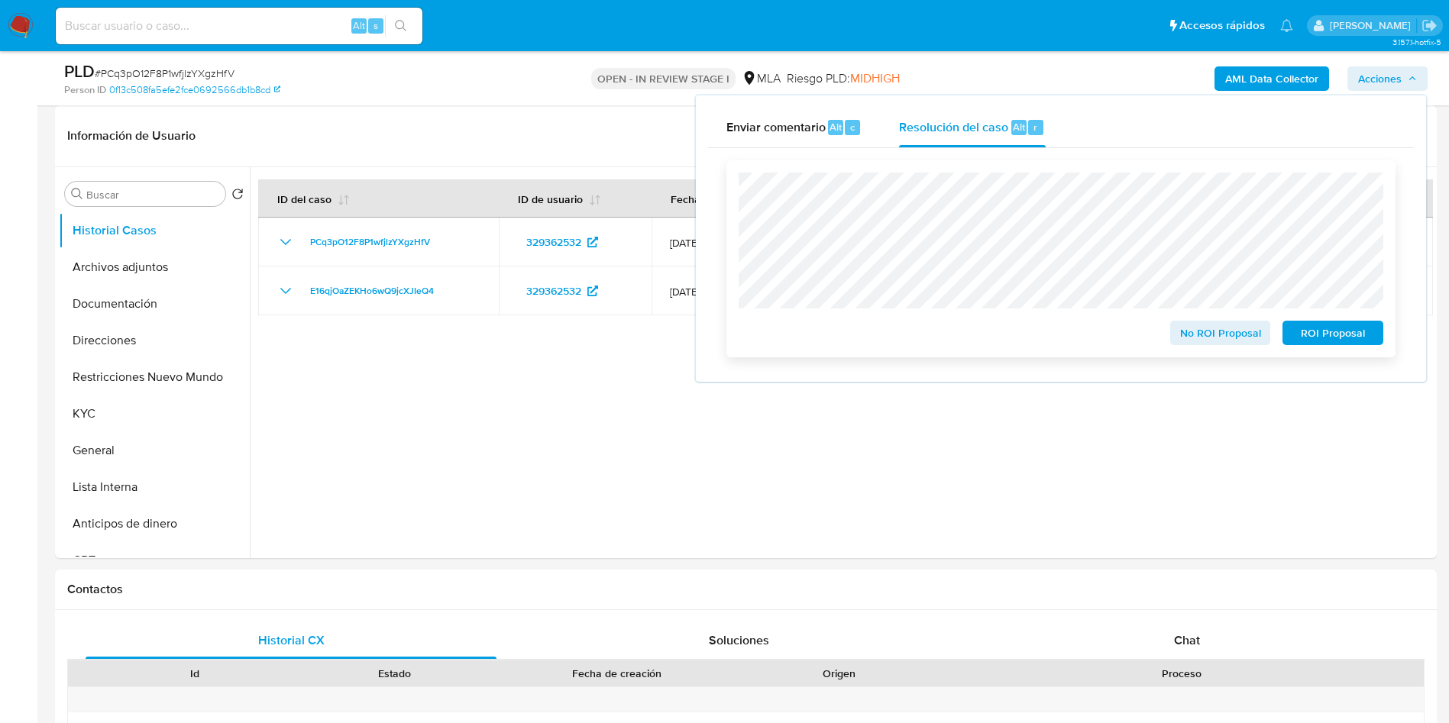
click at [817, 315] on div "No ROI Proposal ROI Proposal" at bounding box center [1060, 259] width 644 height 173
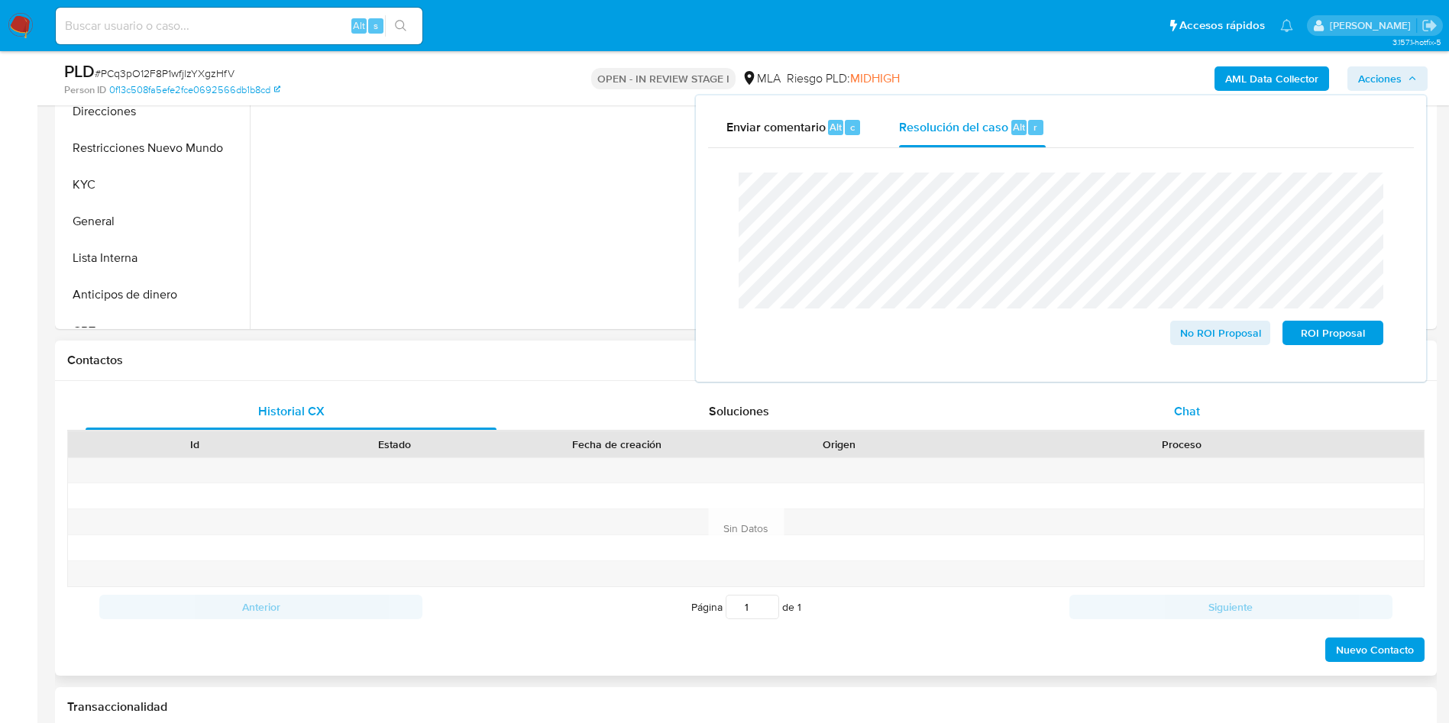
click at [1224, 414] on div "Chat" at bounding box center [1186, 411] width 411 height 37
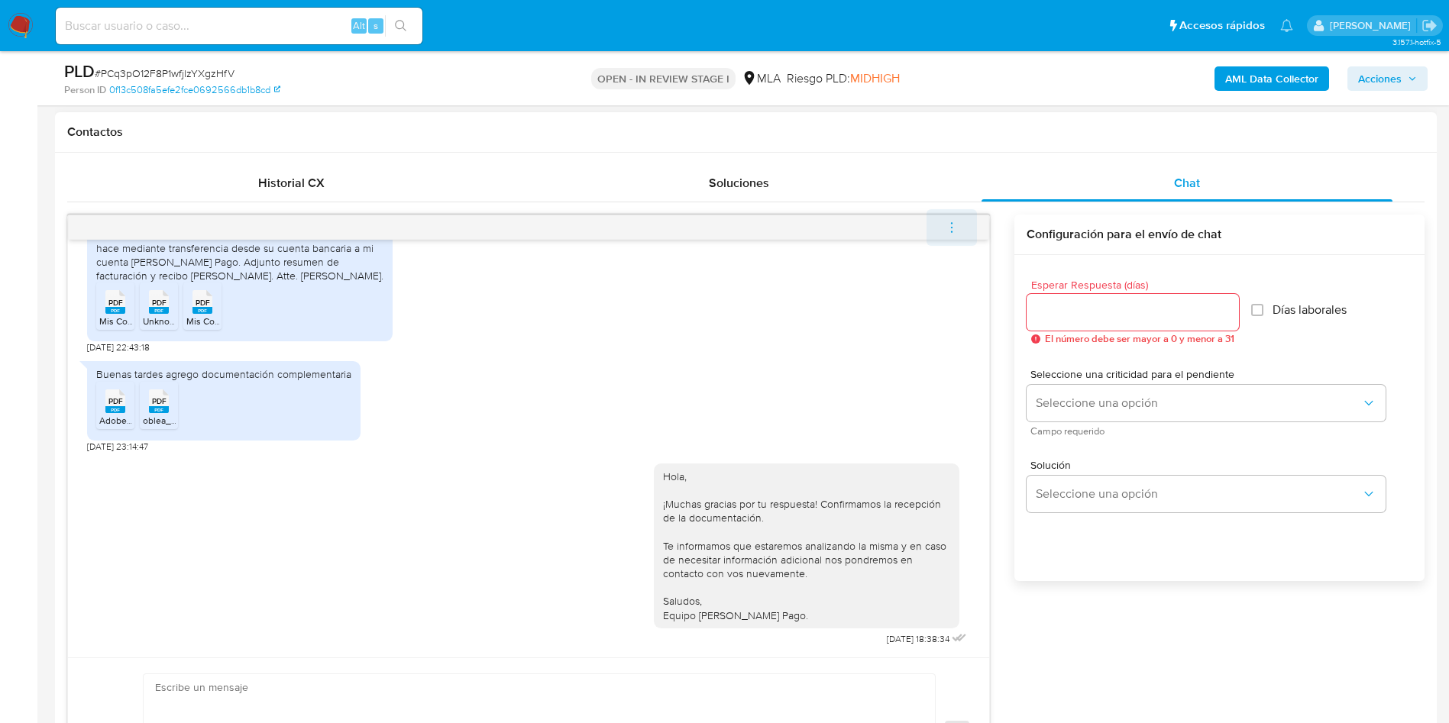
scroll to position [687, 0]
click at [953, 227] on icon "menu-action" at bounding box center [952, 227] width 14 height 14
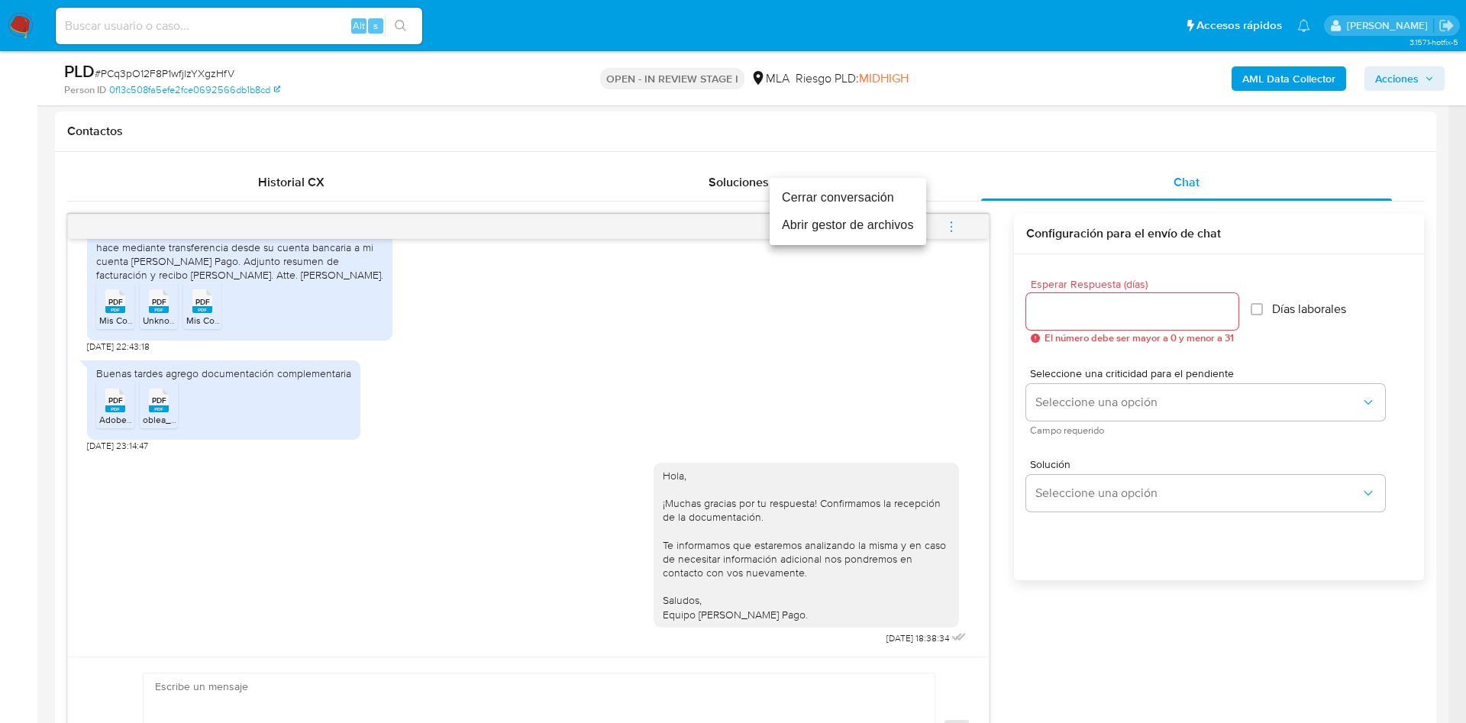
click at [869, 194] on li "Cerrar conversación" at bounding box center [848, 197] width 157 height 27
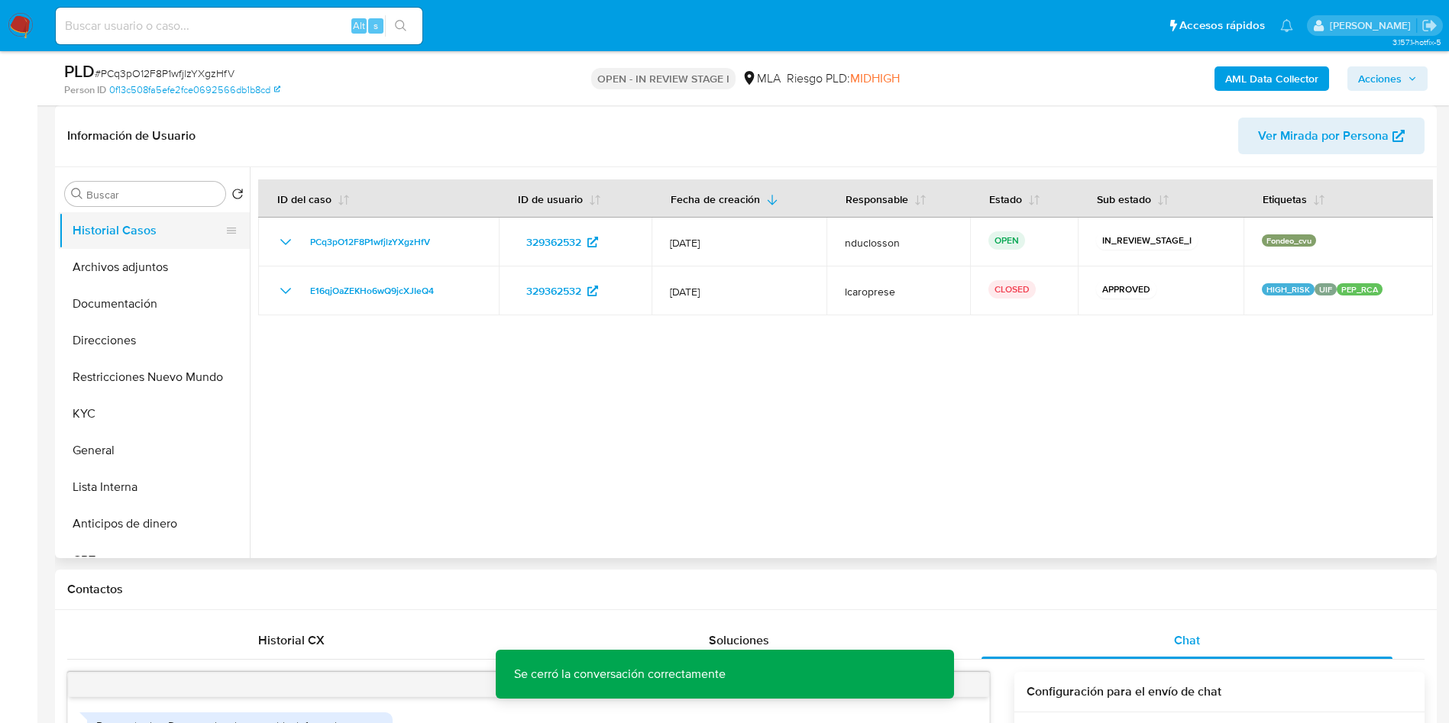
scroll to position [115, 0]
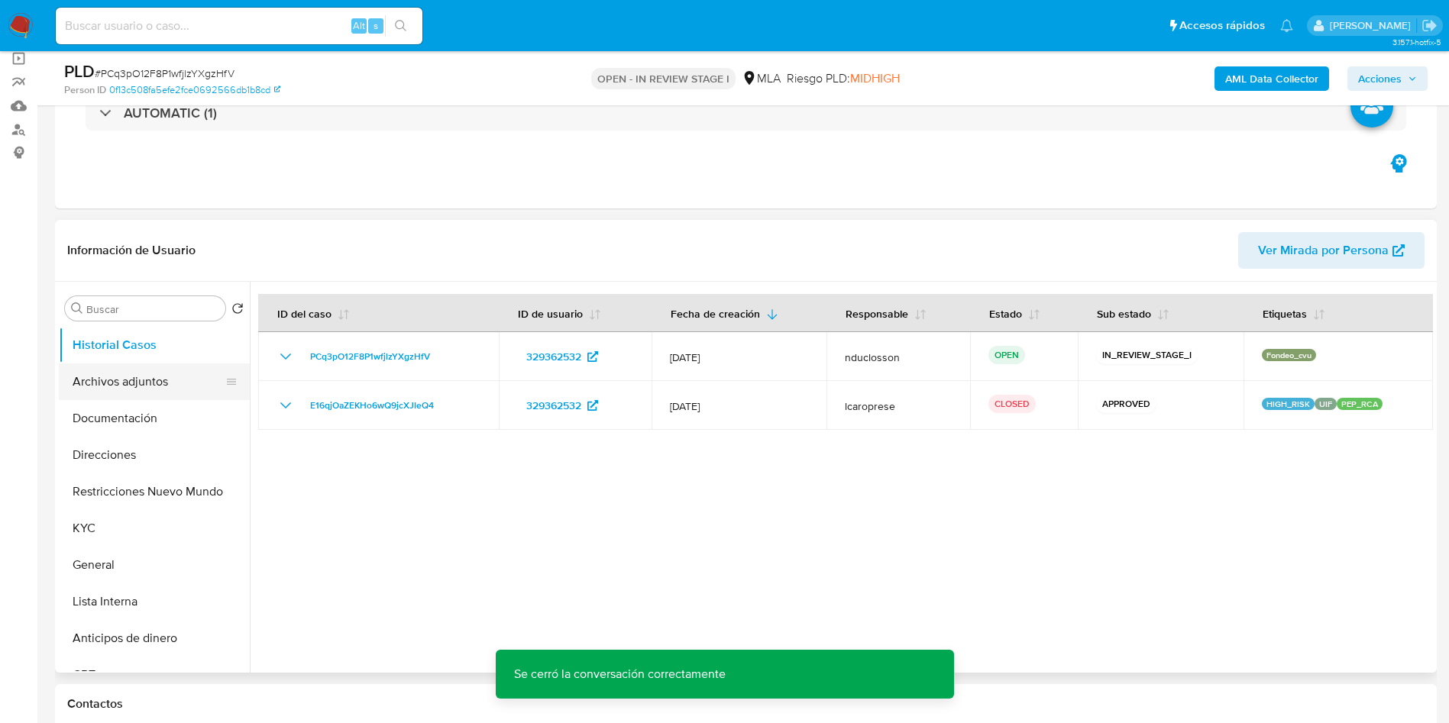
click at [133, 387] on button "Archivos adjuntos" at bounding box center [148, 381] width 179 height 37
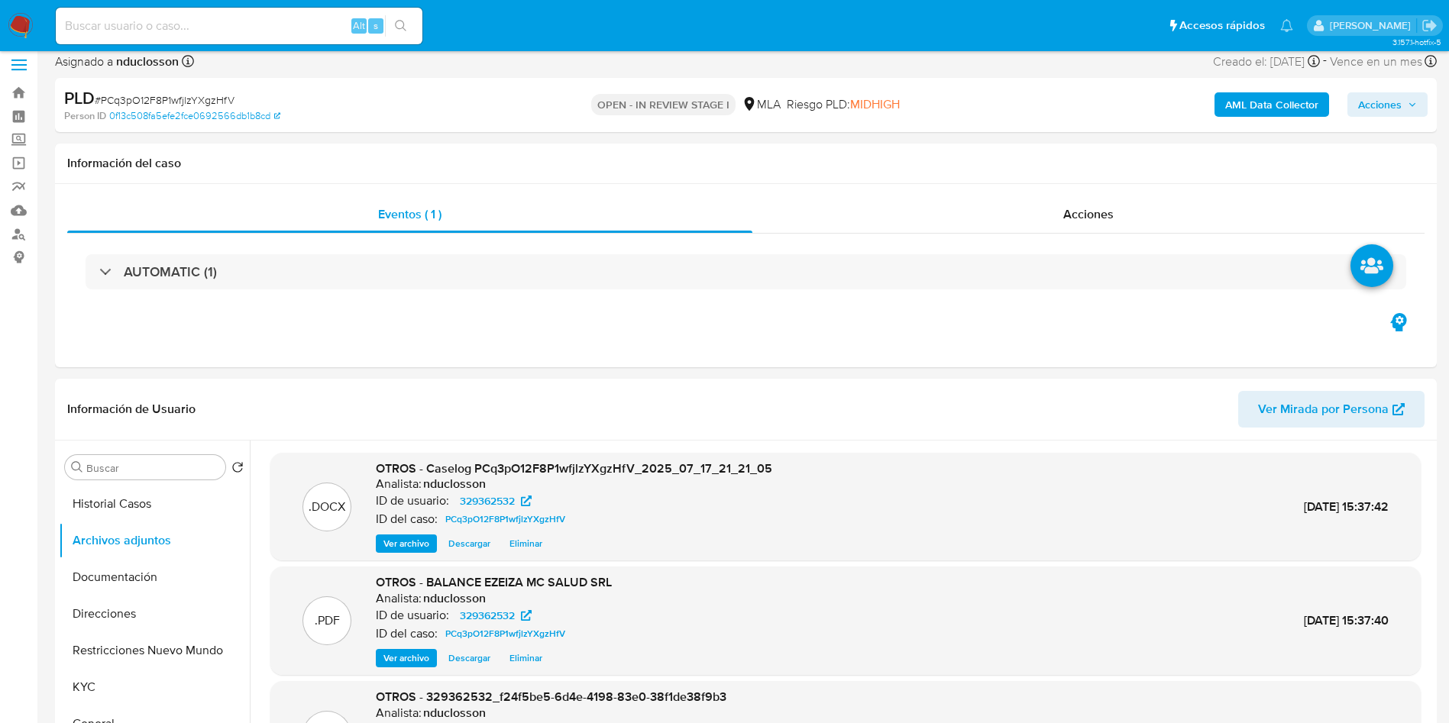
scroll to position [0, 0]
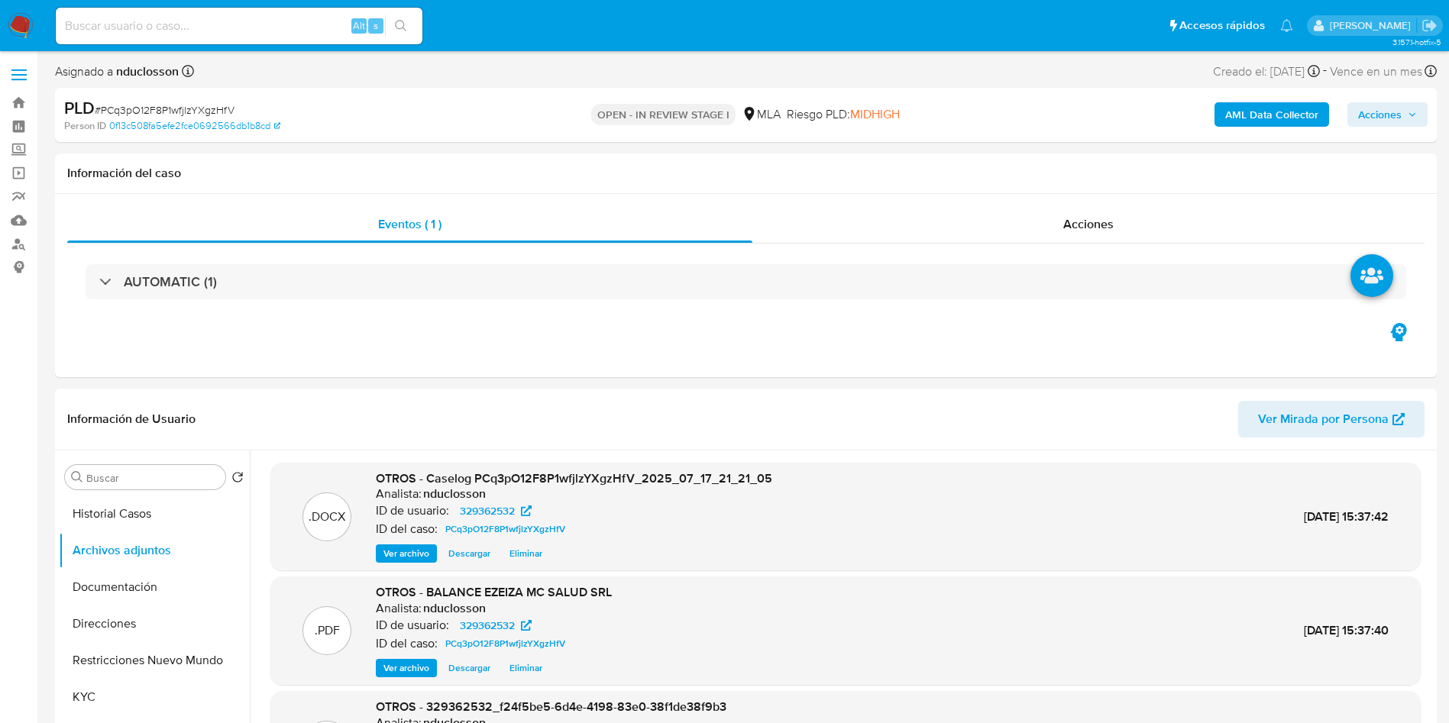
click at [1378, 108] on span "Acciones" at bounding box center [1380, 114] width 44 height 24
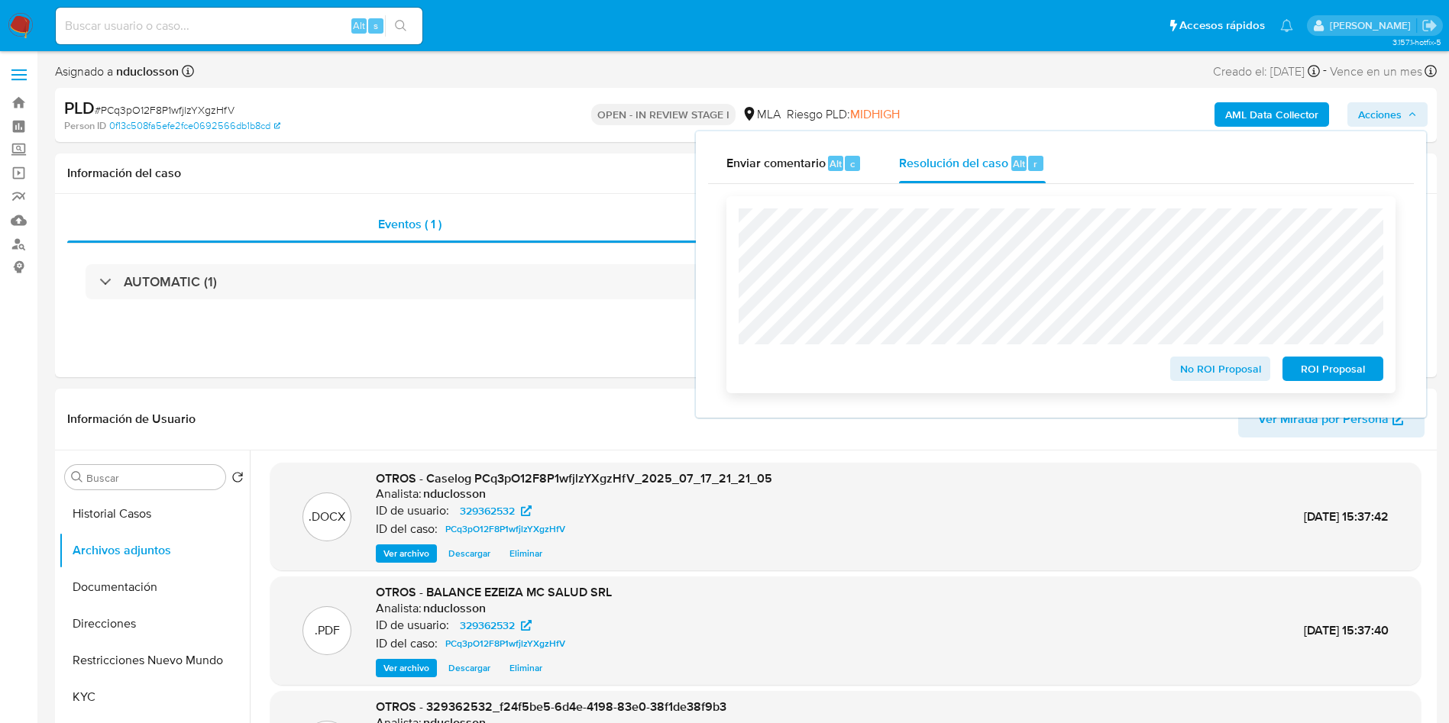
click at [1194, 368] on span "No ROI Proposal" at bounding box center [1220, 368] width 79 height 21
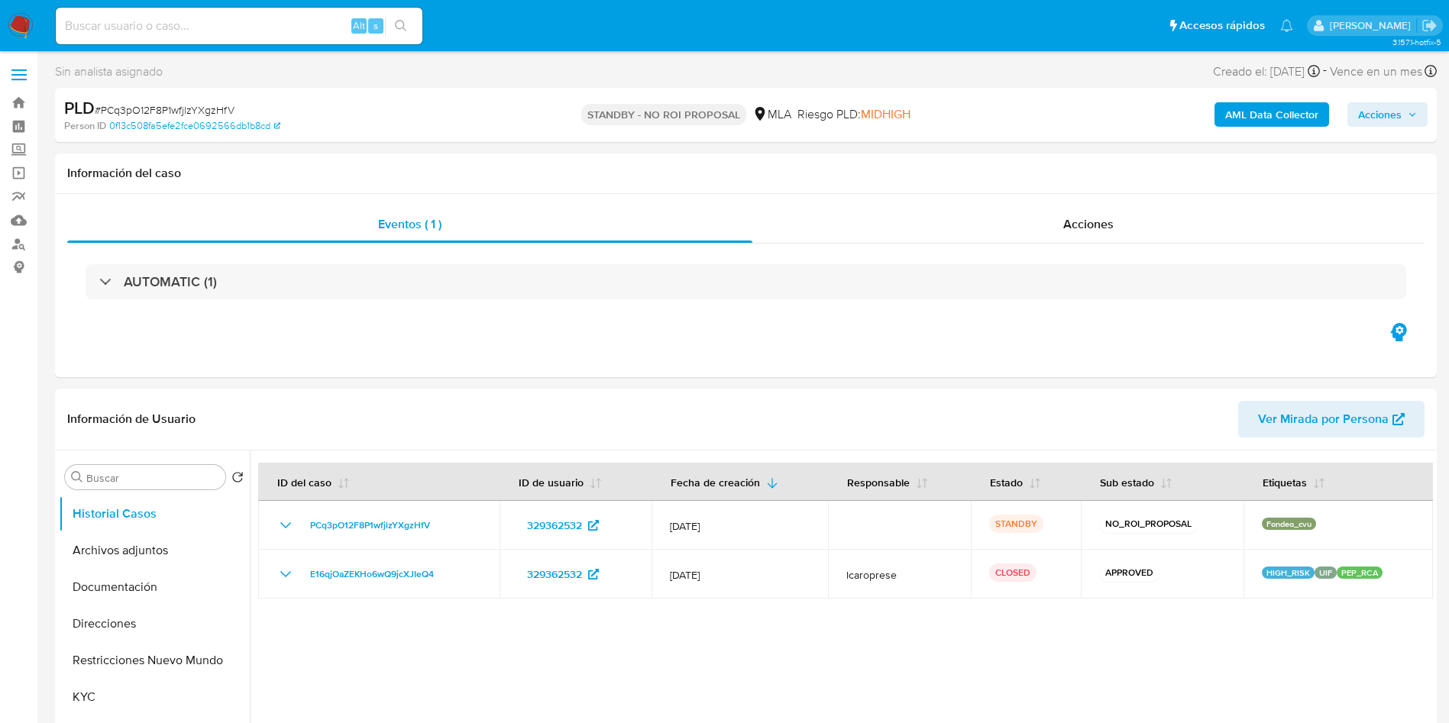
select select "10"
click at [177, 26] on input at bounding box center [239, 26] width 367 height 20
paste input "0WWyT96ft0KkEyhzPLgp4OeM"
type input "0WWyT96ft0KkEyhzPLgp4OeM"
click at [401, 14] on div "0WWyT96ft0KkEyhzPLgp4OeM Alt s" at bounding box center [239, 26] width 367 height 37
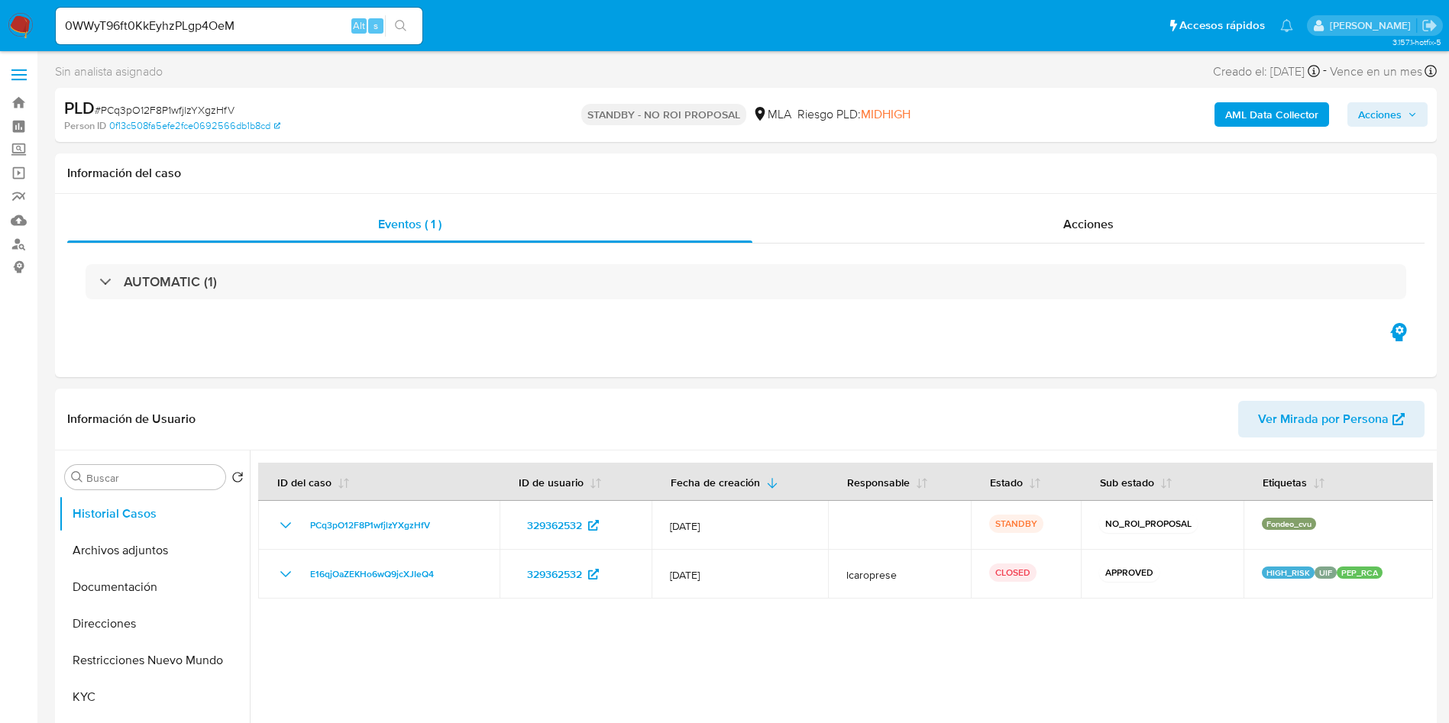
click at [407, 29] on icon "search-icon" at bounding box center [401, 26] width 12 height 12
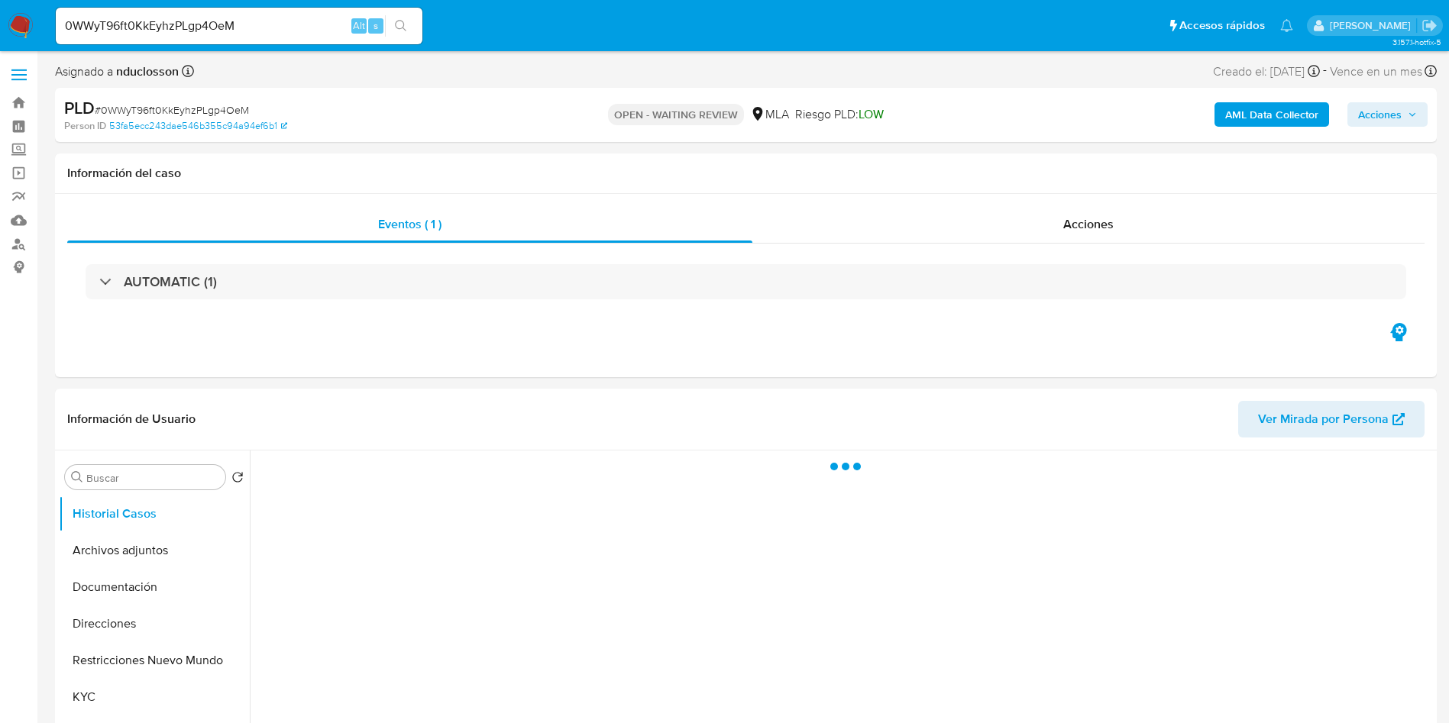
select select "10"
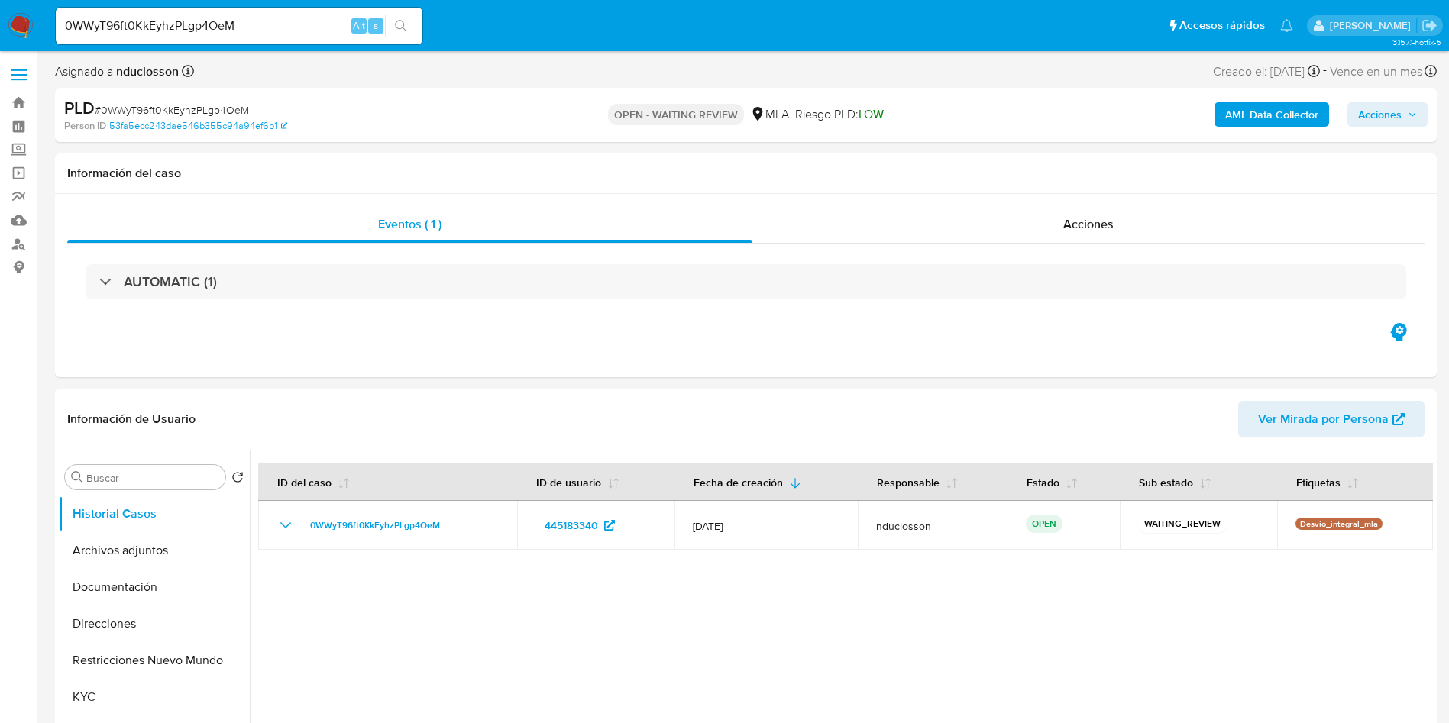
click at [111, 21] on input "0WWyT96ft0KkEyhzPLgp4OeM" at bounding box center [239, 26] width 367 height 20
click at [401, 26] on icon "search-icon" at bounding box center [401, 26] width 12 height 12
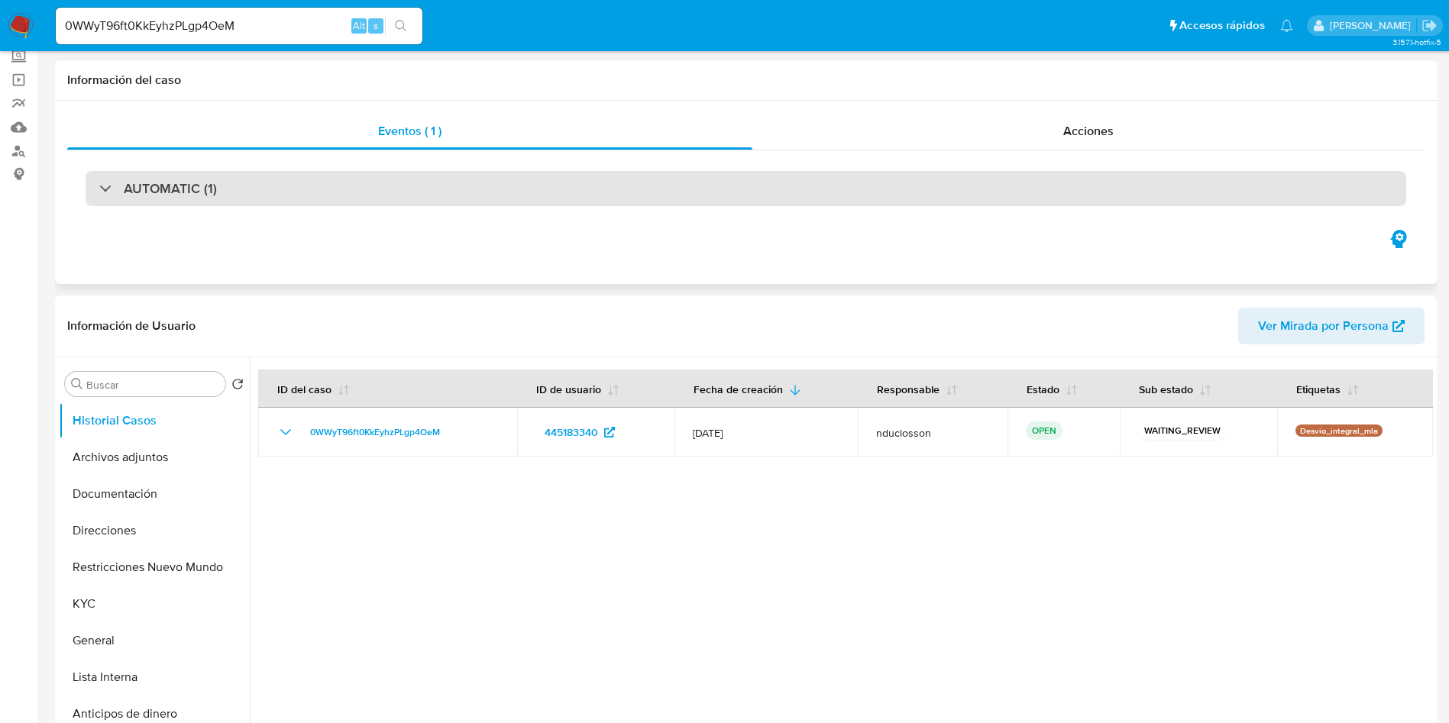
scroll to position [344, 0]
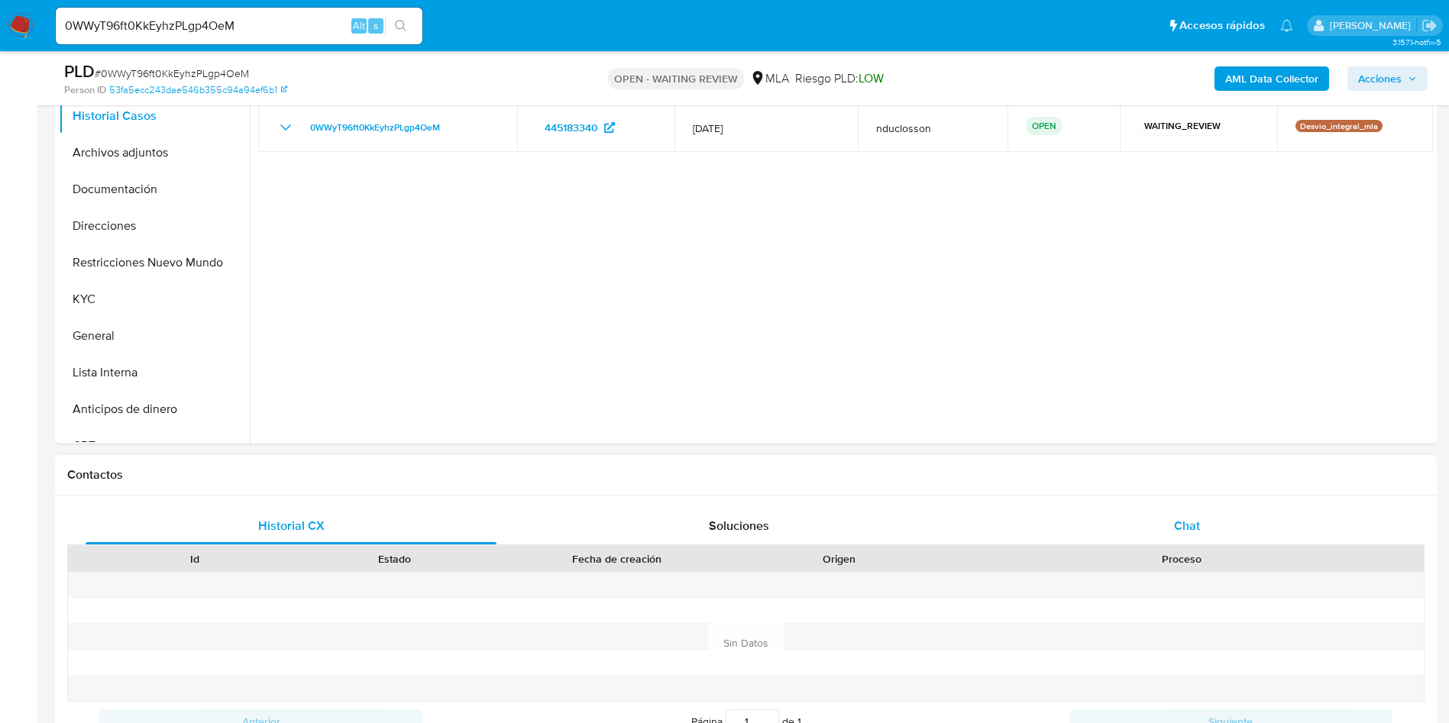
click at [1190, 527] on span "Chat" at bounding box center [1187, 526] width 26 height 18
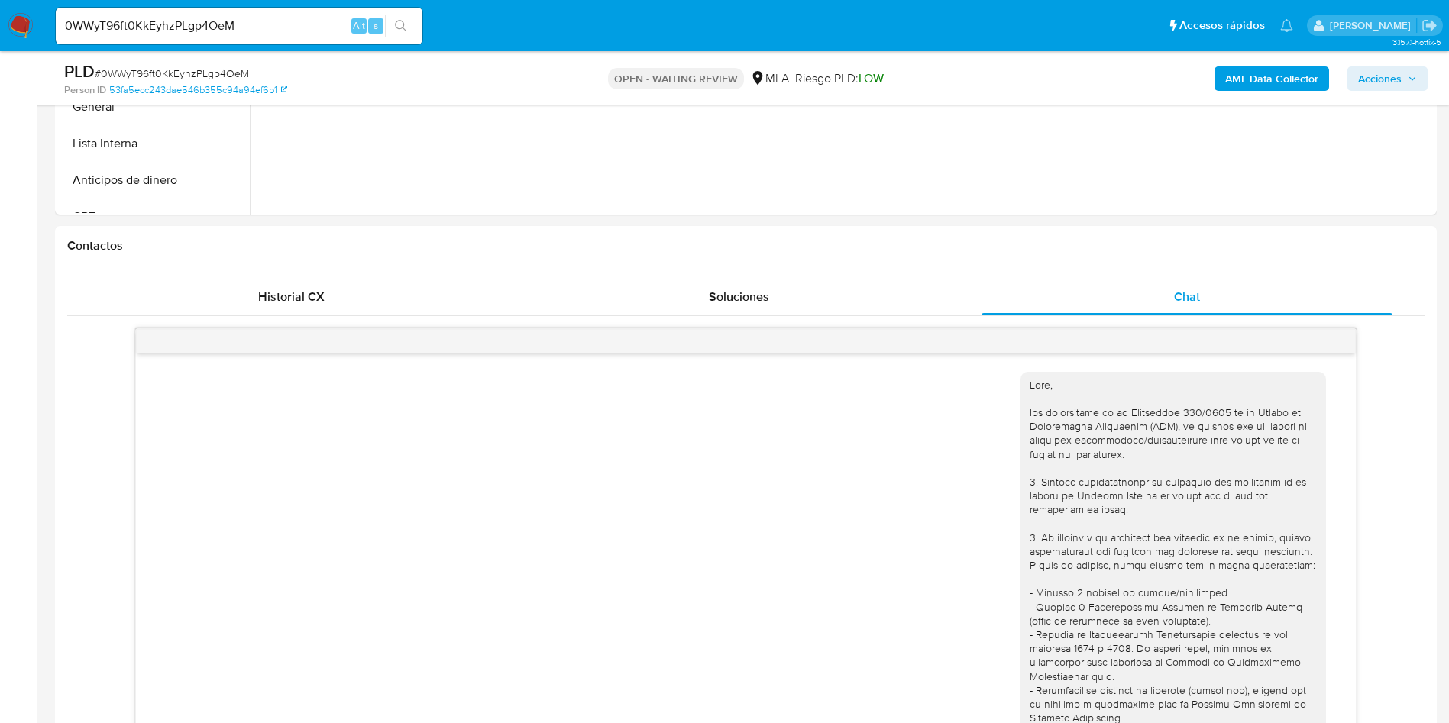
scroll to position [1473, 0]
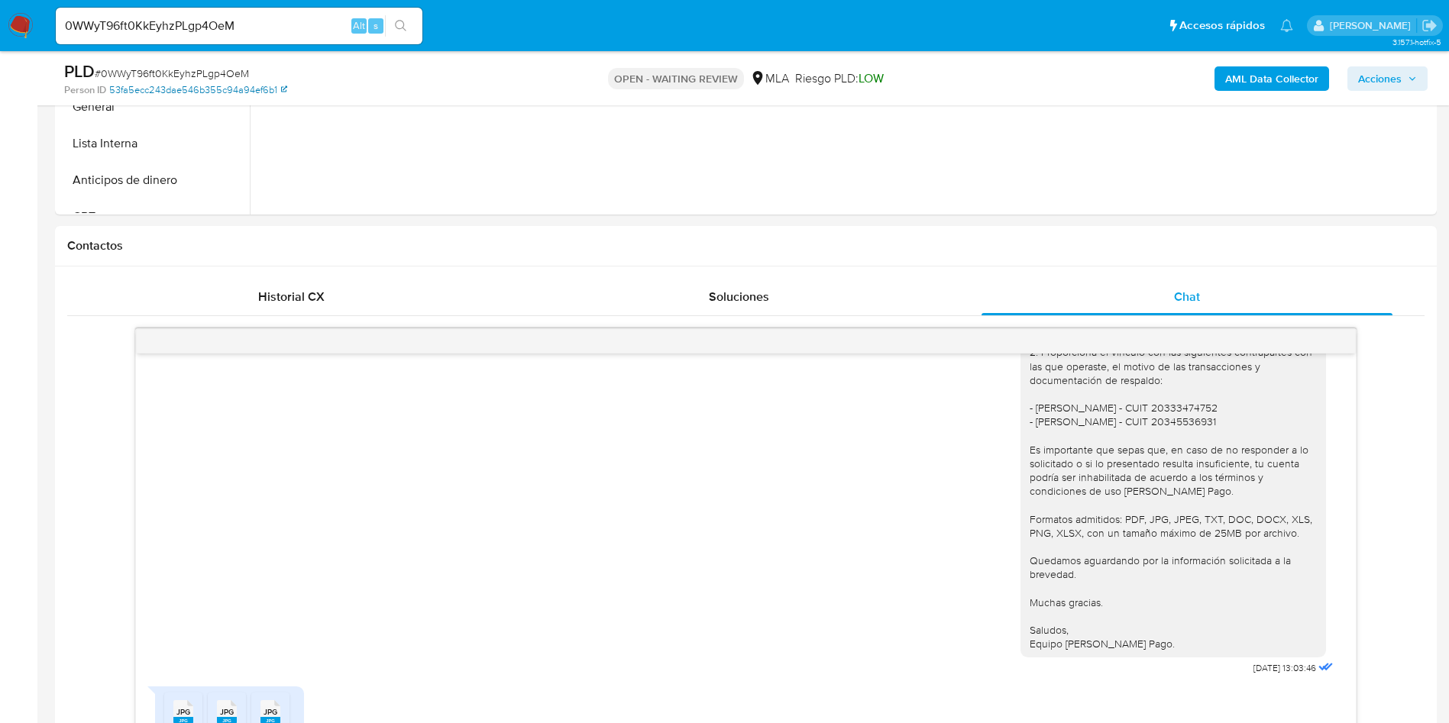
click at [197, 83] on link "53fa5ecc243dae546b355c94a94ef6b1" at bounding box center [198, 90] width 178 height 14
click at [137, 64] on div "PLD # 0WWyT96ft0KkEyhzPLgp4OeM" at bounding box center [288, 71] width 449 height 23
click at [148, 75] on span "# 0WWyT96ft0KkEyhzPLgp4OeM" at bounding box center [172, 73] width 154 height 15
copy span "0WWyT96ft0KkEyhzPLgp4OeM"
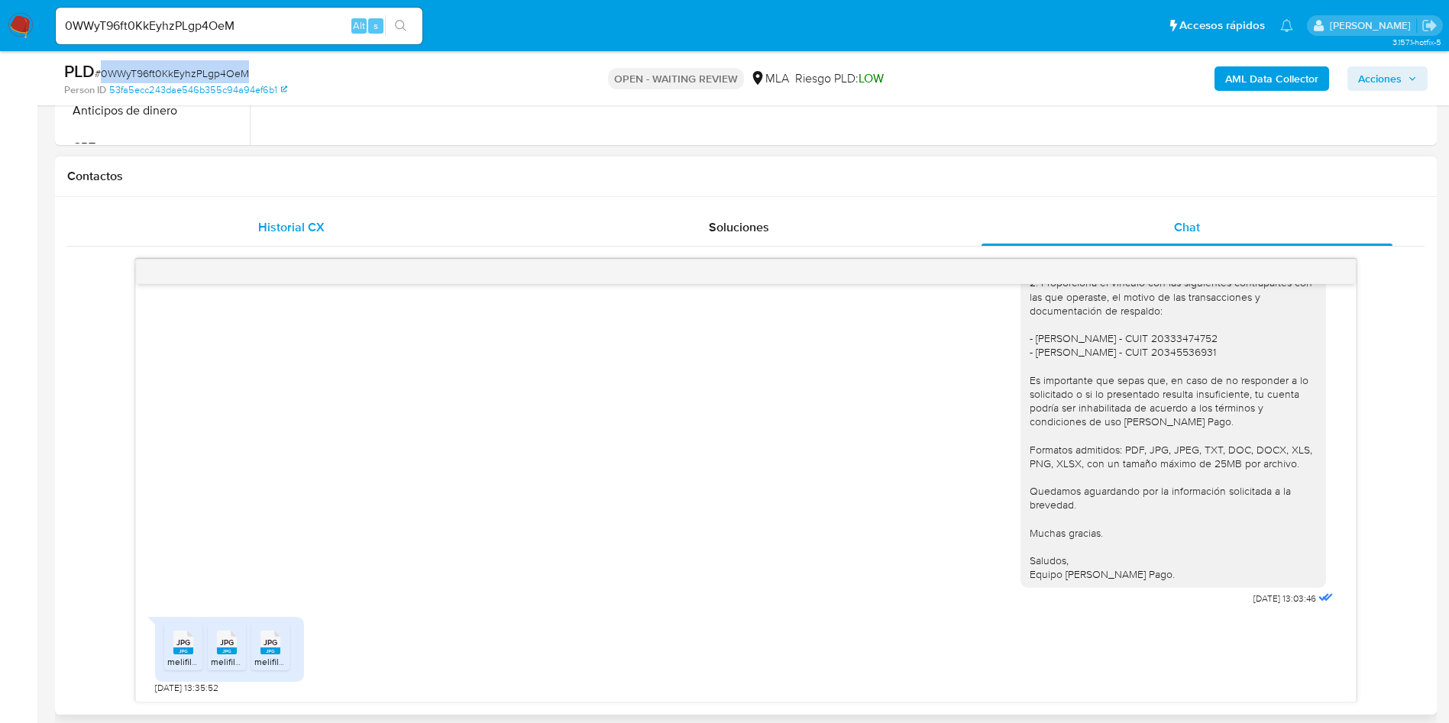
scroll to position [916, 0]
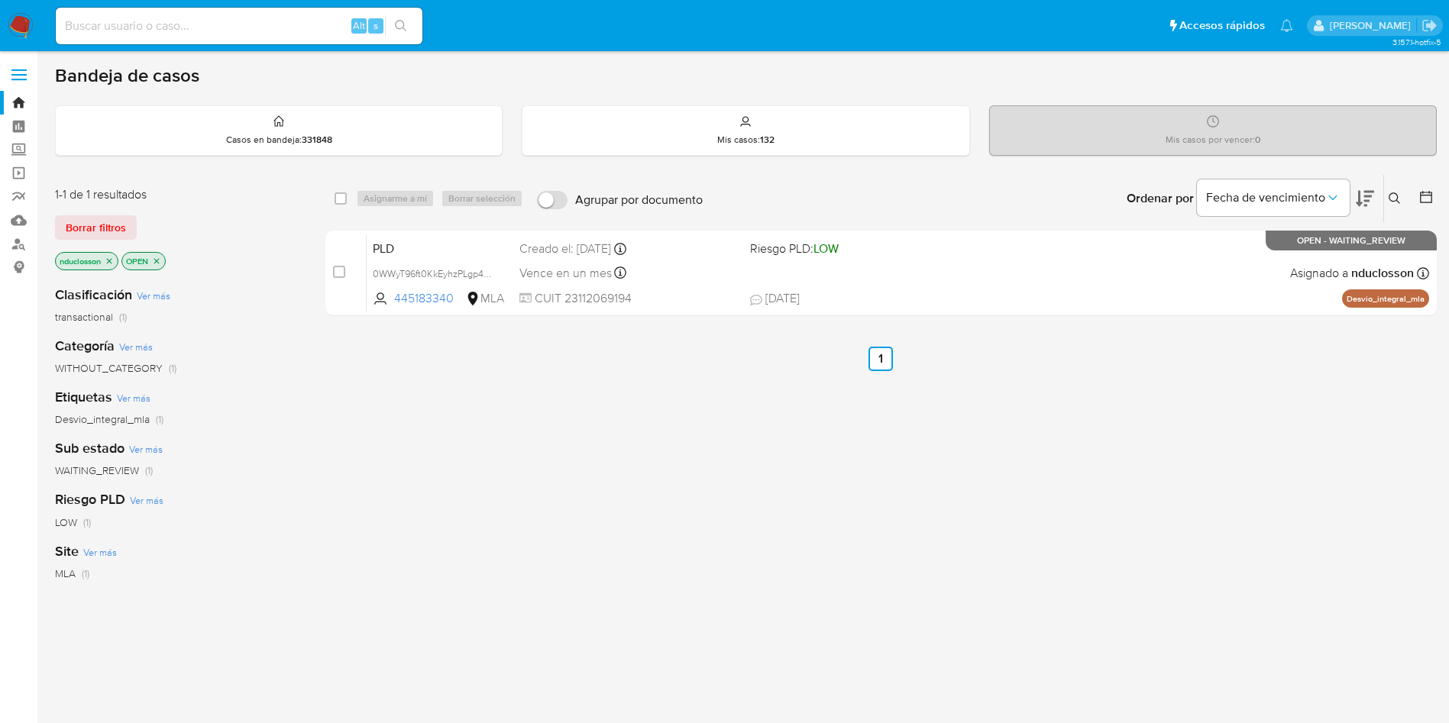
click at [333, 202] on div "select-all-cases-checkbox Asignarme a mí Borrar selección Agrupar por documento…" at bounding box center [880, 198] width 1111 height 47
click at [351, 196] on div "select-all-cases-checkbox" at bounding box center [343, 198] width 18 height 18
click at [340, 198] on input "checkbox" at bounding box center [340, 198] width 12 height 12
checkbox input "true"
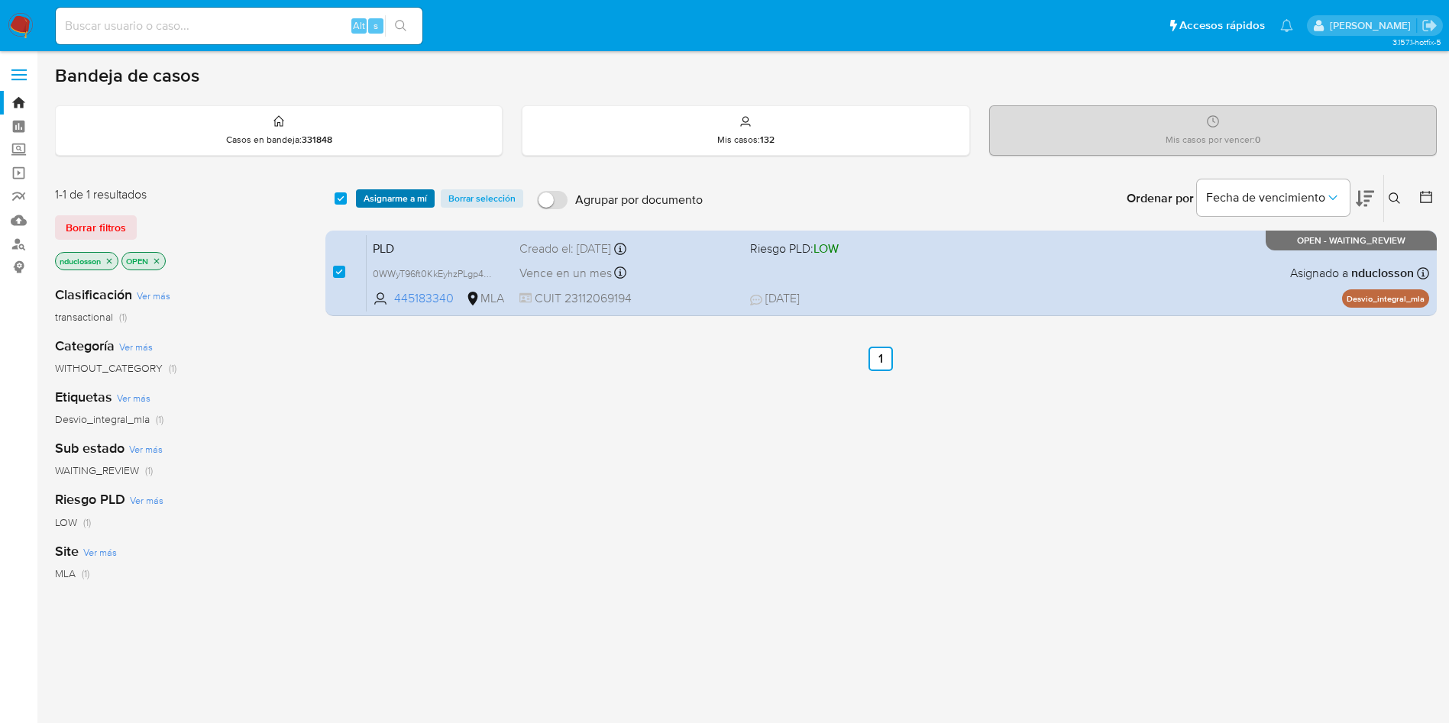
click at [376, 202] on span "Asignarme a mí" at bounding box center [394, 198] width 63 height 15
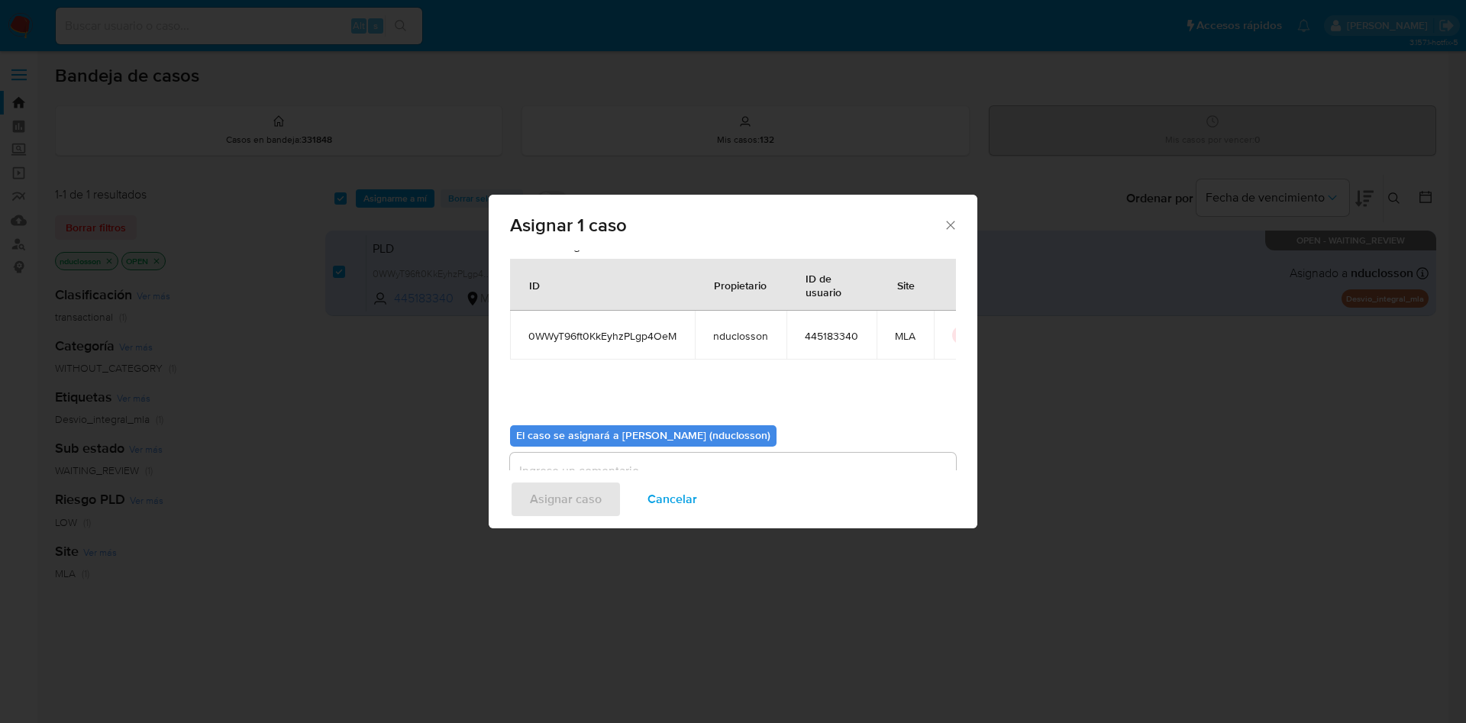
scroll to position [79, 0]
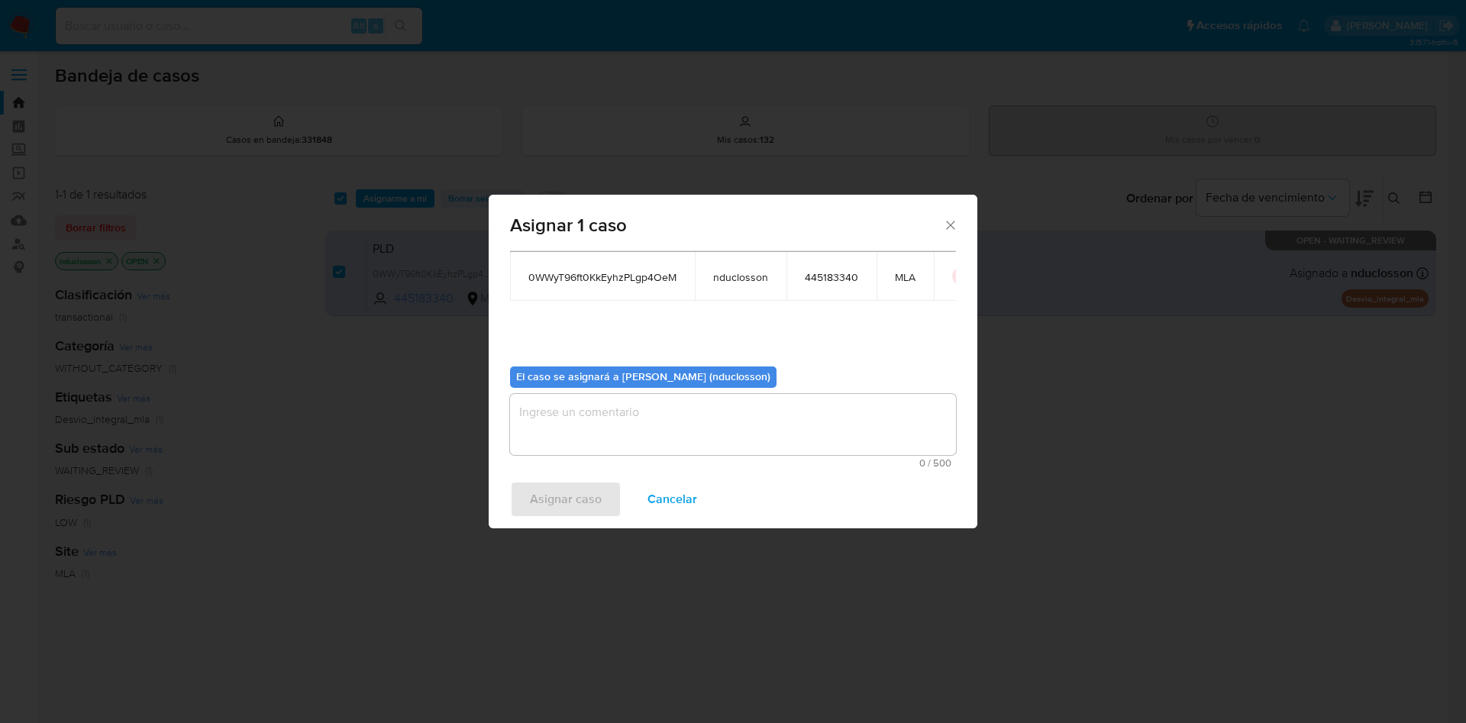
click at [668, 441] on textarea "assign-modal" at bounding box center [733, 424] width 446 height 61
click at [544, 508] on span "Asignar caso" at bounding box center [566, 500] width 72 height 34
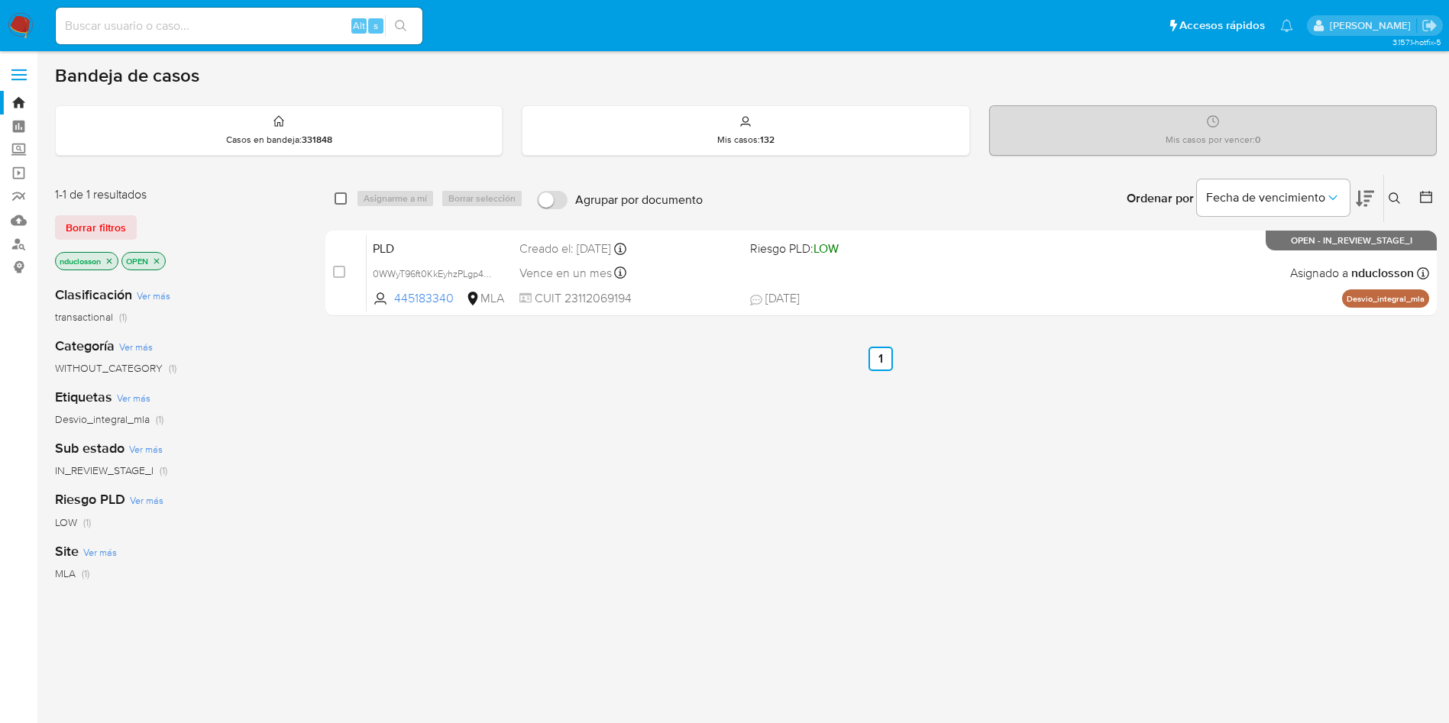
click at [344, 195] on input "checkbox" at bounding box center [340, 198] width 12 height 12
checkbox input "true"
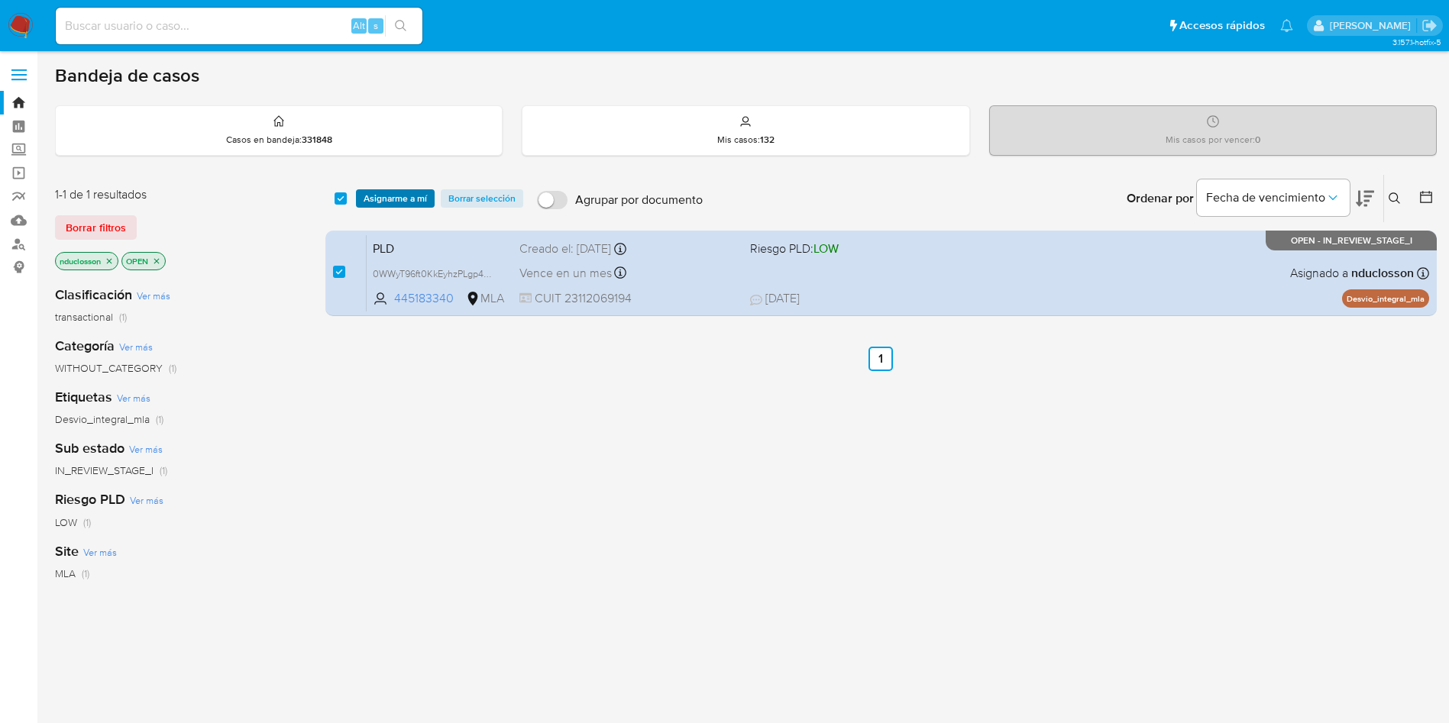
click at [369, 196] on span "Asignarme a mí" at bounding box center [394, 198] width 63 height 15
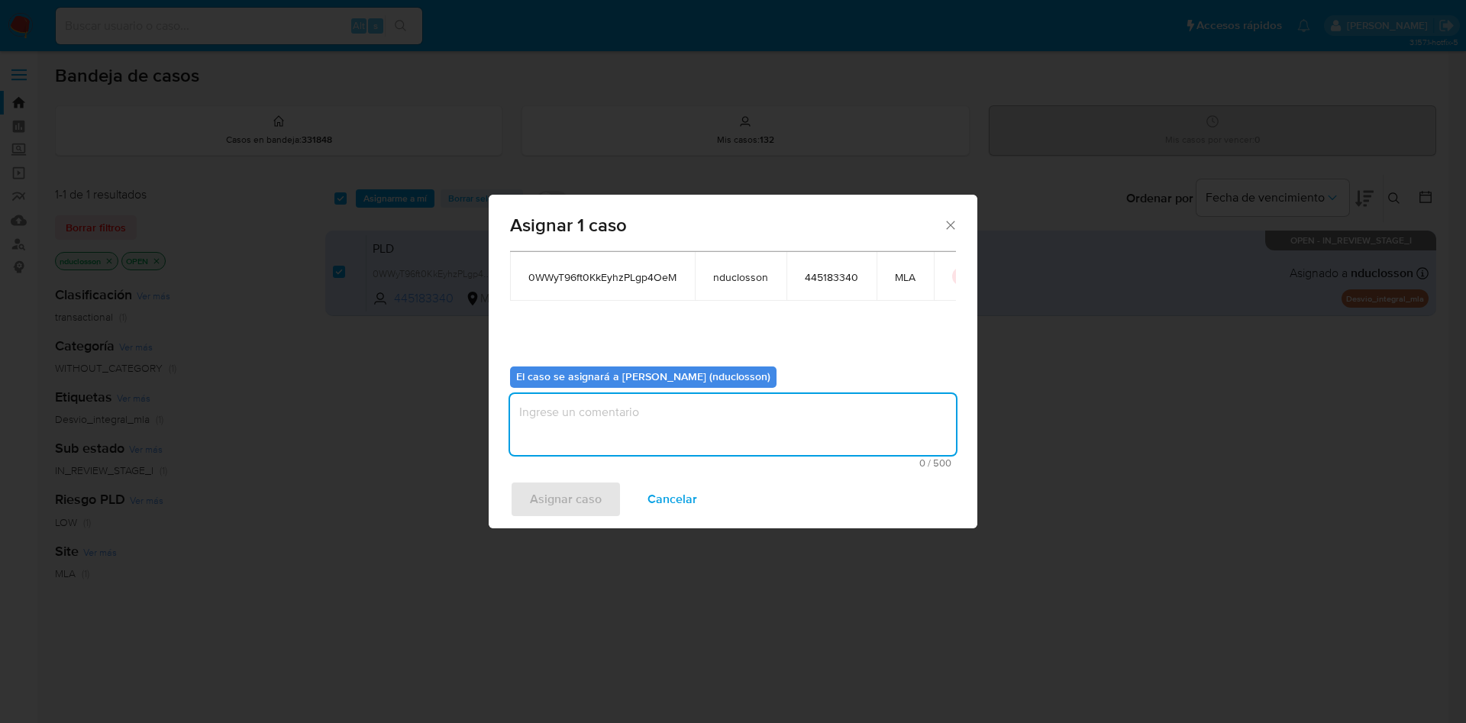
click at [708, 412] on textarea "assign-modal" at bounding box center [733, 424] width 446 height 61
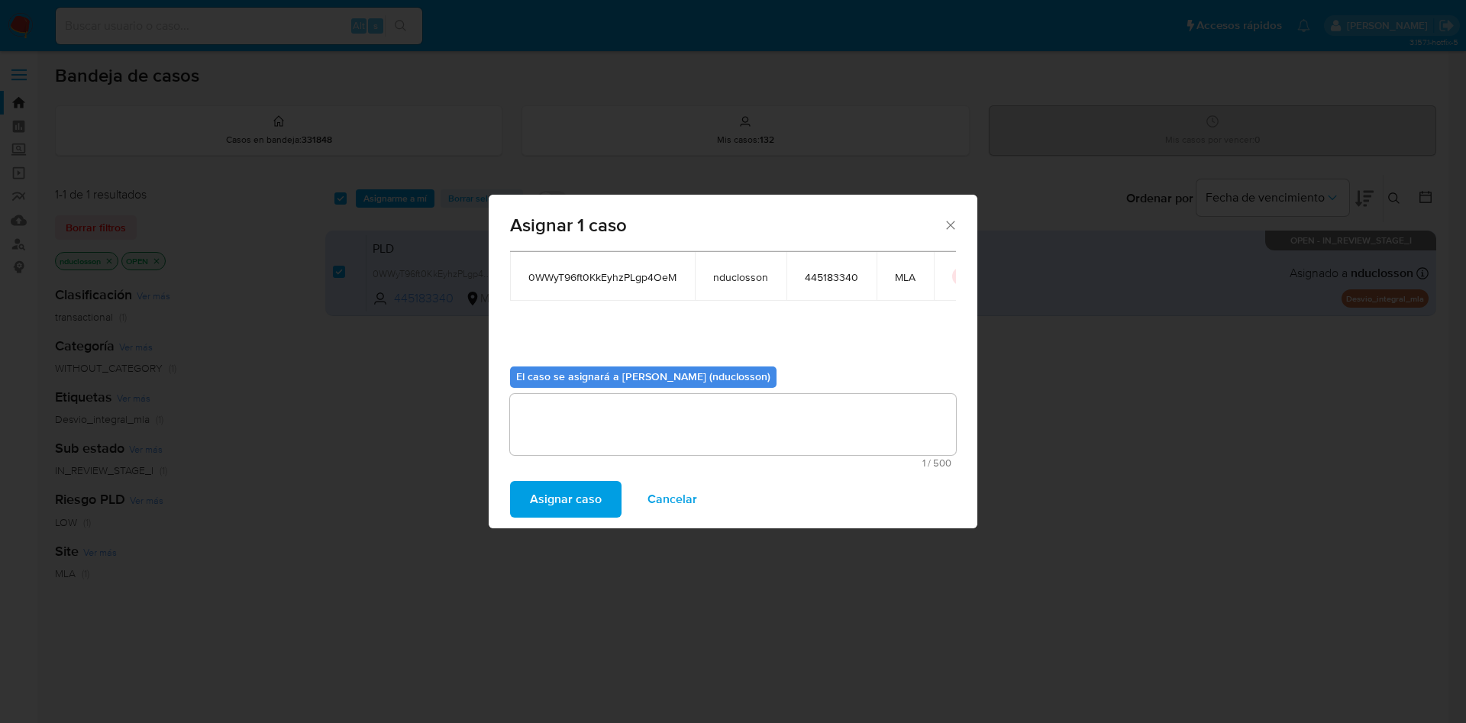
click at [568, 512] on span "Asignar caso" at bounding box center [566, 500] width 72 height 34
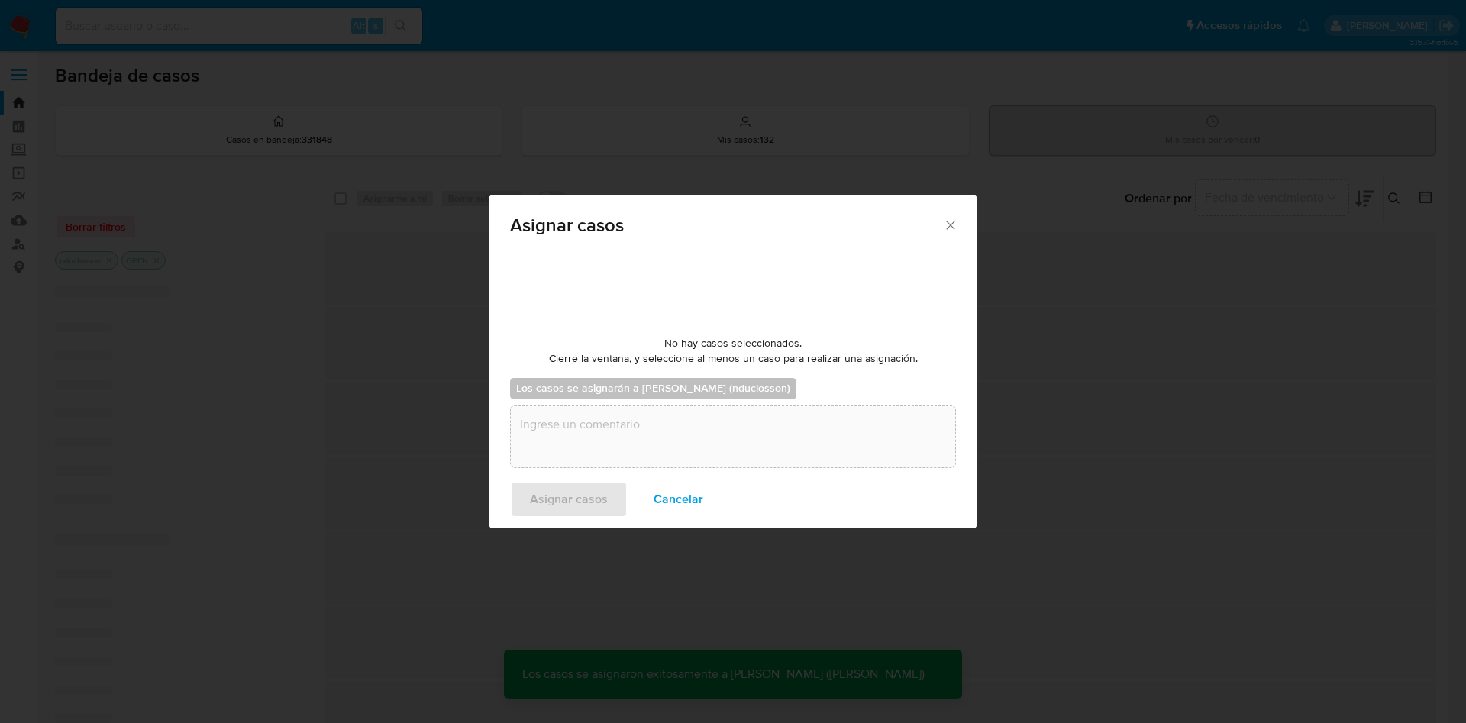
checkbox input "false"
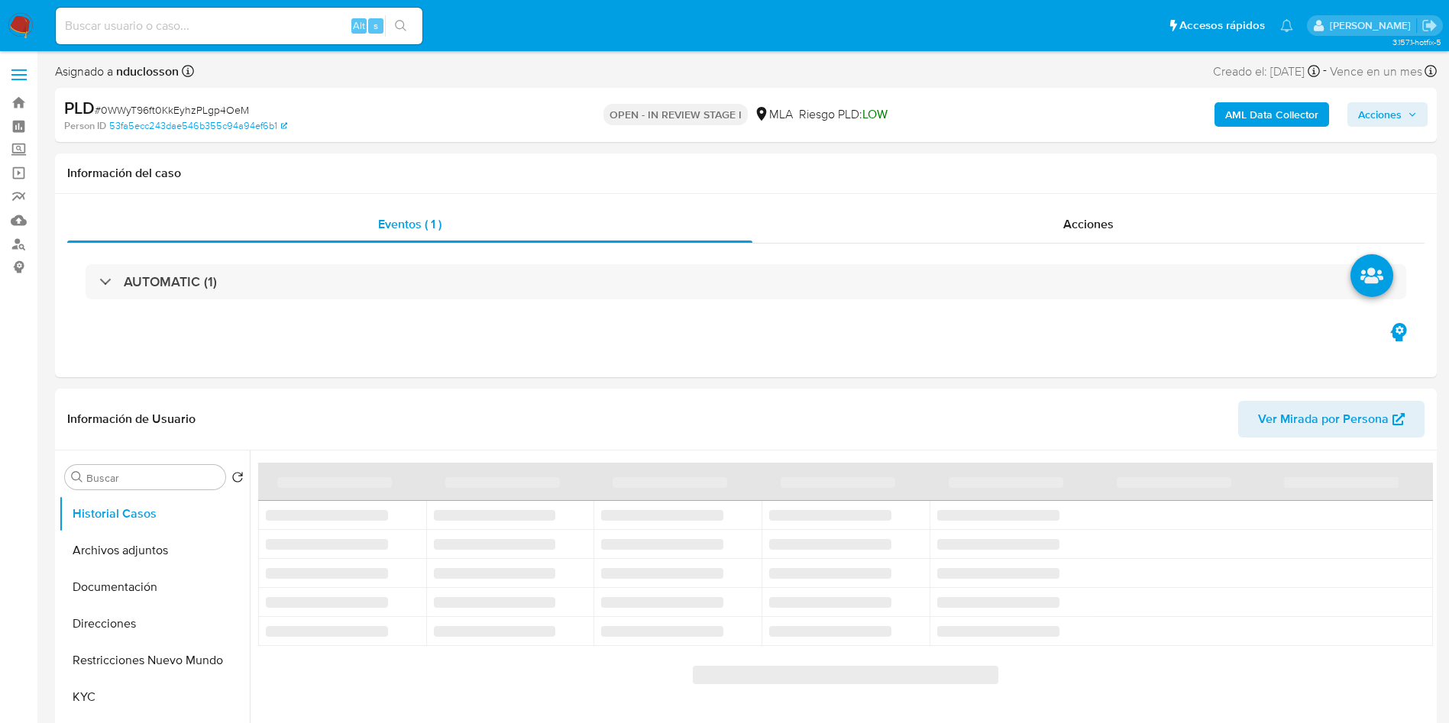
select select "10"
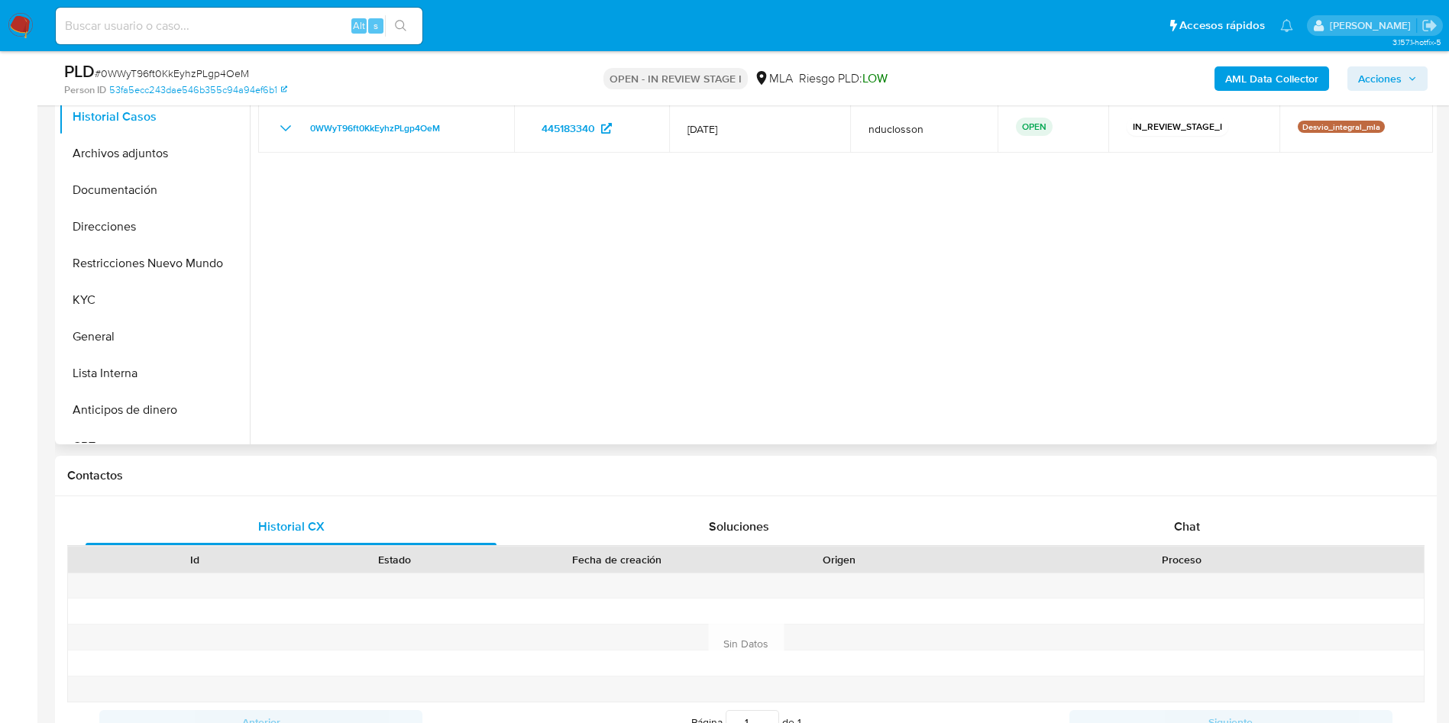
scroll to position [344, 0]
click at [1215, 516] on div "Chat" at bounding box center [1186, 526] width 411 height 37
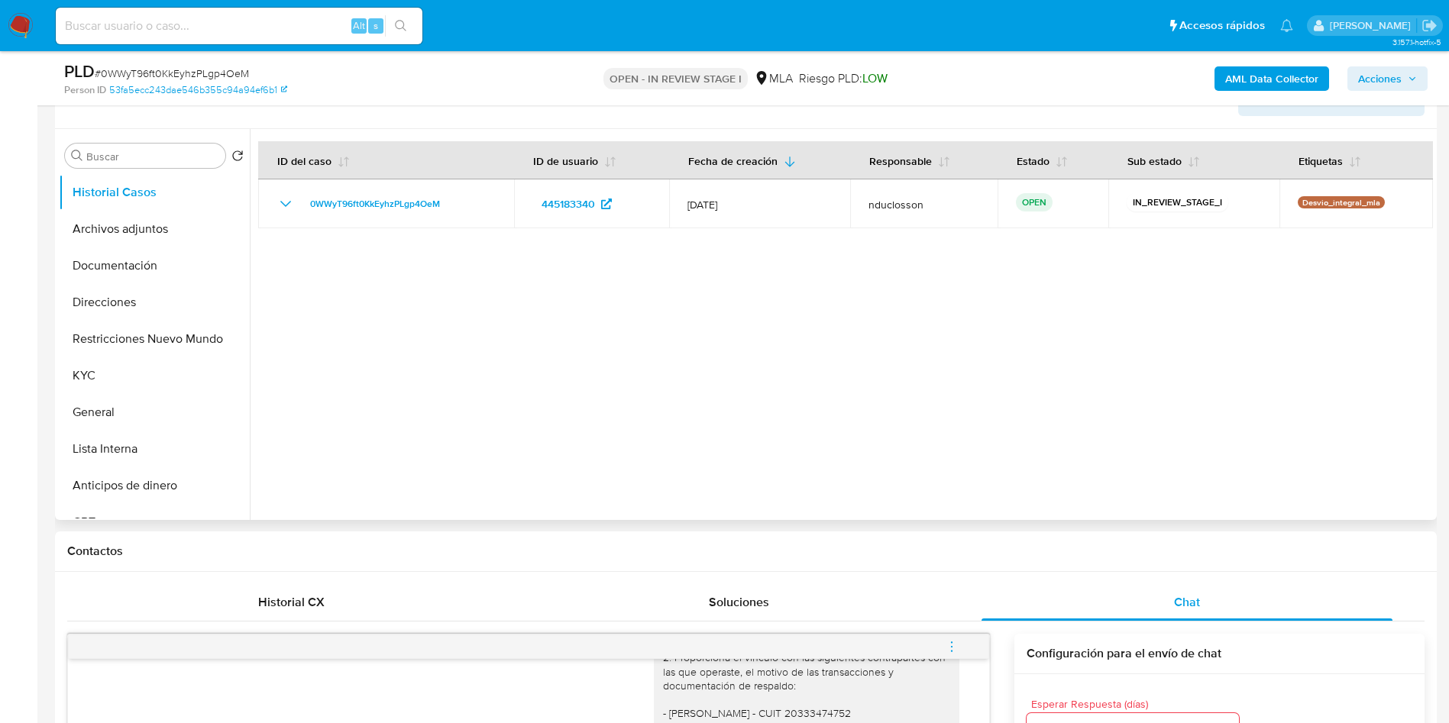
scroll to position [0, 0]
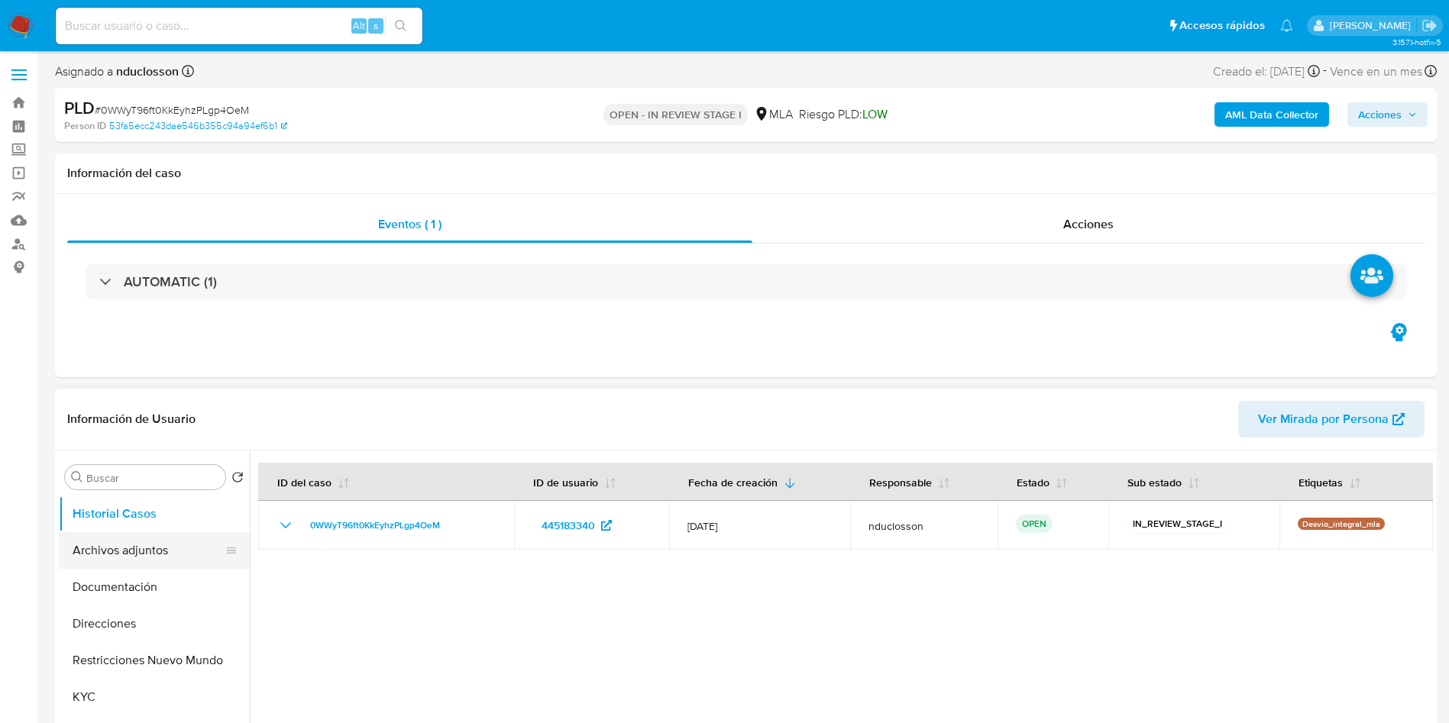
click at [108, 548] on button "Archivos adjuntos" at bounding box center [148, 550] width 179 height 37
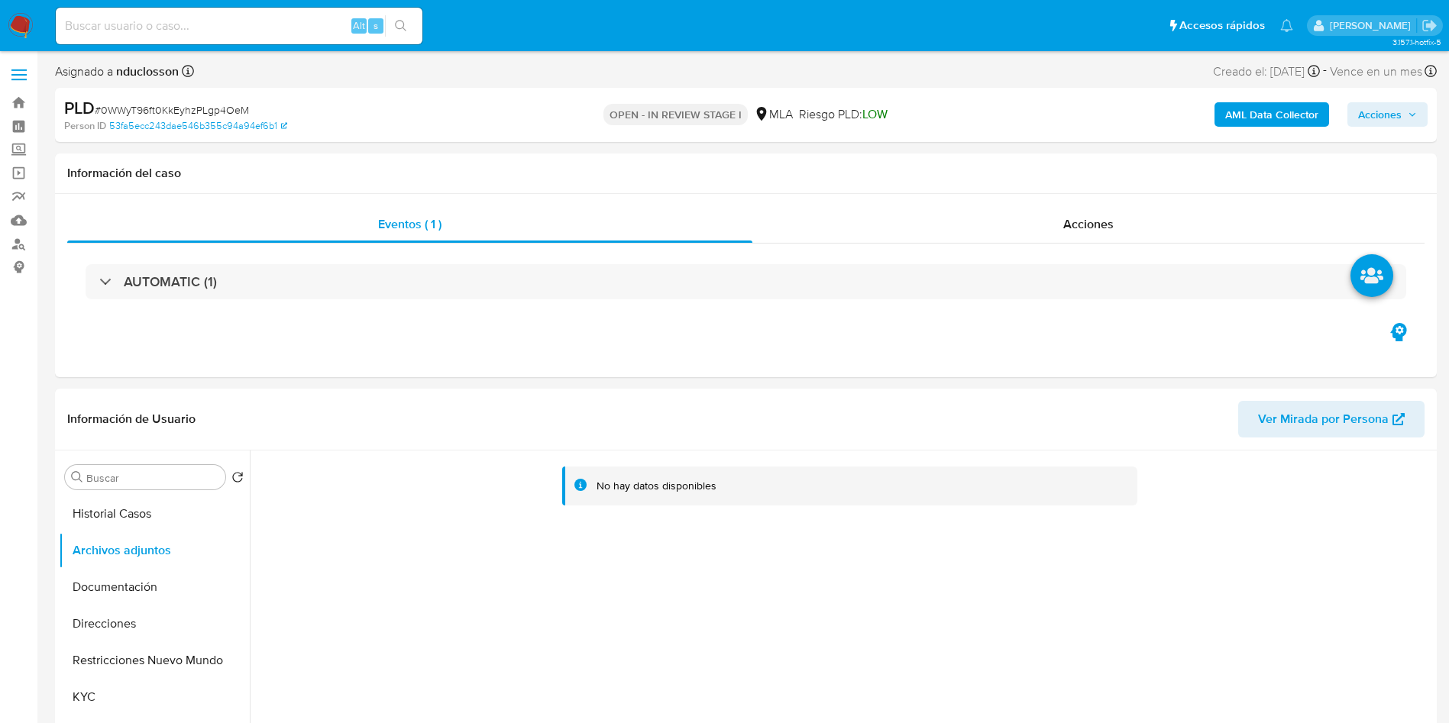
click at [1262, 104] on b "AML Data Collector" at bounding box center [1271, 114] width 93 height 24
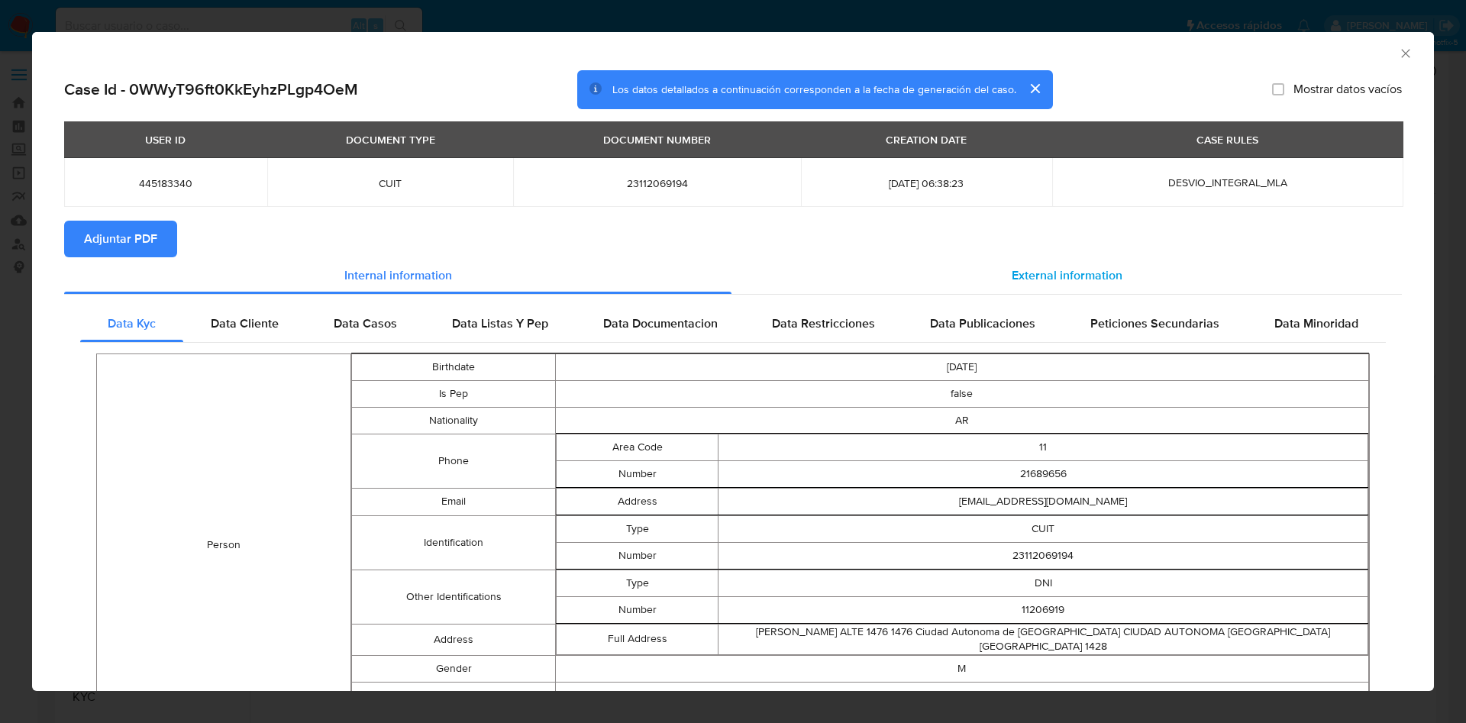
click at [1012, 281] on span "External information" at bounding box center [1067, 276] width 111 height 18
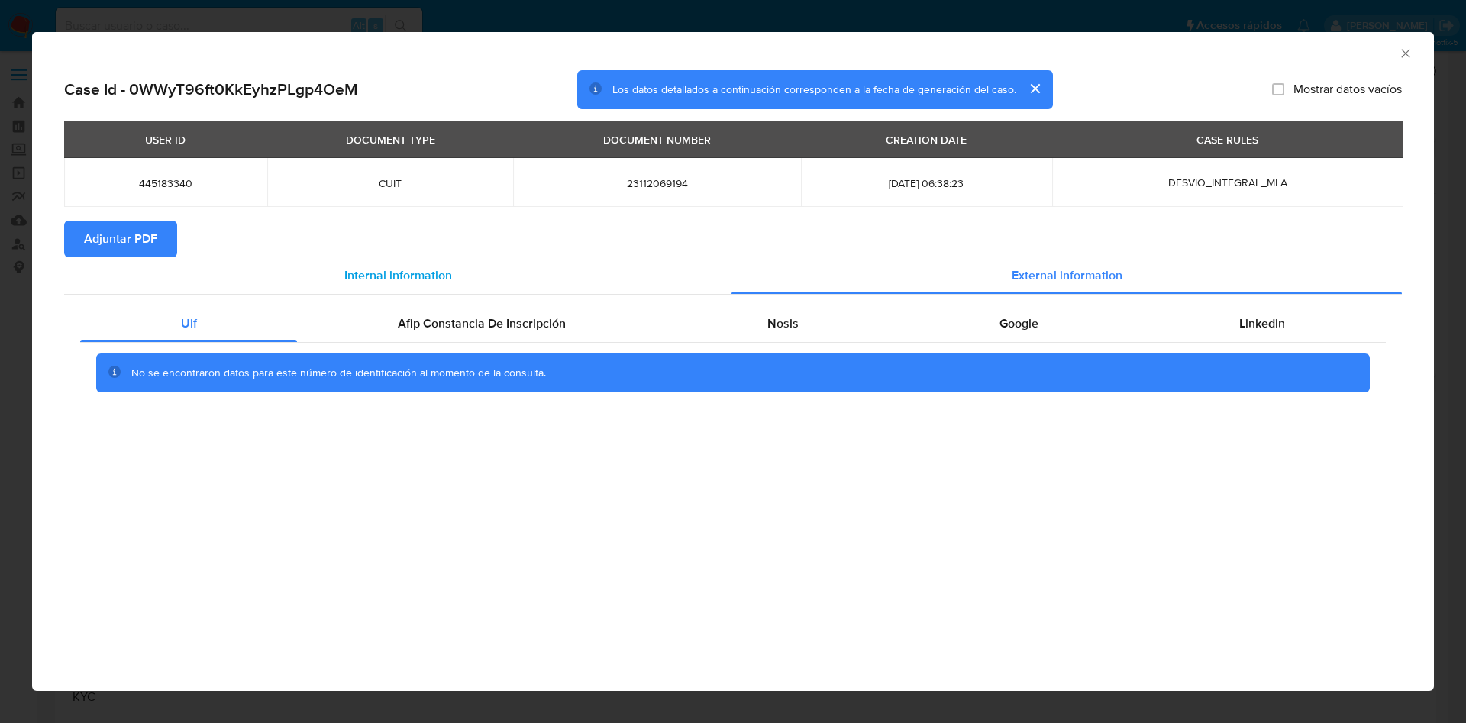
click at [536, 290] on div "Internal information" at bounding box center [397, 275] width 667 height 37
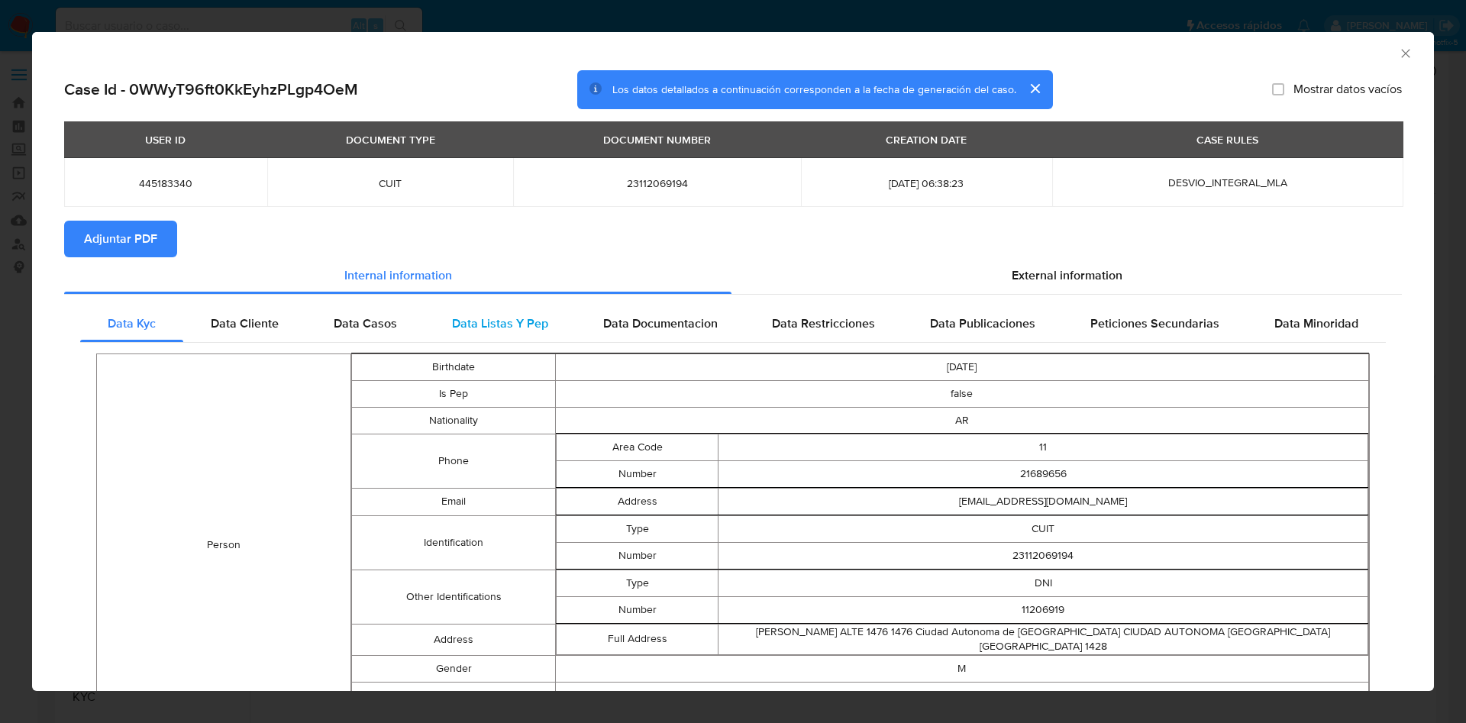
click at [564, 307] on div "Data Listas Y Pep" at bounding box center [500, 323] width 151 height 37
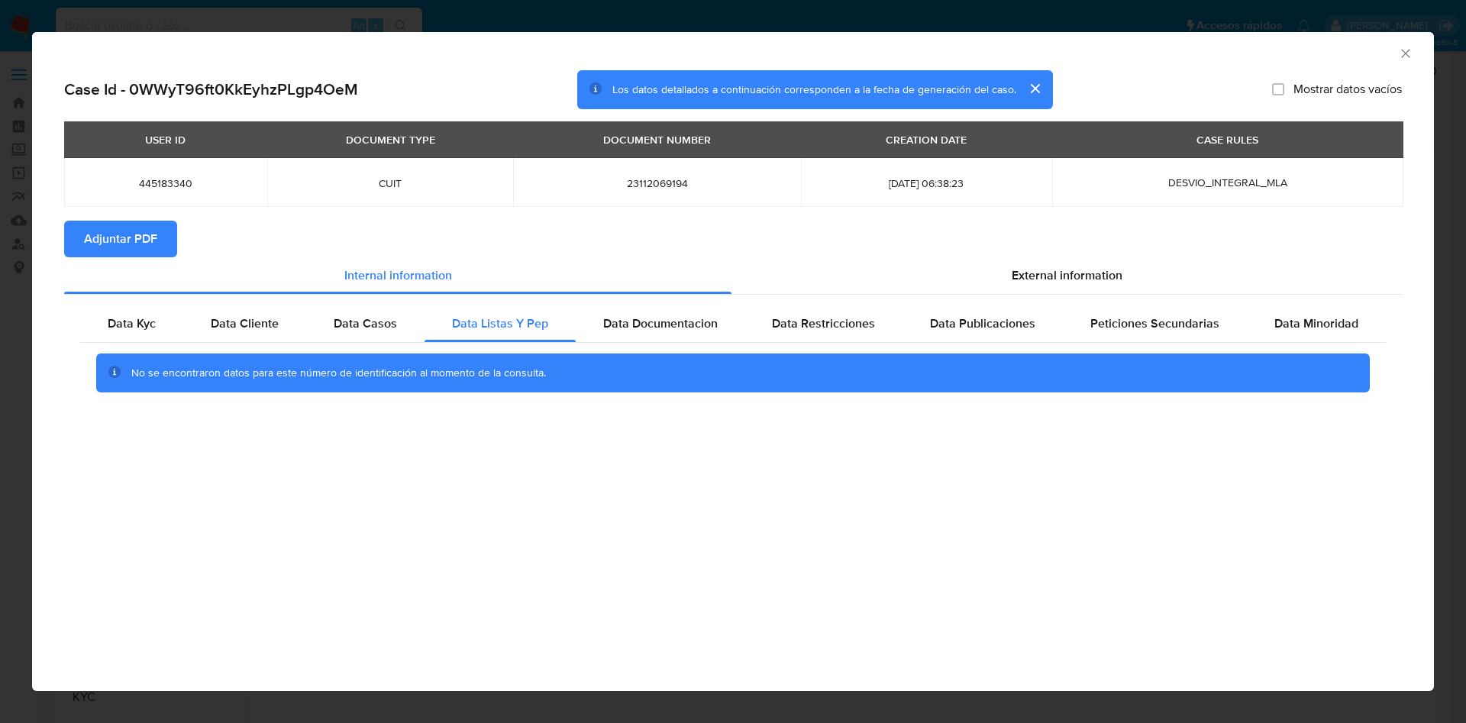
click at [1126, 217] on div "USER ID DOCUMENT TYPE DOCUMENT NUMBER CREATION DATE CASE RULES 445183340 CUIT 2…" at bounding box center [733, 170] width 1338 height 99
click at [1086, 261] on div "External information" at bounding box center [1067, 275] width 670 height 37
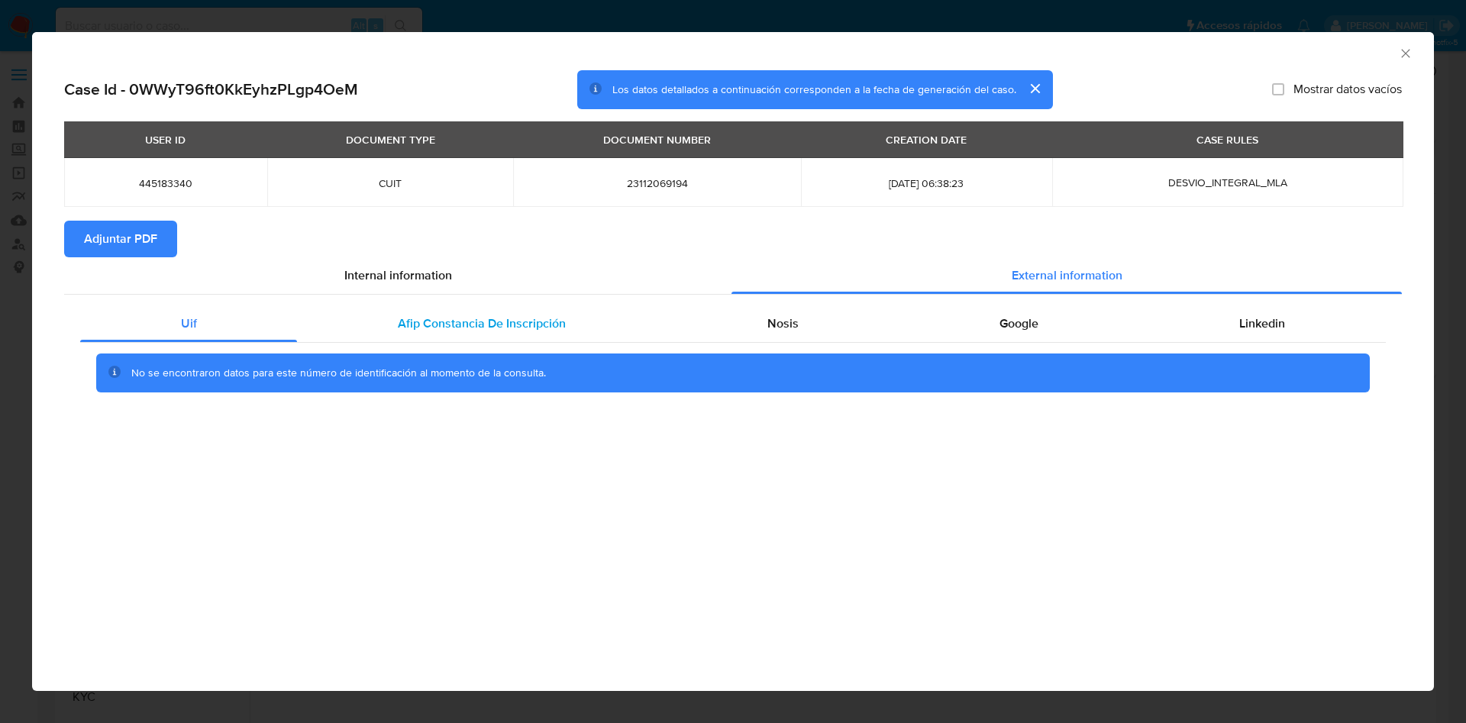
click at [577, 325] on div "Afip Constancia De Inscripción" at bounding box center [481, 323] width 369 height 37
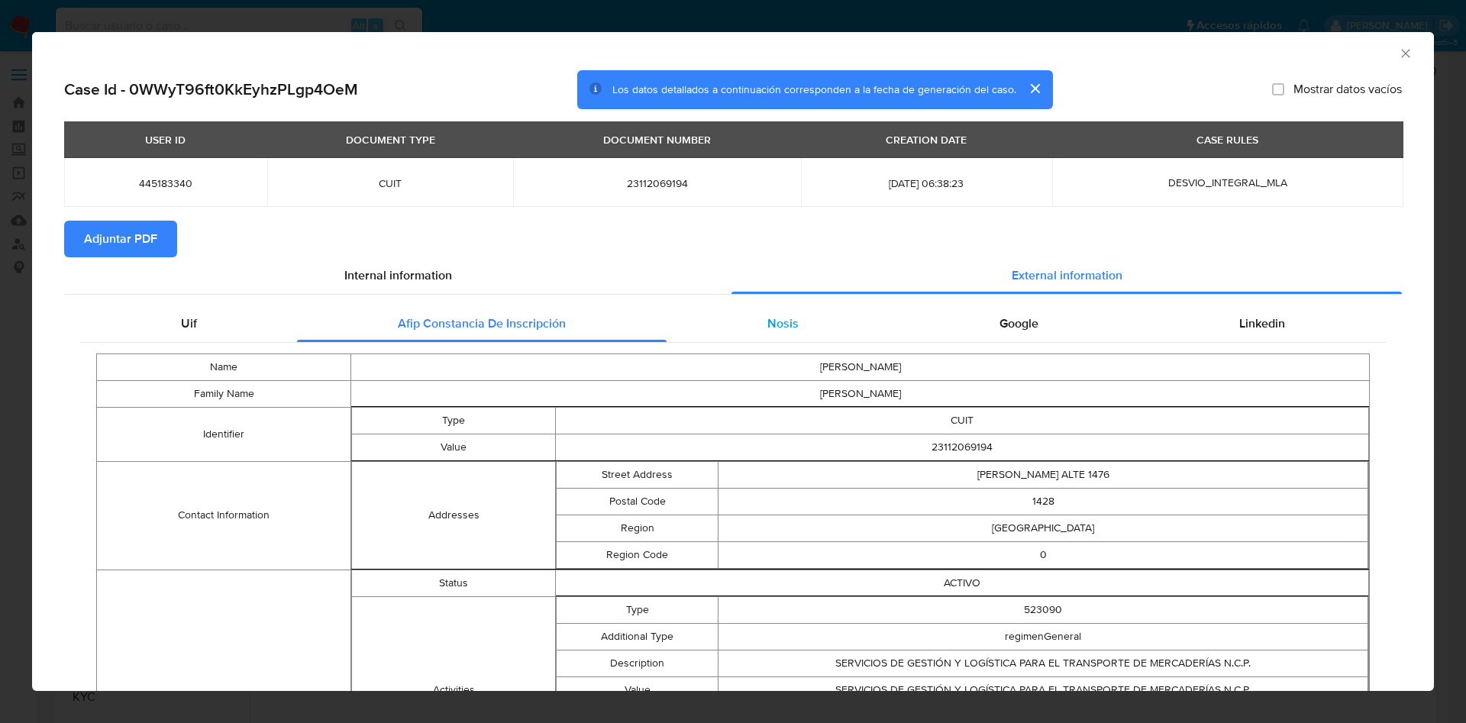
click at [725, 341] on div "Nosis" at bounding box center [783, 323] width 232 height 37
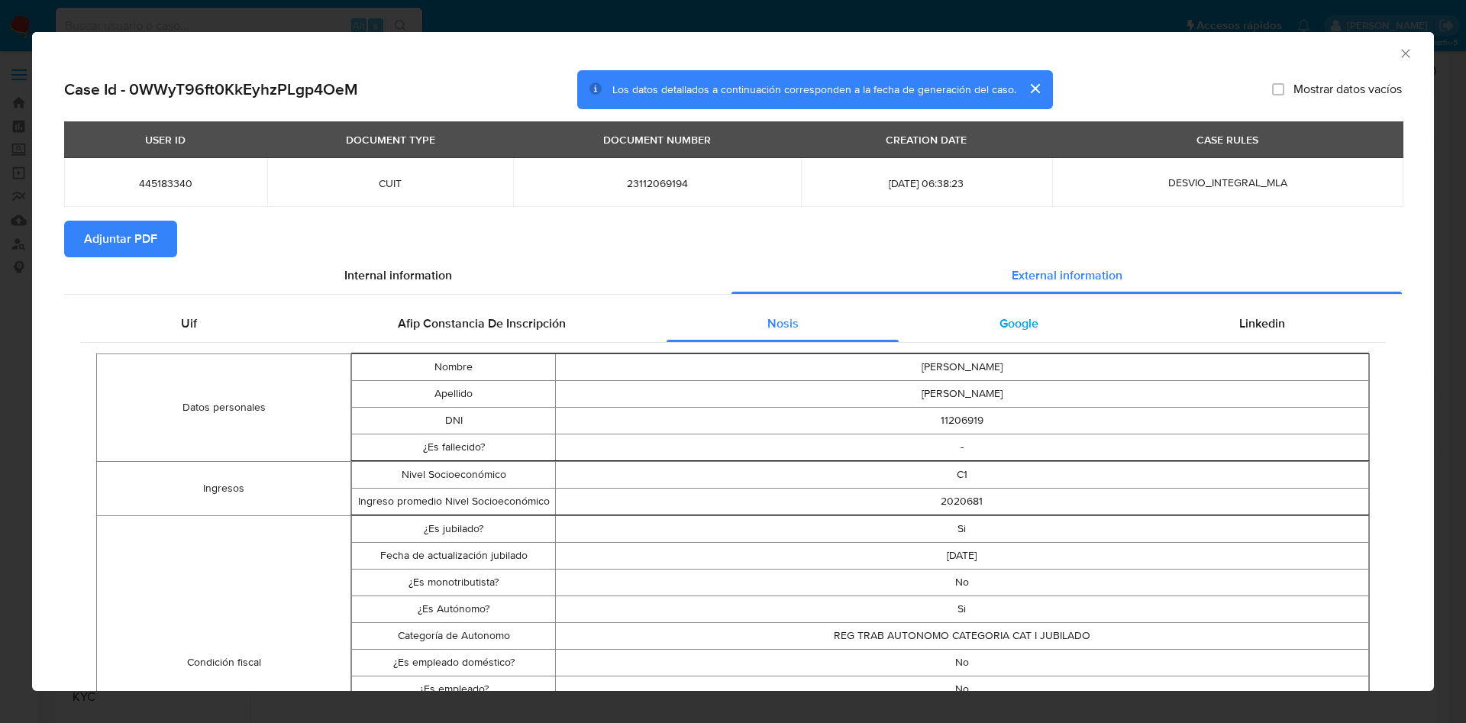
click at [1021, 309] on div "Google" at bounding box center [1019, 323] width 240 height 37
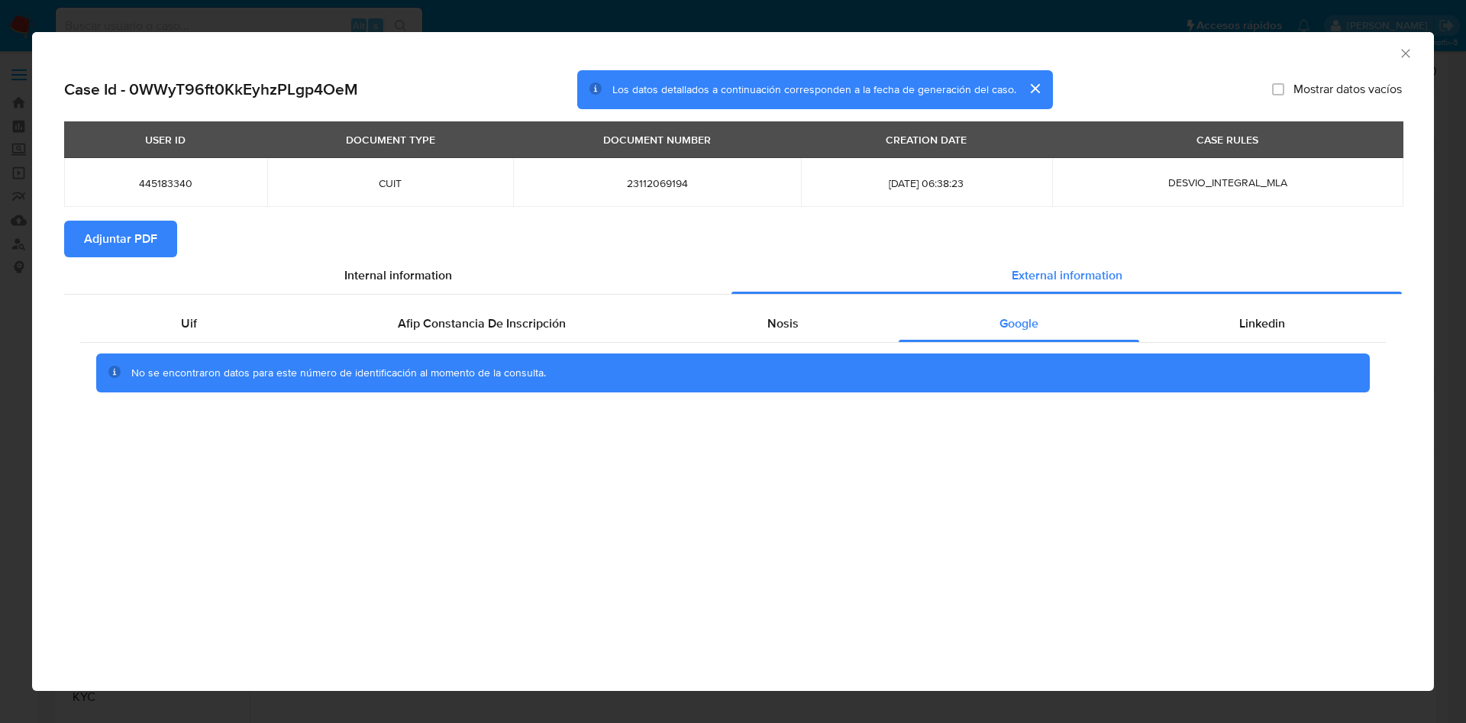
click at [1219, 299] on div "Uif Afip Constancia De Inscripción Nosis Google Linkedin No se encontraron dato…" at bounding box center [733, 355] width 1338 height 120
click at [1253, 317] on span "Linkedin" at bounding box center [1262, 324] width 46 height 18
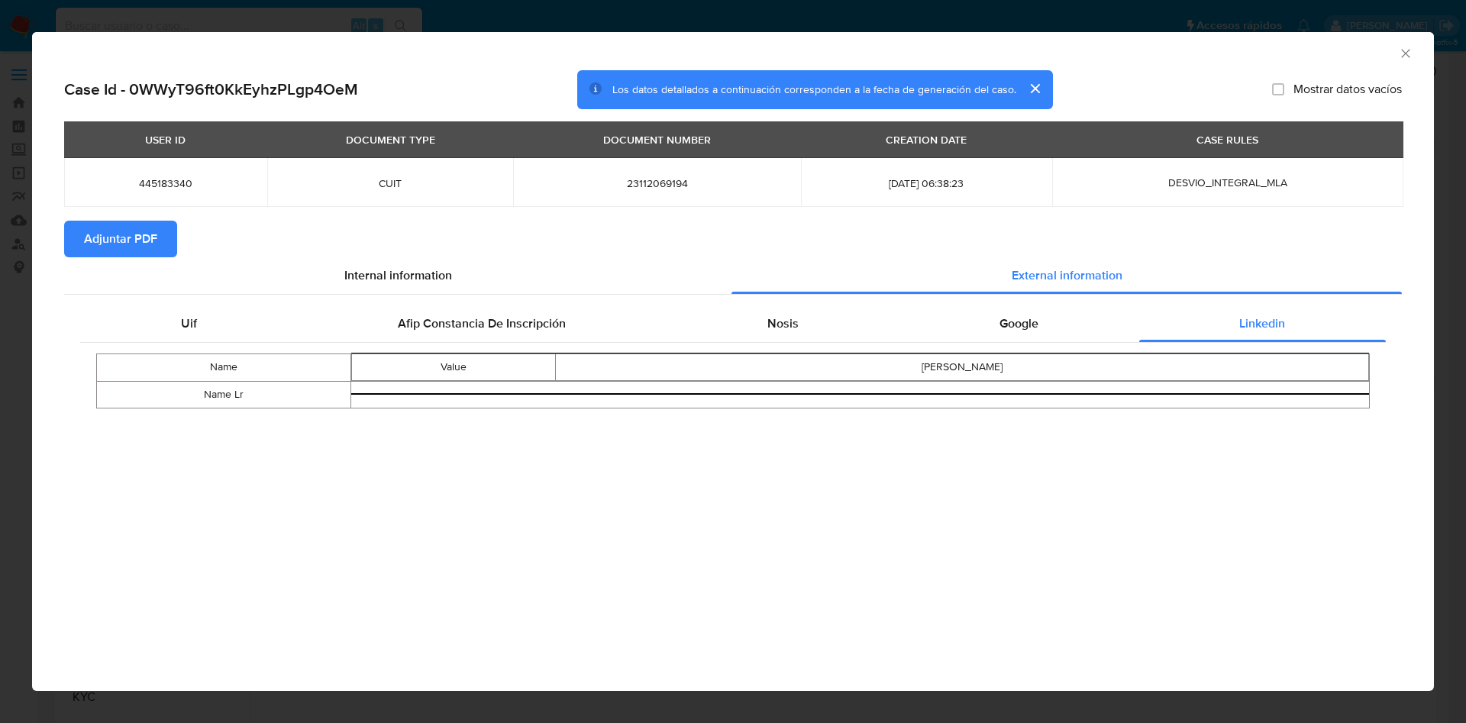
click at [134, 229] on span "Adjuntar PDF" at bounding box center [120, 239] width 73 height 34
click at [1409, 47] on icon "Cerrar ventana" at bounding box center [1405, 53] width 15 height 15
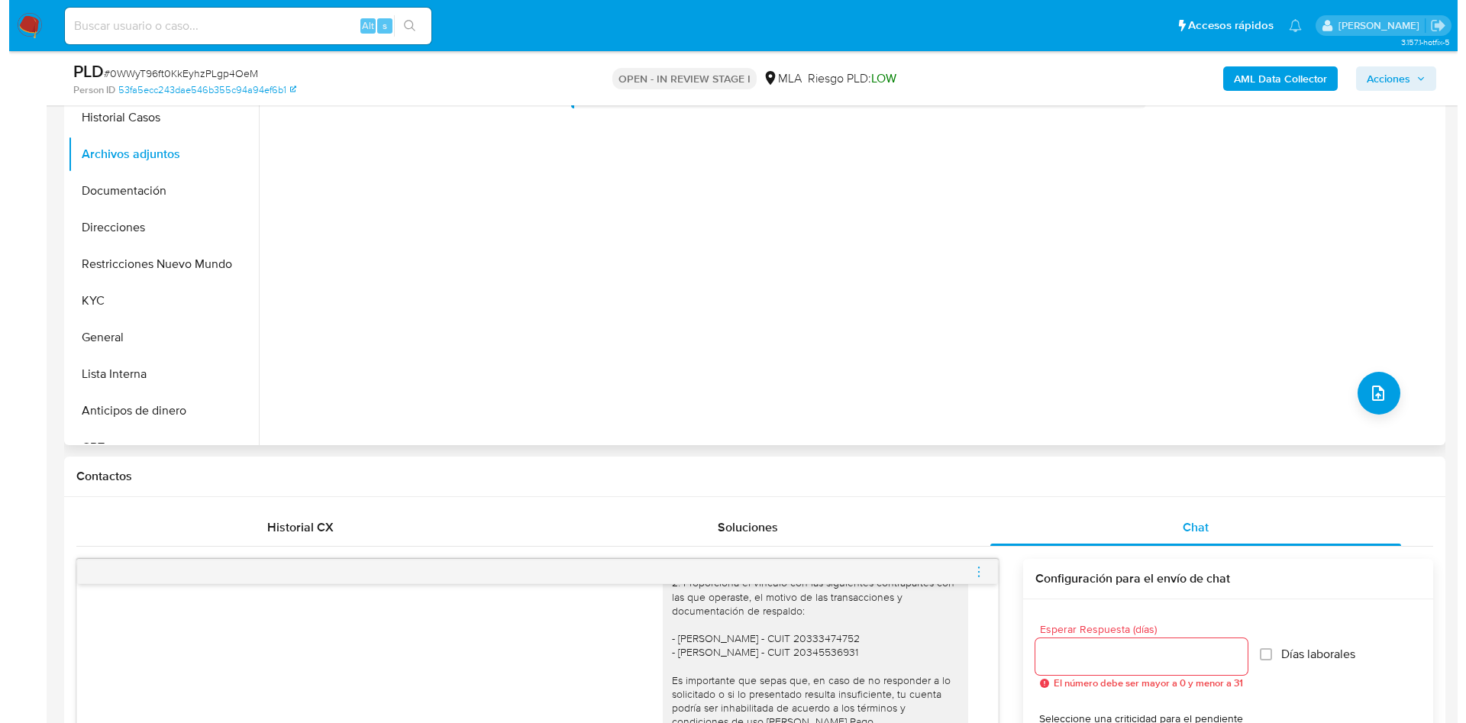
scroll to position [344, 0]
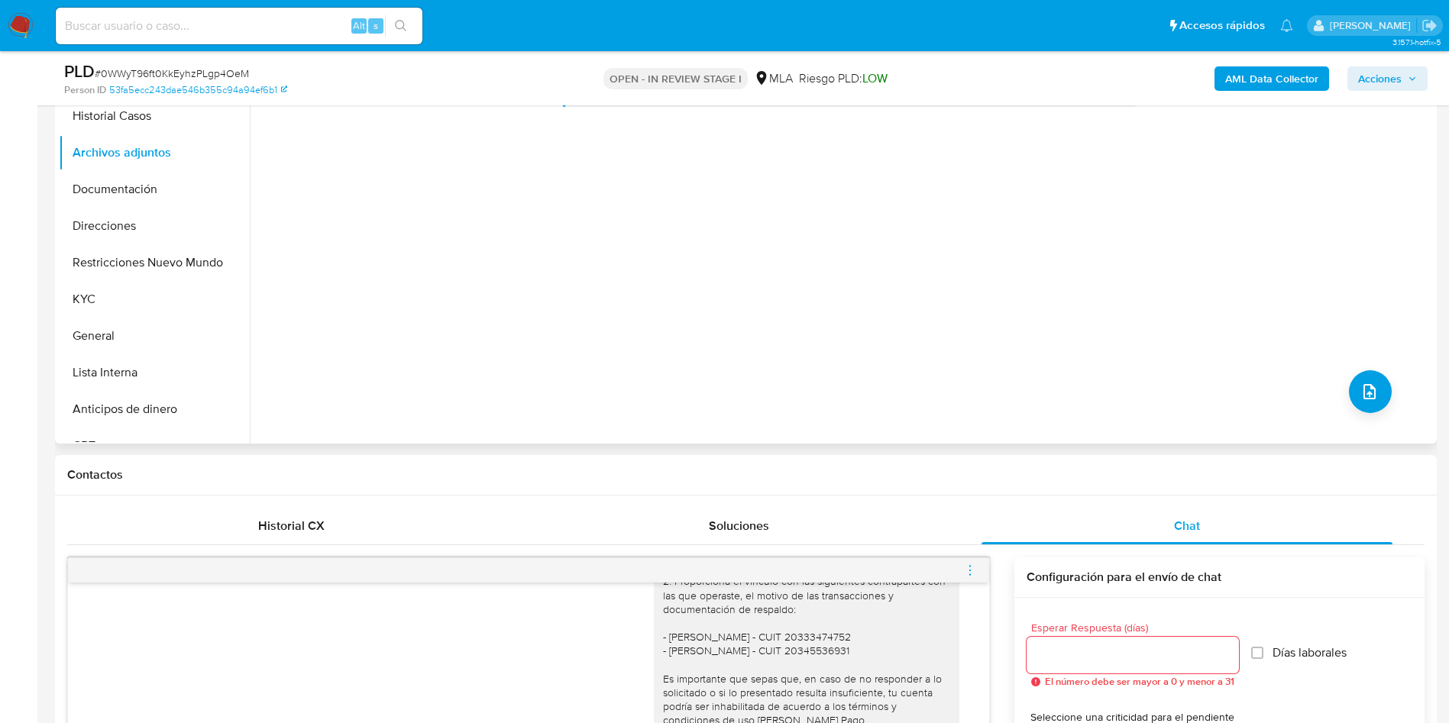
click at [1391, 384] on div "No hay datos disponibles" at bounding box center [841, 248] width 1183 height 391
click at [1366, 385] on icon "upload-file" at bounding box center [1369, 392] width 18 height 18
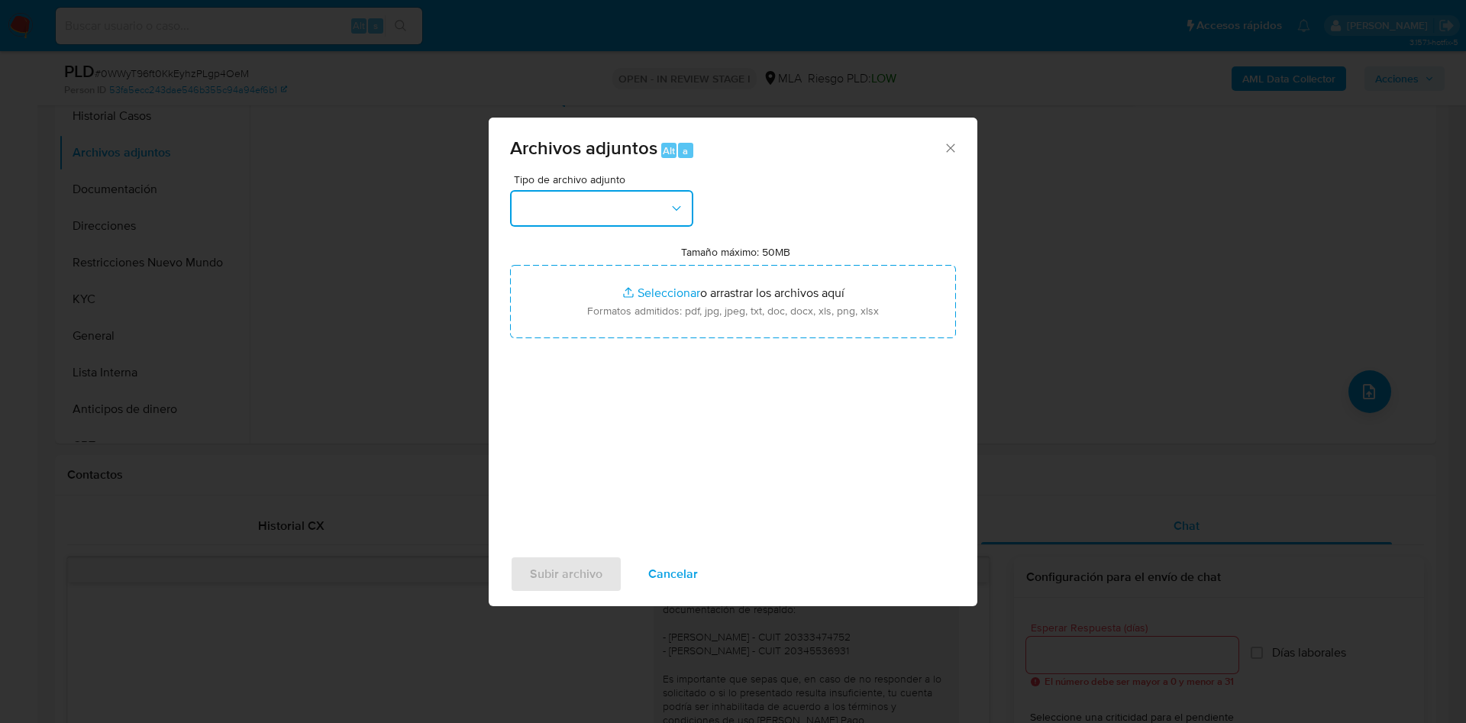
click at [608, 199] on button "button" at bounding box center [601, 208] width 183 height 37
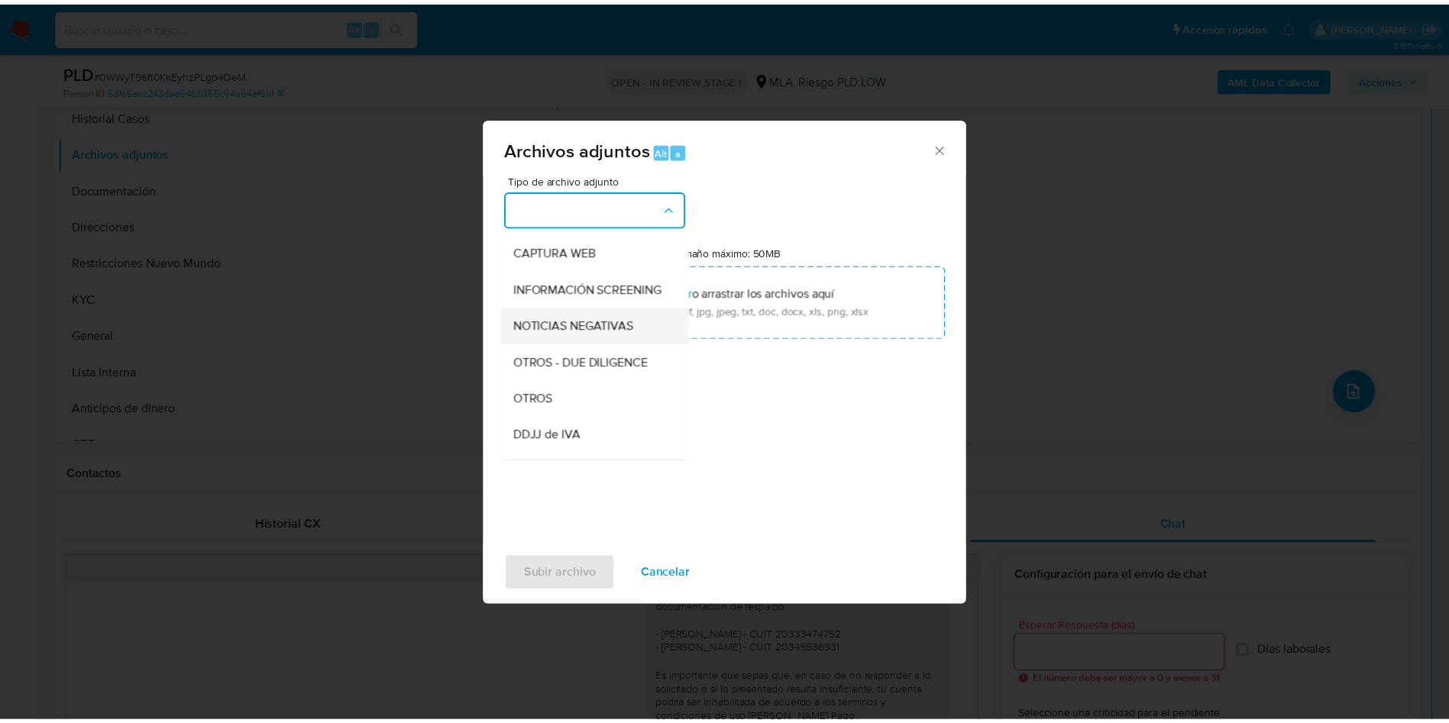
scroll to position [194, 0]
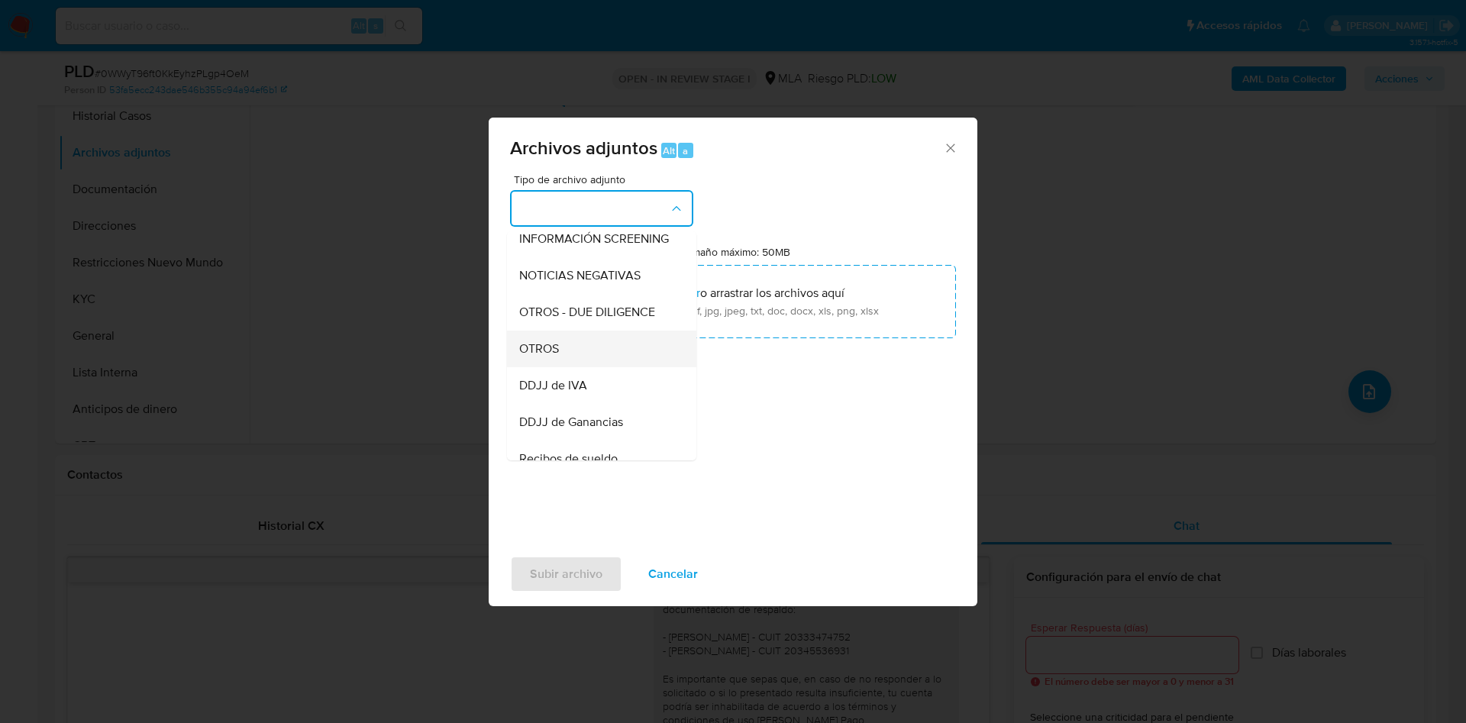
click at [533, 357] on span "OTROS" at bounding box center [539, 348] width 40 height 15
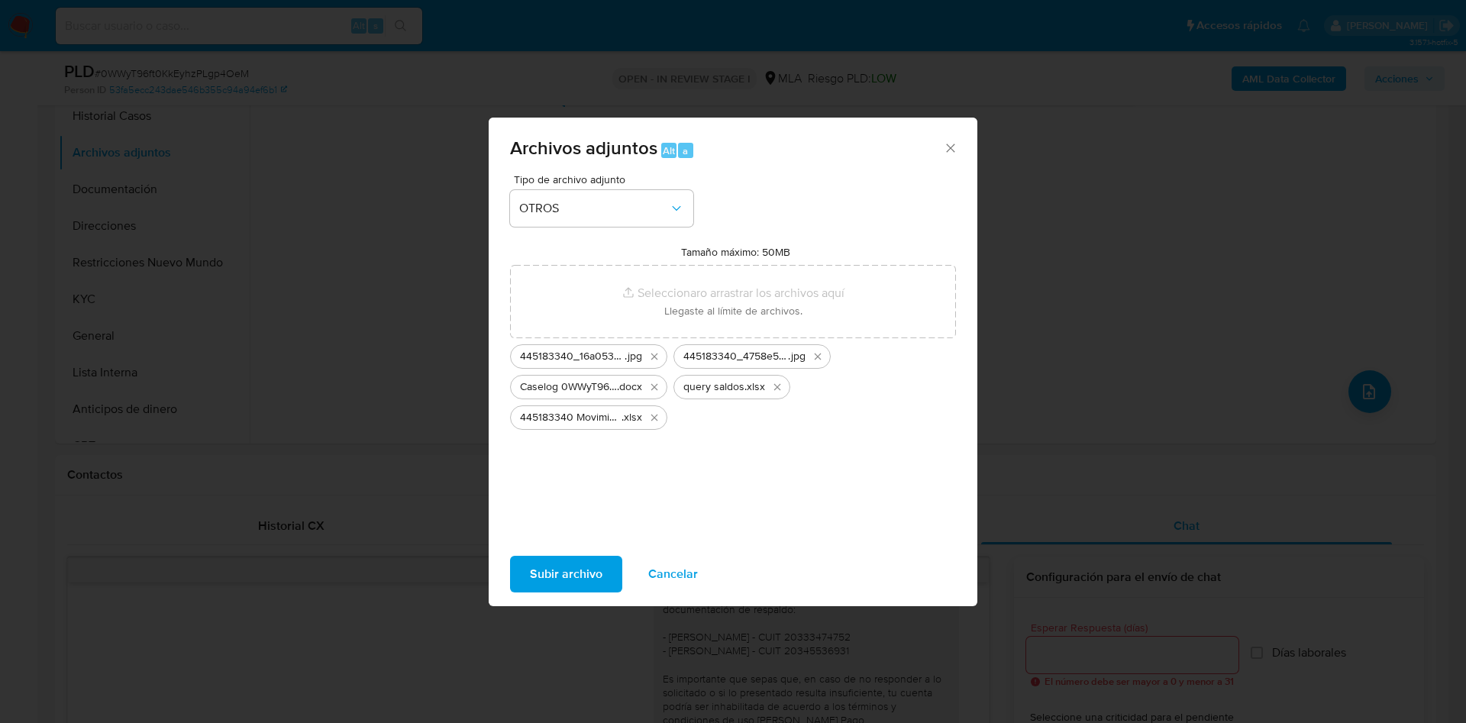
click at [583, 576] on span "Subir archivo" at bounding box center [566, 574] width 73 height 34
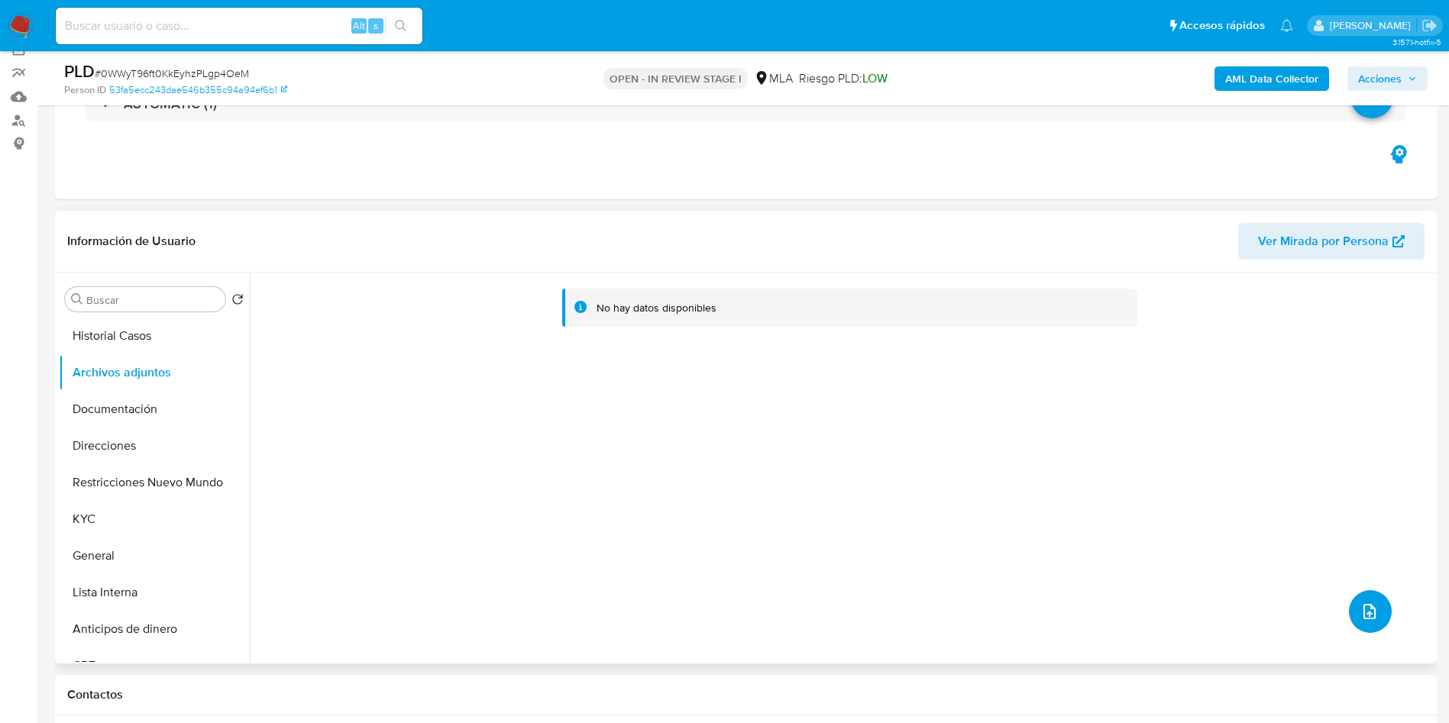
scroll to position [115, 0]
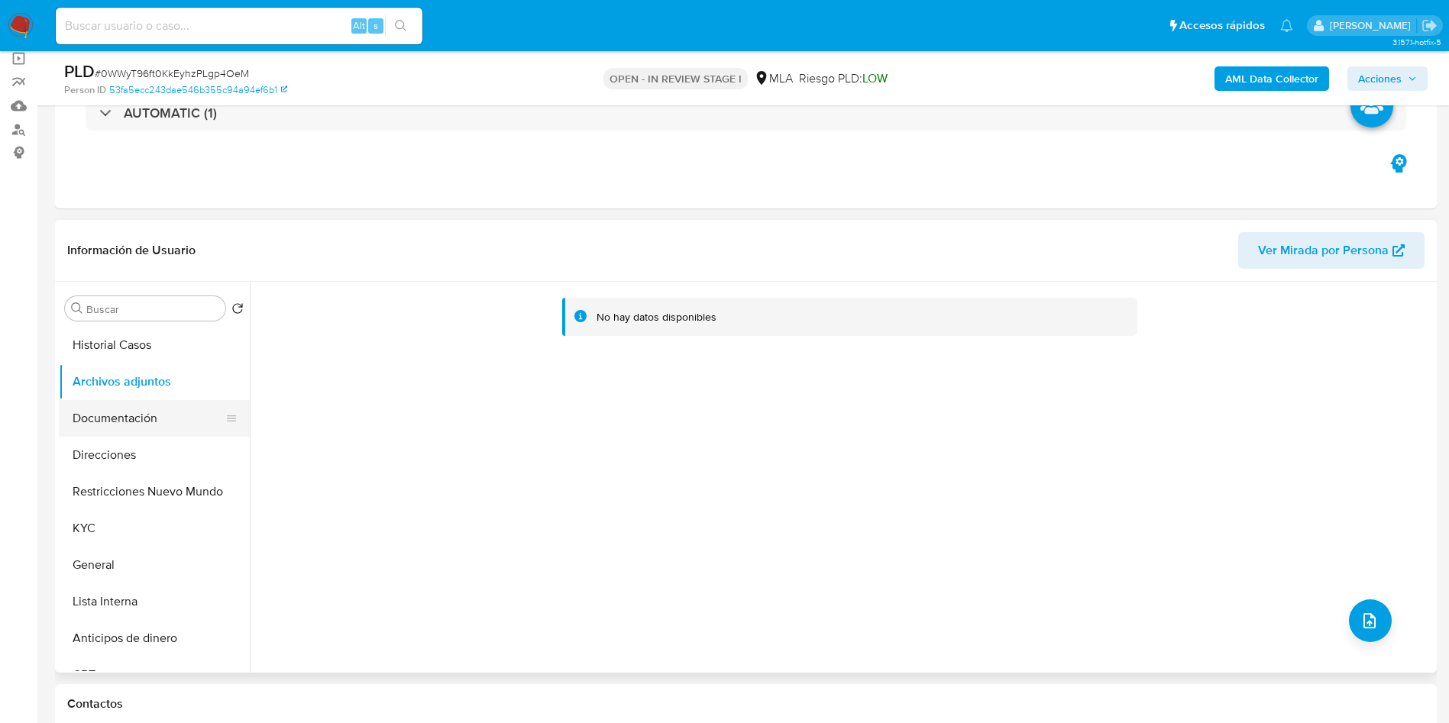
click at [92, 426] on button "Documentación" at bounding box center [148, 418] width 179 height 37
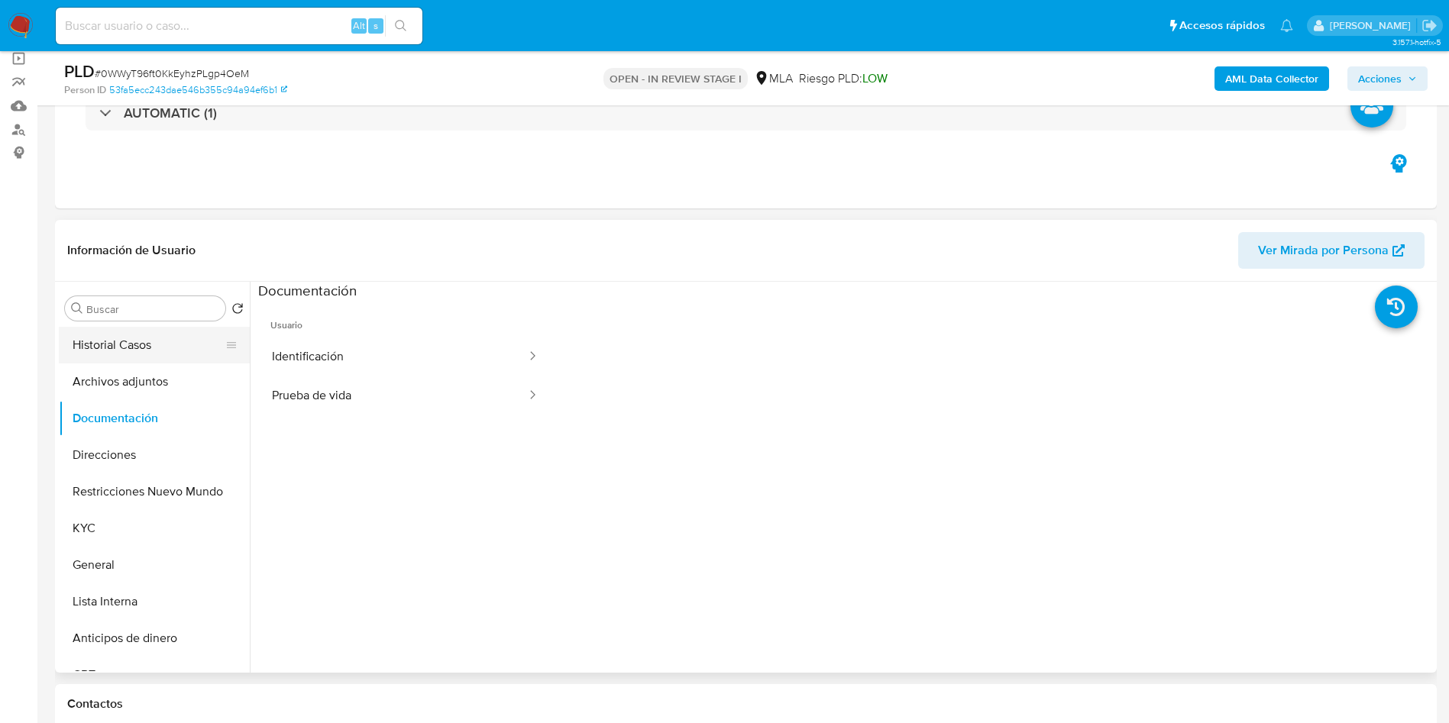
click at [128, 343] on button "Historial Casos" at bounding box center [148, 345] width 179 height 37
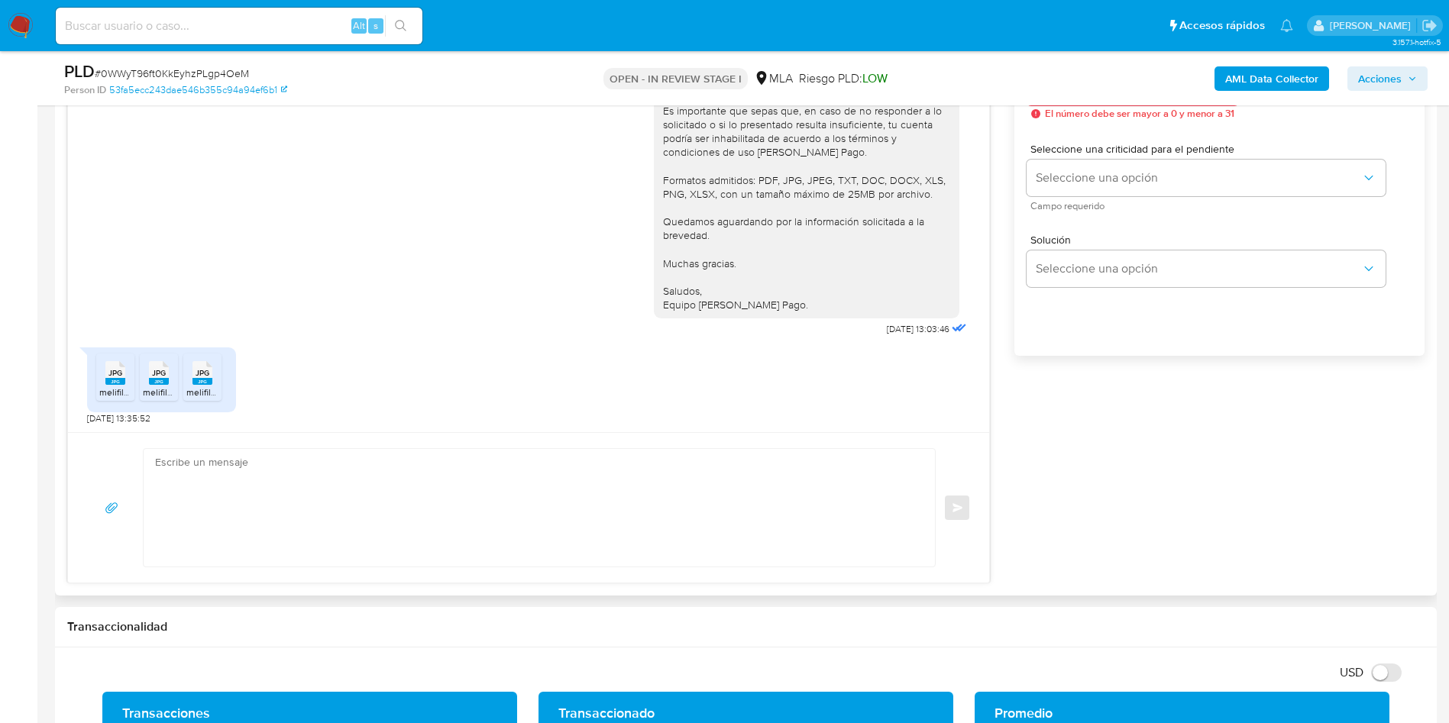
scroll to position [916, 0]
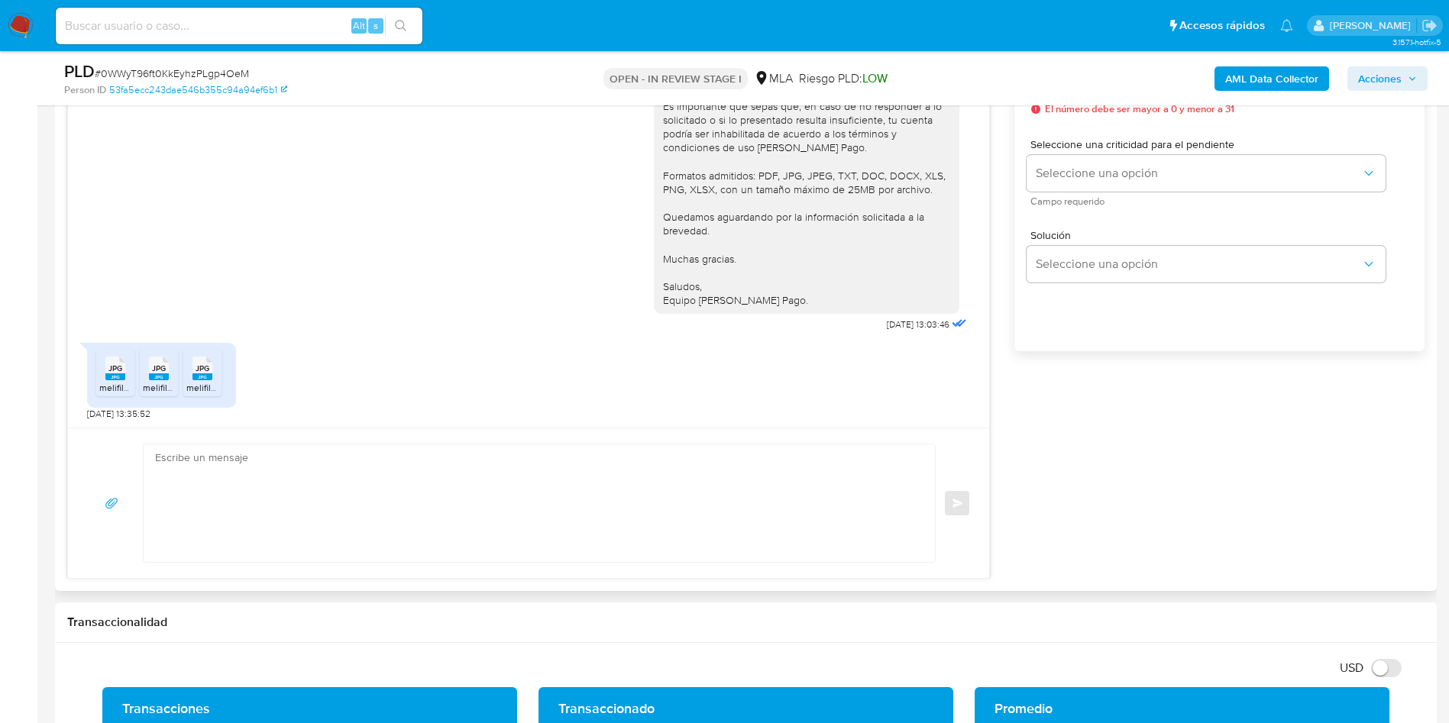
click at [742, 467] on textarea at bounding box center [535, 503] width 761 height 118
paste textarea "Hola, ¡Muchas gracias por tu respuesta! Confirmamos la recepción de la document…"
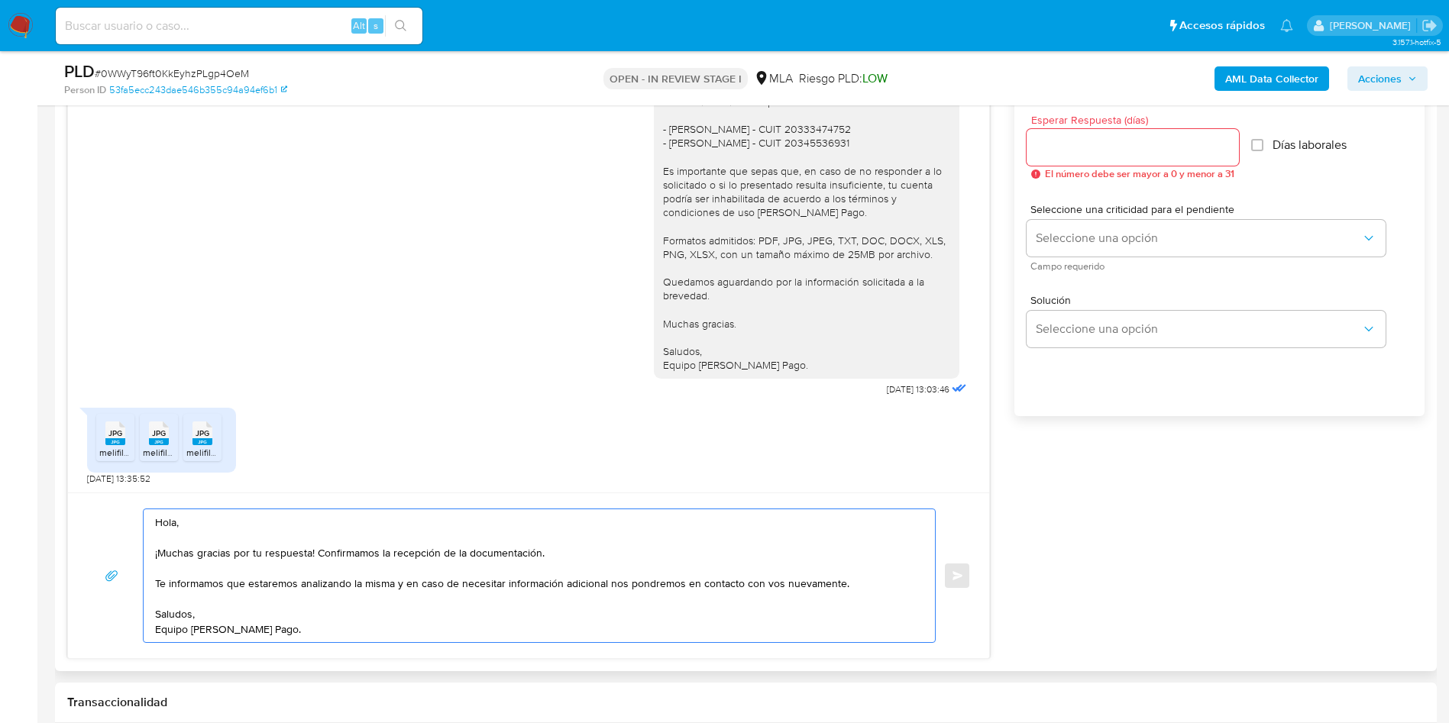
scroll to position [802, 0]
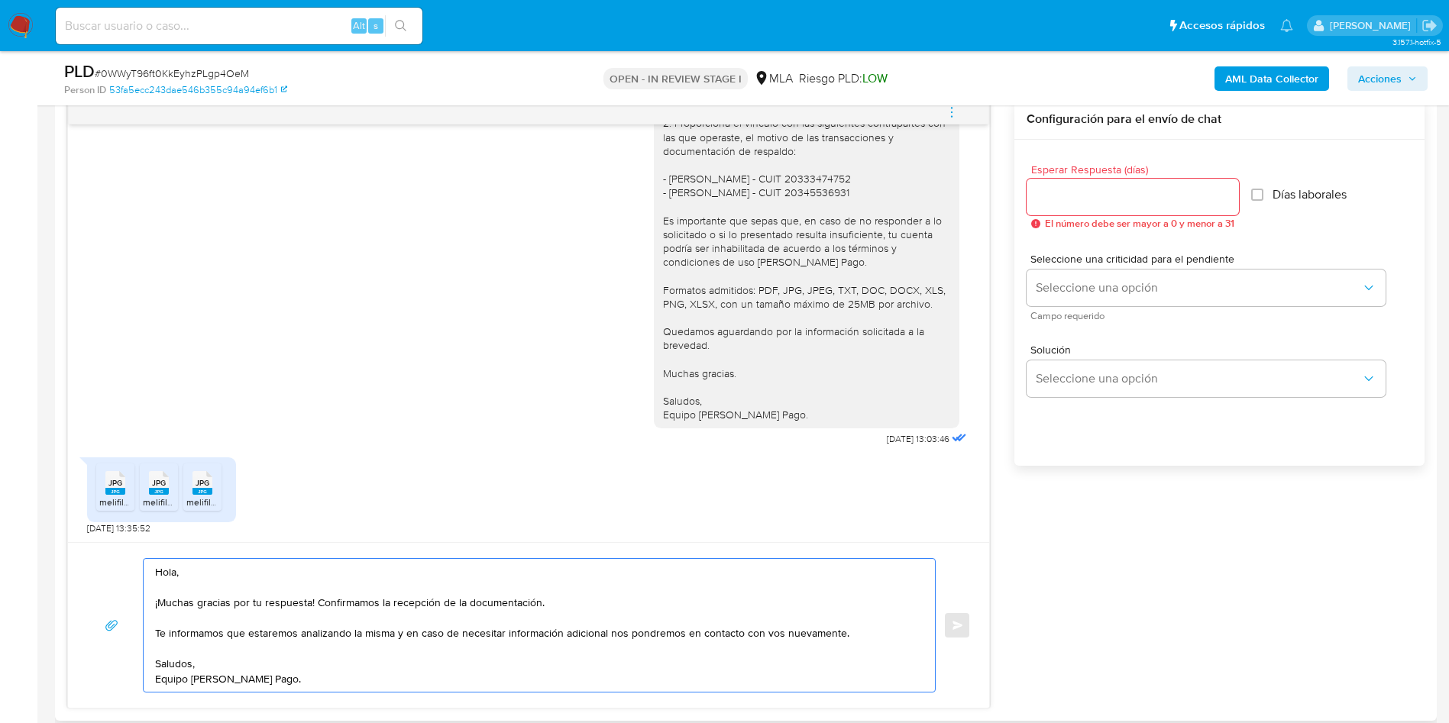
type textarea "Hola, ¡Muchas gracias por tu respuesta! Confirmamos la recepción de la document…"
click at [1095, 198] on input "Esperar Respuesta (días)" at bounding box center [1132, 197] width 212 height 20
type input "0"
click at [1090, 586] on div "17/07/2025 19:55:54 Hola, Esperamos que te encuentres muy bien. Te consultamos …" at bounding box center [745, 403] width 1357 height 609
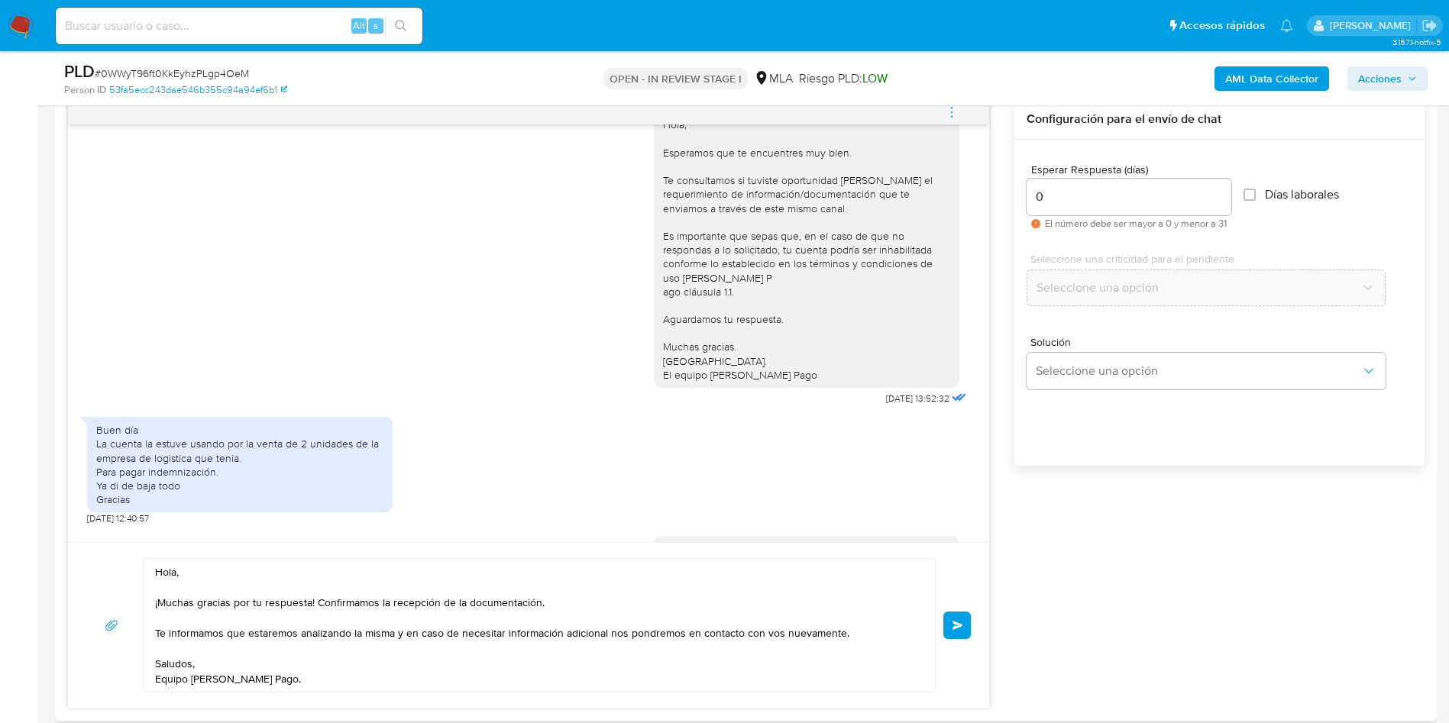
scroll to position [1472, 0]
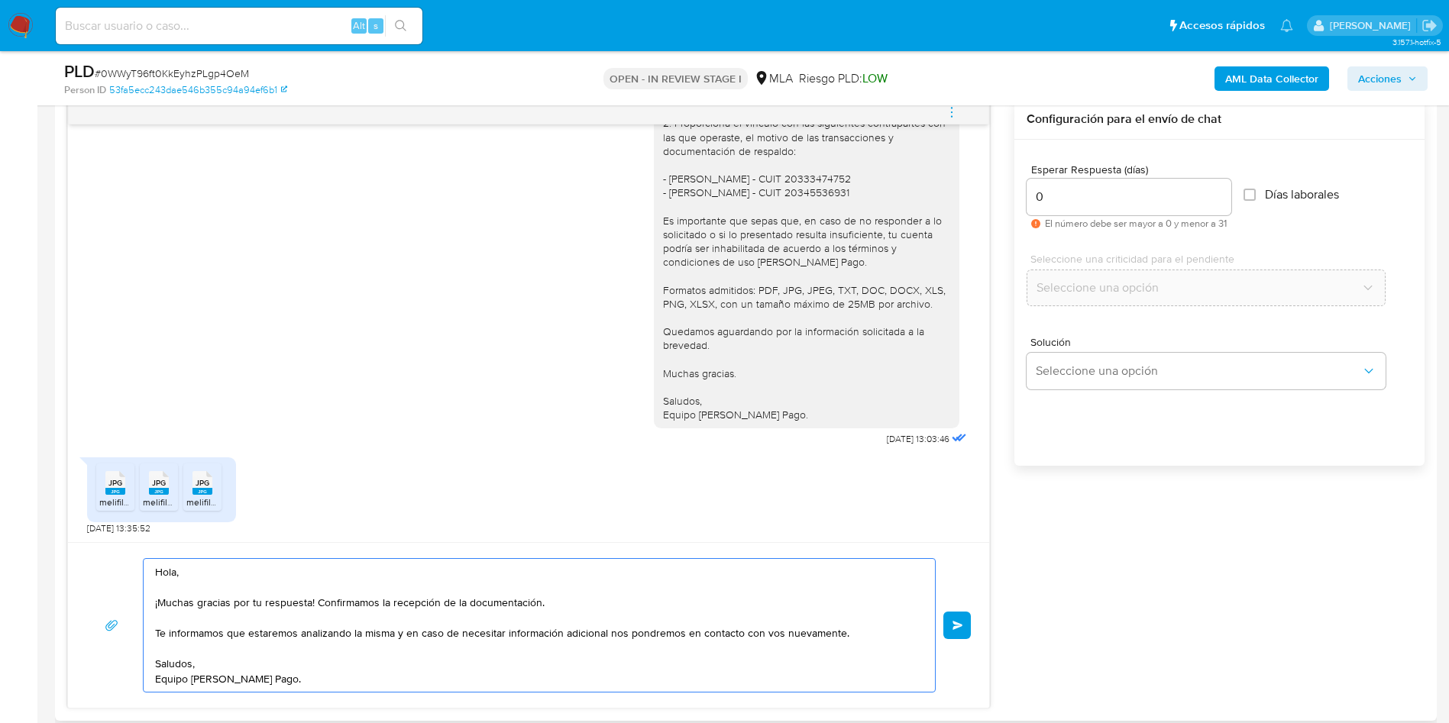
click at [316, 671] on textarea "Hola, ¡Muchas gracias por tu respuesta! Confirmamos la recepción de la document…" at bounding box center [535, 625] width 761 height 133
click at [201, 657] on textarea "Hola, ¡Muchas gracias por tu respuesta! Confirmamos la recepción de la document…" at bounding box center [535, 625] width 761 height 133
drag, startPoint x: 150, startPoint y: 632, endPoint x: 167, endPoint y: 634, distance: 17.0
click at [150, 631] on div "Hola, ¡Muchas gracias por tu respuesta! Confirmamos la recepción de la document…" at bounding box center [535, 625] width 783 height 133
click at [171, 626] on textarea "Hola, ¡Muchas gracias por tu respuesta! Confirmamos la recepción de la document…" at bounding box center [535, 625] width 761 height 133
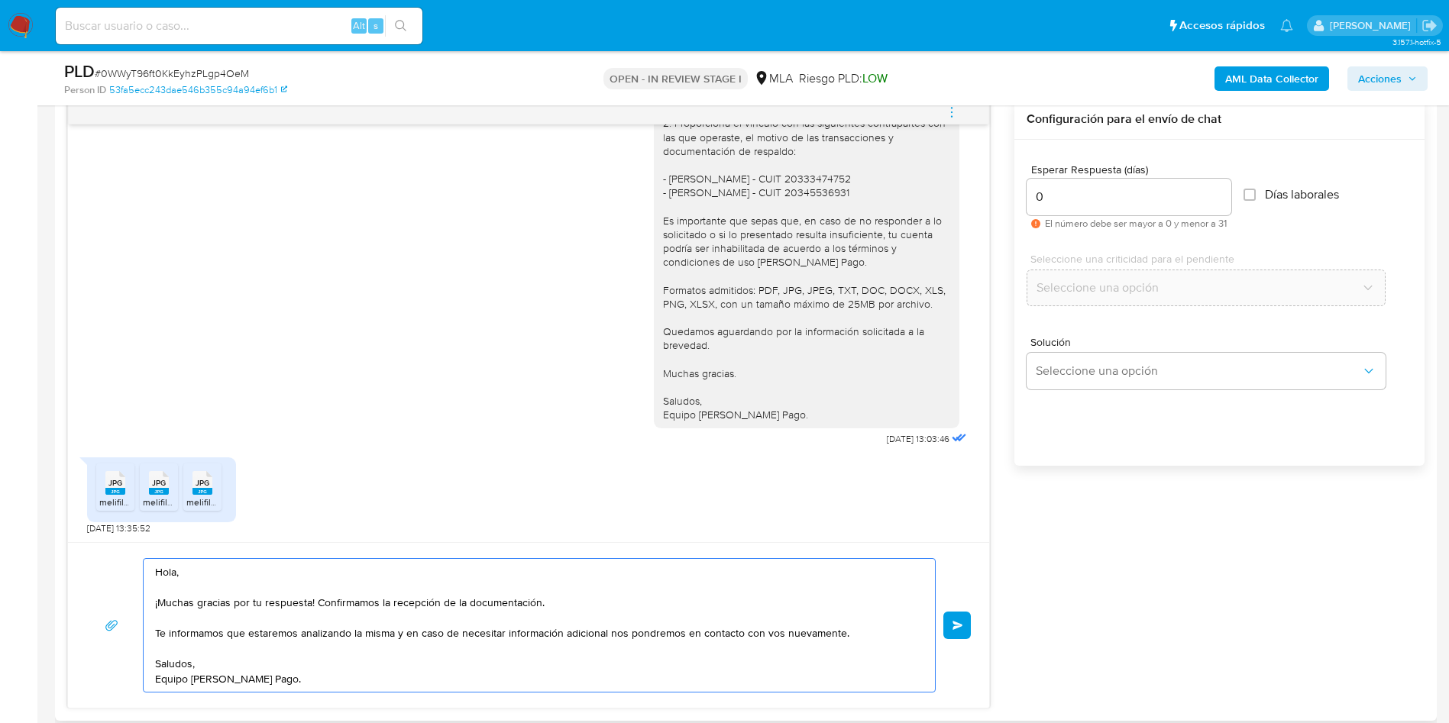
click at [170, 594] on textarea "Hola, ¡Muchas gracias por tu respuesta! Confirmamos la recepción de la document…" at bounding box center [535, 625] width 761 height 133
click at [166, 587] on textarea "Hola, ¡Muchas gracias por tu respuesta! Confirmamos la recepción de la document…" at bounding box center [535, 625] width 761 height 133
click at [171, 612] on textarea "Hola, ¡Muchas gracias por tu respuesta! Confirmamos la recepción de la document…" at bounding box center [535, 625] width 761 height 133
click at [168, 659] on textarea "Hola, ¡Muchas gracias por tu respuesta! Confirmamos la recepción de la document…" at bounding box center [535, 625] width 761 height 133
click at [162, 642] on textarea "Hola, ¡Muchas gracias por tu respuesta! Confirmamos la recepción de la document…" at bounding box center [535, 625] width 761 height 133
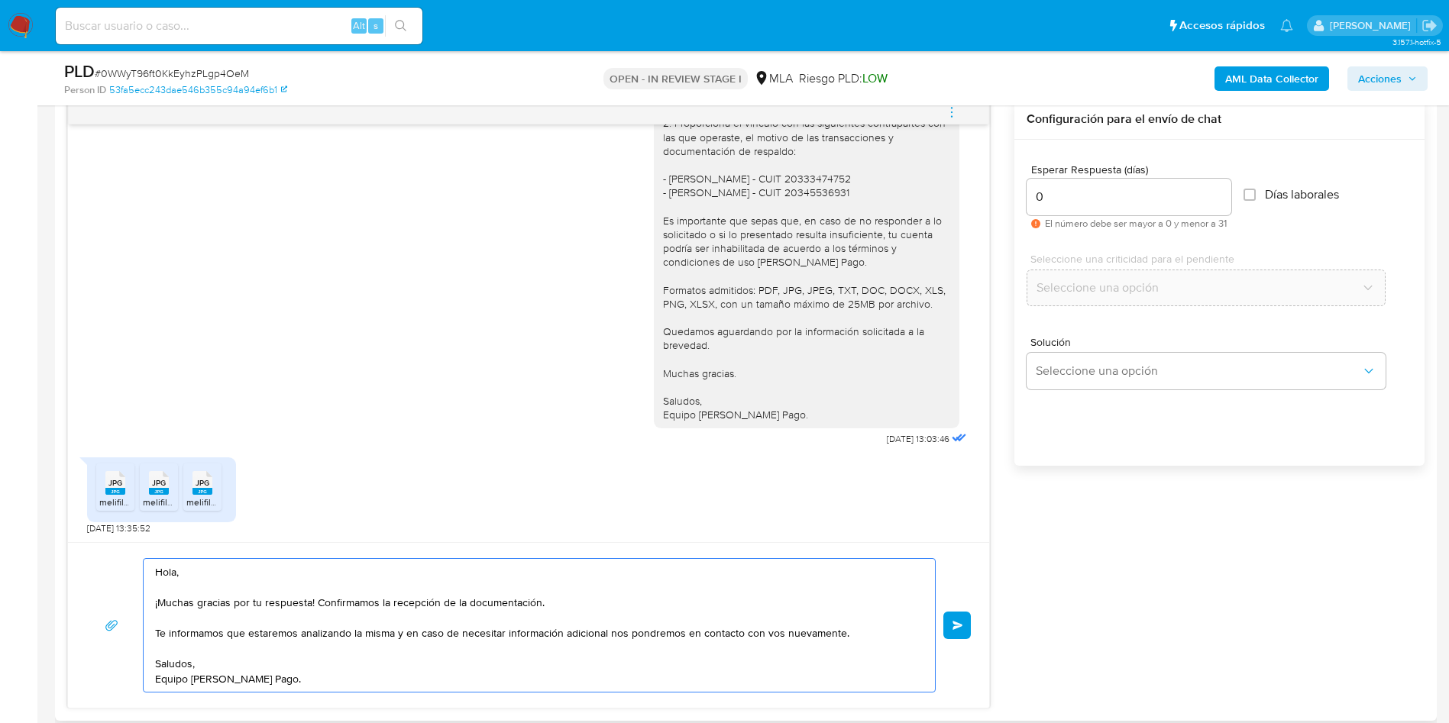
click at [163, 619] on textarea "Hola, ¡Muchas gracias por tu respuesta! Confirmamos la recepción de la document…" at bounding box center [535, 625] width 761 height 133
click at [164, 589] on textarea "Hola, ¡Muchas gracias por tu respuesta! Confirmamos la recepción de la document…" at bounding box center [535, 625] width 761 height 133
click at [180, 579] on textarea "Hola, ¡Muchas gracias por tu respuesta! Confirmamos la recepción de la document…" at bounding box center [535, 625] width 761 height 133
click at [183, 586] on textarea "Hola, ¡Muchas gracias por tu respuesta! Confirmamos la recepción de la document…" at bounding box center [535, 625] width 761 height 133
click at [177, 624] on textarea "Hola, ¡Muchas gracias por tu respuesta! Confirmamos la recepción de la document…" at bounding box center [535, 625] width 761 height 133
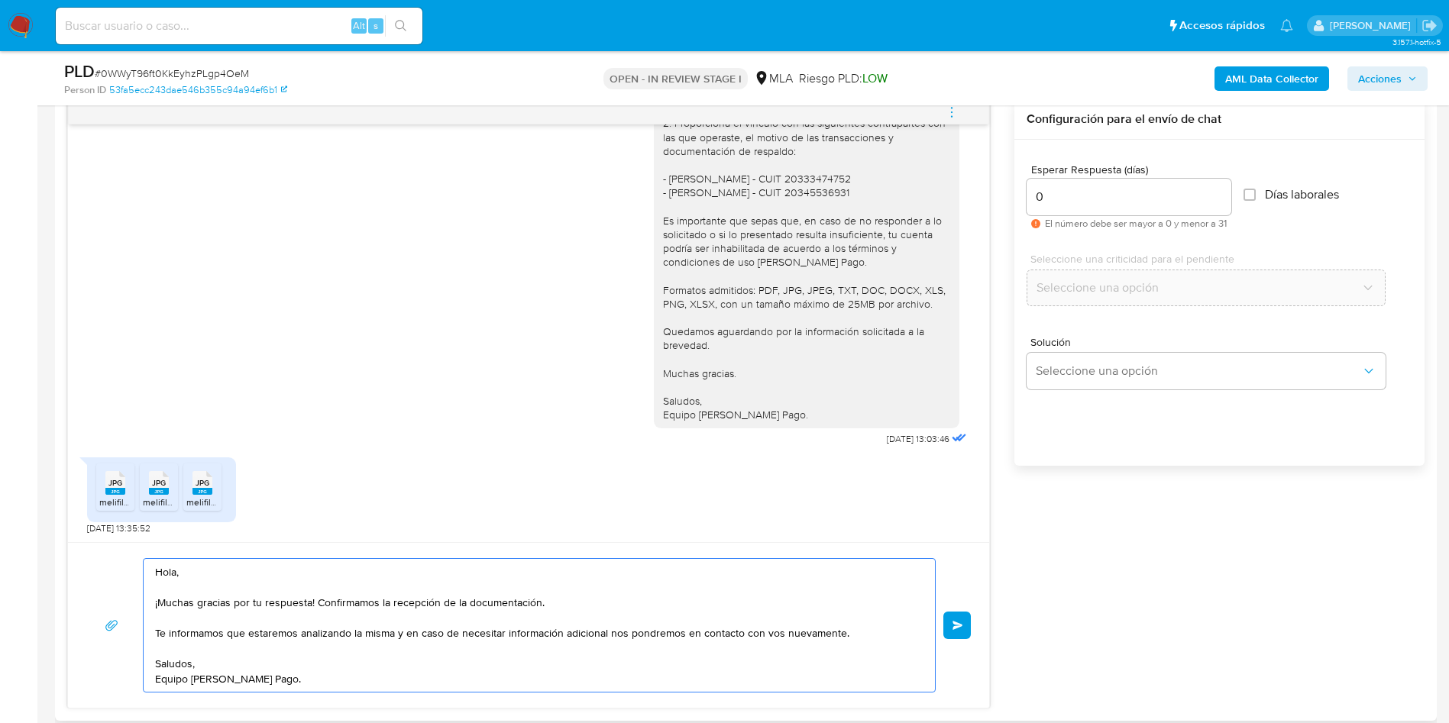
click at [169, 653] on textarea "Hola, ¡Muchas gracias por tu respuesta! Confirmamos la recepción de la document…" at bounding box center [535, 625] width 761 height 133
click at [216, 661] on textarea "Hola, ¡Muchas gracias por tu respuesta! Confirmamos la recepción de la document…" at bounding box center [535, 625] width 761 height 133
click at [287, 680] on textarea "Hola, ¡Muchas gracias por tu respuesta! Confirmamos la recepción de la document…" at bounding box center [535, 625] width 761 height 133
drag, startPoint x: 237, startPoint y: 657, endPoint x: 208, endPoint y: 658, distance: 29.1
click at [237, 657] on textarea "Hola, ¡Muchas gracias por tu respuesta! Confirmamos la recepción de la document…" at bounding box center [535, 625] width 761 height 133
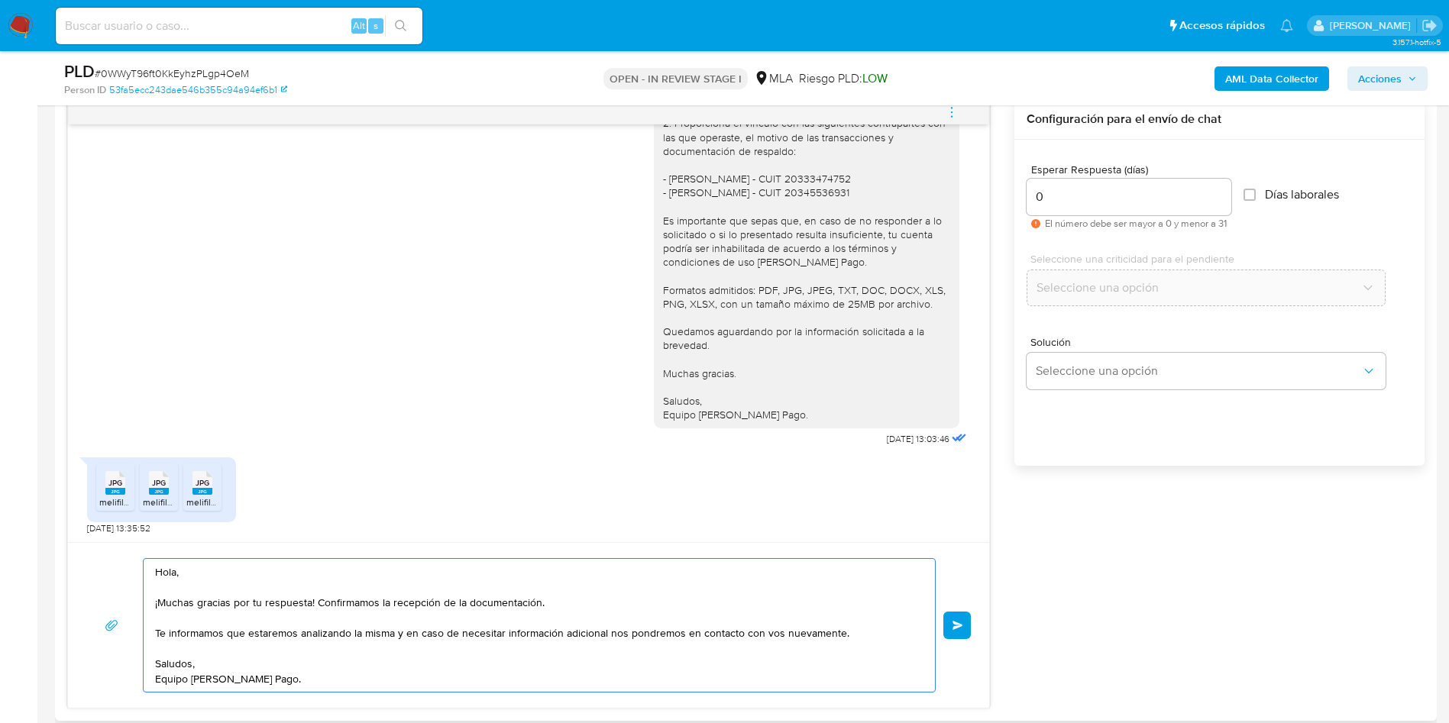
drag, startPoint x: 186, startPoint y: 651, endPoint x: 173, endPoint y: 615, distance: 37.4
click at [185, 651] on textarea "Hola, ¡Muchas gracias por tu respuesta! Confirmamos la recepción de la document…" at bounding box center [535, 625] width 761 height 133
click at [167, 617] on textarea "Hola, ¡Muchas gracias por tu respuesta! Confirmamos la recepción de la document…" at bounding box center [535, 625] width 761 height 133
click at [163, 585] on textarea "Hola, ¡Muchas gracias por tu respuesta! Confirmamos la recepción de la document…" at bounding box center [535, 625] width 761 height 133
click at [159, 583] on textarea "Hola, ¡Muchas gracias por tu respuesta! Confirmamos la recepción de la document…" at bounding box center [535, 625] width 761 height 133
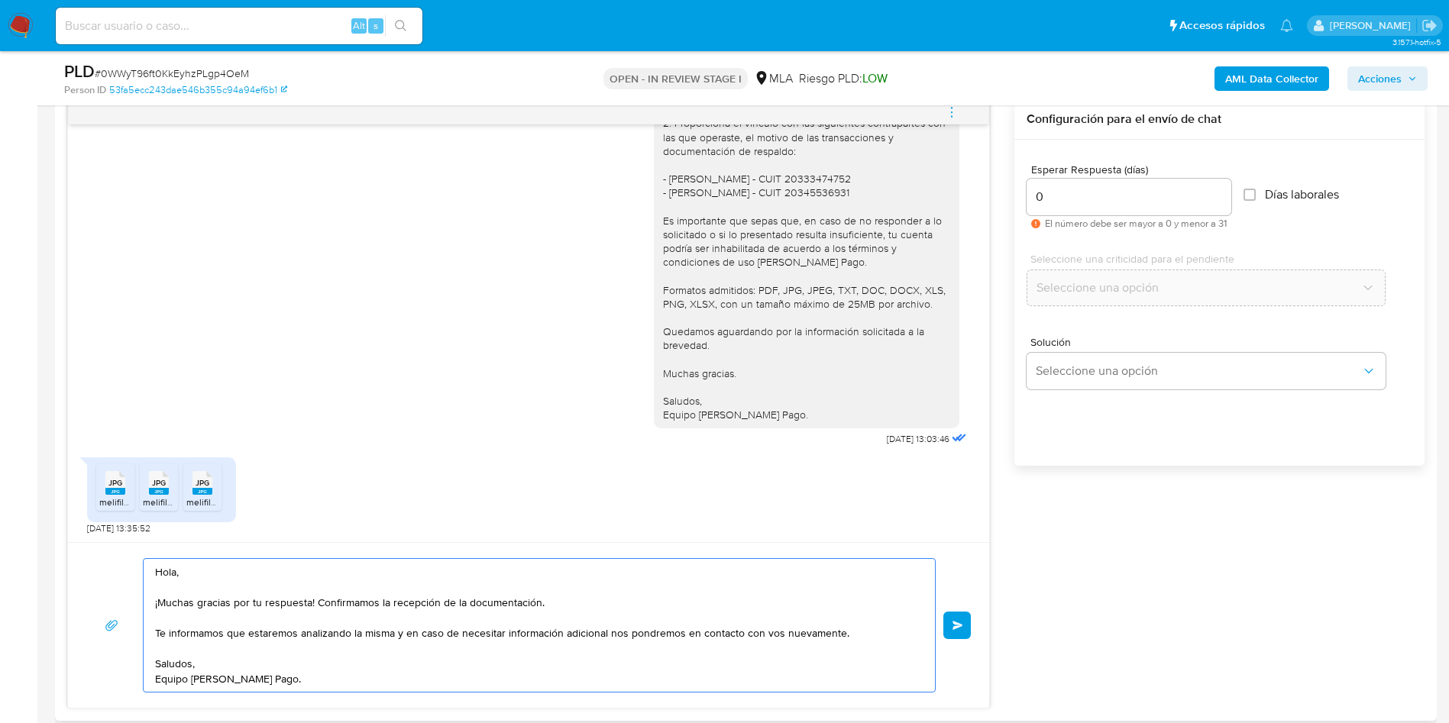
click at [166, 586] on textarea "Hola, ¡Muchas gracias por tu respuesta! Confirmamos la recepción de la document…" at bounding box center [535, 625] width 761 height 133
click at [166, 615] on textarea "Hola, ¡Muchas gracias por tu respuesta! Confirmamos la recepción de la document…" at bounding box center [535, 625] width 761 height 133
click at [155, 650] on textarea "Hola, ¡Muchas gracias por tu respuesta! Confirmamos la recepción de la document…" at bounding box center [535, 625] width 761 height 133
click at [205, 661] on textarea "Hola, ¡Muchas gracias por tu respuesta! Confirmamos la recepción de la document…" at bounding box center [535, 625] width 761 height 133
click at [163, 646] on textarea "Hola, ¡Muchas gracias por tu respuesta! Confirmamos la recepción de la document…" at bounding box center [535, 625] width 761 height 133
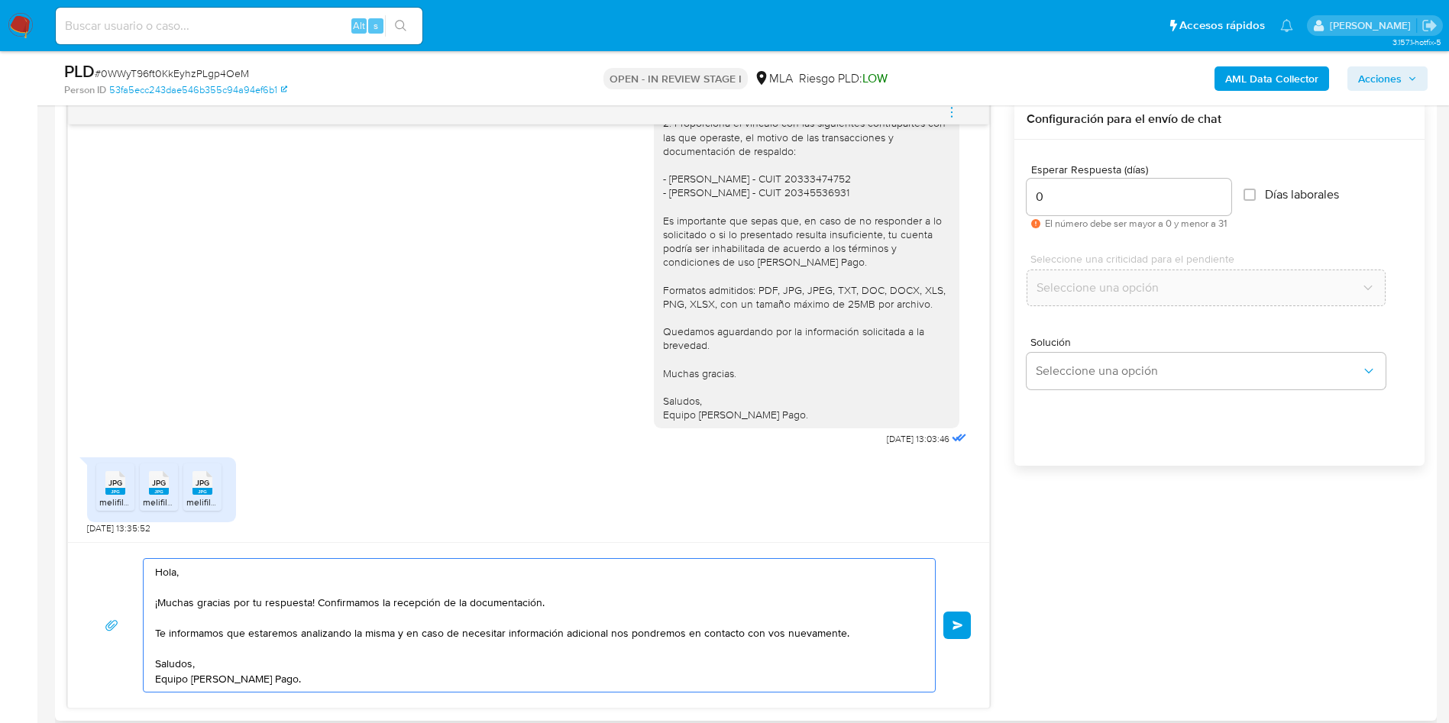
click at [163, 606] on textarea "Hola, ¡Muchas gracias por tu respuesta! Confirmamos la recepción de la document…" at bounding box center [535, 625] width 761 height 133
click at [160, 616] on textarea "Hola, ¡Muchas gracias por tu respuesta! Confirmamos la recepción de la document…" at bounding box center [535, 625] width 761 height 133
click at [156, 585] on textarea "Hola, ¡Muchas gracias por tu respuesta! Confirmamos la recepción de la document…" at bounding box center [535, 625] width 761 height 133
click at [157, 619] on textarea "Hola, ¡Muchas gracias por tu respuesta! Confirmamos la recepción de la document…" at bounding box center [535, 625] width 761 height 133
click at [165, 653] on textarea "Hola, ¡Muchas gracias por tu respuesta! Confirmamos la recepción de la document…" at bounding box center [535, 625] width 761 height 133
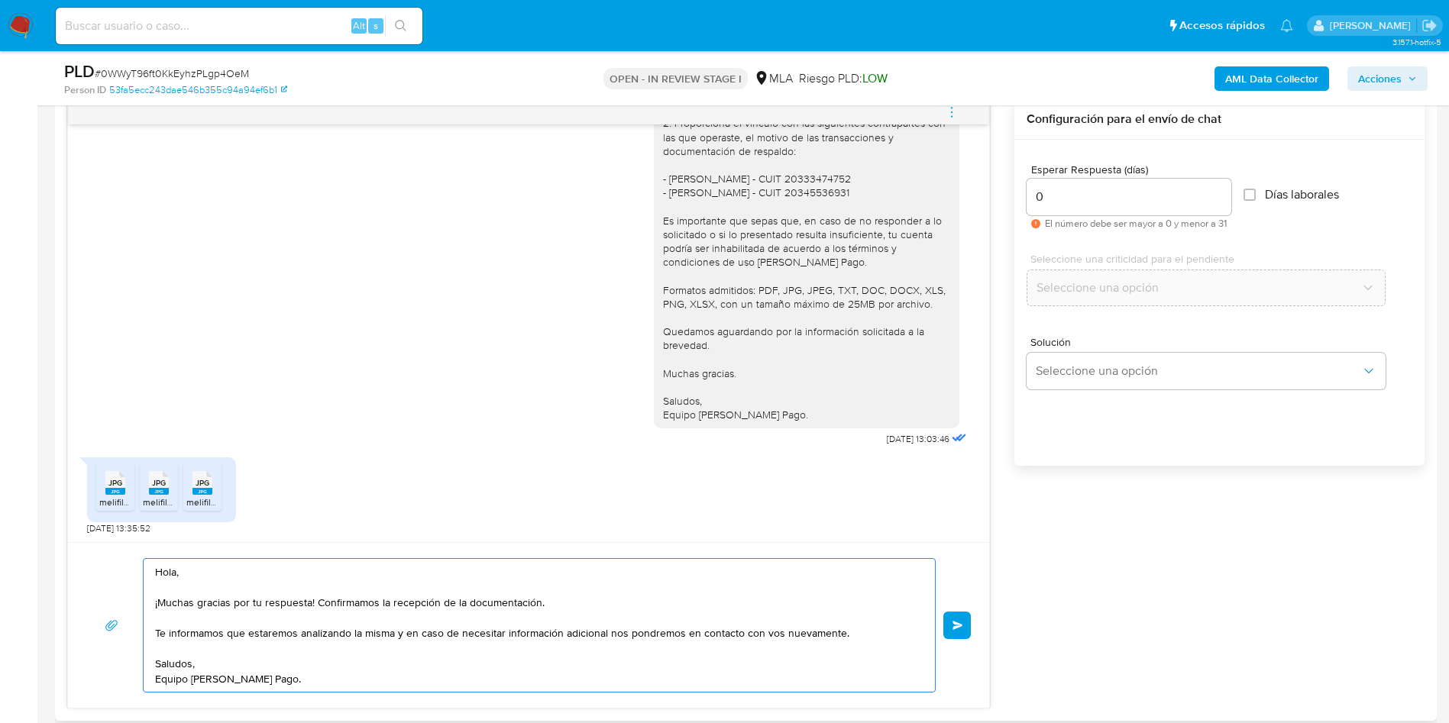
click at [160, 648] on textarea "Hola, ¡Muchas gracias por tu respuesta! Confirmamos la recepción de la document…" at bounding box center [535, 625] width 761 height 133
click at [163, 618] on textarea "Hola, ¡Muchas gracias por tu respuesta! Confirmamos la recepción de la document…" at bounding box center [535, 625] width 761 height 133
click at [162, 581] on textarea "Hola, ¡Muchas gracias por tu respuesta! Confirmamos la recepción de la document…" at bounding box center [535, 625] width 761 height 133
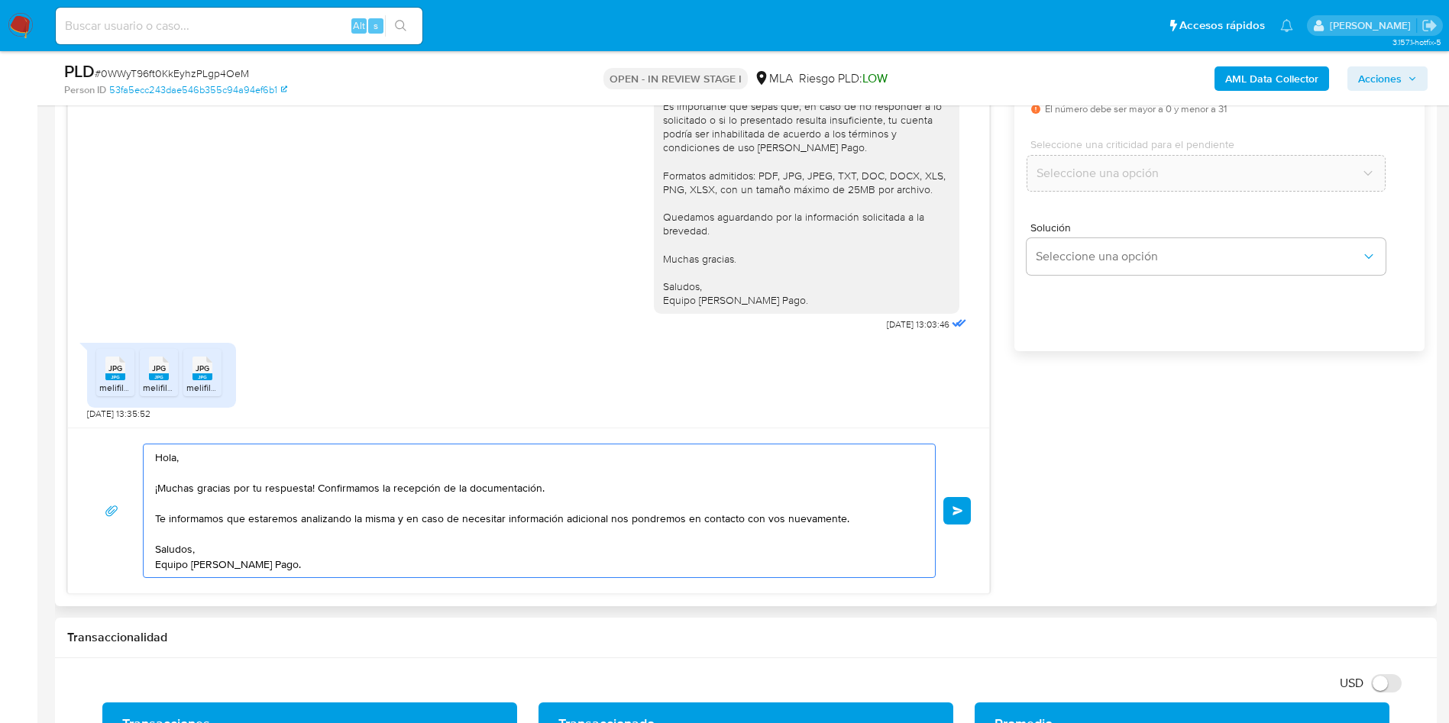
scroll to position [802, 0]
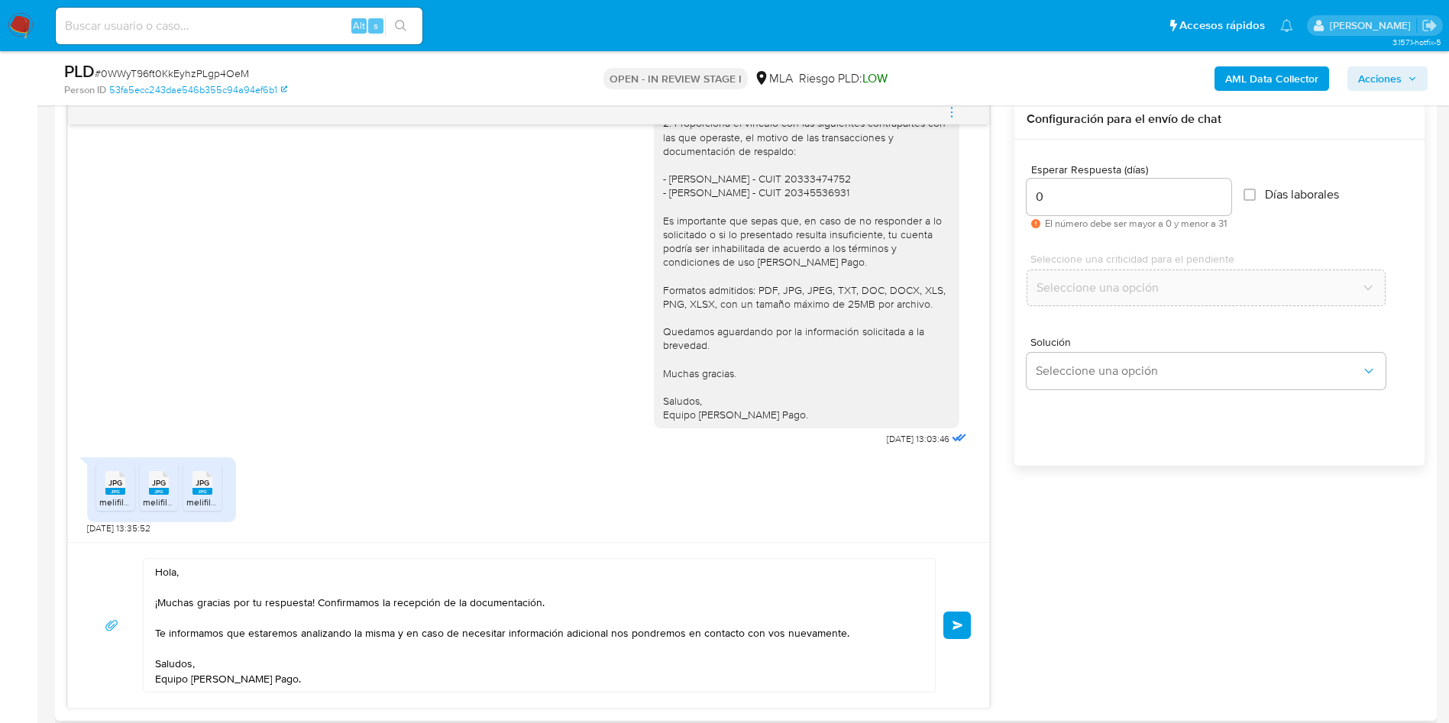
click at [965, 622] on button "Enviar" at bounding box center [956, 625] width 27 height 27
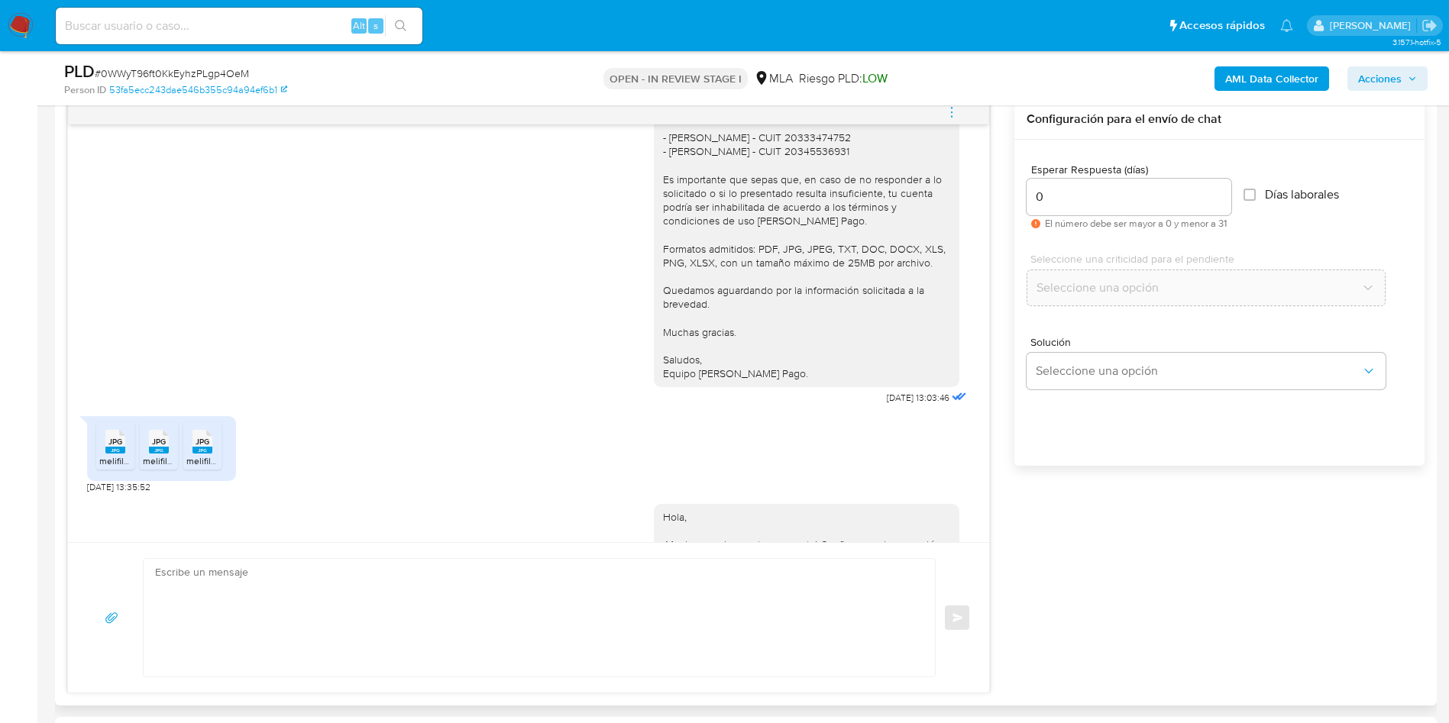
scroll to position [1670, 0]
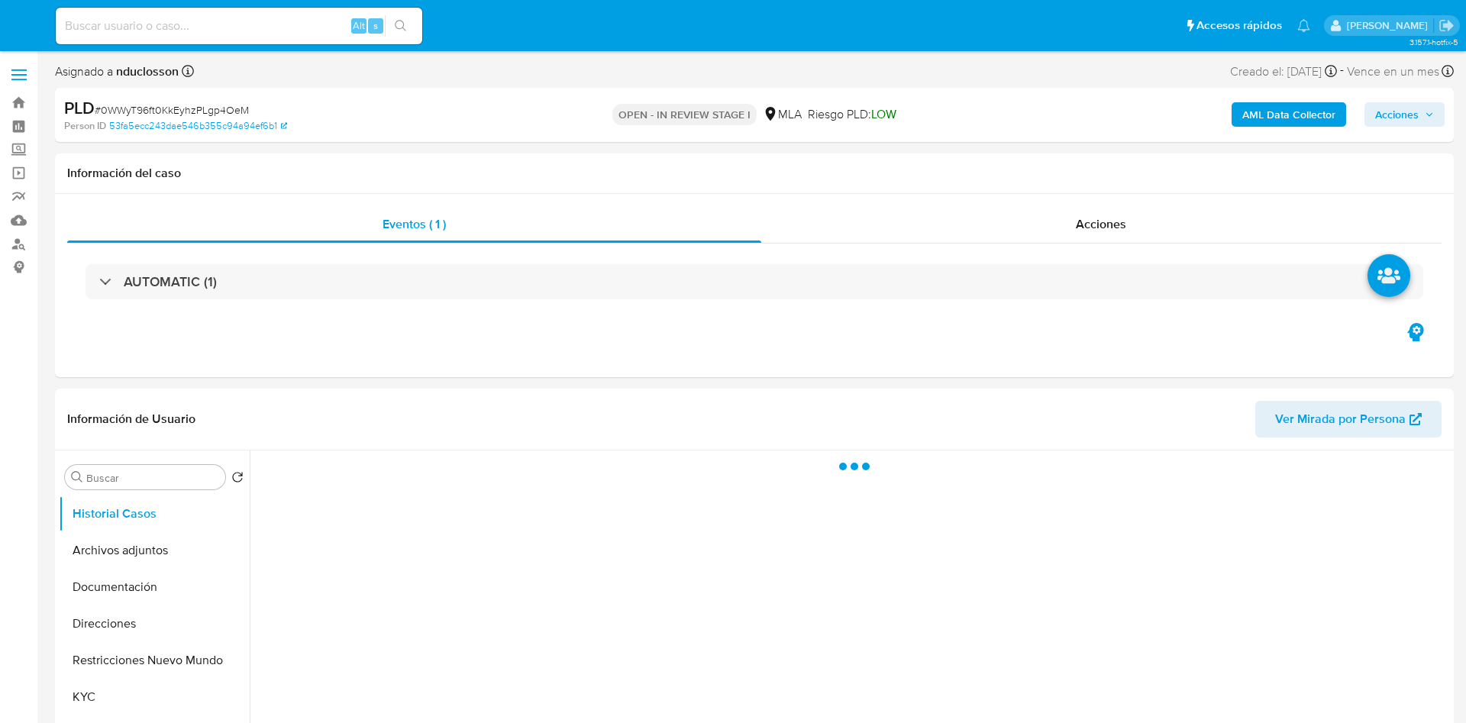
select select "10"
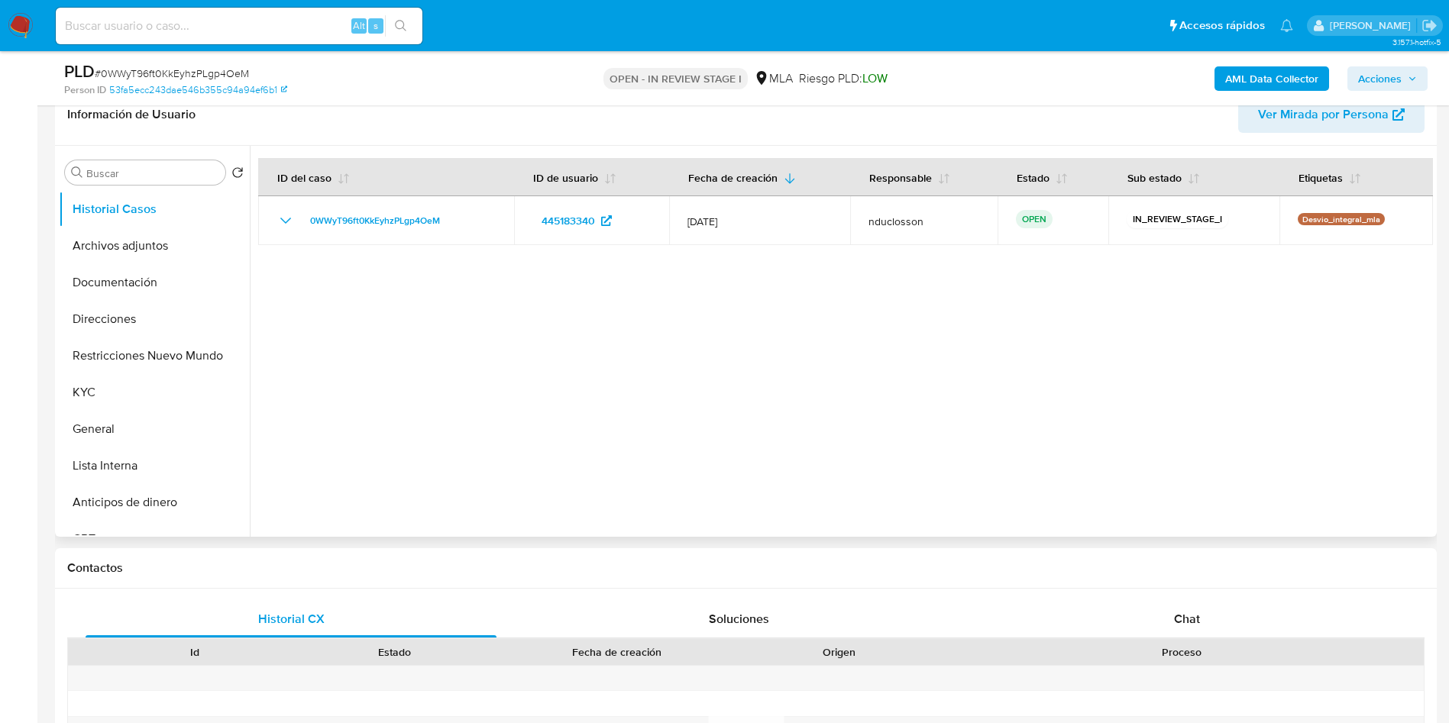
scroll to position [229, 0]
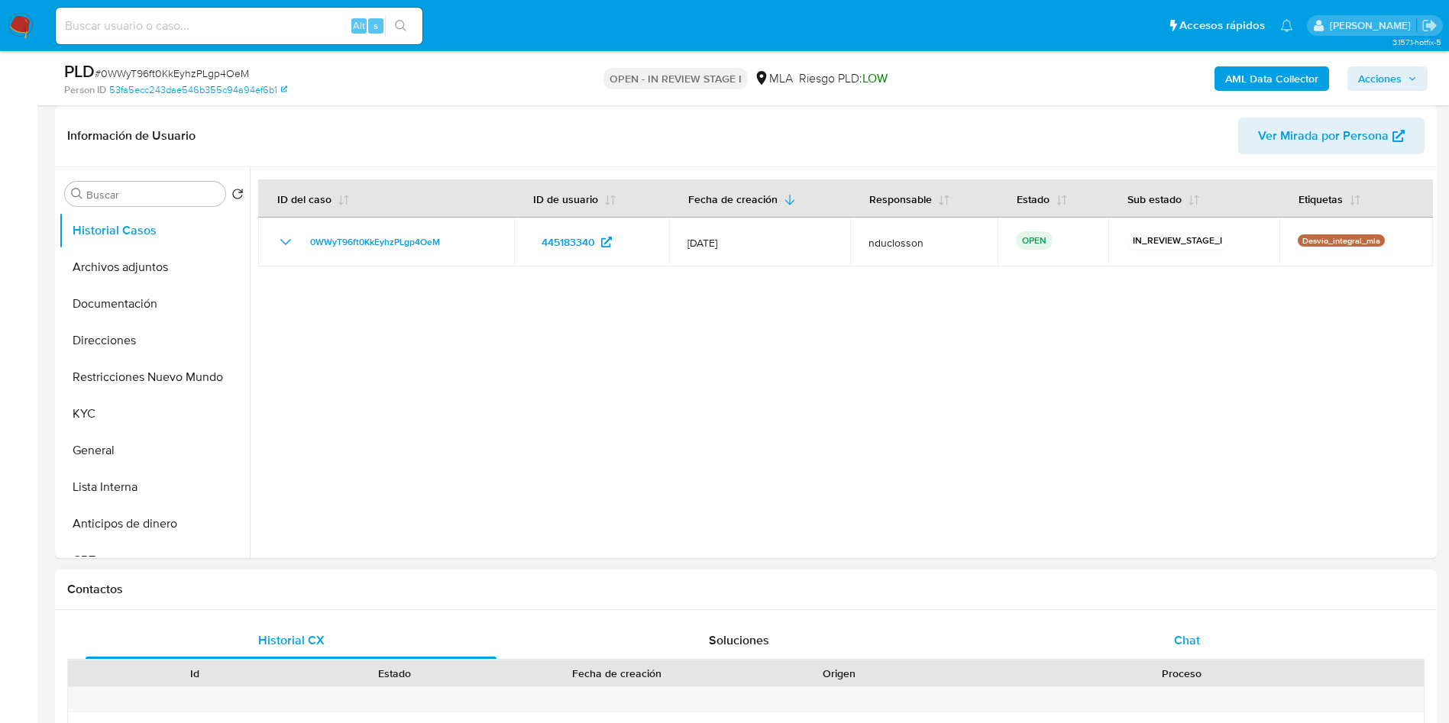
click at [1173, 634] on div "Chat" at bounding box center [1186, 640] width 411 height 37
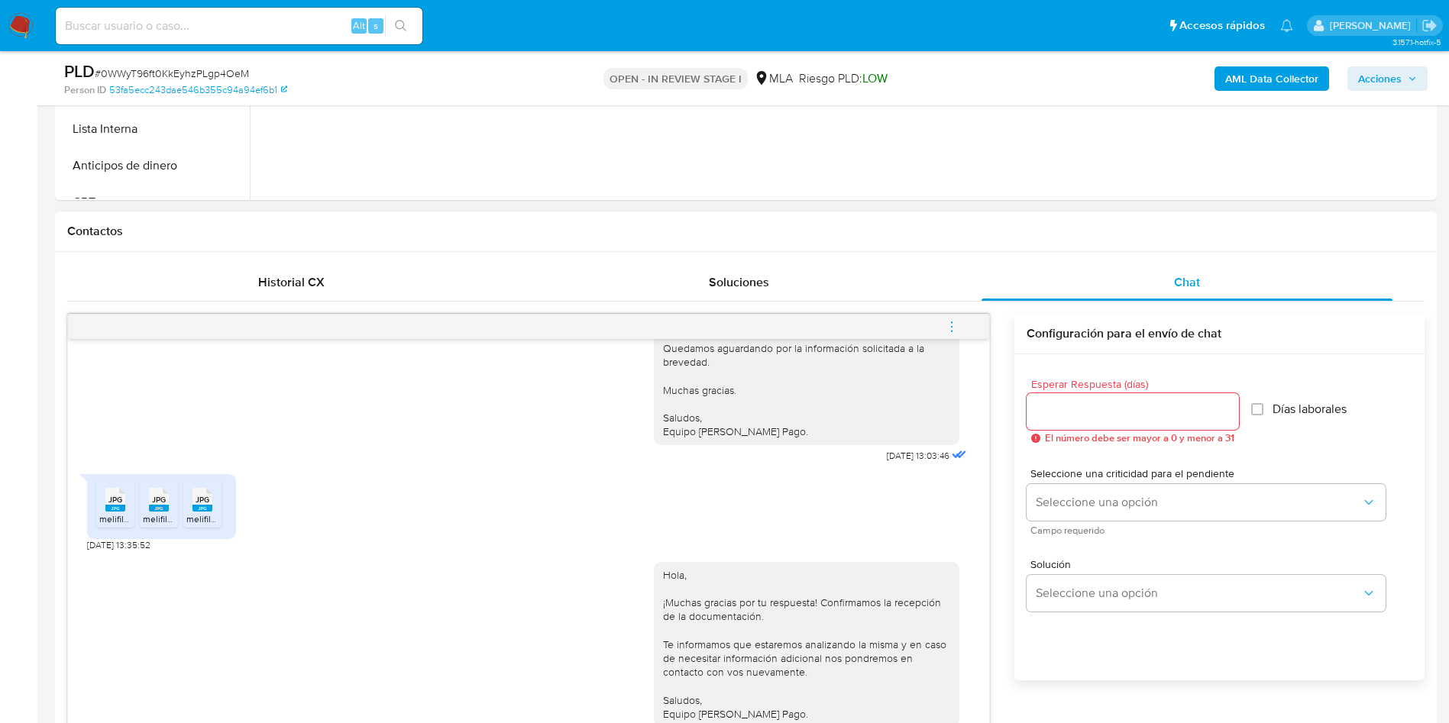
scroll to position [573, 0]
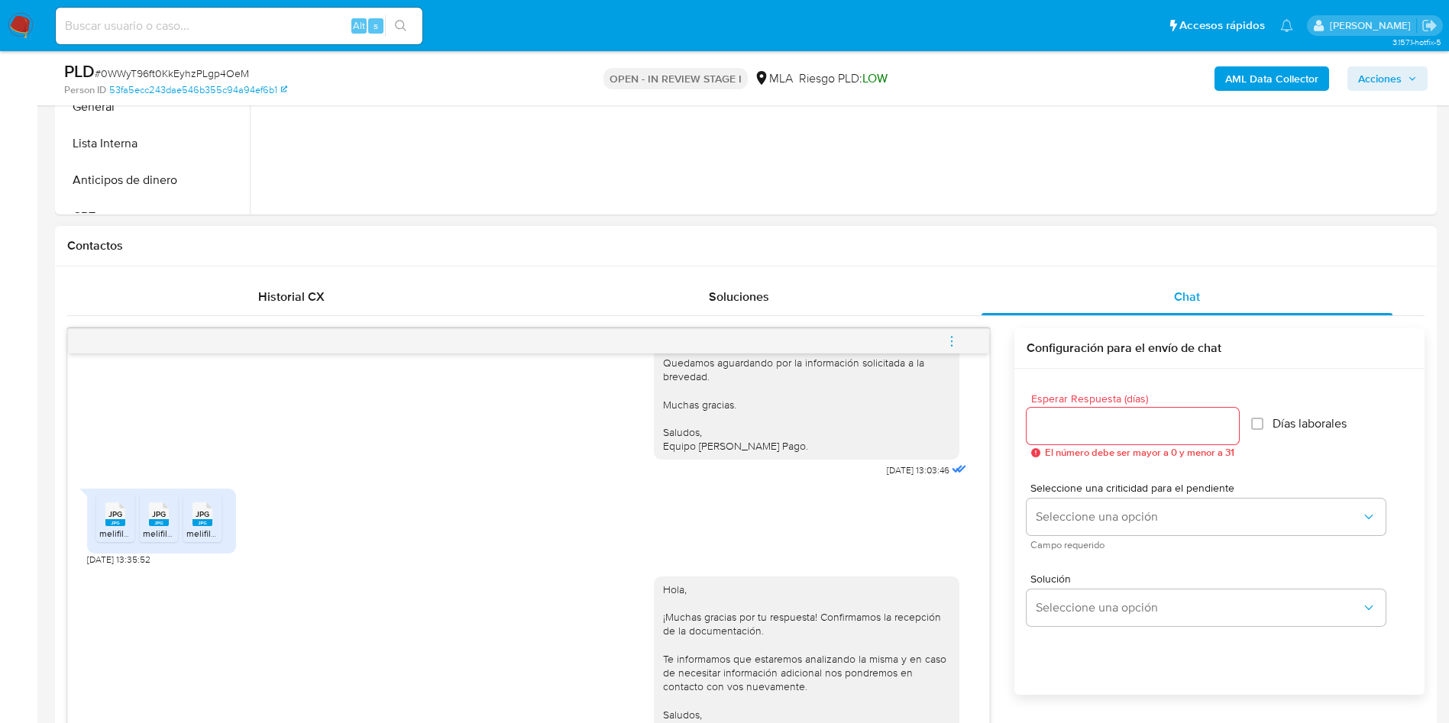
click at [941, 333] on button "menu-action" at bounding box center [951, 341] width 50 height 37
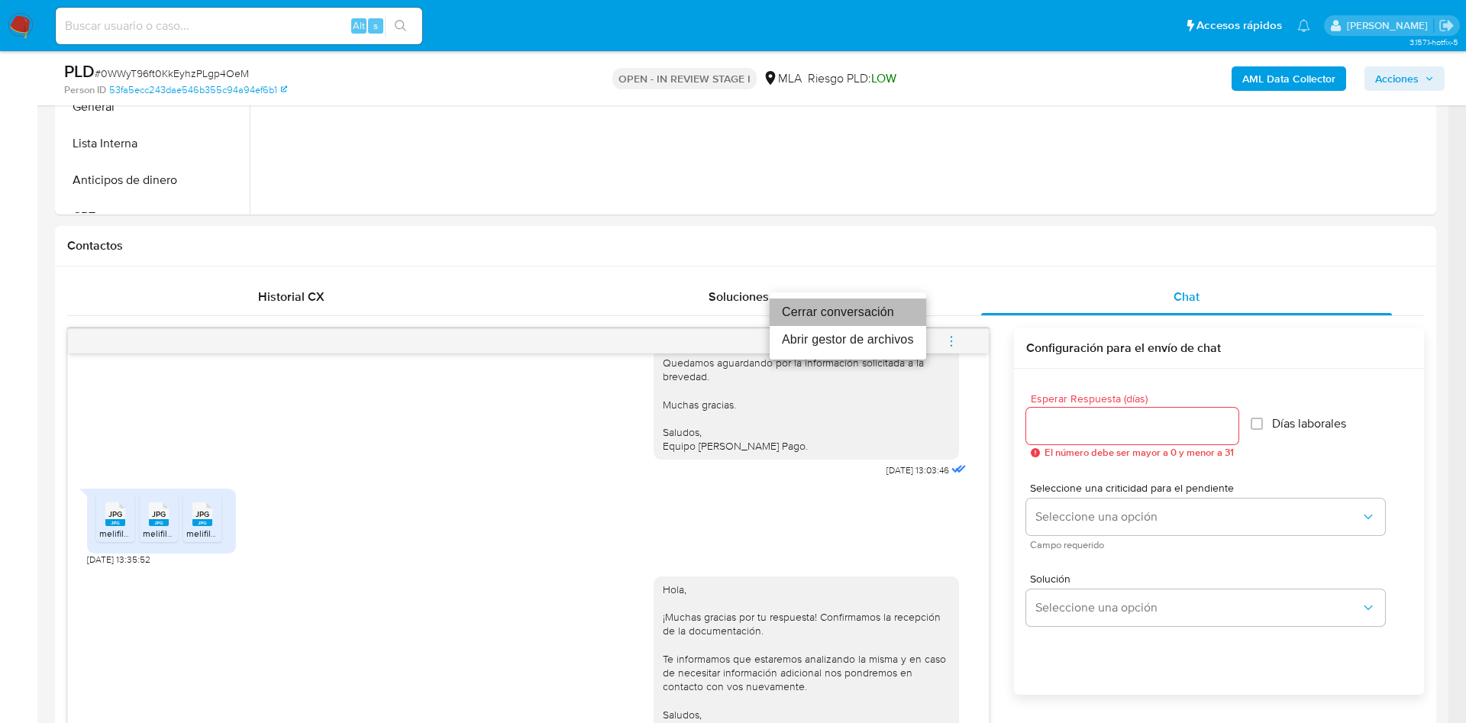
click at [858, 311] on li "Cerrar conversación" at bounding box center [848, 312] width 157 height 27
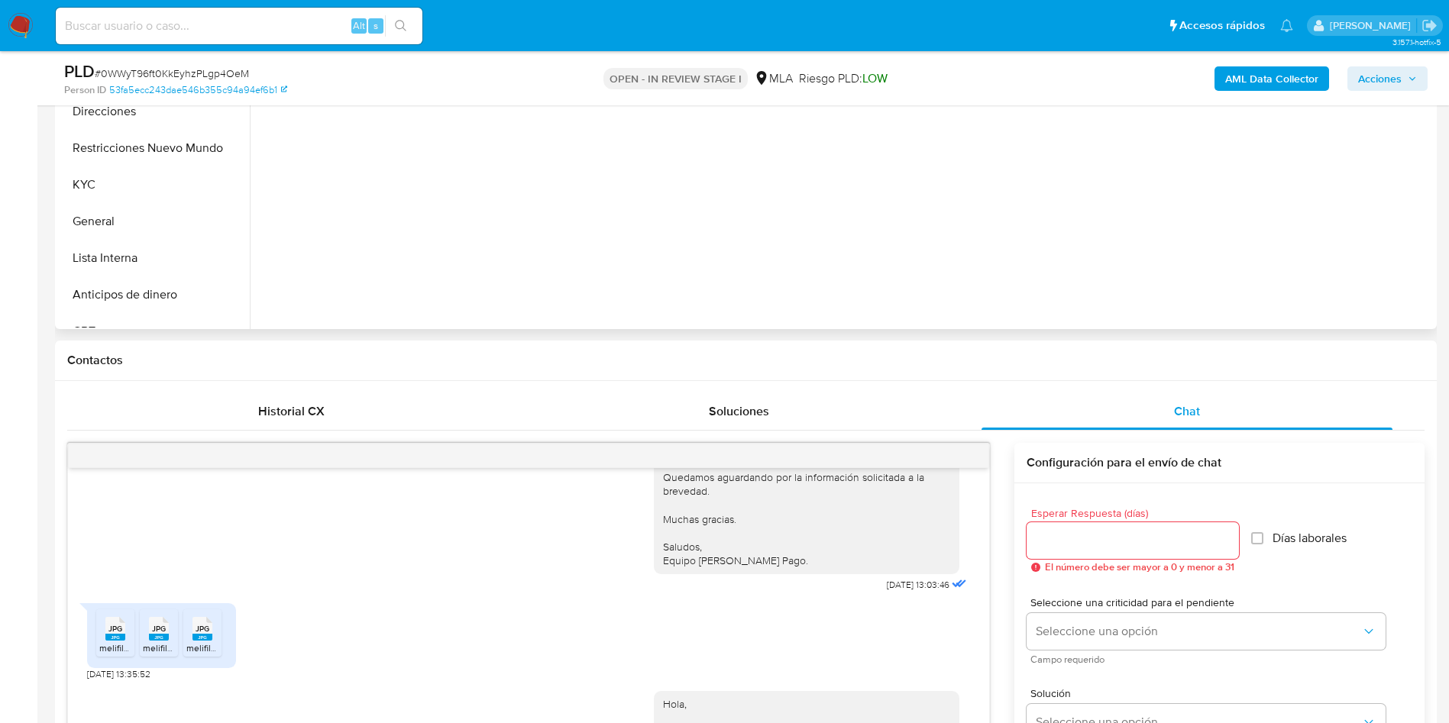
scroll to position [229, 0]
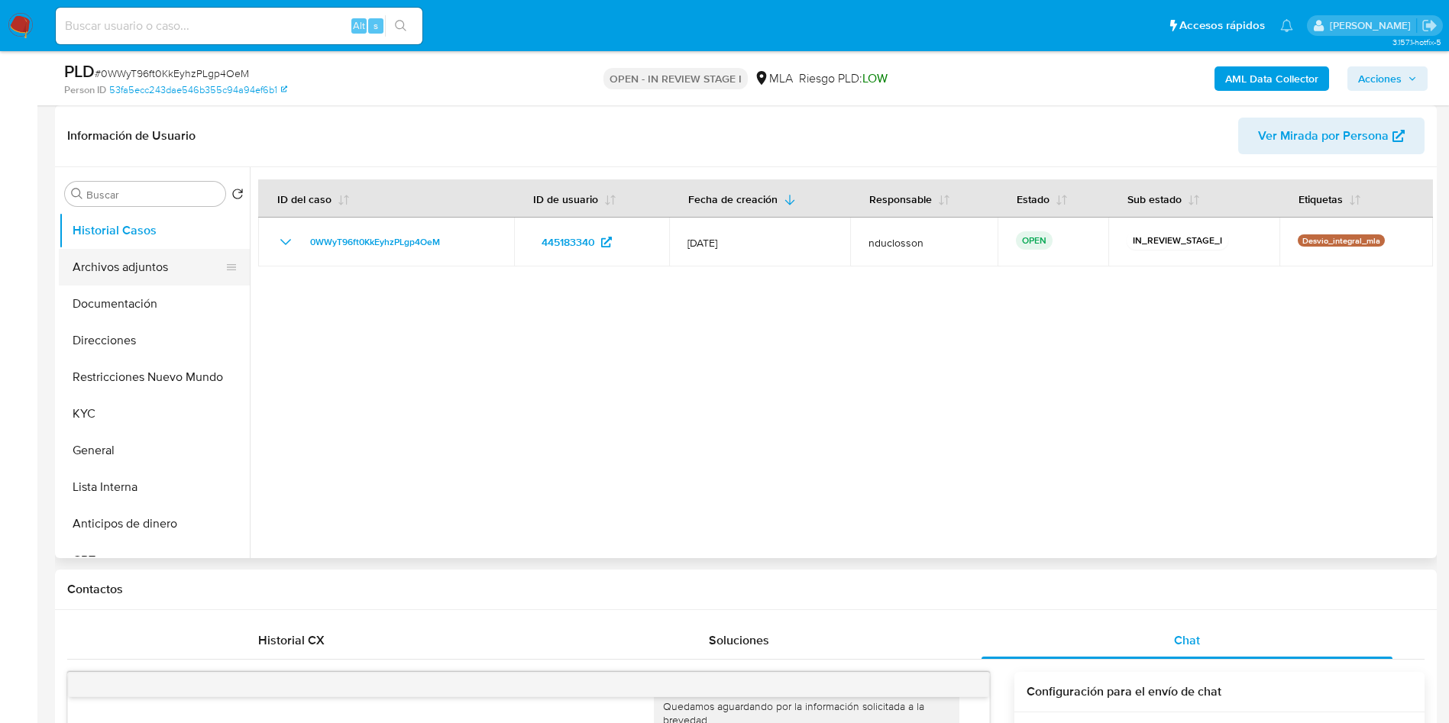
click at [131, 280] on button "Archivos adjuntos" at bounding box center [148, 267] width 179 height 37
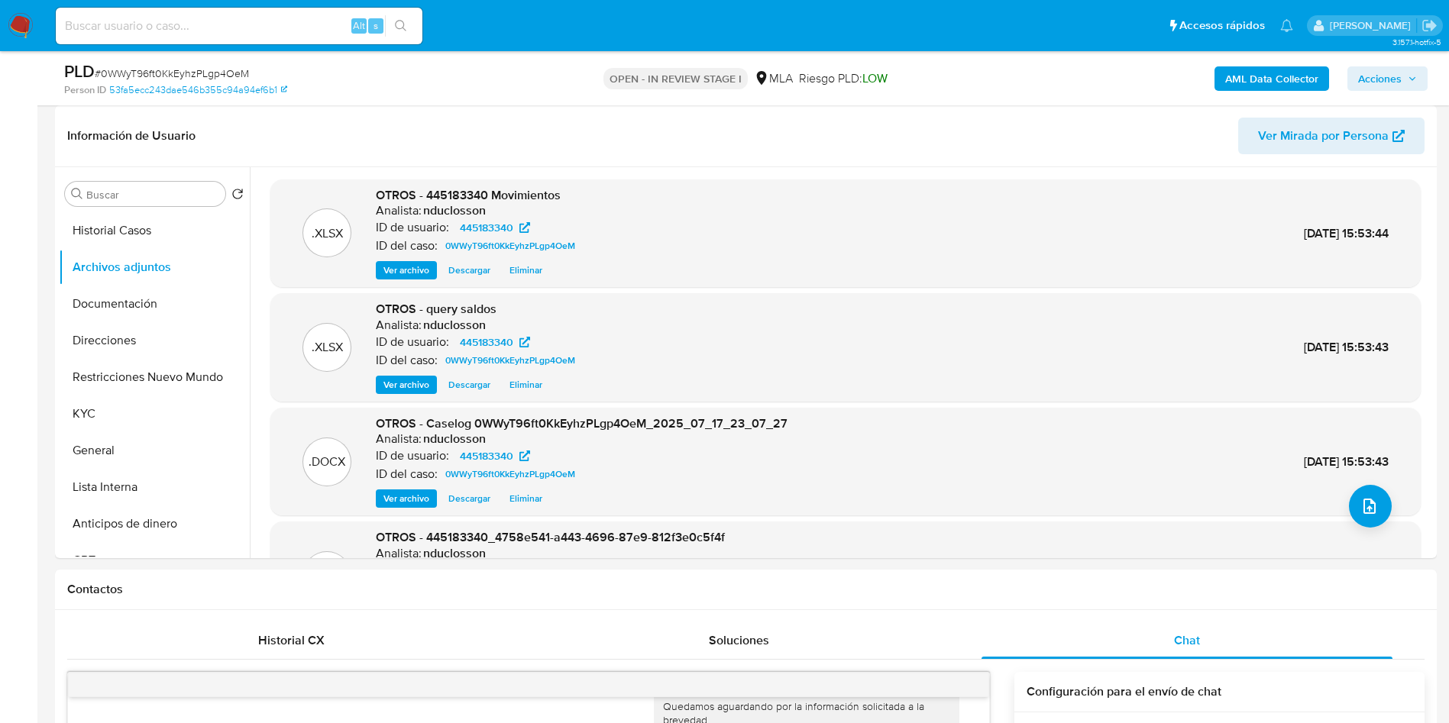
click at [1371, 69] on span "Acciones" at bounding box center [1380, 78] width 44 height 24
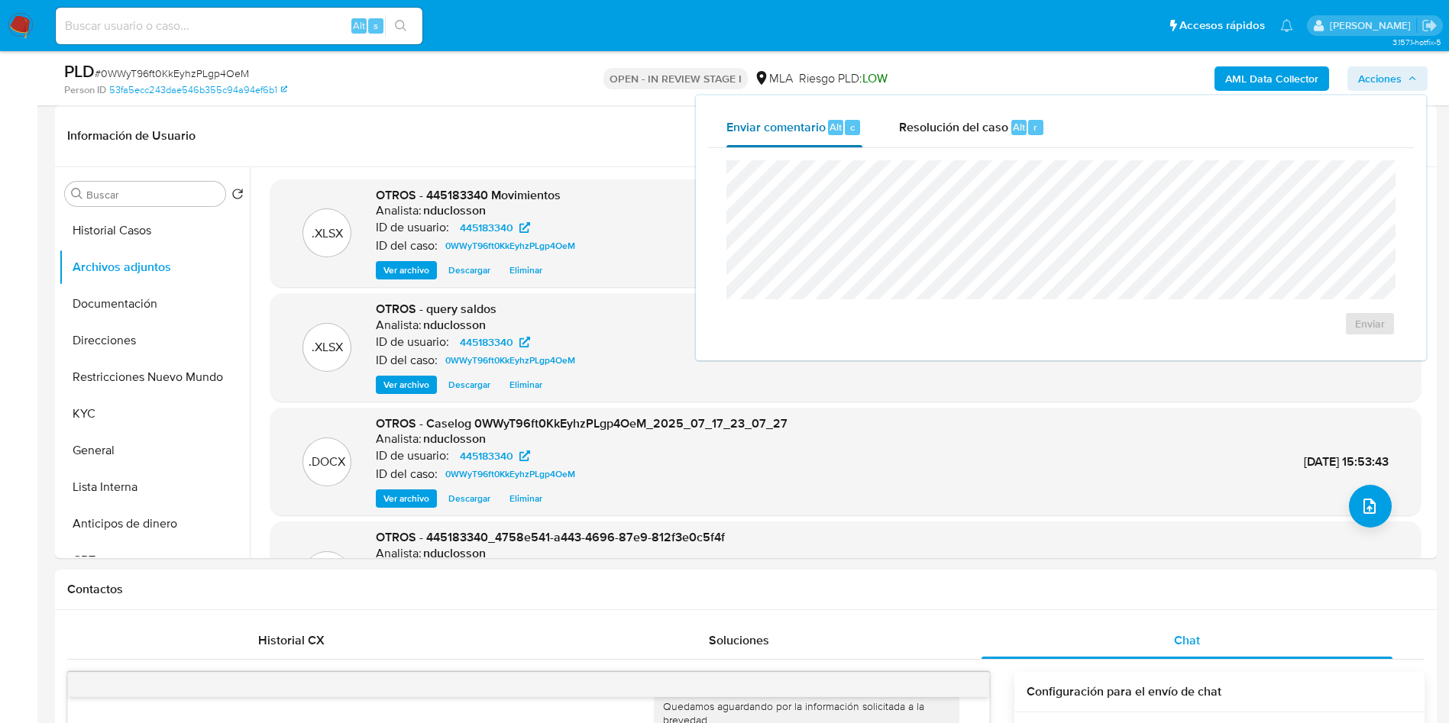
click at [871, 139] on button "Enviar comentario Alt c" at bounding box center [794, 128] width 173 height 40
click at [918, 130] on span "Resolución del caso" at bounding box center [953, 127] width 109 height 18
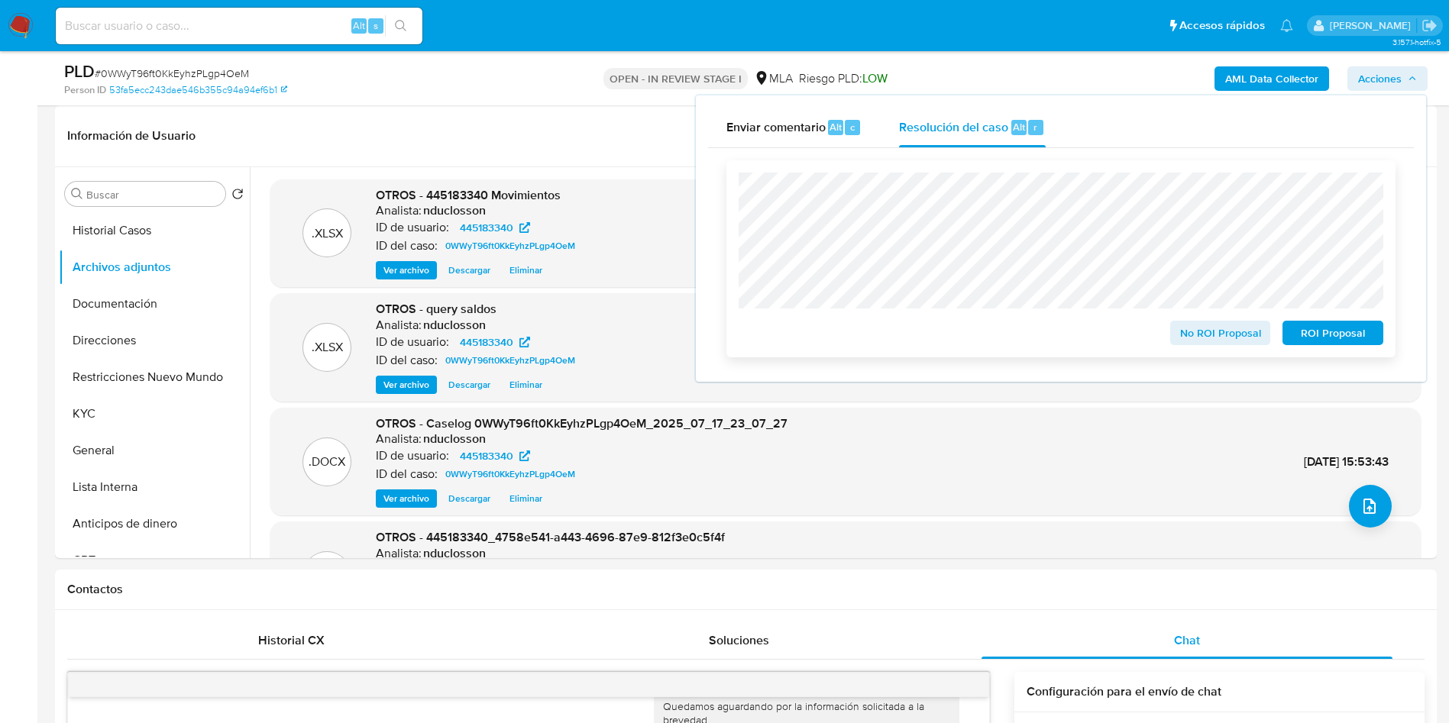
click at [1190, 325] on span "No ROI Proposal" at bounding box center [1220, 332] width 79 height 21
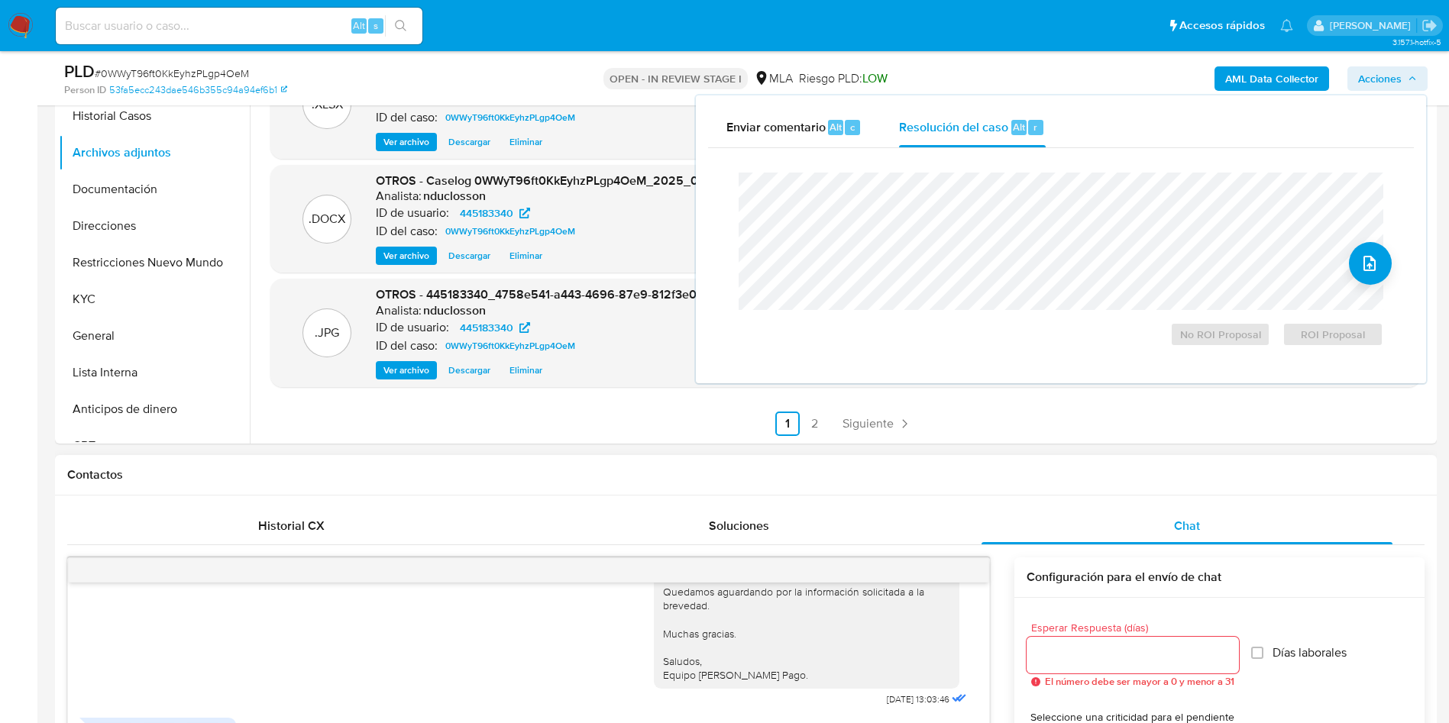
scroll to position [802, 0]
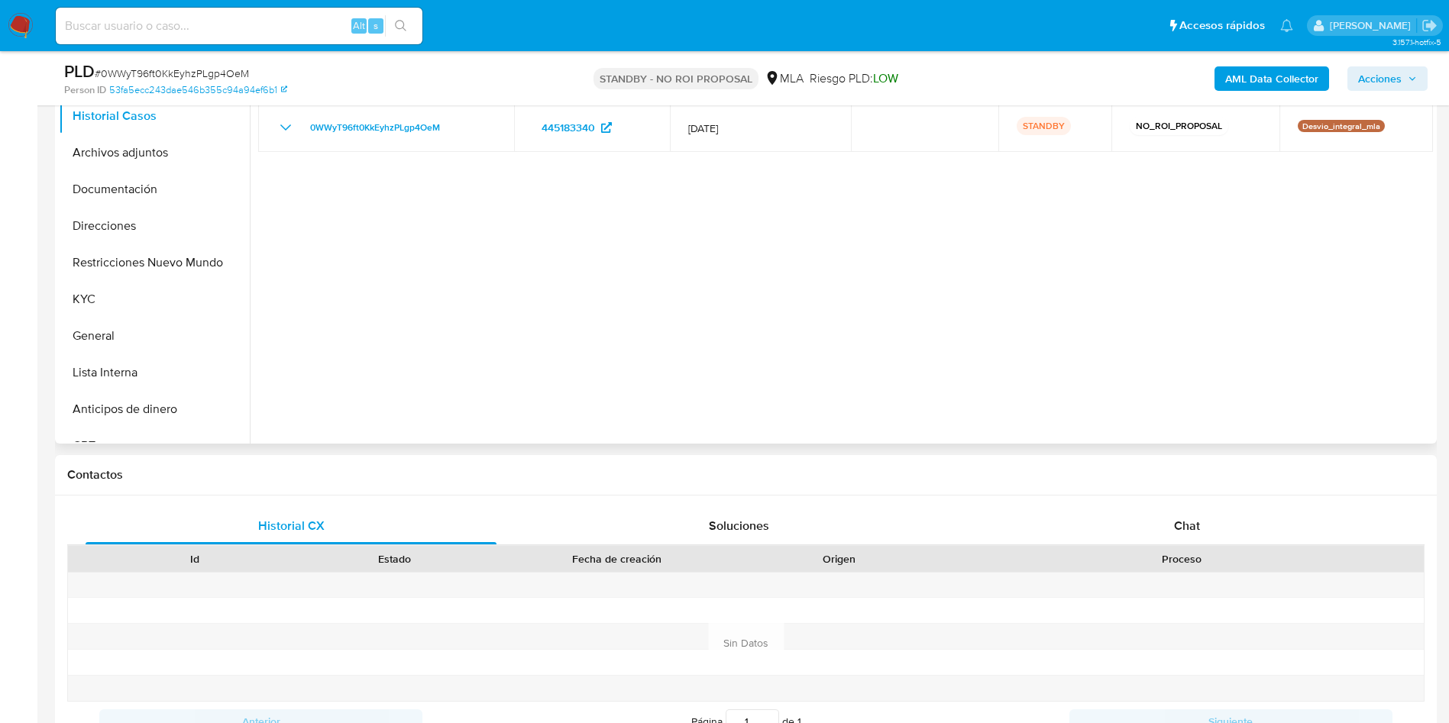
select select "10"
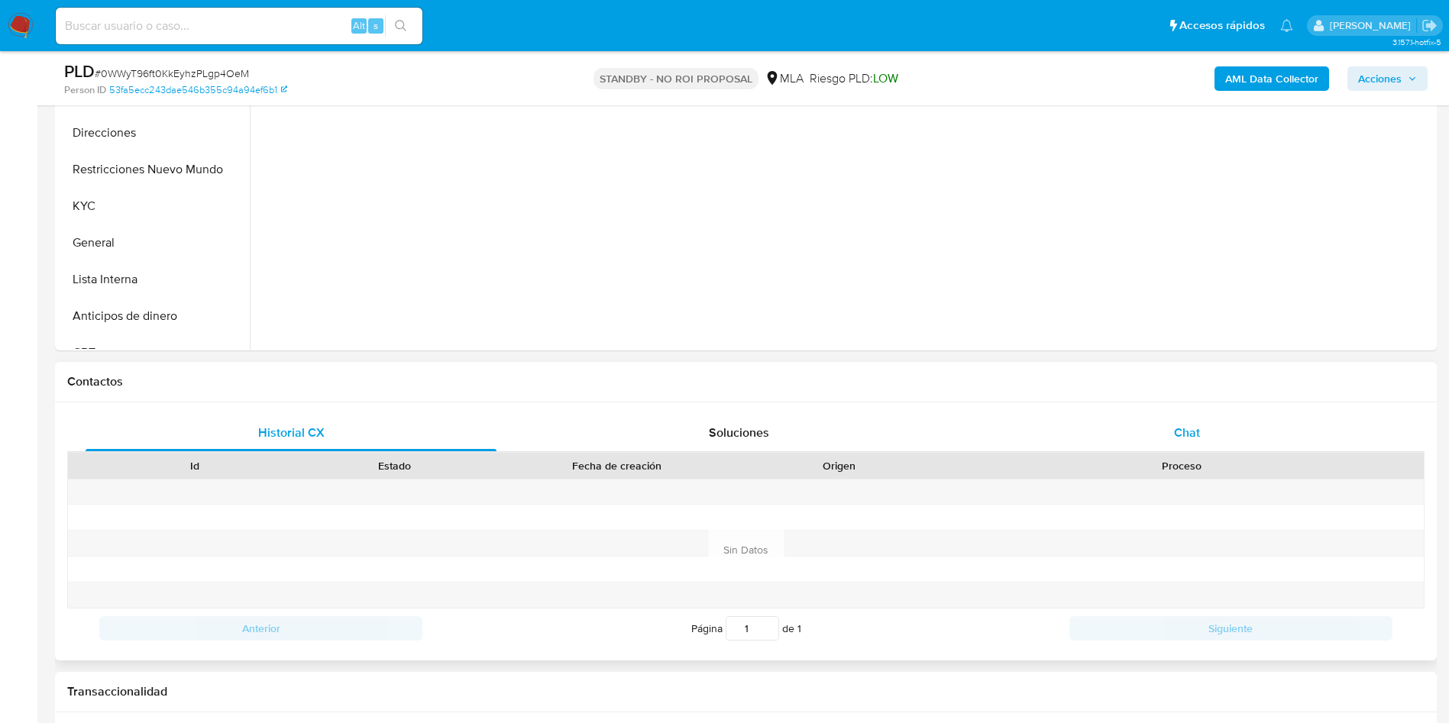
scroll to position [458, 0]
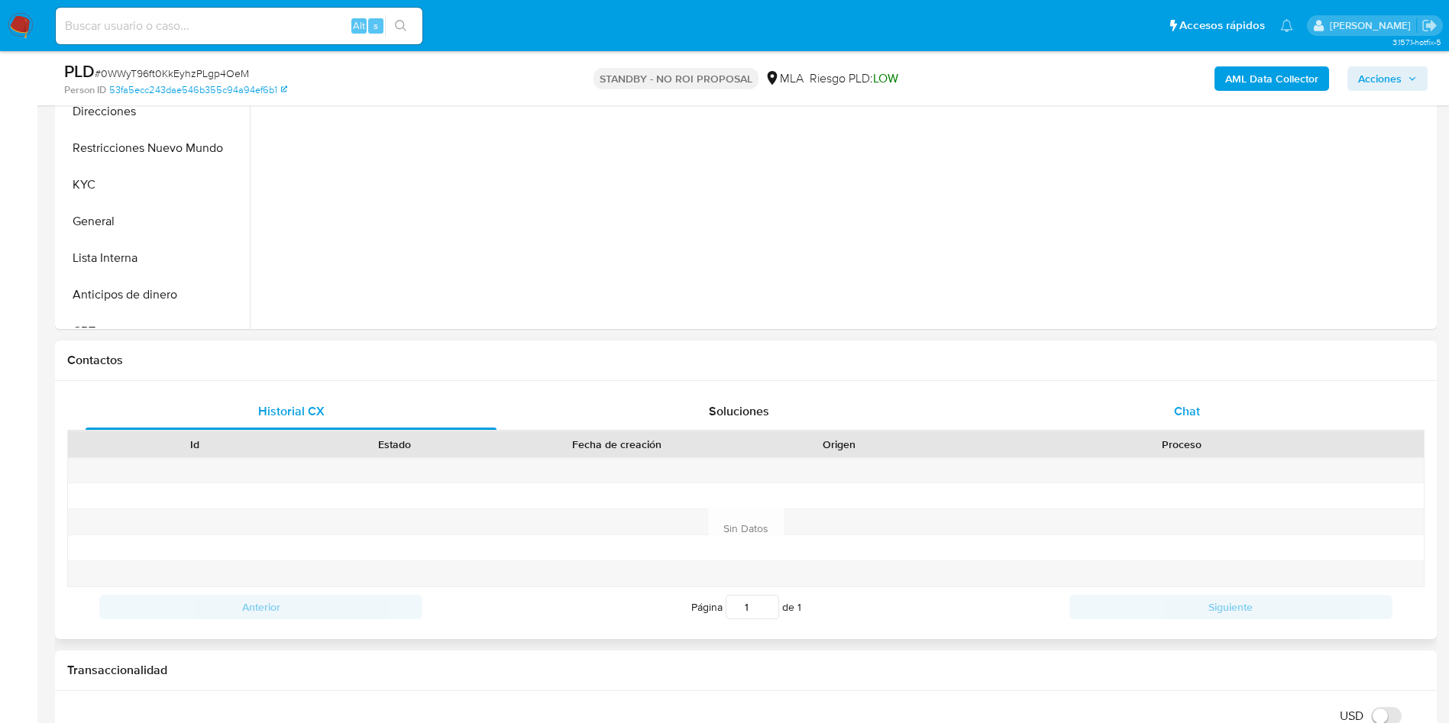
click at [1111, 423] on div "Chat" at bounding box center [1186, 411] width 411 height 37
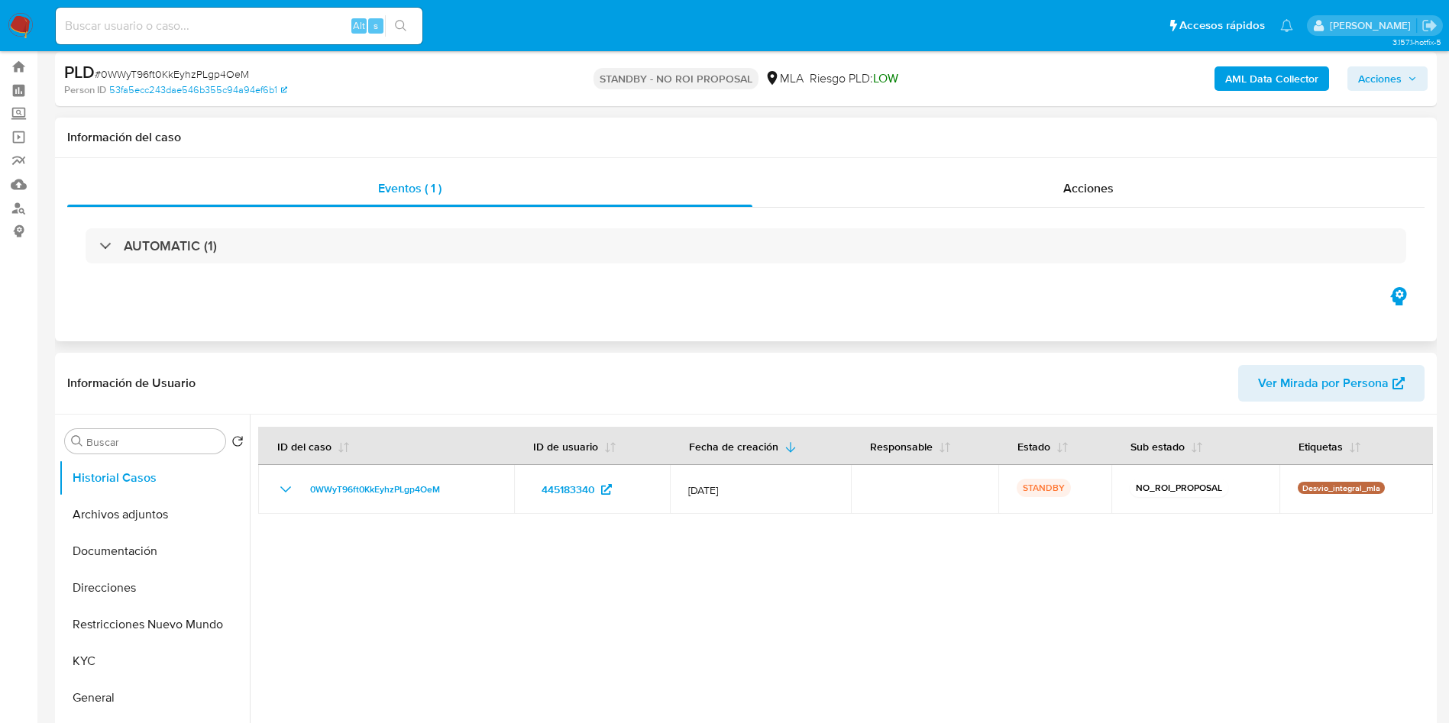
scroll to position [0, 0]
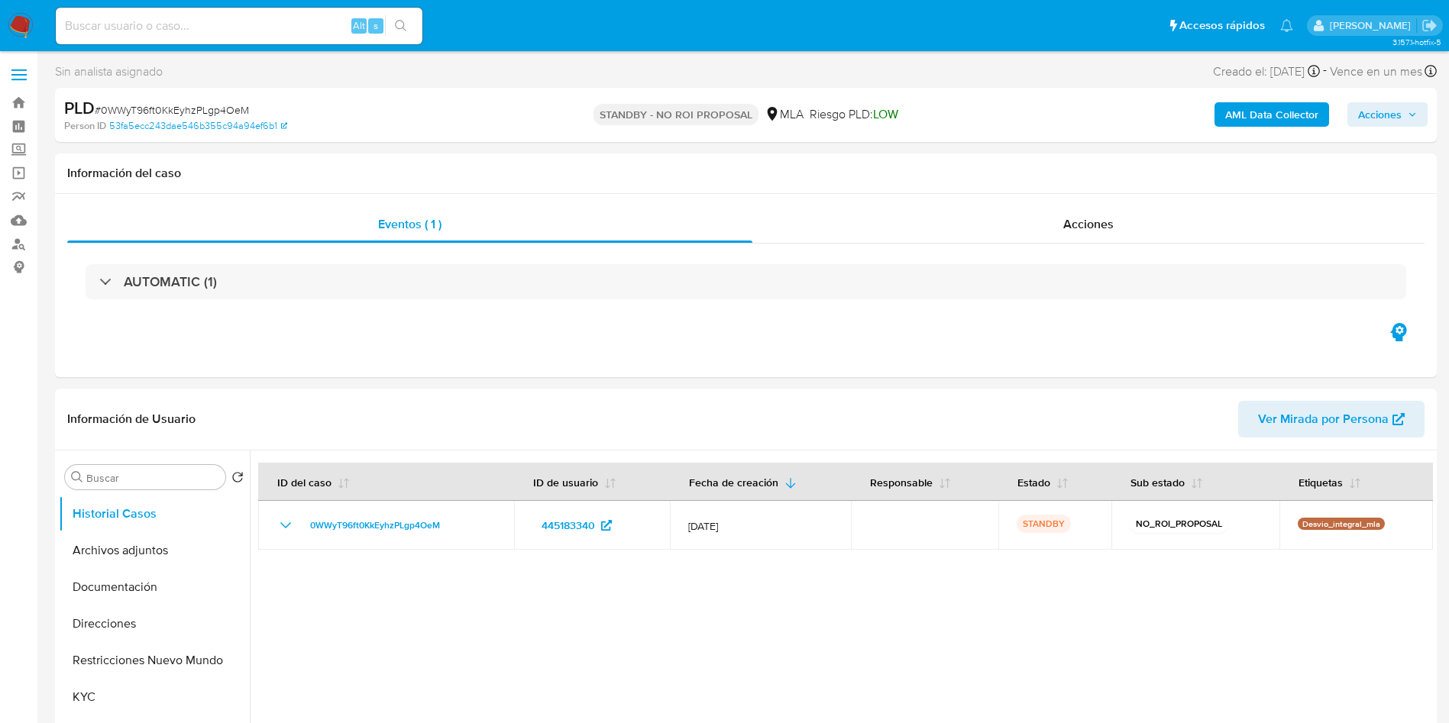
click at [151, 36] on div "Alt s" at bounding box center [239, 26] width 367 height 37
click at [133, 25] on input at bounding box center [239, 26] width 367 height 20
paste input "SNrUYkFLcvw6NfSSDk1uJ79q"
type input "SNrUYkFLcvw6NfSSDk1uJ79q"
click at [416, 18] on button "search-icon" at bounding box center [400, 25] width 31 height 21
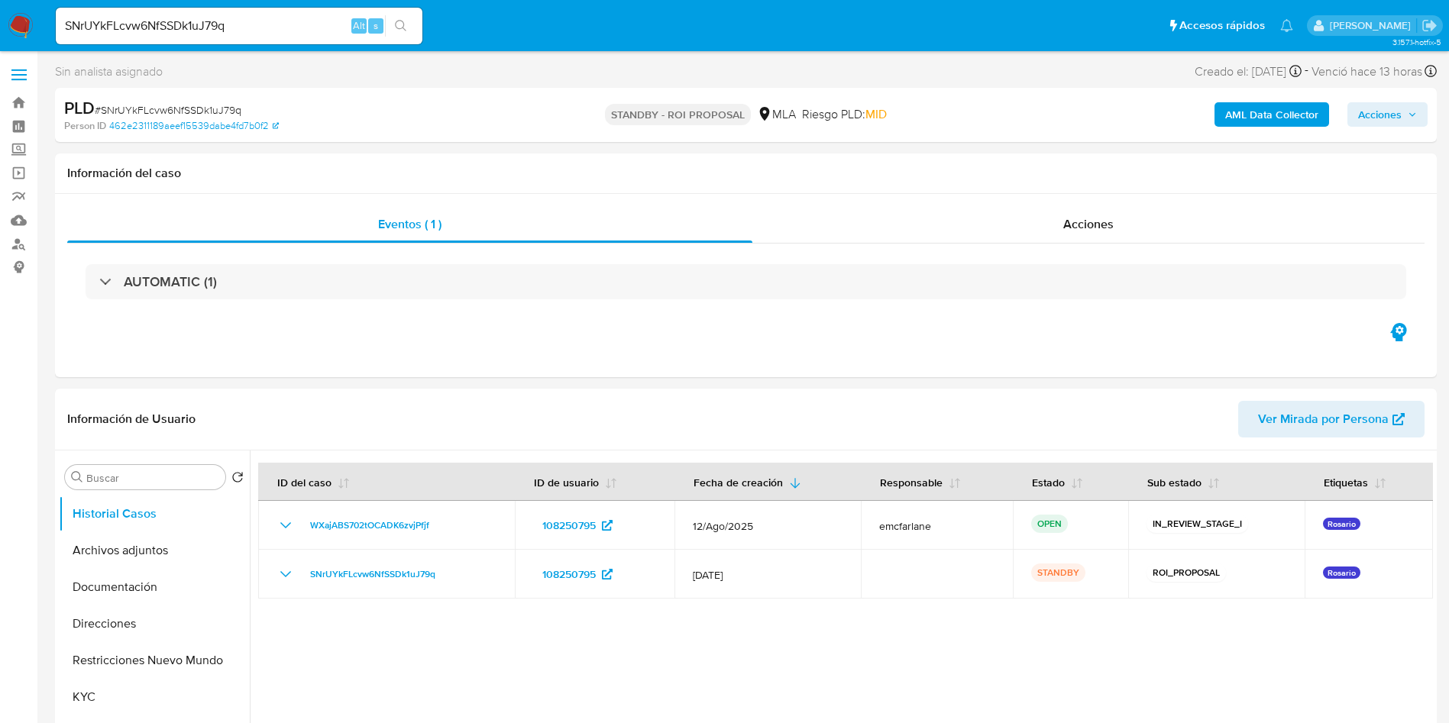
select select "10"
click at [149, 27] on input "SNrUYkFLcvw6NfSSDk1uJ79q" at bounding box center [239, 26] width 367 height 20
click at [415, 18] on button "search-icon" at bounding box center [400, 25] width 31 height 21
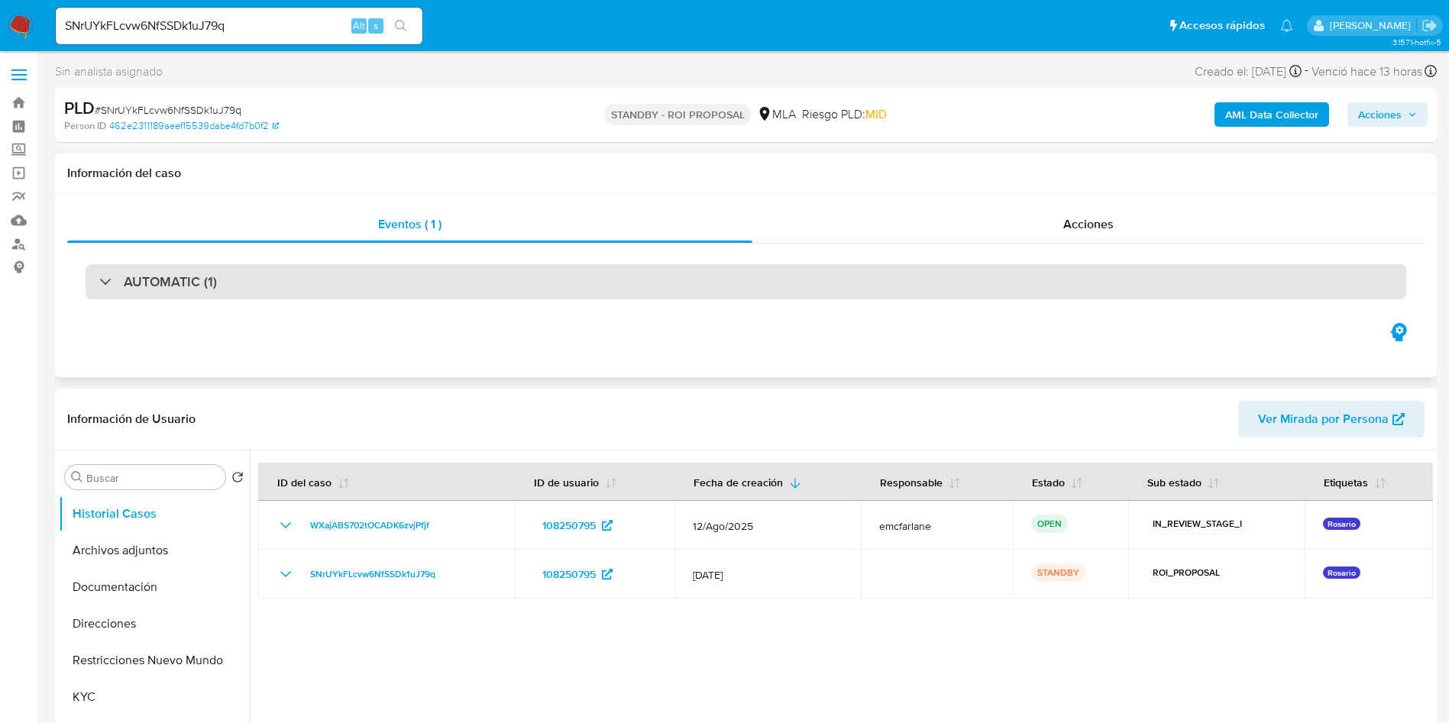
click at [832, 286] on div "AUTOMATIC (1)" at bounding box center [746, 281] width 1320 height 35
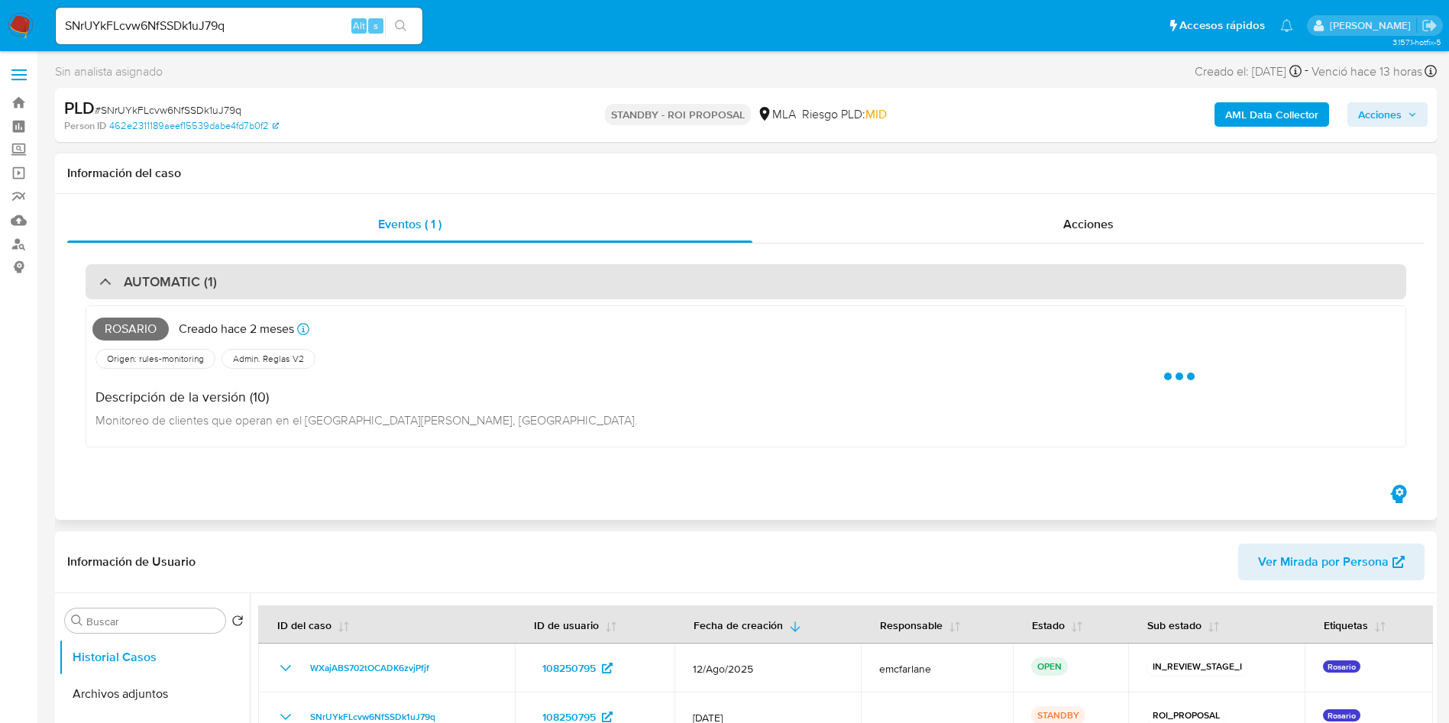
click at [114, 291] on div "AUTOMATIC (1)" at bounding box center [746, 281] width 1320 height 35
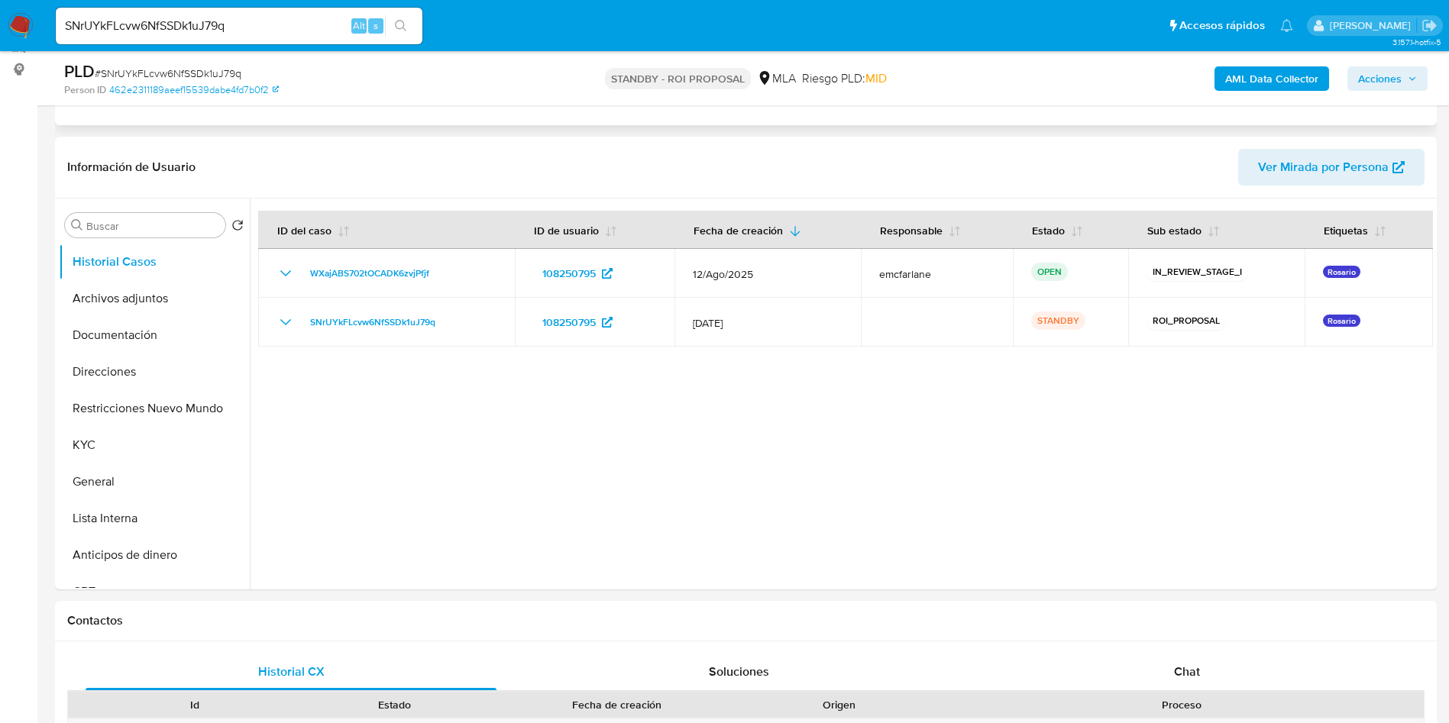
scroll to position [229, 0]
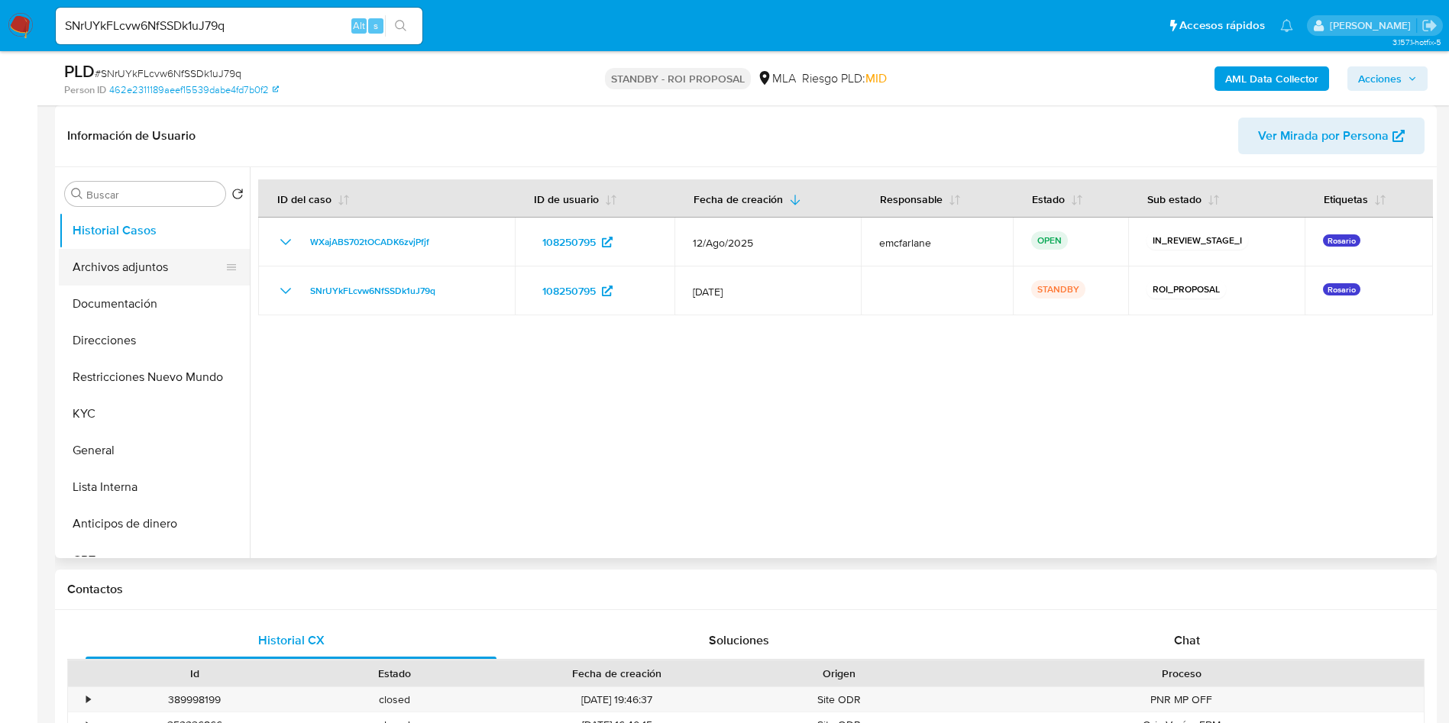
click at [146, 270] on button "Archivos adjuntos" at bounding box center [148, 267] width 179 height 37
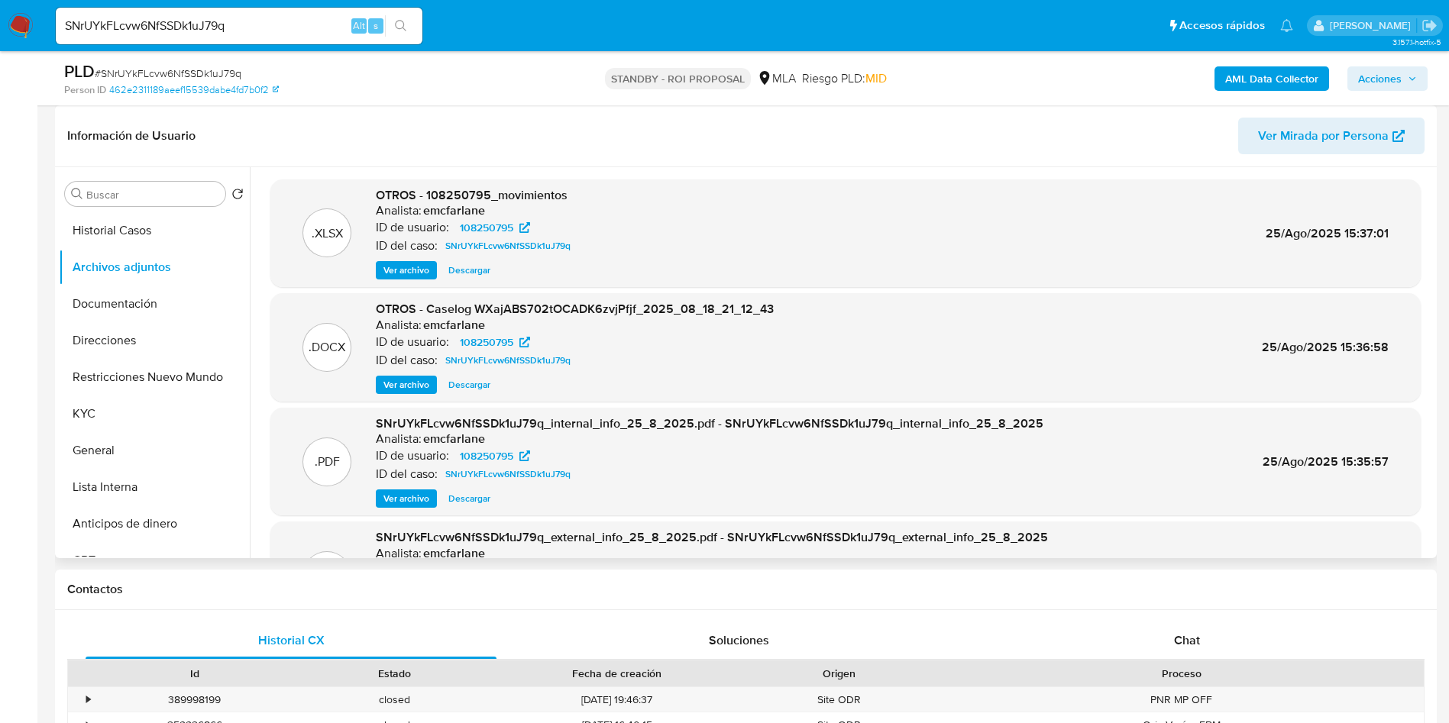
click at [461, 381] on span "Descargar" at bounding box center [469, 384] width 42 height 15
click at [182, 34] on input "SNrUYkFLcvw6NfSSDk1uJ79q" at bounding box center [239, 26] width 367 height 20
paste input "hSEOTd2ZV8fQEdTg5wy2c4jt"
type input "hSEOTd2ZV8fQEdTg5wy2c4jt"
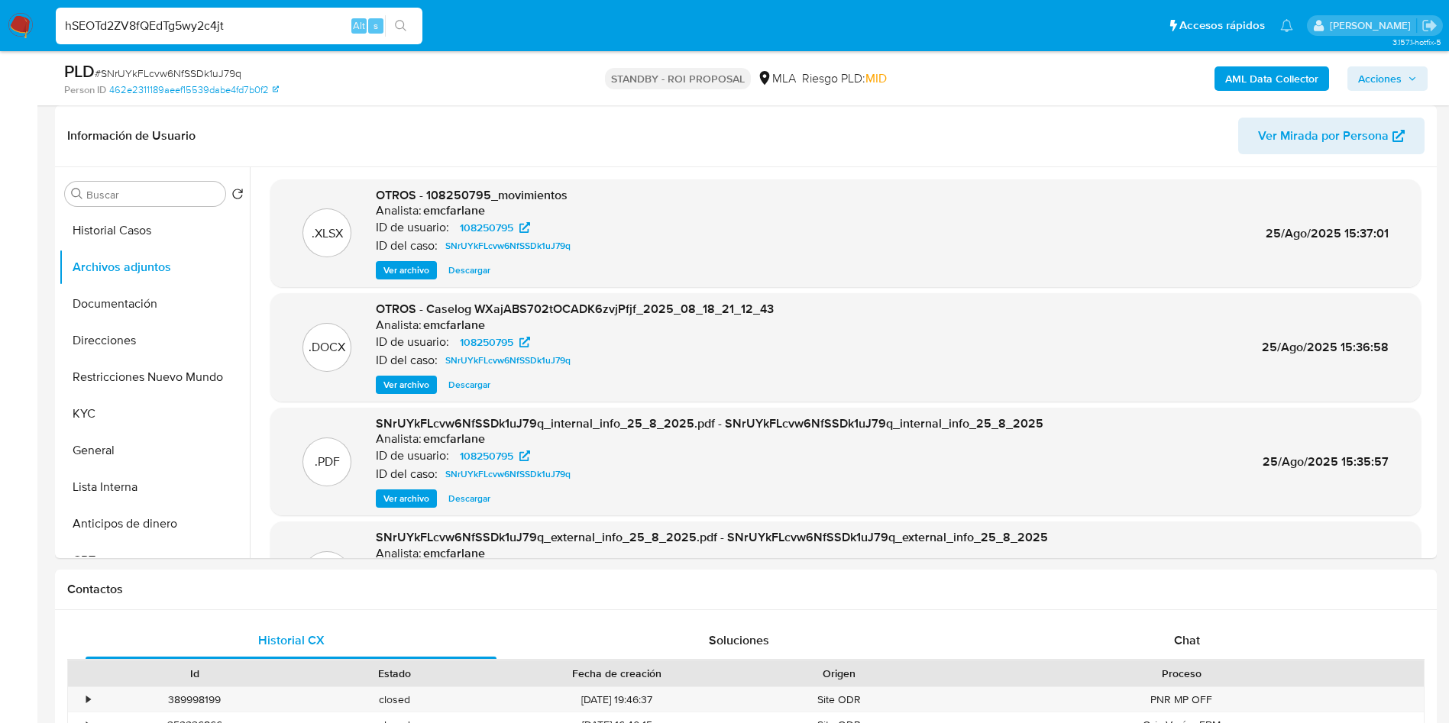
click at [397, 13] on div "hSEOTd2ZV8fQEdTg5wy2c4jt Alt s" at bounding box center [239, 26] width 367 height 37
click at [401, 18] on button "search-icon" at bounding box center [400, 25] width 31 height 21
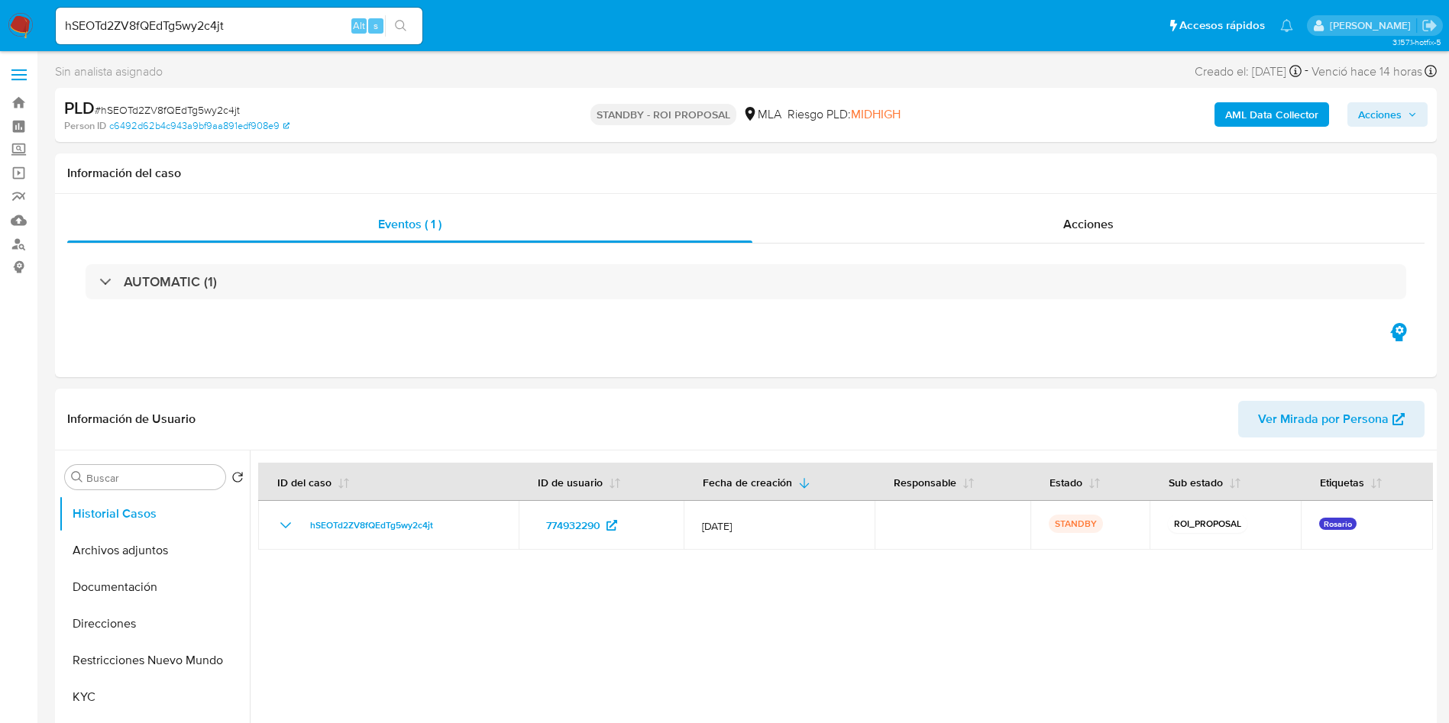
select select "10"
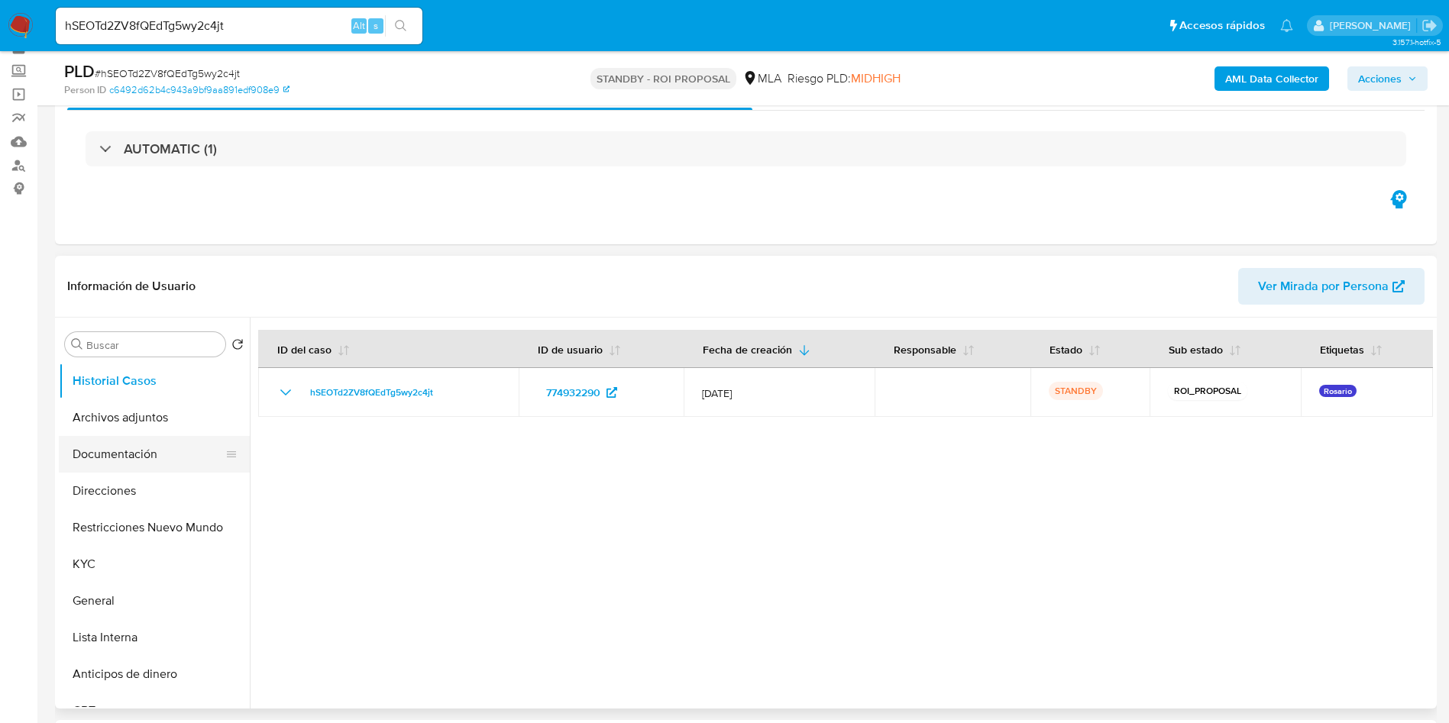
scroll to position [115, 0]
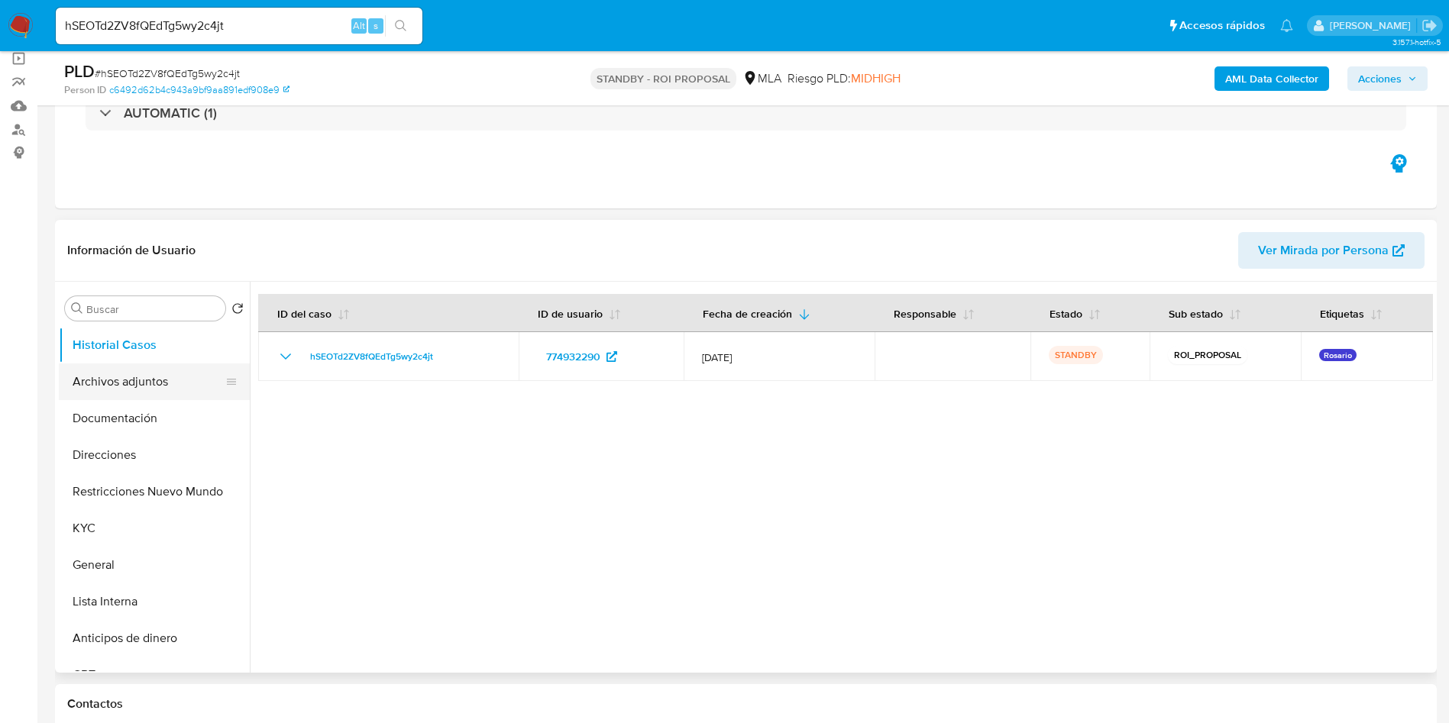
click at [121, 386] on button "Archivos adjuntos" at bounding box center [148, 381] width 179 height 37
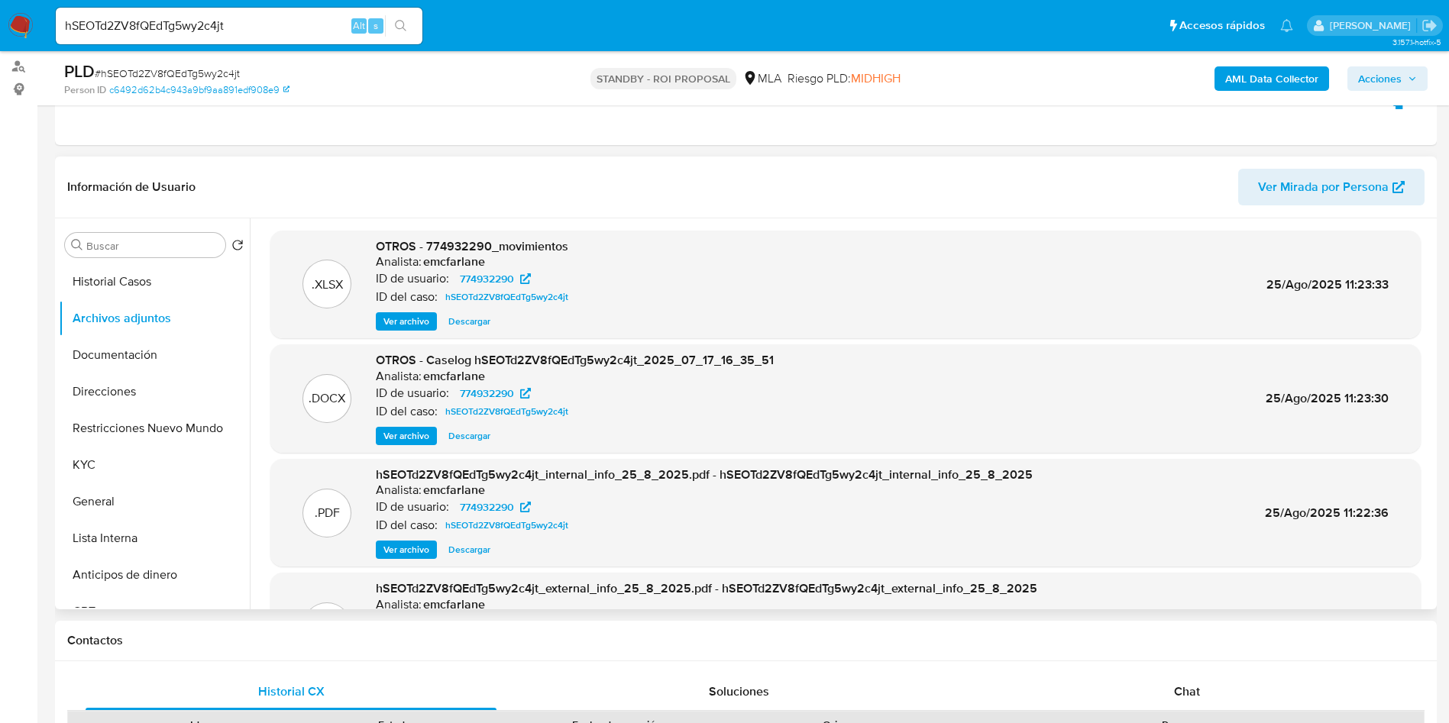
scroll to position [229, 0]
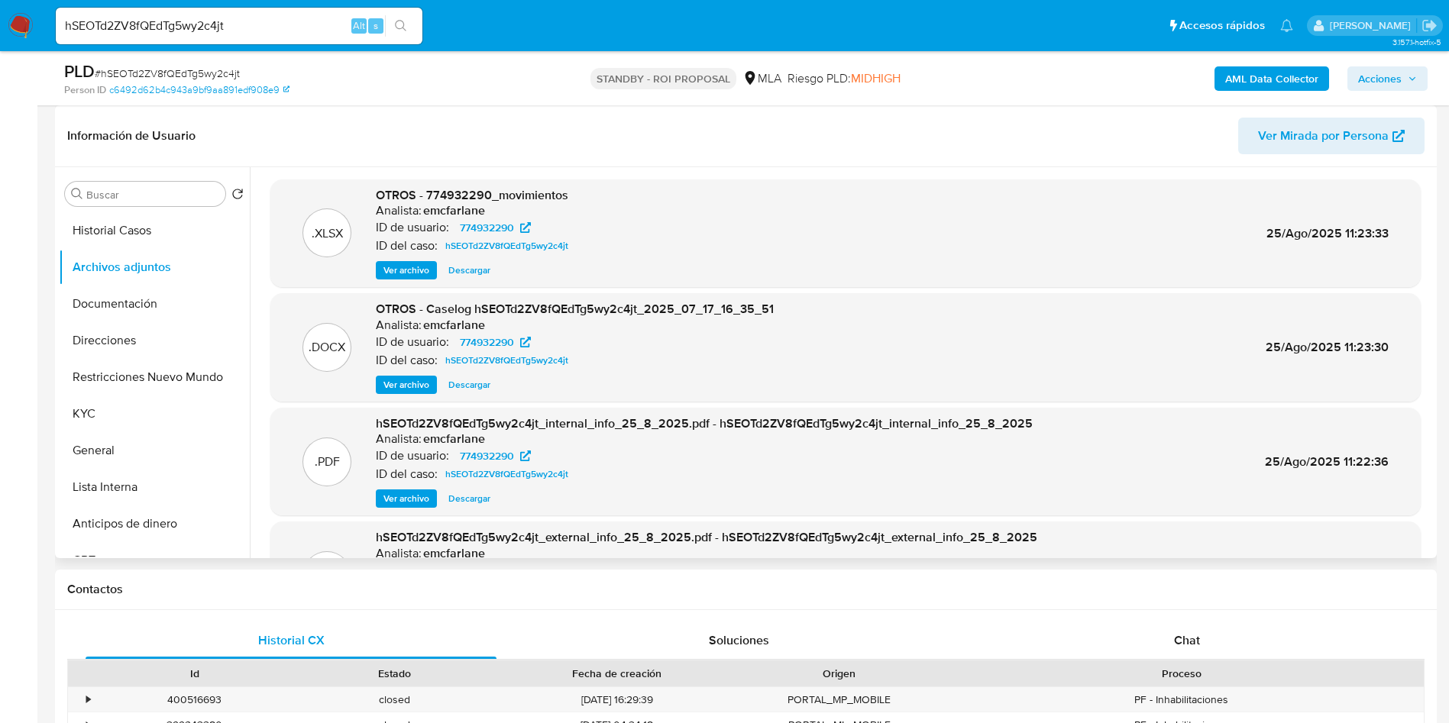
click at [470, 377] on span "Descargar" at bounding box center [469, 384] width 42 height 15
click at [222, 30] on input "hSEOTd2ZV8fQEdTg5wy2c4jt" at bounding box center [239, 26] width 367 height 20
paste input "Rd8zJENa2YDmsZsZPg4qxgTN"
type input "Rd8zJENa2YDmsZsZPg4qxgTN"
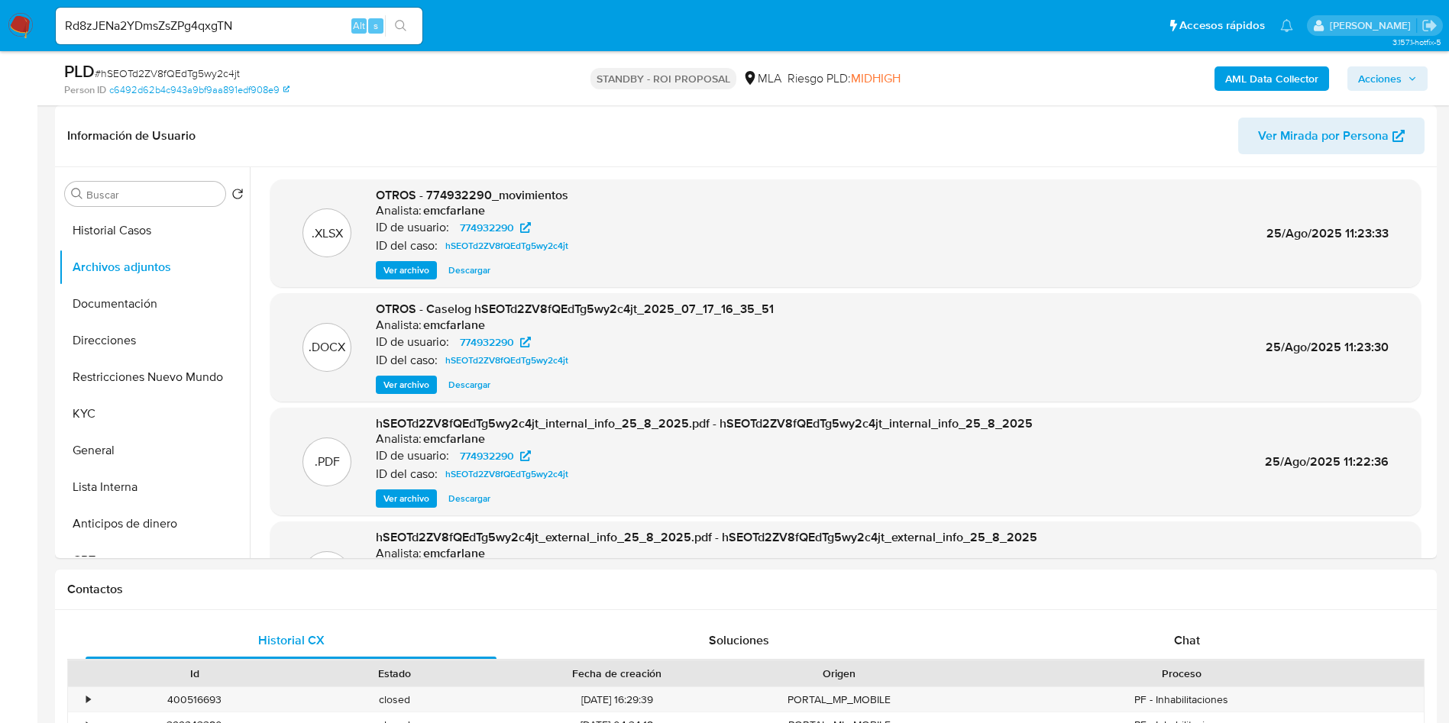
click at [397, 28] on icon "search-icon" at bounding box center [401, 26] width 12 height 12
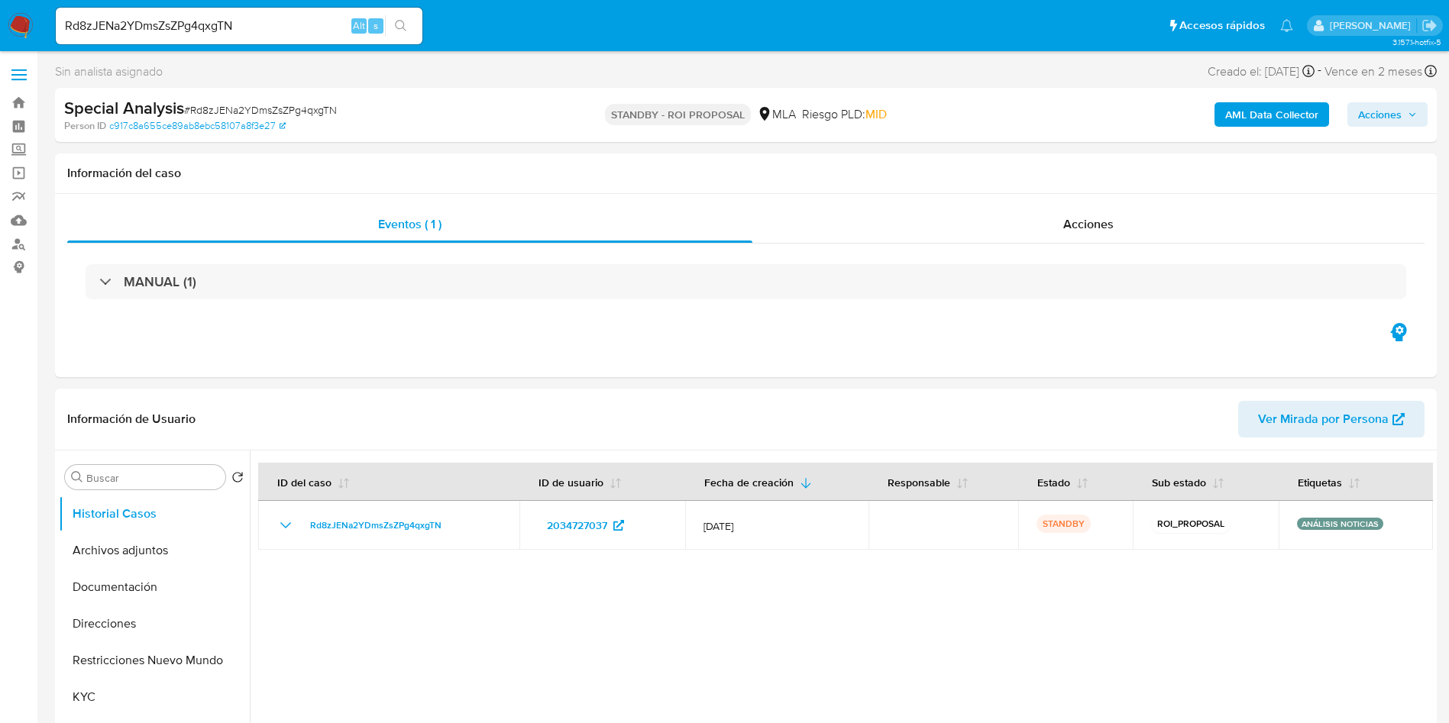
select select "10"
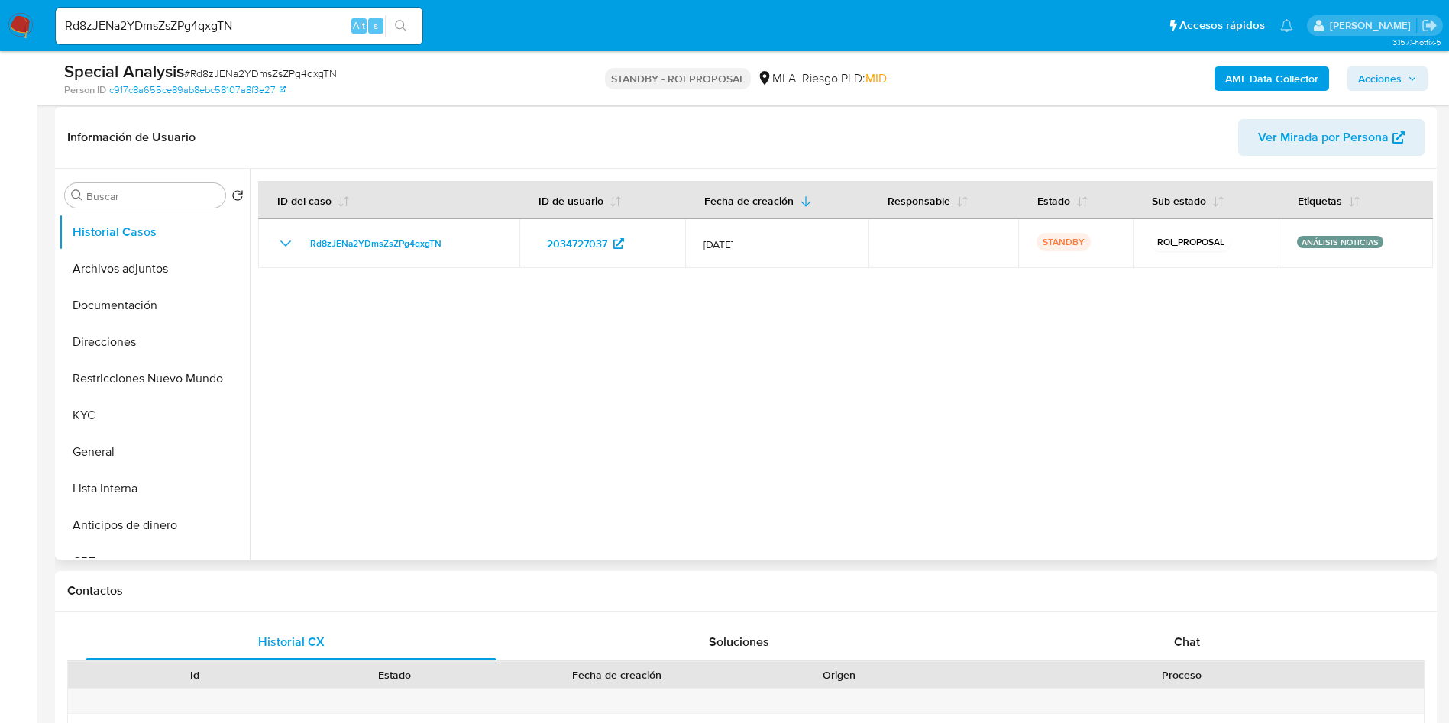
scroll to position [229, 0]
click at [157, 279] on button "Archivos adjuntos" at bounding box center [148, 267] width 179 height 37
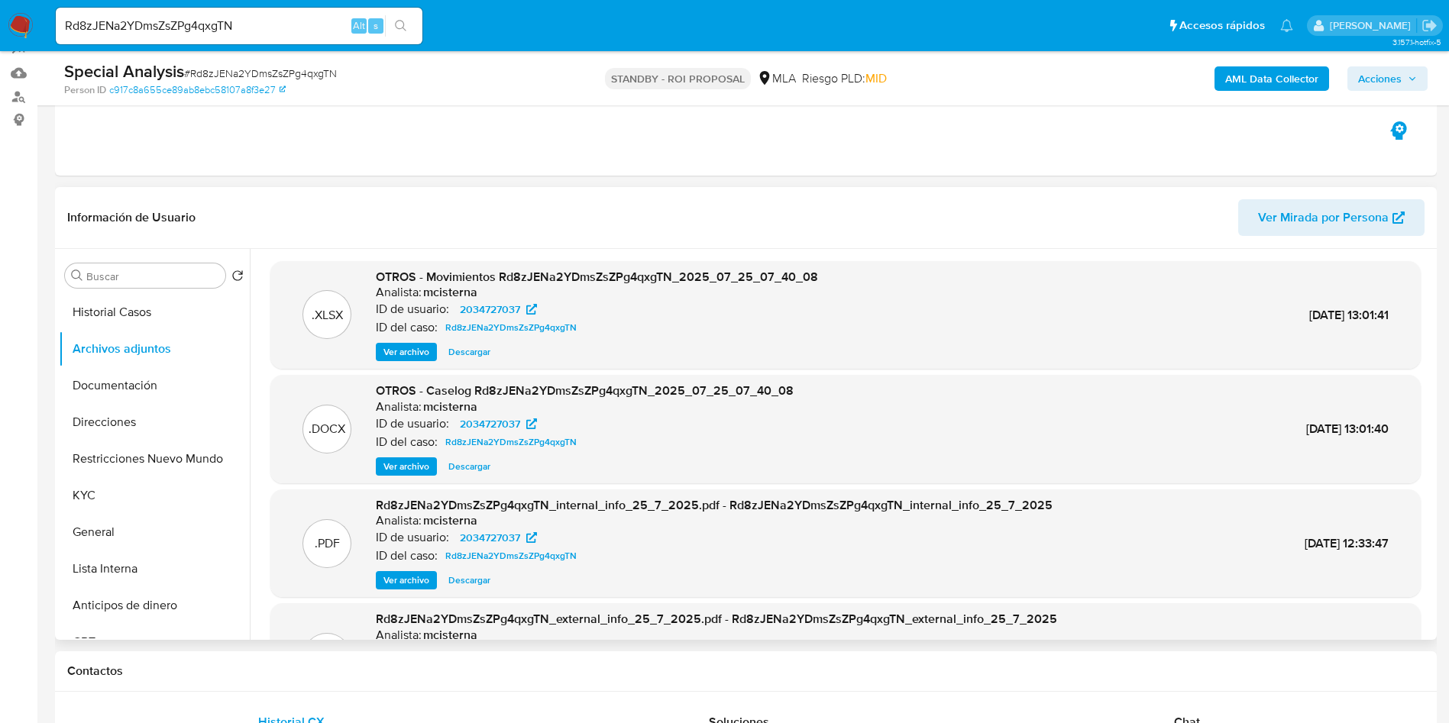
scroll to position [115, 0]
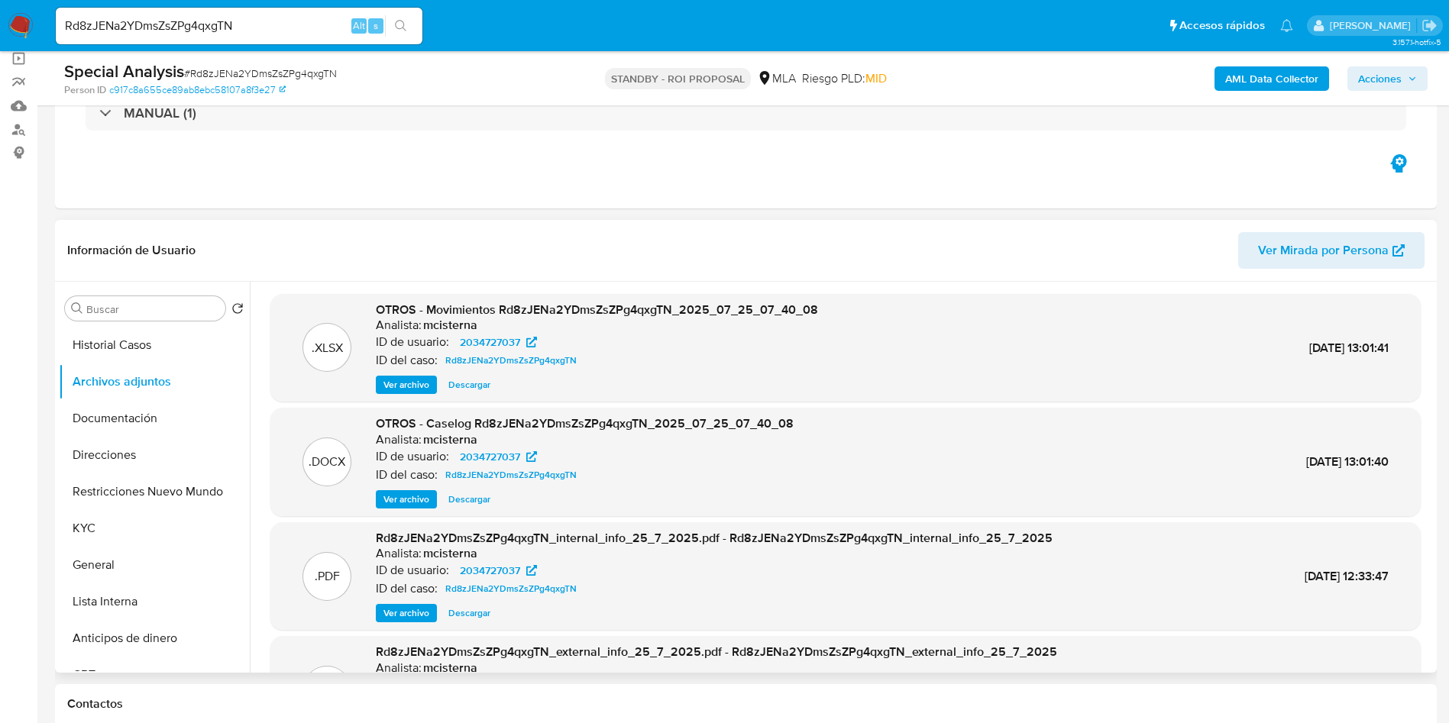
click at [473, 500] on span "Descargar" at bounding box center [469, 499] width 42 height 15
click at [125, 29] on input "Rd8zJENa2YDmsZsZPg4qxgTN" at bounding box center [239, 26] width 367 height 20
paste input "ikkKRXkKXx4VX1KnEzIDJXVO"
type input "ikkKRXkKXx4VX1KnEzIDJXVO"
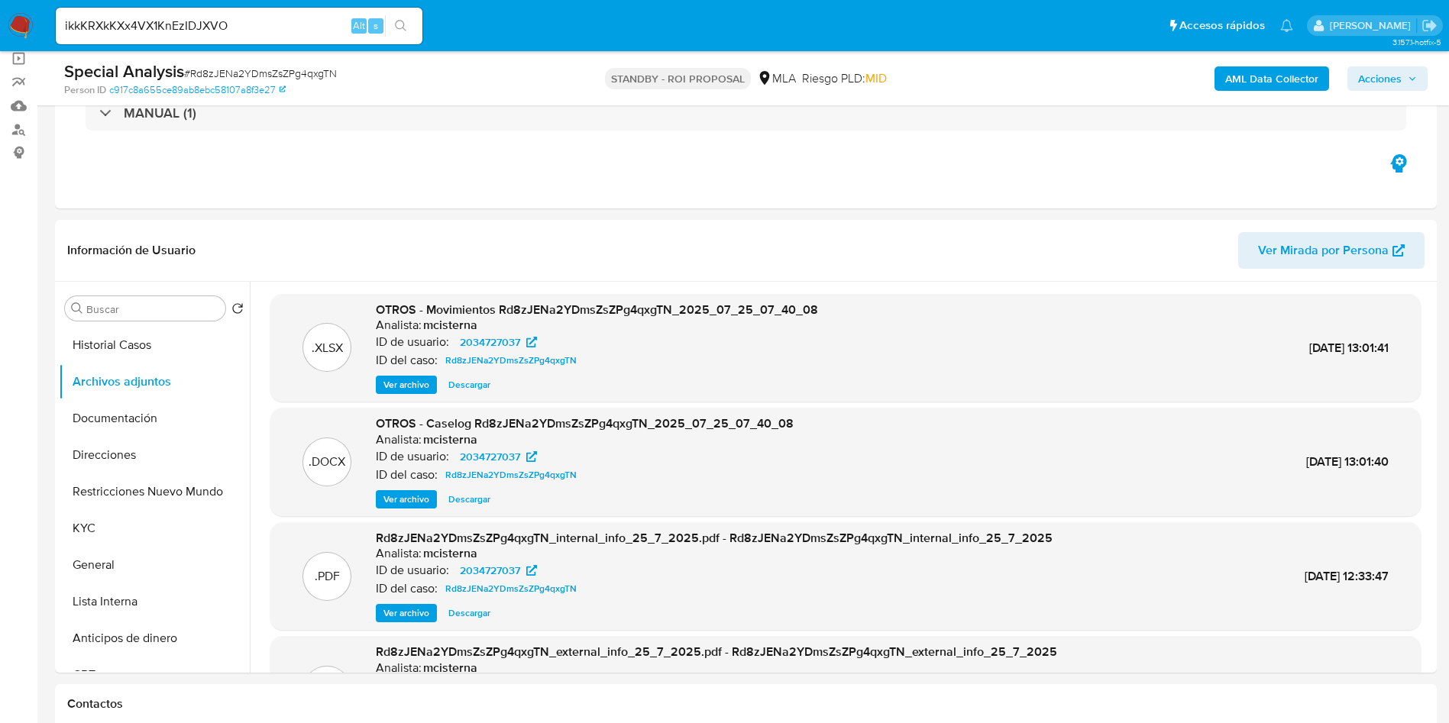
click at [393, 18] on button "search-icon" at bounding box center [400, 25] width 31 height 21
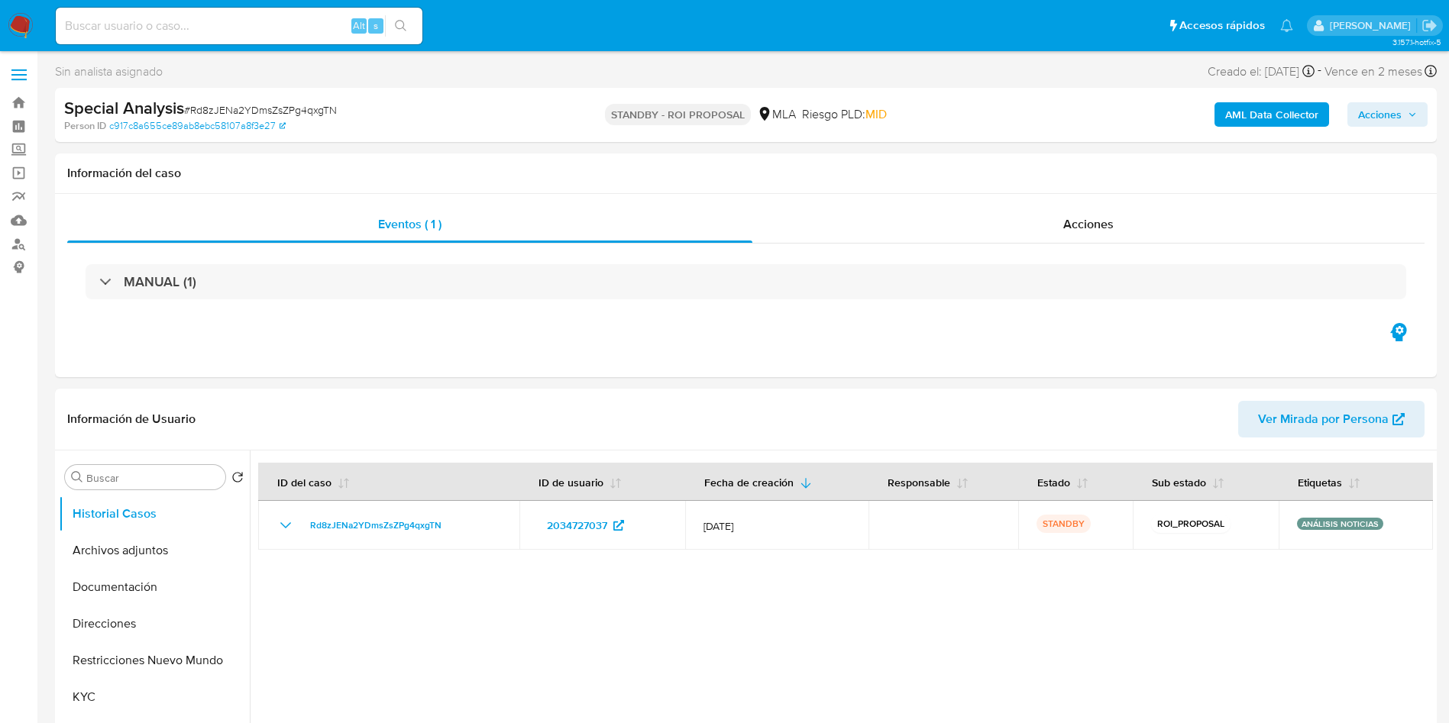
select select "10"
click at [229, 25] on input at bounding box center [239, 26] width 367 height 20
paste input "ikkKRXkKXx4VX1KnEzIDJXVO"
type input "ikkKRXkKXx4VX1KnEzIDJXVO"
click at [402, 16] on button "search-icon" at bounding box center [400, 25] width 31 height 21
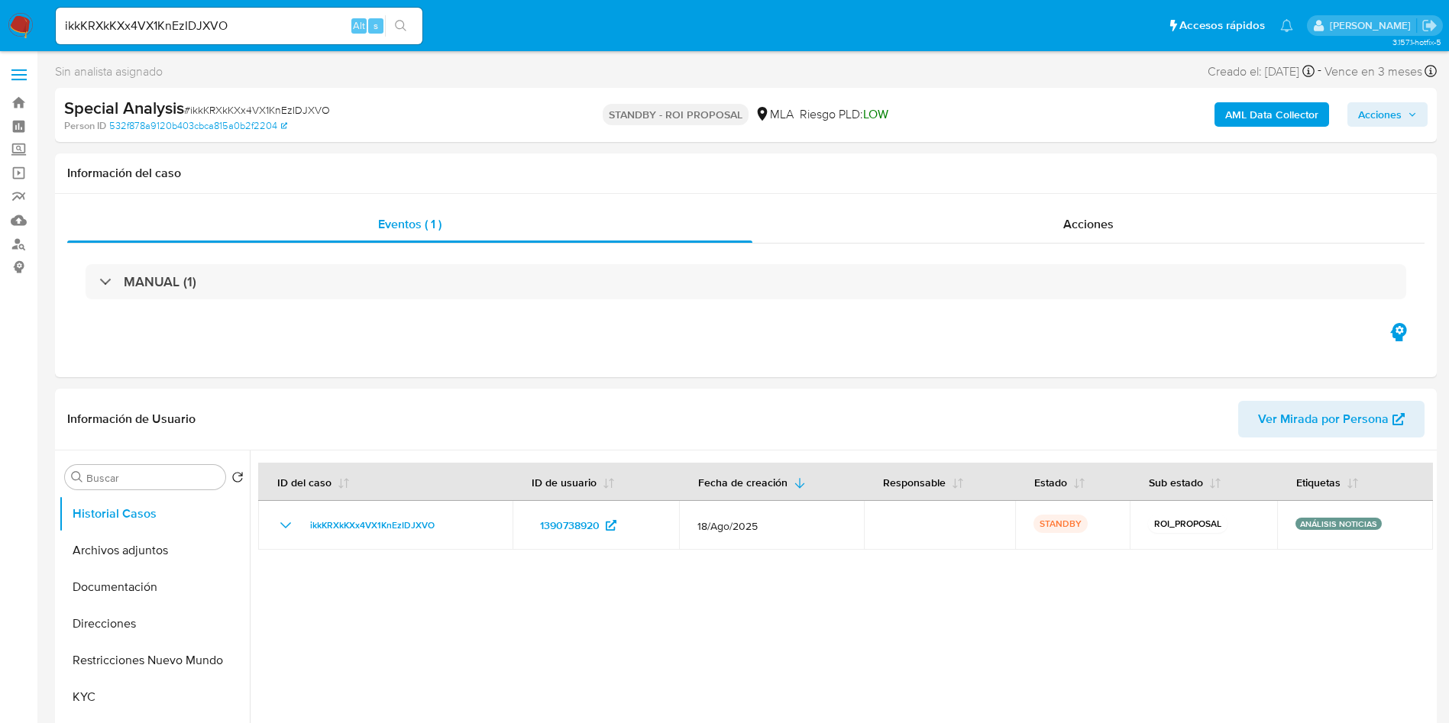
select select "10"
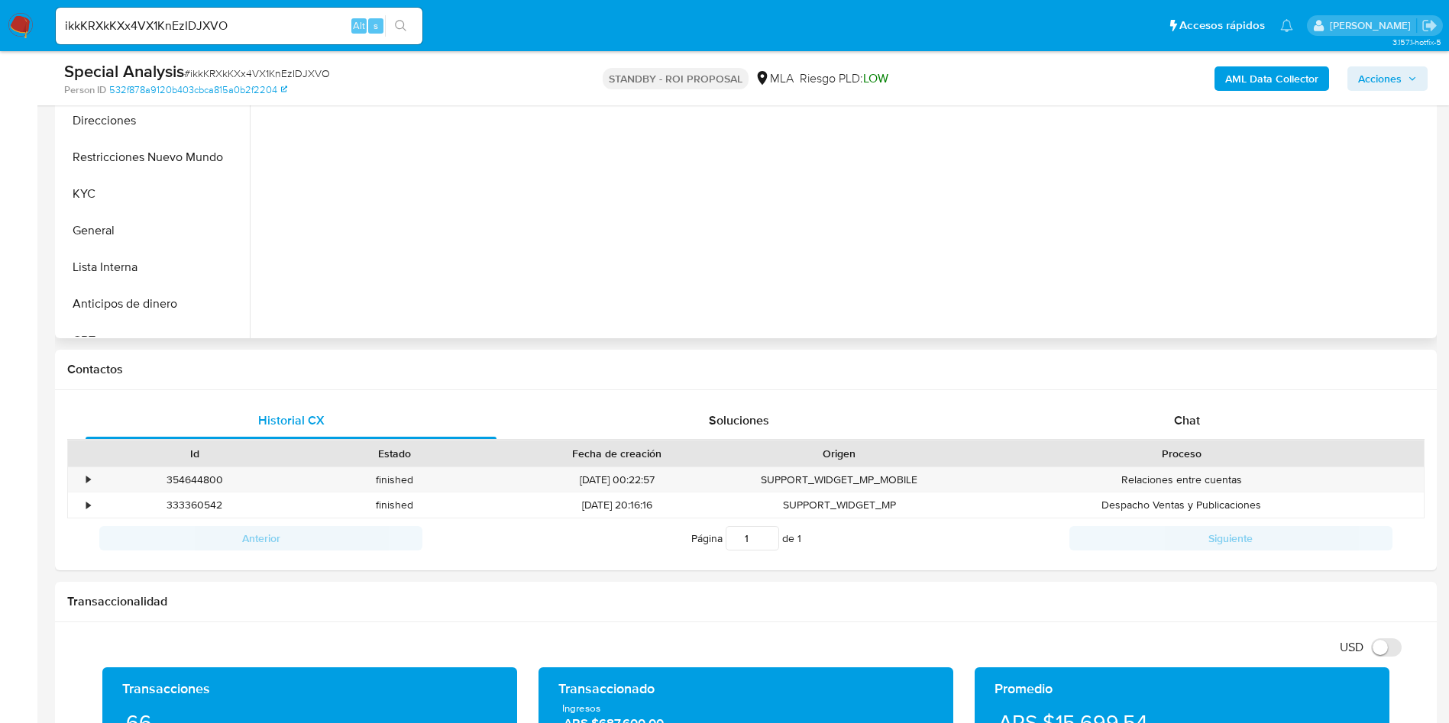
scroll to position [458, 0]
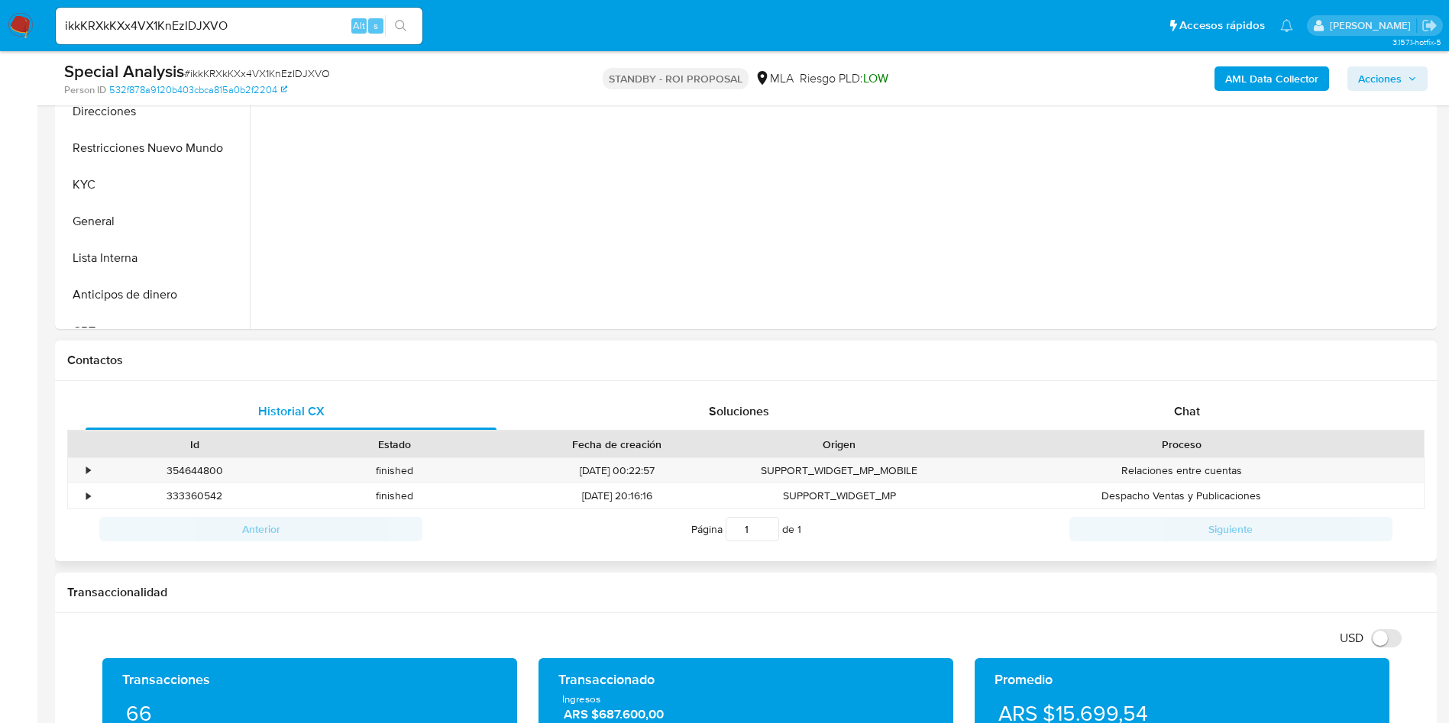
click at [1148, 391] on div "Historial CX Soluciones Chat Id Estado Fecha de creación Origen Proceso • 35464…" at bounding box center [745, 471] width 1381 height 181
click at [1152, 404] on div "Chat" at bounding box center [1186, 411] width 411 height 37
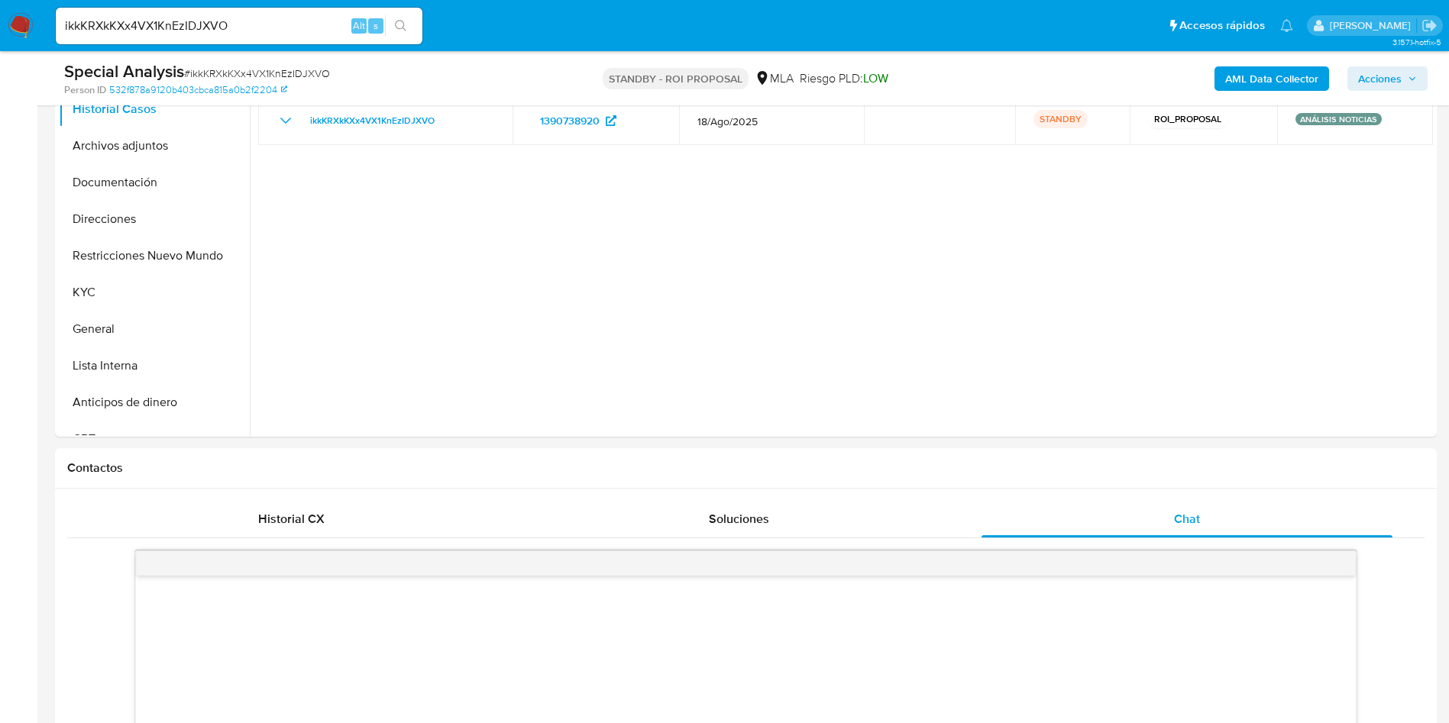
scroll to position [229, 0]
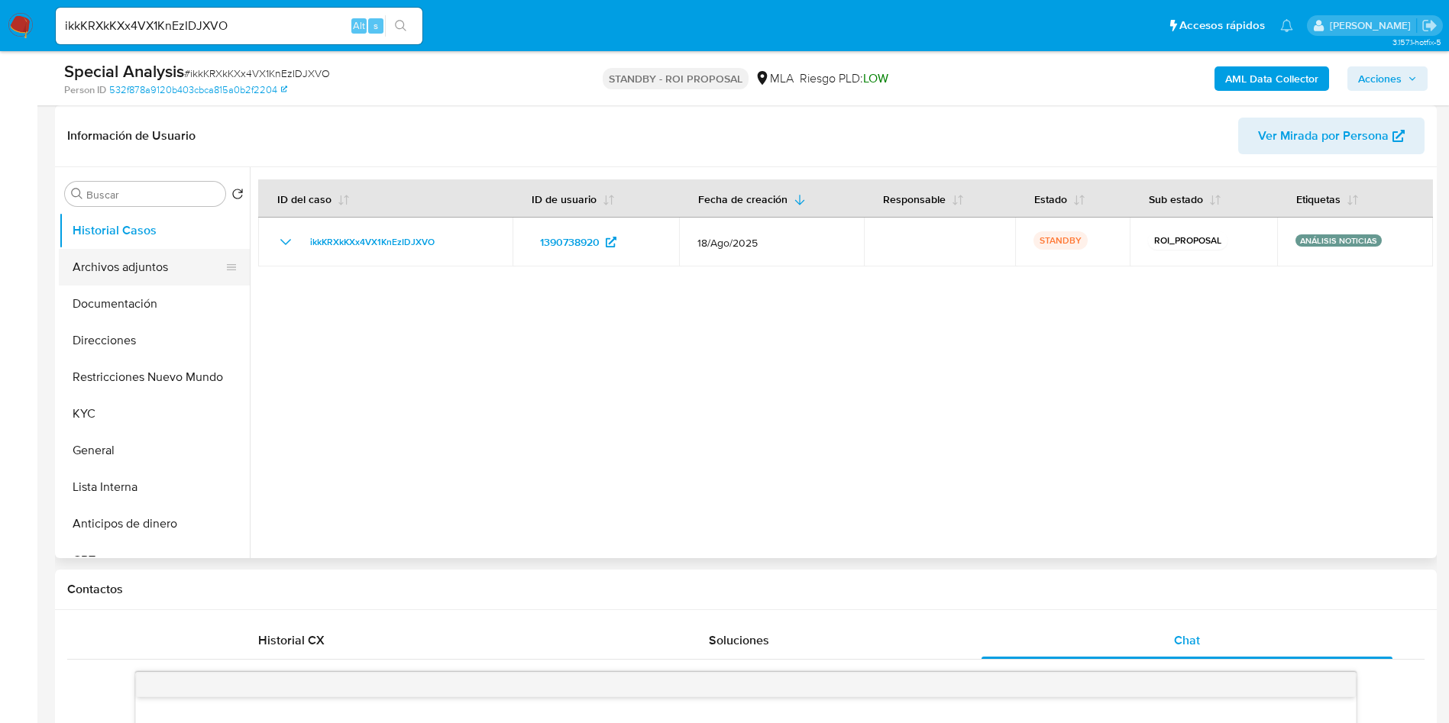
click at [111, 270] on button "Archivos adjuntos" at bounding box center [148, 267] width 179 height 37
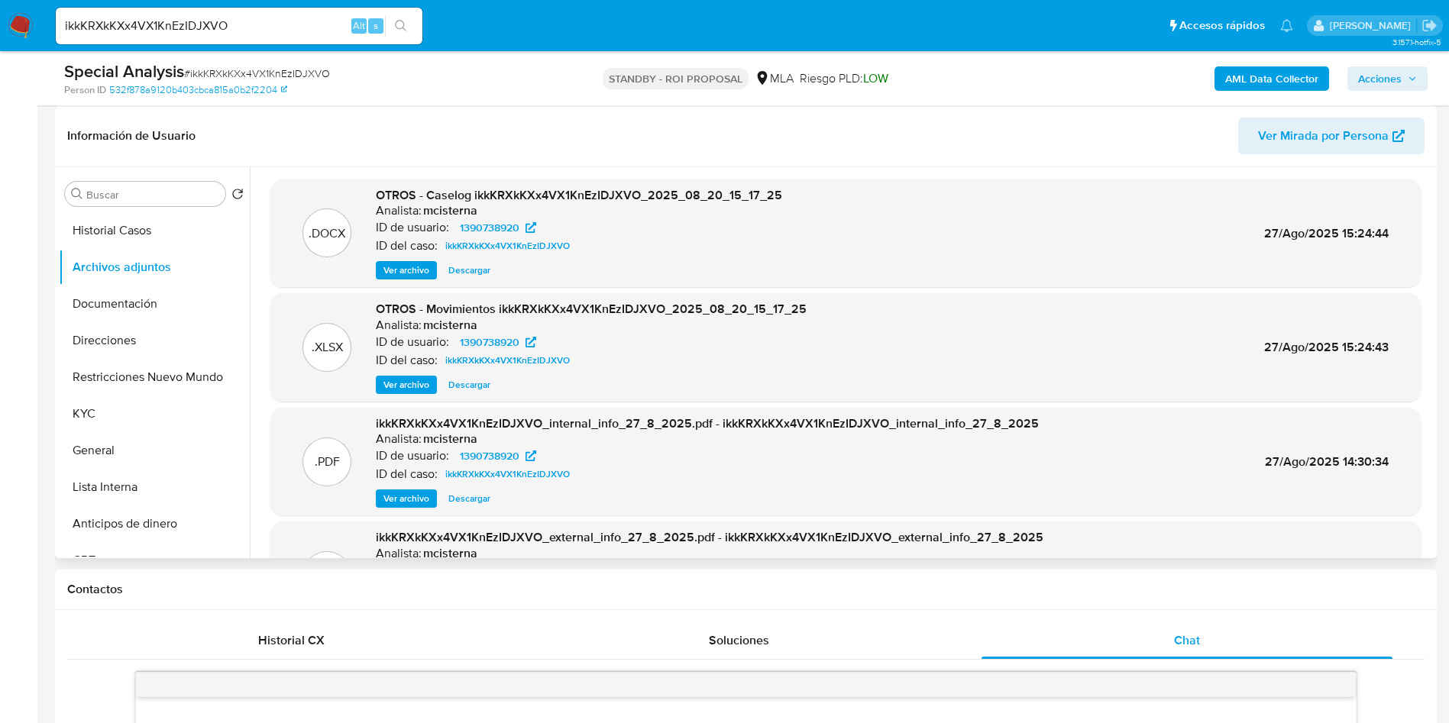
click at [459, 273] on span "Descargar" at bounding box center [469, 270] width 42 height 15
click at [134, 26] on input "ikkKRXkKXx4VX1KnEzIDJXVO" at bounding box center [239, 26] width 367 height 20
paste input "0WWyT96ft0KkEyhzPLgp4OeM"
type input "0WWyT96ft0KkEyhzPLgp4OeM"
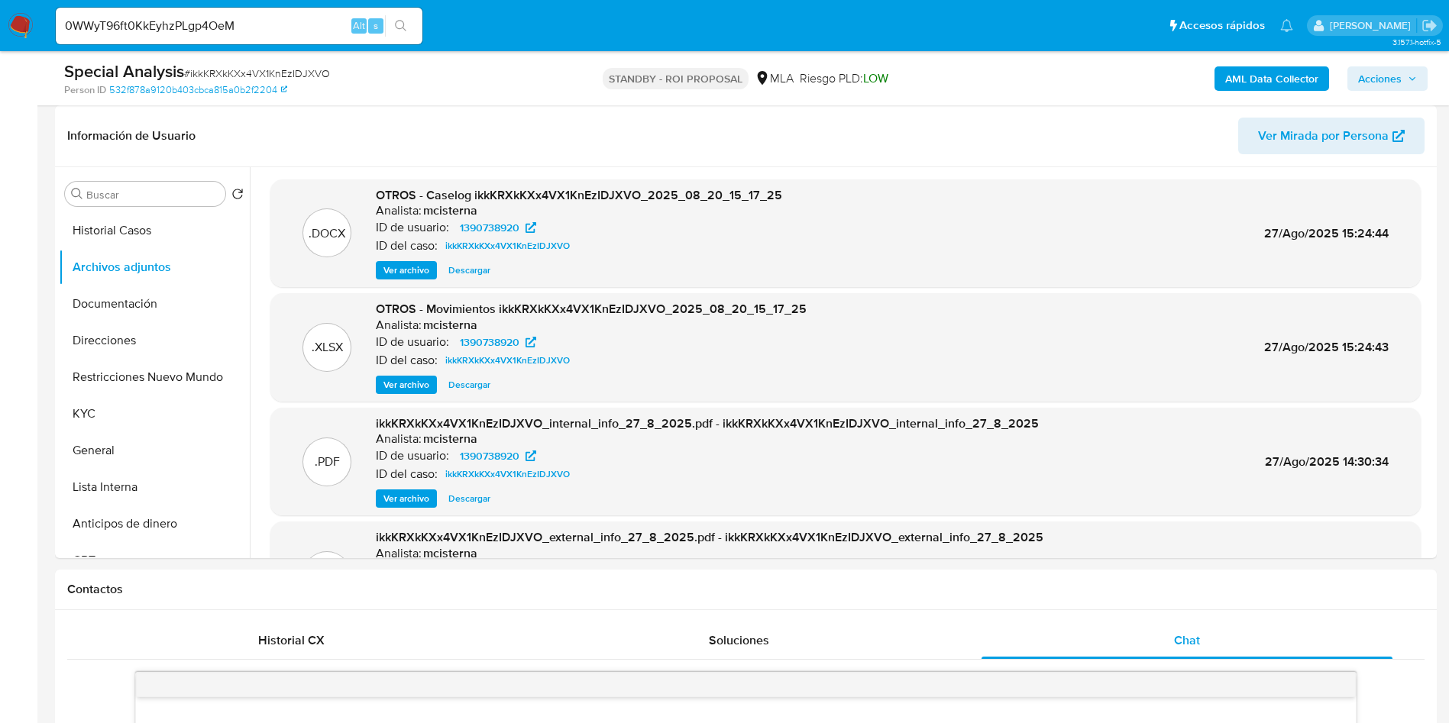
click at [398, 31] on icon "search-icon" at bounding box center [401, 26] width 12 height 12
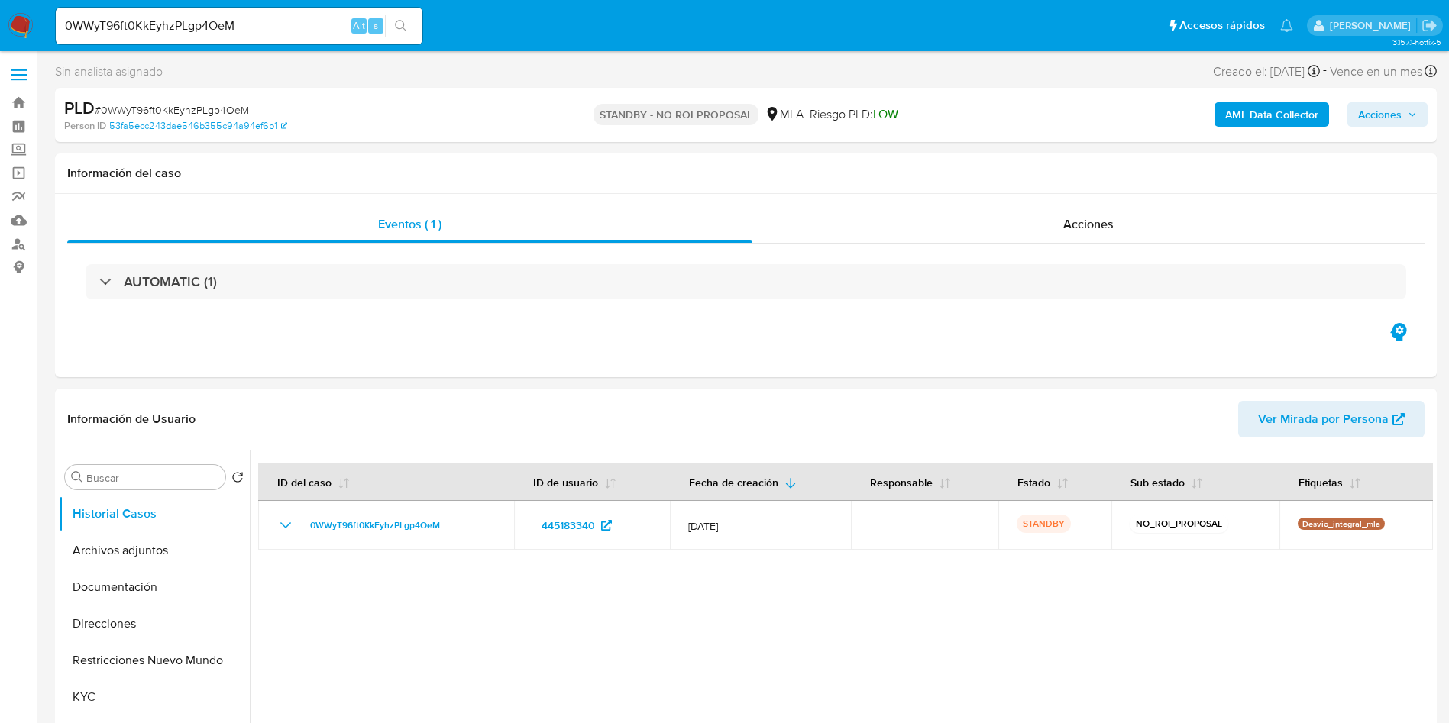
select select "10"
click at [211, 22] on input "0WWyT96ft0KkEyhzPLgp4OeM" at bounding box center [239, 26] width 367 height 20
click at [210, 21] on input "0WWyT96ft0KkEyhzPLgp4OeM" at bounding box center [239, 26] width 367 height 20
paste input "n86W60JS3IEmpw8dqg1SVoRY"
click at [417, 35] on input "n86W60JS3IEmpw8dqg1SVoRY" at bounding box center [239, 26] width 367 height 20
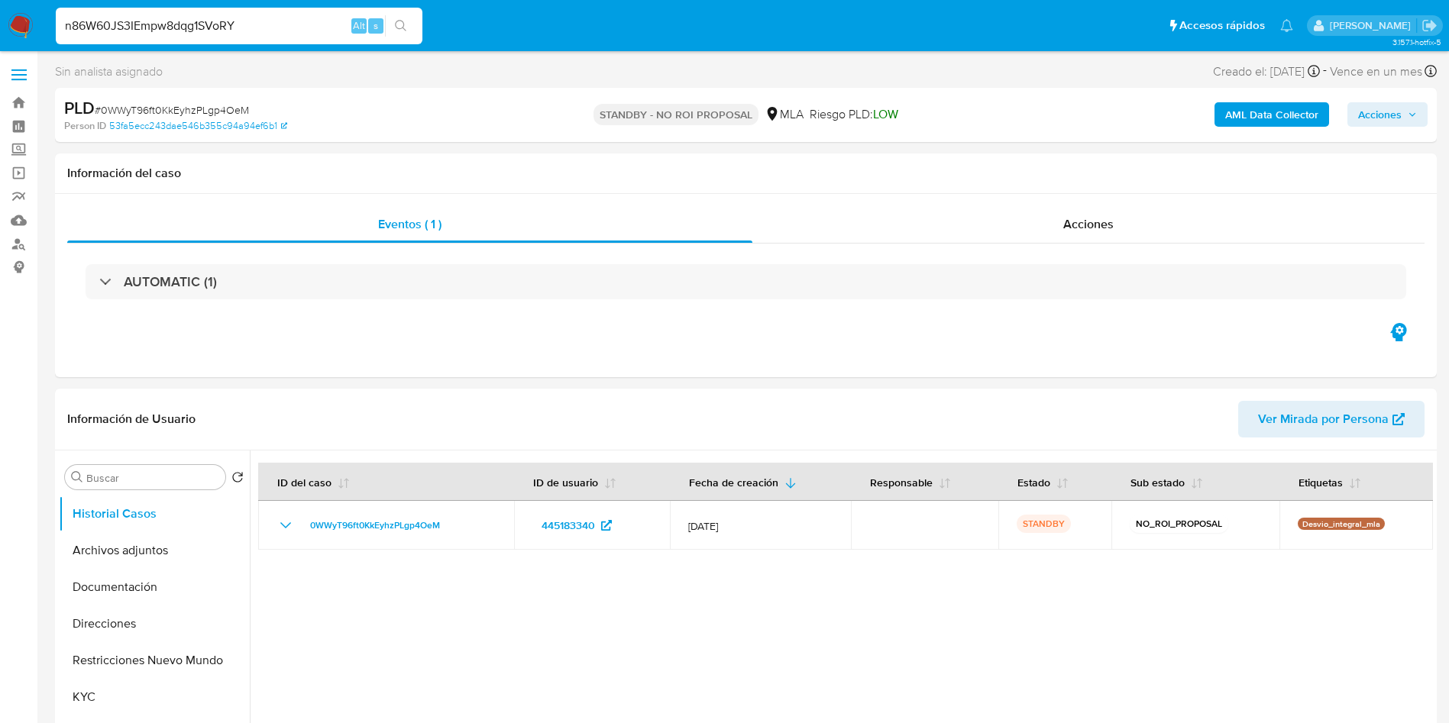
type input "n86W60JS3IEmpw8dqg1SVoRY"
click at [402, 27] on icon "search-icon" at bounding box center [400, 25] width 11 height 11
select select "10"
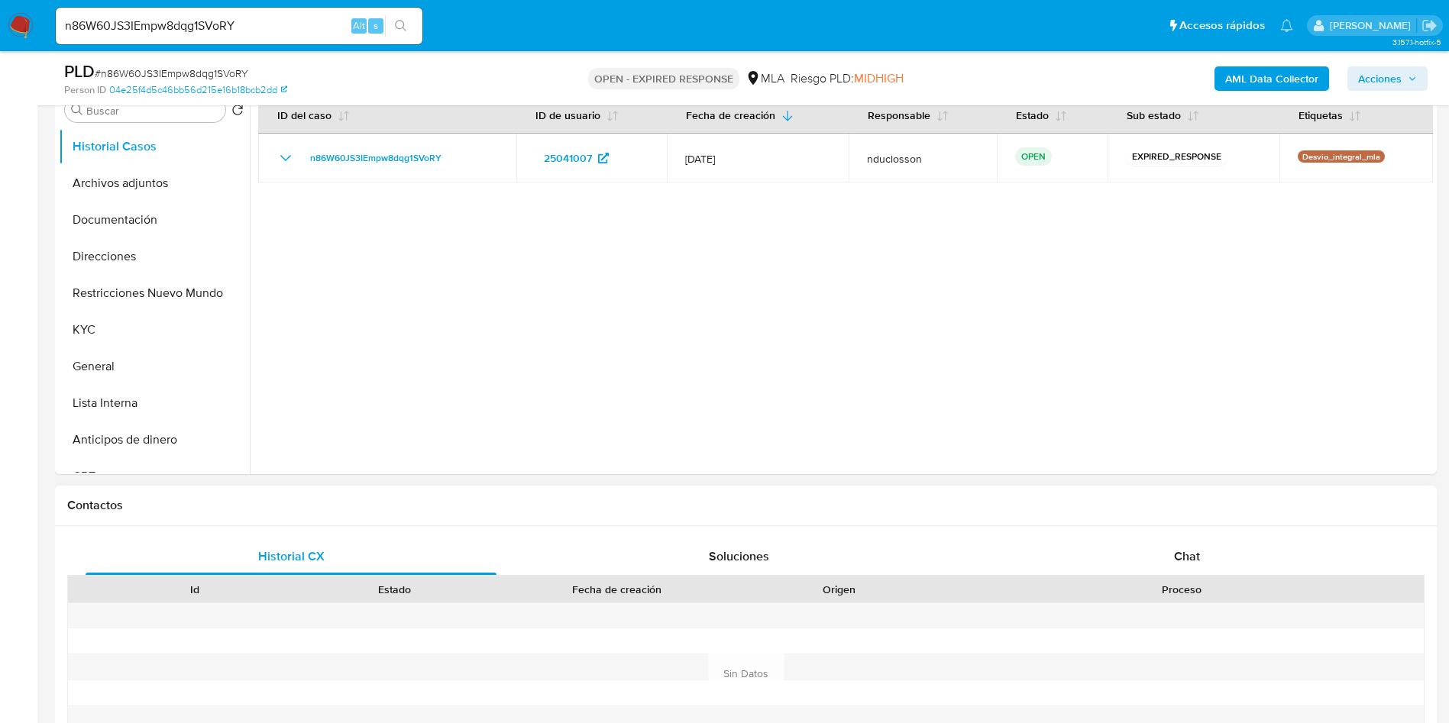
scroll to position [573, 0]
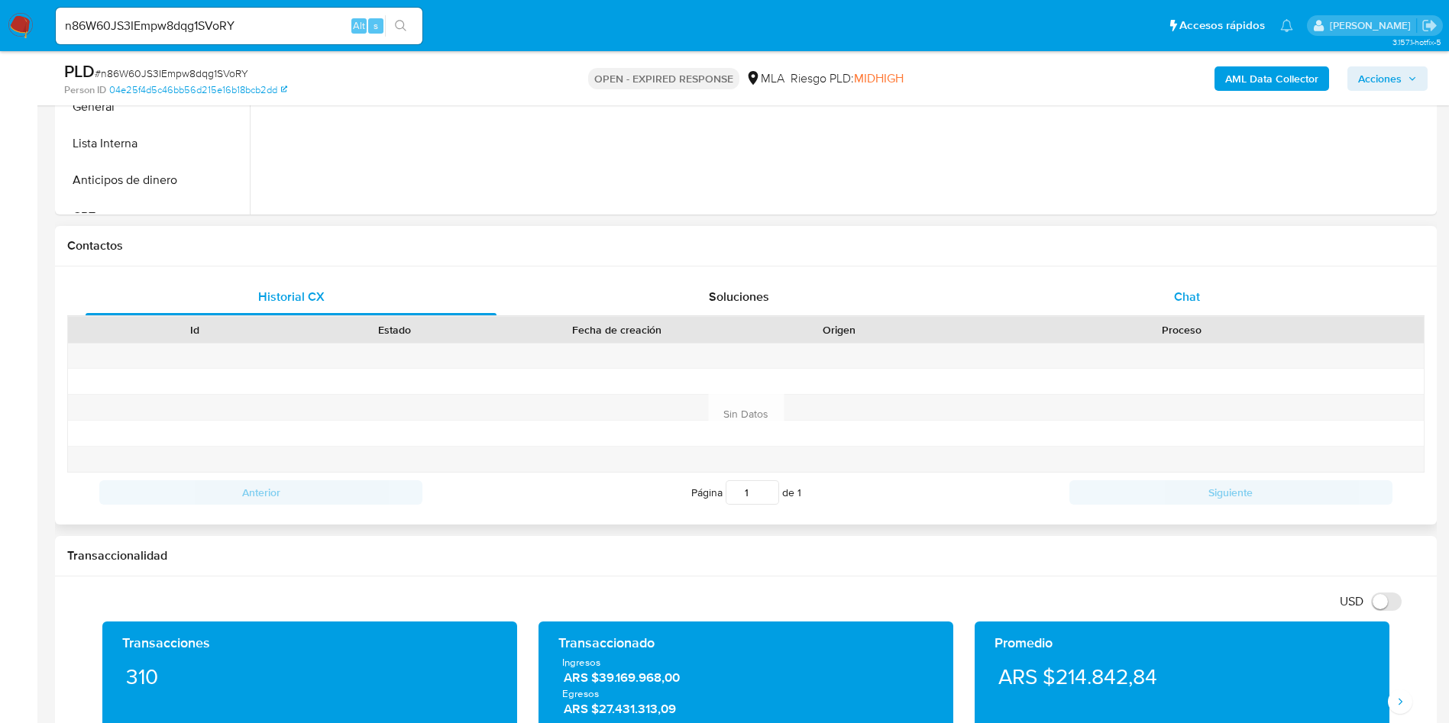
click at [1137, 279] on div "Chat" at bounding box center [1186, 297] width 411 height 37
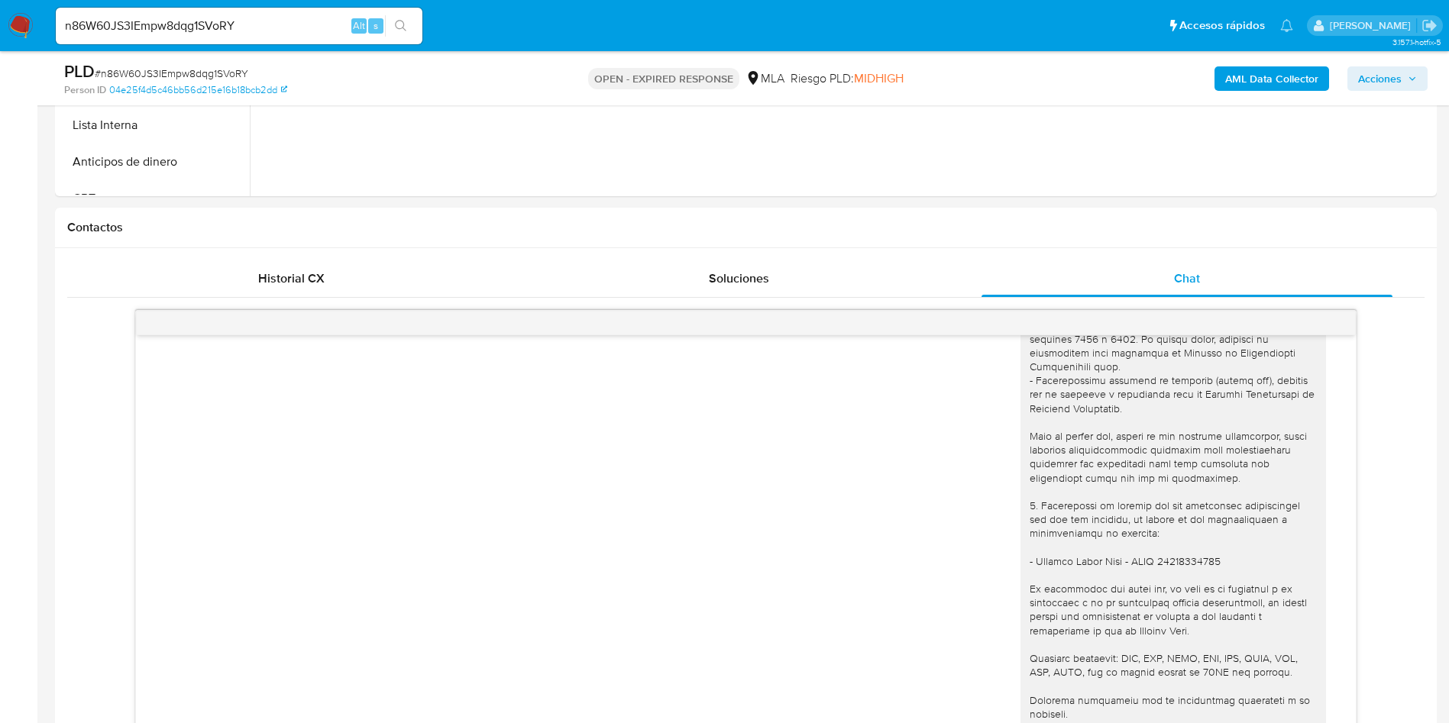
scroll to position [458, 0]
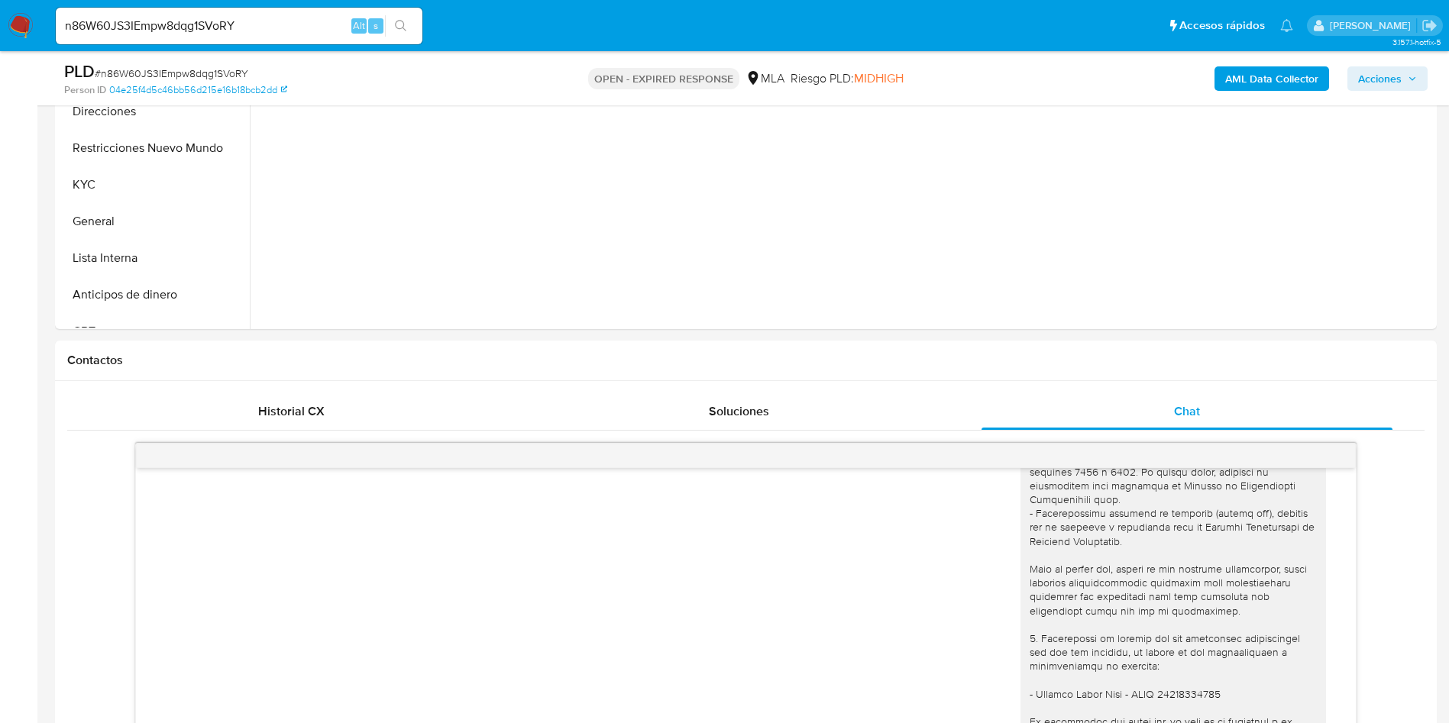
click at [141, 75] on span "# n86W60JS3IEmpw8dqg1SVoRY" at bounding box center [171, 73] width 153 height 15
copy span "n86W60JS3IEmpw8dqg1SVoRY"
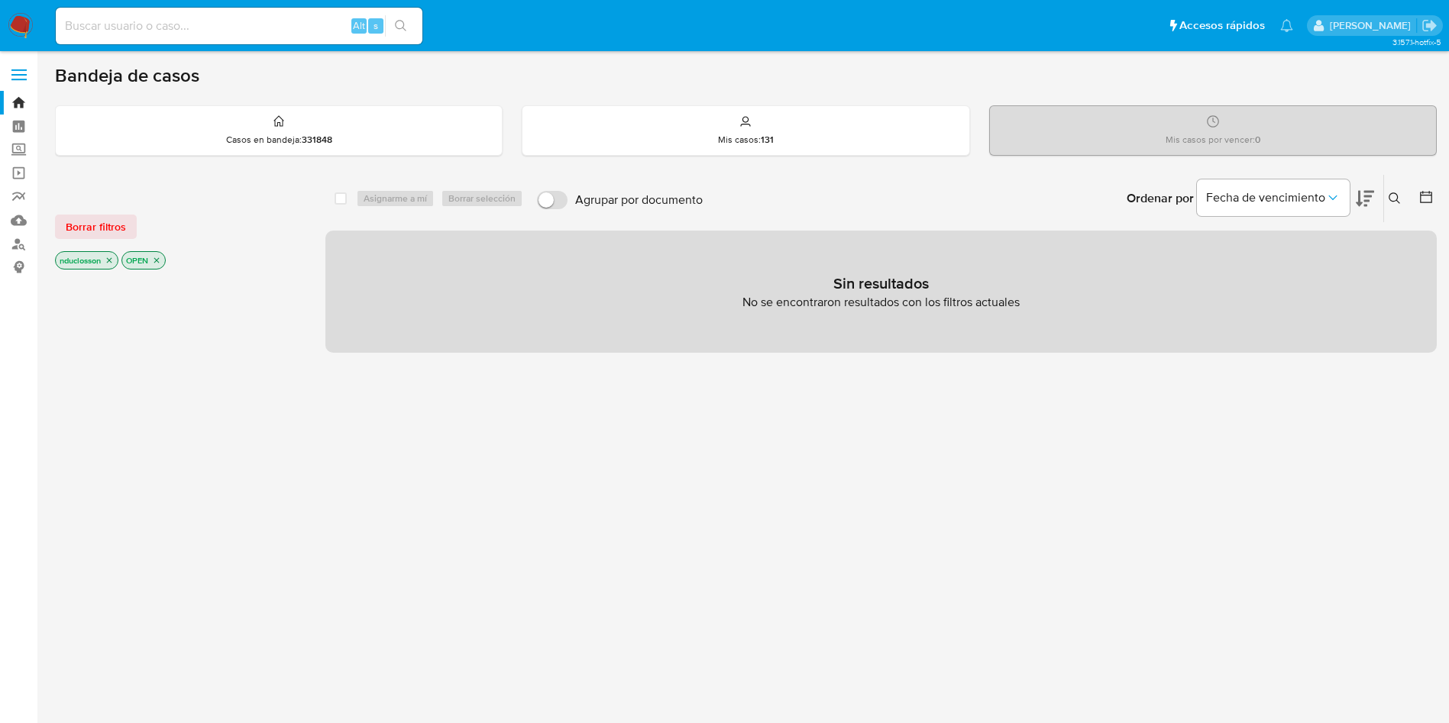
click at [1394, 189] on button at bounding box center [1396, 198] width 25 height 18
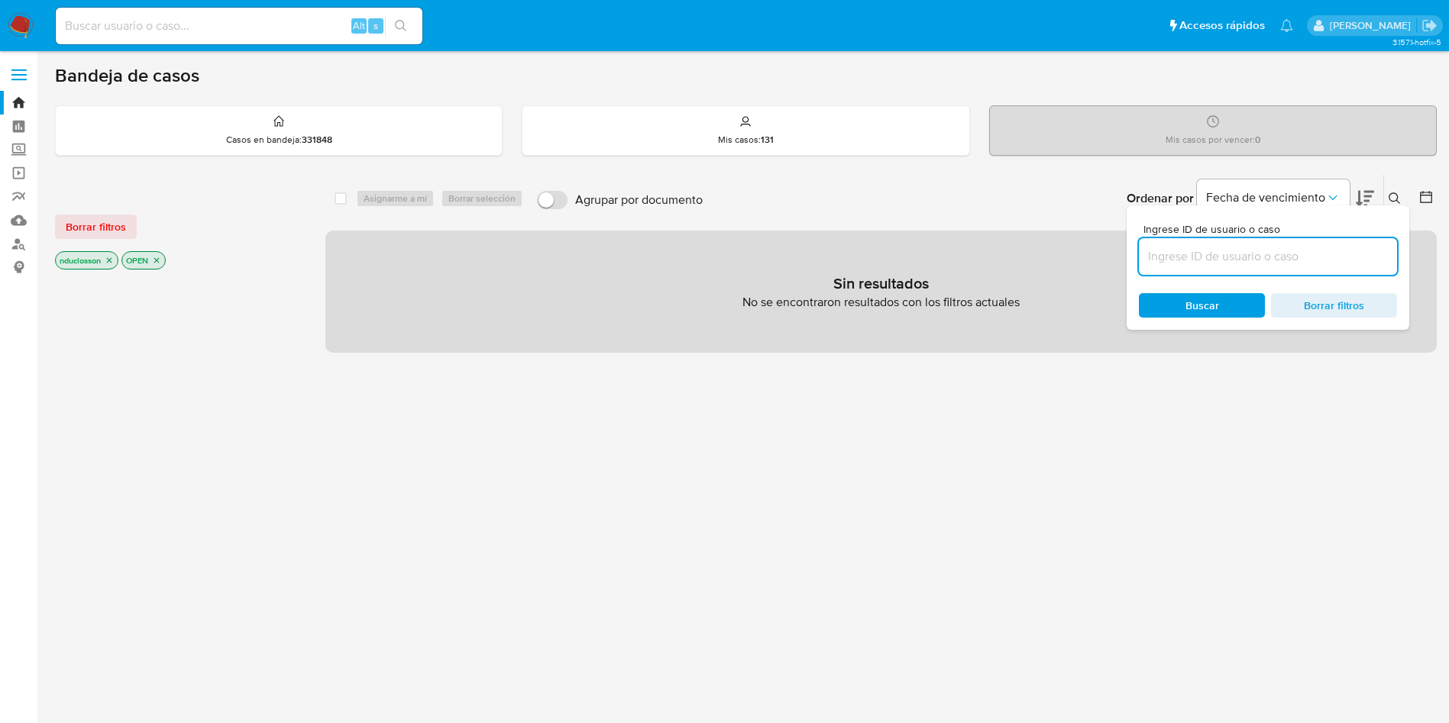
click at [1229, 265] on input at bounding box center [1268, 257] width 258 height 20
type input "n86W60JS3IEmpw8dqg1SVoRY"
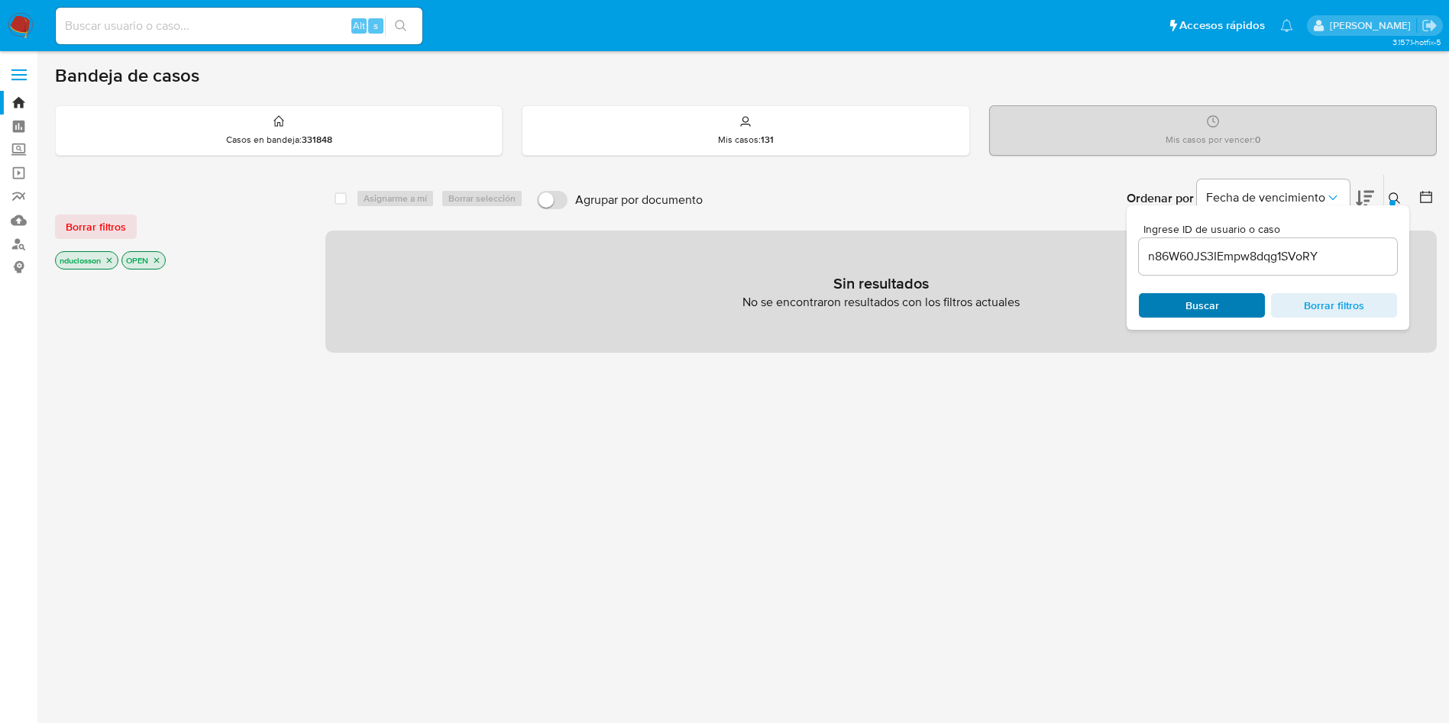
click at [1187, 312] on span "Buscar" at bounding box center [1202, 305] width 34 height 24
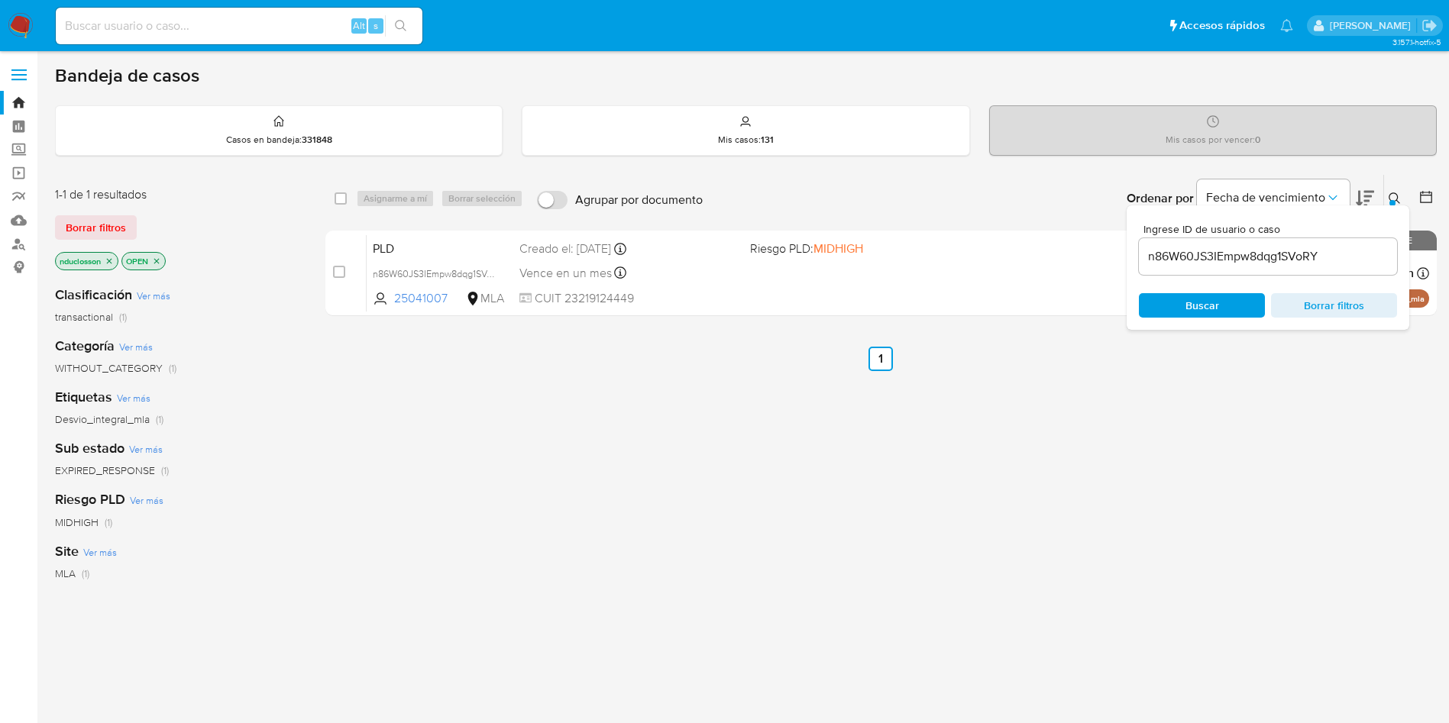
click at [333, 200] on div "select-all-cases-checkbox Asignarme a mí Borrar selección Agrupar por documento…" at bounding box center [880, 198] width 1111 height 47
click at [334, 205] on div "select-all-cases-checkbox" at bounding box center [340, 198] width 12 height 15
click at [363, 197] on div "Asignarme a mí Borrar selección" at bounding box center [442, 198] width 173 height 18
click at [344, 197] on input "checkbox" at bounding box center [340, 198] width 12 height 12
checkbox input "true"
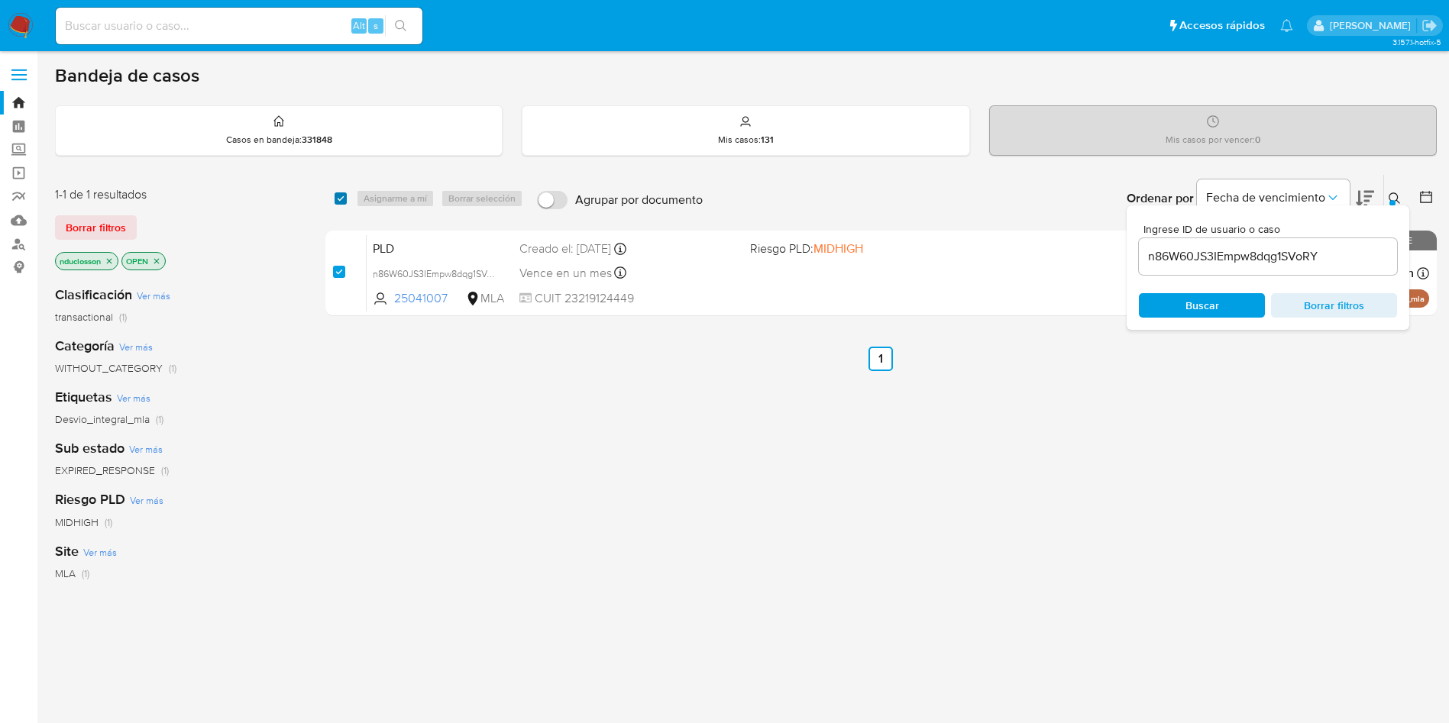
checkbox input "true"
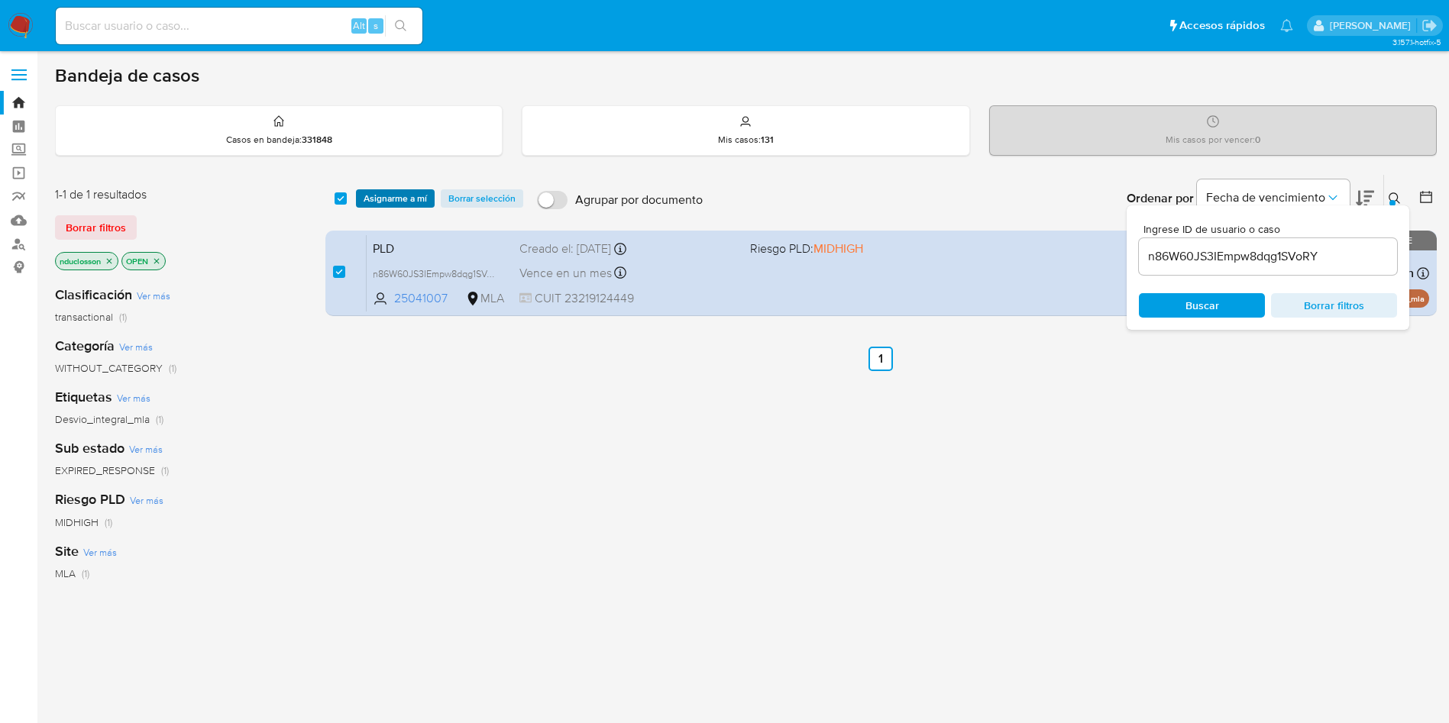
click at [386, 200] on span "Asignarme a mí" at bounding box center [394, 198] width 63 height 15
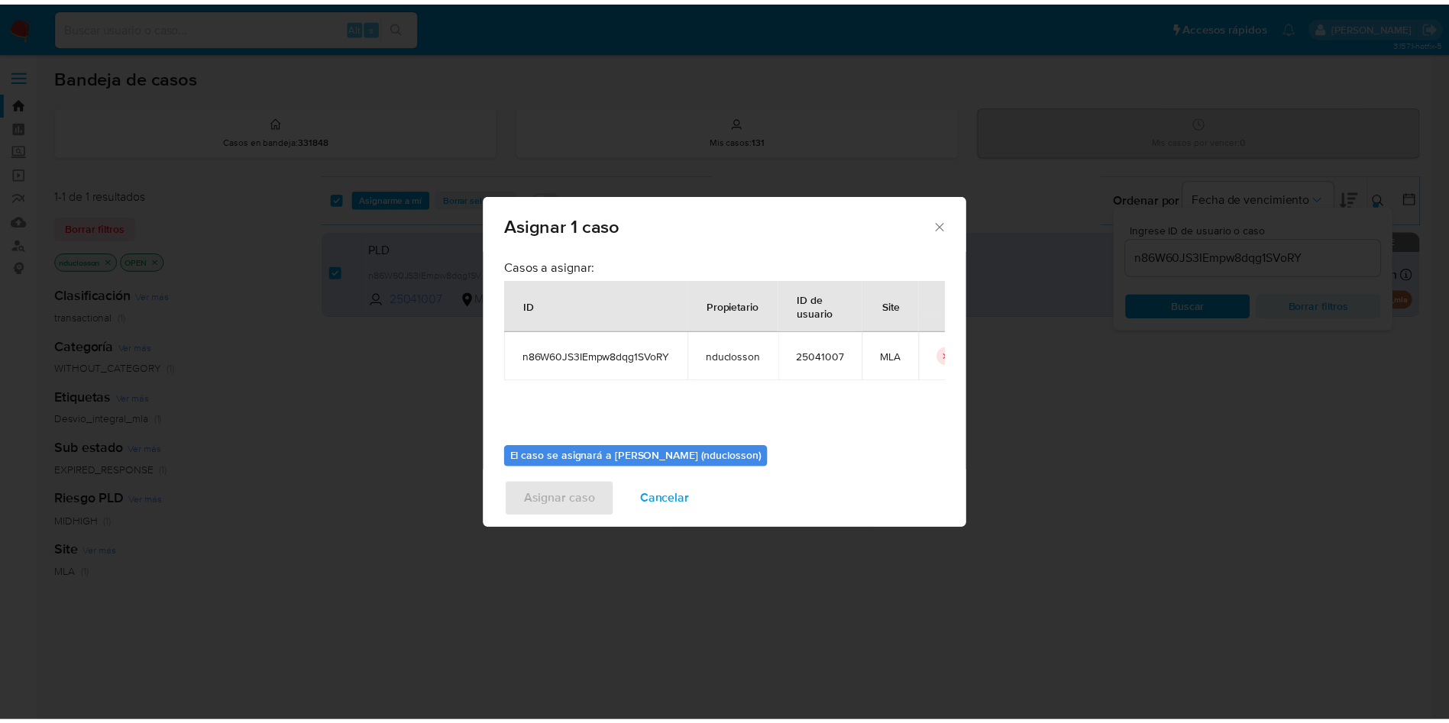
scroll to position [79, 0]
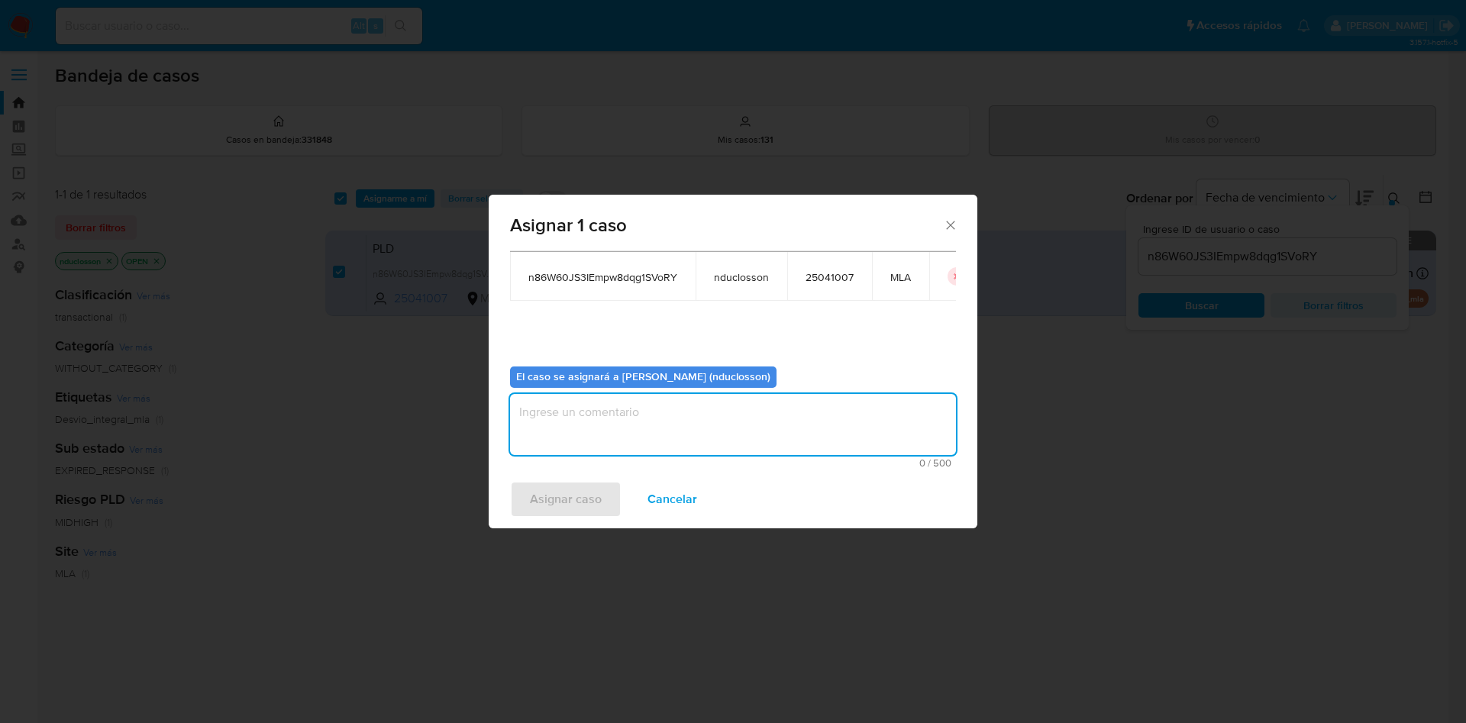
click at [665, 415] on textarea "assign-modal" at bounding box center [733, 424] width 446 height 61
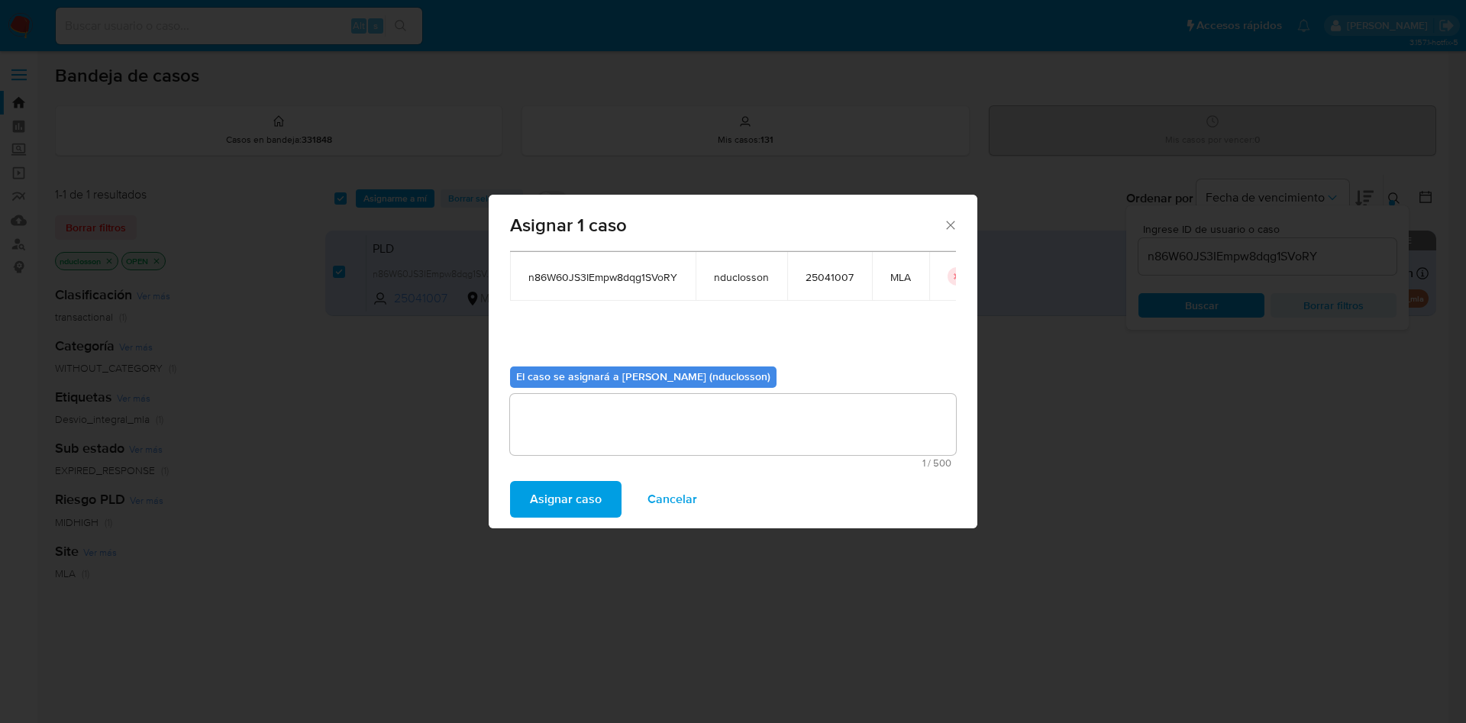
click at [536, 492] on span "Asignar caso" at bounding box center [566, 500] width 72 height 34
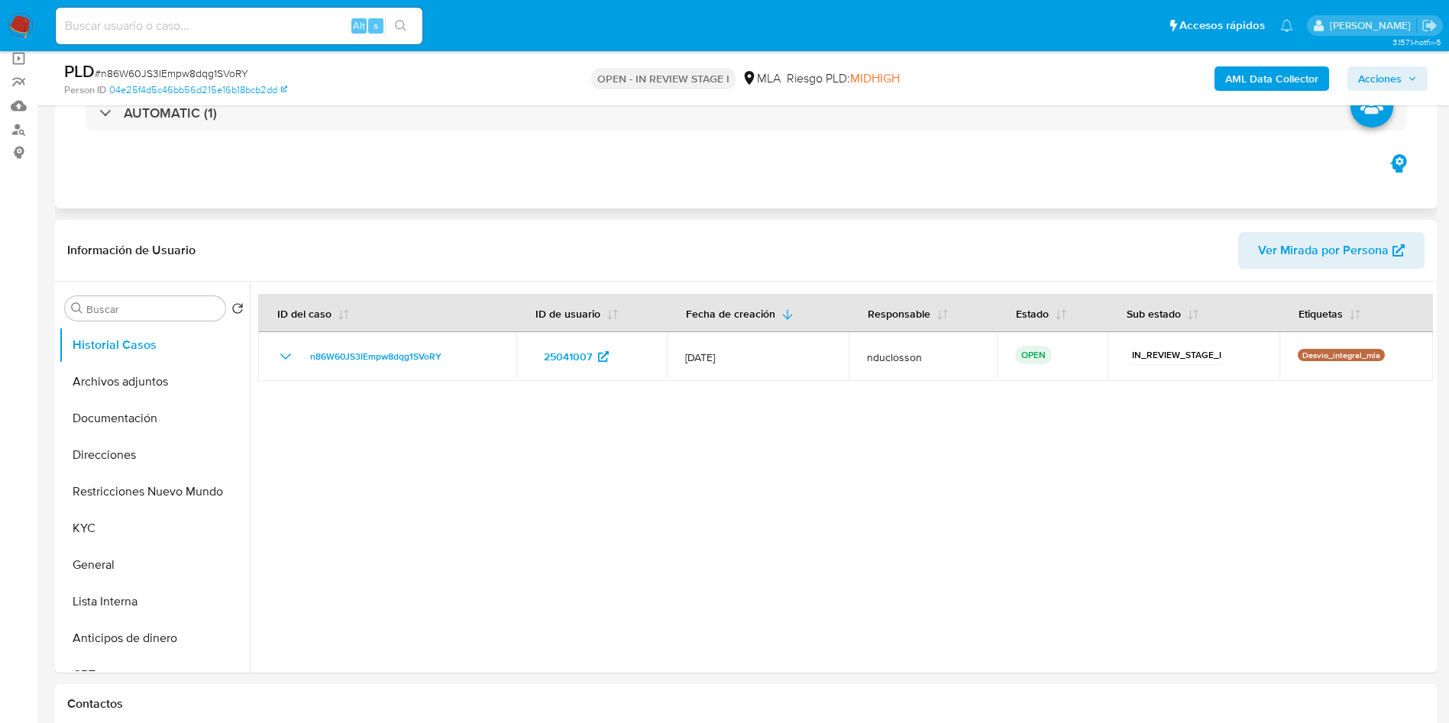
select select "10"
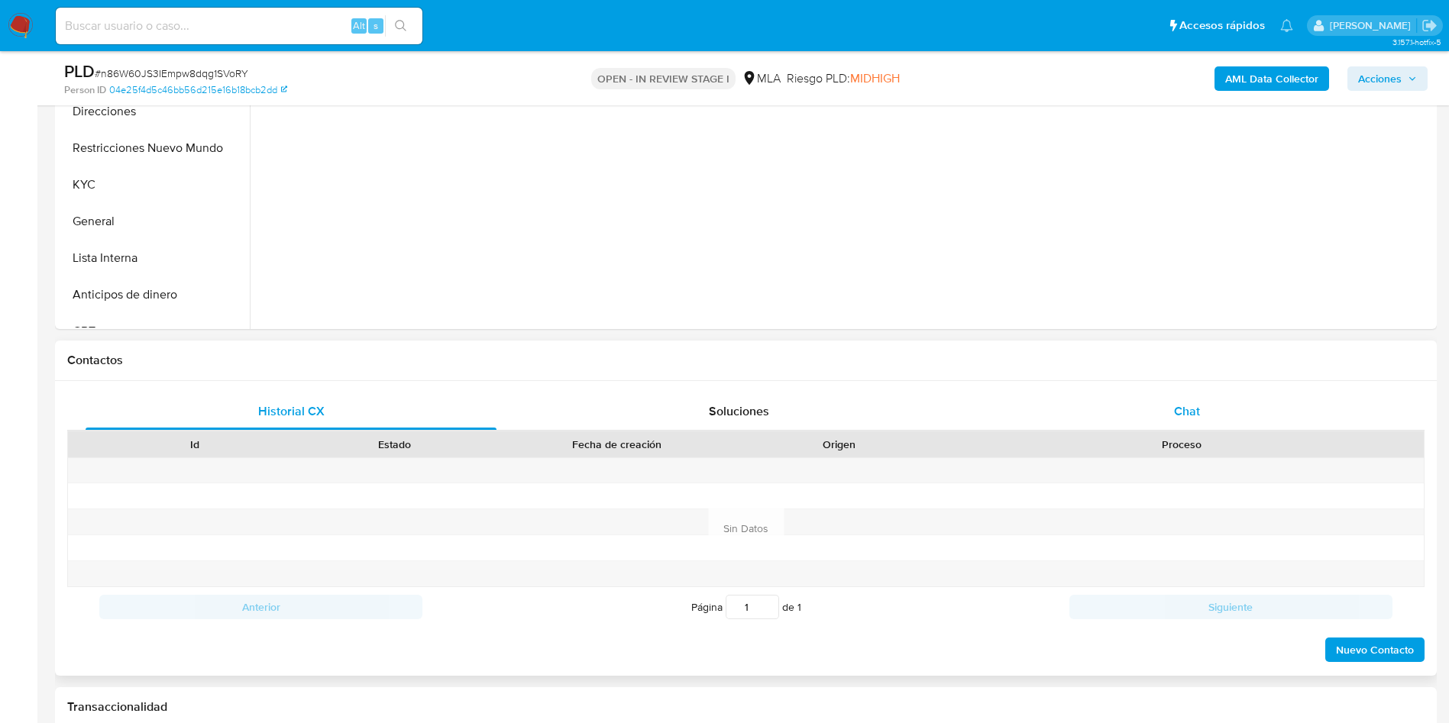
click at [1216, 413] on div "Chat" at bounding box center [1186, 411] width 411 height 37
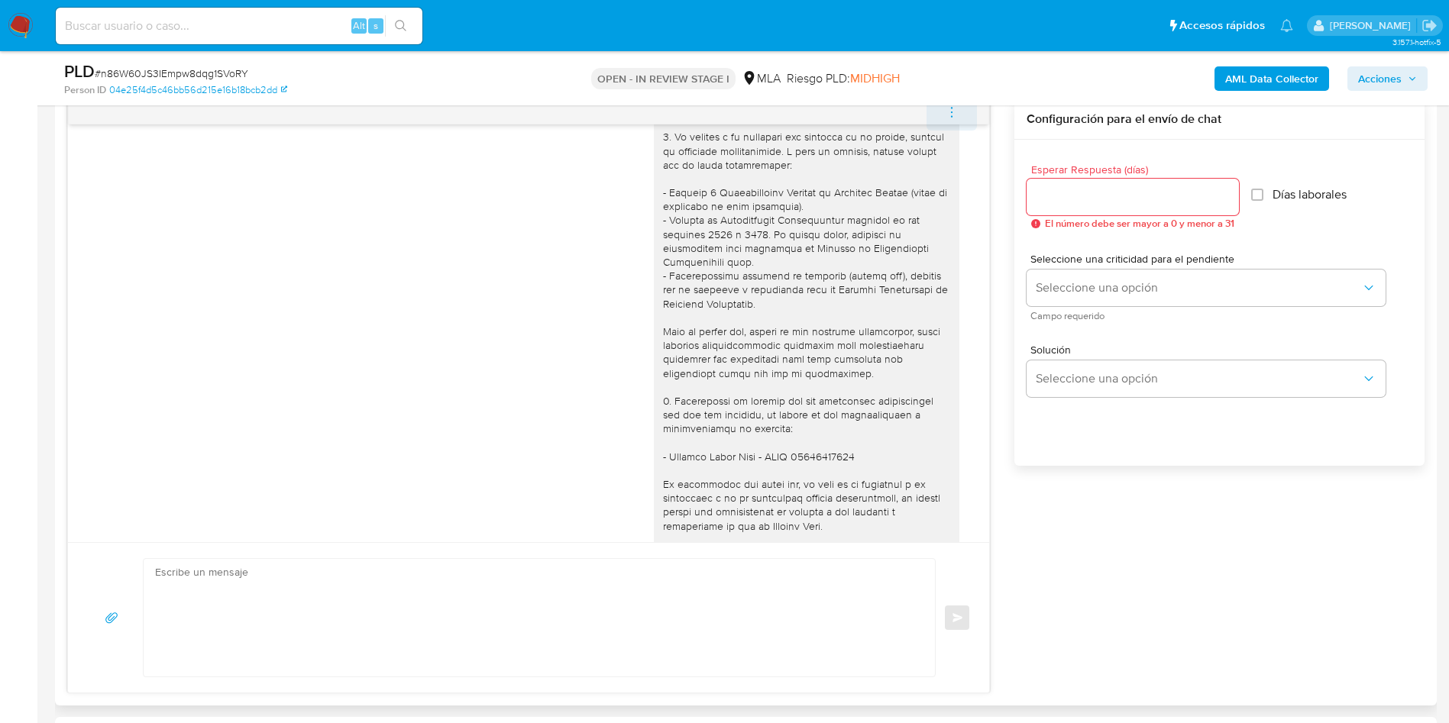
scroll to position [1238, 0]
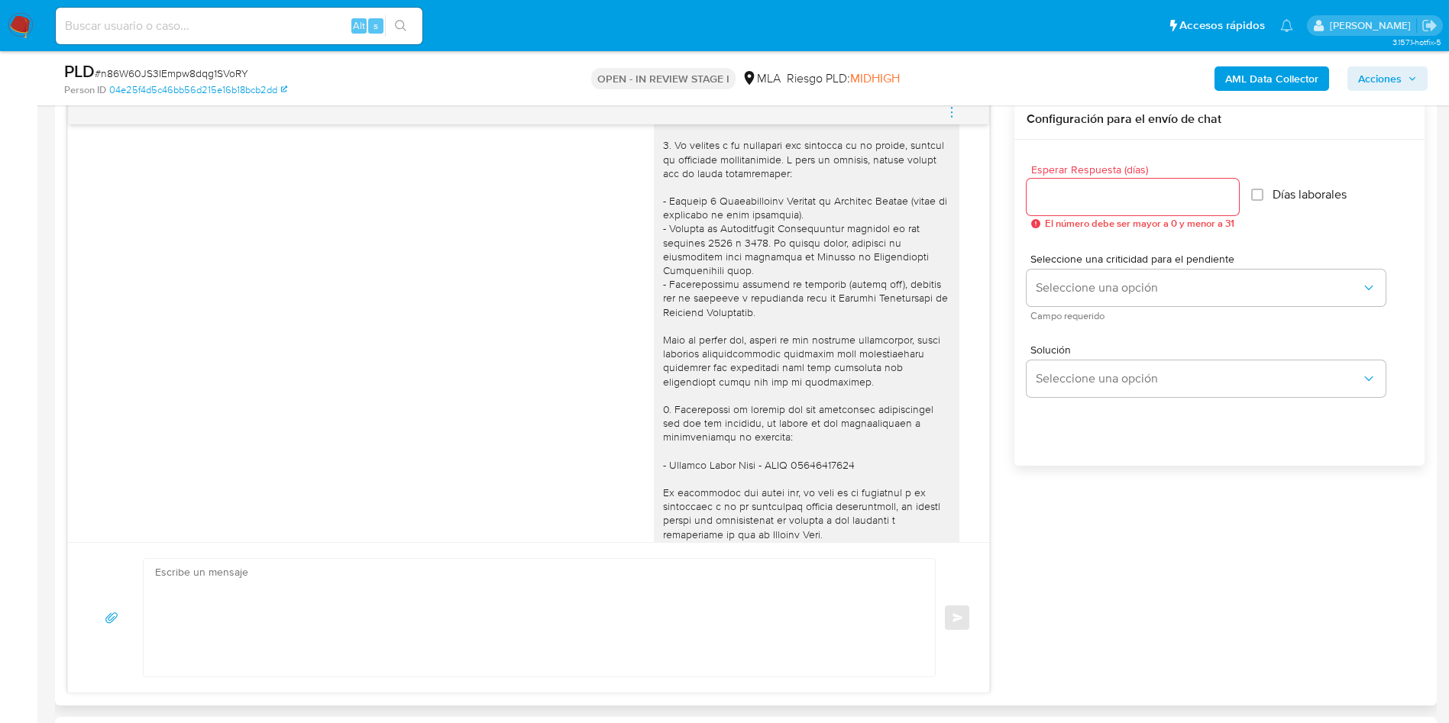
click at [942, 115] on button "menu-action" at bounding box center [951, 112] width 50 height 37
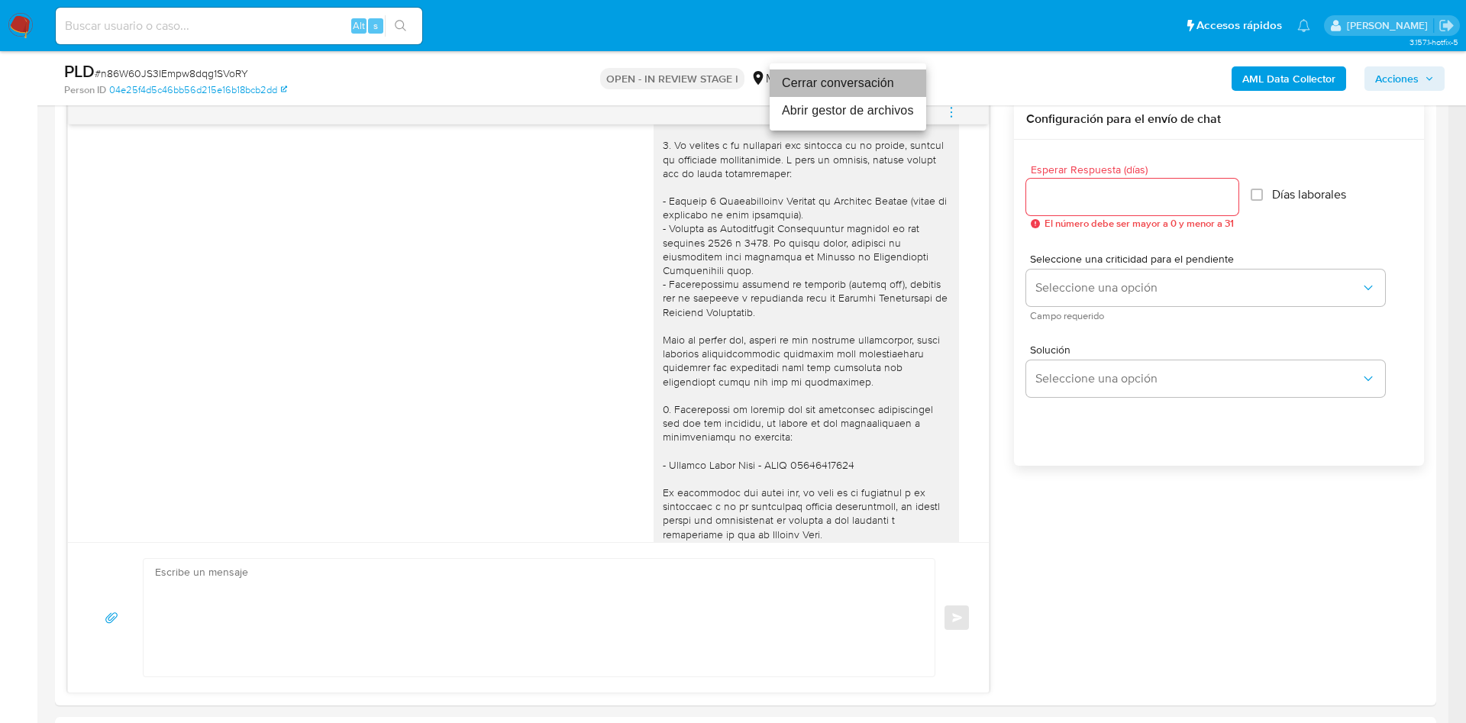
click at [837, 90] on li "Cerrar conversación" at bounding box center [848, 82] width 157 height 27
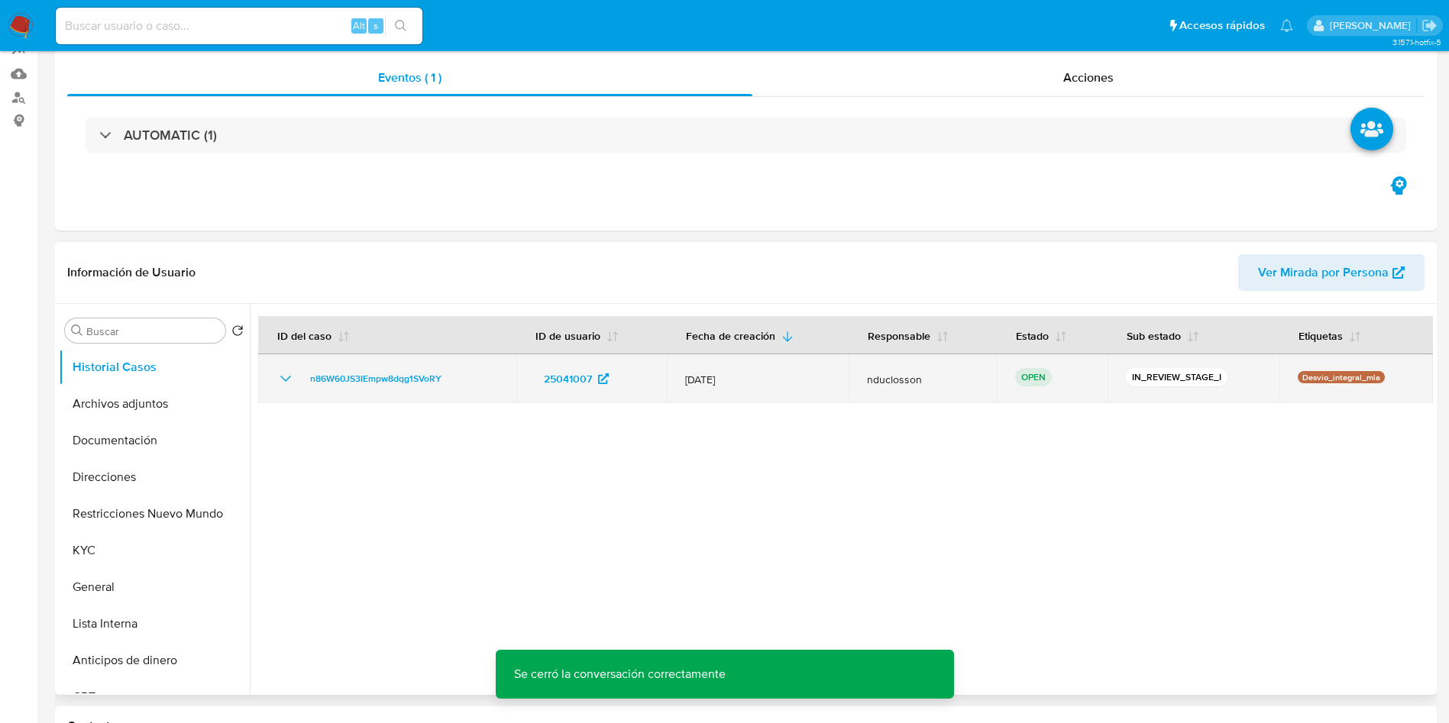
scroll to position [0, 0]
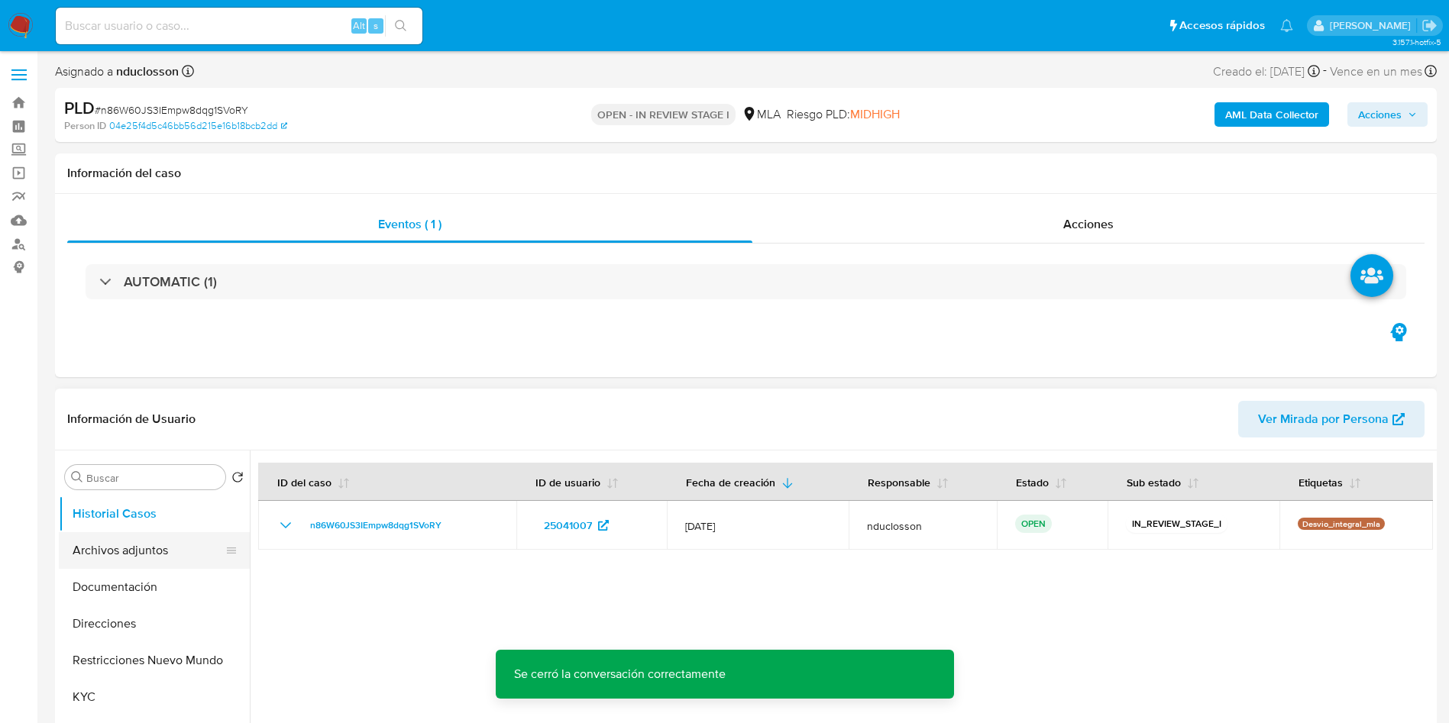
click at [110, 557] on button "Archivos adjuntos" at bounding box center [148, 550] width 179 height 37
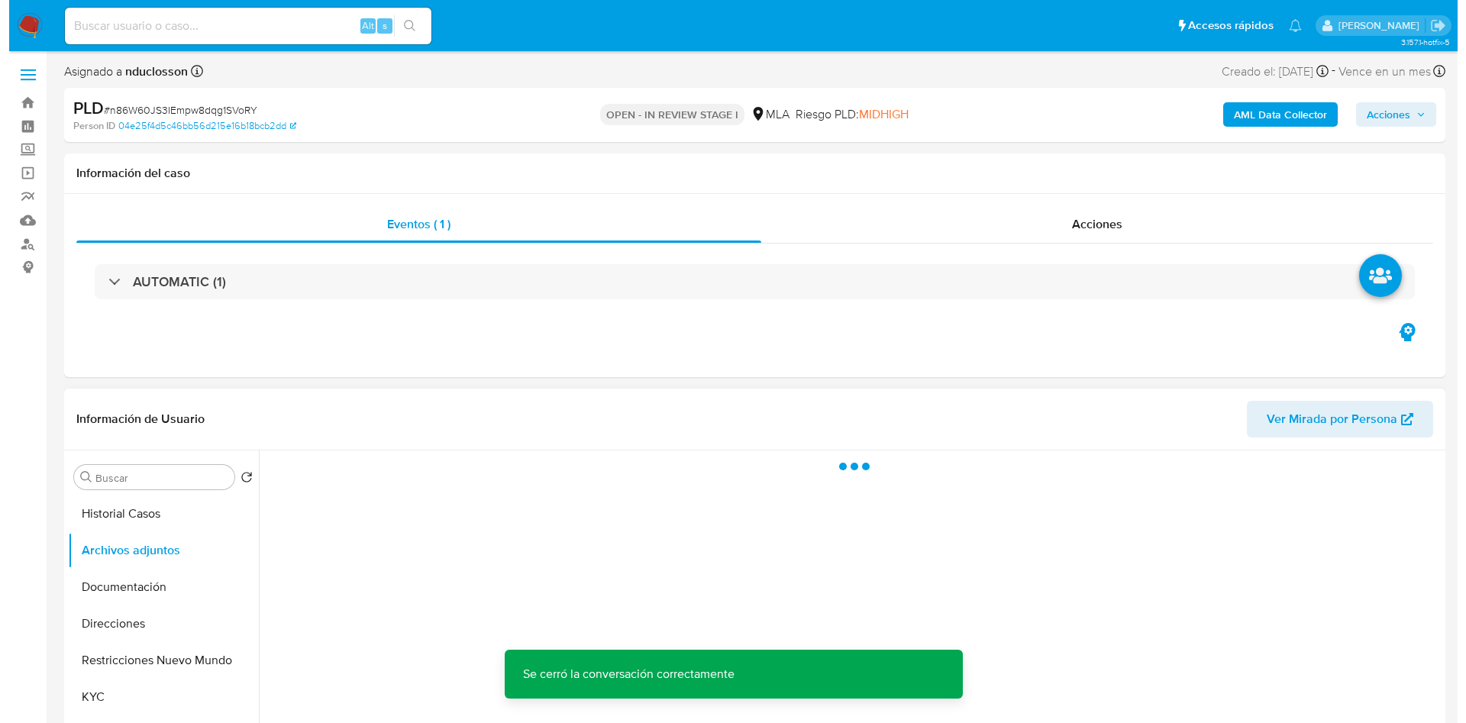
scroll to position [115, 0]
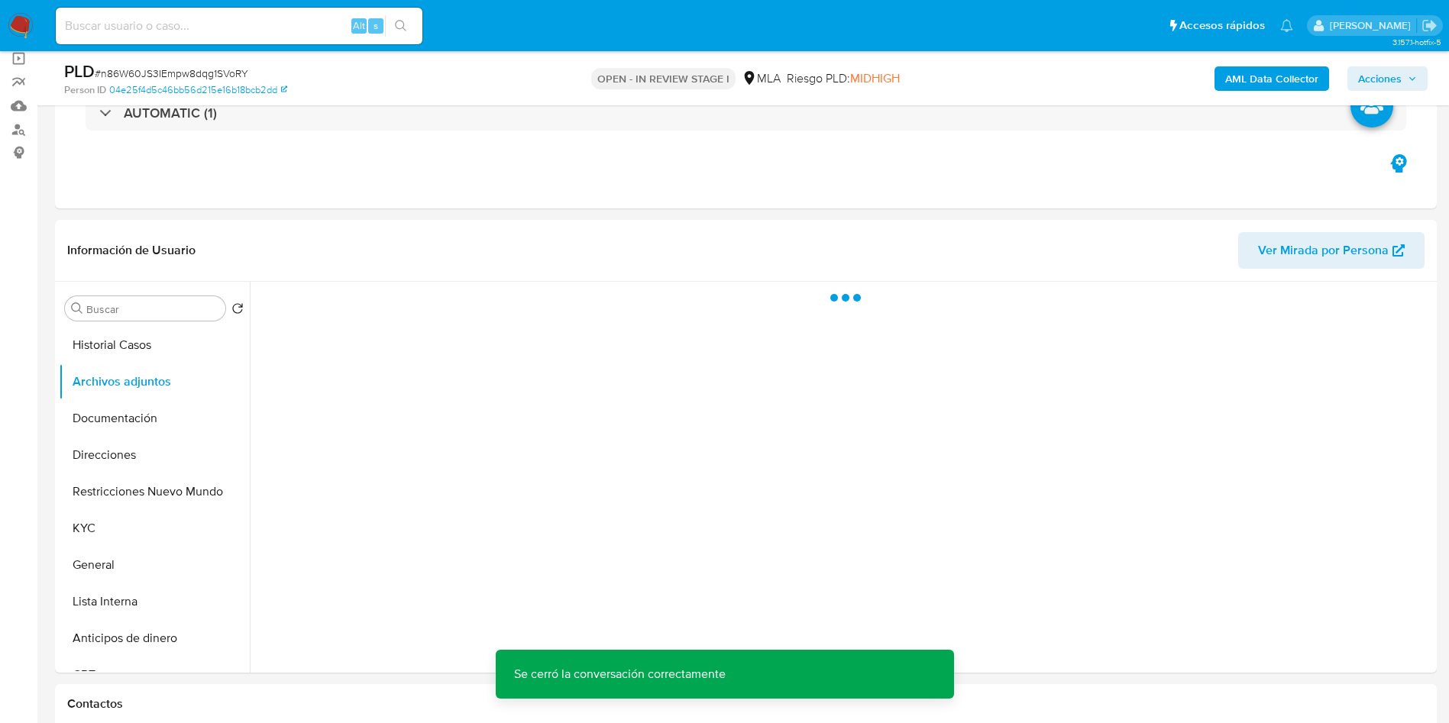
click at [1284, 71] on b "AML Data Collector" at bounding box center [1271, 78] width 93 height 24
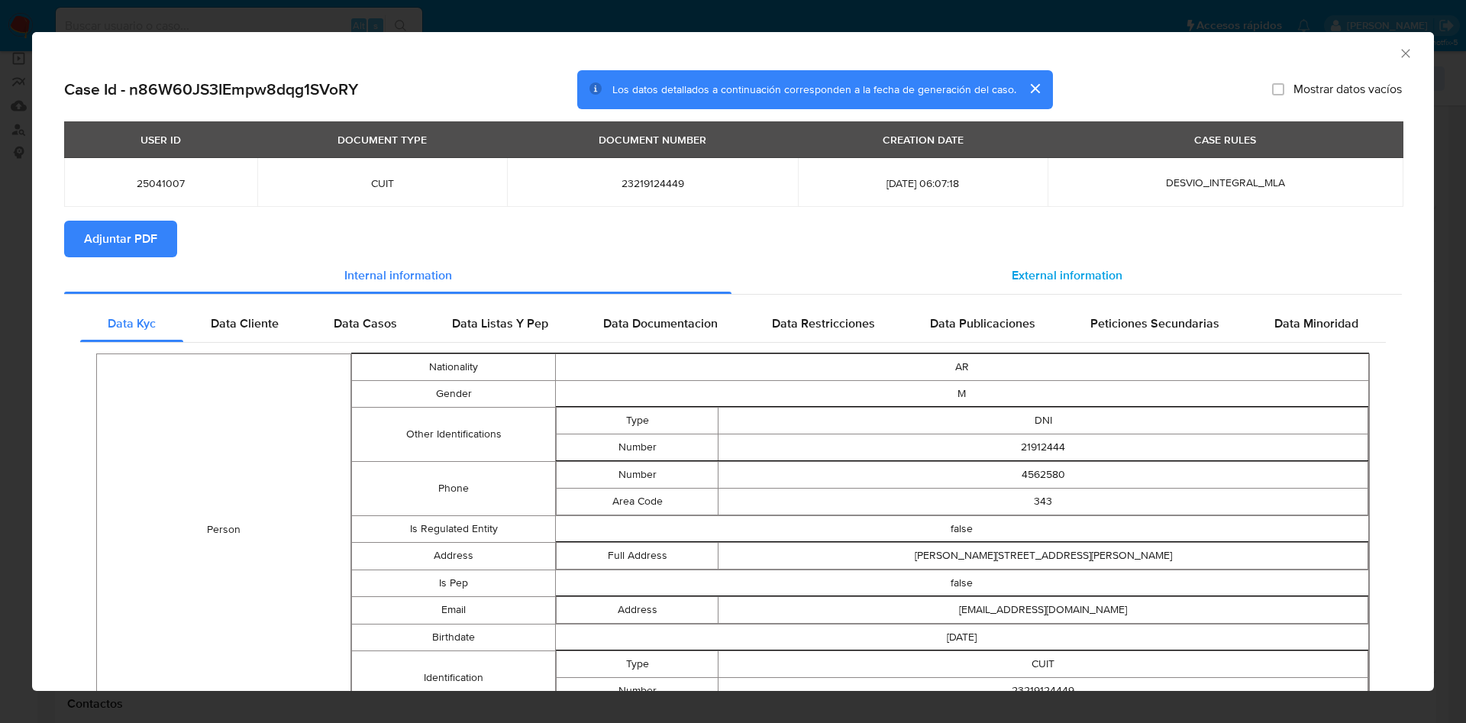
click at [812, 276] on div "External information" at bounding box center [1067, 275] width 670 height 37
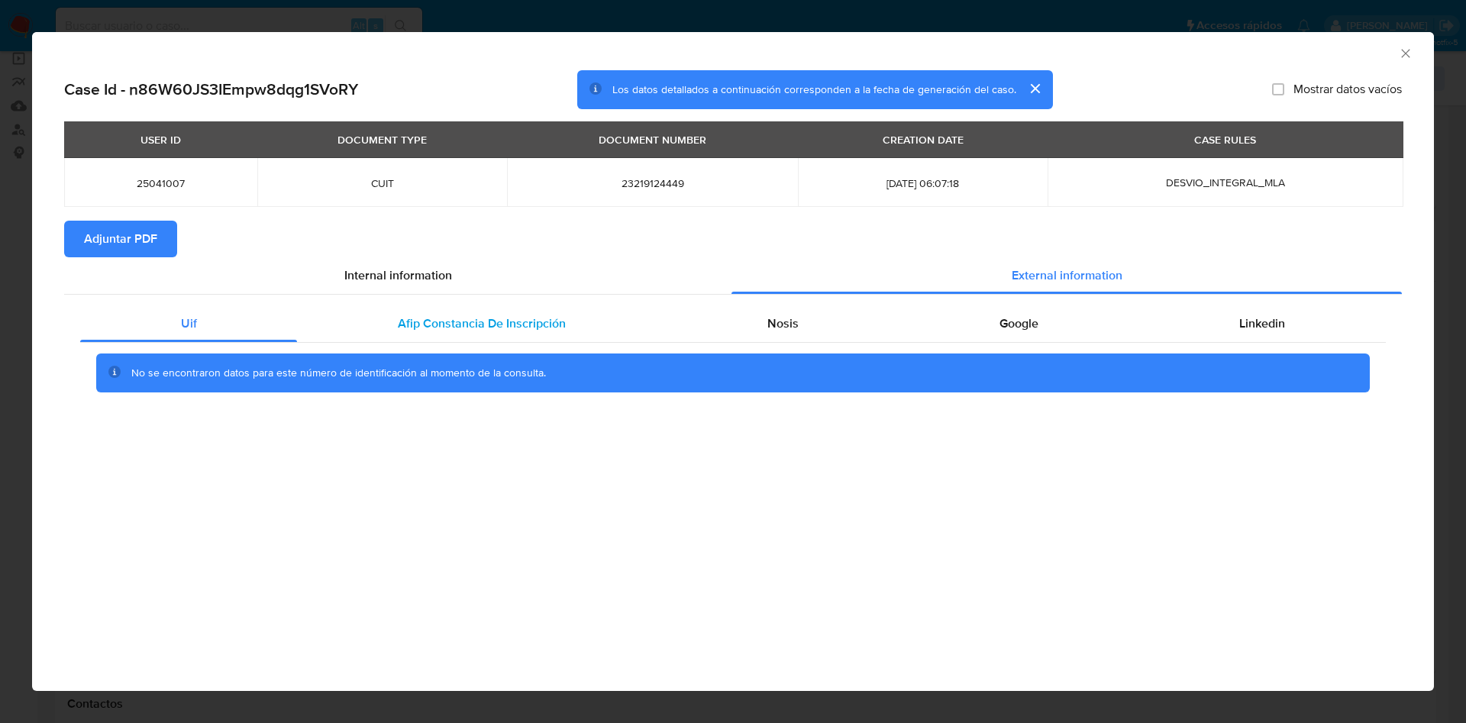
click at [529, 325] on span "Afip Constancia De Inscripción" at bounding box center [482, 324] width 168 height 18
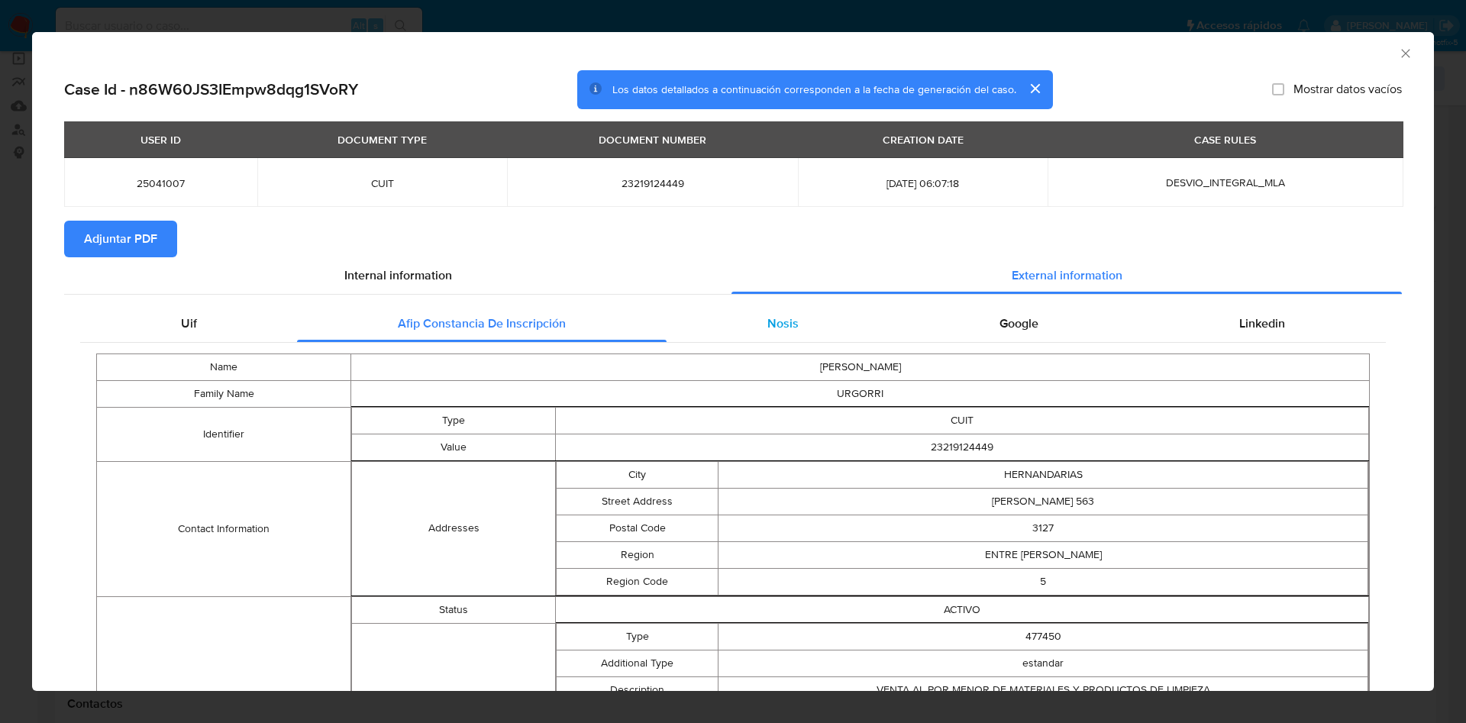
click at [730, 328] on div "Nosis" at bounding box center [783, 323] width 232 height 37
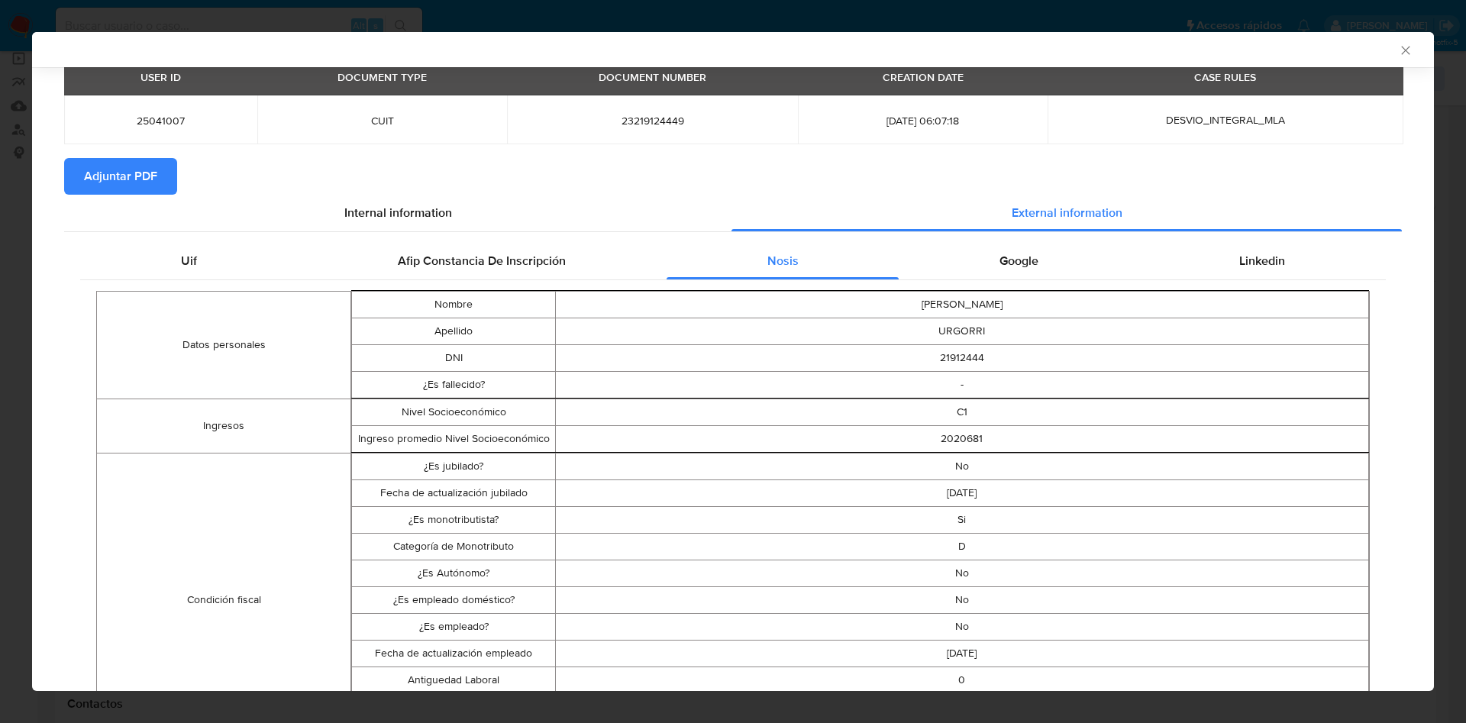
scroll to position [111, 0]
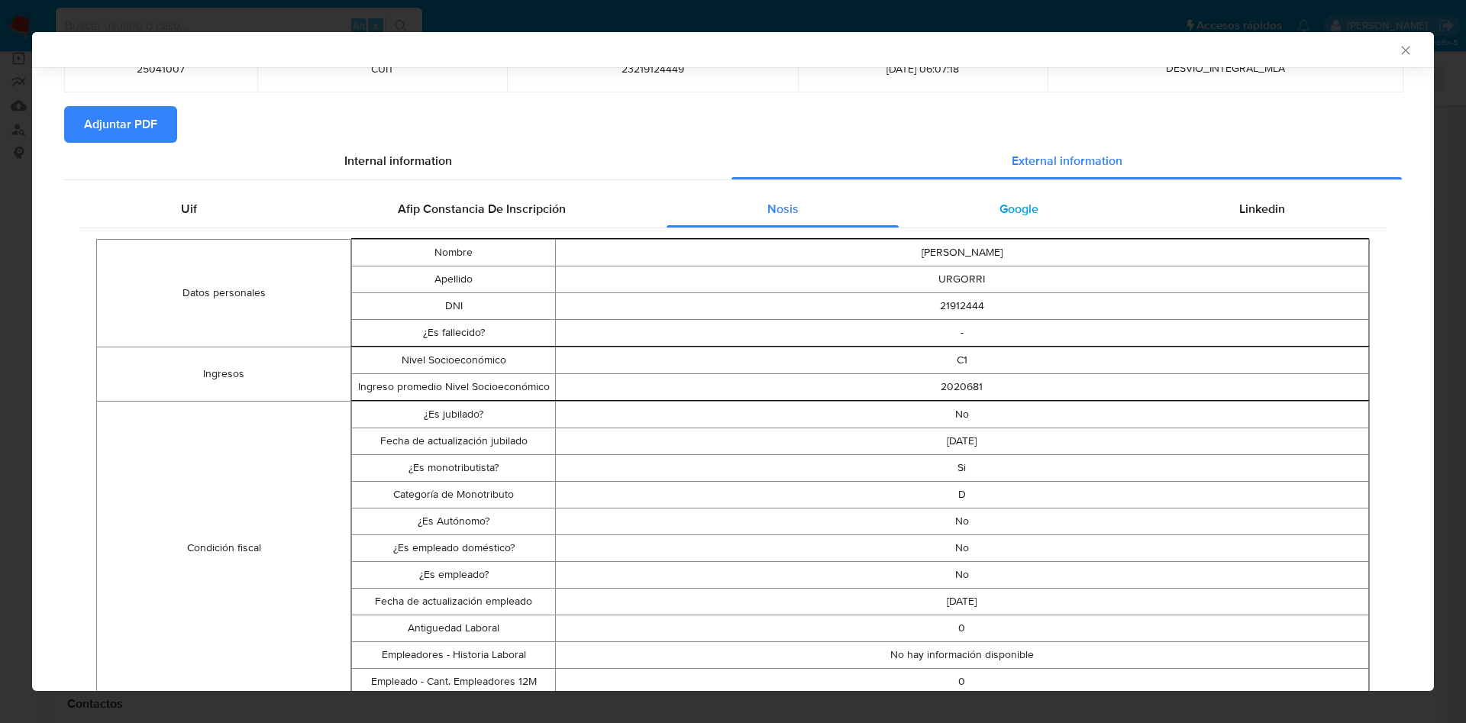
click at [958, 223] on div "Google" at bounding box center [1019, 209] width 240 height 37
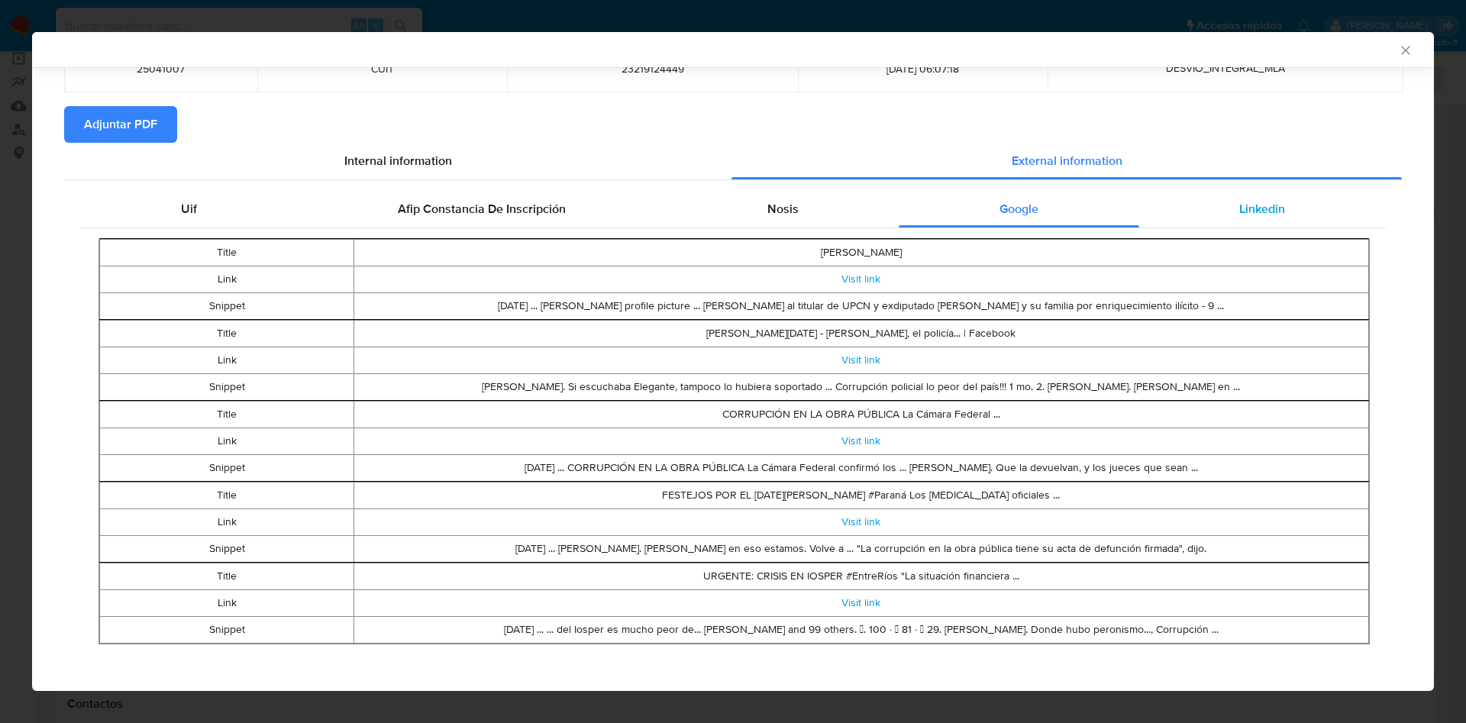
click at [1246, 195] on div "Linkedin" at bounding box center [1262, 209] width 247 height 37
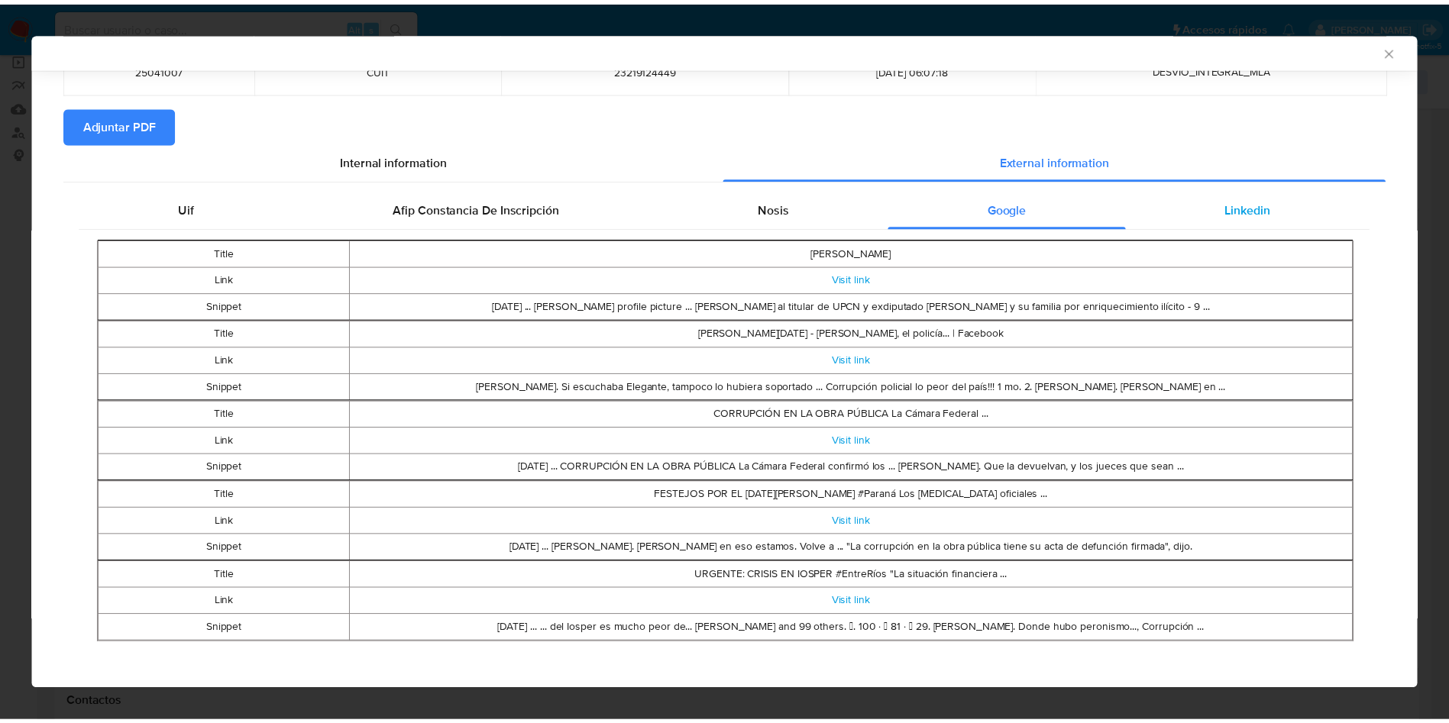
scroll to position [0, 0]
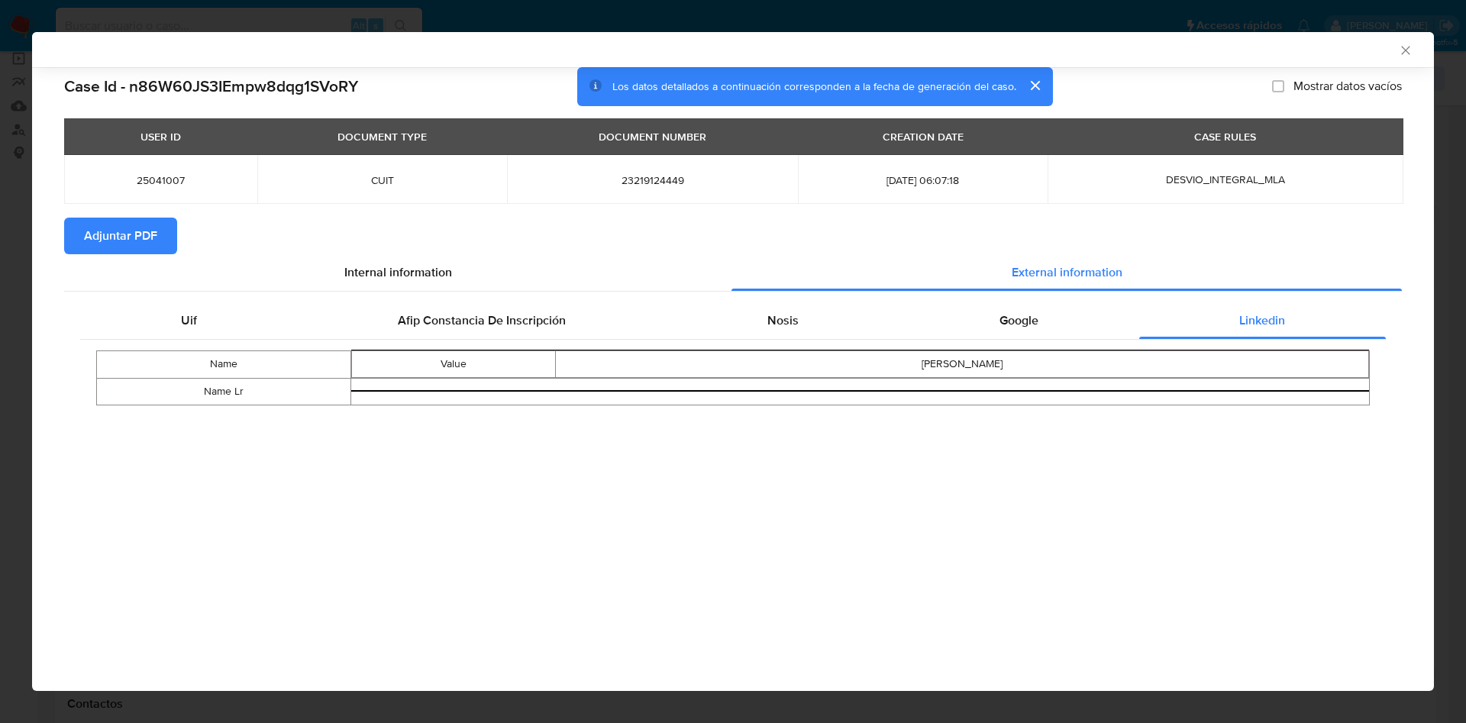
click at [149, 225] on span "Adjuntar PDF" at bounding box center [120, 236] width 73 height 34
click at [1404, 47] on icon "Cerrar ventana" at bounding box center [1405, 50] width 15 height 15
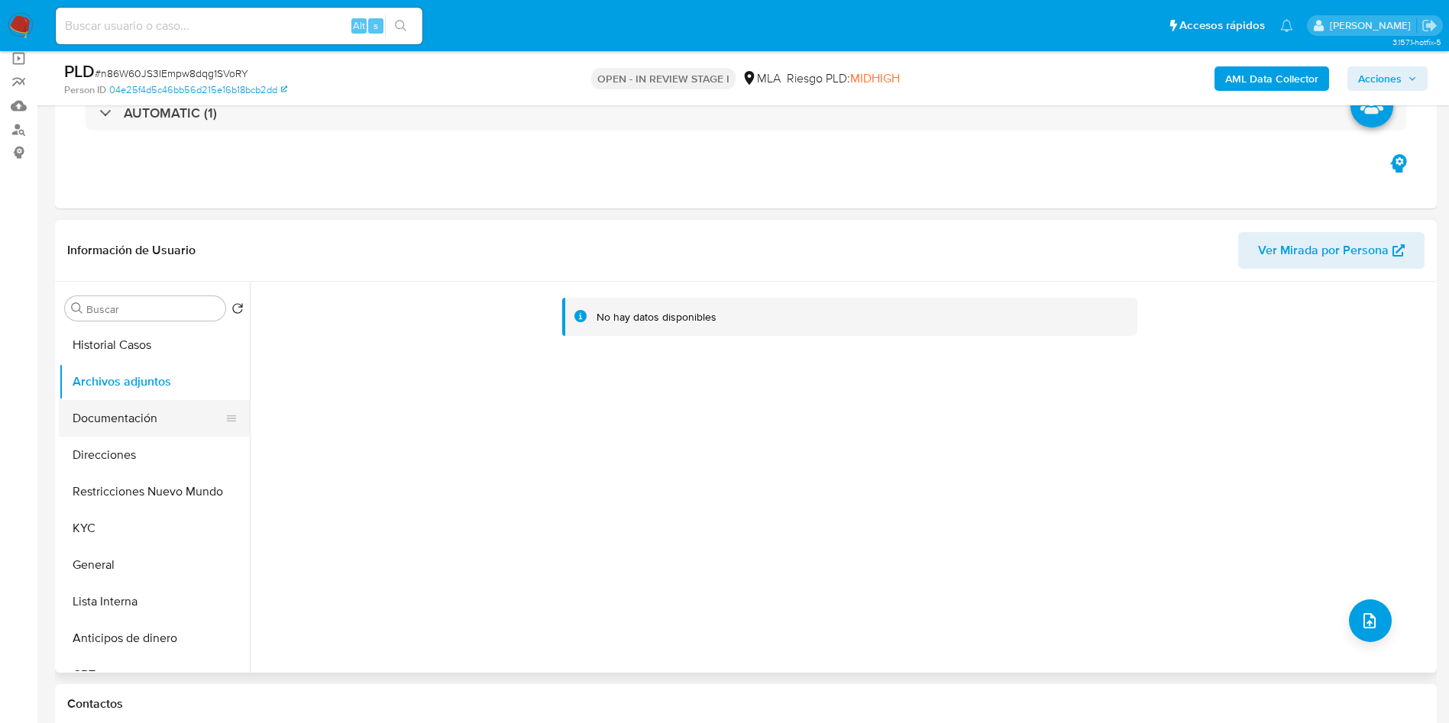
click at [137, 416] on button "Documentación" at bounding box center [148, 418] width 179 height 37
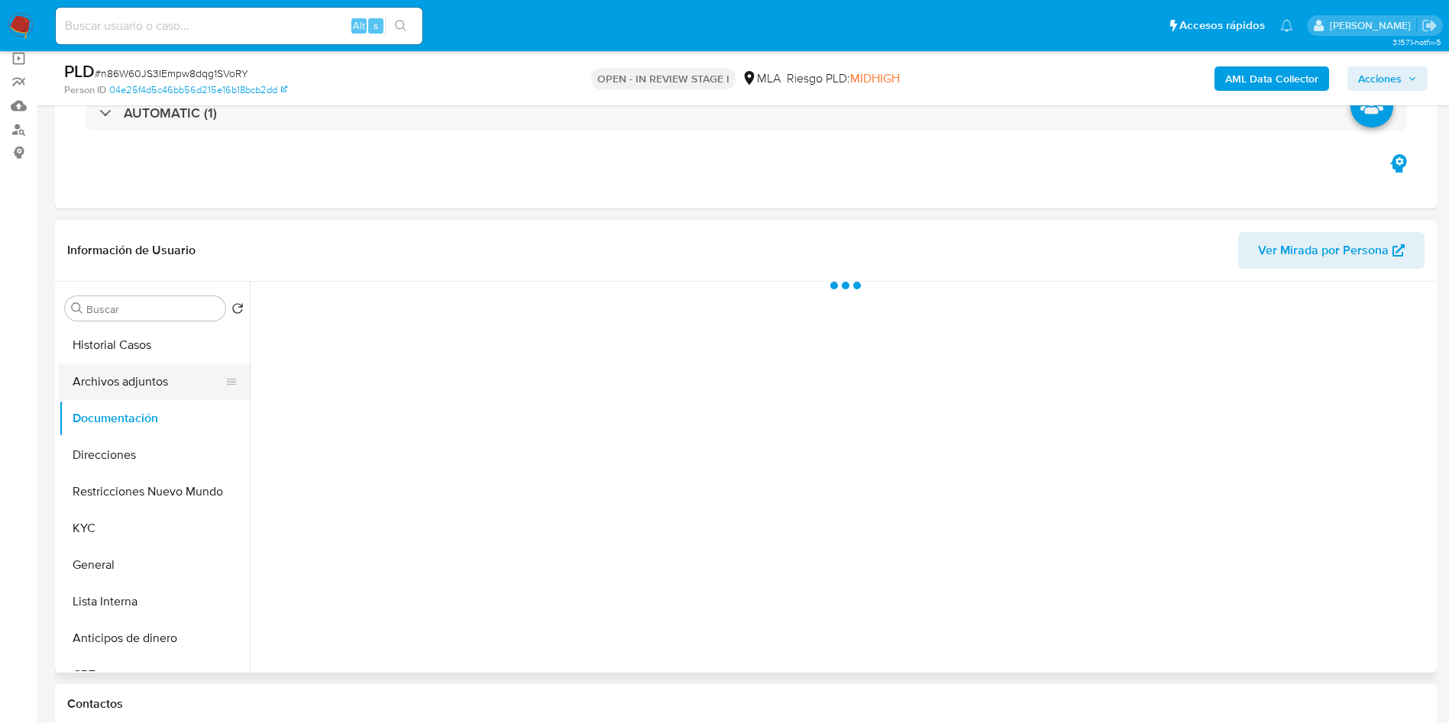
click at [138, 384] on button "Archivos adjuntos" at bounding box center [148, 381] width 179 height 37
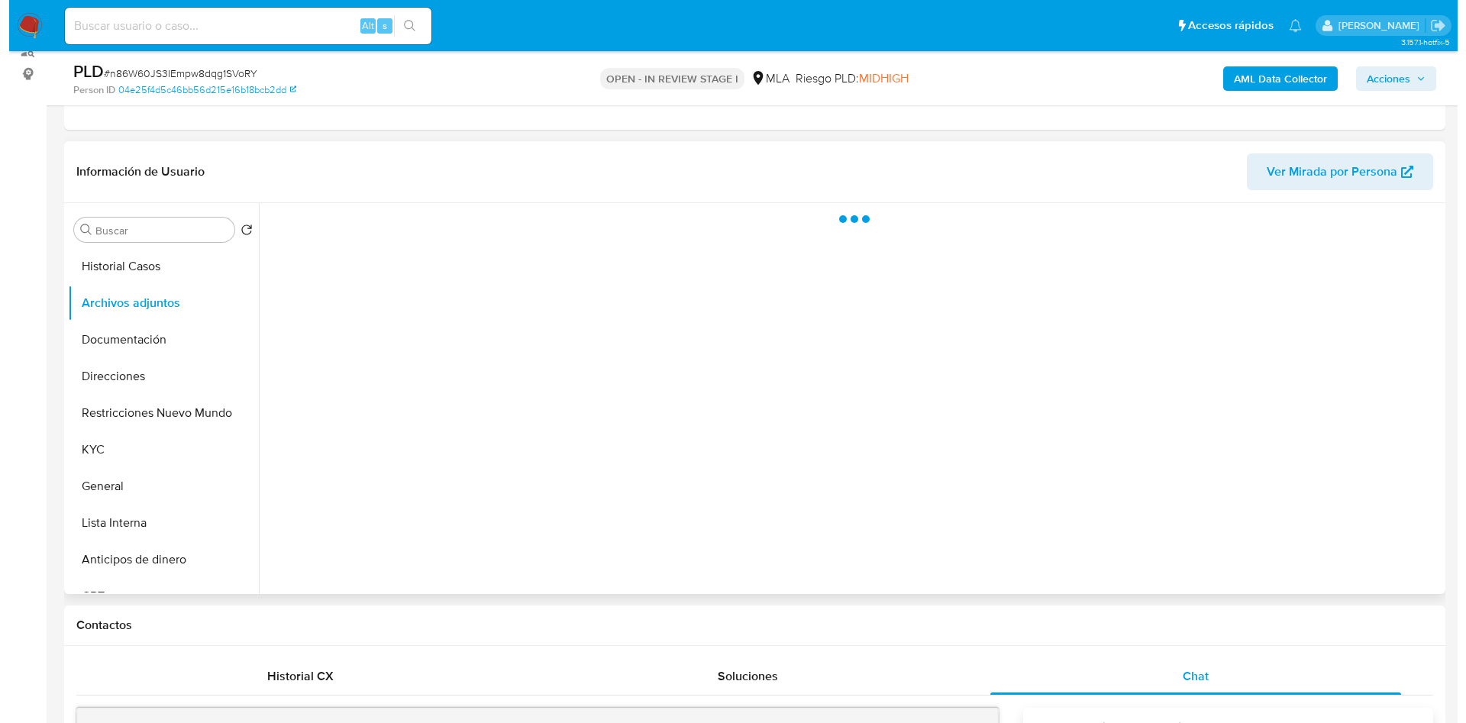
scroll to position [229, 0]
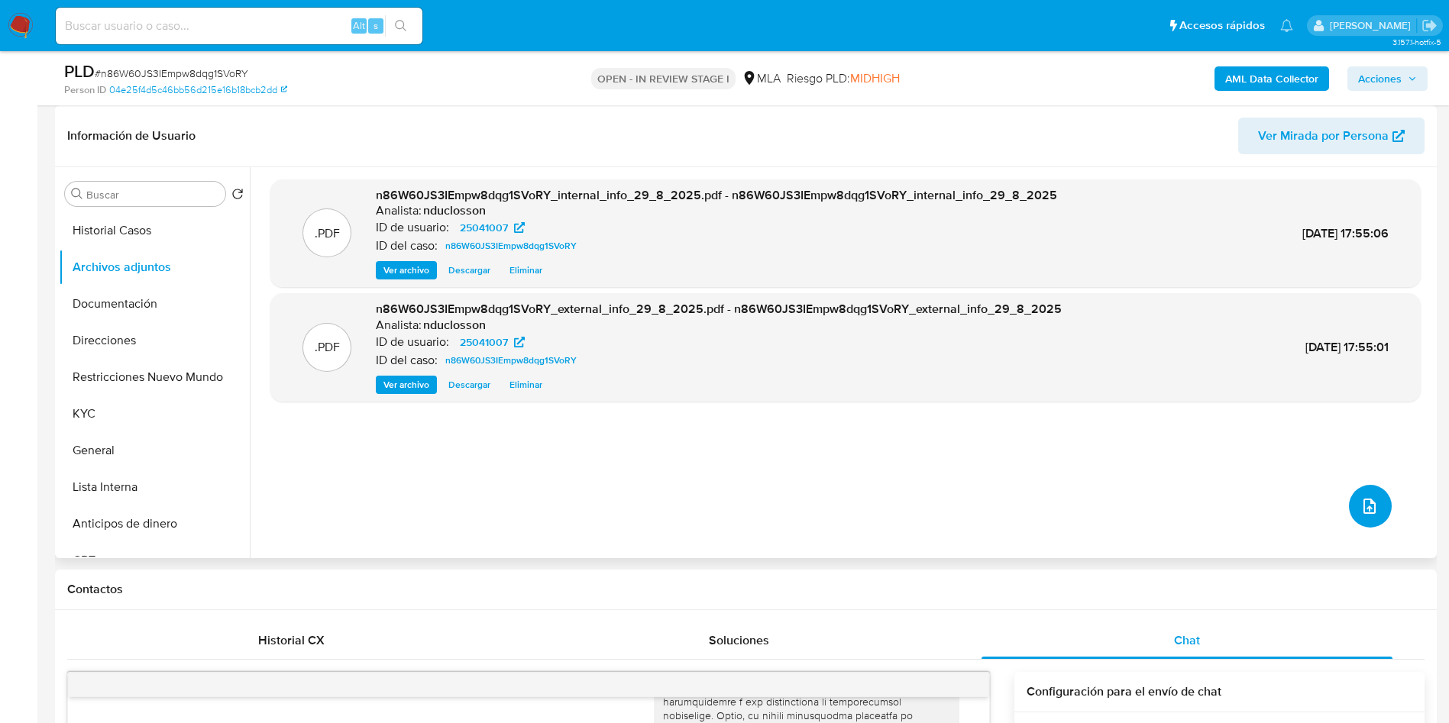
click at [1365, 498] on icon "upload-file" at bounding box center [1369, 506] width 18 height 18
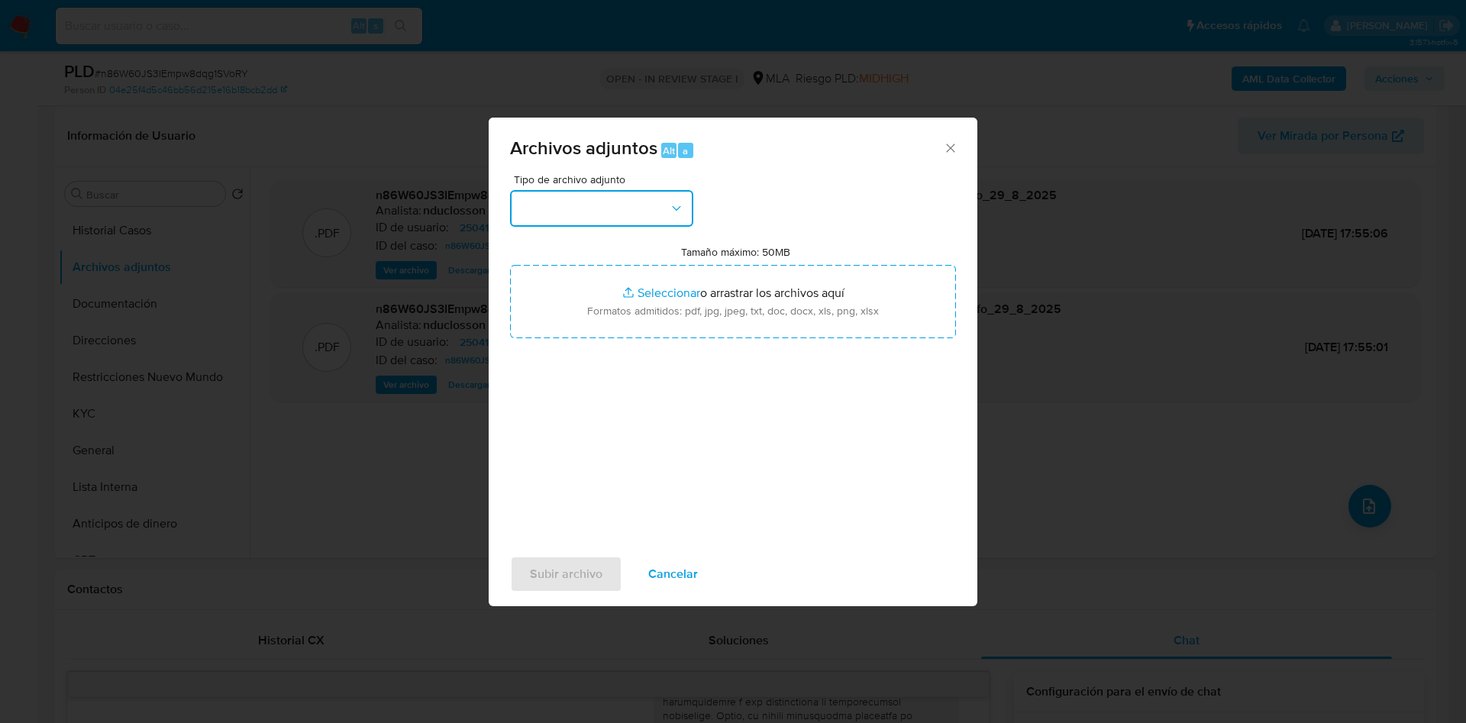
click at [612, 225] on button "button" at bounding box center [601, 208] width 183 height 37
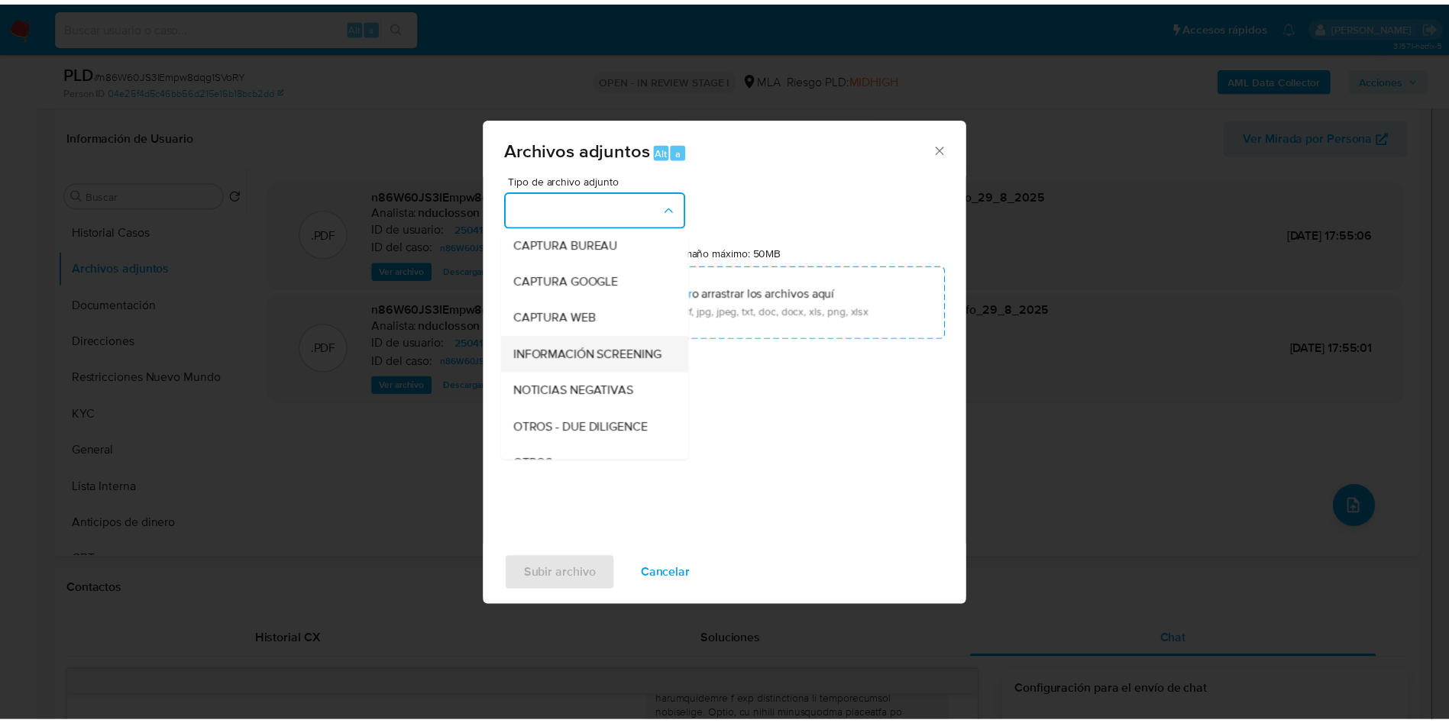
scroll to position [194, 0]
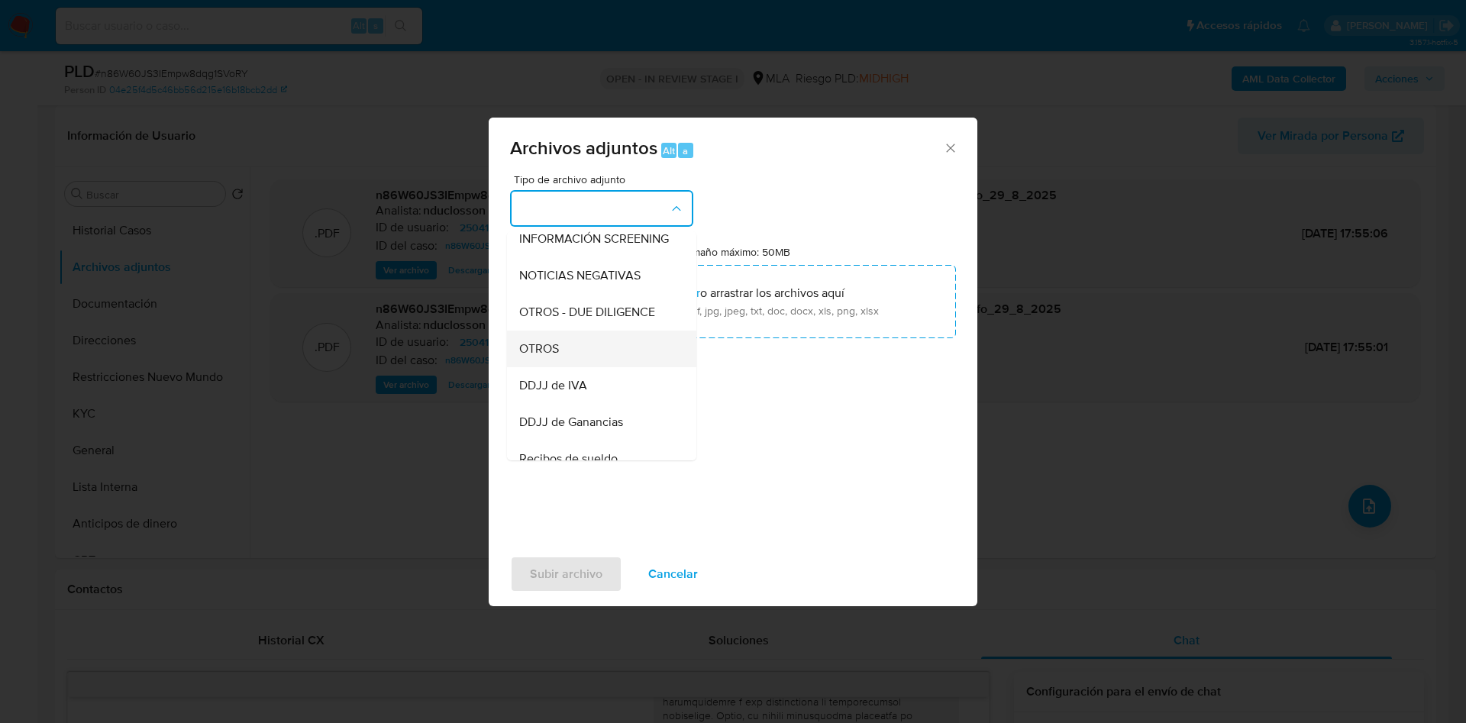
click at [575, 354] on div "OTROS" at bounding box center [597, 349] width 156 height 37
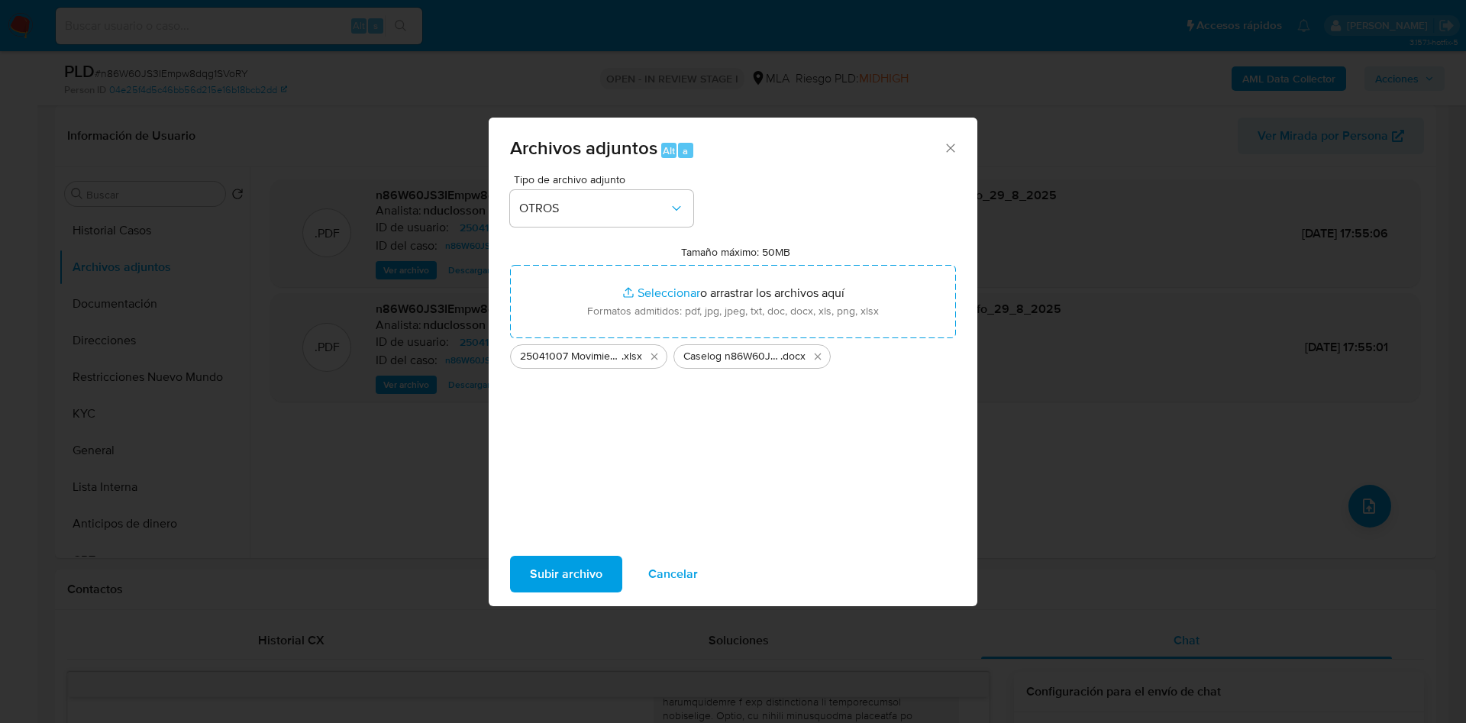
click at [536, 582] on span "Subir archivo" at bounding box center [566, 574] width 73 height 34
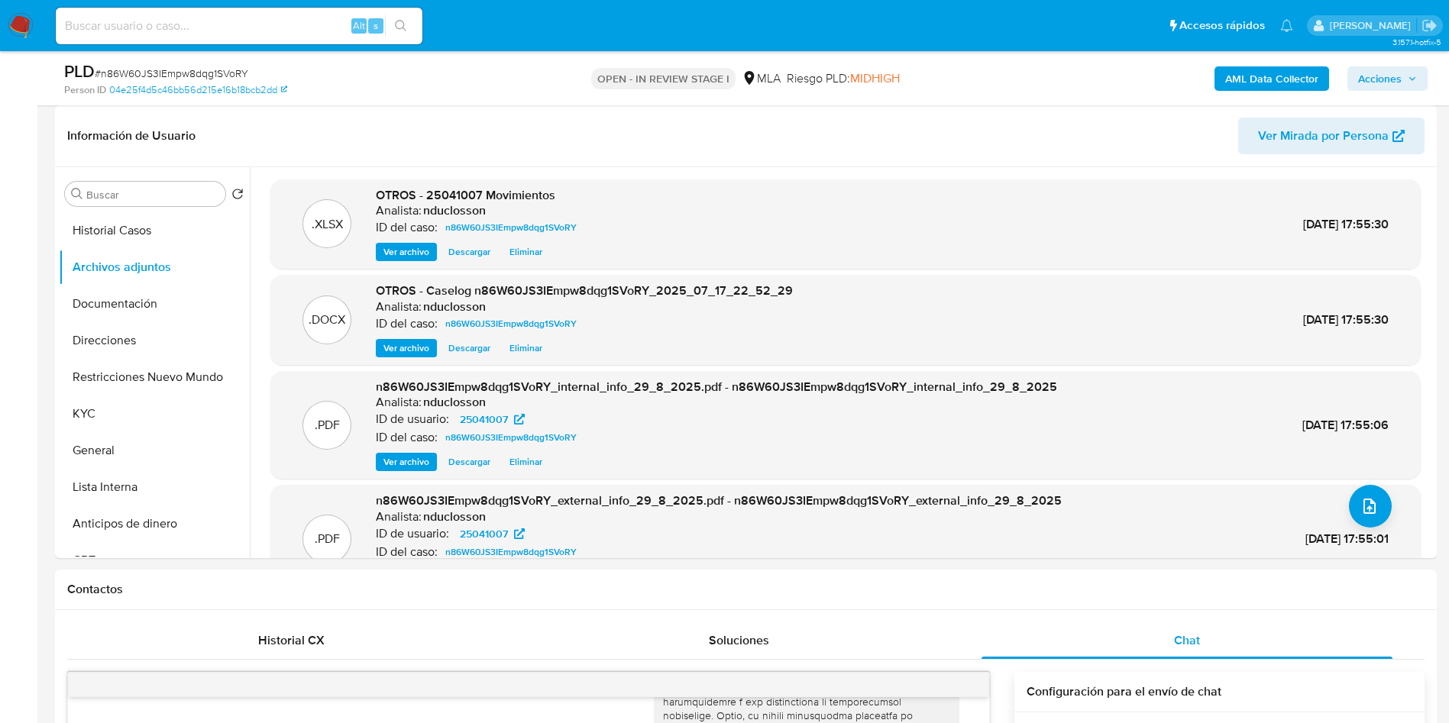
click at [1394, 73] on span "Acciones" at bounding box center [1380, 78] width 44 height 24
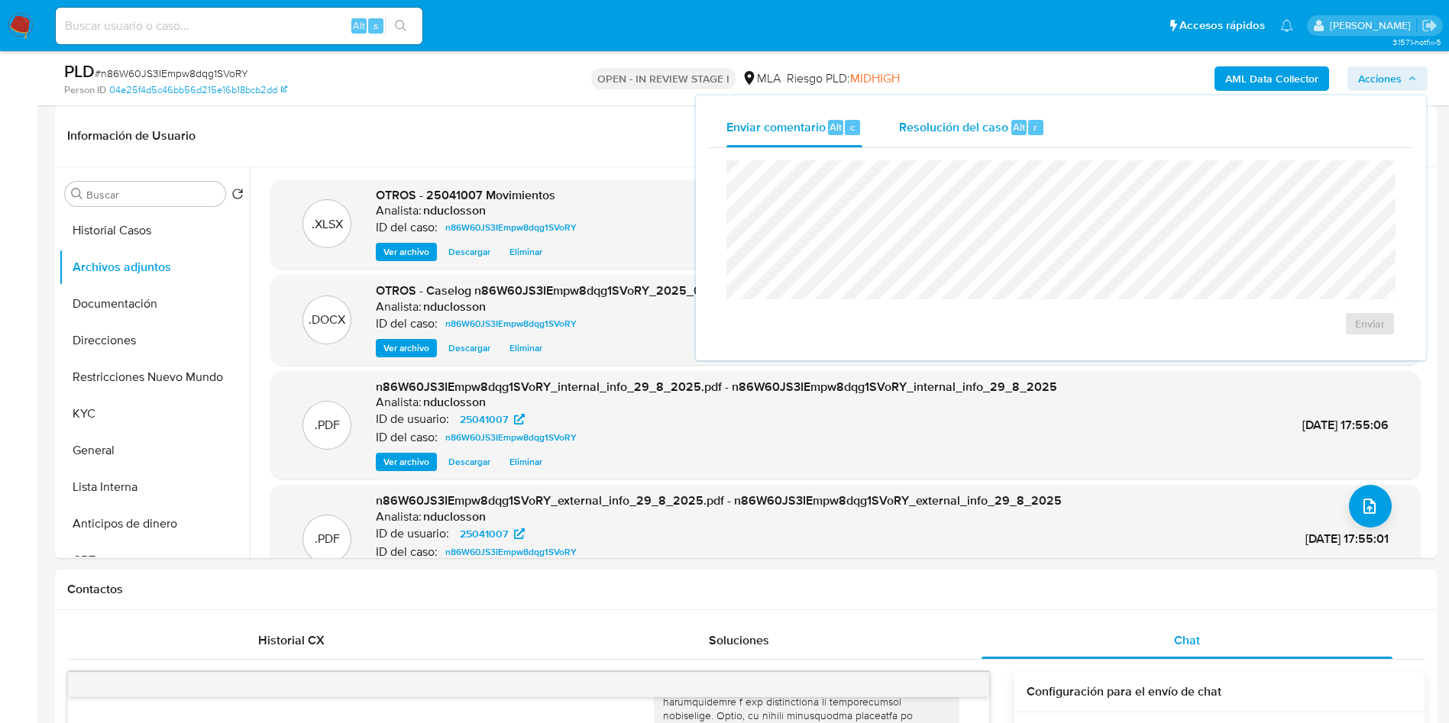
click at [934, 135] on div "Resolución del caso Alt r" at bounding box center [972, 128] width 146 height 40
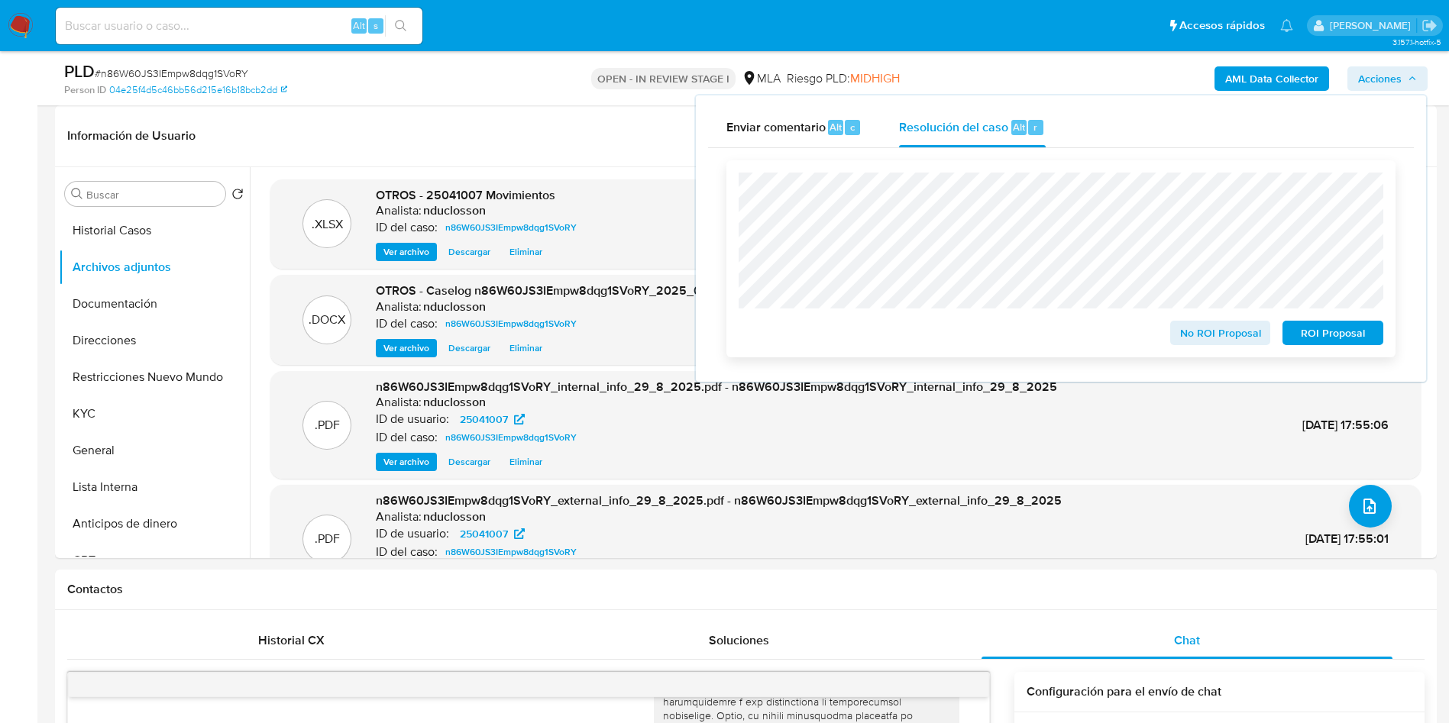
click at [1194, 328] on span "No ROI Proposal" at bounding box center [1220, 332] width 79 height 21
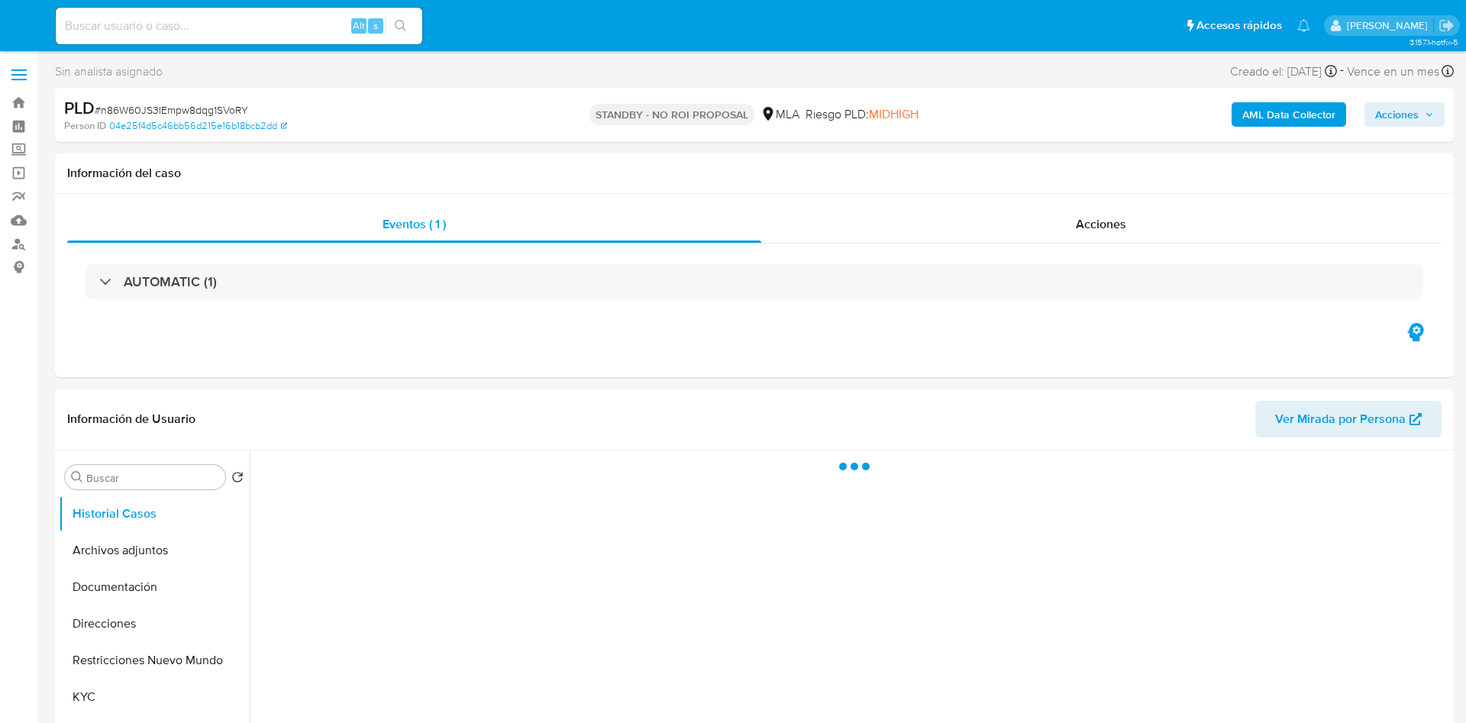
select select "10"
